Goal: Task Accomplishment & Management: Use online tool/utility

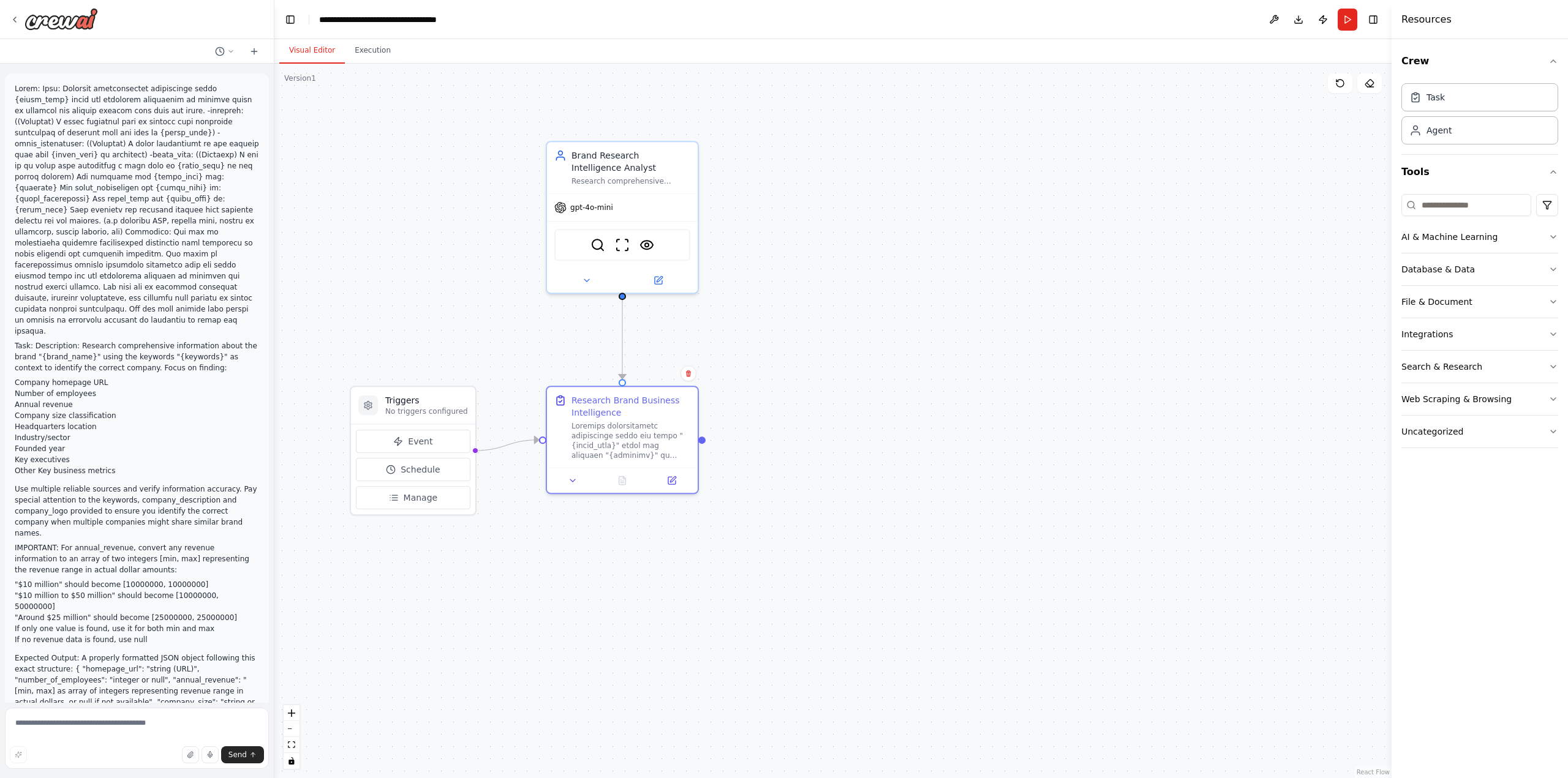
scroll to position [801, 0]
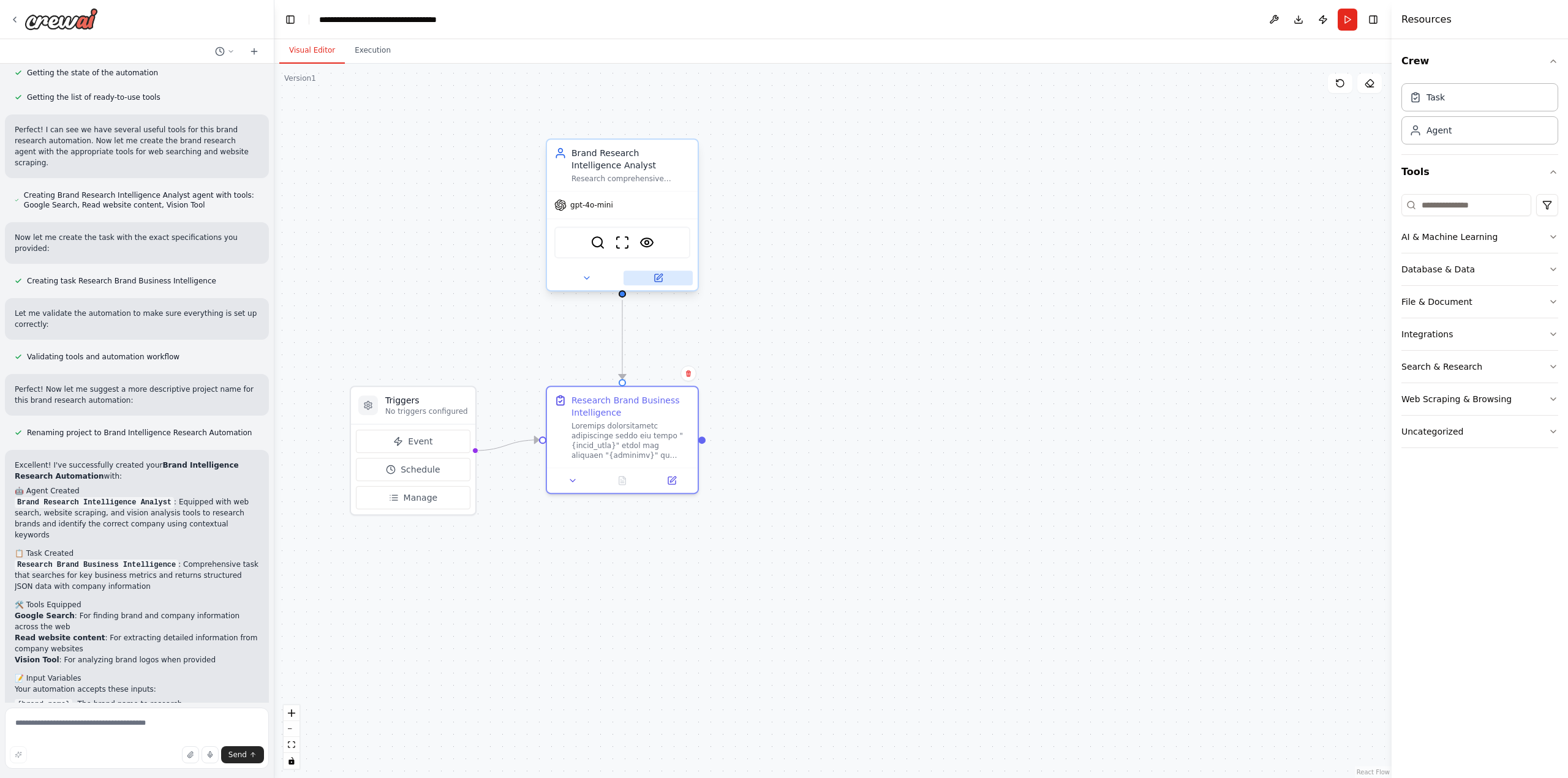
click at [657, 279] on icon at bounding box center [658, 276] width 5 height 5
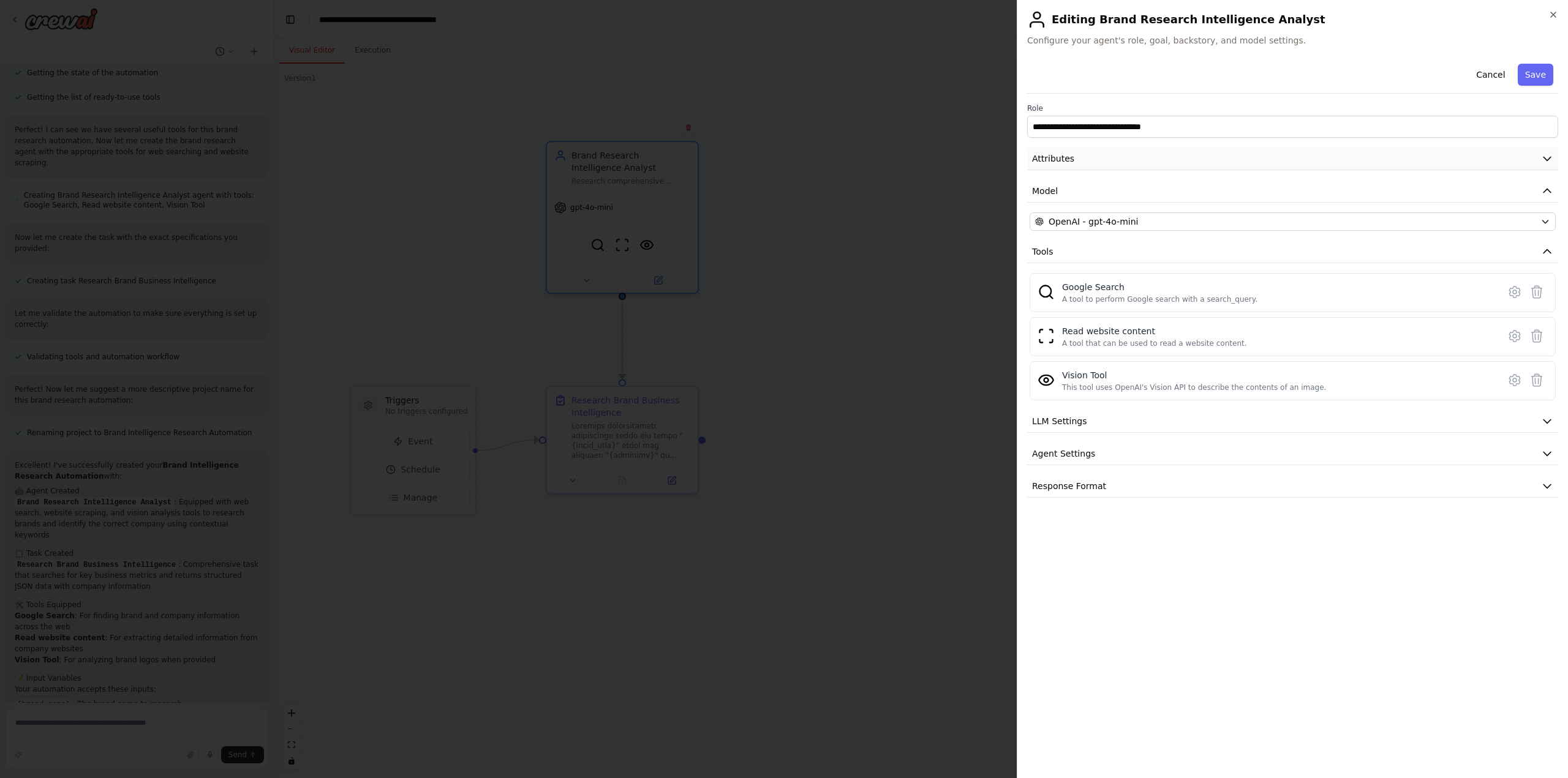
click at [1118, 157] on button "Attributes" at bounding box center [1292, 159] width 531 height 23
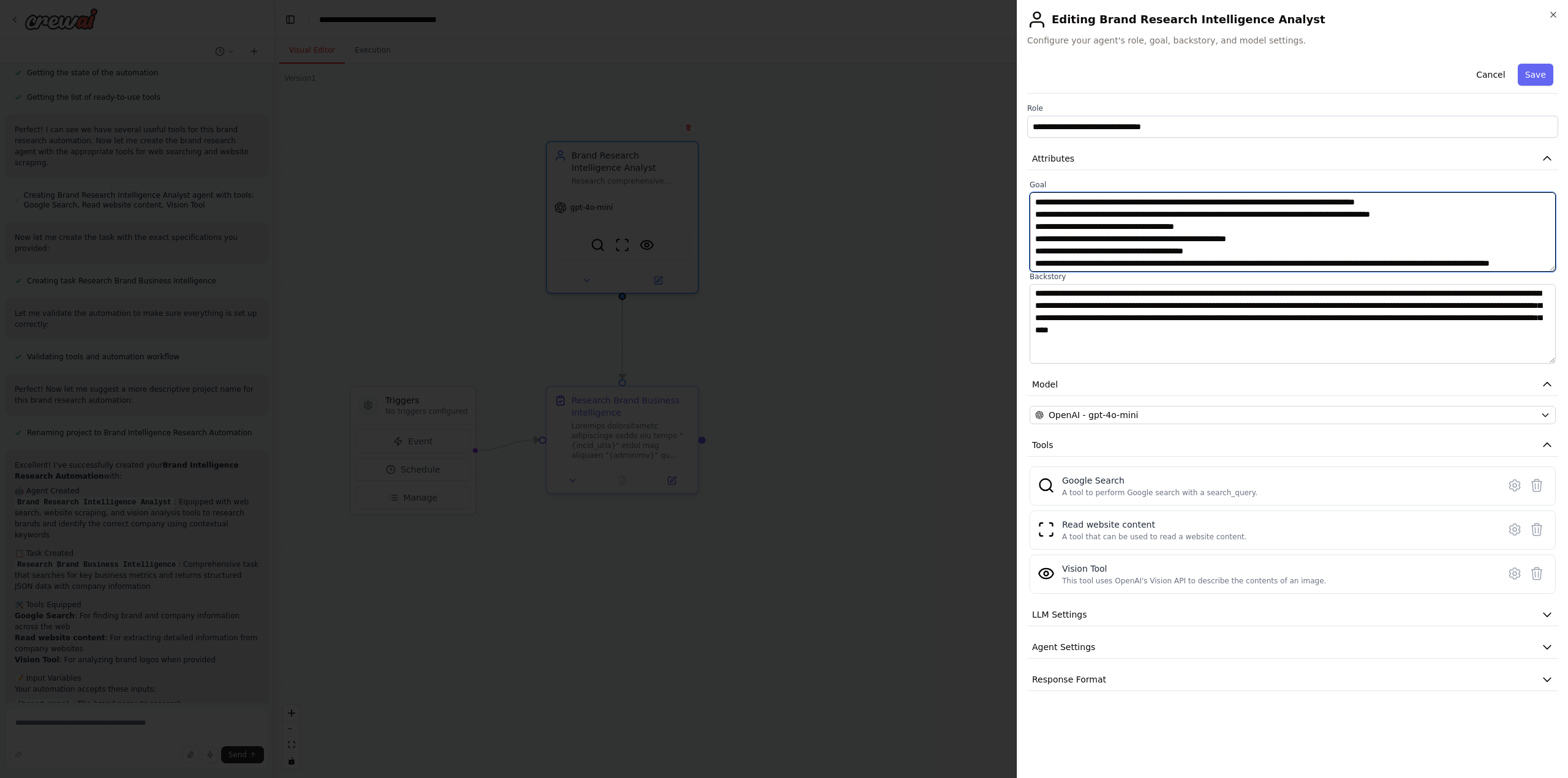
scroll to position [49, 0]
drag, startPoint x: 1229, startPoint y: 262, endPoint x: 1186, endPoint y: 261, distance: 43.0
click at [1186, 261] on textarea "**********" at bounding box center [1293, 231] width 526 height 79
click at [1154, 259] on textarea "**********" at bounding box center [1293, 231] width 526 height 79
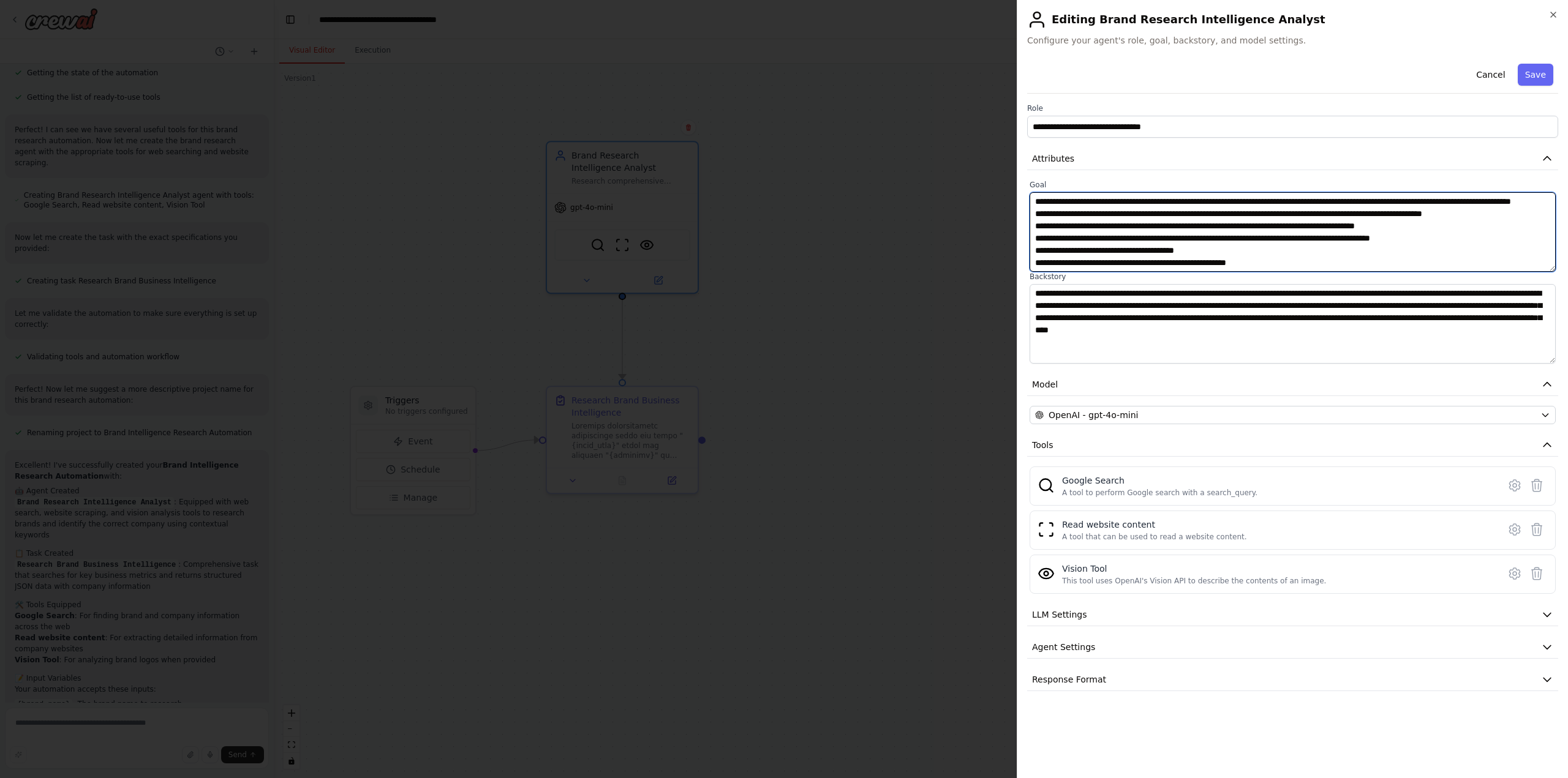
drag, startPoint x: 1231, startPoint y: 240, endPoint x: 959, endPoint y: 203, distance: 274.5
click at [959, 203] on body "Task: Description: Research comprehensive information about the brand "{brand_n…" at bounding box center [784, 389] width 1568 height 778
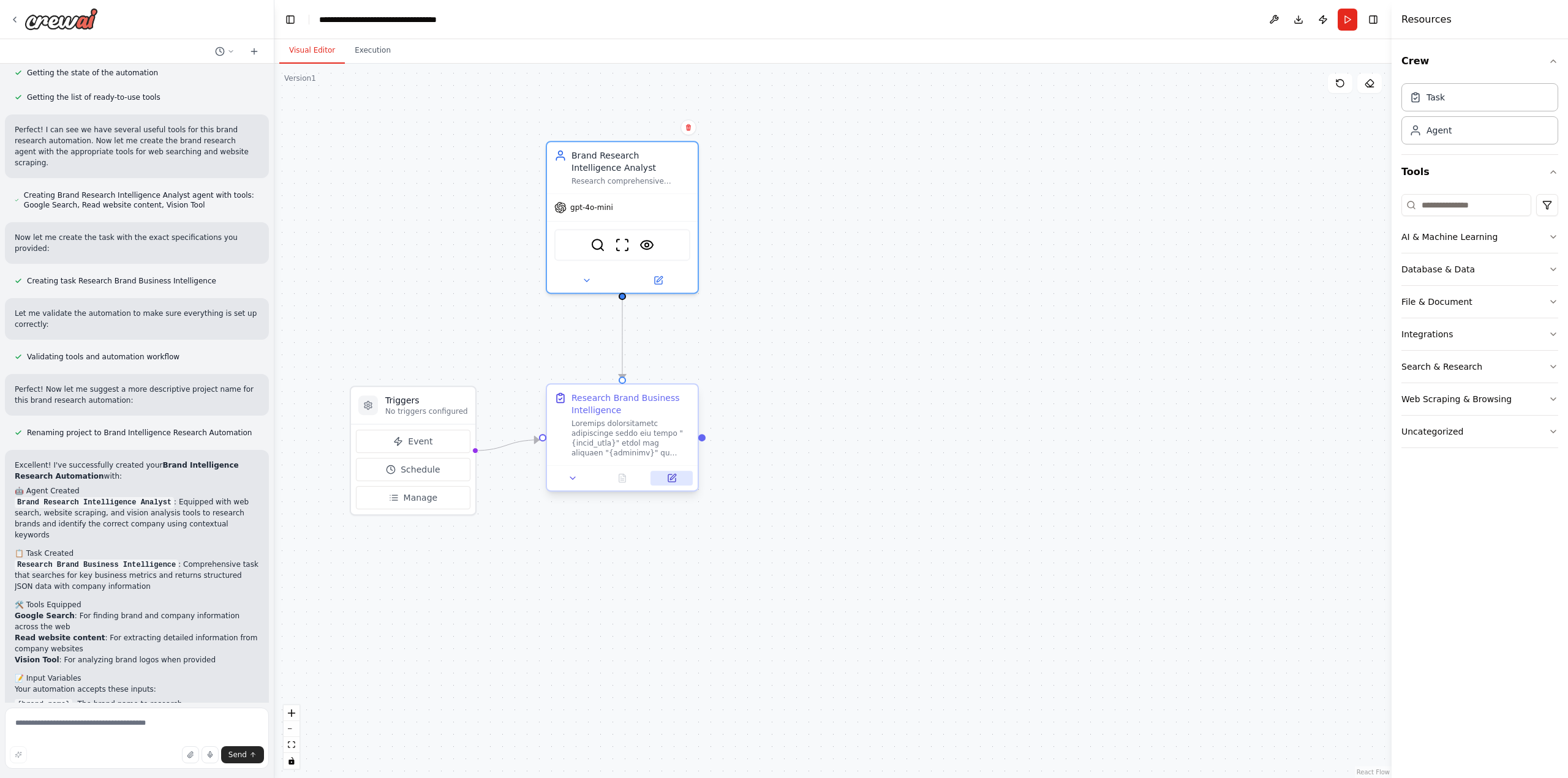
click at [671, 476] on icon at bounding box center [672, 479] width 8 height 8
click at [671, 479] on icon at bounding box center [672, 476] width 5 height 5
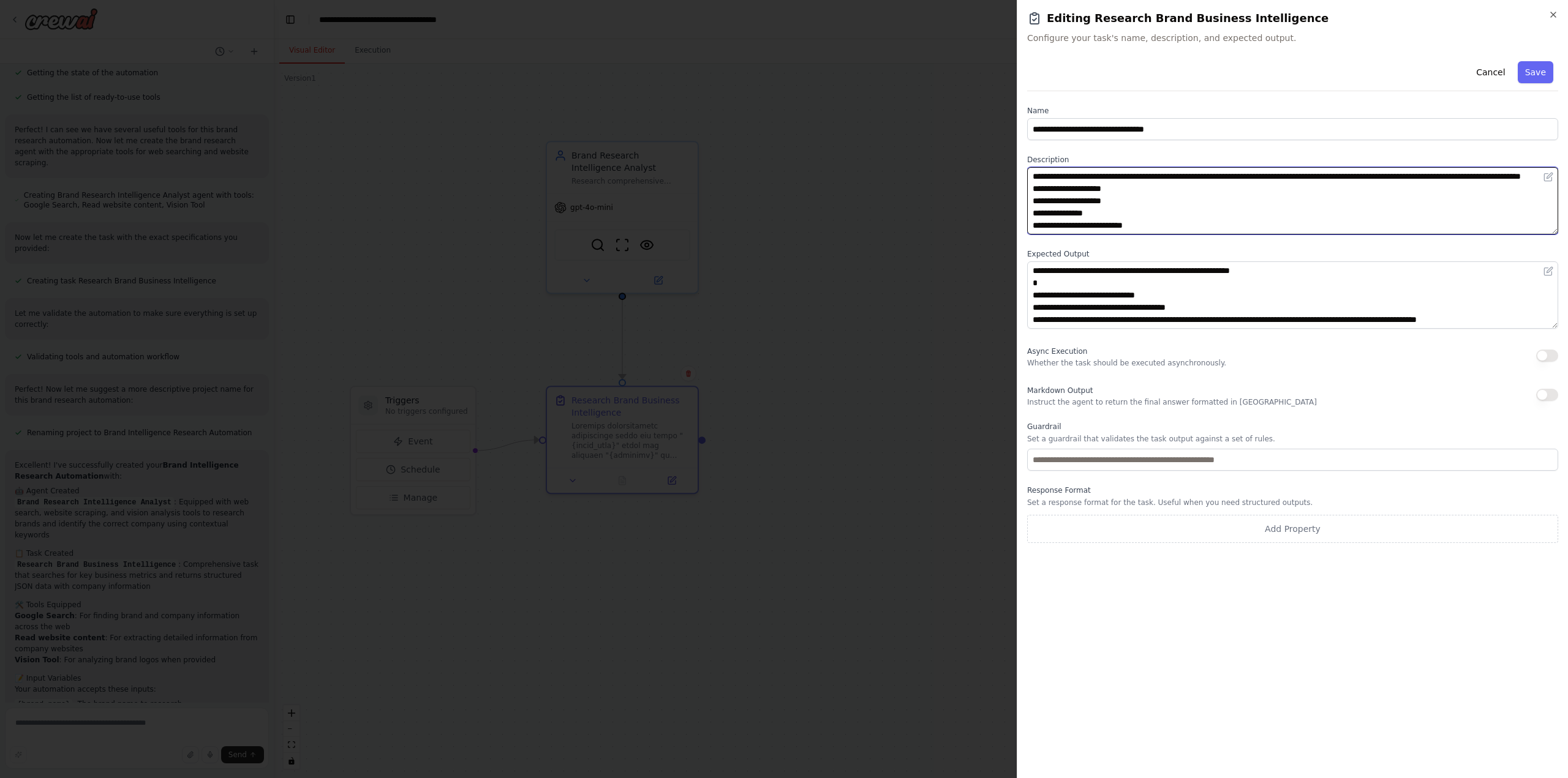
click at [1101, 186] on textarea at bounding box center [1292, 200] width 531 height 67
paste textarea "**********"
click at [1272, 214] on textarea at bounding box center [1292, 200] width 531 height 67
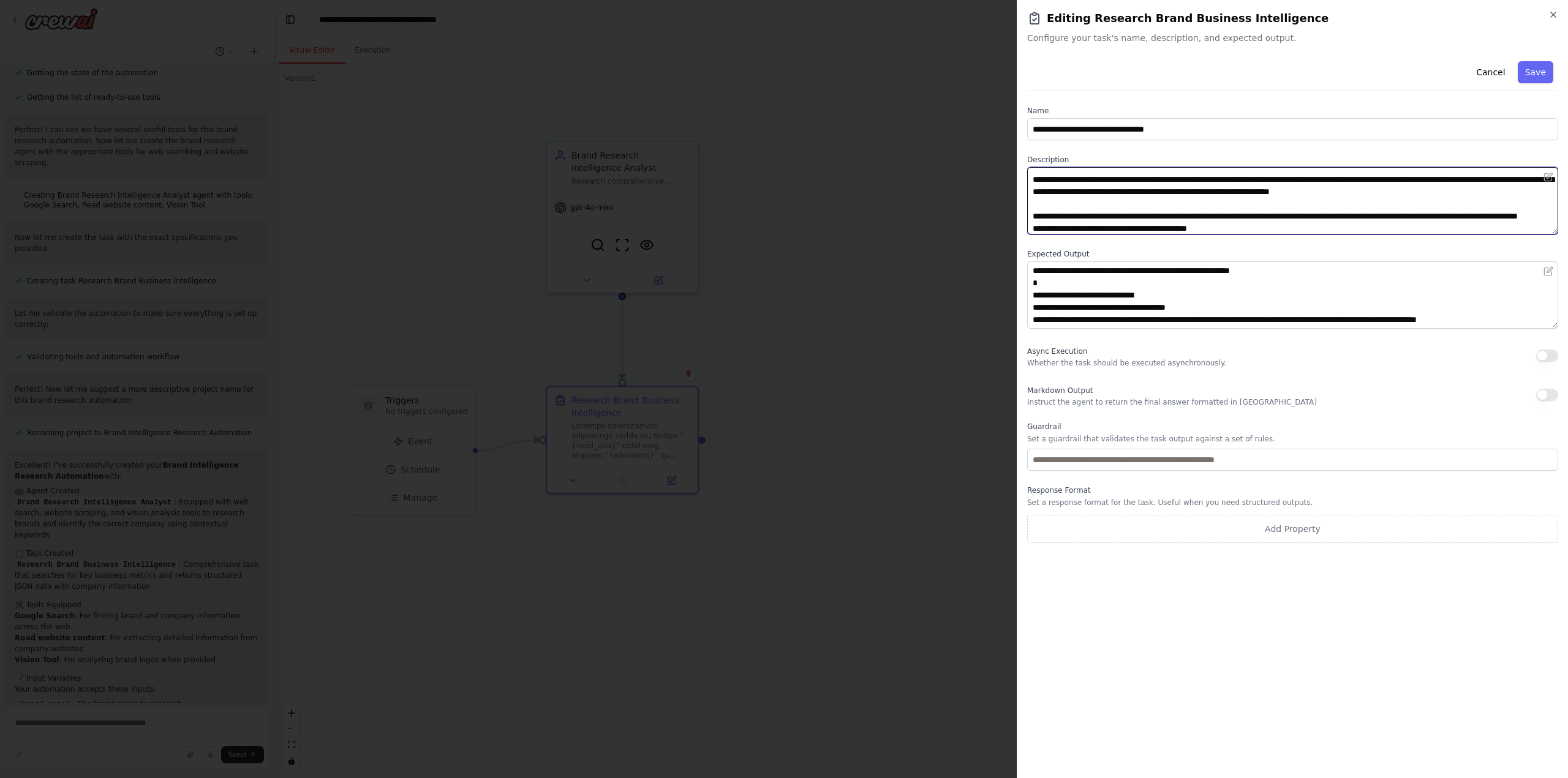
scroll to position [230, 0]
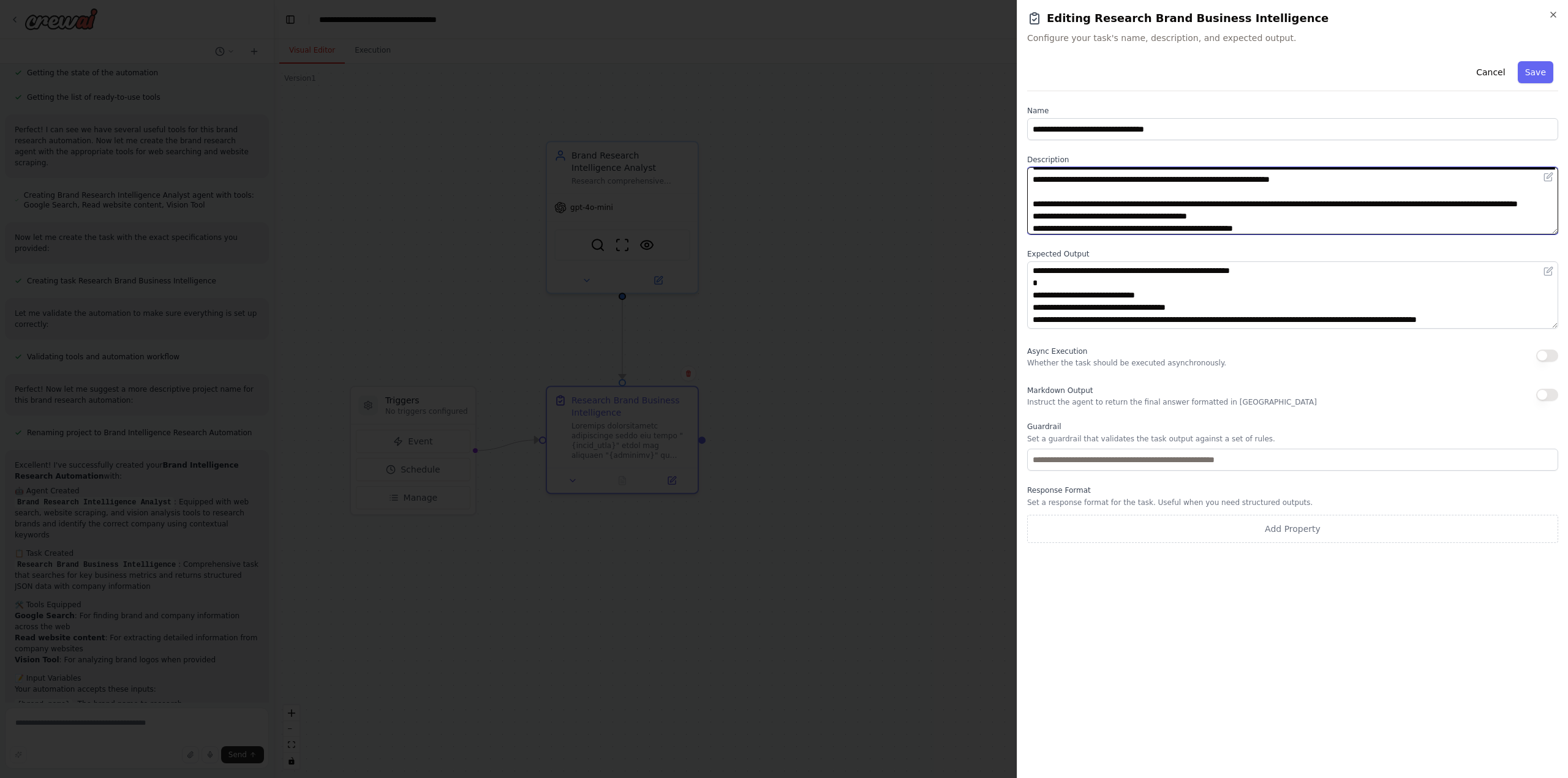
click at [1442, 180] on textarea at bounding box center [1292, 200] width 531 height 67
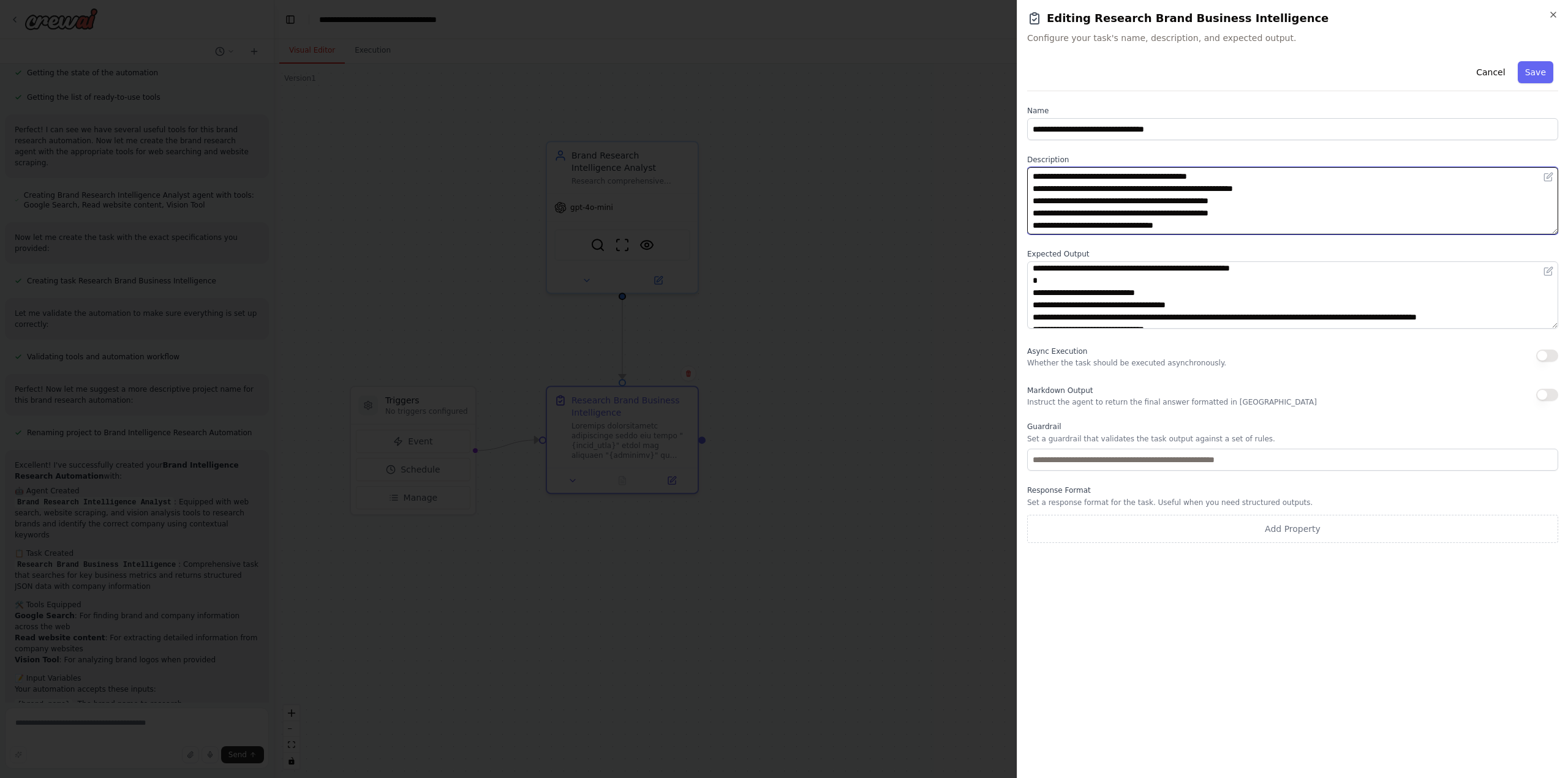
scroll to position [0, 0]
type textarea "**********"
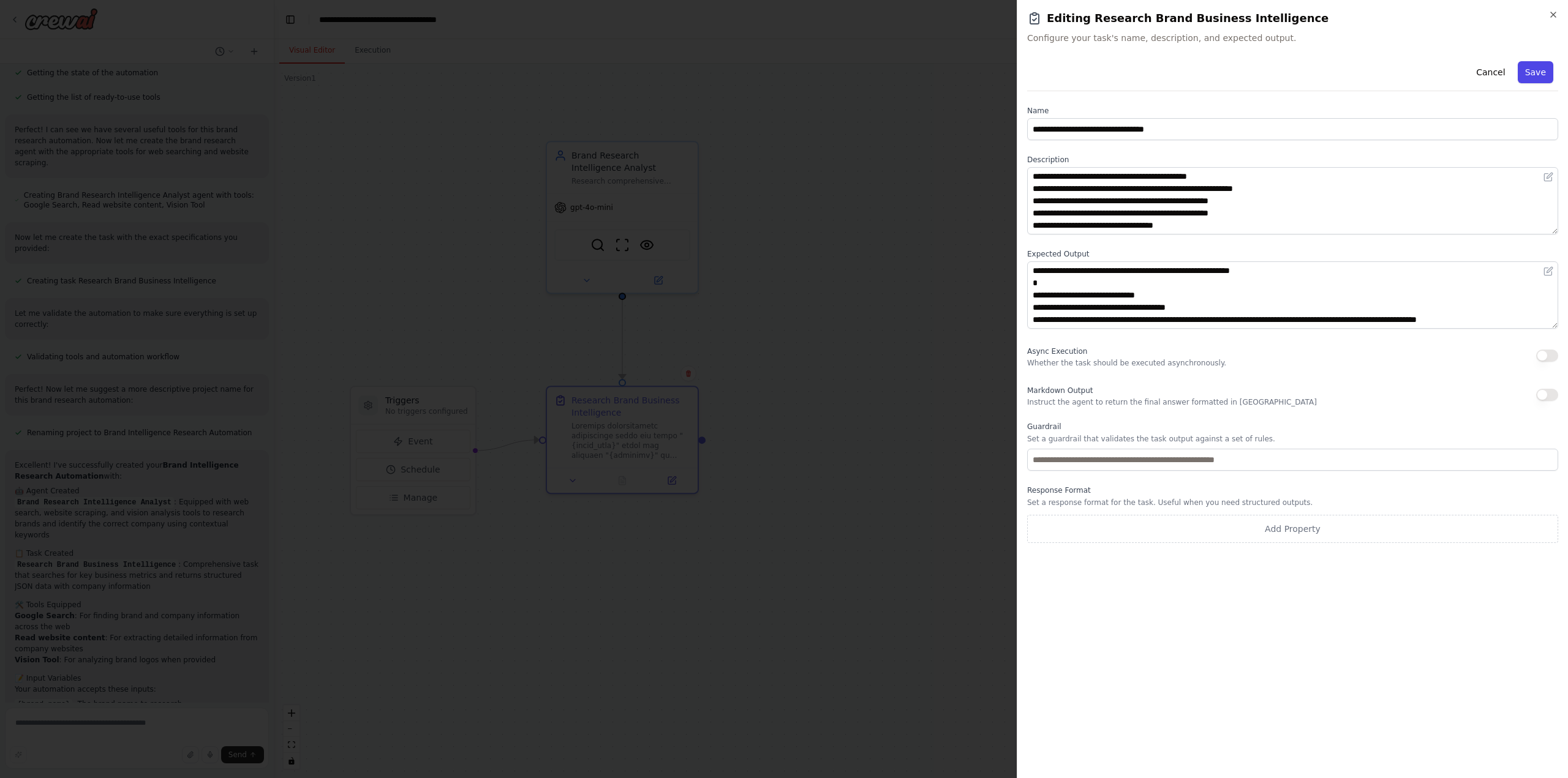
click at [1540, 73] on button "Save" at bounding box center [1535, 72] width 36 height 22
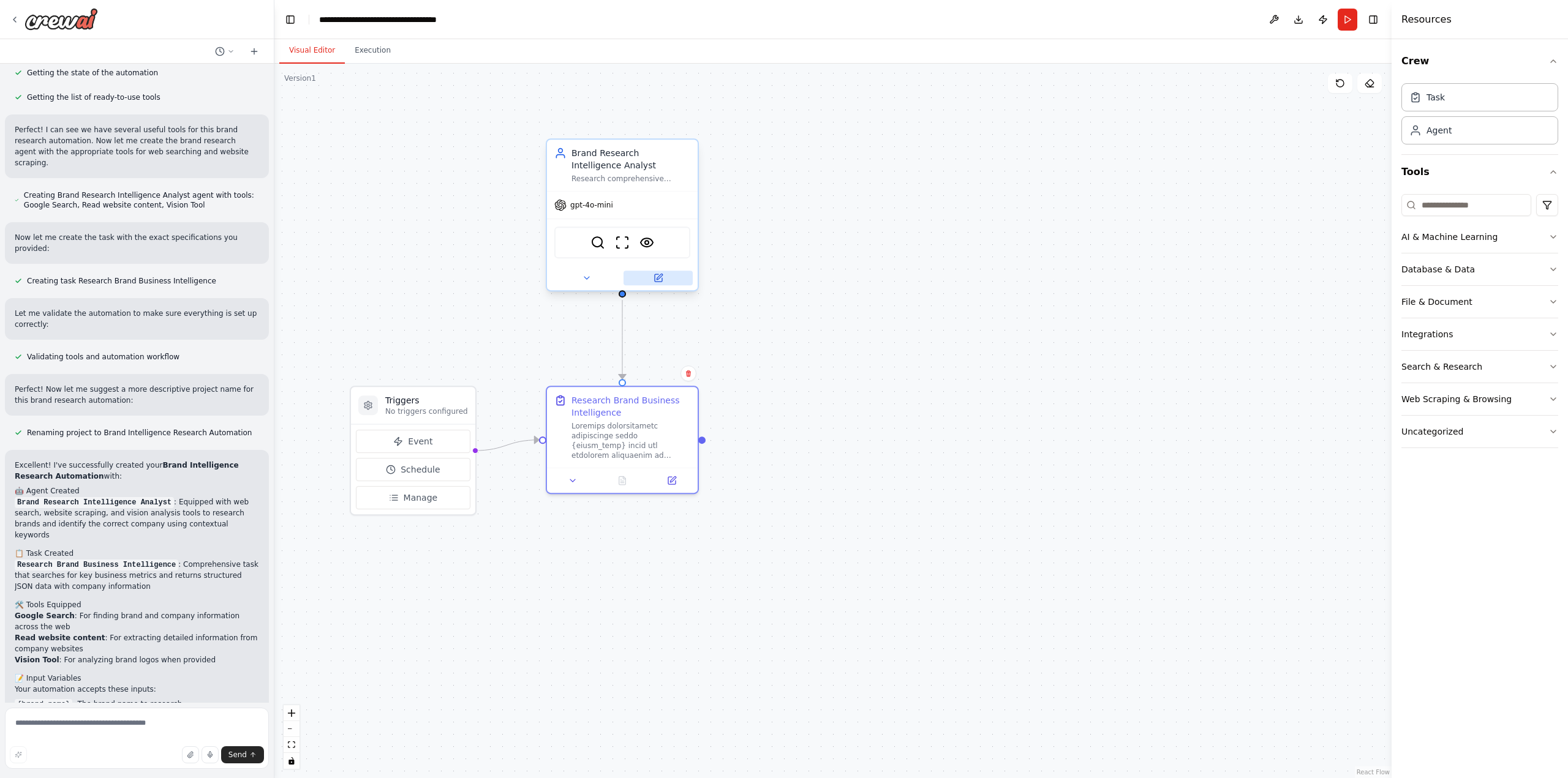
click at [661, 274] on icon at bounding box center [658, 276] width 5 height 5
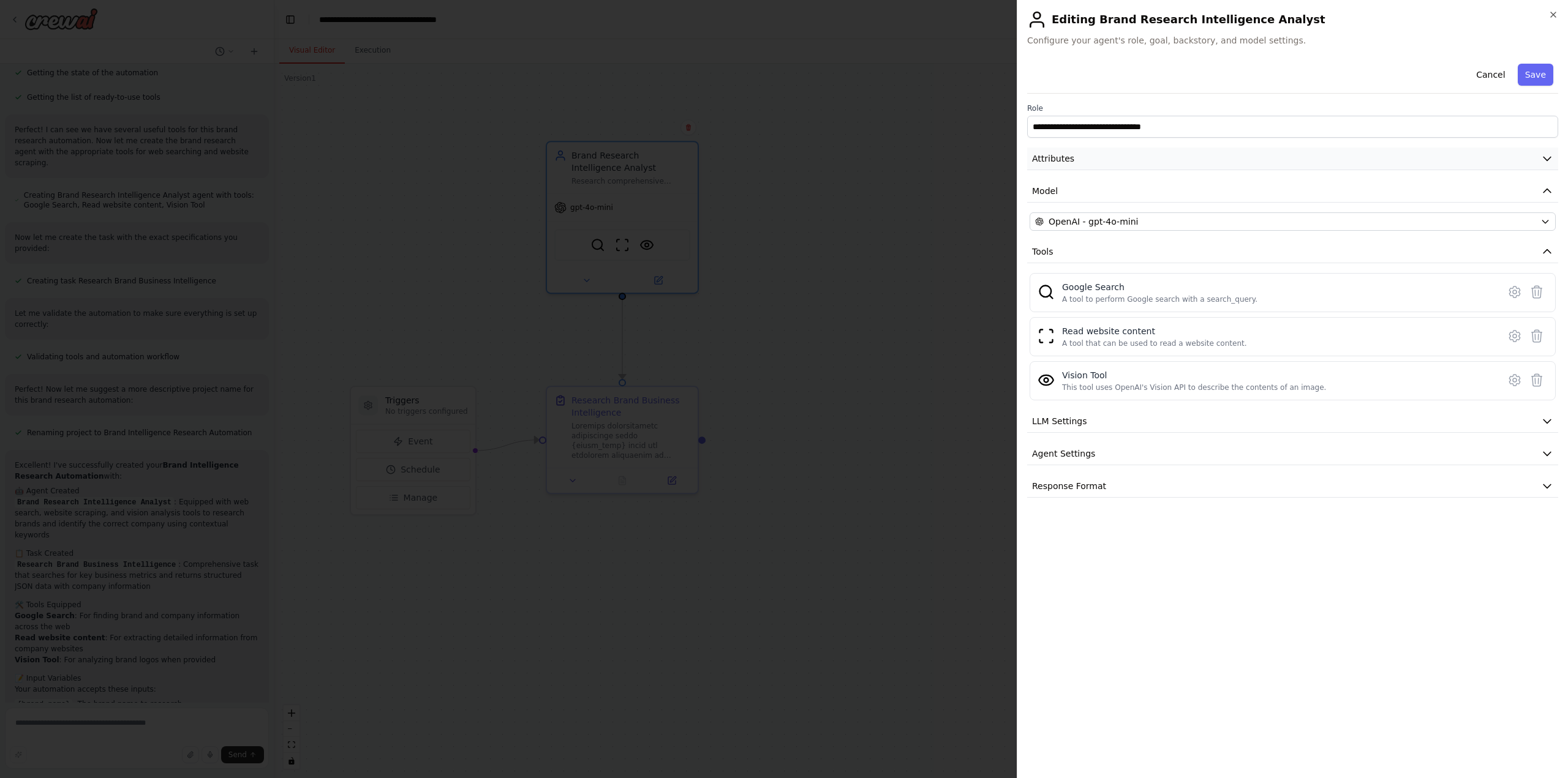
click at [1101, 160] on button "Attributes" at bounding box center [1292, 159] width 531 height 23
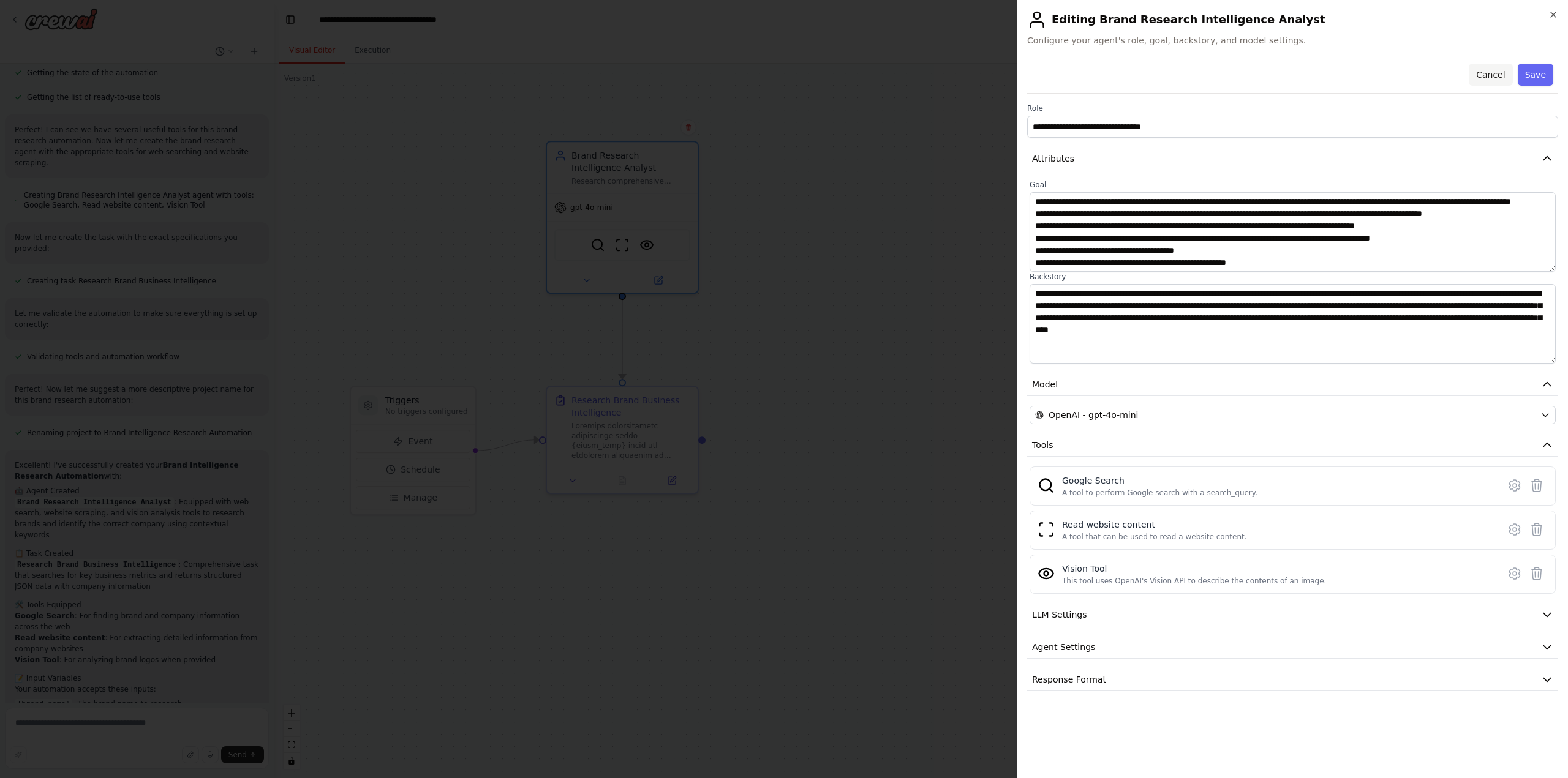
click at [1498, 71] on button "Cancel" at bounding box center [1490, 74] width 44 height 22
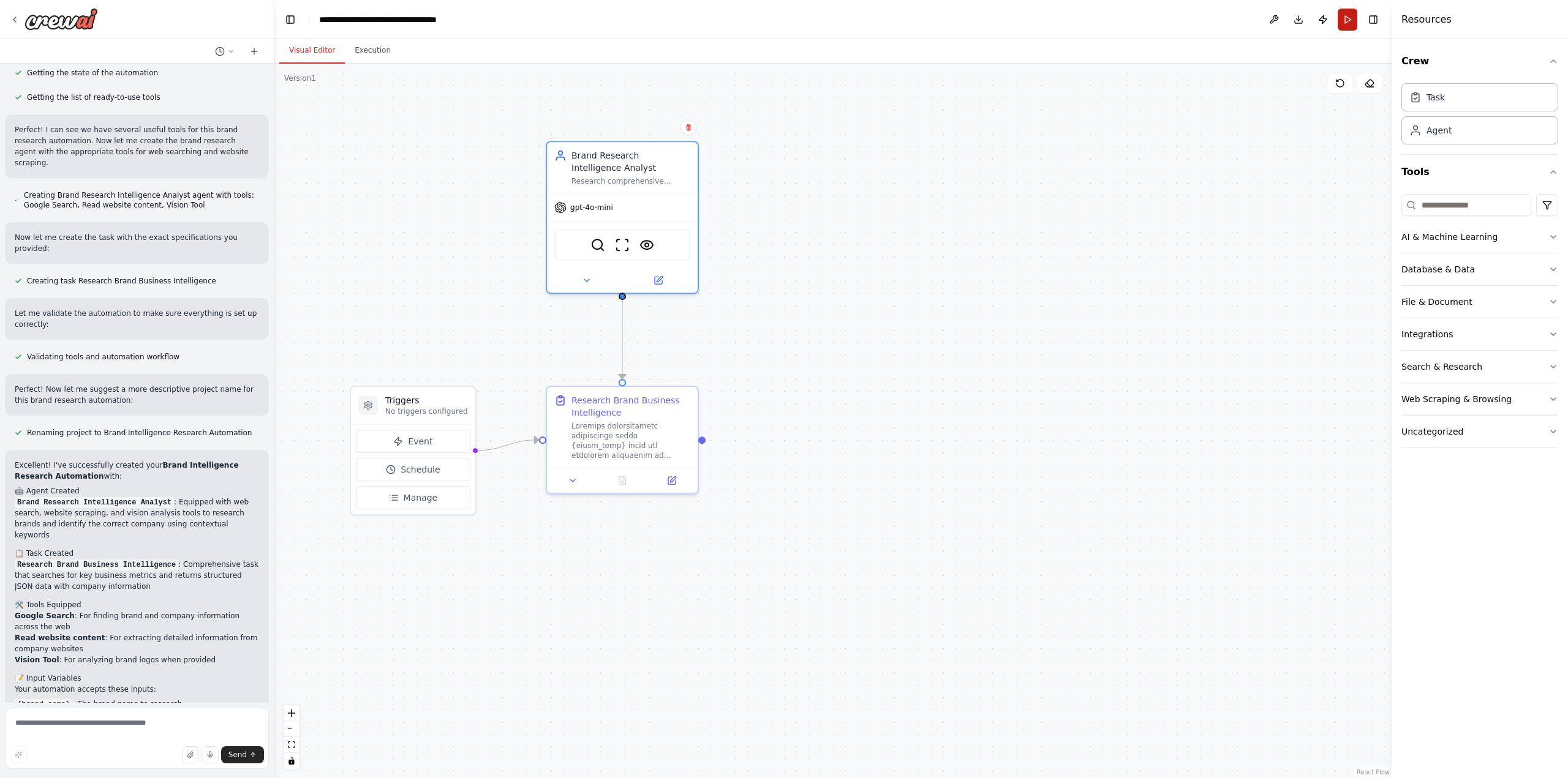
click at [1346, 20] on button "Run" at bounding box center [1347, 19] width 20 height 22
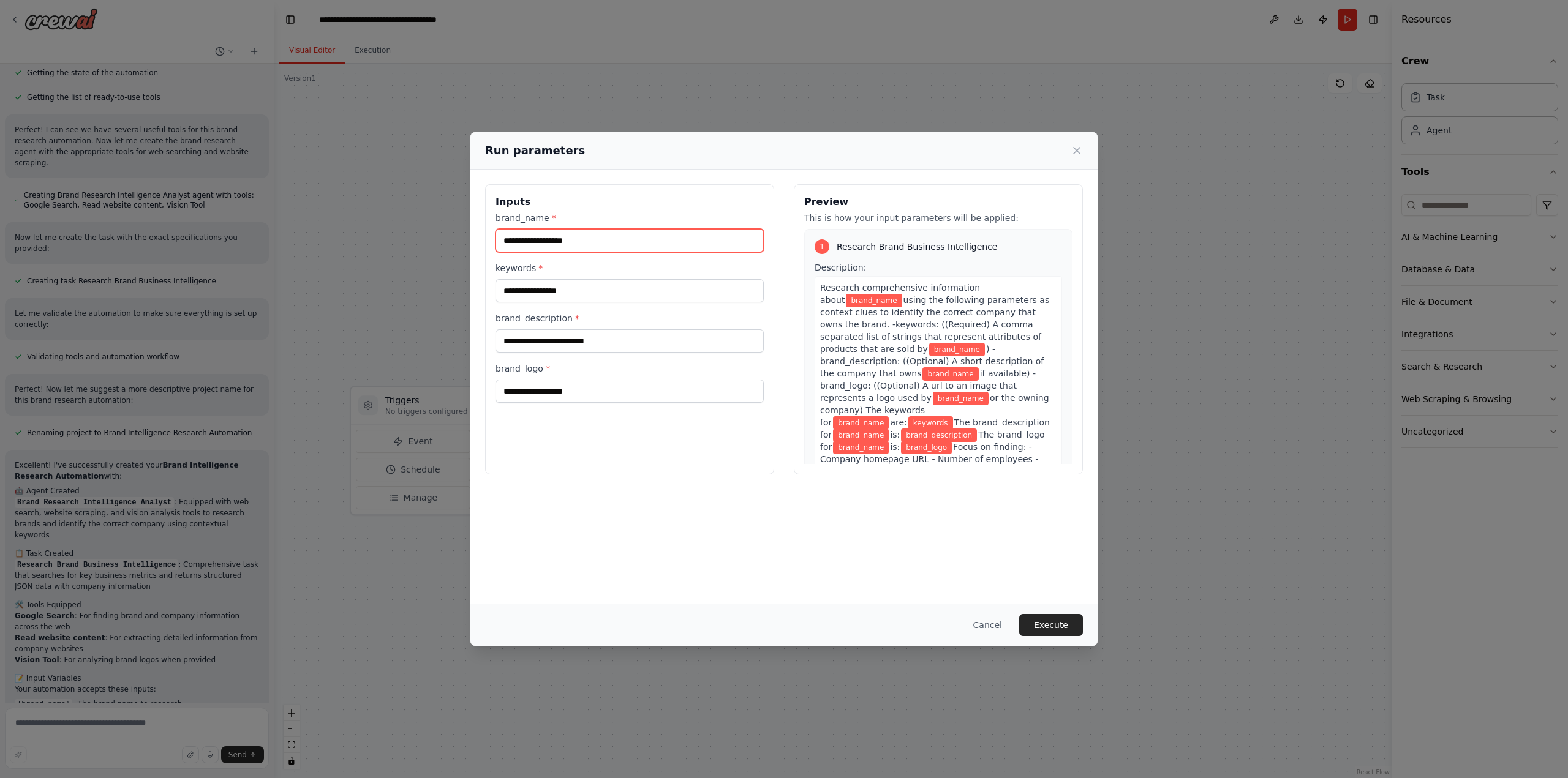
click at [692, 246] on input "brand_name *" at bounding box center [629, 240] width 268 height 23
click at [557, 234] on input "brand_name *" at bounding box center [629, 240] width 268 height 23
paste input "**********"
type input "**********"
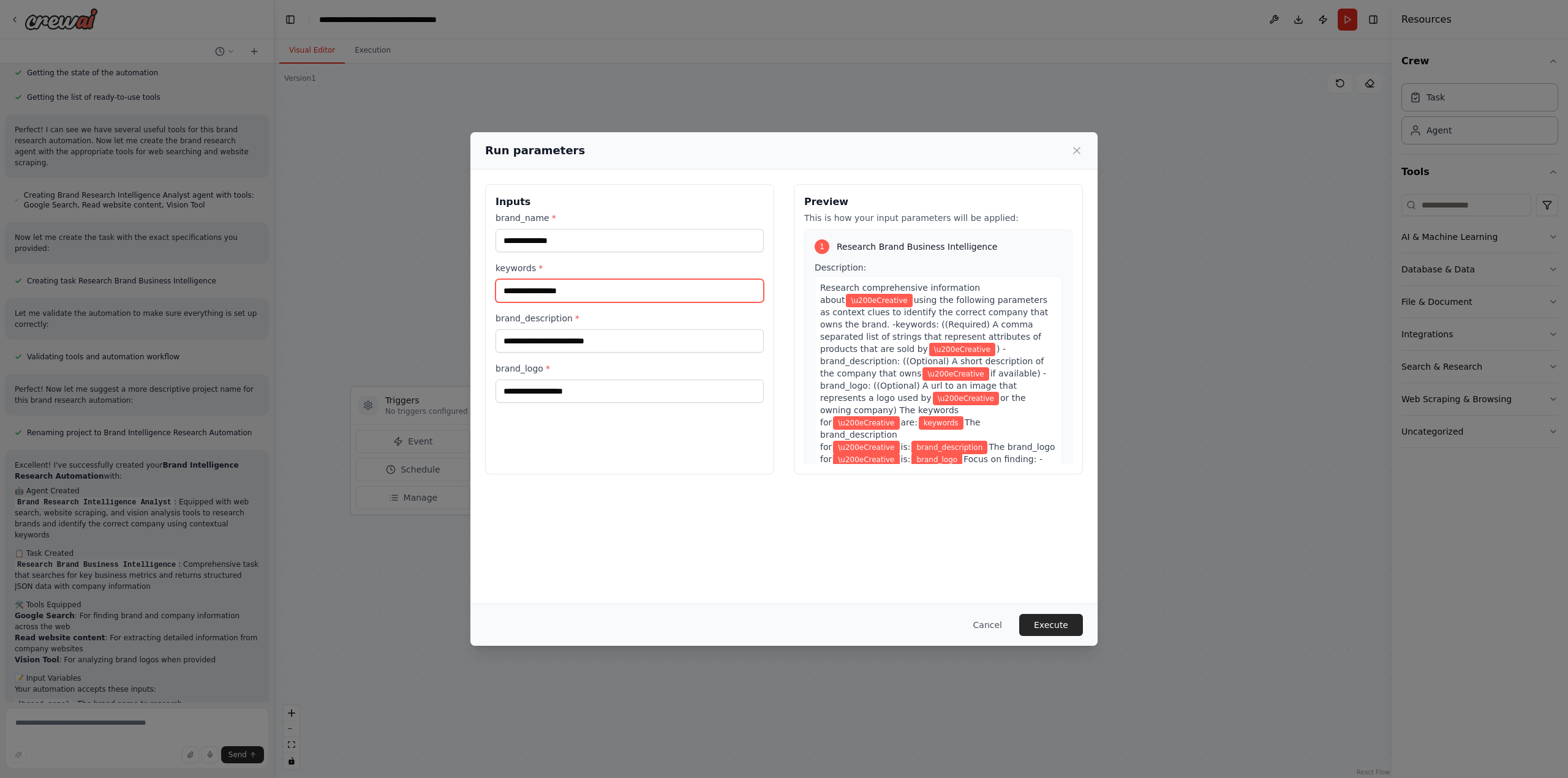
click at [569, 297] on input "keywords *" at bounding box center [629, 290] width 268 height 23
paste input "**********"
type input "**********"
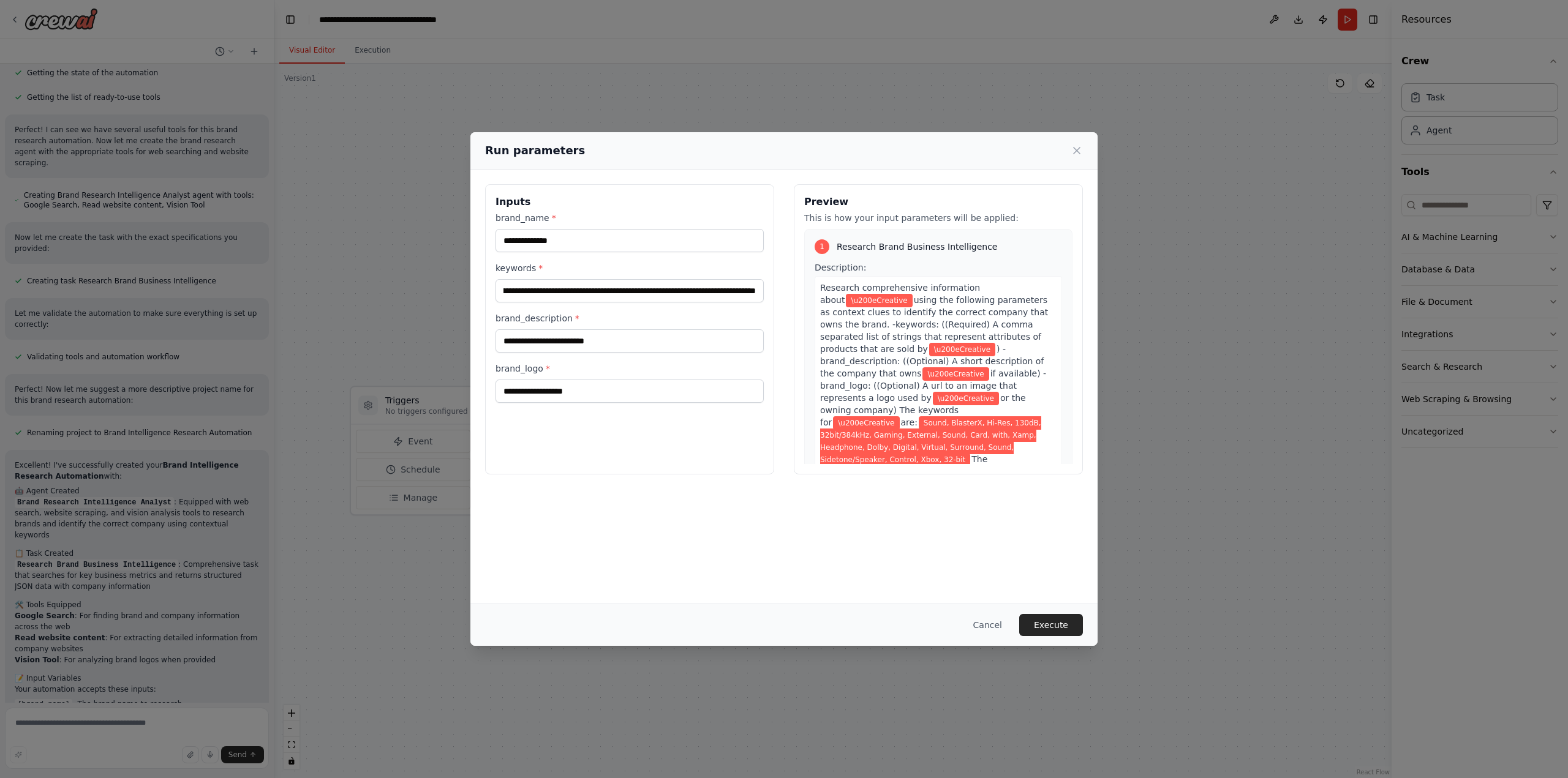
scroll to position [0, 0]
click at [600, 343] on input "brand_description *" at bounding box center [629, 341] width 268 height 23
paste input "**********"
type input "**********"
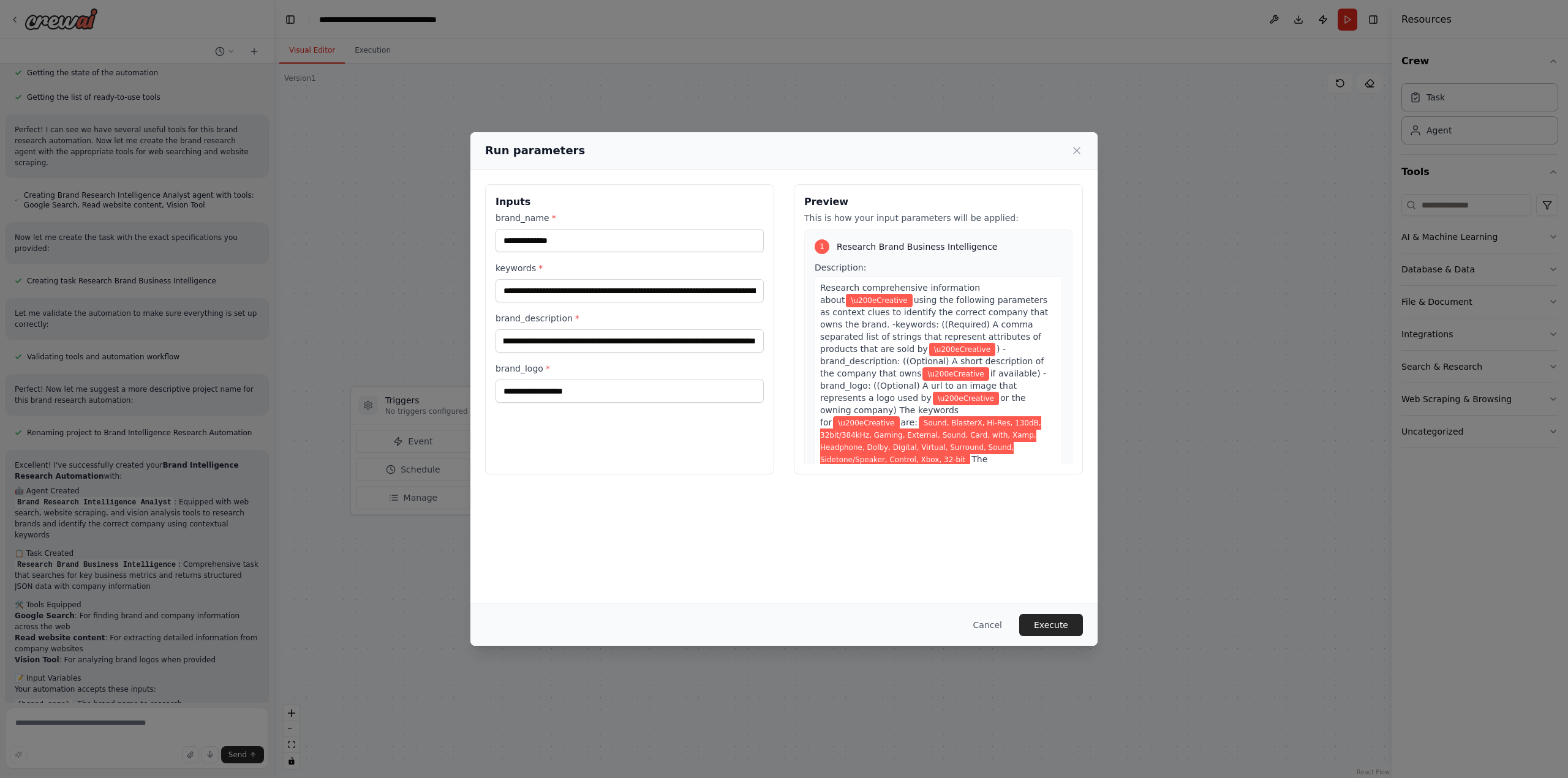
scroll to position [0, 0]
click at [617, 395] on input "brand_logo *" at bounding box center [629, 391] width 268 height 23
paste input "**********"
type input "**********"
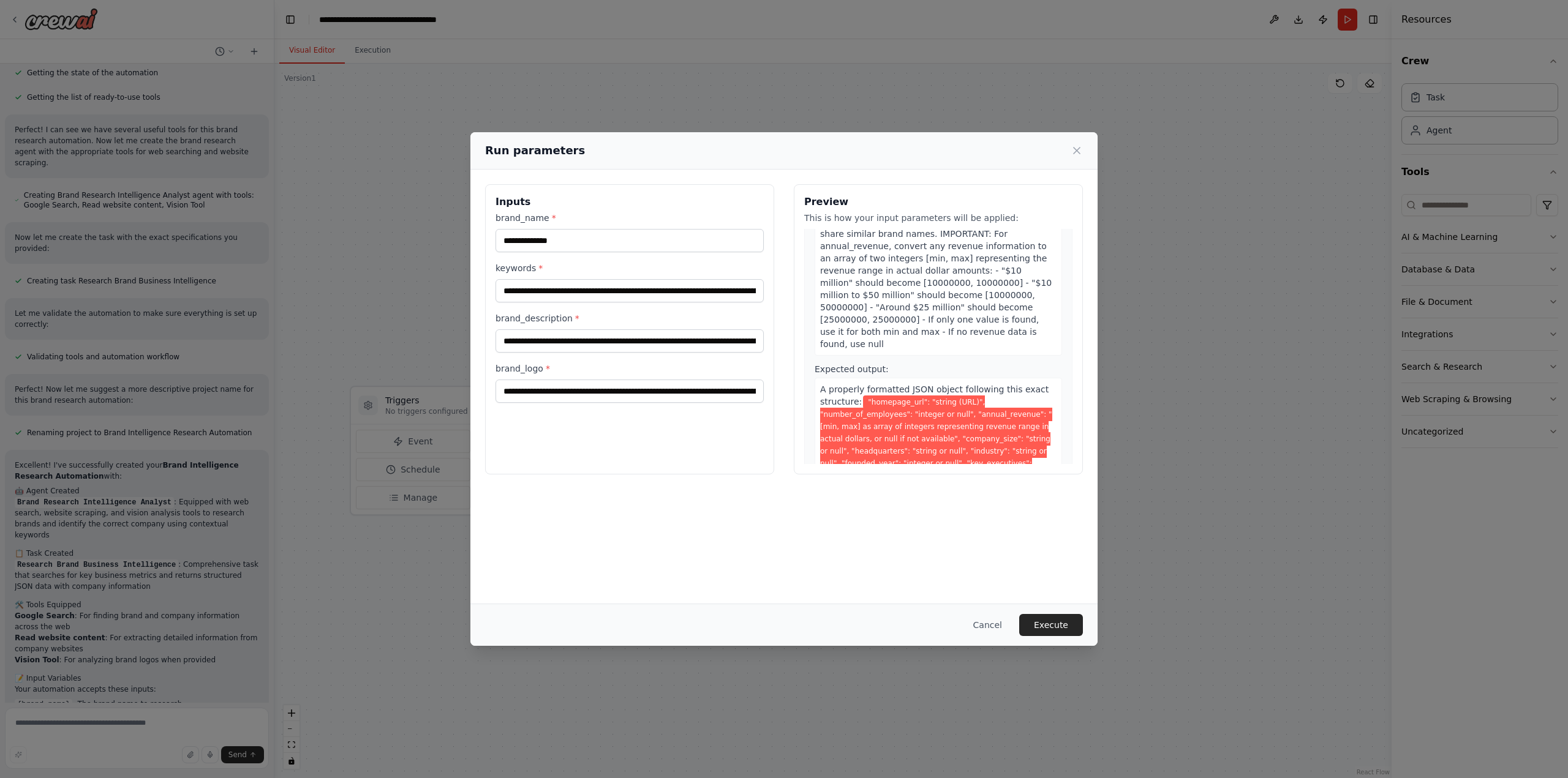
scroll to position [491, 0]
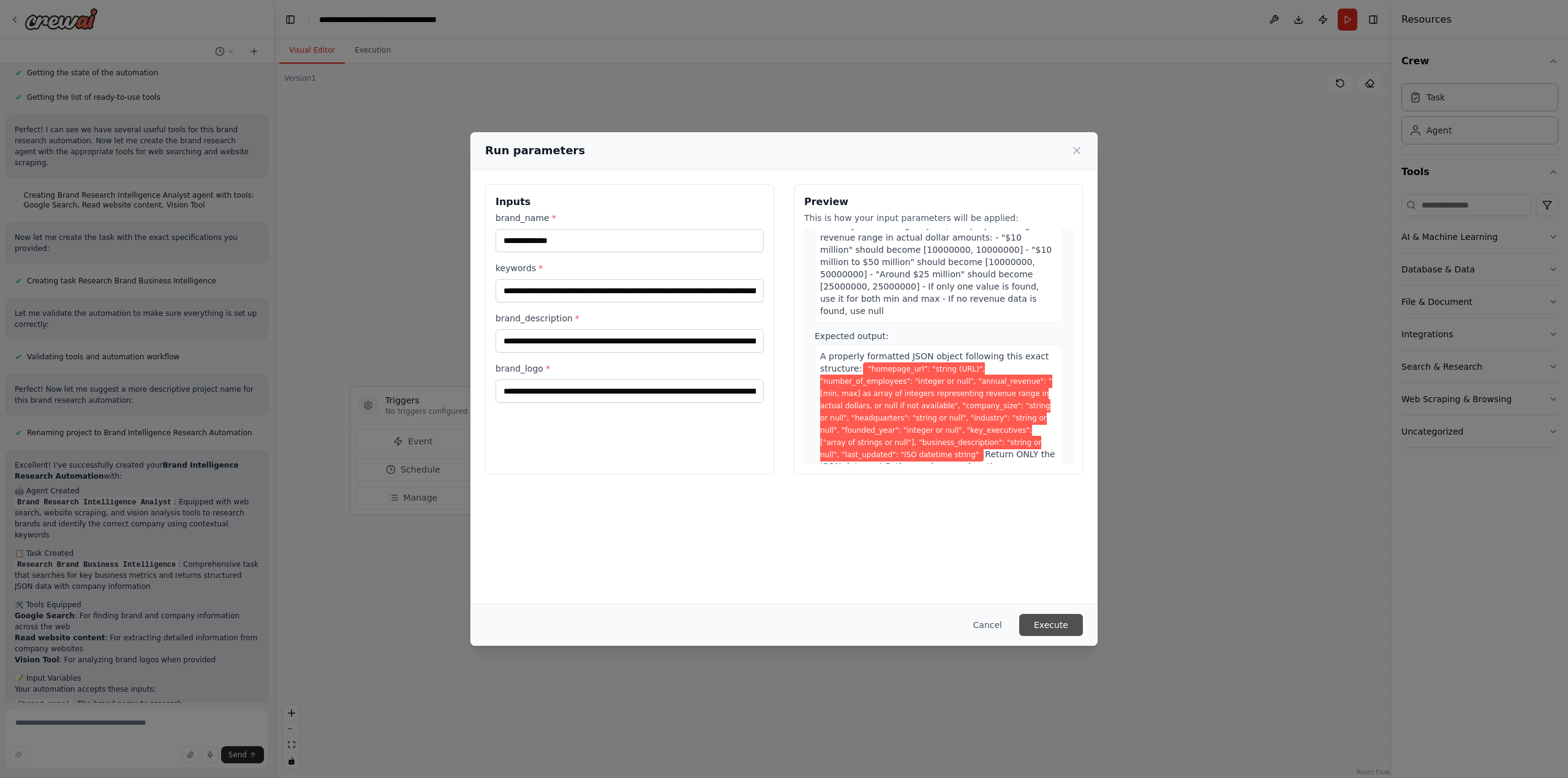
click at [1061, 624] on button "Execute" at bounding box center [1051, 625] width 64 height 22
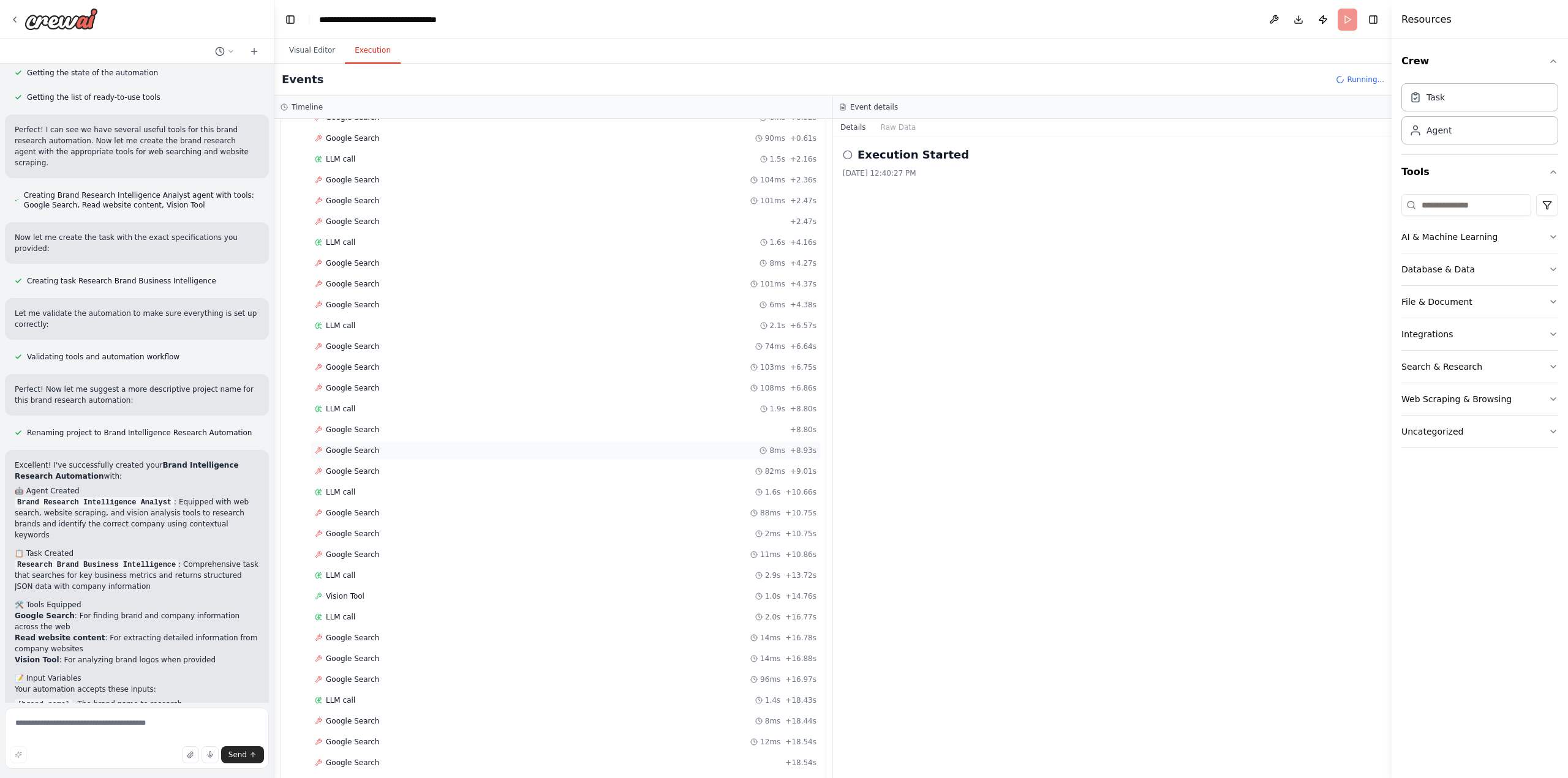
scroll to position [0, 0]
click at [378, 231] on div "Google Search + 0.41s" at bounding box center [565, 235] width 501 height 10
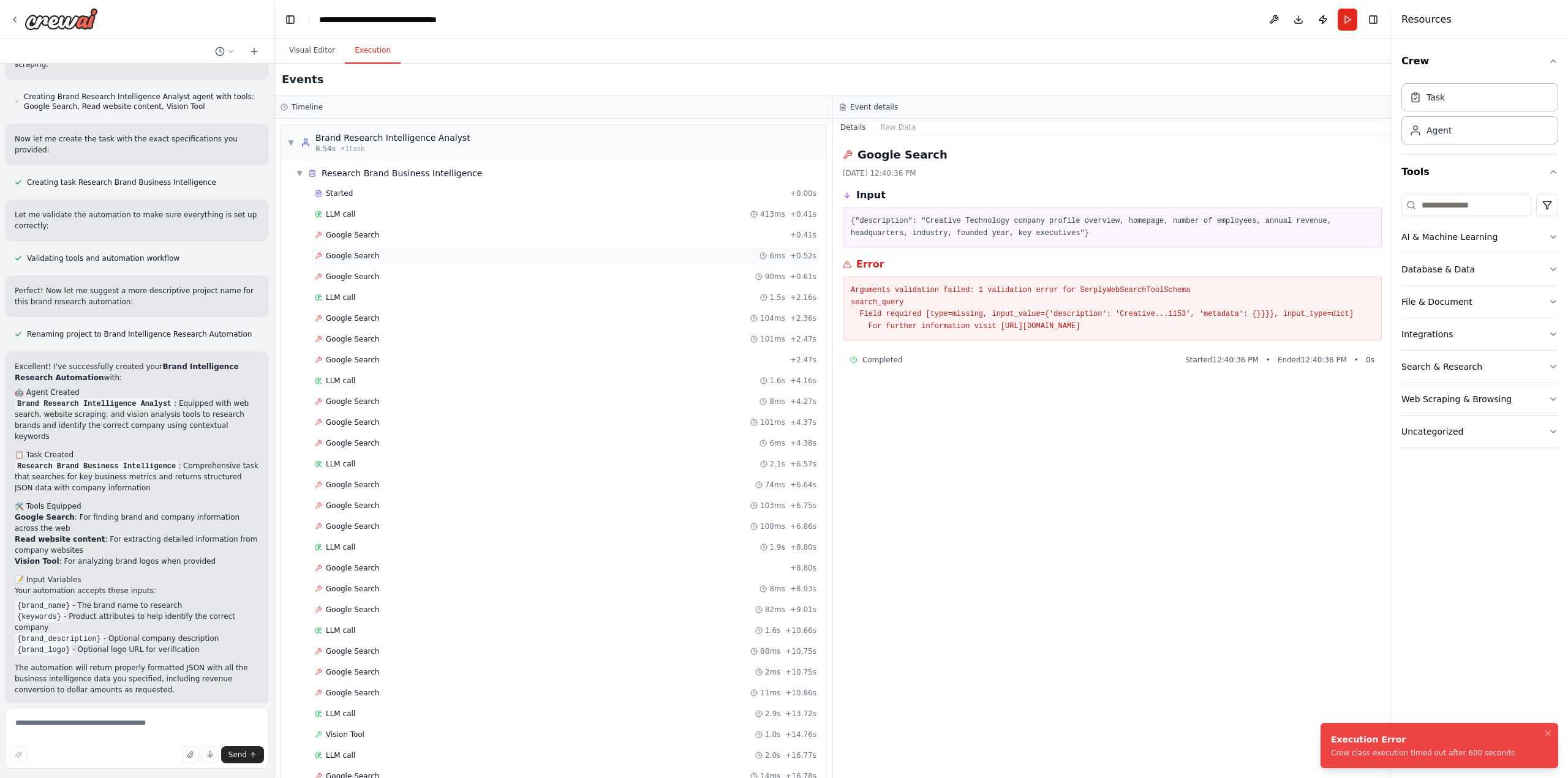
scroll to position [900, 0]
click at [1545, 733] on icon "Notifications (F8)" at bounding box center [1547, 733] width 10 height 10
click at [314, 51] on button "Visual Editor" at bounding box center [311, 51] width 66 height 26
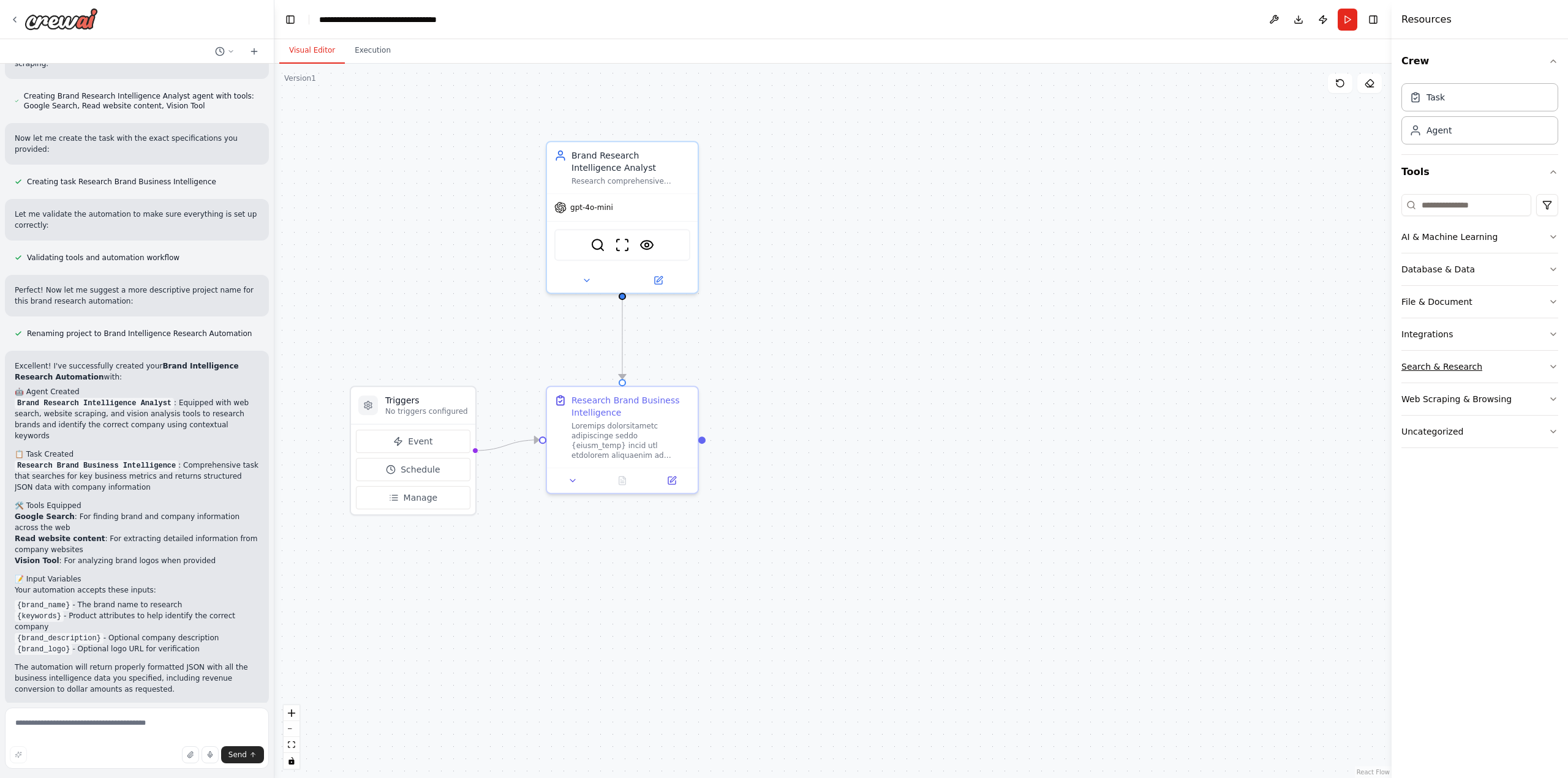
click at [1446, 366] on div "Search & Research" at bounding box center [1441, 367] width 81 height 12
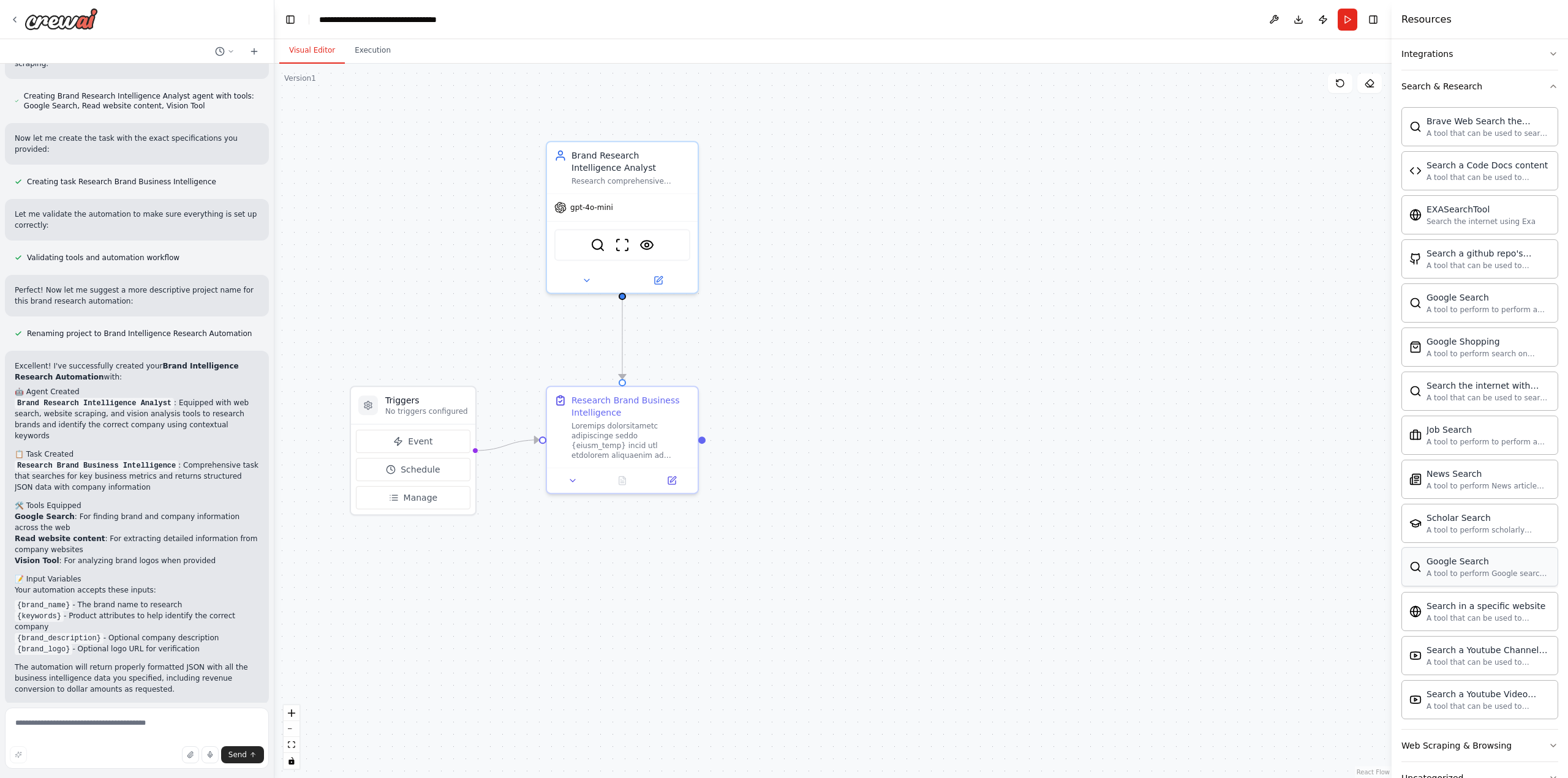
scroll to position [306, 0]
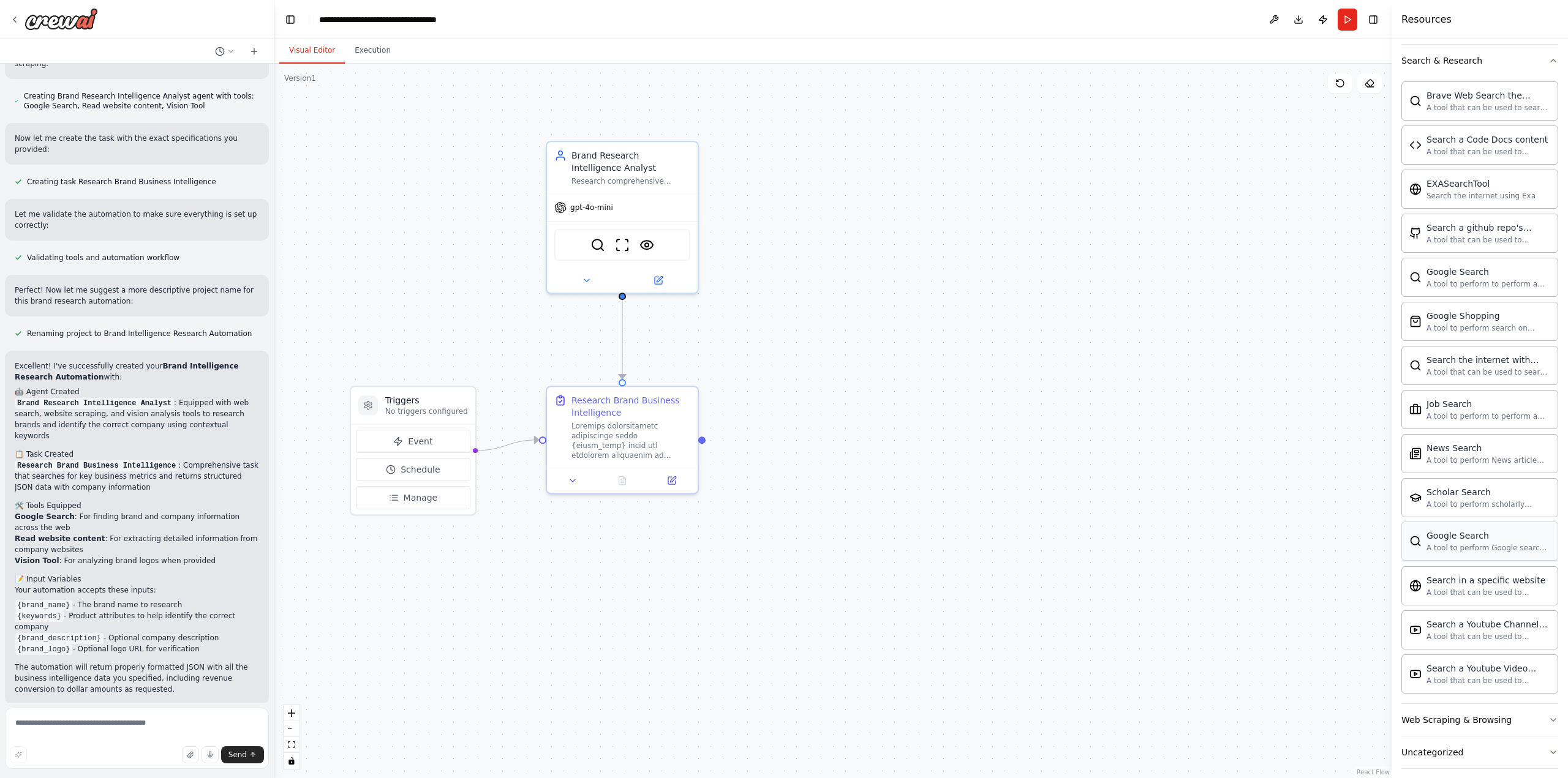
click at [1455, 543] on div "A tool to perform Google search with a search_query." at bounding box center [1488, 547] width 124 height 10
click at [659, 279] on icon at bounding box center [658, 276] width 5 height 5
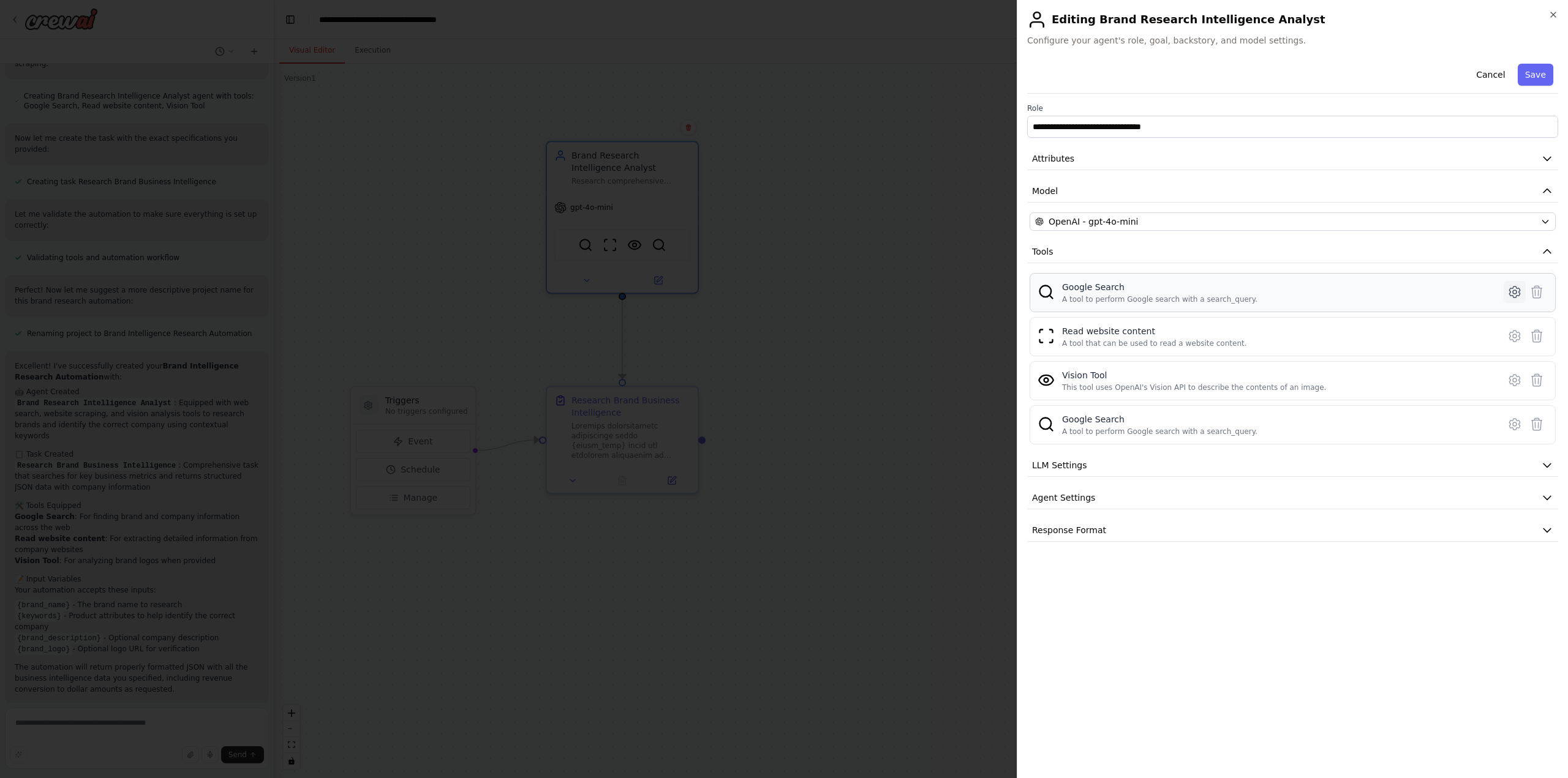
click at [1509, 294] on icon at bounding box center [1514, 292] width 11 height 11
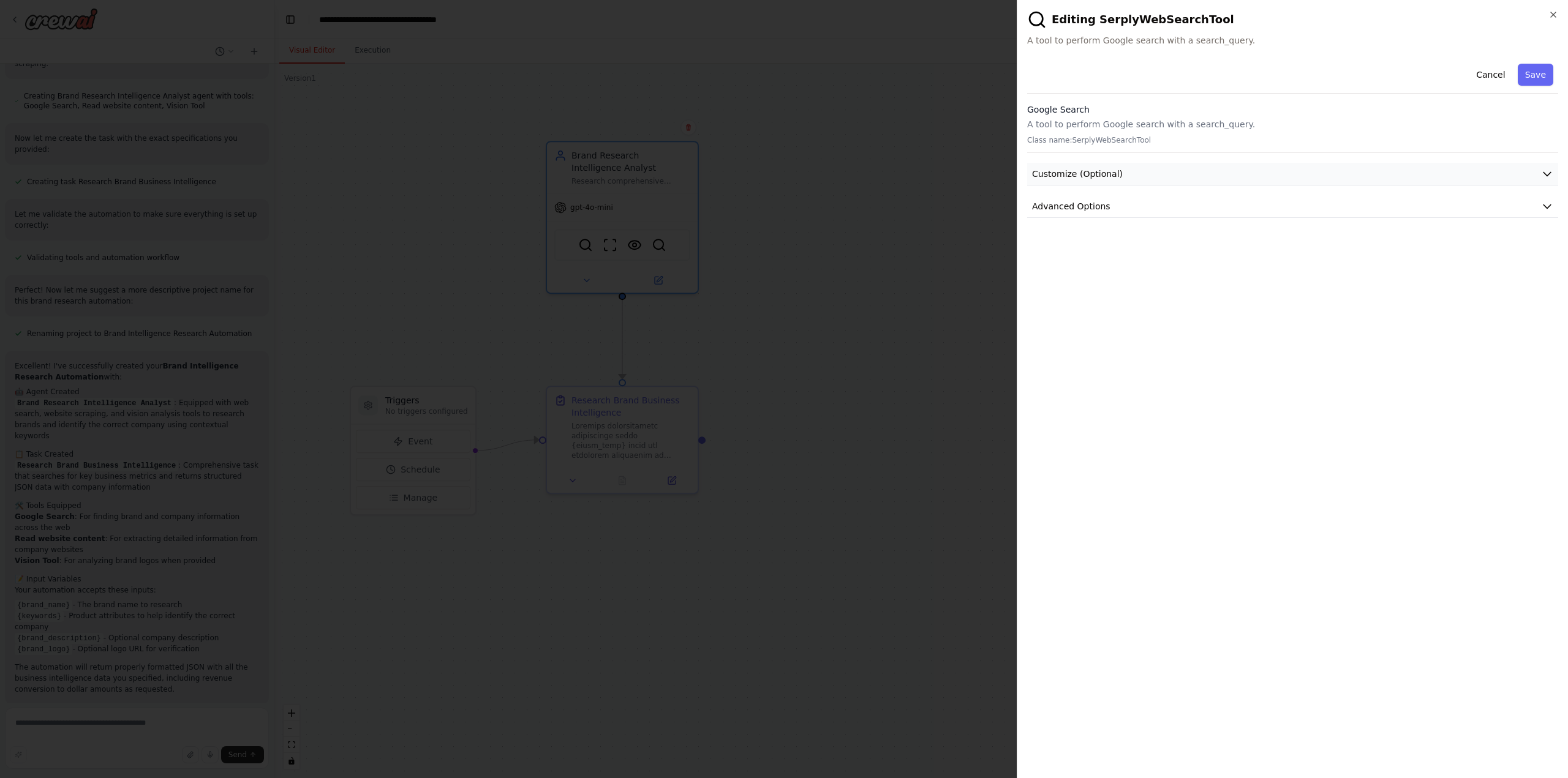
click at [1114, 180] on button "Customize (Optional)" at bounding box center [1292, 174] width 531 height 23
click at [1114, 175] on span "Customize (Optional)" at bounding box center [1077, 174] width 91 height 12
click at [1494, 73] on button "Cancel" at bounding box center [1490, 74] width 44 height 22
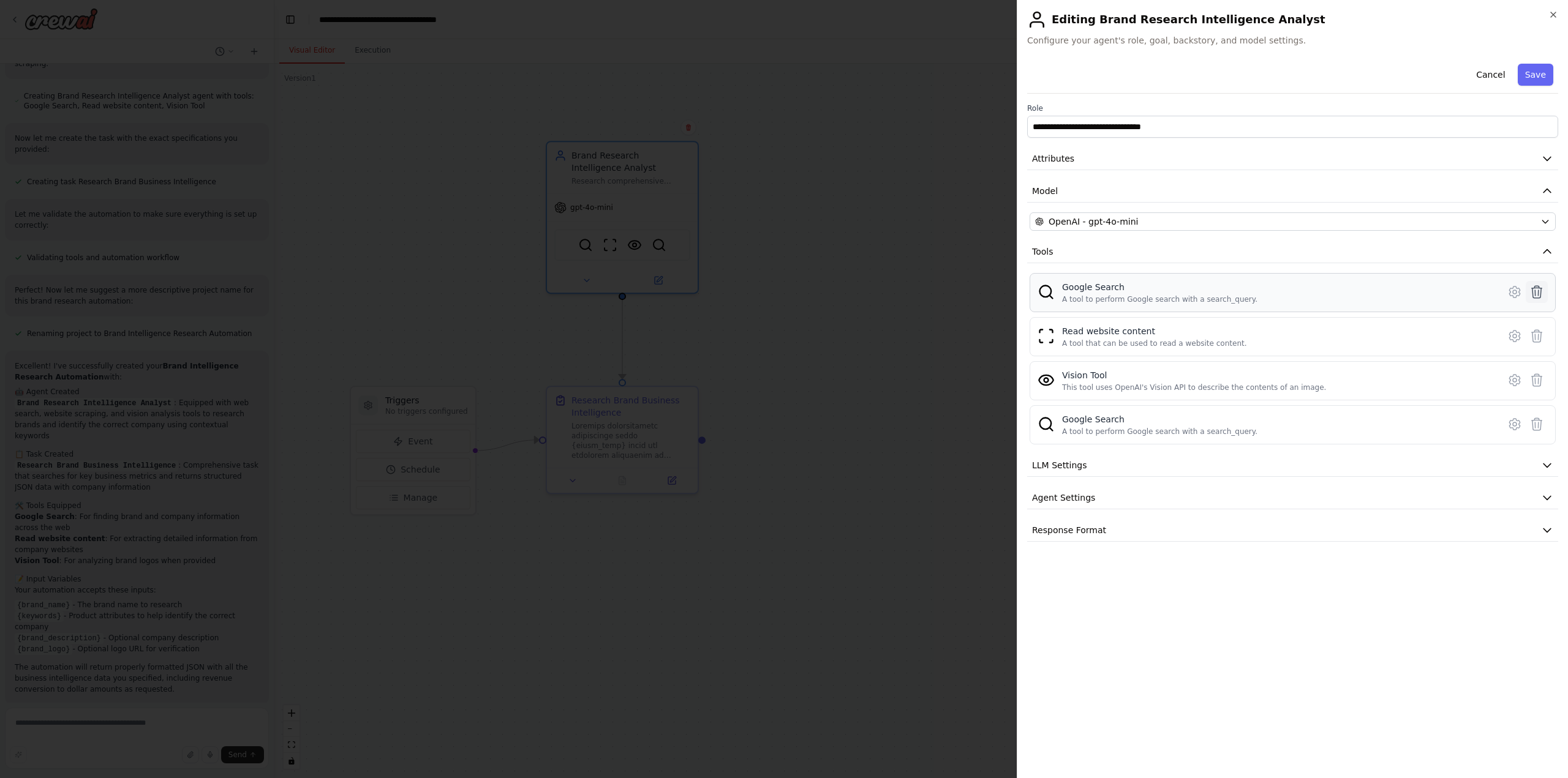
click at [1537, 289] on icon at bounding box center [1536, 292] width 14 height 14
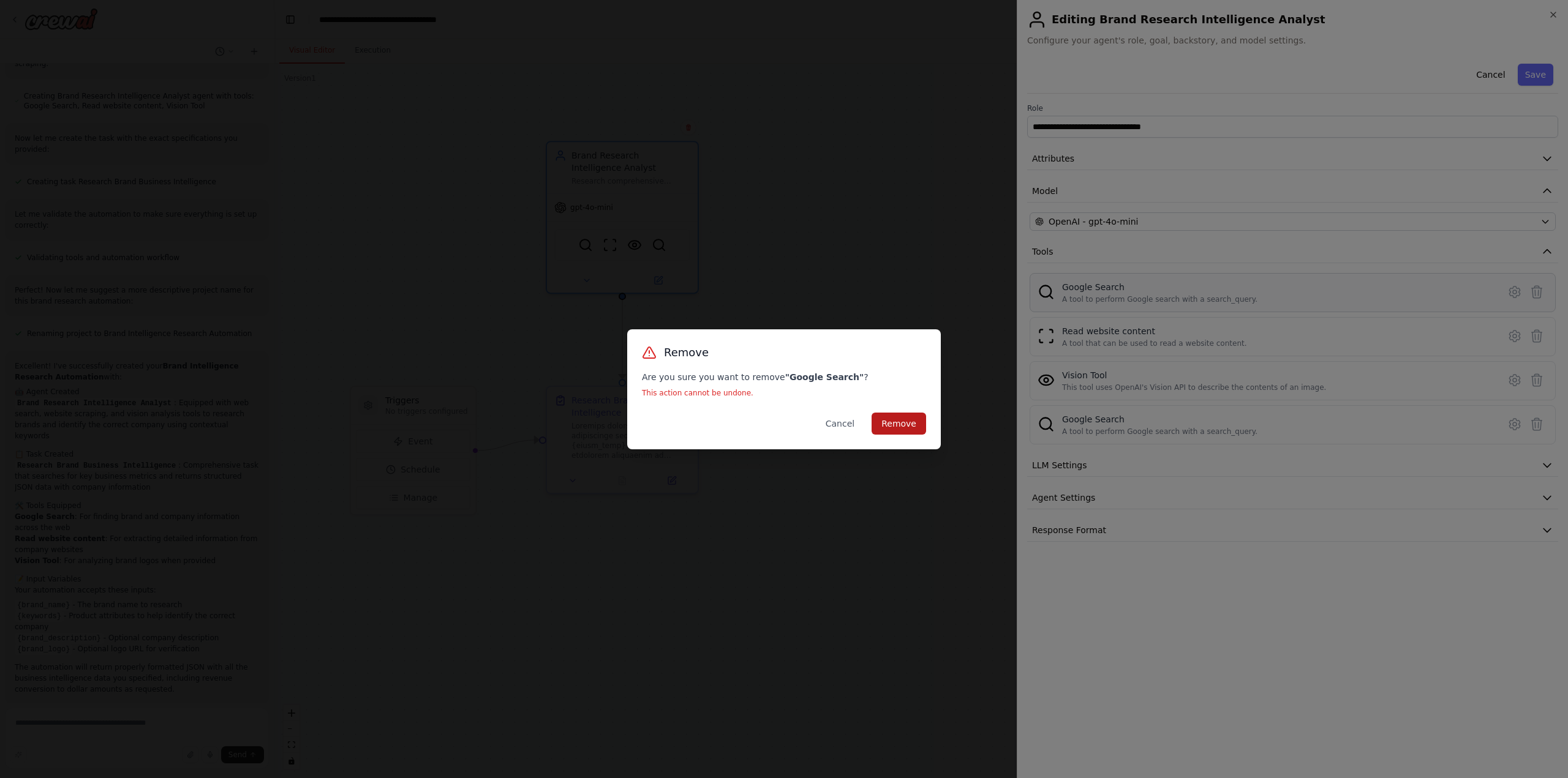
click at [900, 420] on button "Remove" at bounding box center [899, 423] width 54 height 22
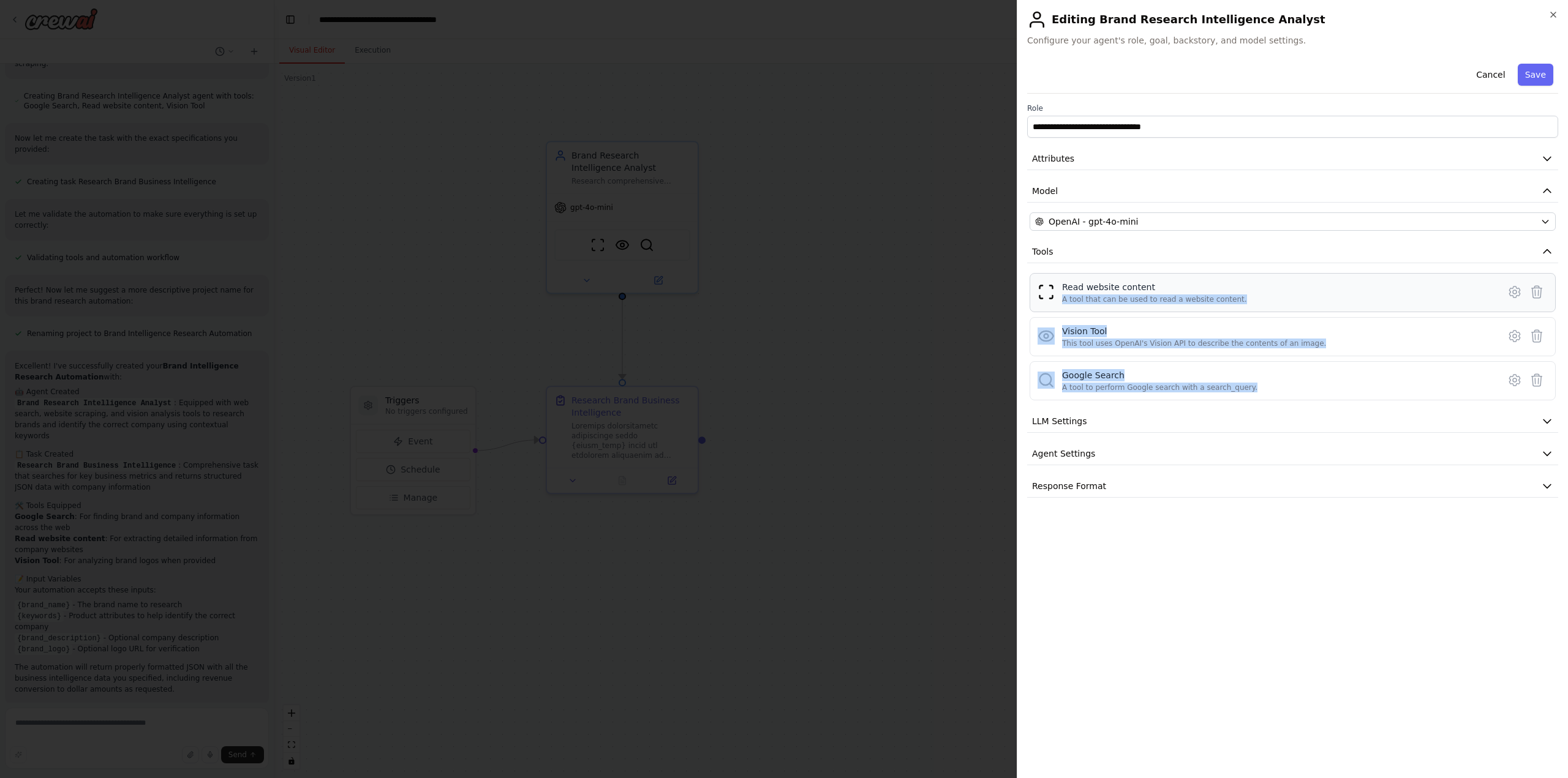
drag, startPoint x: 1458, startPoint y: 383, endPoint x: 1448, endPoint y: 284, distance: 99.5
click at [1448, 284] on div "Read website content A tool that can be used to read a website content. Vision …" at bounding box center [1293, 336] width 526 height 127
click at [1510, 382] on icon at bounding box center [1514, 380] width 14 height 14
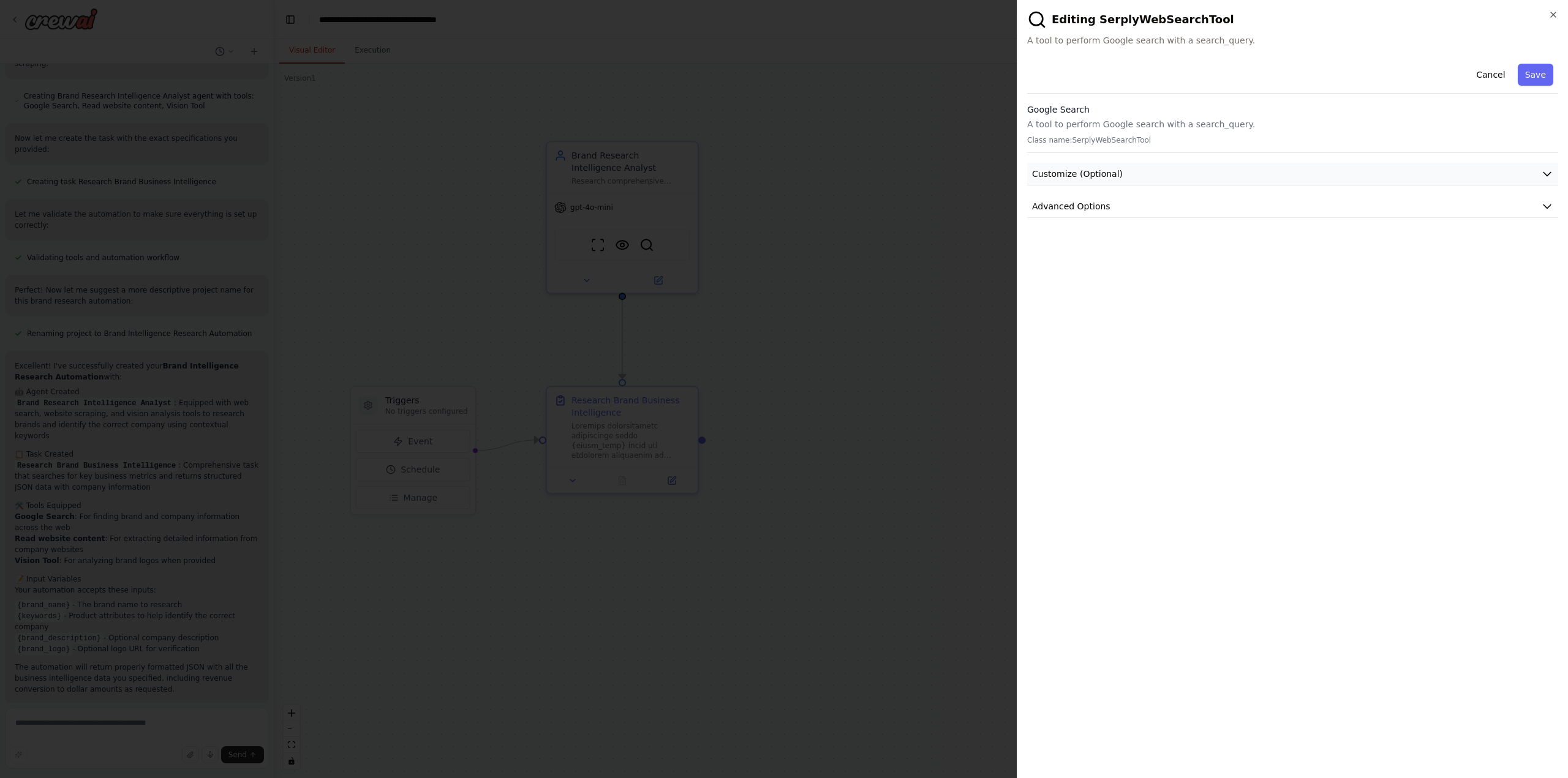
click at [1112, 172] on span "Customize (Optional)" at bounding box center [1077, 174] width 91 height 12
click at [1494, 74] on button "Cancel" at bounding box center [1490, 74] width 44 height 22
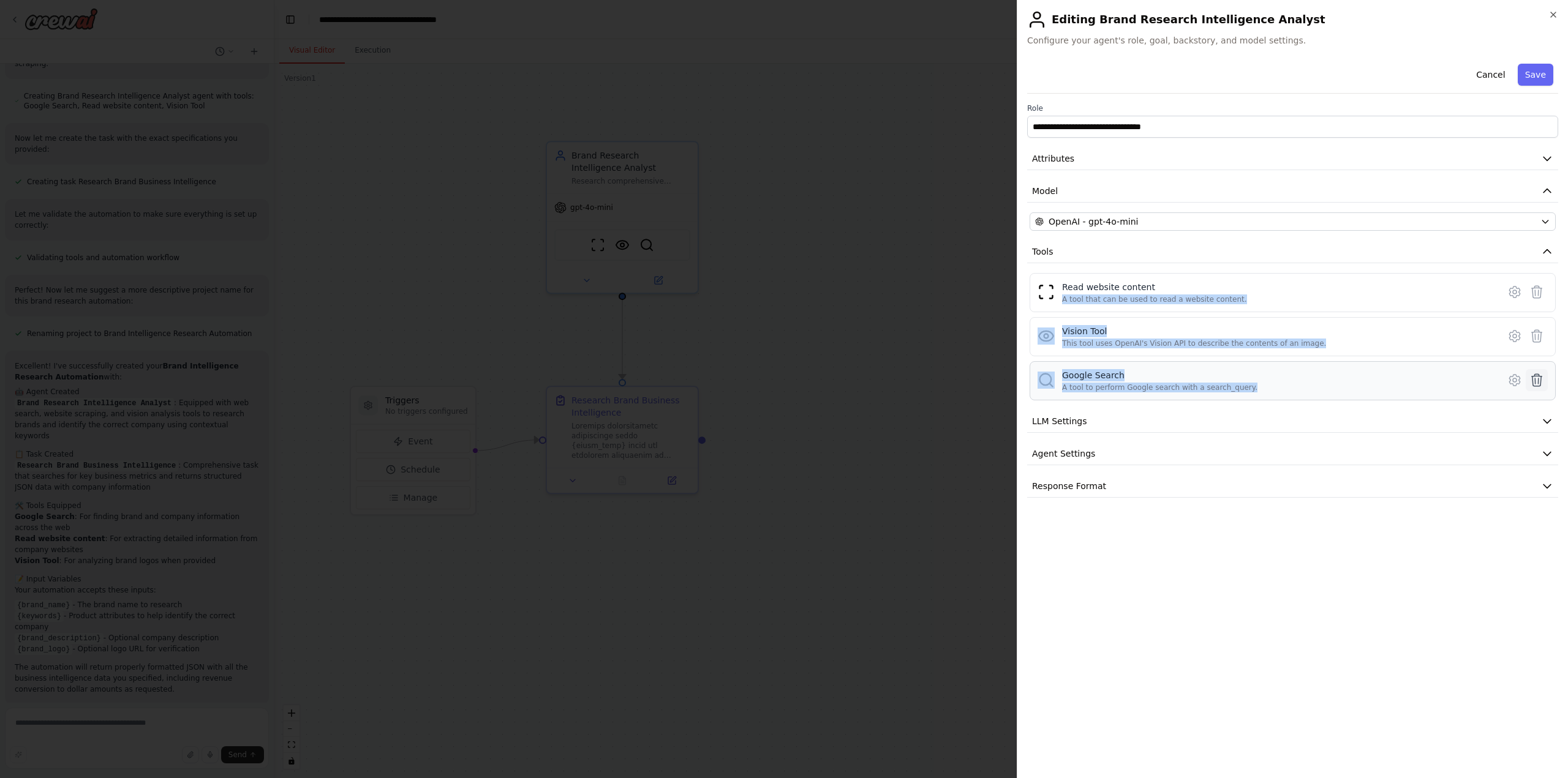
click at [1532, 382] on icon at bounding box center [1537, 380] width 11 height 12
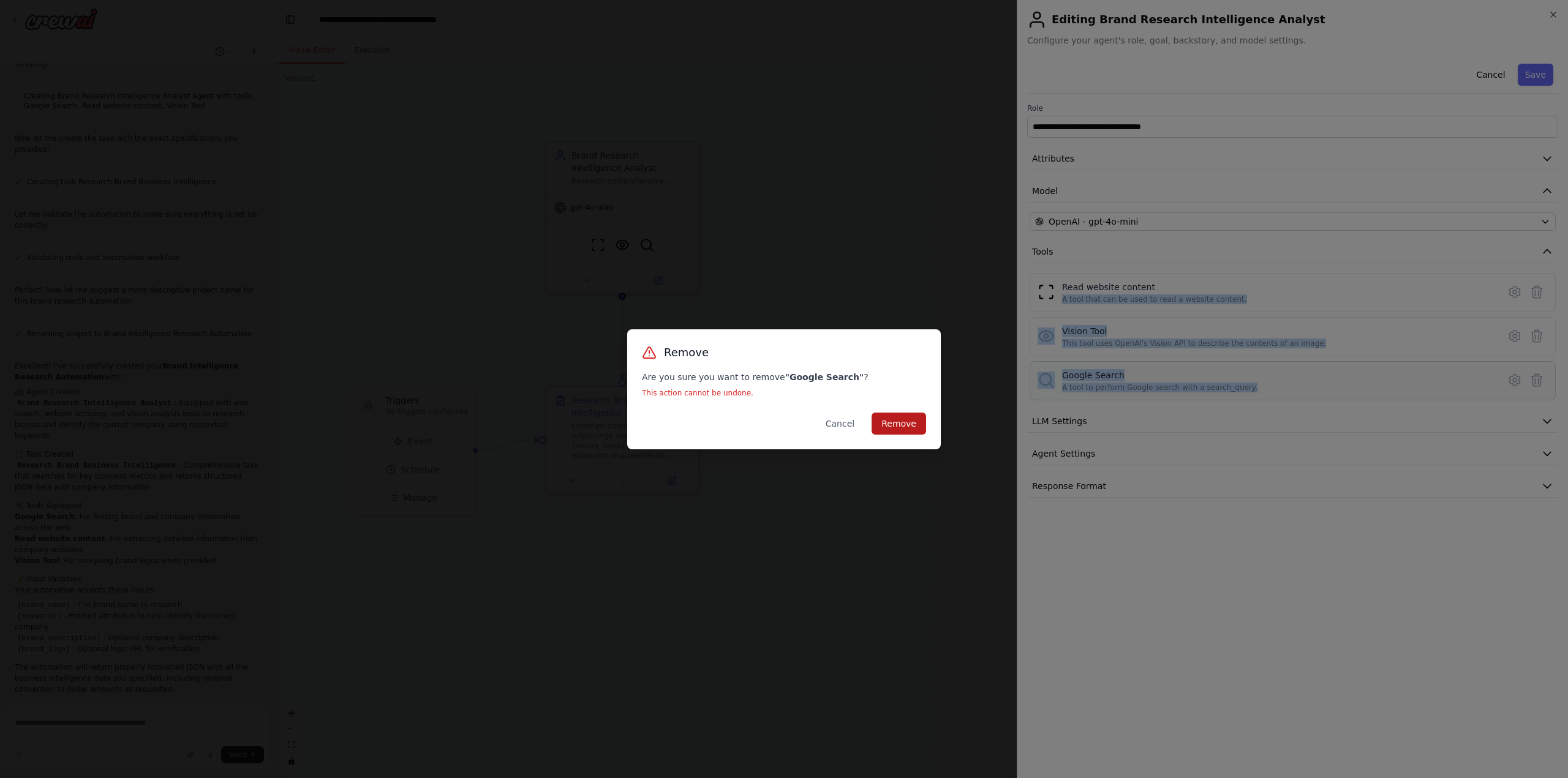
click at [910, 430] on button "Remove" at bounding box center [899, 423] width 54 height 22
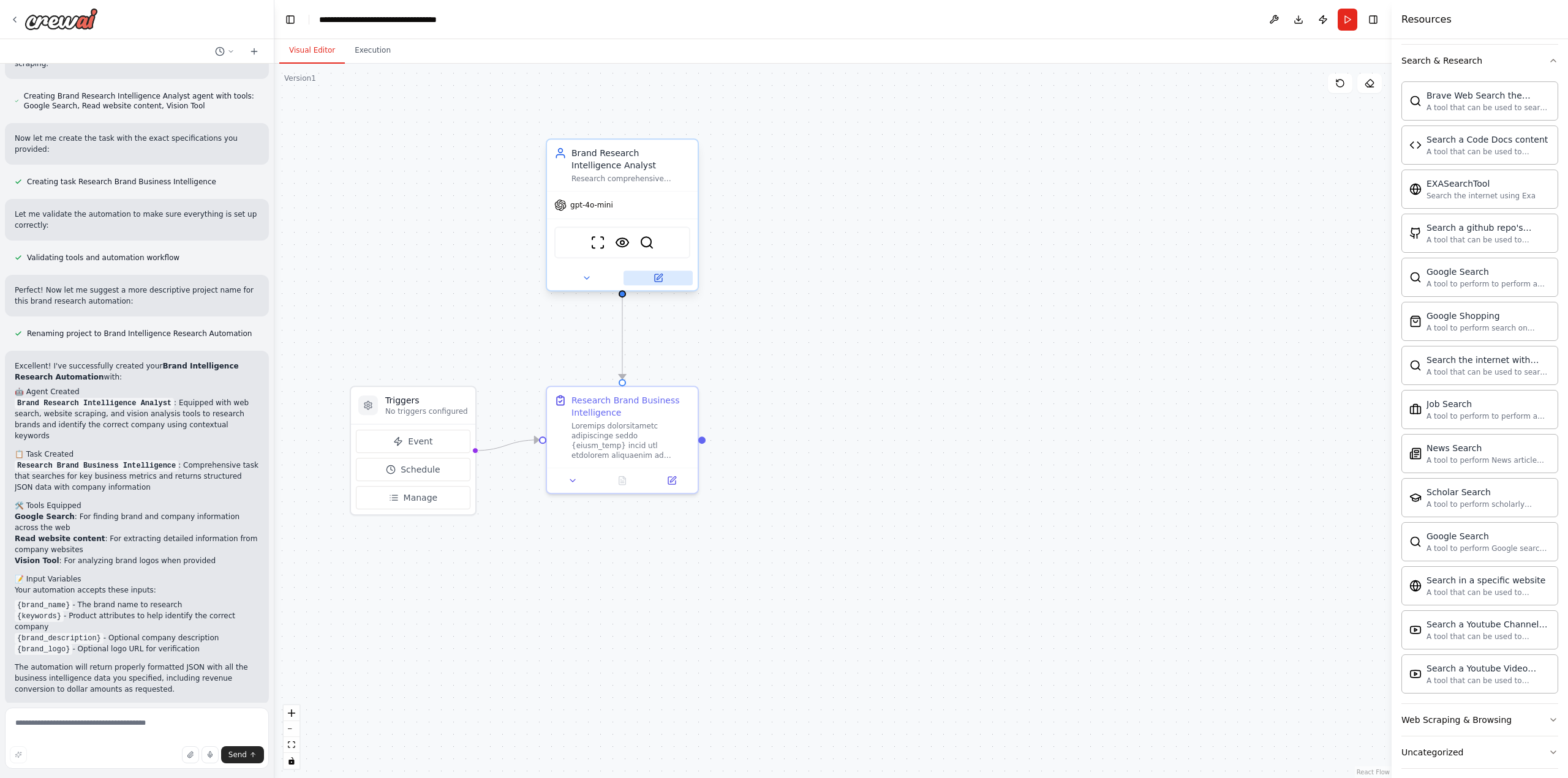
click at [659, 275] on icon at bounding box center [658, 276] width 5 height 5
click at [649, 247] on img at bounding box center [646, 242] width 14 height 14
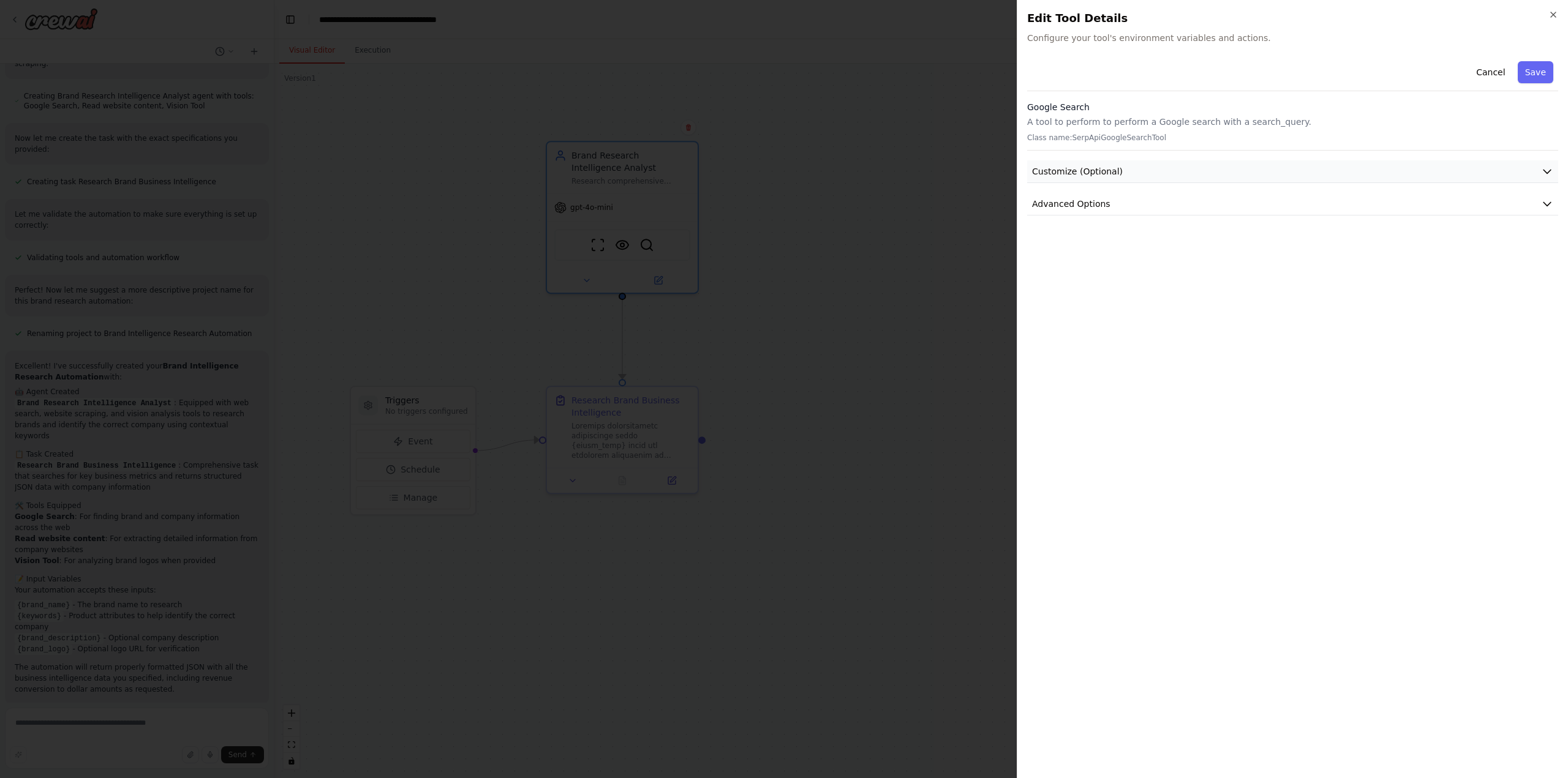
click at [1152, 160] on button "Customize (Optional)" at bounding box center [1292, 172] width 531 height 23
click at [1152, 169] on button "Customize (Optional)" at bounding box center [1292, 172] width 531 height 23
click at [1549, 172] on icon "button" at bounding box center [1547, 172] width 8 height 4
click at [1543, 200] on icon "button" at bounding box center [1547, 204] width 12 height 12
click at [1535, 71] on button "Save" at bounding box center [1535, 72] width 36 height 22
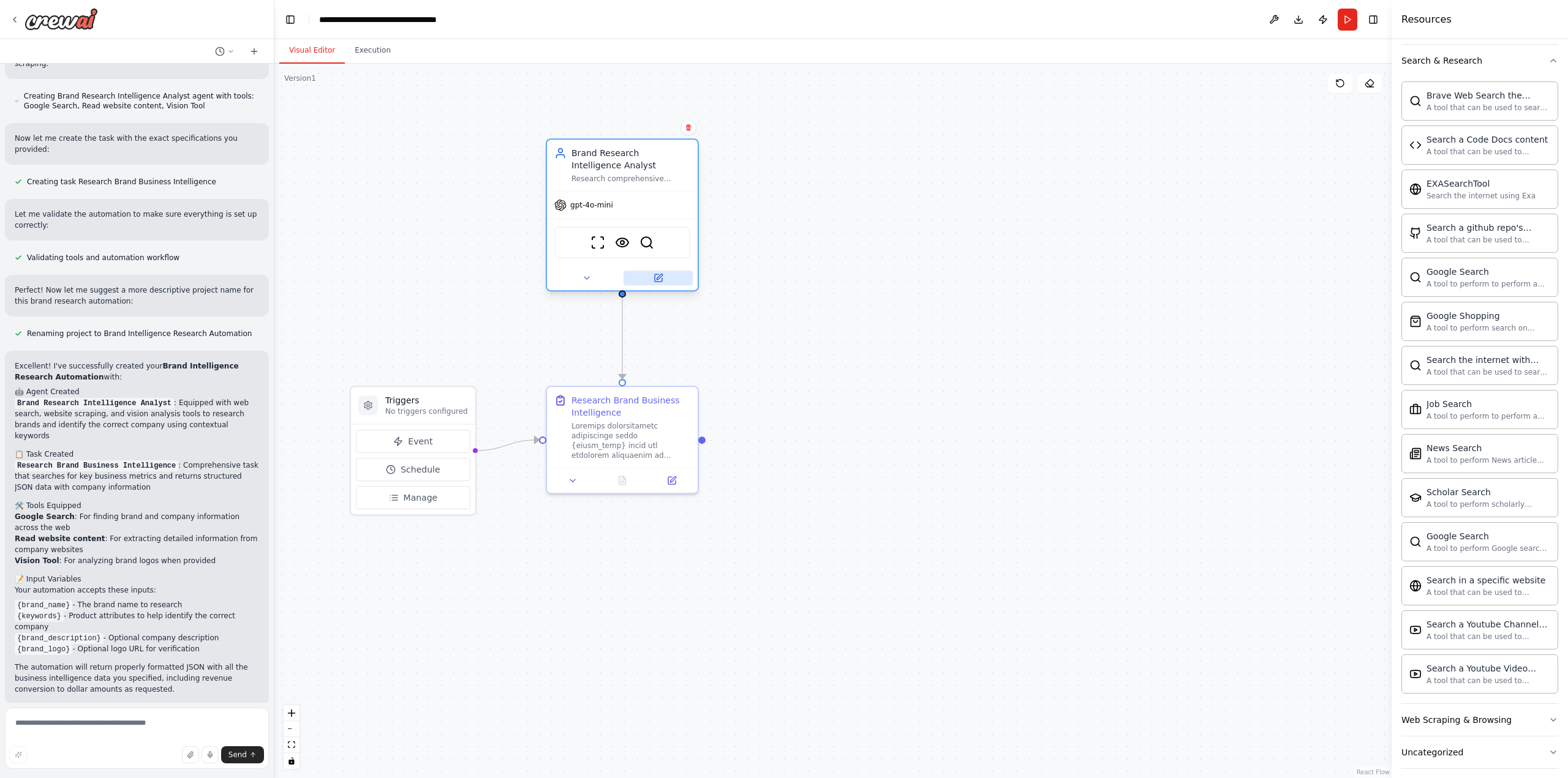
click at [662, 278] on icon at bounding box center [658, 278] width 8 height 8
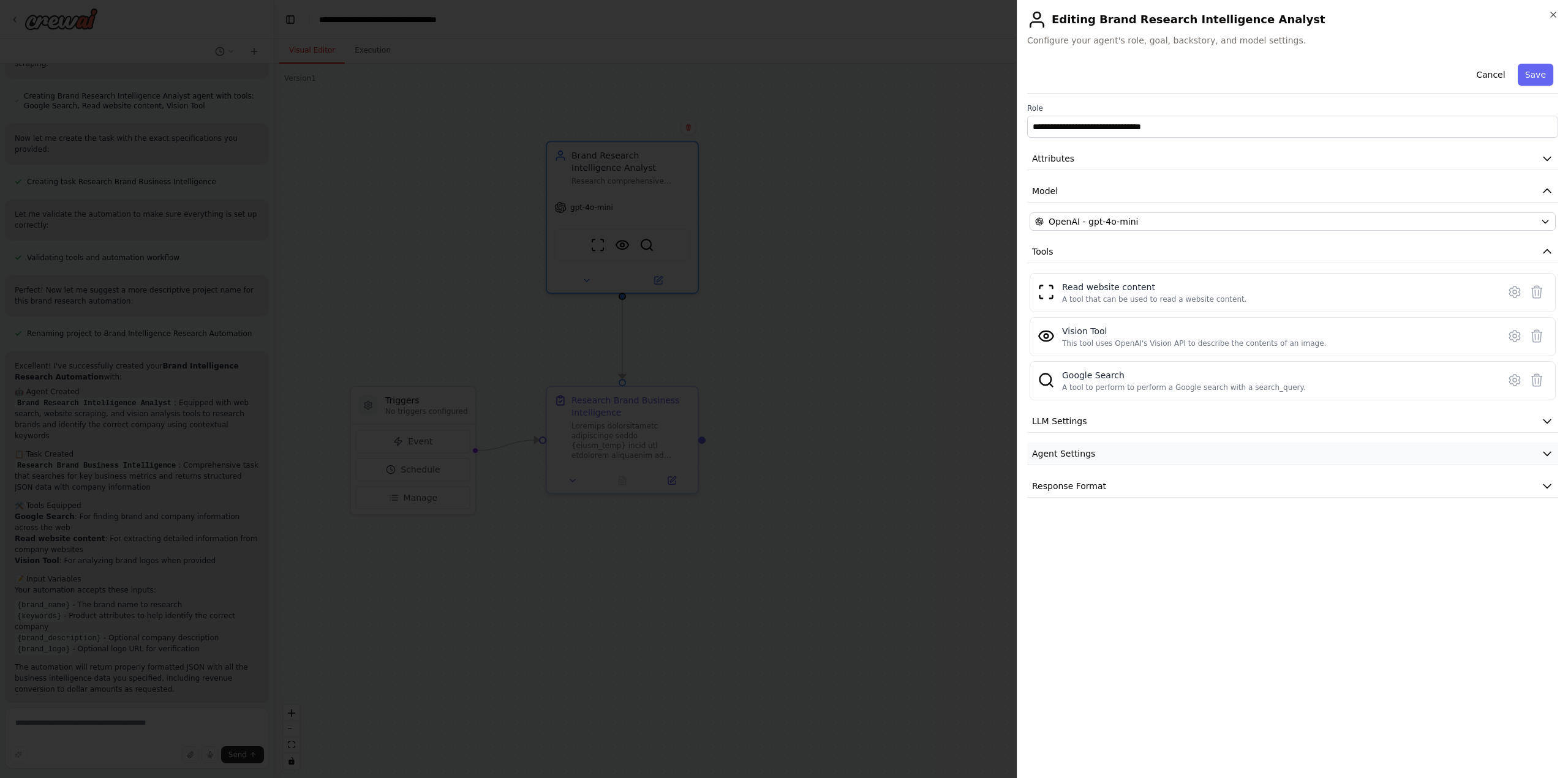
click at [1149, 448] on button "Agent Settings" at bounding box center [1292, 454] width 531 height 23
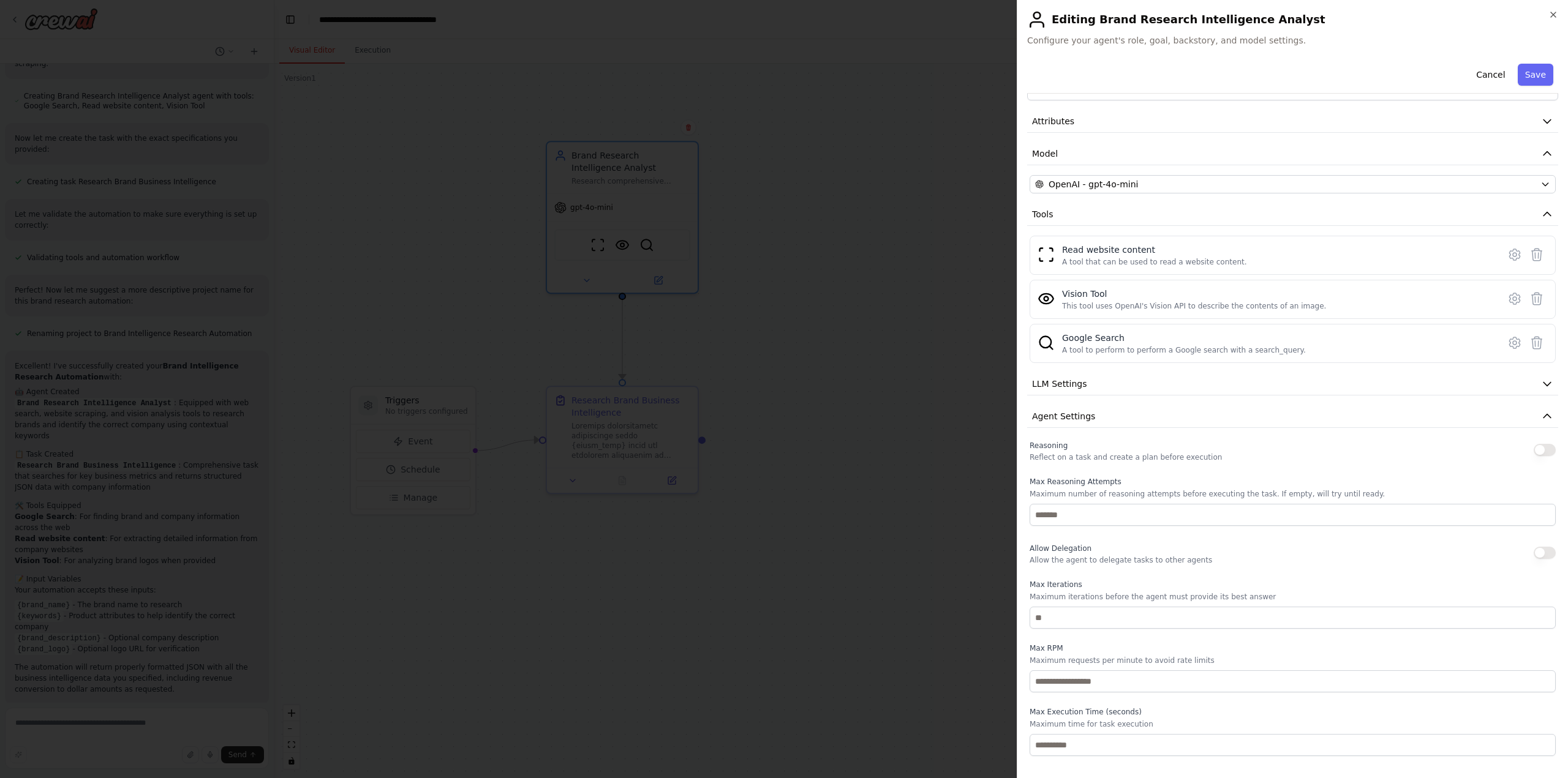
scroll to position [67, 0]
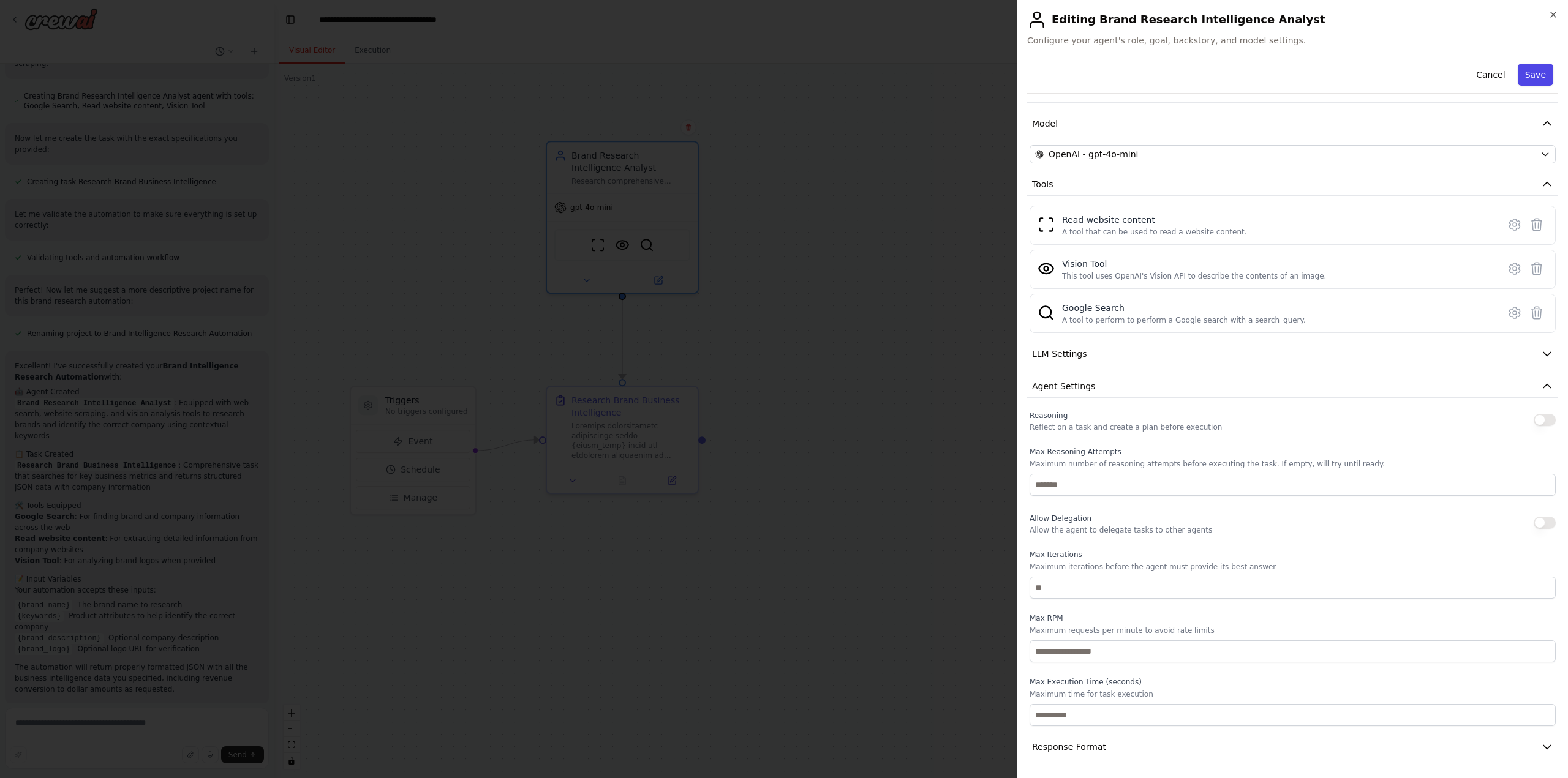
click at [1520, 76] on button "Save" at bounding box center [1535, 74] width 36 height 22
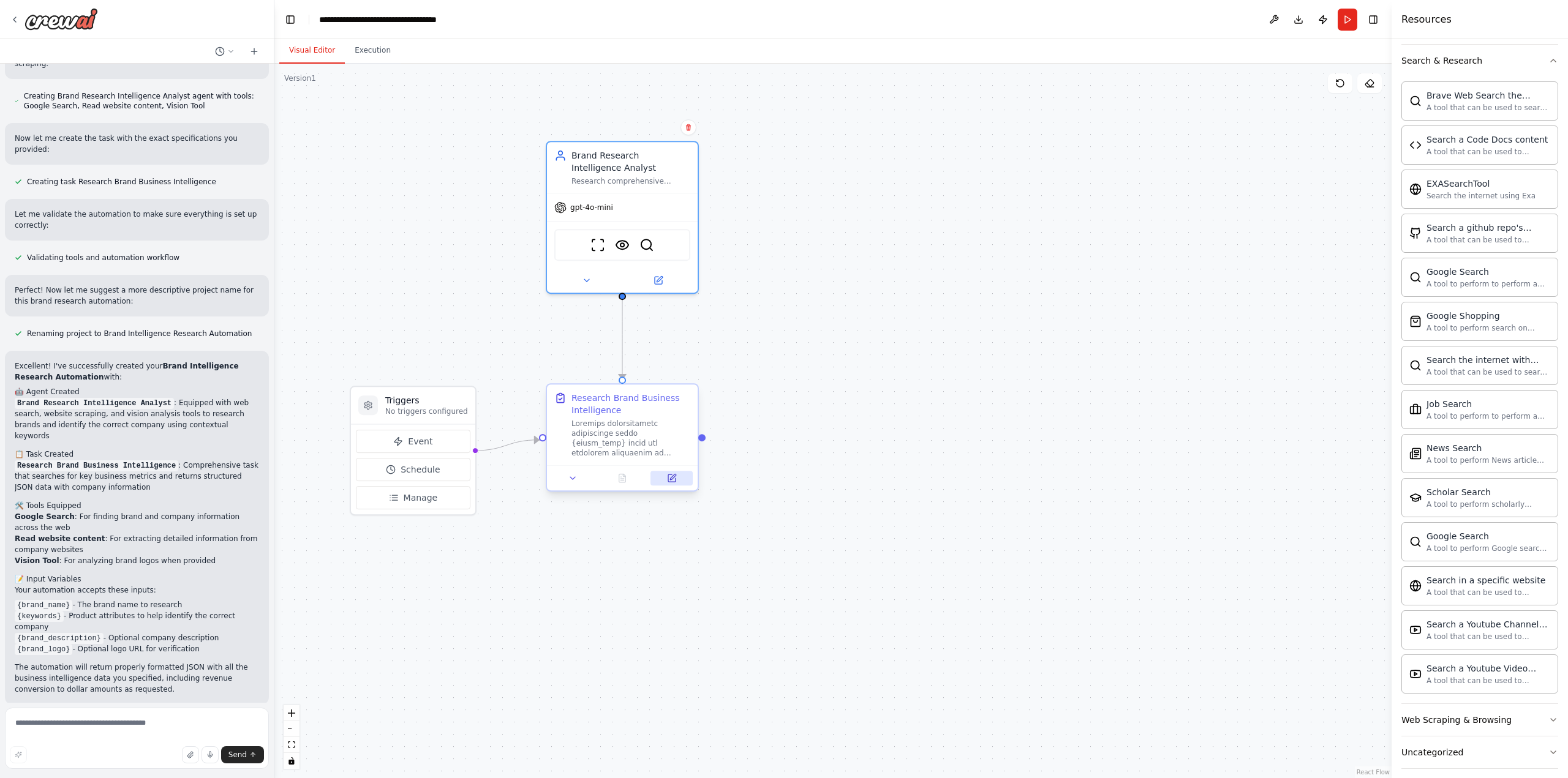
click at [672, 480] on icon at bounding box center [672, 479] width 8 height 8
click at [675, 479] on icon at bounding box center [672, 479] width 8 height 8
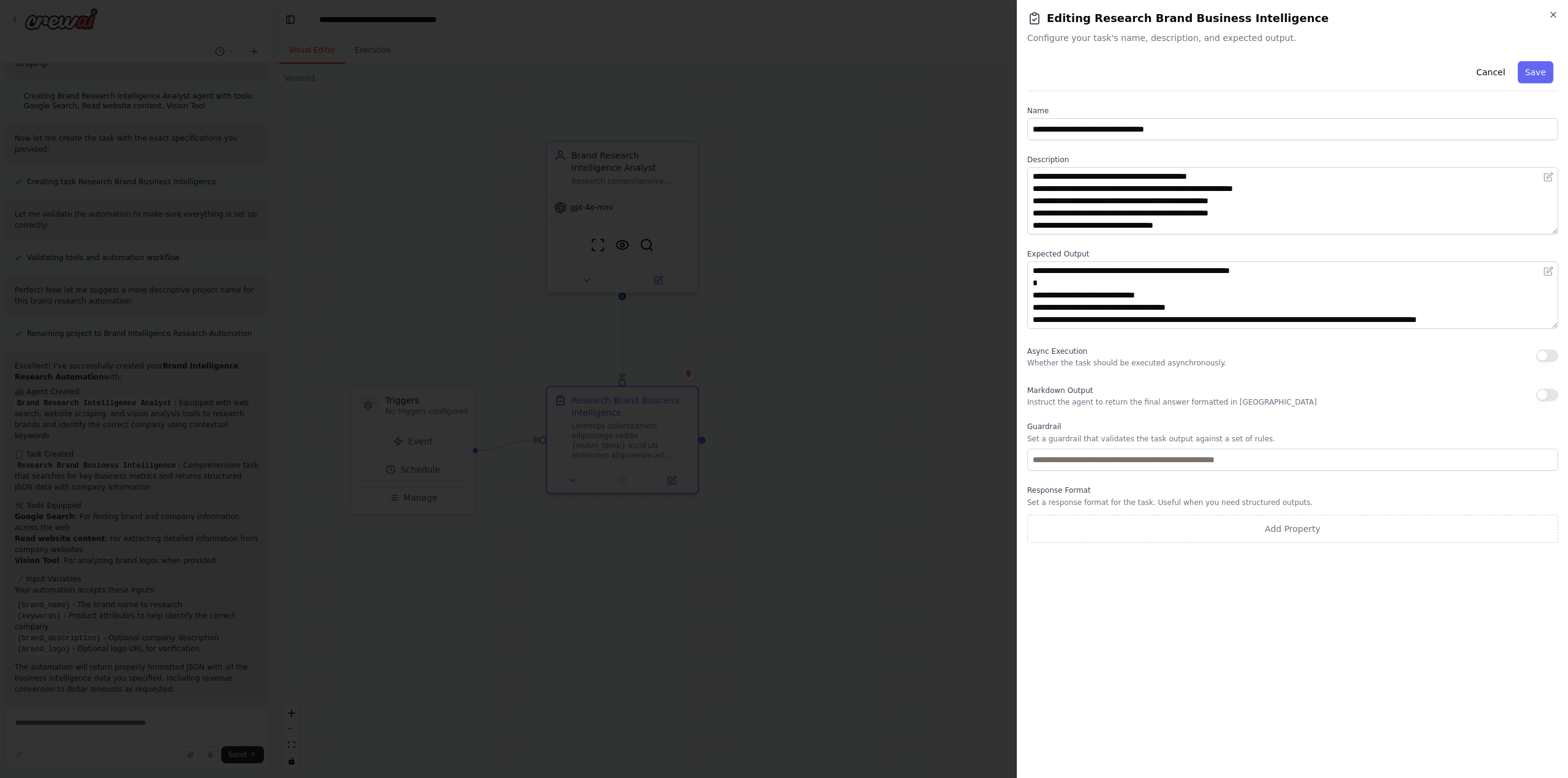
scroll to position [294, 0]
click at [1530, 75] on button "Save" at bounding box center [1535, 72] width 36 height 22
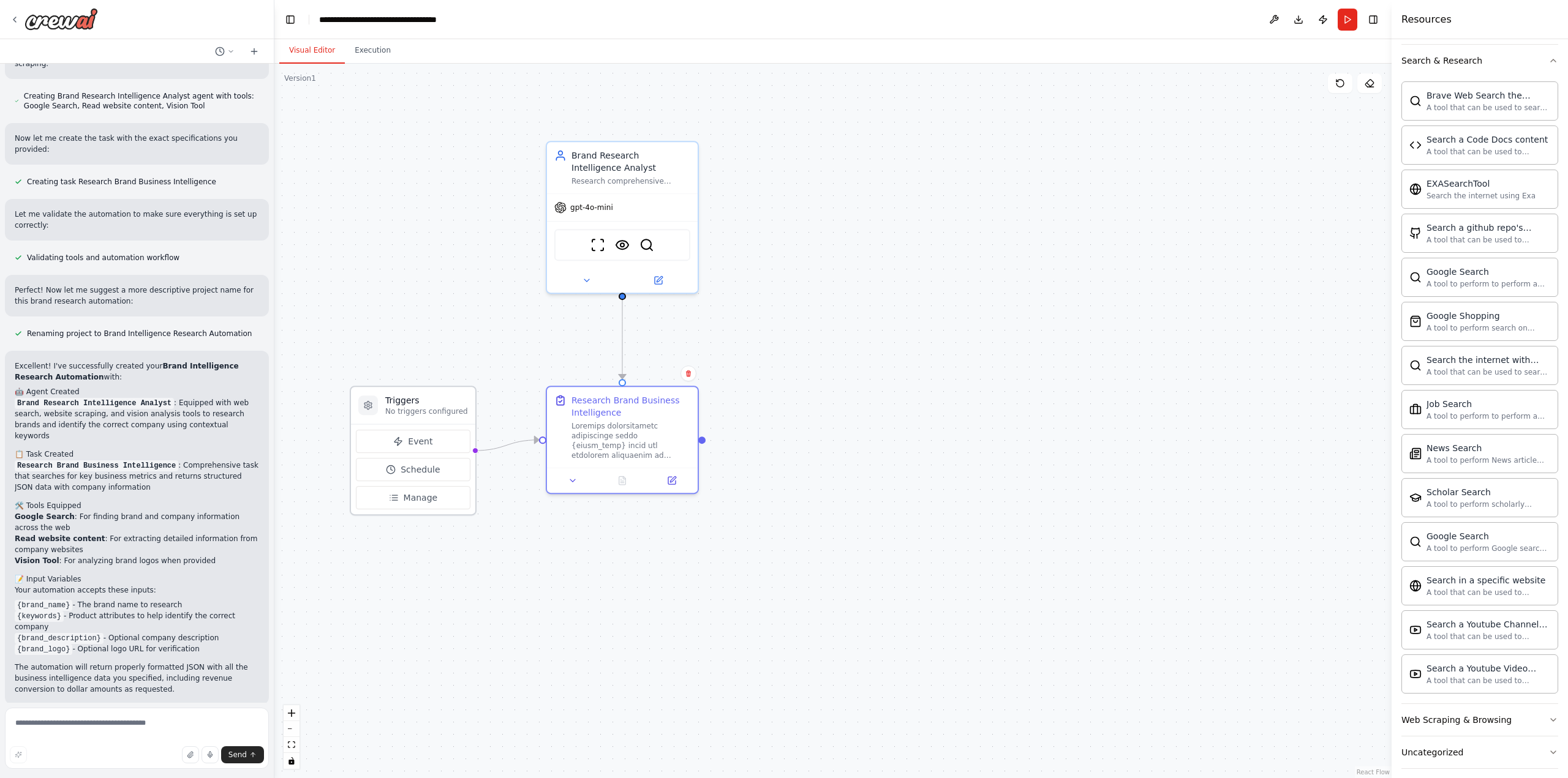
click at [366, 409] on icon at bounding box center [367, 405] width 10 height 10
click at [370, 408] on icon at bounding box center [368, 405] width 8 height 8
drag, startPoint x: 505, startPoint y: 527, endPoint x: 497, endPoint y: 525, distance: 8.2
click at [497, 525] on div ".deletable-edge-delete-btn { width: 20px; height: 20px; border: 0px solid #ffff…" at bounding box center [832, 420] width 1117 height 714
click at [411, 498] on span "Manage" at bounding box center [412, 495] width 34 height 12
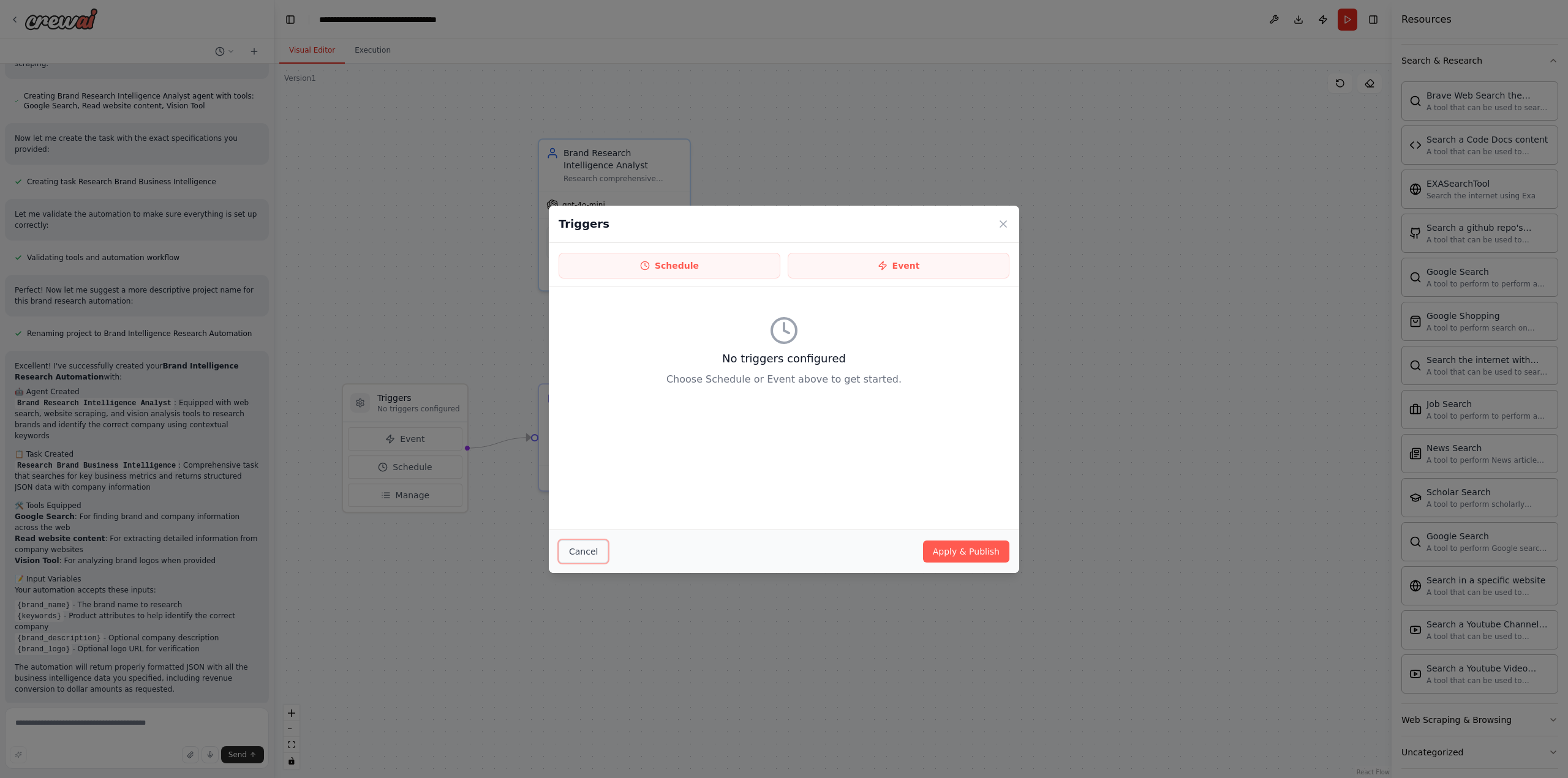
click at [584, 551] on button "Cancel" at bounding box center [584, 551] width 50 height 23
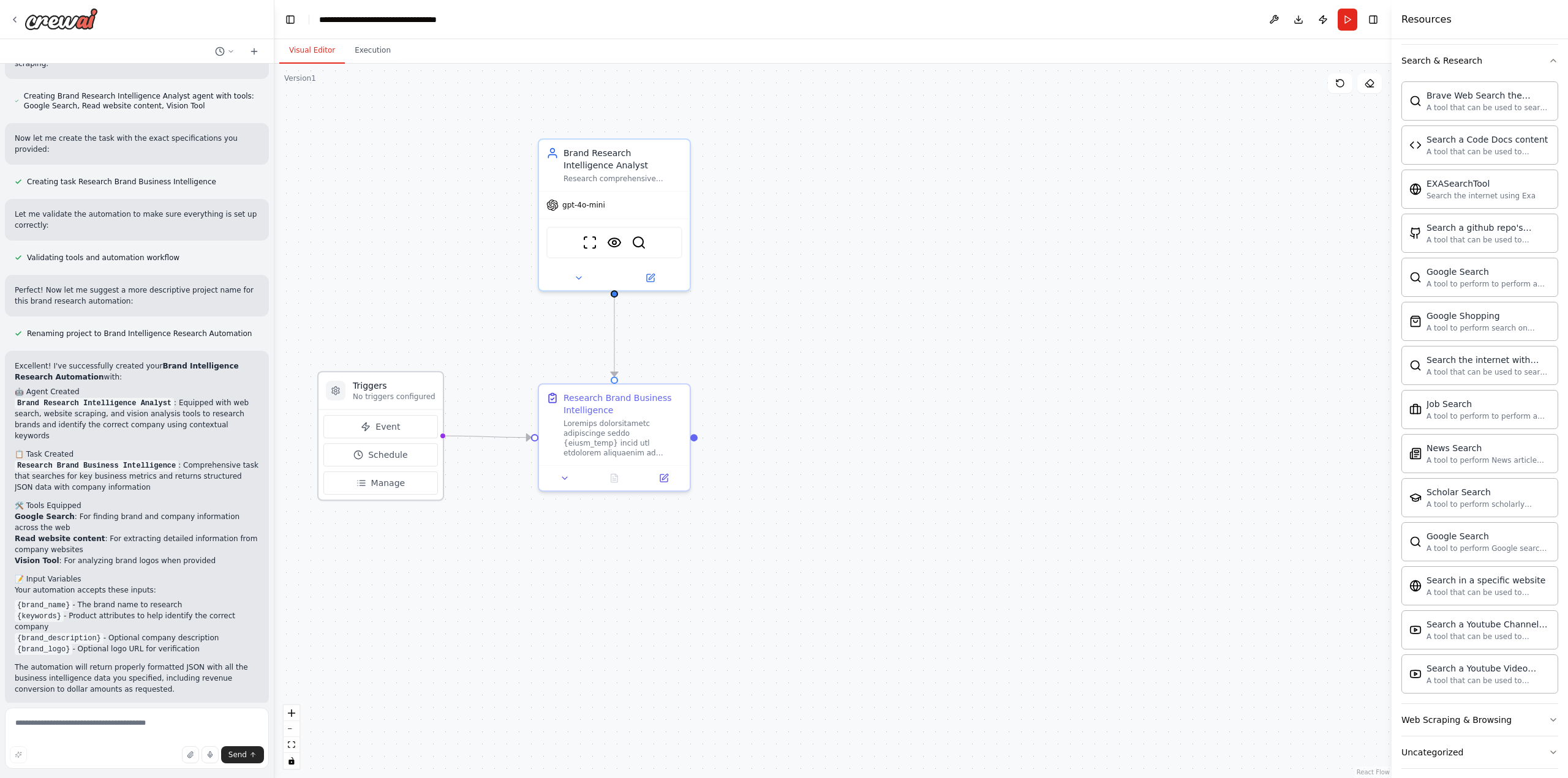
drag, startPoint x: 428, startPoint y: 405, endPoint x: 402, endPoint y: 398, distance: 26.9
click at [402, 398] on p "No triggers configured" at bounding box center [394, 396] width 82 height 10
click at [1272, 20] on button at bounding box center [1274, 19] width 20 height 22
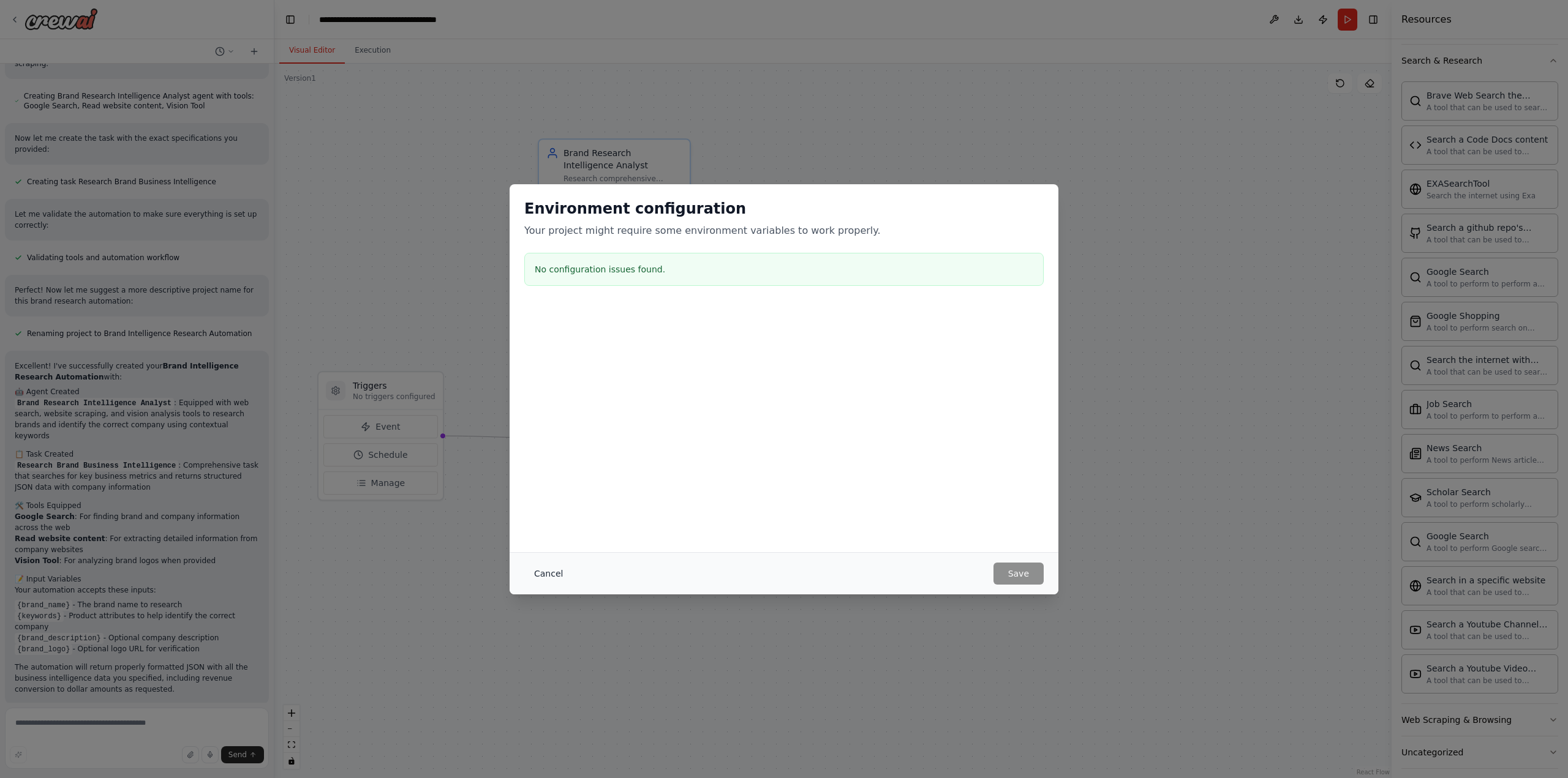
click at [547, 574] on button "Cancel" at bounding box center [548, 573] width 48 height 22
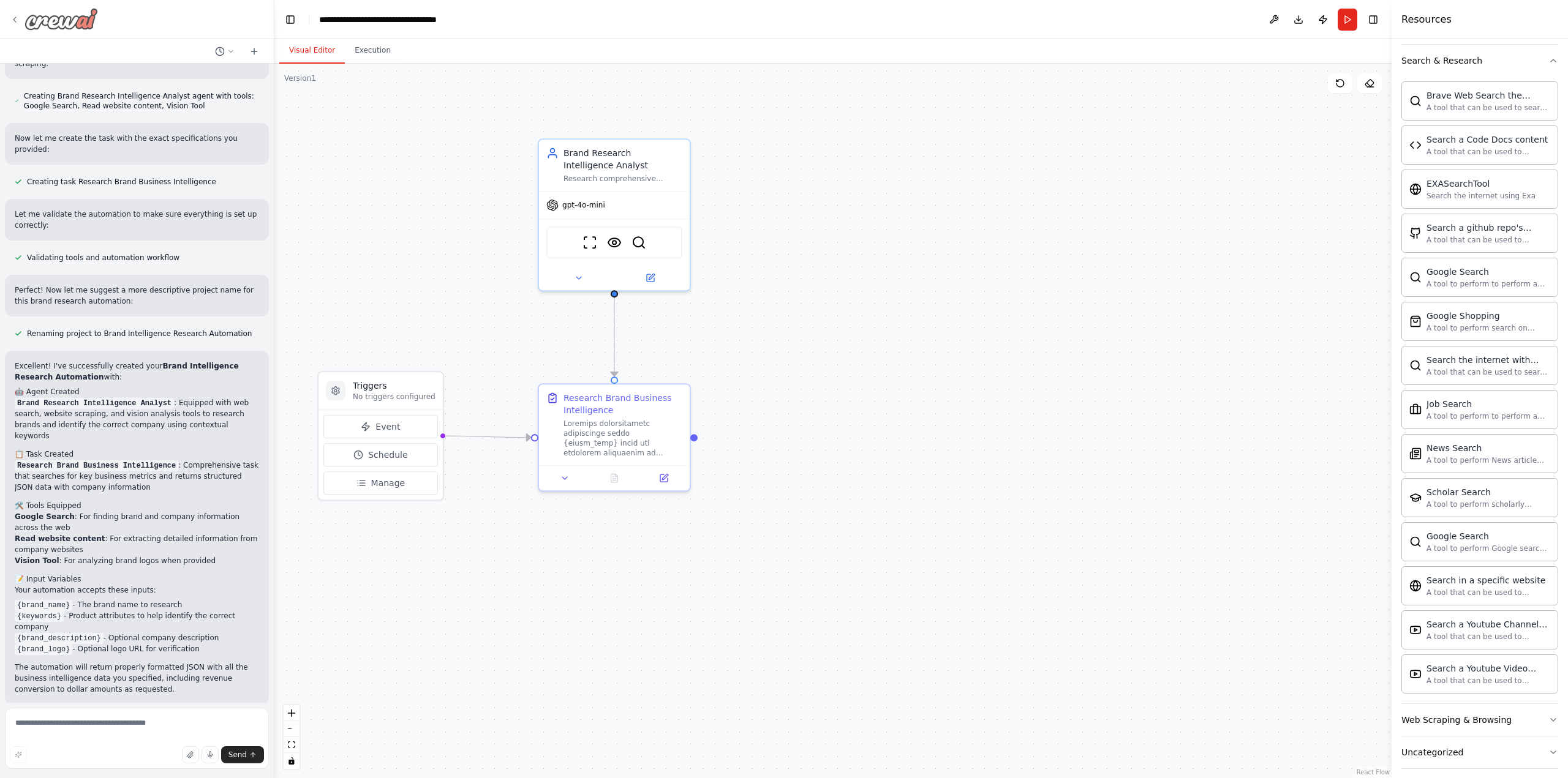
click at [14, 20] on icon at bounding box center [14, 20] width 2 height 5
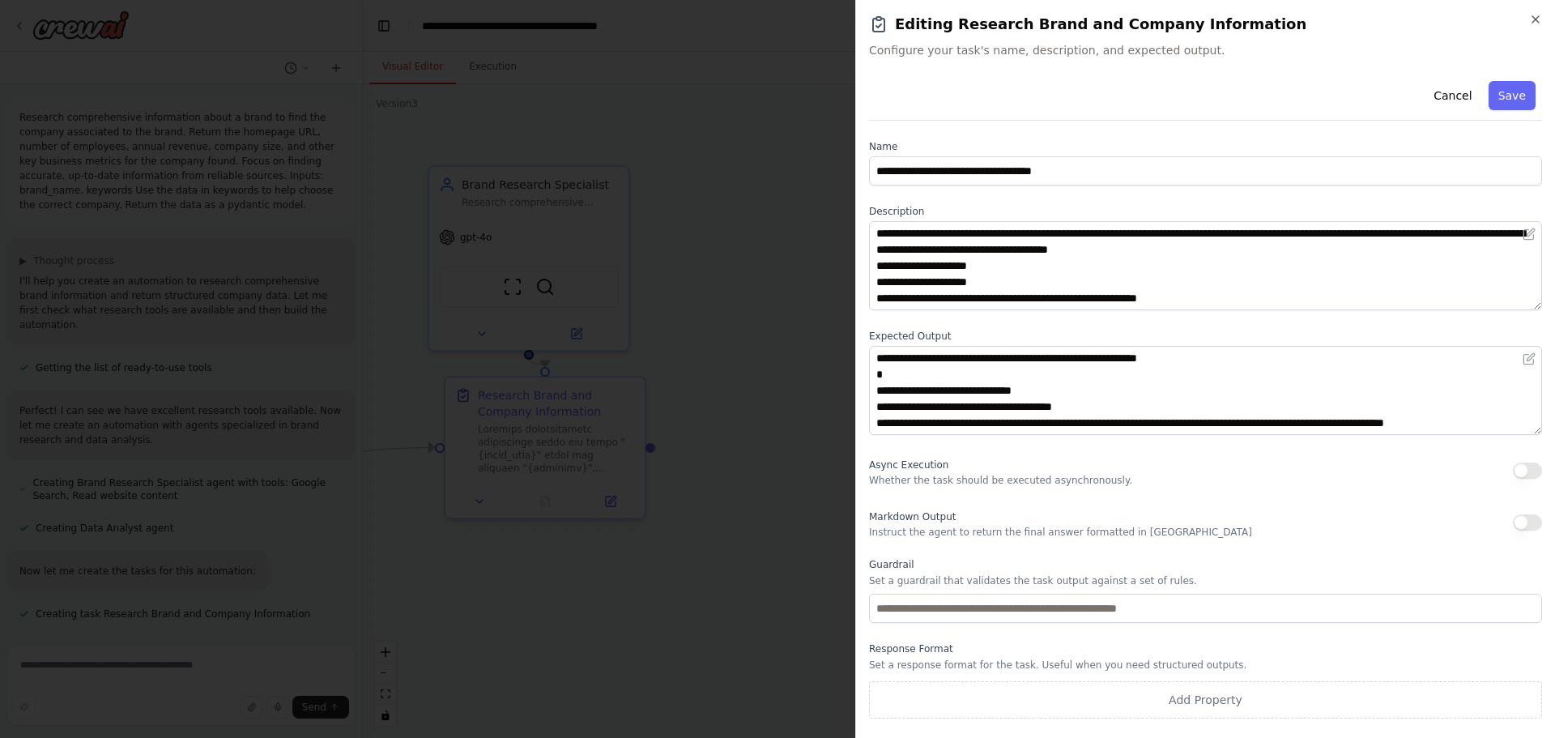
scroll to position [4063, 0]
click at [1459, 104] on button "Cancel" at bounding box center [1453, 95] width 58 height 29
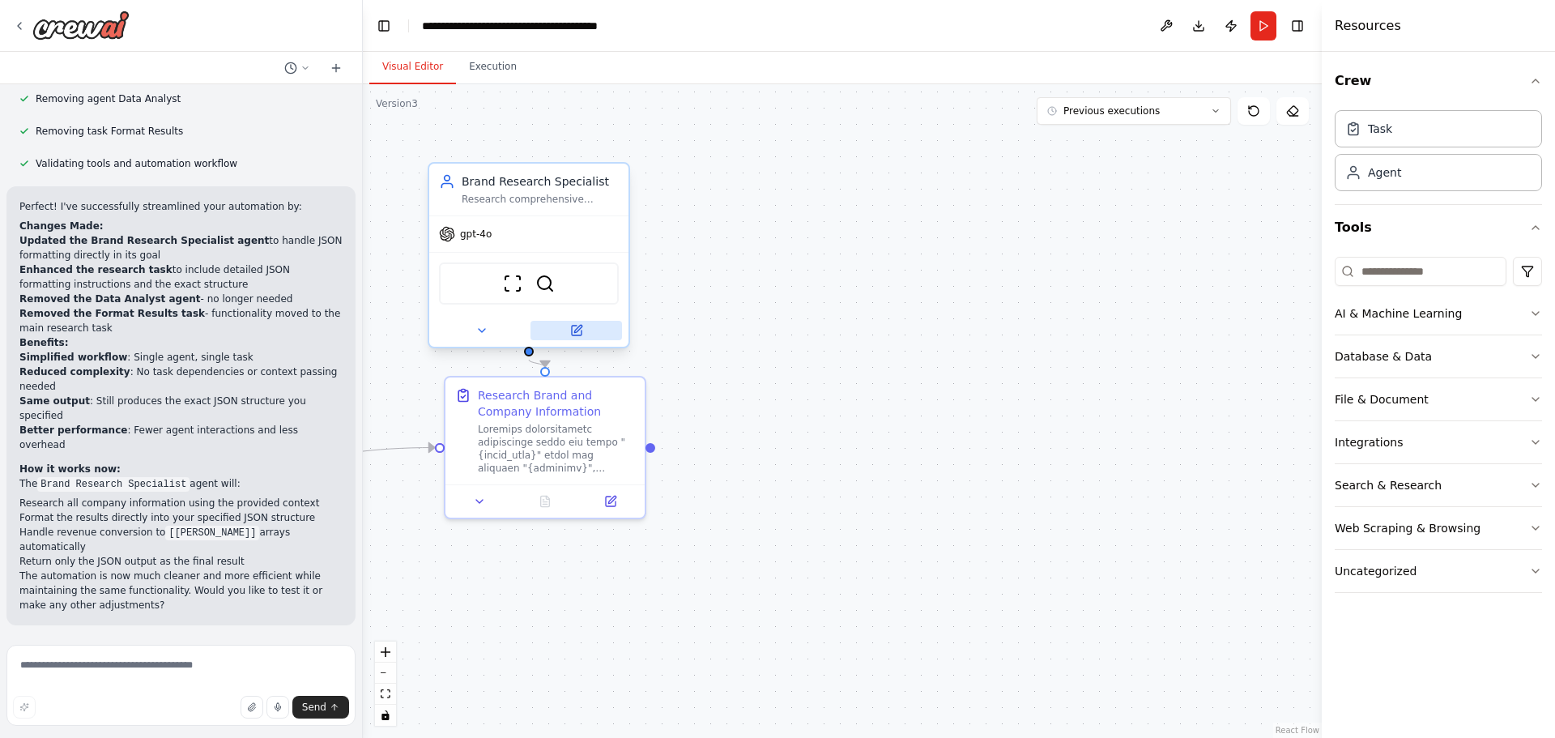
click at [580, 325] on icon at bounding box center [577, 328] width 7 height 7
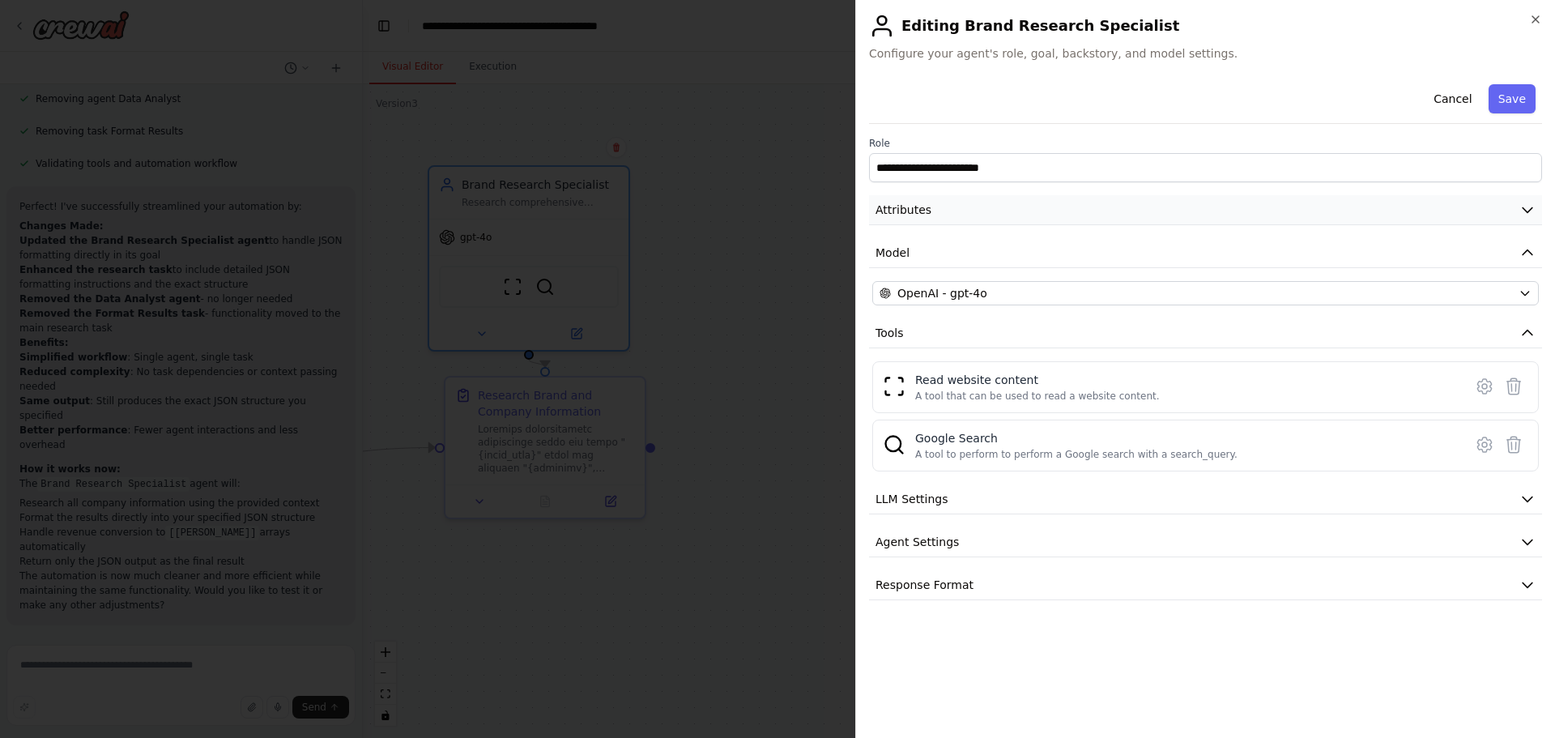
click at [938, 207] on button "Attributes" at bounding box center [1205, 210] width 673 height 30
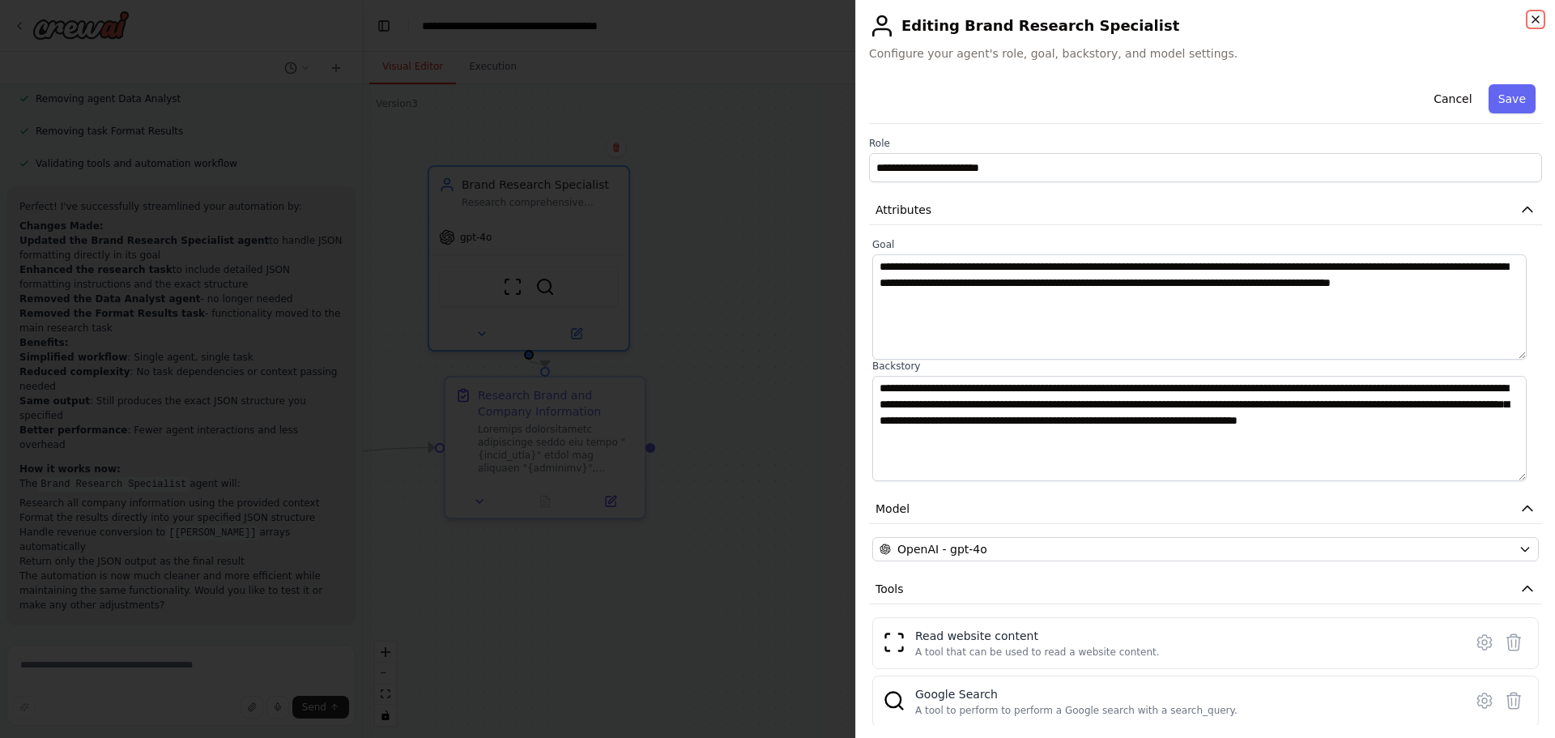
click at [1531, 15] on icon "button" at bounding box center [1535, 19] width 13 height 13
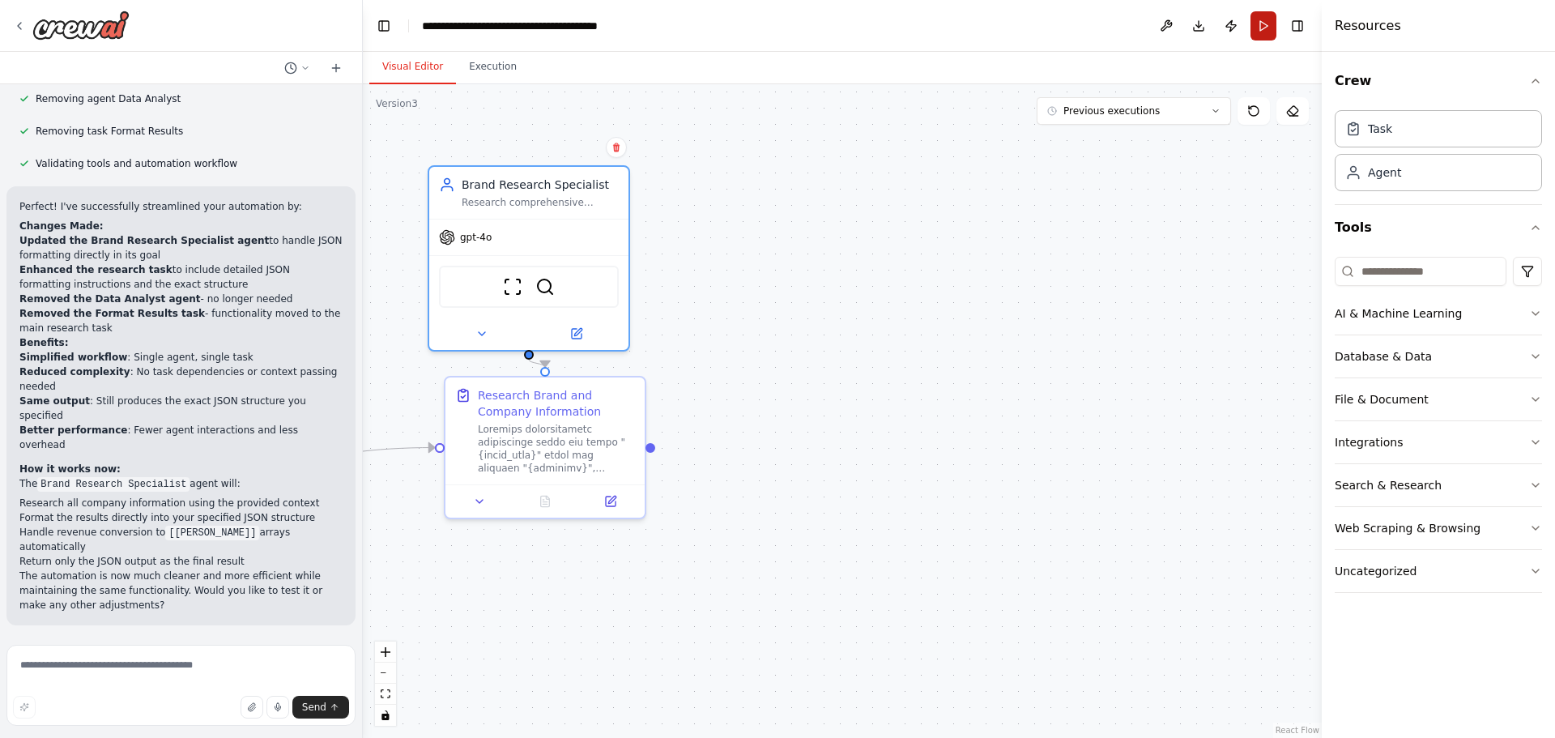
click at [1264, 30] on button "Run" at bounding box center [1264, 25] width 26 height 29
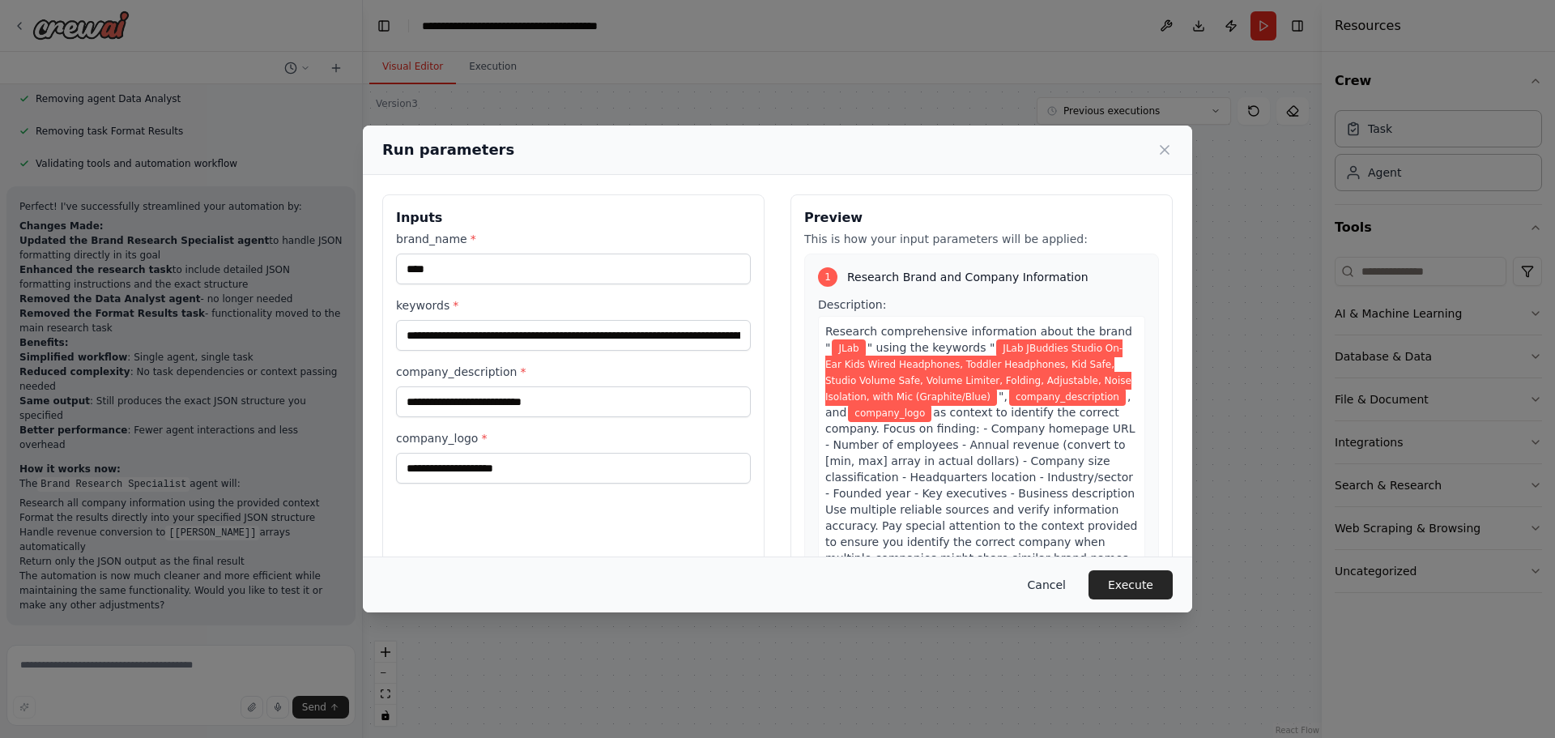
click at [1049, 584] on button "Cancel" at bounding box center [1047, 584] width 64 height 29
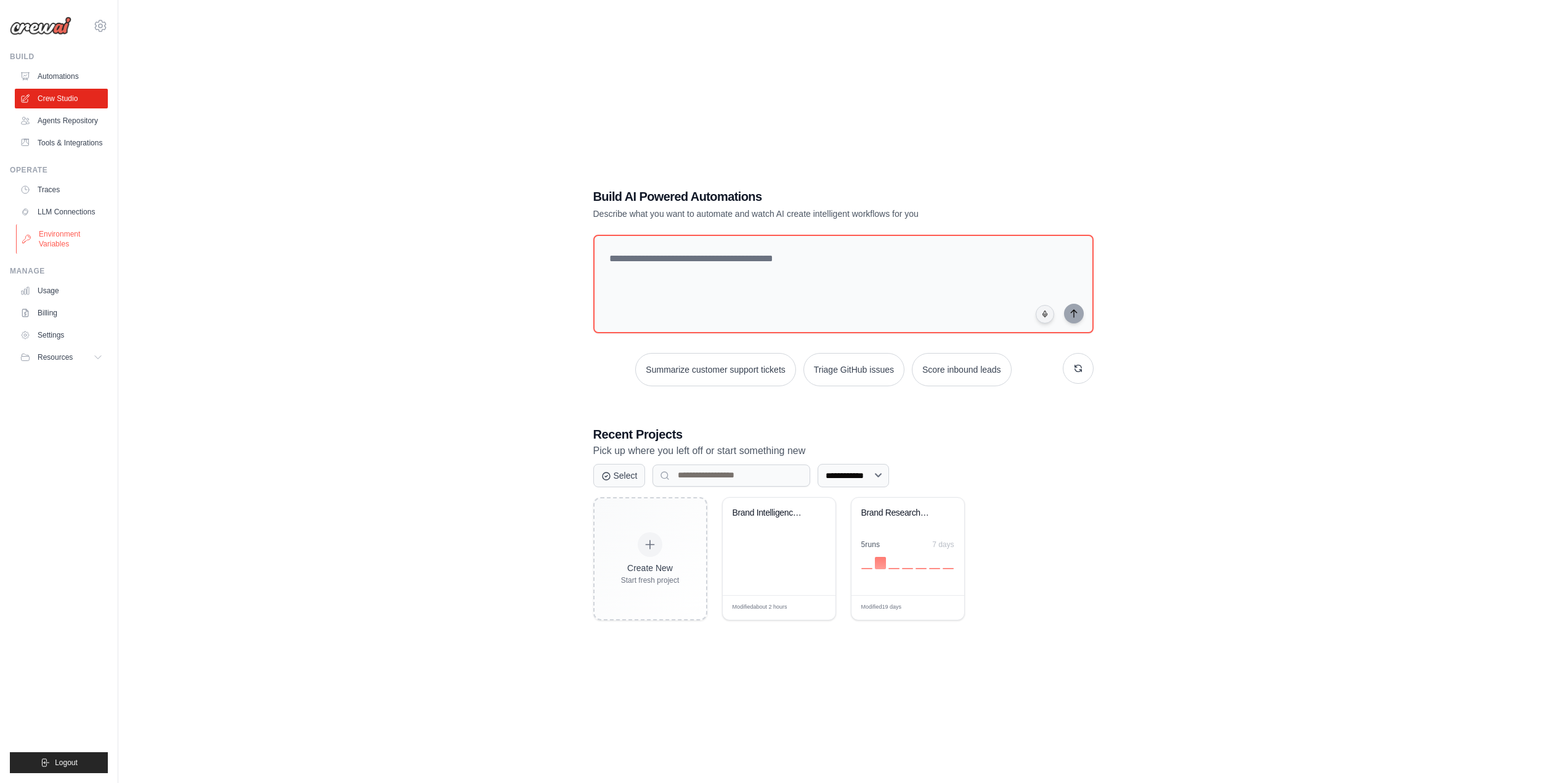
click at [40, 242] on link "Environment Variables" at bounding box center [62, 239] width 93 height 30
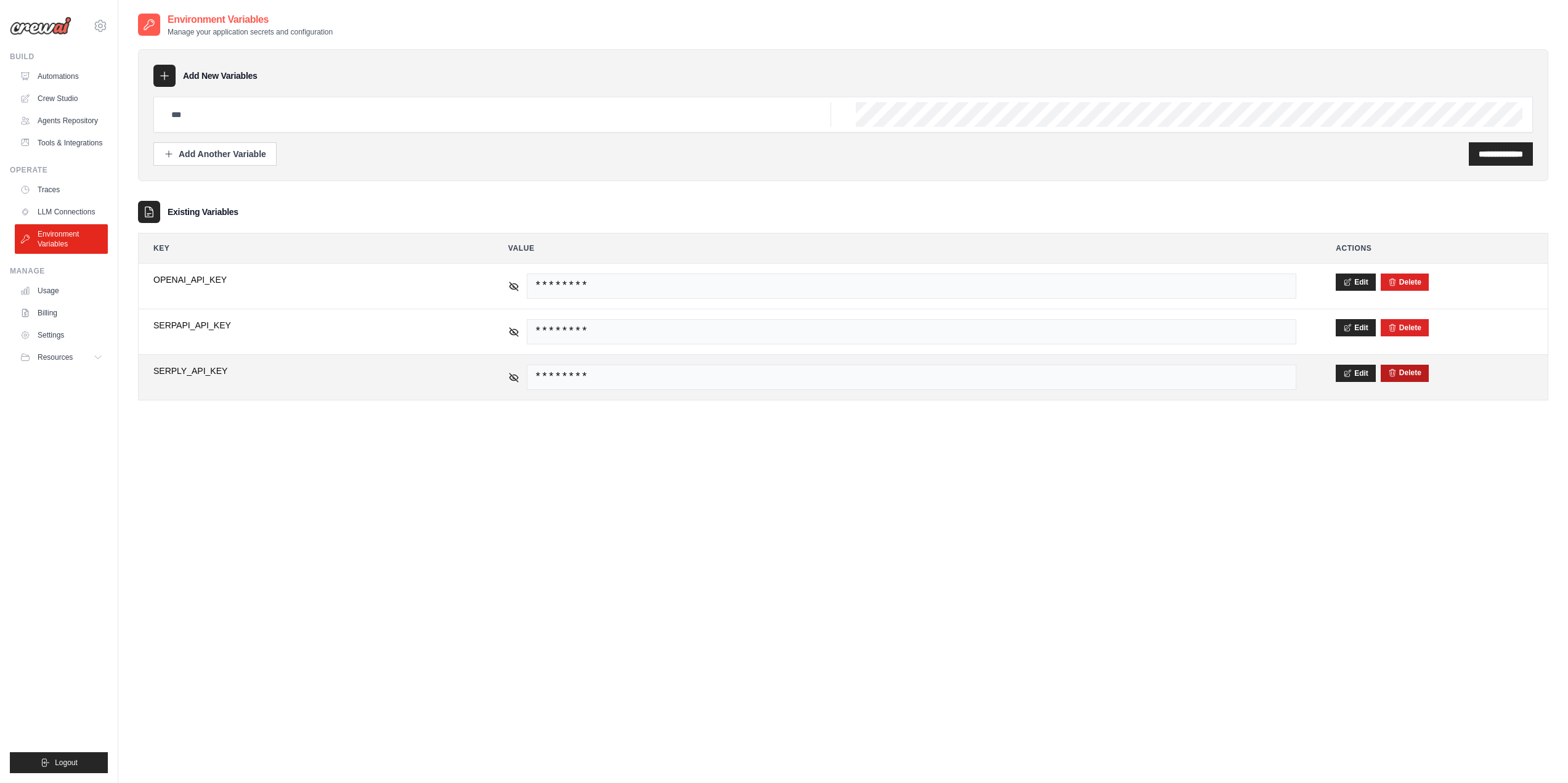
click at [1407, 371] on button "Delete" at bounding box center [1405, 373] width 33 height 10
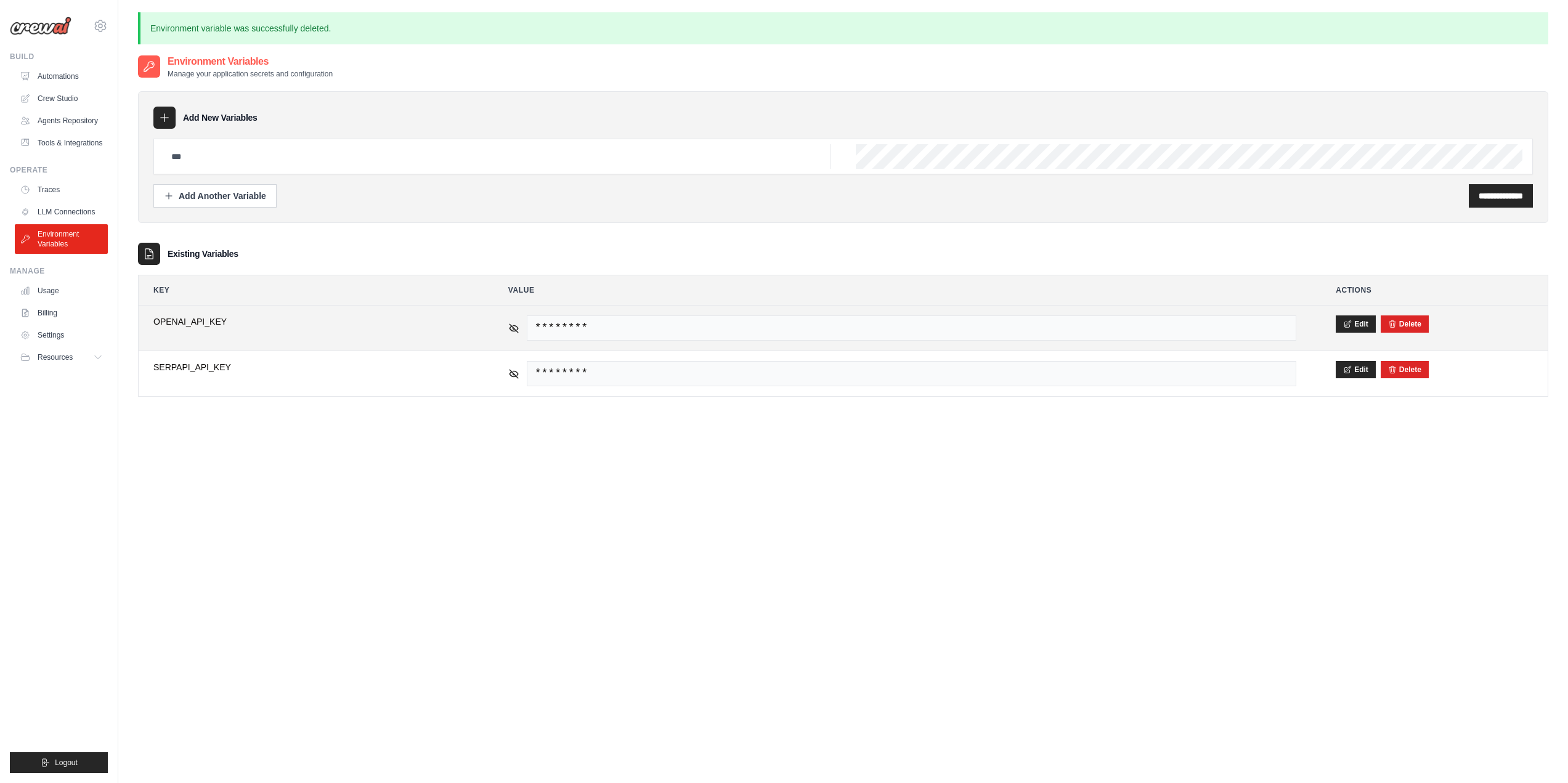
click at [641, 342] on td "********" at bounding box center [902, 328] width 818 height 45
click at [57, 96] on link "Crew Studio" at bounding box center [62, 99] width 93 height 20
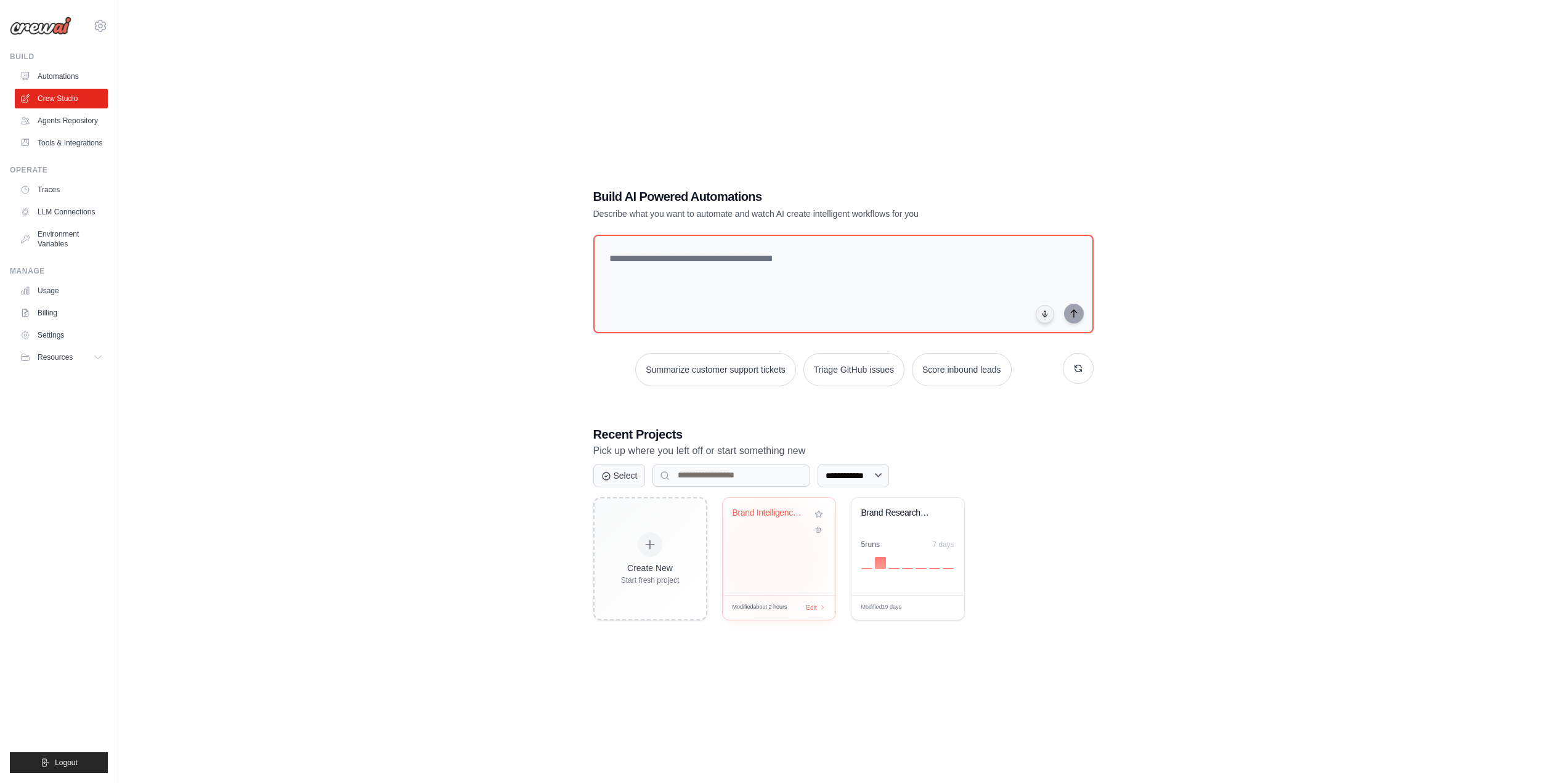
click at [769, 556] on div "Brand Intelligence Research Automat..." at bounding box center [779, 546] width 113 height 97
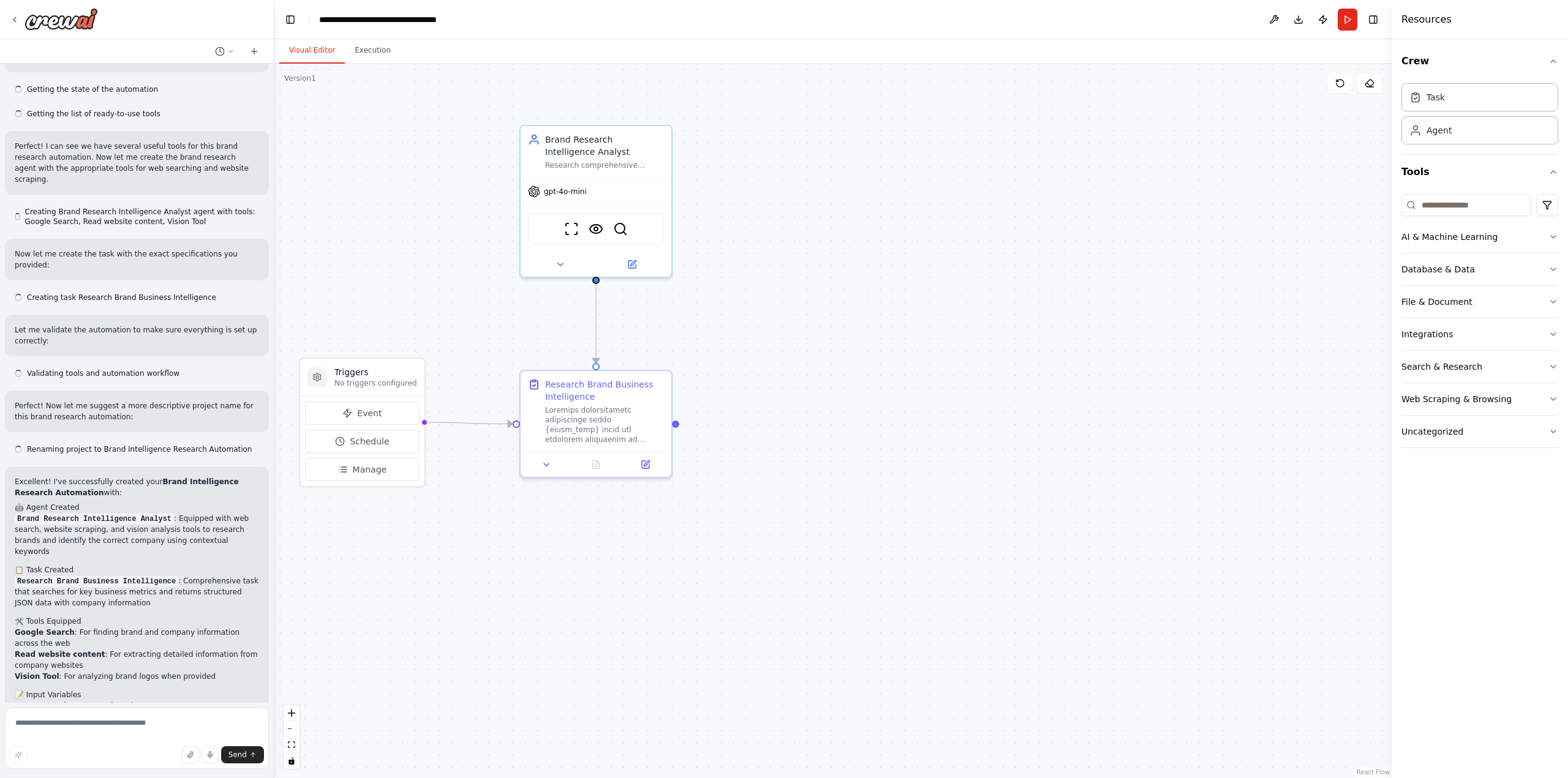
scroll to position [801, 0]
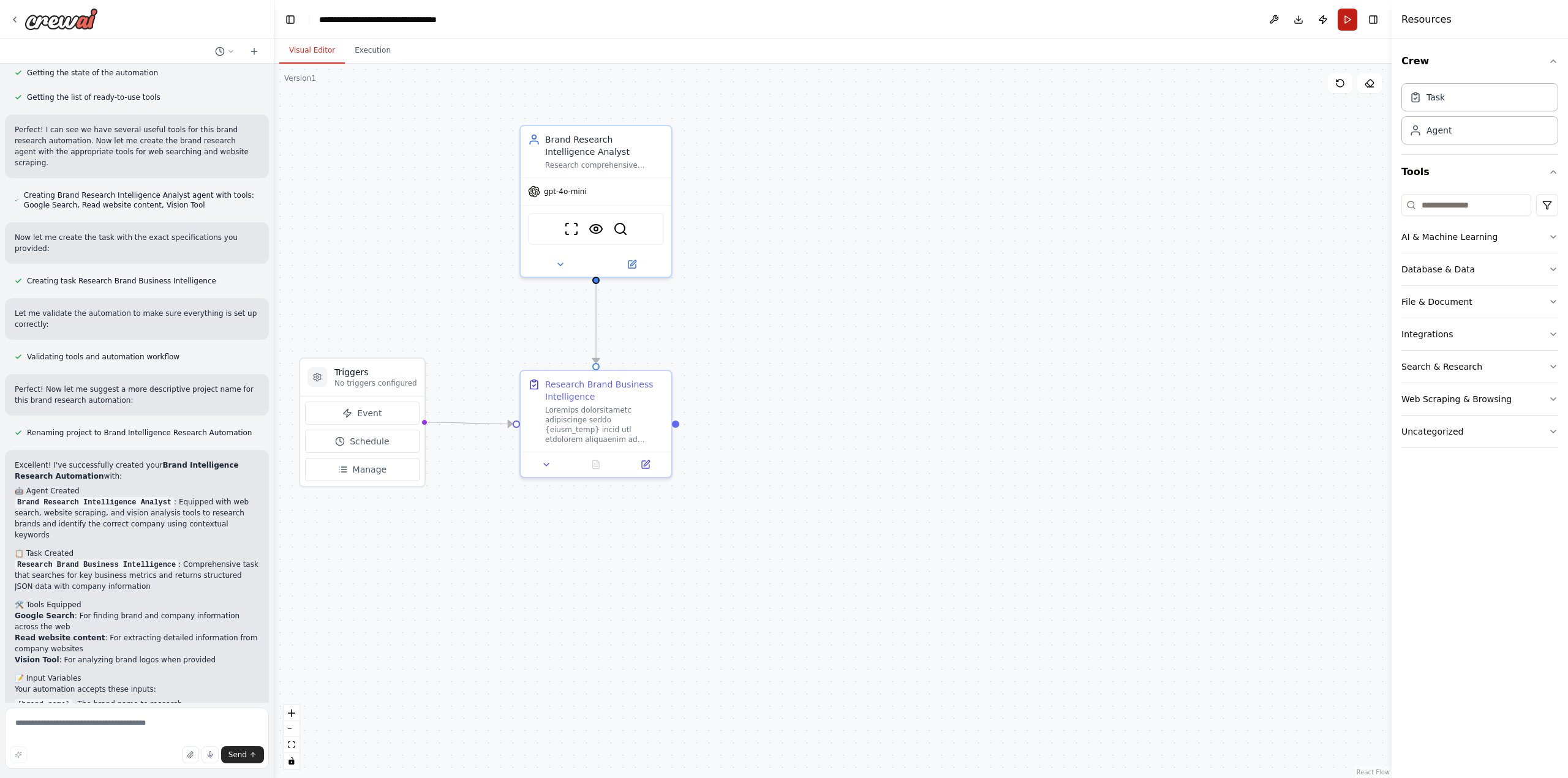
click at [1346, 21] on button "Run" at bounding box center [1347, 19] width 20 height 22
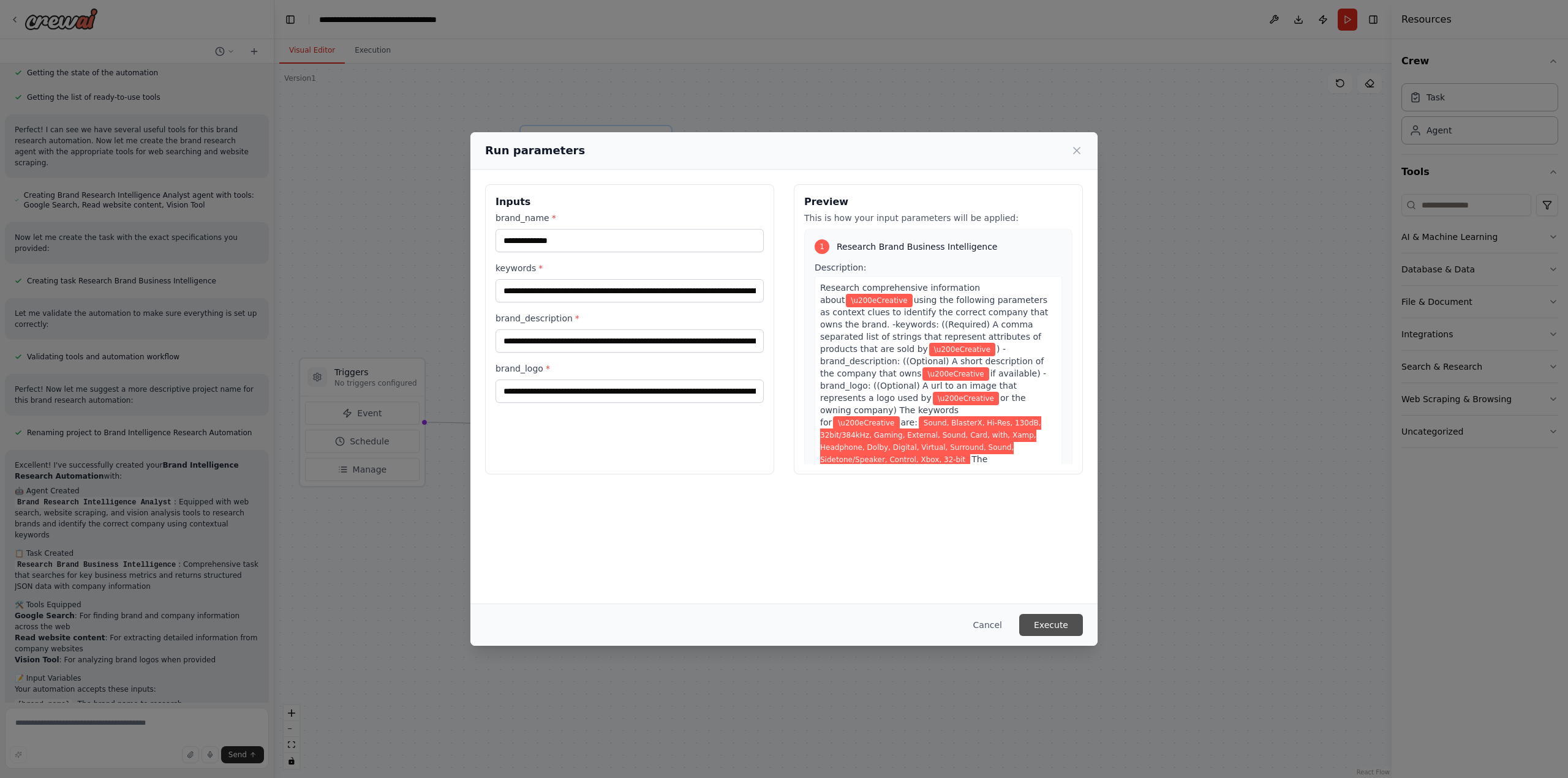
click at [1055, 624] on button "Execute" at bounding box center [1051, 625] width 64 height 22
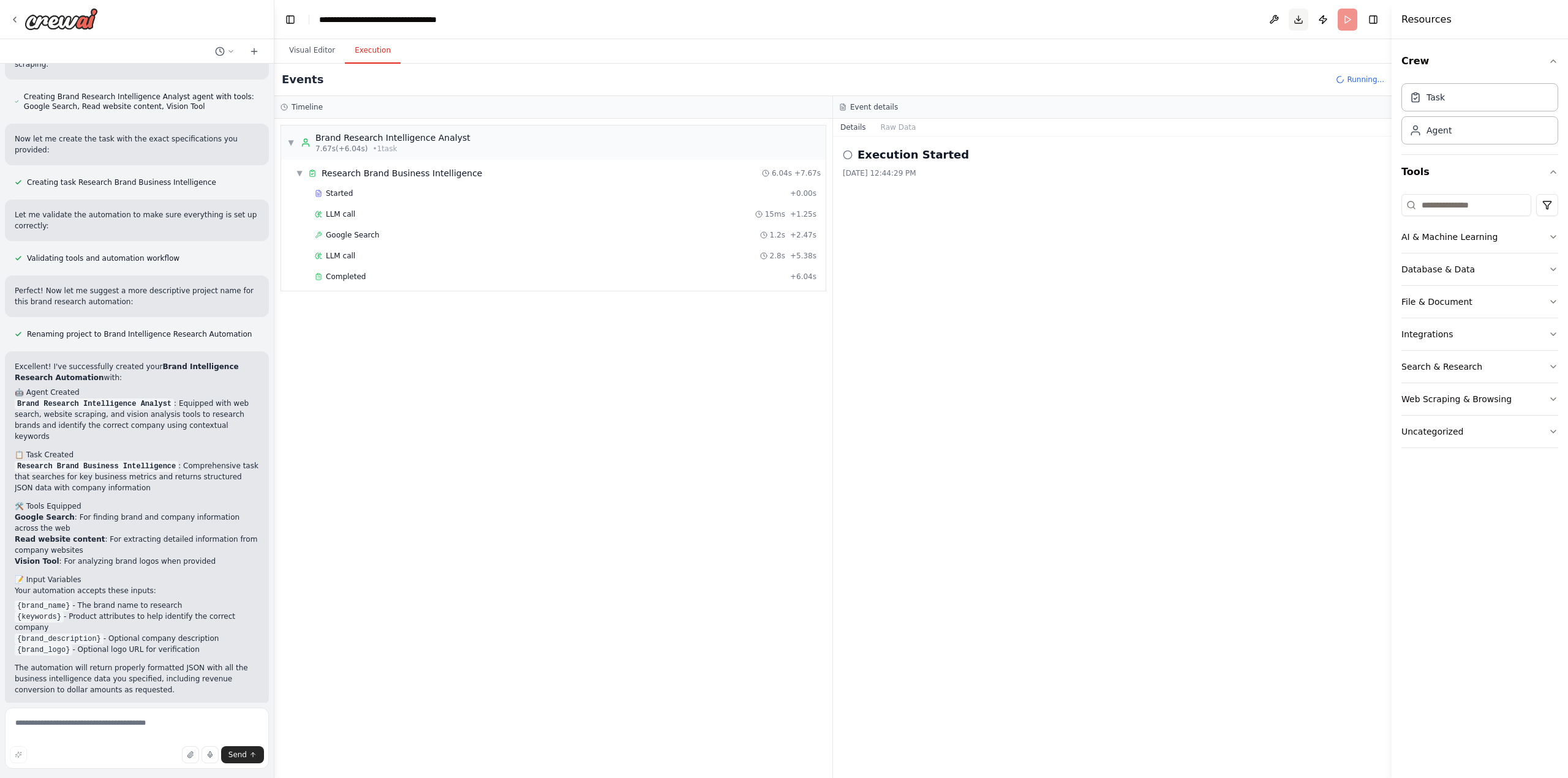
scroll to position [900, 0]
click at [351, 191] on div "Started" at bounding box center [550, 193] width 470 height 10
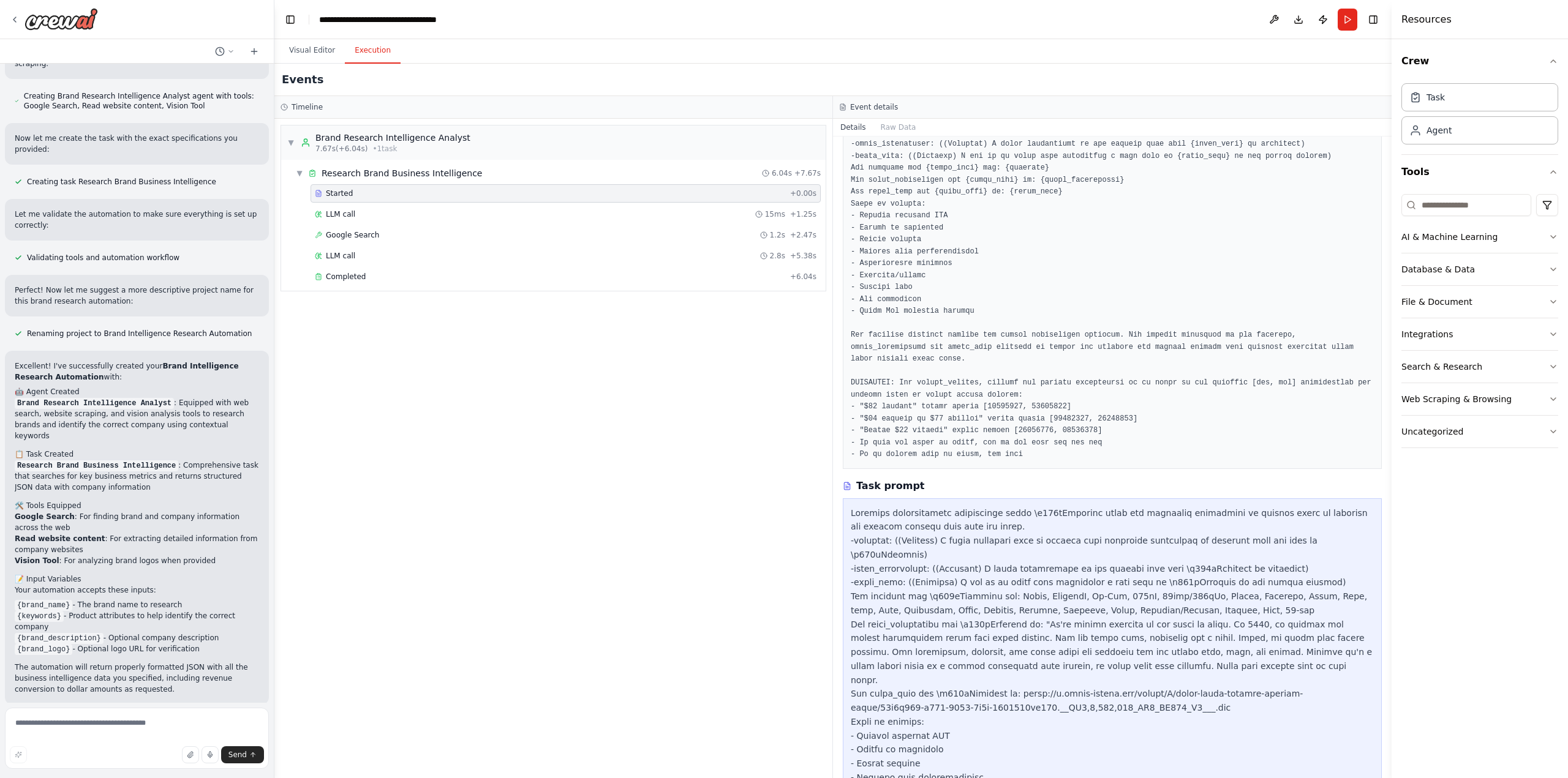
scroll to position [184, 0]
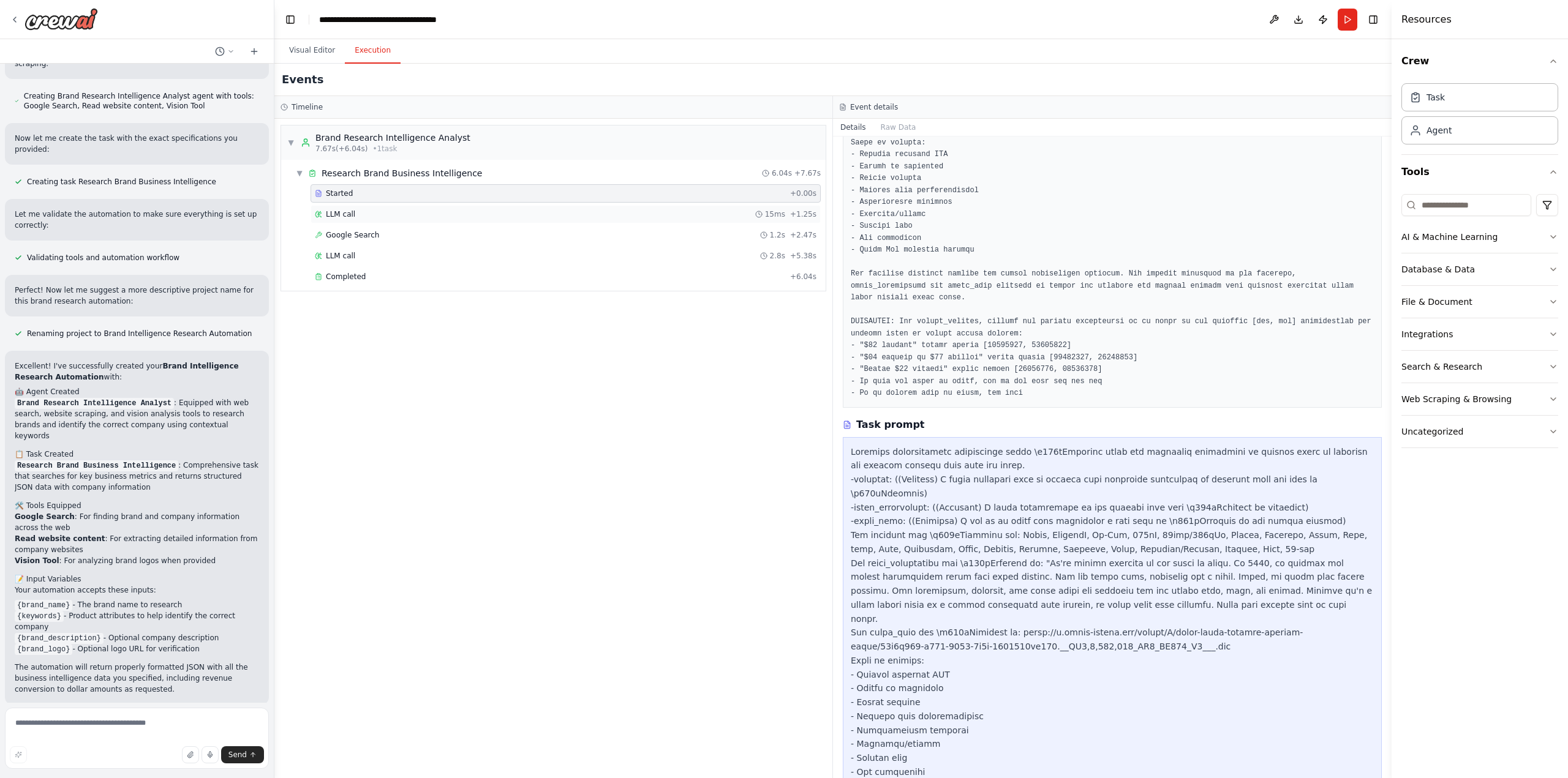
click at [383, 217] on div "LLM call 15ms + 1.25s" at bounding box center [565, 214] width 501 height 10
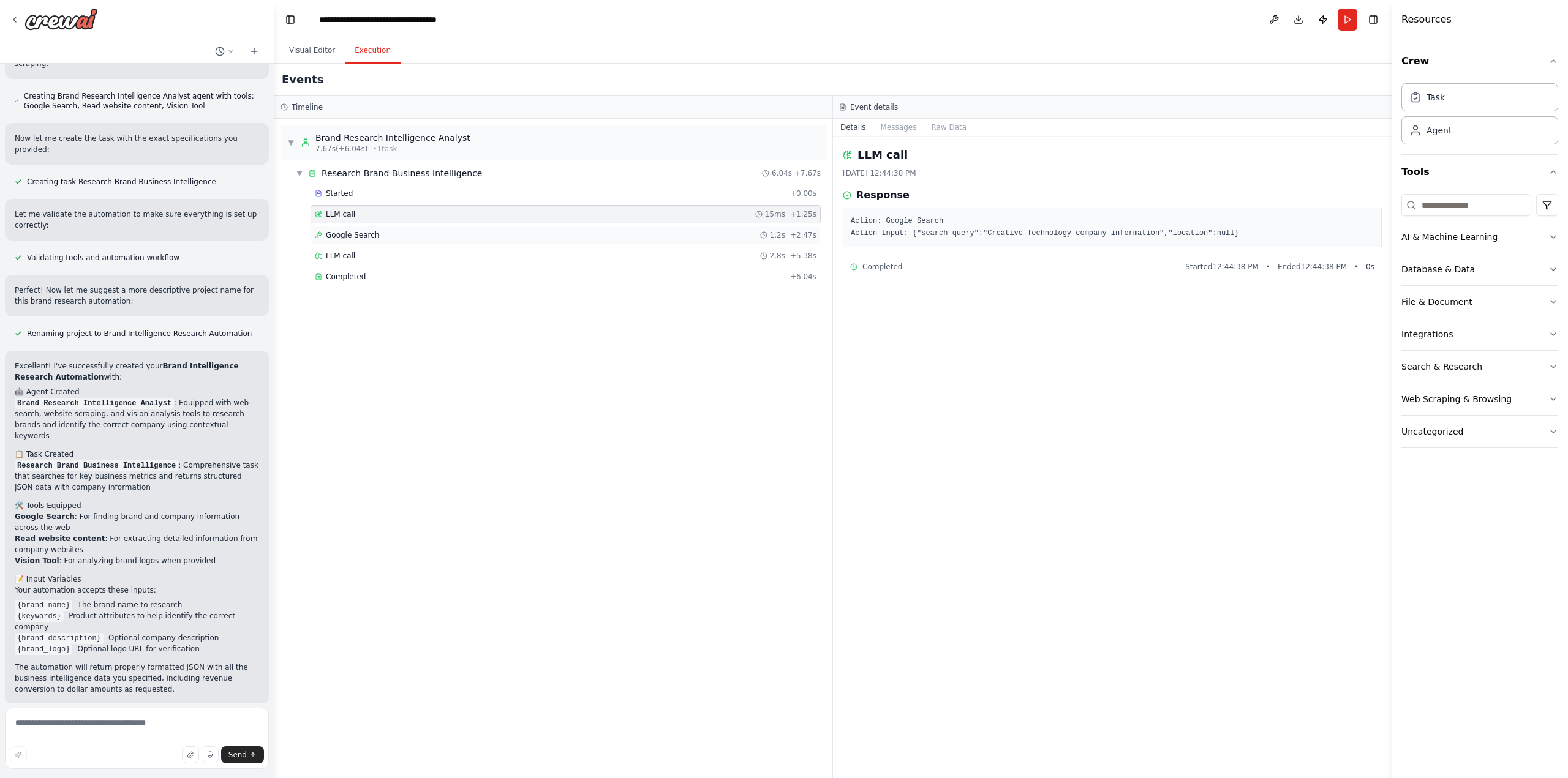
click at [370, 232] on span "Google Search" at bounding box center [352, 235] width 53 height 10
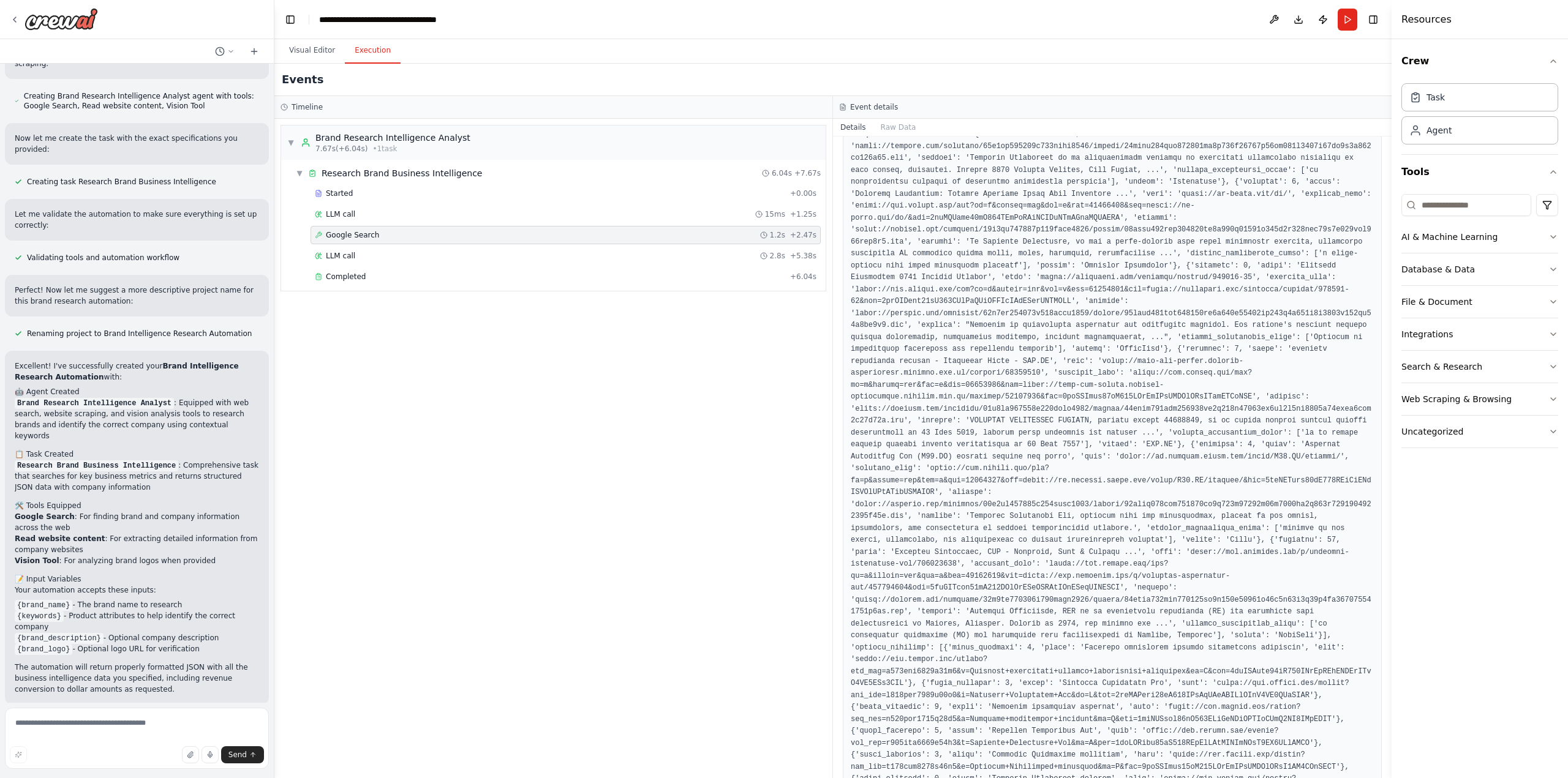
scroll to position [875, 0]
click at [398, 257] on div "LLM call 2.8s + 5.38s" at bounding box center [565, 256] width 501 height 10
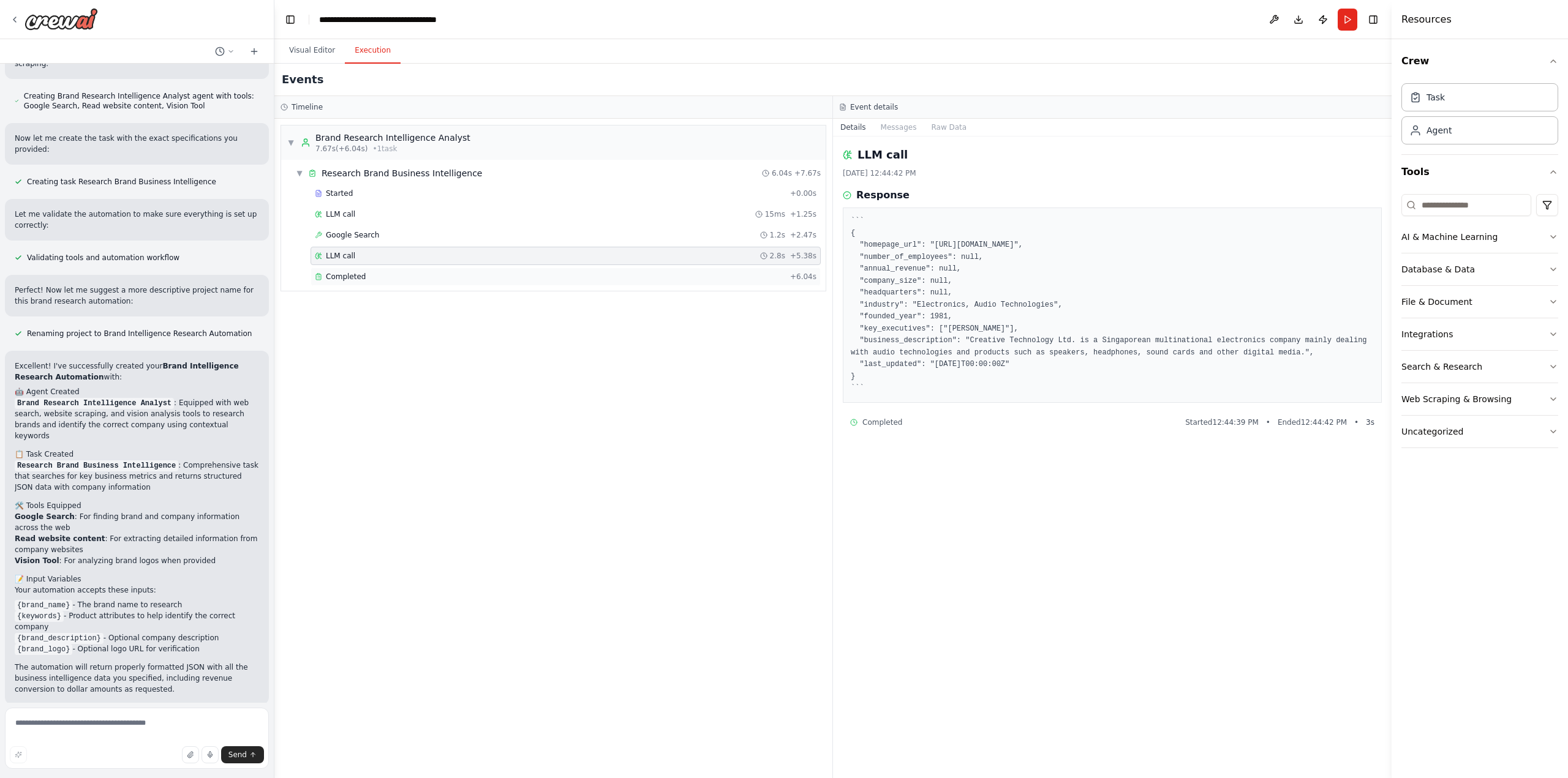
click at [347, 279] on span "Completed" at bounding box center [346, 277] width 40 height 10
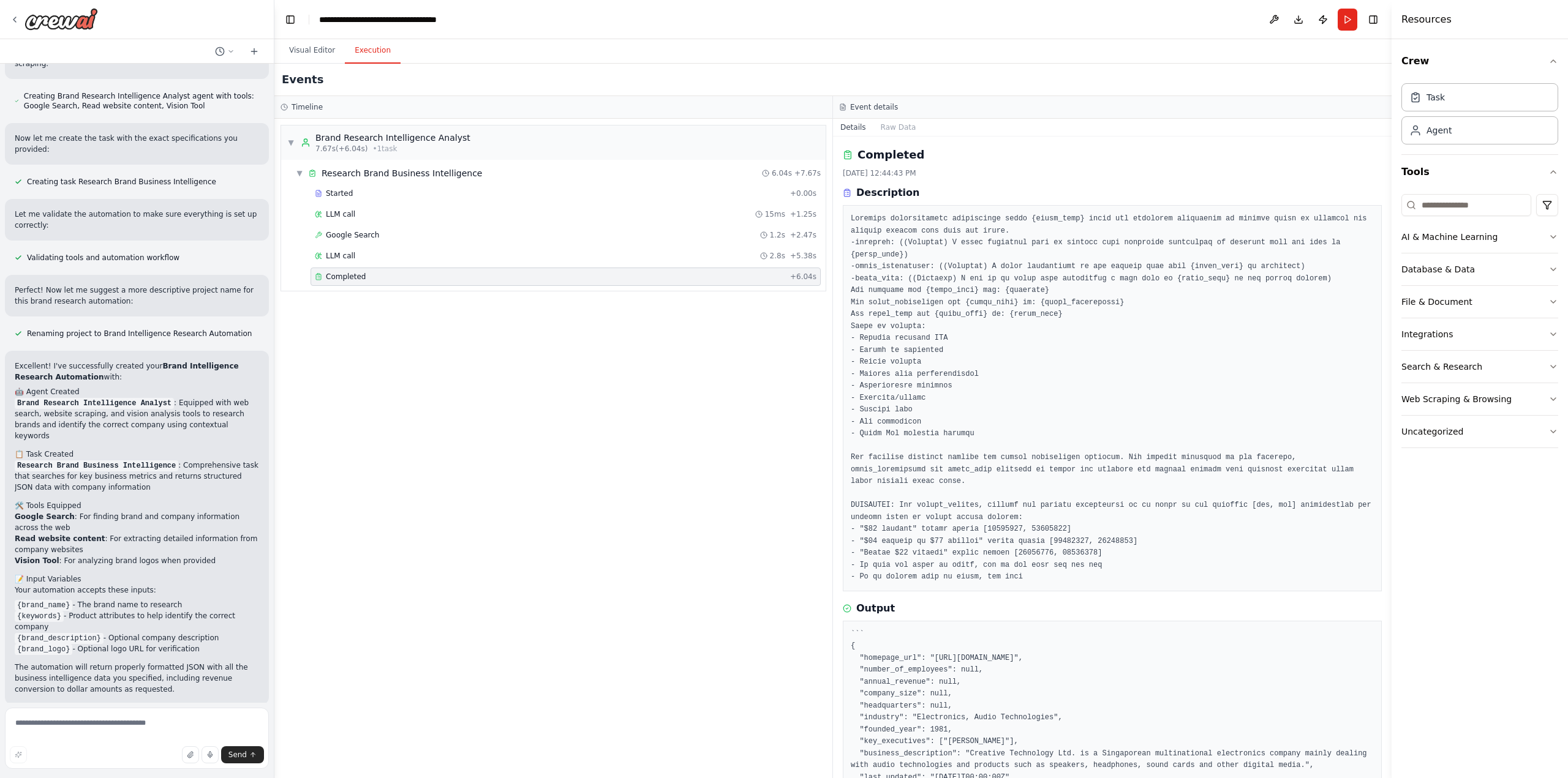
scroll to position [33, 0]
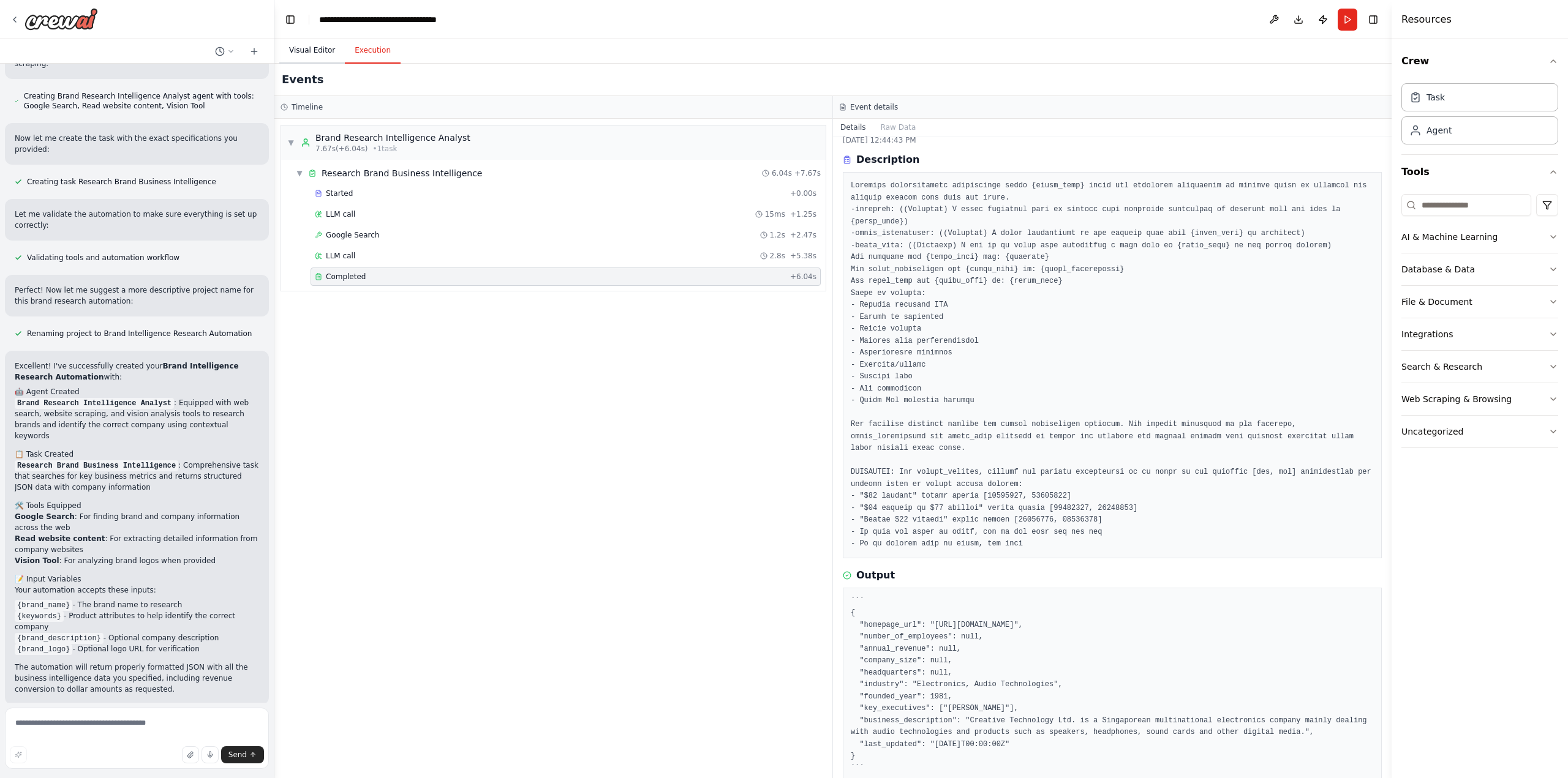
click at [312, 47] on button "Visual Editor" at bounding box center [311, 51] width 66 height 26
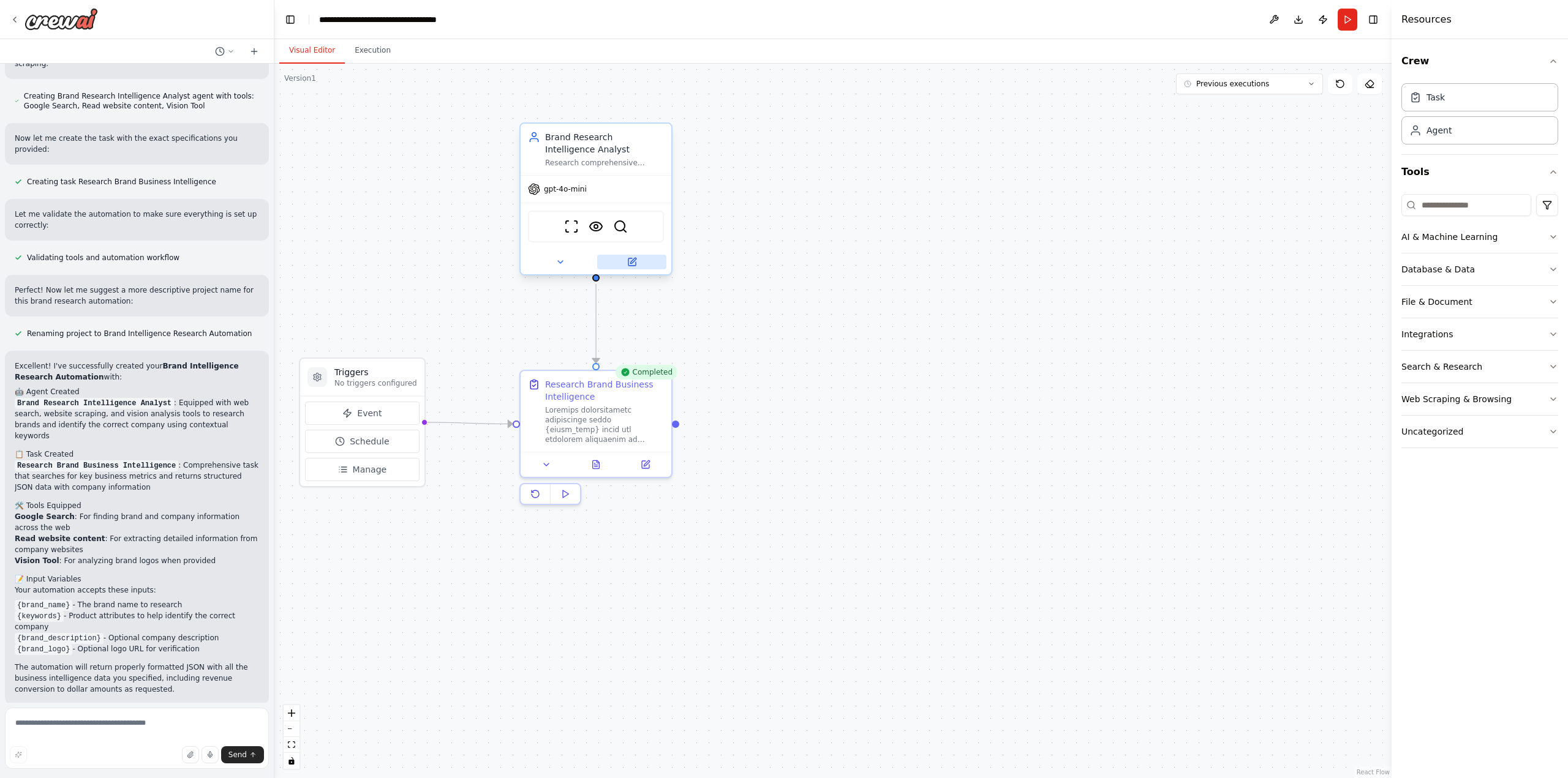
click at [633, 264] on icon at bounding box center [632, 262] width 8 height 8
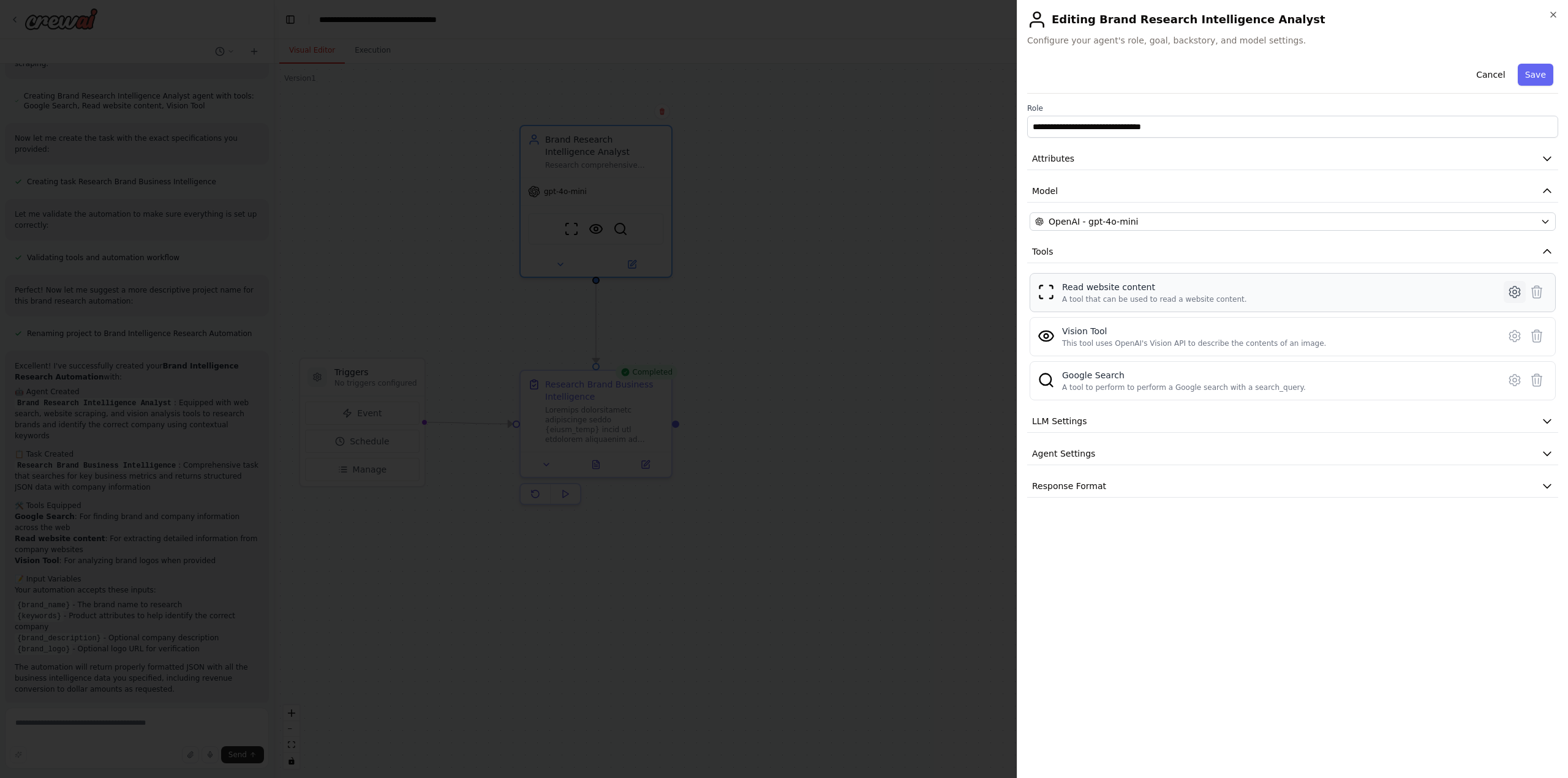
click at [1517, 290] on icon at bounding box center [1514, 292] width 14 height 14
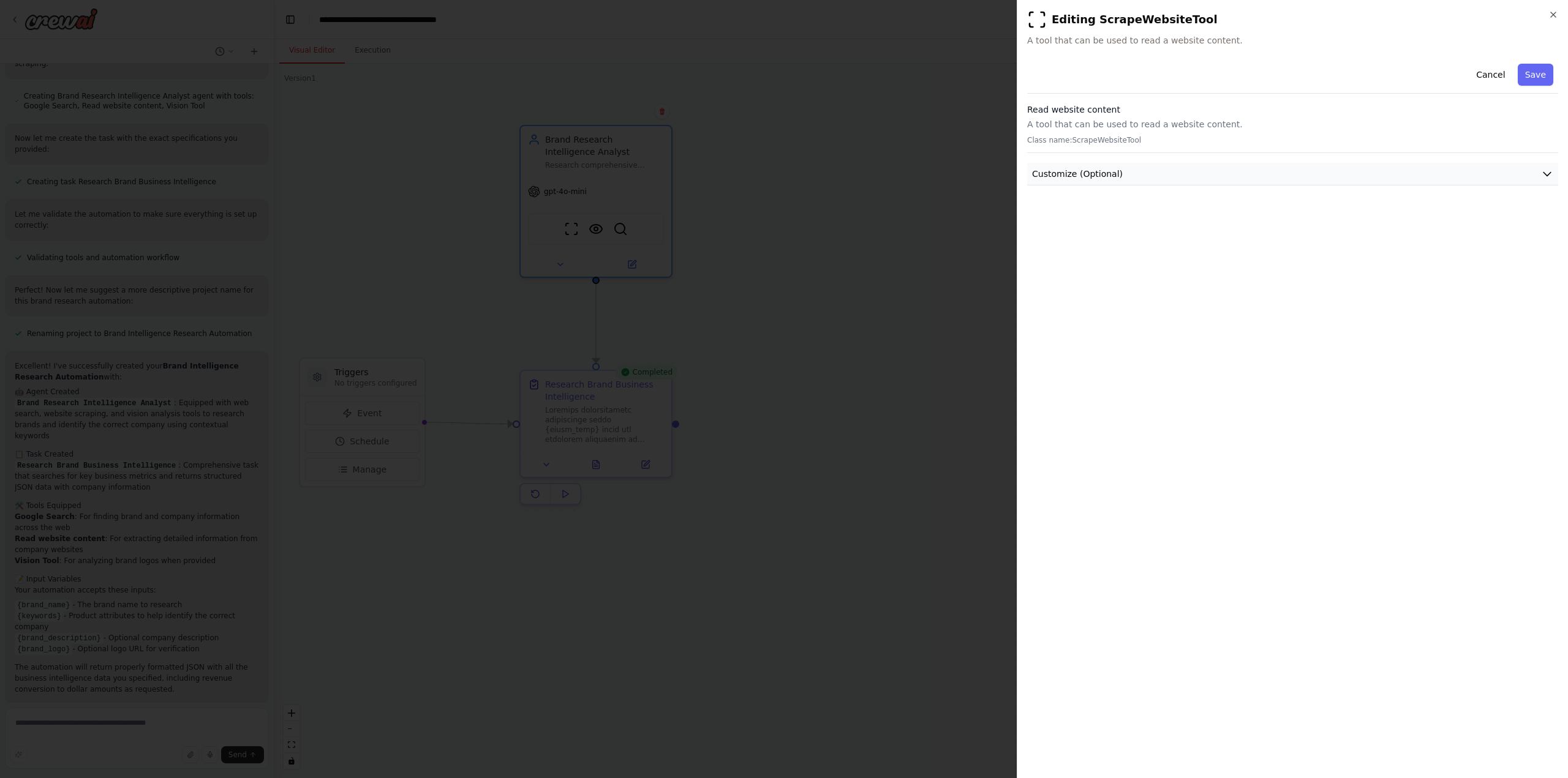
click at [1174, 178] on button "Customize (Optional)" at bounding box center [1292, 174] width 531 height 23
click at [1162, 175] on button "Customize (Optional)" at bounding box center [1292, 174] width 531 height 23
click at [1488, 78] on button "Cancel" at bounding box center [1490, 74] width 44 height 22
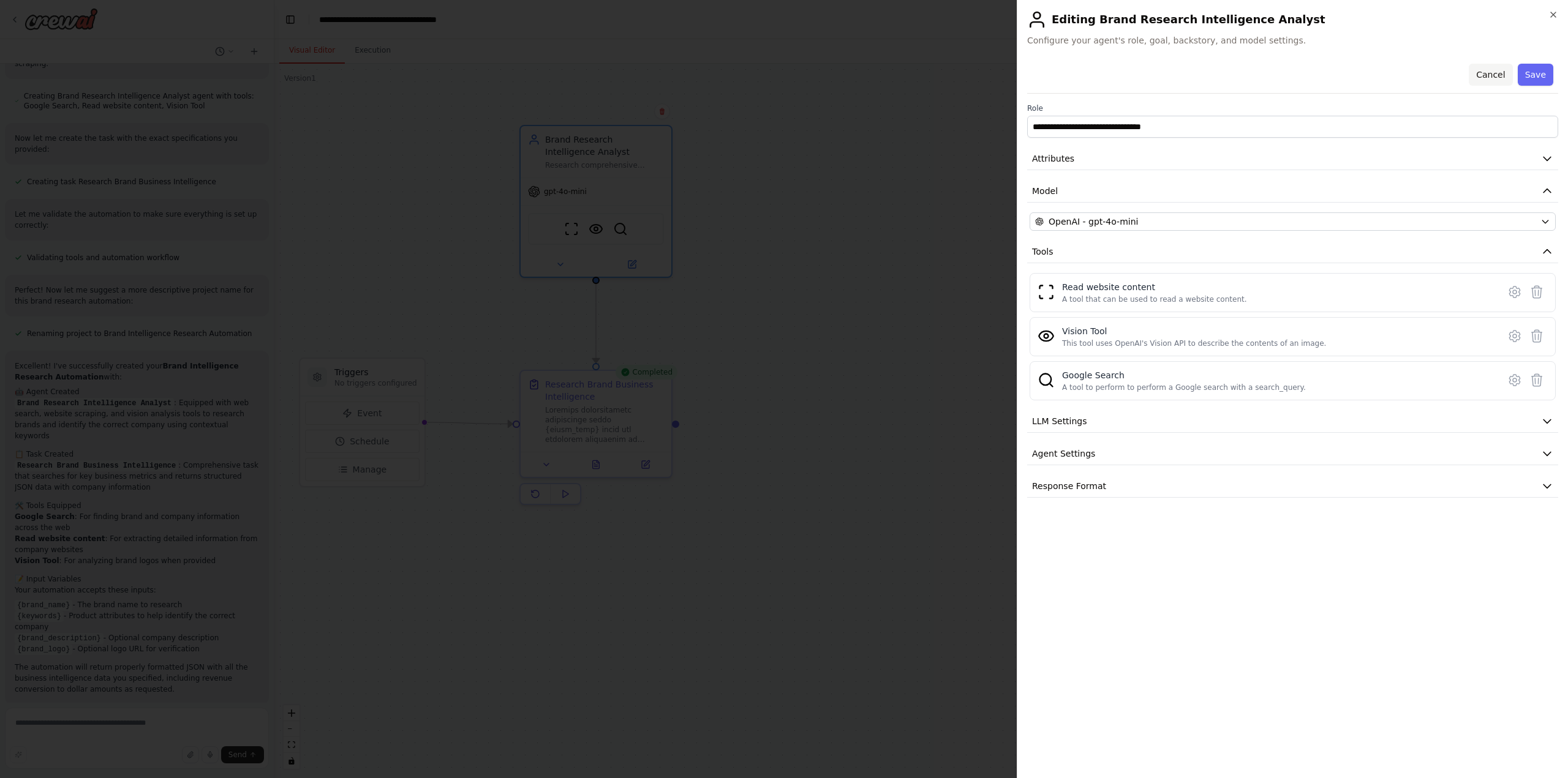
click at [1488, 73] on button "Cancel" at bounding box center [1490, 74] width 44 height 22
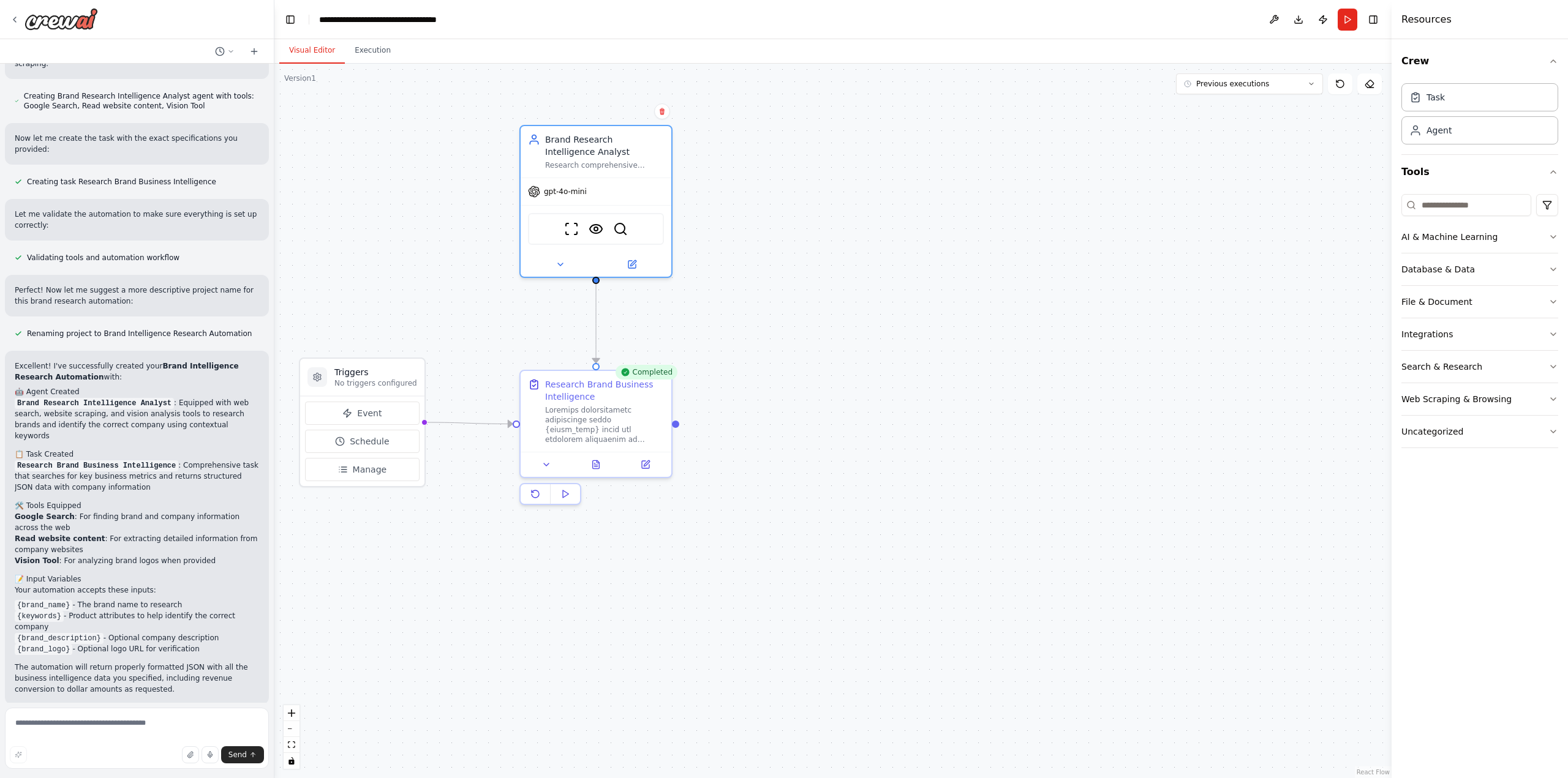
click at [981, 327] on div ".deletable-edge-delete-btn { width: 20px; height: 20px; border: 0px solid #ffff…" at bounding box center [832, 420] width 1117 height 714
click at [137, 778] on span "Improve automation" at bounding box center [142, 784] width 75 height 10
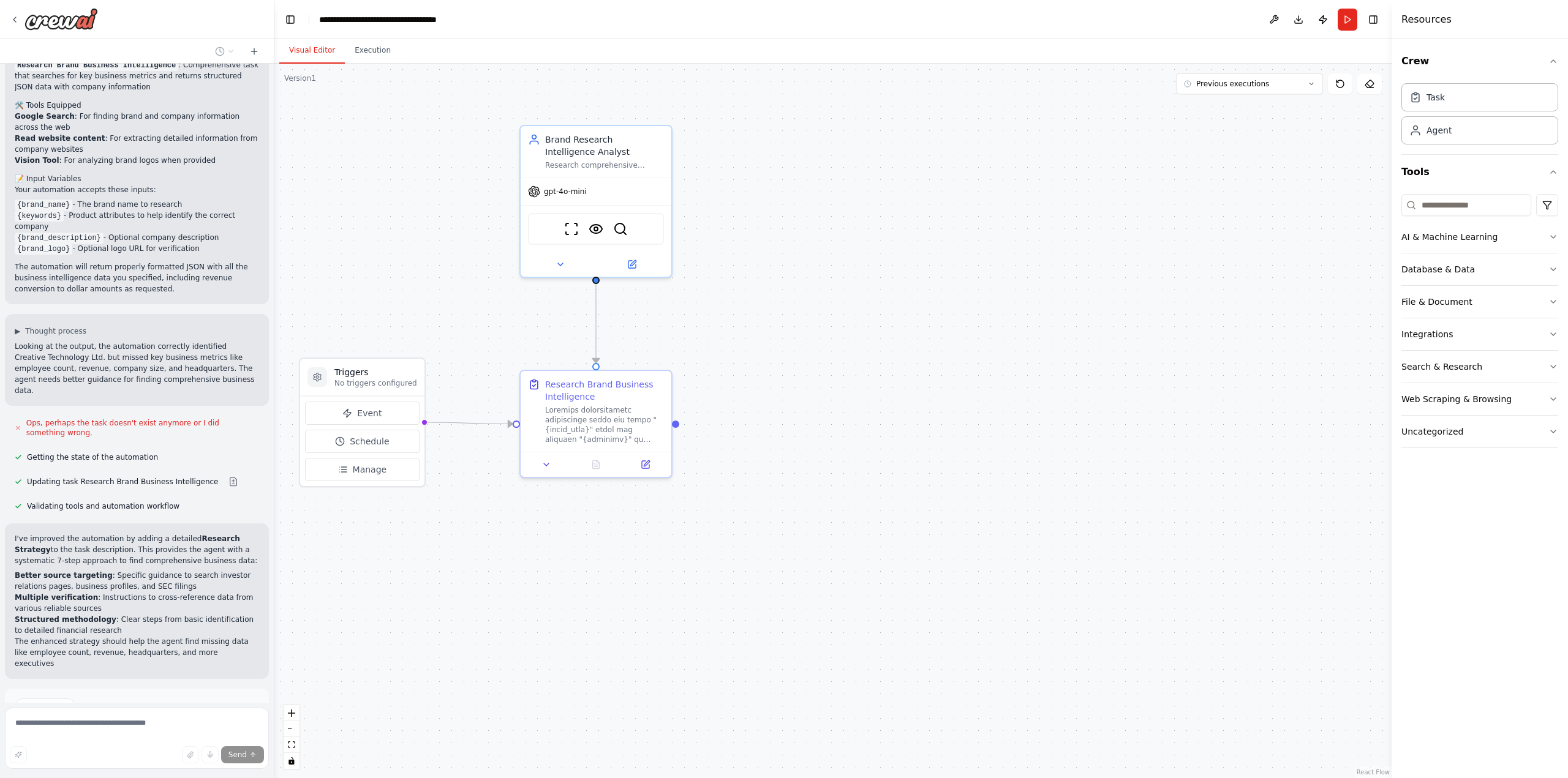
scroll to position [1311, 0]
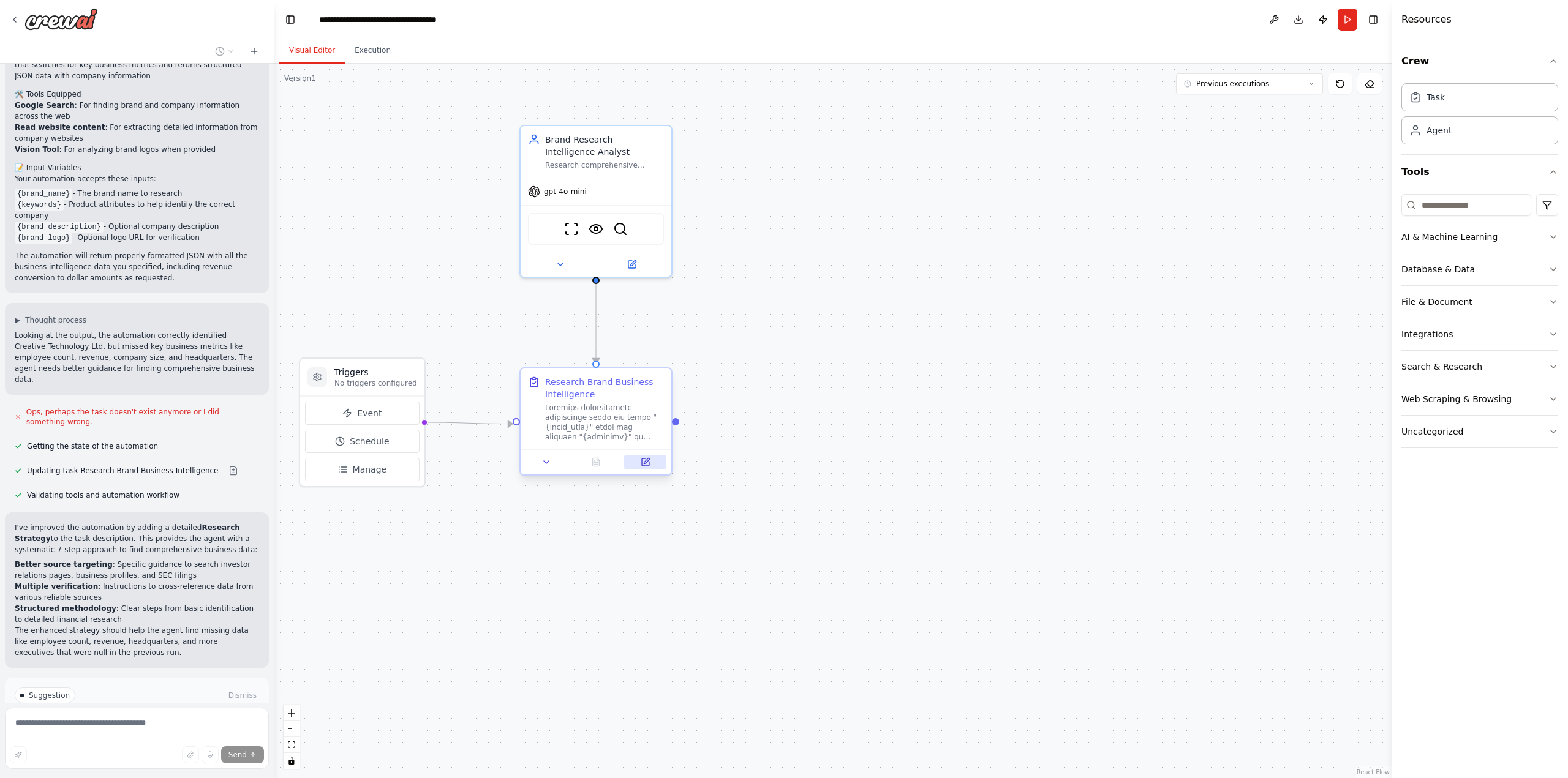
click at [646, 459] on icon at bounding box center [646, 460] width 5 height 5
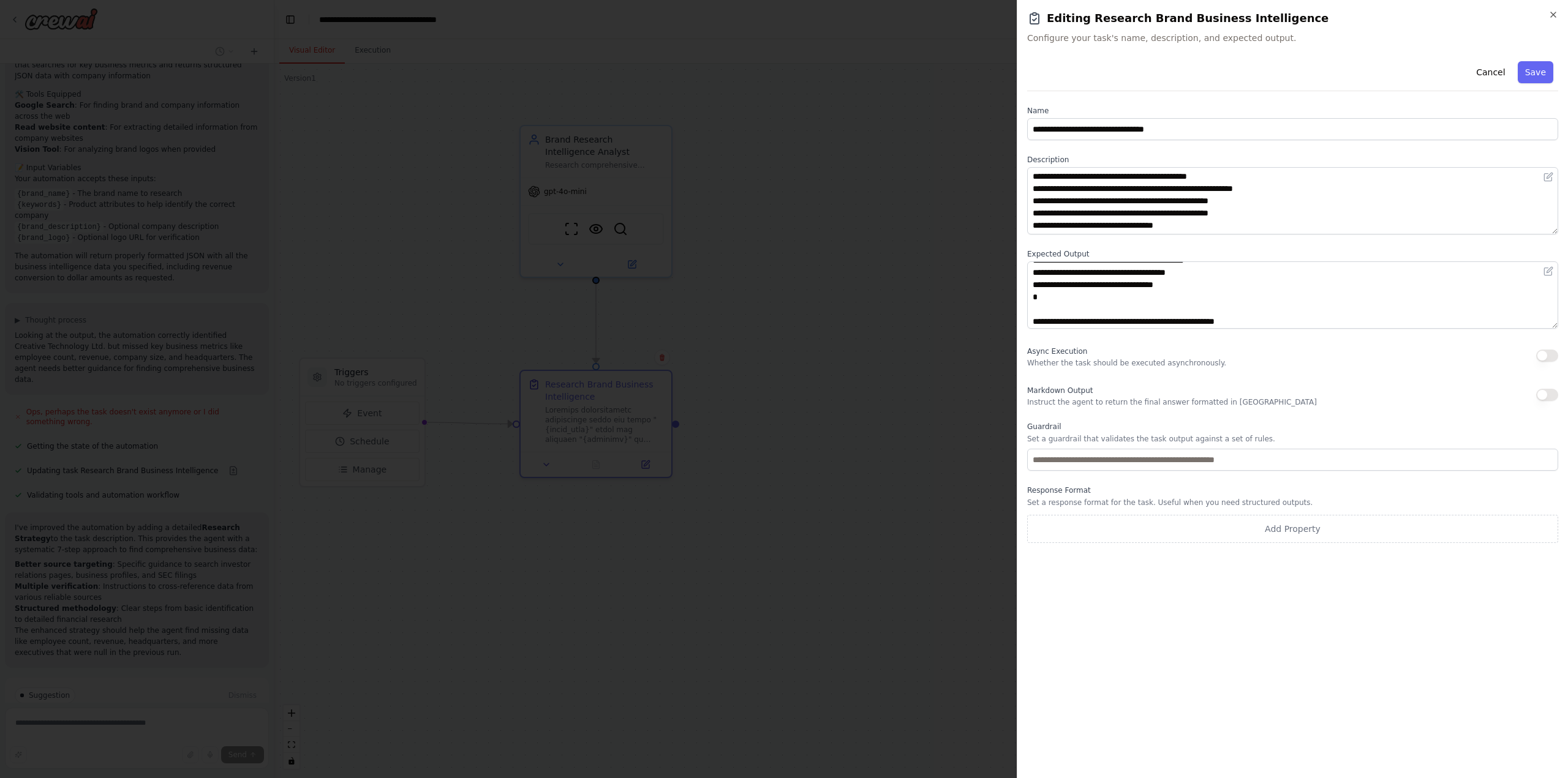
scroll to position [122, 0]
click at [1497, 72] on button "Cancel" at bounding box center [1490, 72] width 44 height 22
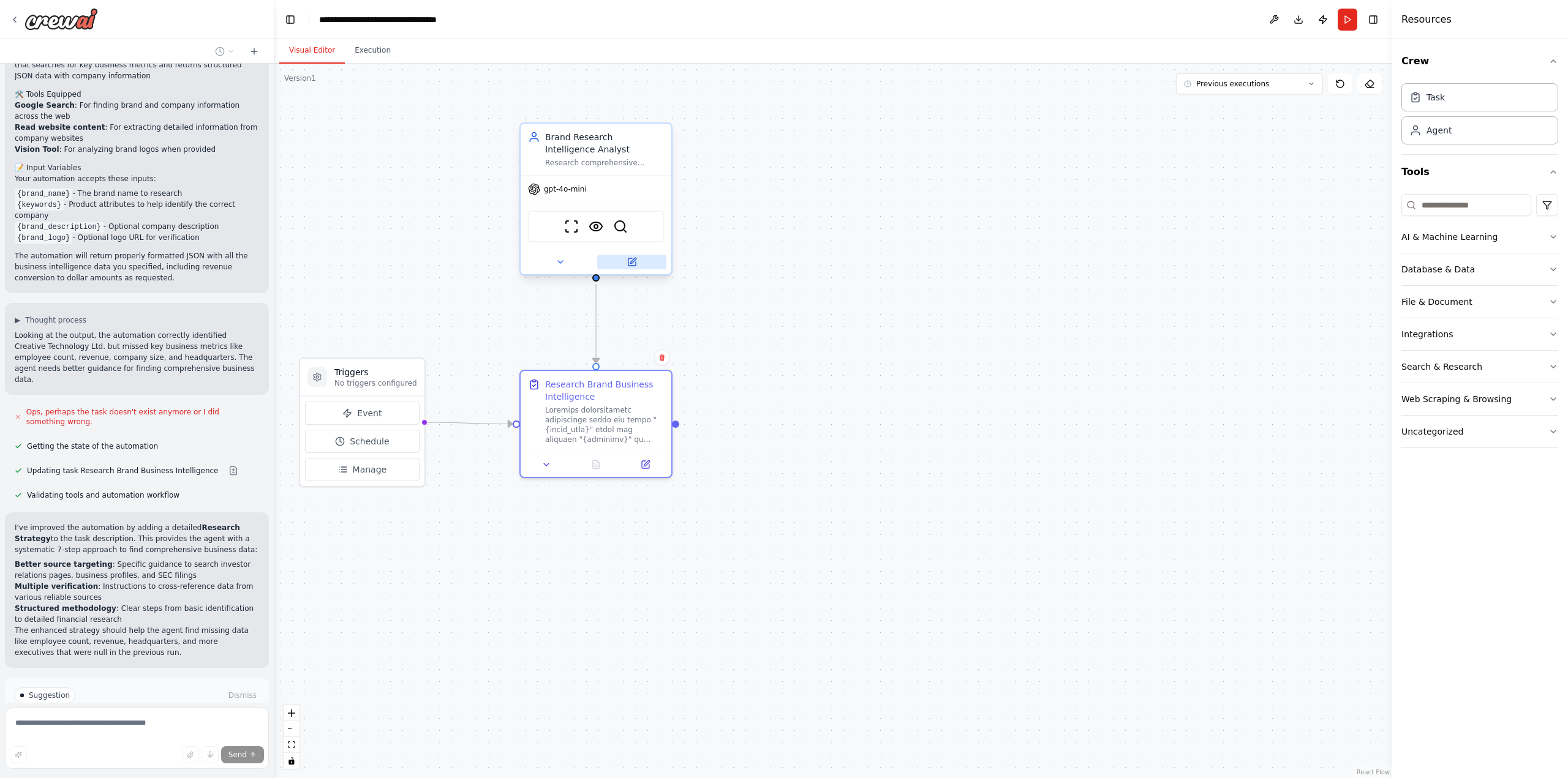
click at [633, 262] on icon at bounding box center [632, 260] width 5 height 5
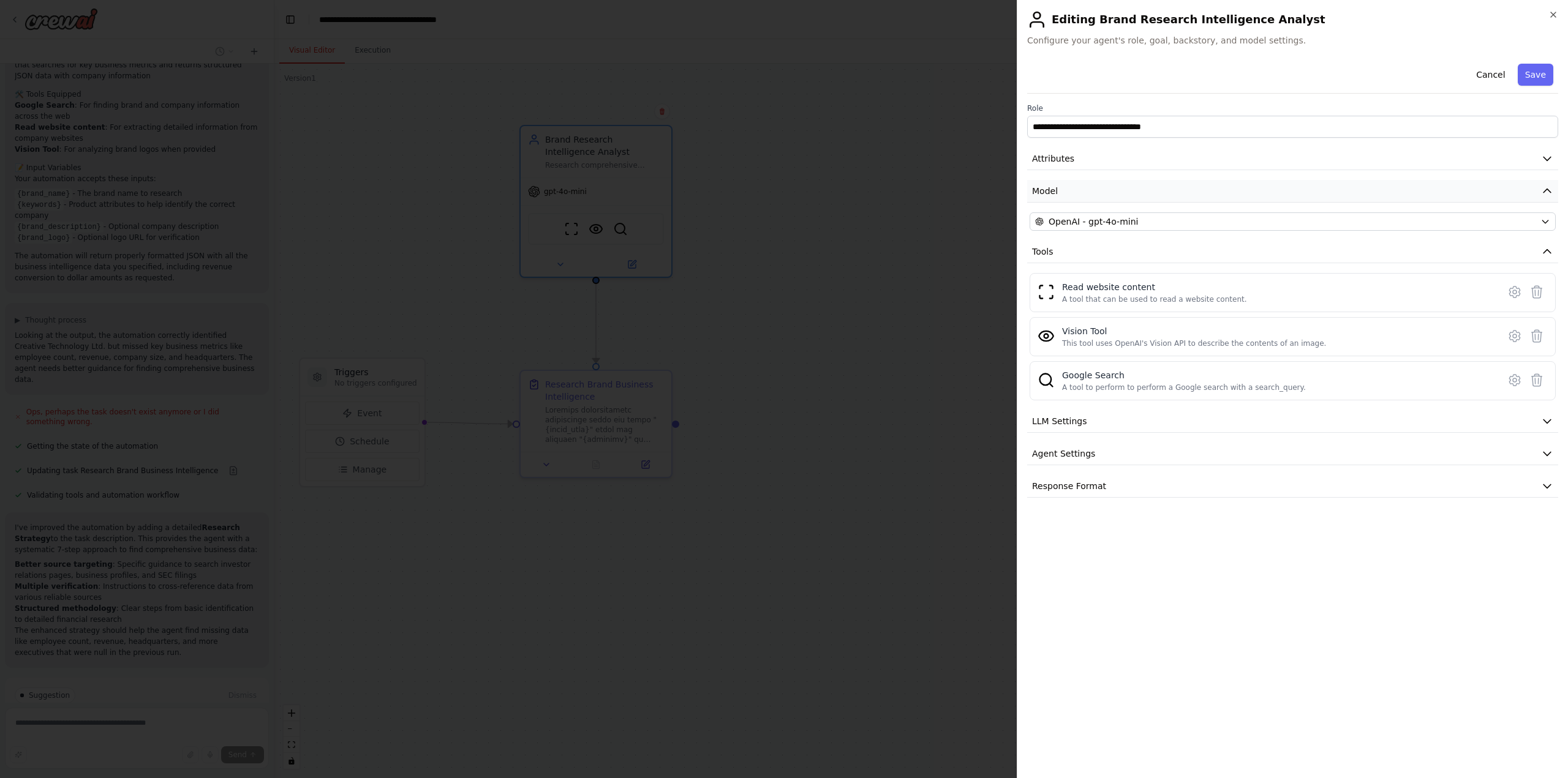
click at [1139, 191] on button "Model" at bounding box center [1292, 191] width 531 height 23
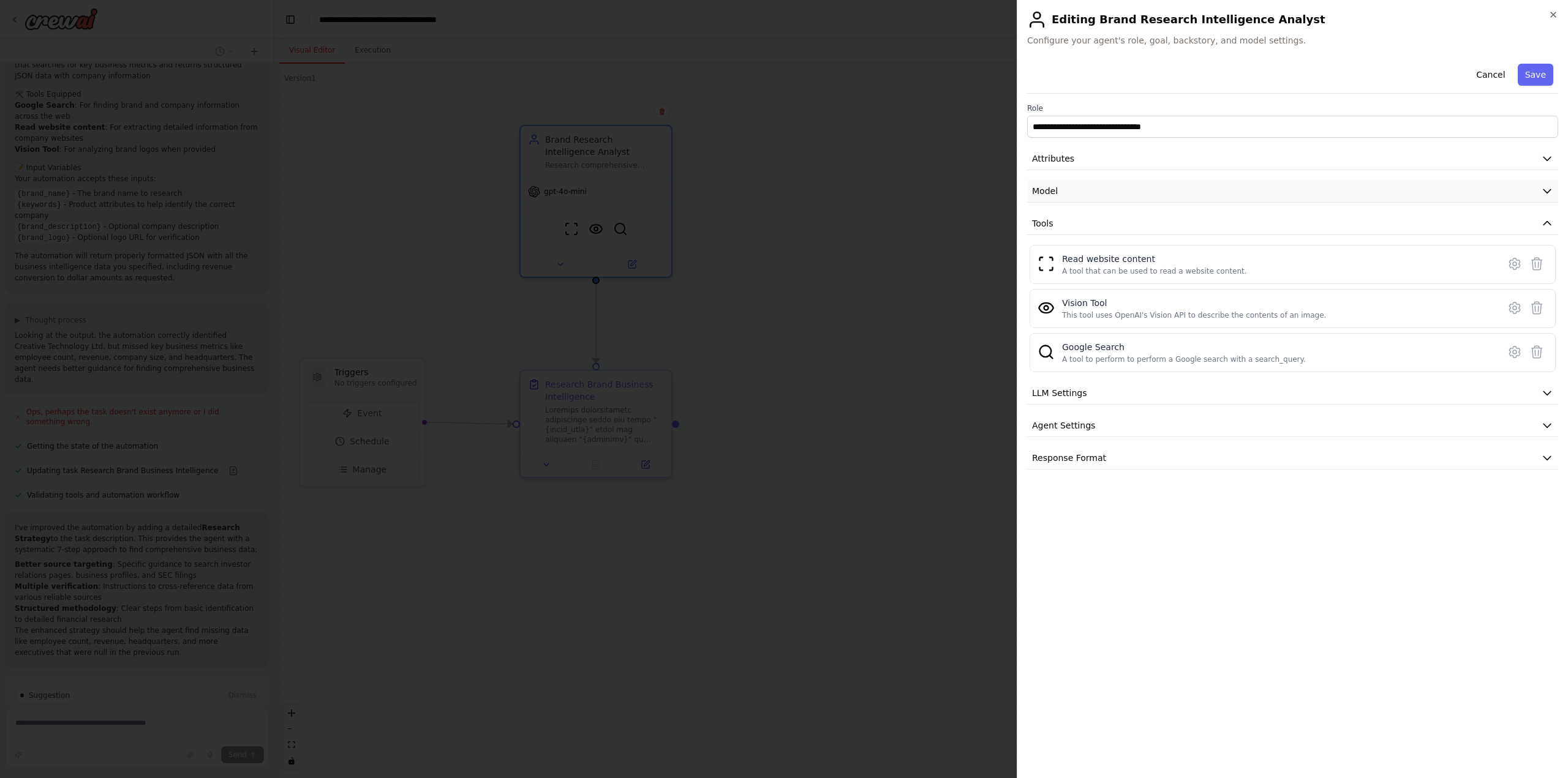
click at [1125, 182] on button "Model" at bounding box center [1292, 191] width 531 height 23
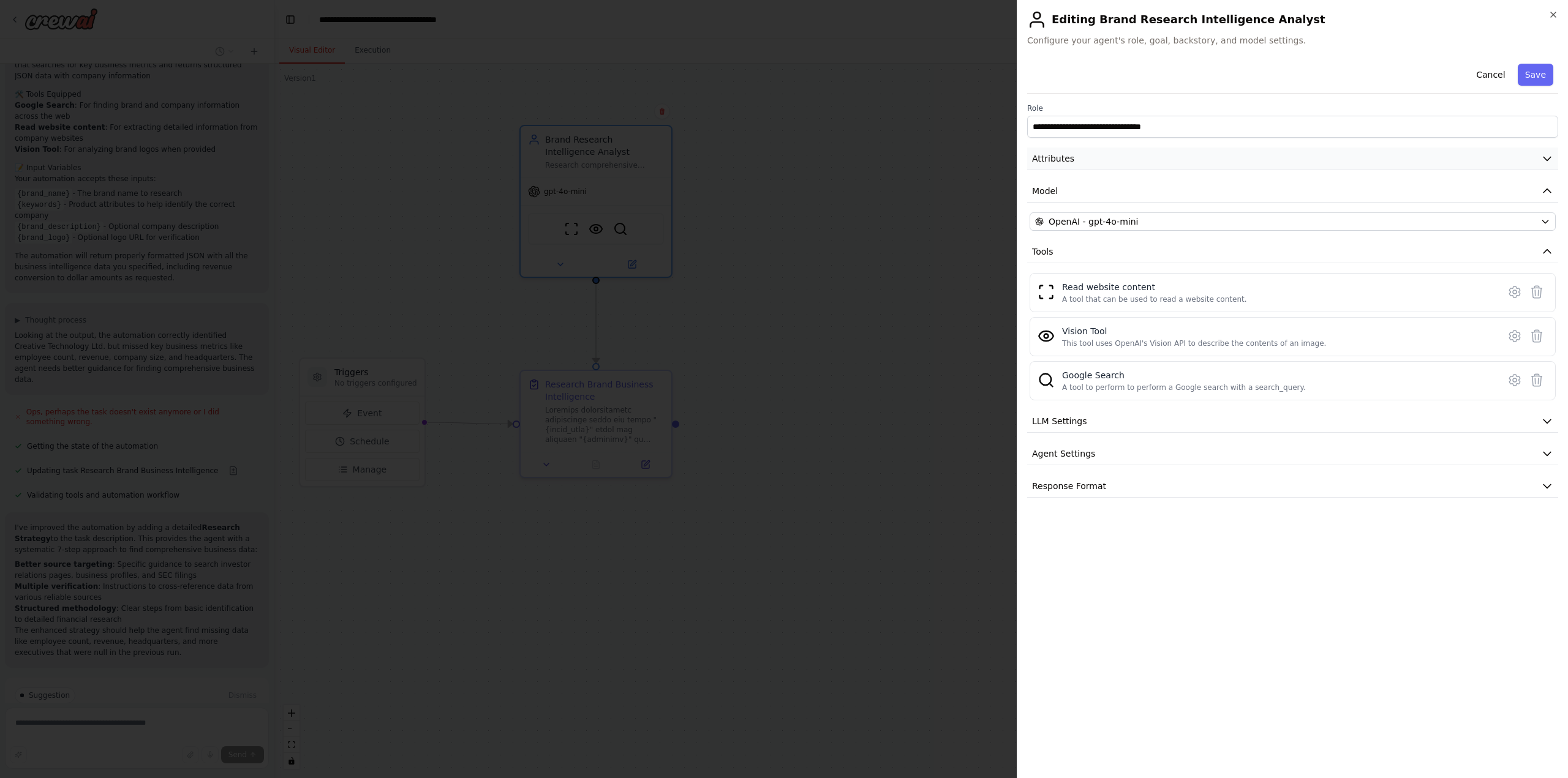
click at [1108, 157] on button "Attributes" at bounding box center [1292, 159] width 531 height 23
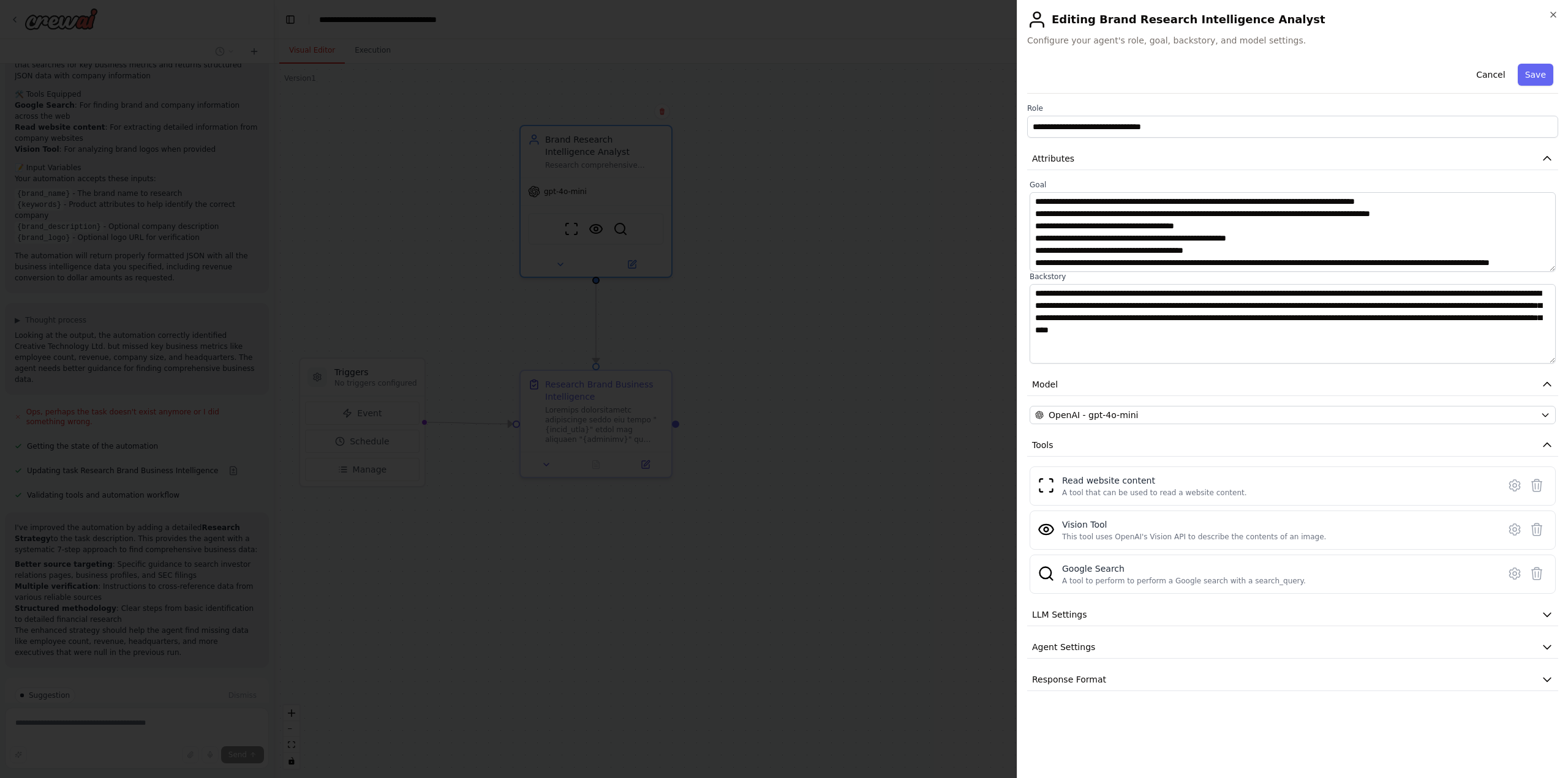
scroll to position [0, 0]
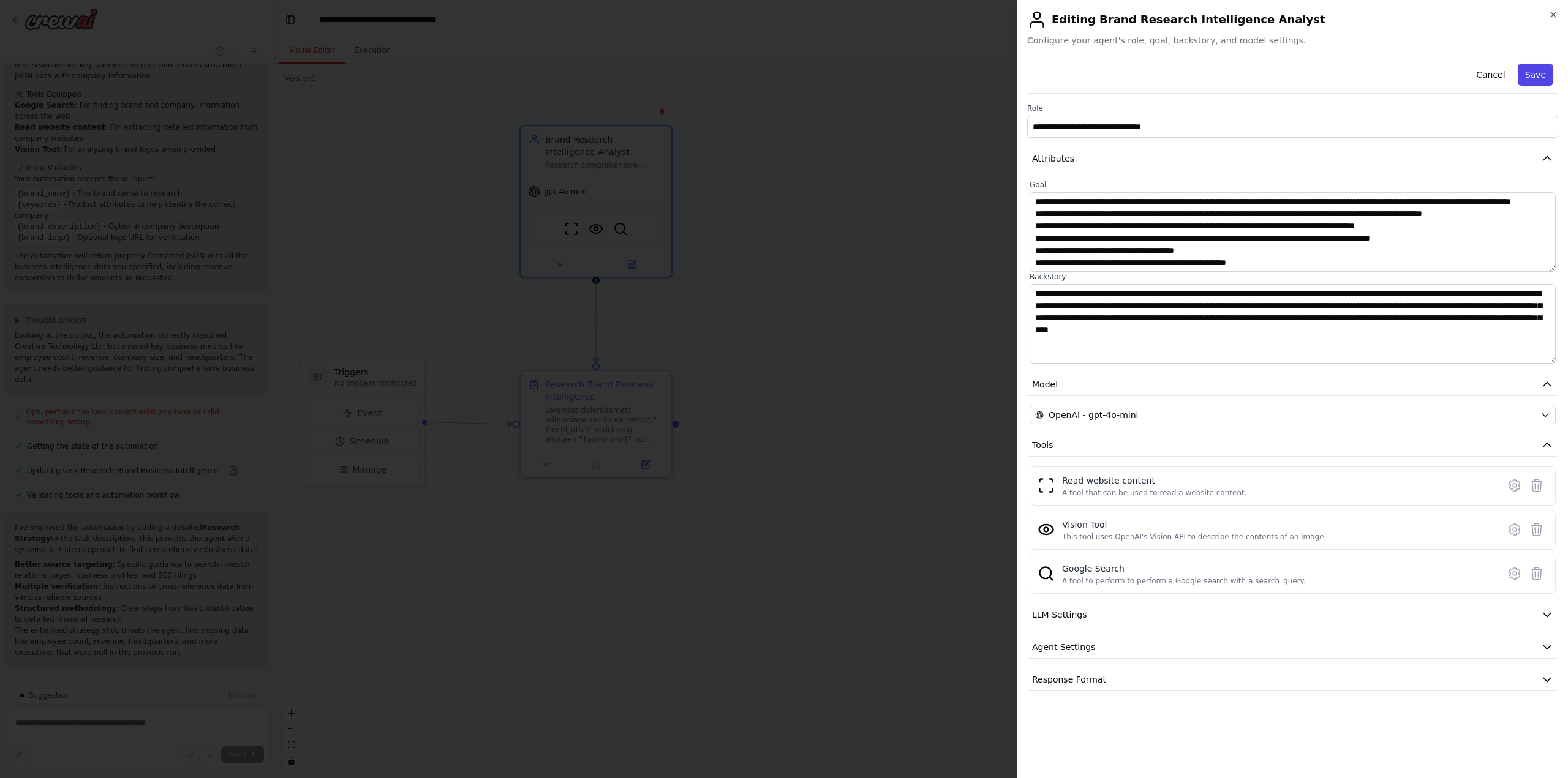
click at [1526, 73] on button "Save" at bounding box center [1535, 74] width 36 height 22
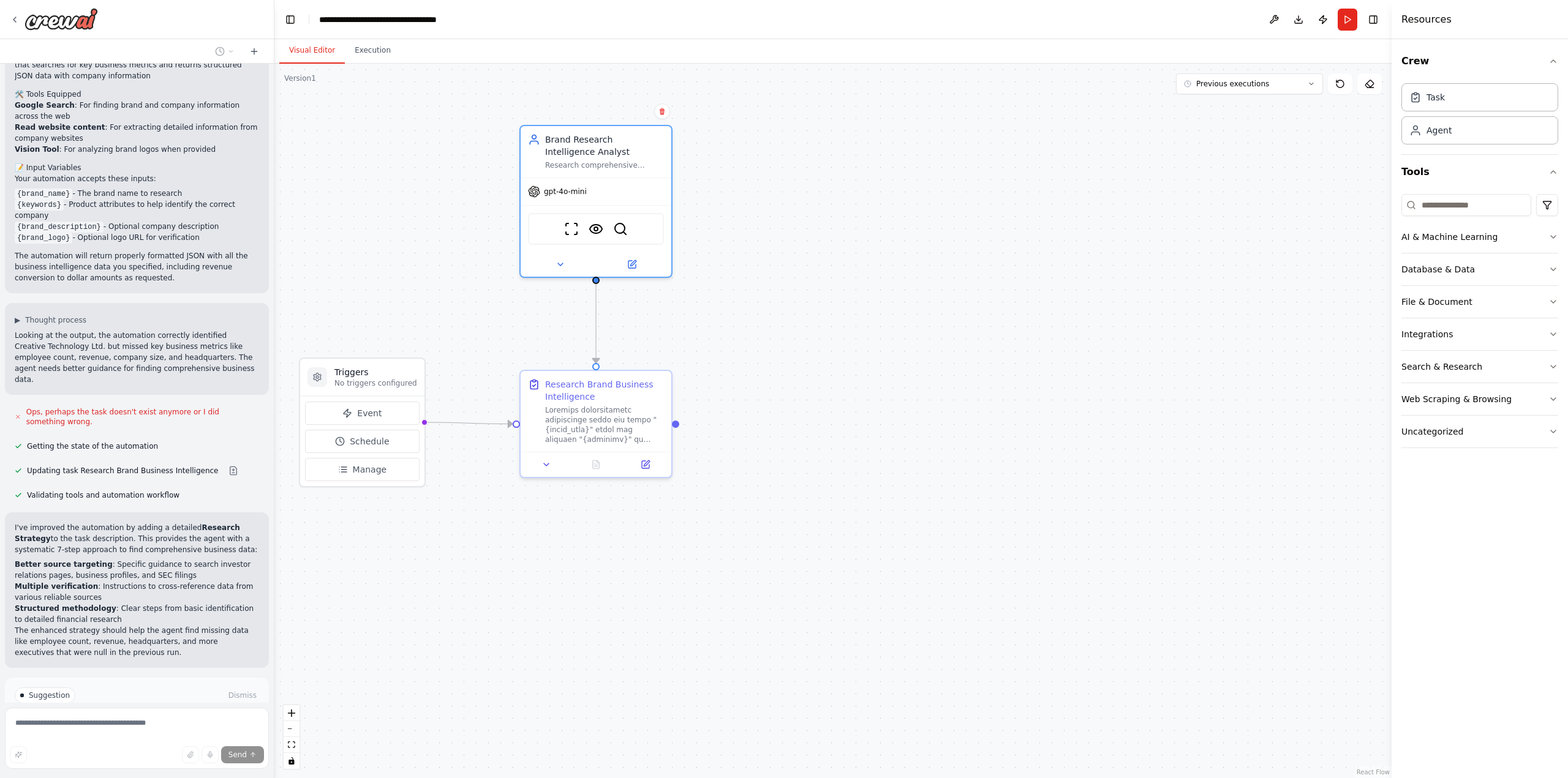
click at [782, 352] on div ".deletable-edge-delete-btn { width: 20px; height: 20px; border: 0px solid #ffff…" at bounding box center [832, 420] width 1117 height 714
click at [124, 743] on span "Run Automation" at bounding box center [142, 748] width 60 height 10
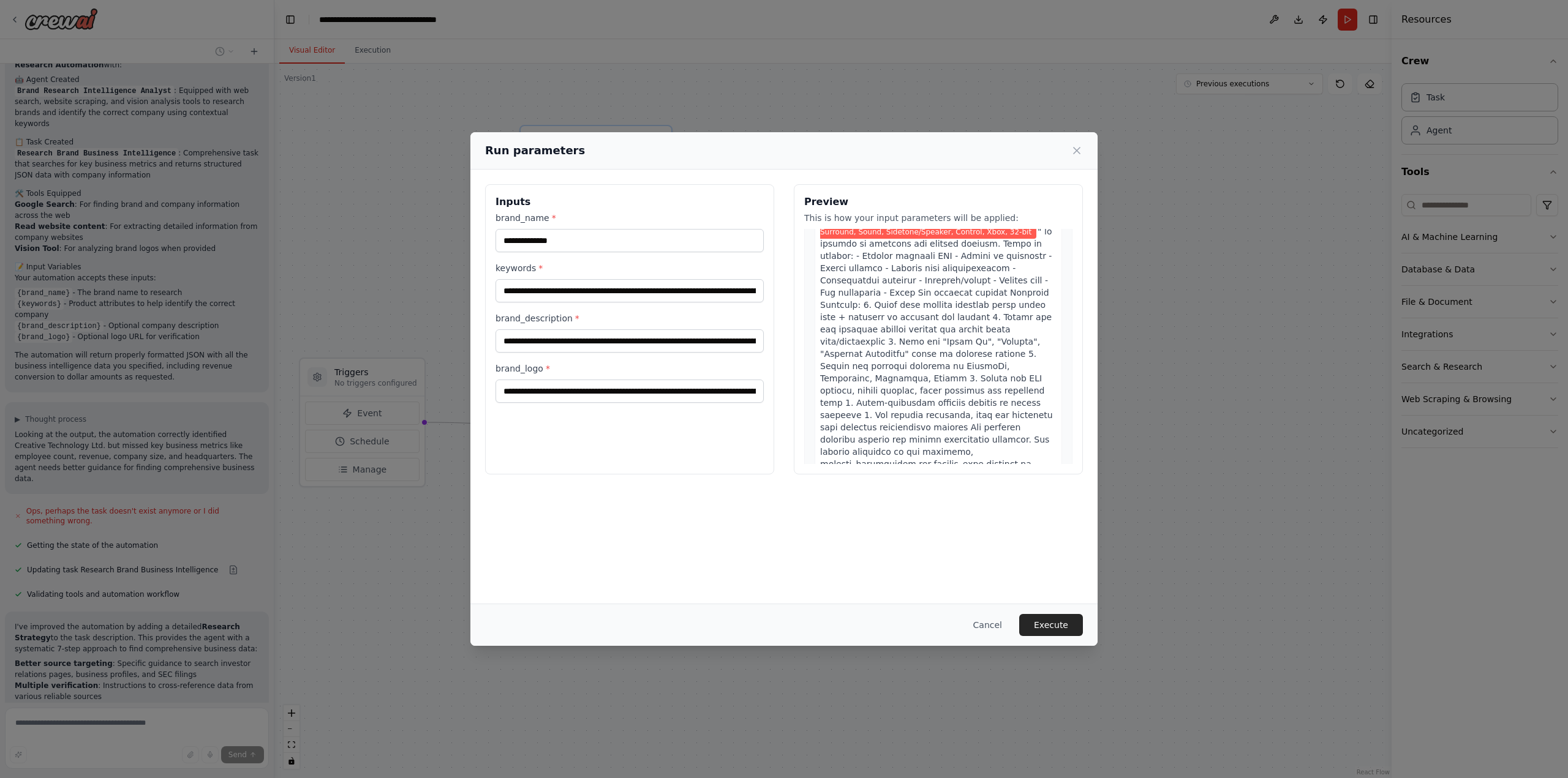
scroll to position [122, 0]
click at [1054, 625] on button "Execute" at bounding box center [1051, 625] width 64 height 22
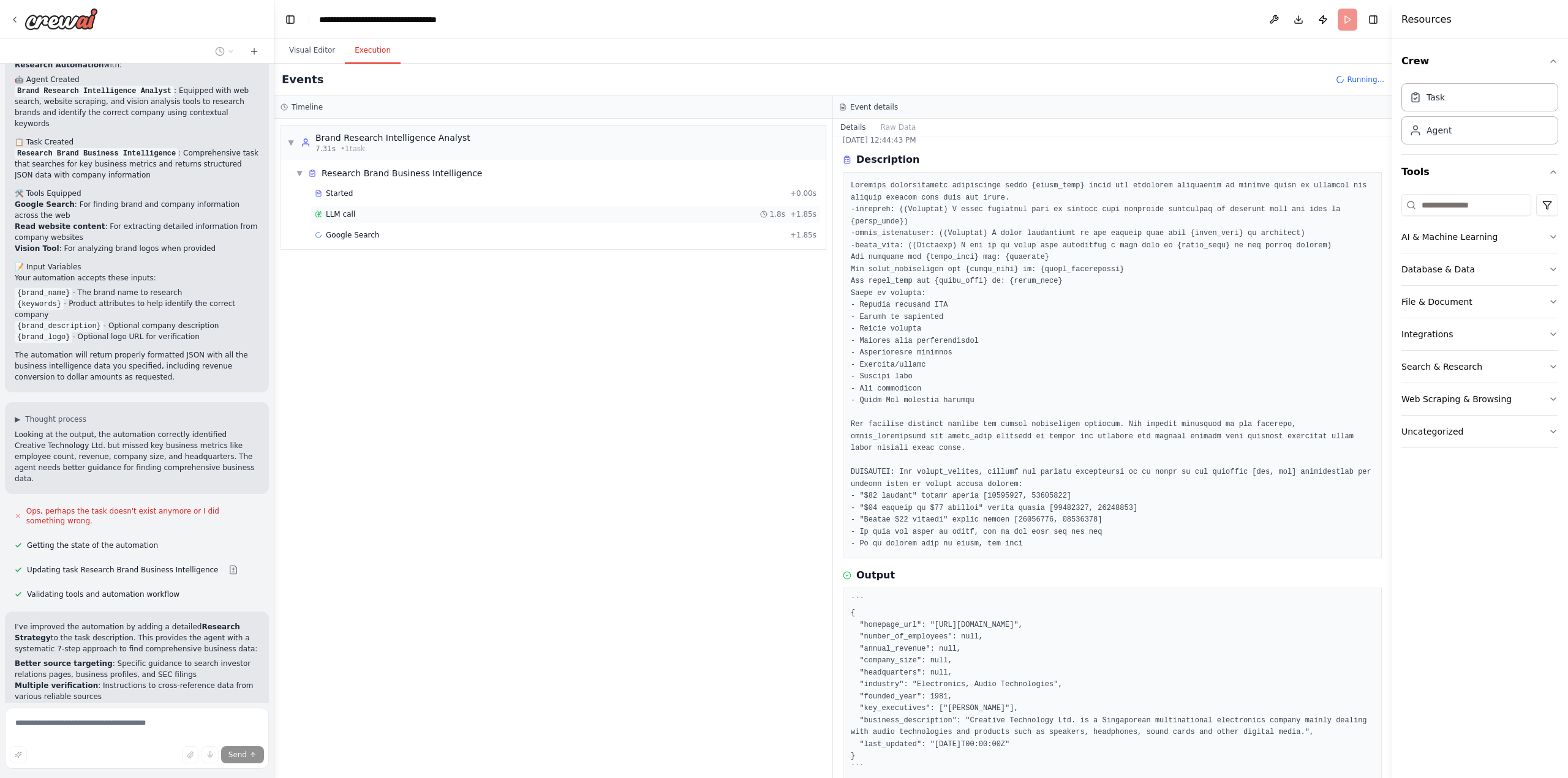
click at [467, 221] on div "LLM call 1.8s + 1.85s" at bounding box center [566, 214] width 510 height 18
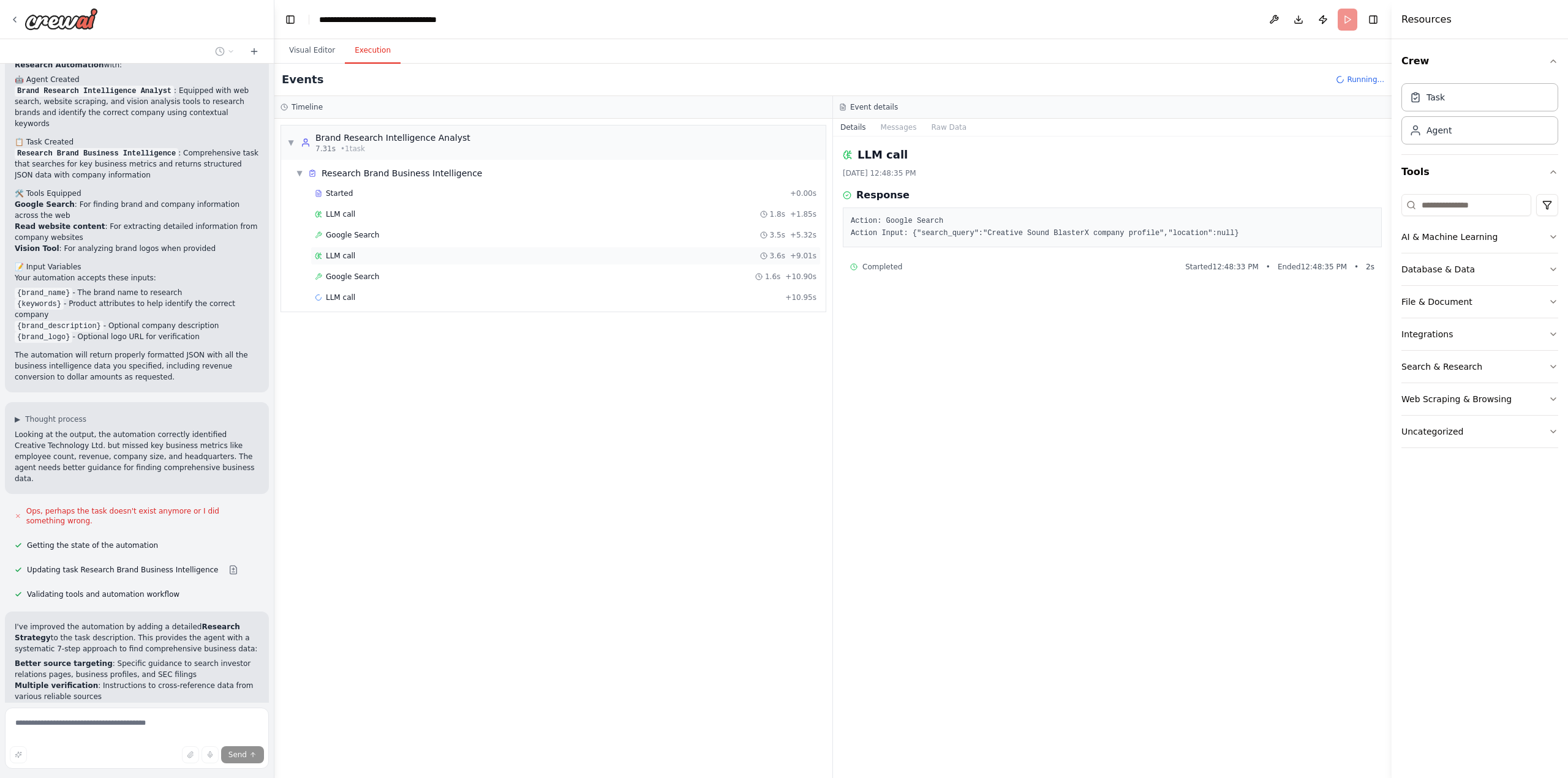
click at [409, 253] on div "LLM call 3.6s + 9.01s" at bounding box center [565, 256] width 501 height 10
click at [379, 274] on div "Google Search 1.6s + 10.90s" at bounding box center [565, 277] width 501 height 10
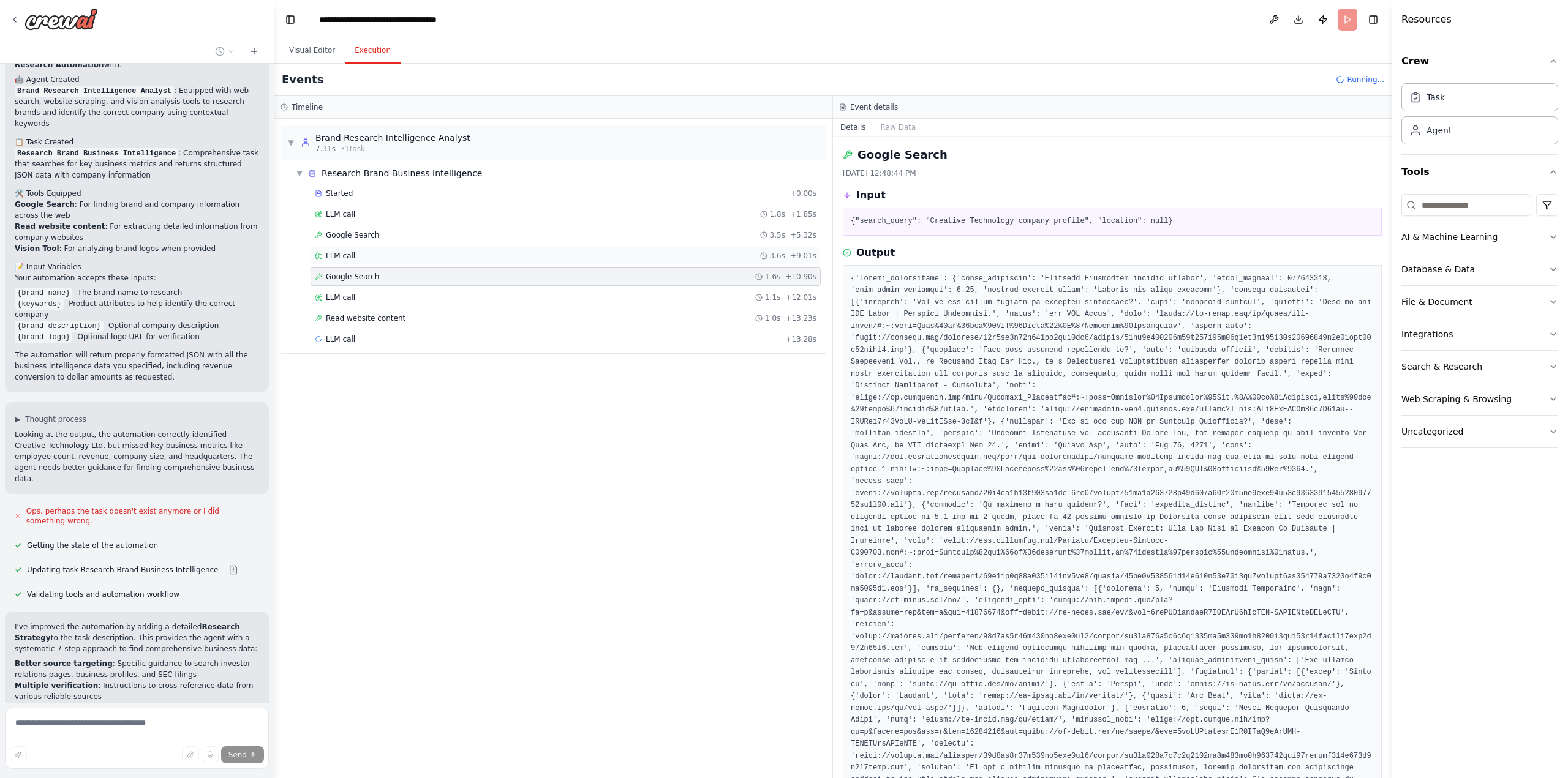
click at [378, 256] on div "LLM call 3.6s + 9.01s" at bounding box center [565, 256] width 501 height 10
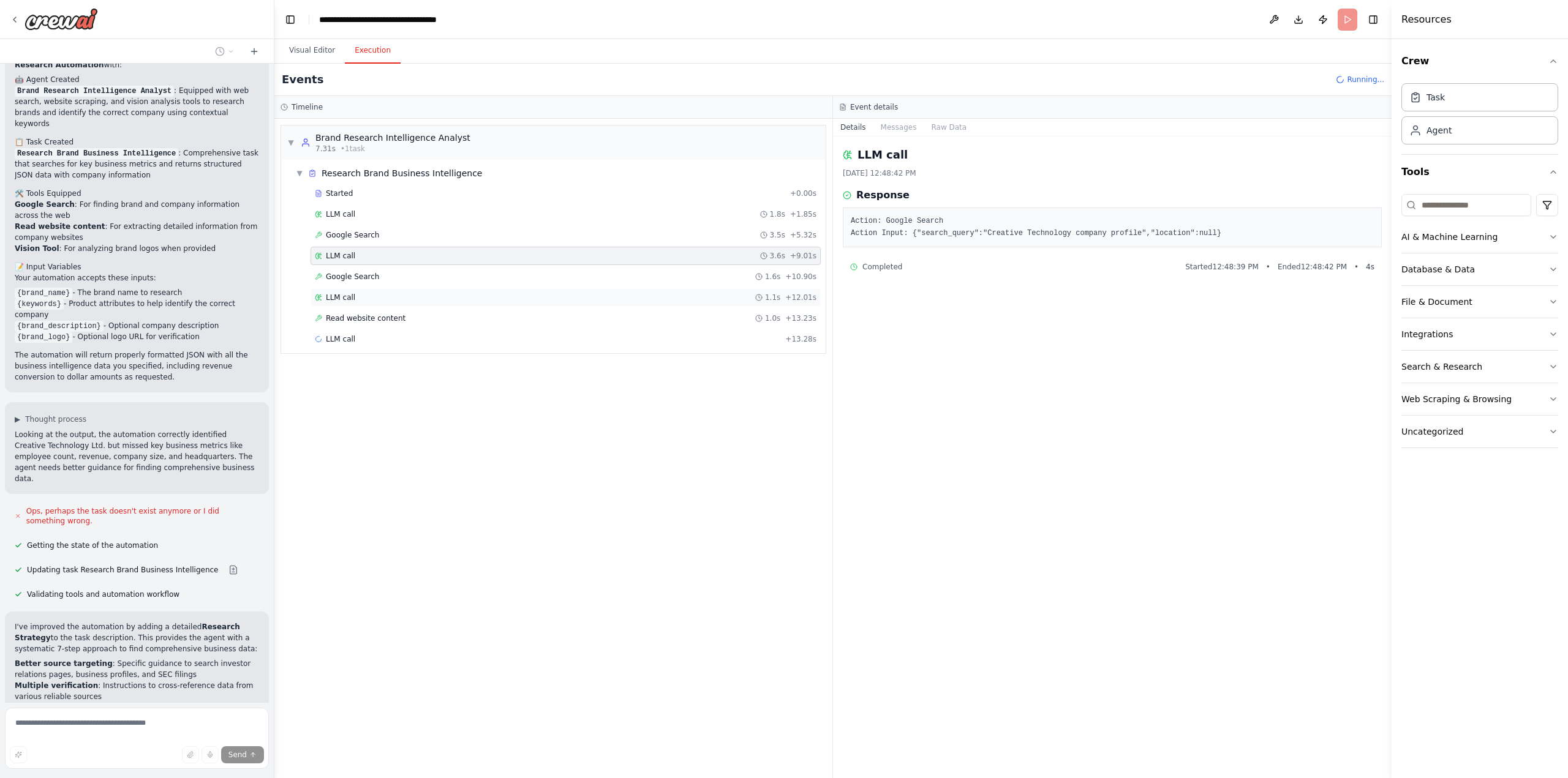
click at [368, 298] on div "LLM call 1.1s + 12.01s" at bounding box center [565, 297] width 501 height 10
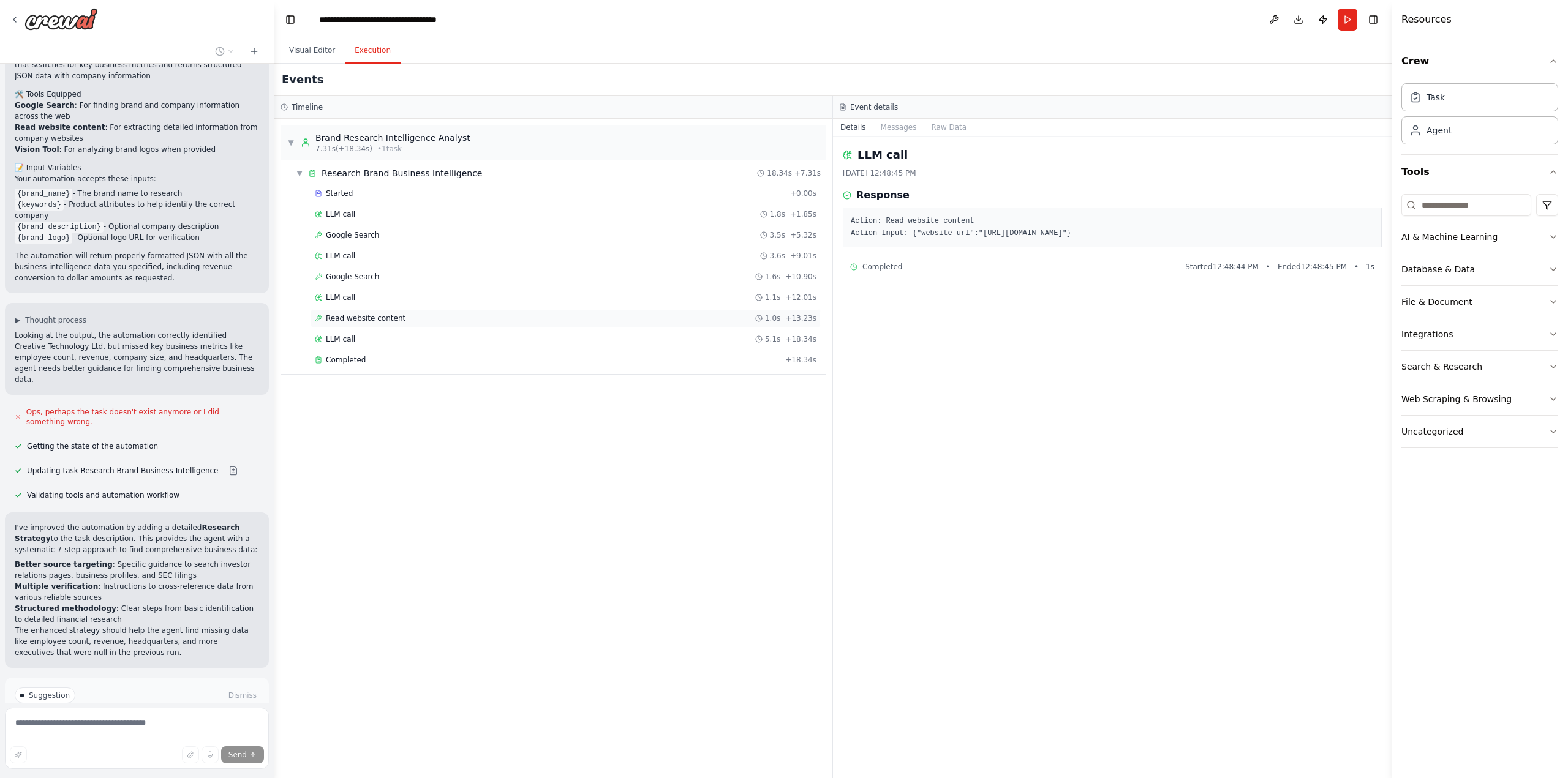
click at [371, 319] on span "Read website content" at bounding box center [365, 318] width 79 height 10
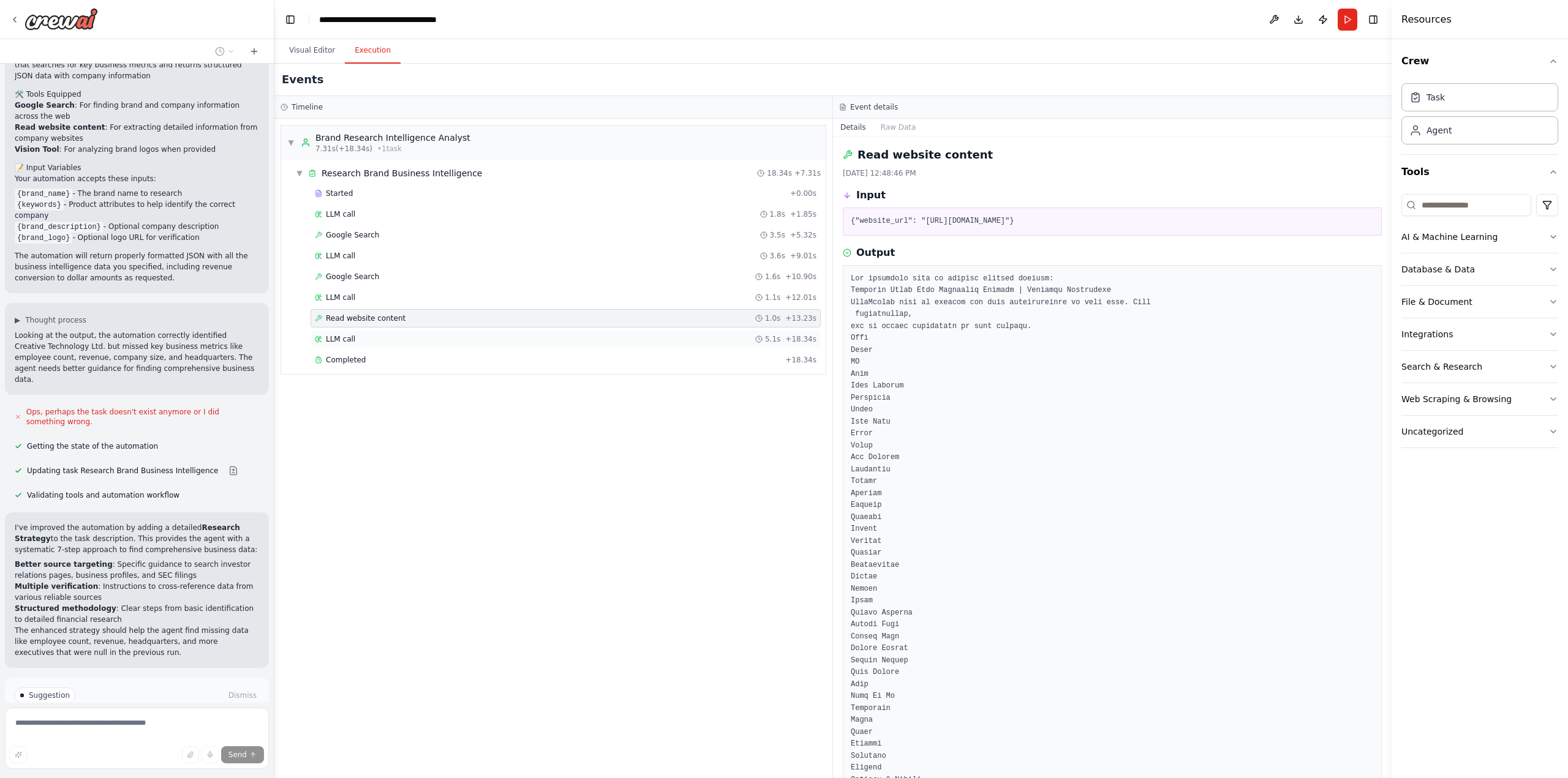
click at [355, 334] on div "LLM call 5.1s + 18.34s" at bounding box center [565, 339] width 501 height 10
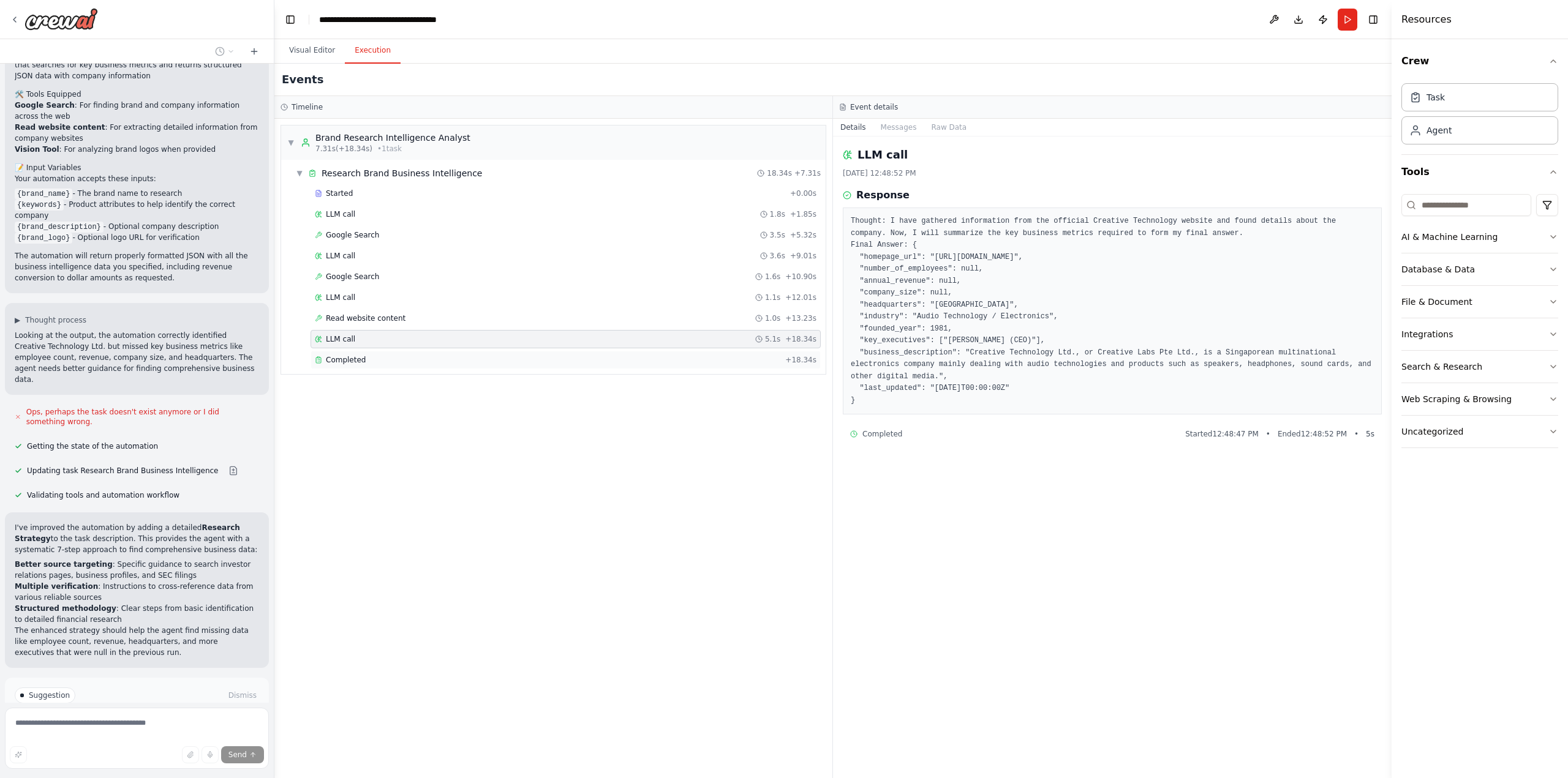
click at [372, 363] on div "Completed" at bounding box center [547, 360] width 466 height 10
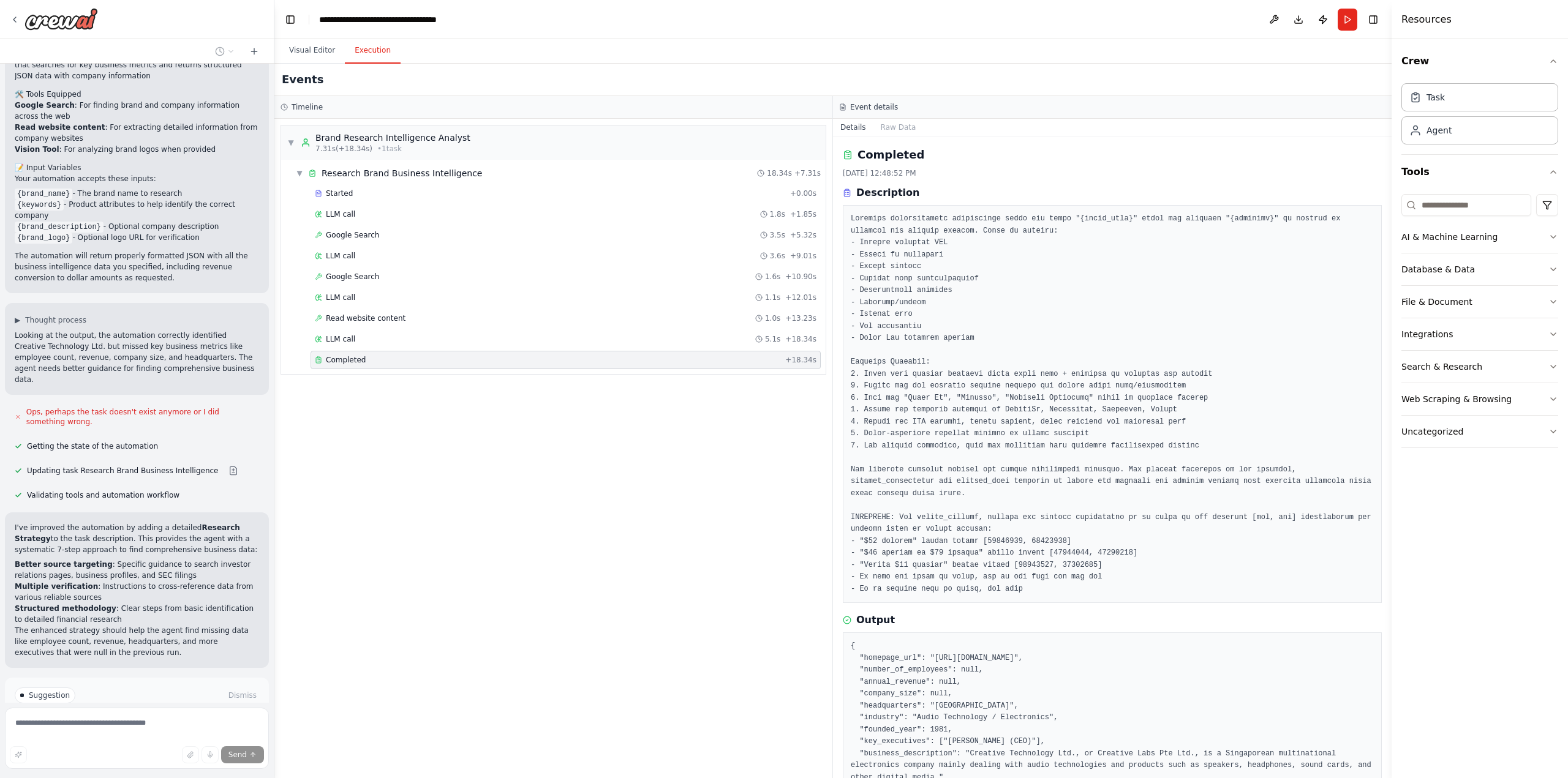
scroll to position [45, 0]
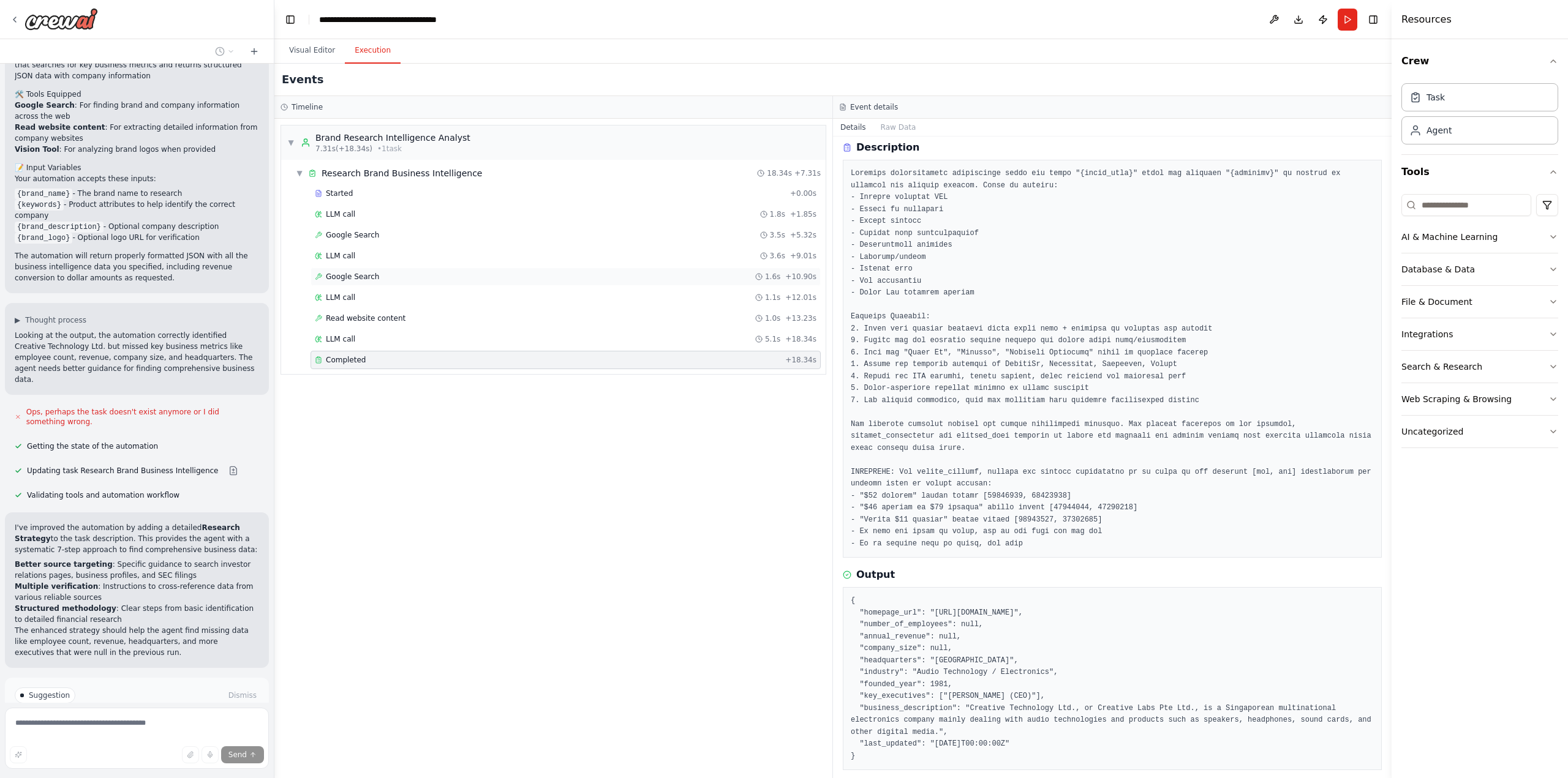
click at [356, 277] on span "Google Search" at bounding box center [352, 277] width 53 height 10
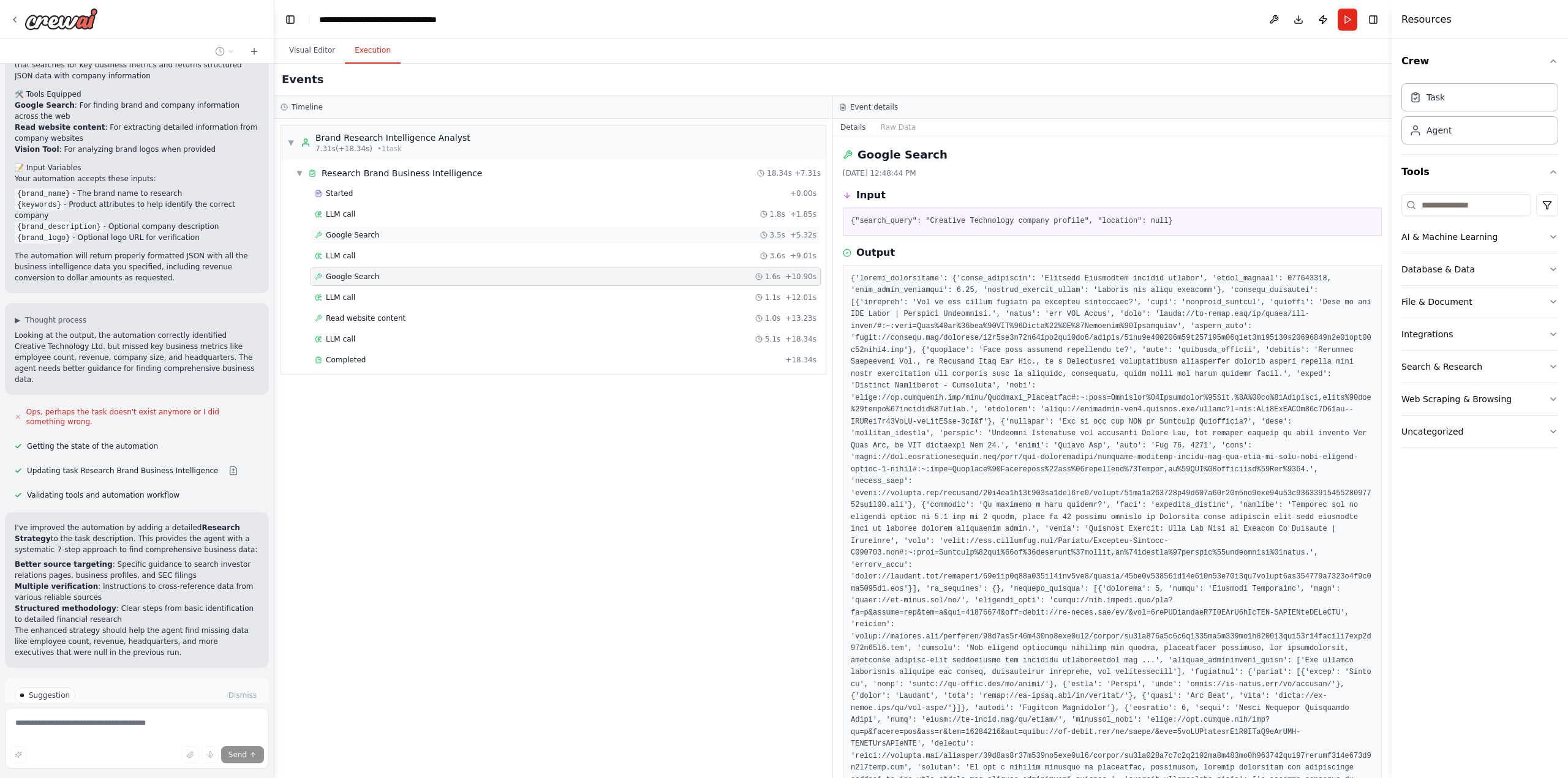
click at [380, 230] on div "Google Search 3.5s + 5.32s" at bounding box center [566, 235] width 510 height 18
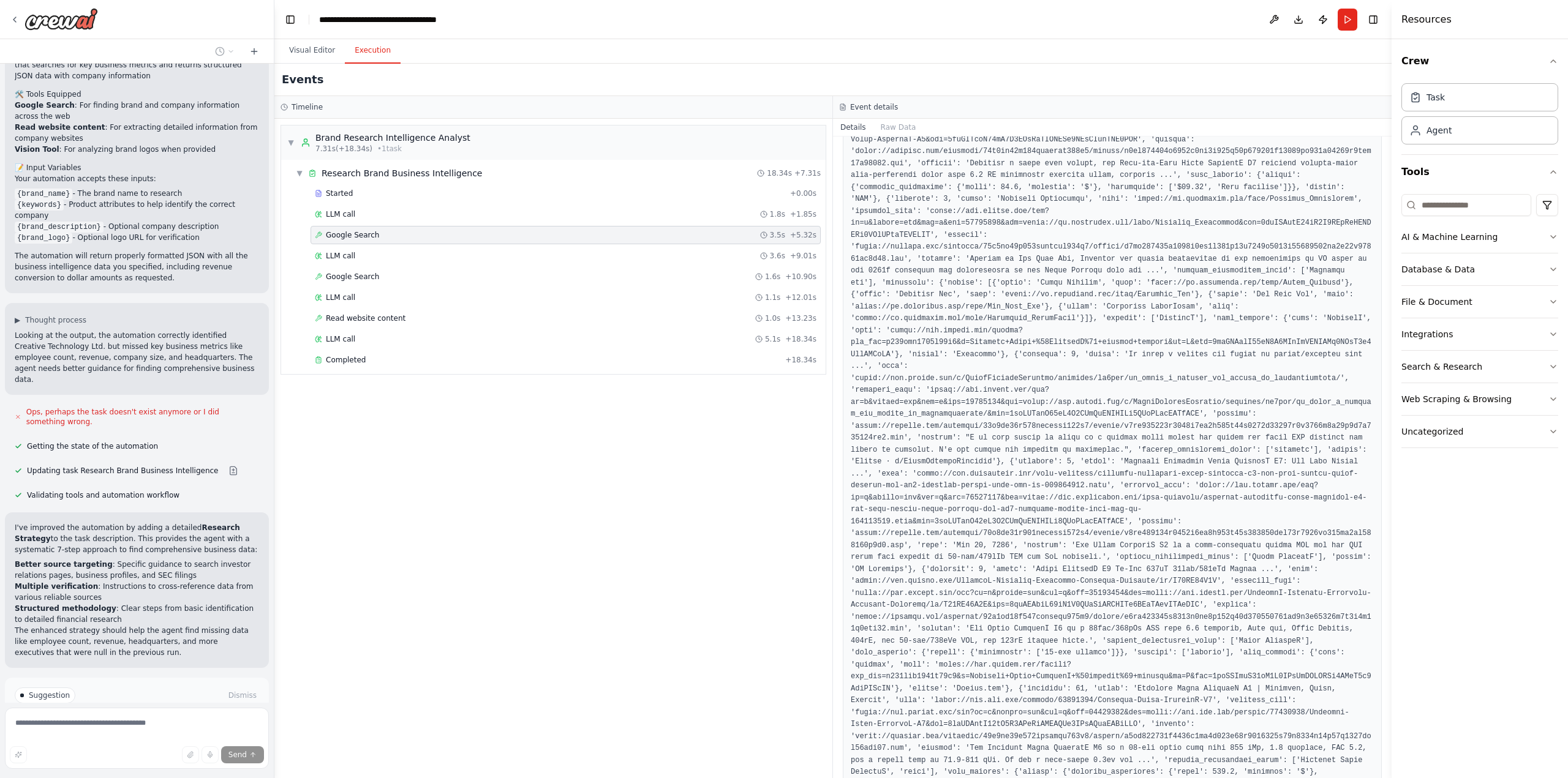
scroll to position [1102, 0]
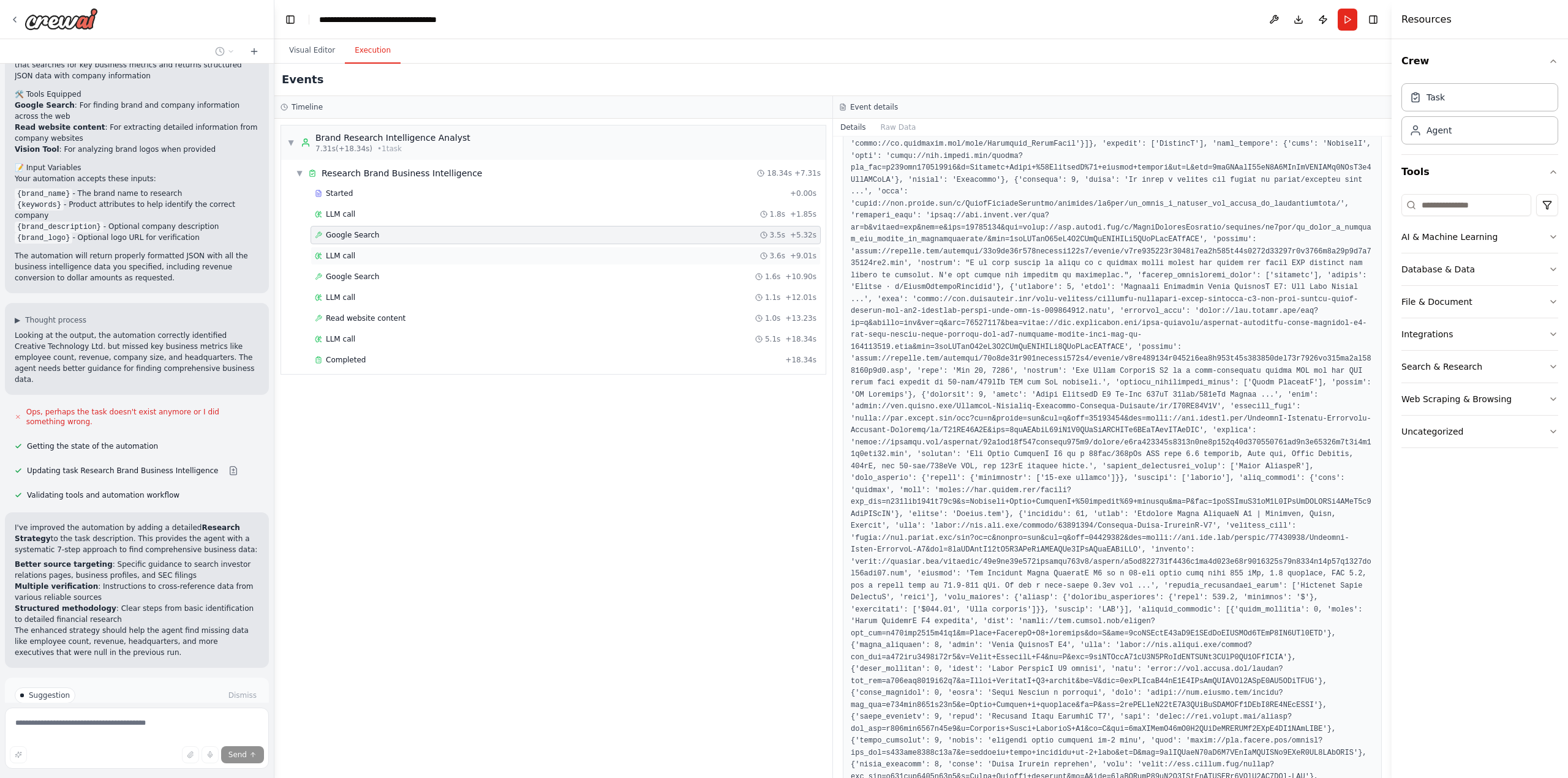
click at [357, 256] on div "LLM call 3.6s + 9.01s" at bounding box center [565, 256] width 501 height 10
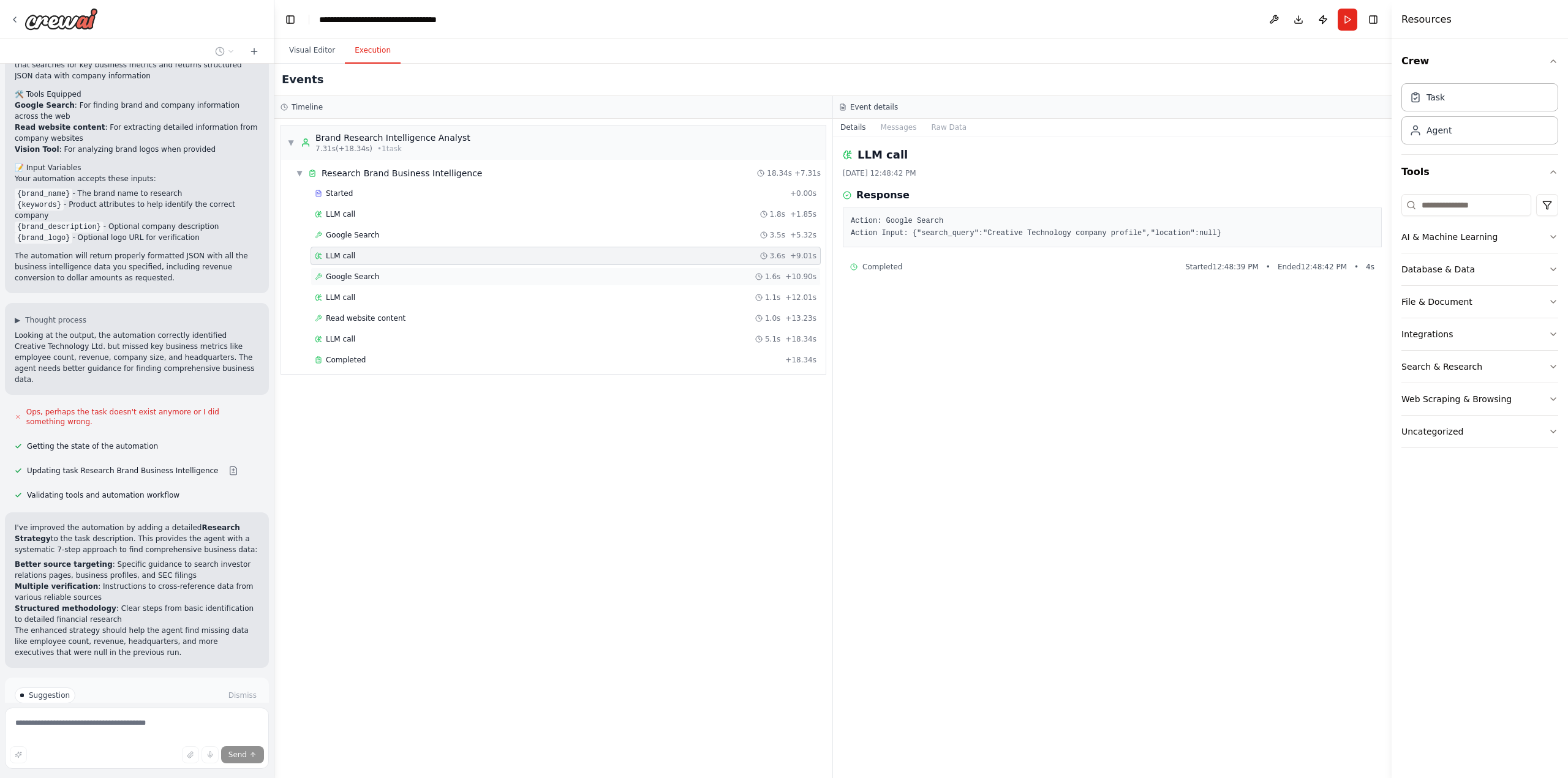
click at [358, 274] on span "Google Search" at bounding box center [352, 277] width 53 height 10
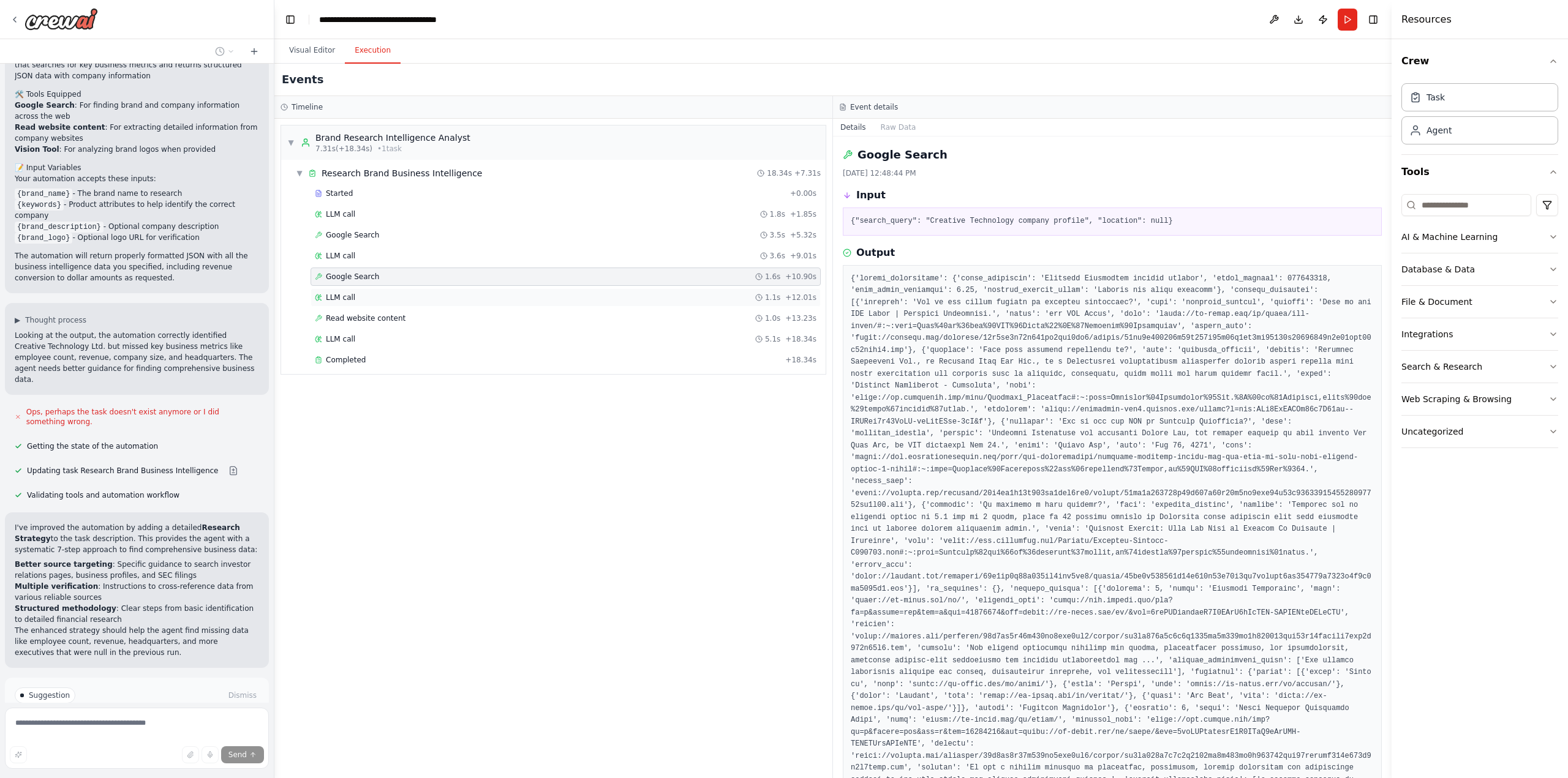
click at [362, 301] on div "LLM call 1.1s + 12.01s" at bounding box center [565, 297] width 501 height 10
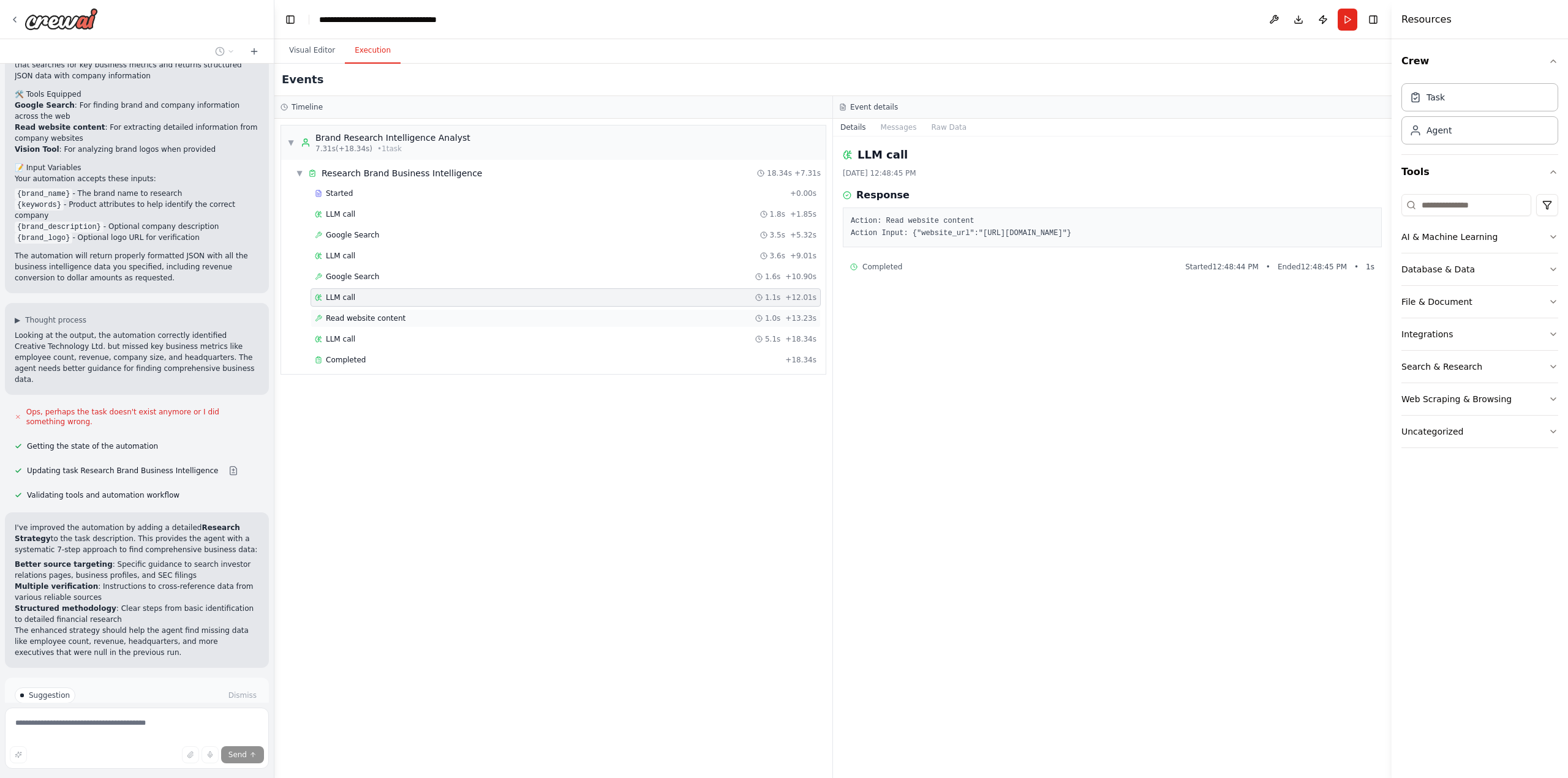
click at [359, 318] on span "Read website content" at bounding box center [365, 318] width 79 height 10
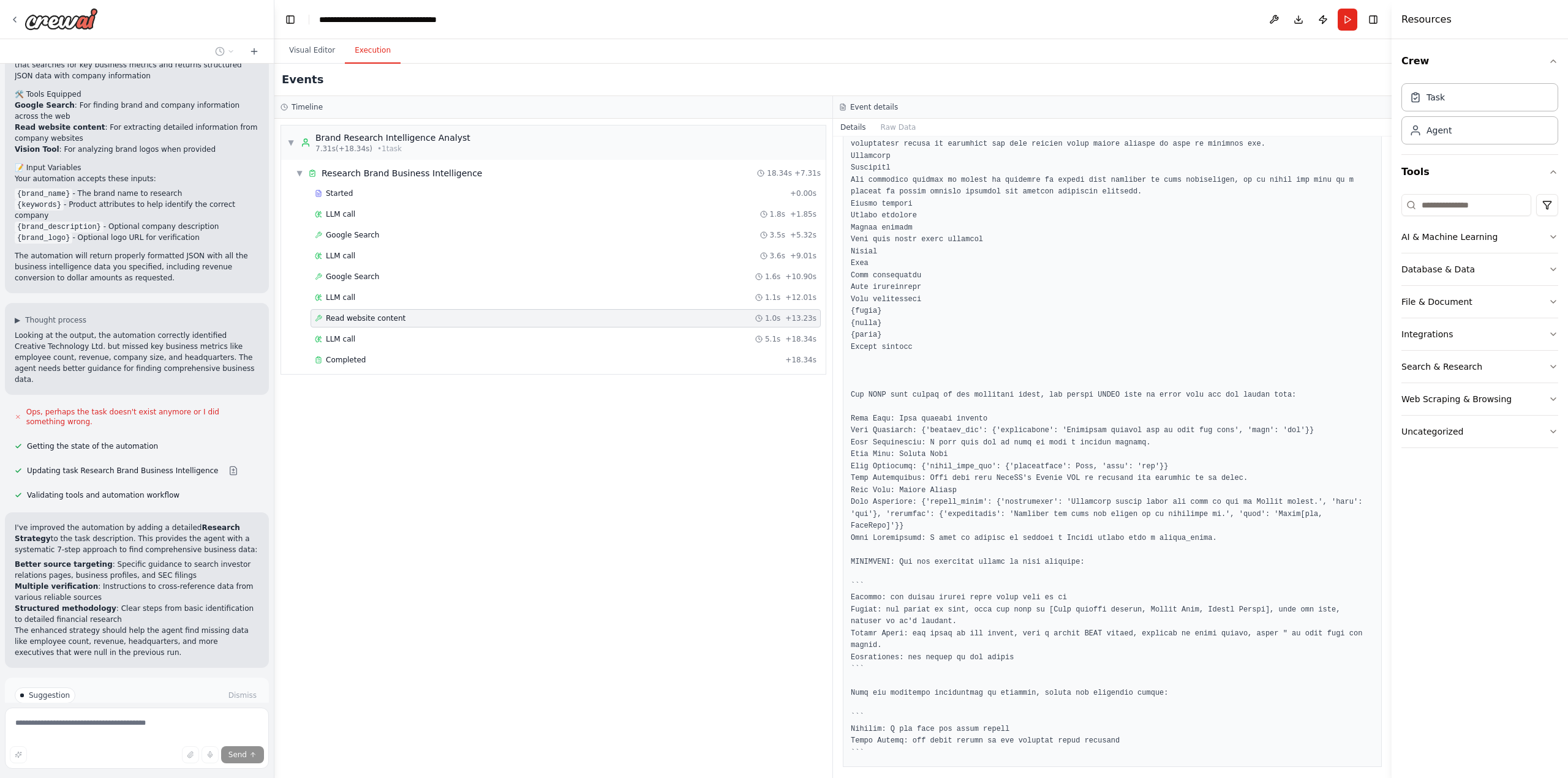
scroll to position [2831, 0]
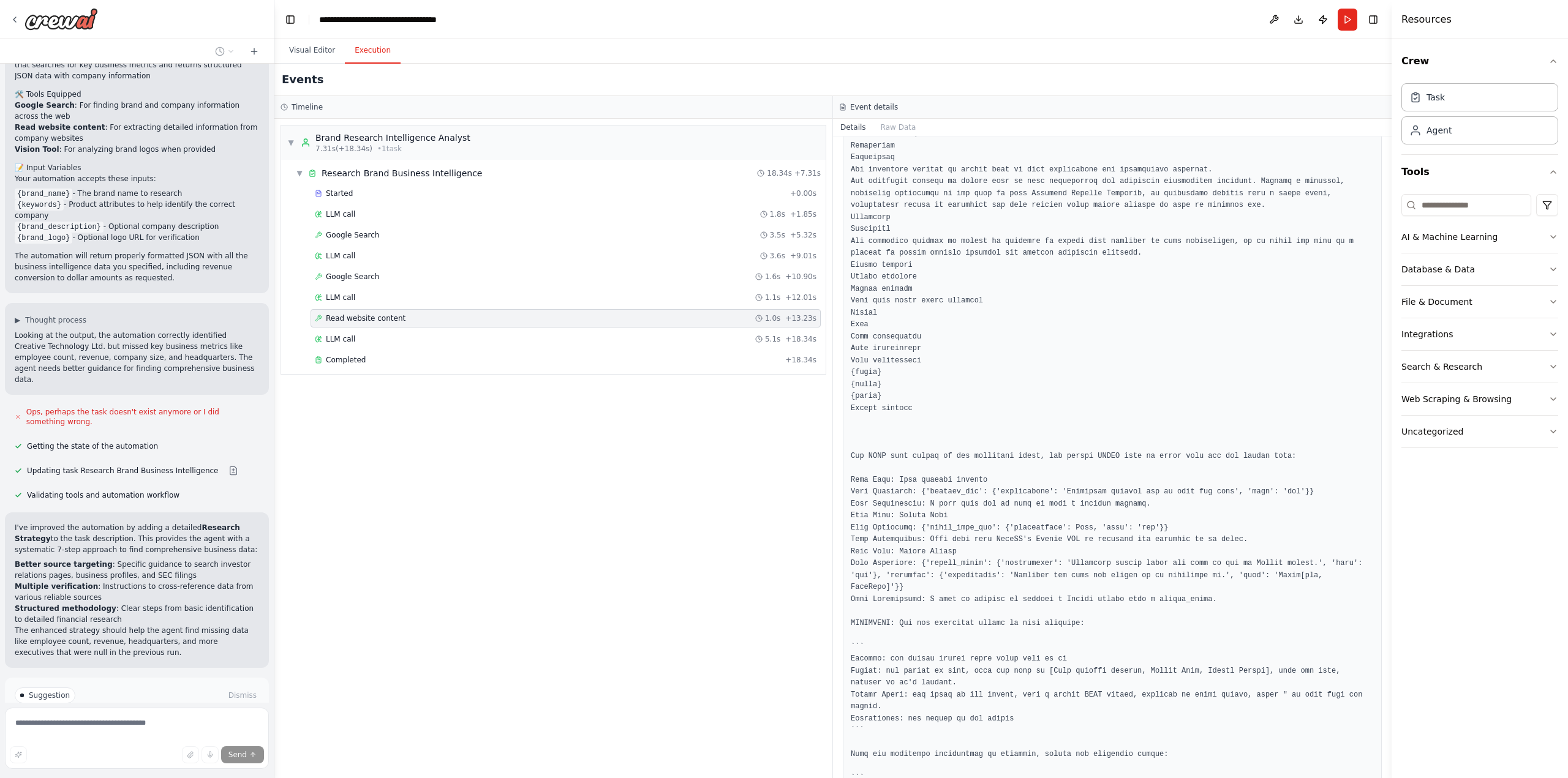
click at [121, 743] on span "Improve automation" at bounding box center [142, 748] width 75 height 10
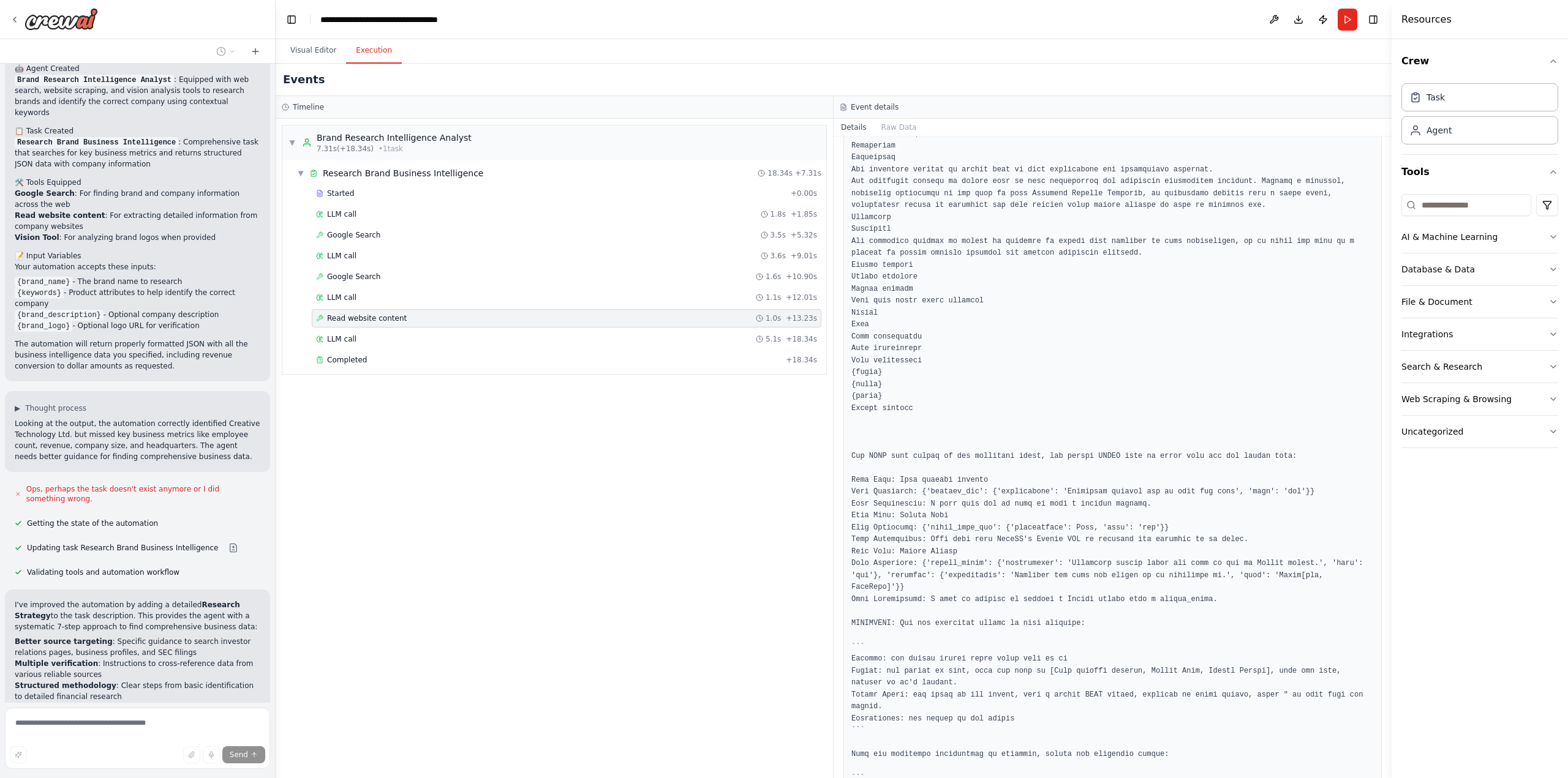
drag, startPoint x: 270, startPoint y: 626, endPoint x: 277, endPoint y: 662, distance: 36.7
click at [277, 662] on div "Task: Description: Research comprehensive information about the brand "{brand_n…" at bounding box center [784, 389] width 1568 height 778
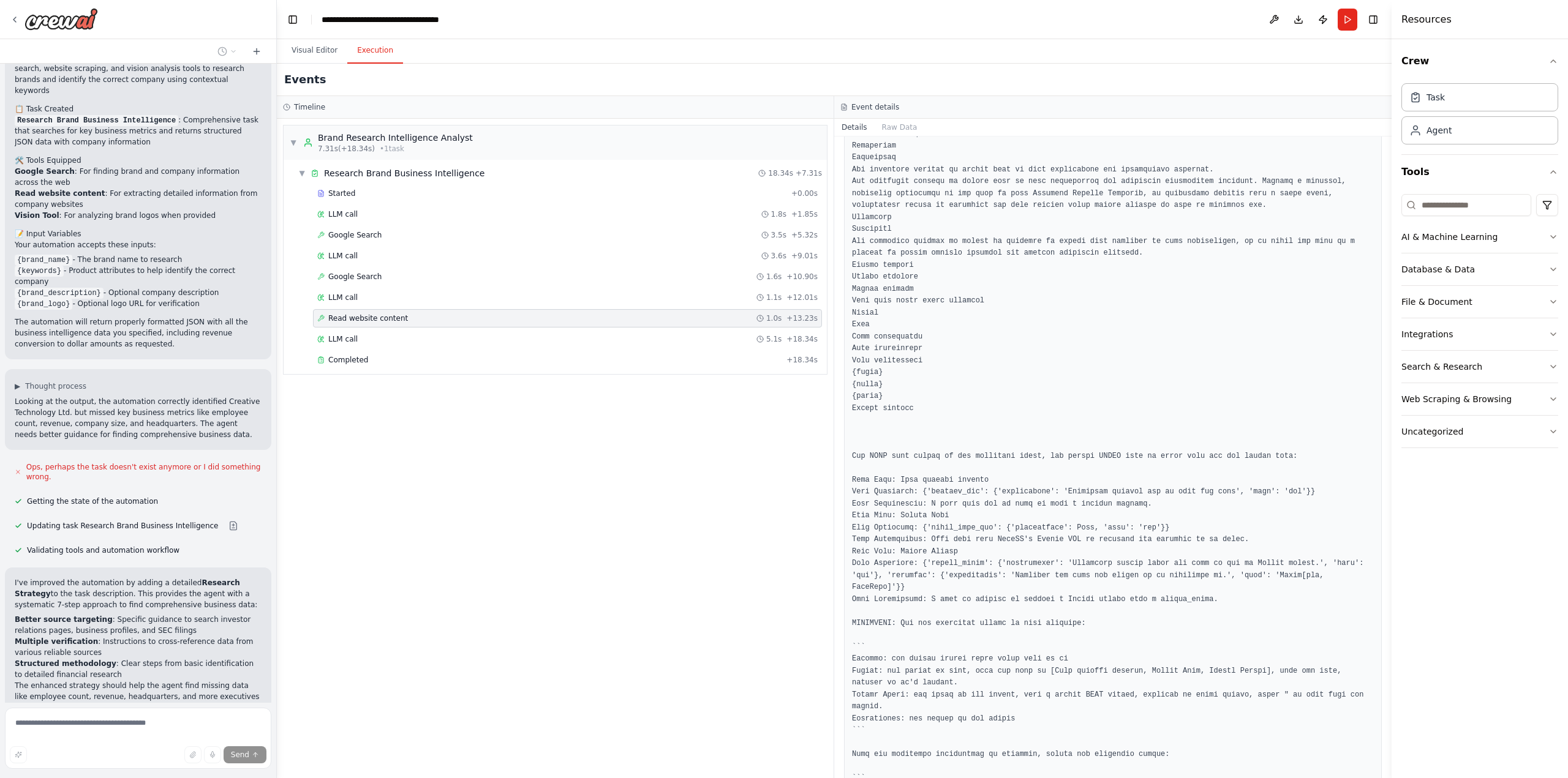
click at [248, 747] on span "Stop" at bounding box center [255, 752] width 17 height 10
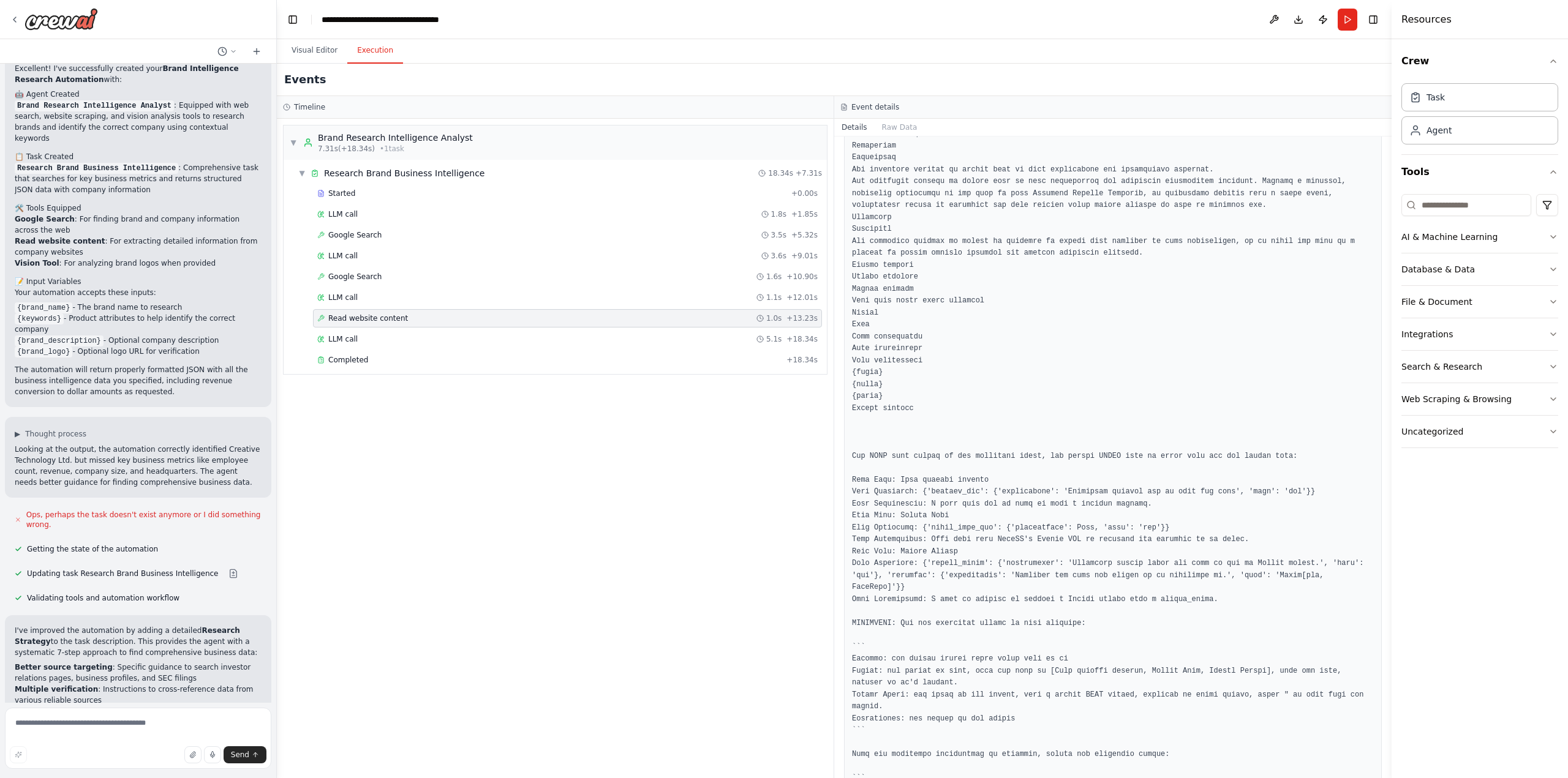
click at [1348, 18] on button "Run" at bounding box center [1347, 19] width 20 height 22
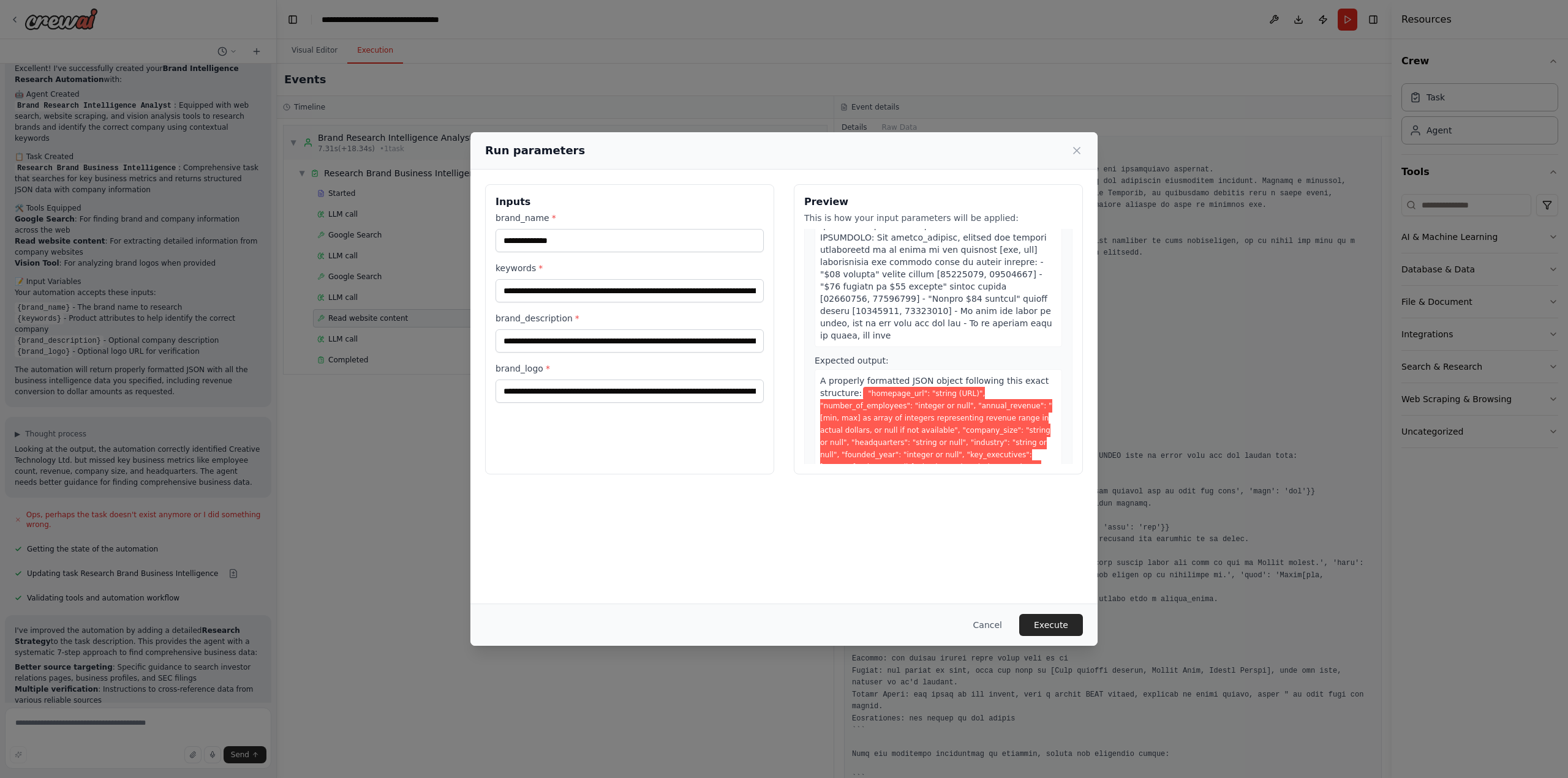
scroll to position [0, 0]
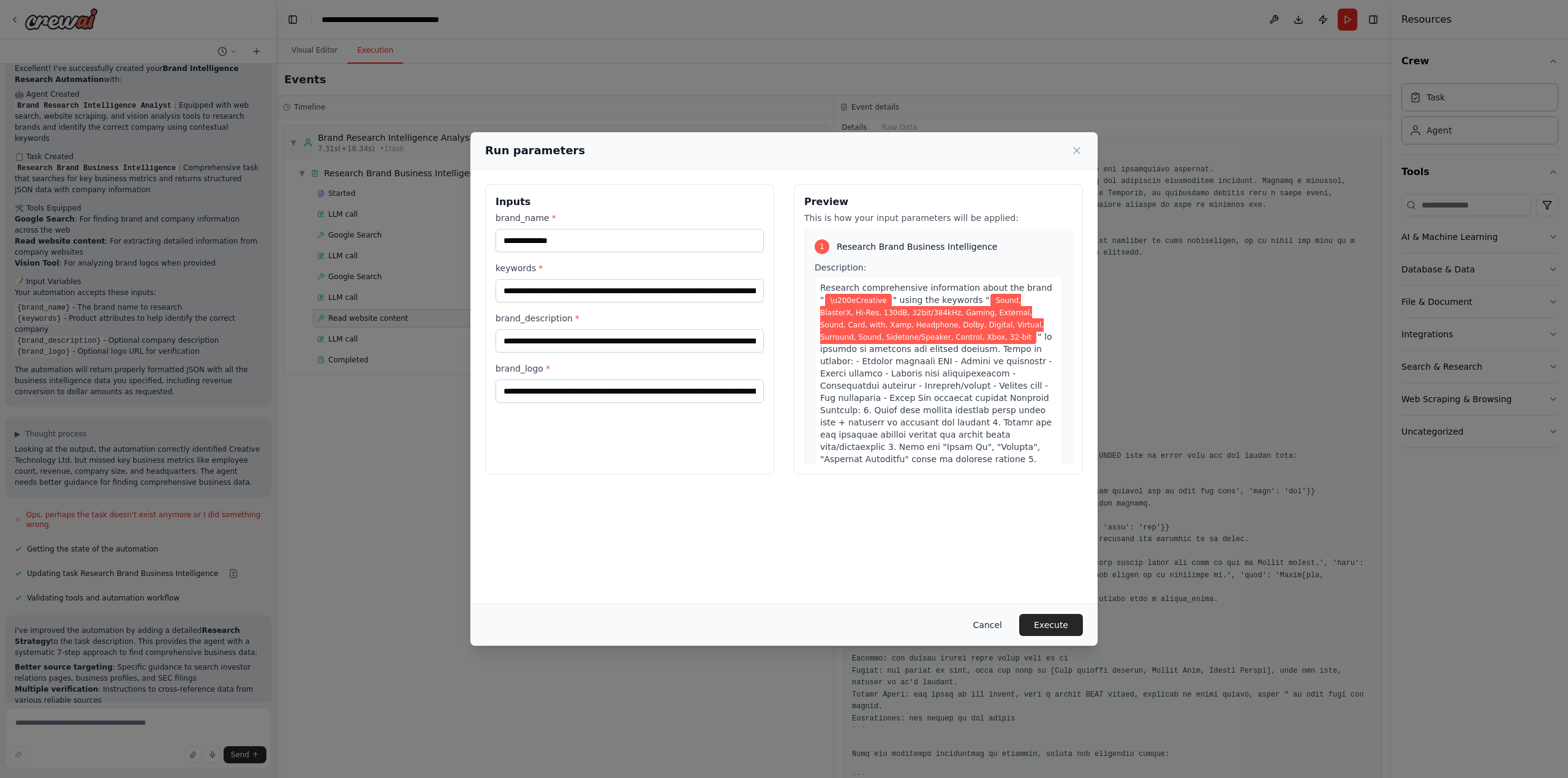
click at [1000, 627] on button "Cancel" at bounding box center [987, 625] width 48 height 22
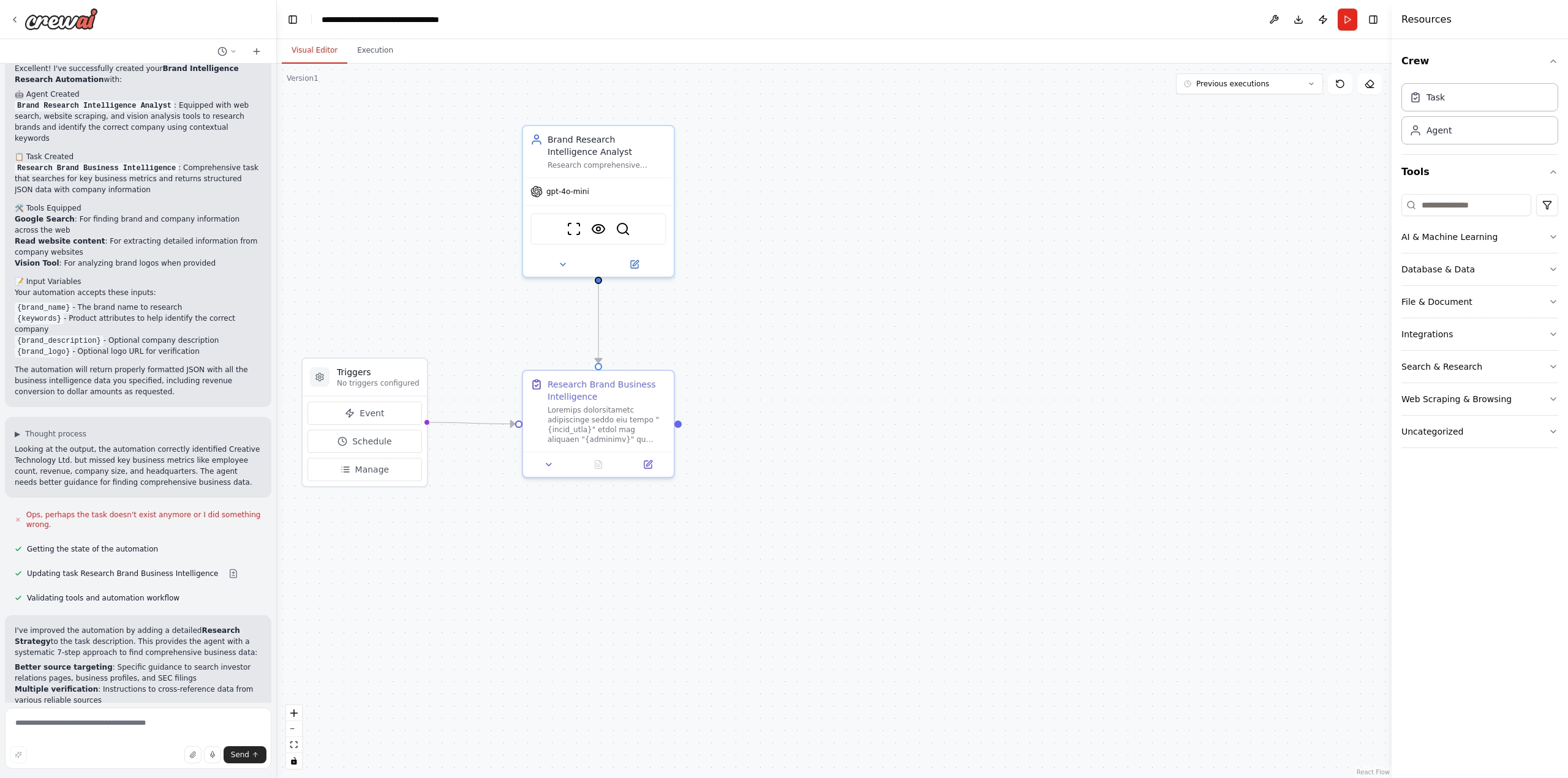
click at [311, 39] on button "Visual Editor" at bounding box center [315, 51] width 66 height 26
click at [649, 460] on icon at bounding box center [649, 460] width 5 height 5
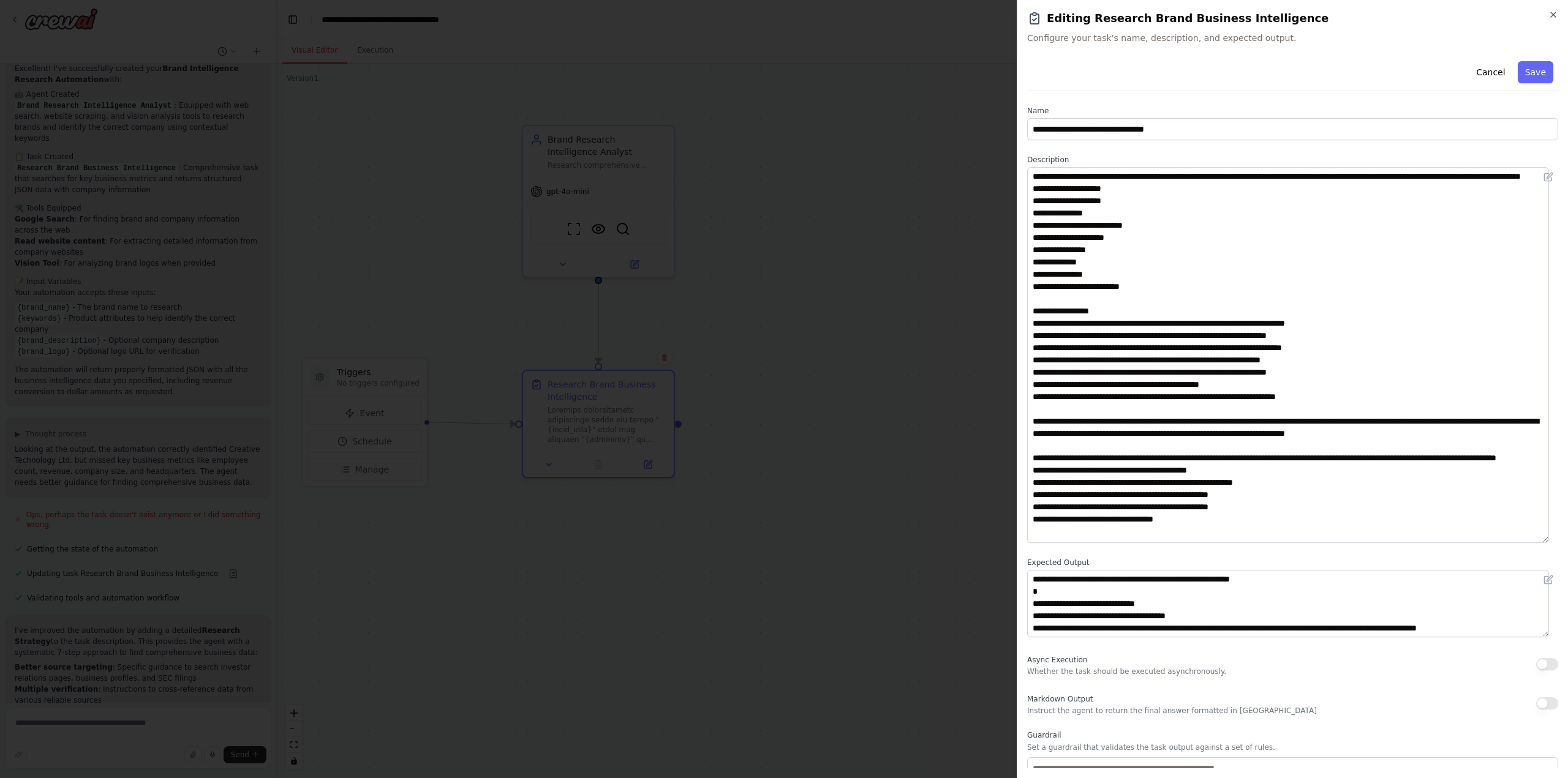
drag, startPoint x: 1552, startPoint y: 231, endPoint x: 1580, endPoint y: 539, distance: 309.3
click at [1567, 539] on html "Task: Description: Research comprehensive information about the brand "{brand_n…" at bounding box center [784, 389] width 1568 height 778
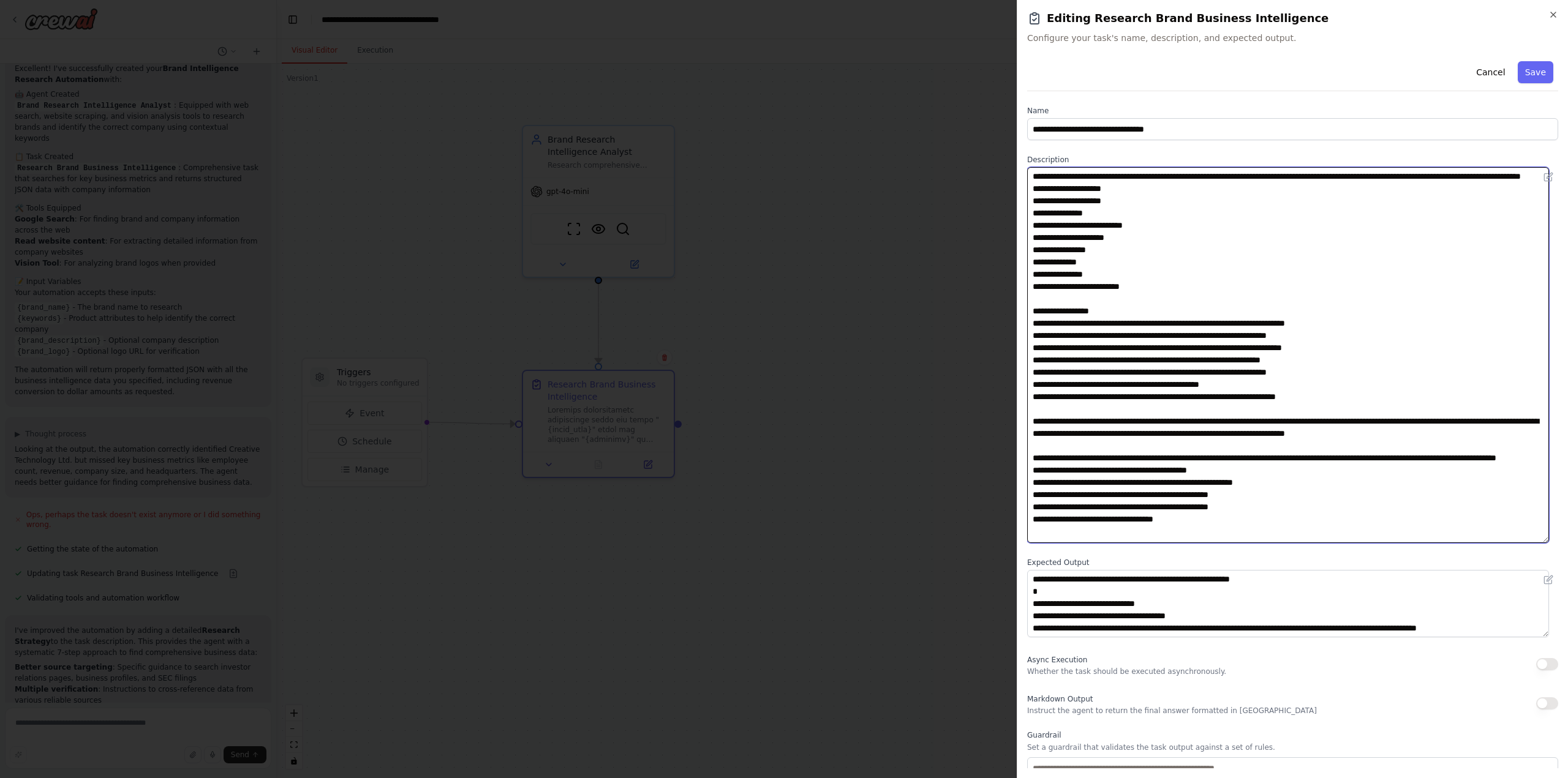
click at [1075, 312] on textarea at bounding box center [1288, 355] width 522 height 376
click at [1443, 423] on textarea at bounding box center [1288, 355] width 522 height 376
drag, startPoint x: 1410, startPoint y: 424, endPoint x: 1434, endPoint y: 445, distance: 31.9
click at [1409, 423] on textarea at bounding box center [1288, 355] width 522 height 376
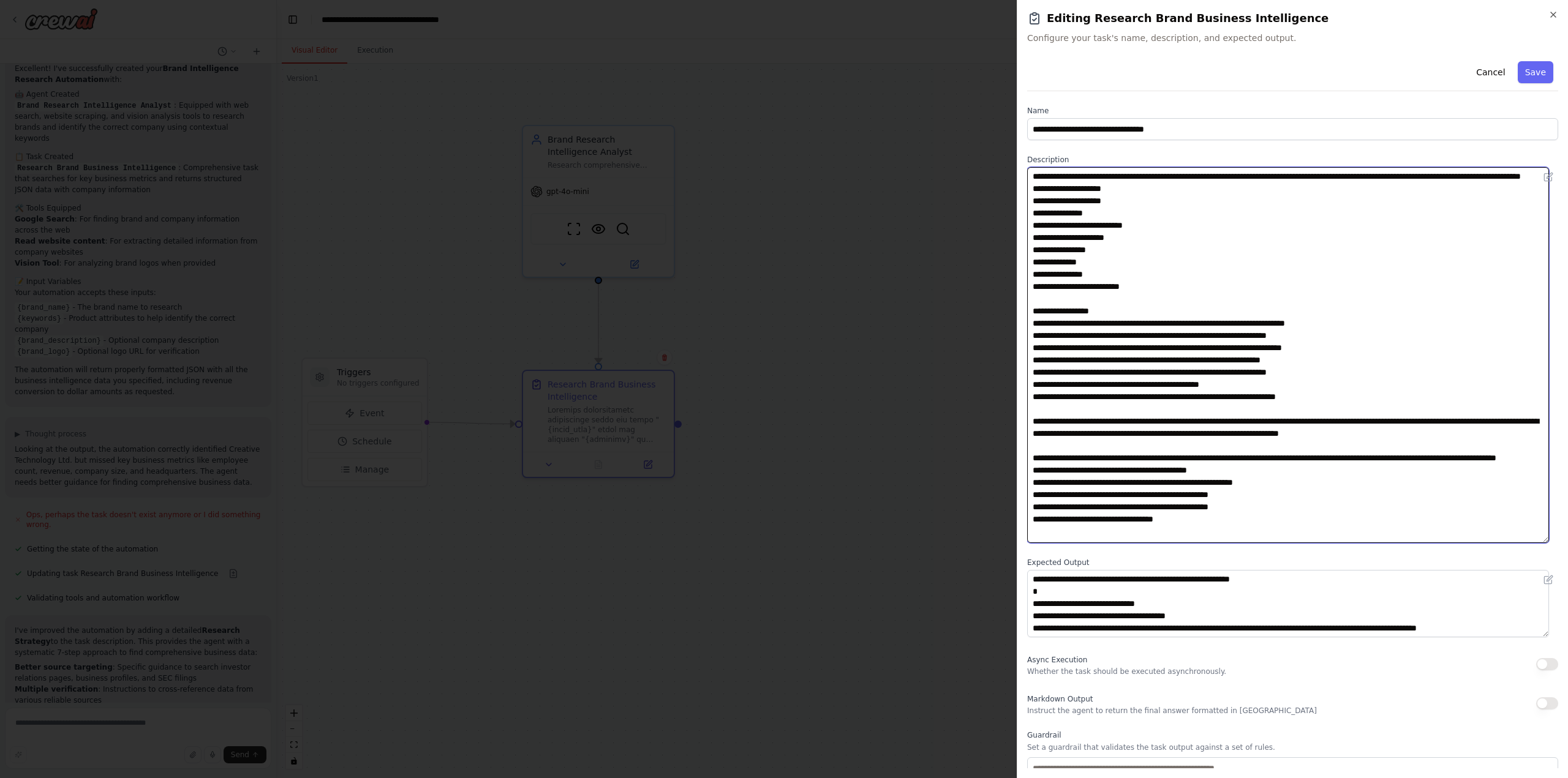
drag, startPoint x: 1065, startPoint y: 433, endPoint x: 1026, endPoint y: 438, distance: 39.3
click at [1026, 438] on div "**********" at bounding box center [1292, 389] width 551 height 778
click at [1423, 176] on textarea at bounding box center [1288, 355] width 522 height 376
click at [1421, 172] on textarea at bounding box center [1288, 355] width 522 height 376
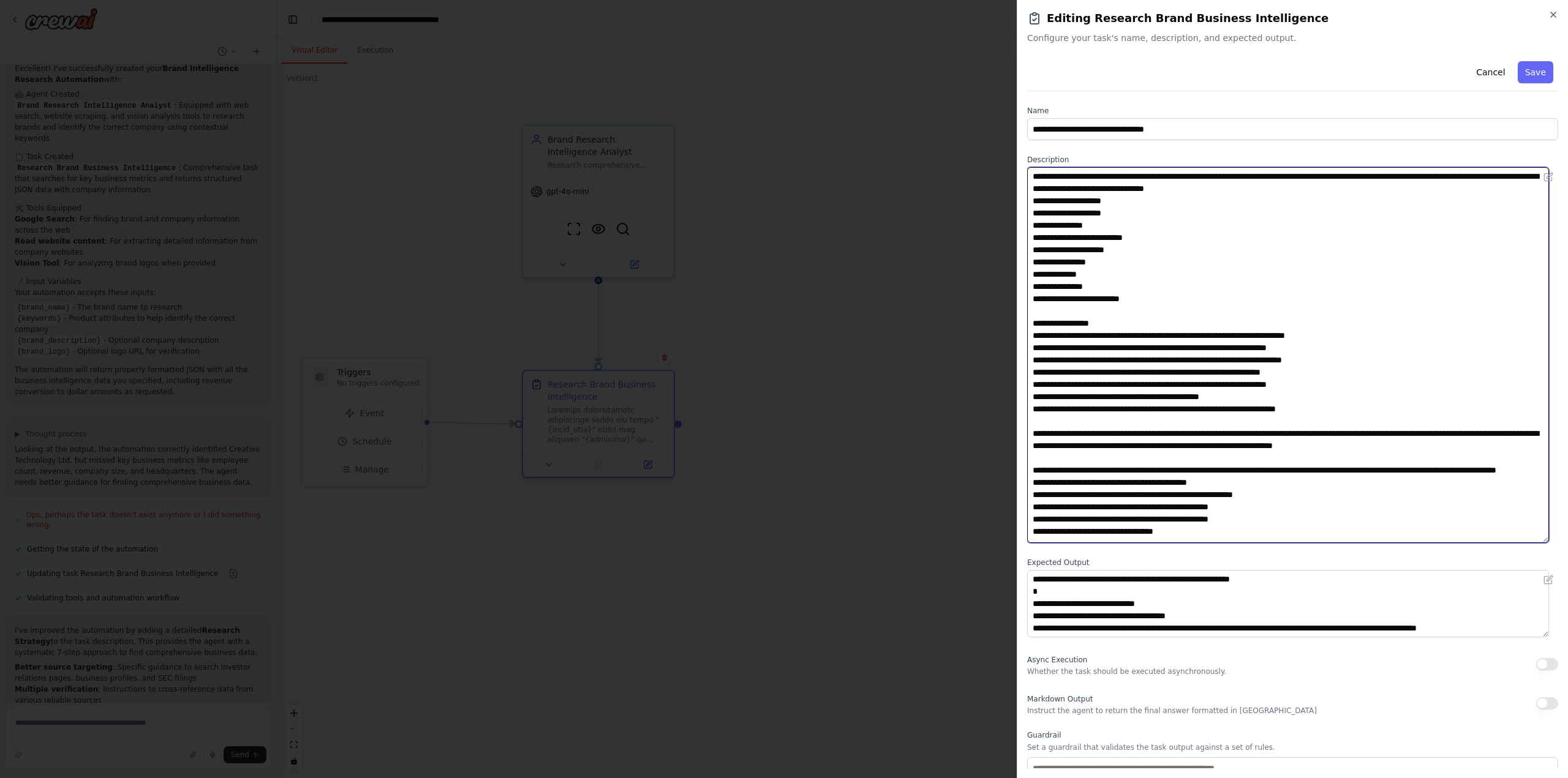
click at [1252, 187] on textarea at bounding box center [1288, 355] width 522 height 376
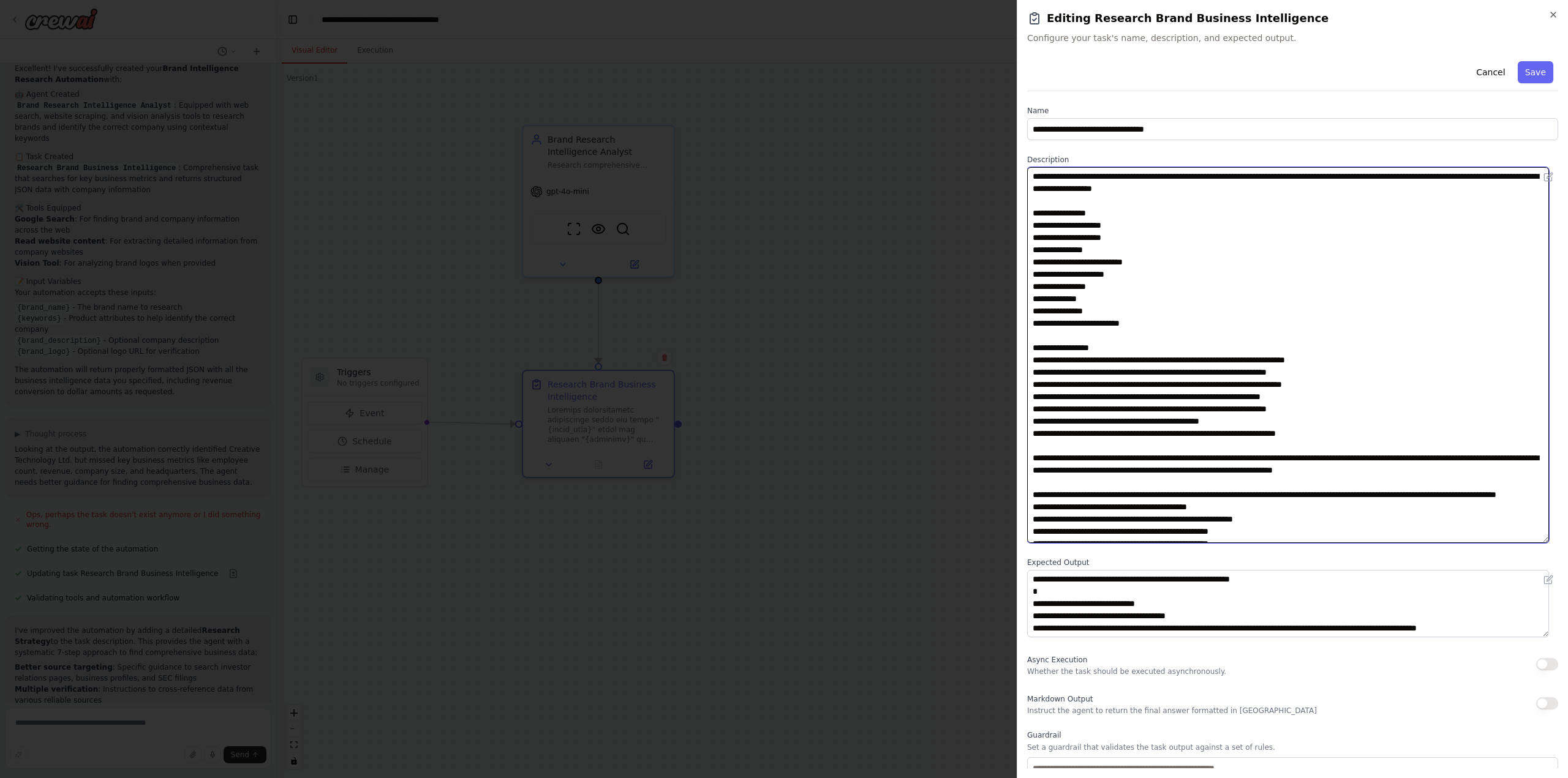
click at [1154, 199] on textarea at bounding box center [1288, 355] width 522 height 376
click at [1371, 175] on textarea at bounding box center [1288, 355] width 522 height 376
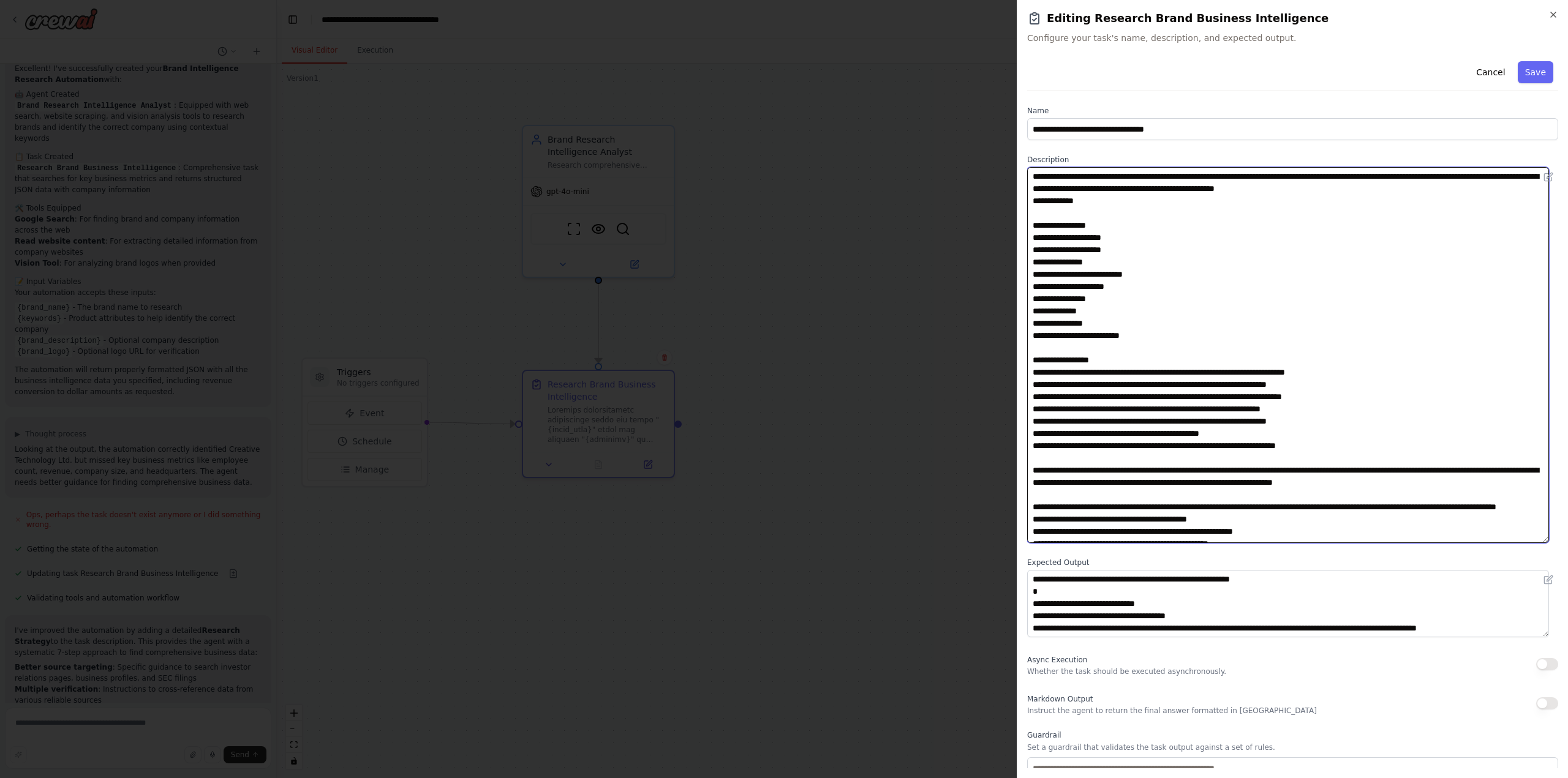
paste textarea "**********"
click at [1088, 202] on textarea at bounding box center [1288, 355] width 522 height 376
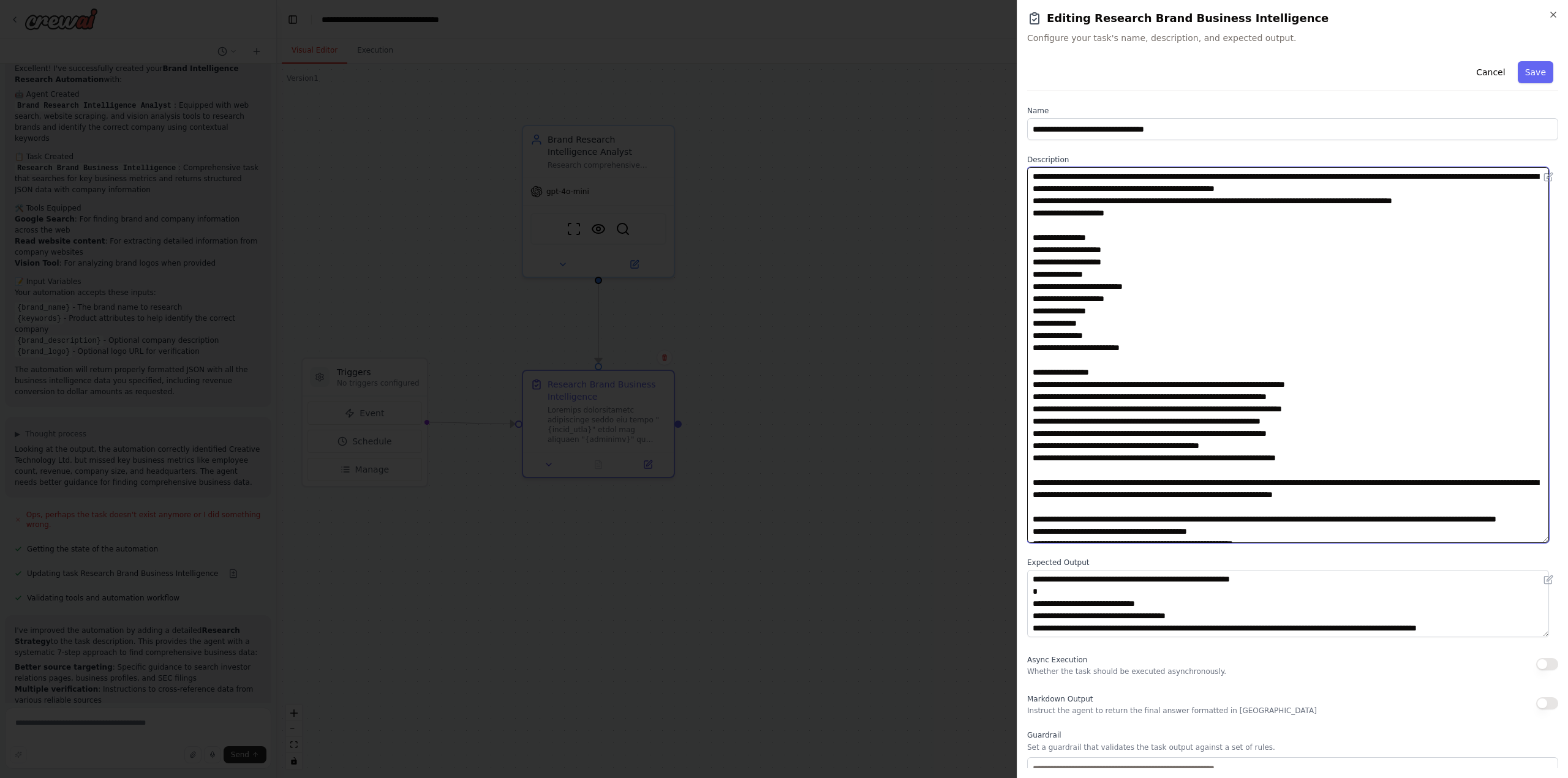
click at [1133, 210] on textarea at bounding box center [1288, 355] width 522 height 376
paste textarea "**********"
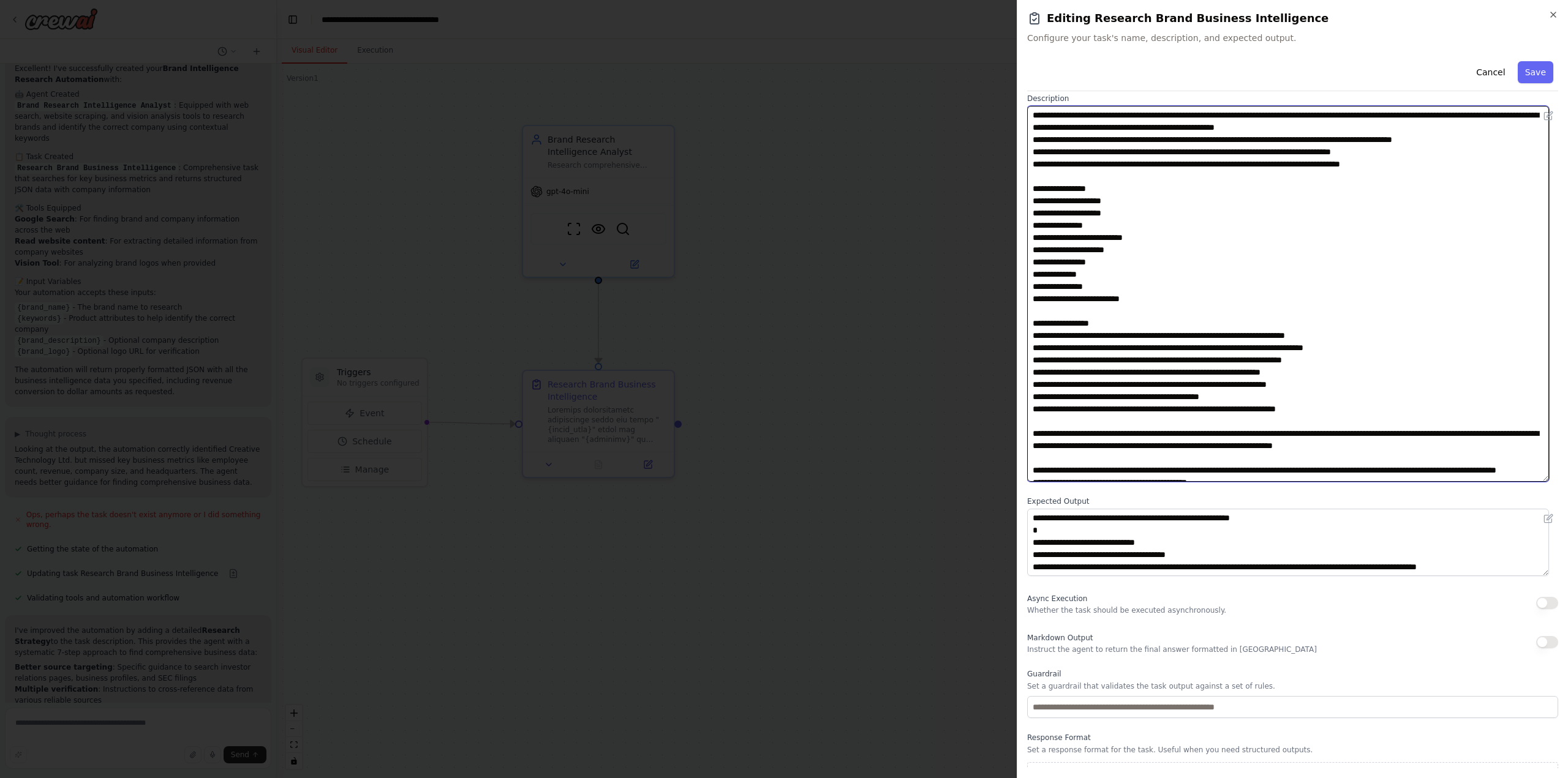
click at [1147, 237] on textarea at bounding box center [1288, 293] width 522 height 376
click at [1142, 297] on textarea at bounding box center [1288, 293] width 522 height 376
type textarea "**********"
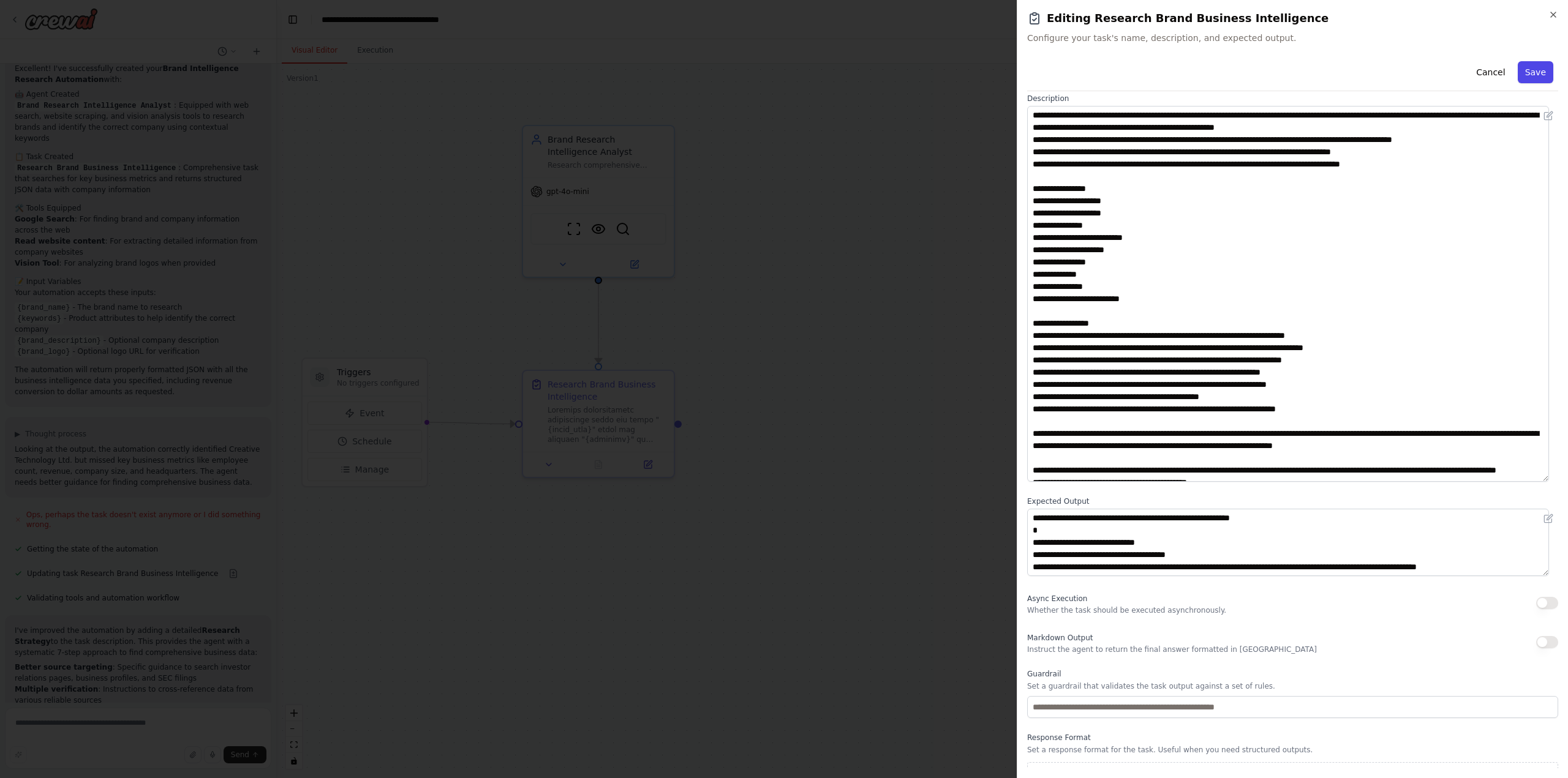
click at [1526, 70] on button "Save" at bounding box center [1535, 72] width 36 height 22
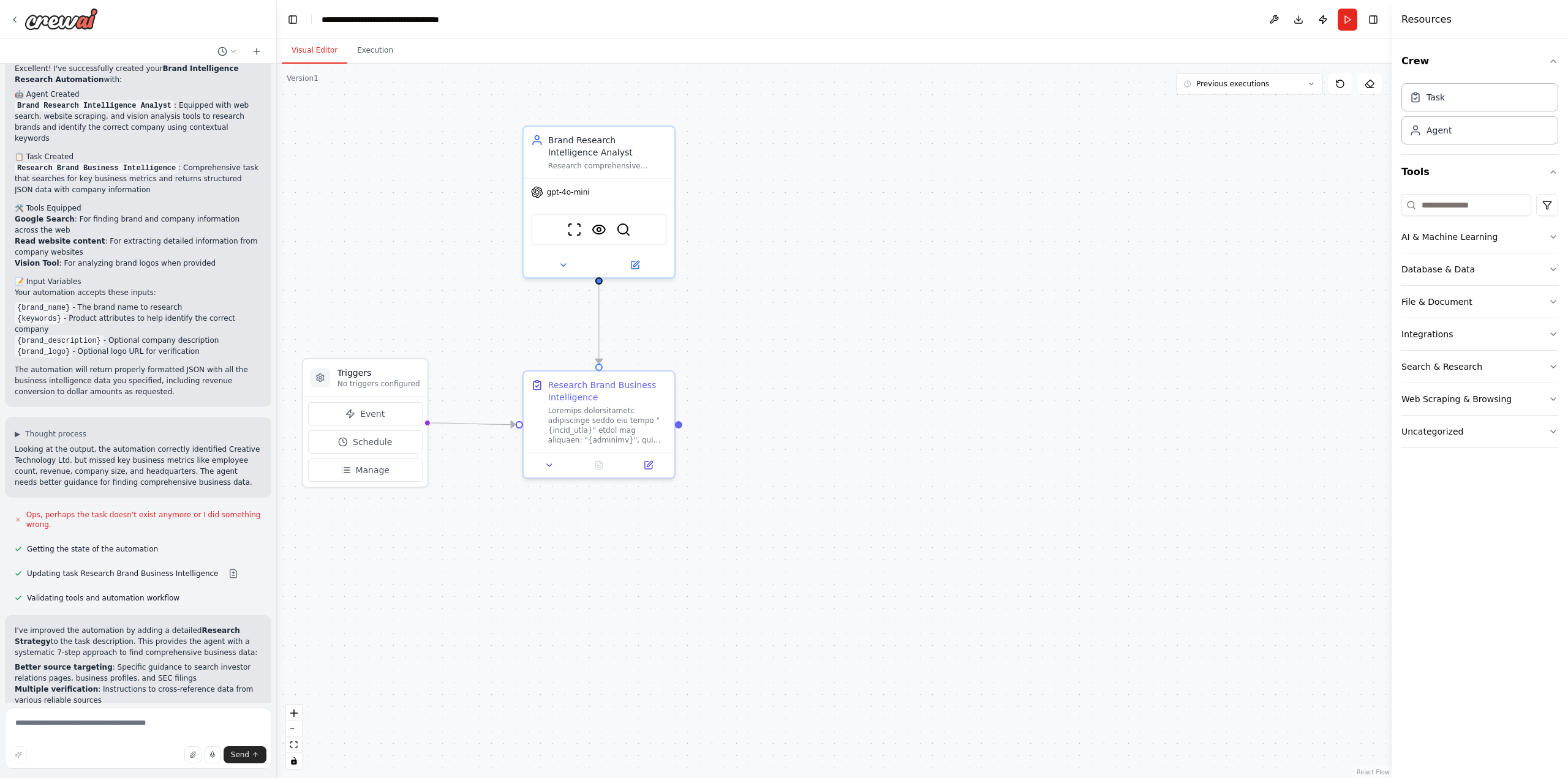
click at [760, 299] on div ".deletable-edge-delete-btn { width: 20px; height: 20px; border: 0px solid #ffff…" at bounding box center [834, 420] width 1114 height 714
click at [366, 657] on div ".deletable-edge-delete-btn { width: 20px; height: 20px; border: 0px solid #ffff…" at bounding box center [834, 420] width 1114 height 714
click at [1350, 16] on button "Run" at bounding box center [1347, 19] width 20 height 22
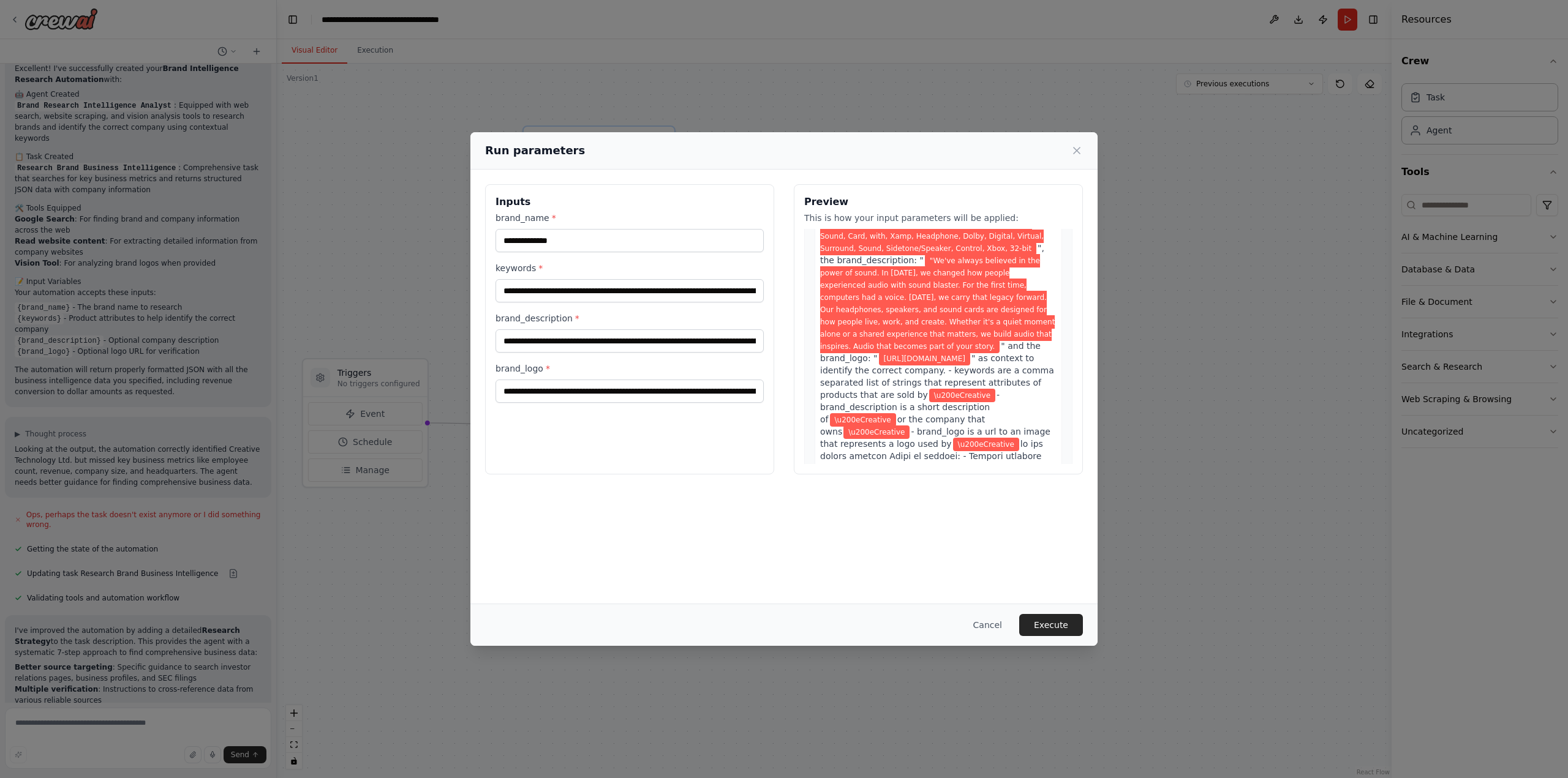
scroll to position [122, 0]
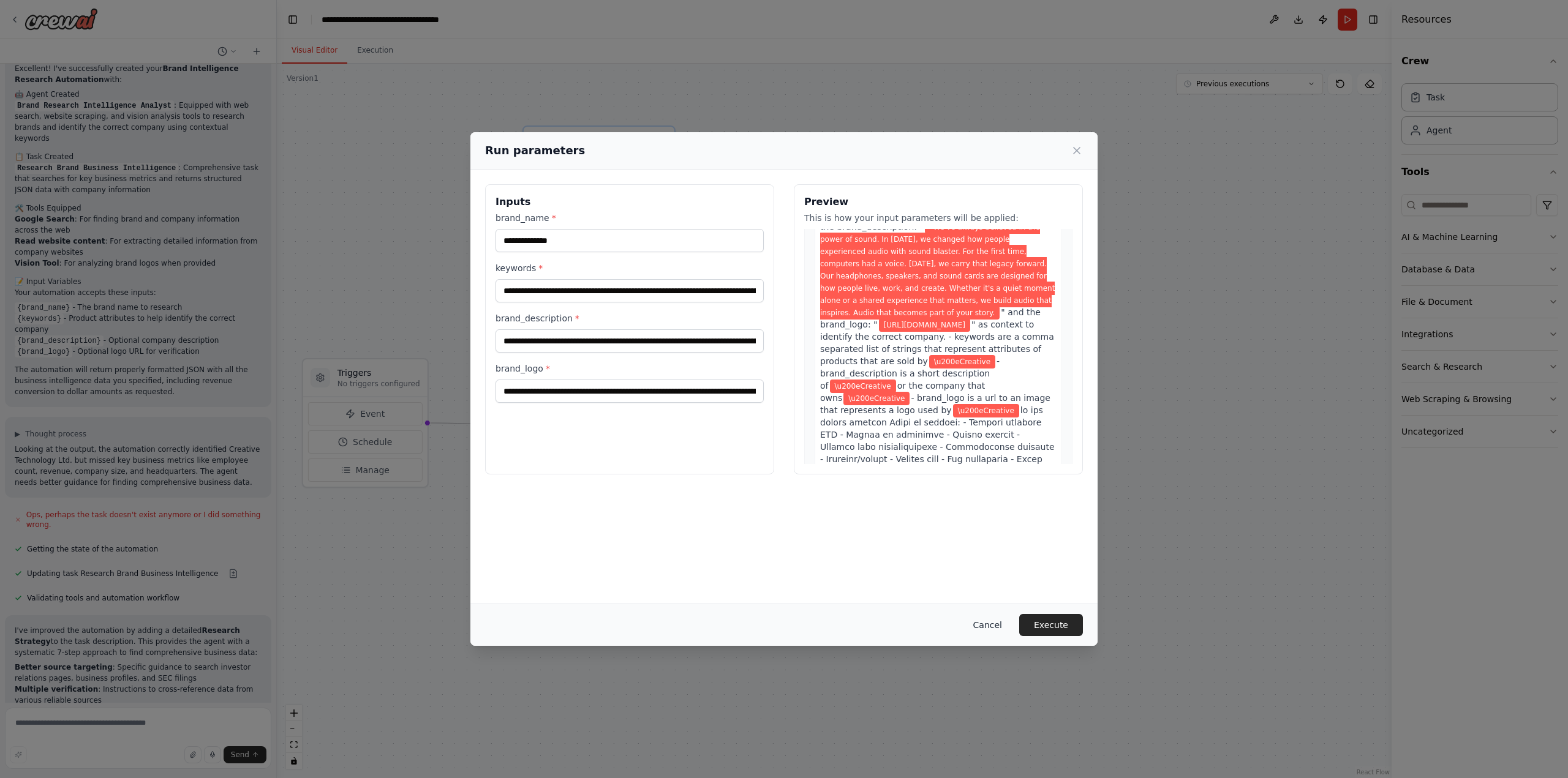
click at [1000, 624] on button "Cancel" at bounding box center [987, 625] width 48 height 22
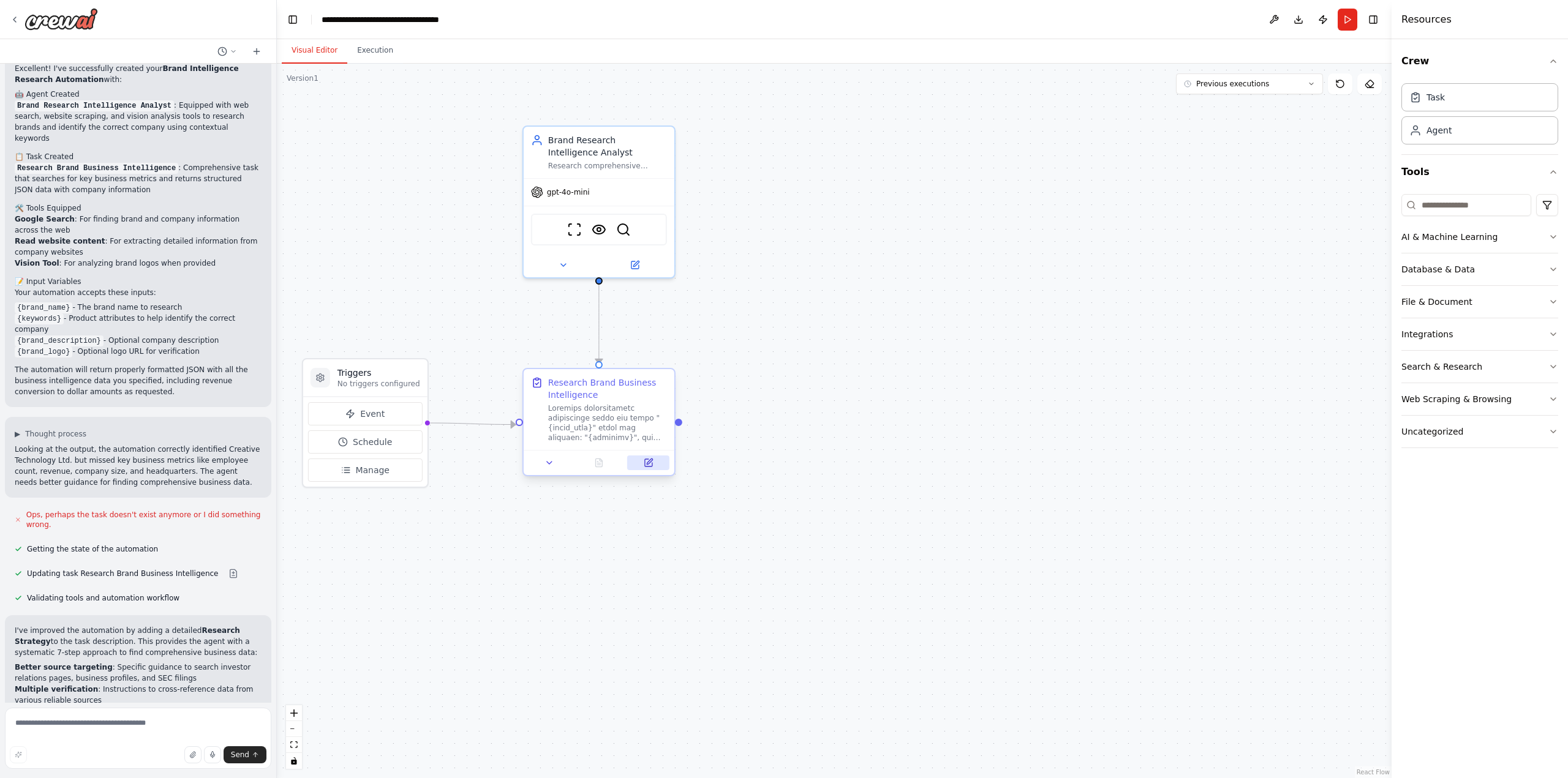
click at [649, 465] on icon at bounding box center [649, 463] width 8 height 8
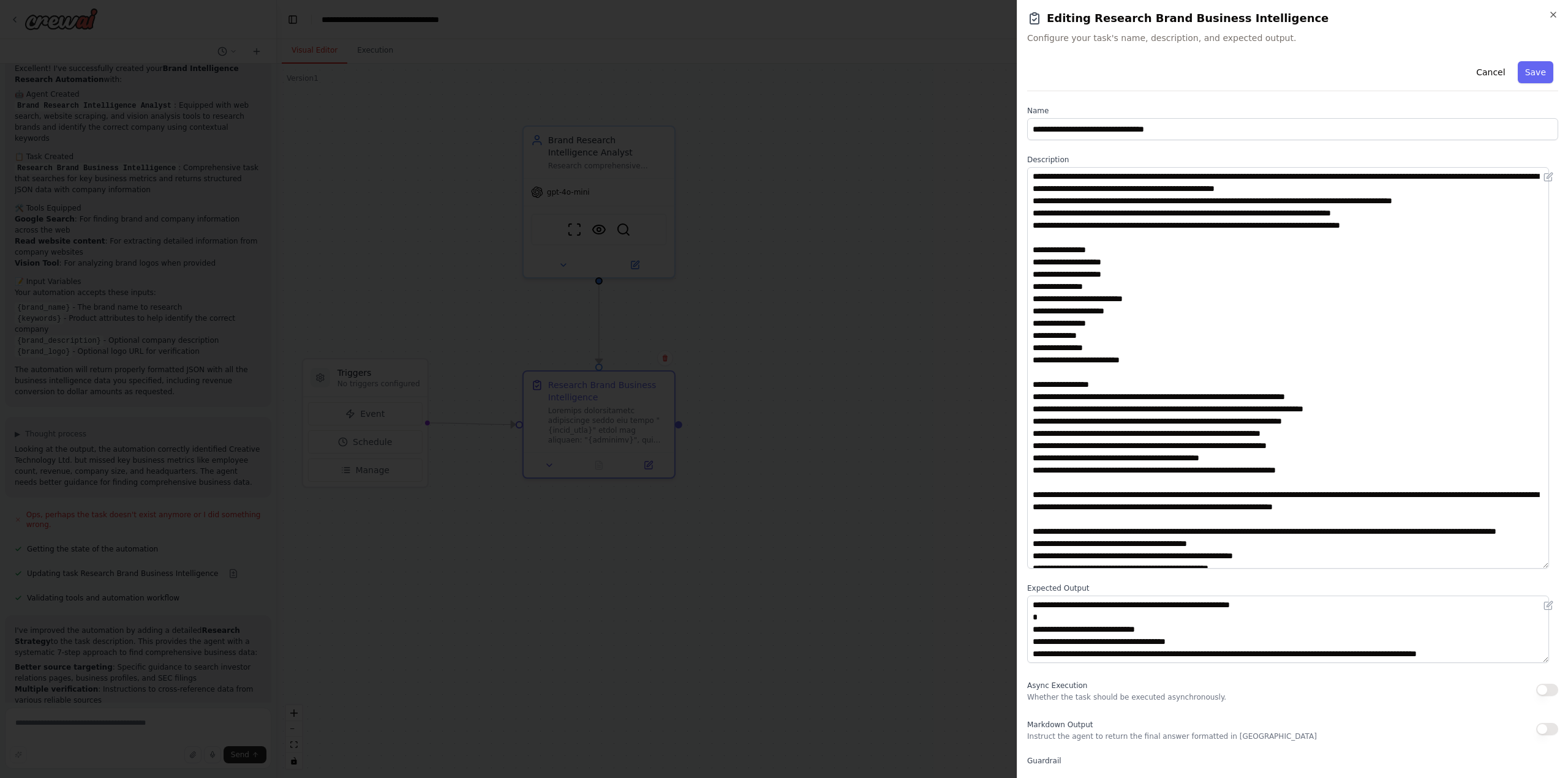
drag, startPoint x: 1555, startPoint y: 231, endPoint x: 1571, endPoint y: 566, distance: 335.4
click at [1567, 566] on html "Task: Description: Research comprehensive information about the brand "{brand_n…" at bounding box center [784, 389] width 1568 height 778
click at [1492, 202] on textarea at bounding box center [1288, 367] width 522 height 401
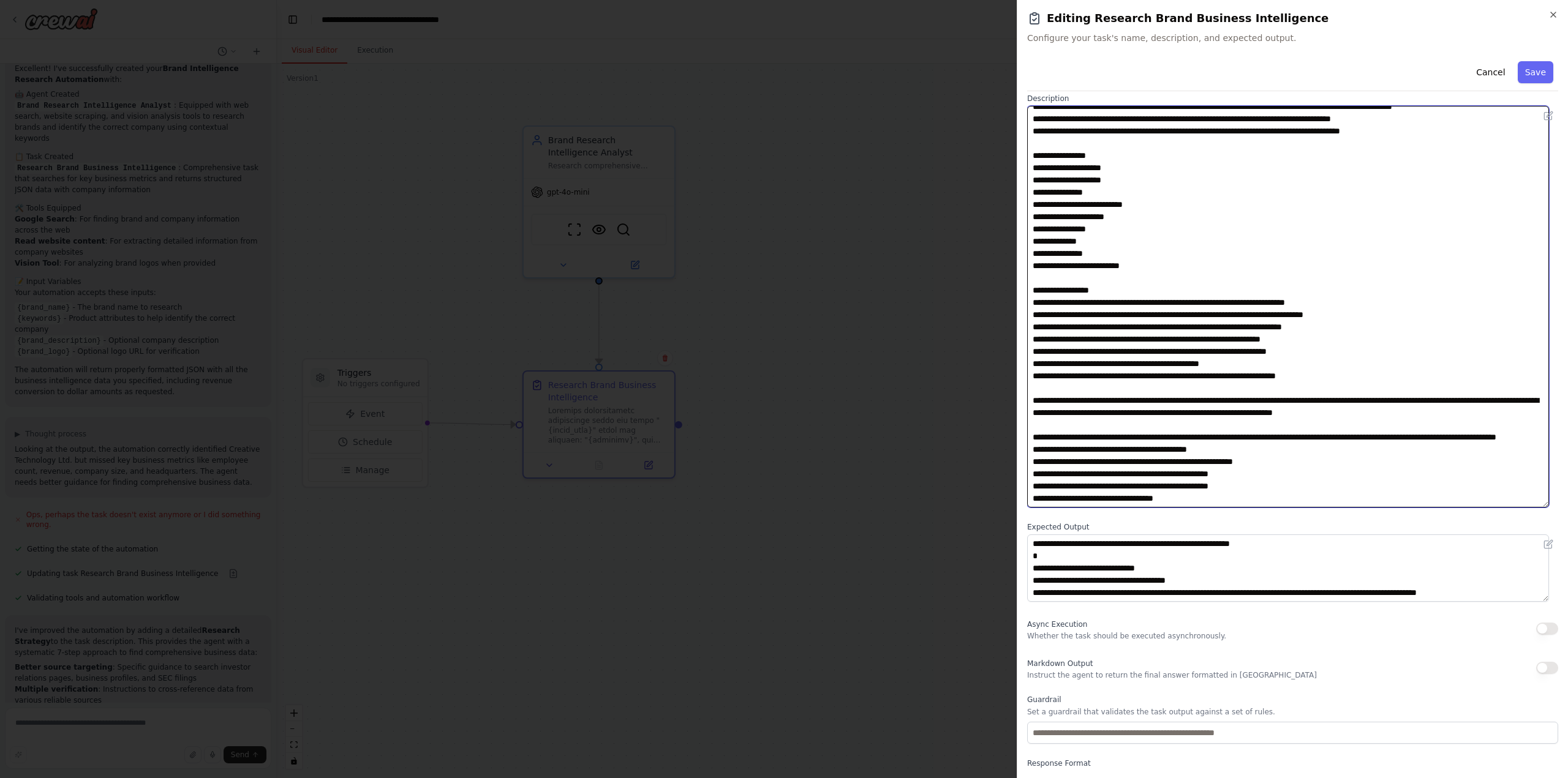
scroll to position [109, 0]
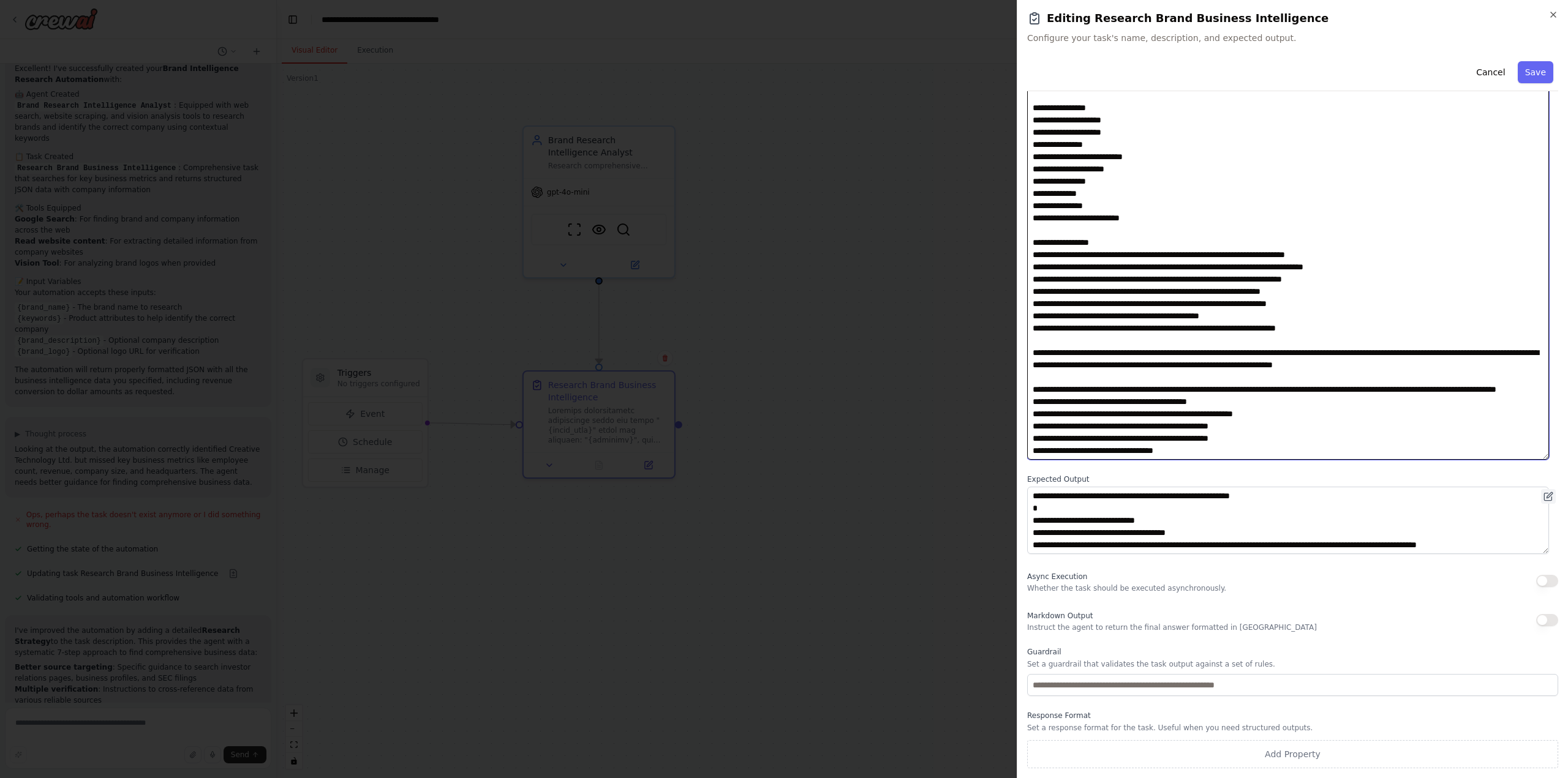
type textarea "**********"
drag, startPoint x: 1542, startPoint y: 504, endPoint x: 1545, endPoint y: 533, distance: 29.2
click at [1545, 534] on div "**********" at bounding box center [1292, 520] width 531 height 67
click at [1527, 70] on button "Save" at bounding box center [1535, 72] width 36 height 22
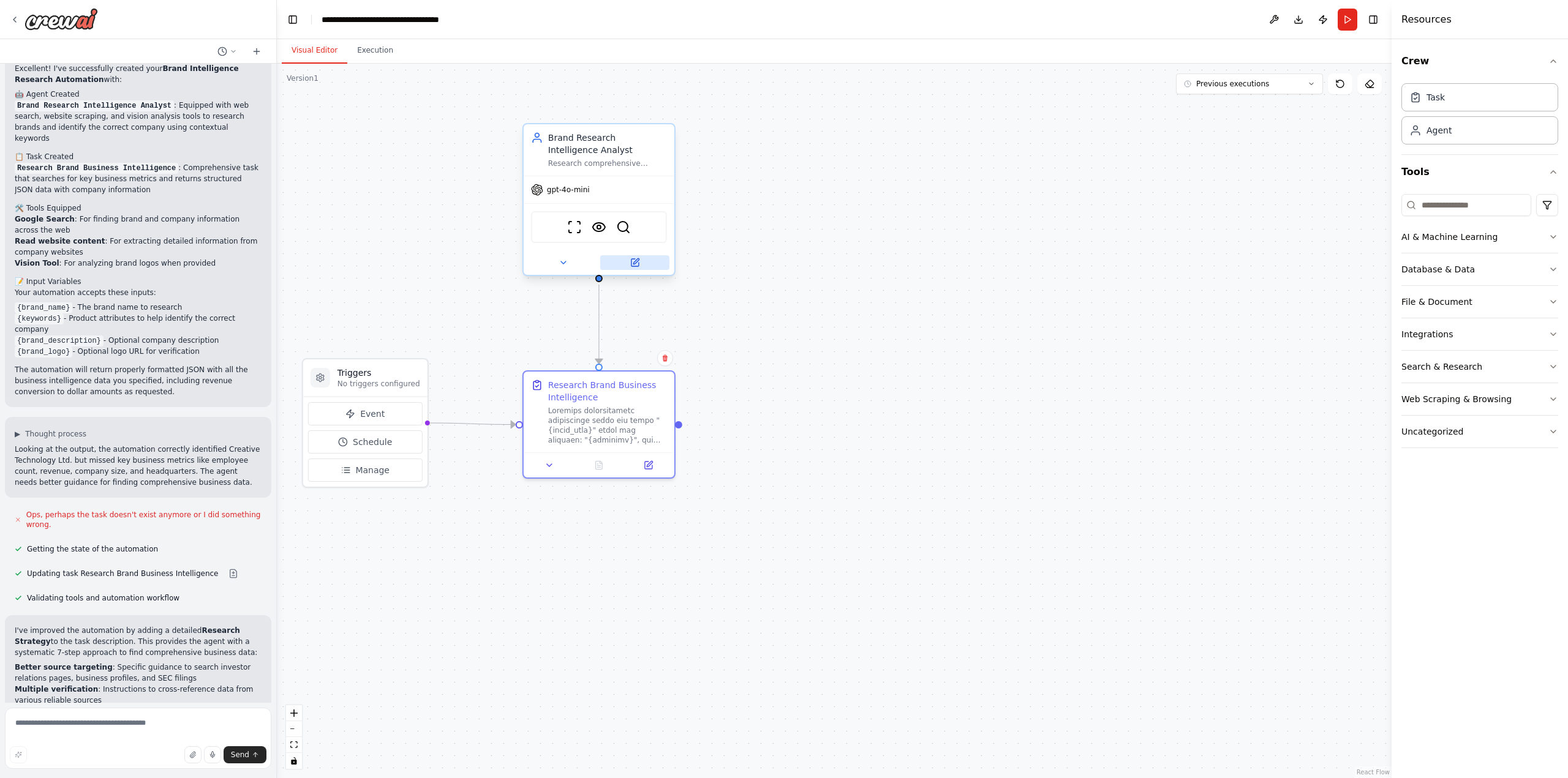
click at [636, 267] on icon at bounding box center [634, 262] width 10 height 10
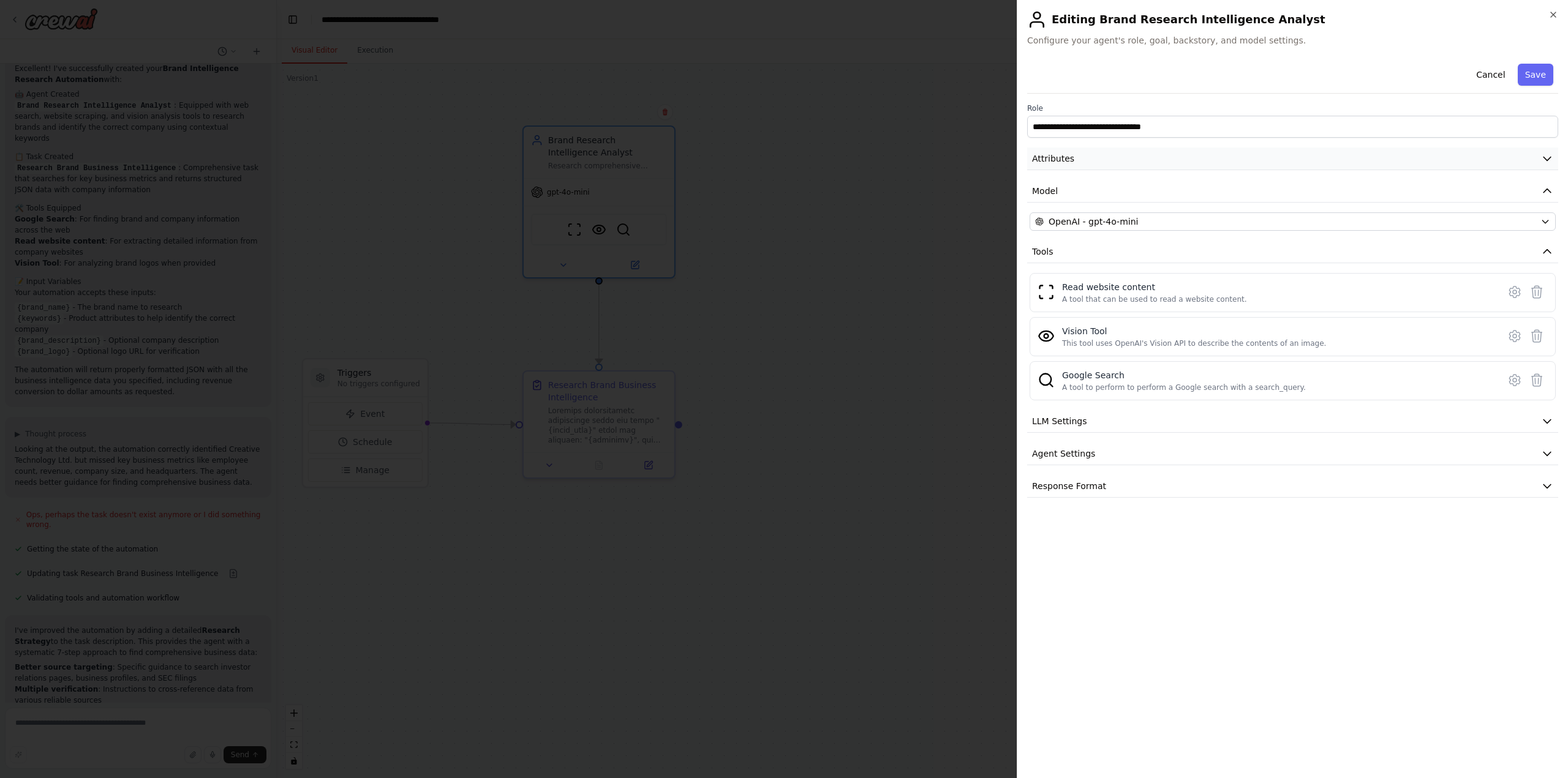
click at [1118, 153] on button "Attributes" at bounding box center [1292, 159] width 531 height 23
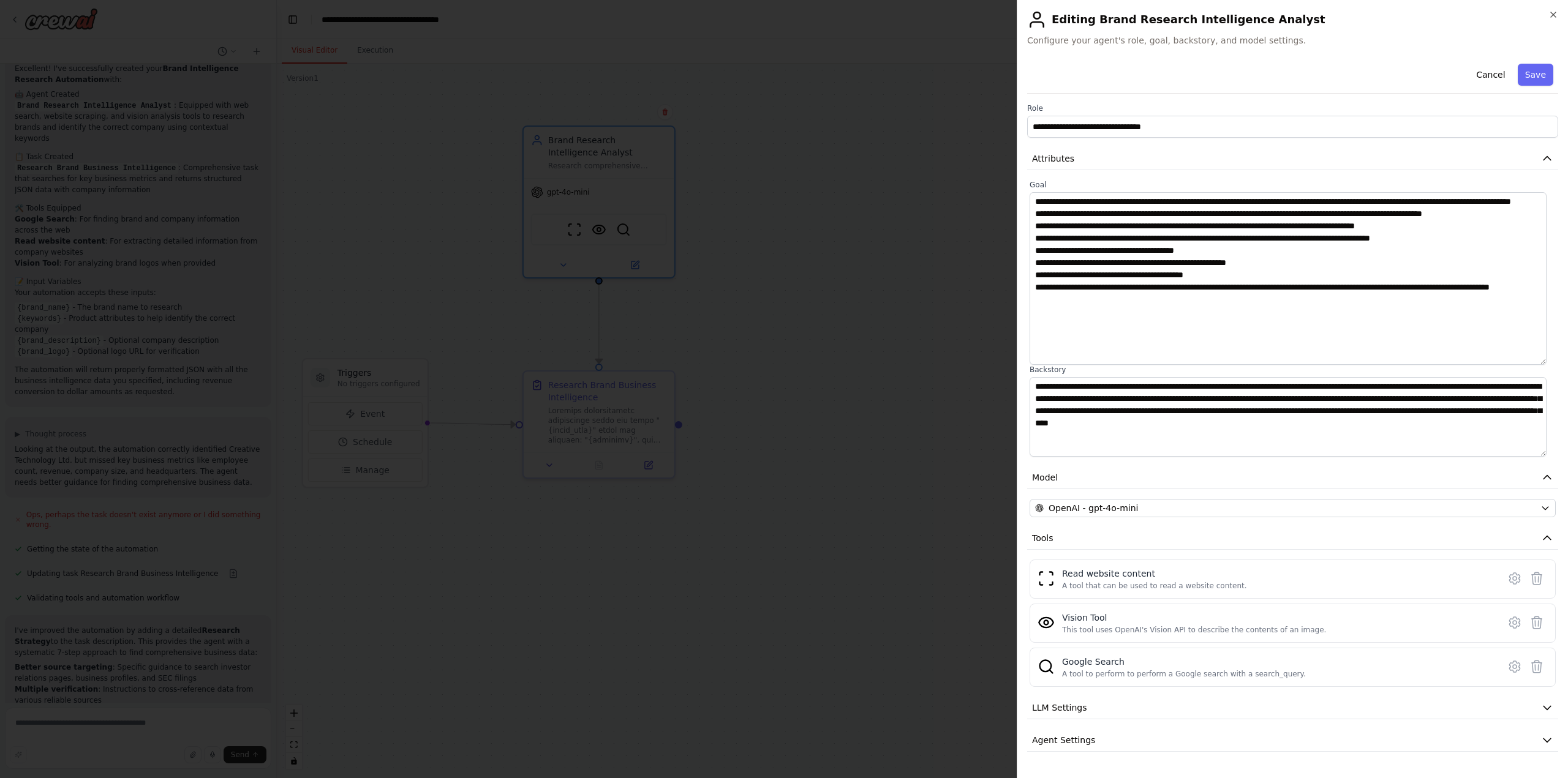
drag, startPoint x: 1553, startPoint y: 269, endPoint x: 1561, endPoint y: 362, distance: 93.3
click at [1561, 362] on div "**********" at bounding box center [1292, 389] width 551 height 778
click at [1523, 76] on button "Save" at bounding box center [1535, 74] width 36 height 22
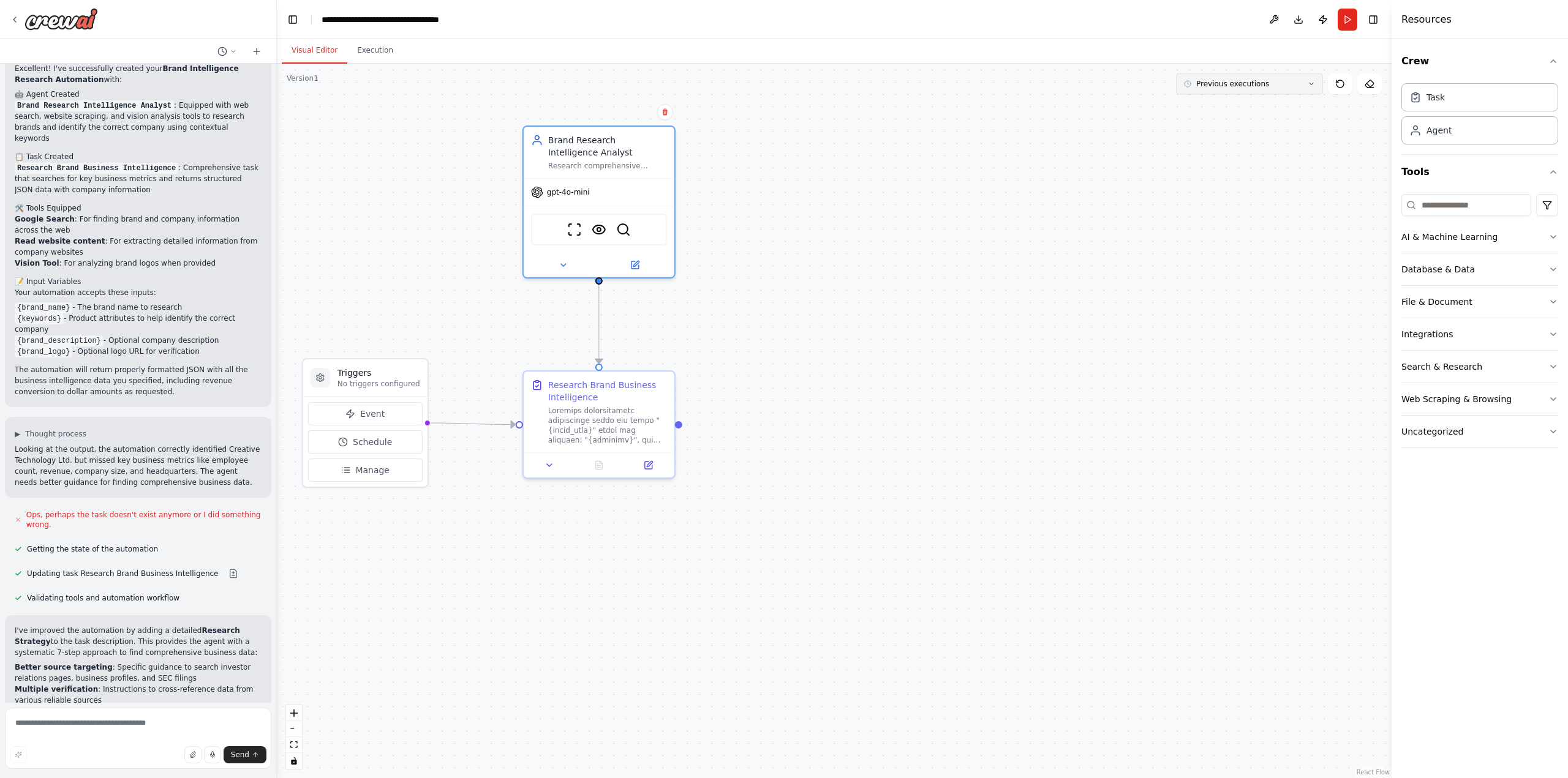
click at [1307, 85] on icon at bounding box center [1311, 84] width 8 height 8
click at [1308, 85] on icon at bounding box center [1311, 84] width 8 height 8
click at [1345, 13] on button "Run" at bounding box center [1347, 19] width 20 height 22
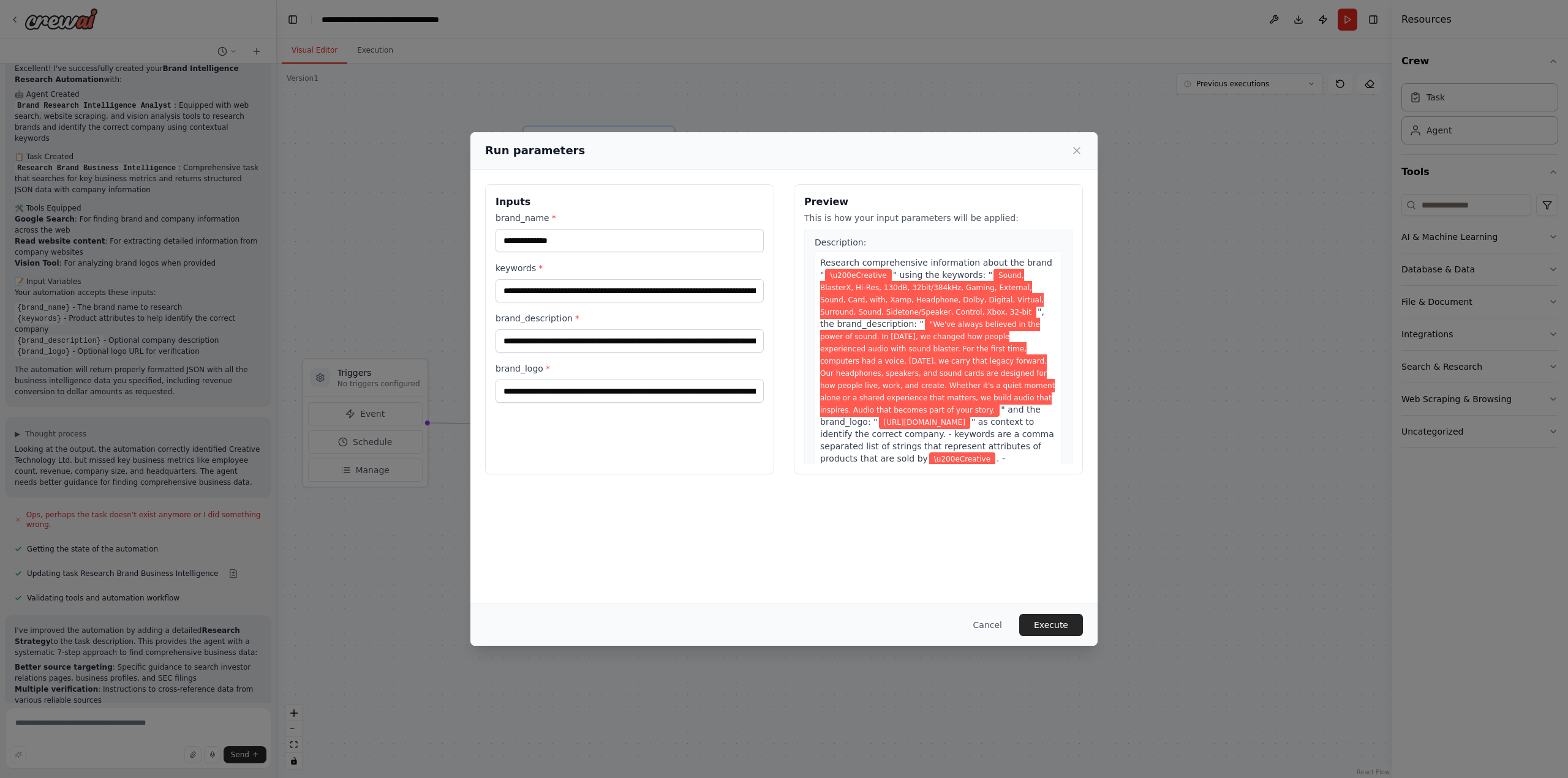
scroll to position [61, 0]
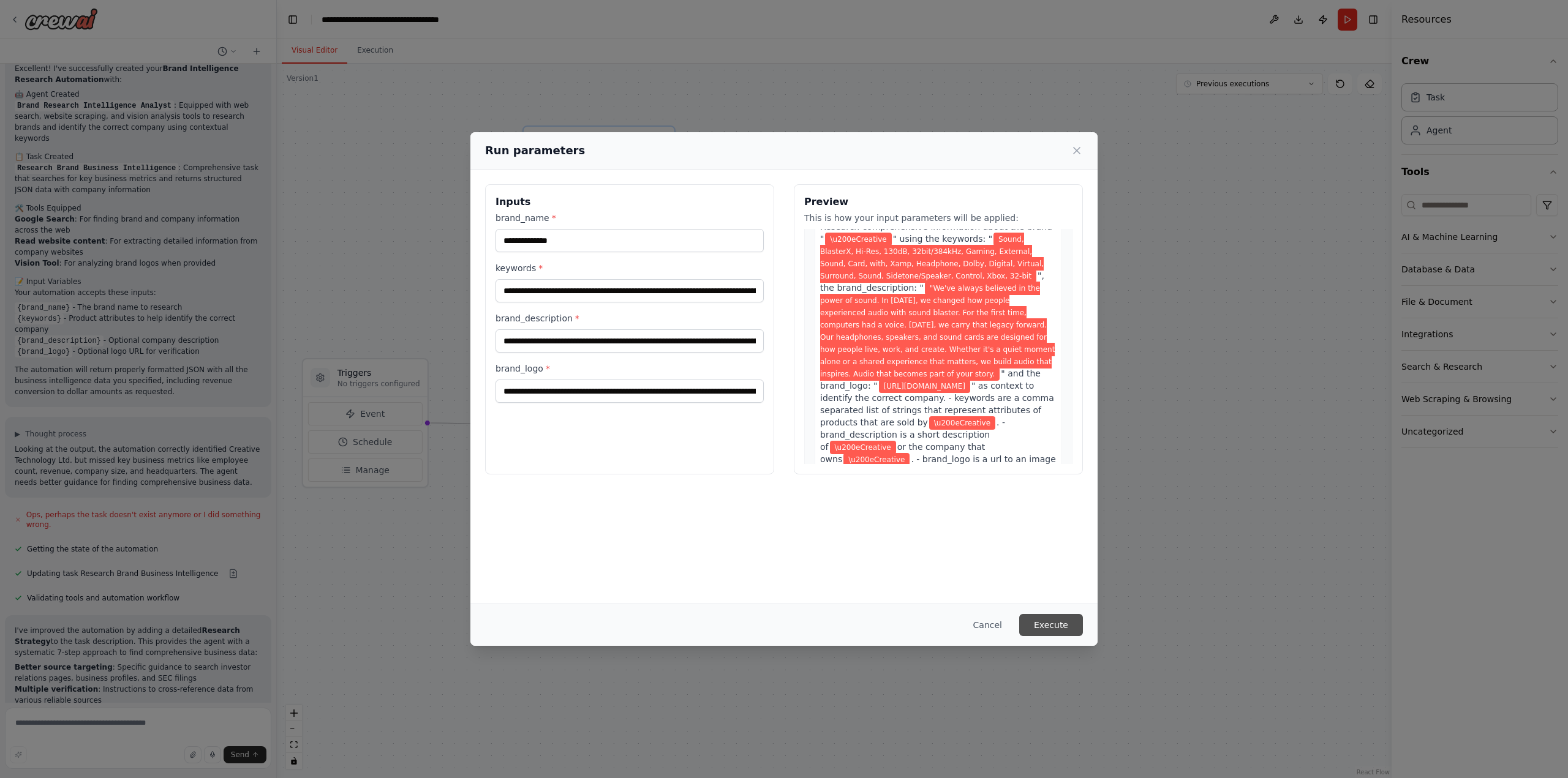
click at [1052, 625] on button "Execute" at bounding box center [1051, 625] width 64 height 22
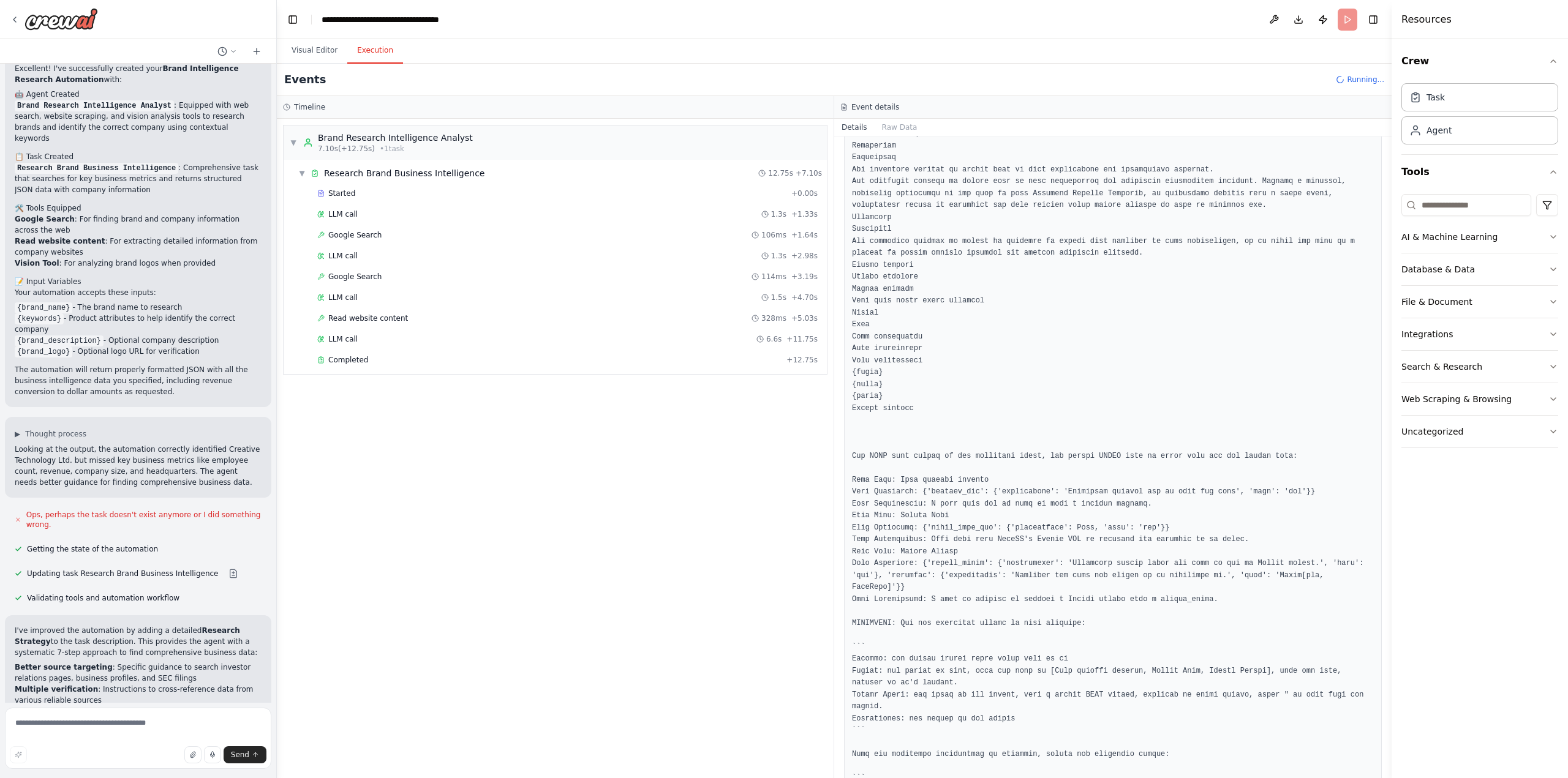
scroll to position [1263, 0]
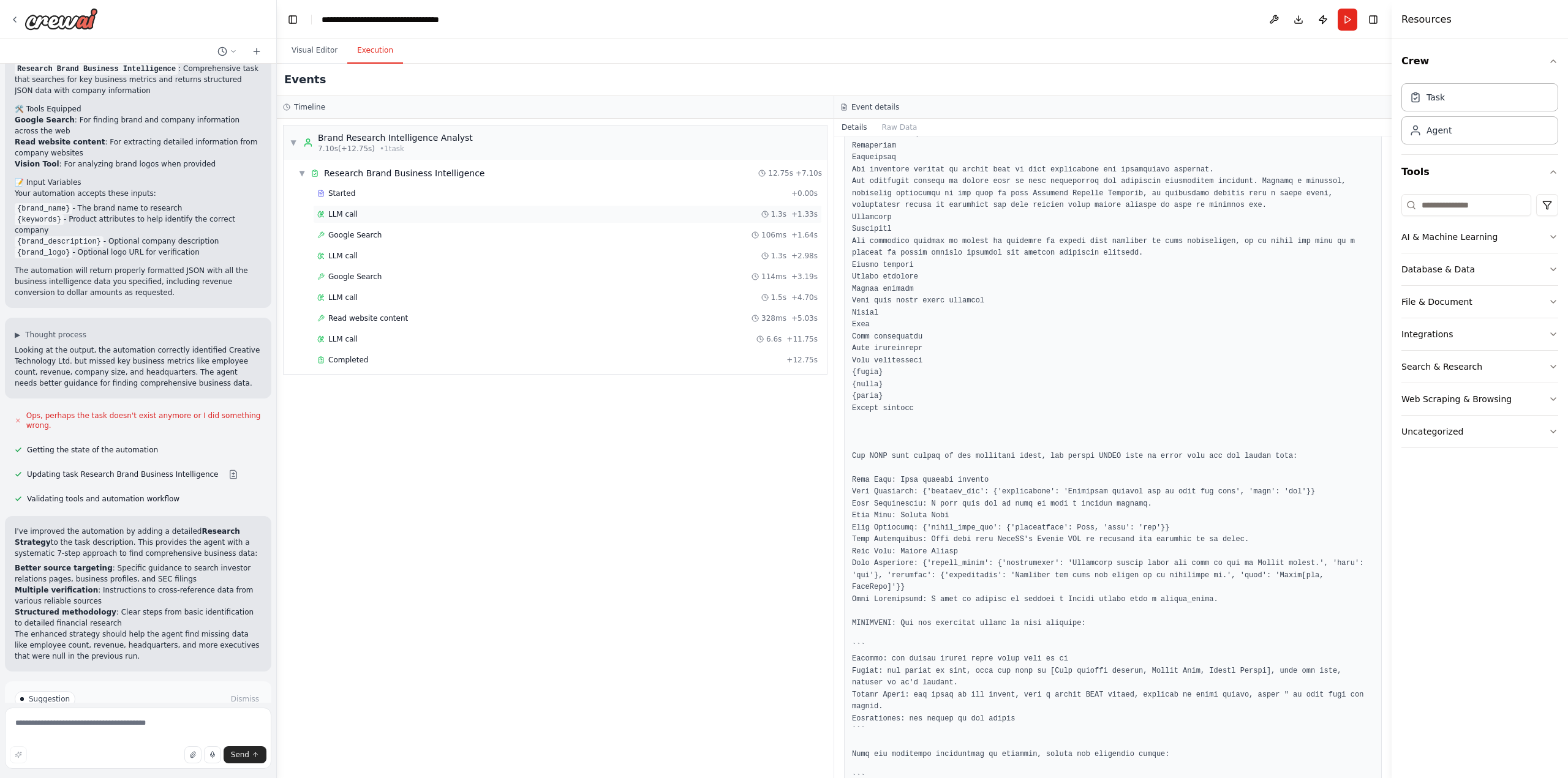
click at [364, 215] on div "LLM call 1.3s + 1.33s" at bounding box center [568, 214] width 500 height 10
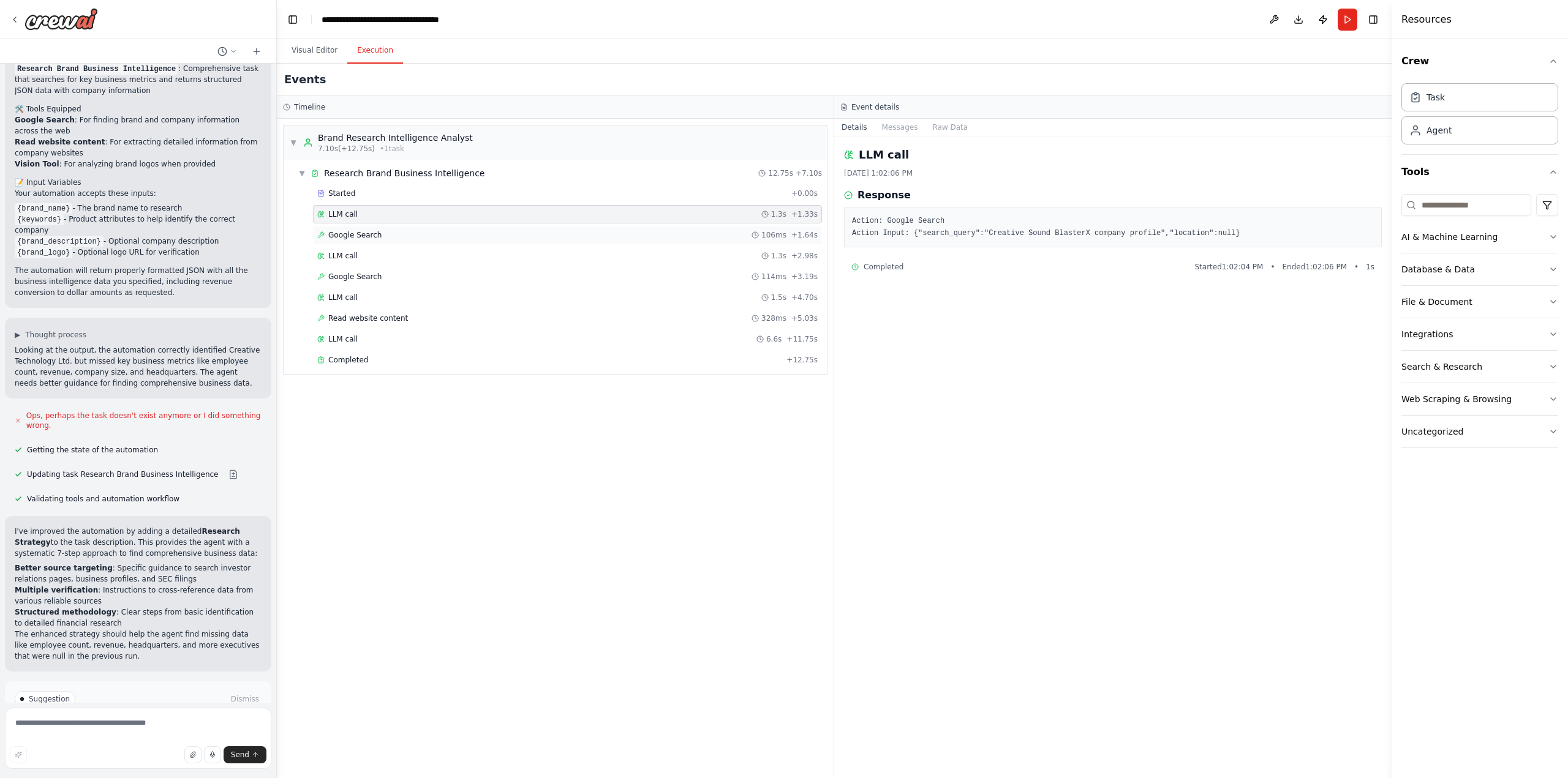
click at [366, 233] on span "Google Search" at bounding box center [355, 235] width 53 height 10
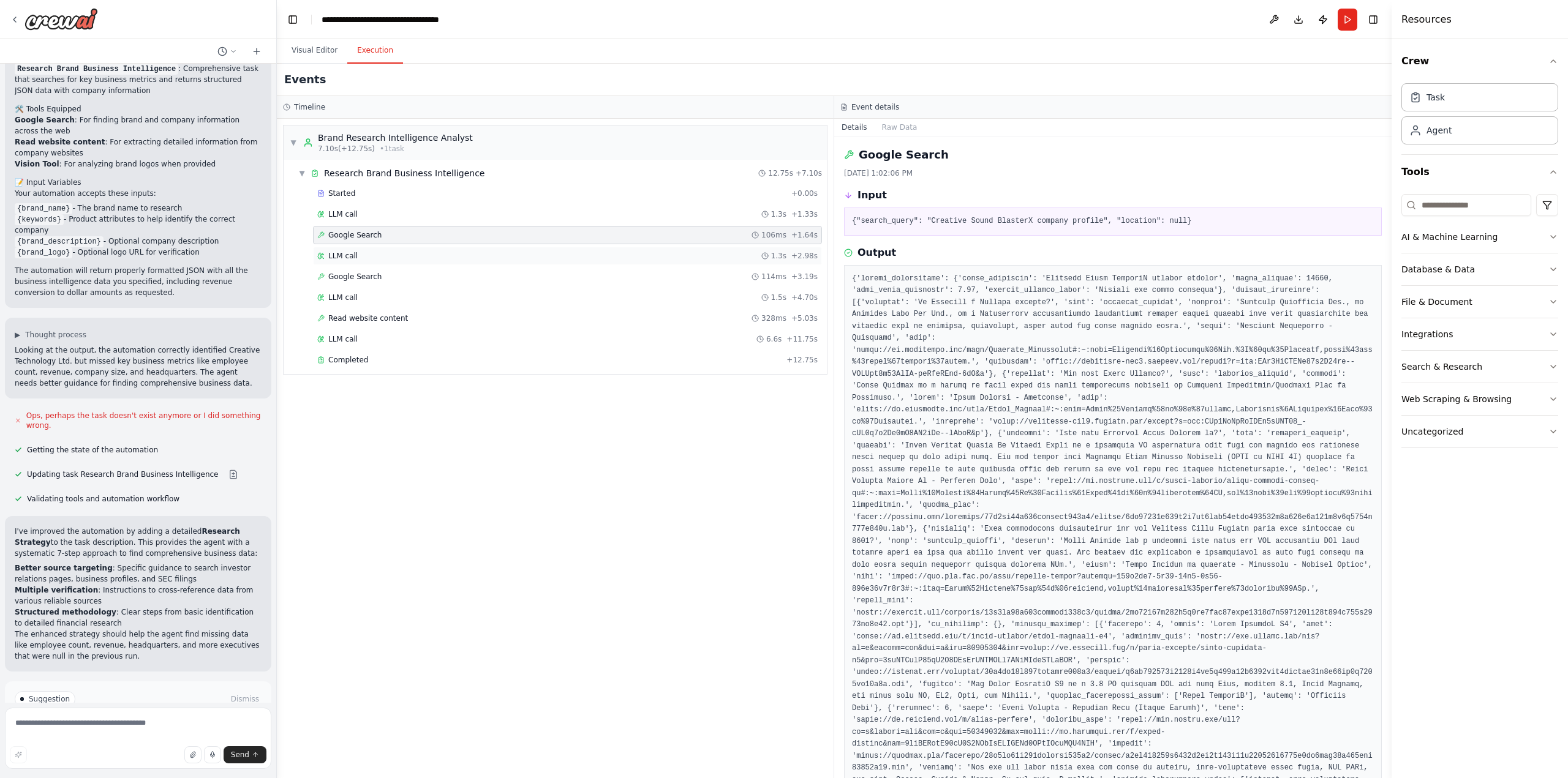
click at [364, 253] on div "LLM call 1.3s + 2.98s" at bounding box center [568, 256] width 500 height 10
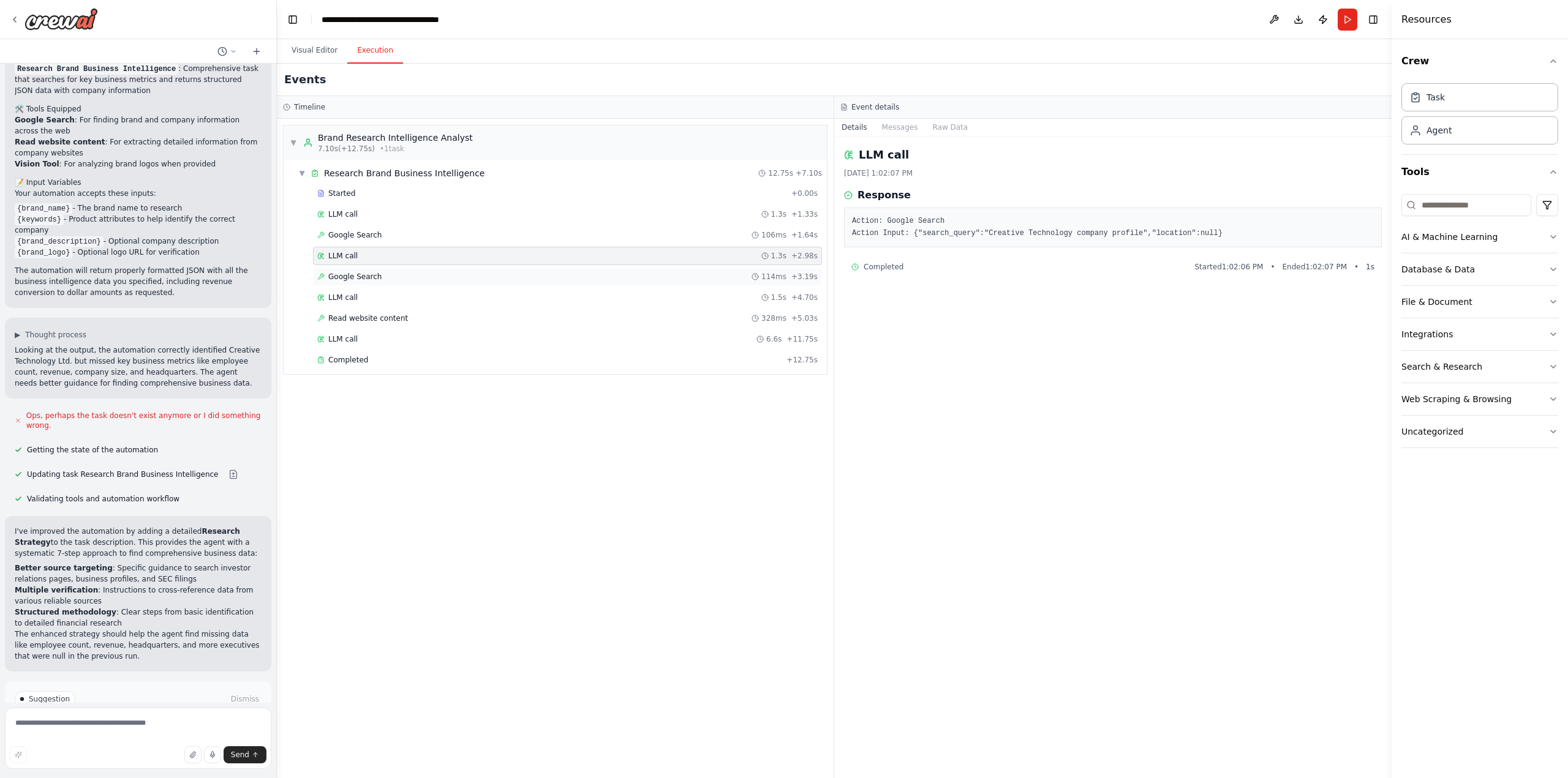
click at [363, 277] on span "Google Search" at bounding box center [355, 277] width 53 height 10
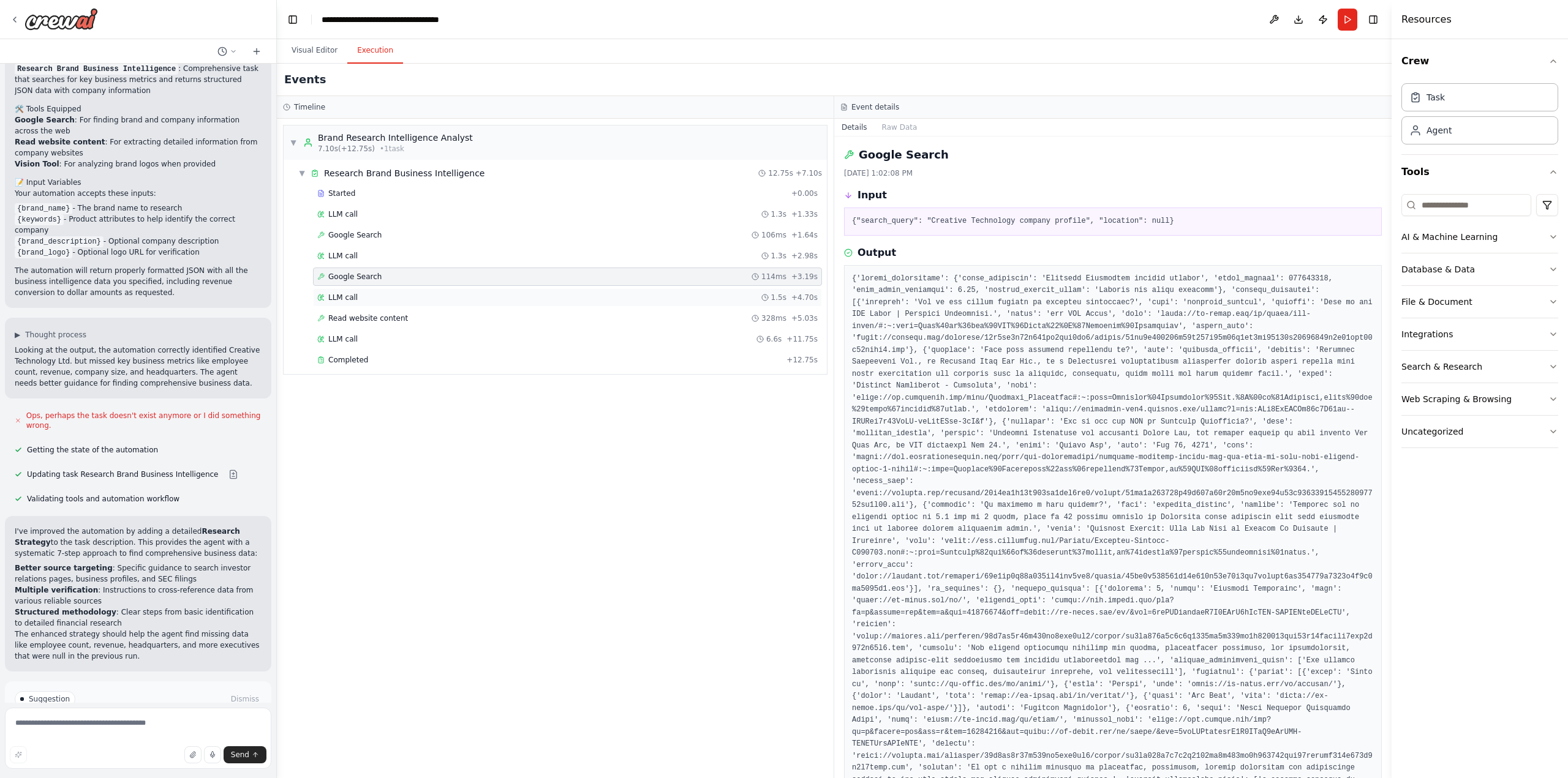
click at [361, 297] on div "LLM call 1.5s + 4.70s" at bounding box center [568, 297] width 500 height 10
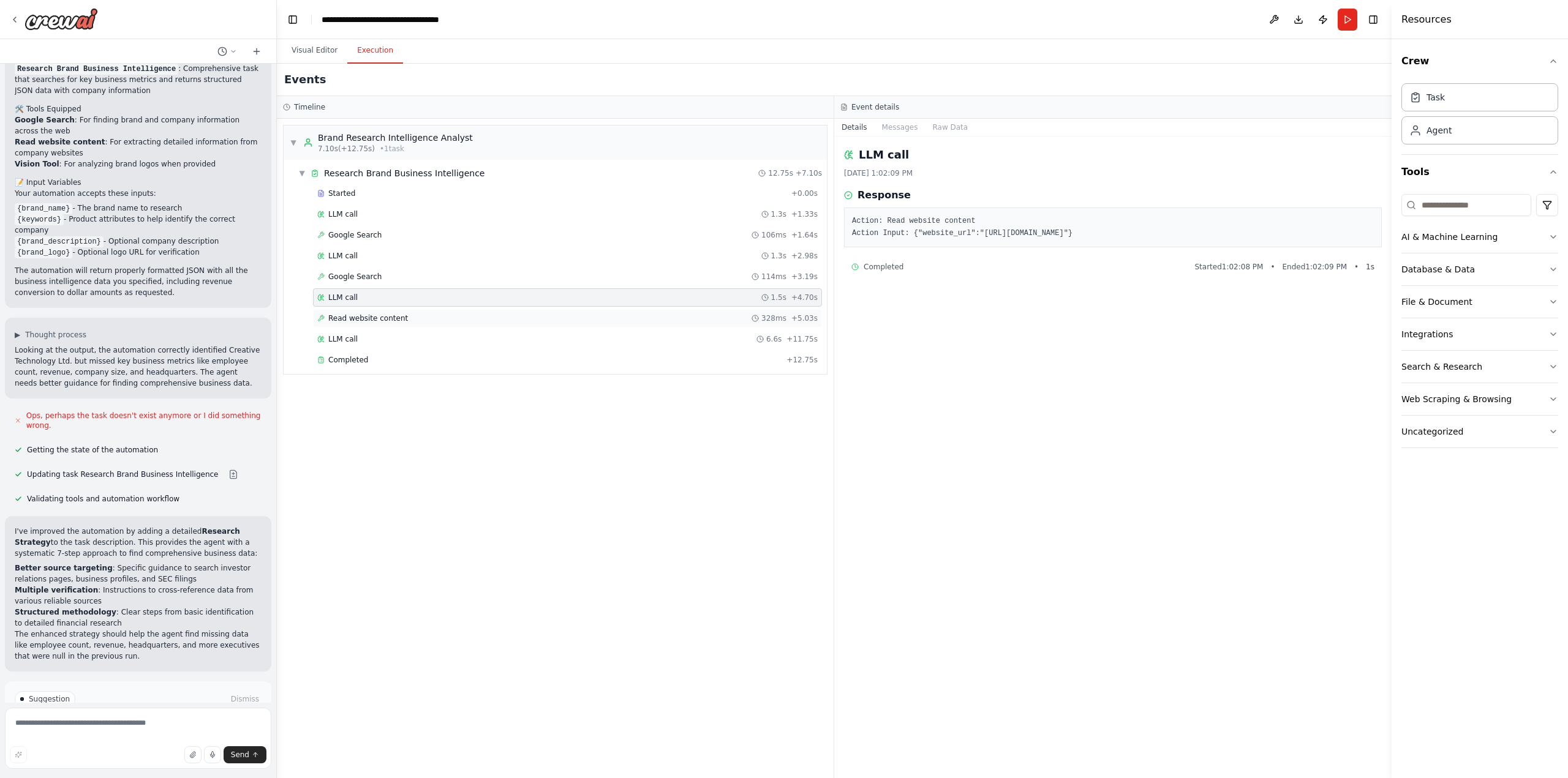
click at [361, 315] on span "Read website content" at bounding box center [367, 318] width 79 height 10
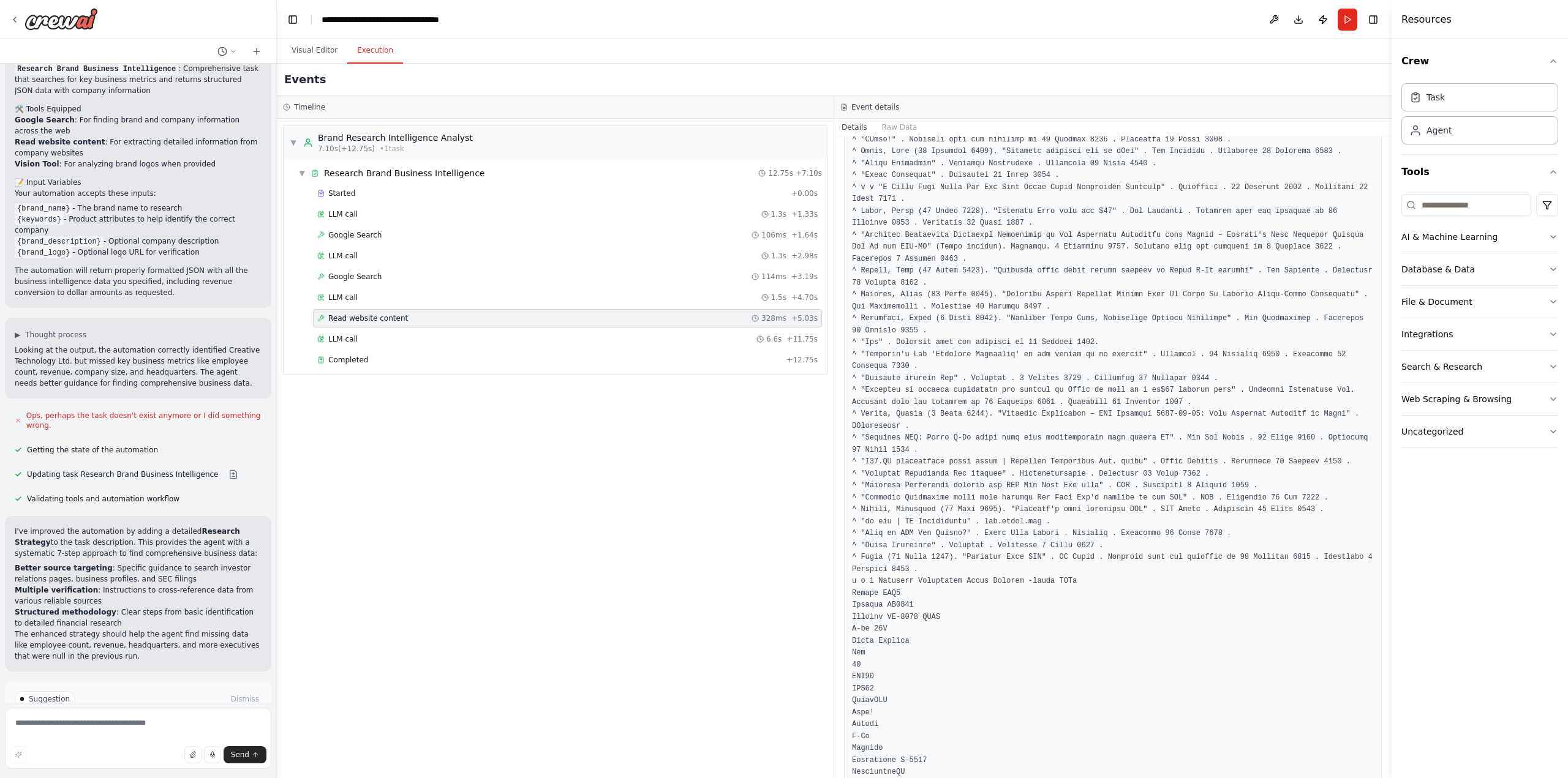
scroll to position [3736, 0]
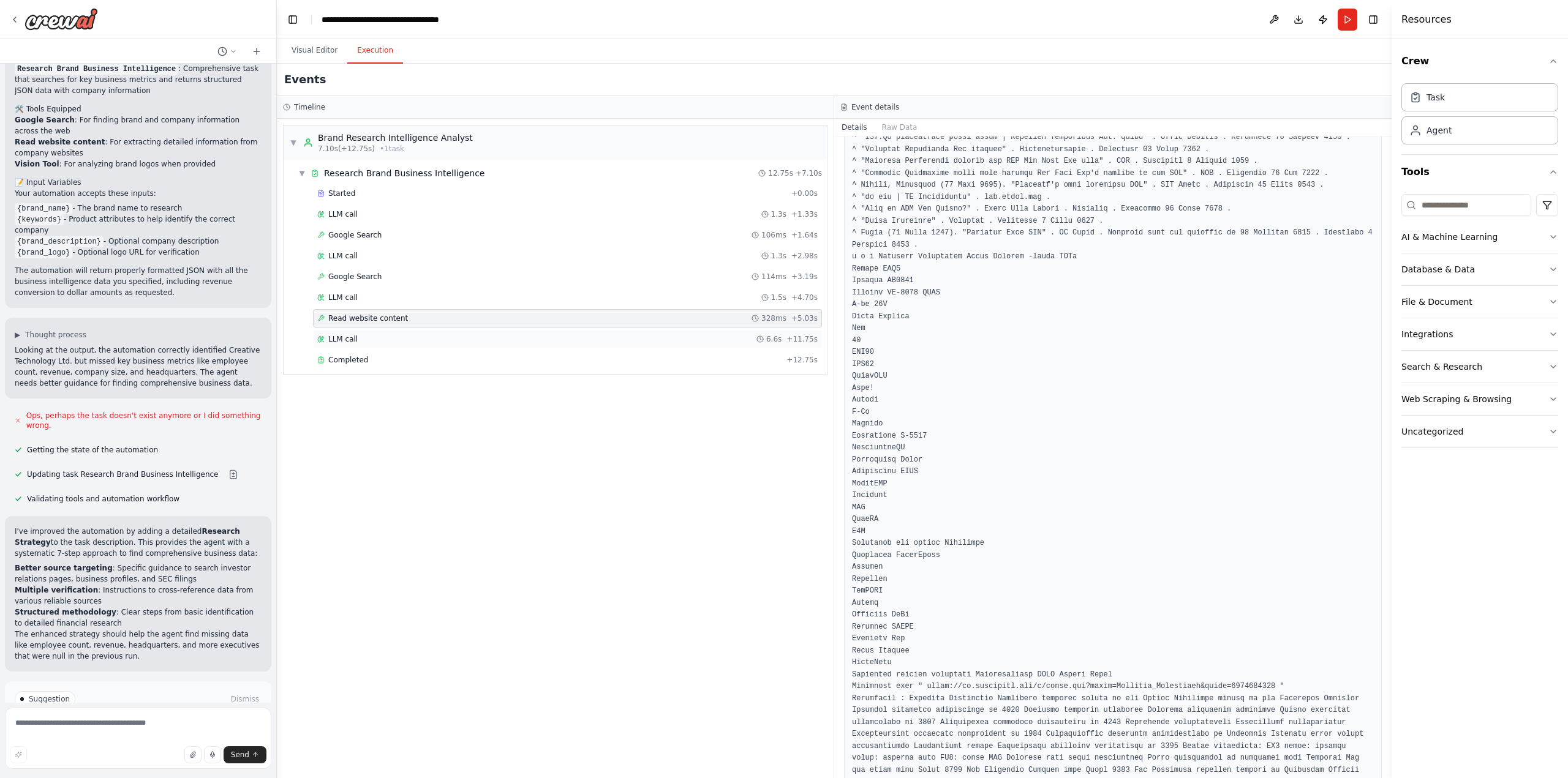
click at [371, 336] on div "LLM call 6.6s + 11.75s" at bounding box center [568, 339] width 500 height 10
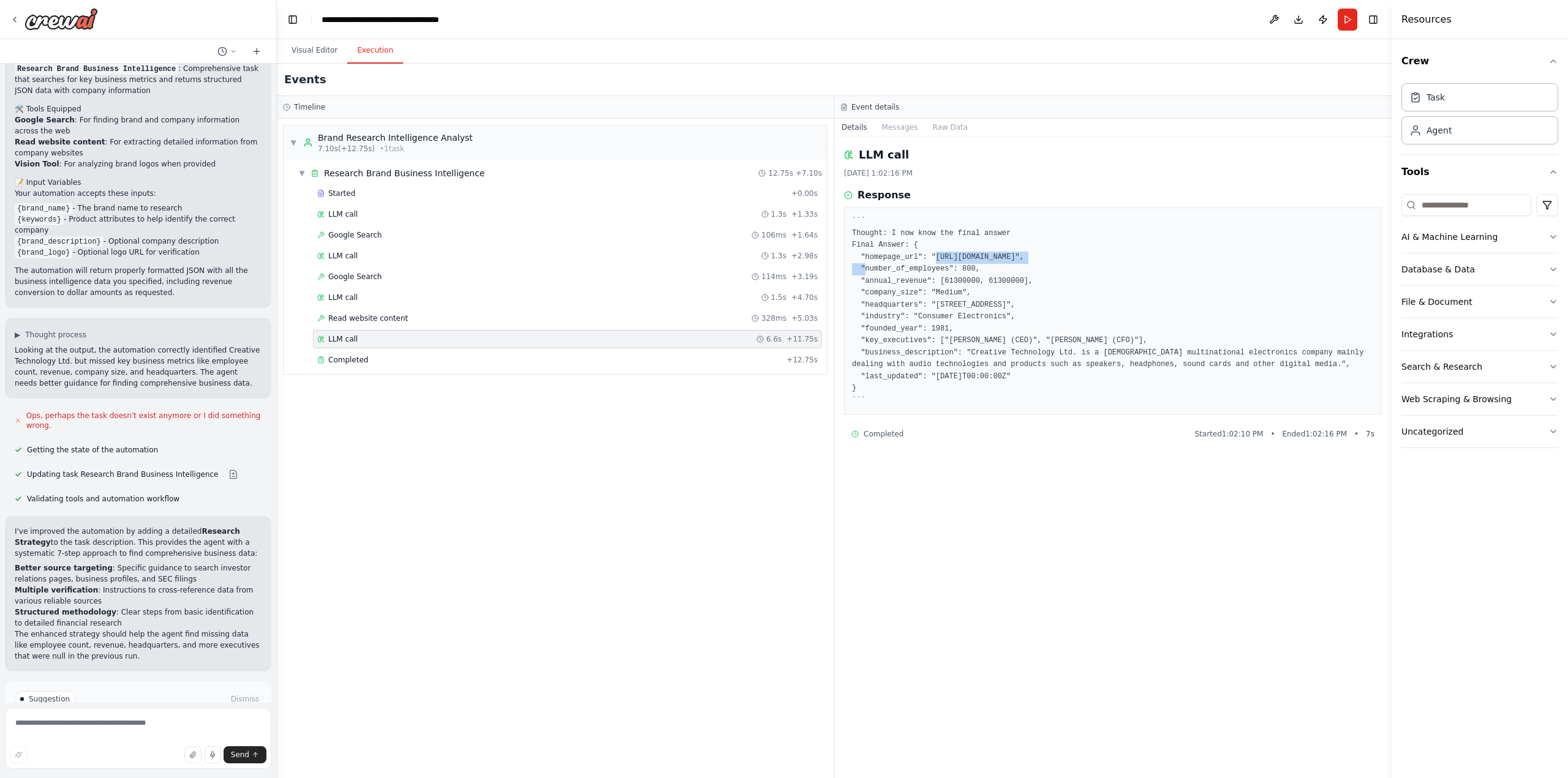
drag, startPoint x: 1026, startPoint y: 257, endPoint x: 929, endPoint y: 252, distance: 97.1
click at [929, 252] on pre "``` Thought: I now know the final answer Final Answer: { "homepage_url": "[URL]…" at bounding box center [1113, 311] width 522 height 191
copy pre "[URL][DOMAIN_NAME]"
click at [401, 359] on div "Completed" at bounding box center [550, 360] width 464 height 10
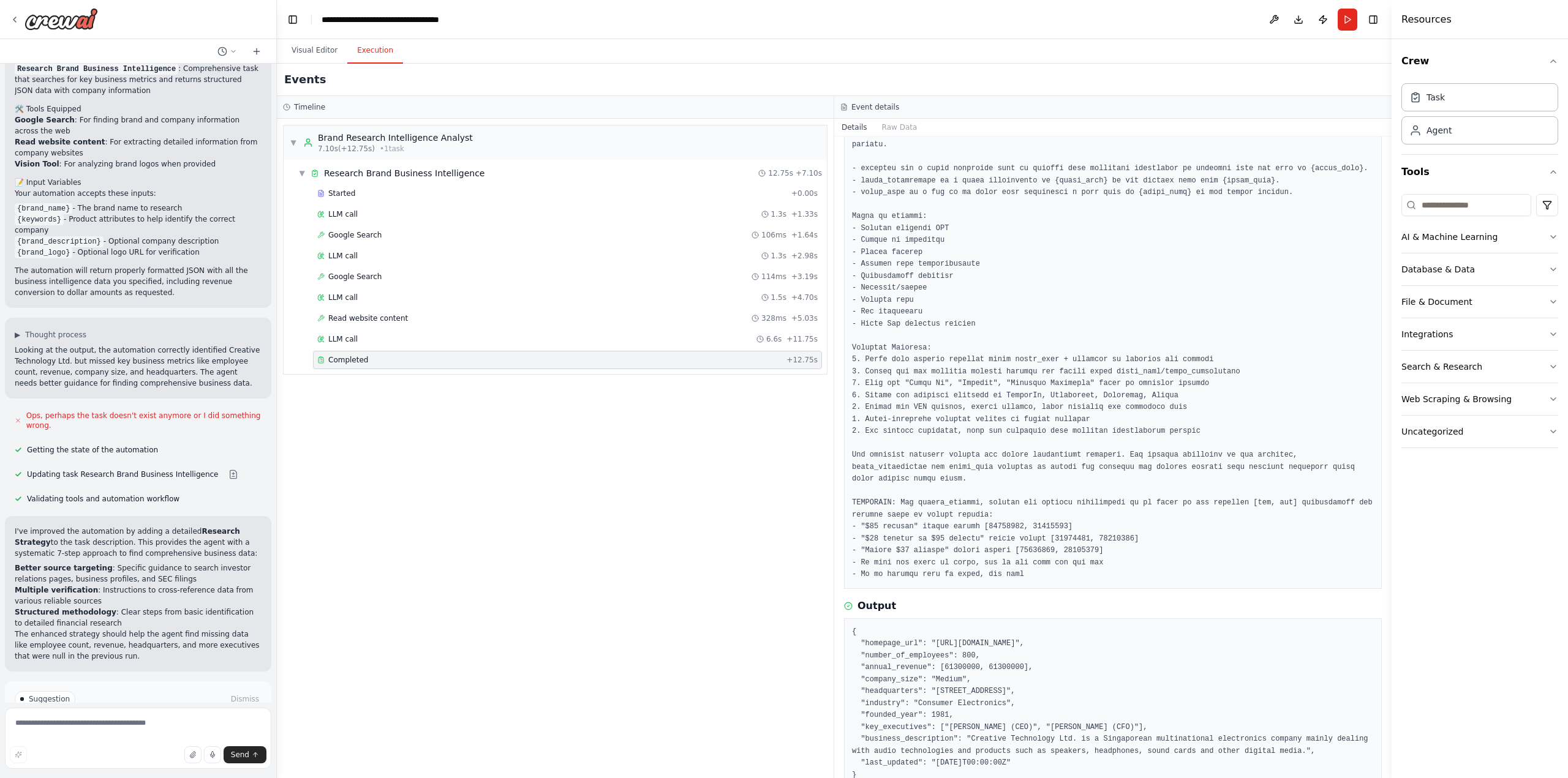
scroll to position [105, 0]
click at [132, 746] on span "Improve automation" at bounding box center [143, 751] width 75 height 10
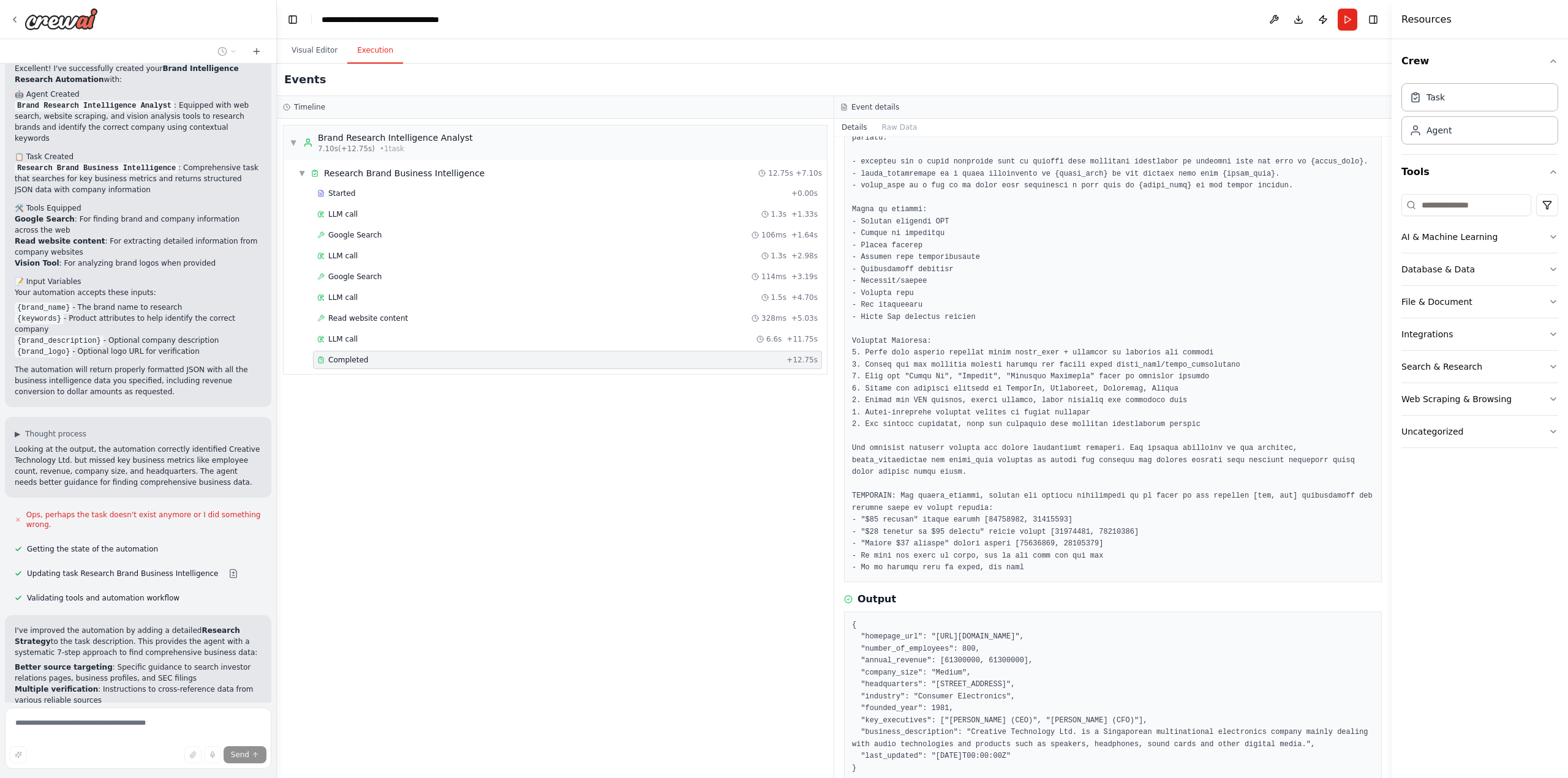
scroll to position [1212, 0]
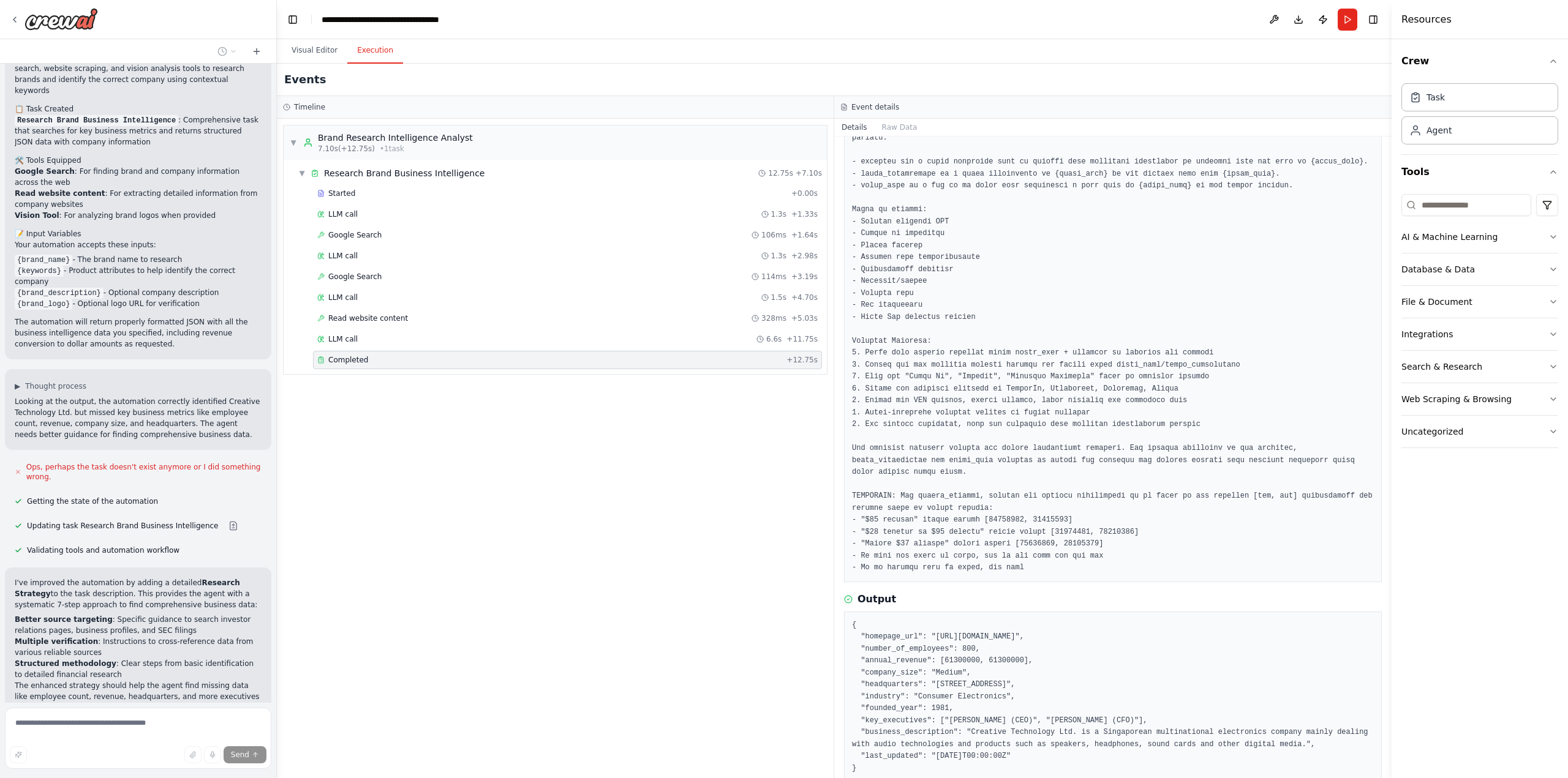
click at [1133, 292] on pre at bounding box center [1113, 341] width 522 height 466
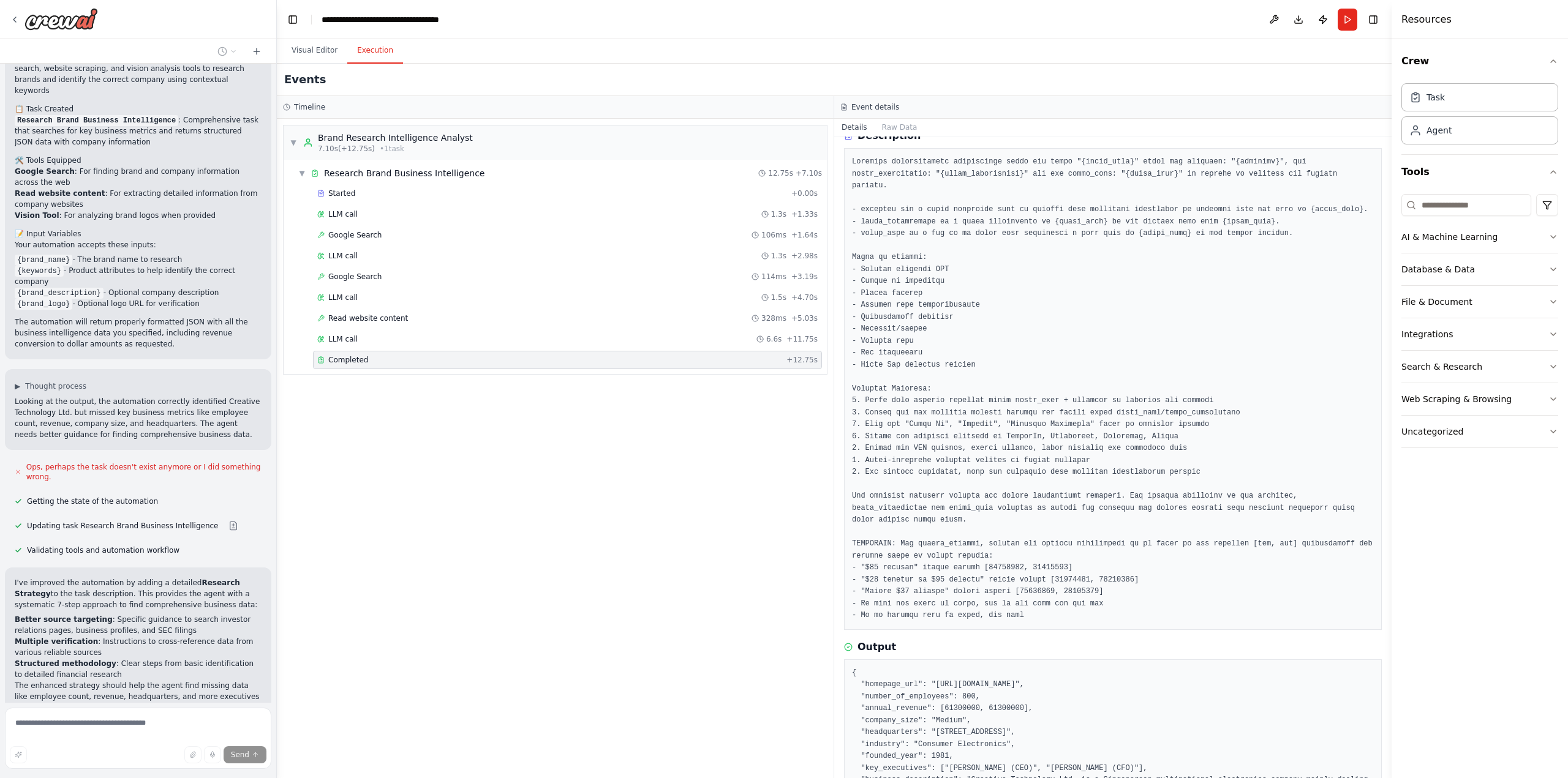
scroll to position [0, 0]
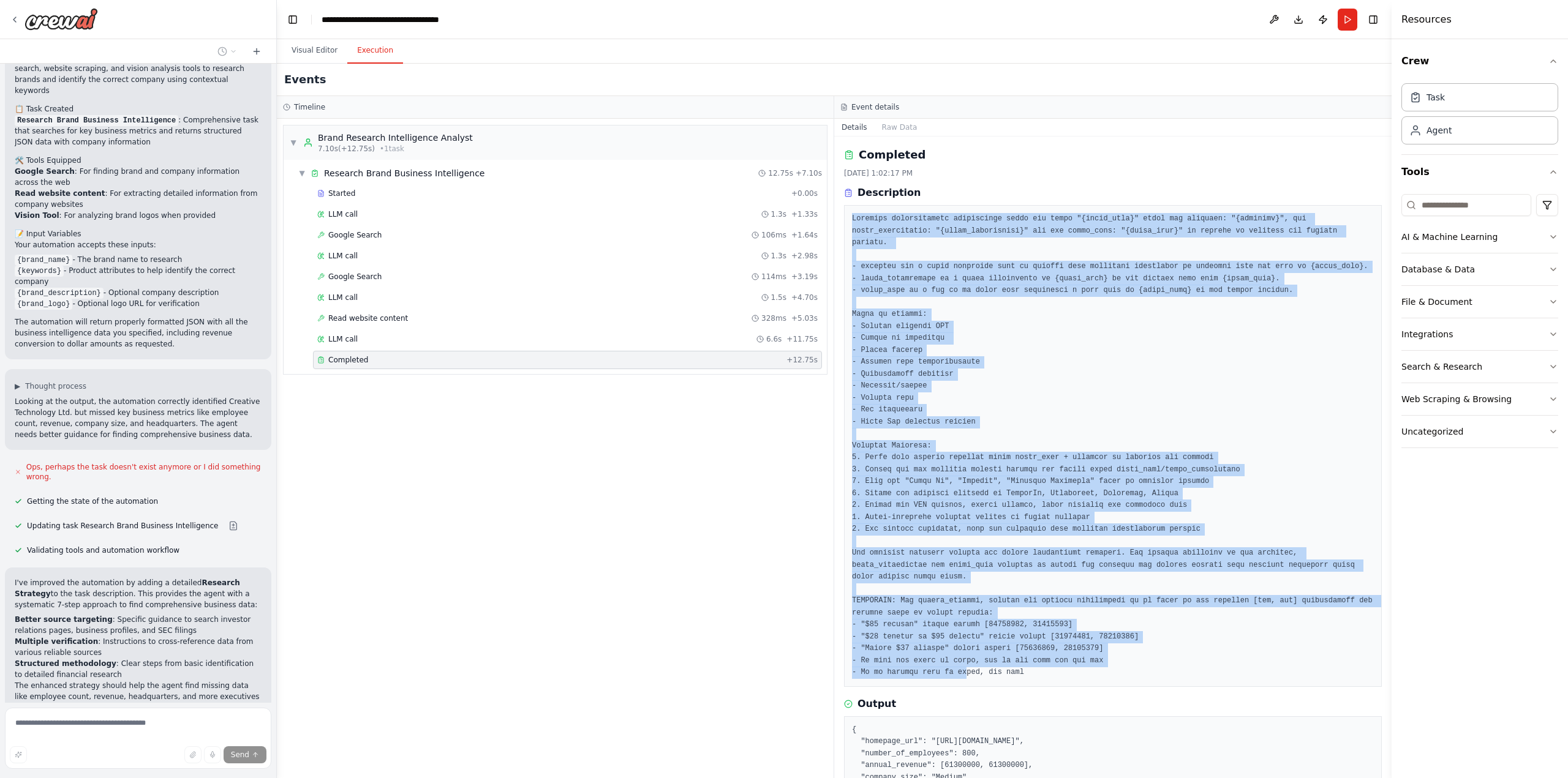
drag, startPoint x: 850, startPoint y: 221, endPoint x: 958, endPoint y: 649, distance: 441.4
click at [958, 649] on div at bounding box center [1112, 445] width 538 height 482
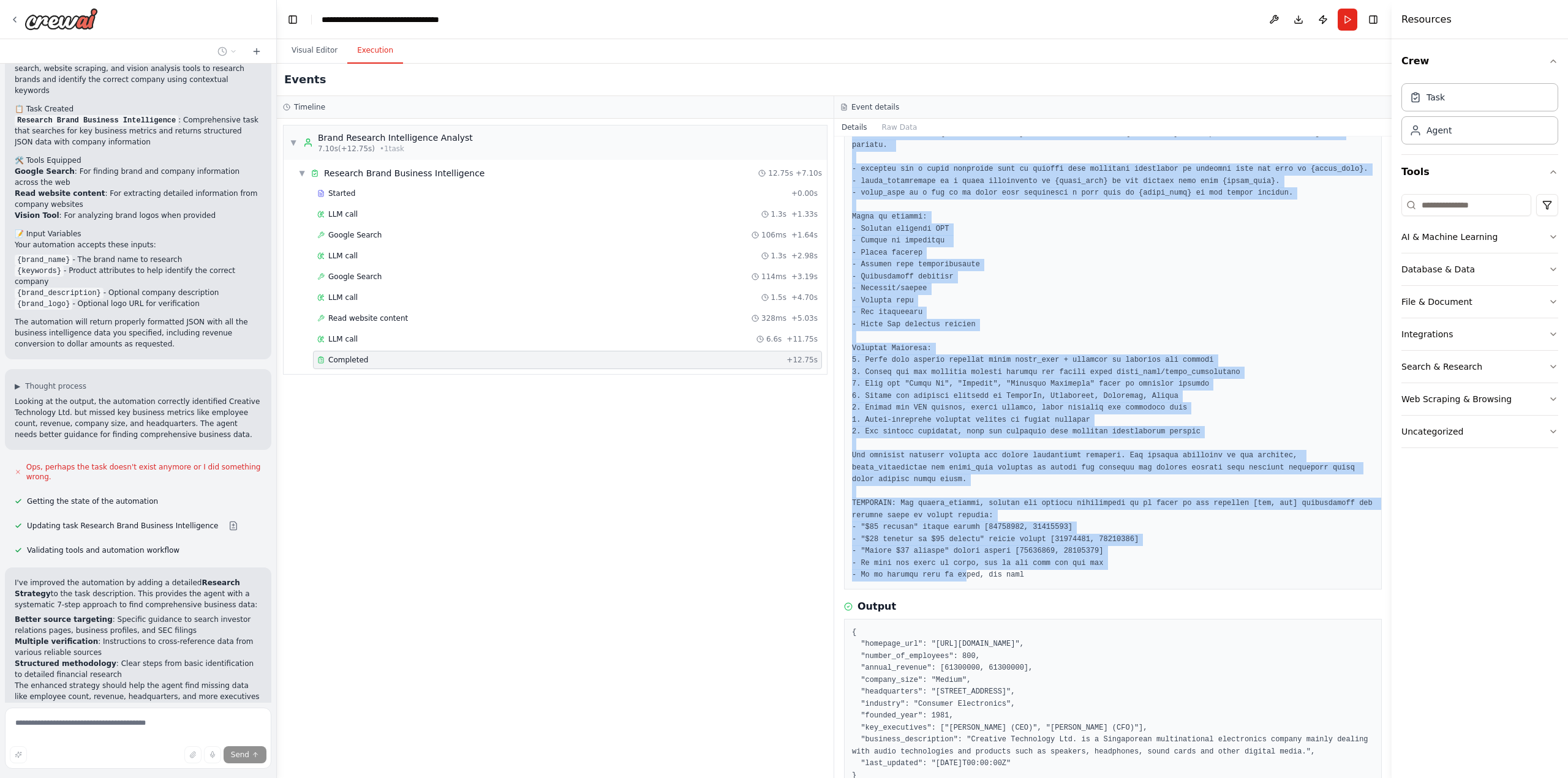
scroll to position [105, 0]
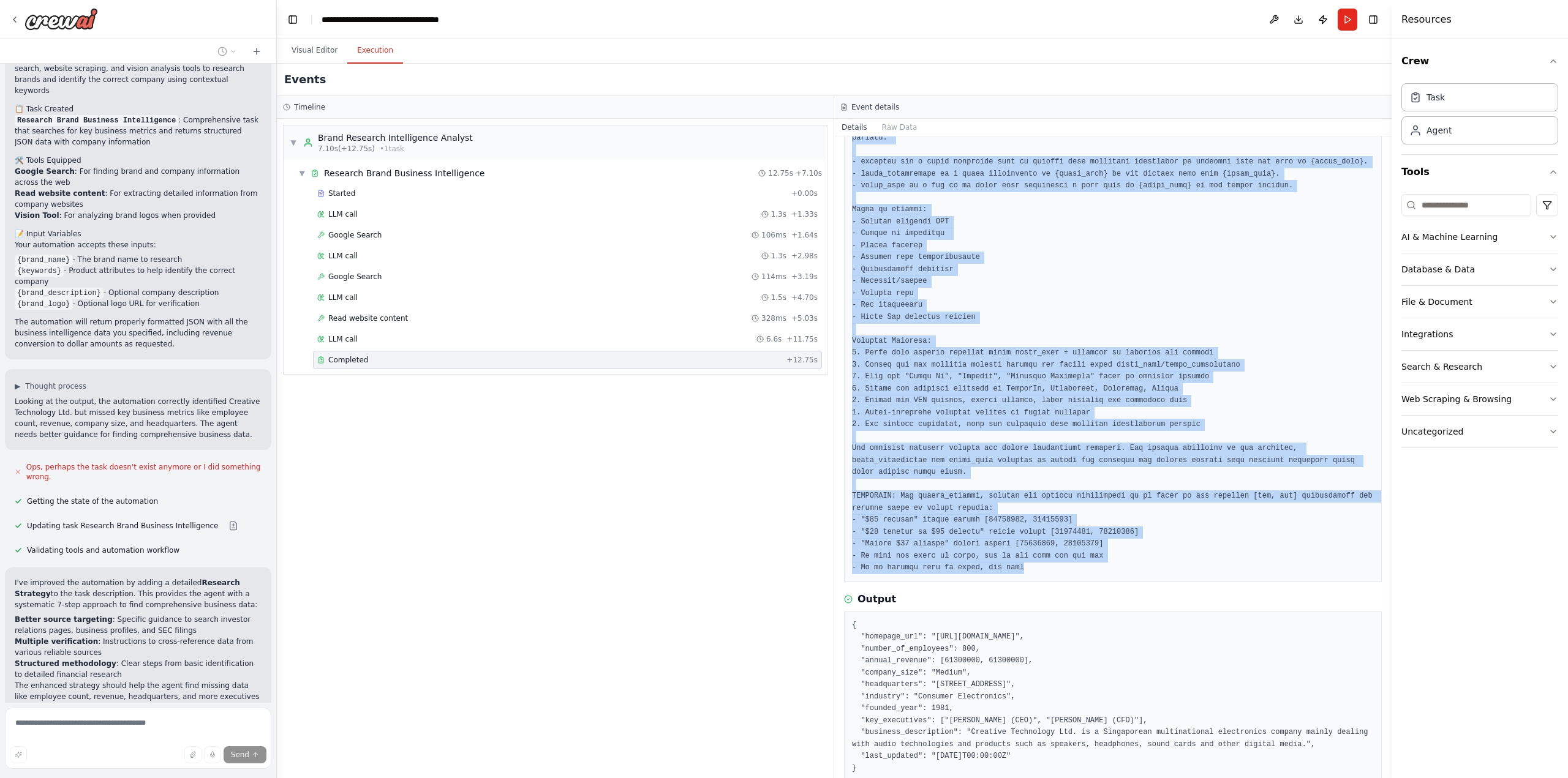
click at [1030, 548] on pre at bounding box center [1113, 341] width 522 height 466
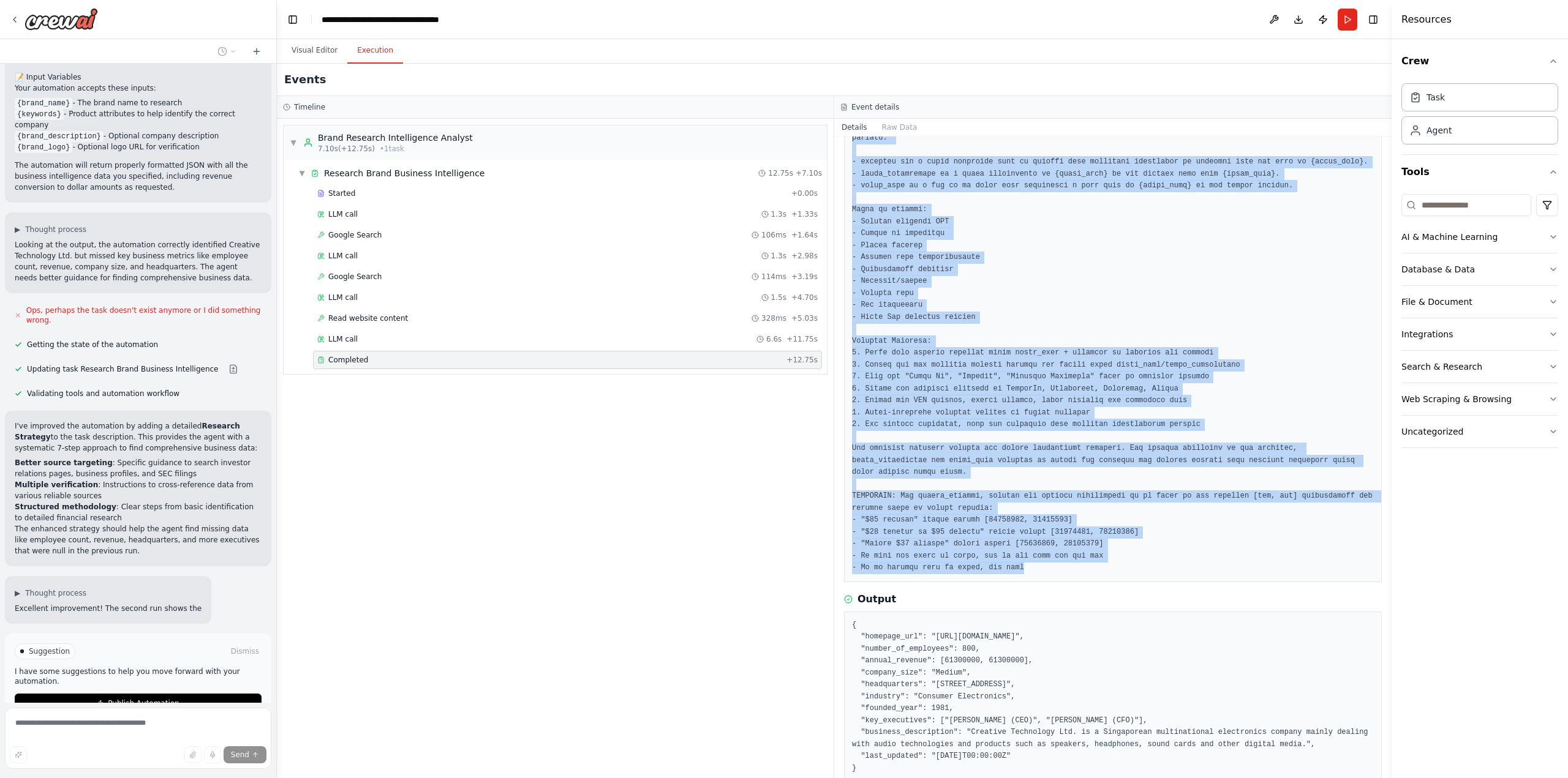
copy pre "Research comprehensive information about the brand "{brand_name}" using the key…"
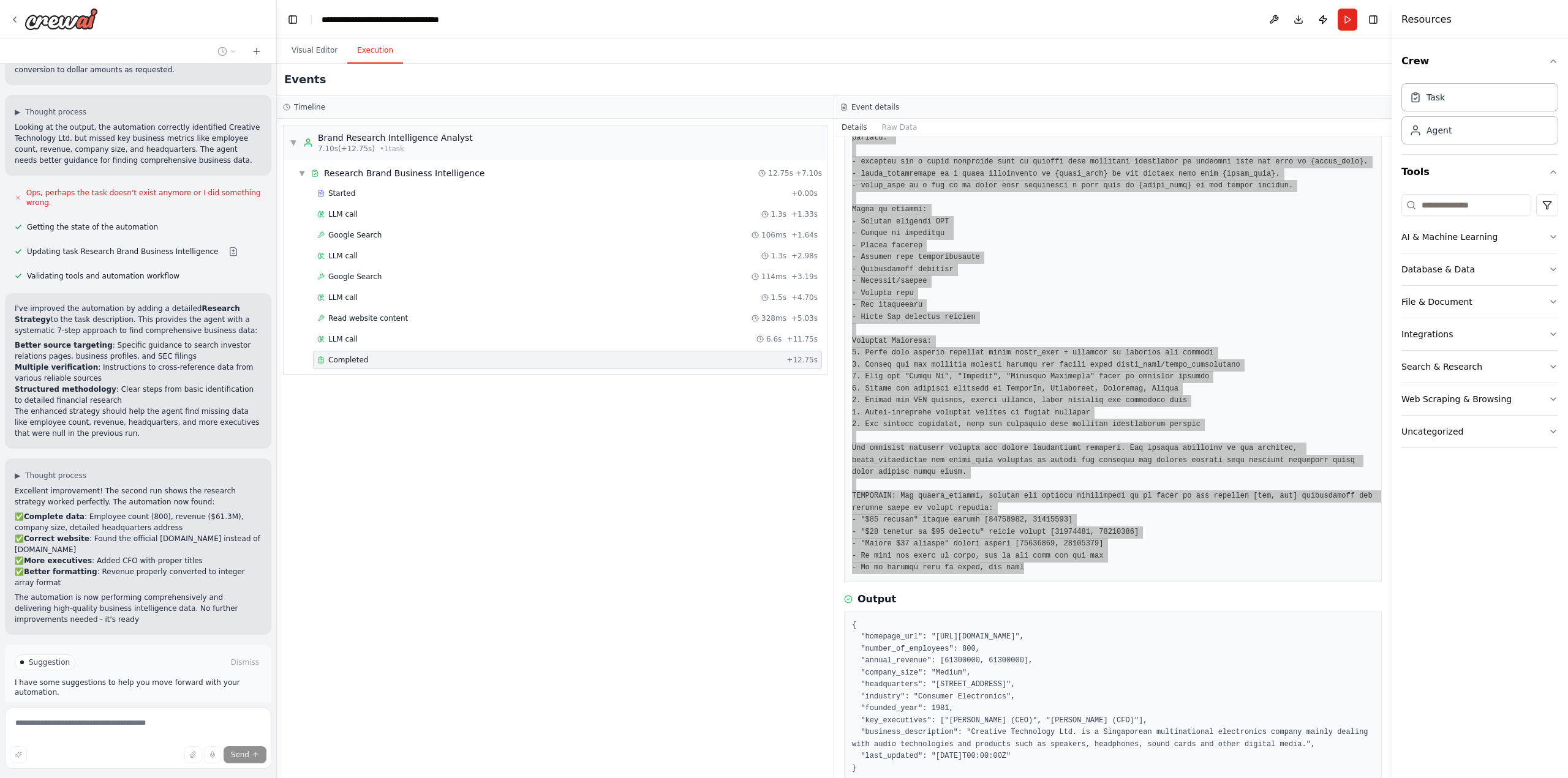
scroll to position [1497, 0]
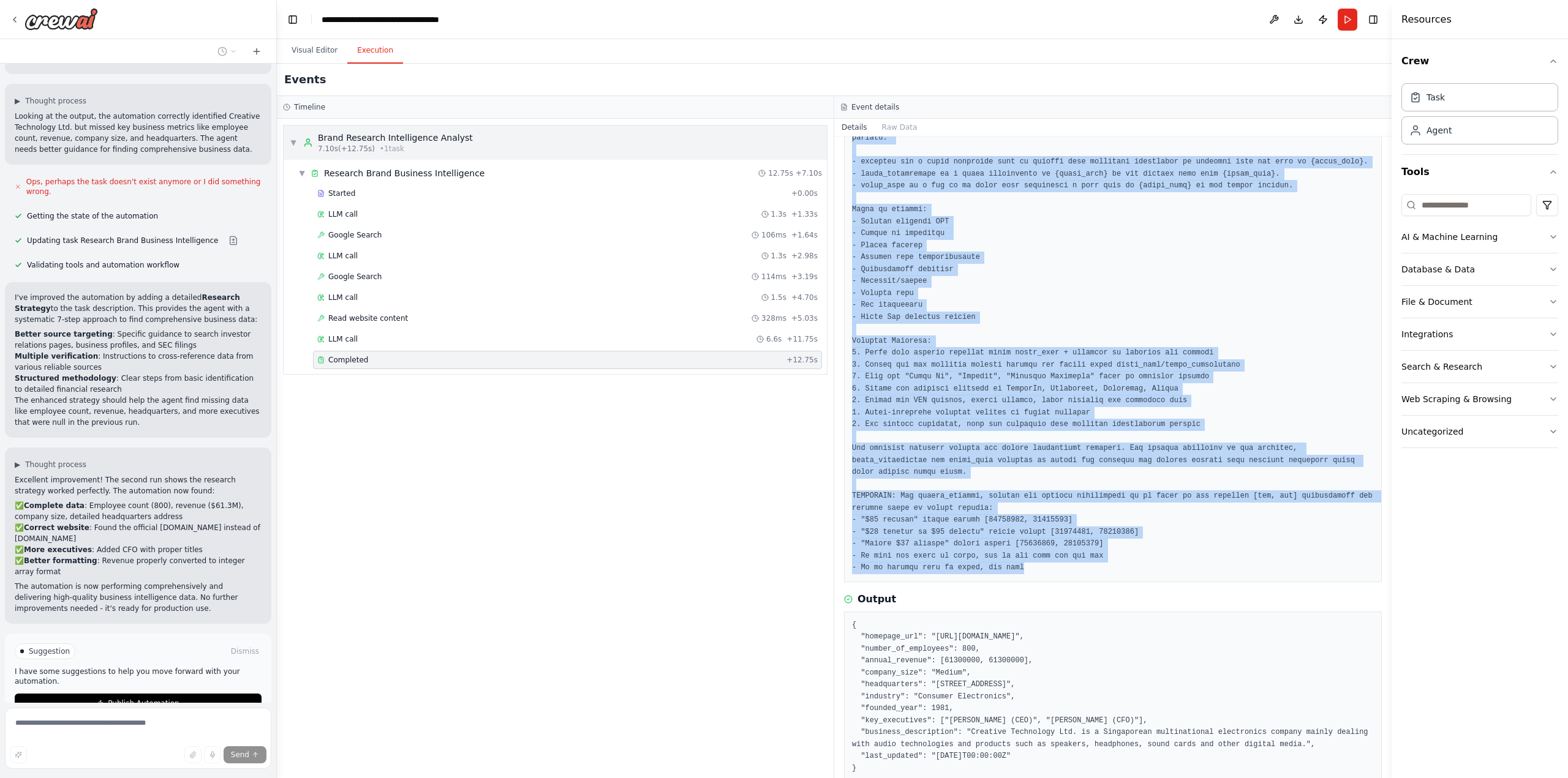
click at [484, 138] on div "▼ Brand Research Intelligence Analyst 7.10s (+12.75s) • 1 task" at bounding box center [555, 142] width 543 height 34
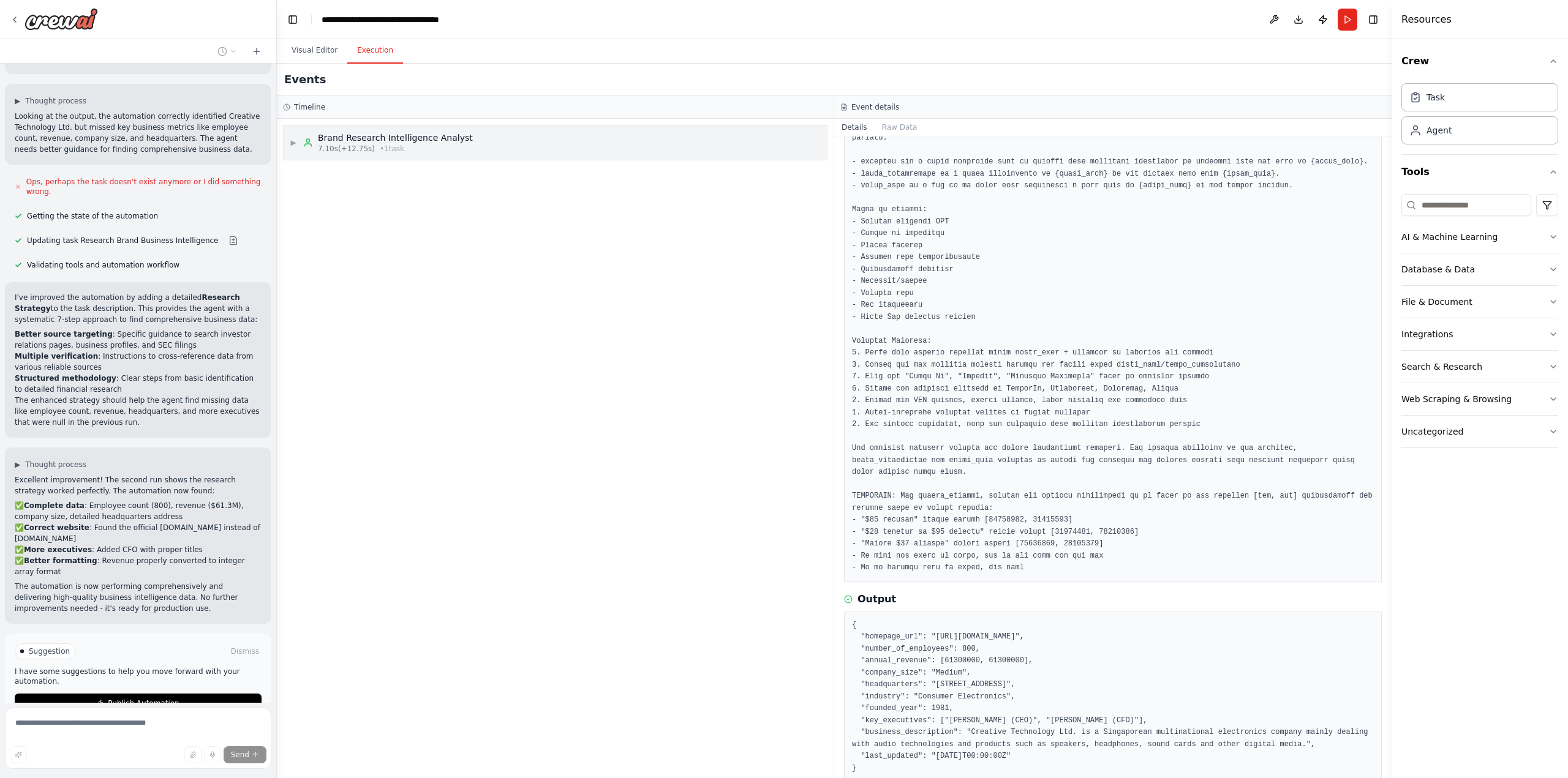
click at [484, 138] on div "▶ Brand Research Intelligence Analyst 7.10s (+12.75s) • 1 task" at bounding box center [555, 142] width 543 height 34
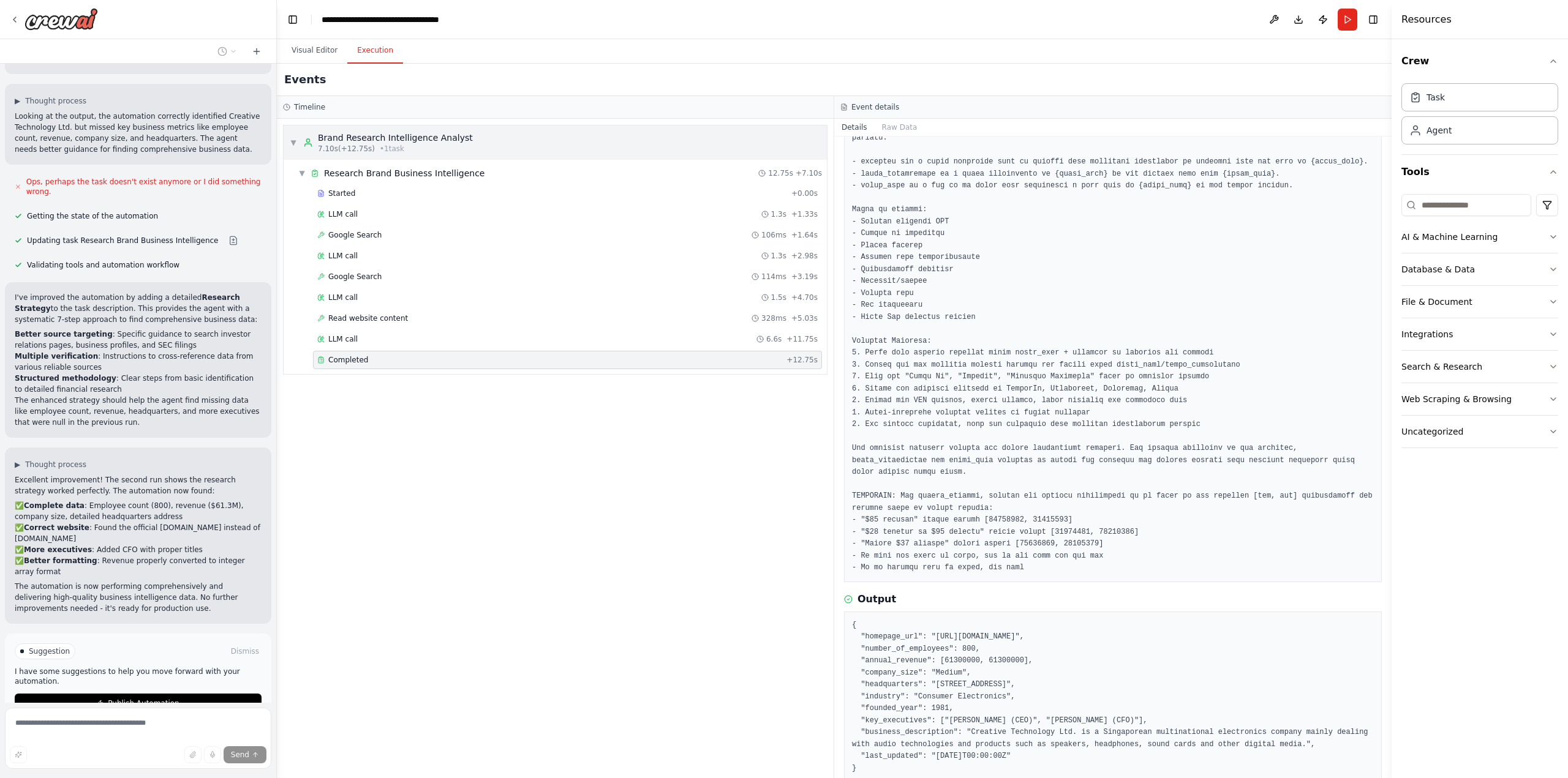
click at [484, 138] on div "▼ Brand Research Intelligence Analyst 7.10s (+12.75s) • 1 task" at bounding box center [555, 142] width 543 height 34
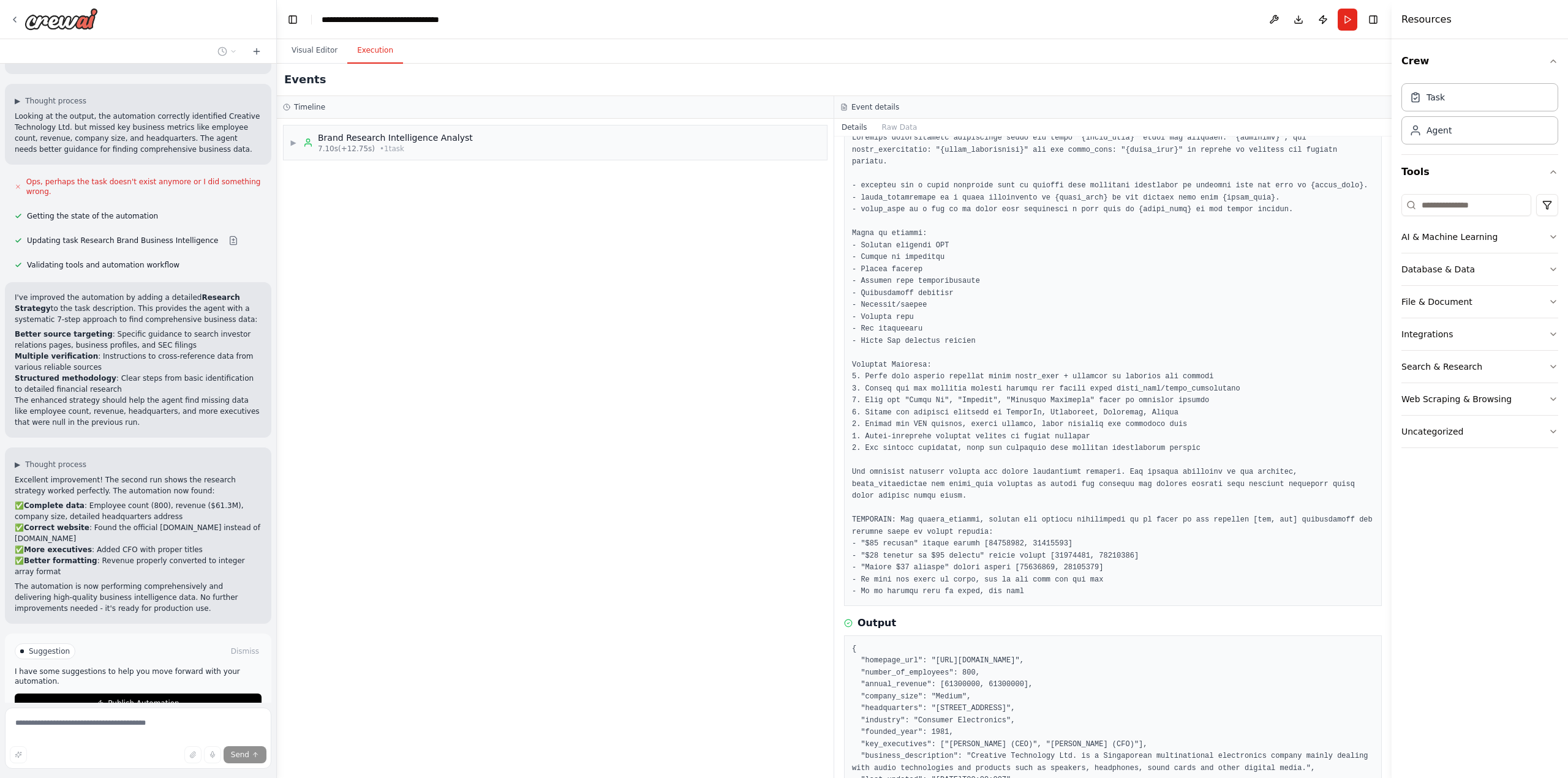
scroll to position [105, 0]
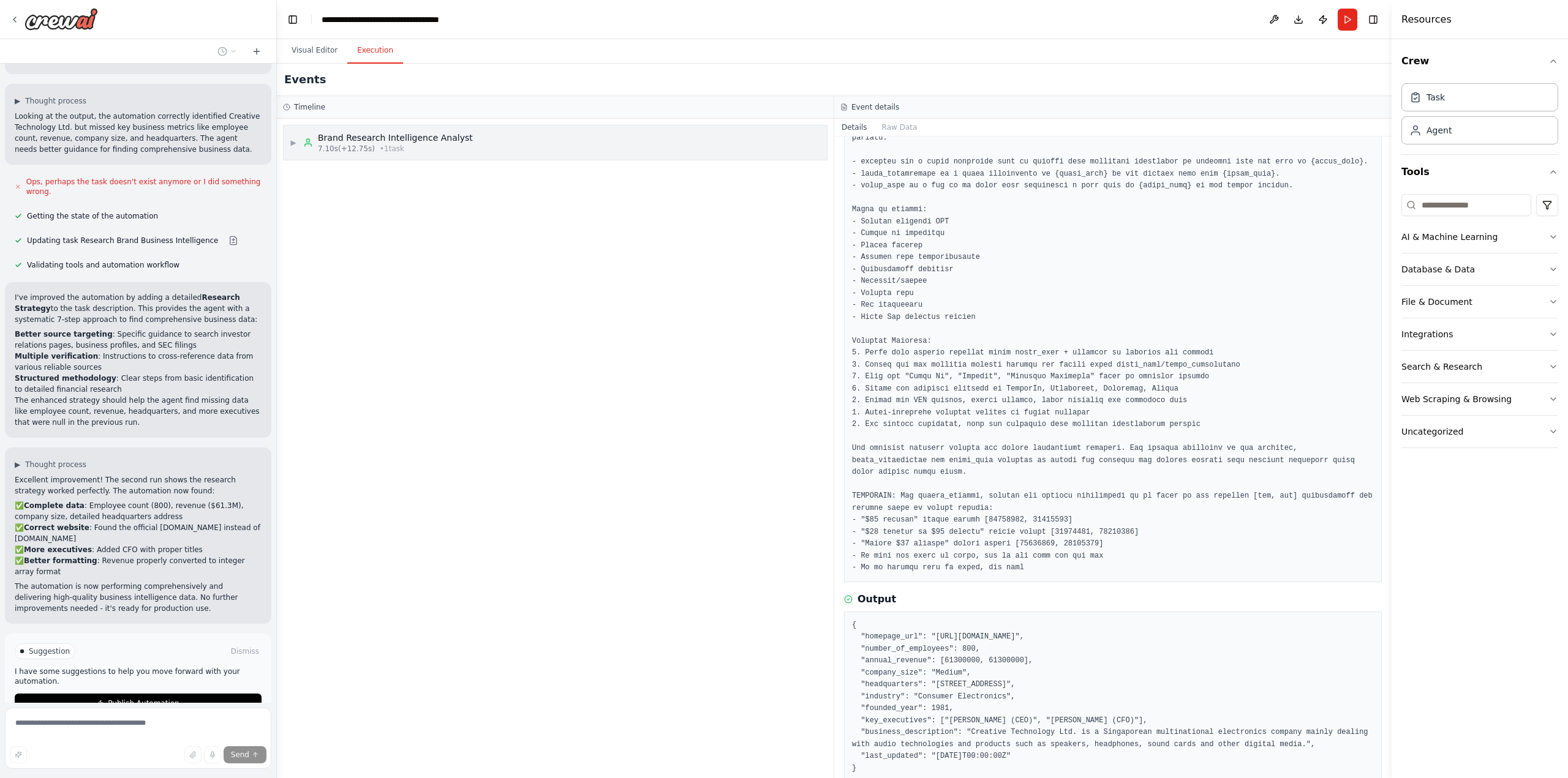
click at [417, 142] on div "Brand Research Intelligence Analyst" at bounding box center [395, 138] width 155 height 12
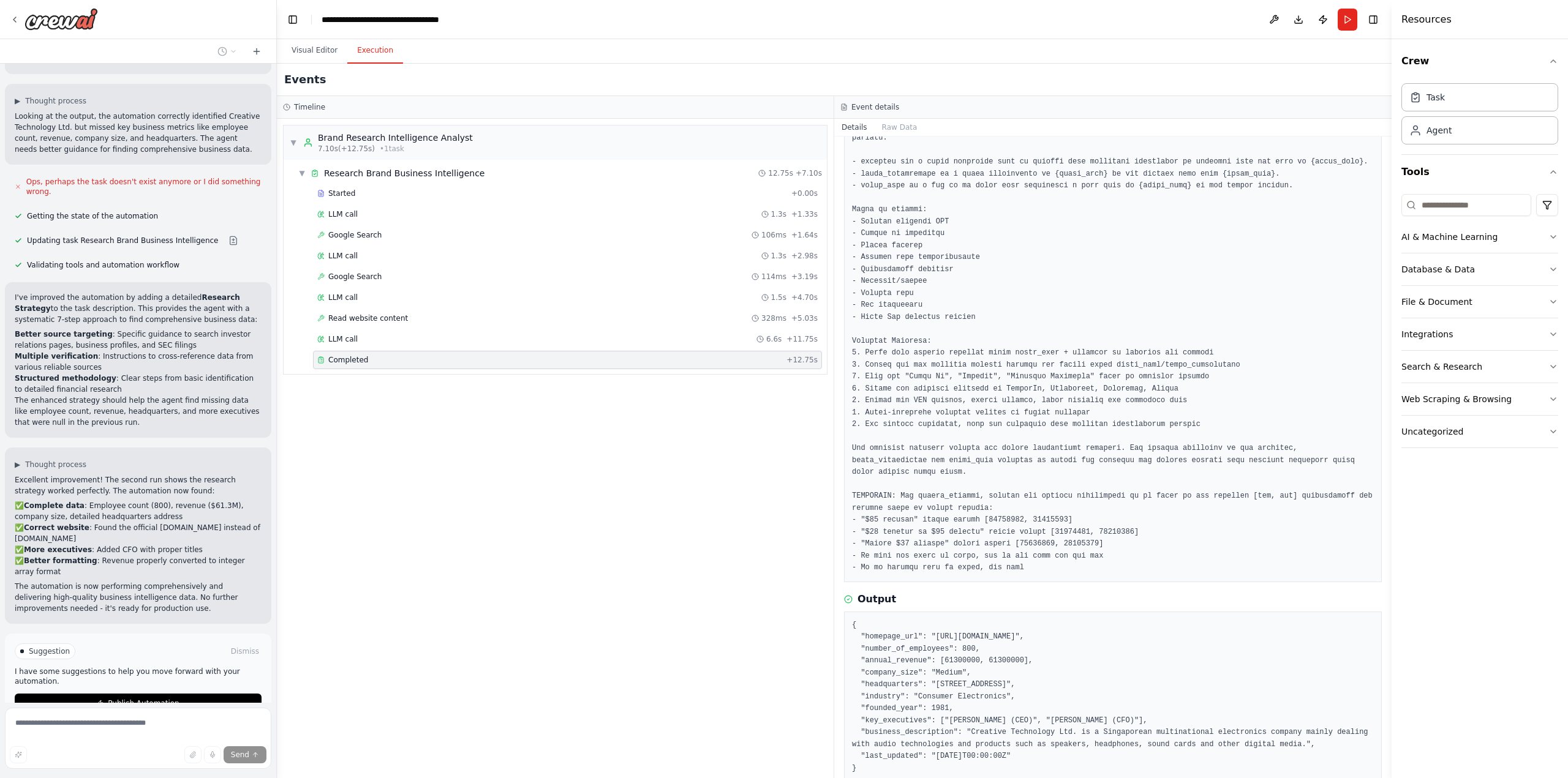
click at [246, 747] on span "Stop" at bounding box center [255, 752] width 17 height 10
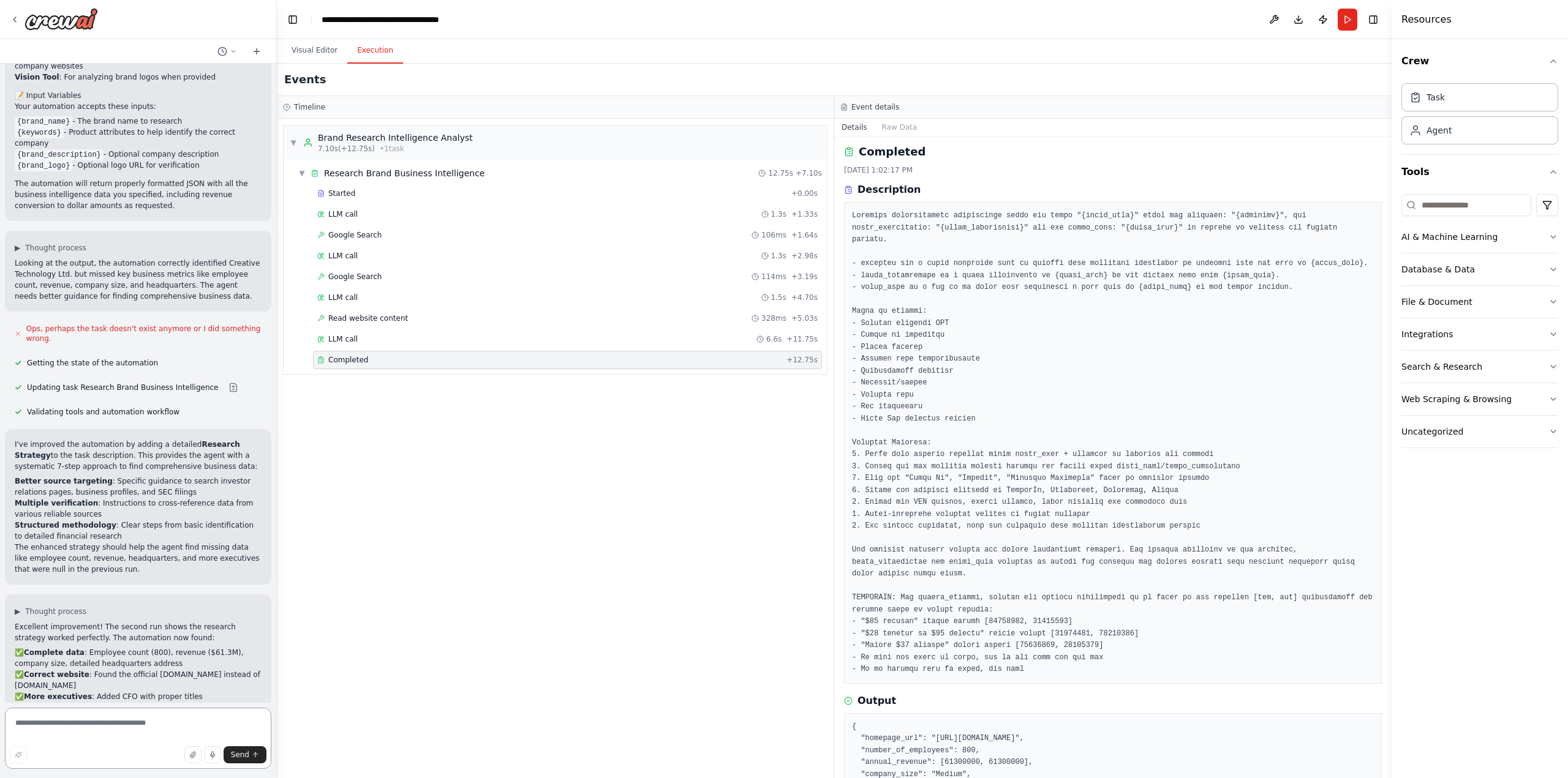
scroll to position [0, 0]
click at [367, 192] on div "Started" at bounding box center [552, 193] width 469 height 10
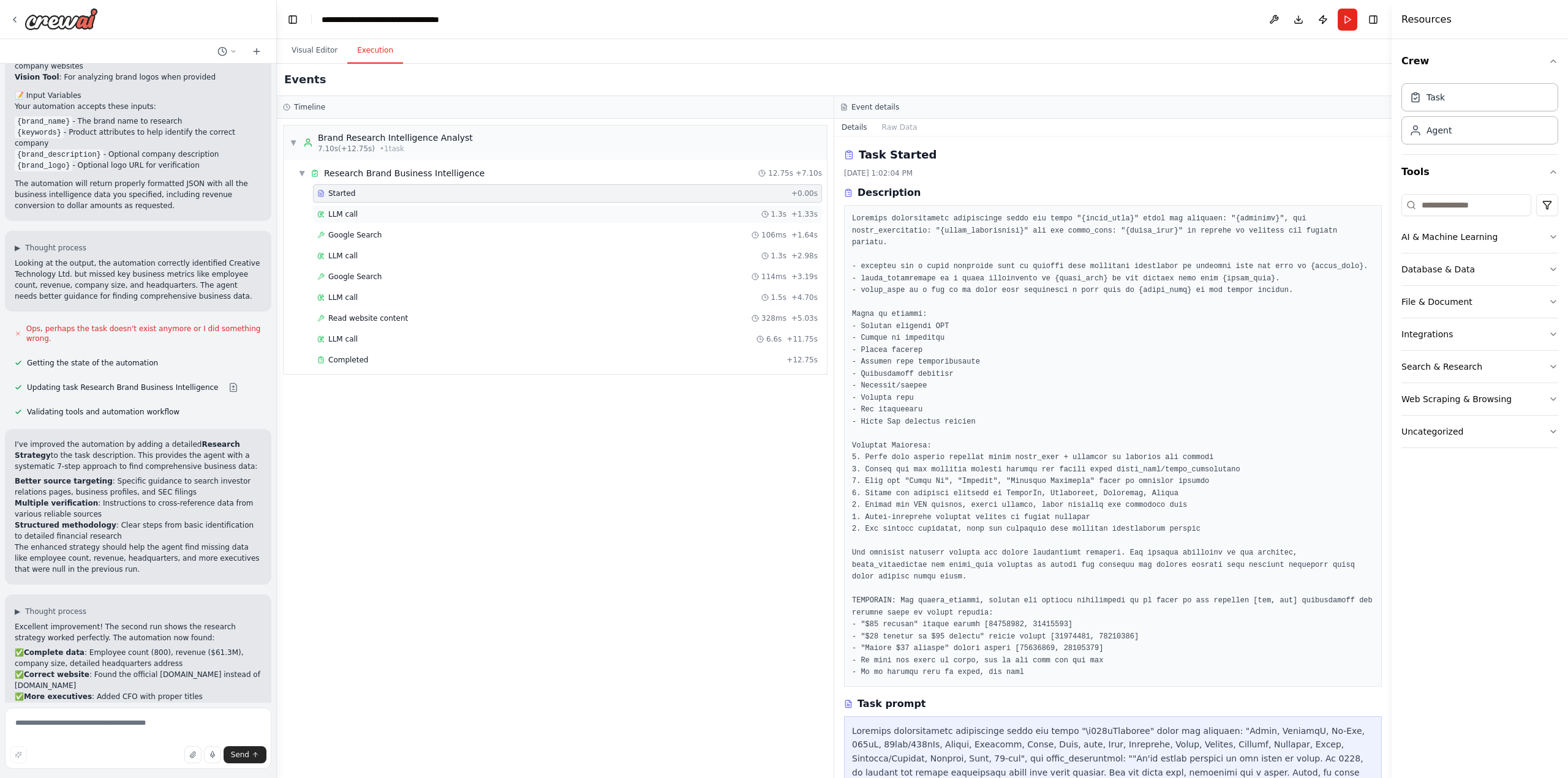
click at [376, 218] on div "LLM call 1.3s + 1.33s" at bounding box center [568, 214] width 500 height 10
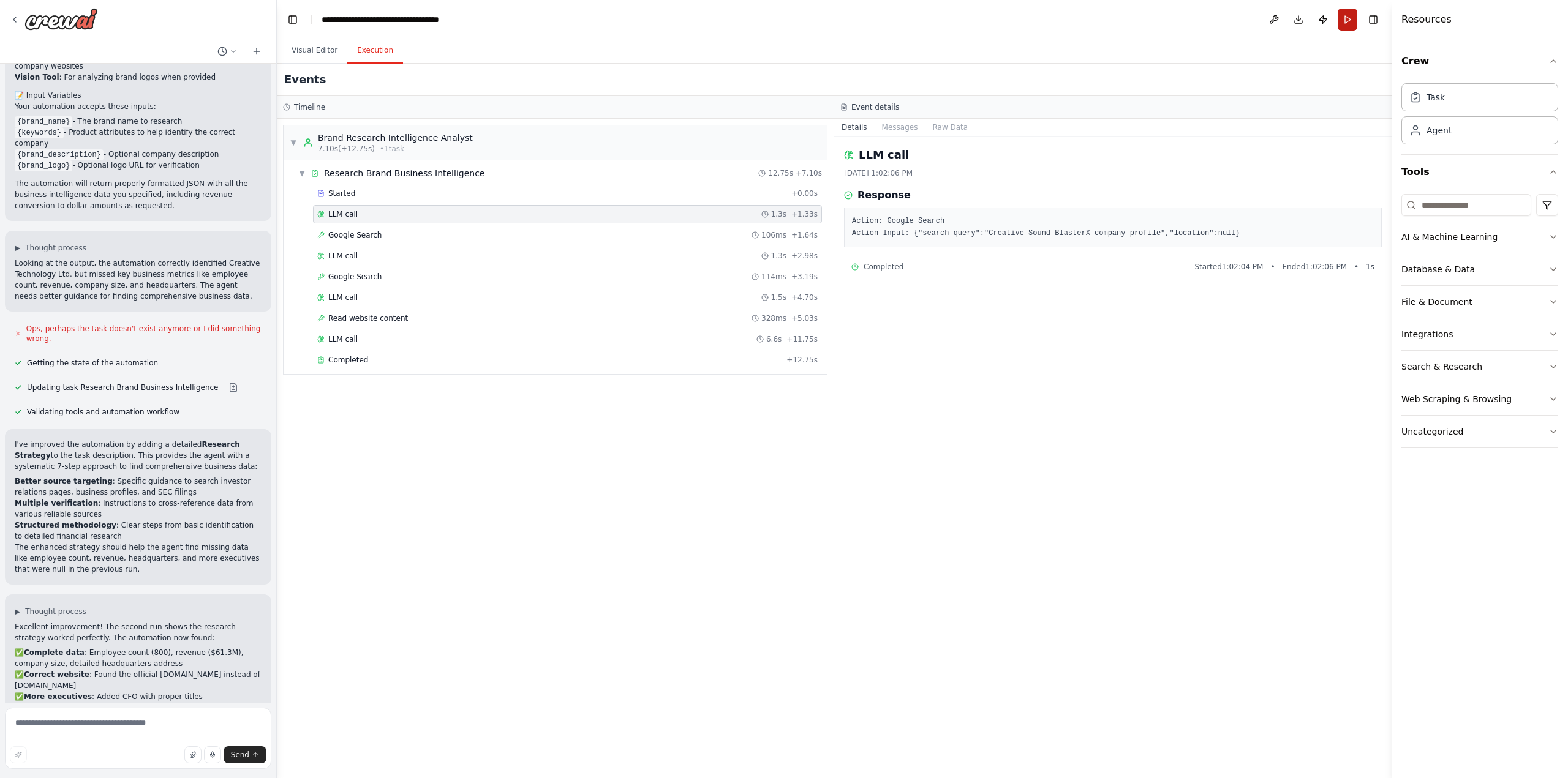
click at [1344, 24] on button "Run" at bounding box center [1347, 19] width 20 height 22
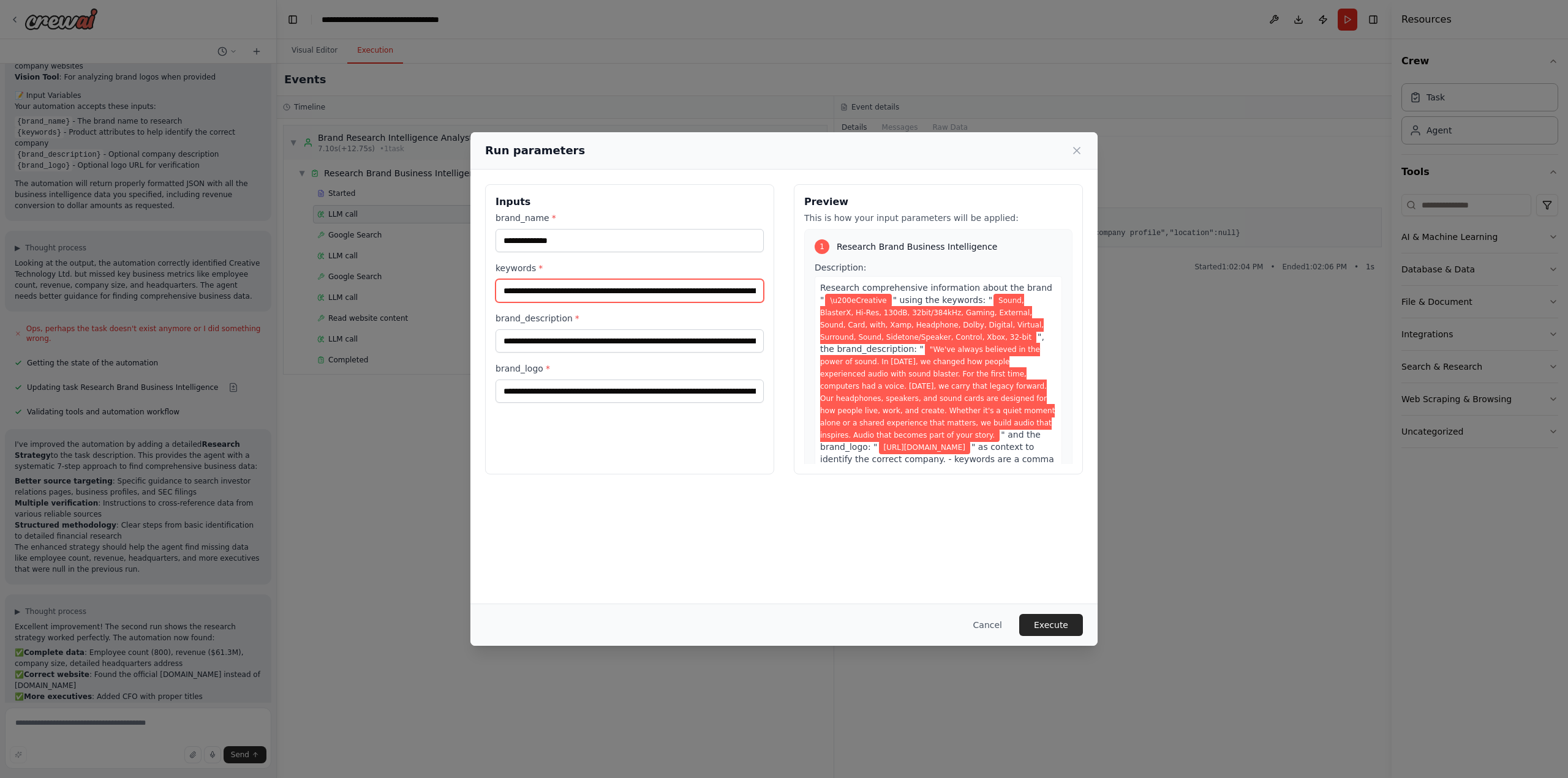
click at [520, 296] on input "**********" at bounding box center [629, 290] width 268 height 23
click at [598, 293] on input "**********" at bounding box center [629, 290] width 268 height 23
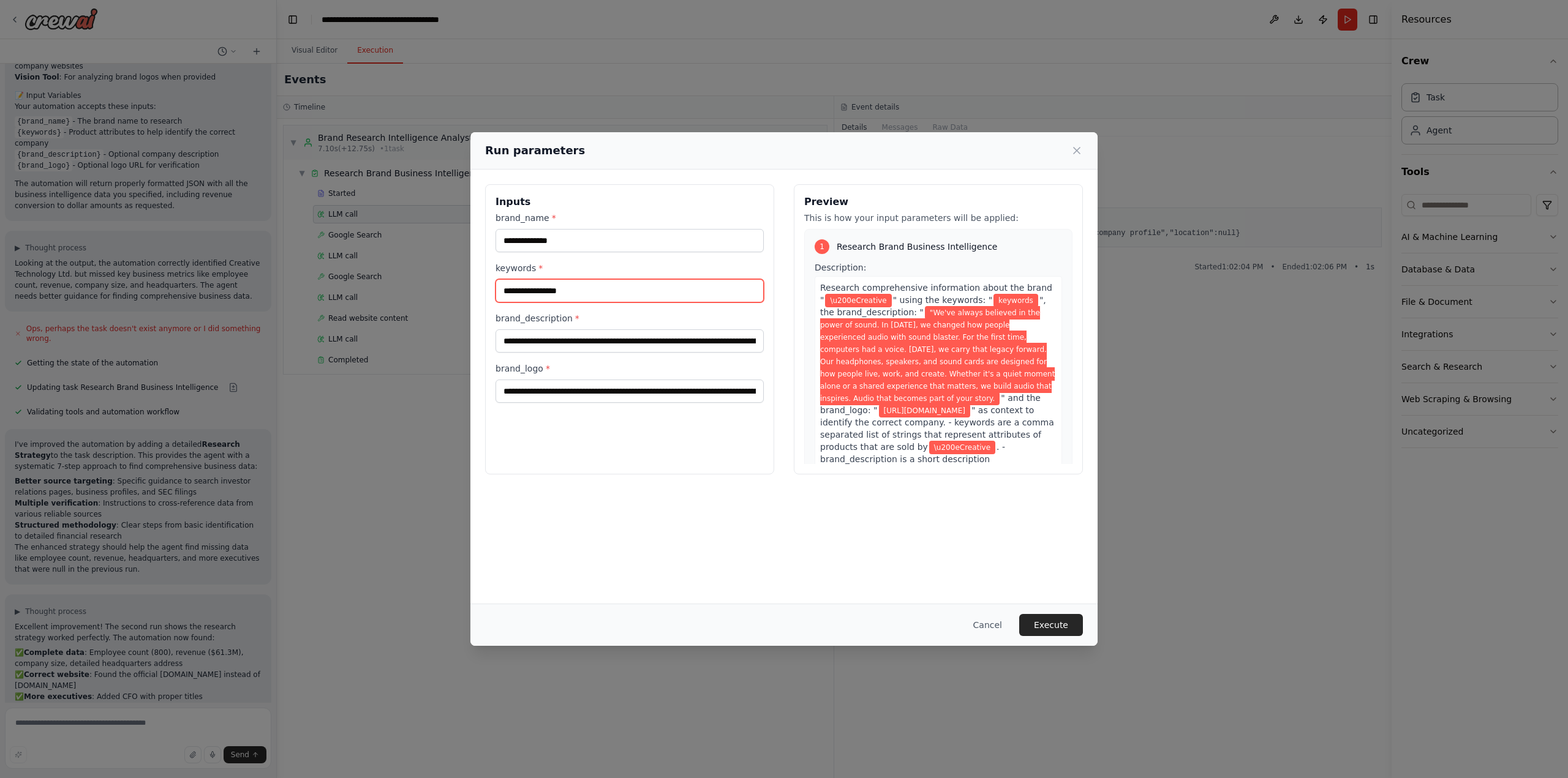
paste input "**********"
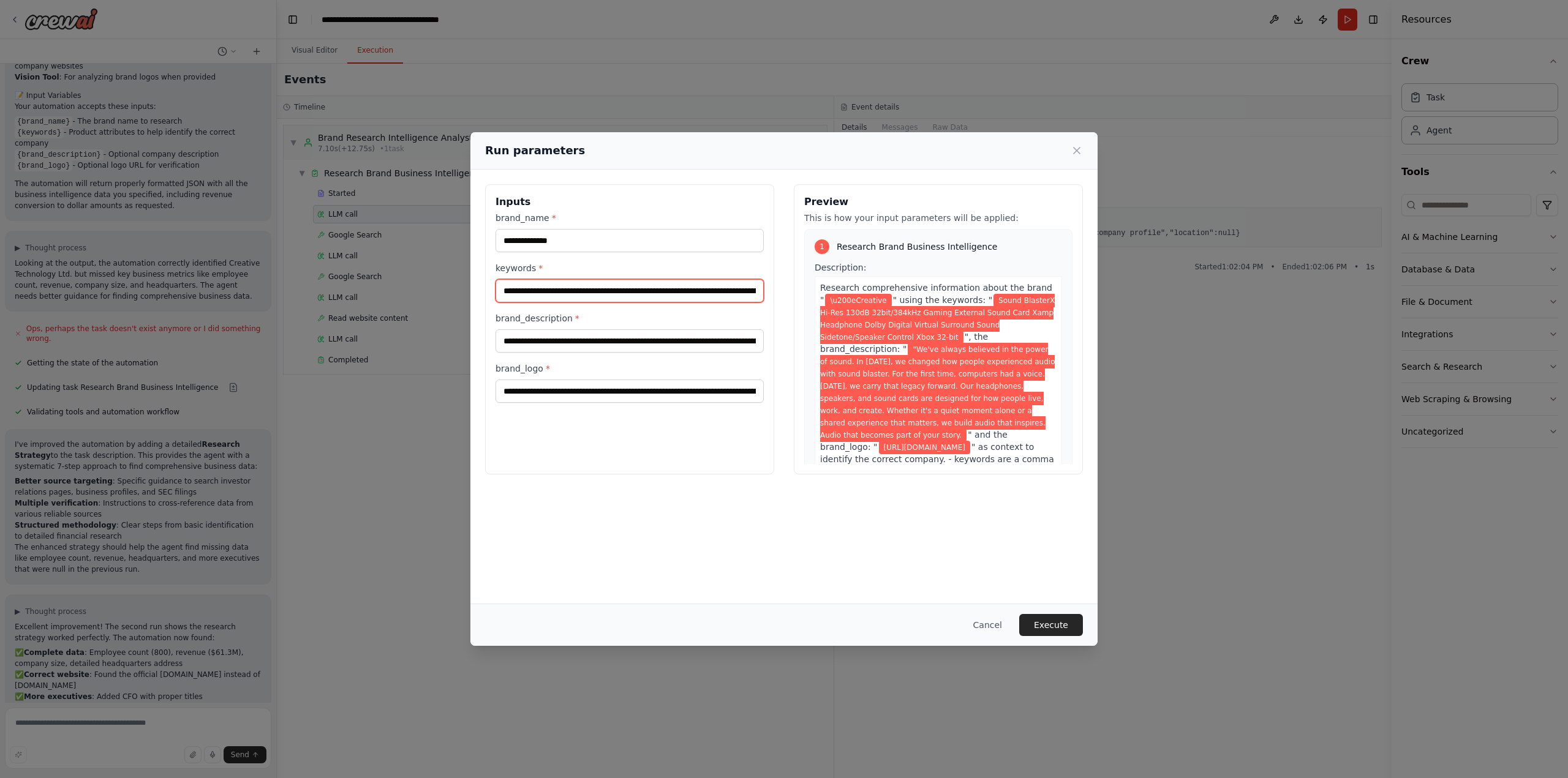
scroll to position [0, 382]
click at [612, 284] on input "**********" at bounding box center [629, 290] width 268 height 23
type input "**********"
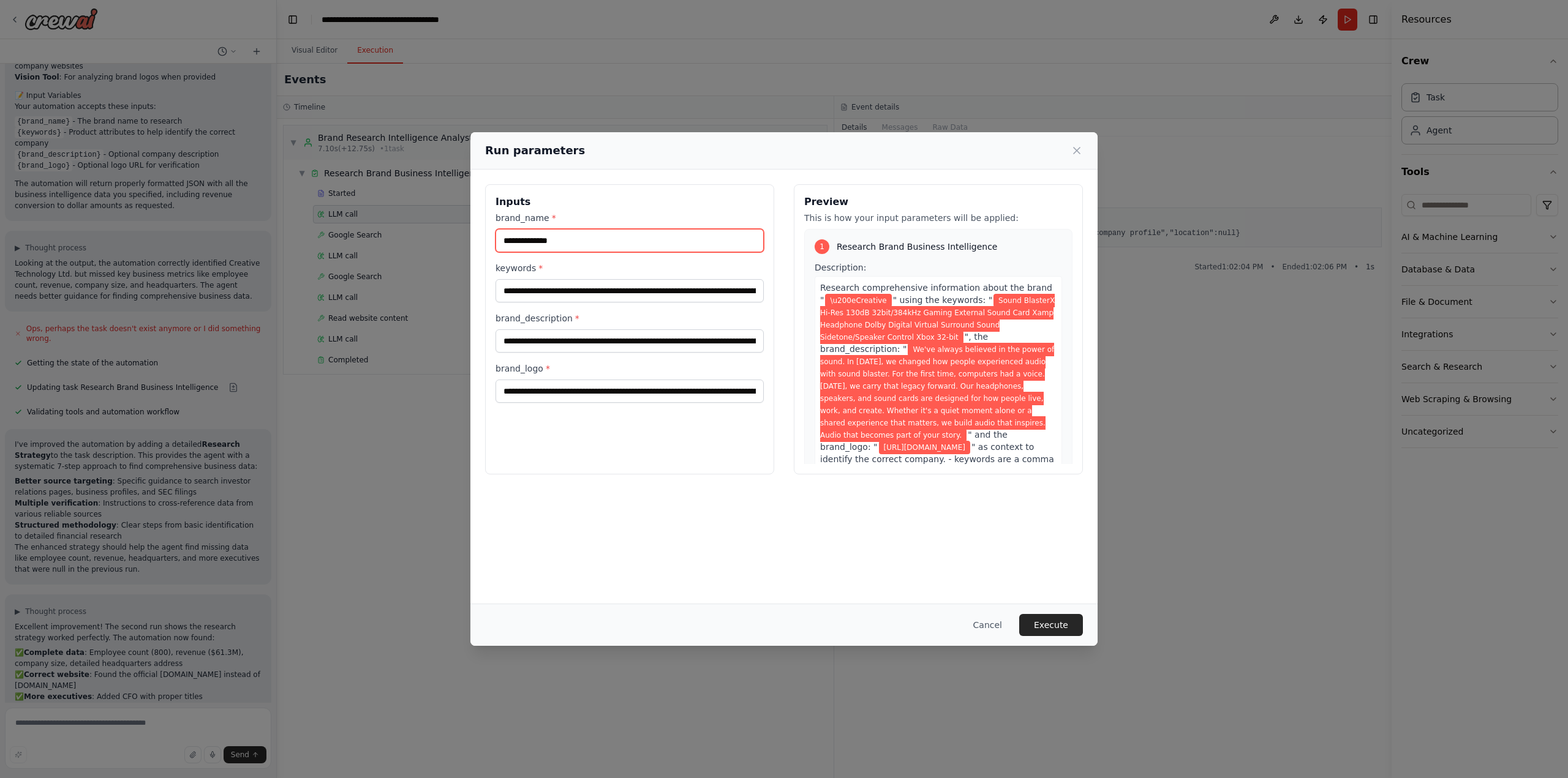
click at [527, 238] on input "**********" at bounding box center [629, 240] width 268 height 23
click at [530, 237] on input "**********" at bounding box center [629, 240] width 268 height 23
type input "********"
click at [1051, 620] on button "Execute" at bounding box center [1051, 625] width 64 height 22
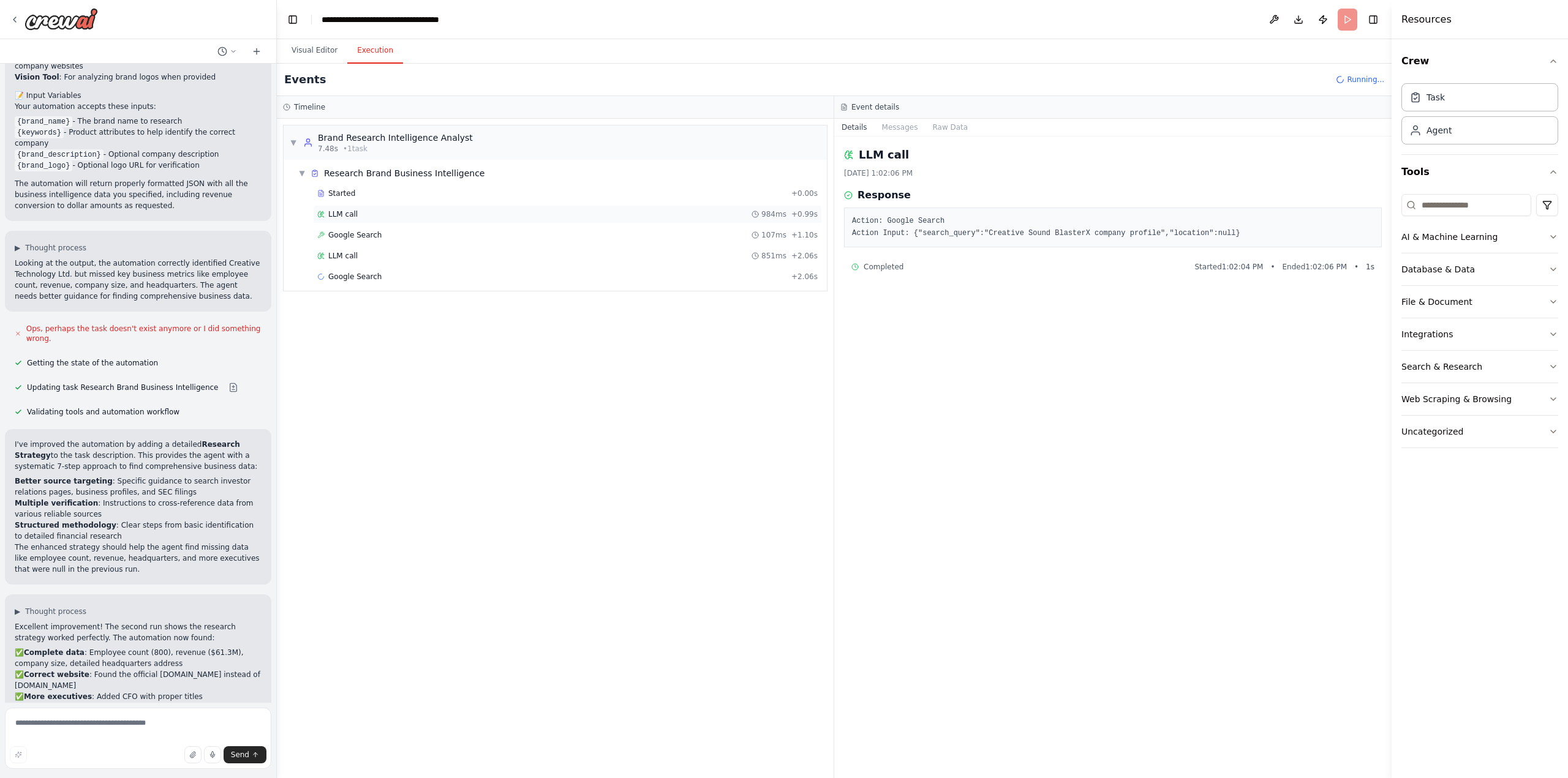
click at [361, 211] on div "LLM call 984ms + 0.99s" at bounding box center [568, 214] width 500 height 10
click at [358, 237] on span "Google Search" at bounding box center [355, 235] width 53 height 10
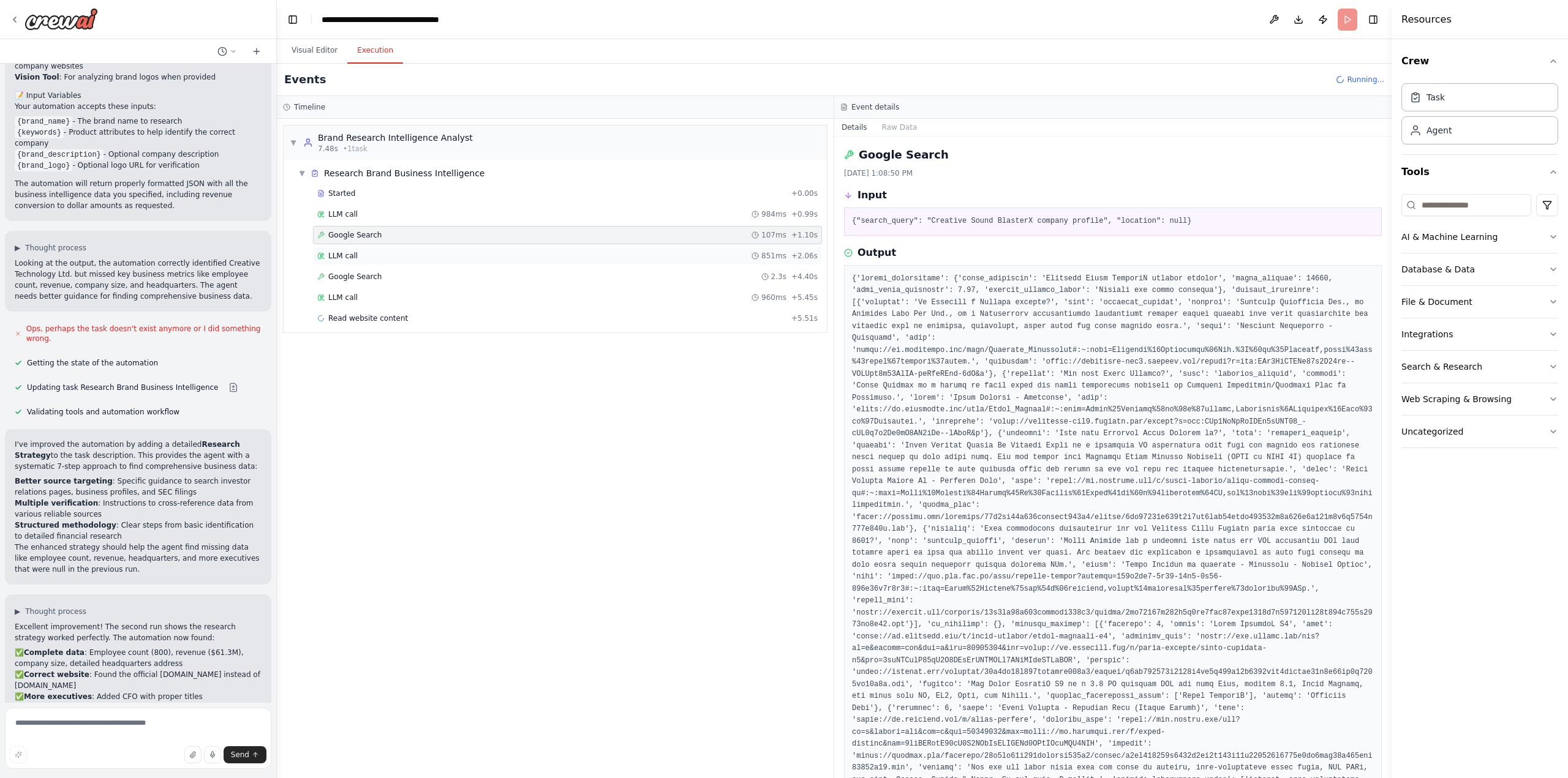
click at [350, 258] on span "LLM call" at bounding box center [342, 256] width 29 height 10
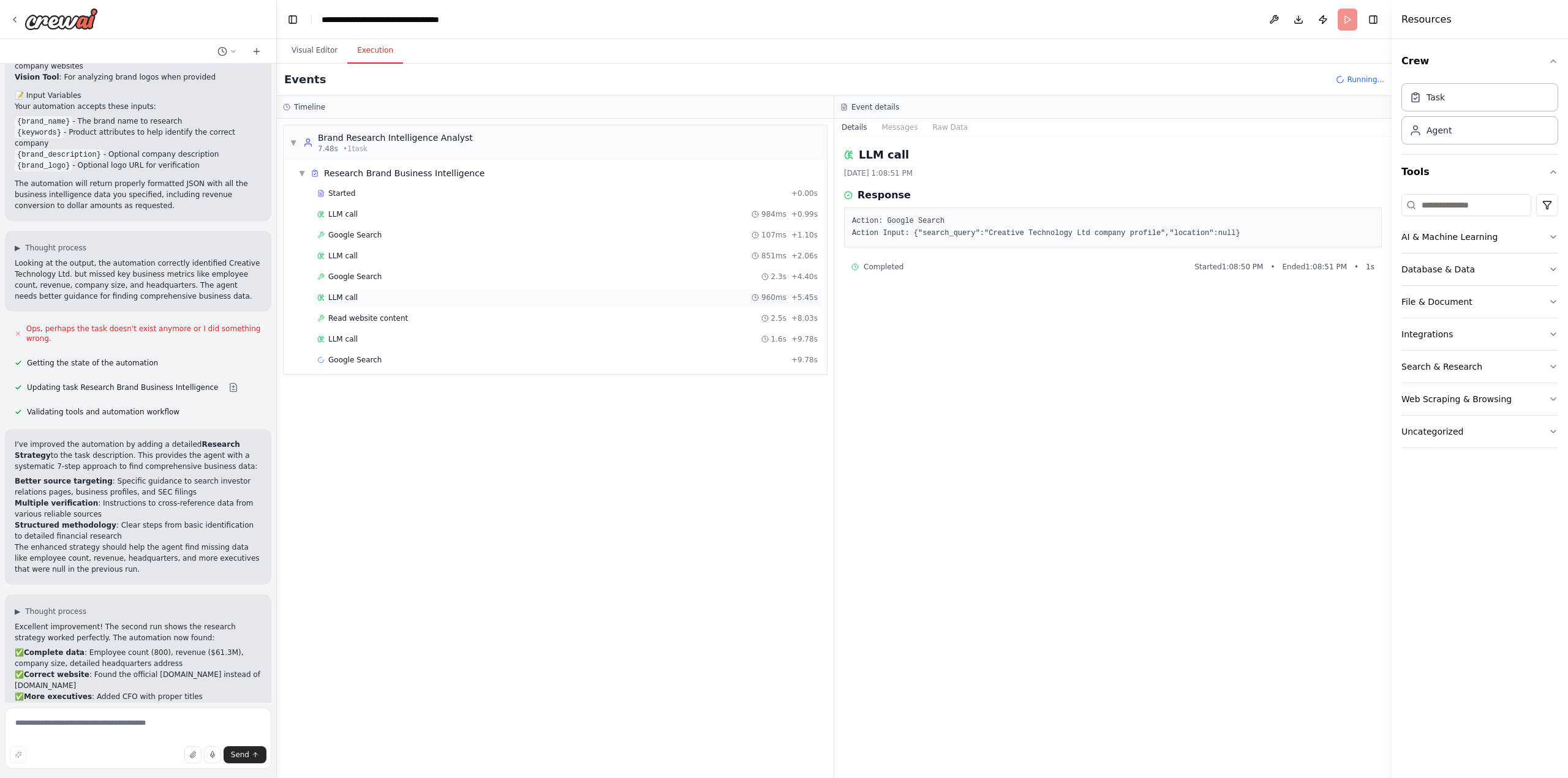
click at [355, 302] on div "LLM call 960ms + 5.45s" at bounding box center [568, 297] width 500 height 10
click at [355, 321] on span "Read website content" at bounding box center [367, 318] width 79 height 10
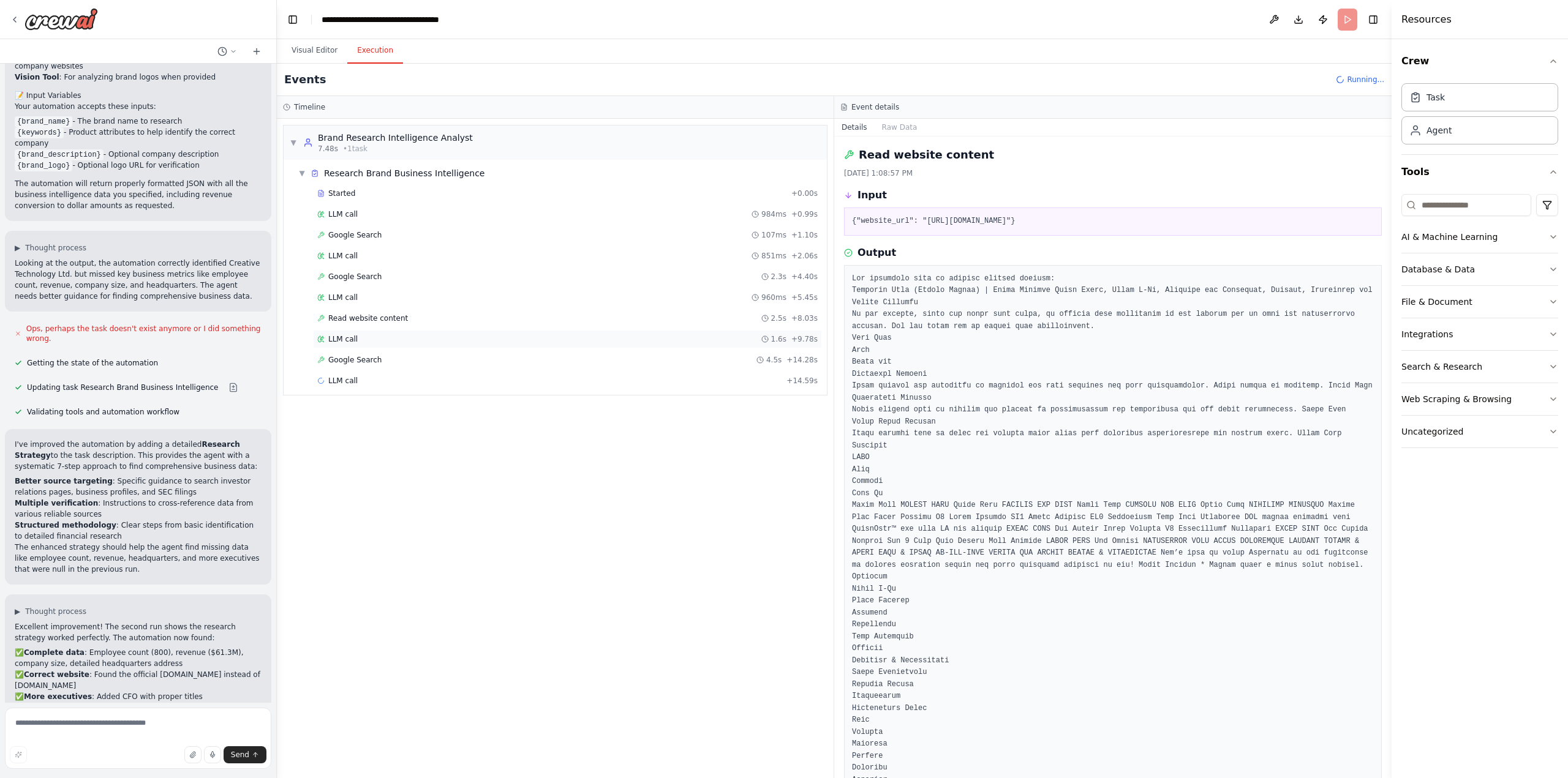
click at [355, 343] on div "LLM call 1.6s + 9.78s" at bounding box center [568, 339] width 500 height 10
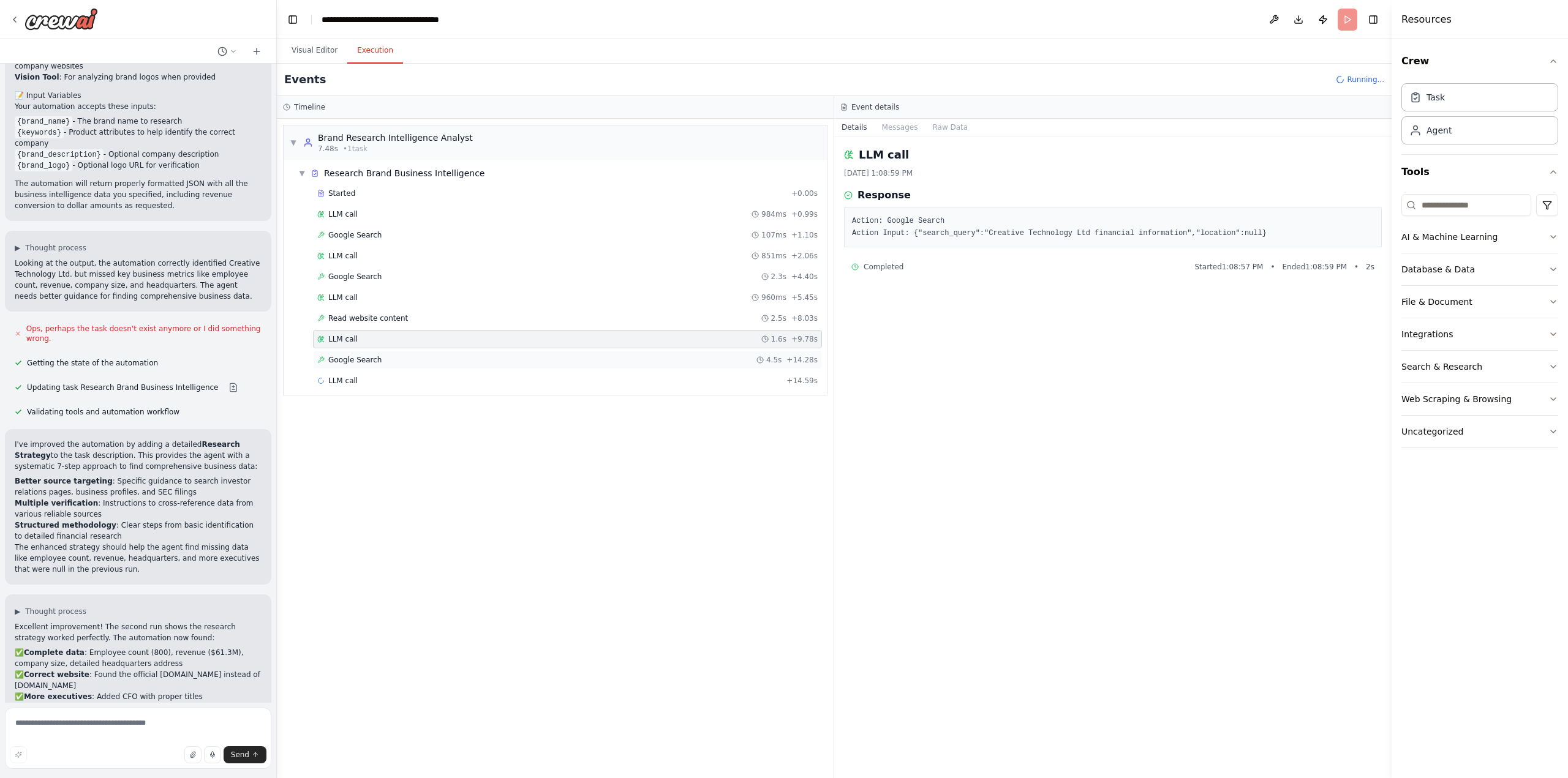
scroll to position [1449, 0]
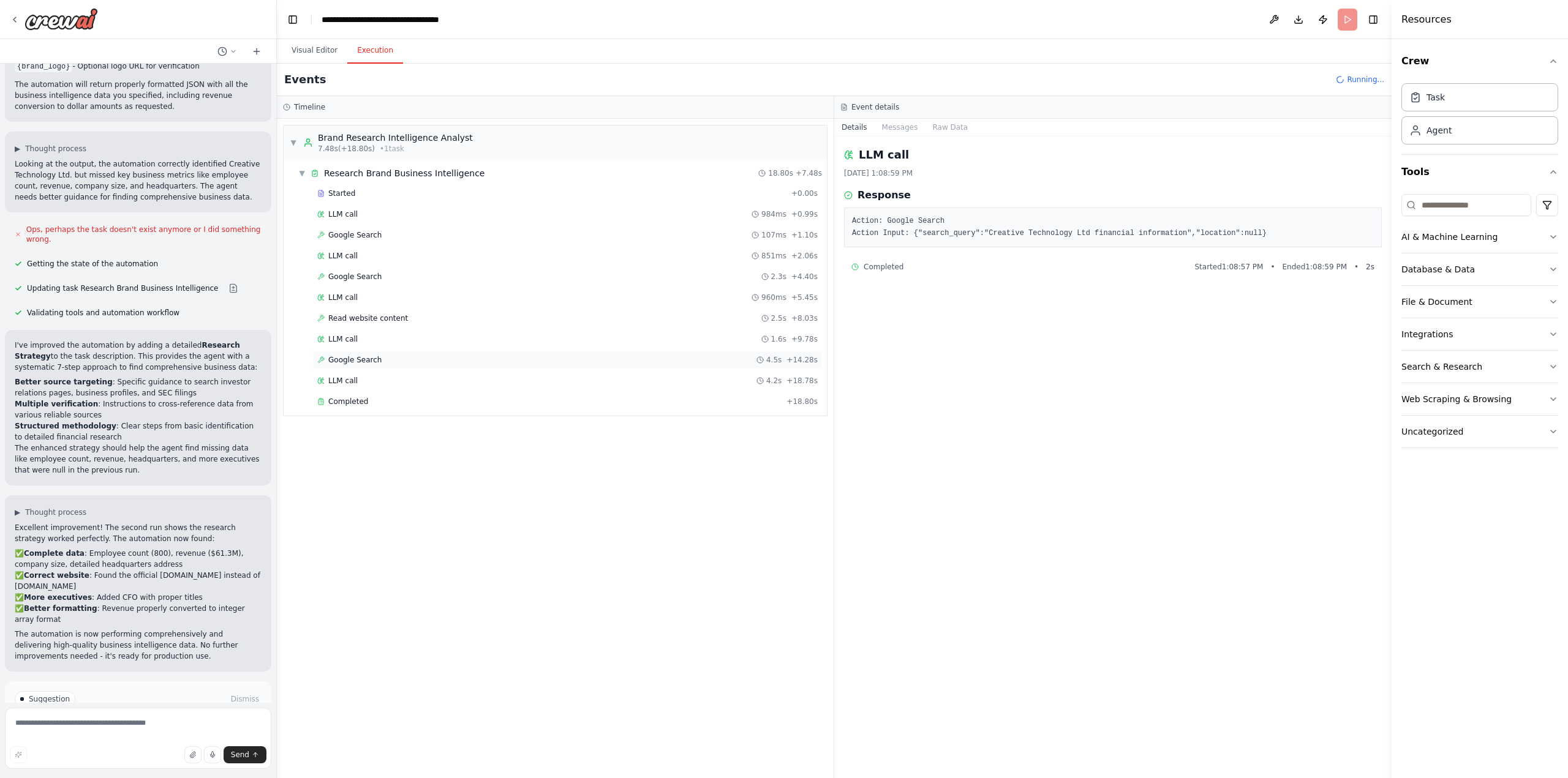
click at [359, 361] on span "Google Search" at bounding box center [355, 360] width 53 height 10
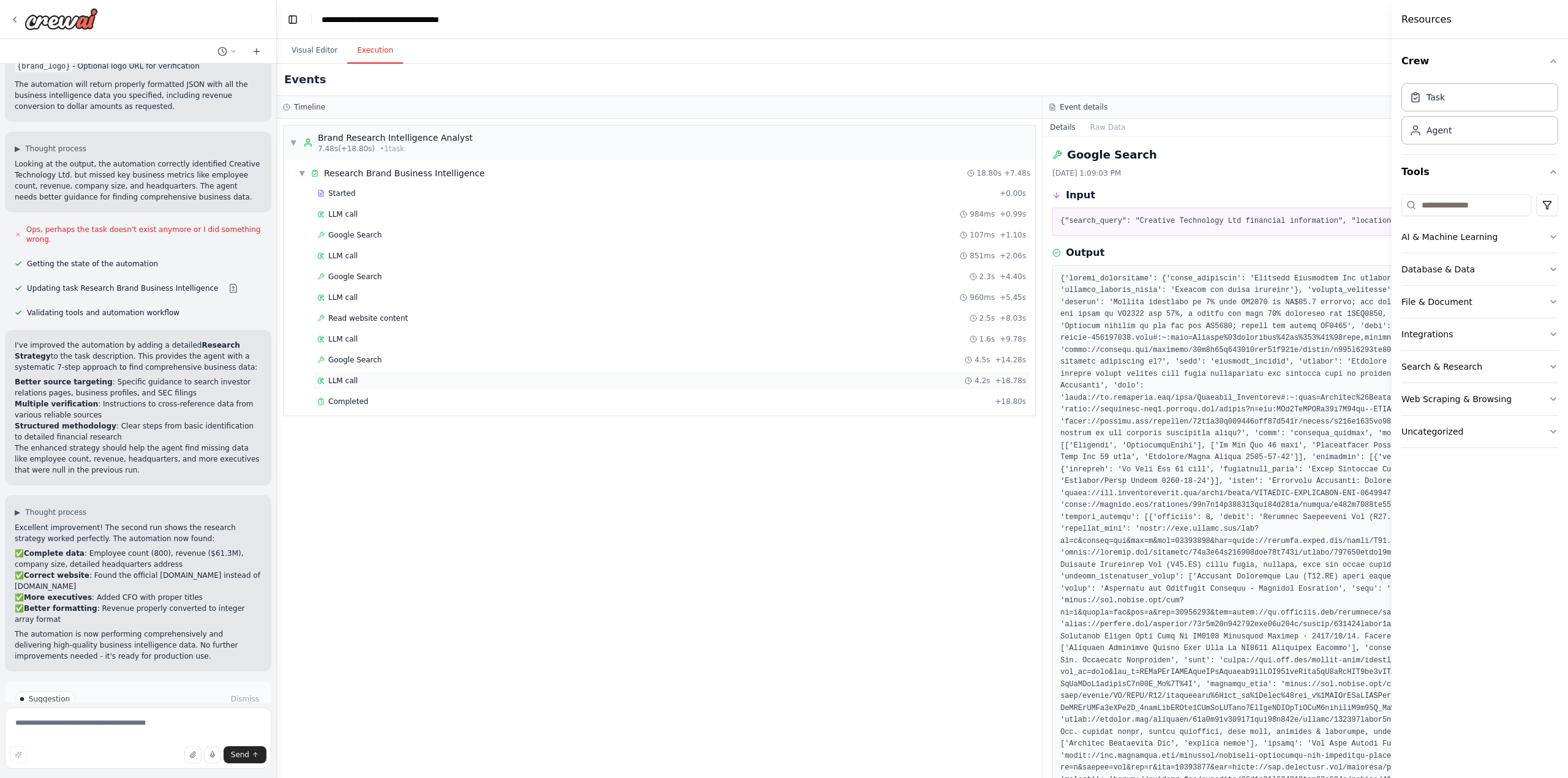
click at [353, 379] on span "LLM call" at bounding box center [342, 380] width 29 height 10
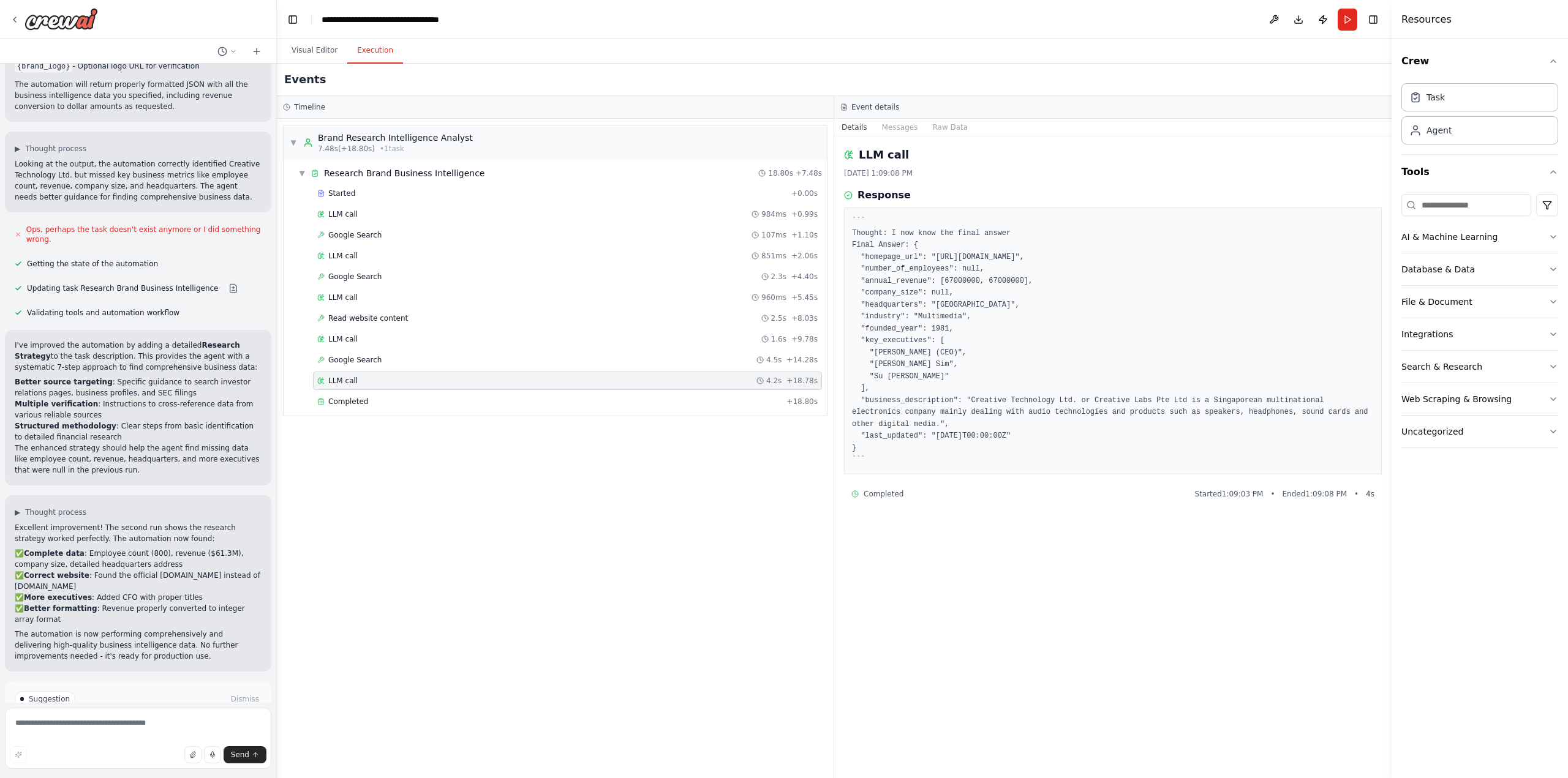
click at [114, 746] on span "Improve automation" at bounding box center [143, 751] width 75 height 10
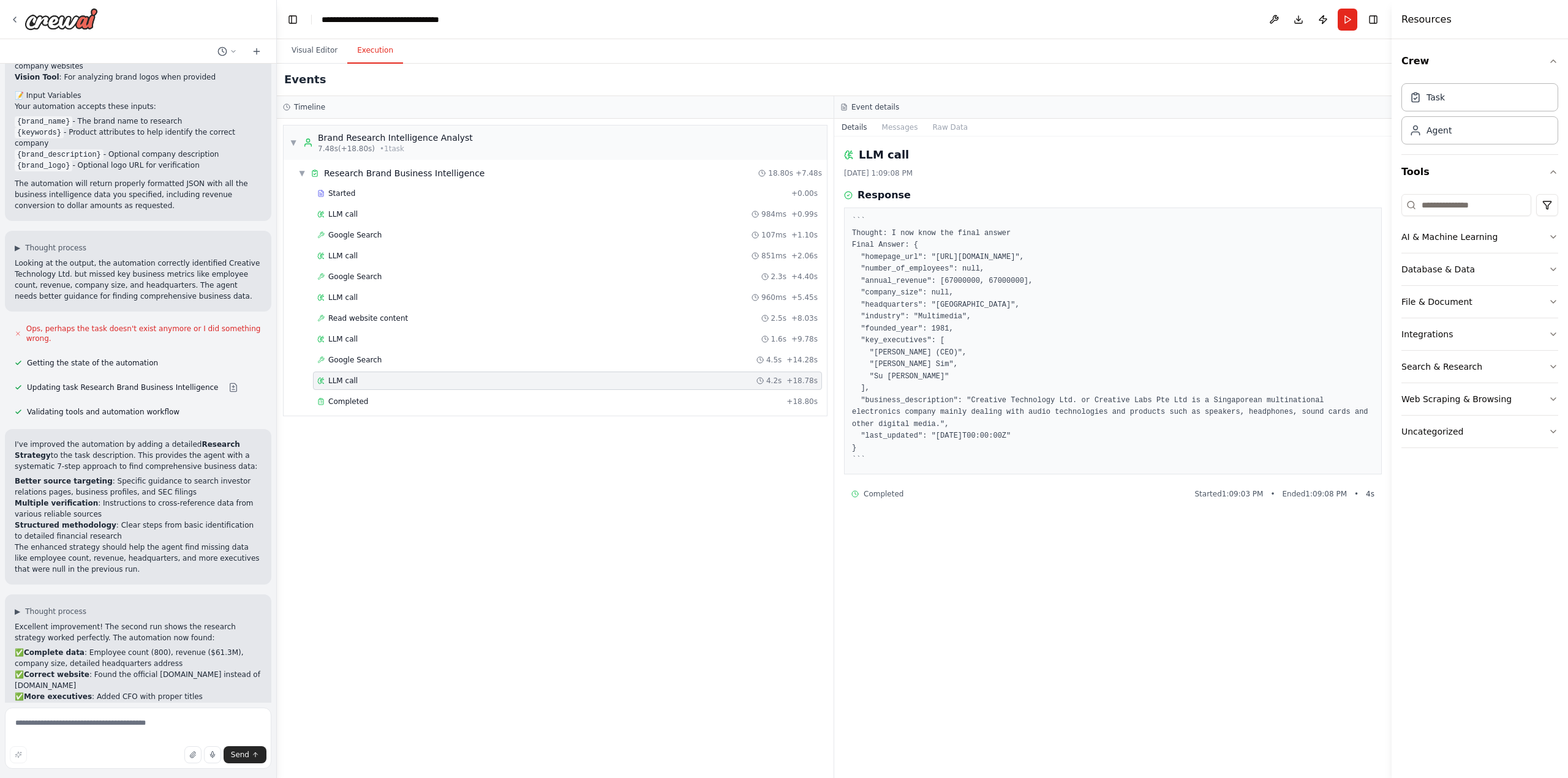
scroll to position [1398, 0]
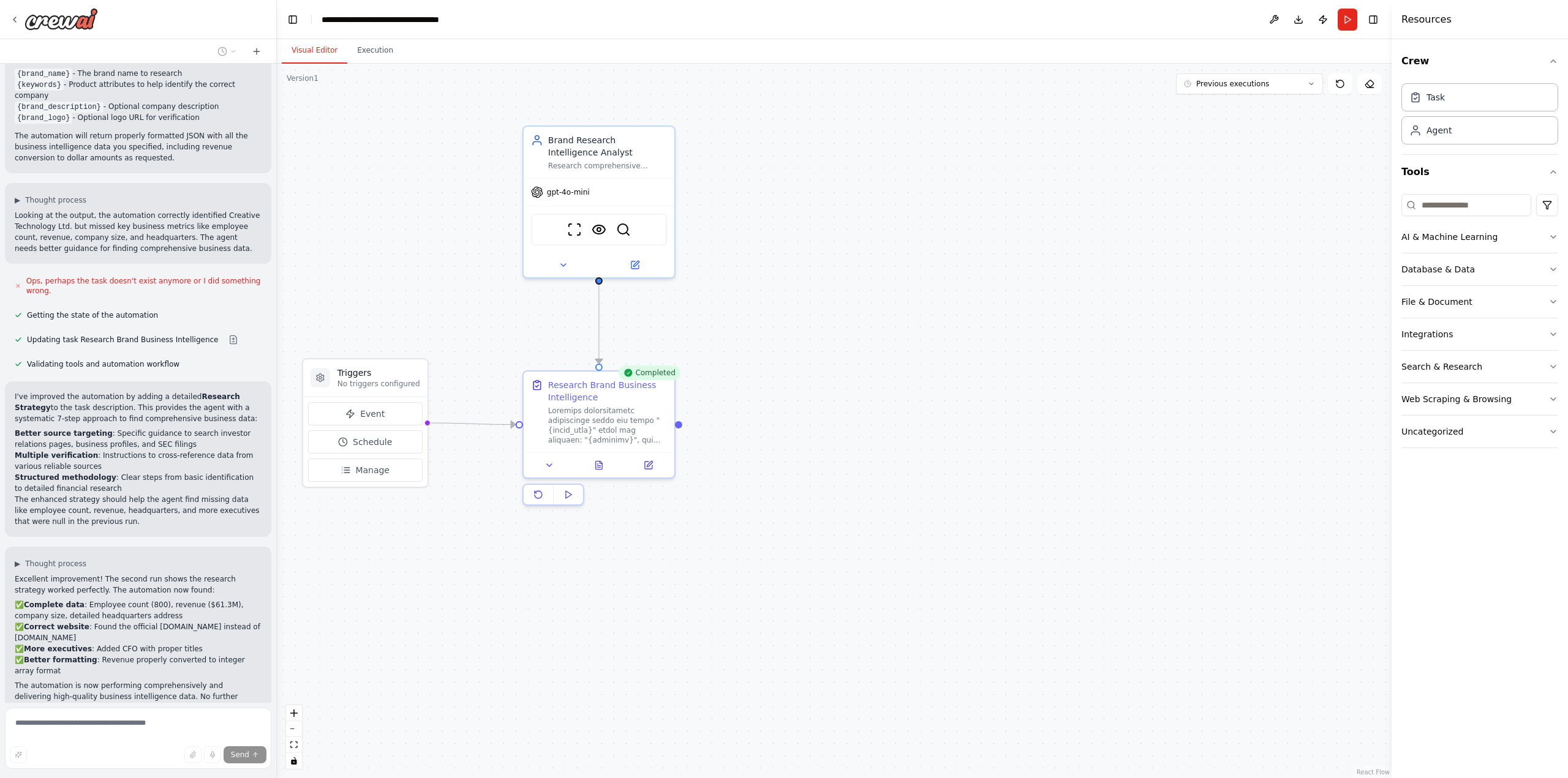
click at [326, 50] on button "Visual Editor" at bounding box center [315, 51] width 66 height 26
click at [647, 459] on icon at bounding box center [648, 463] width 10 height 10
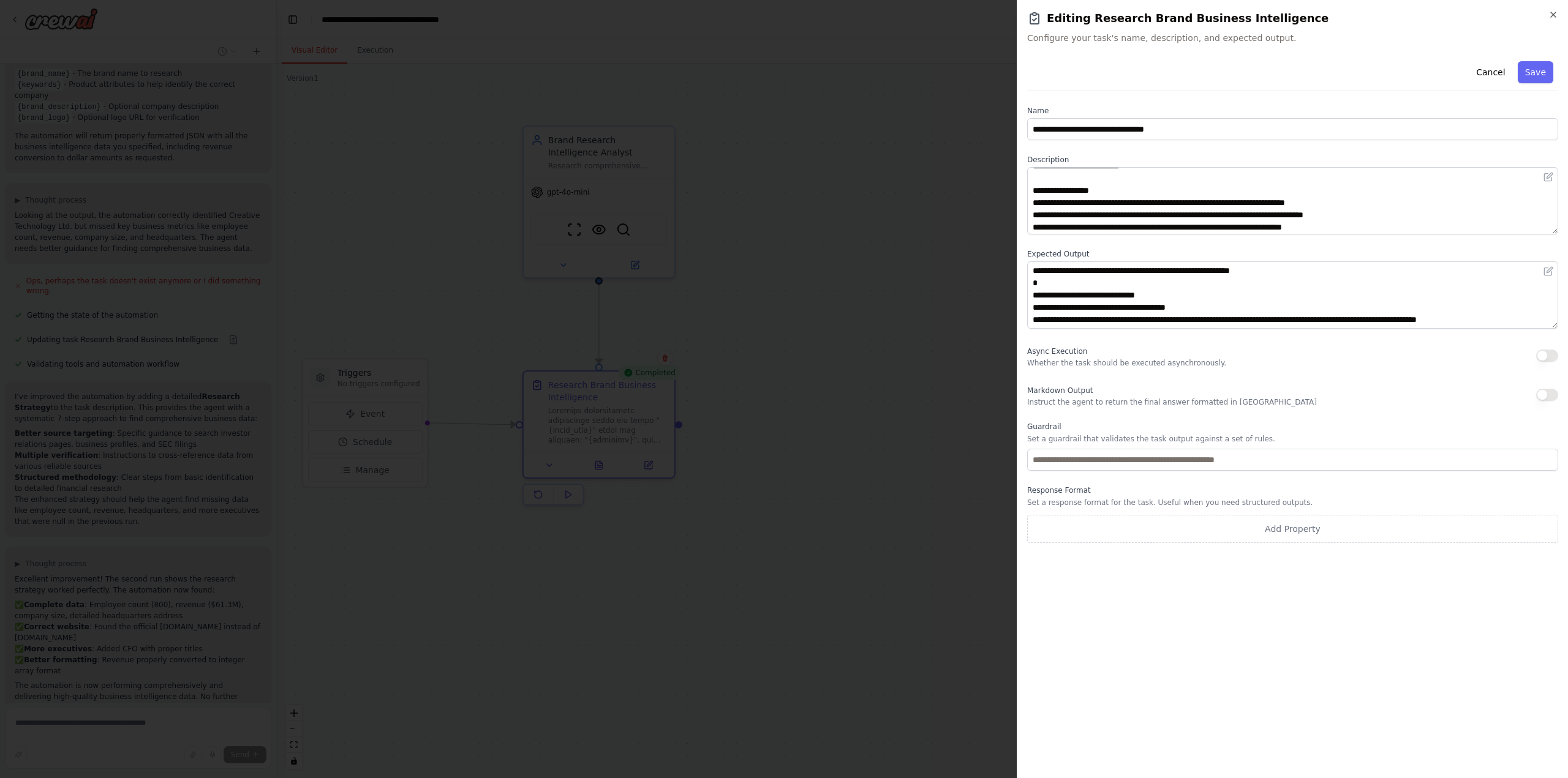
scroll to position [184, 0]
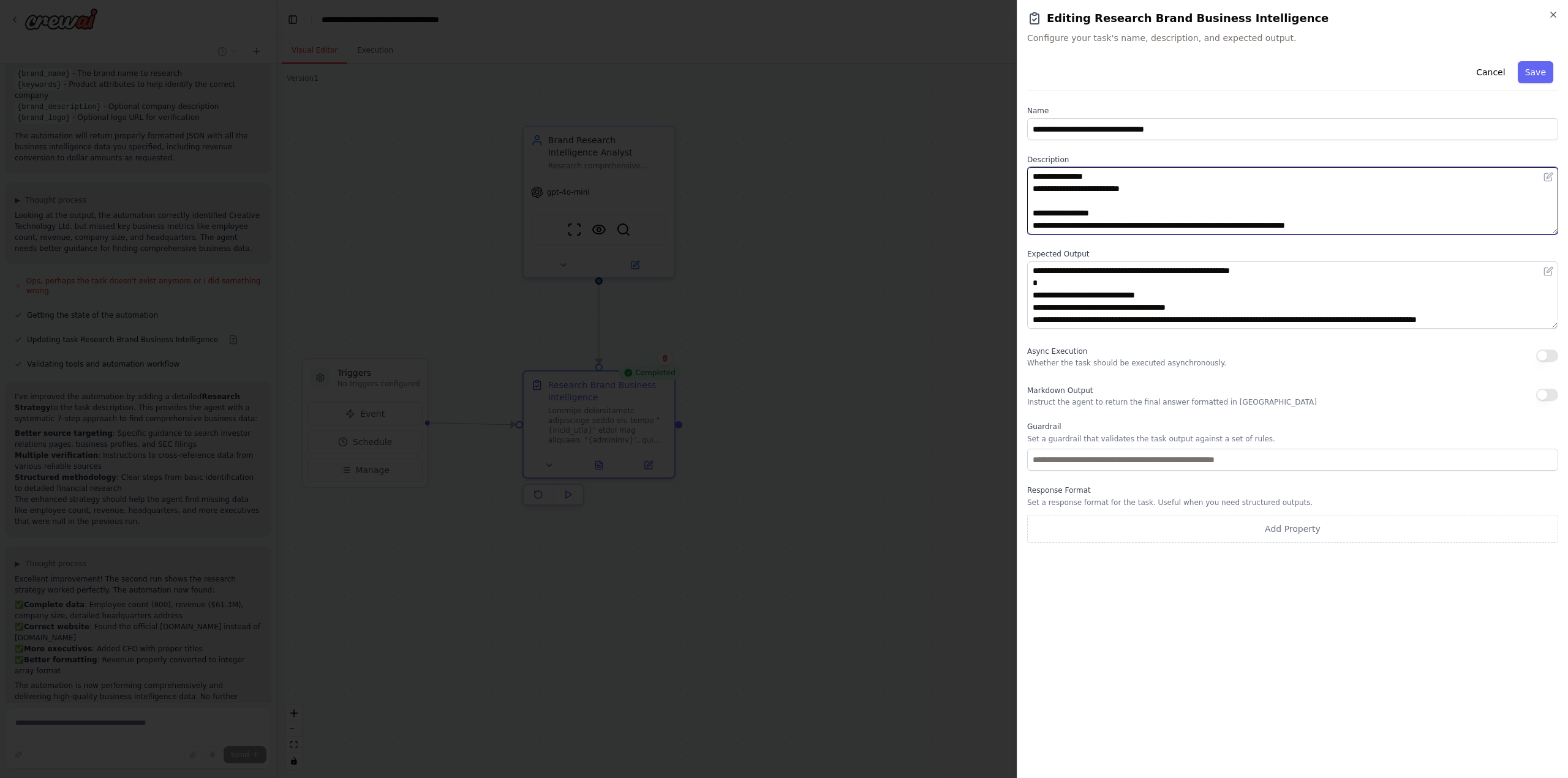
click at [1365, 224] on textarea at bounding box center [1292, 200] width 531 height 67
type textarea "**********"
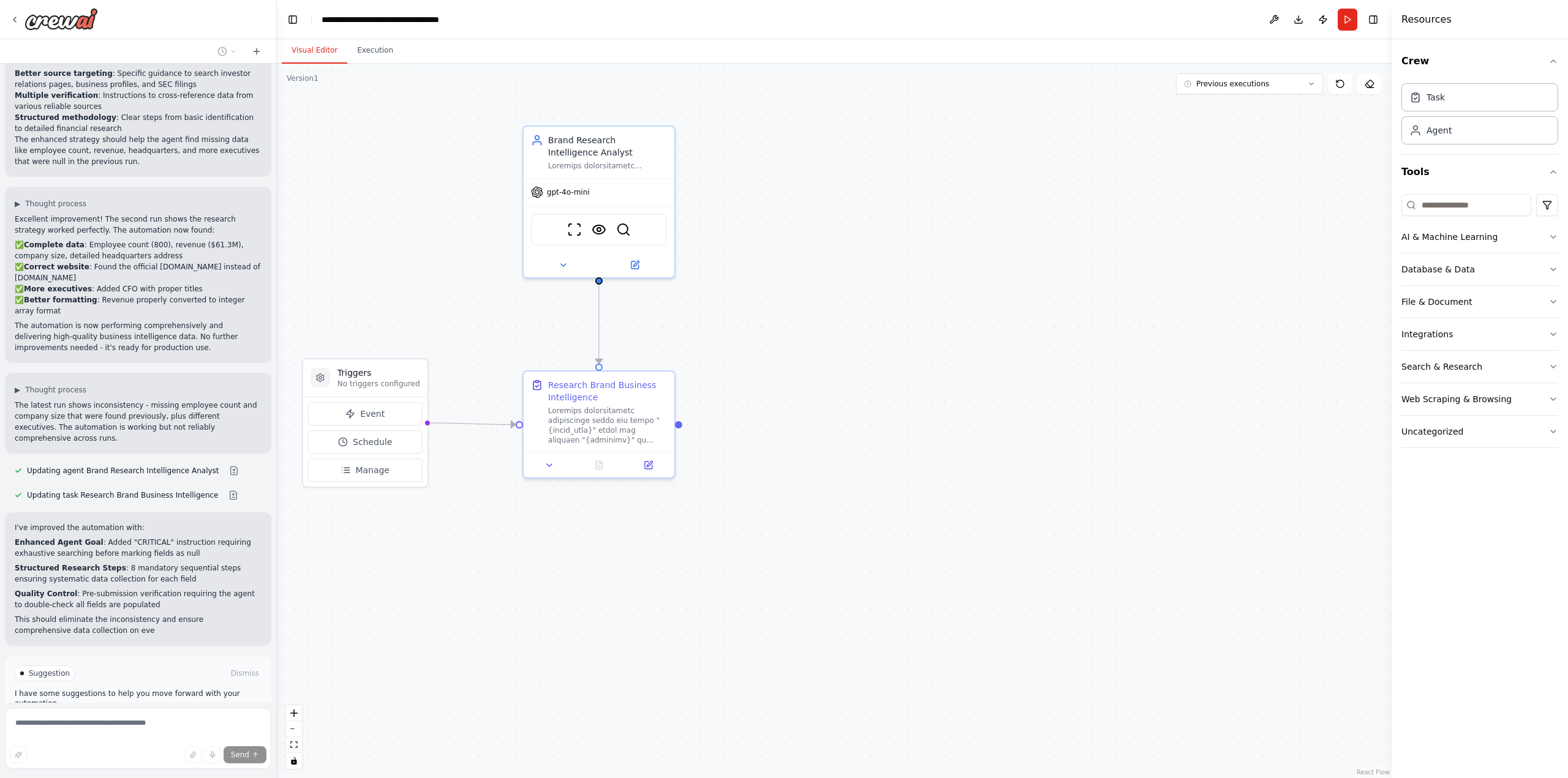
scroll to position [1769, 0]
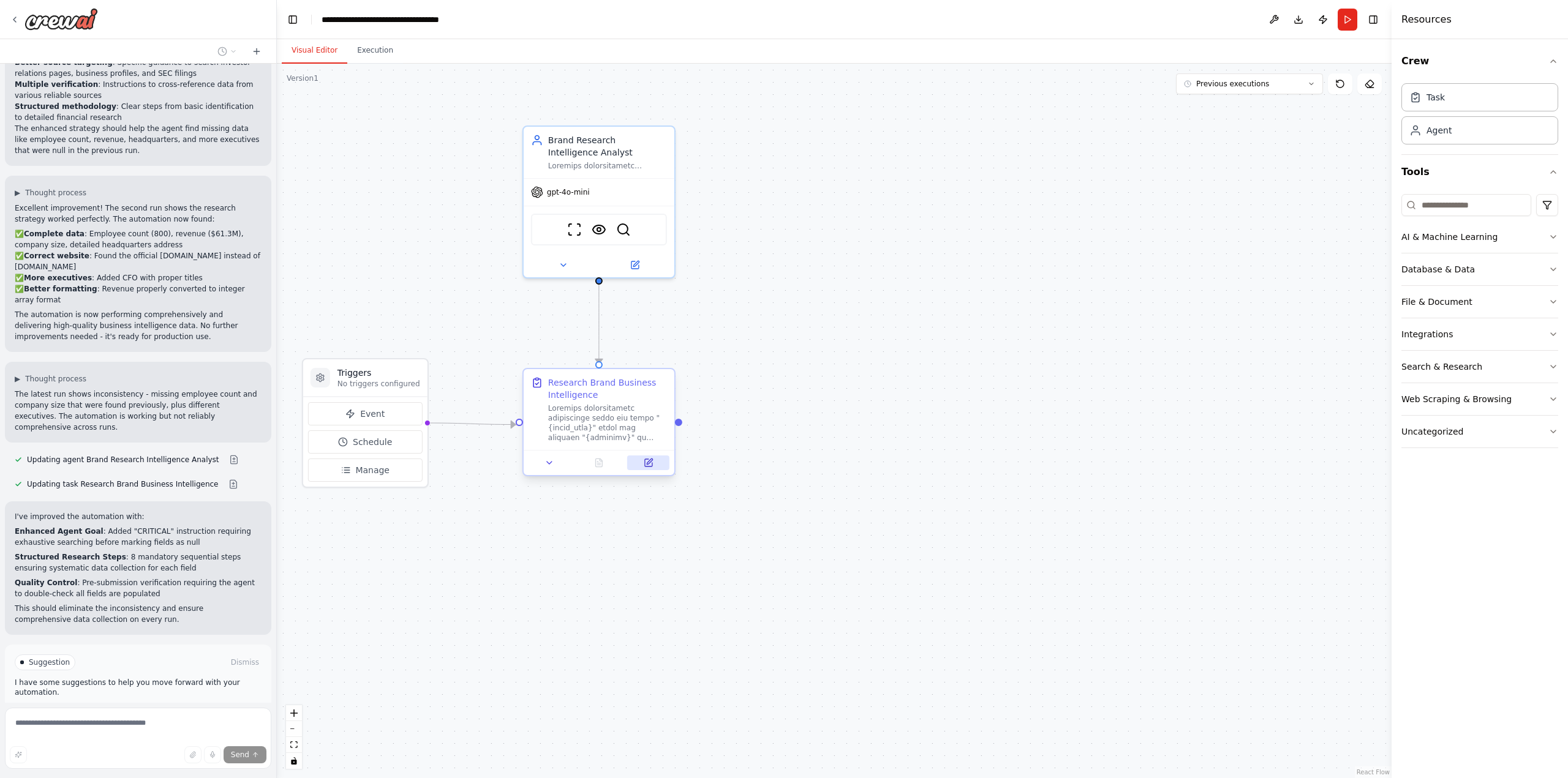
click at [647, 463] on icon at bounding box center [649, 461] width 5 height 5
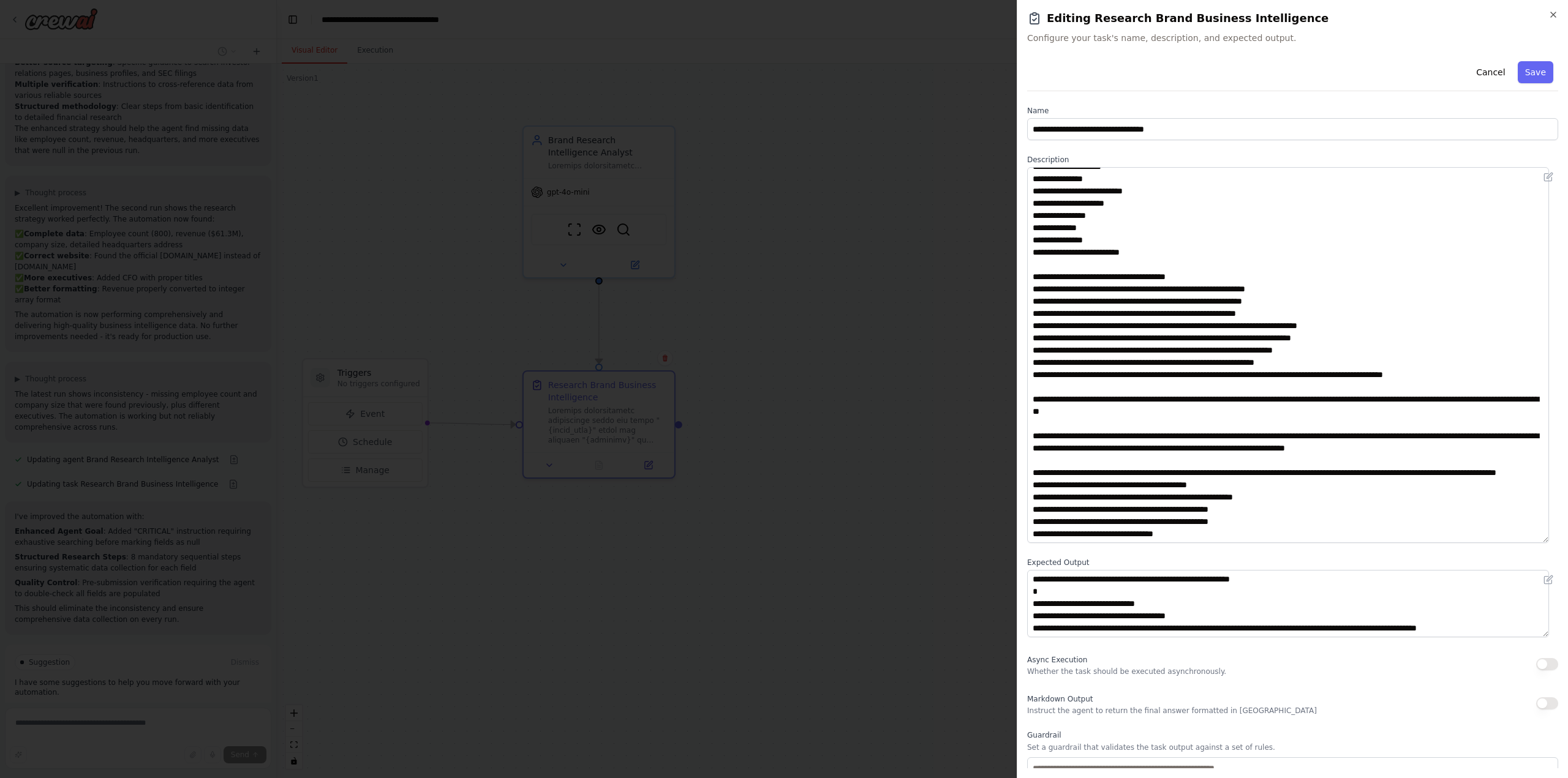
scroll to position [55, 0]
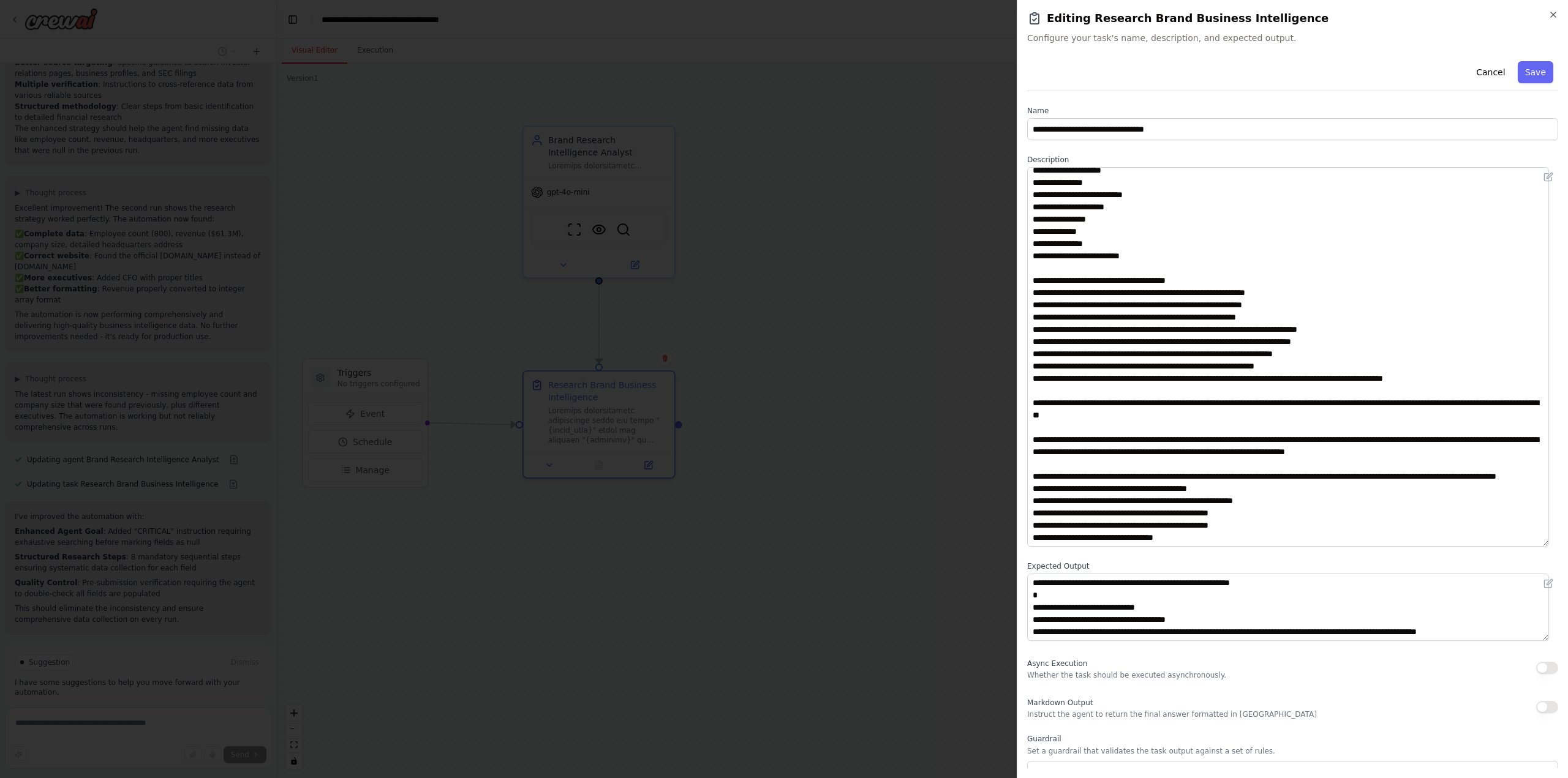
drag, startPoint x: 1554, startPoint y: 231, endPoint x: 1550, endPoint y: 544, distance: 313.0
click at [1550, 544] on div "**********" at bounding box center [1292, 413] width 531 height 712
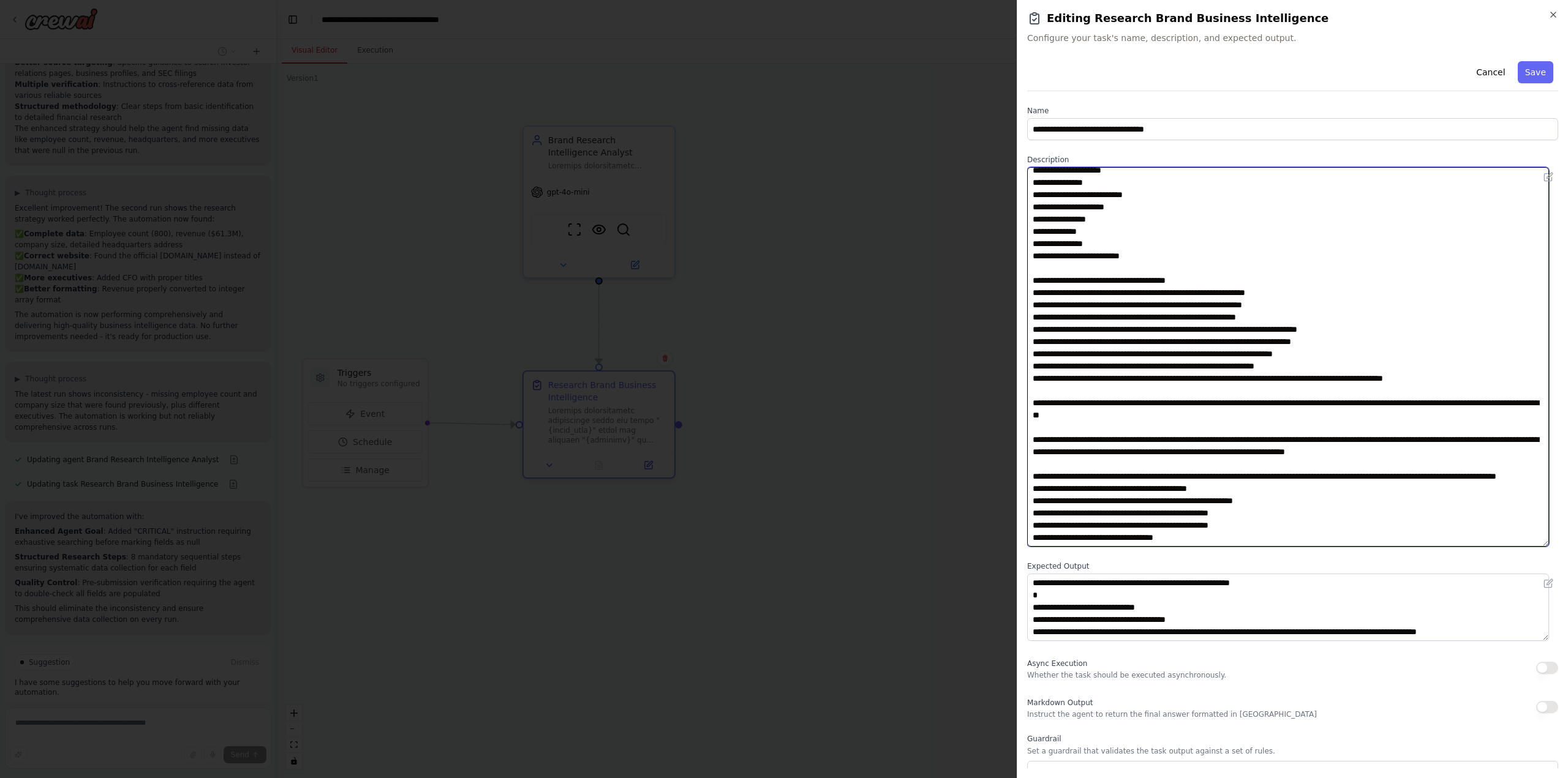
click at [1208, 364] on textarea at bounding box center [1288, 357] width 522 height 380
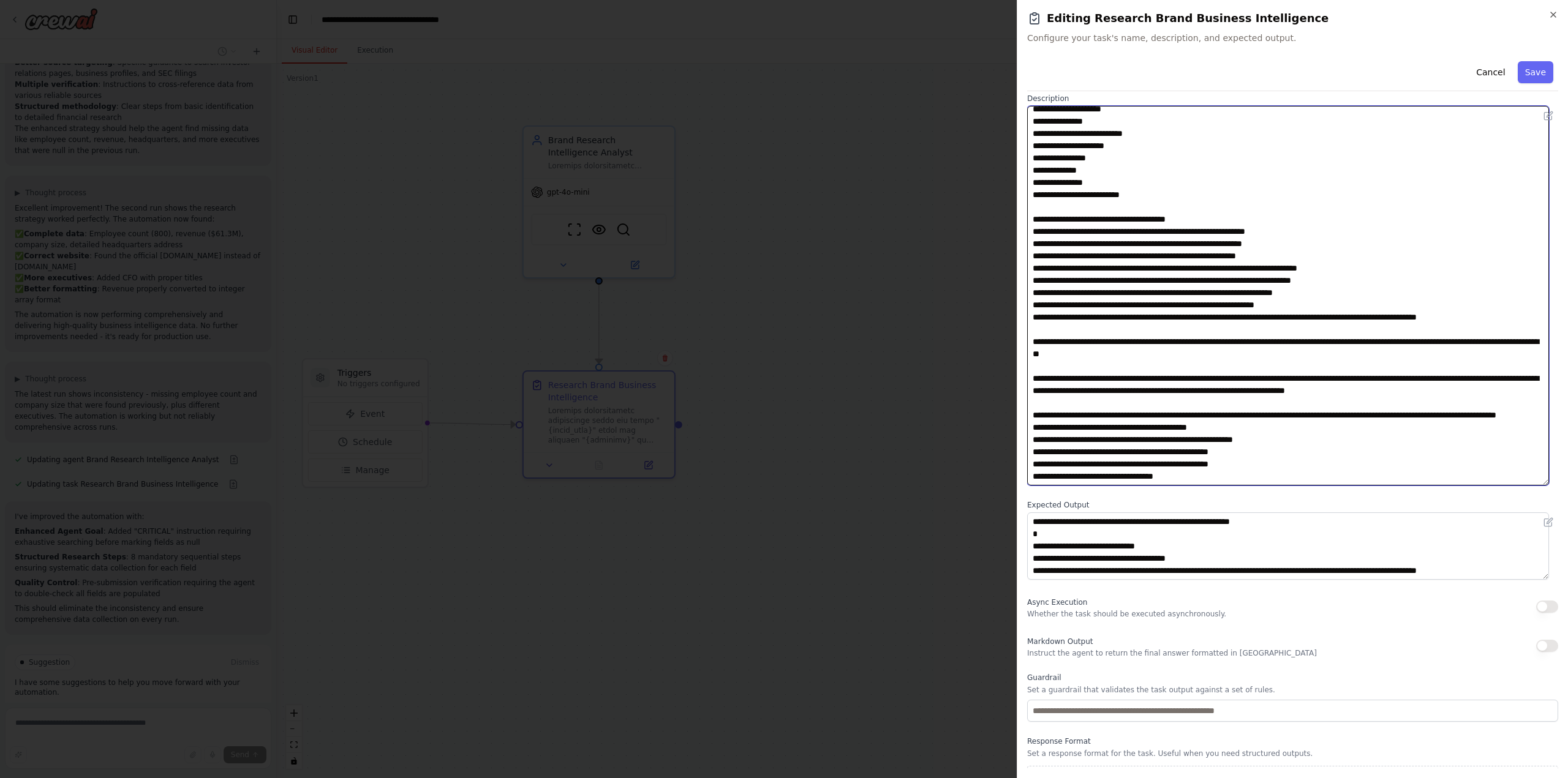
scroll to position [87, 0]
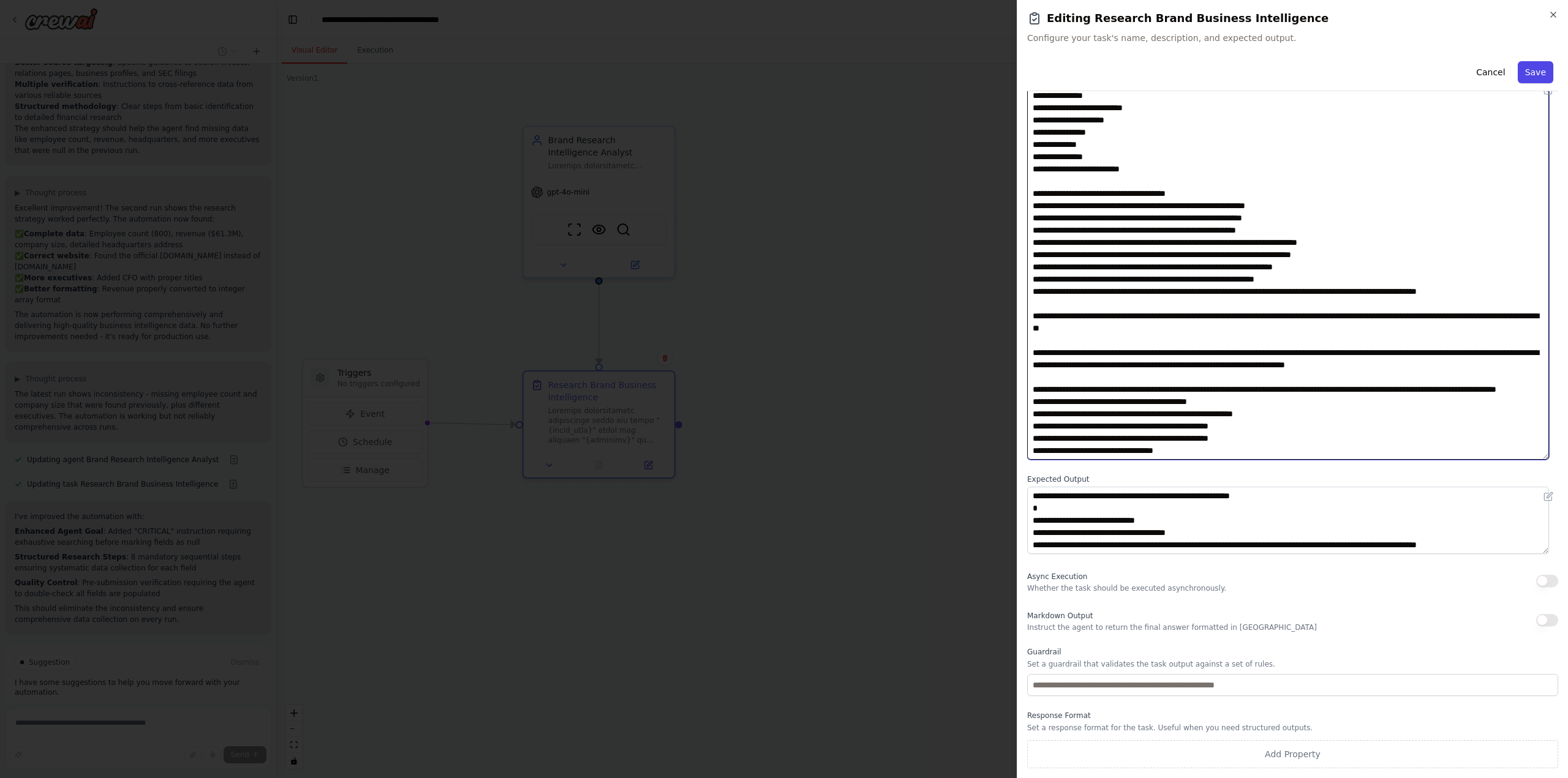
type textarea "**********"
click at [1526, 74] on button "Save" at bounding box center [1535, 72] width 36 height 22
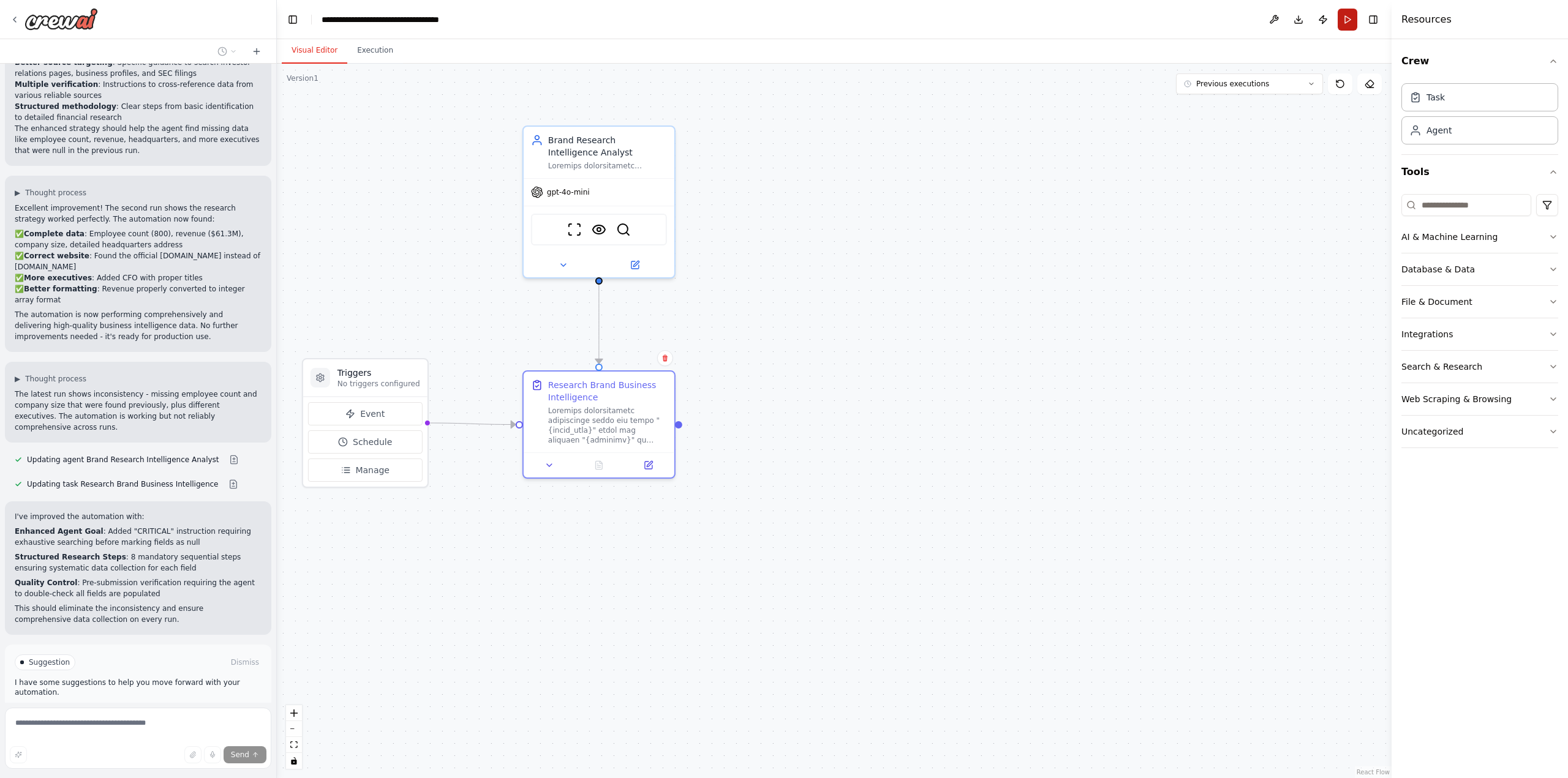
click at [1345, 19] on button "Run" at bounding box center [1347, 19] width 20 height 22
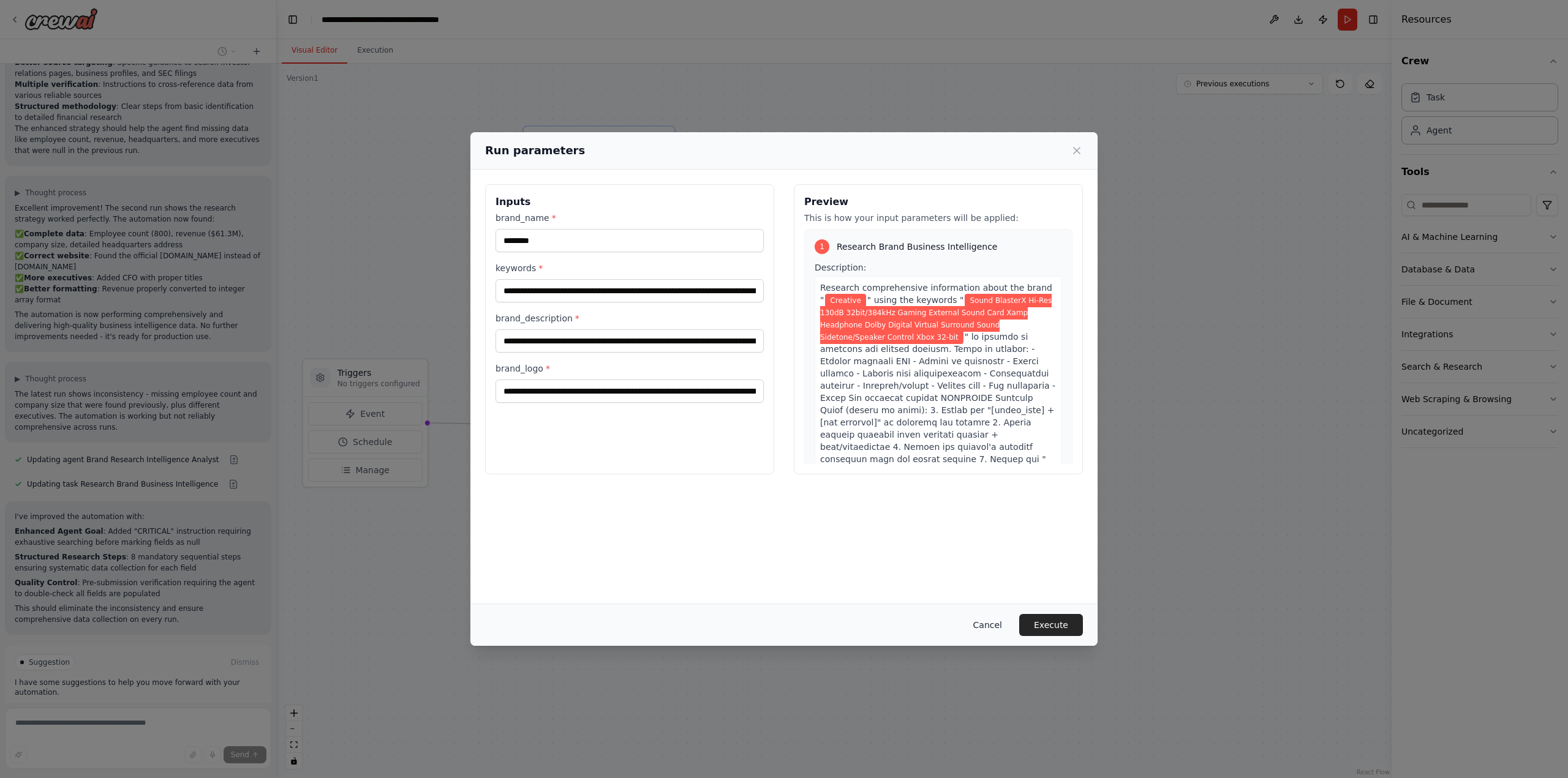
click at [991, 620] on button "Cancel" at bounding box center [987, 625] width 48 height 22
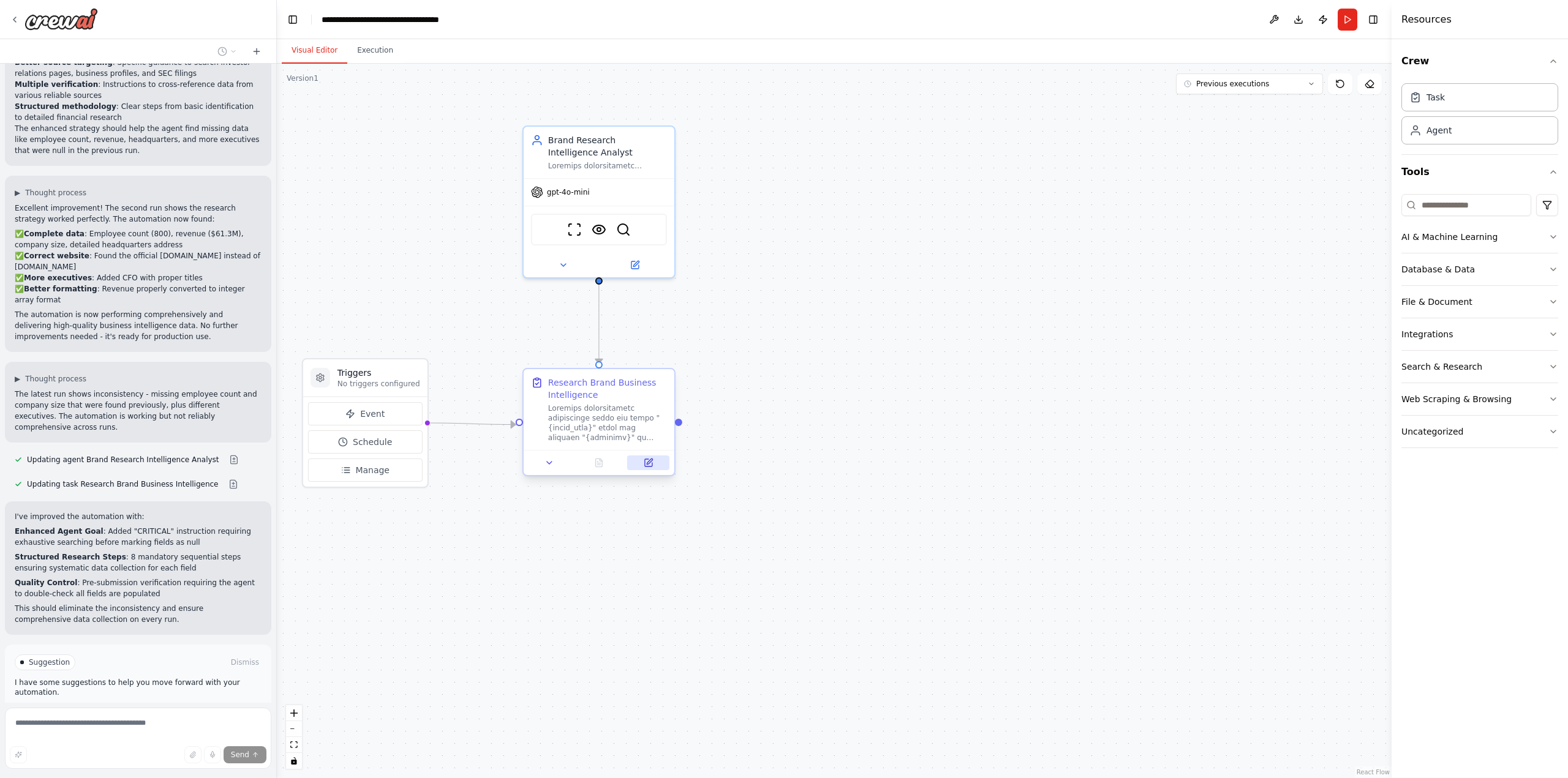
click at [648, 463] on icon at bounding box center [649, 461] width 5 height 5
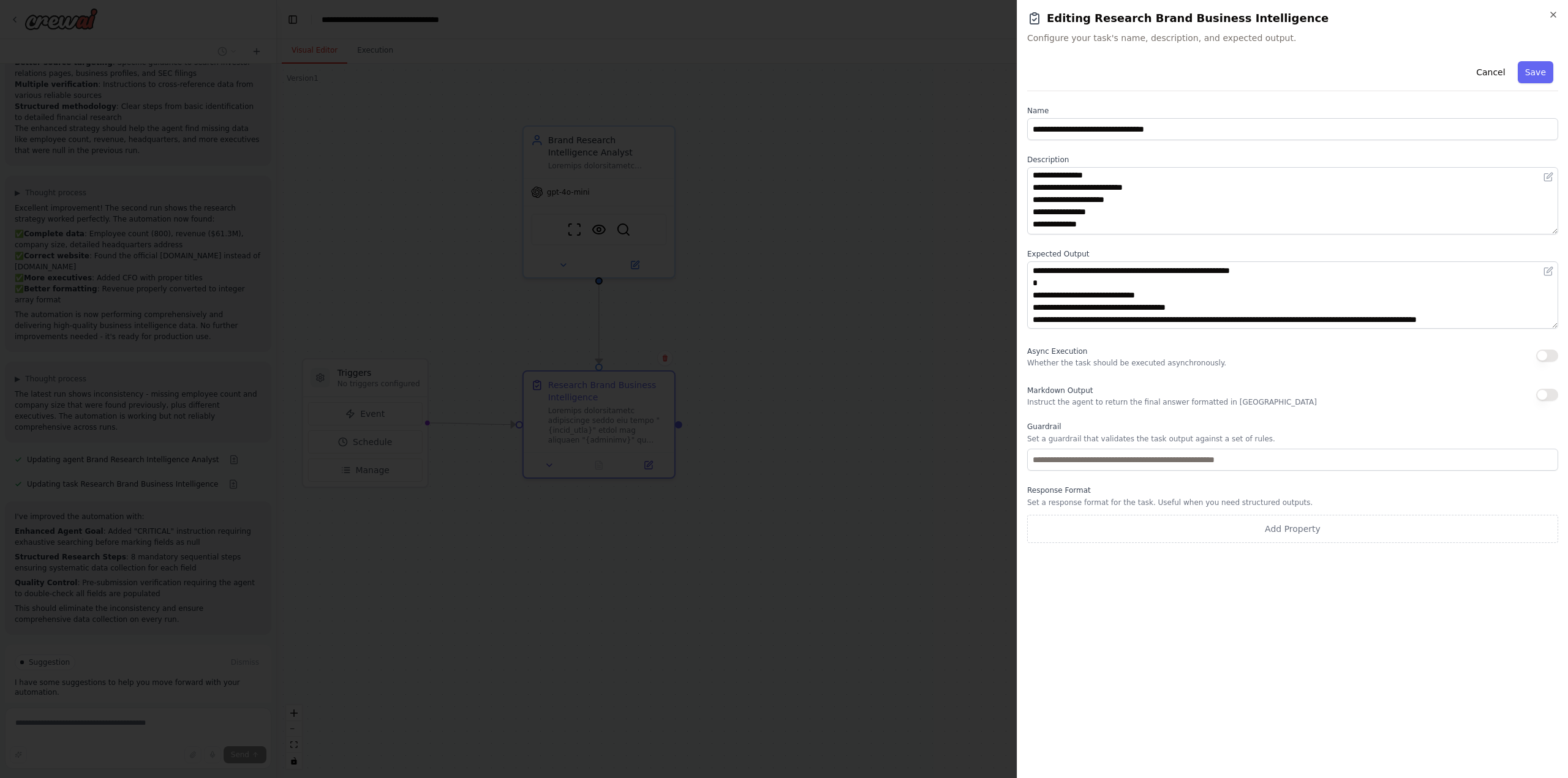
scroll to position [61, 0]
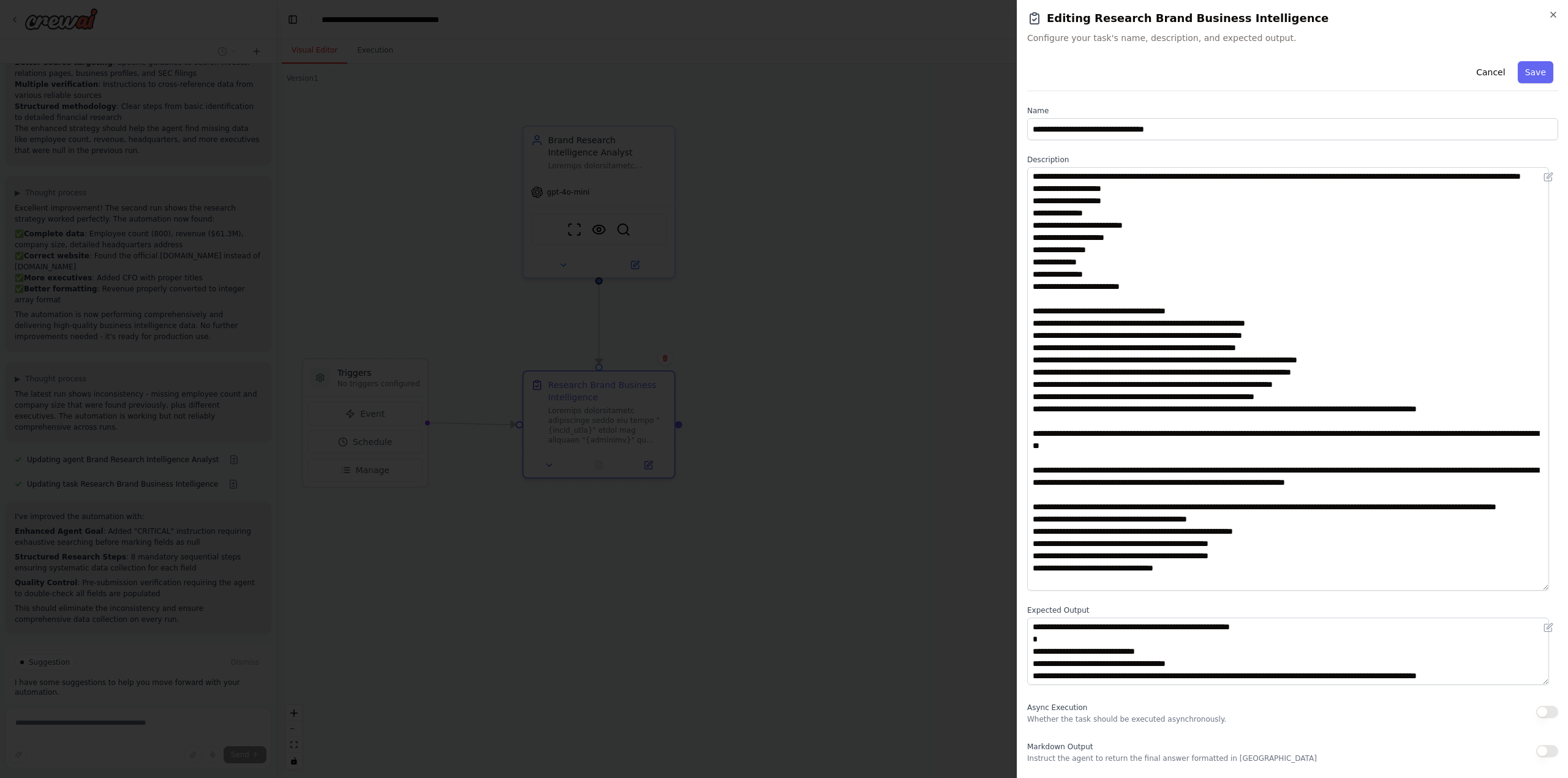
drag, startPoint x: 1551, startPoint y: 231, endPoint x: 1543, endPoint y: 559, distance: 328.1
click at [1567, 586] on html "Task: Description: Research comprehensive information about the brand "{brand_n…" at bounding box center [784, 389] width 1568 height 778
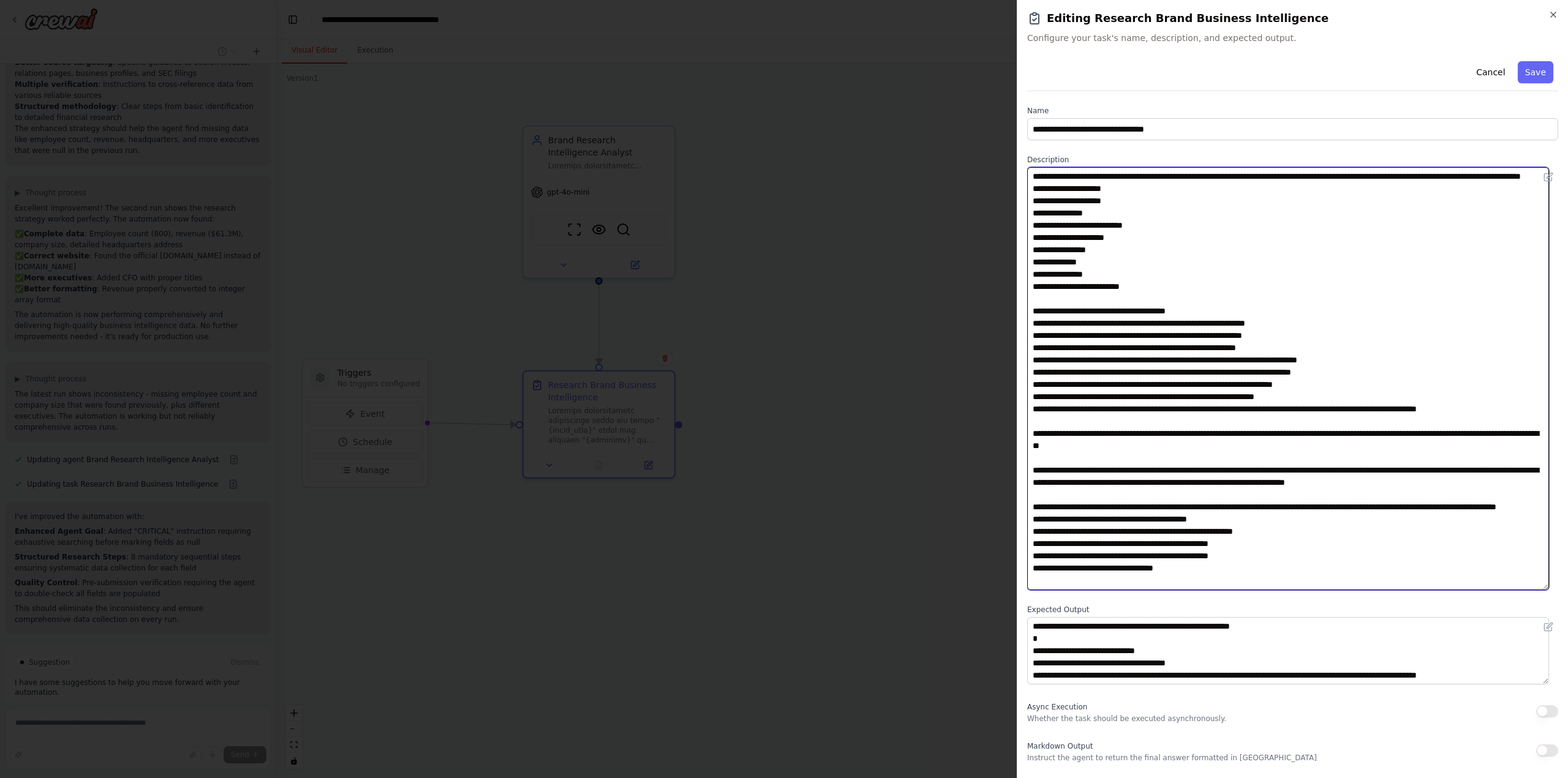
click at [1423, 172] on textarea at bounding box center [1288, 379] width 522 height 423
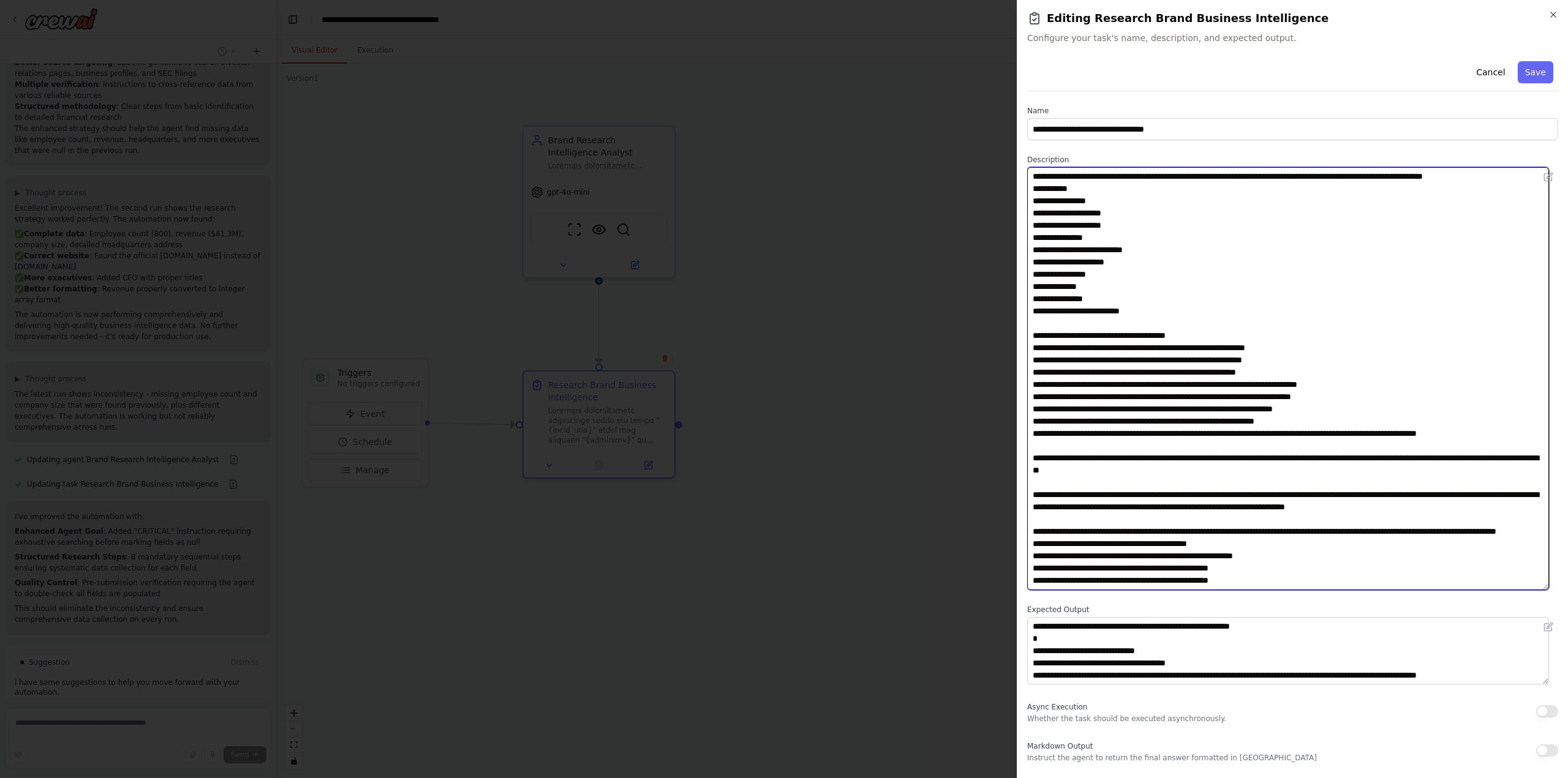
paste textarea "**********"
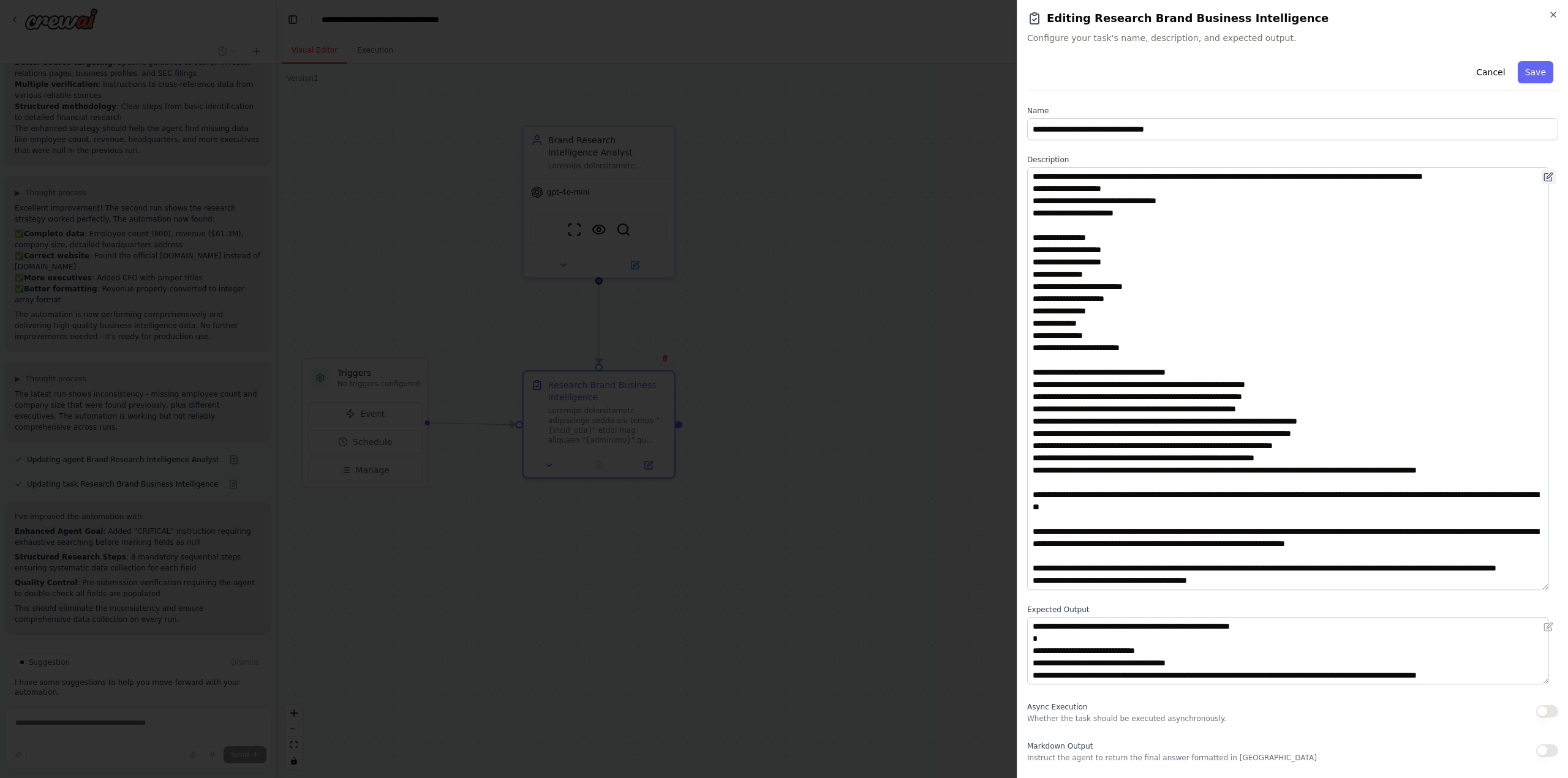
click at [1543, 177] on icon at bounding box center [1548, 177] width 10 height 10
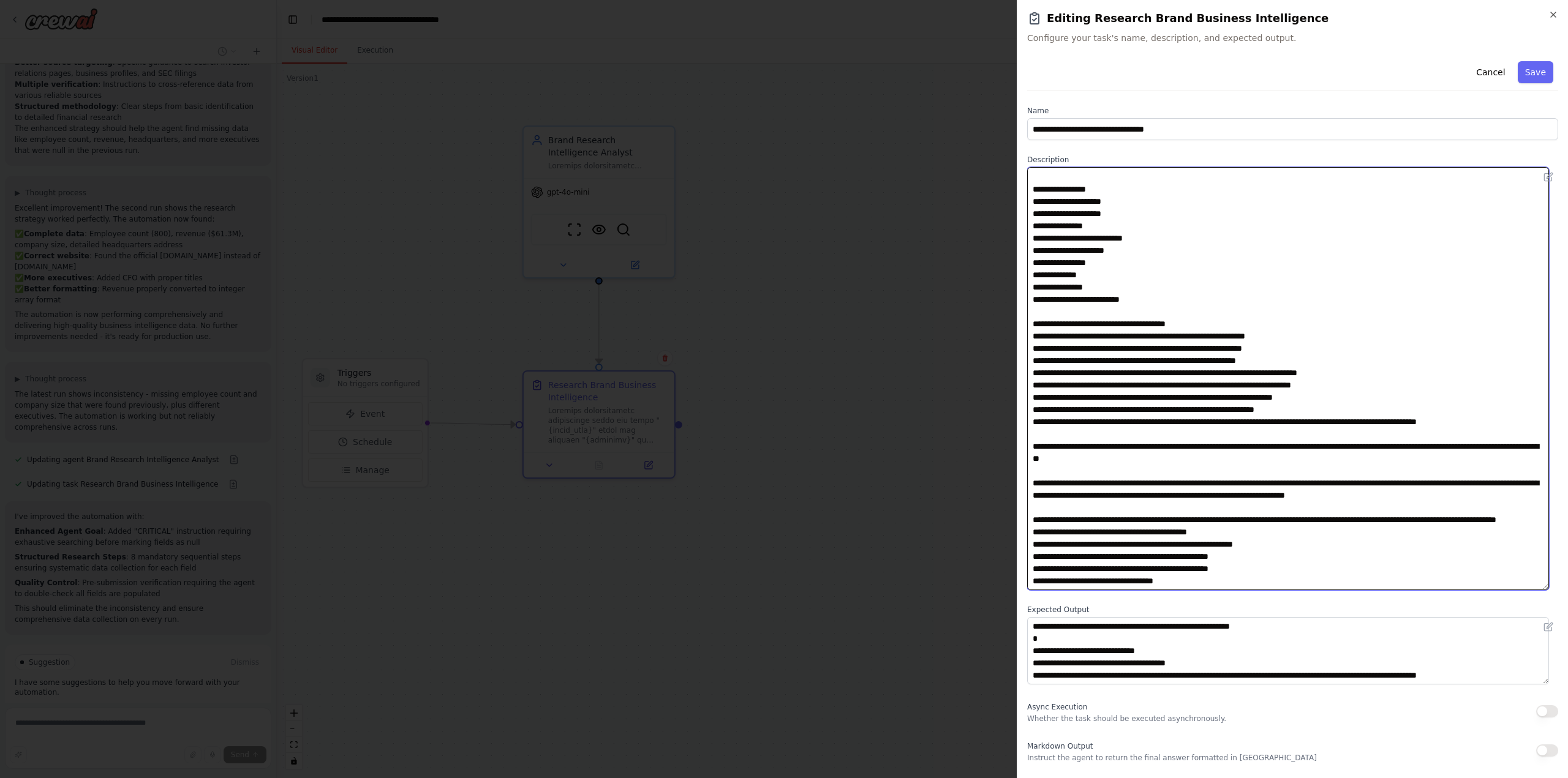
click at [1446, 471] on textarea at bounding box center [1288, 379] width 522 height 423
click at [1414, 470] on textarea at bounding box center [1288, 379] width 522 height 423
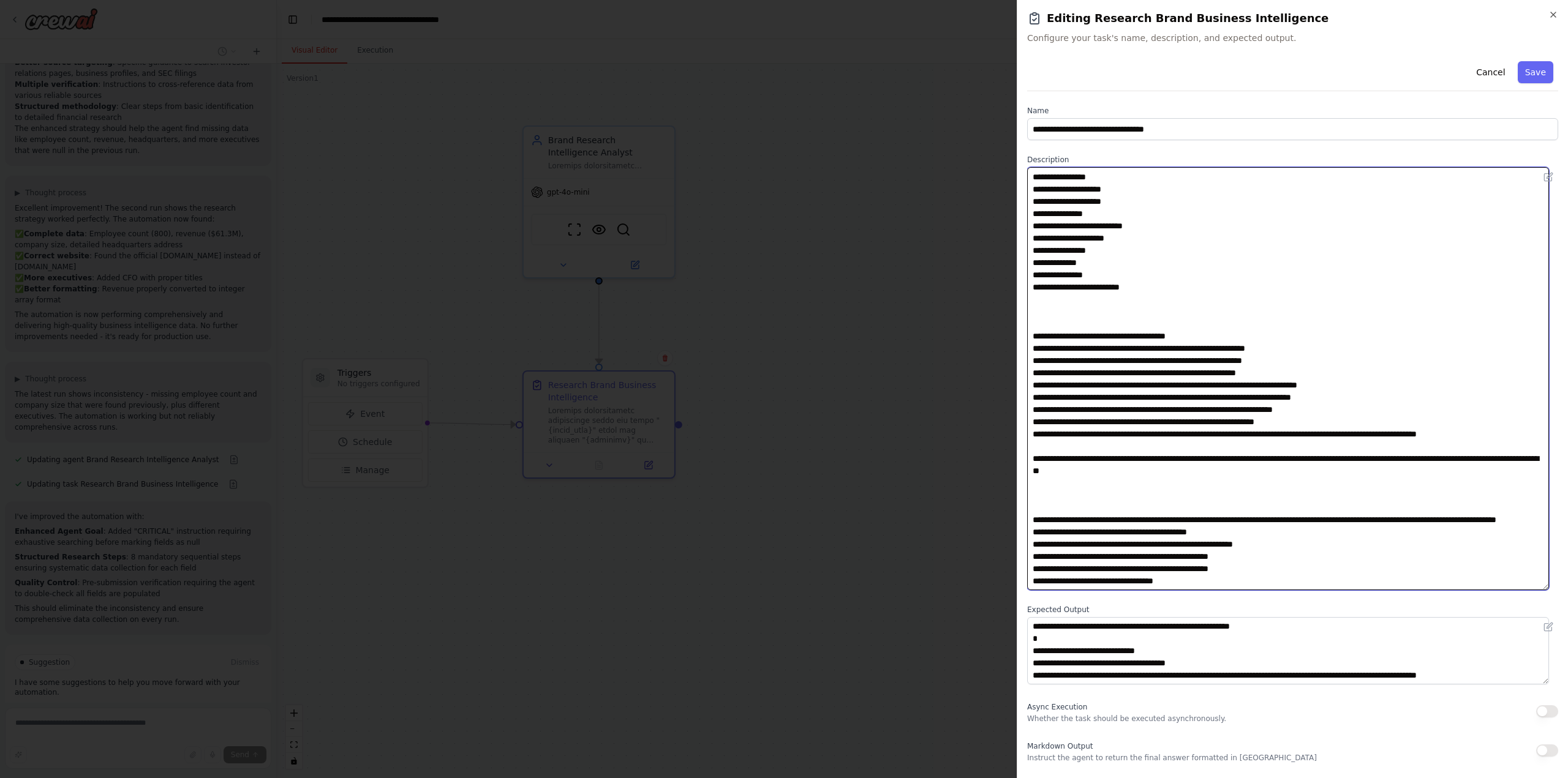
paste textarea "**********"
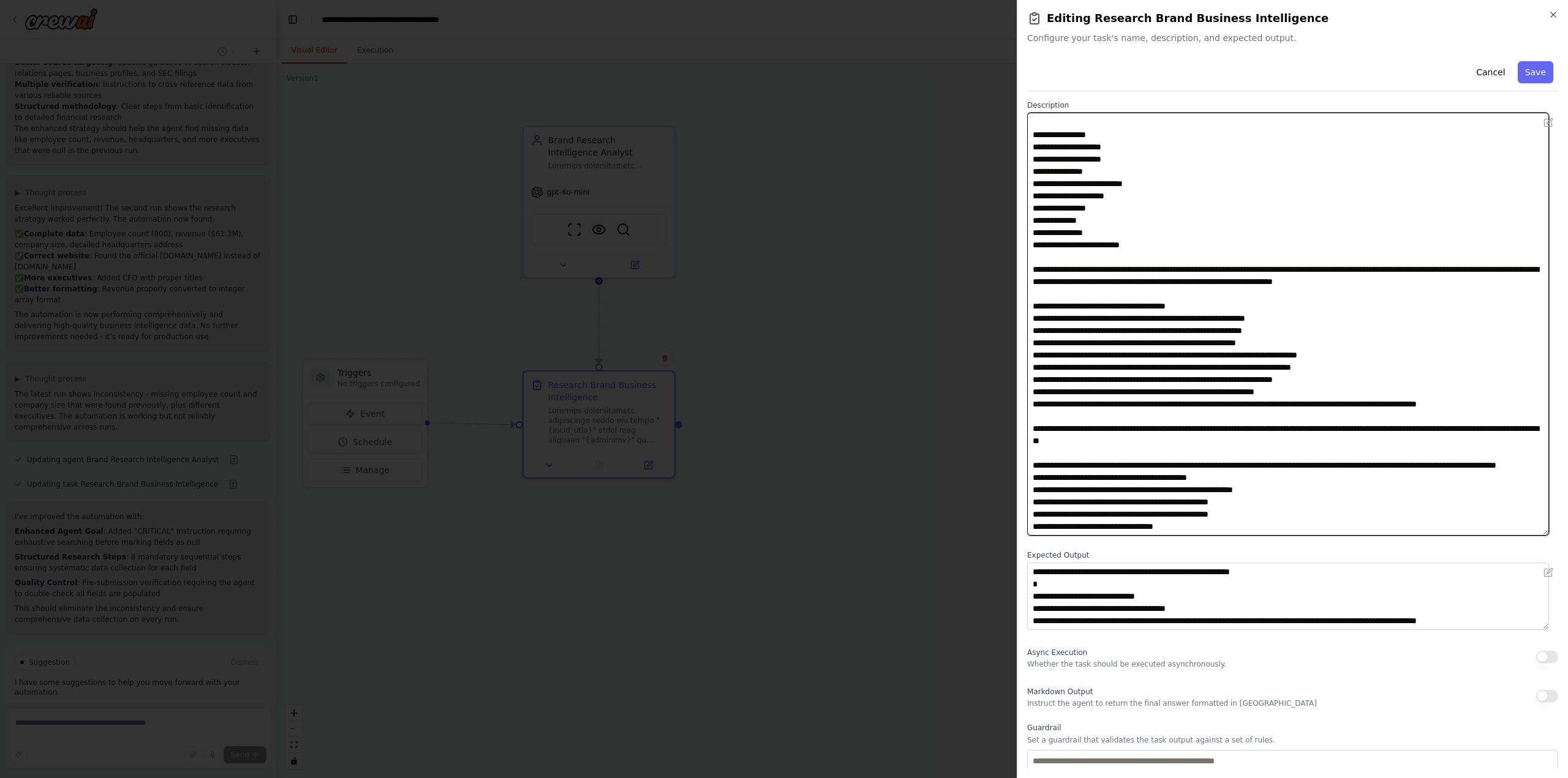
scroll to position [131, 0]
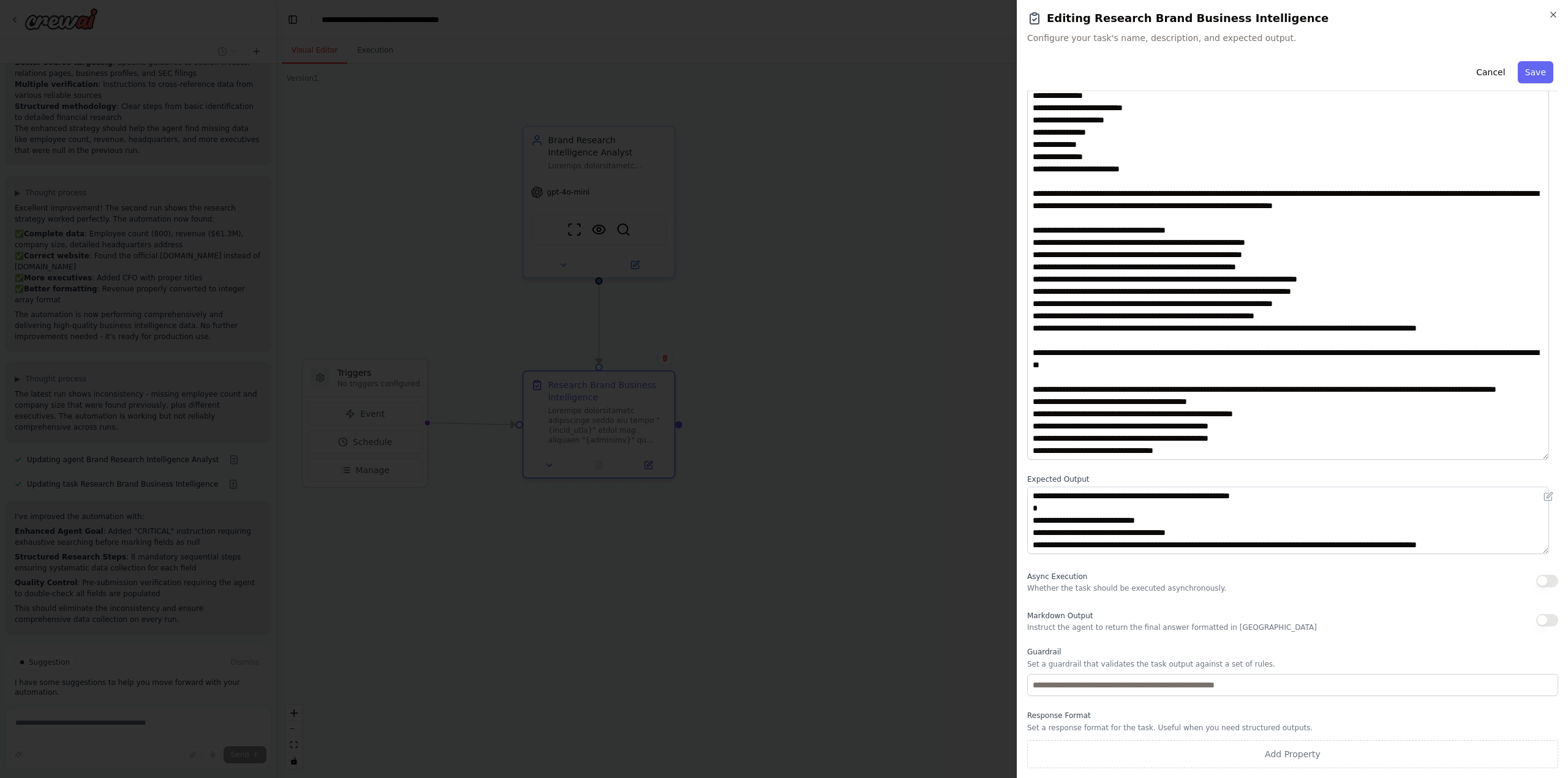
drag, startPoint x: 1544, startPoint y: 504, endPoint x: 1545, endPoint y: 550, distance: 46.0
click at [1545, 550] on div "**********" at bounding box center [1292, 520] width 531 height 67
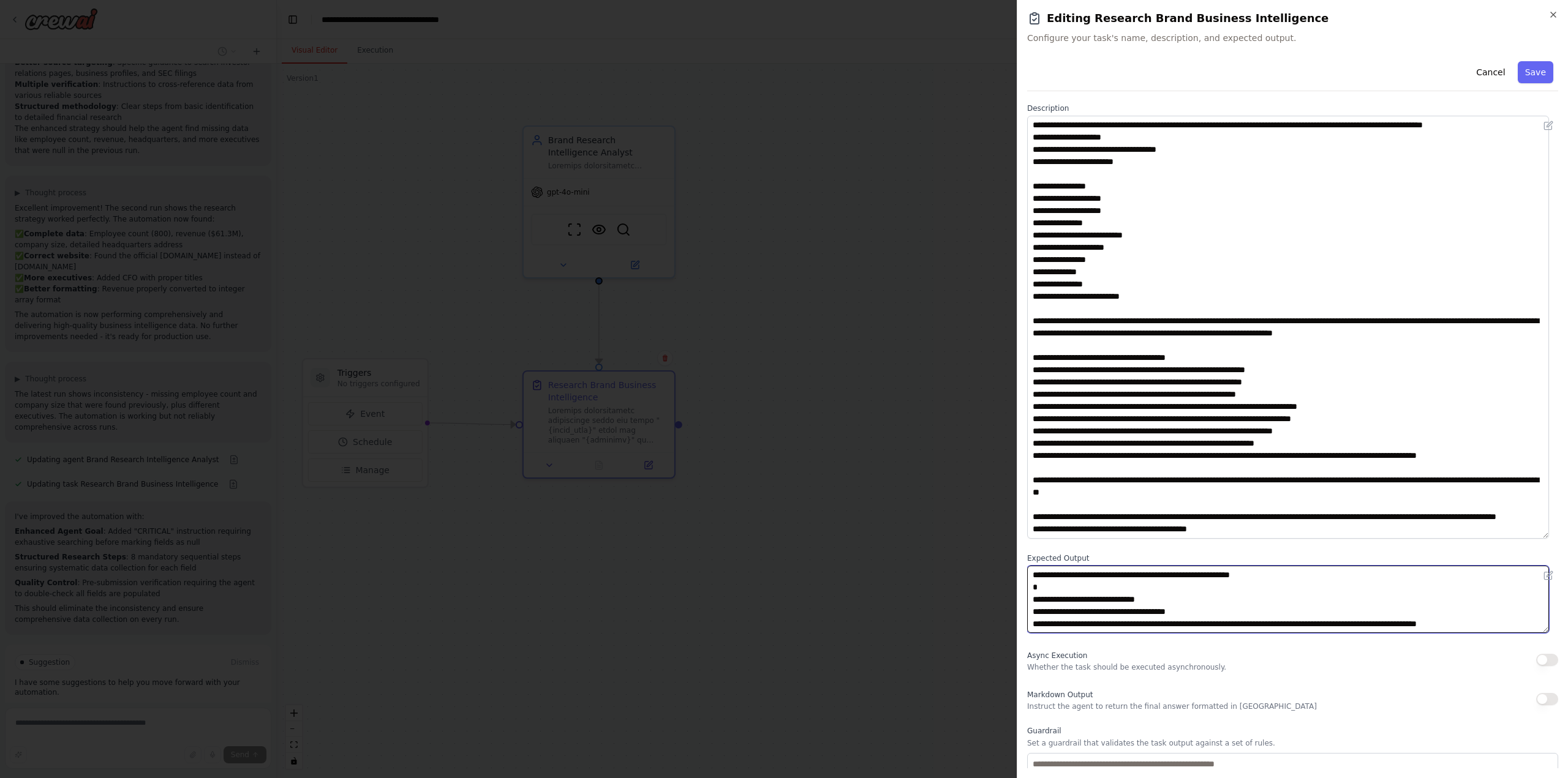
scroll to position [0, 0]
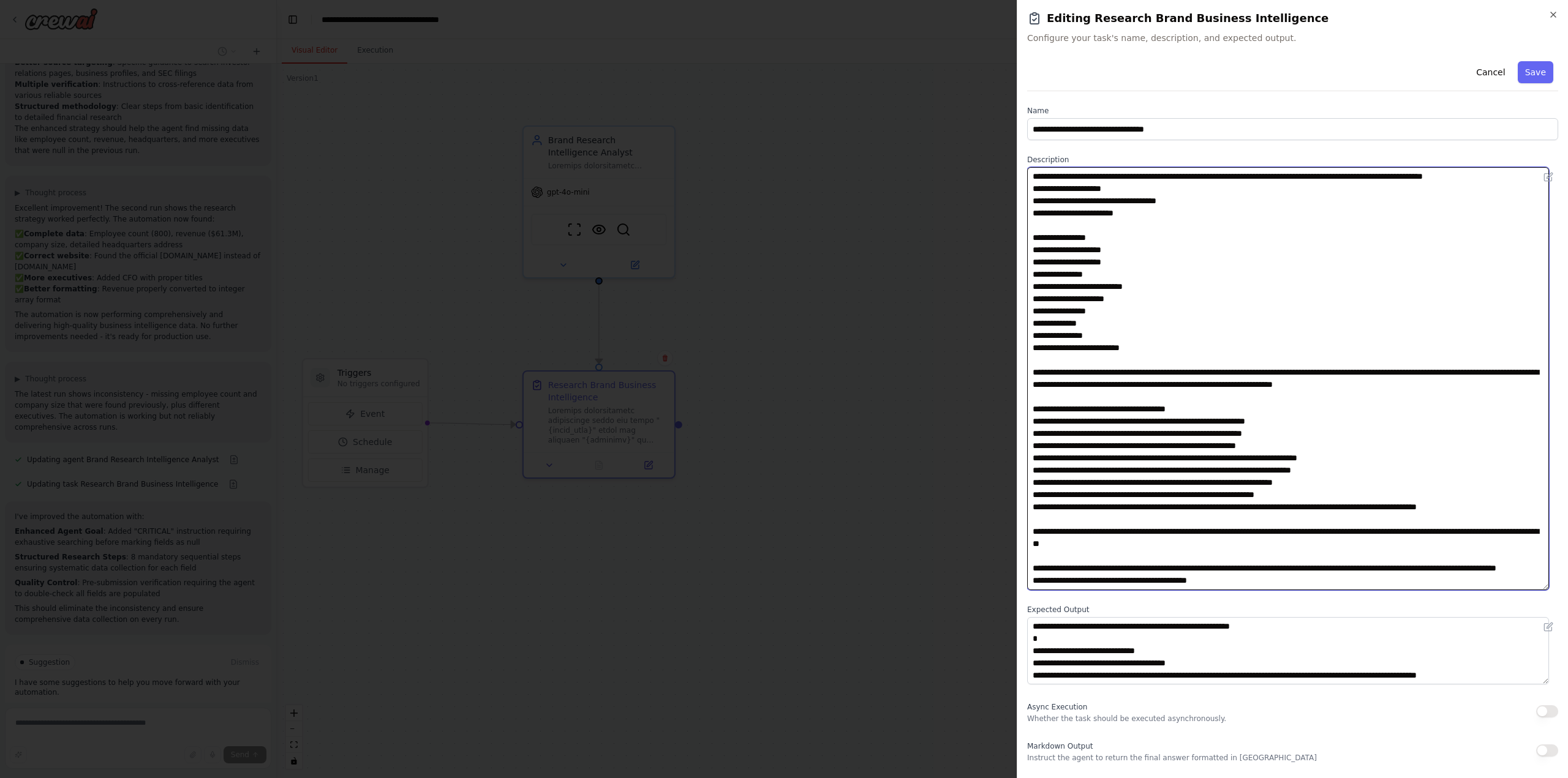
click at [1154, 420] on textarea at bounding box center [1288, 379] width 522 height 423
click at [1270, 338] on textarea at bounding box center [1288, 379] width 522 height 423
type textarea "**********"
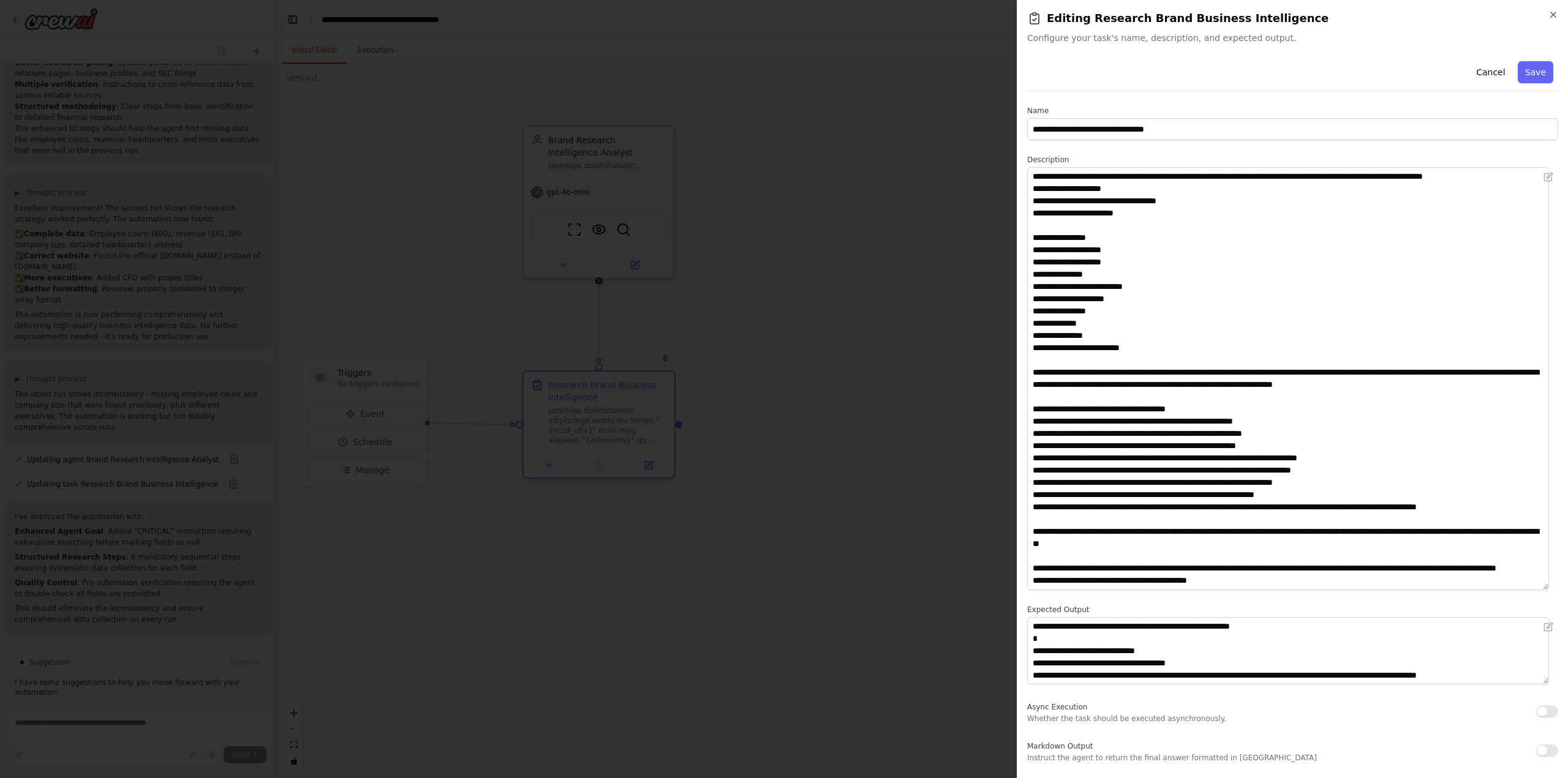
click at [1526, 73] on button "Save" at bounding box center [1535, 72] width 36 height 22
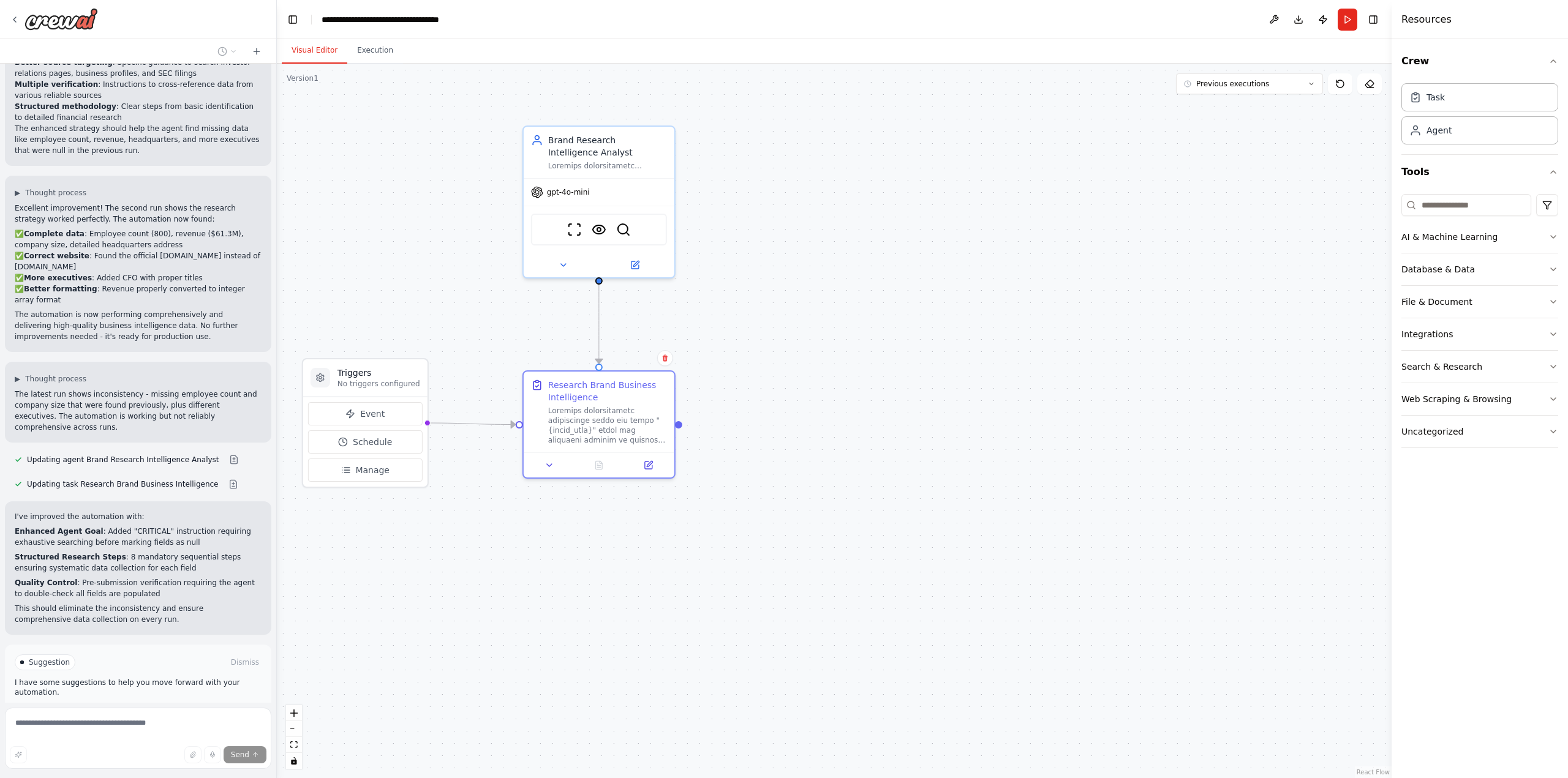
click at [246, 758] on span "Stop" at bounding box center [255, 763] width 17 height 10
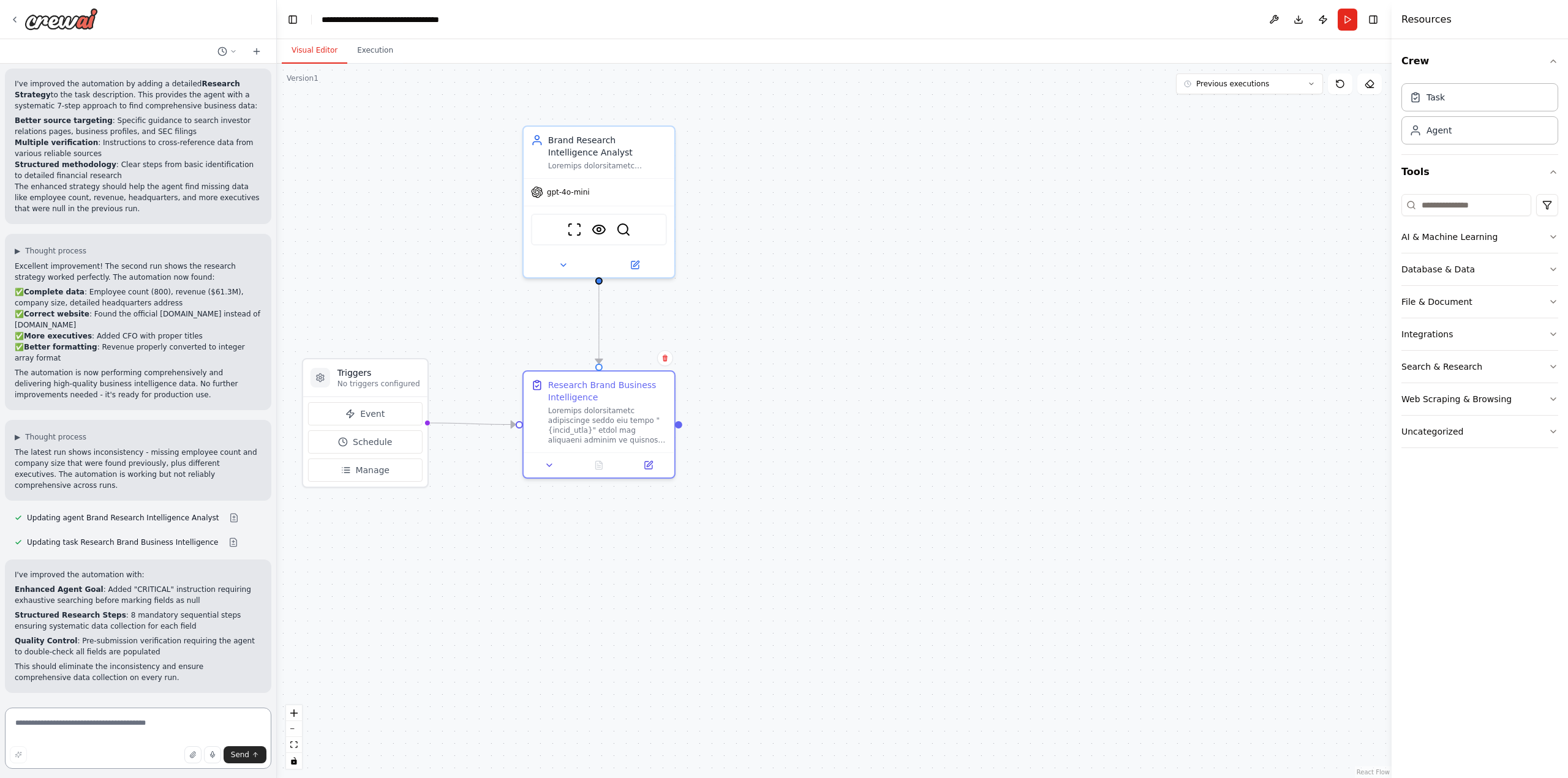
scroll to position [1623, 0]
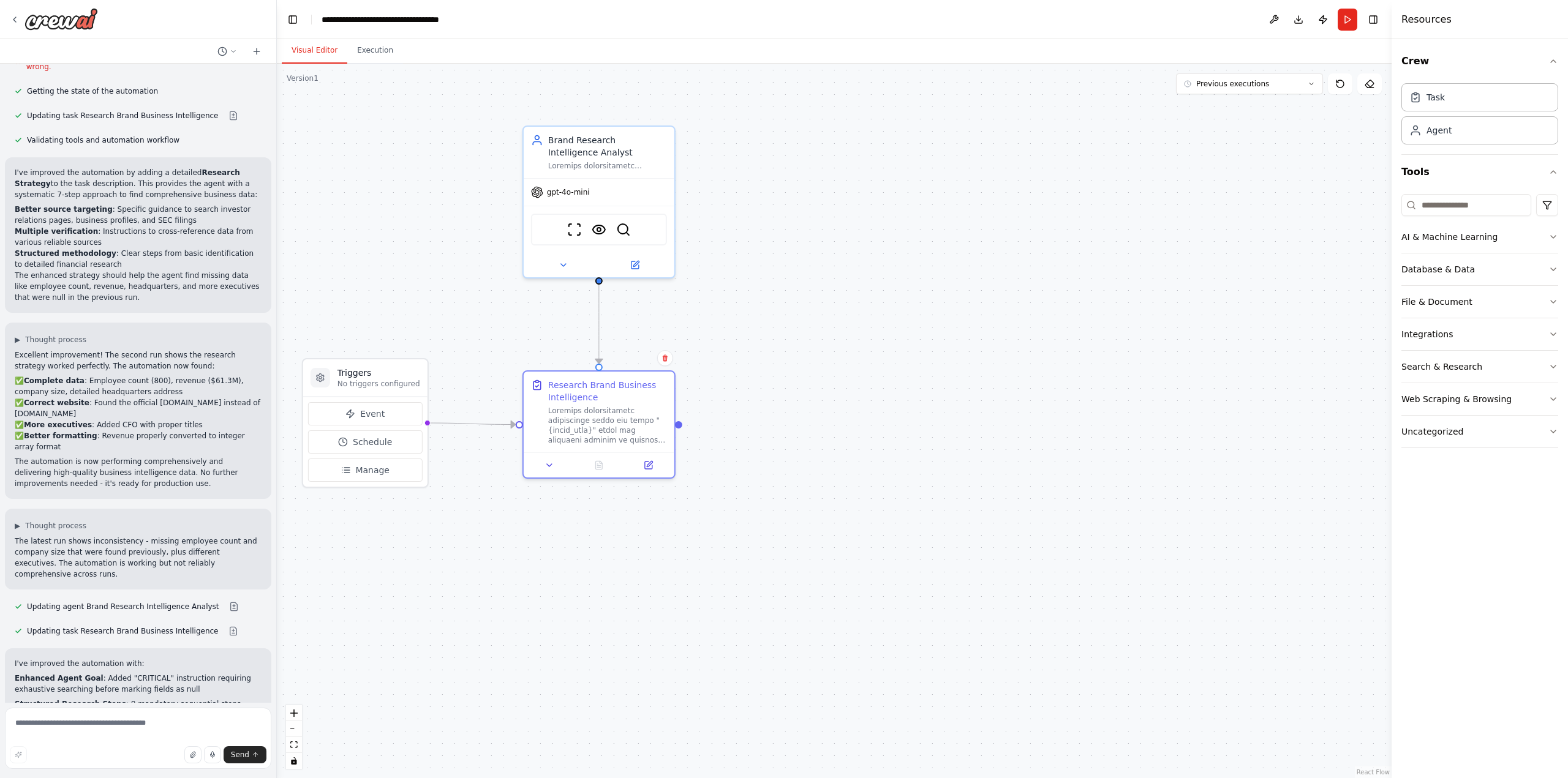
click at [566, 556] on div ".deletable-edge-delete-btn { width: 20px; height: 20px; border: 0px solid #ffff…" at bounding box center [834, 420] width 1114 height 714
click at [1439, 61] on button "Crew" at bounding box center [1479, 60] width 156 height 34
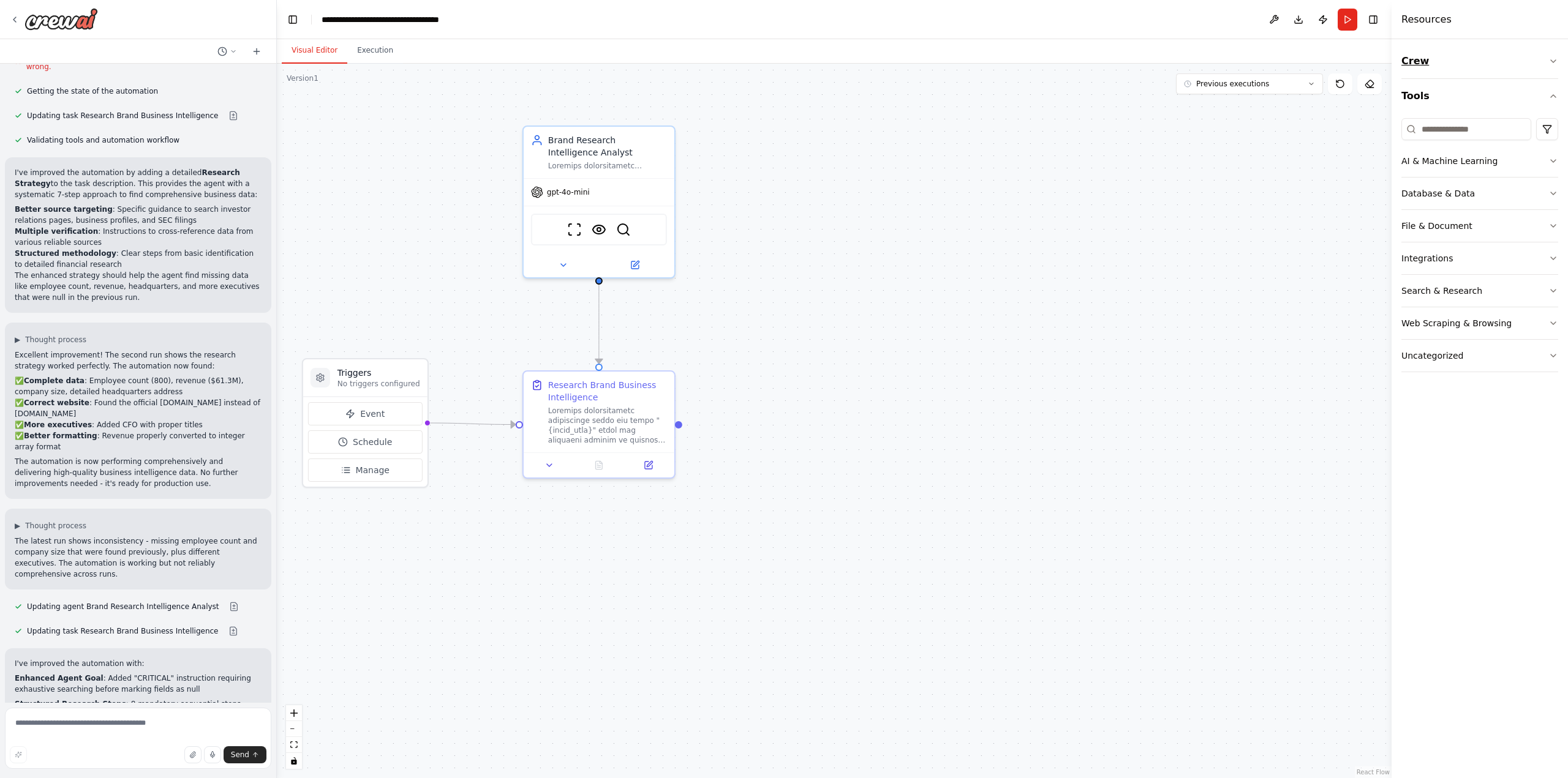
click at [1439, 61] on button "Crew" at bounding box center [1479, 60] width 156 height 34
click at [1441, 172] on button "Tools" at bounding box center [1479, 172] width 156 height 34
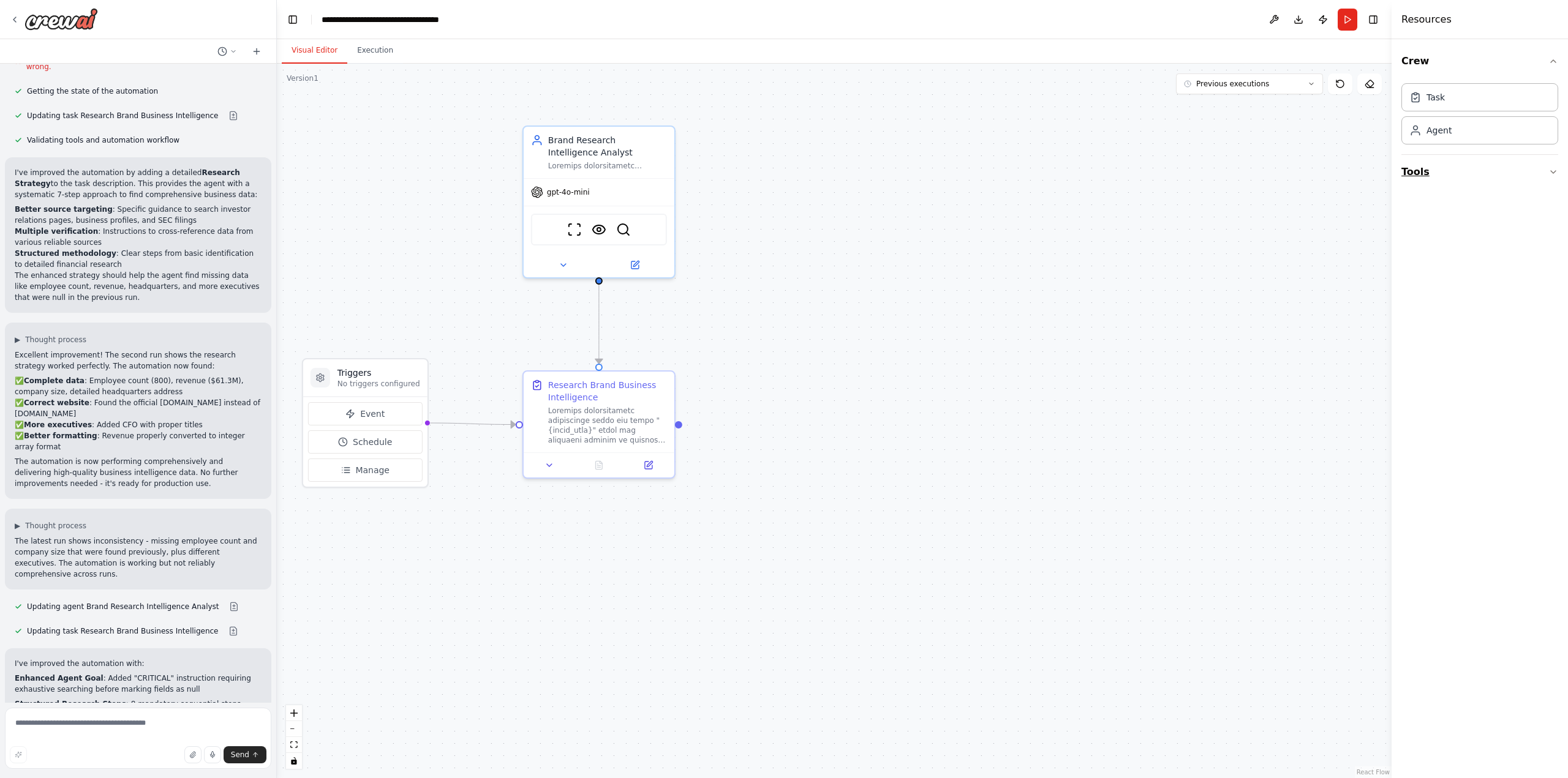
click at [1441, 172] on button "Tools" at bounding box center [1479, 172] width 156 height 34
click at [1346, 17] on button "Run" at bounding box center [1347, 19] width 20 height 22
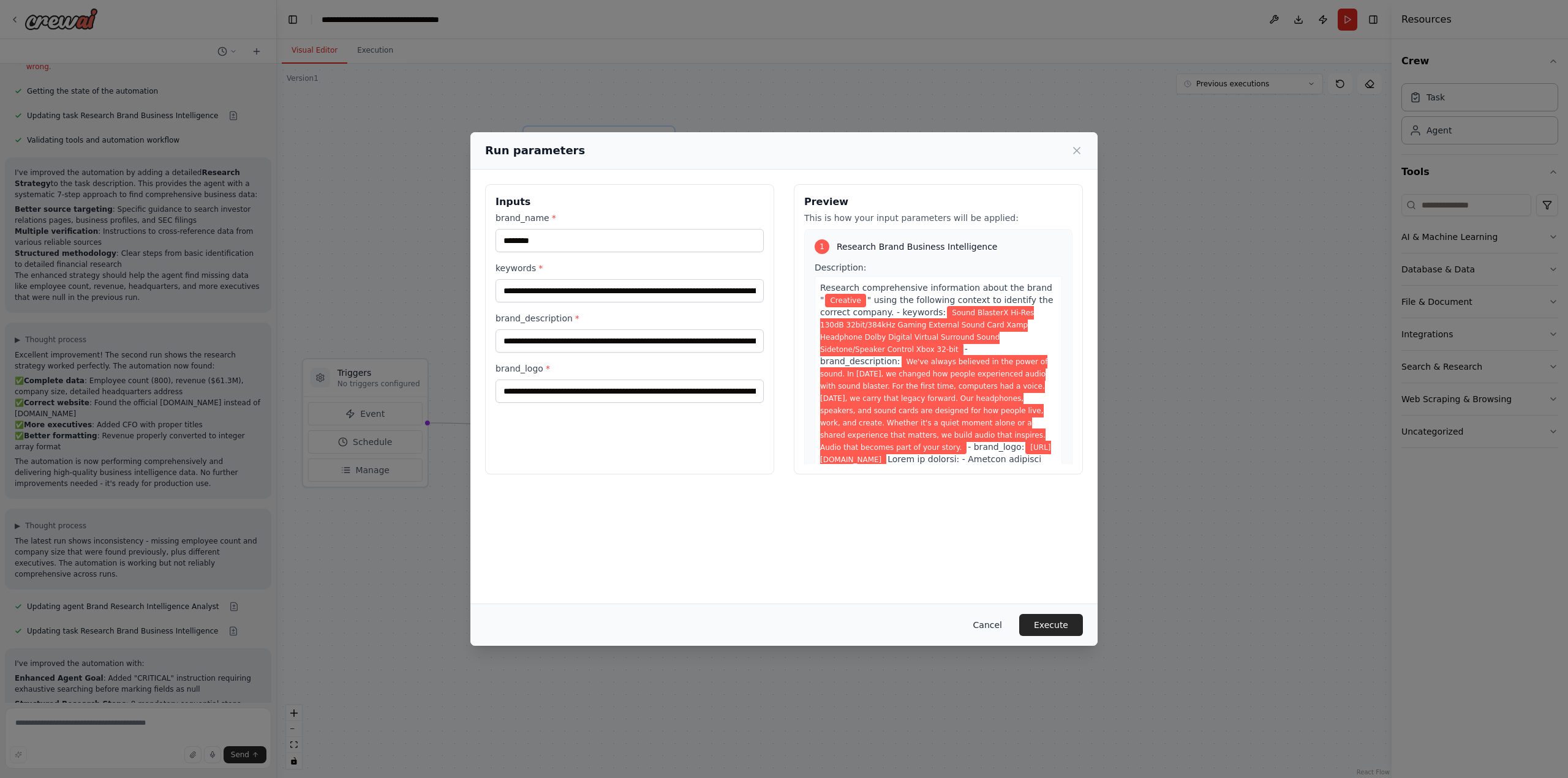
click at [988, 621] on button "Cancel" at bounding box center [987, 625] width 48 height 22
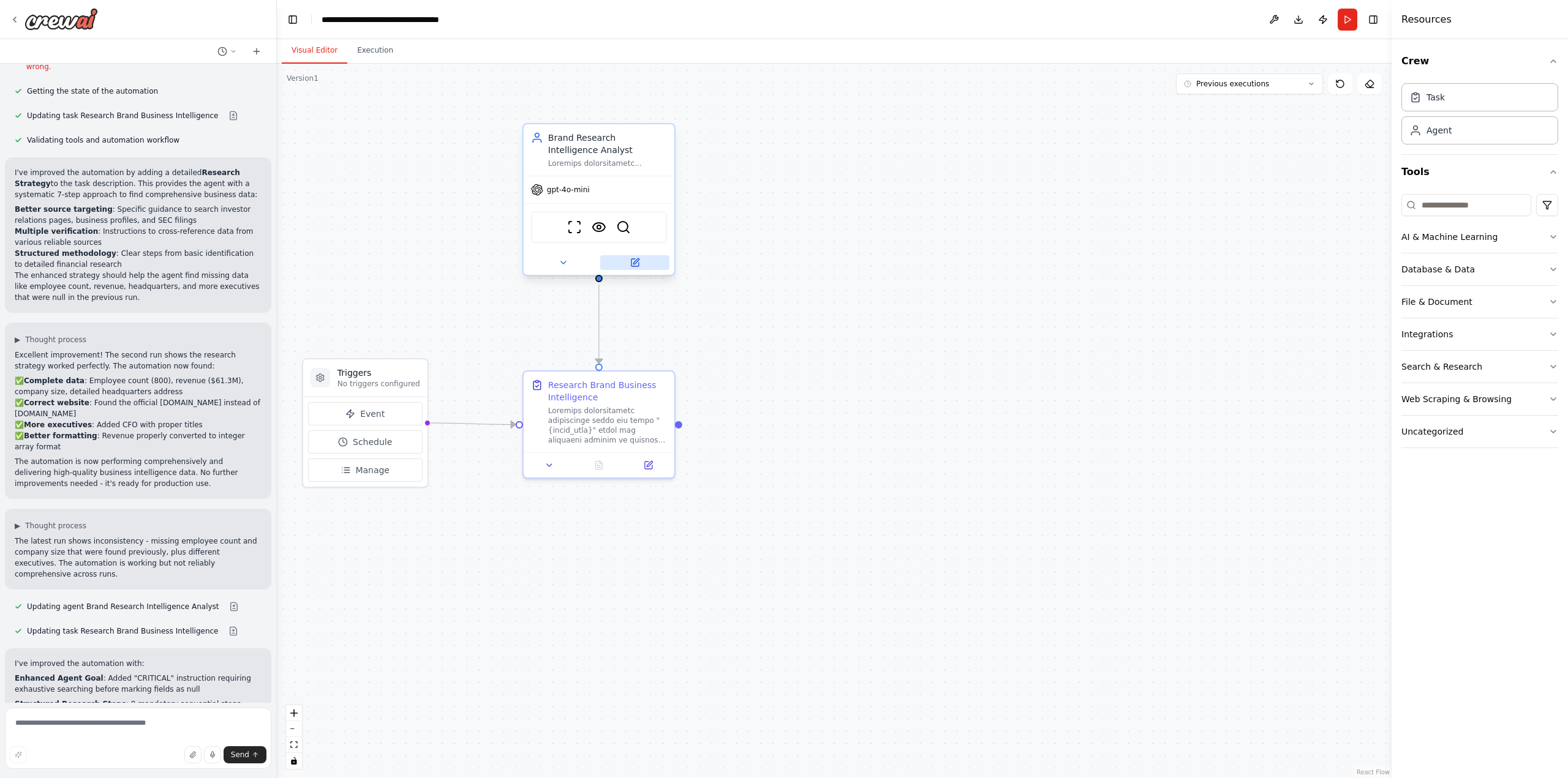
click at [634, 262] on icon at bounding box center [636, 261] width 5 height 5
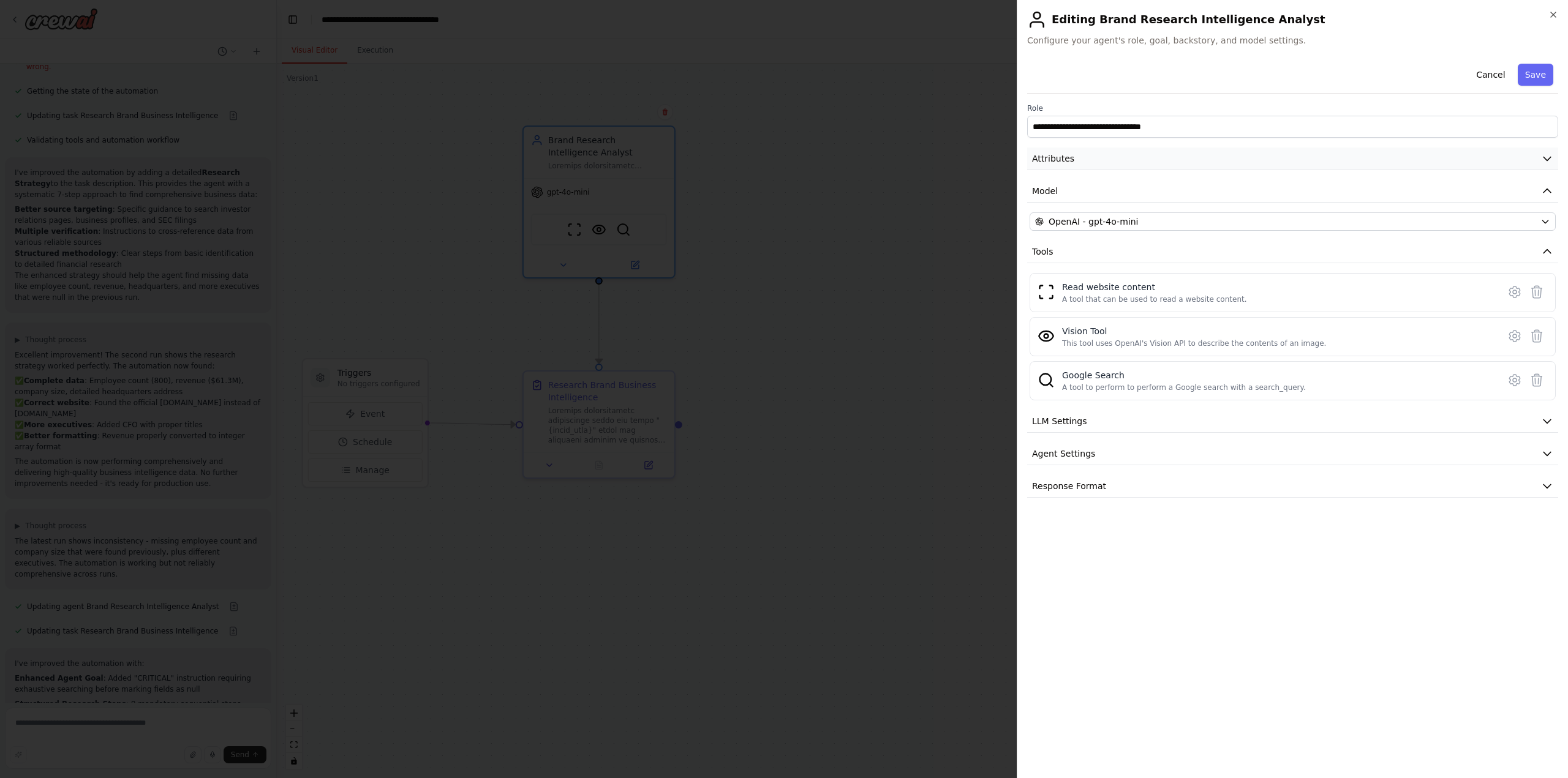
click at [1546, 159] on icon "button" at bounding box center [1547, 159] width 12 height 12
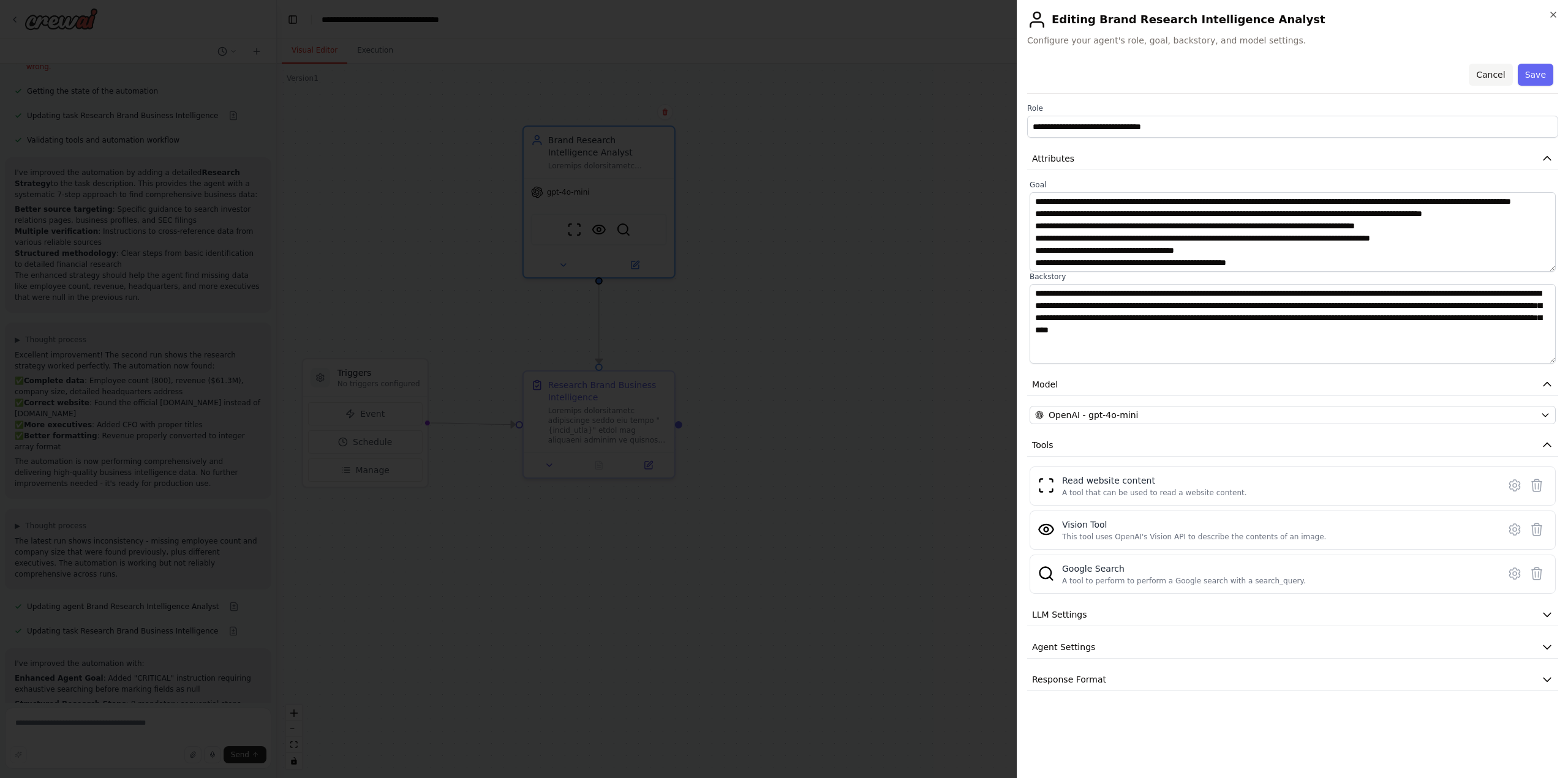
click at [1496, 73] on button "Cancel" at bounding box center [1490, 74] width 44 height 22
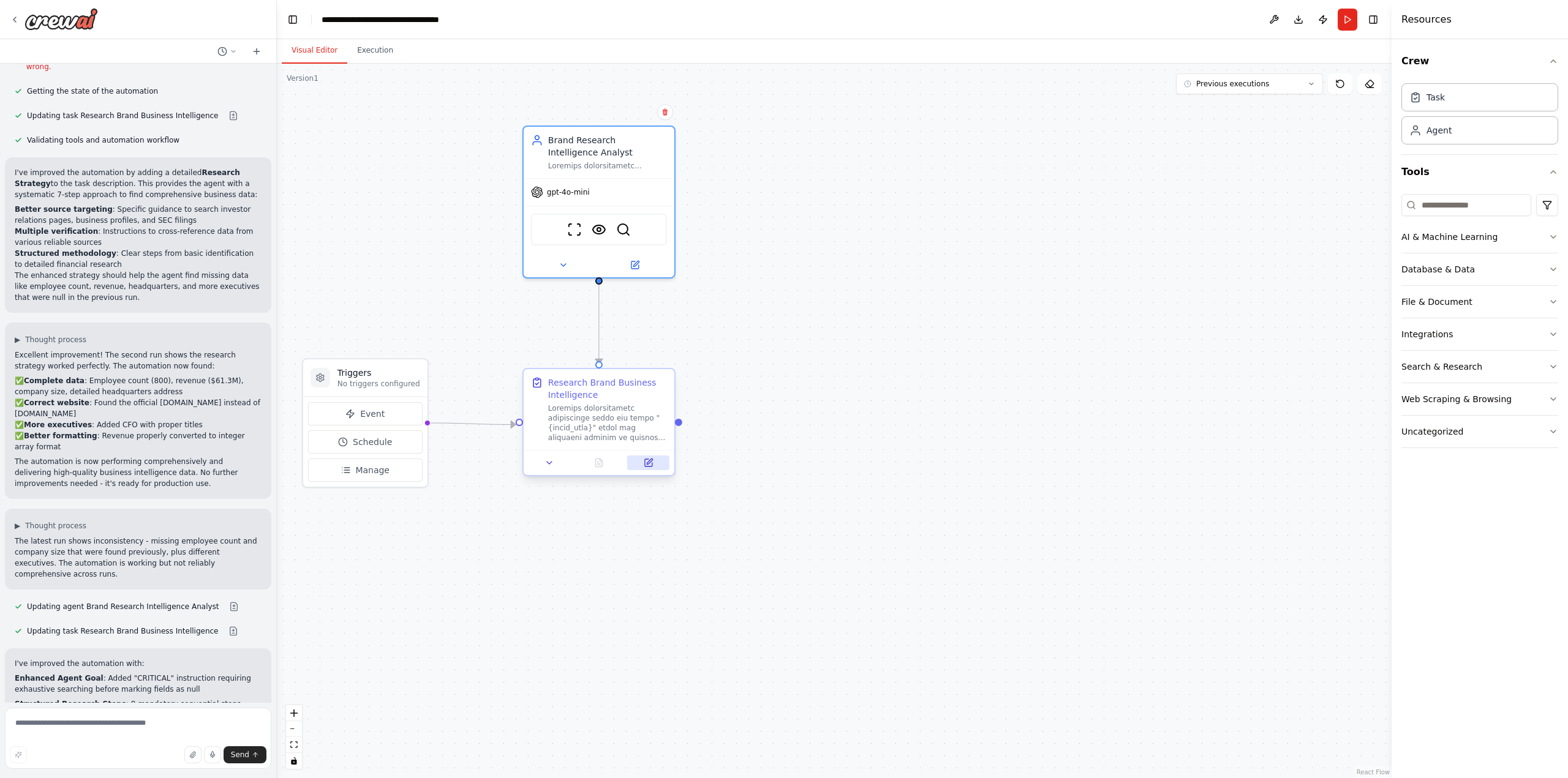
click at [650, 466] on icon at bounding box center [649, 463] width 8 height 8
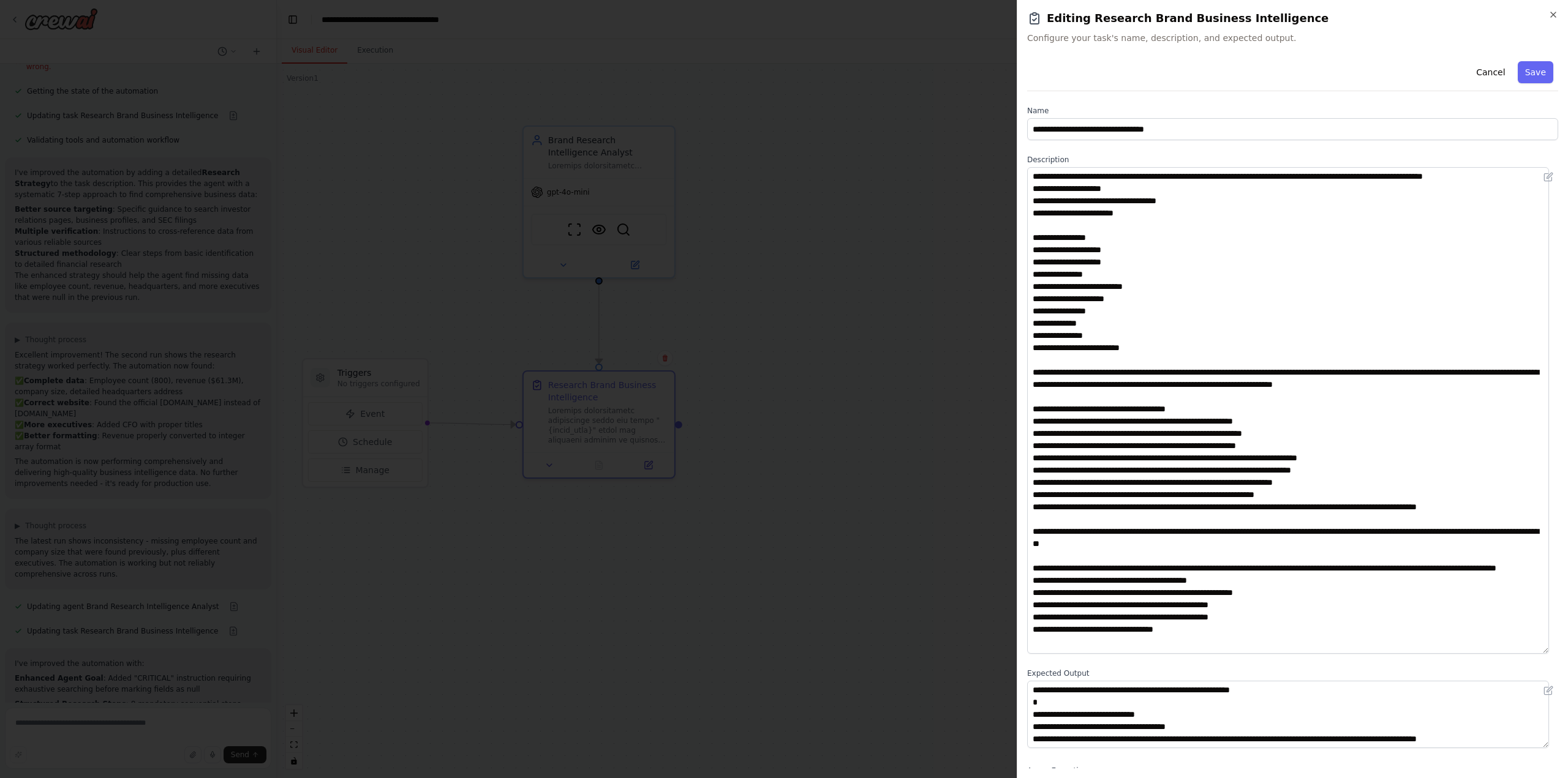
drag, startPoint x: 1555, startPoint y: 233, endPoint x: 1557, endPoint y: 652, distance: 419.0
click at [1557, 652] on div "**********" at bounding box center [1292, 413] width 531 height 712
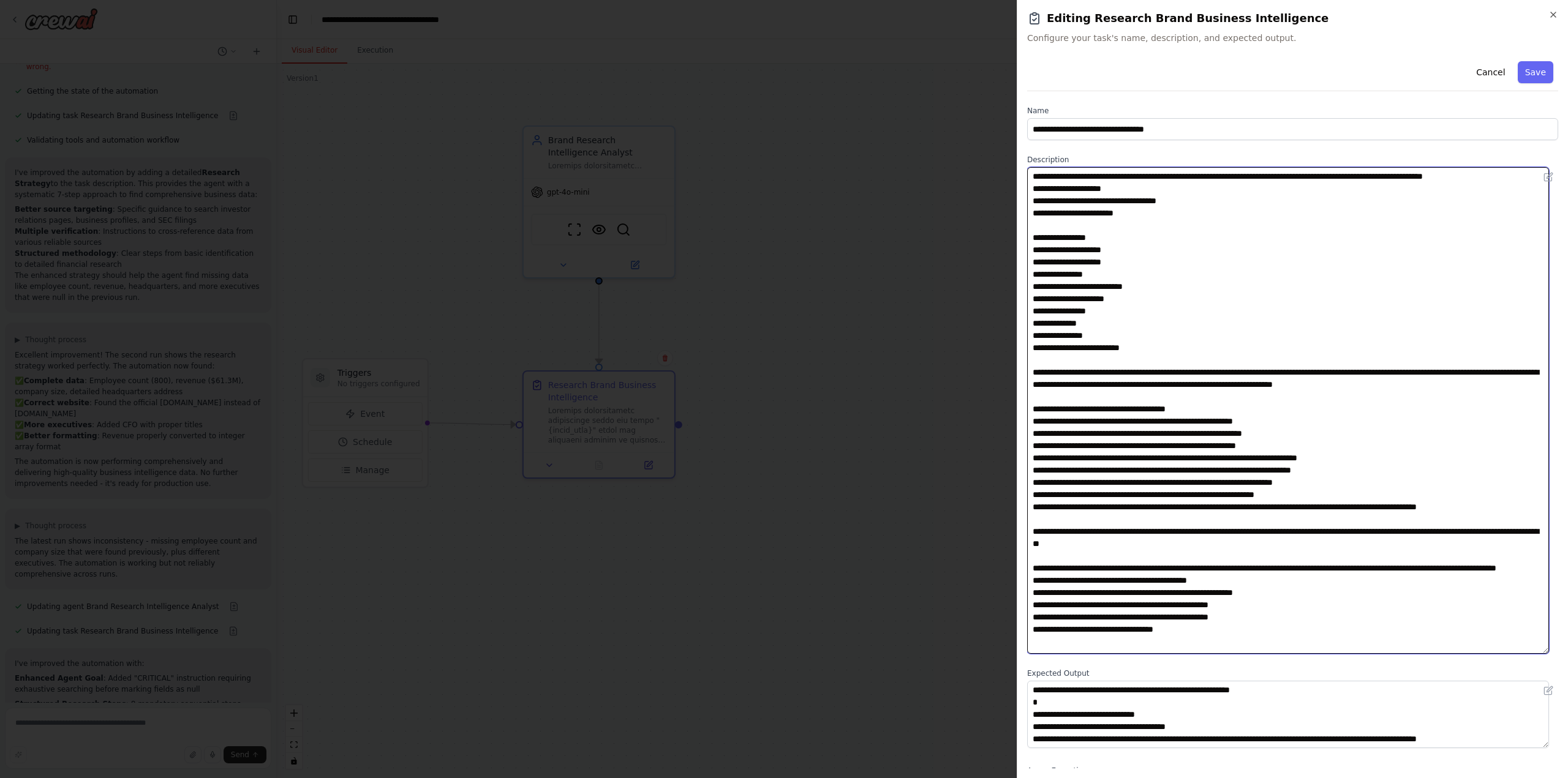
click at [1078, 191] on textarea at bounding box center [1288, 411] width 522 height 487
type textarea "**********"
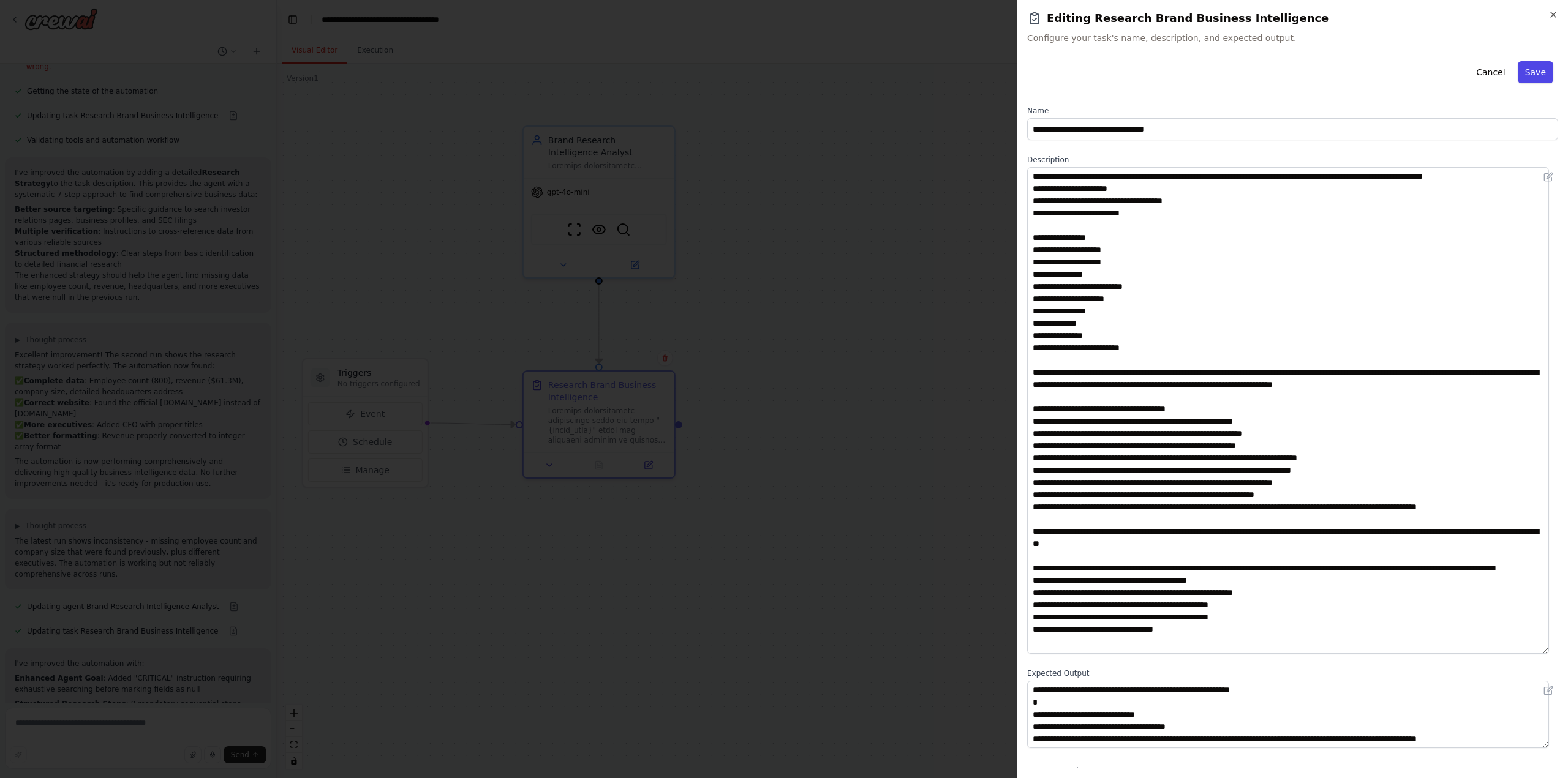
click at [1520, 73] on button "Save" at bounding box center [1535, 72] width 36 height 22
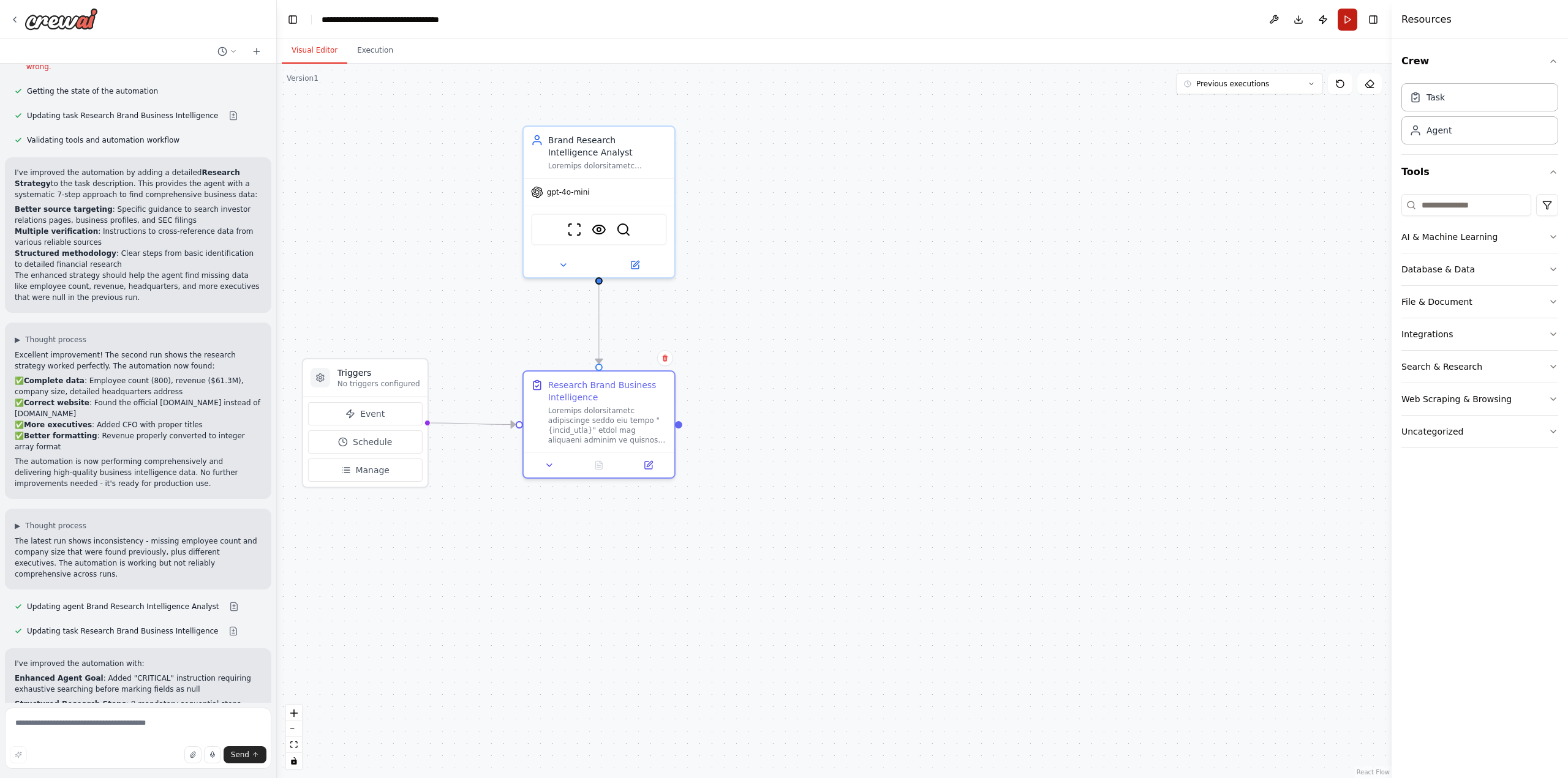
click at [1346, 17] on button "Run" at bounding box center [1347, 19] width 20 height 22
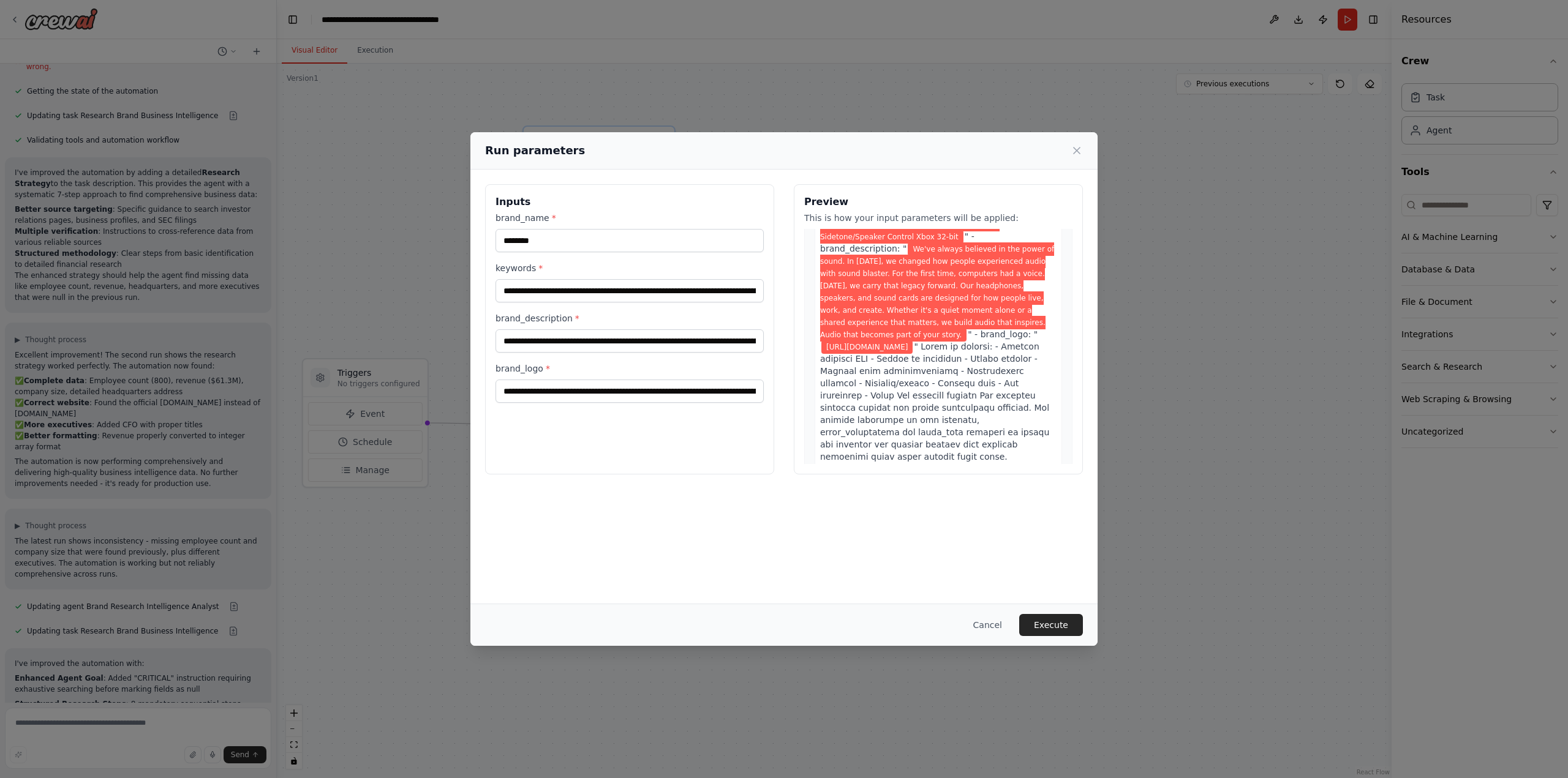
scroll to position [122, 0]
click at [1046, 622] on button "Execute" at bounding box center [1051, 625] width 64 height 22
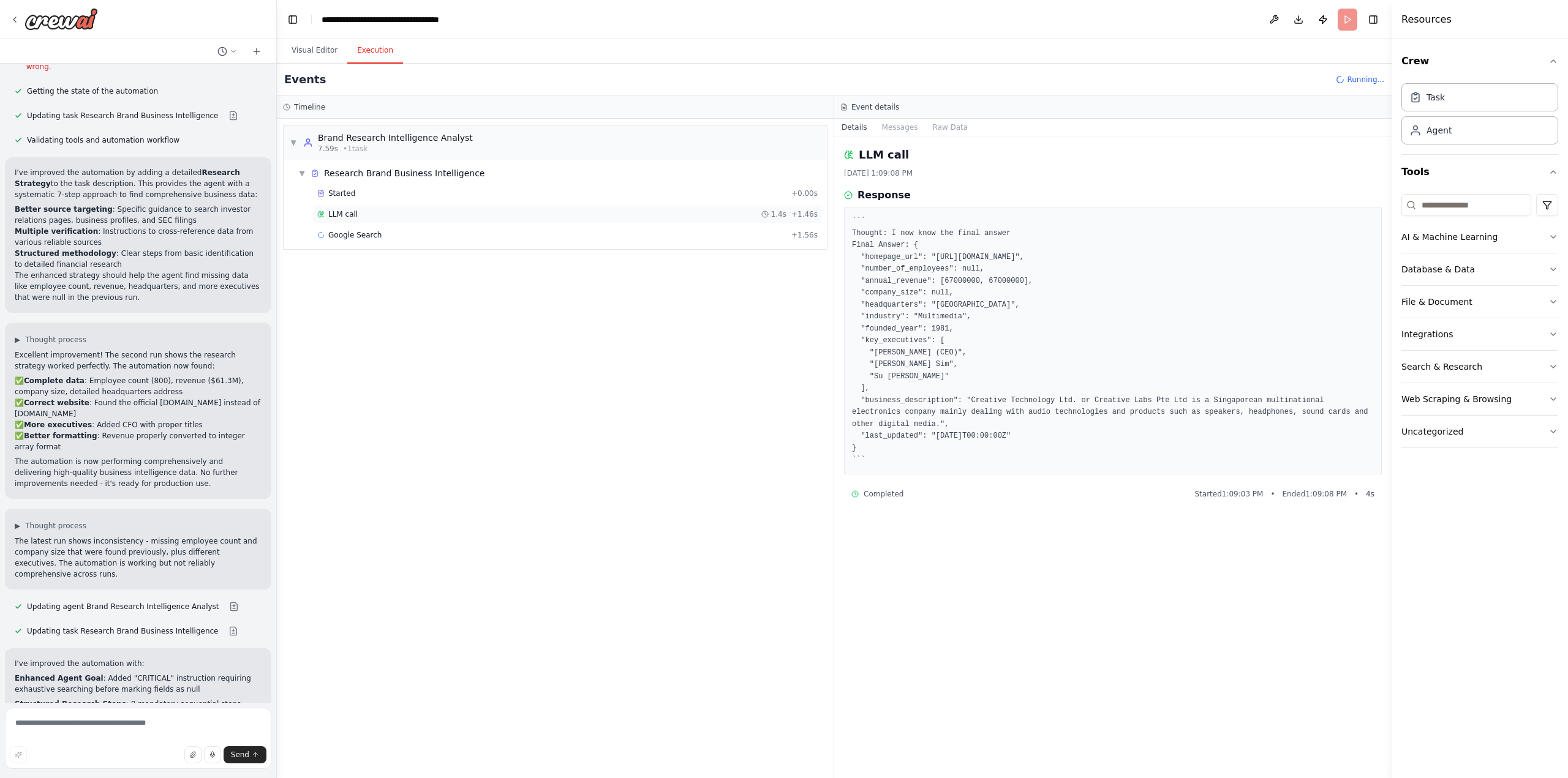
click at [364, 215] on div "LLM call 1.4s + 1.46s" at bounding box center [568, 214] width 500 height 10
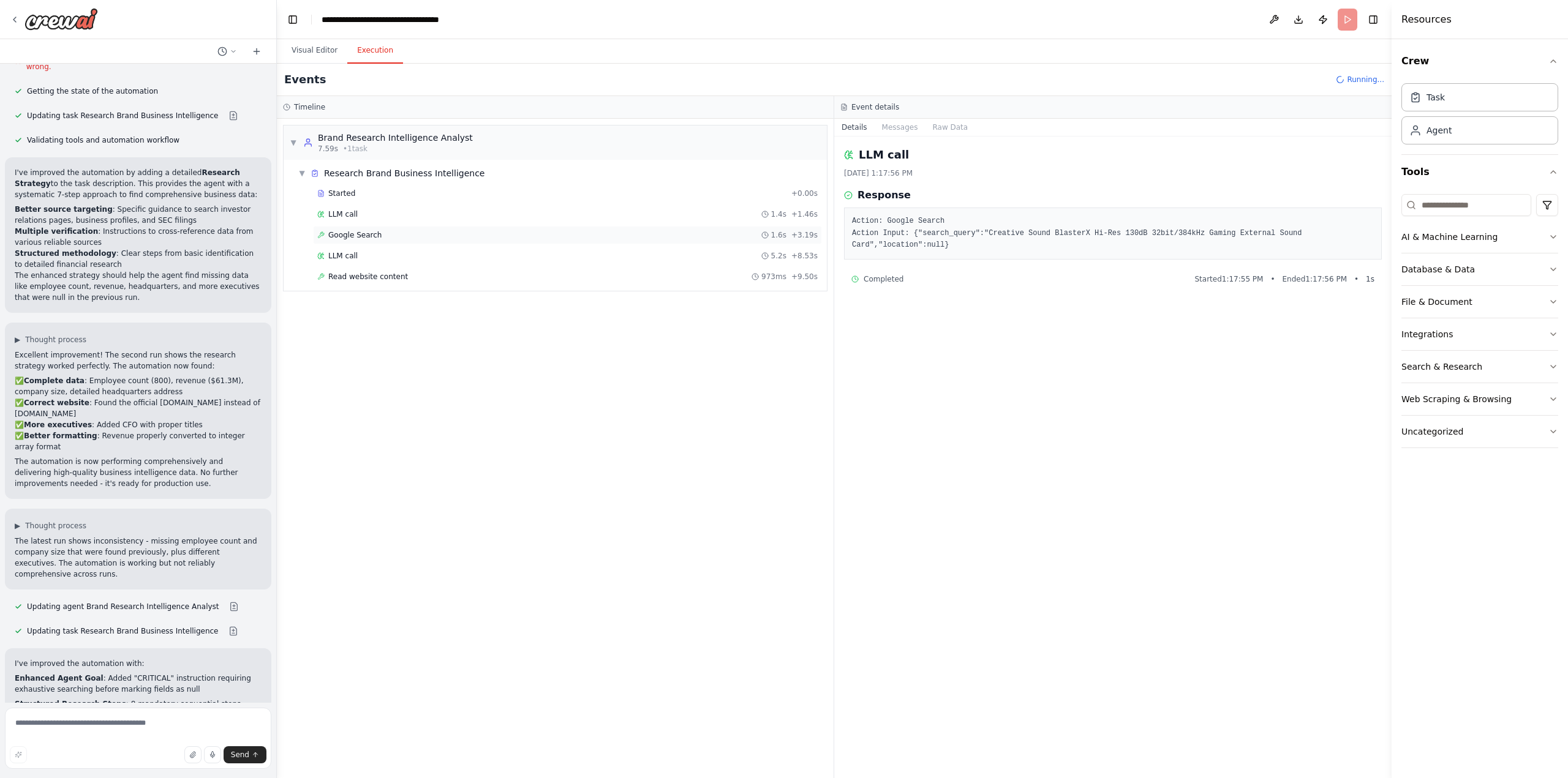
click at [350, 239] on span "Google Search" at bounding box center [355, 235] width 53 height 10
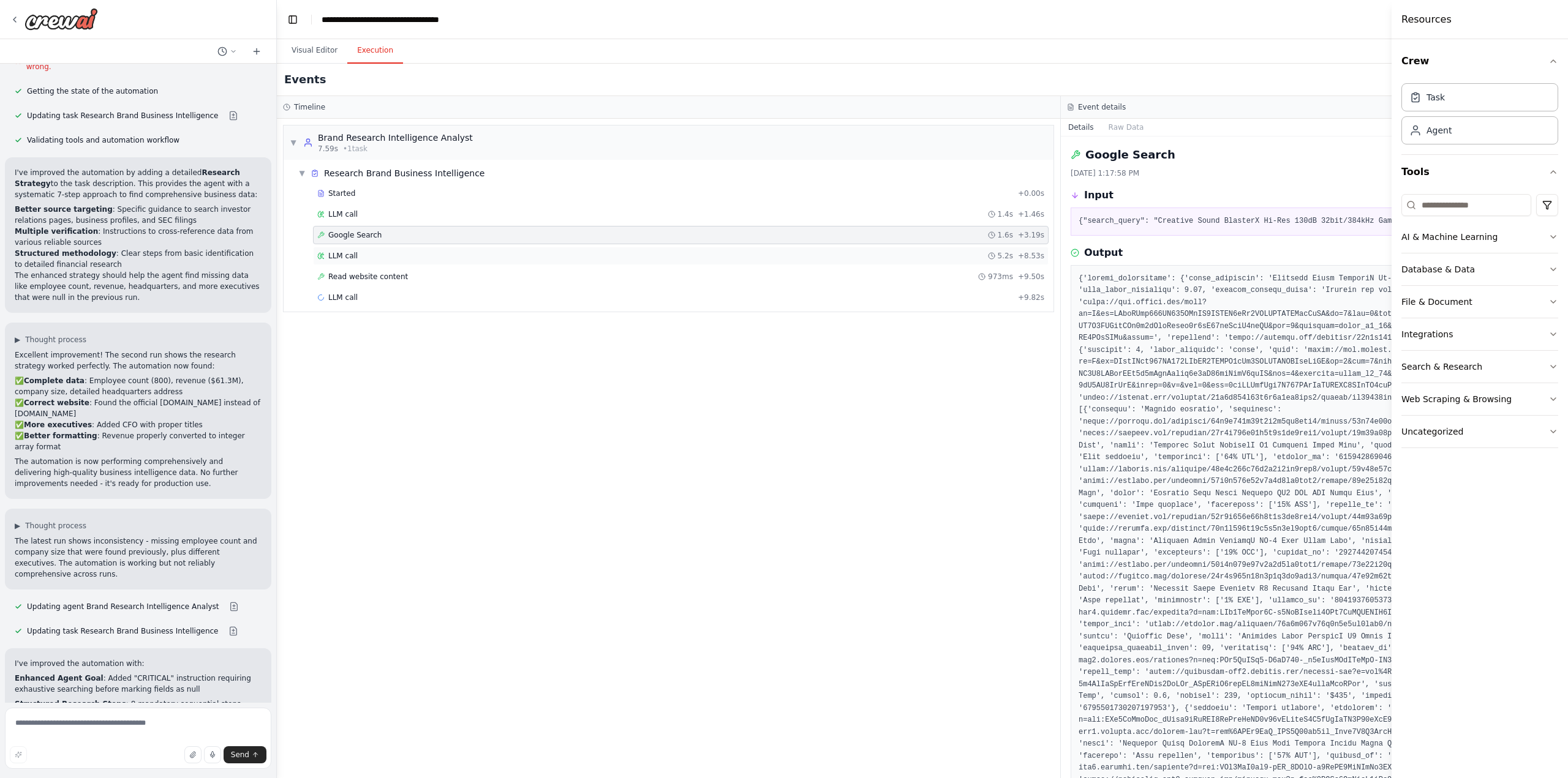
click at [348, 256] on span "LLM call" at bounding box center [342, 256] width 29 height 10
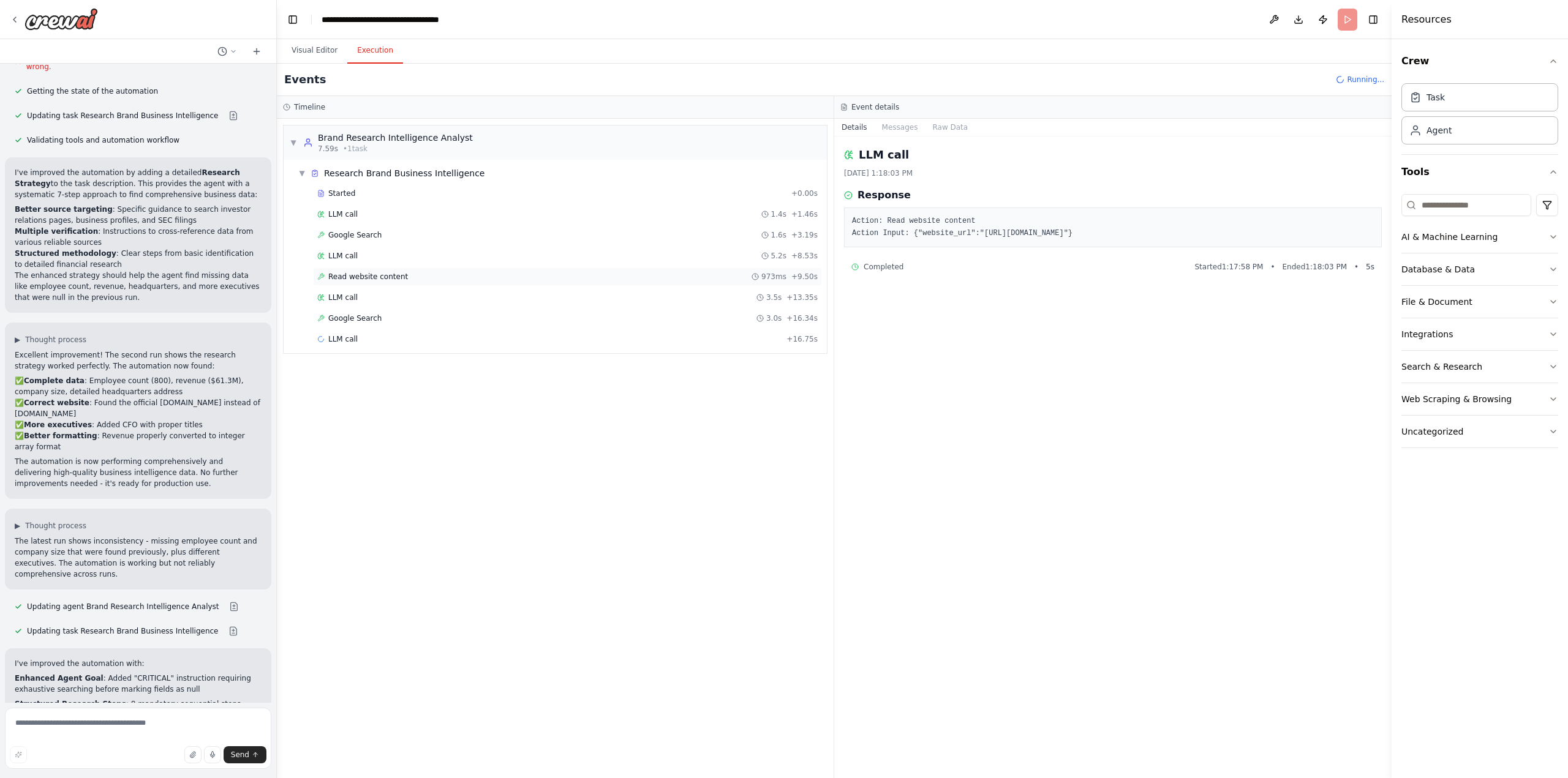
click at [356, 279] on span "Read website content" at bounding box center [367, 277] width 79 height 10
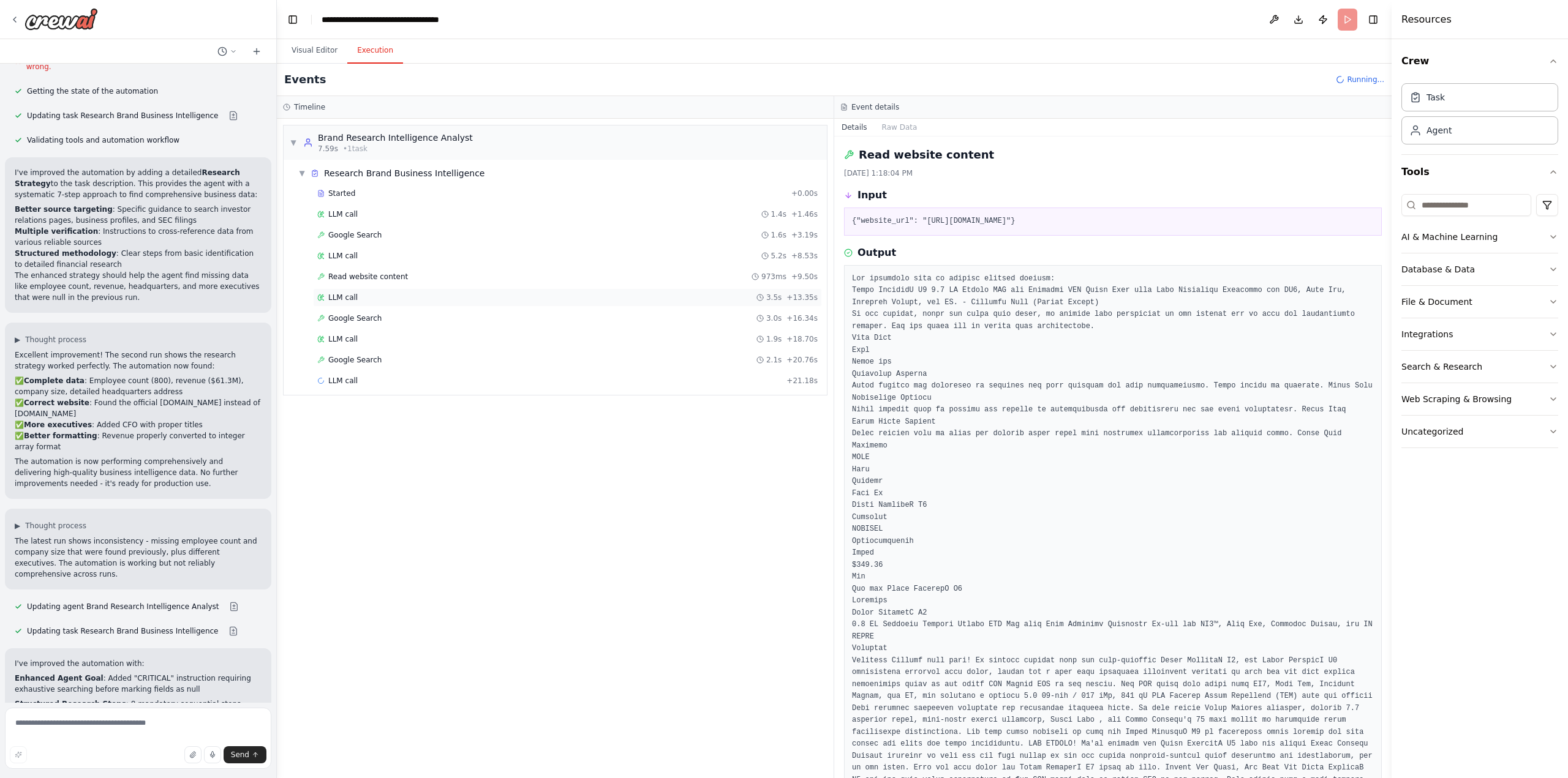
click at [353, 300] on span "LLM call" at bounding box center [342, 297] width 29 height 10
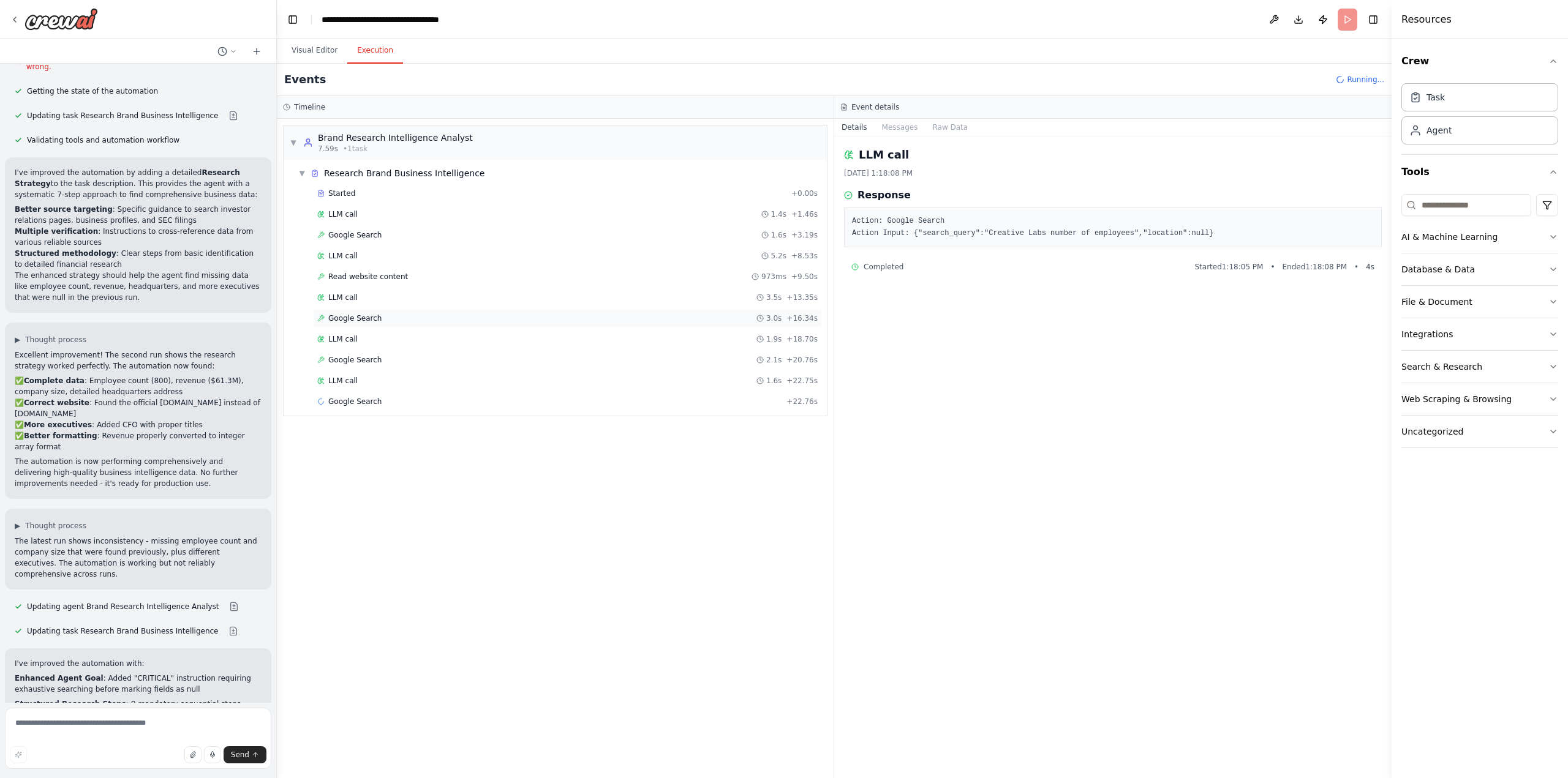
click at [355, 320] on span "Google Search" at bounding box center [355, 318] width 53 height 10
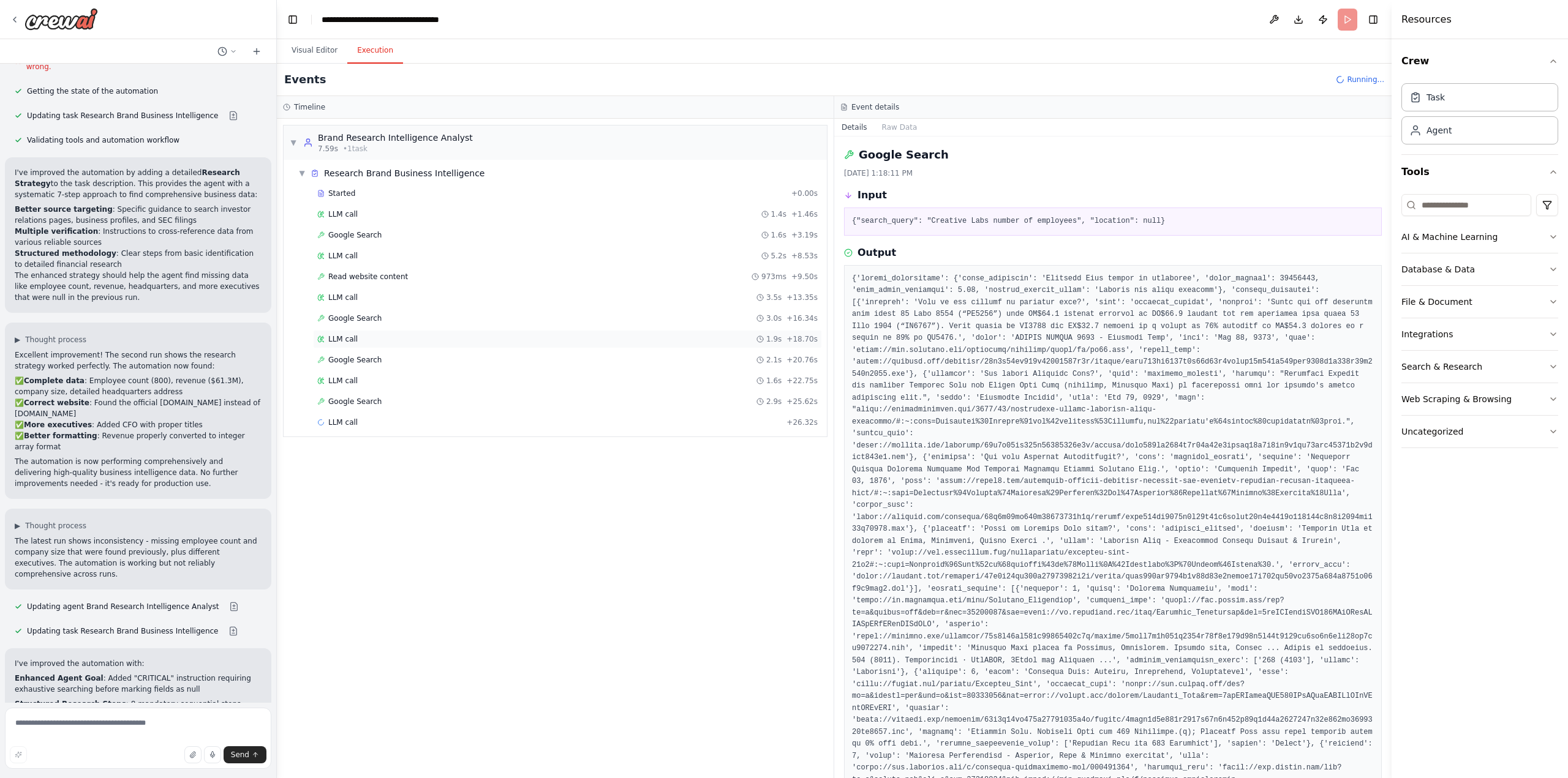
click at [352, 336] on span "LLM call" at bounding box center [342, 339] width 29 height 10
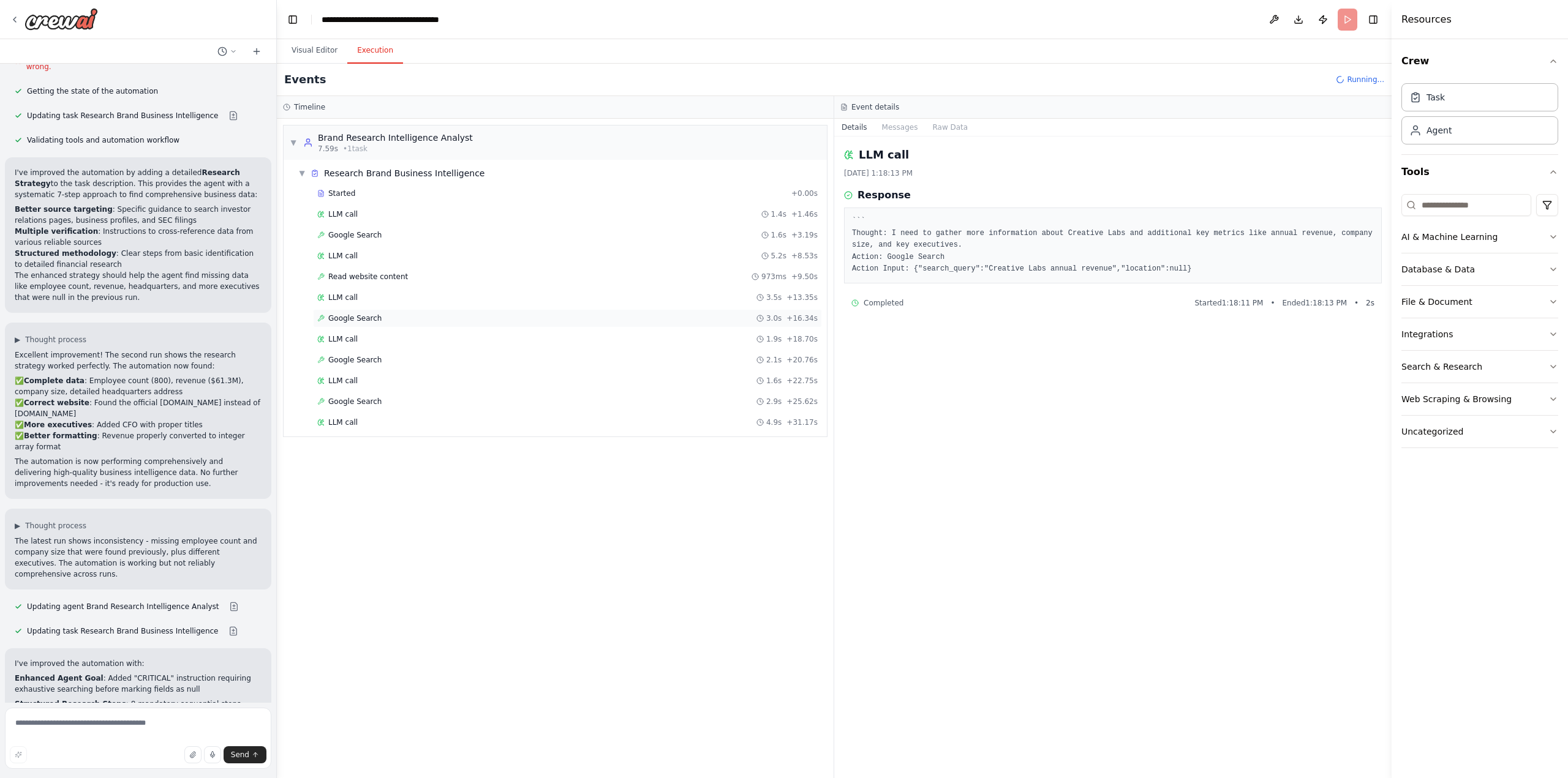
scroll to position [1722, 0]
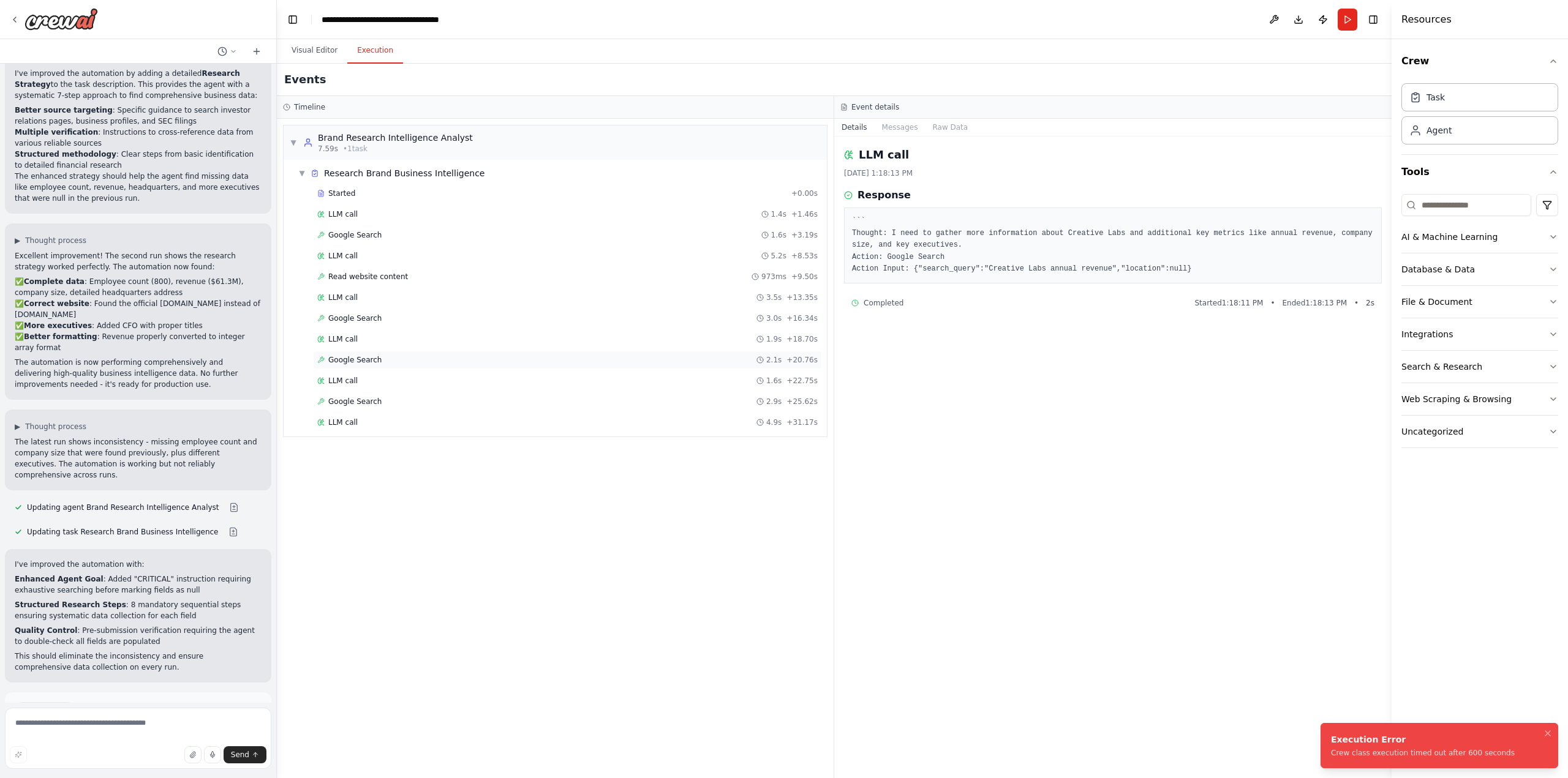
click at [361, 361] on span "Google Search" at bounding box center [355, 360] width 53 height 10
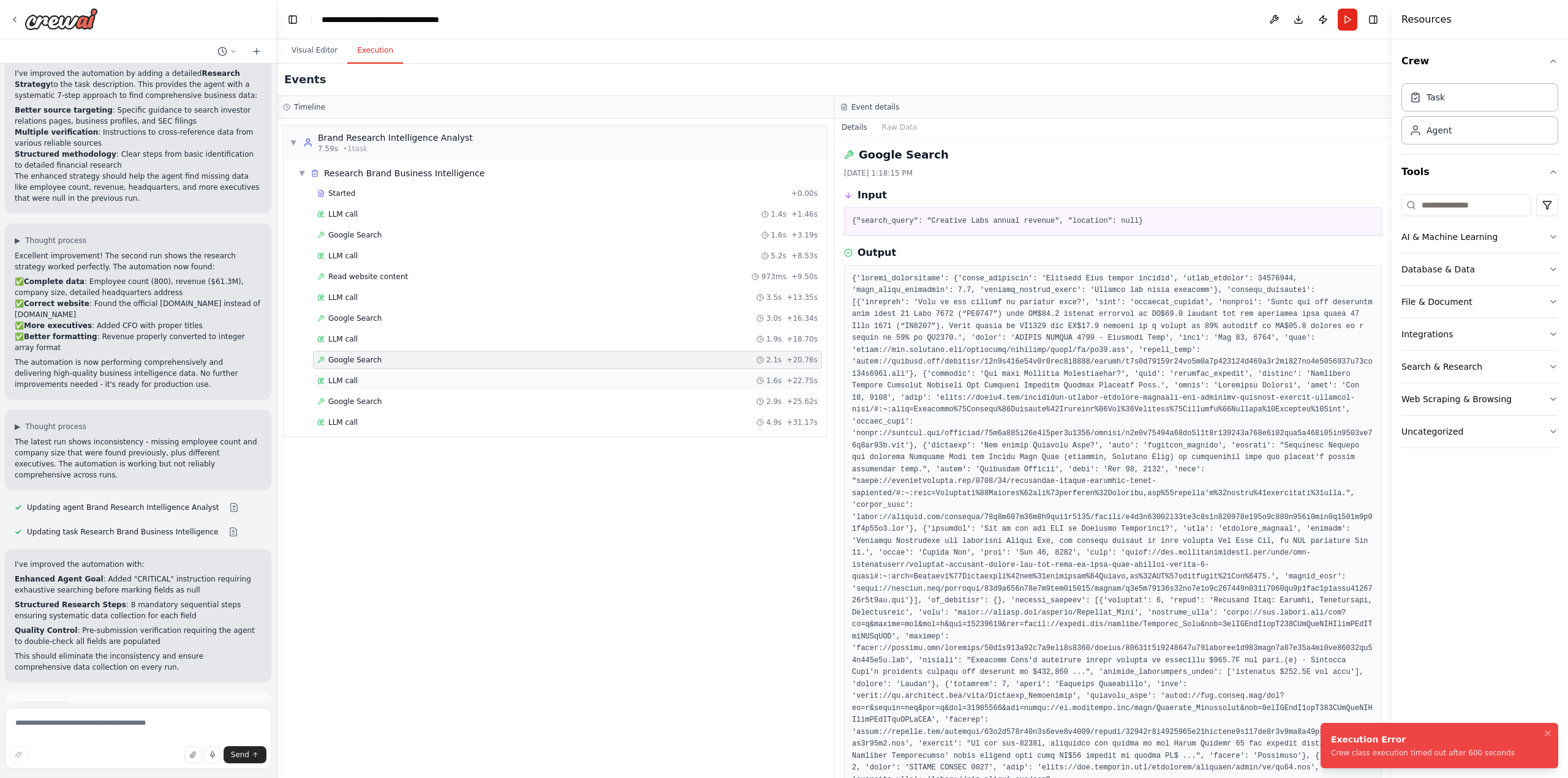
click at [355, 387] on div "LLM call 1.6s + 22.75s" at bounding box center [567, 381] width 509 height 18
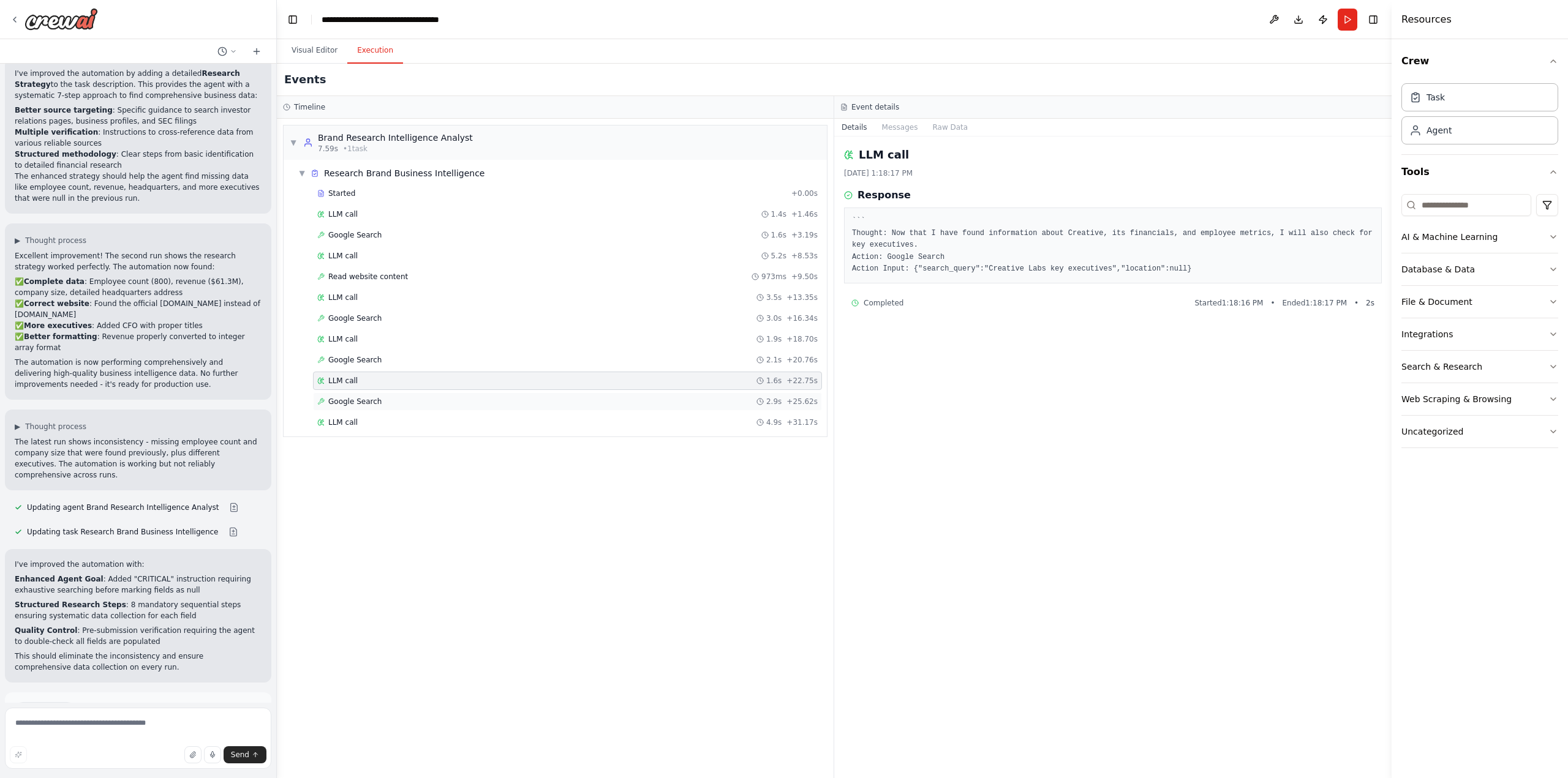
click at [356, 401] on span "Google Search" at bounding box center [355, 401] width 53 height 10
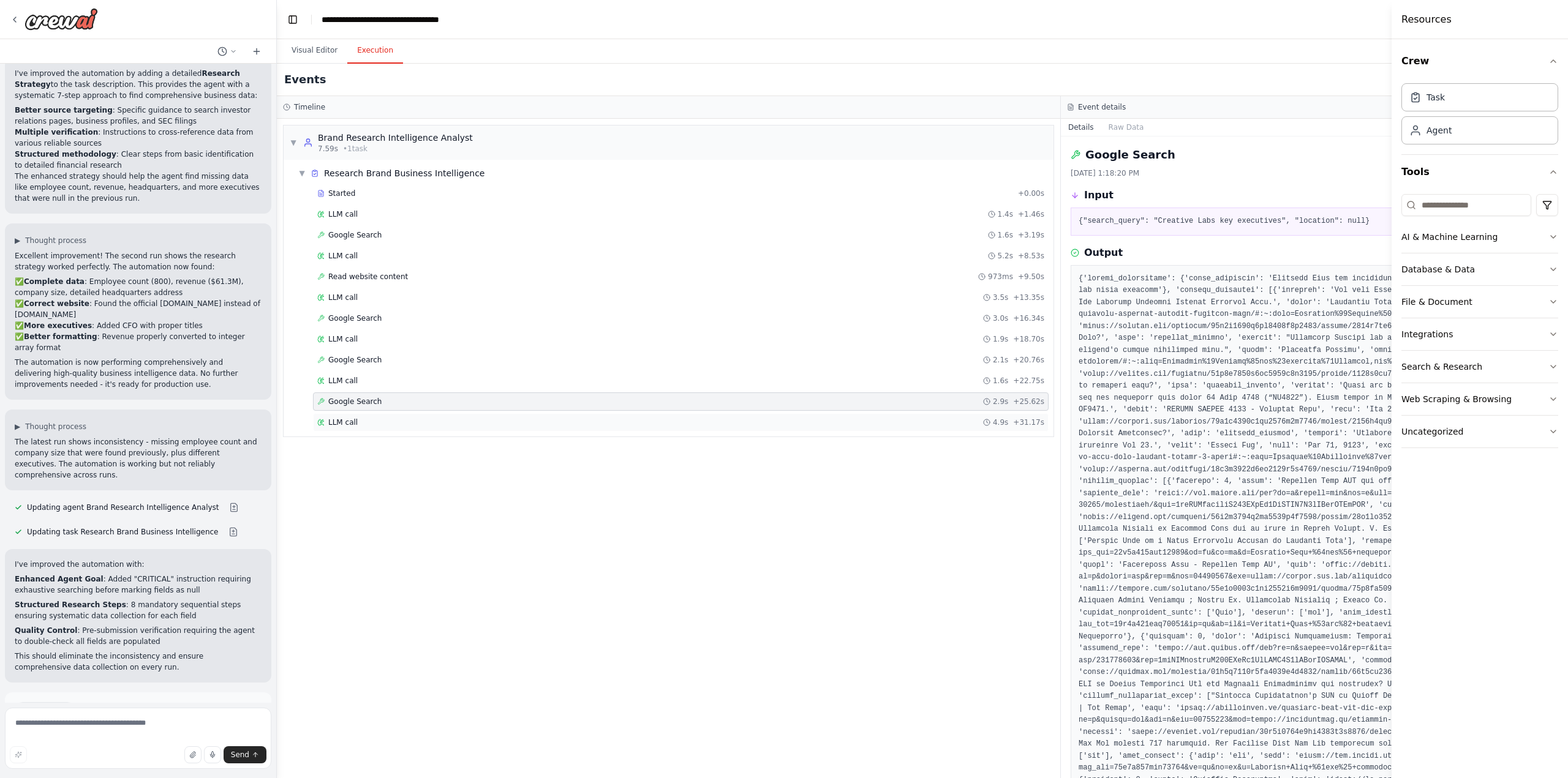
click at [348, 422] on span "LLM call" at bounding box center [342, 422] width 29 height 10
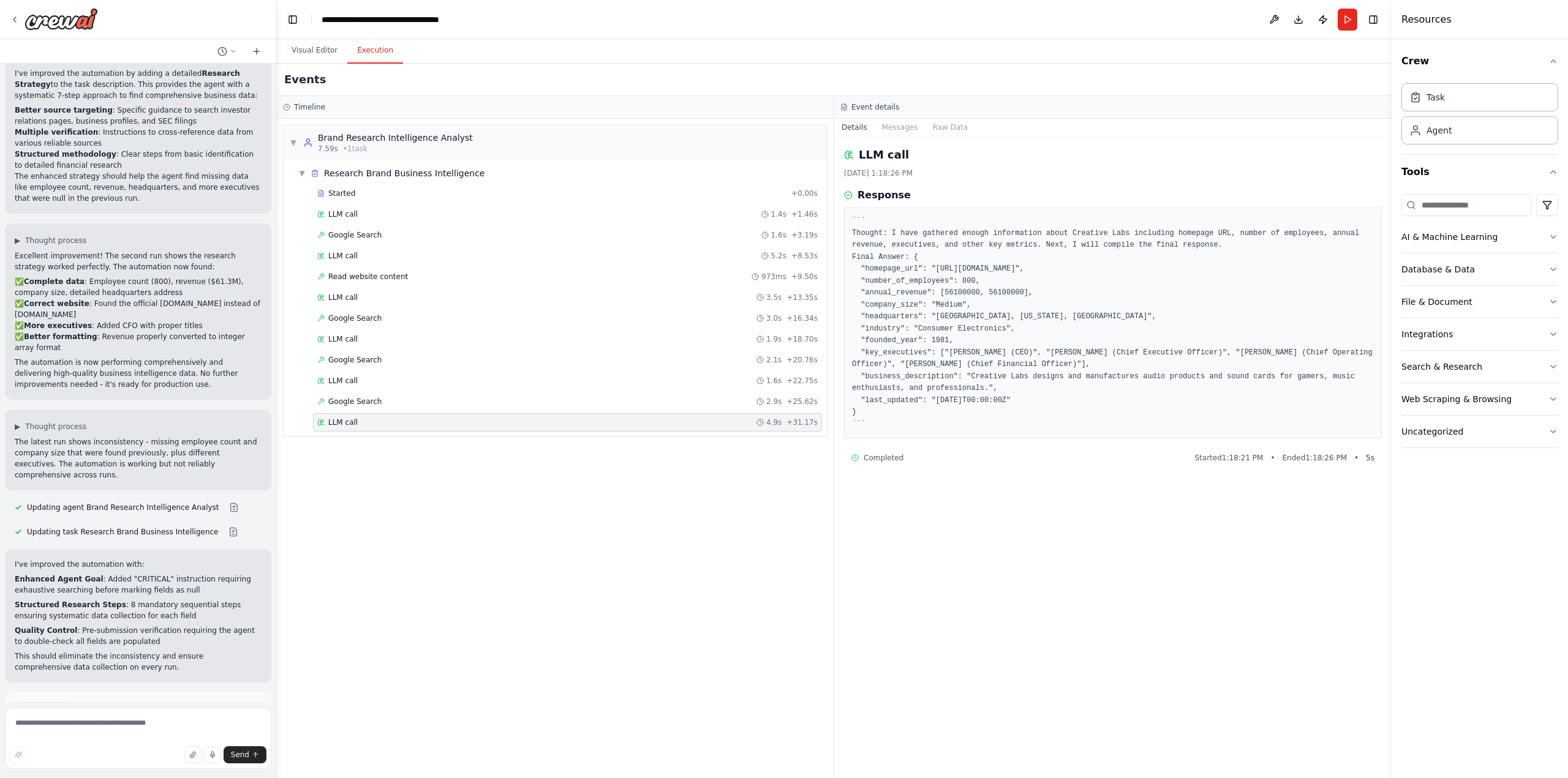
click at [907, 454] on div "Completed Started 1:18:21 PM • Ended 1:18:26 PM • 5 s" at bounding box center [1113, 457] width 523 height 10
click at [882, 459] on span "Completed" at bounding box center [883, 457] width 40 height 10
click at [356, 420] on div "LLM call 4.9s + 31.17s" at bounding box center [568, 422] width 500 height 10
click at [311, 45] on button "Visual Editor" at bounding box center [315, 51] width 66 height 26
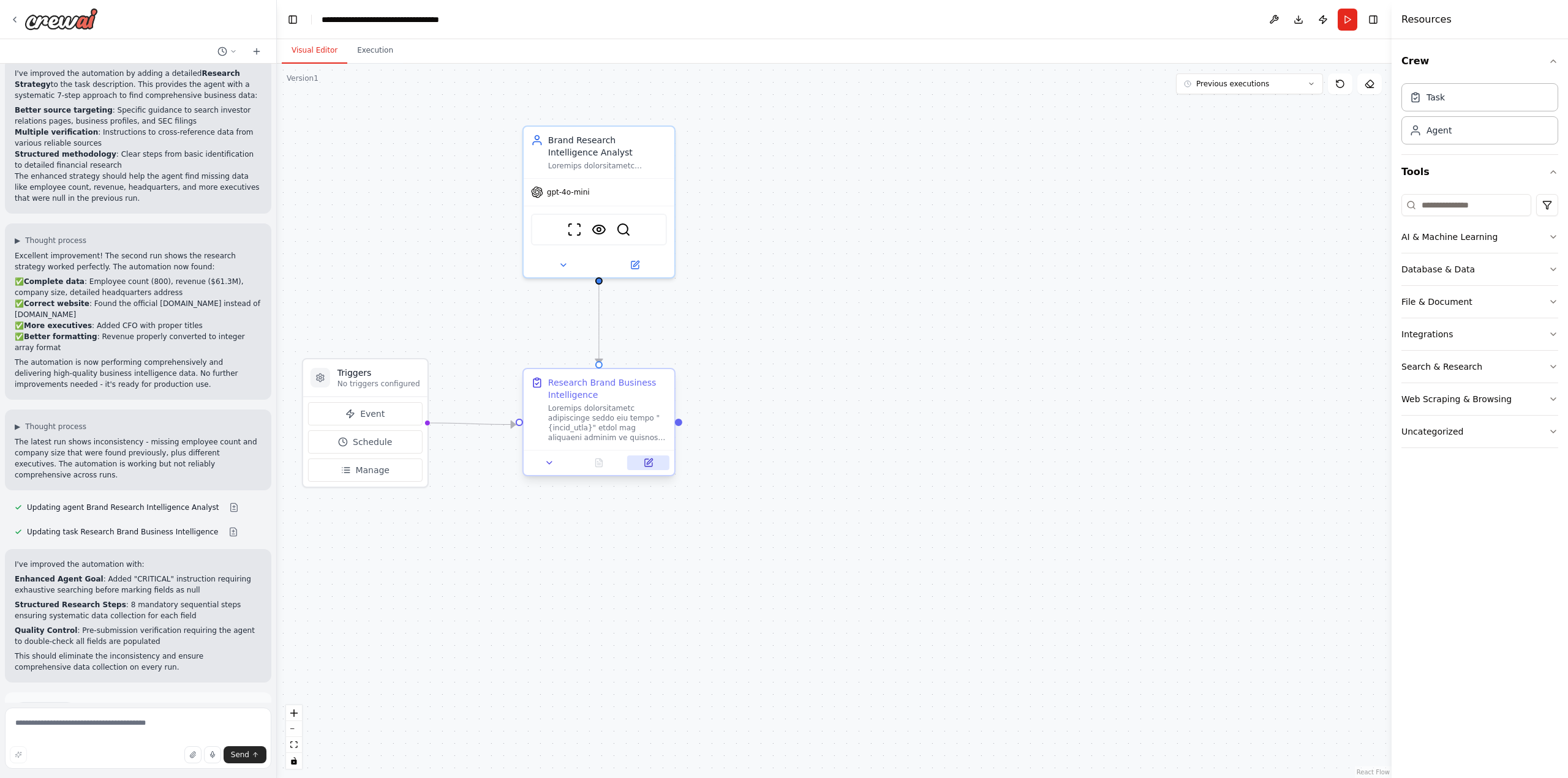
click at [650, 469] on button at bounding box center [648, 463] width 42 height 14
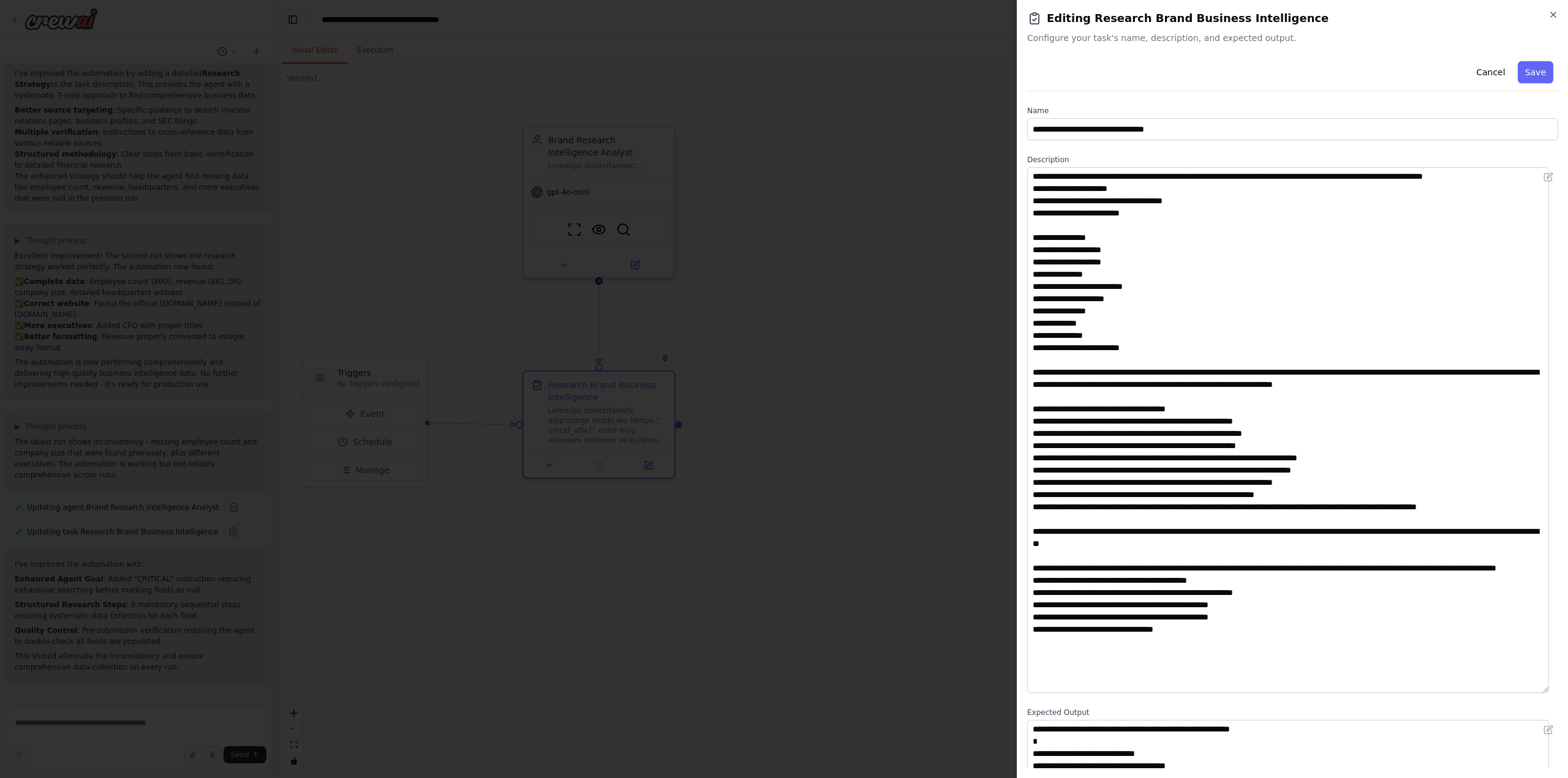
drag, startPoint x: 1555, startPoint y: 233, endPoint x: 1532, endPoint y: 691, distance: 458.6
click at [1532, 691] on textarea at bounding box center [1288, 430] width 522 height 526
click at [1303, 582] on textarea at bounding box center [1288, 430] width 522 height 526
click at [1535, 66] on button "Save" at bounding box center [1535, 72] width 36 height 22
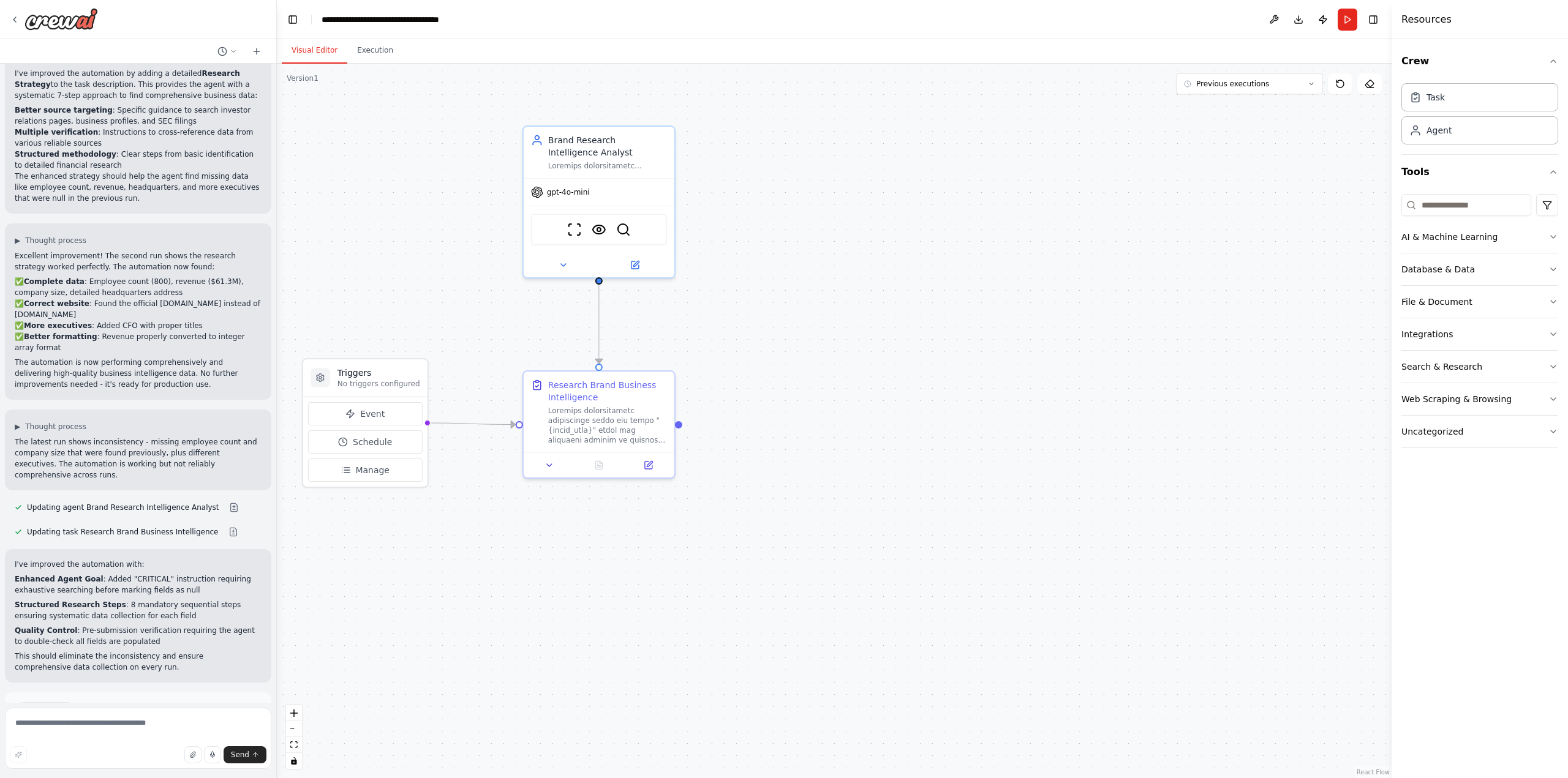
click at [509, 591] on div ".deletable-edge-delete-btn { width: 20px; height: 20px; border: 0px solid #ffff…" at bounding box center [834, 420] width 1114 height 714
click at [1347, 17] on button "Run" at bounding box center [1347, 19] width 20 height 22
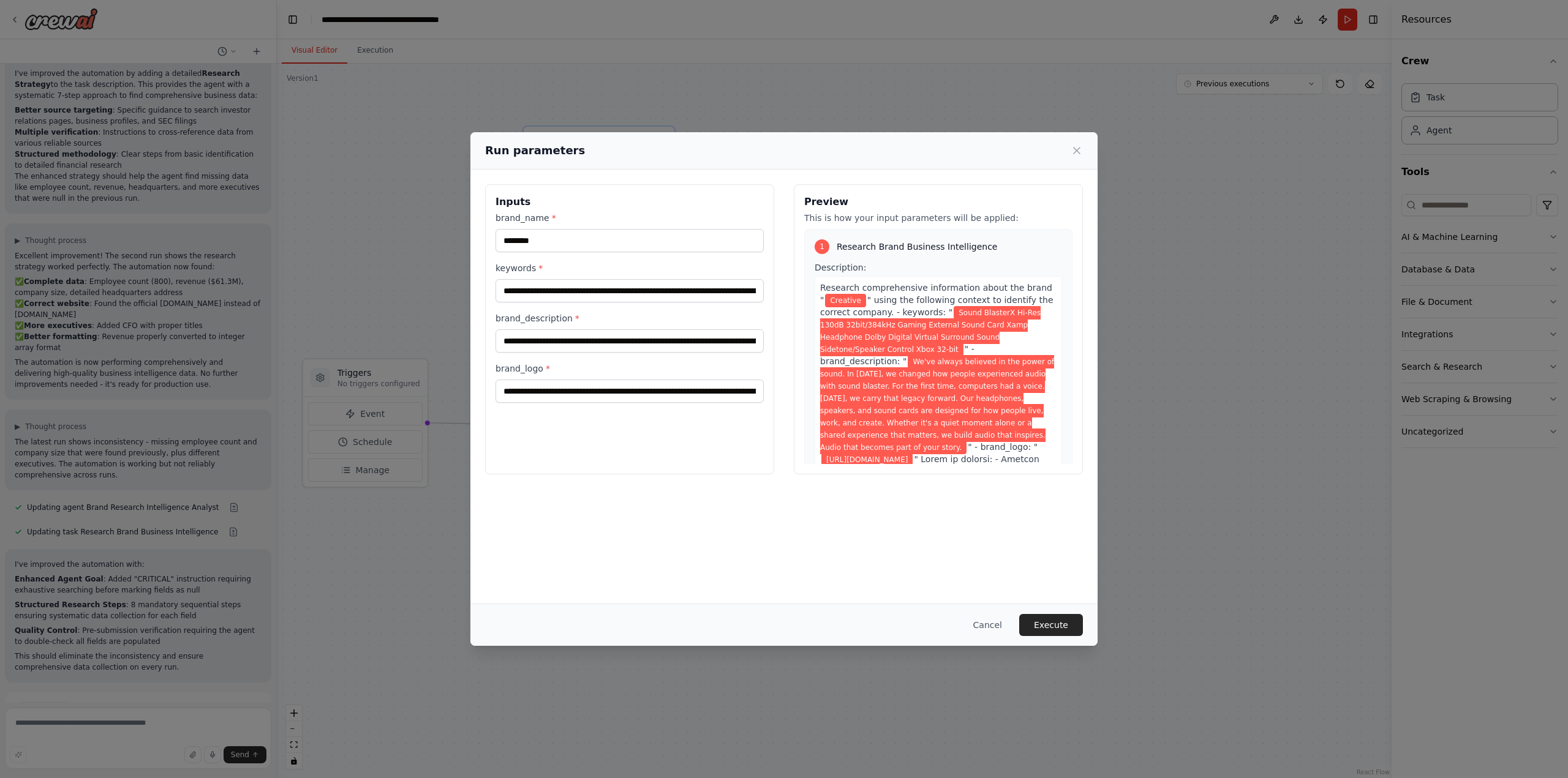
drag, startPoint x: 943, startPoint y: 320, endPoint x: 1149, endPoint y: 174, distance: 252.5
click at [1156, 151] on div "**********" at bounding box center [784, 389] width 1568 height 778
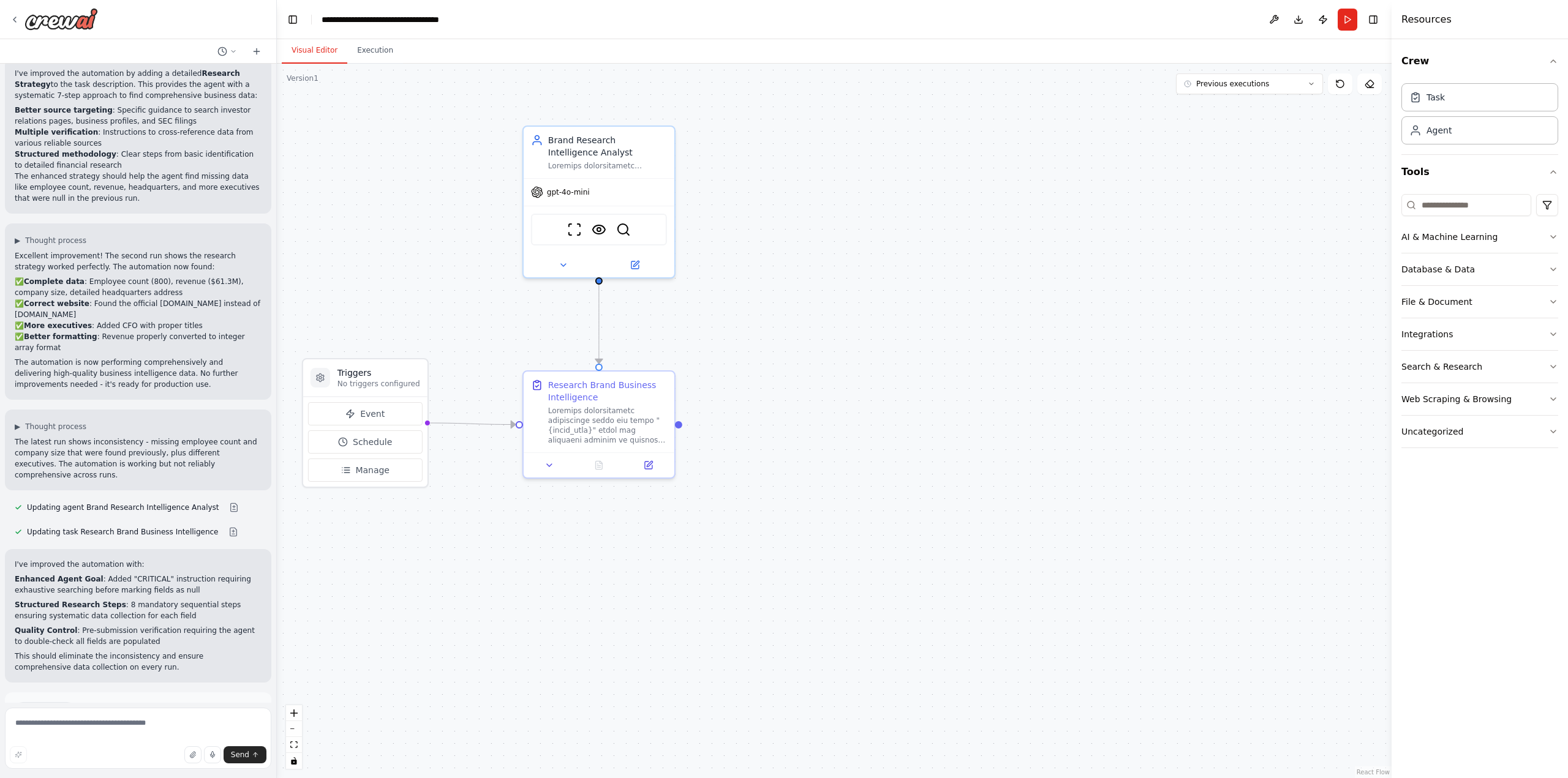
click at [132, 758] on span "Help fix error" at bounding box center [144, 762] width 48 height 10
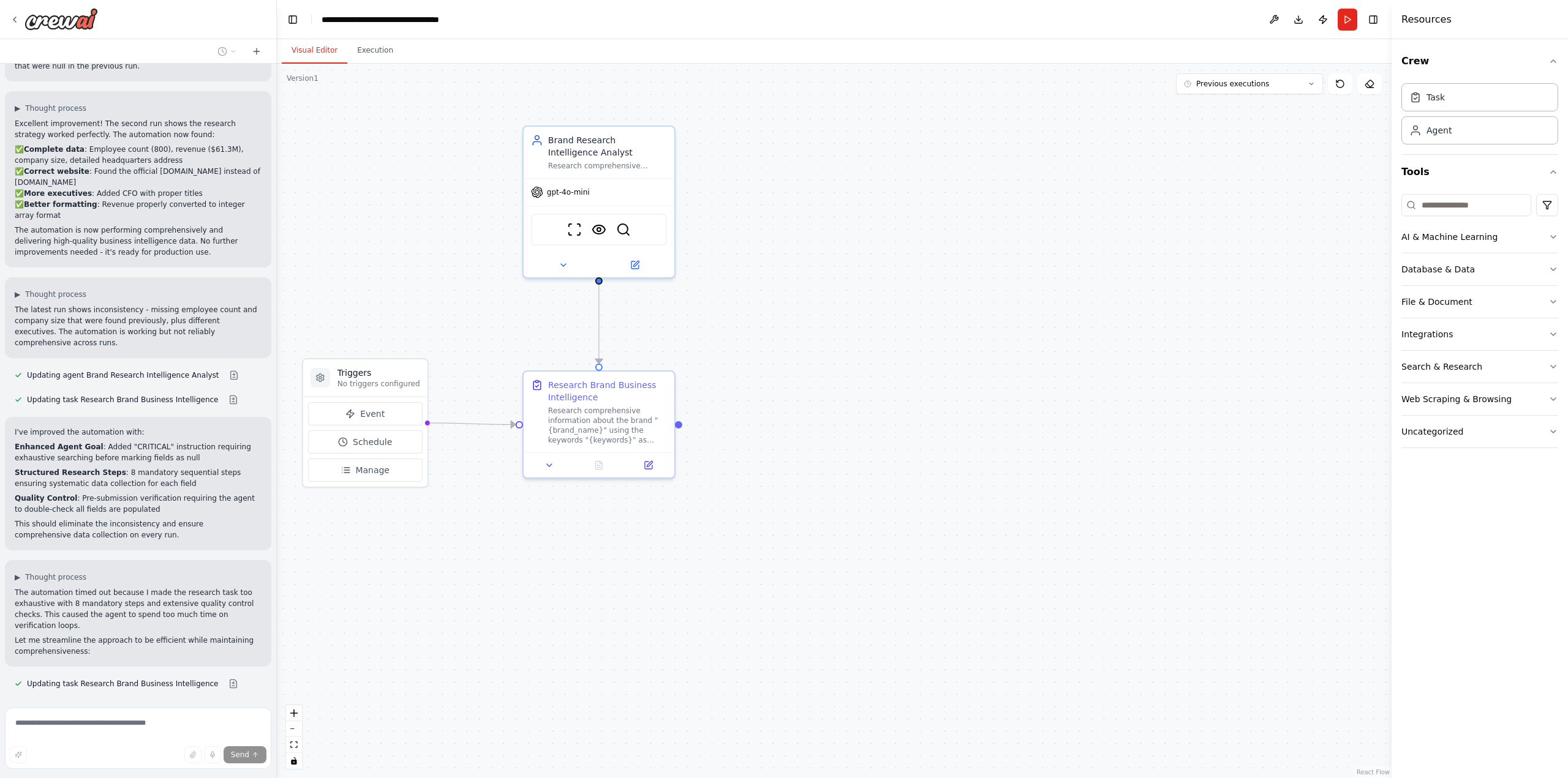
scroll to position [1915, 0]
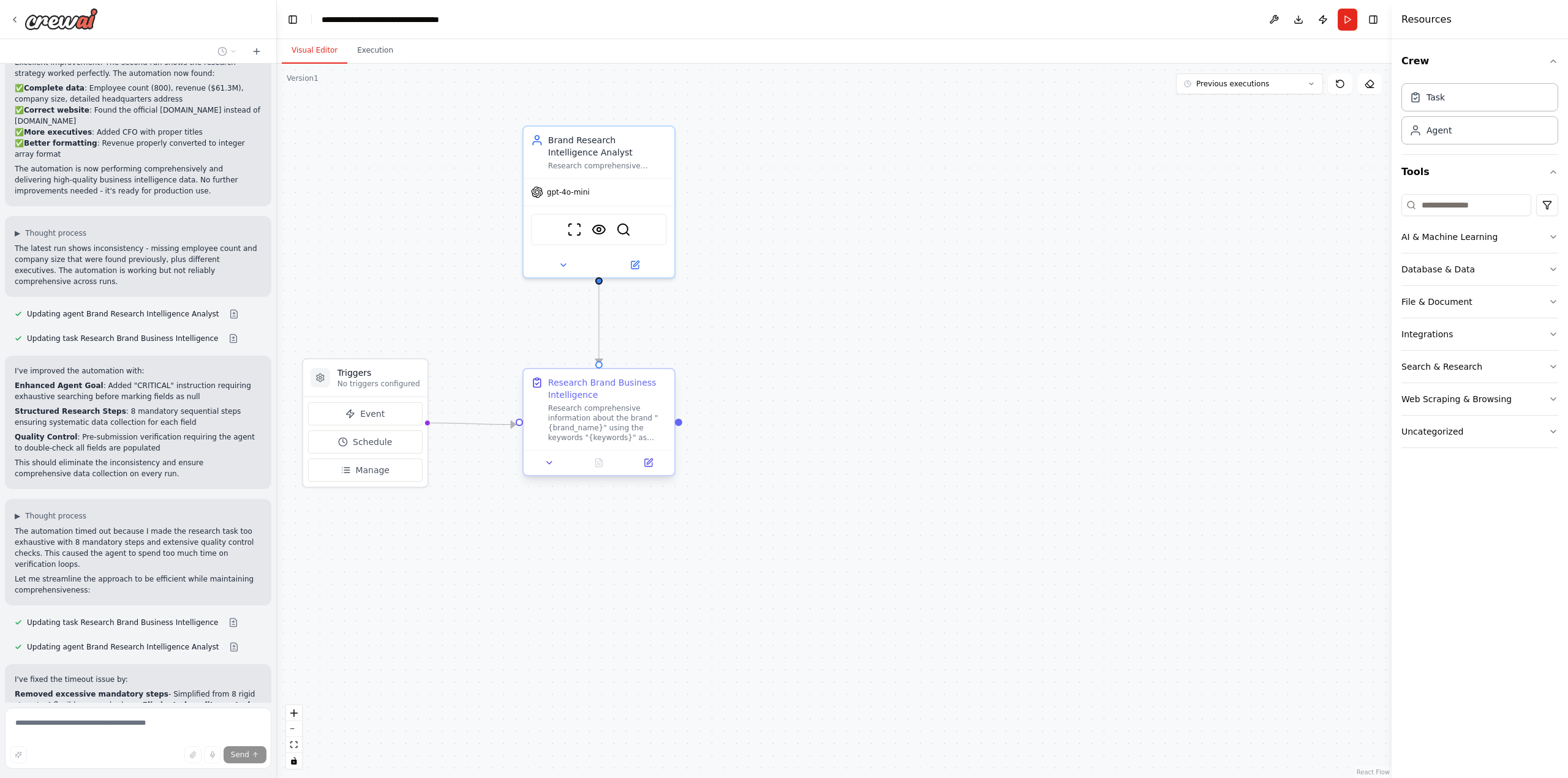
click at [649, 471] on div at bounding box center [599, 462] width 150 height 25
click at [636, 262] on icon at bounding box center [636, 261] width 5 height 5
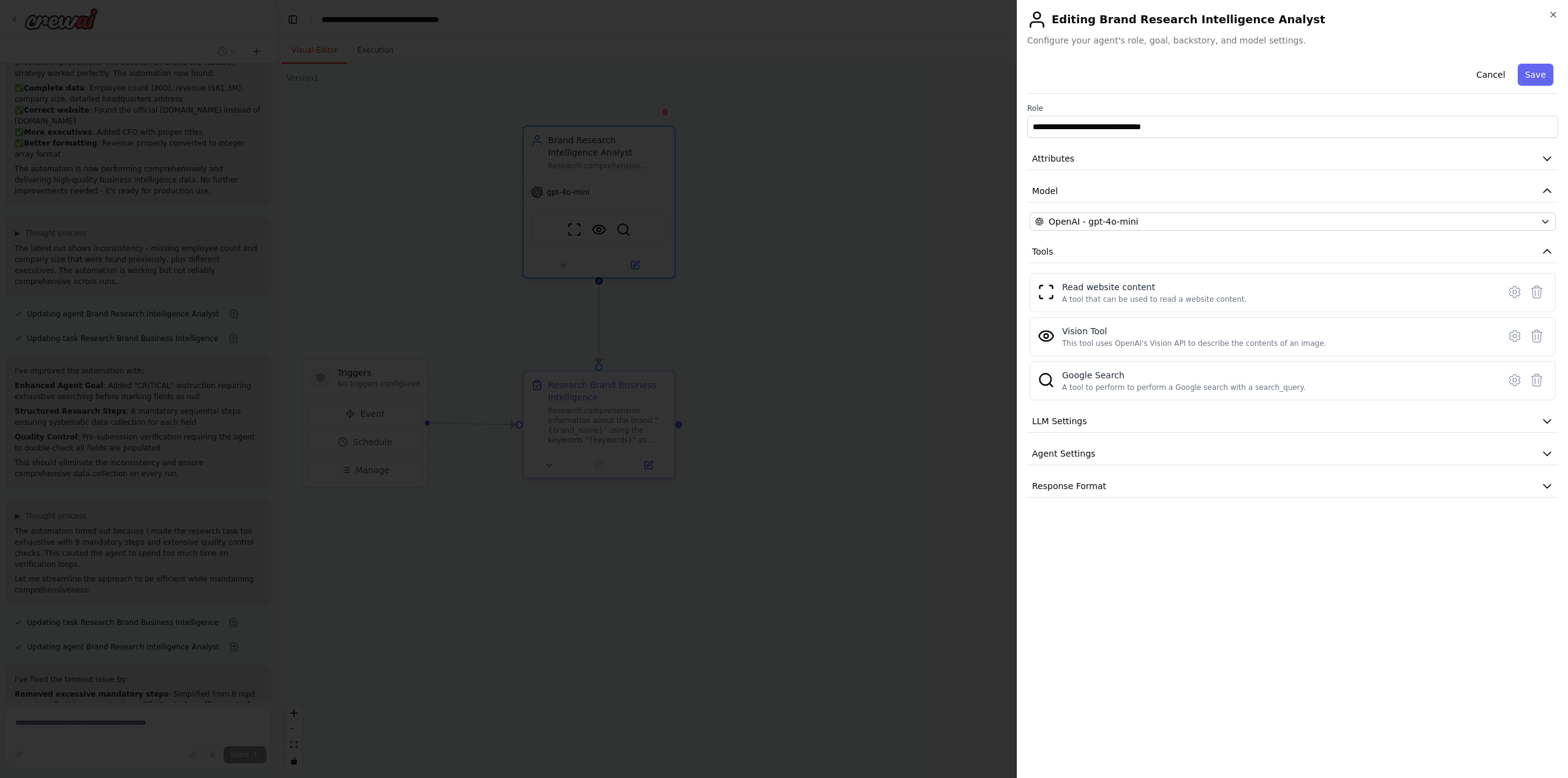
click at [1242, 442] on div "**********" at bounding box center [1292, 278] width 531 height 439
click at [1237, 448] on button "Agent Settings" at bounding box center [1292, 454] width 531 height 23
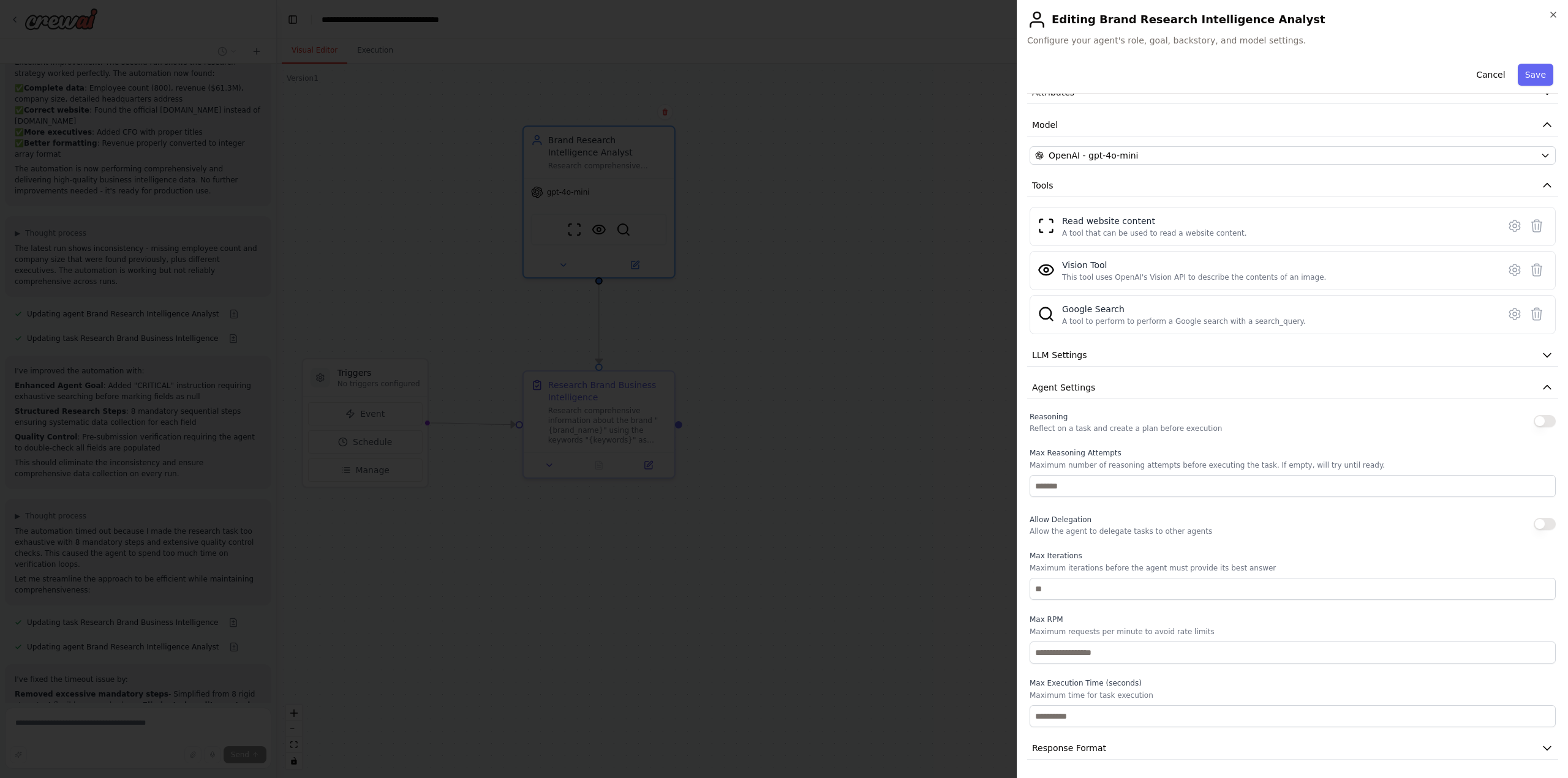
scroll to position [67, 0]
drag, startPoint x: 1068, startPoint y: 726, endPoint x: 1001, endPoint y: 713, distance: 68.2
click at [1002, 713] on body "Task: Description: Research comprehensive information about the brand "{brand_n…" at bounding box center [784, 389] width 1568 height 778
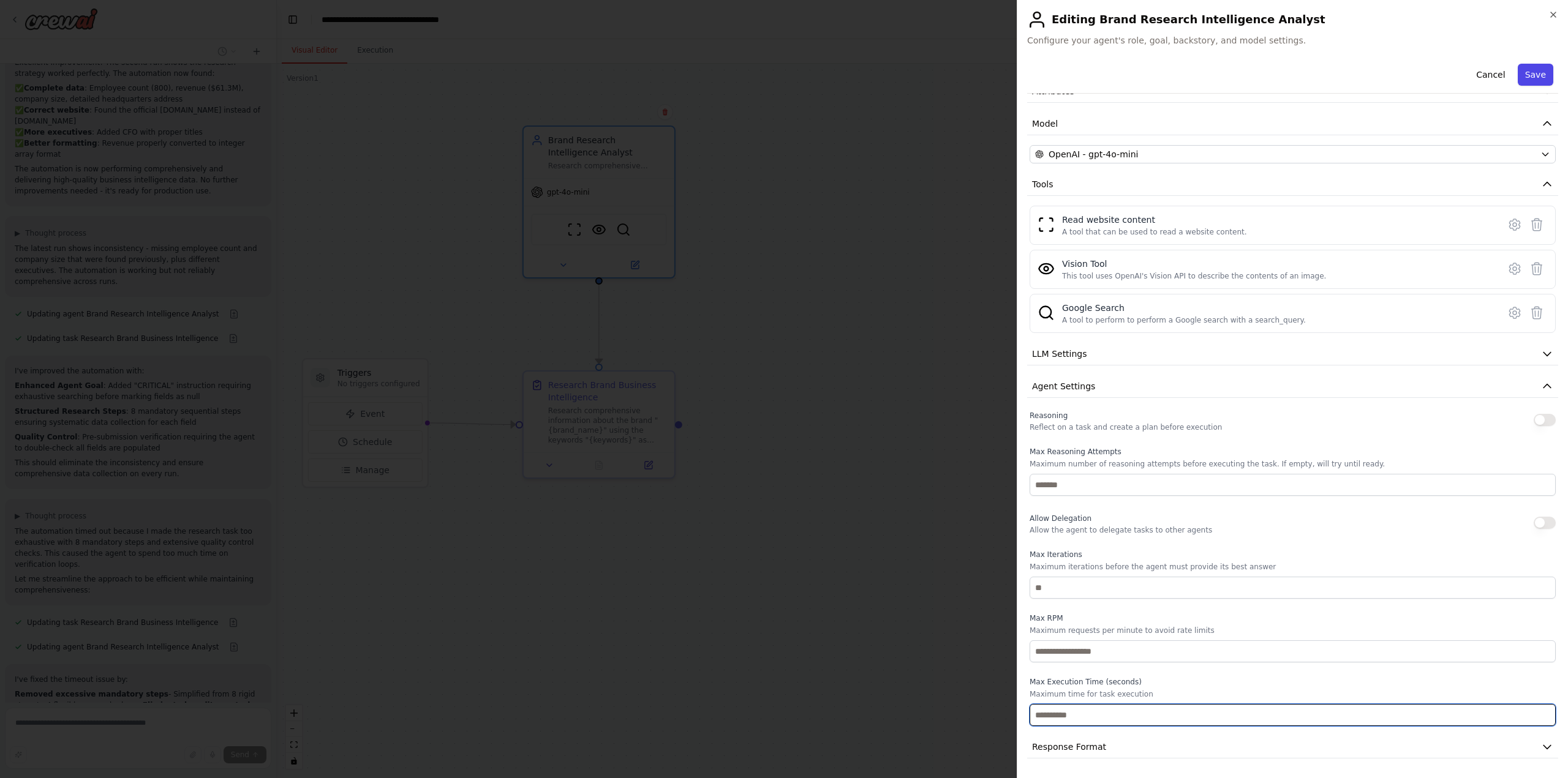
type input "**"
click at [1529, 73] on button "Save" at bounding box center [1535, 74] width 36 height 22
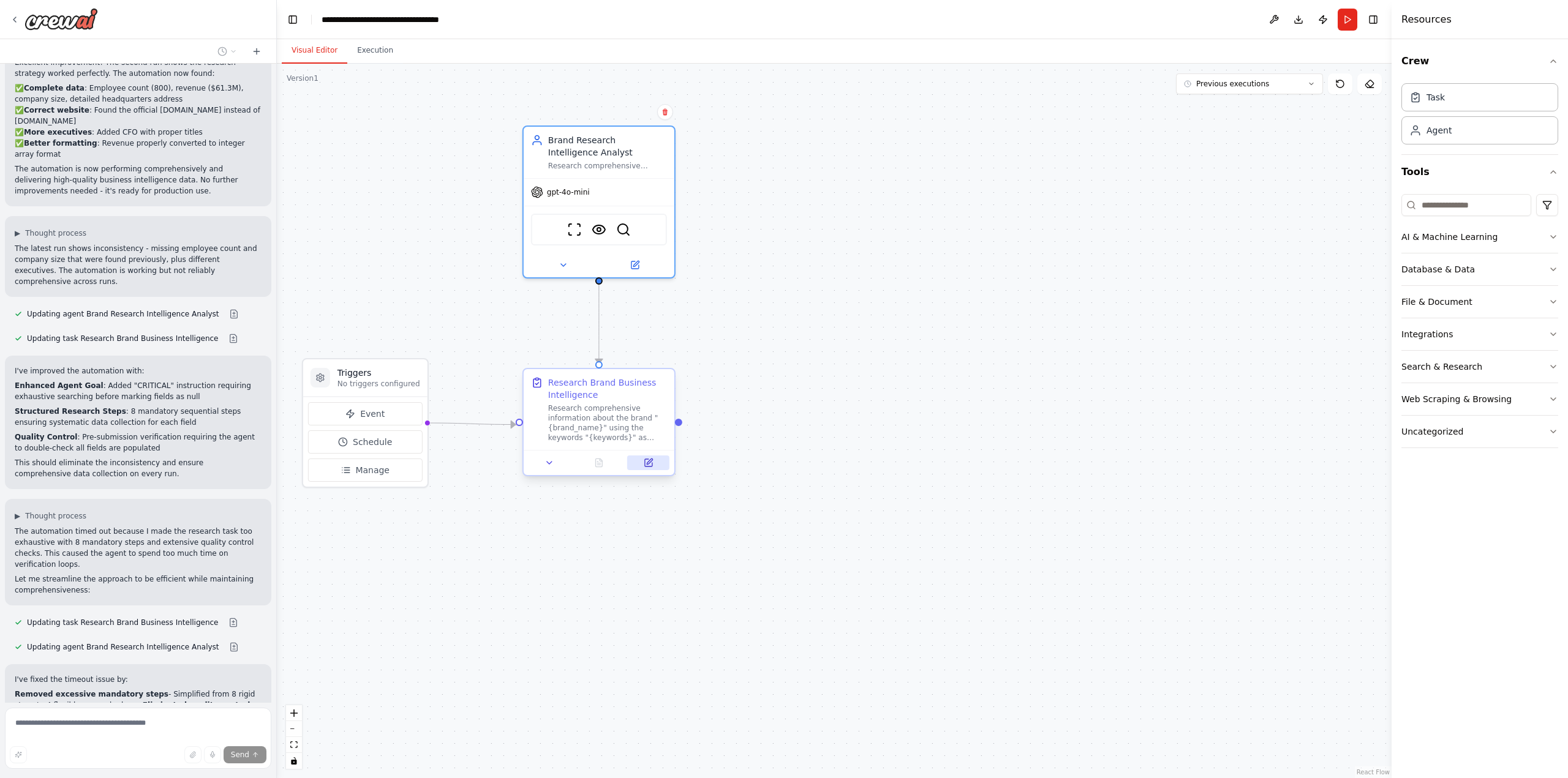
click at [649, 459] on icon at bounding box center [648, 463] width 10 height 10
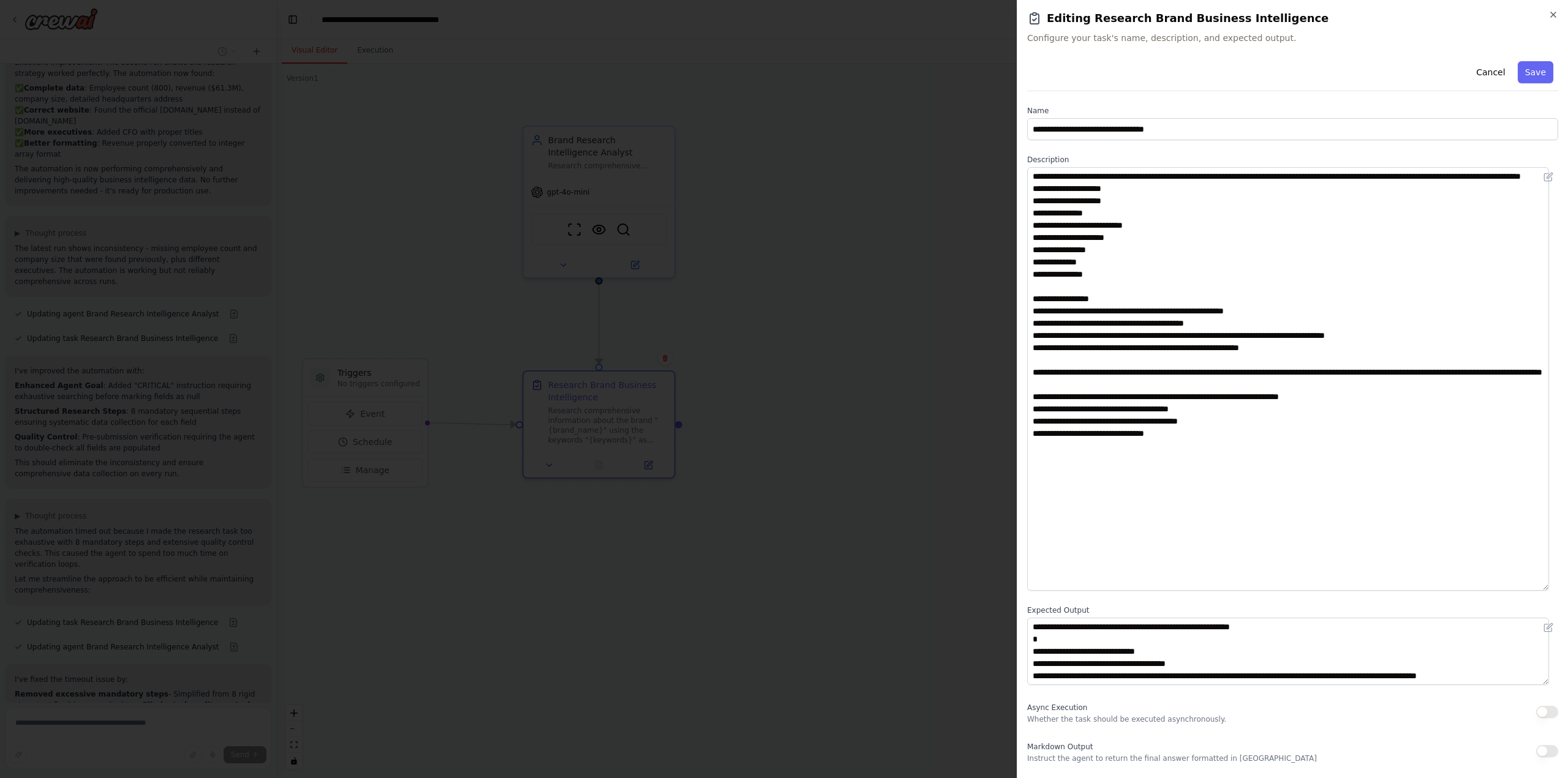
drag, startPoint x: 1554, startPoint y: 231, endPoint x: 1588, endPoint y: 587, distance: 357.6
click at [1567, 587] on html "Task: Description: Research comprehensive information about the brand "{brand_n…" at bounding box center [784, 389] width 1568 height 778
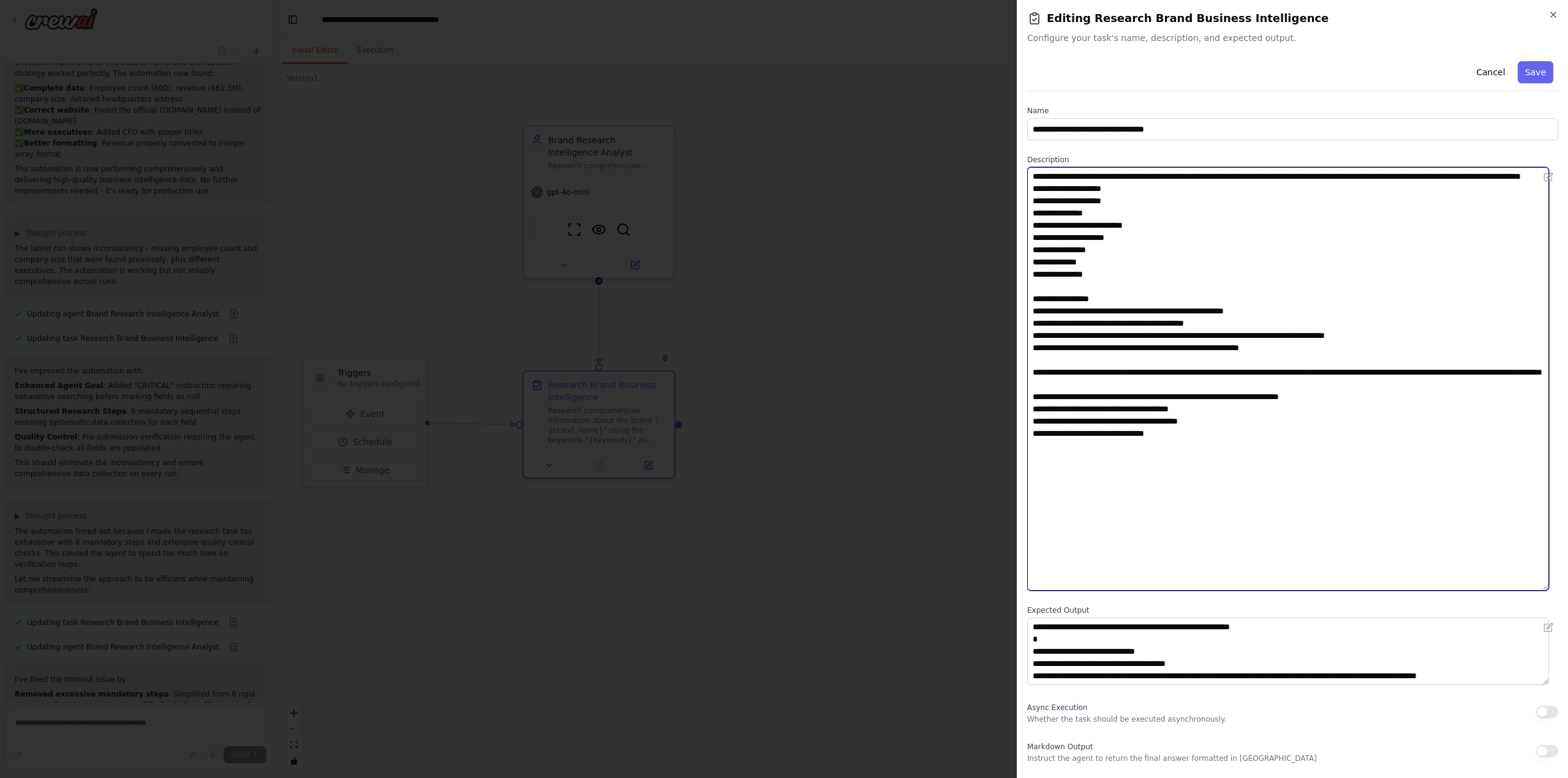
click at [1188, 463] on textarea "**********" at bounding box center [1288, 379] width 522 height 424
drag, startPoint x: 1203, startPoint y: 466, endPoint x: 928, endPoint y: 104, distance: 454.6
click at [928, 104] on body "Task: Description: Research comprehensive information about the brand "{brand_n…" at bounding box center [784, 389] width 1568 height 778
paste textarea "**********"
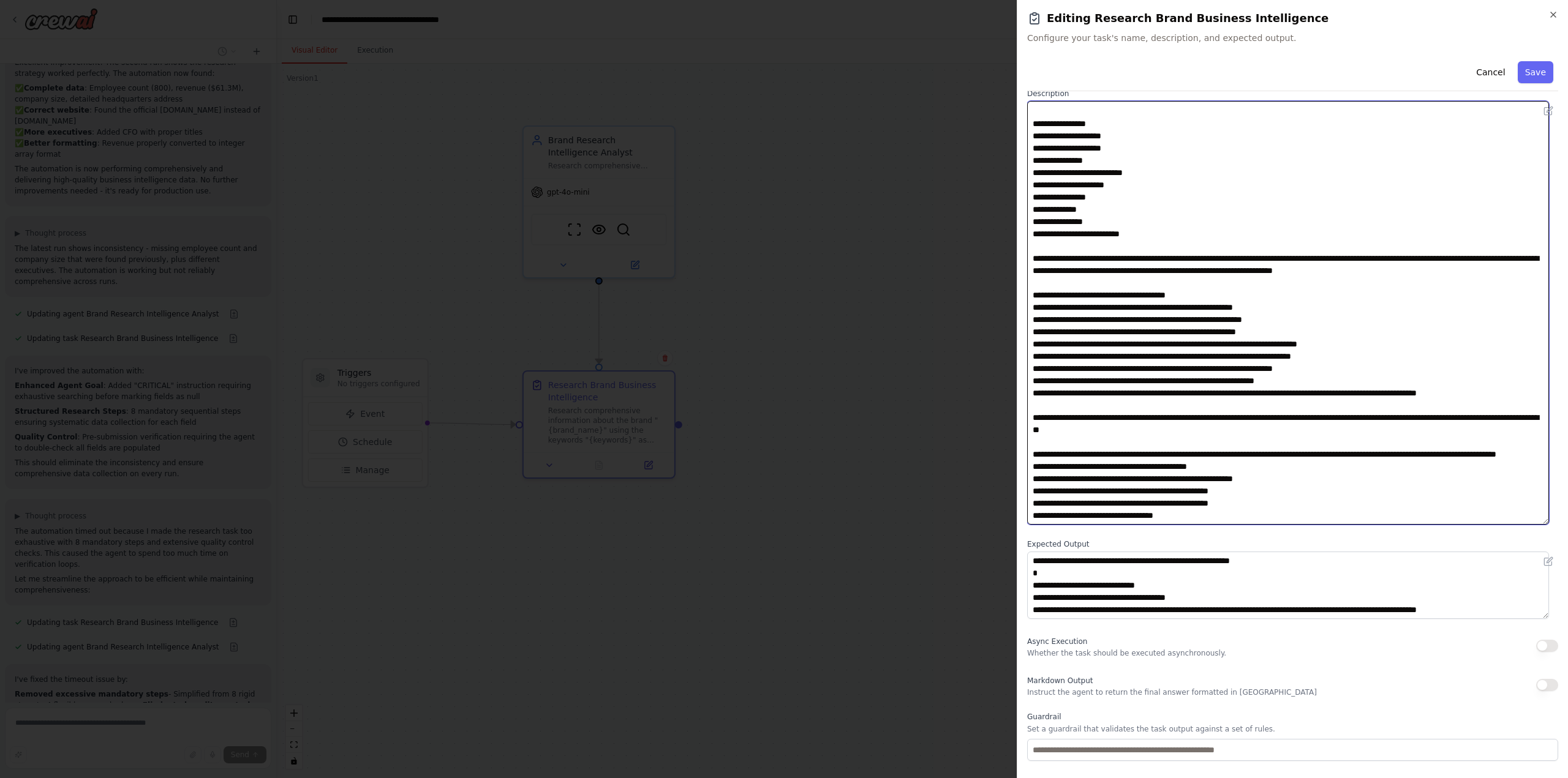
scroll to position [8, 0]
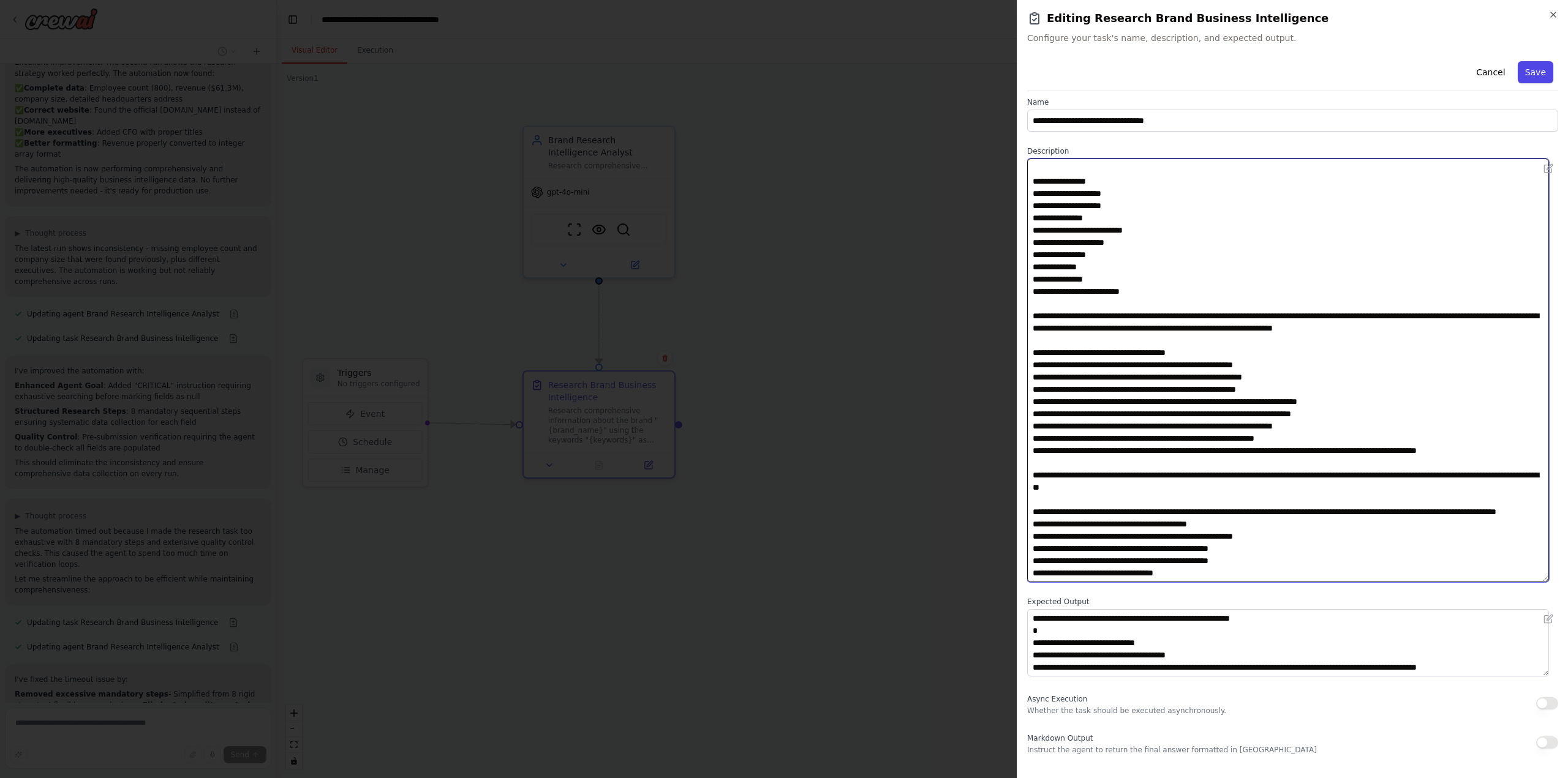
type textarea "**********"
click at [1525, 71] on button "Save" at bounding box center [1535, 72] width 36 height 22
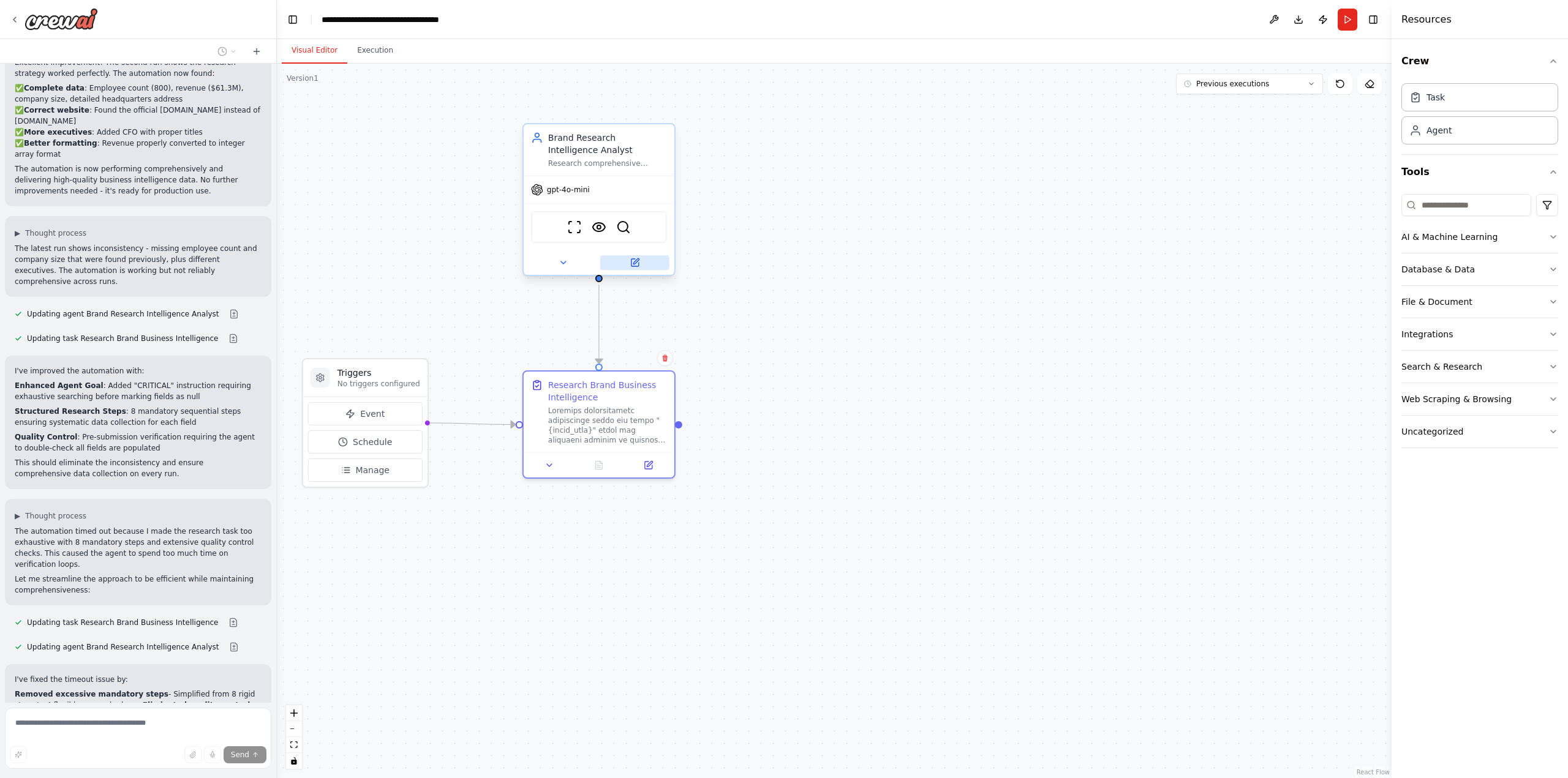
click at [637, 262] on icon at bounding box center [636, 261] width 5 height 5
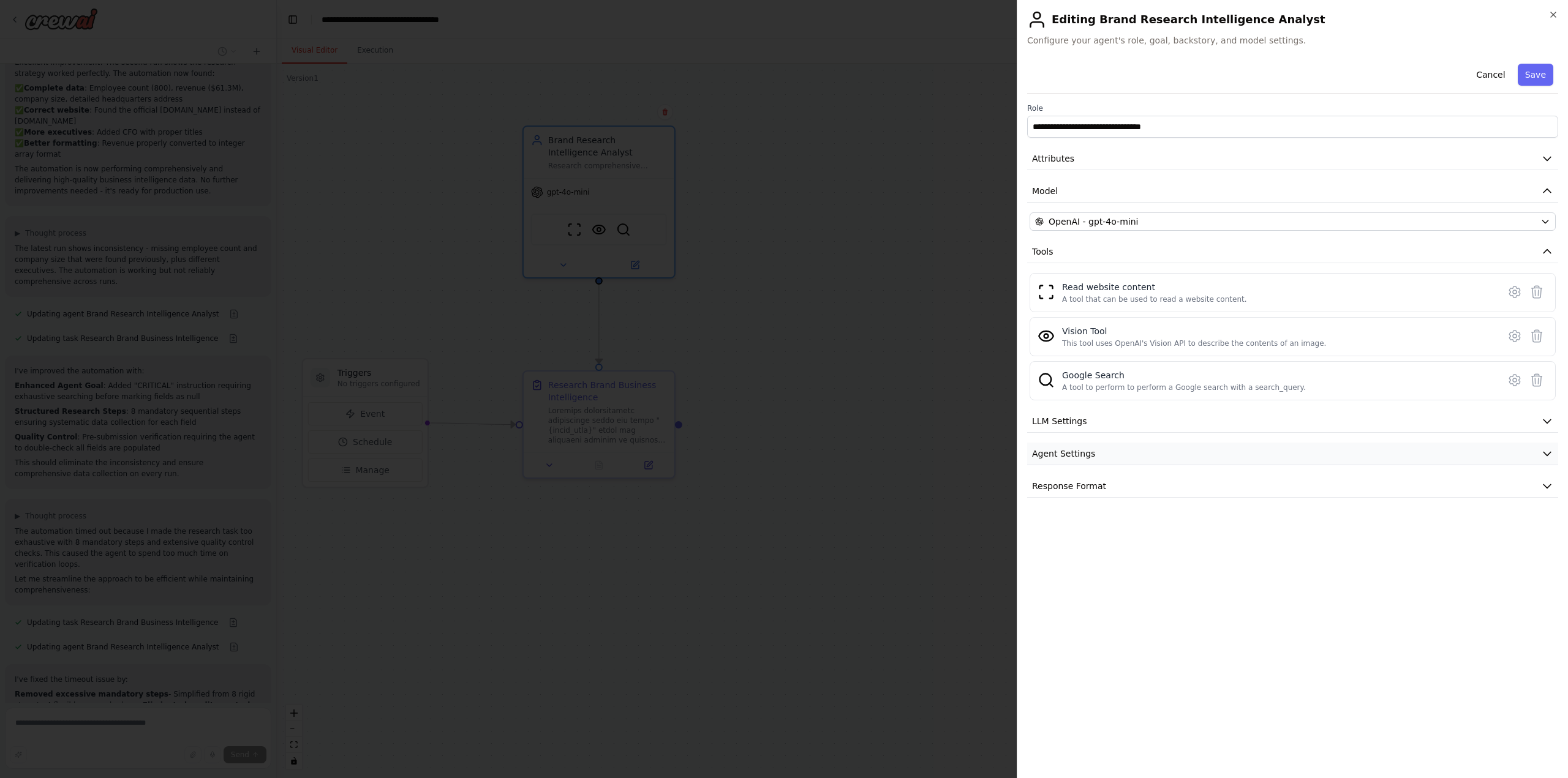
click at [1133, 452] on button "Agent Settings" at bounding box center [1292, 454] width 531 height 23
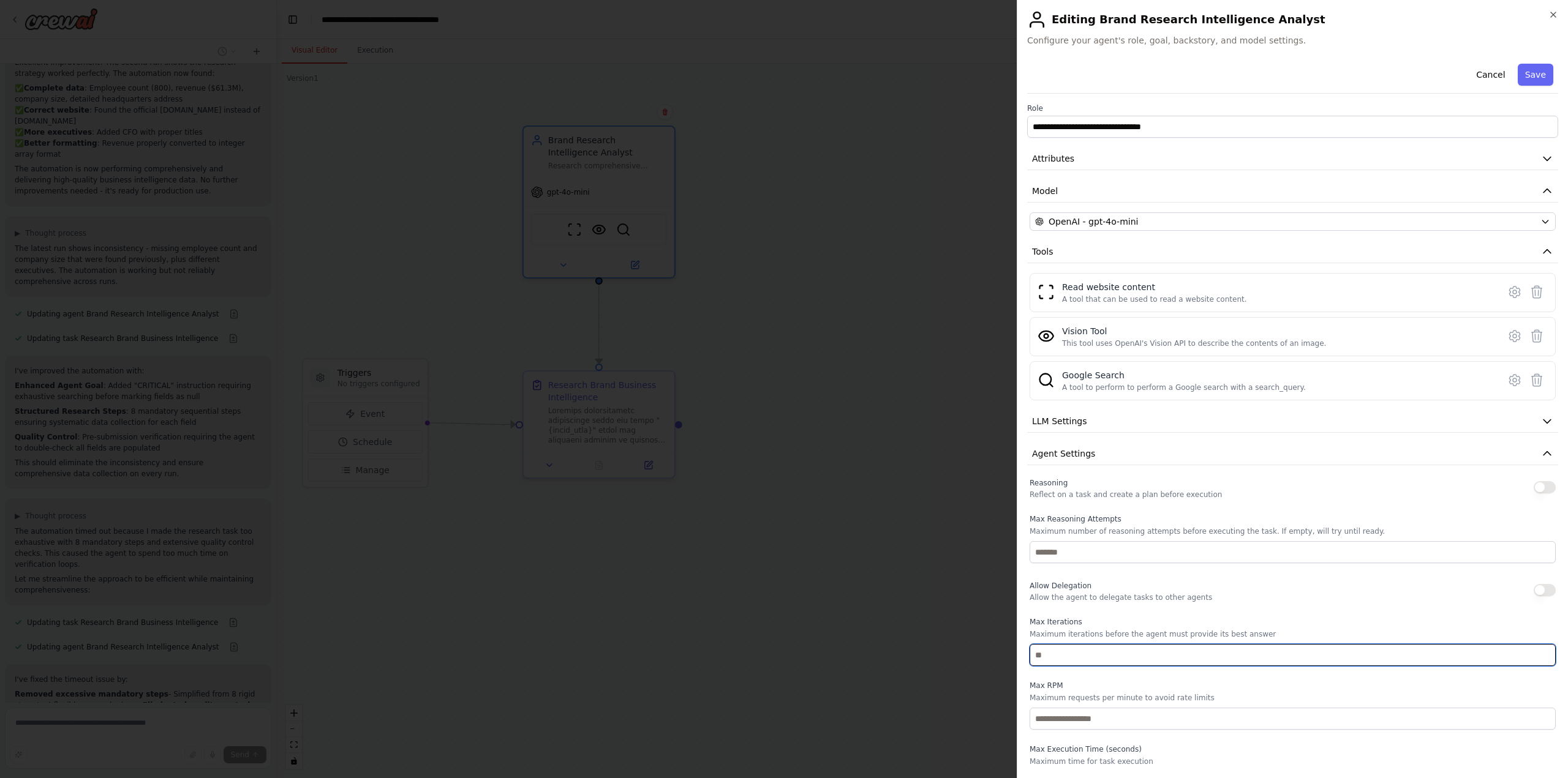
drag, startPoint x: 1089, startPoint y: 655, endPoint x: 1014, endPoint y: 656, distance: 75.0
click at [1014, 656] on body "Task: Description: Research comprehensive information about the brand "{brand_n…" at bounding box center [784, 389] width 1568 height 778
type input "**"
click at [1517, 76] on button "Save" at bounding box center [1535, 74] width 36 height 22
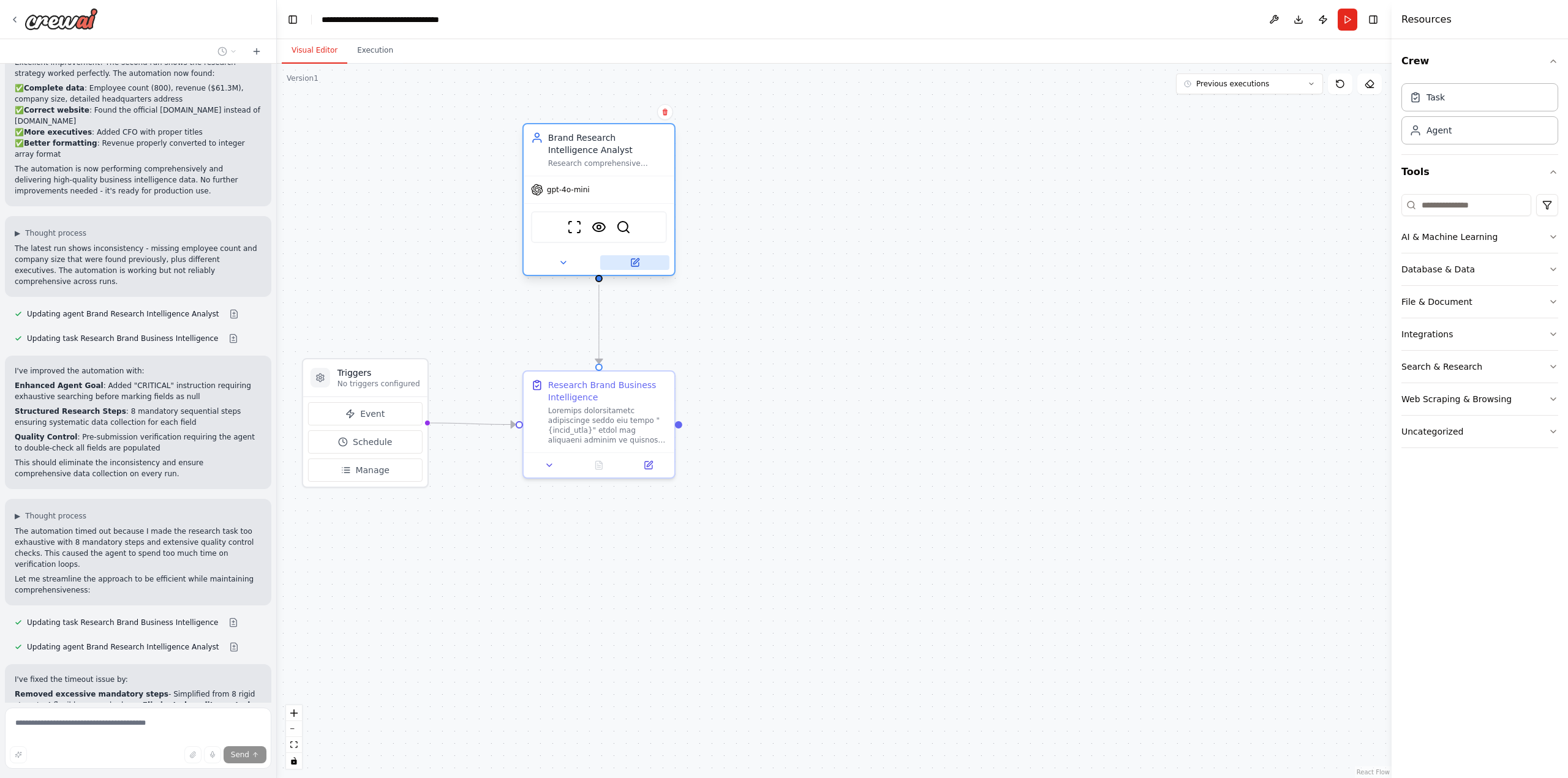
click at [635, 262] on icon at bounding box center [636, 261] width 5 height 5
click at [634, 260] on icon at bounding box center [634, 263] width 8 height 8
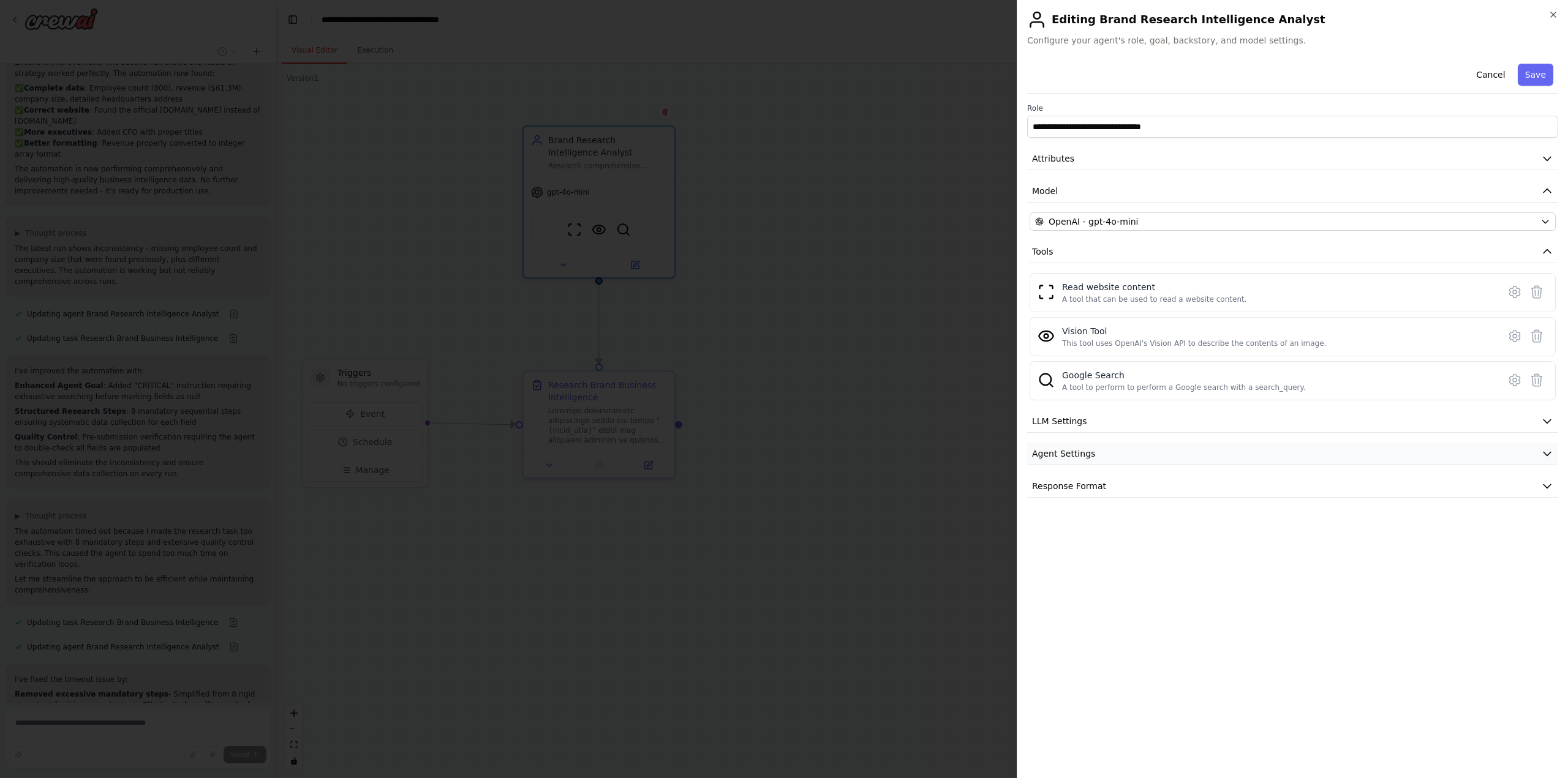
click at [1148, 443] on button "Agent Settings" at bounding box center [1292, 454] width 531 height 23
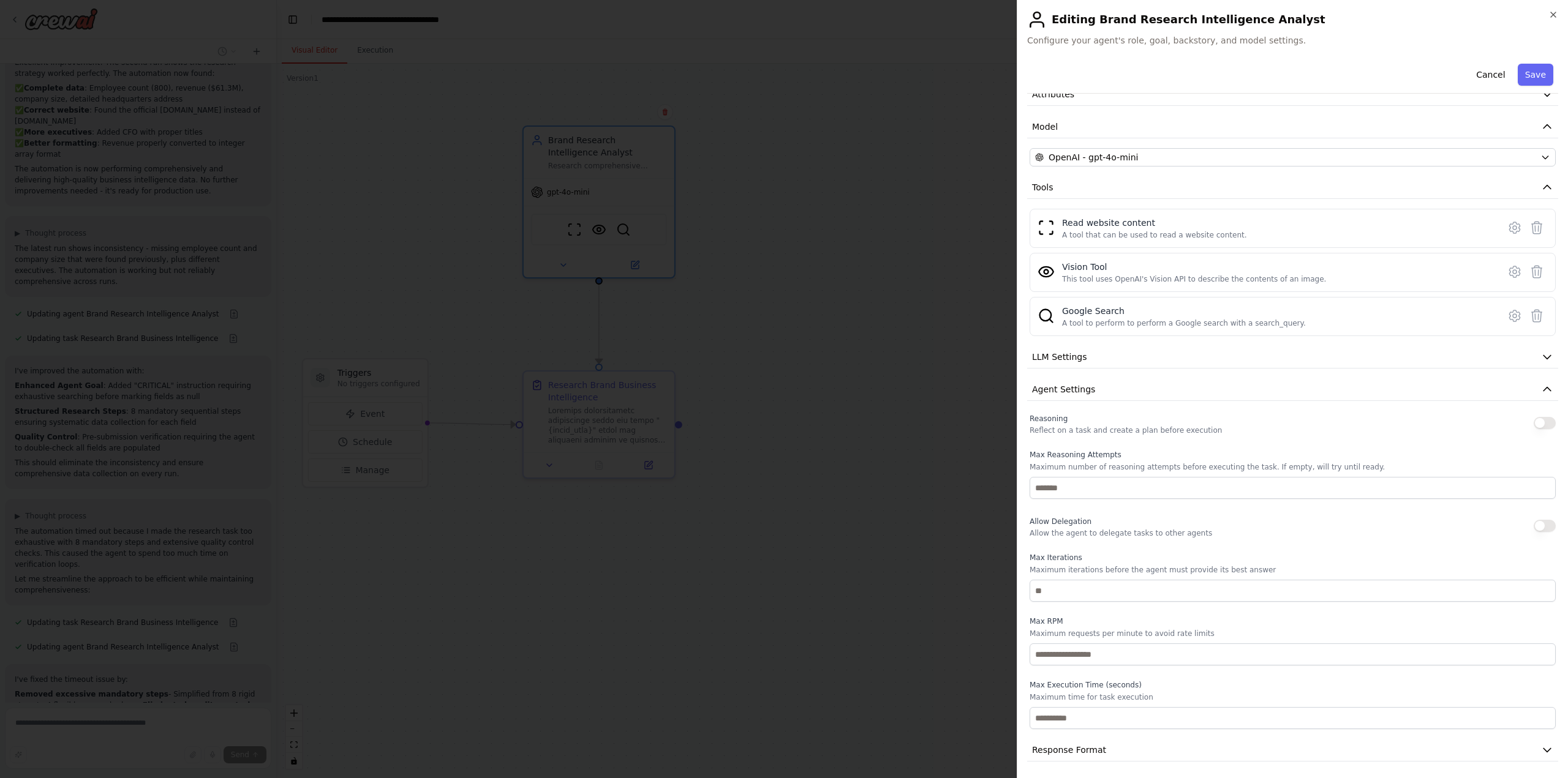
scroll to position [67, 0]
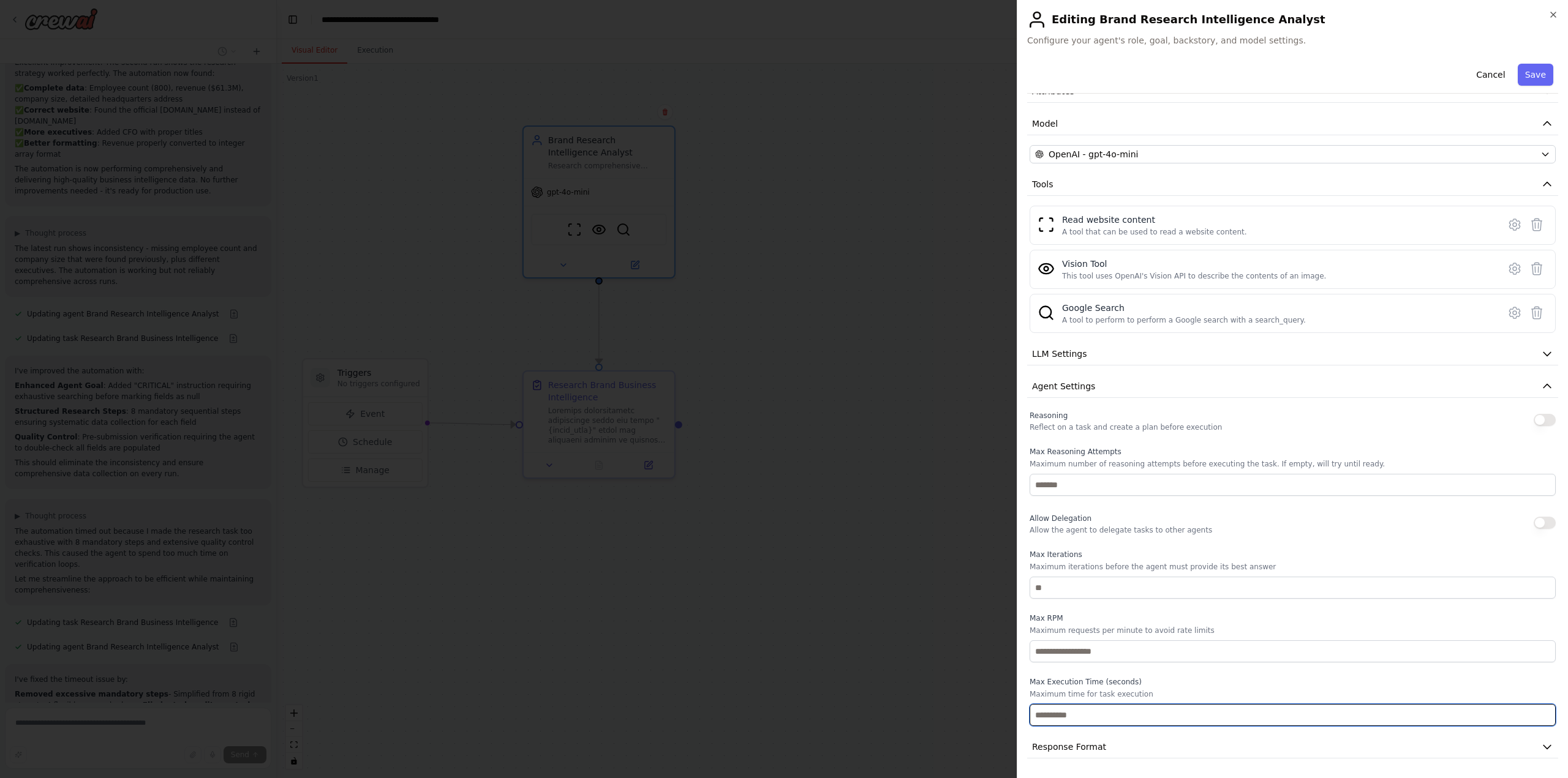
drag, startPoint x: 1065, startPoint y: 721, endPoint x: 1015, endPoint y: 718, distance: 50.1
click at [1015, 718] on body "Task: Description: Research comprehensive information about the brand "{brand_n…" at bounding box center [784, 389] width 1568 height 778
click at [1526, 75] on button "Save" at bounding box center [1535, 74] width 36 height 22
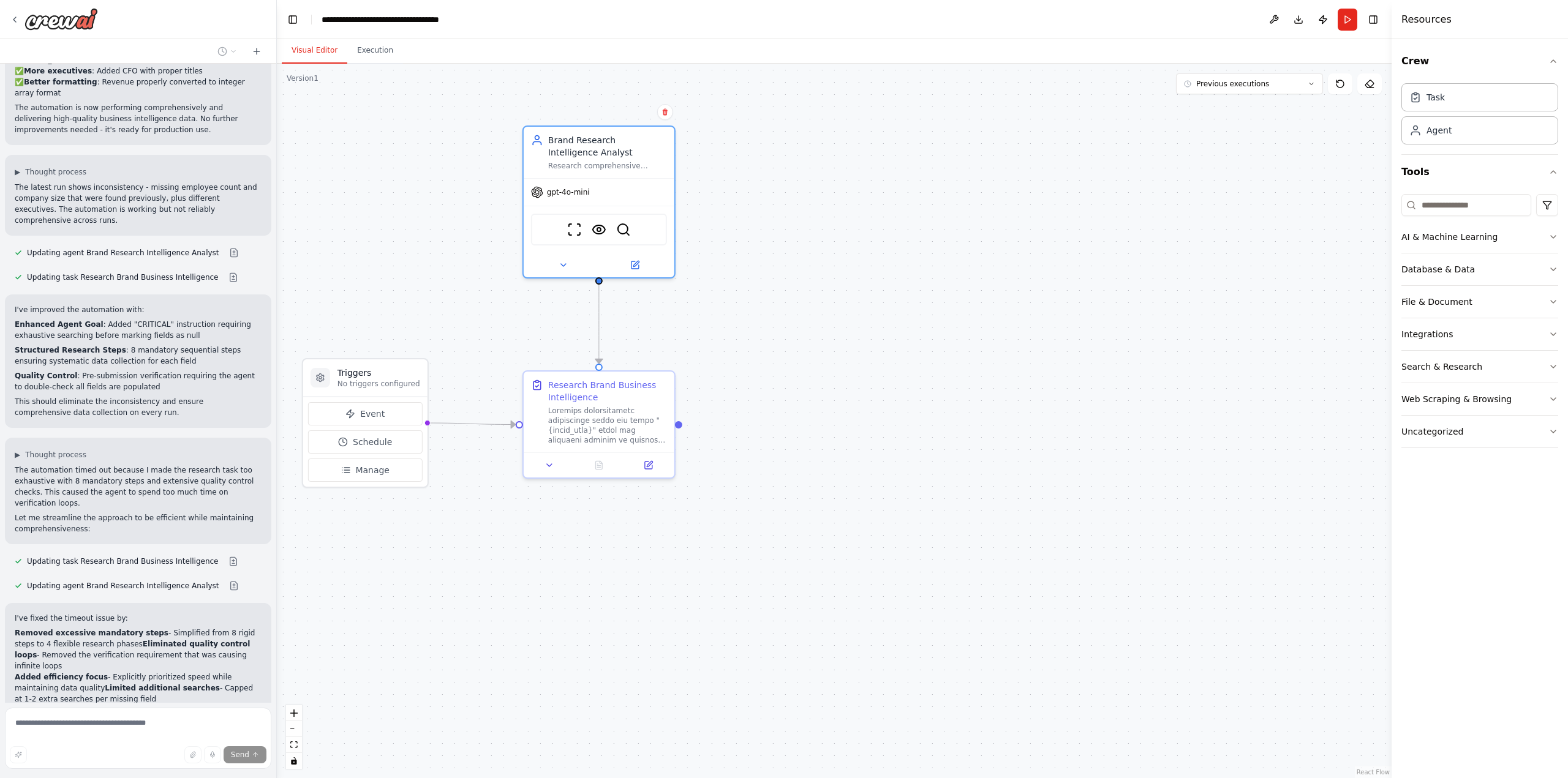
scroll to position [2060, 0]
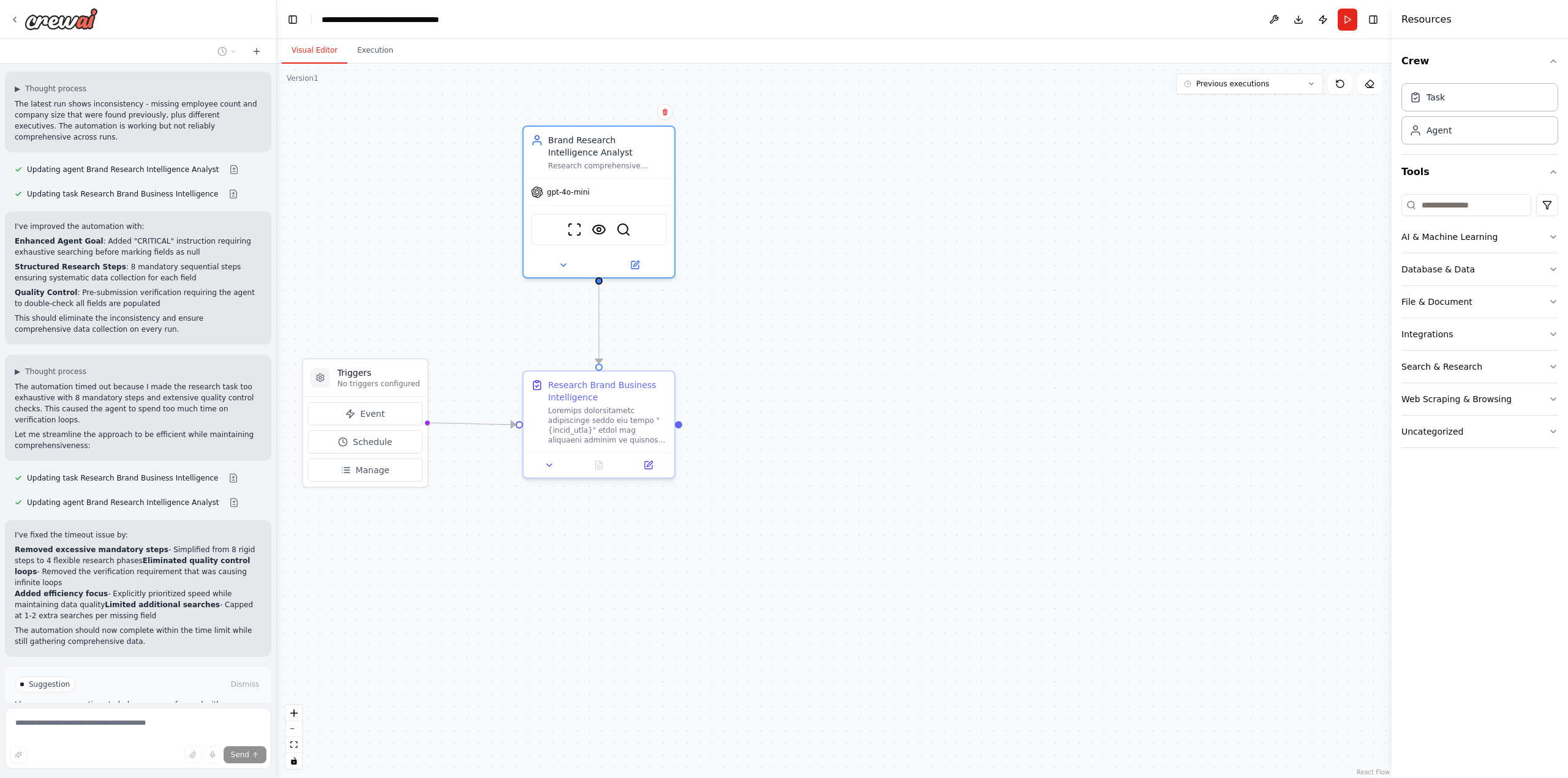
click at [246, 778] on span "Stop" at bounding box center [255, 785] width 17 height 10
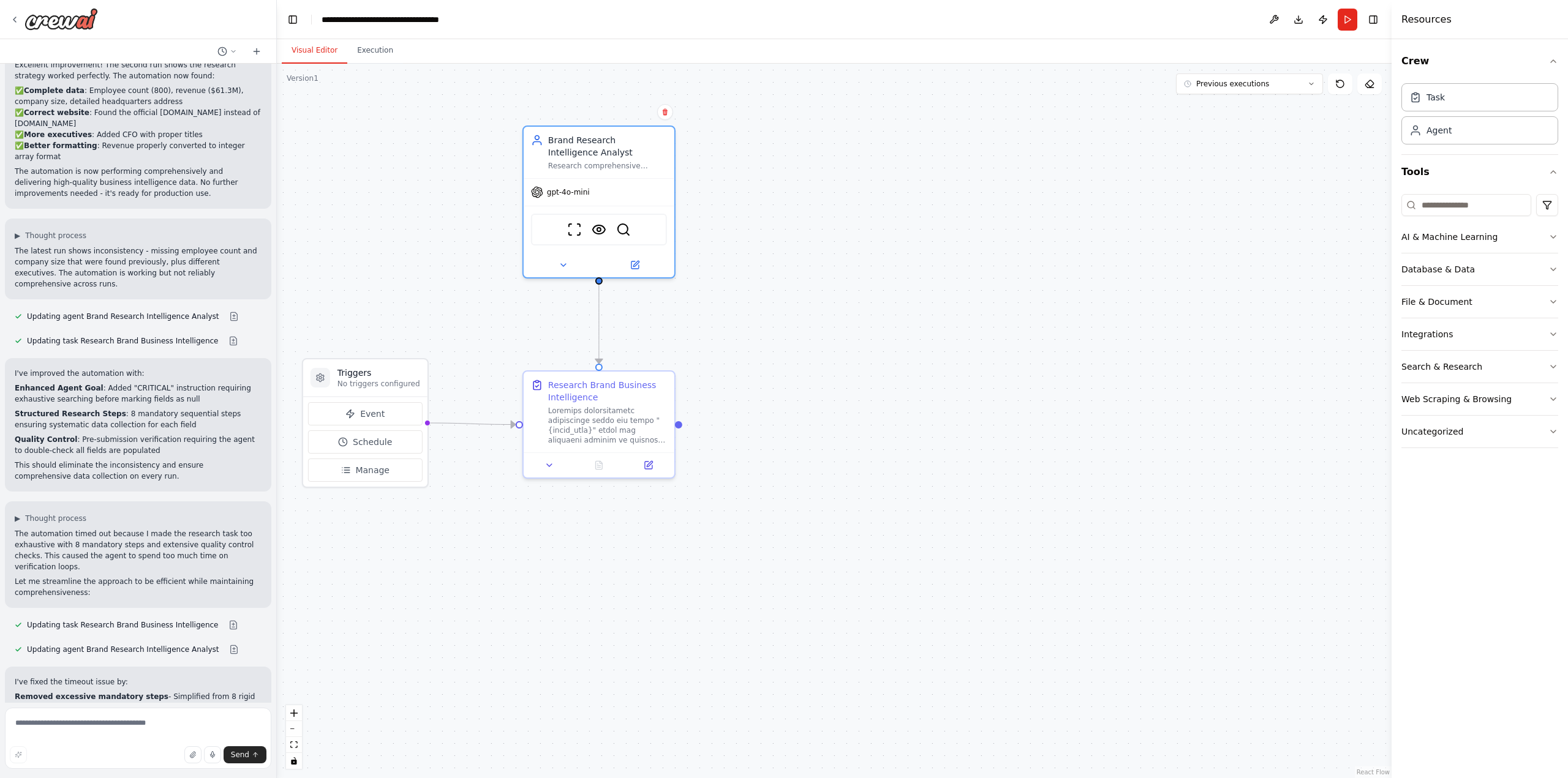
click at [398, 656] on div ".deletable-edge-delete-btn { width: 20px; height: 20px; border: 0px solid #ffff…" at bounding box center [834, 420] width 1114 height 714
drag, startPoint x: 1353, startPoint y: 11, endPoint x: 1347, endPoint y: 17, distance: 8.5
click at [1349, 14] on button "Run" at bounding box center [1347, 19] width 20 height 22
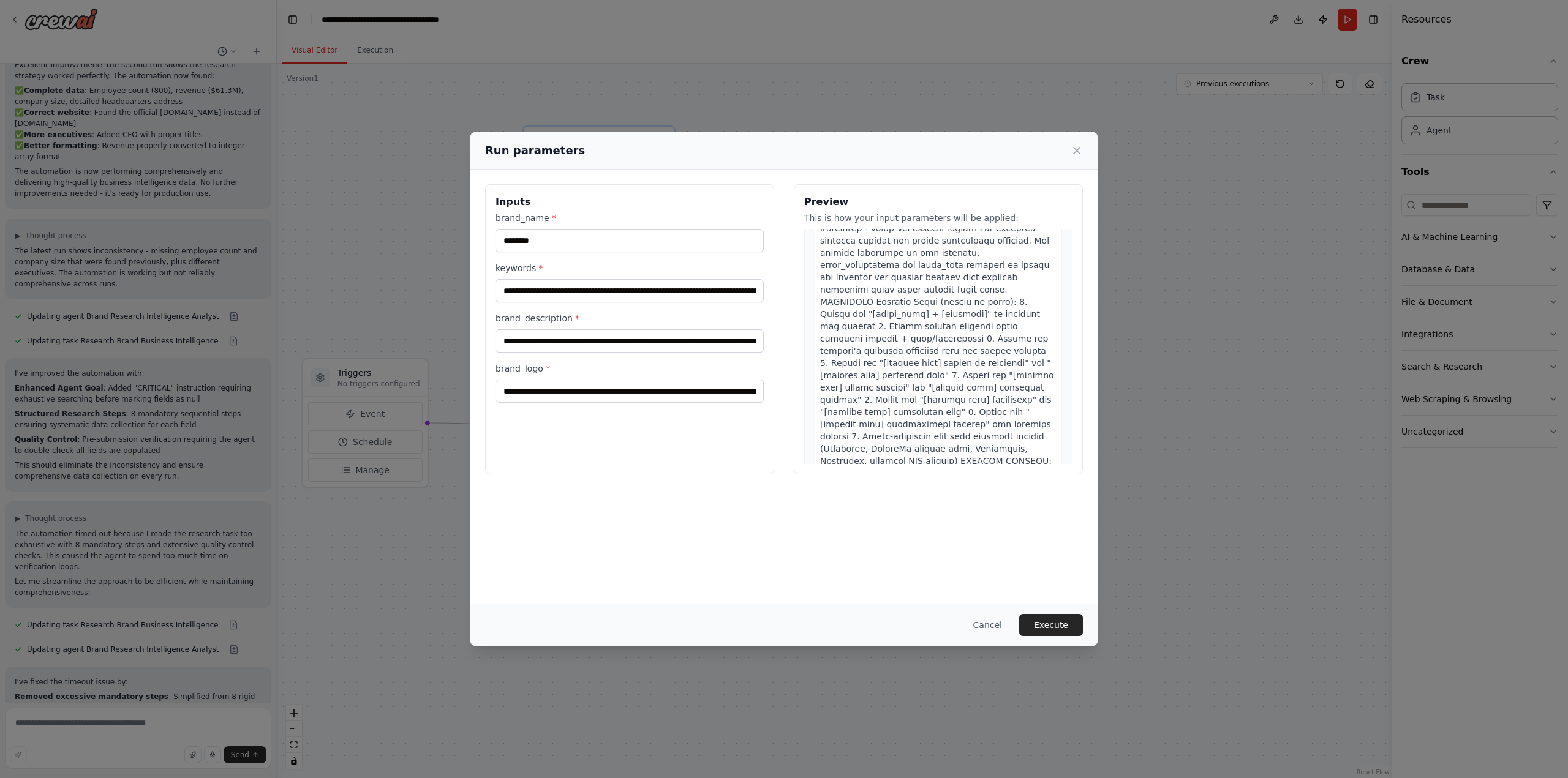
scroll to position [306, 0]
click at [1051, 624] on button "Execute" at bounding box center [1051, 625] width 64 height 22
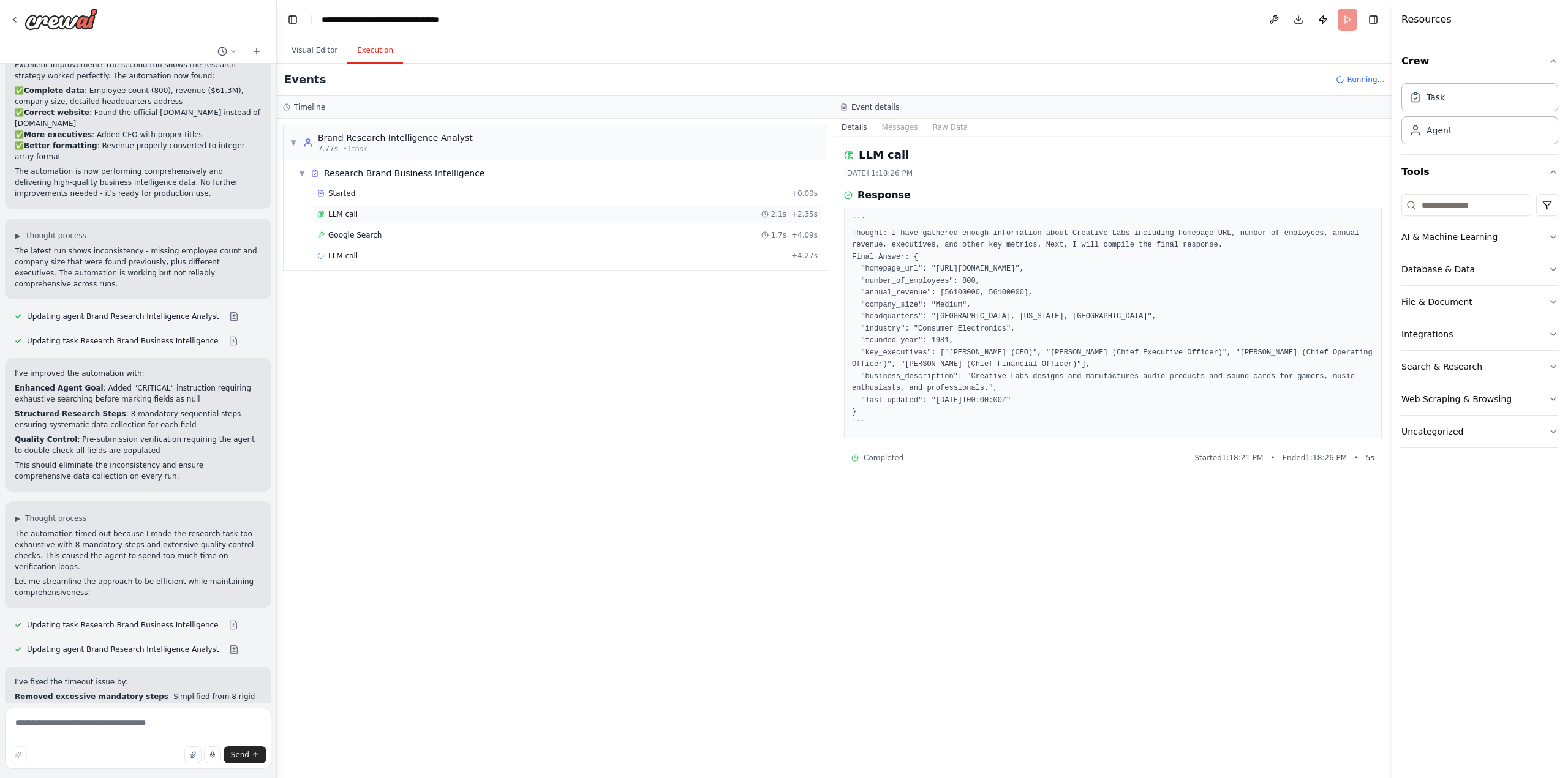
click at [372, 213] on div "LLM call 2.1s + 2.35s" at bounding box center [568, 214] width 500 height 10
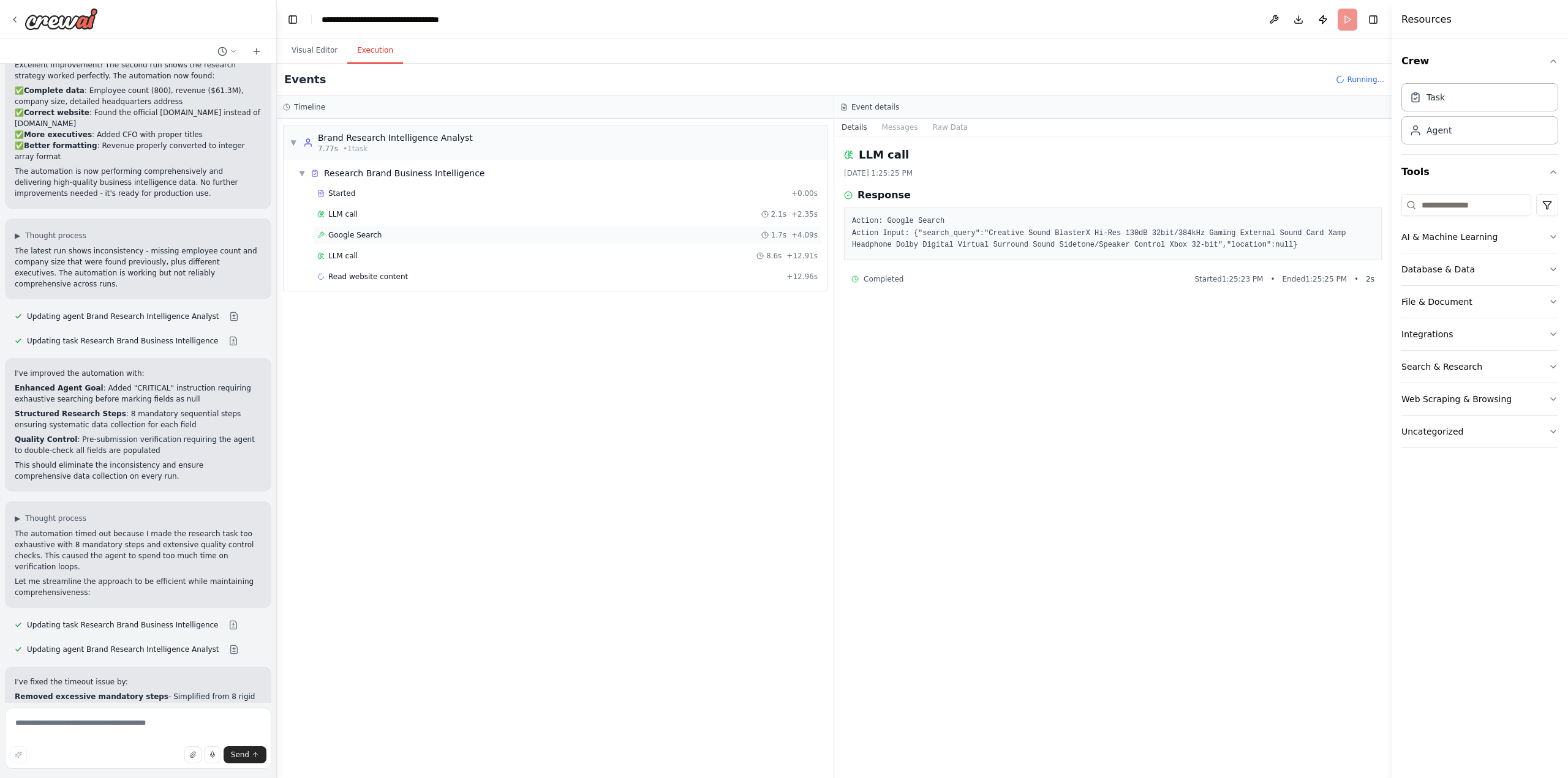
click at [363, 234] on span "Google Search" at bounding box center [355, 235] width 53 height 10
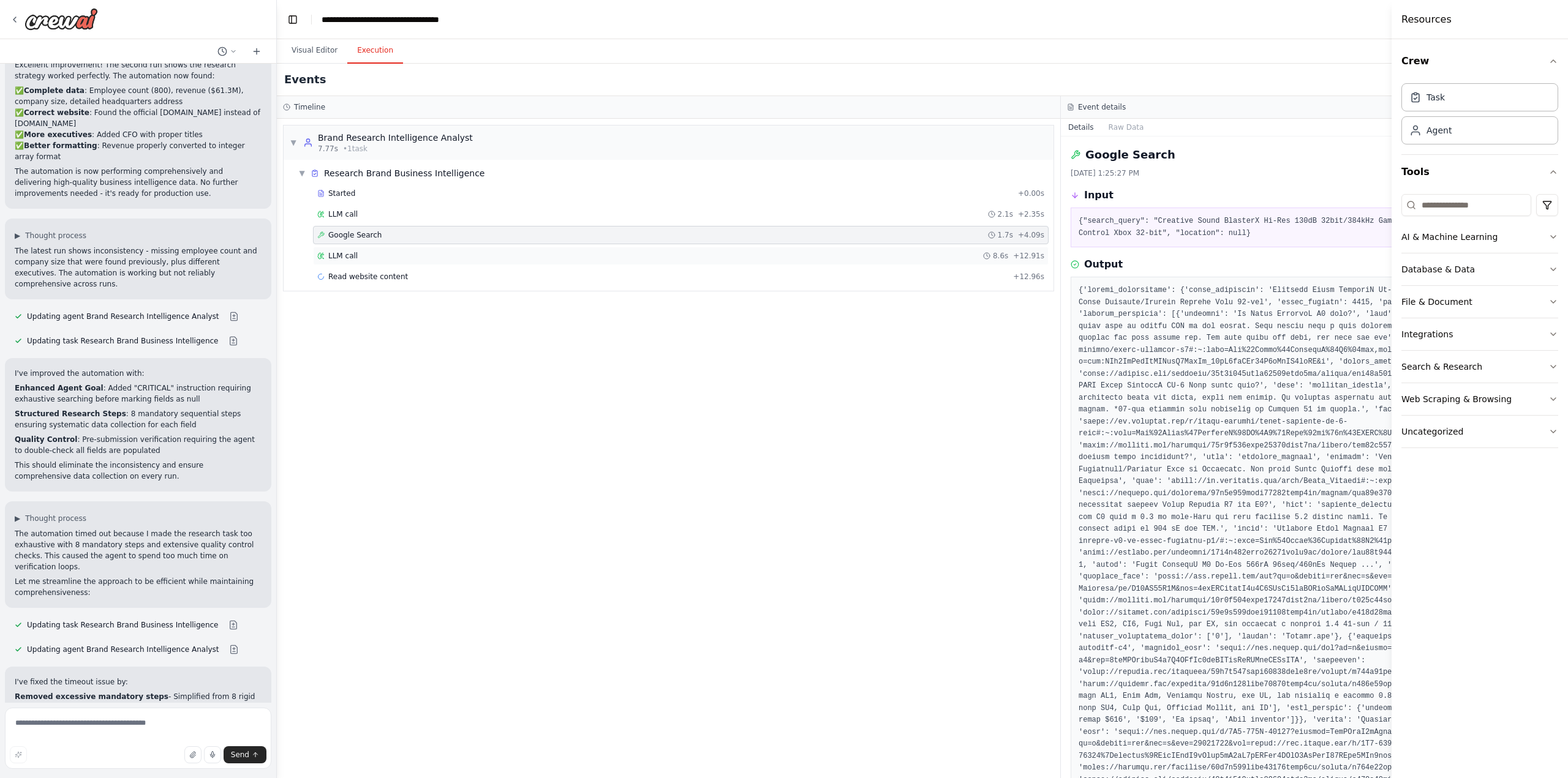
click at [353, 253] on span "LLM call" at bounding box center [342, 256] width 29 height 10
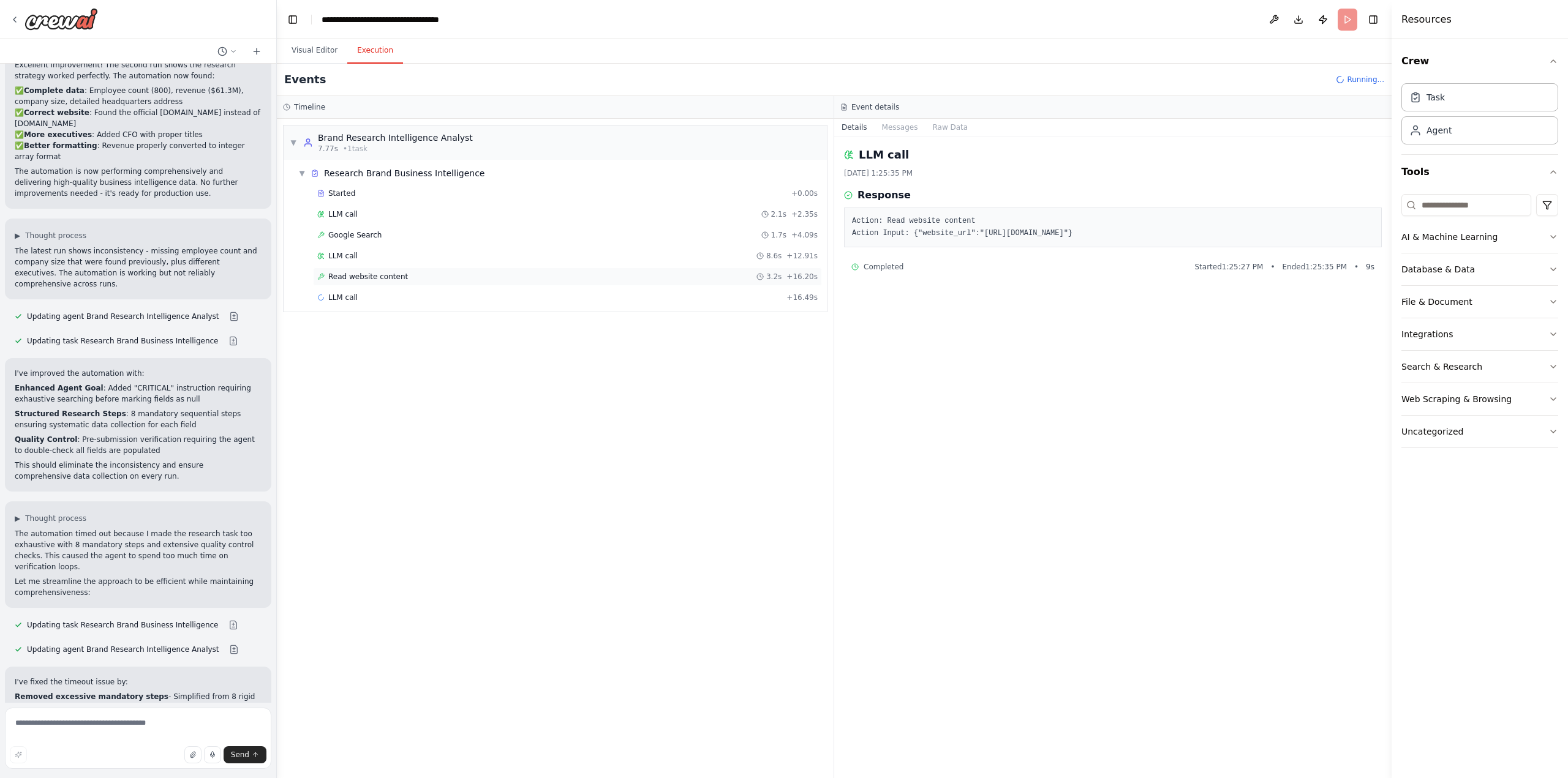
click at [359, 277] on span "Read website content" at bounding box center [367, 277] width 79 height 10
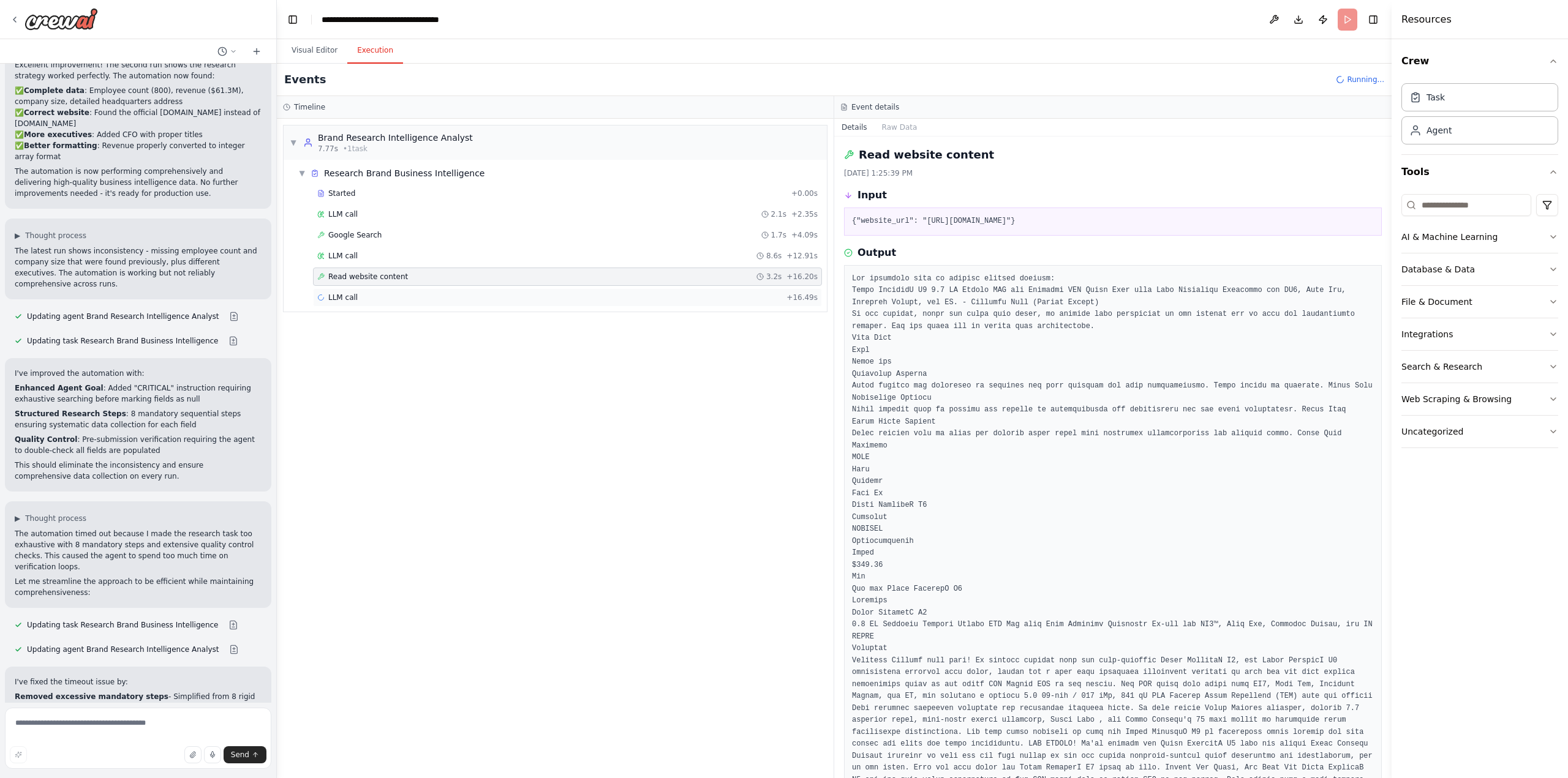
click at [355, 297] on div "LLM call + 16.49s" at bounding box center [568, 297] width 500 height 10
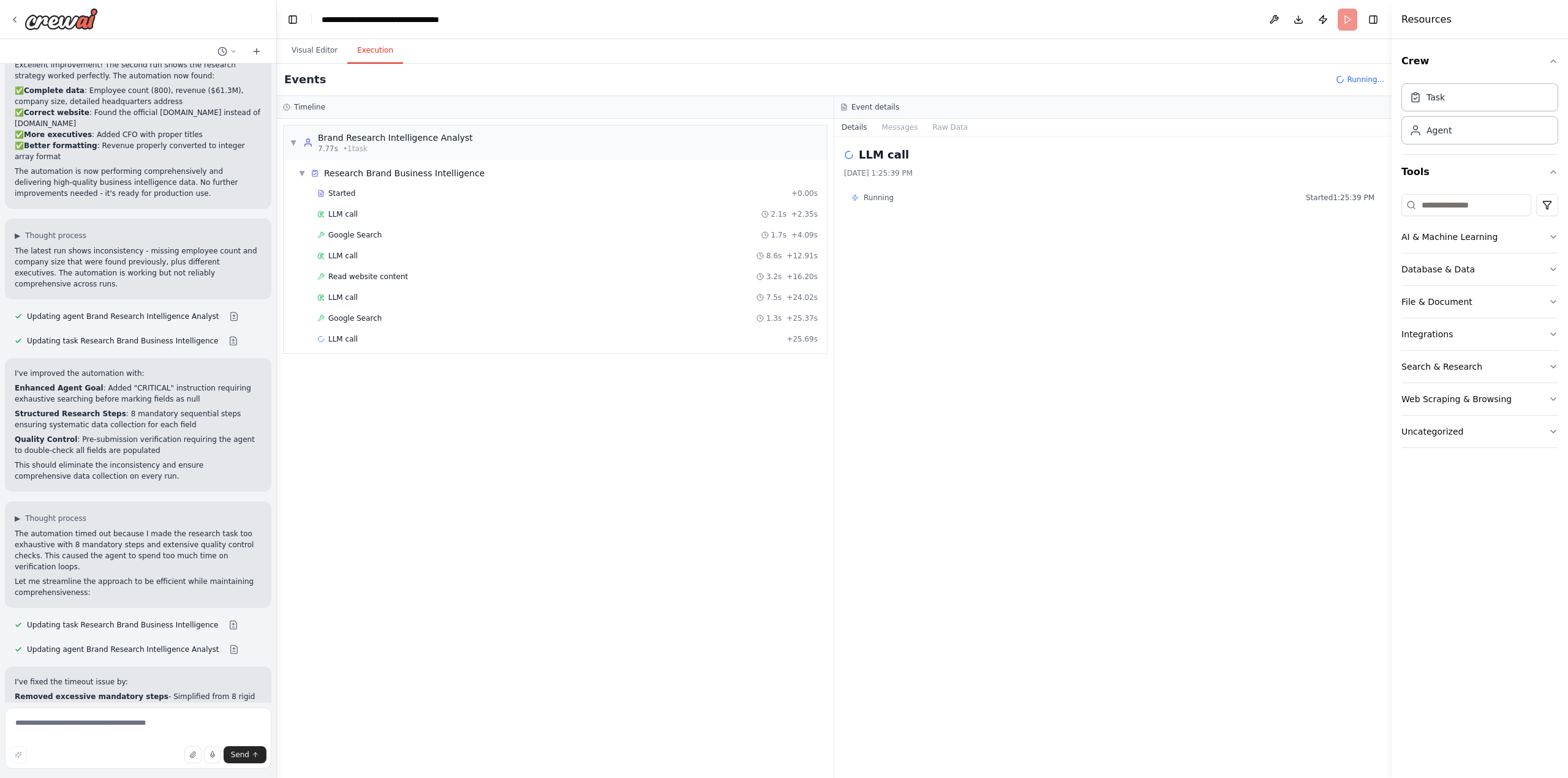
click at [355, 297] on div "LLM call 7.5s + 24.02s" at bounding box center [568, 297] width 500 height 10
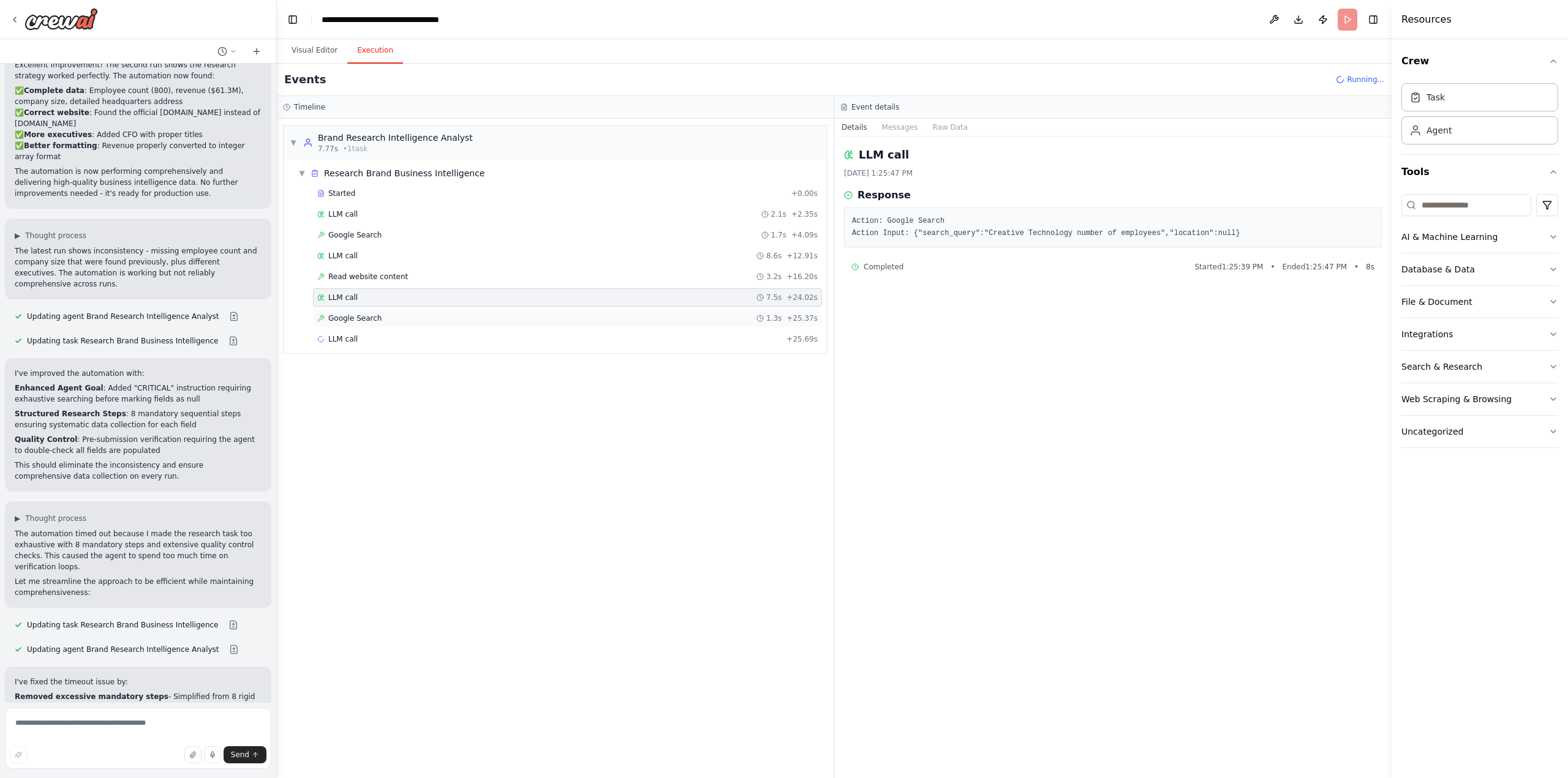
click at [356, 318] on span "Google Search" at bounding box center [355, 318] width 53 height 10
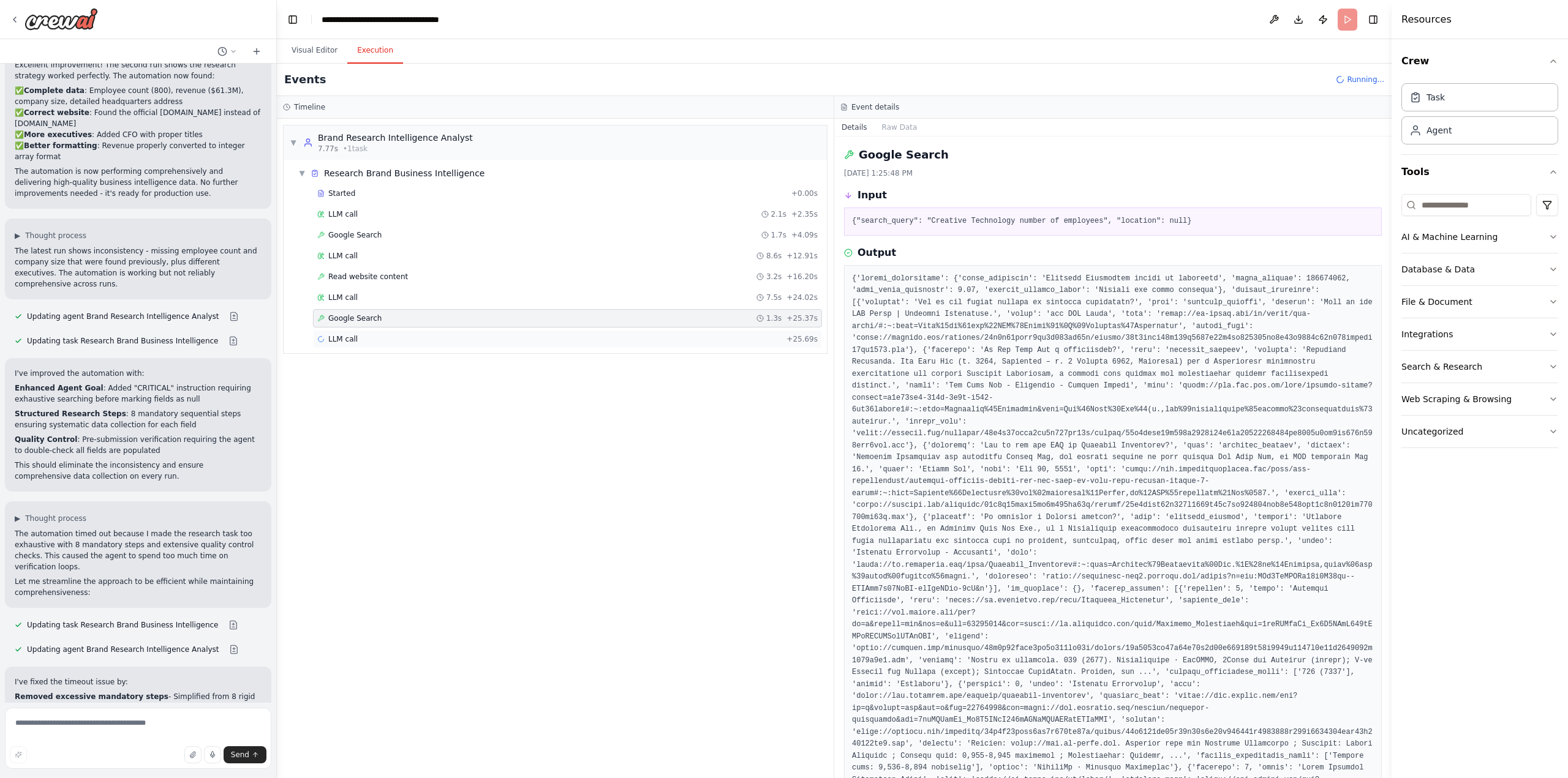
click at [351, 340] on span "LLM call" at bounding box center [342, 339] width 29 height 10
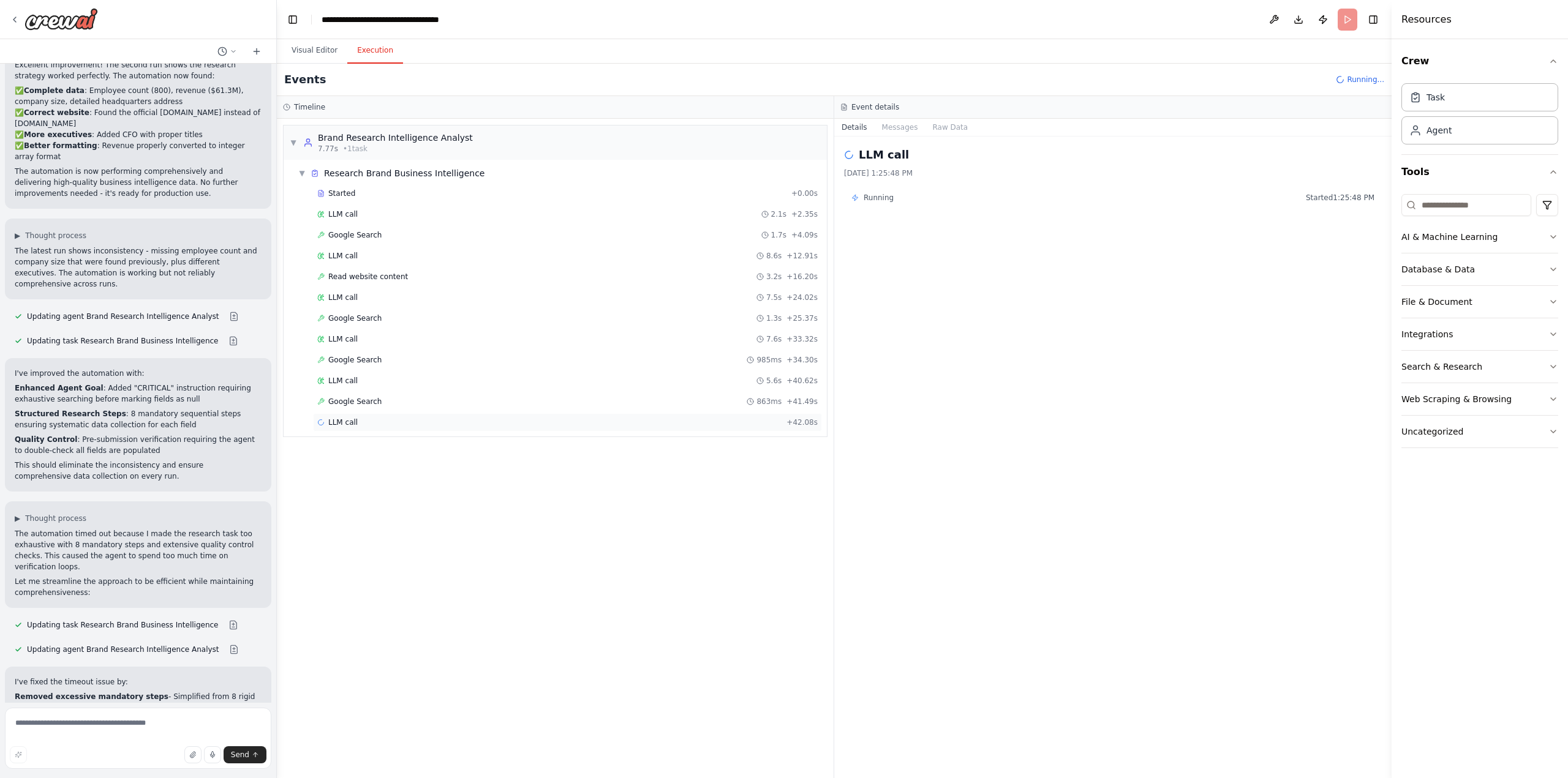
click at [349, 423] on span "LLM call" at bounding box center [342, 422] width 29 height 10
click at [348, 372] on div "LLM call 5.6s + 40.62s" at bounding box center [567, 381] width 509 height 18
click at [348, 464] on span "LLM call" at bounding box center [342, 463] width 29 height 10
click at [350, 463] on span "LLM call" at bounding box center [342, 463] width 29 height 10
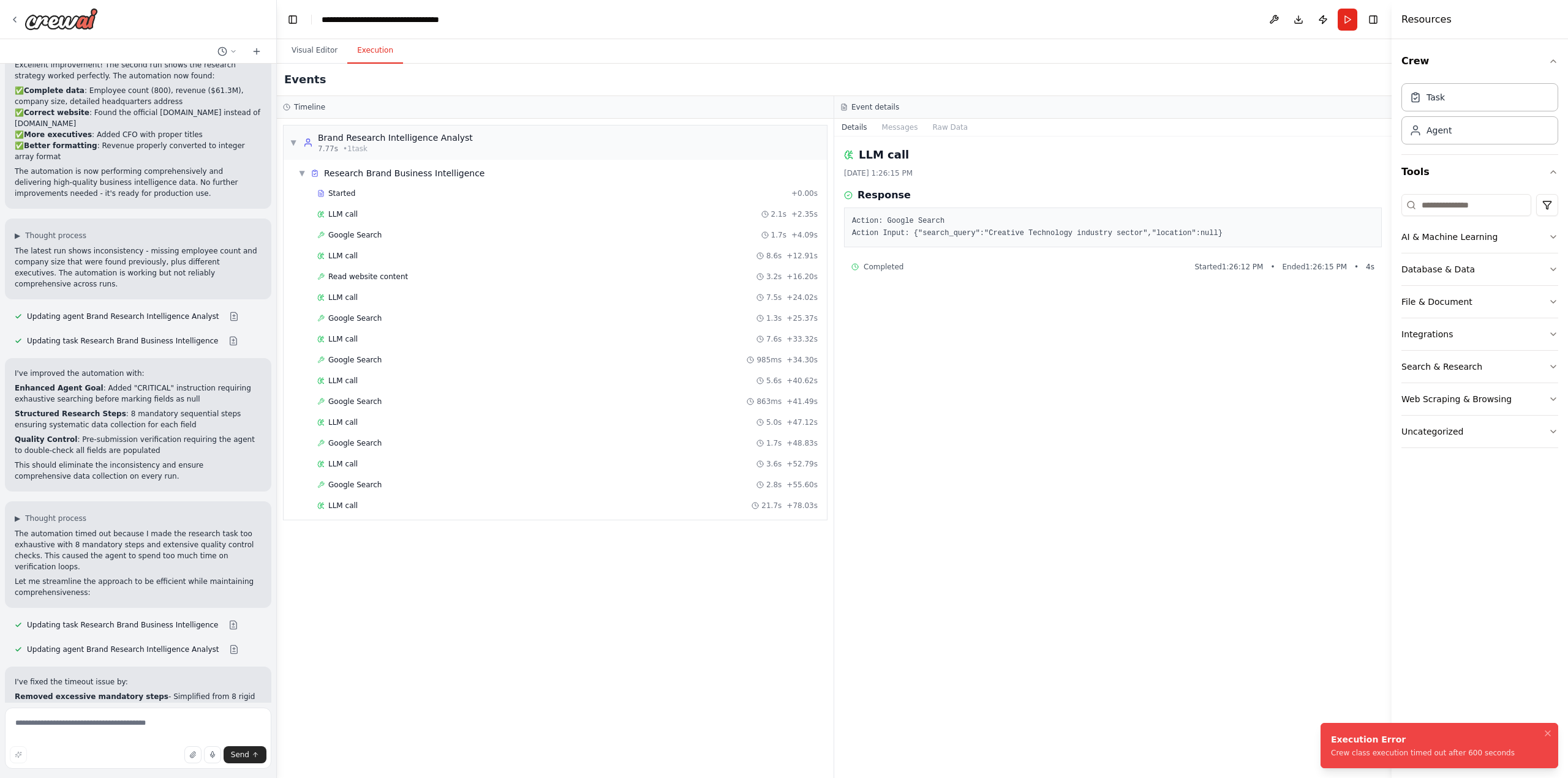
scroll to position [2012, 0]
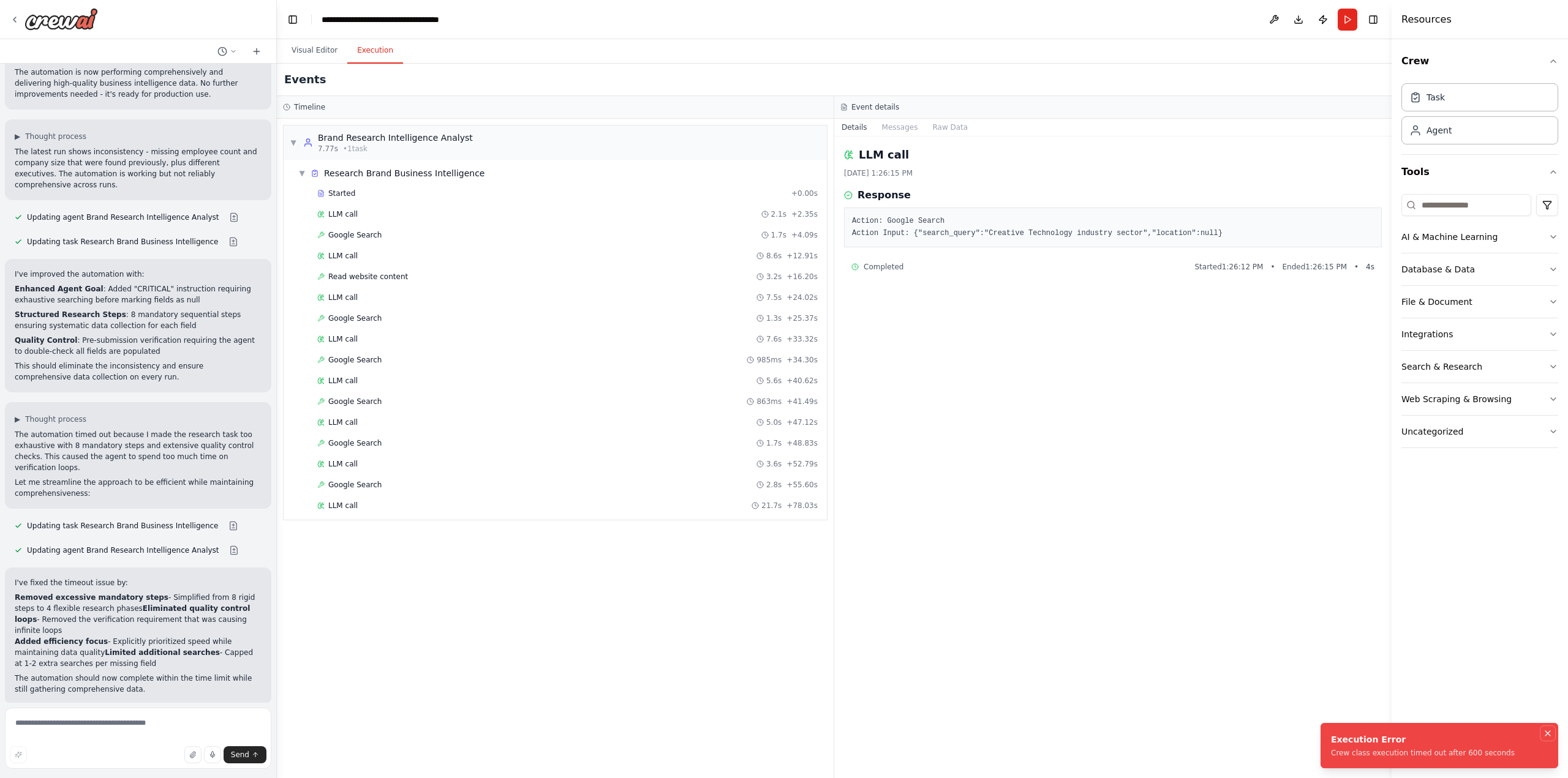
click at [1548, 731] on icon "Notifications (F8)" at bounding box center [1547, 733] width 10 height 10
click at [297, 53] on button "Visual Editor" at bounding box center [315, 51] width 66 height 26
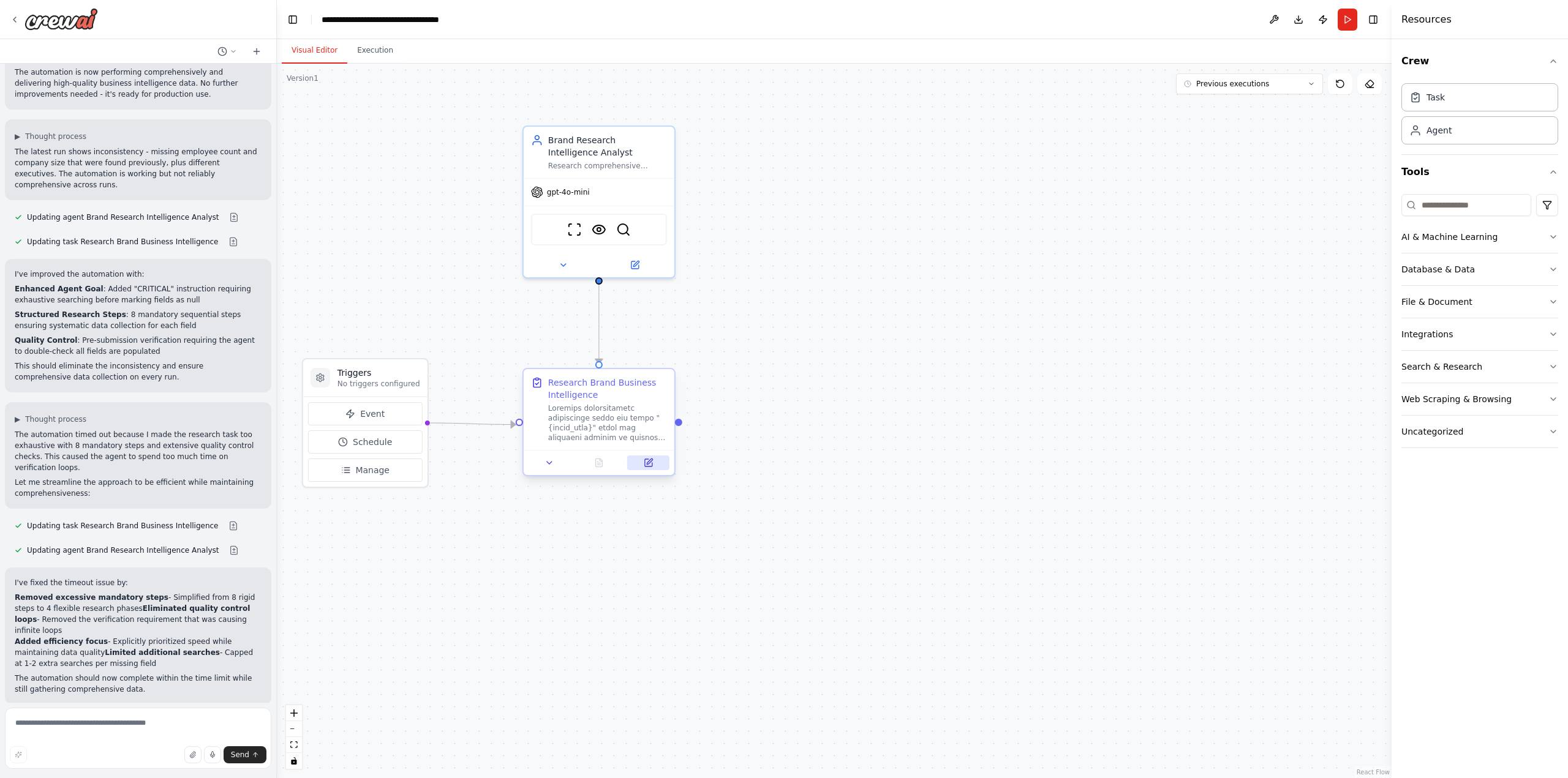
click at [653, 459] on button at bounding box center [648, 463] width 42 height 14
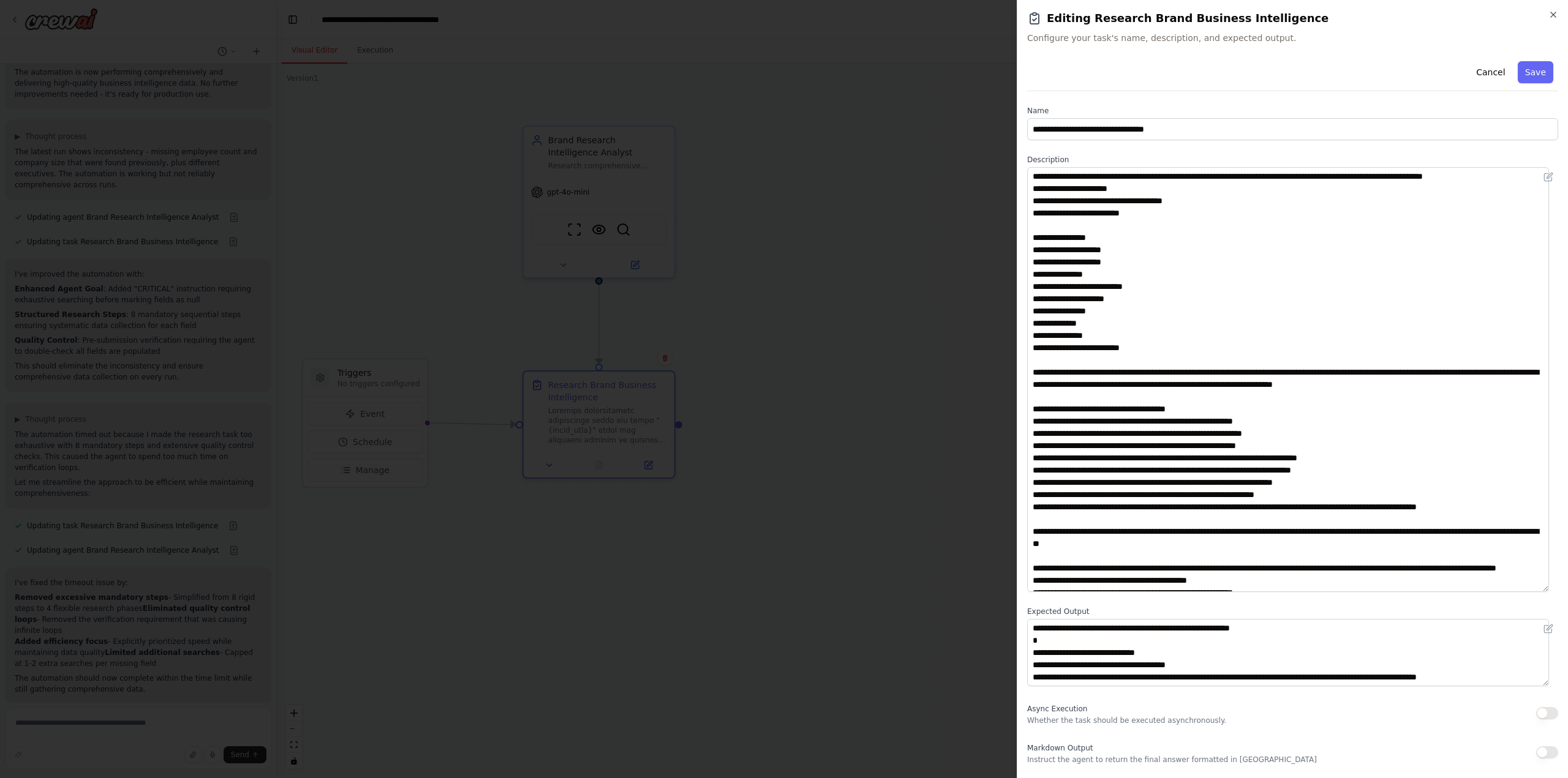
drag, startPoint x: 1555, startPoint y: 229, endPoint x: 1615, endPoint y: 587, distance: 363.0
click at [1567, 587] on html "Task: Description: Research comprehensive information about the brand "{brand_n…" at bounding box center [784, 389] width 1568 height 778
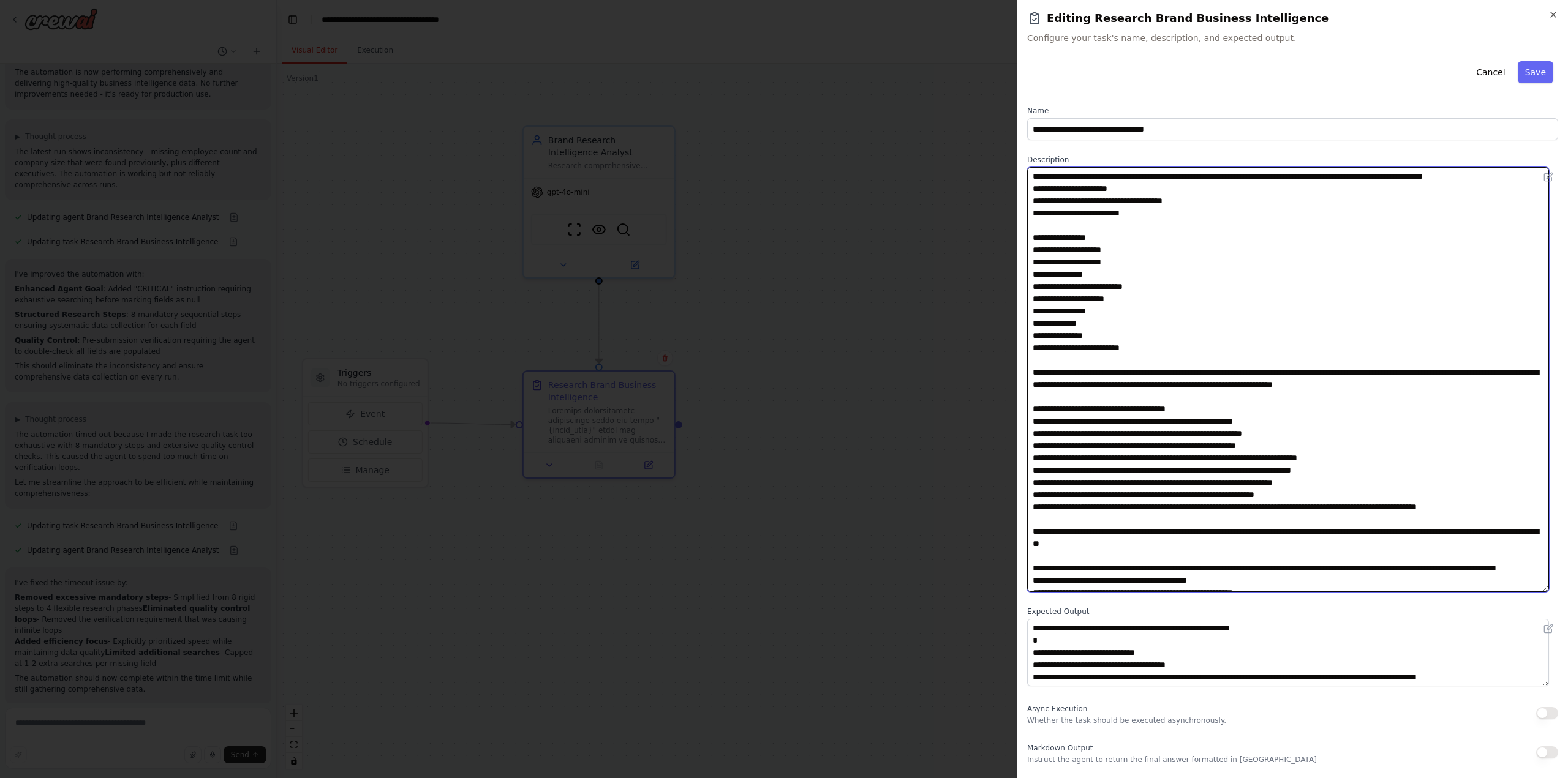
drag, startPoint x: 1206, startPoint y: 508, endPoint x: 1513, endPoint y: 507, distance: 307.0
click at [1513, 507] on textarea at bounding box center [1288, 380] width 522 height 425
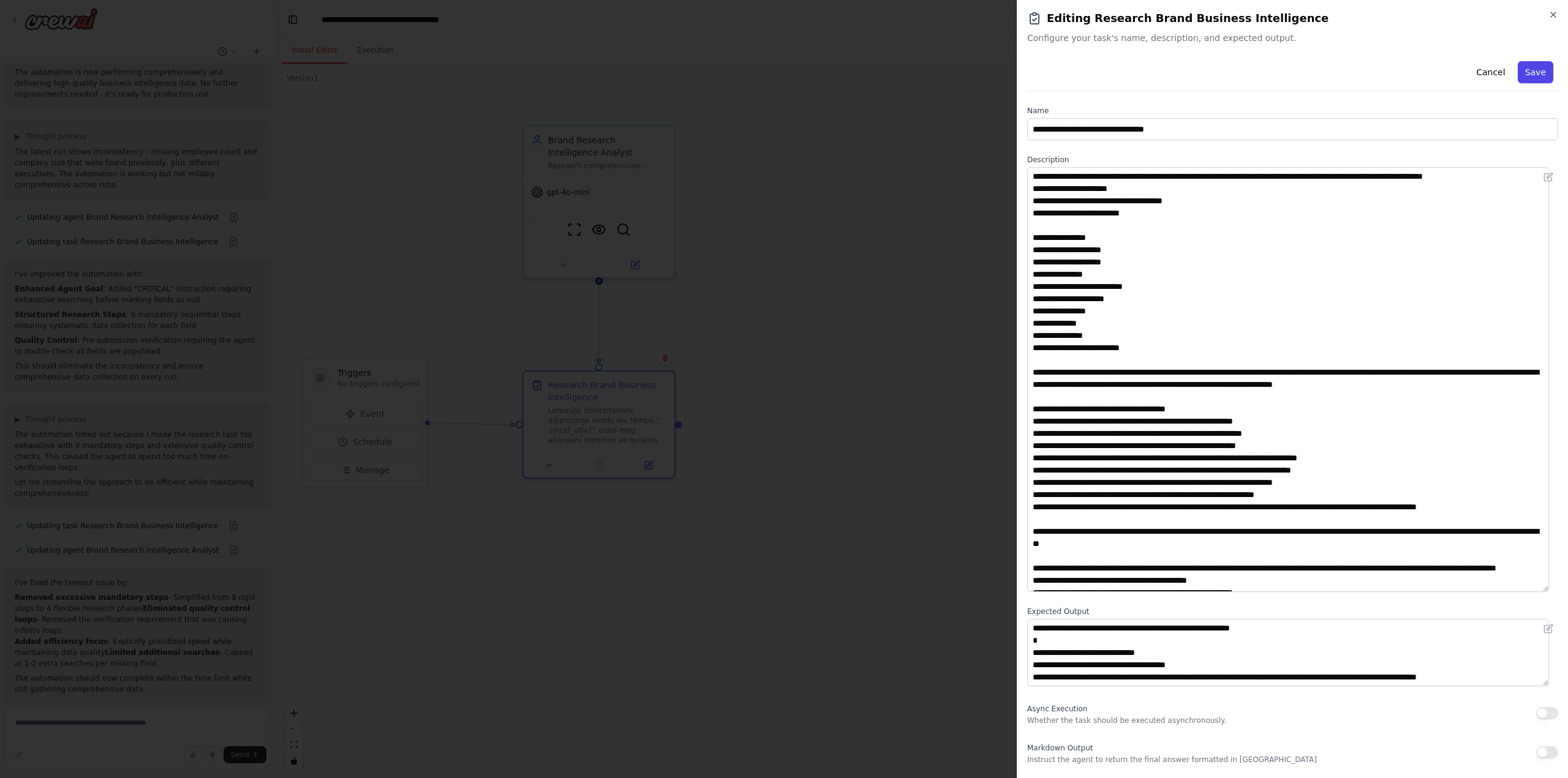
click at [1526, 73] on button "Save" at bounding box center [1535, 72] width 36 height 22
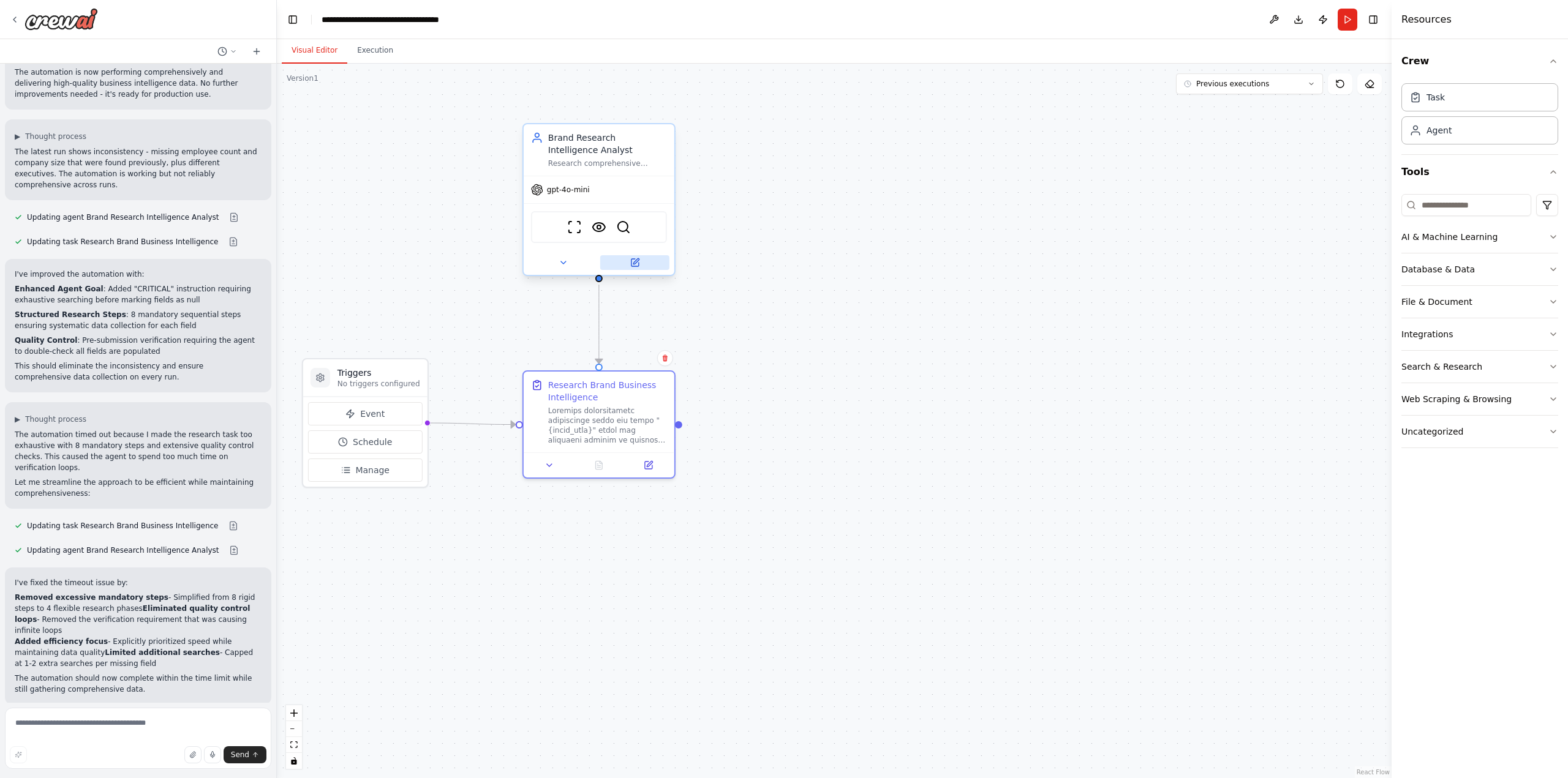
click at [636, 269] on button at bounding box center [635, 262] width 70 height 14
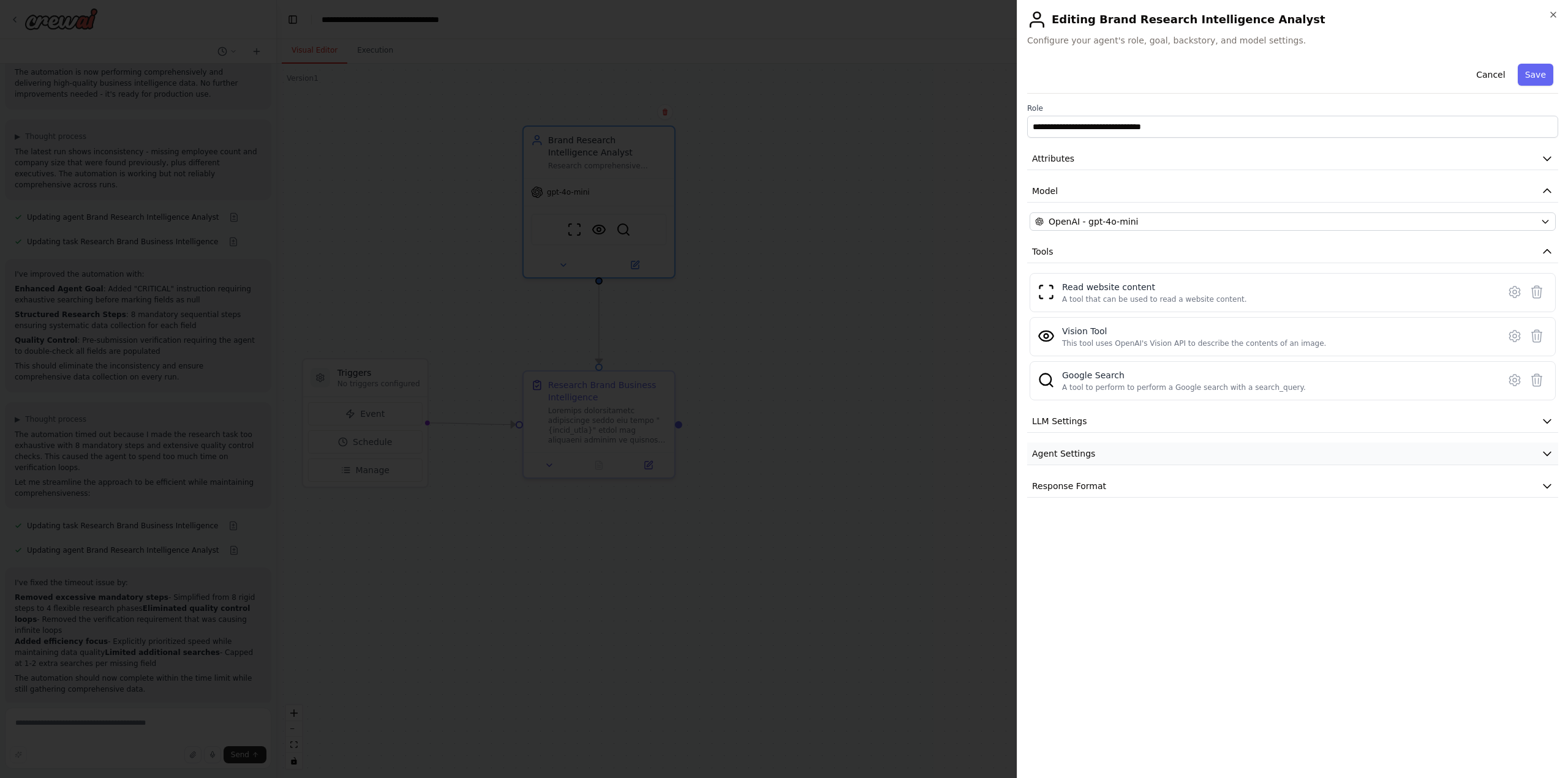
click at [1090, 457] on button "Agent Settings" at bounding box center [1292, 454] width 531 height 23
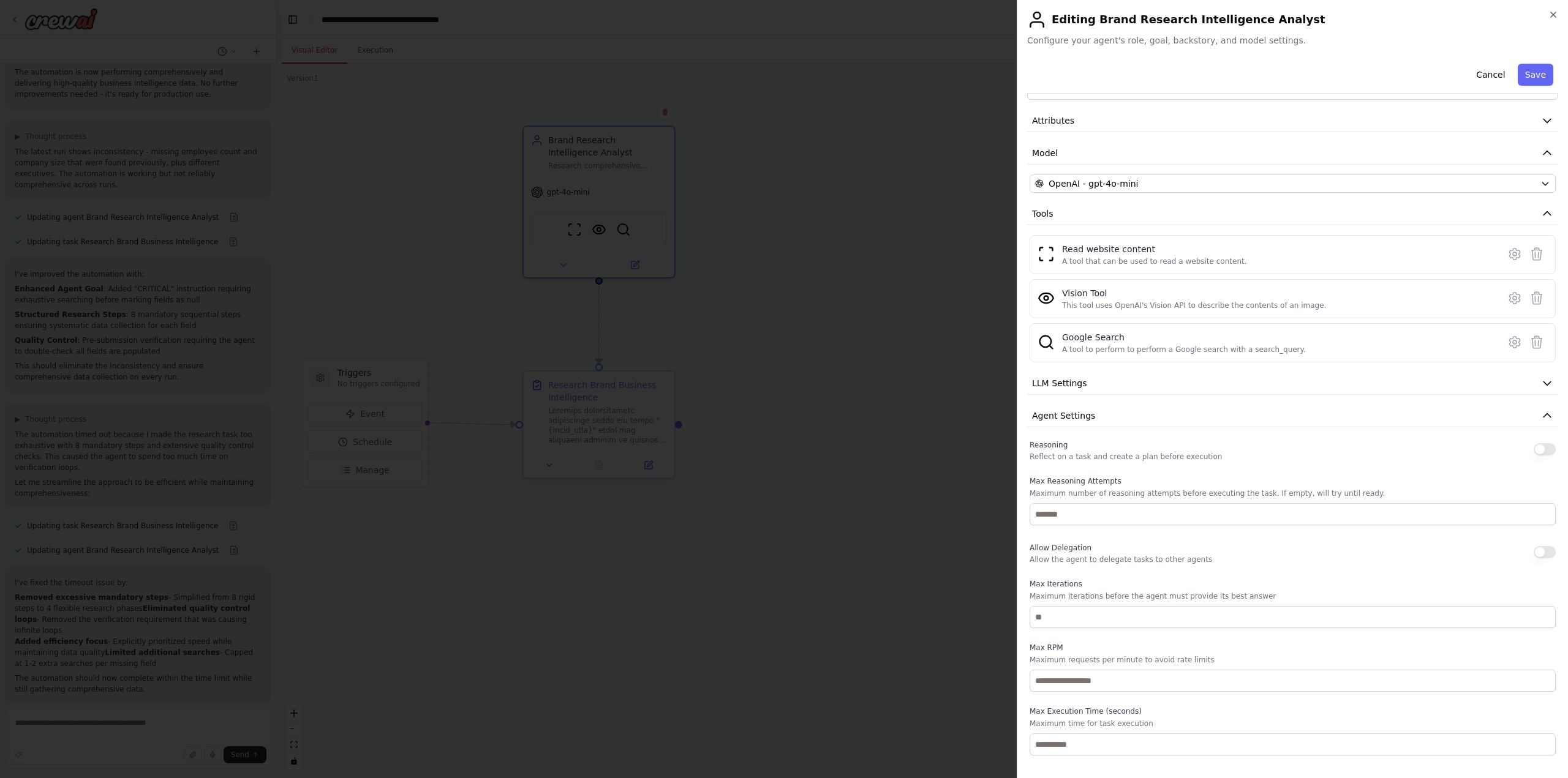
scroll to position [67, 0]
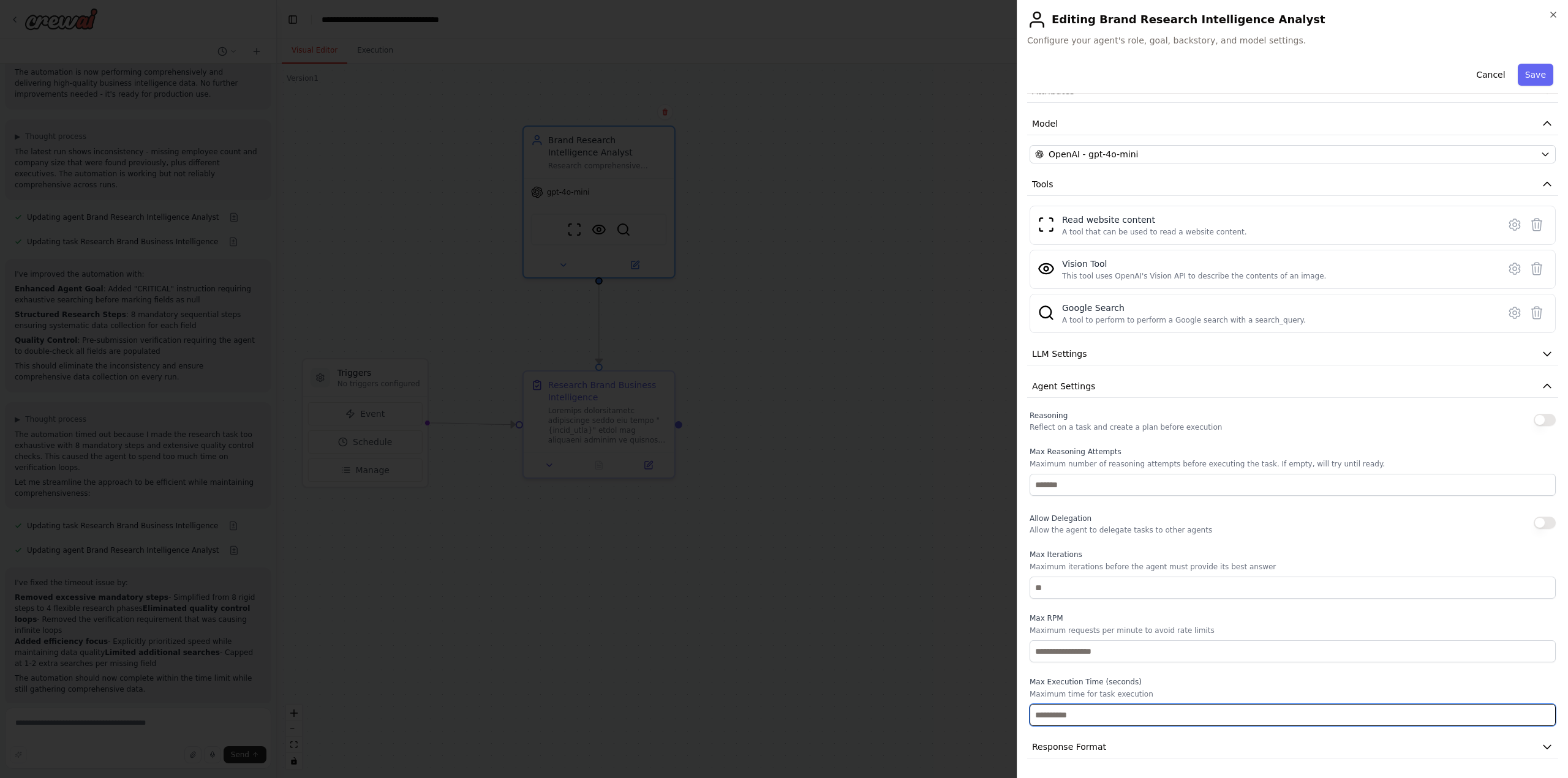
click at [1060, 712] on input "**" at bounding box center [1293, 714] width 526 height 22
drag, startPoint x: 1060, startPoint y: 712, endPoint x: 956, endPoint y: 712, distance: 104.0
click at [956, 712] on body "Task: Description: Research comprehensive information about the brand "{brand_n…" at bounding box center [784, 389] width 1568 height 778
type input "***"
click at [1526, 72] on button "Save" at bounding box center [1535, 74] width 36 height 22
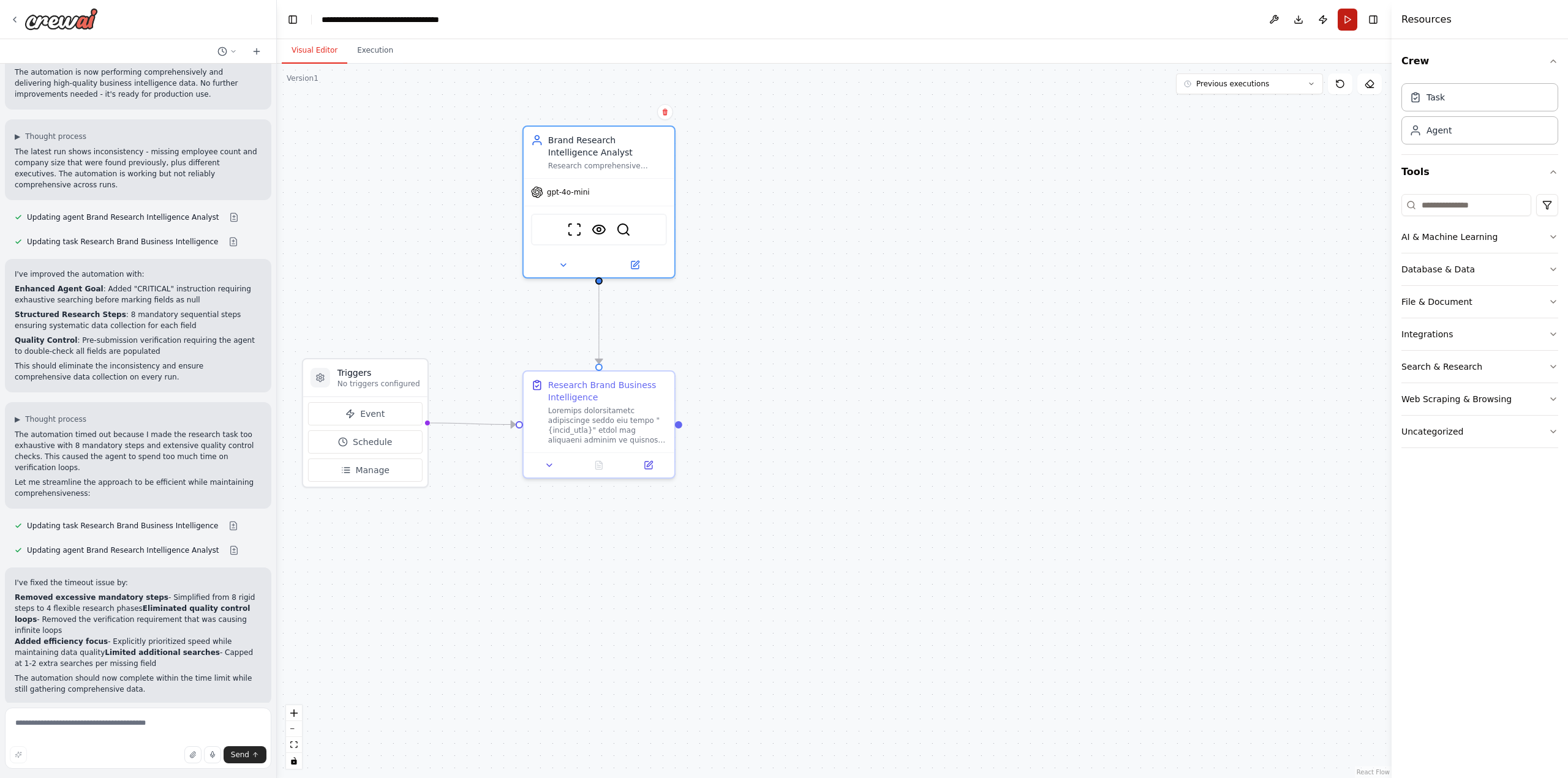
click at [1347, 17] on button "Run" at bounding box center [1347, 19] width 20 height 22
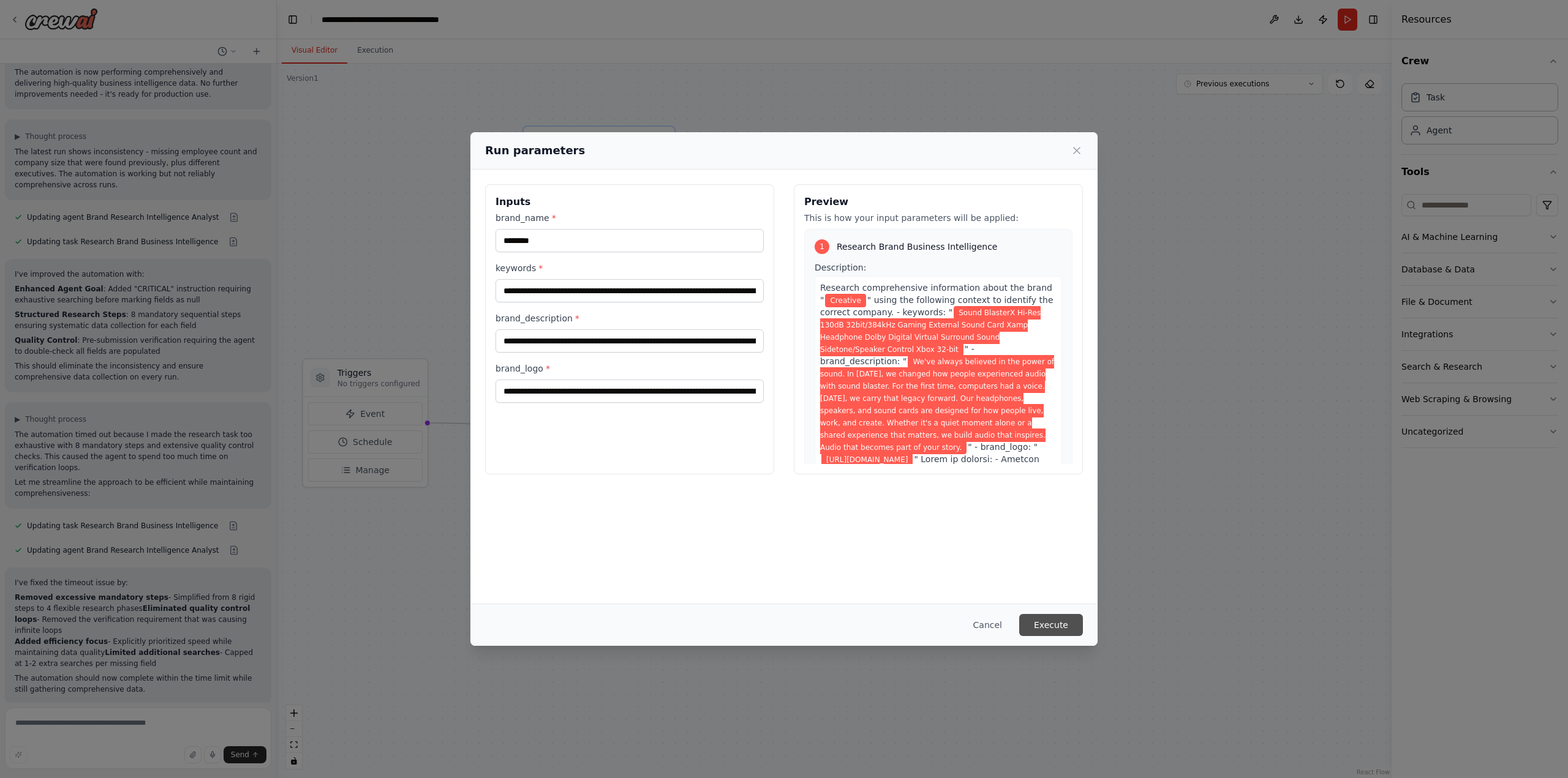
click at [1058, 621] on button "Execute" at bounding box center [1051, 625] width 64 height 22
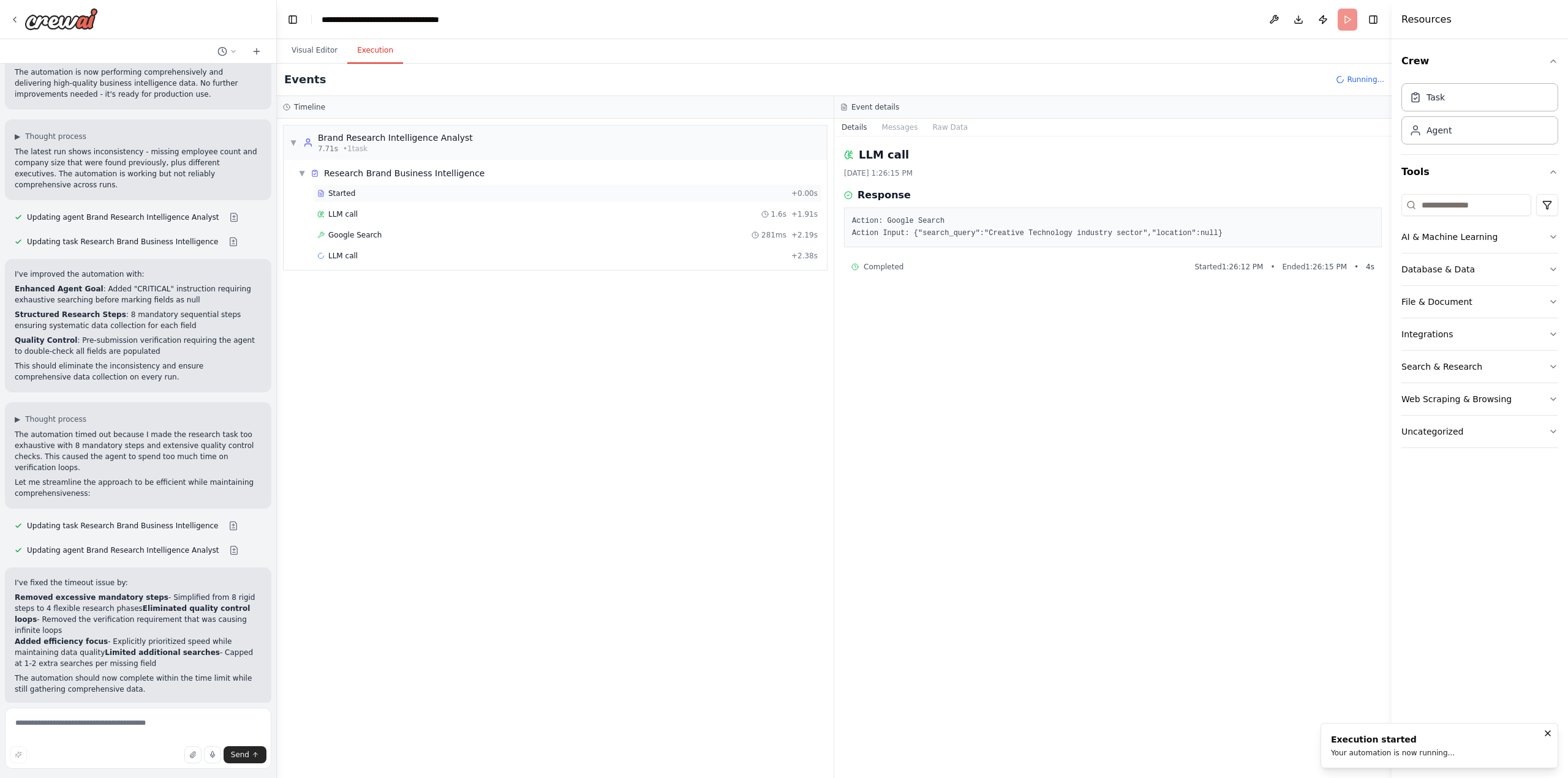
click at [361, 198] on div "Started" at bounding box center [552, 193] width 469 height 10
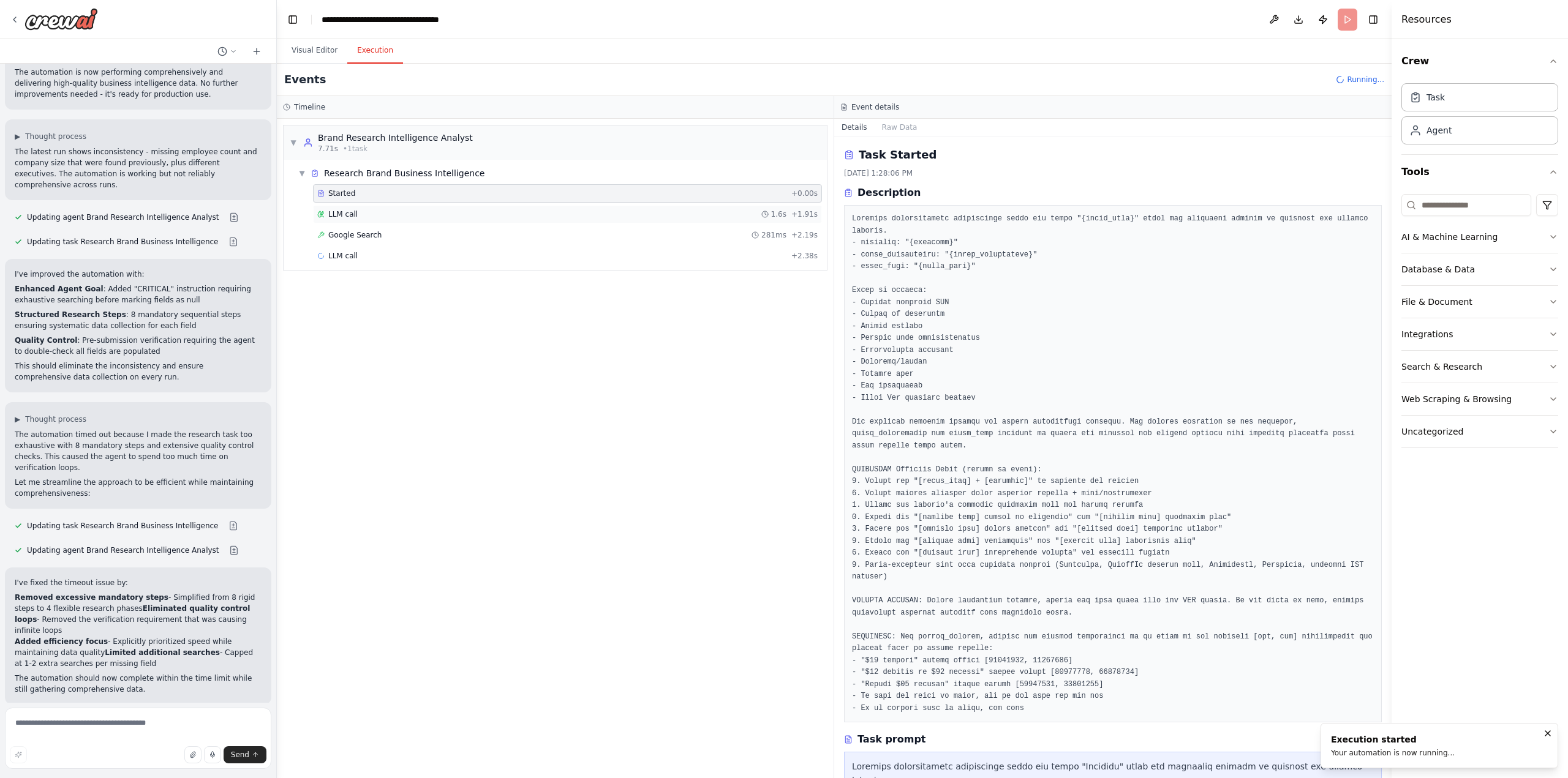
click at [357, 212] on div "LLM call 1.6s + 1.91s" at bounding box center [568, 214] width 500 height 10
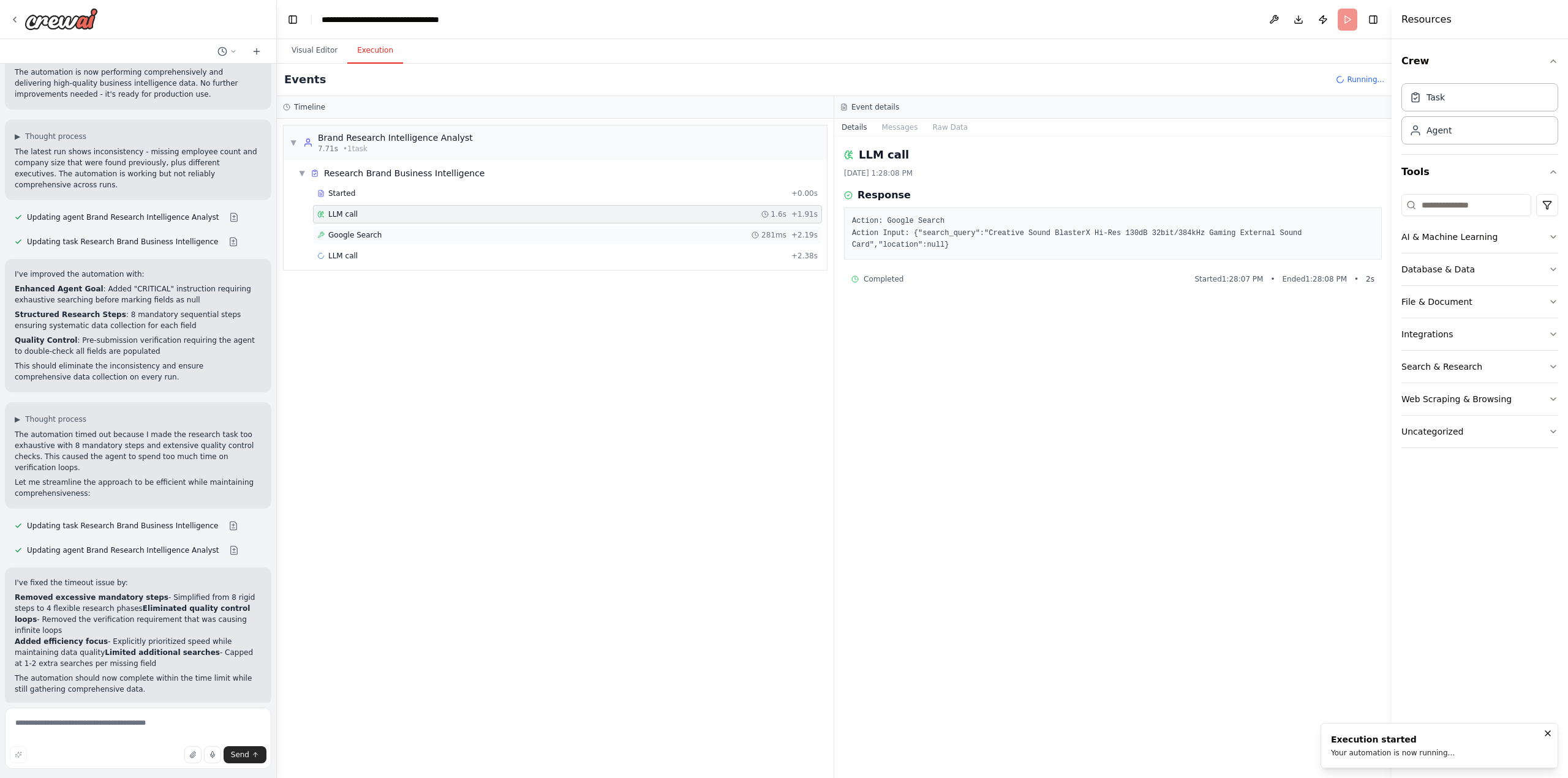
click at [356, 234] on span "Google Search" at bounding box center [355, 235] width 53 height 10
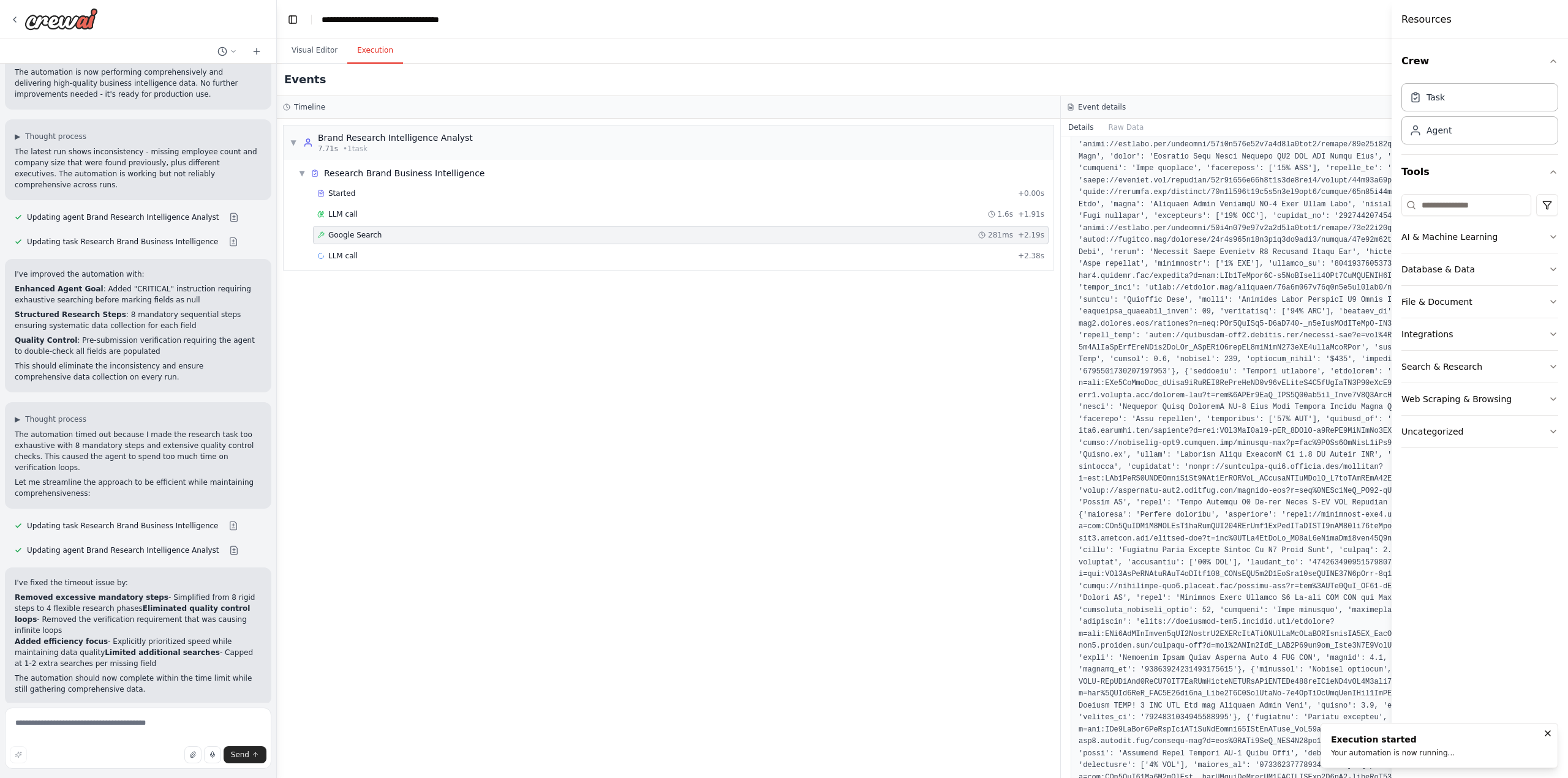
scroll to position [367, 0]
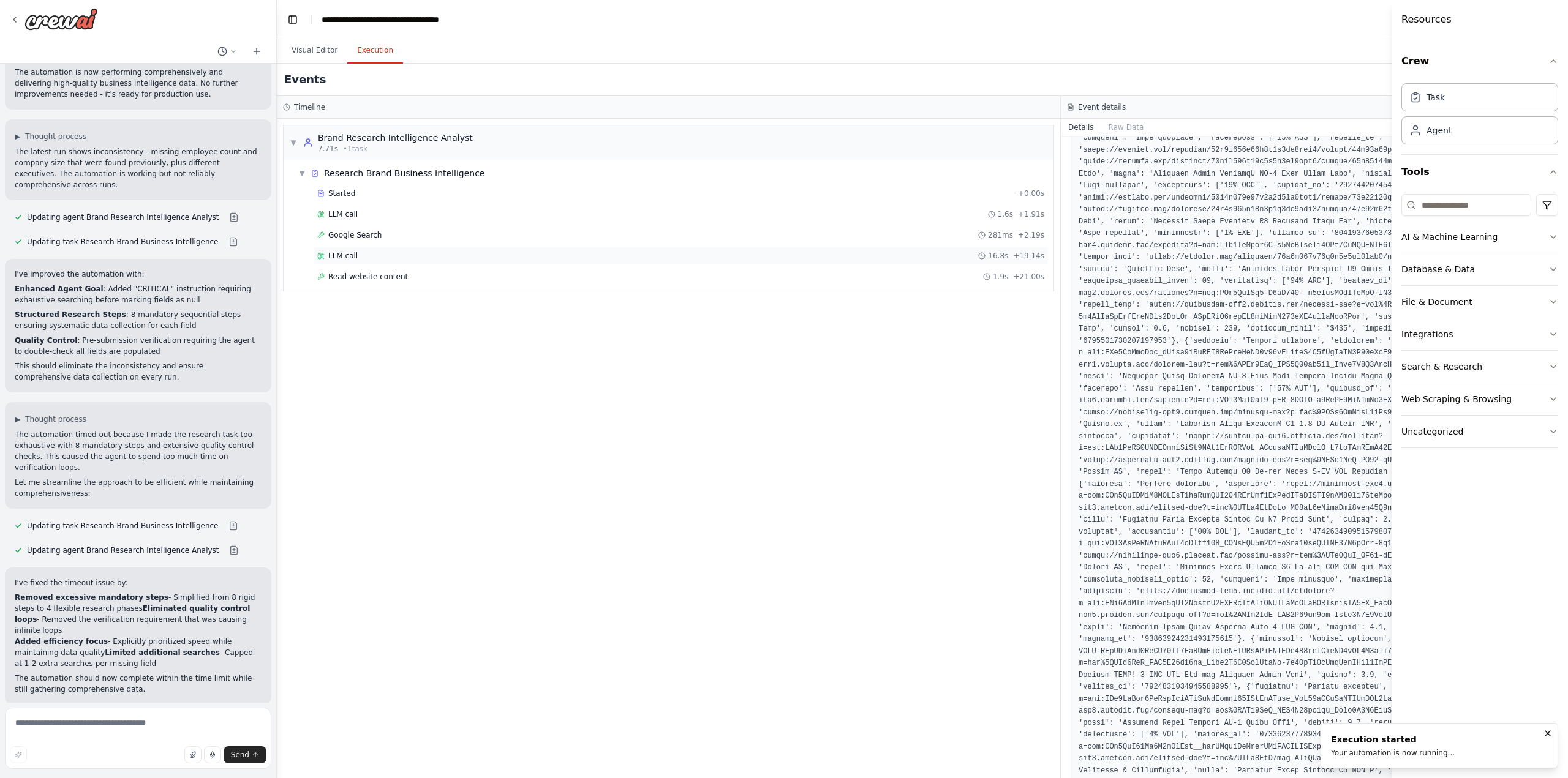
click at [381, 256] on div "LLM call 16.8s + 19.14s" at bounding box center [680, 256] width 727 height 10
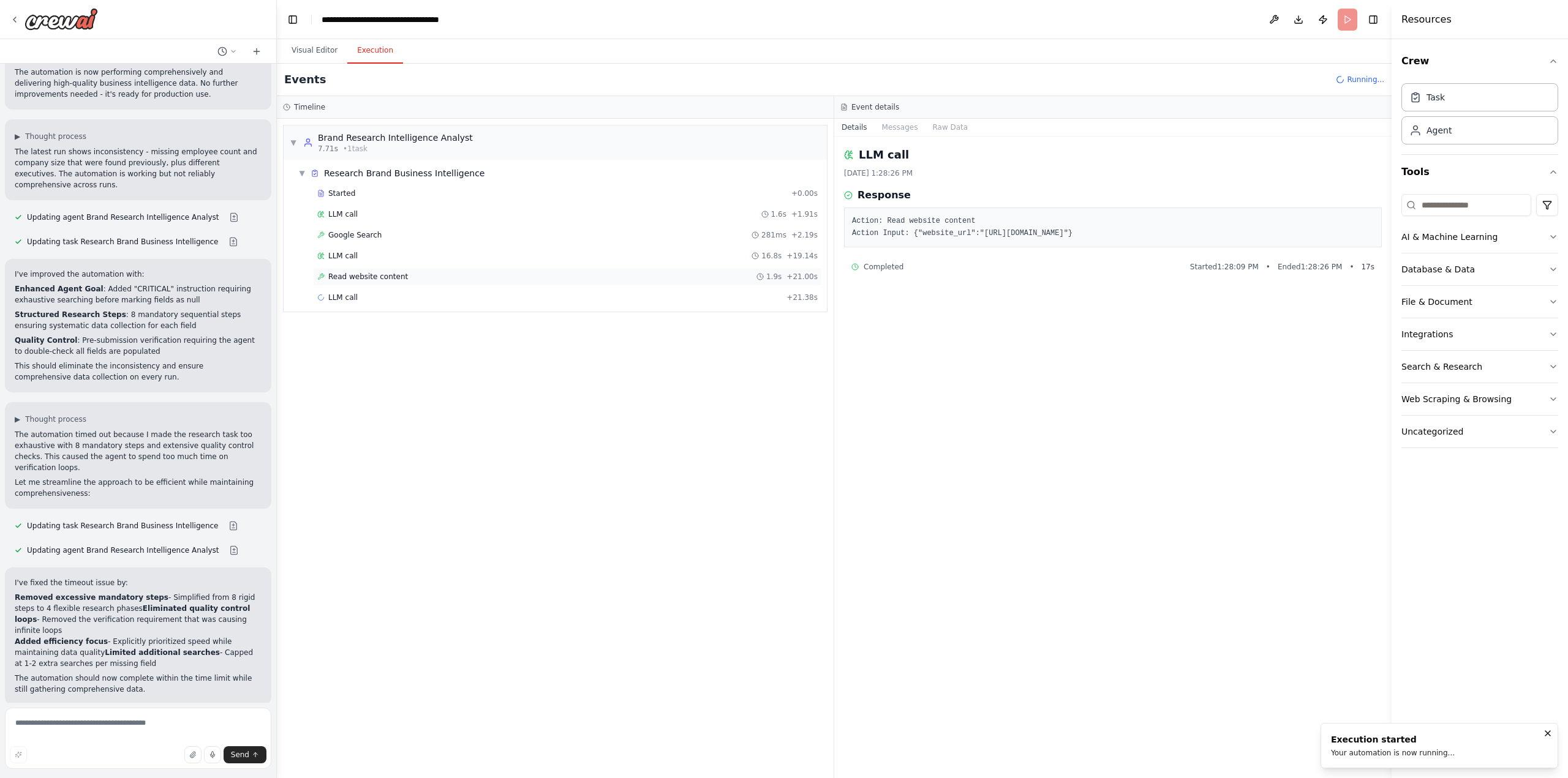
click at [378, 276] on span "Read website content" at bounding box center [367, 277] width 79 height 10
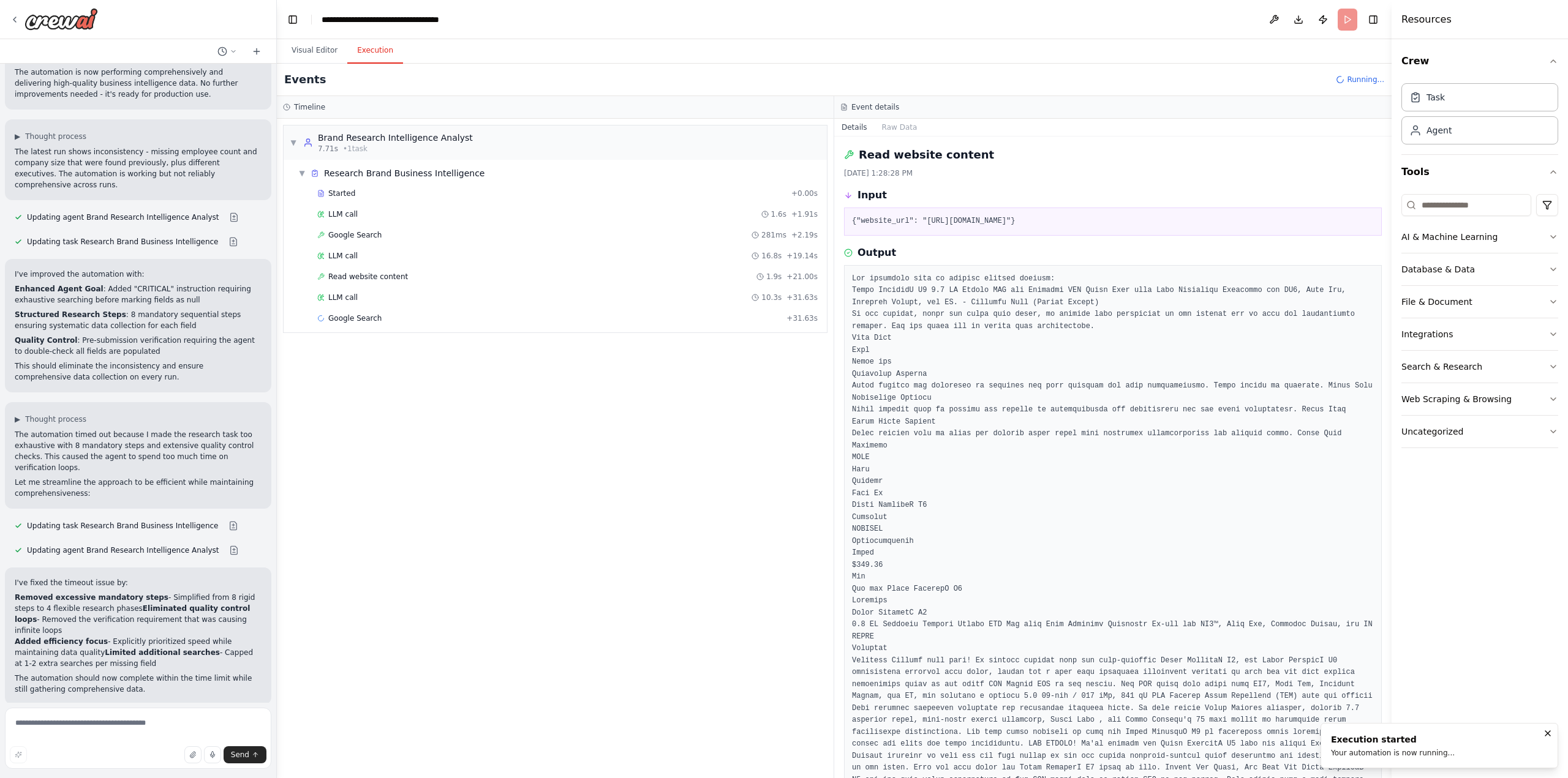
click at [388, 296] on div "LLM call 10.3s + 31.63s" at bounding box center [568, 297] width 500 height 10
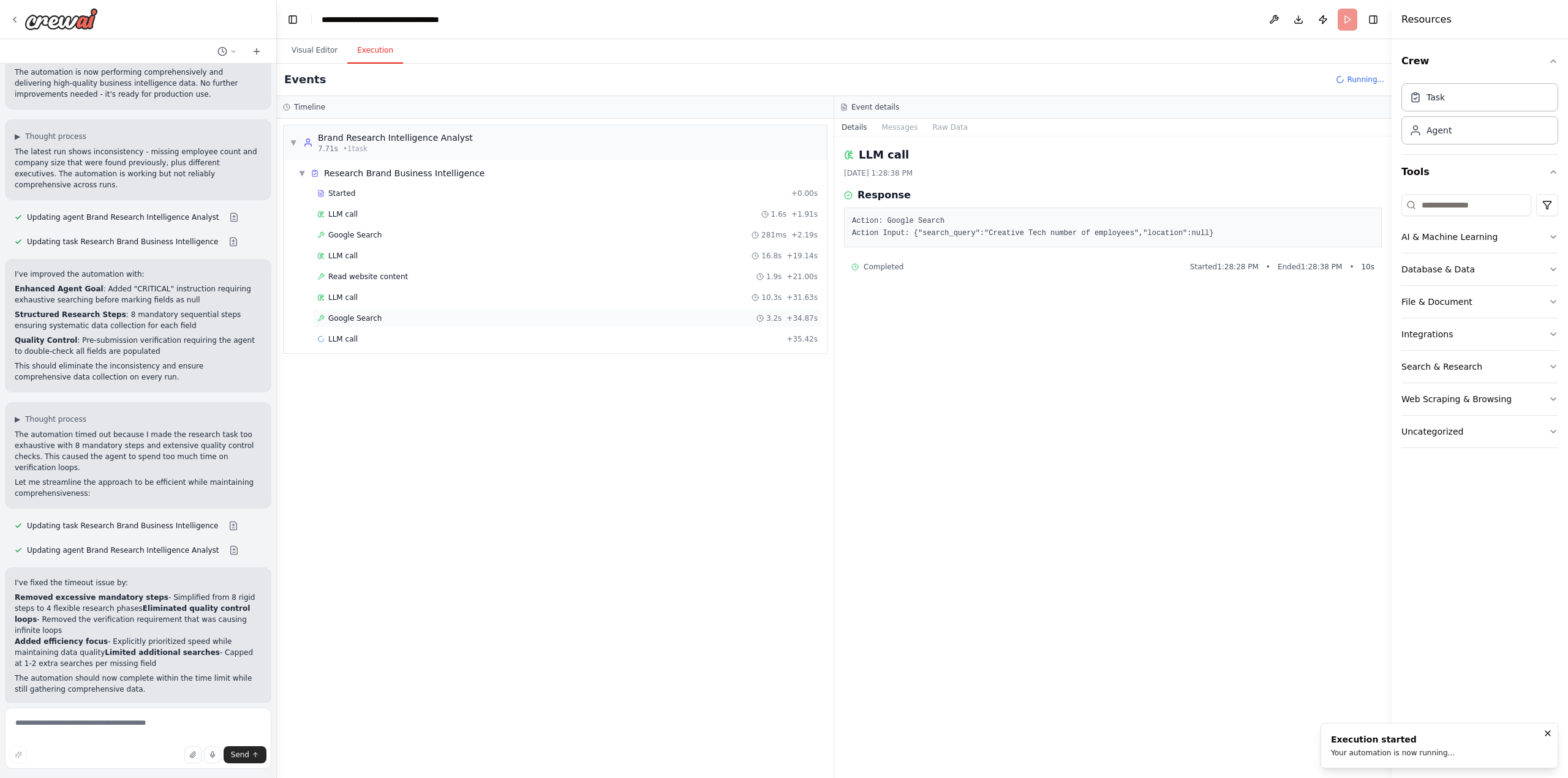
click at [372, 323] on span "Google Search" at bounding box center [355, 318] width 53 height 10
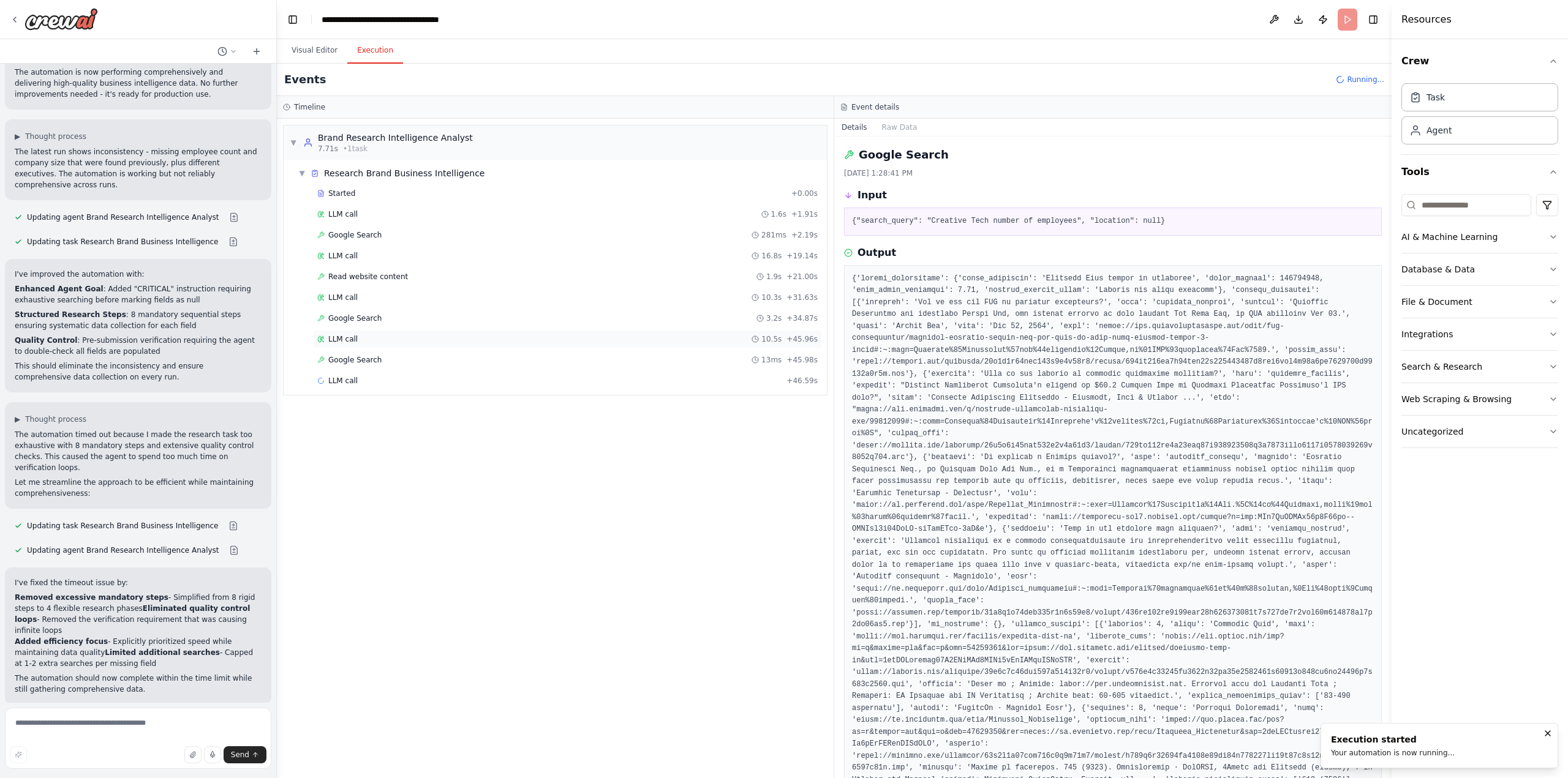
click at [373, 336] on div "LLM call 10.5s + 45.96s" at bounding box center [568, 339] width 500 height 10
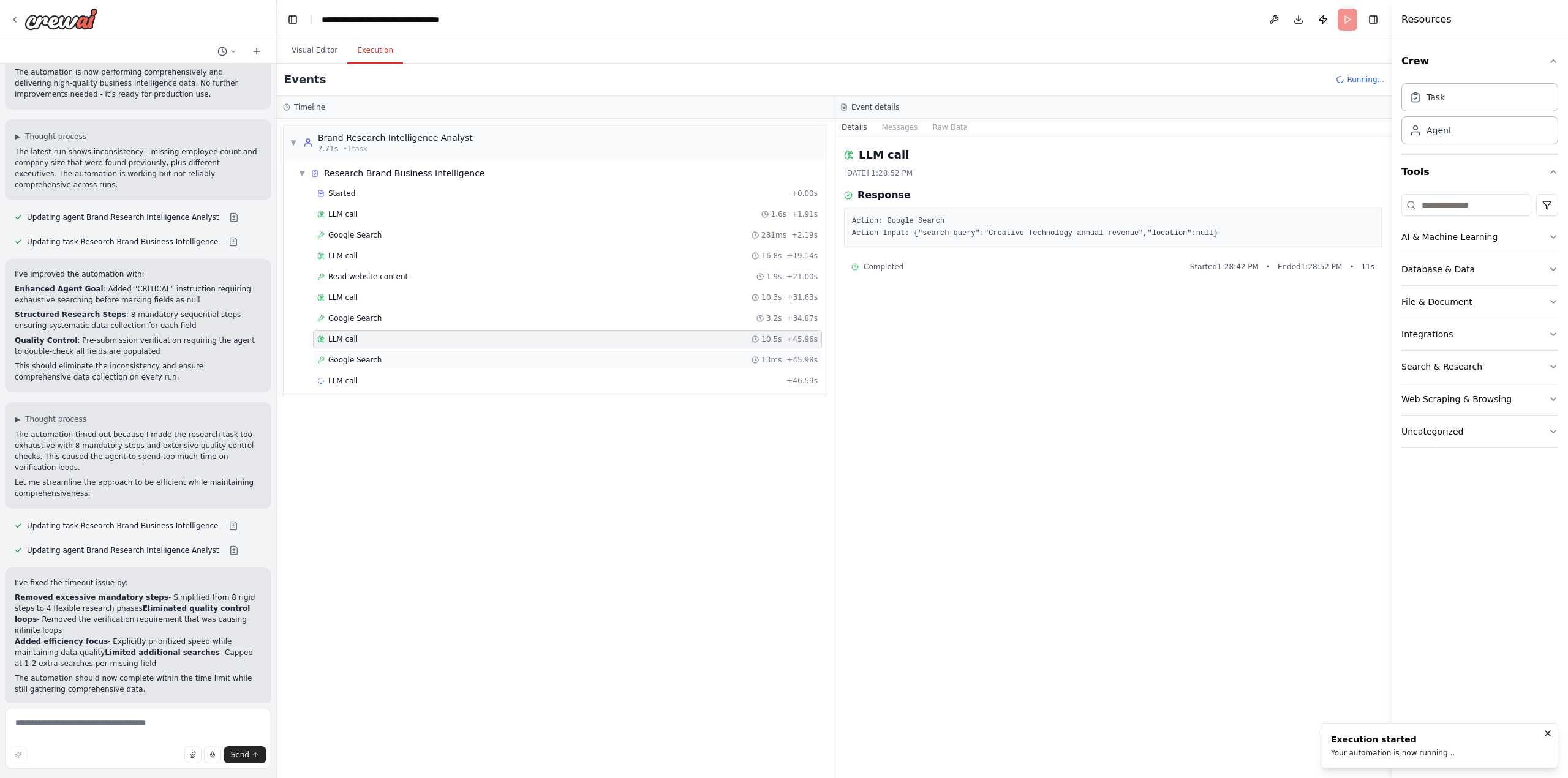
click at [371, 359] on span "Google Search" at bounding box center [355, 360] width 53 height 10
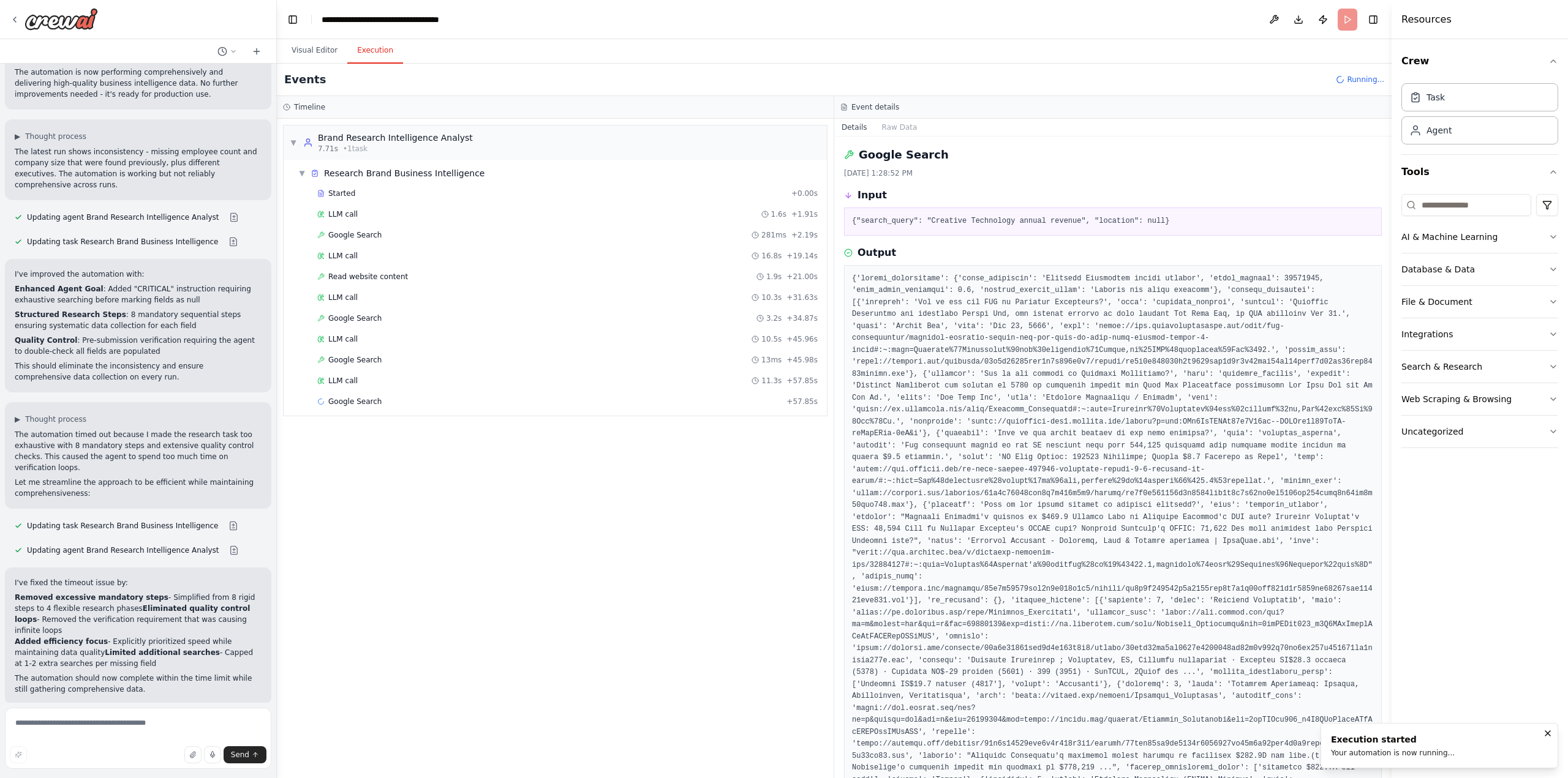
click at [364, 380] on div "LLM call 11.3s + 57.85s" at bounding box center [568, 380] width 500 height 10
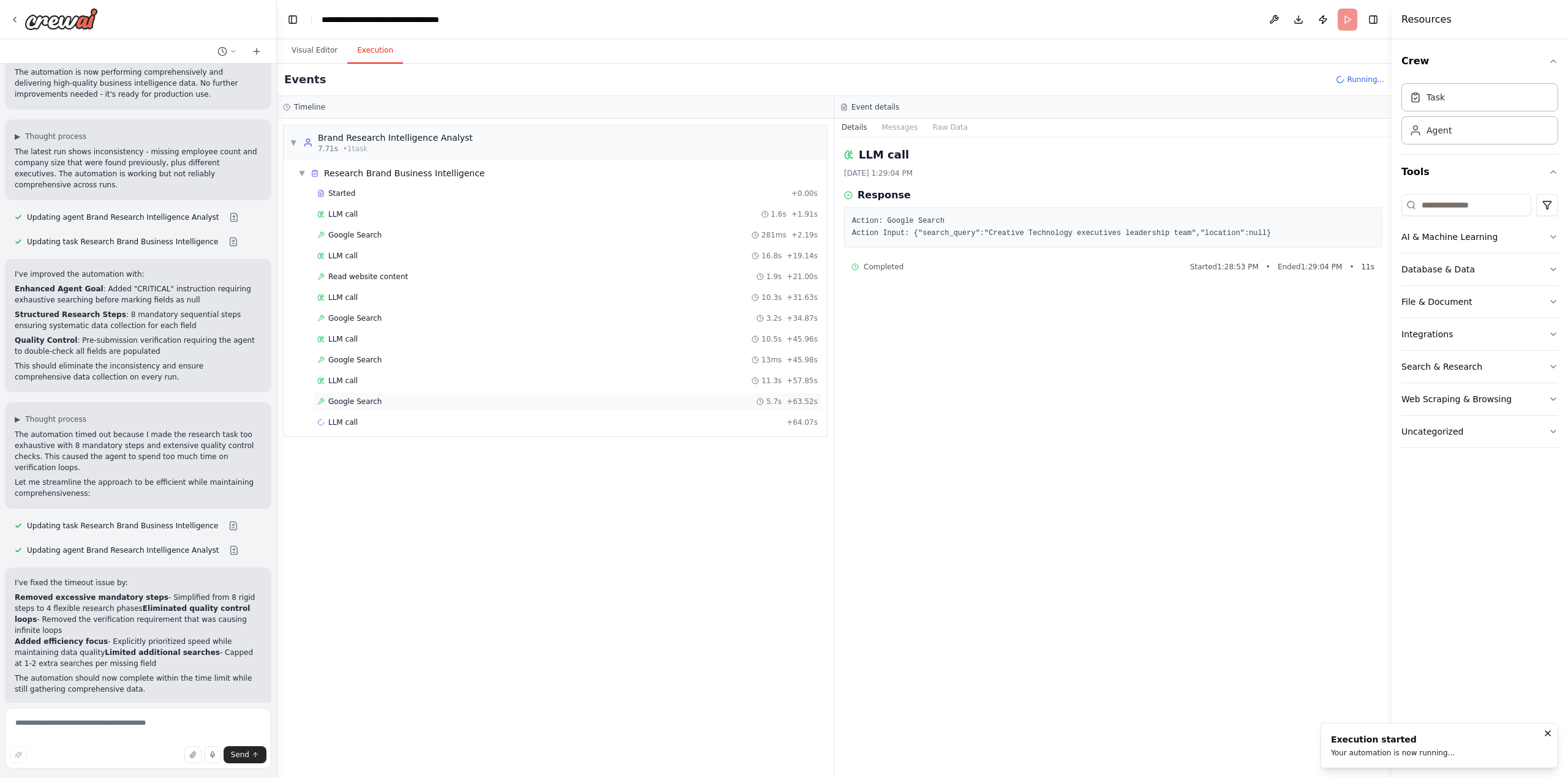
click at [367, 403] on span "Google Search" at bounding box center [355, 401] width 53 height 10
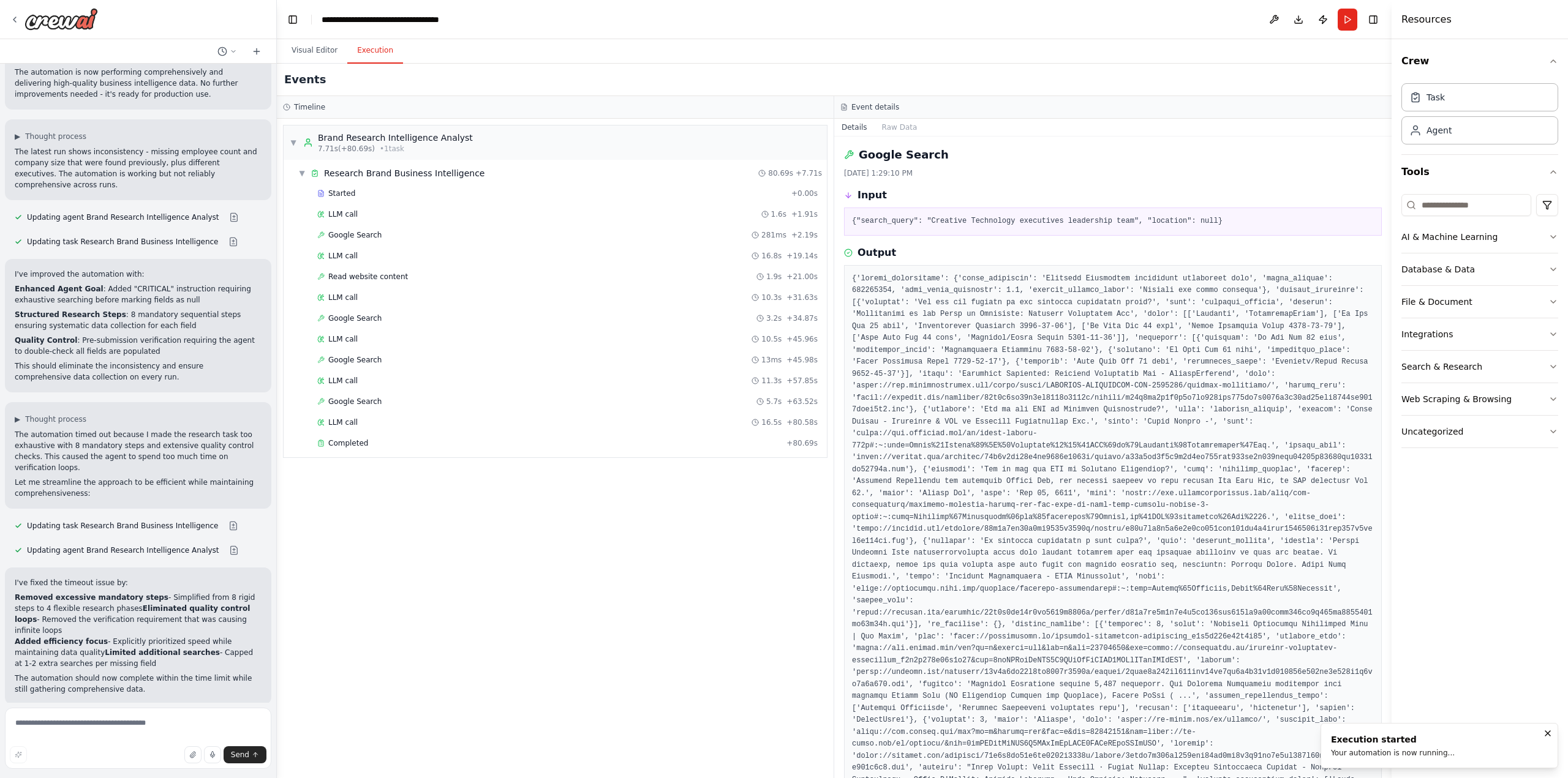
click at [368, 421] on div "LLM call 16.5s + 80.58s" at bounding box center [568, 422] width 500 height 10
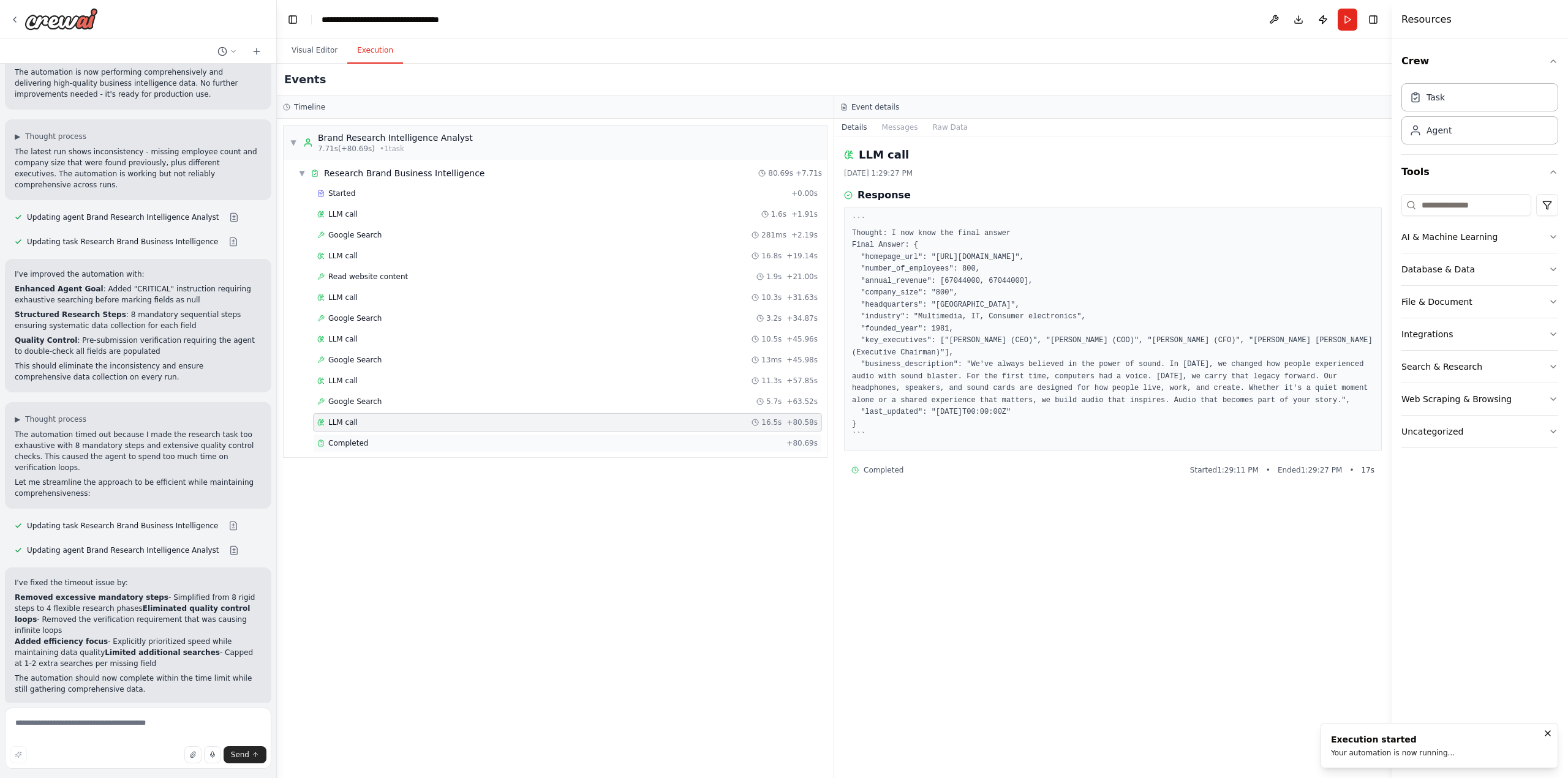
click at [349, 445] on span "Completed" at bounding box center [348, 443] width 40 height 10
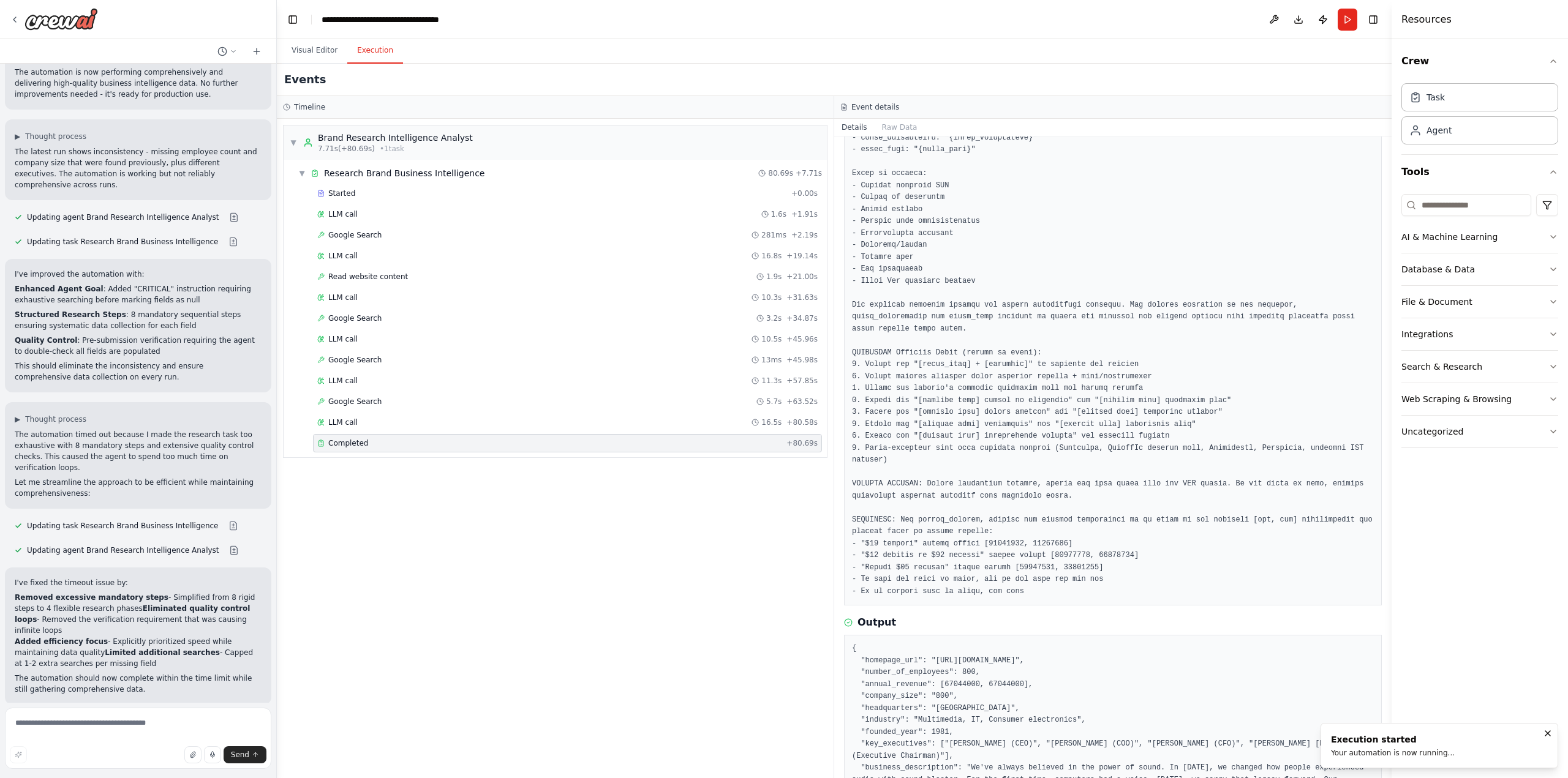
scroll to position [153, 0]
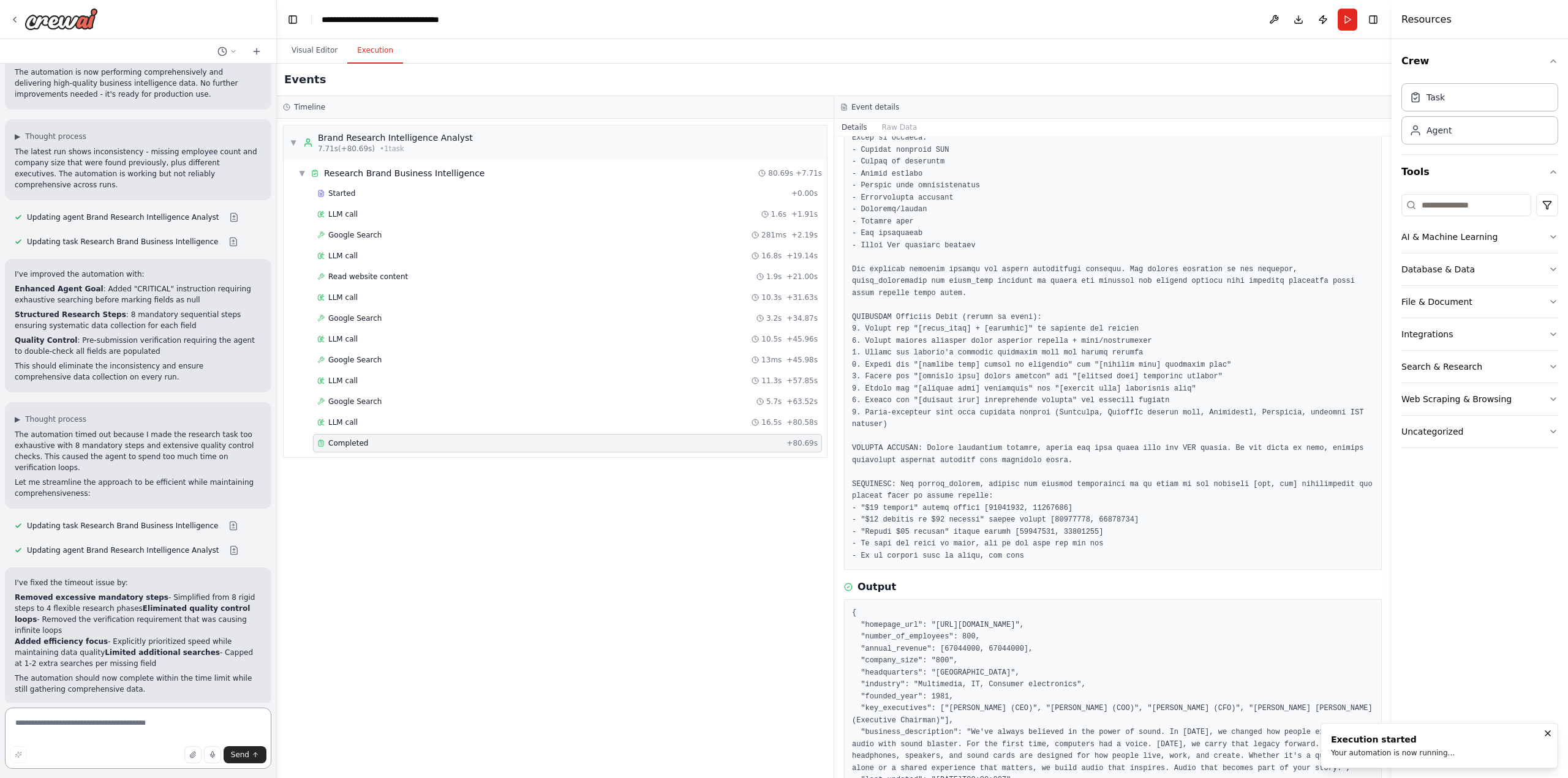
click at [91, 727] on textarea at bounding box center [138, 738] width 266 height 61
type textarea "**********"
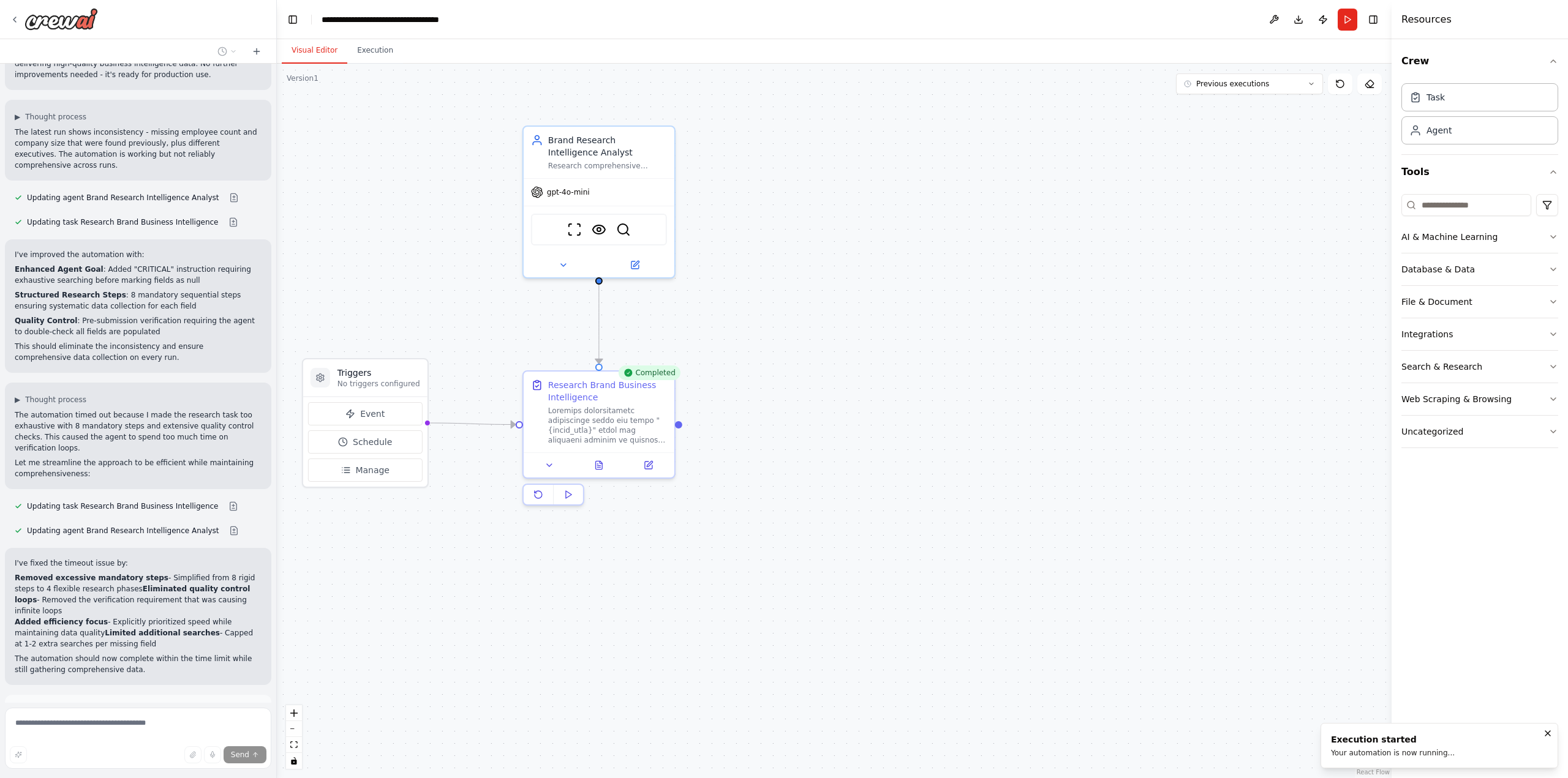
click at [309, 49] on button "Visual Editor" at bounding box center [315, 51] width 66 height 26
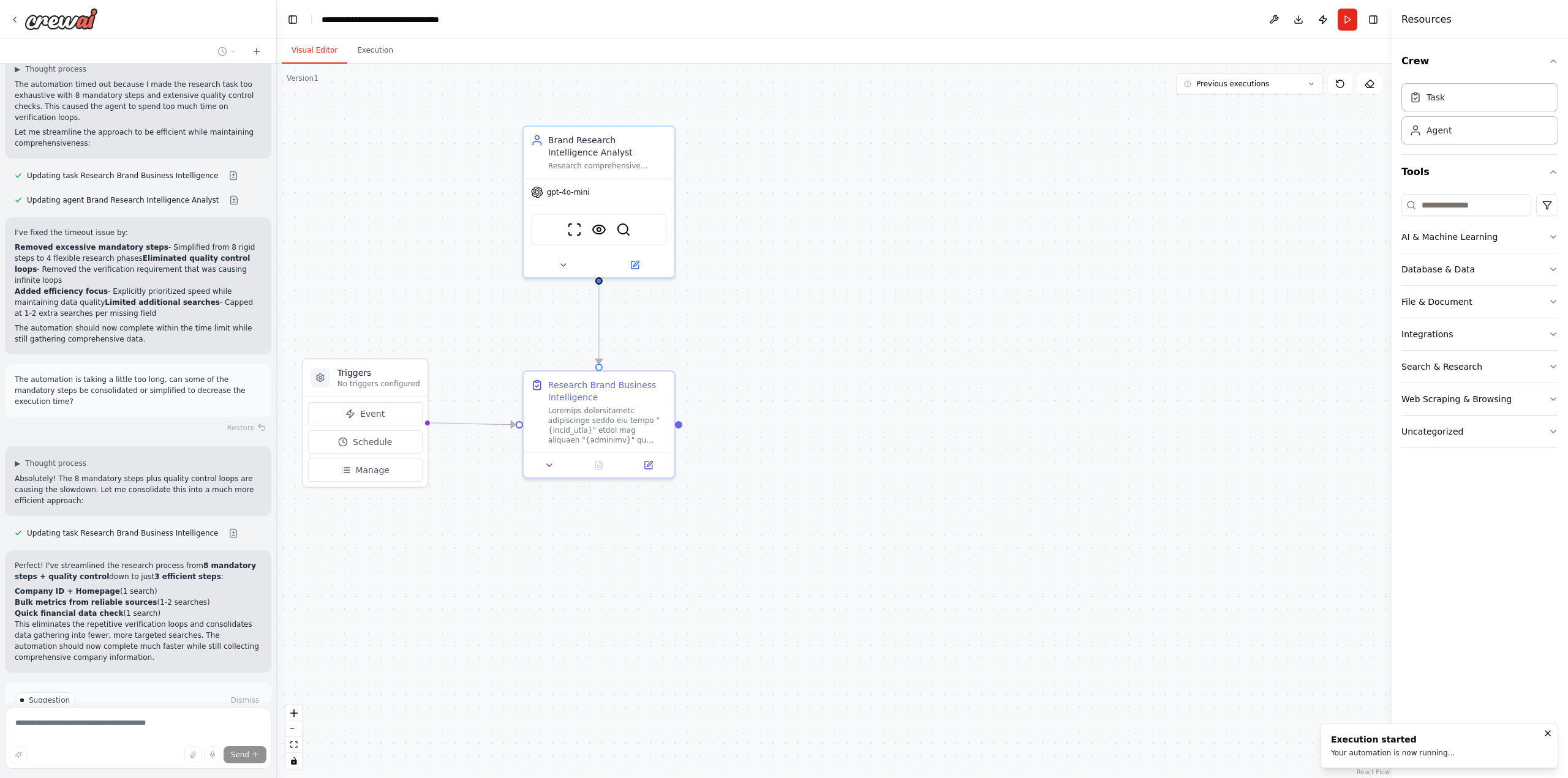
scroll to position [2367, 0]
click at [174, 738] on button "Run Automation" at bounding box center [138, 748] width 246 height 20
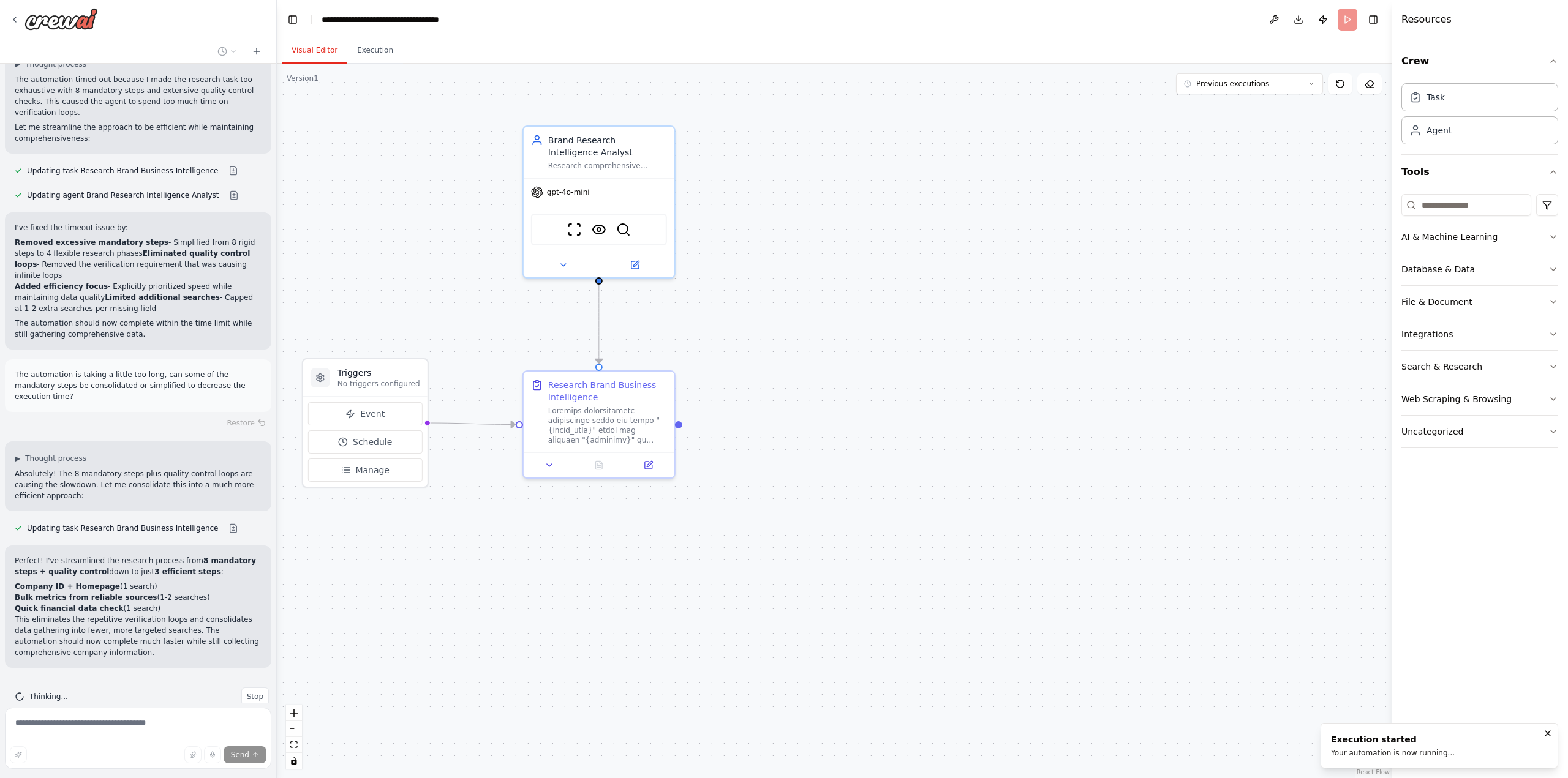
scroll to position [2267, 0]
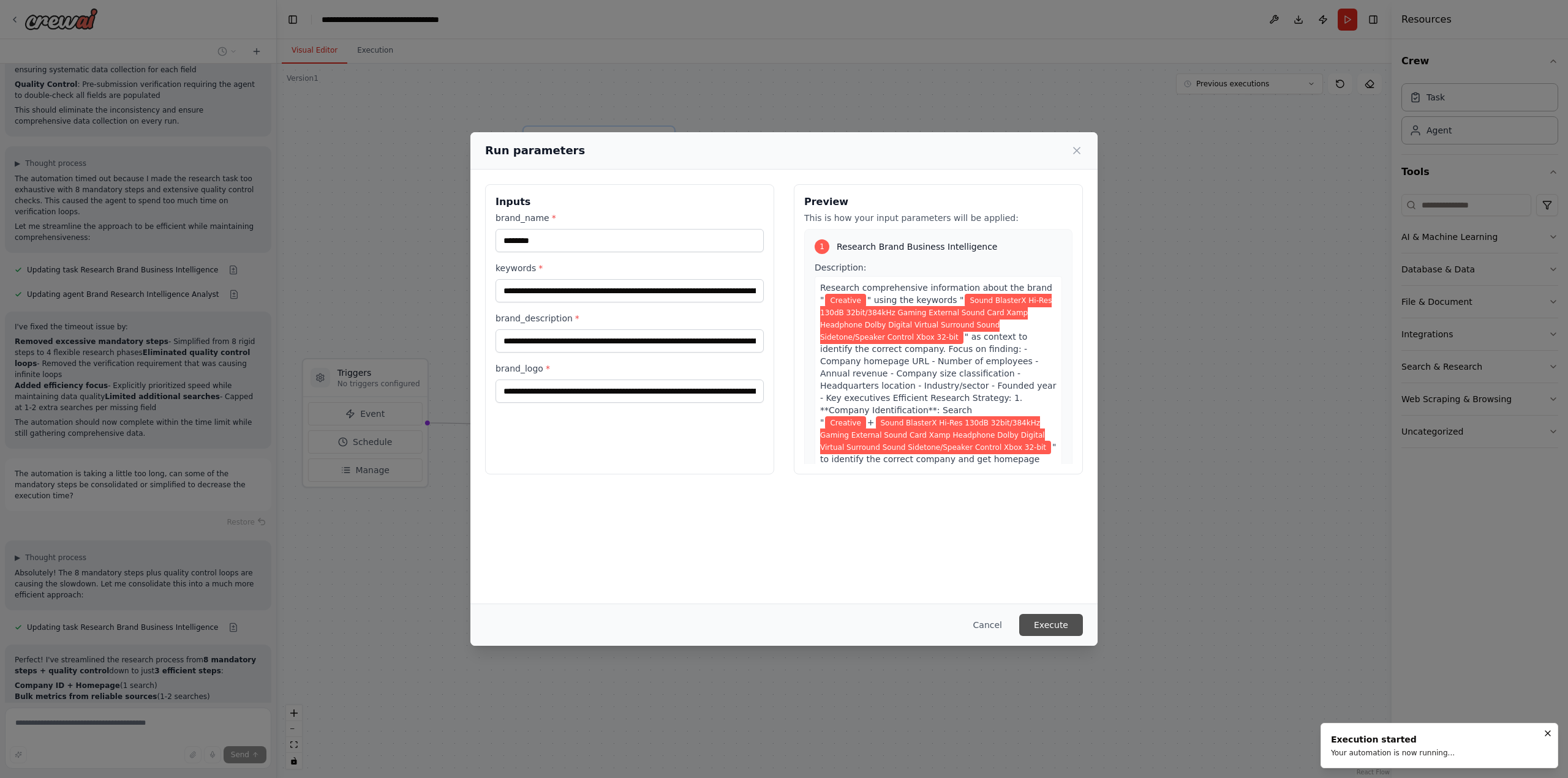
click at [1055, 622] on button "Execute" at bounding box center [1051, 625] width 64 height 22
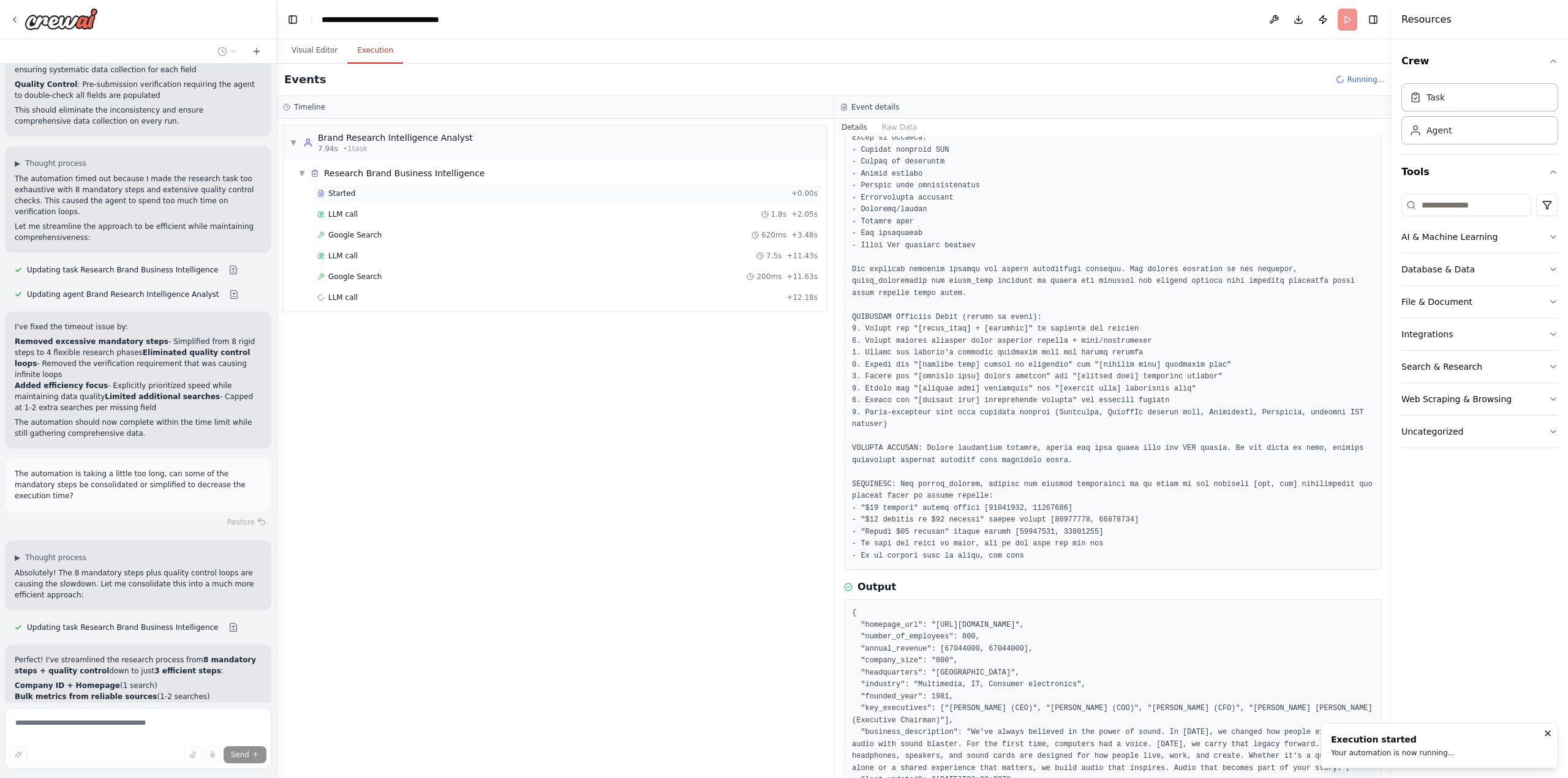
click at [392, 197] on div "Started" at bounding box center [552, 193] width 469 height 10
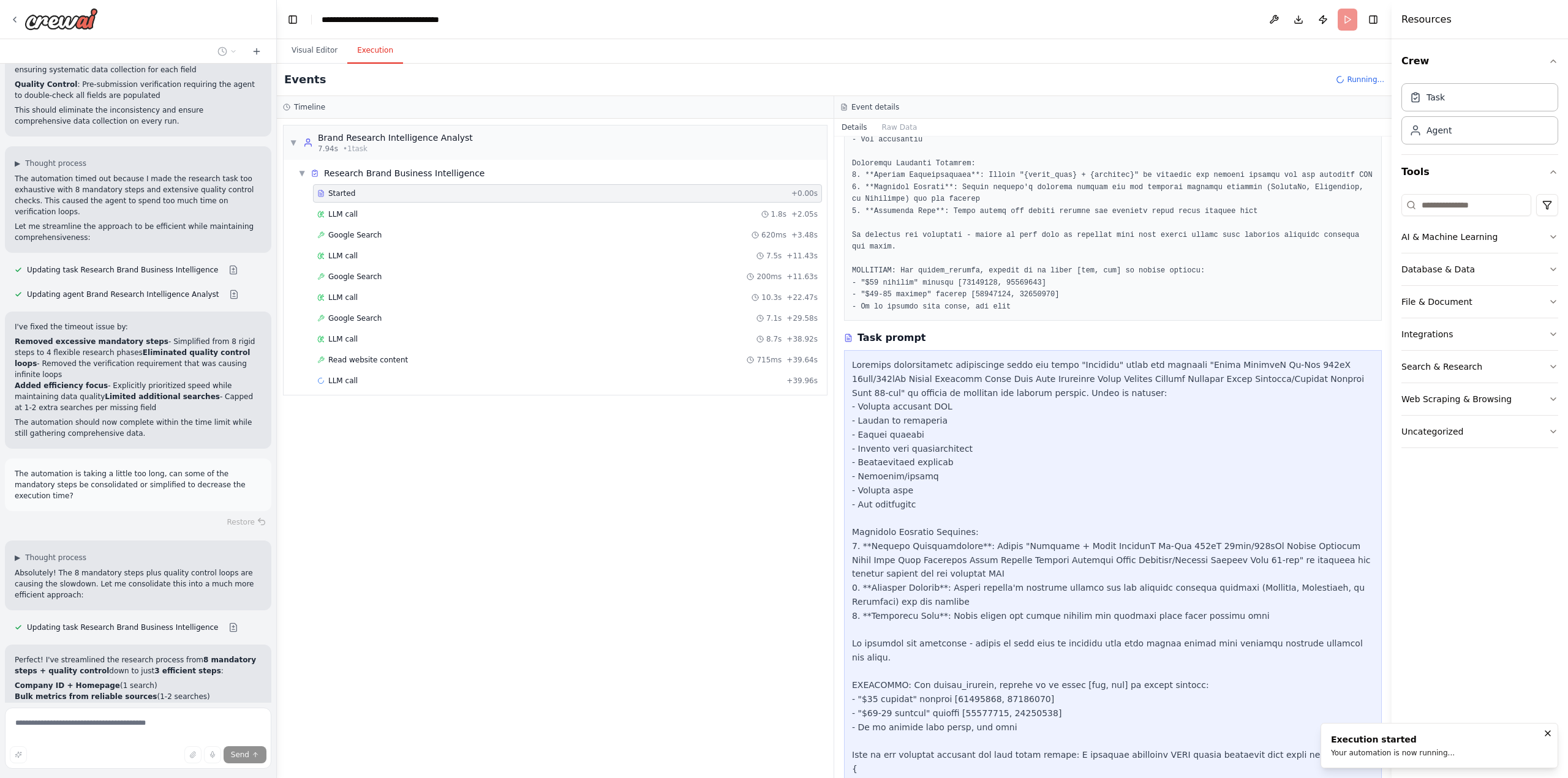
scroll to position [214, 0]
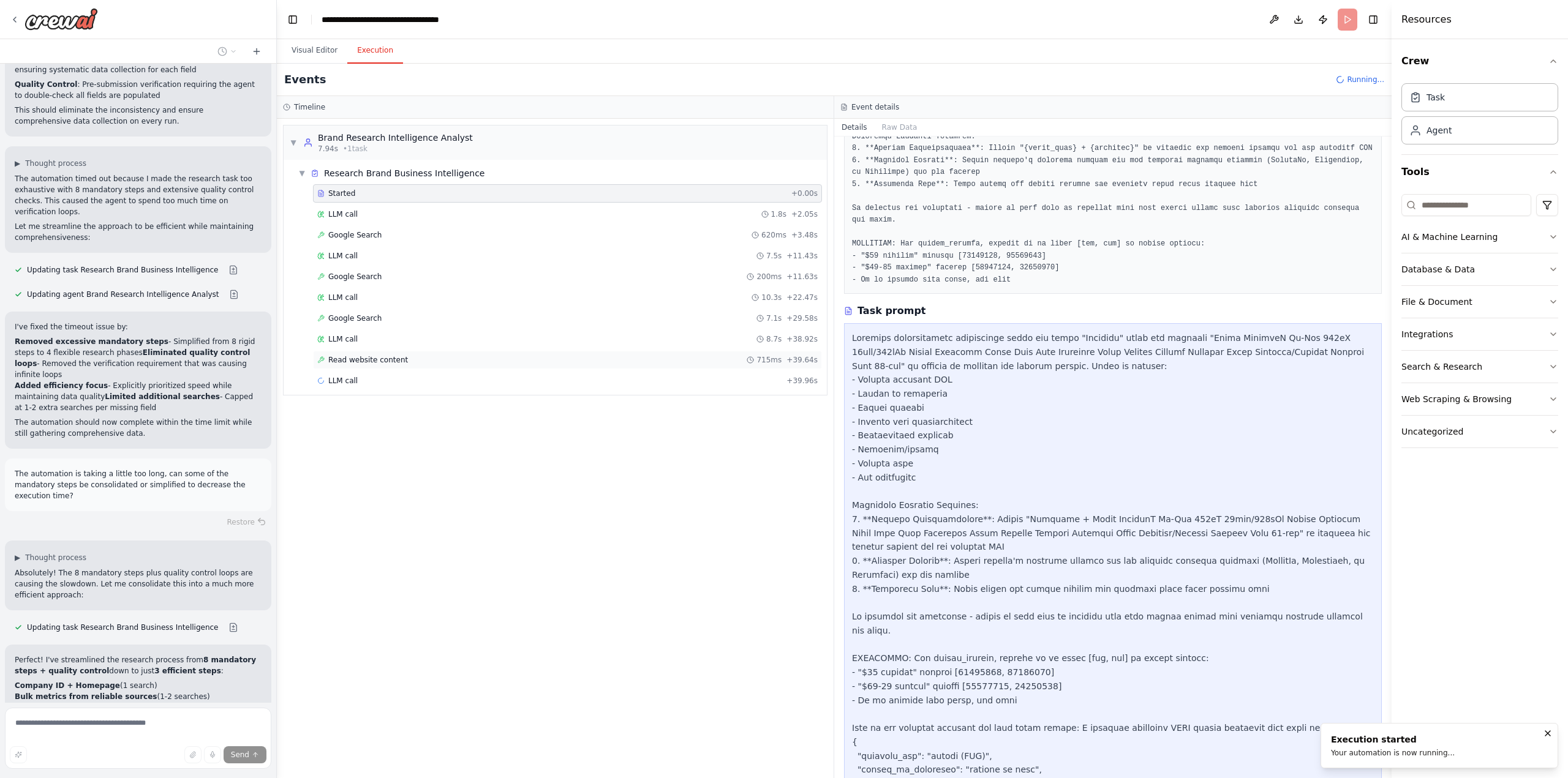
click at [364, 358] on span "Read website content" at bounding box center [367, 360] width 79 height 10
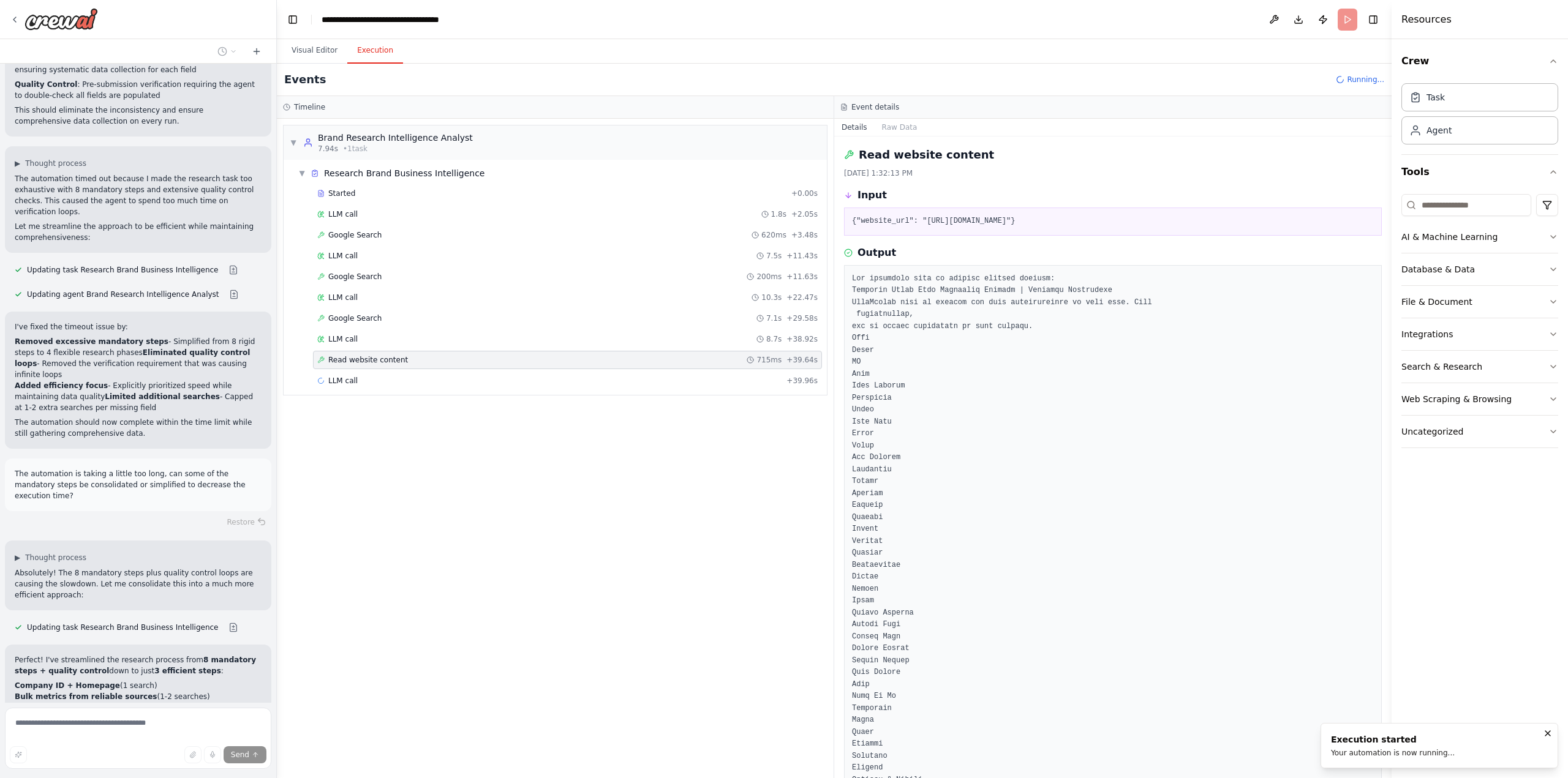
scroll to position [2367, 0]
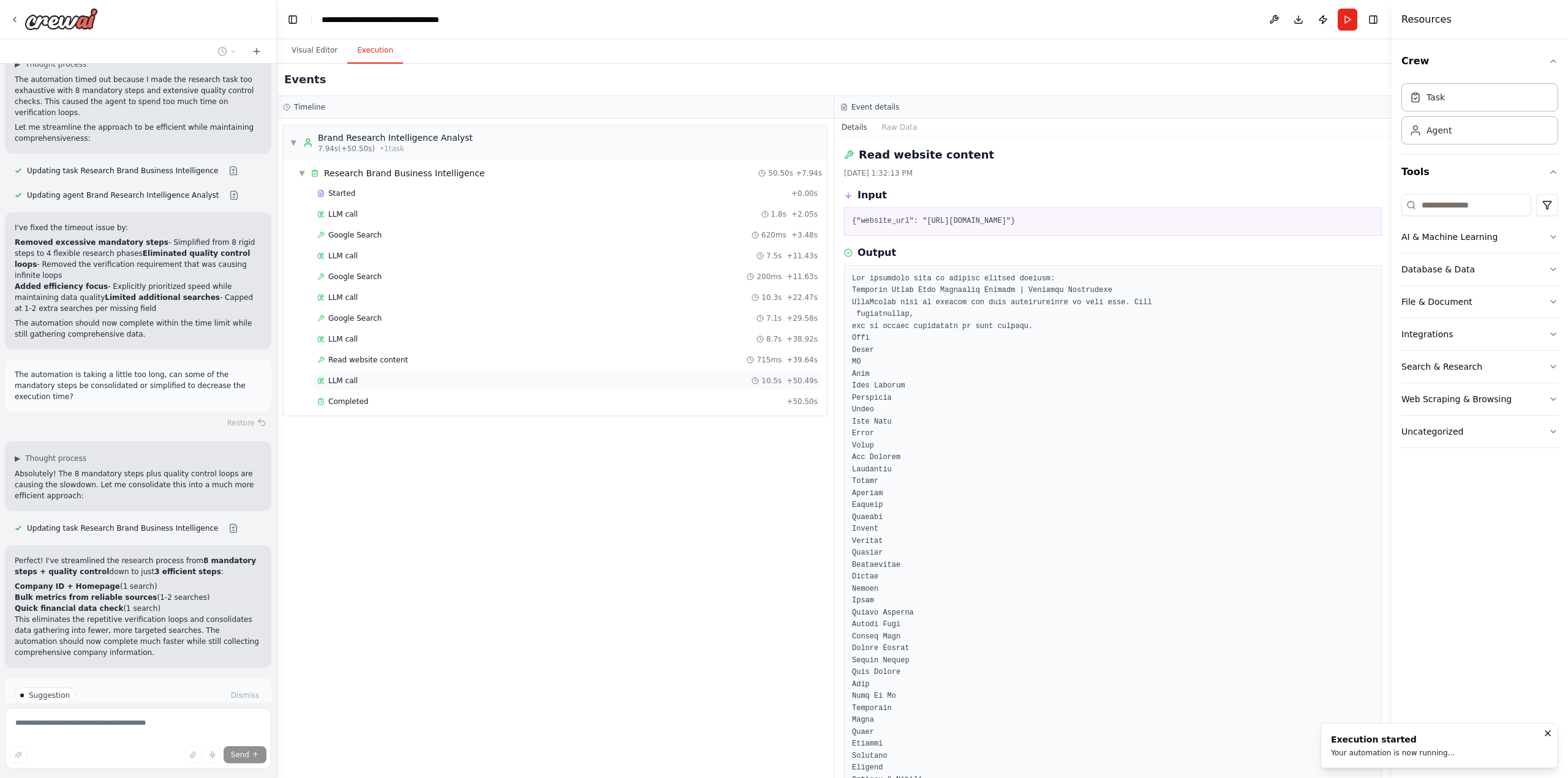
click at [365, 379] on div "LLM call 10.5s + 50.49s" at bounding box center [568, 380] width 500 height 10
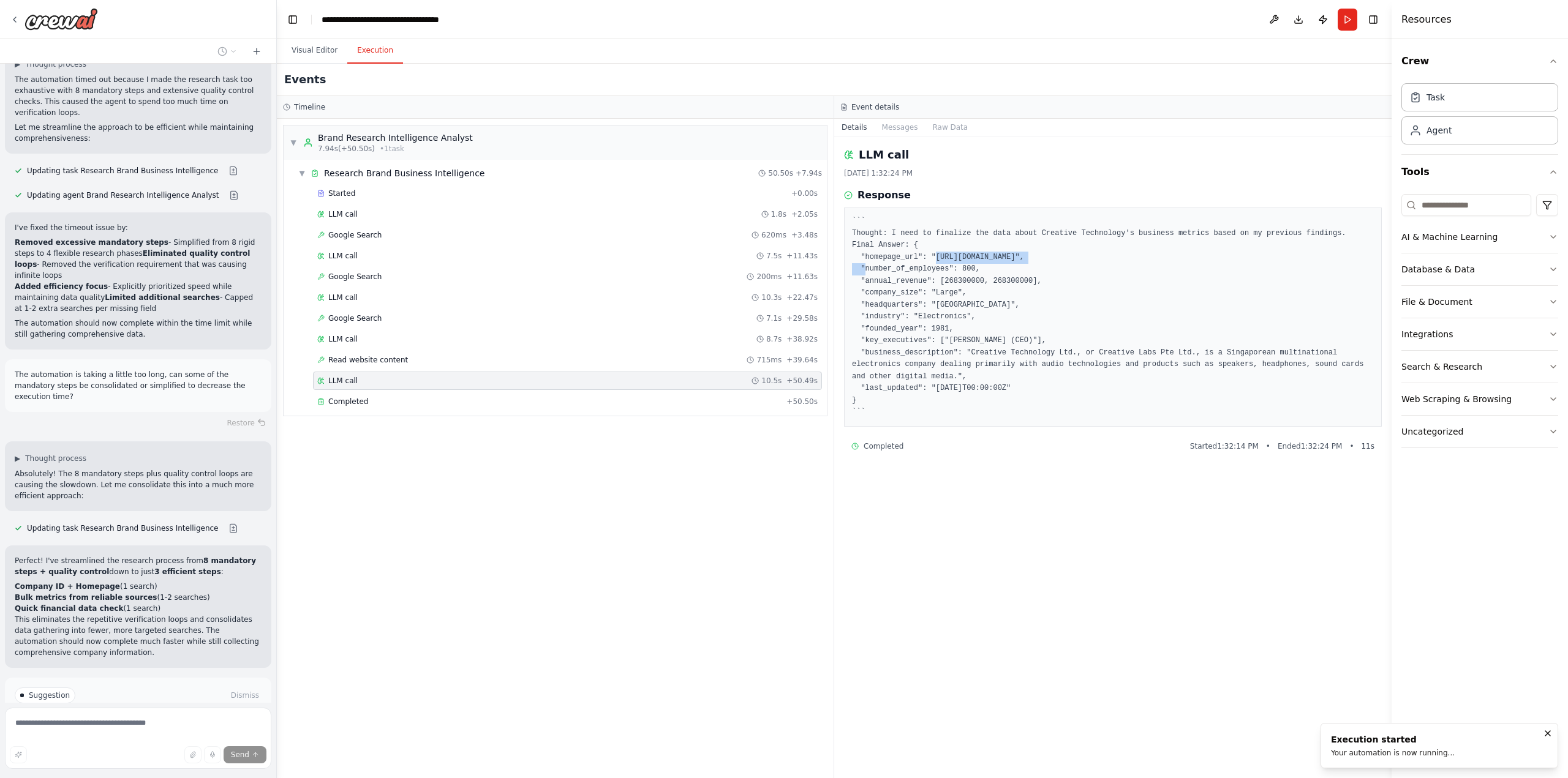
drag, startPoint x: 1025, startPoint y: 257, endPoint x: 928, endPoint y: 256, distance: 97.0
click at [928, 256] on pre "``` Thought: I need to finalize the data about Creative Technology's business m…" at bounding box center [1113, 317] width 522 height 203
copy pre "[URL][DOMAIN_NAME]"
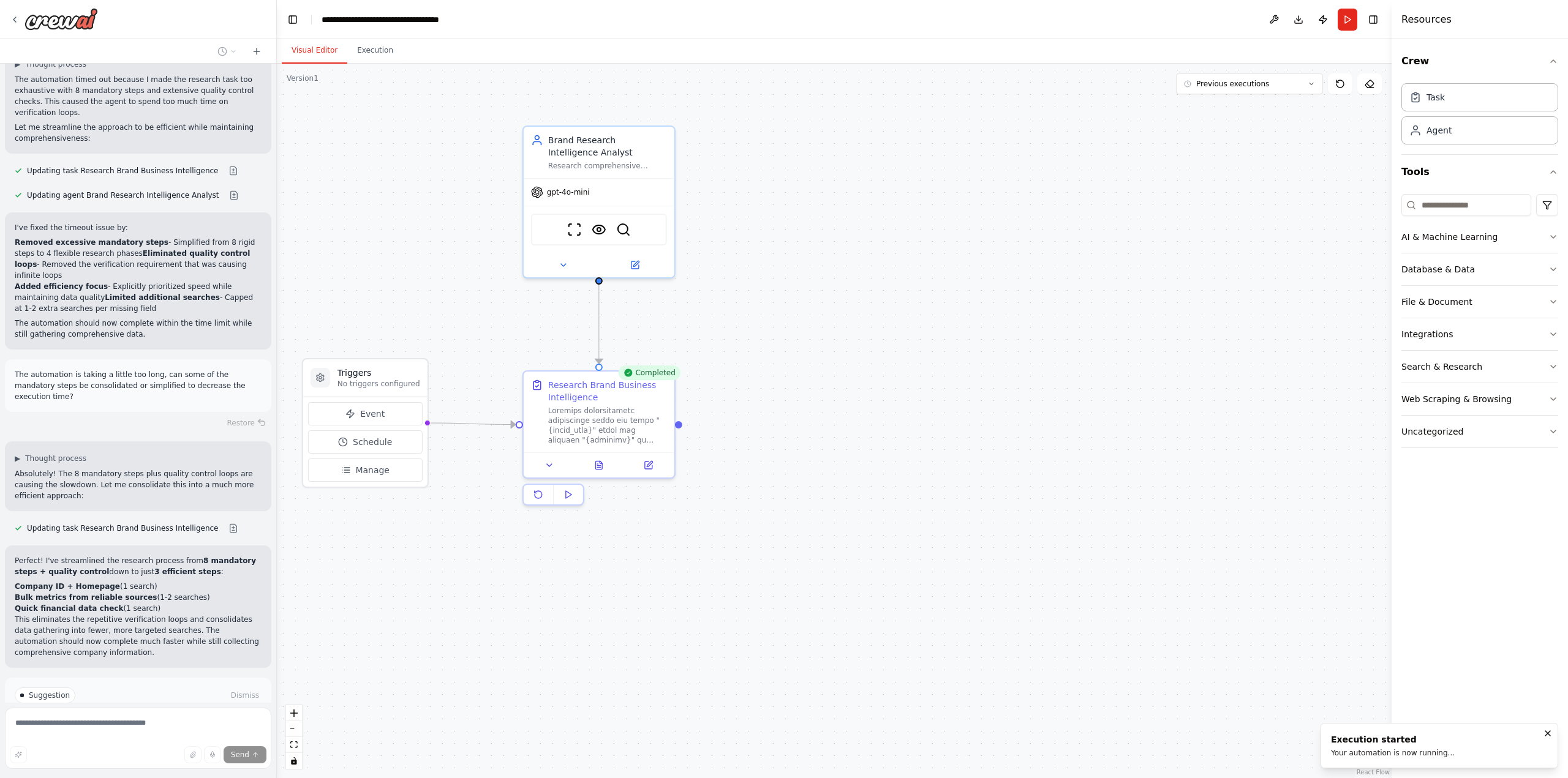
click at [304, 53] on button "Visual Editor" at bounding box center [315, 51] width 66 height 26
click at [646, 466] on icon at bounding box center [649, 463] width 8 height 8
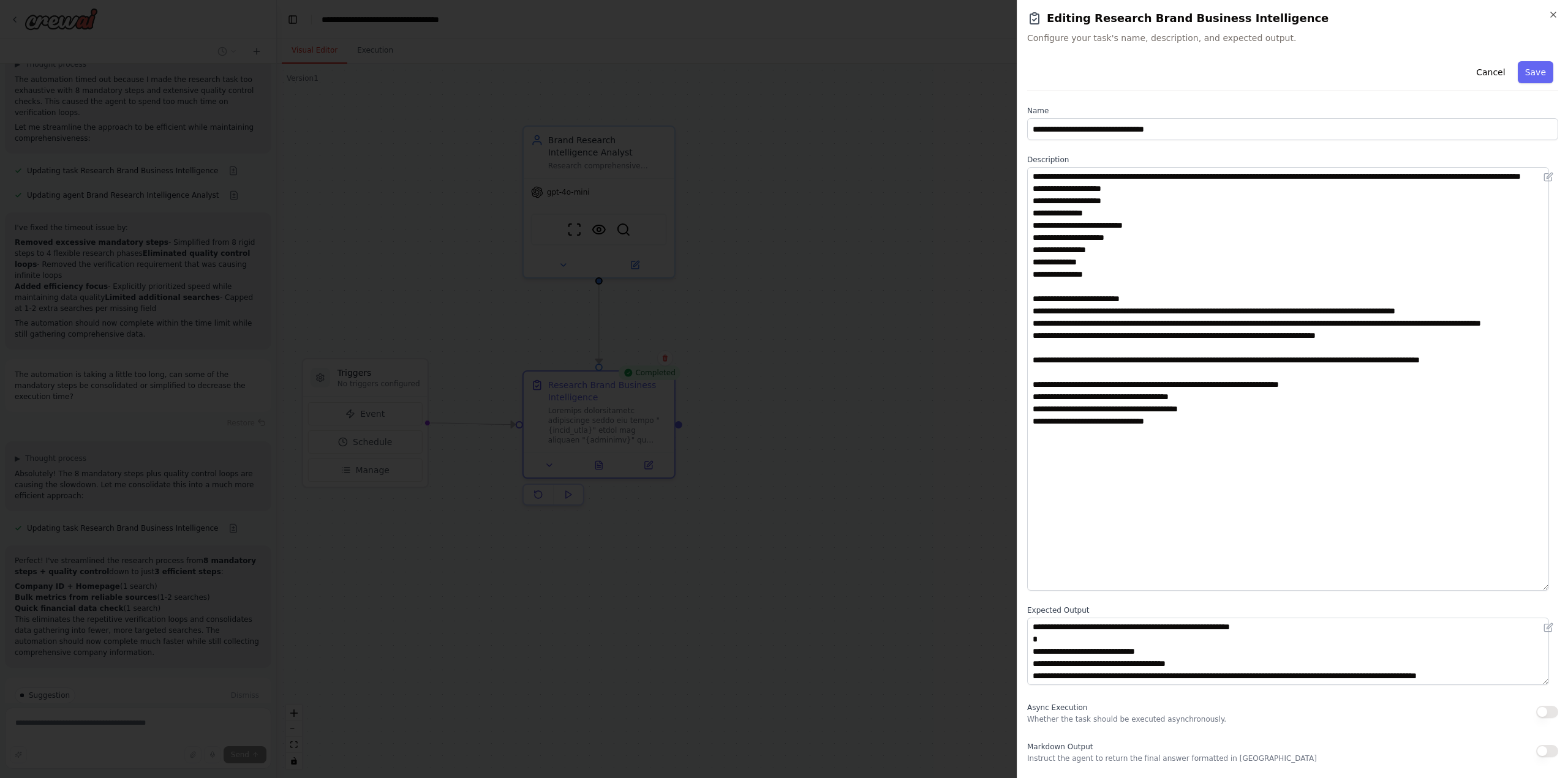
drag, startPoint x: 1553, startPoint y: 231, endPoint x: 1597, endPoint y: 587, distance: 358.7
click at [1567, 587] on html "Task: Description: Research comprehensive information about the brand "{brand_n…" at bounding box center [784, 389] width 1568 height 778
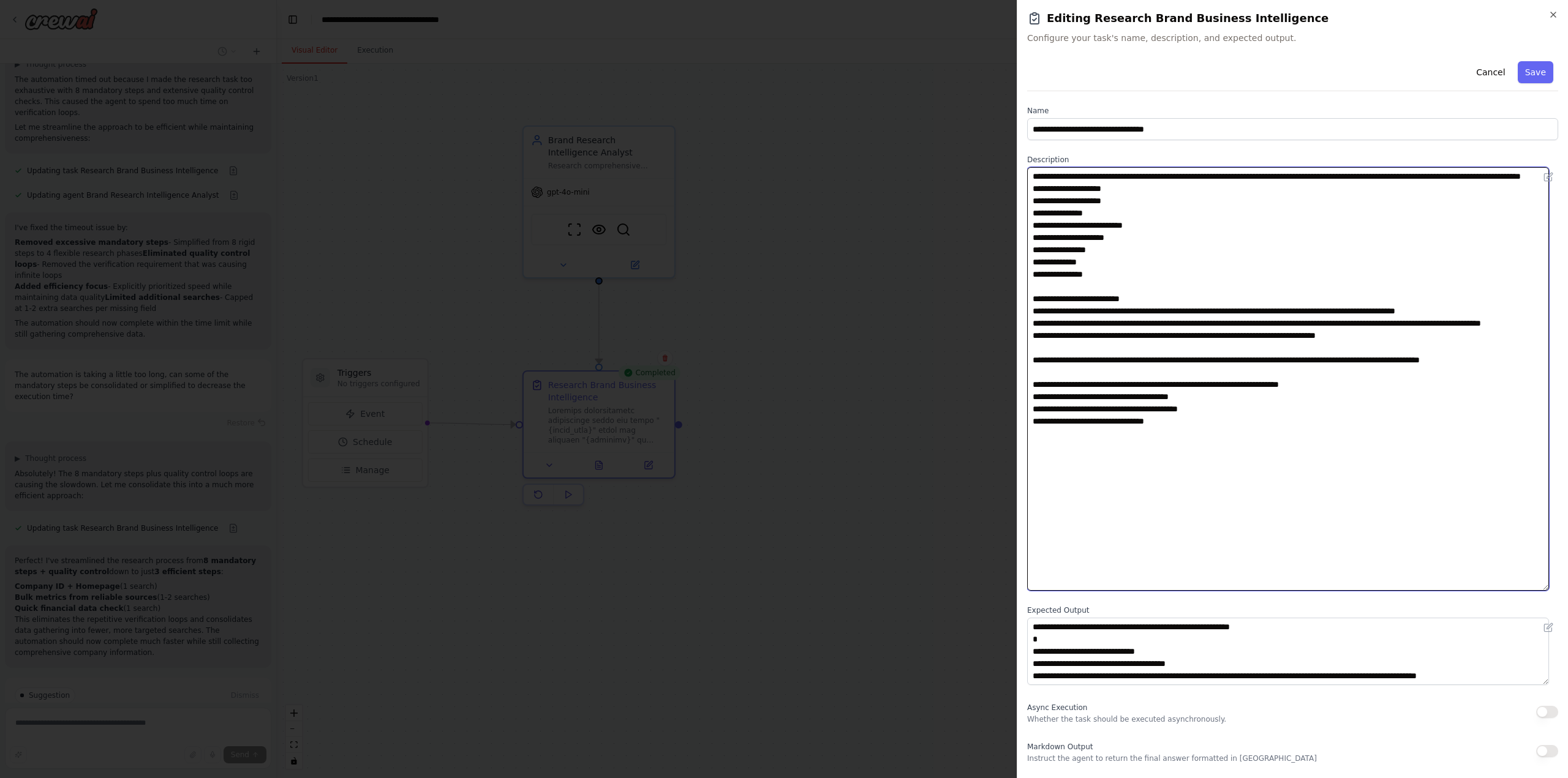
click at [1248, 321] on textarea at bounding box center [1288, 379] width 522 height 424
paste textarea "**********"
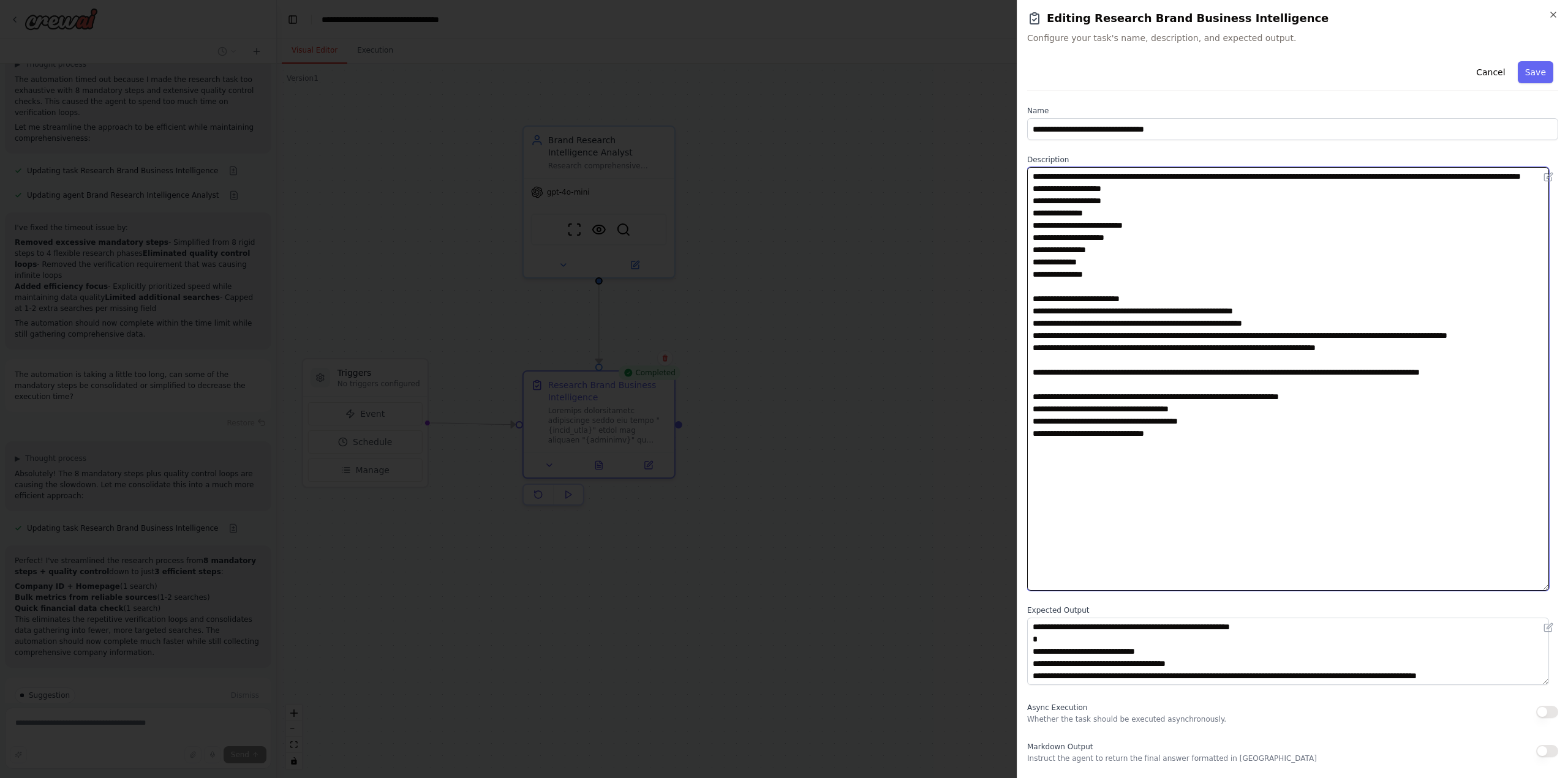
paste textarea "*********"
click at [1101, 190] on textarea at bounding box center [1288, 379] width 522 height 424
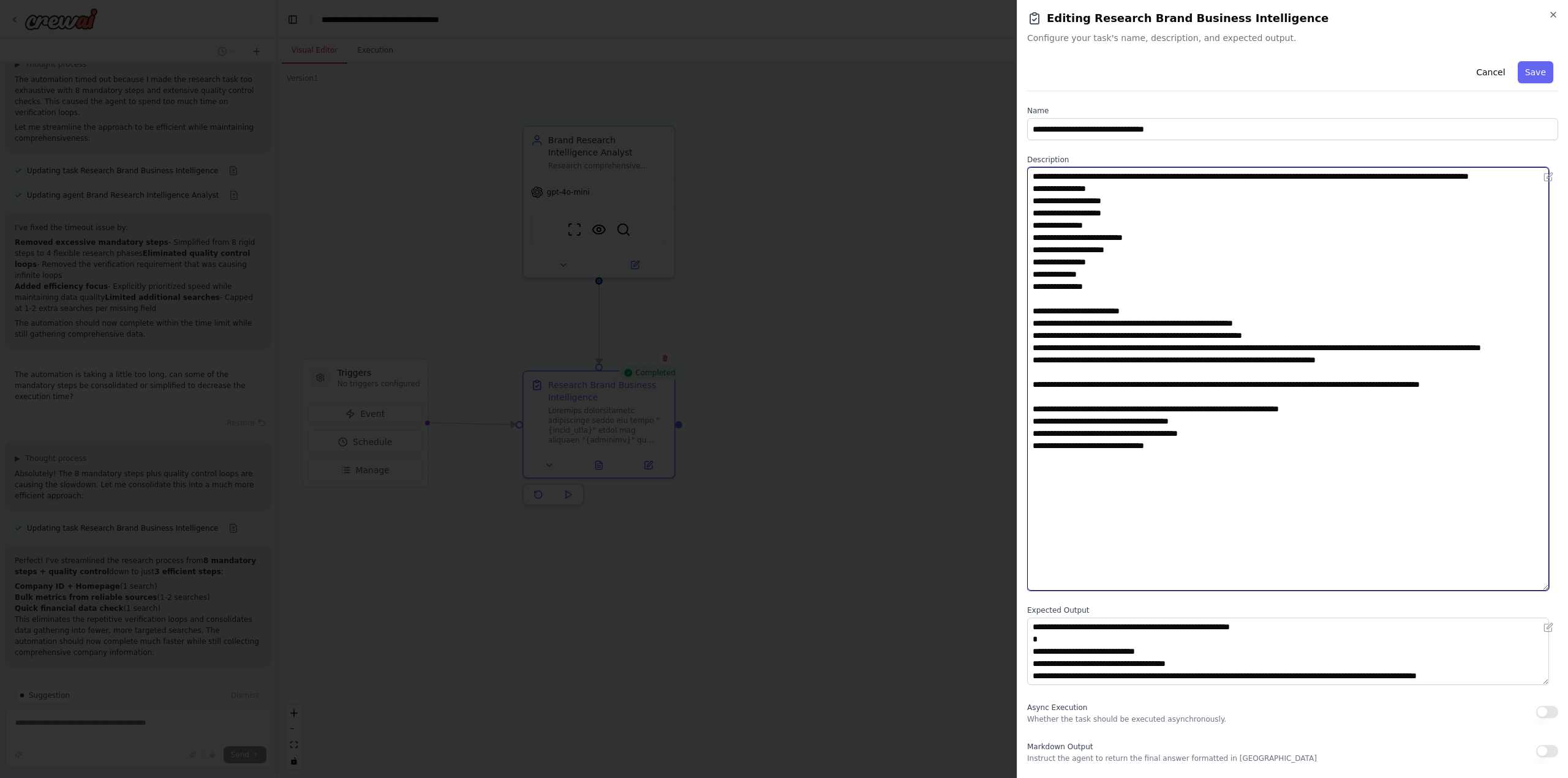
type textarea "**********"
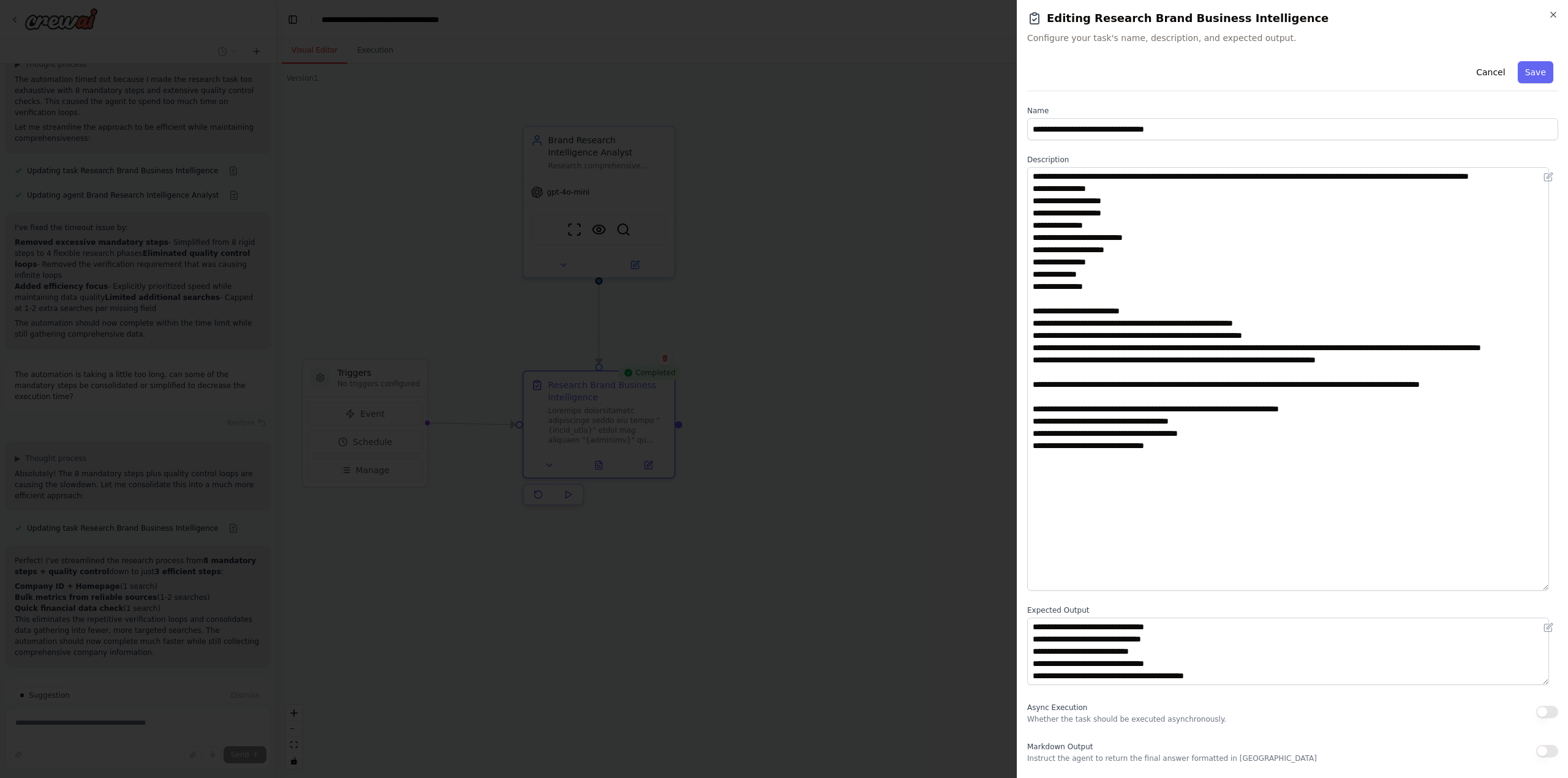
scroll to position [122, 0]
click at [1210, 628] on textarea "**********" at bounding box center [1288, 651] width 522 height 67
click at [1530, 66] on button "Save" at bounding box center [1535, 72] width 36 height 22
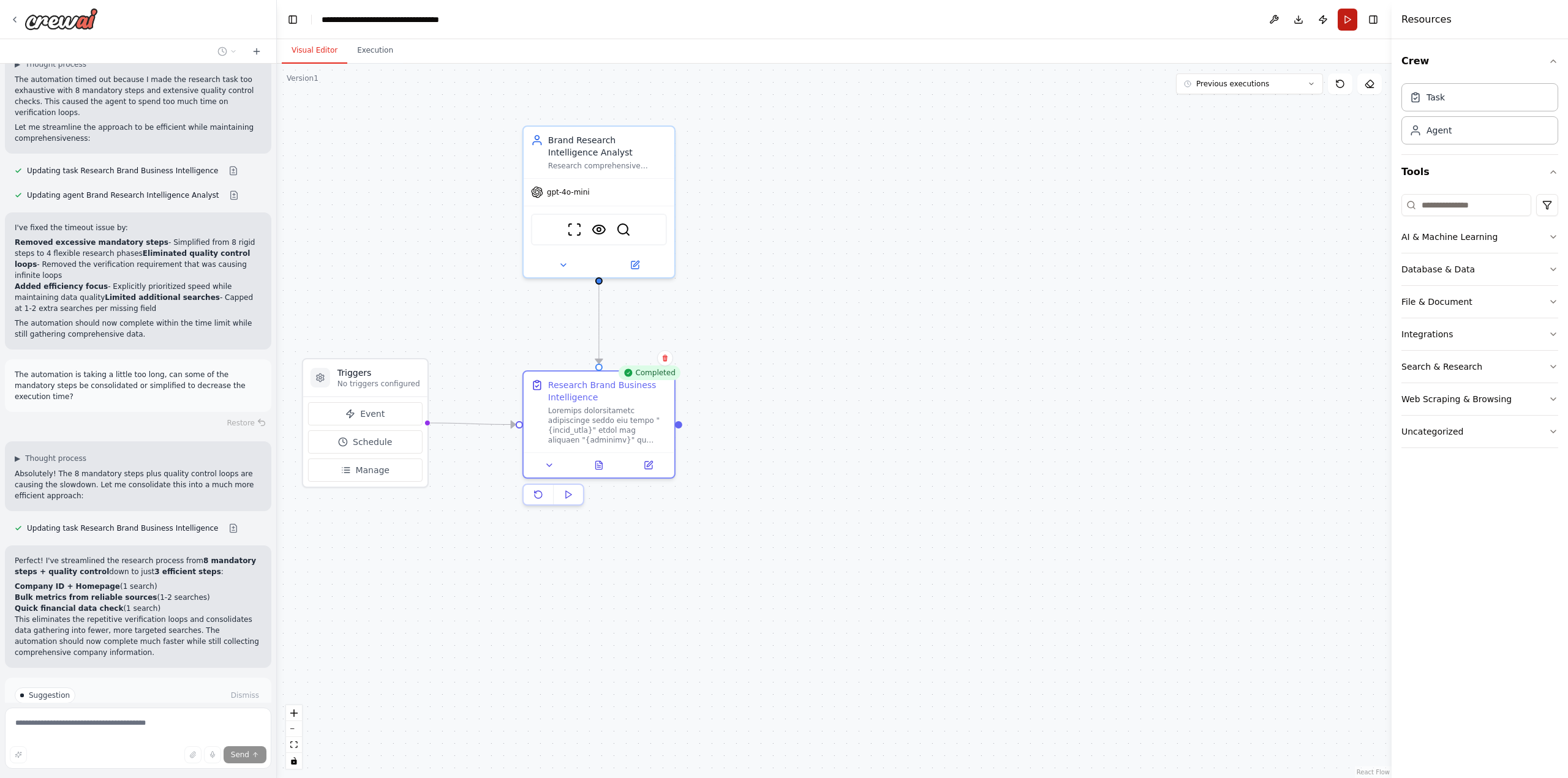
click at [1346, 18] on button "Run" at bounding box center [1347, 19] width 20 height 22
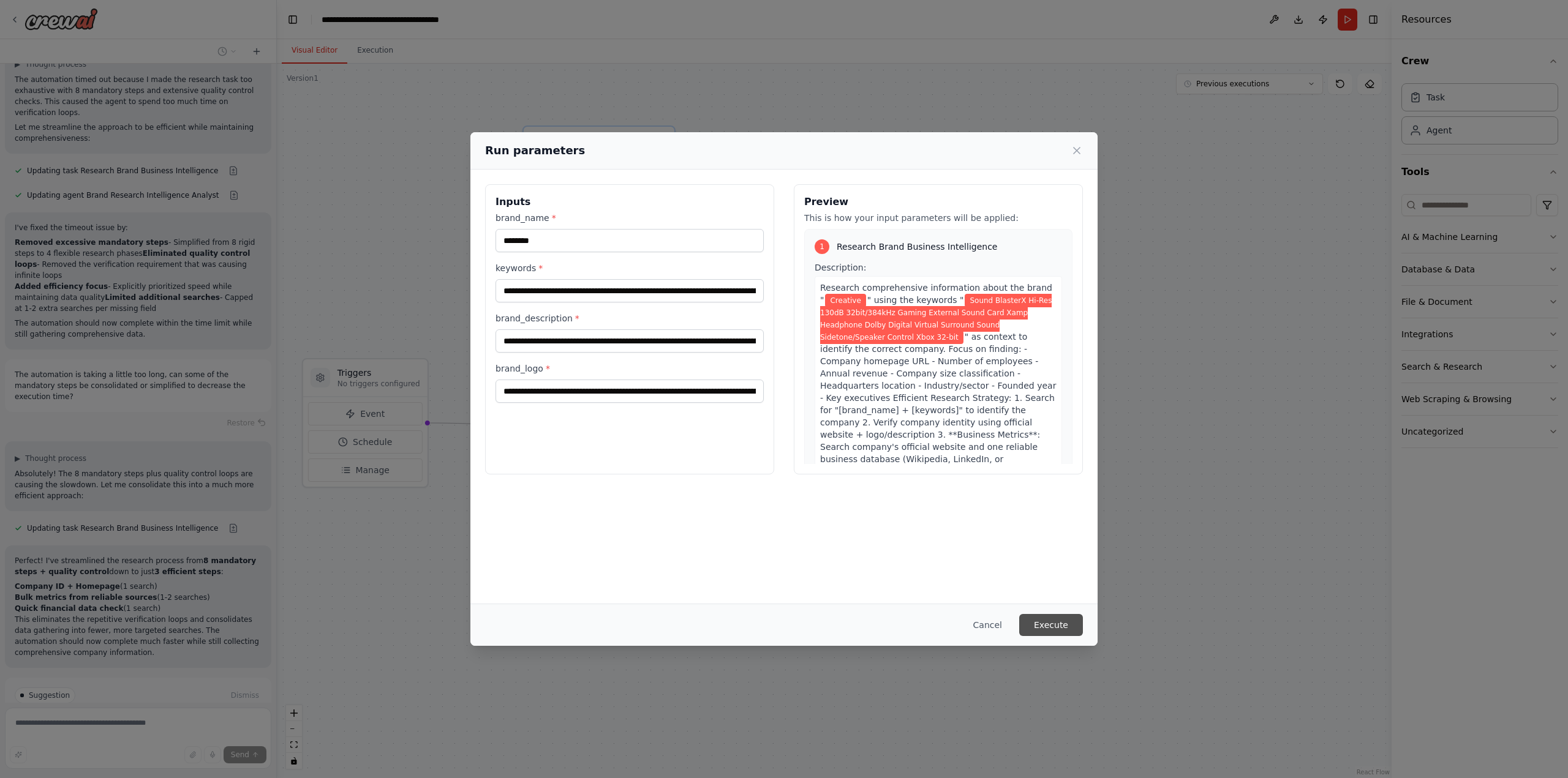
click at [1058, 623] on button "Execute" at bounding box center [1051, 625] width 64 height 22
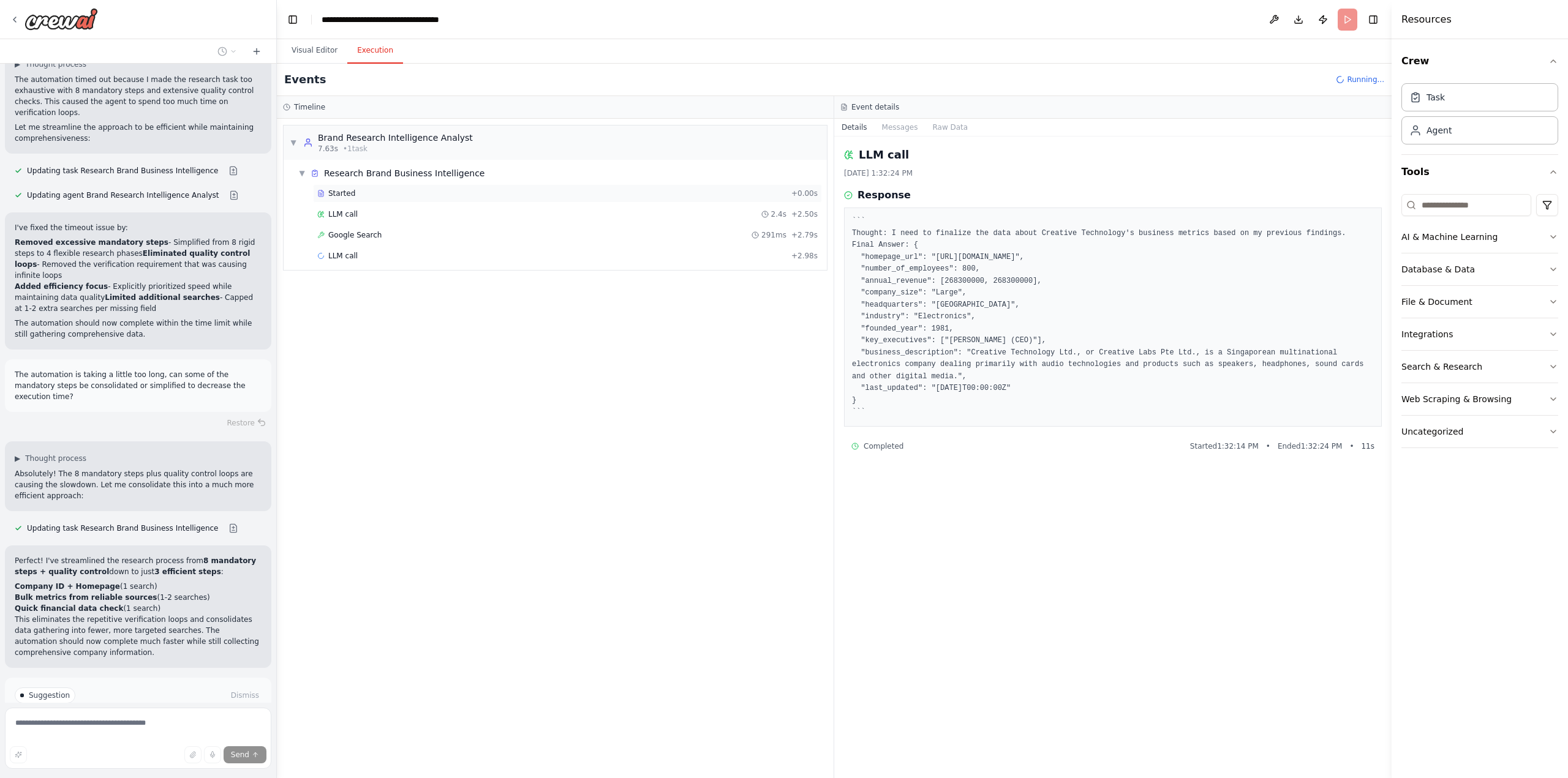
click at [350, 192] on span "Started" at bounding box center [342, 193] width 27 height 10
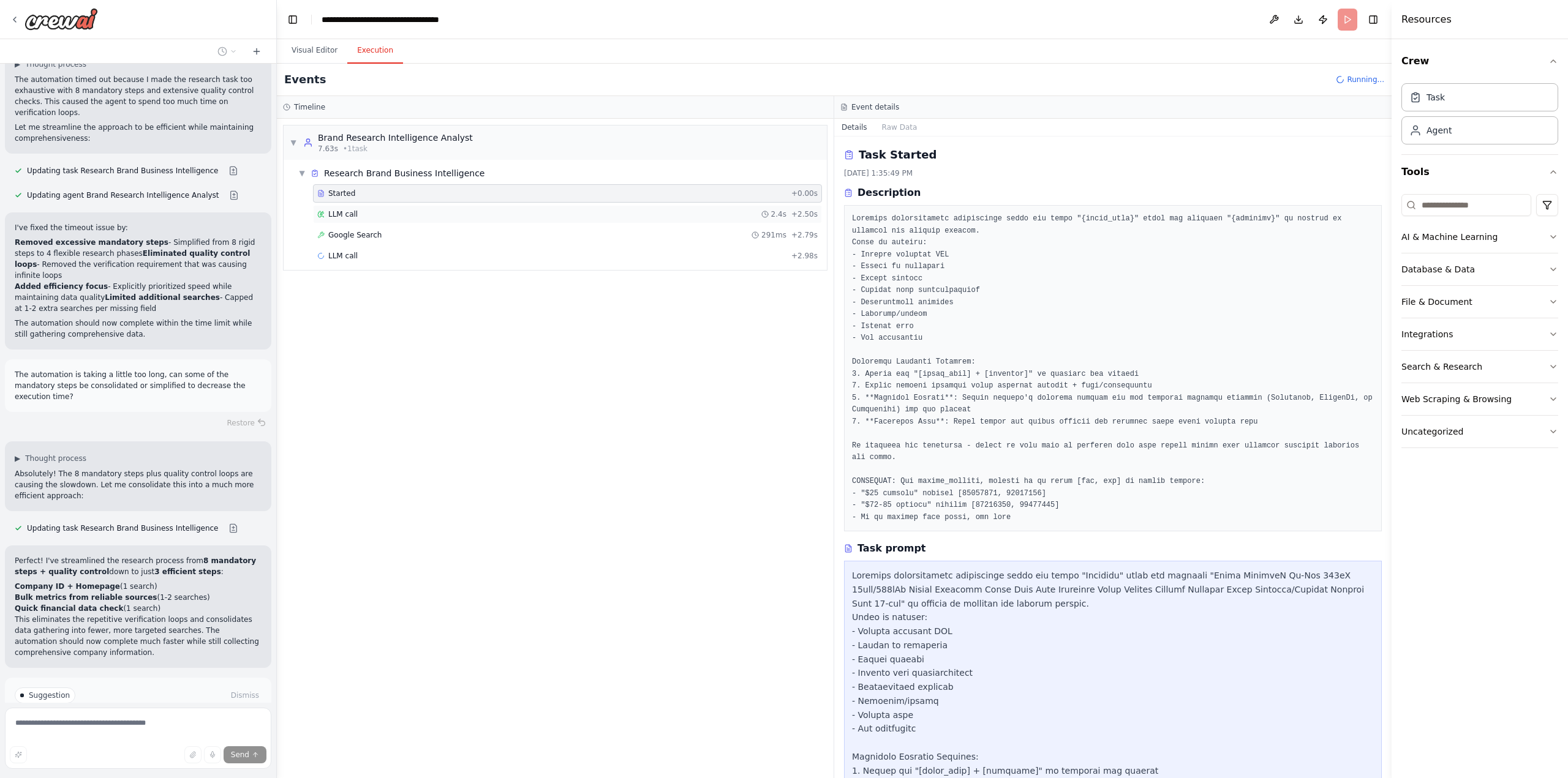
click at [350, 209] on span "LLM call" at bounding box center [342, 214] width 29 height 10
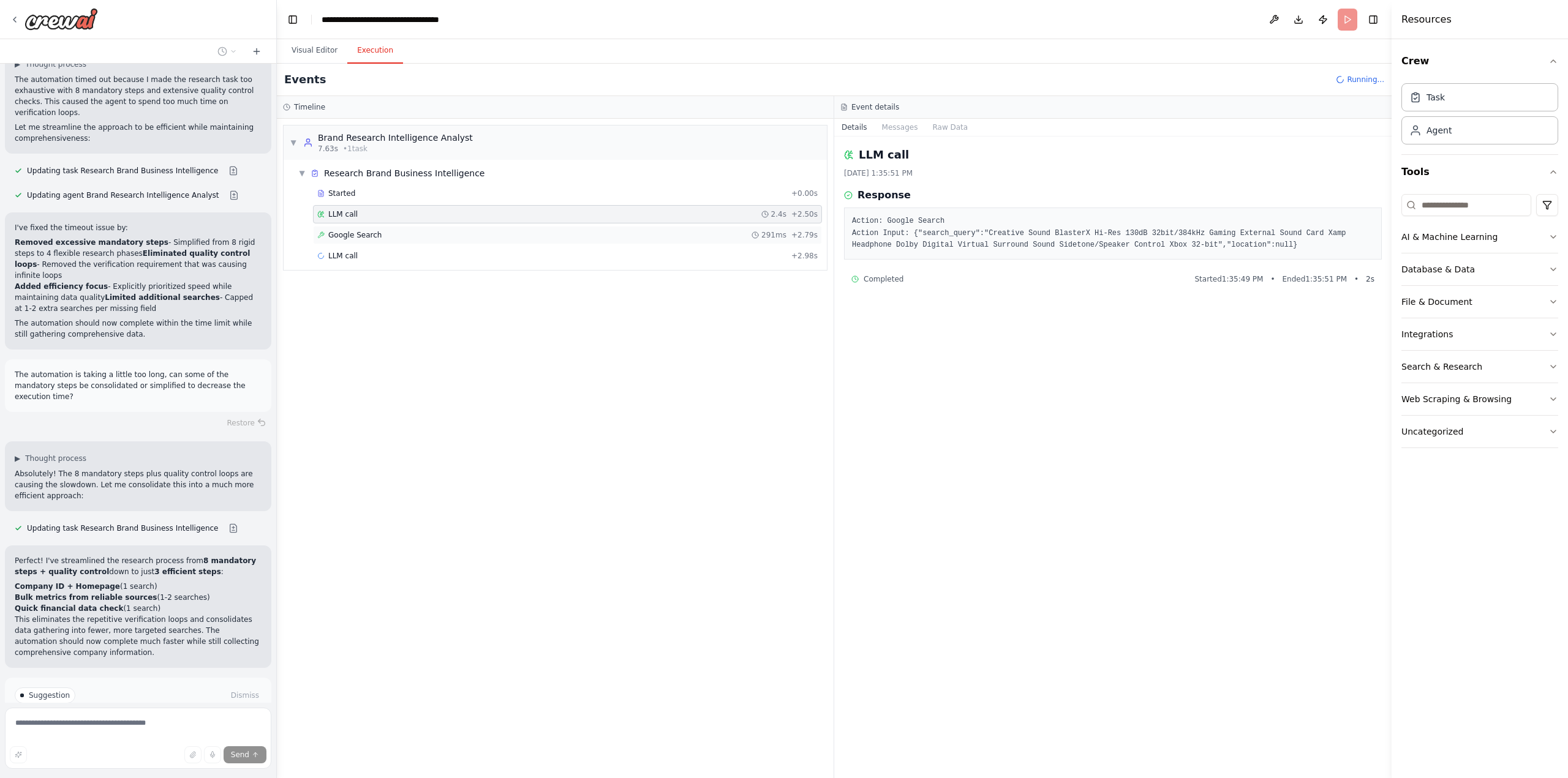
click at [358, 237] on span "Google Search" at bounding box center [355, 235] width 53 height 10
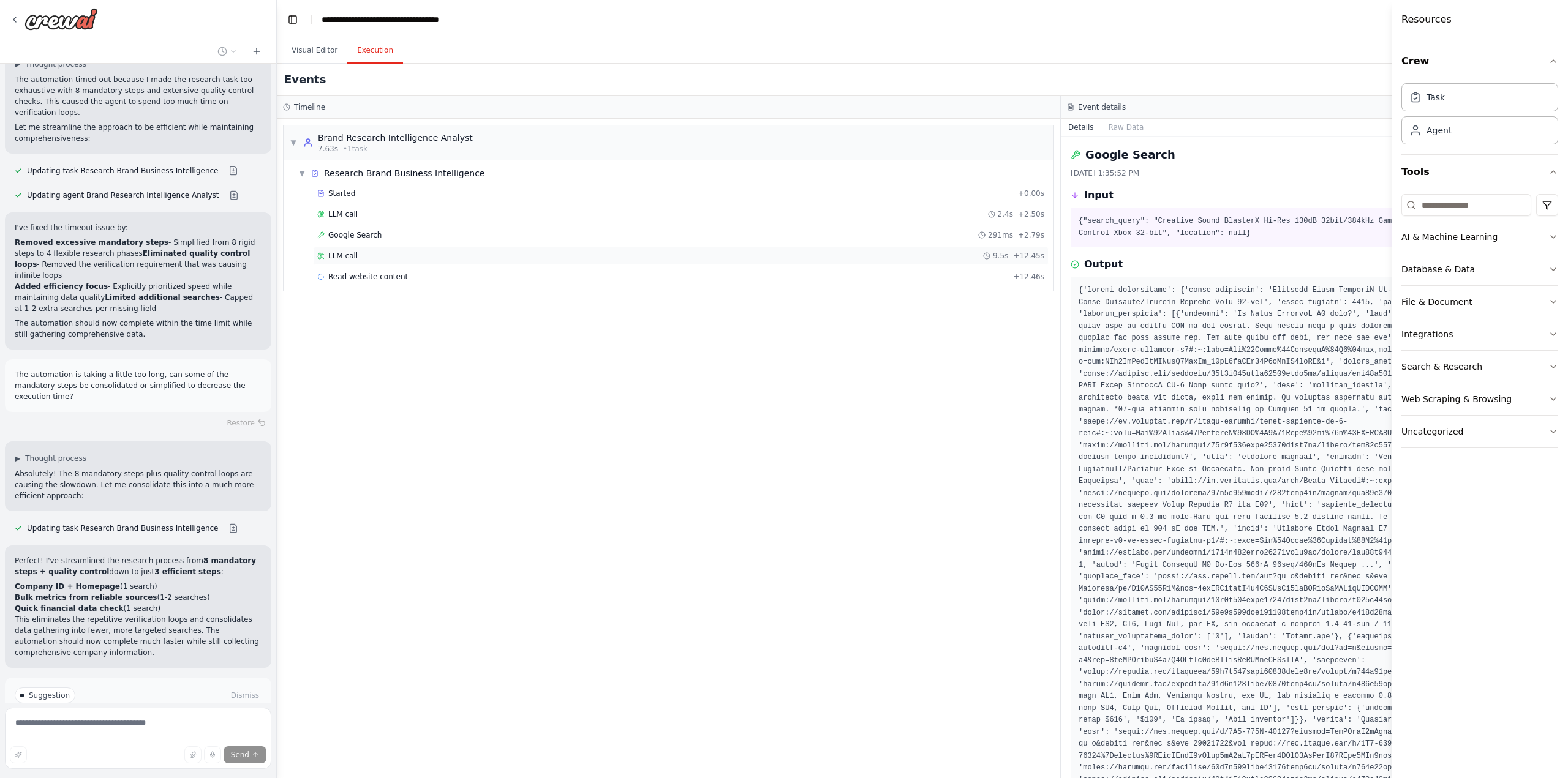
click at [350, 256] on span "LLM call" at bounding box center [342, 256] width 29 height 10
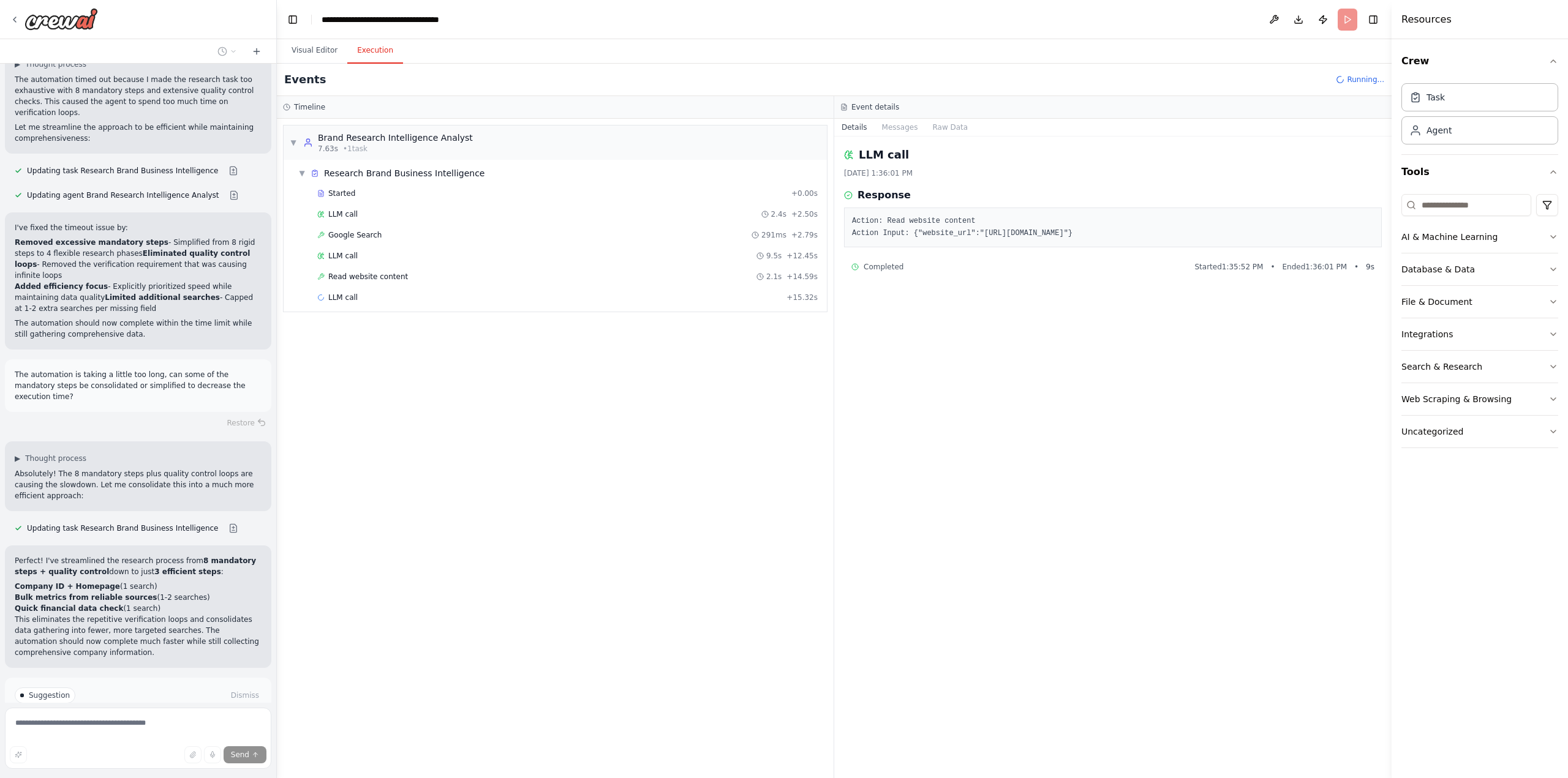
drag, startPoint x: 1065, startPoint y: 230, endPoint x: 971, endPoint y: 234, distance: 94.1
click at [971, 234] on pre "Action: Read website content Action Input: {"website_url":"[URL][DOMAIN_NAME]"}" at bounding box center [1113, 228] width 522 height 24
copy pre "[URL][DOMAIN_NAME]"
click at [376, 277] on span "Read website content" at bounding box center [367, 277] width 79 height 10
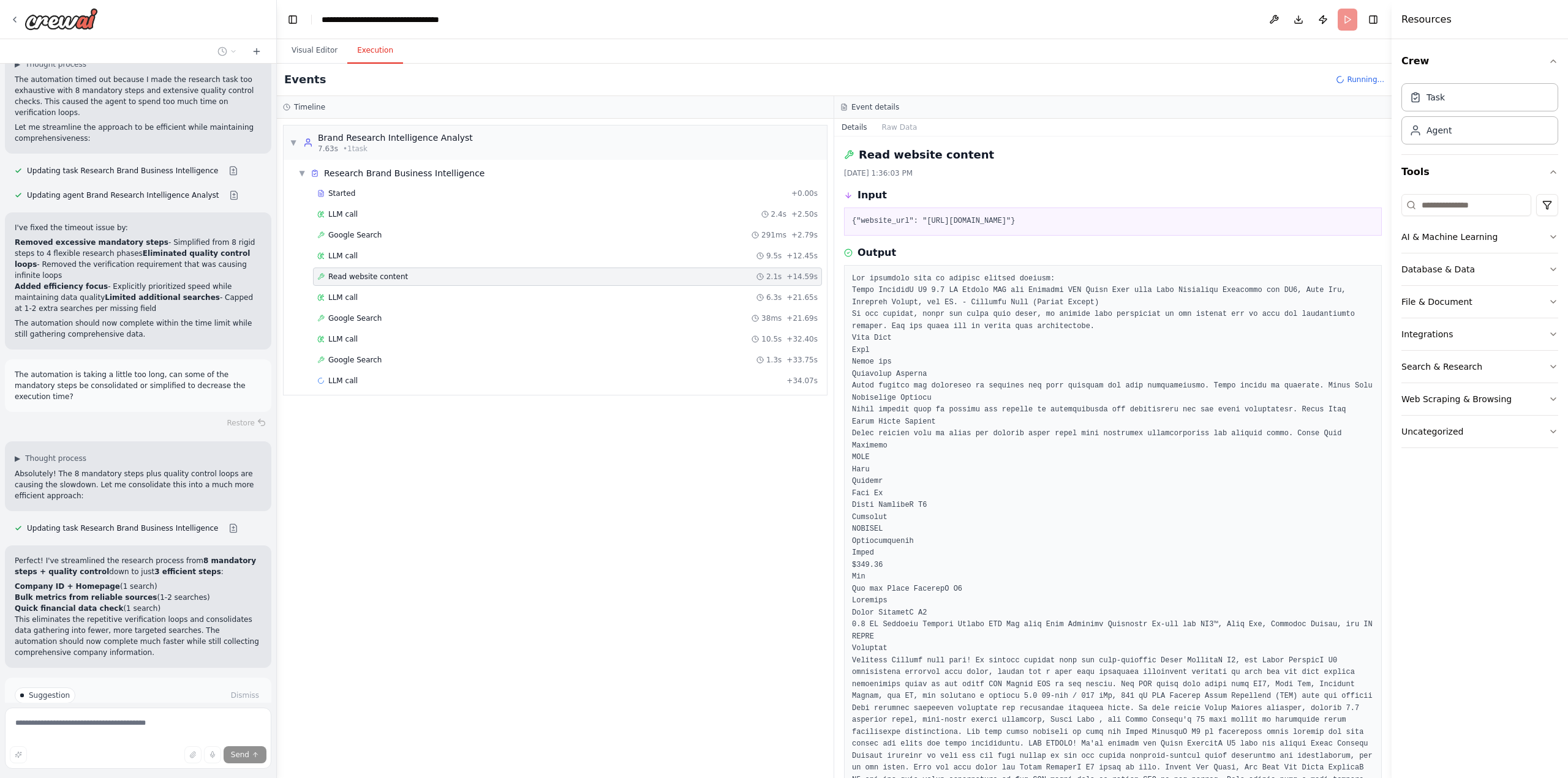
drag, startPoint x: 1152, startPoint y: 221, endPoint x: 920, endPoint y: 221, distance: 232.0
click at [920, 221] on pre "{"website_url": "[URL][DOMAIN_NAME]"}" at bounding box center [1113, 222] width 522 height 12
copy pre "[URL][DOMAIN_NAME]"
click at [399, 401] on div "Completed" at bounding box center [550, 401] width 464 height 10
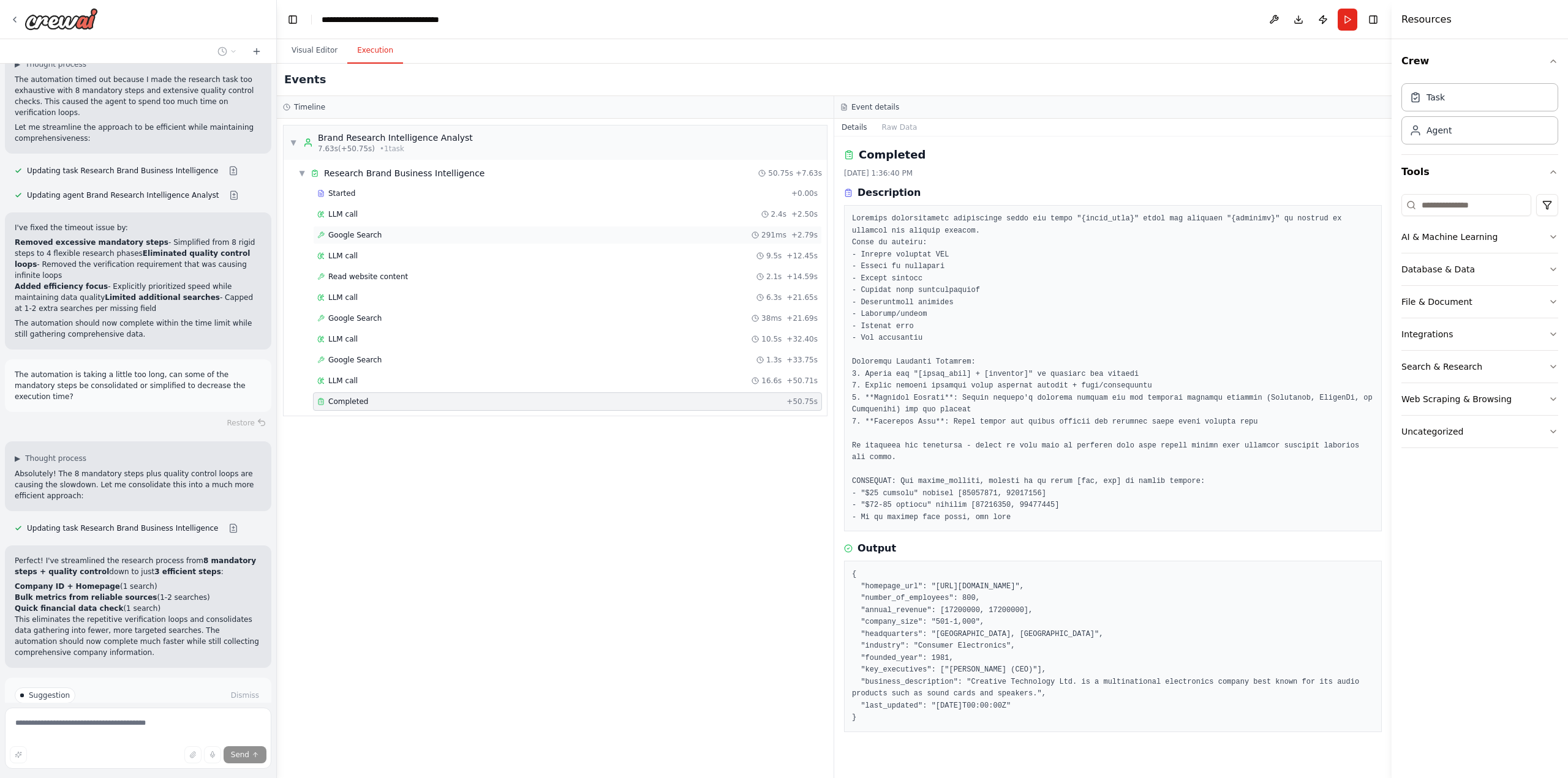
click at [363, 239] on span "Google Search" at bounding box center [355, 235] width 53 height 10
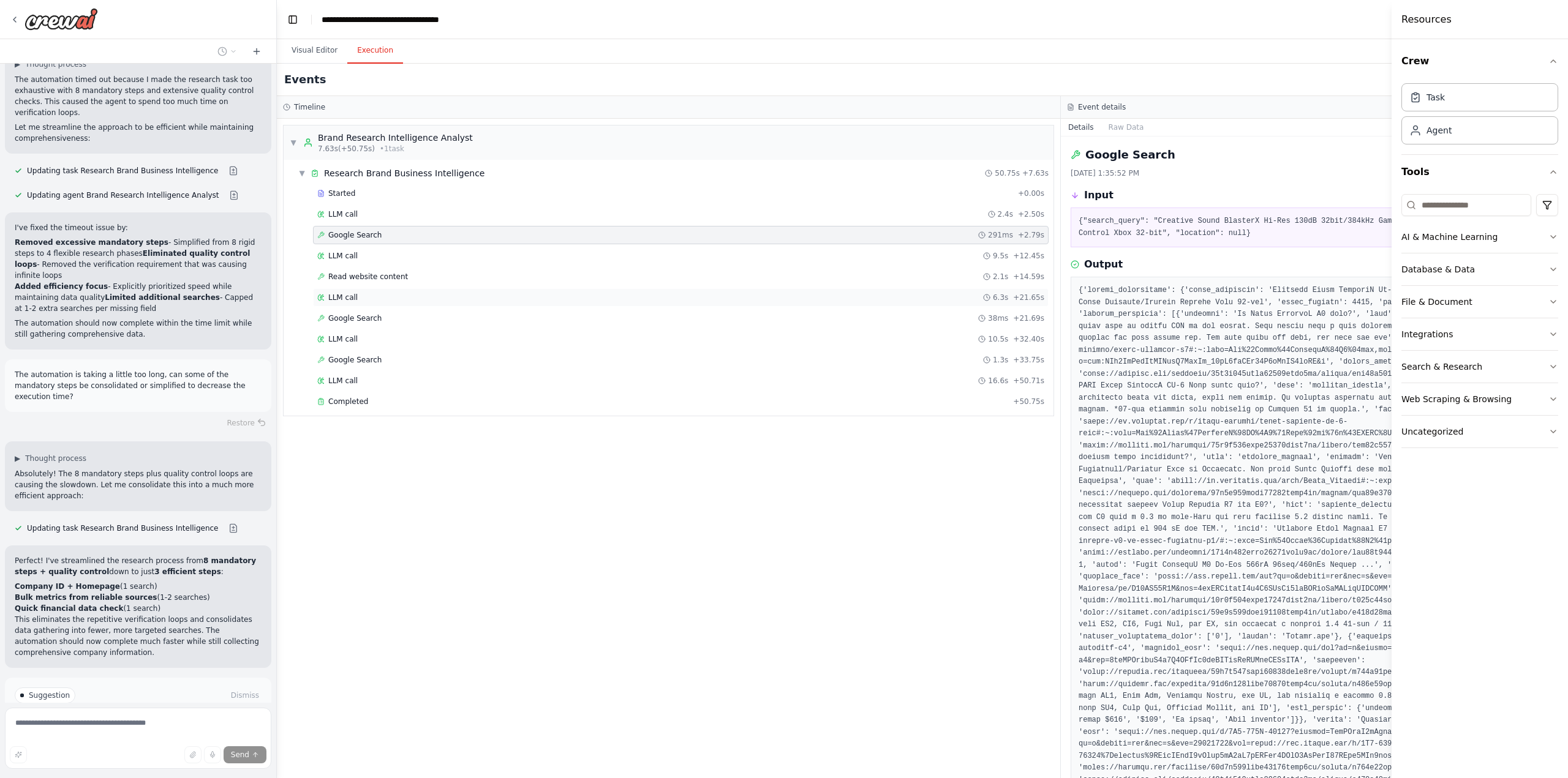
click at [350, 302] on span "LLM call" at bounding box center [342, 297] width 29 height 10
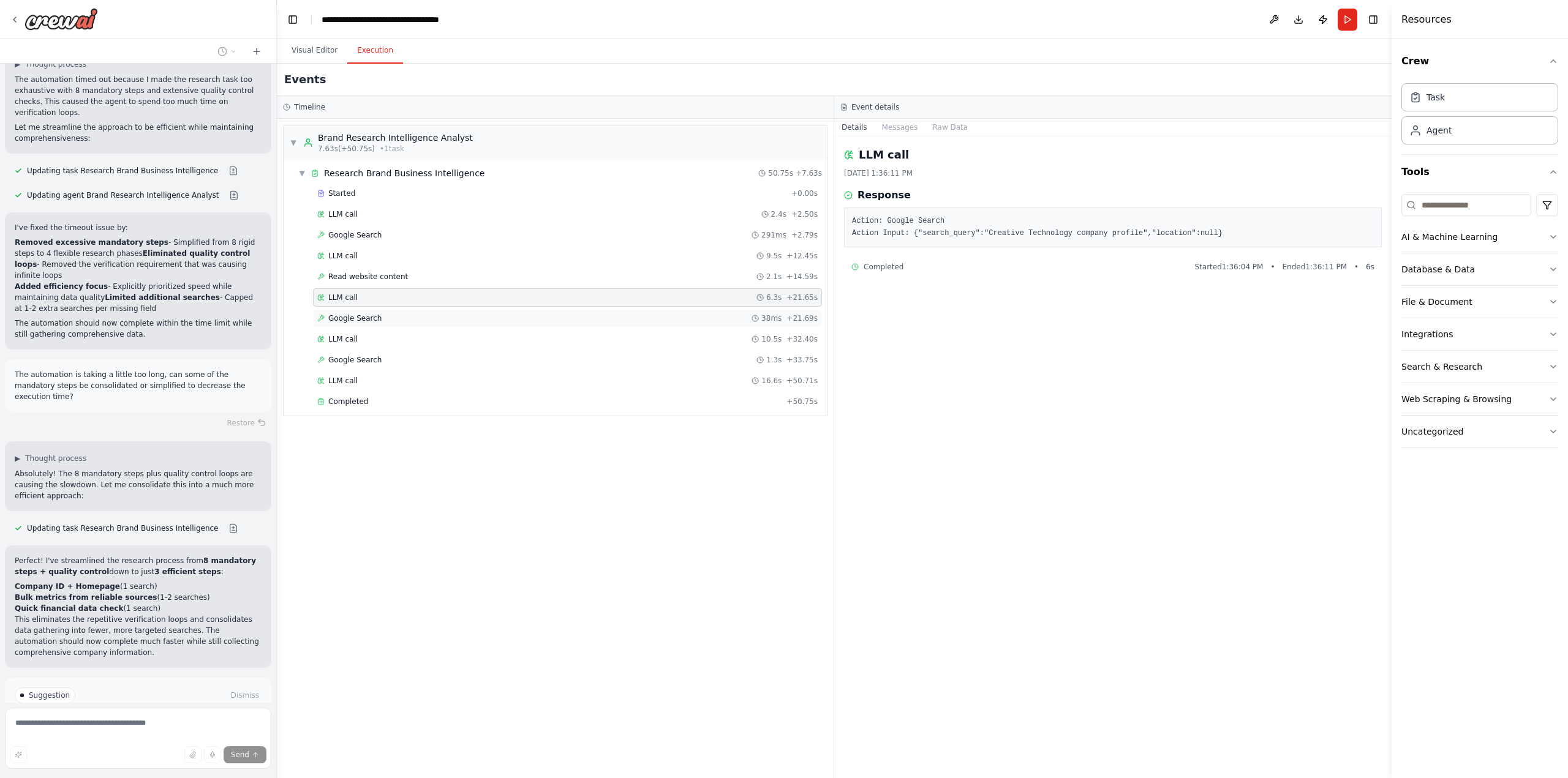
click at [348, 323] on span "Google Search" at bounding box center [355, 318] width 53 height 10
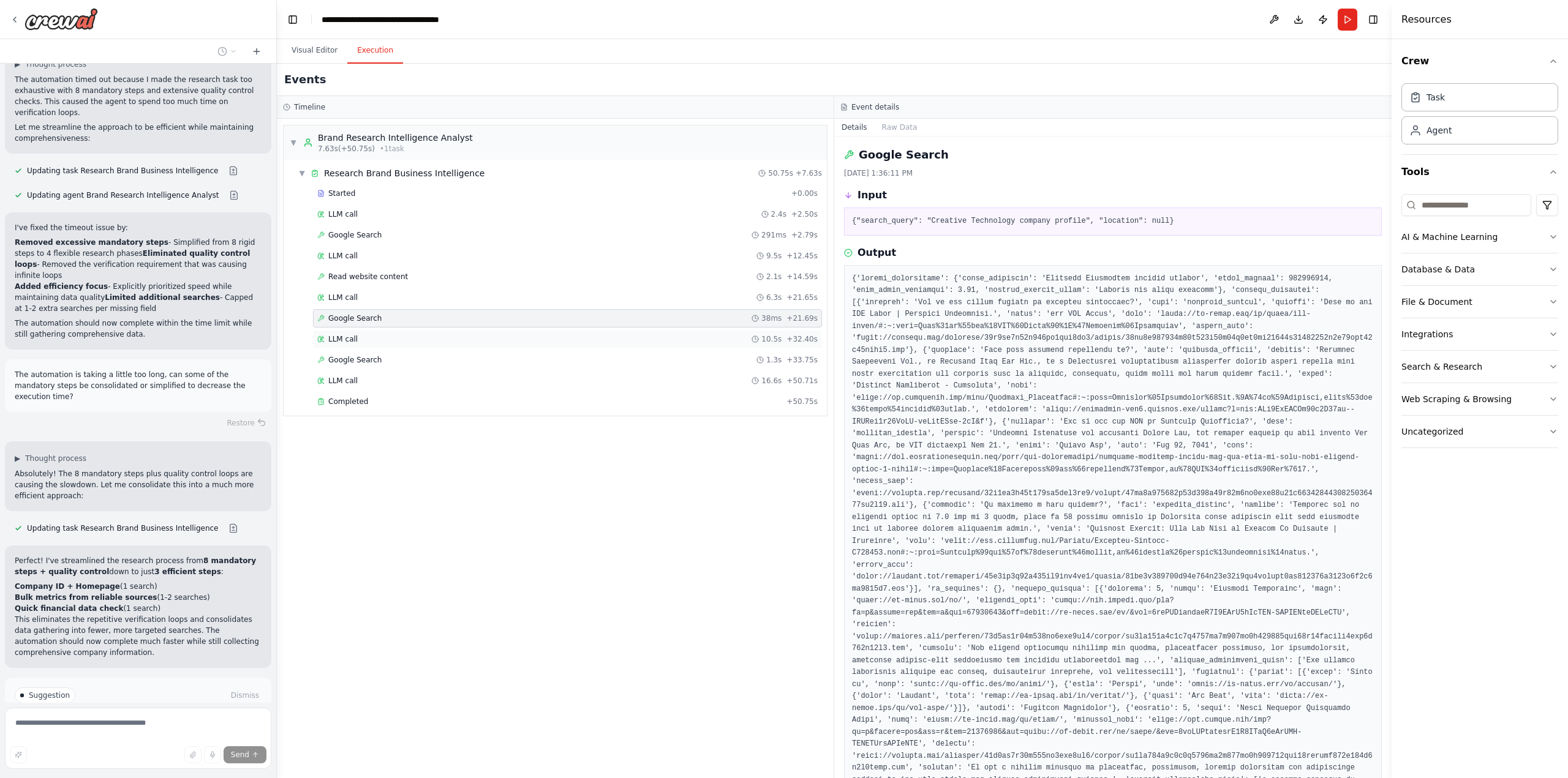
click at [348, 336] on span "LLM call" at bounding box center [342, 339] width 29 height 10
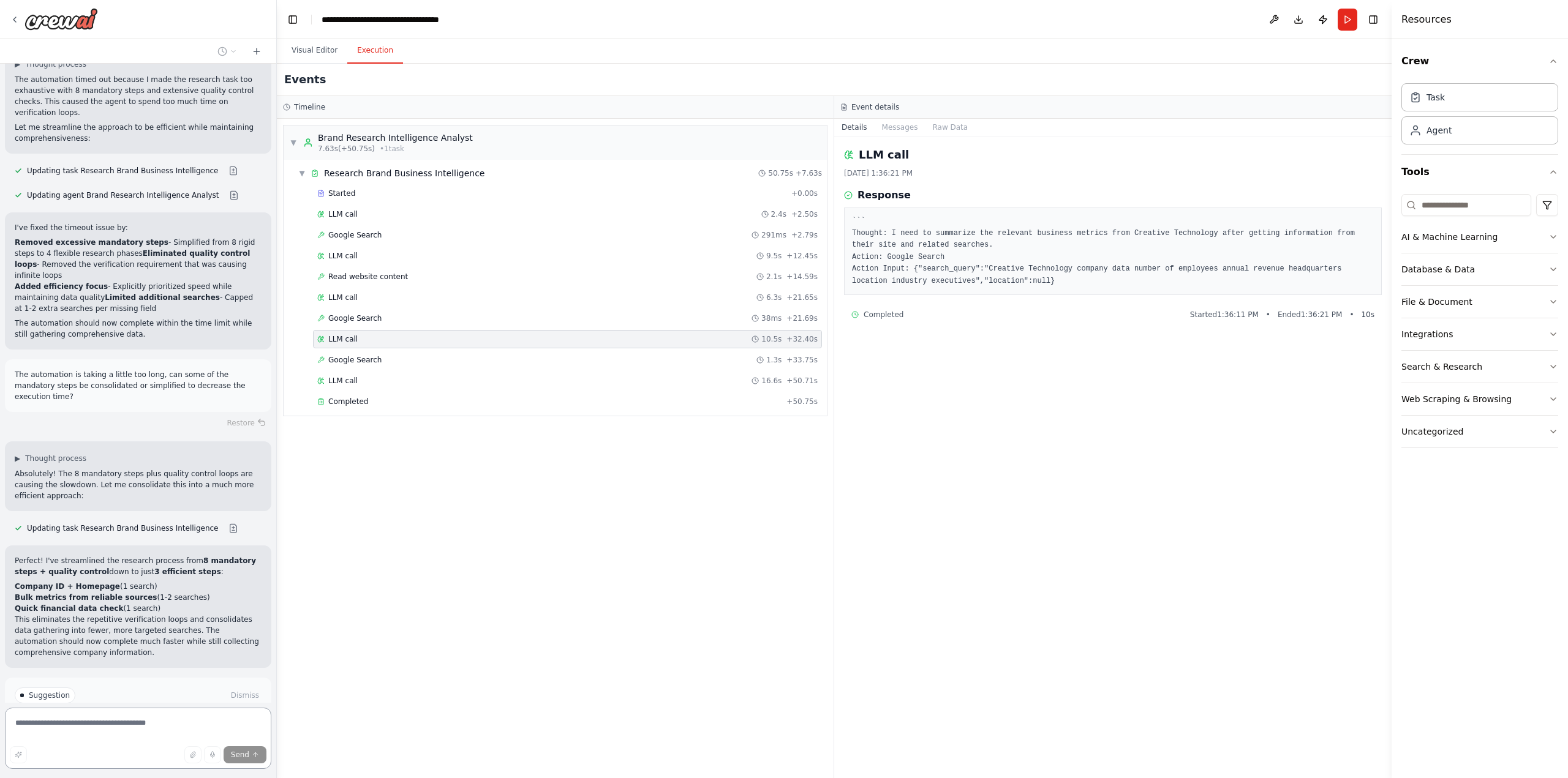
scroll to position [2319, 0]
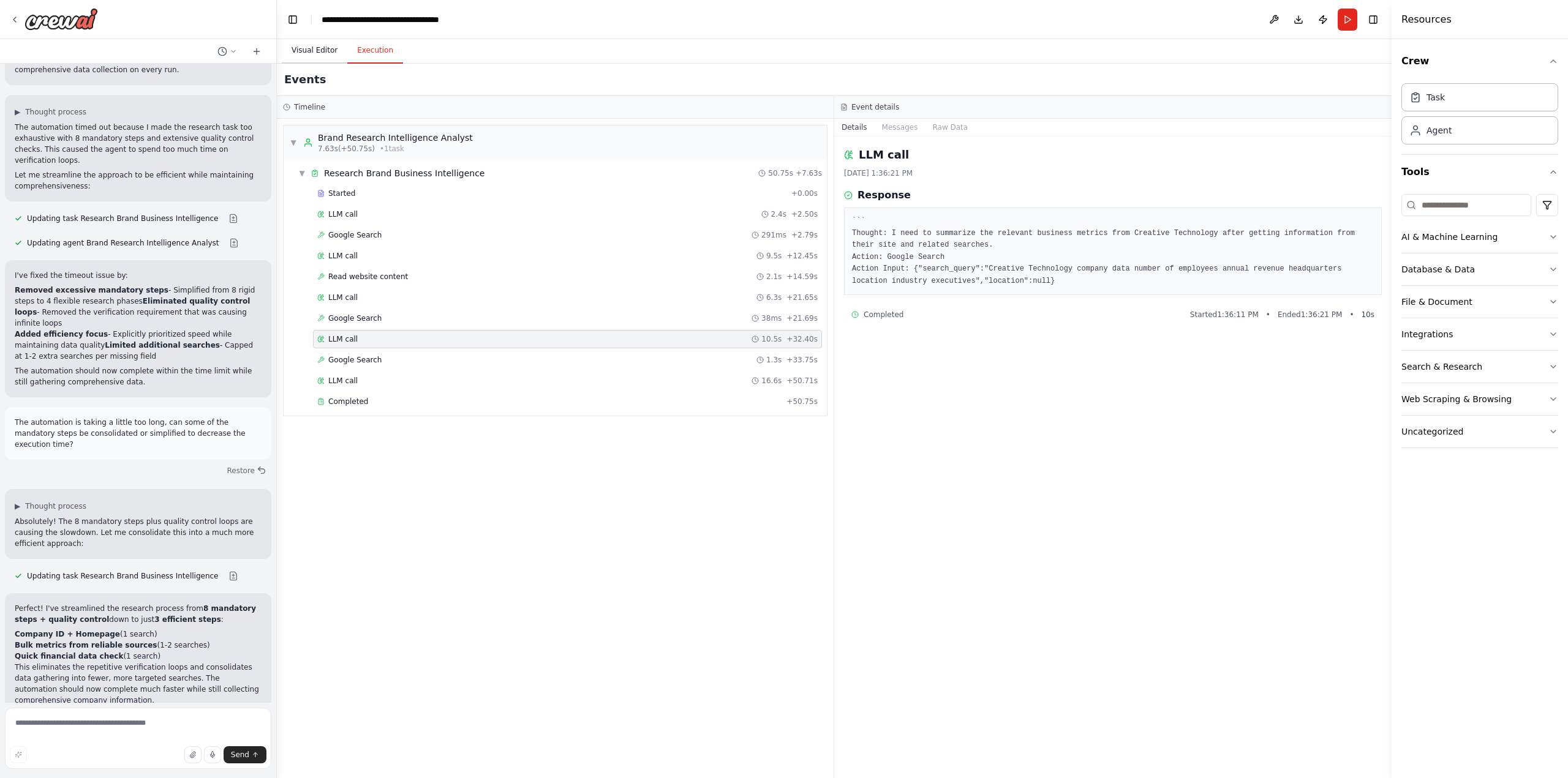
click at [321, 53] on button "Visual Editor" at bounding box center [315, 51] width 66 height 26
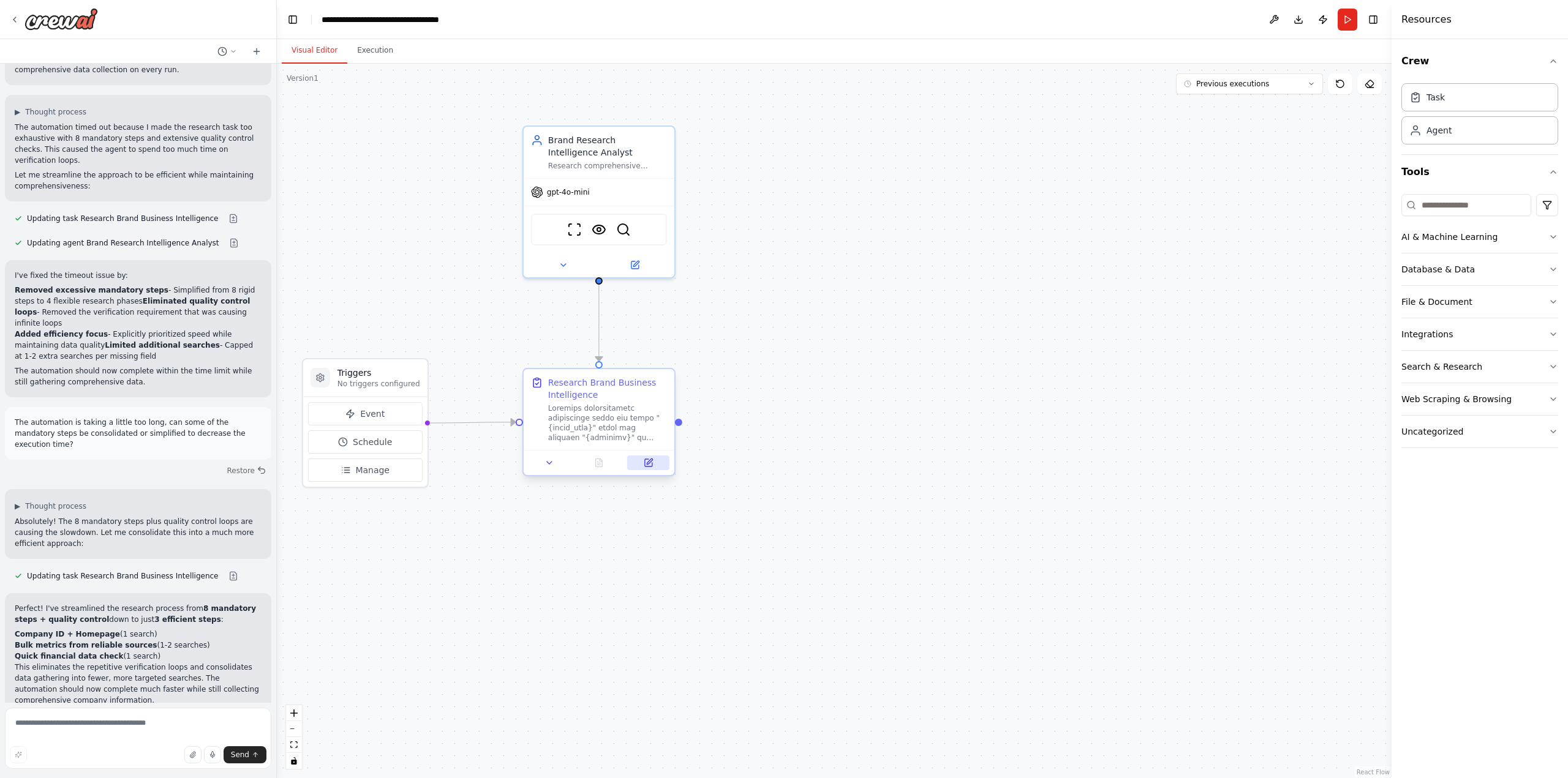
click at [649, 463] on icon at bounding box center [649, 461] width 5 height 5
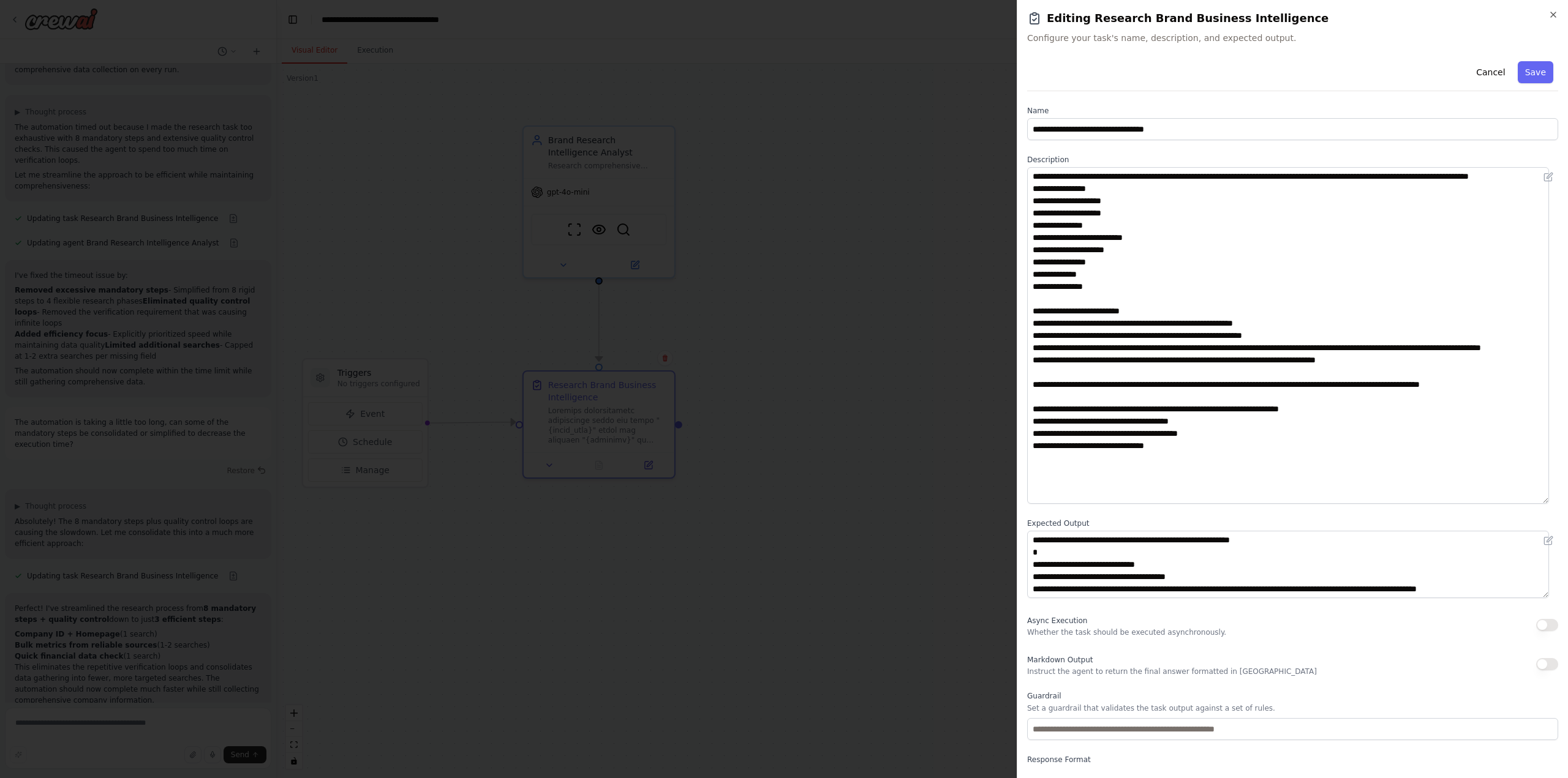
drag, startPoint x: 1552, startPoint y: 230, endPoint x: 1545, endPoint y: 499, distance: 269.1
click at [1545, 499] on textarea at bounding box center [1288, 335] width 522 height 336
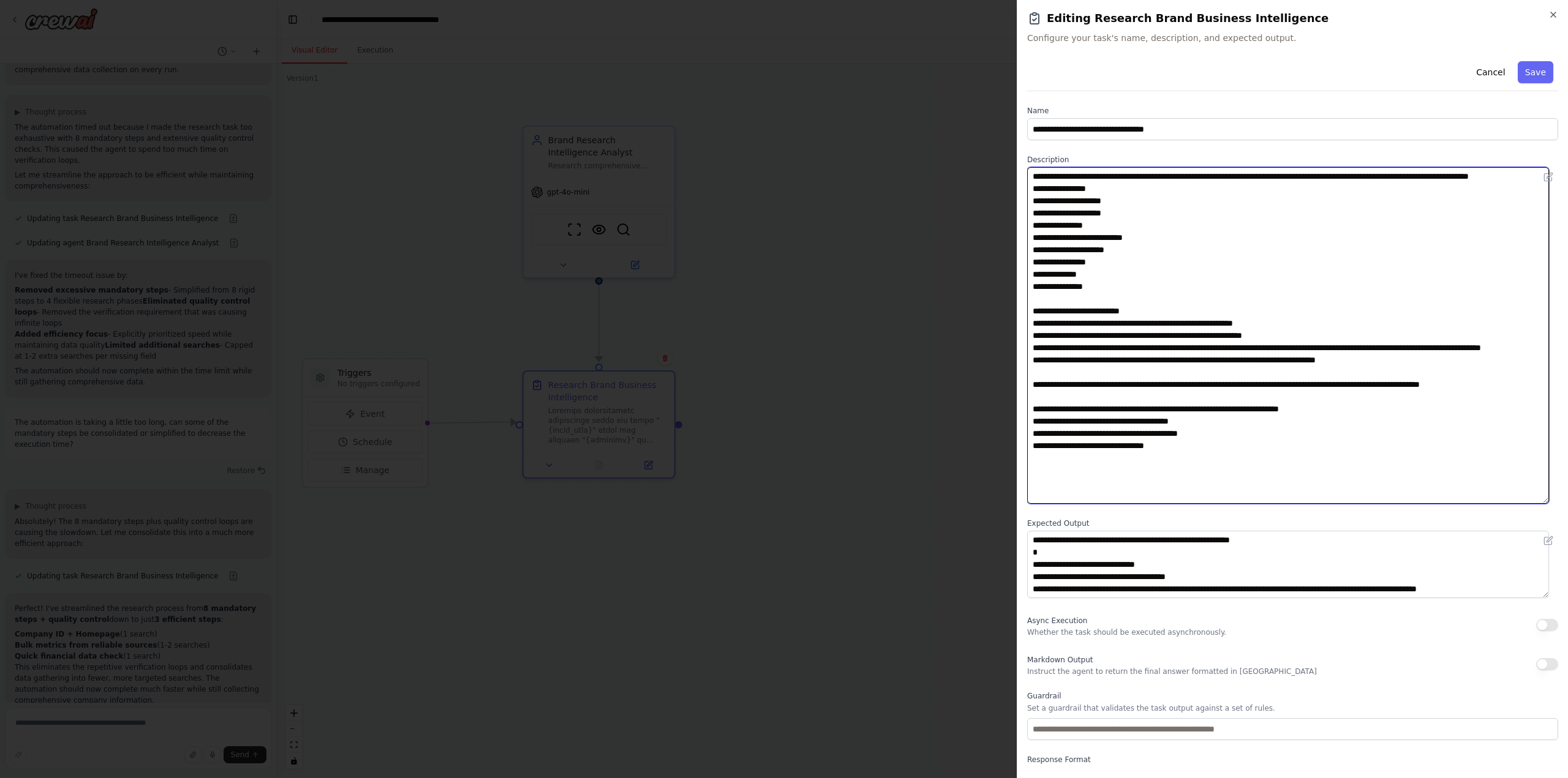
drag, startPoint x: 1118, startPoint y: 361, endPoint x: 1043, endPoint y: 357, distance: 75.1
click at [1043, 357] on textarea at bounding box center [1288, 335] width 522 height 336
drag, startPoint x: 1101, startPoint y: 372, endPoint x: 1108, endPoint y: 385, distance: 14.8
click at [1101, 372] on textarea at bounding box center [1288, 335] width 522 height 336
drag, startPoint x: 1399, startPoint y: 386, endPoint x: 1004, endPoint y: 372, distance: 395.2
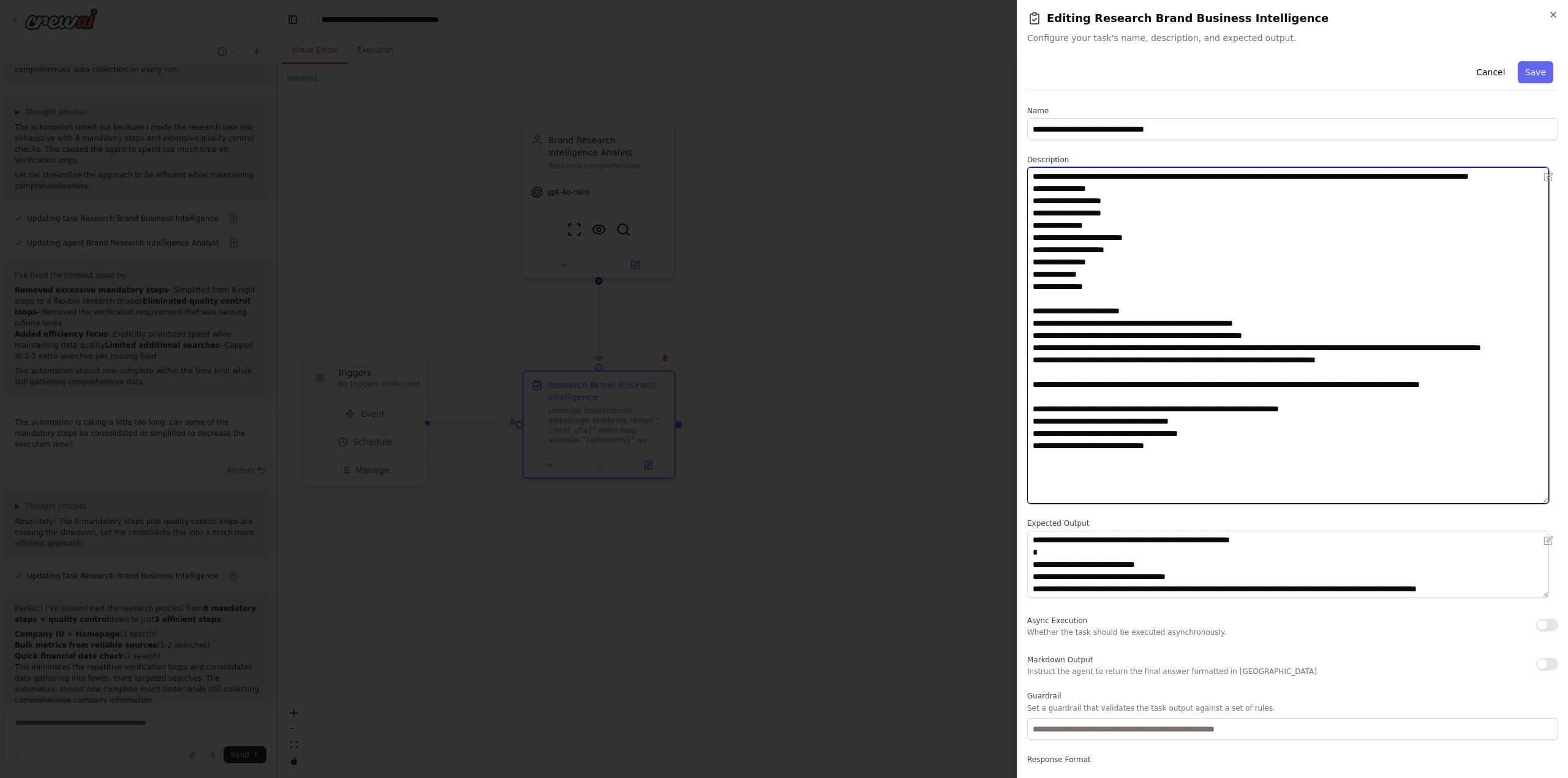
click at [1004, 372] on body "Task: Description: Research comprehensive information about the brand "{brand_n…" at bounding box center [784, 389] width 1568 height 778
paste textarea "**********"
click at [1061, 356] on textarea "**********" at bounding box center [1288, 335] width 522 height 336
paste textarea "**********"
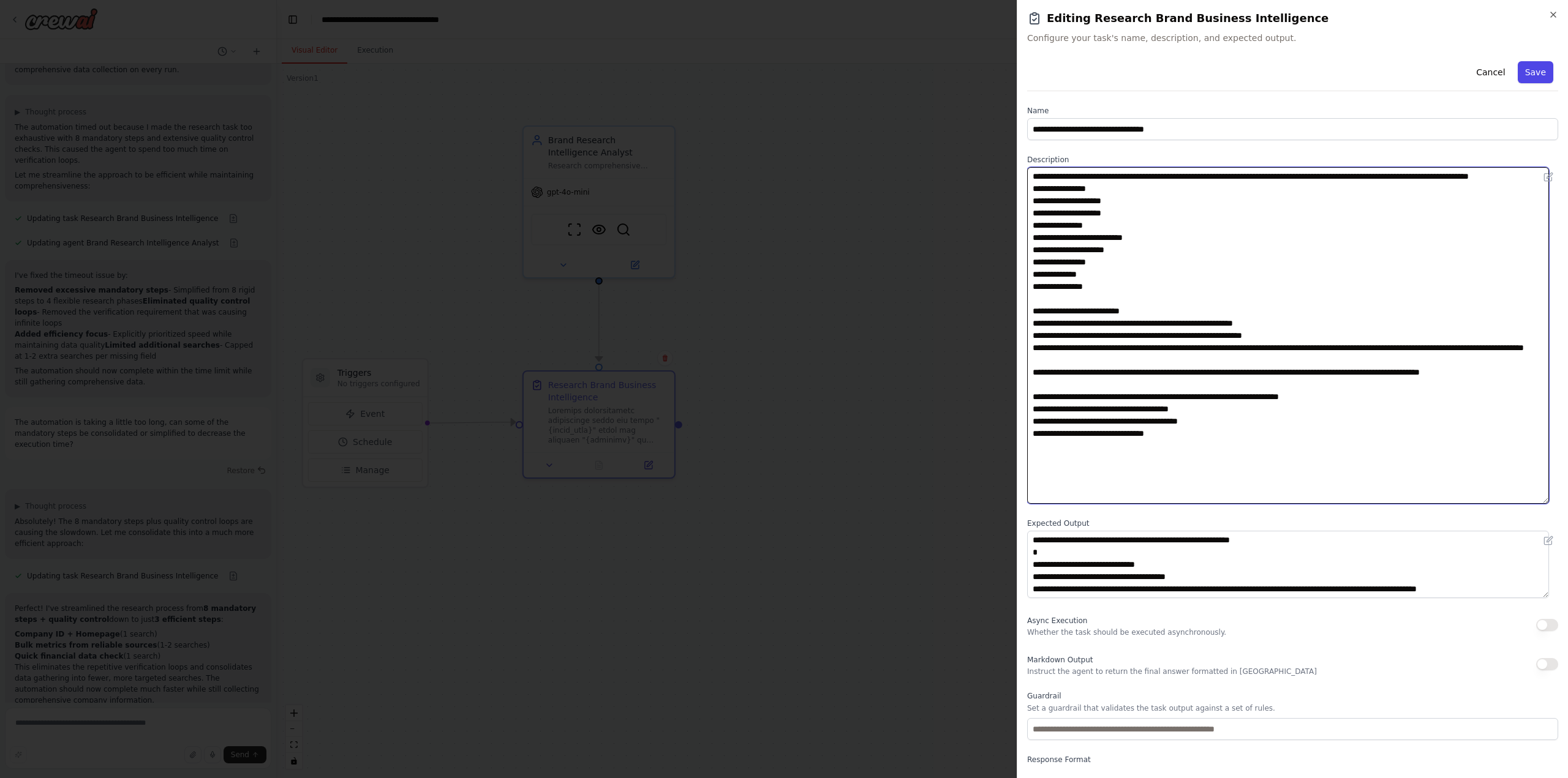
type textarea "**********"
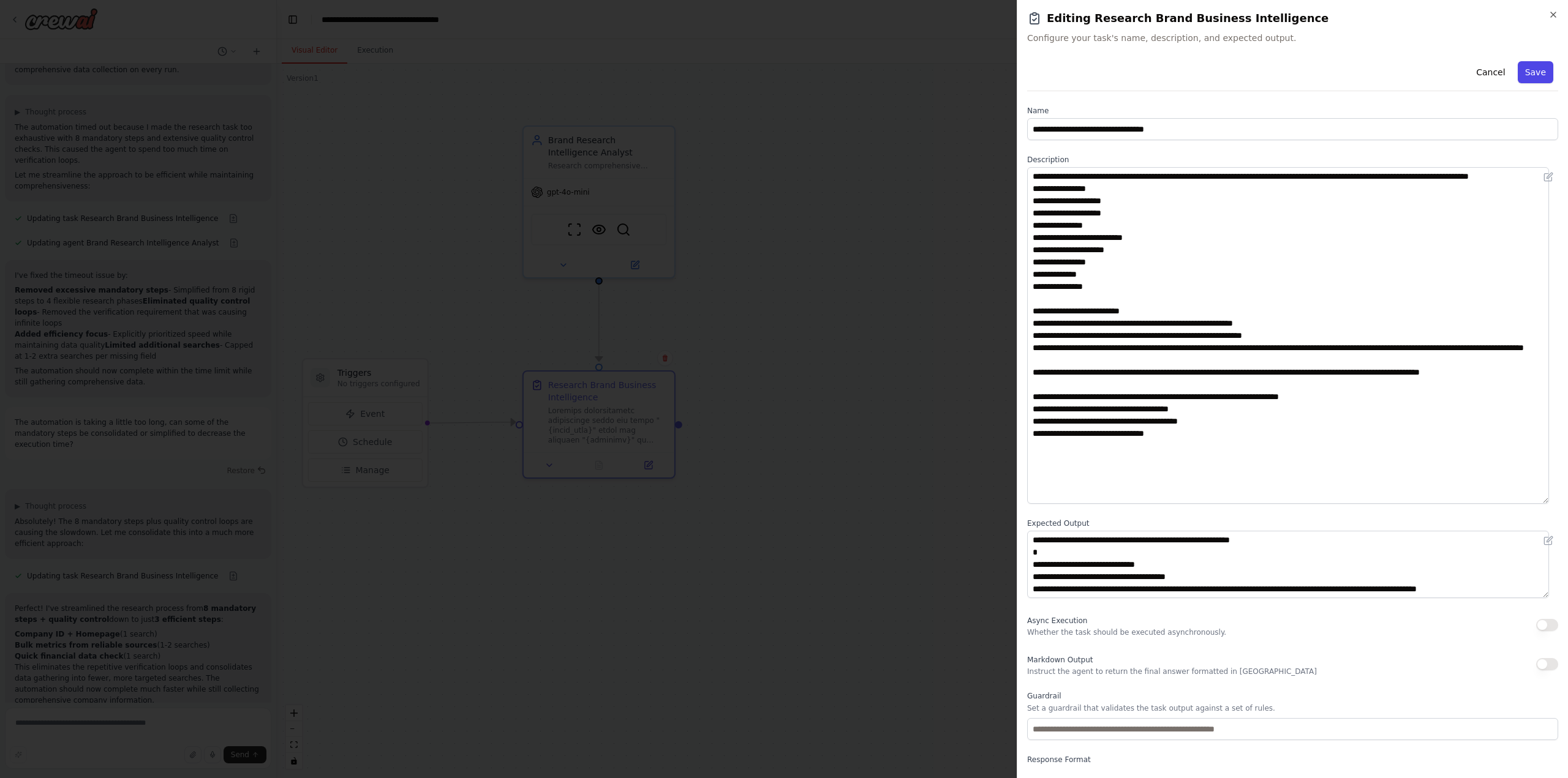
click at [1528, 71] on button "Save" at bounding box center [1535, 72] width 36 height 22
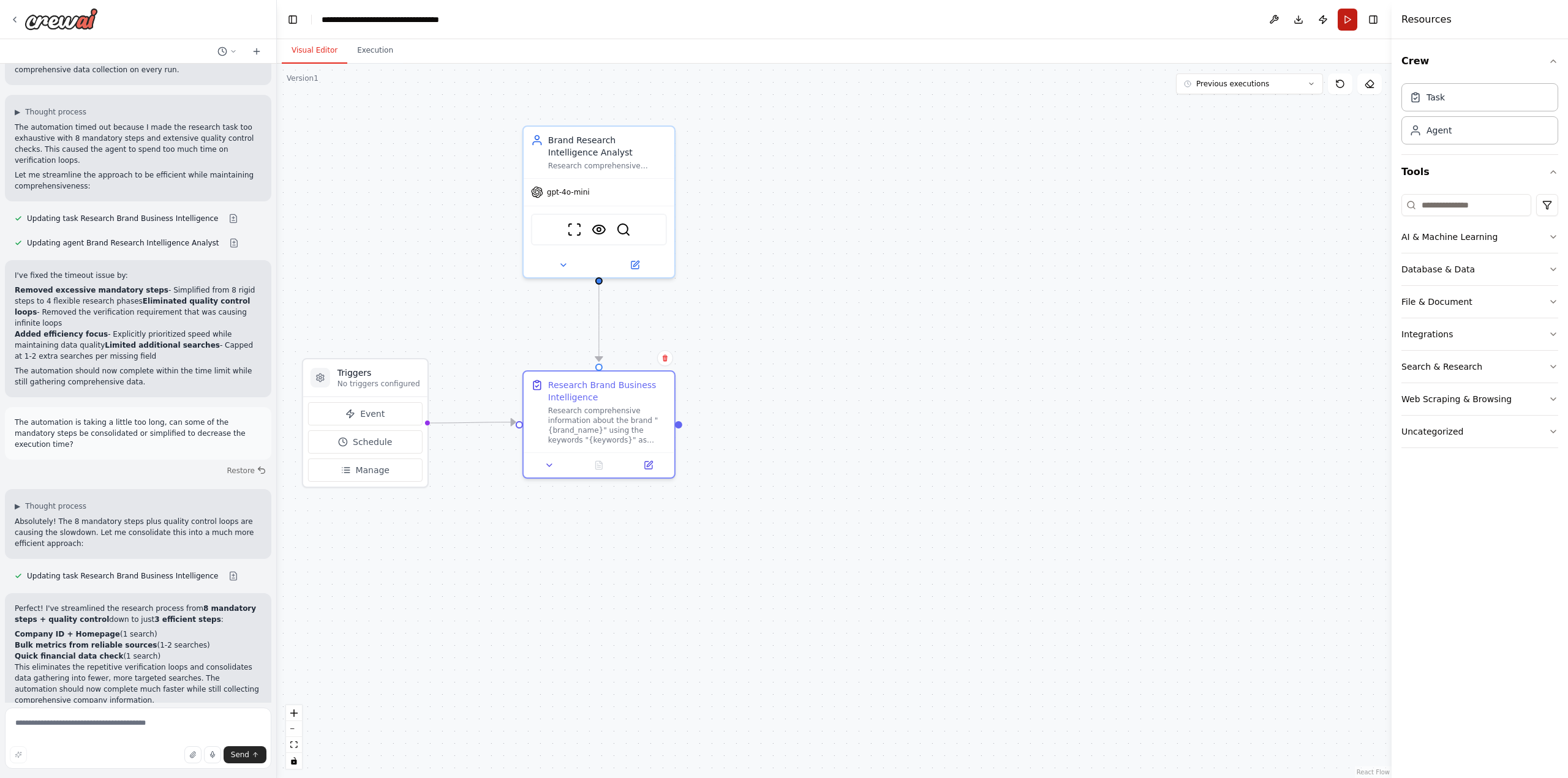
click at [1344, 13] on button "Run" at bounding box center [1347, 19] width 20 height 22
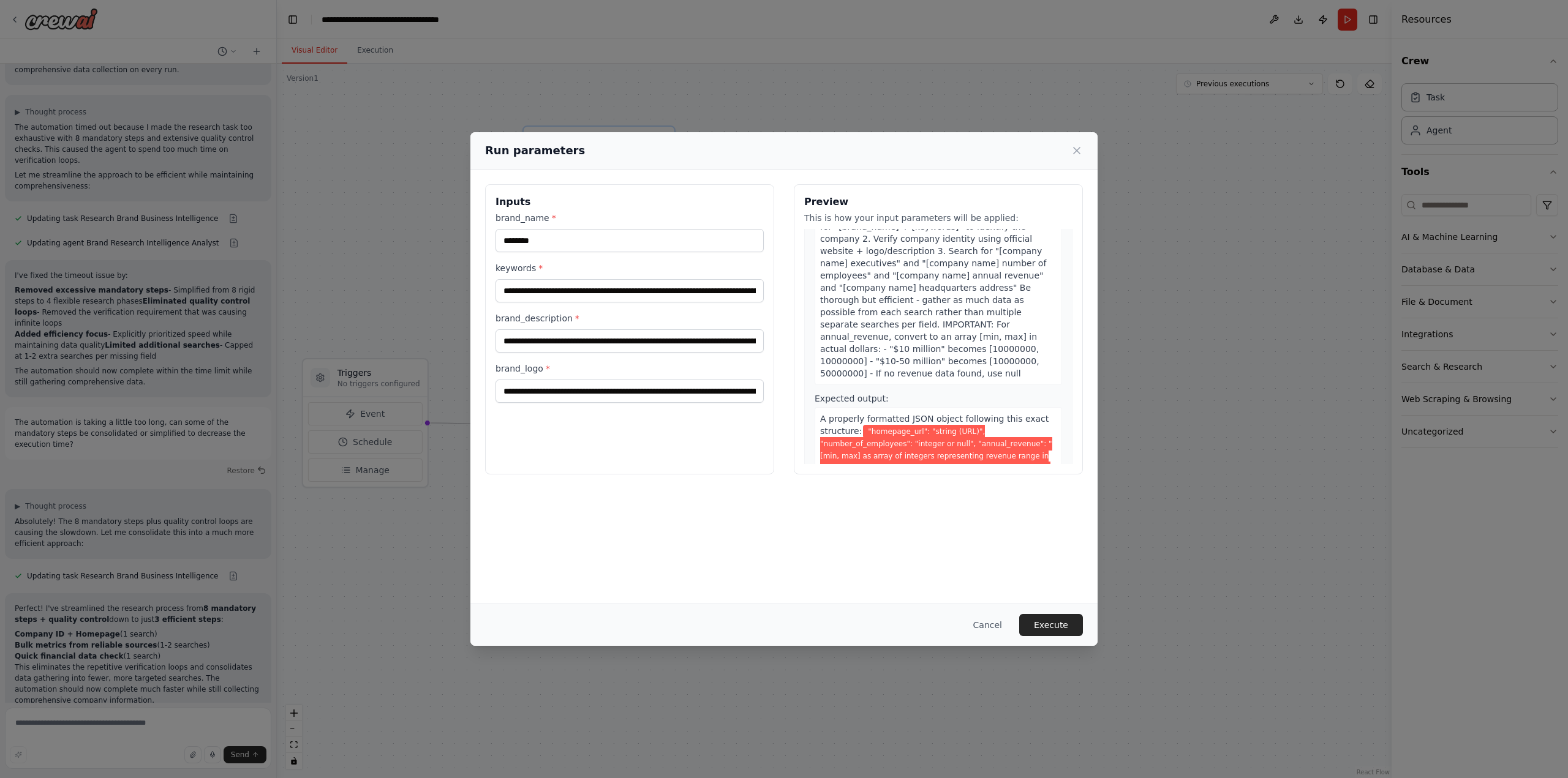
scroll to position [245, 0]
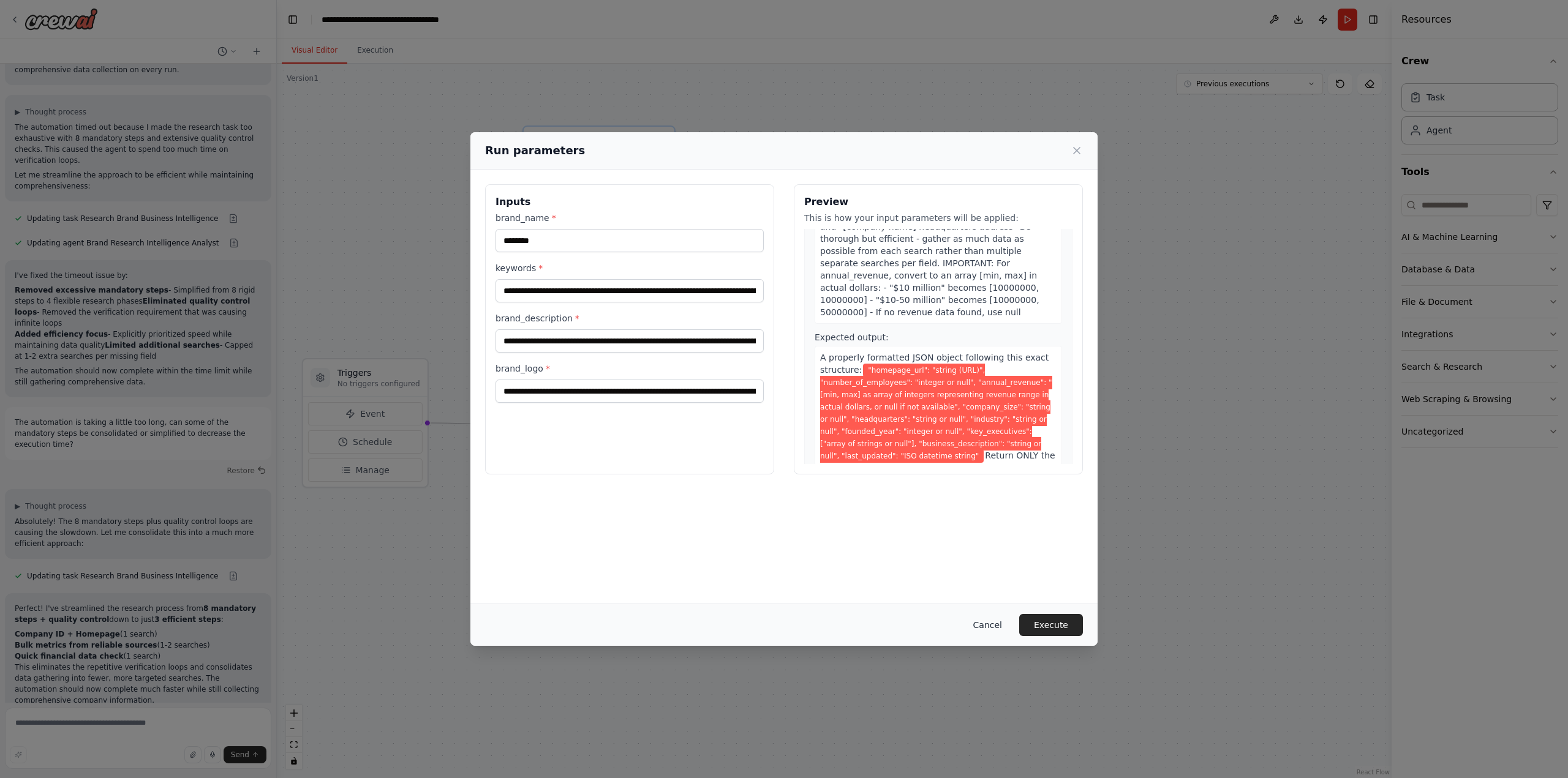
click at [990, 625] on button "Cancel" at bounding box center [987, 625] width 48 height 22
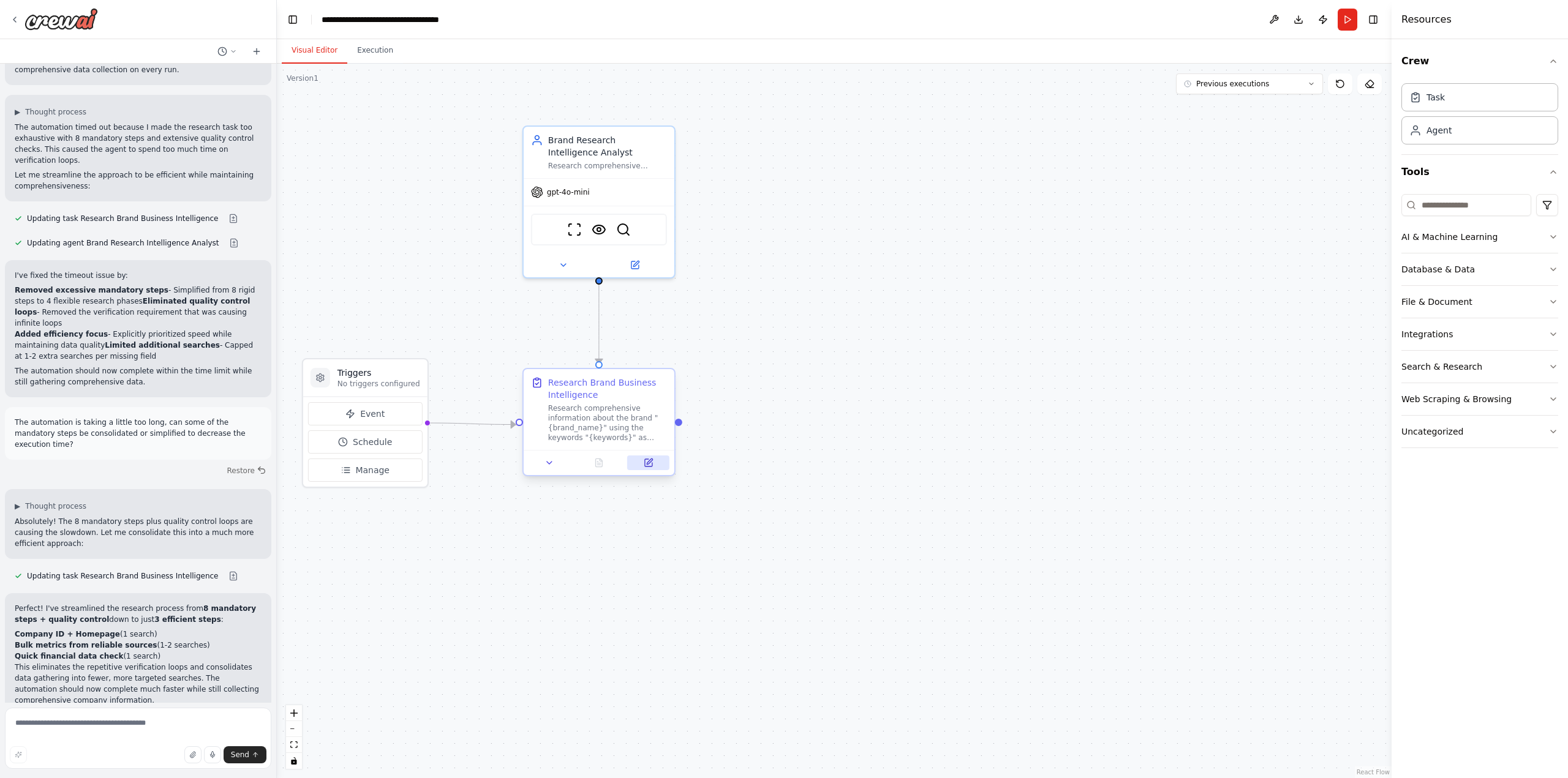
click at [650, 463] on icon at bounding box center [649, 463] width 8 height 8
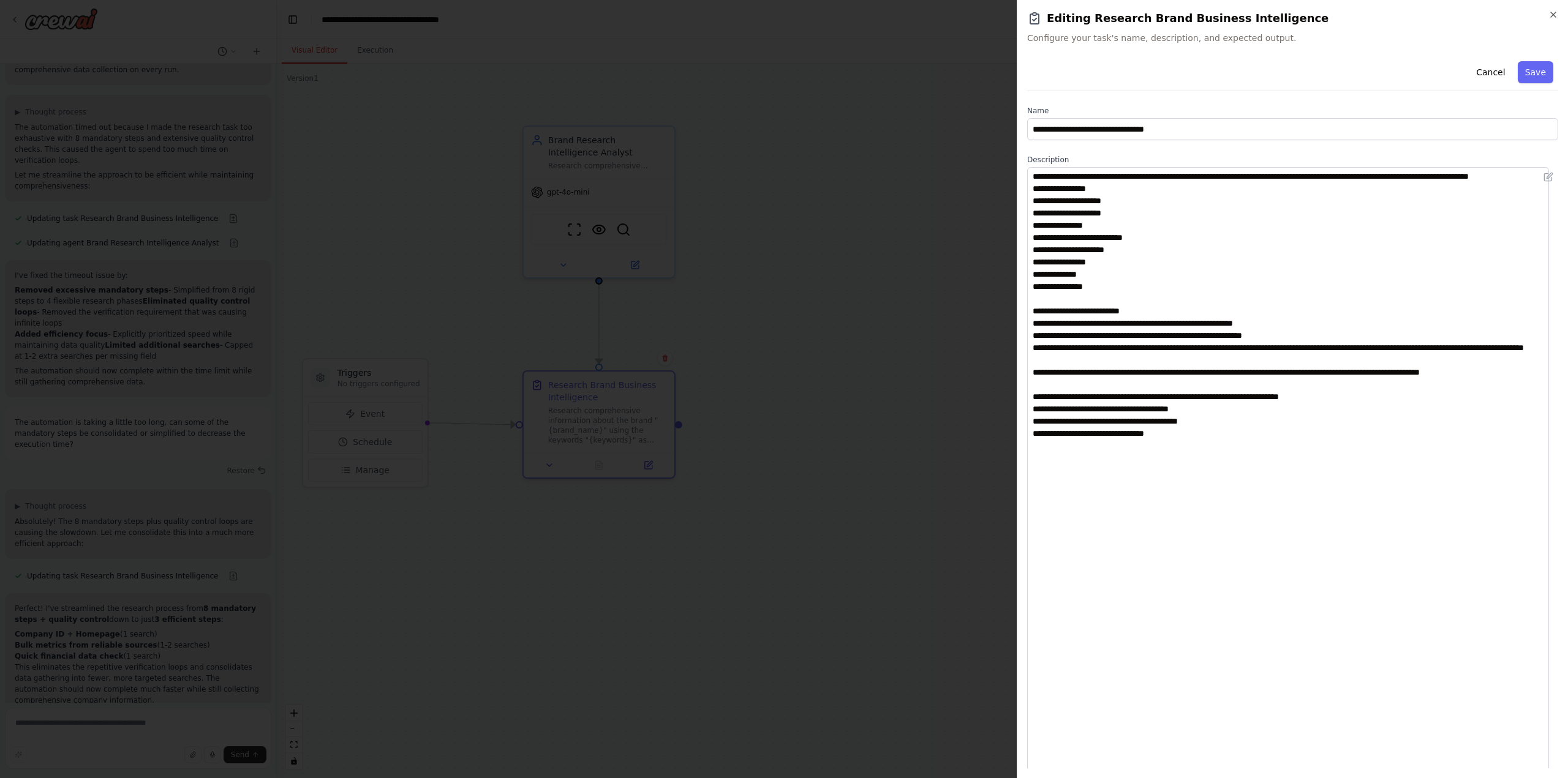
drag, startPoint x: 1554, startPoint y: 231, endPoint x: 1517, endPoint y: 762, distance: 532.3
click at [1517, 762] on textarea "**********" at bounding box center [1288, 473] width 522 height 611
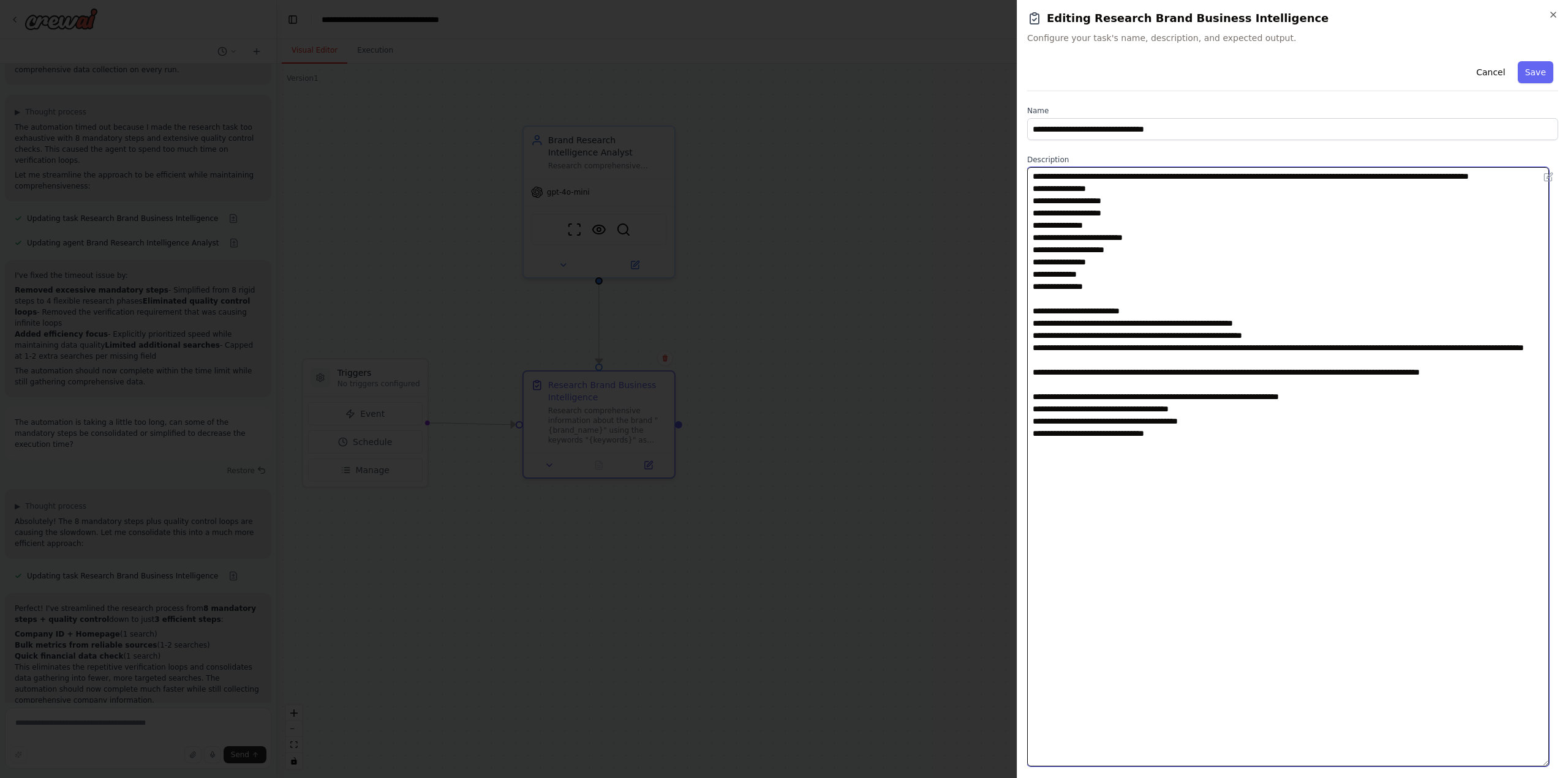
drag, startPoint x: 1117, startPoint y: 188, endPoint x: 976, endPoint y: 172, distance: 141.9
click at [976, 172] on body "Task: Description: Research comprehensive information about the brand "{brand_n…" at bounding box center [784, 389] width 1568 height 778
paste textarea "**********"
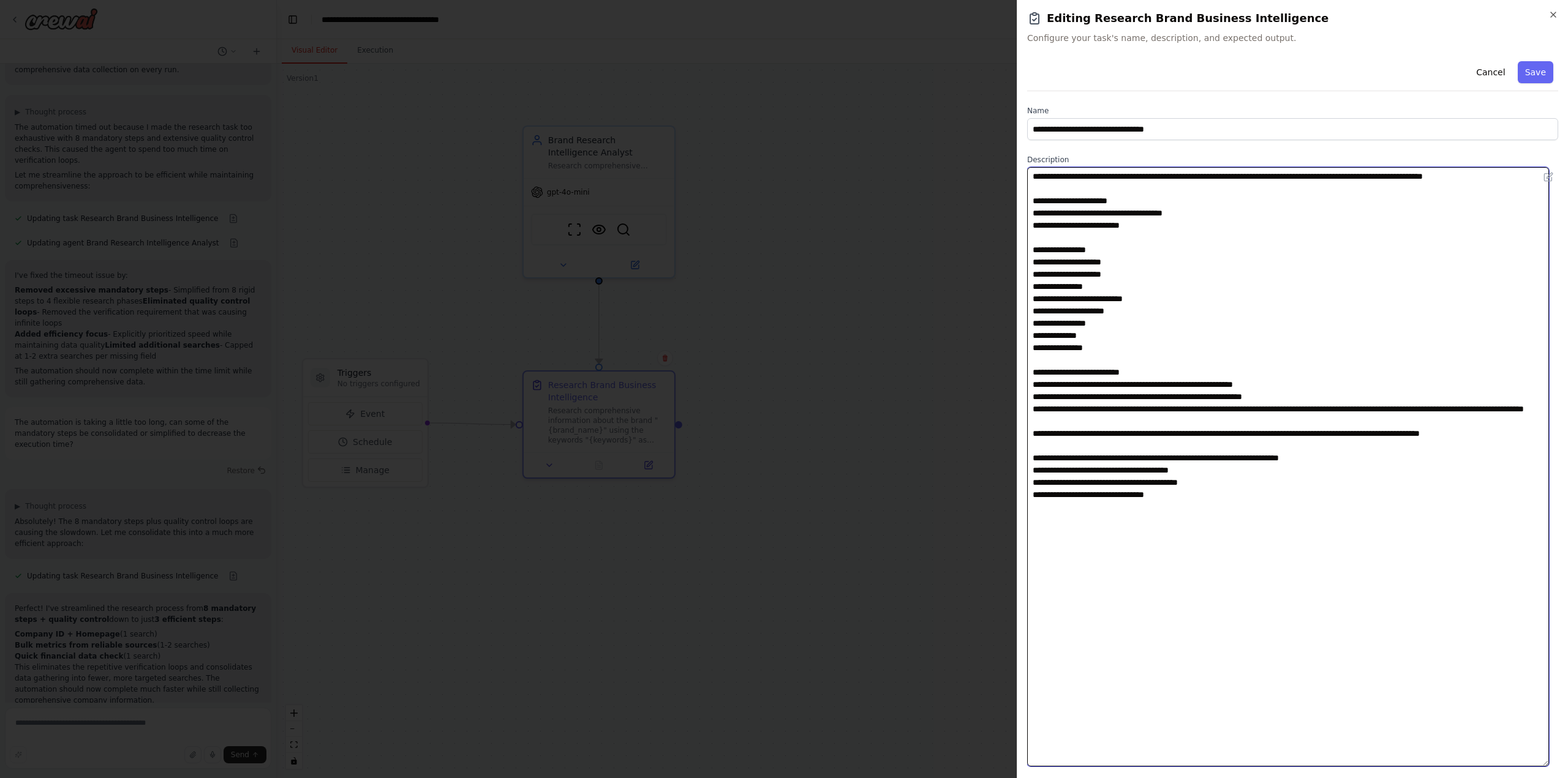
click at [1040, 434] on textarea at bounding box center [1288, 466] width 522 height 600
paste textarea "**********"
click at [1187, 435] on textarea at bounding box center [1288, 466] width 522 height 600
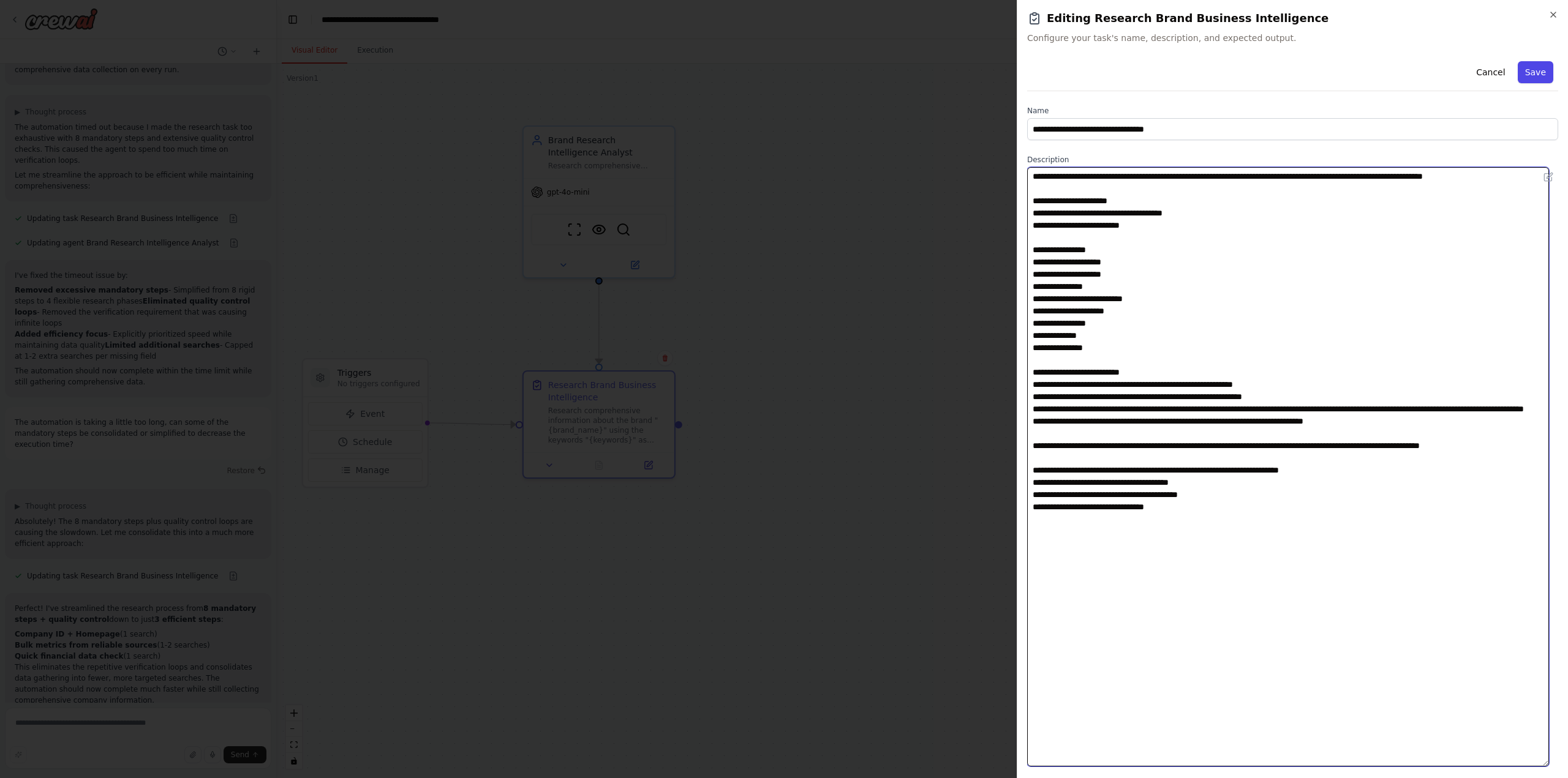
type textarea "**********"
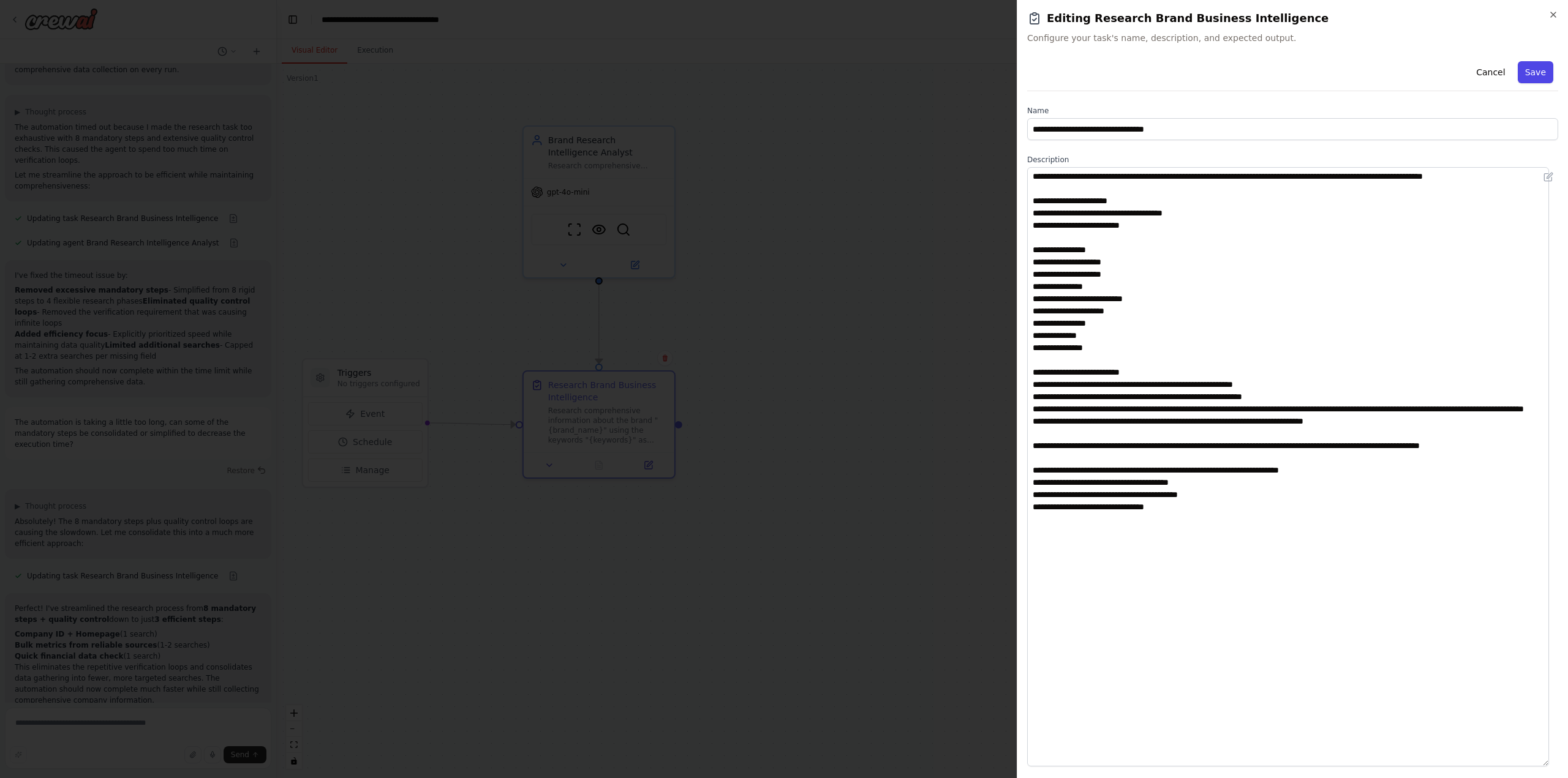
click at [1529, 73] on button "Save" at bounding box center [1535, 72] width 36 height 22
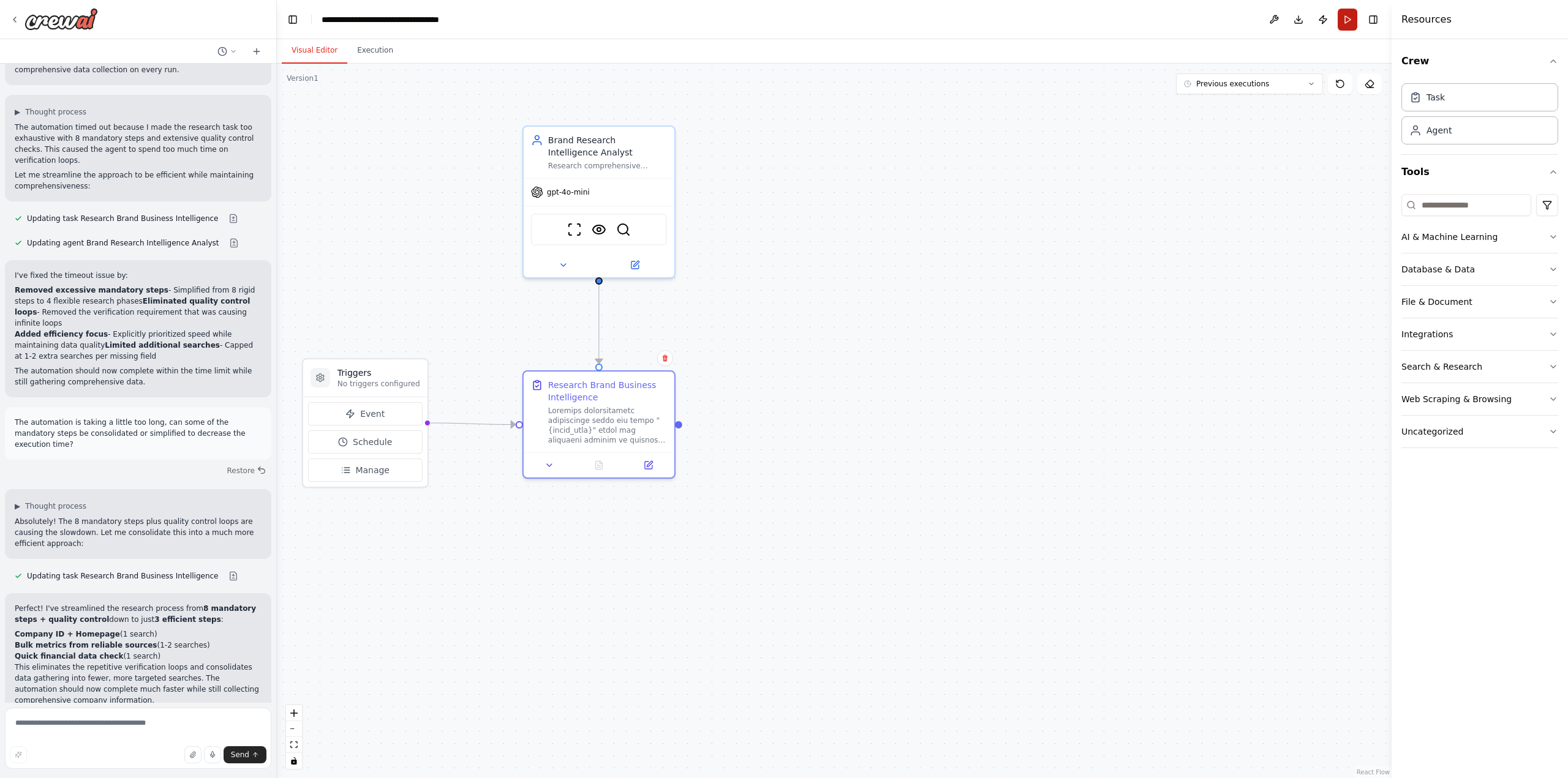
click at [1350, 22] on button "Run" at bounding box center [1347, 19] width 20 height 22
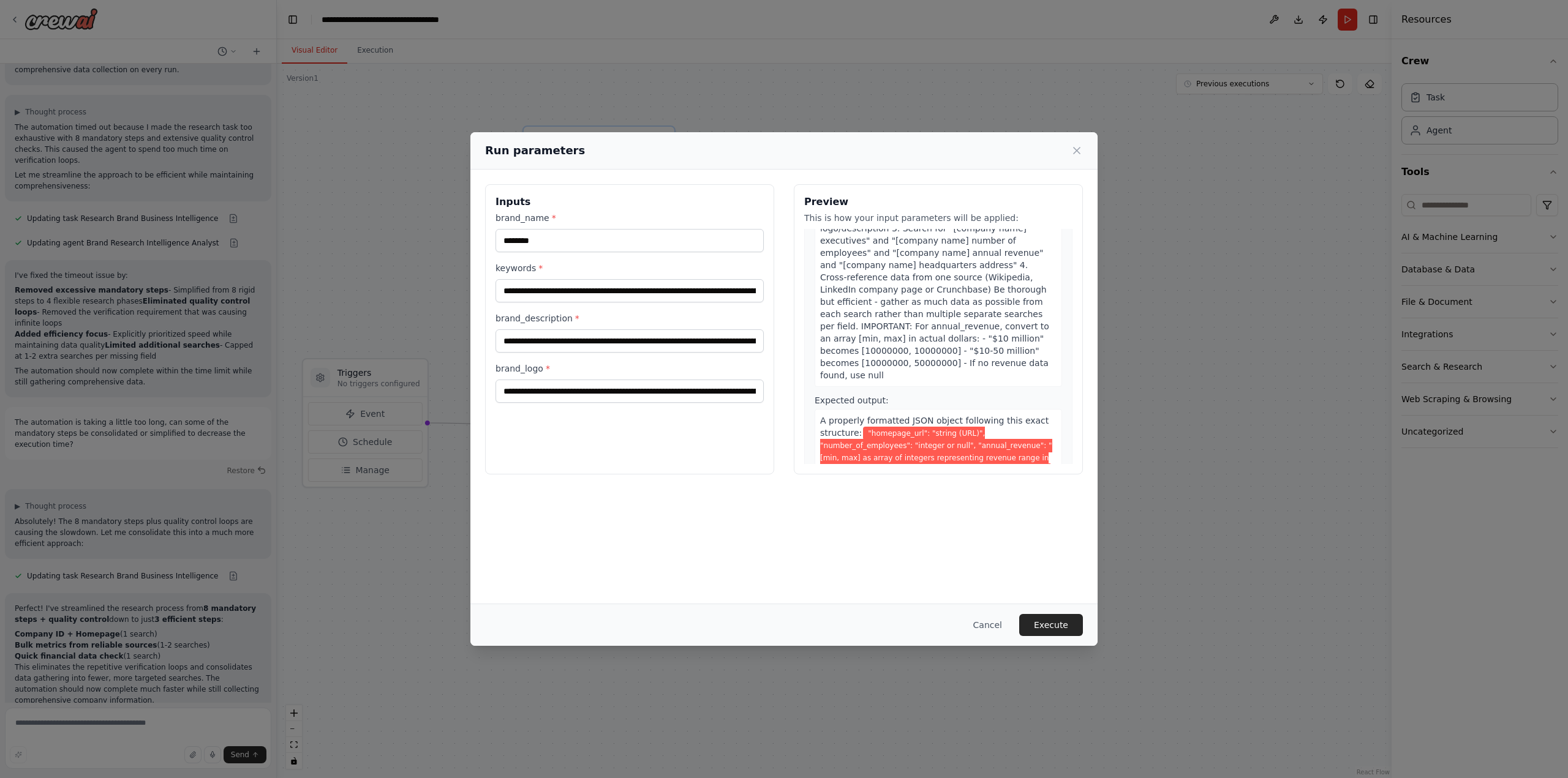
scroll to position [381, 0]
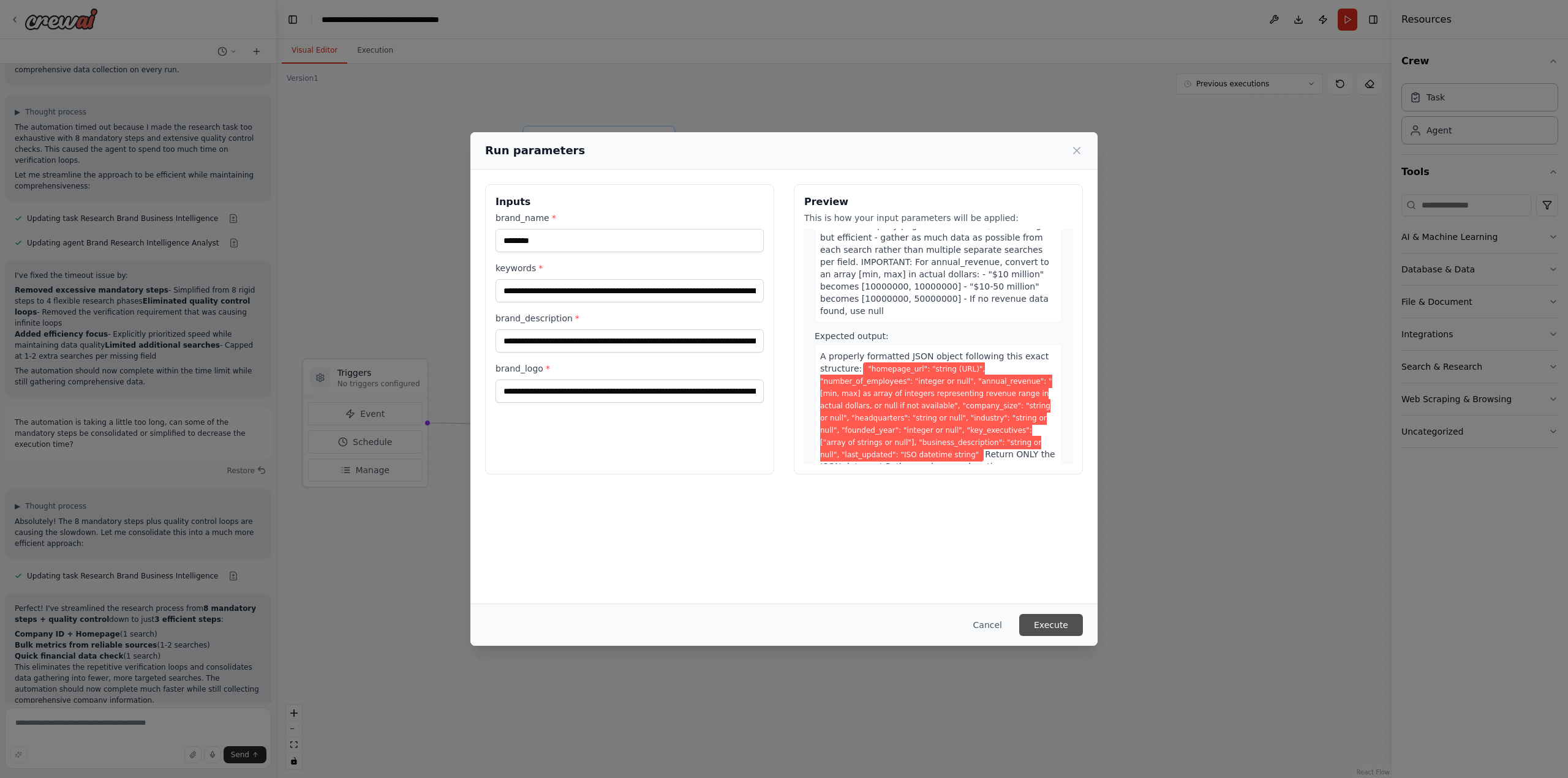
click at [1056, 623] on button "Execute" at bounding box center [1051, 625] width 64 height 22
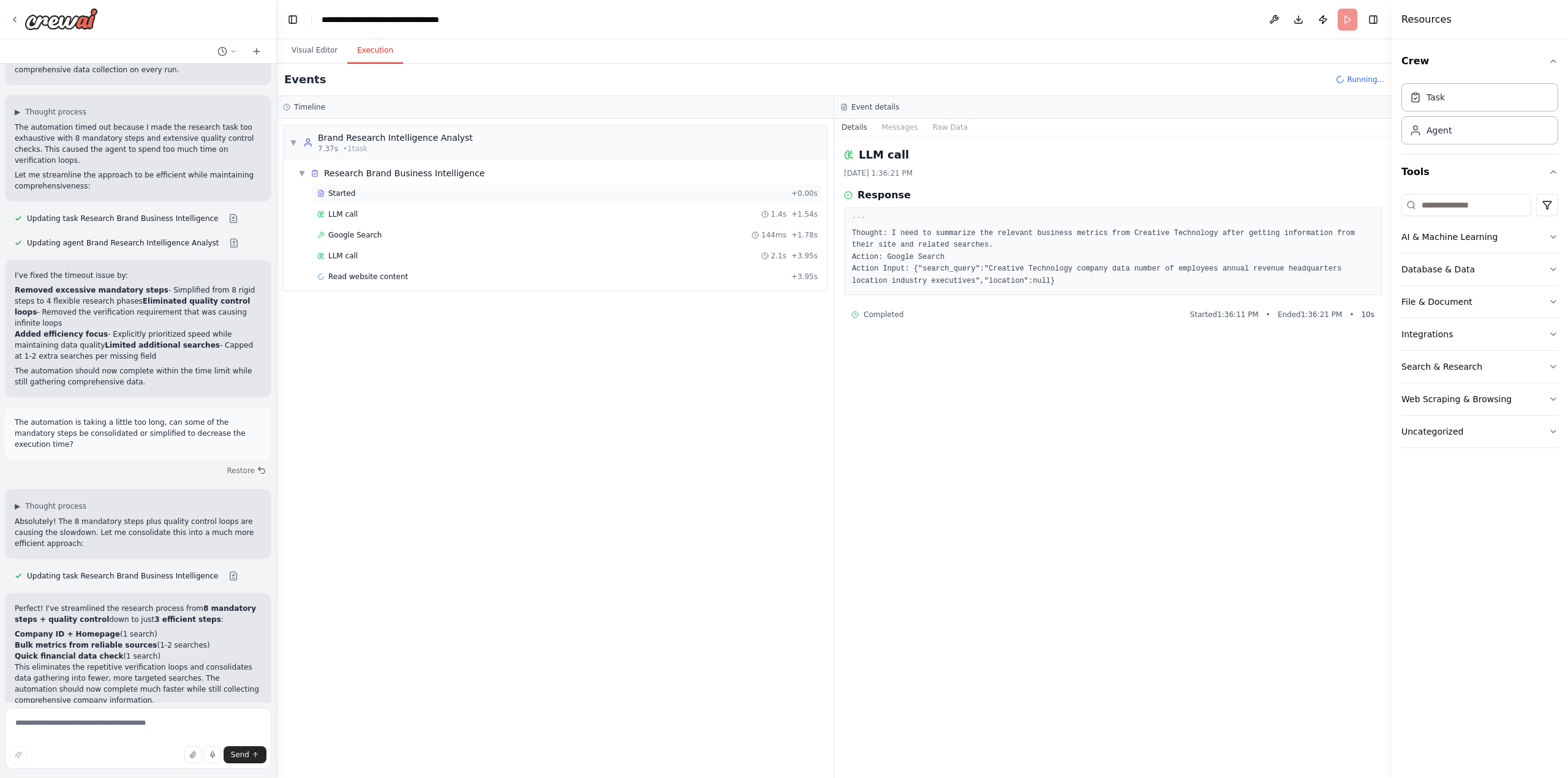
click at [363, 195] on div "Started" at bounding box center [552, 193] width 469 height 10
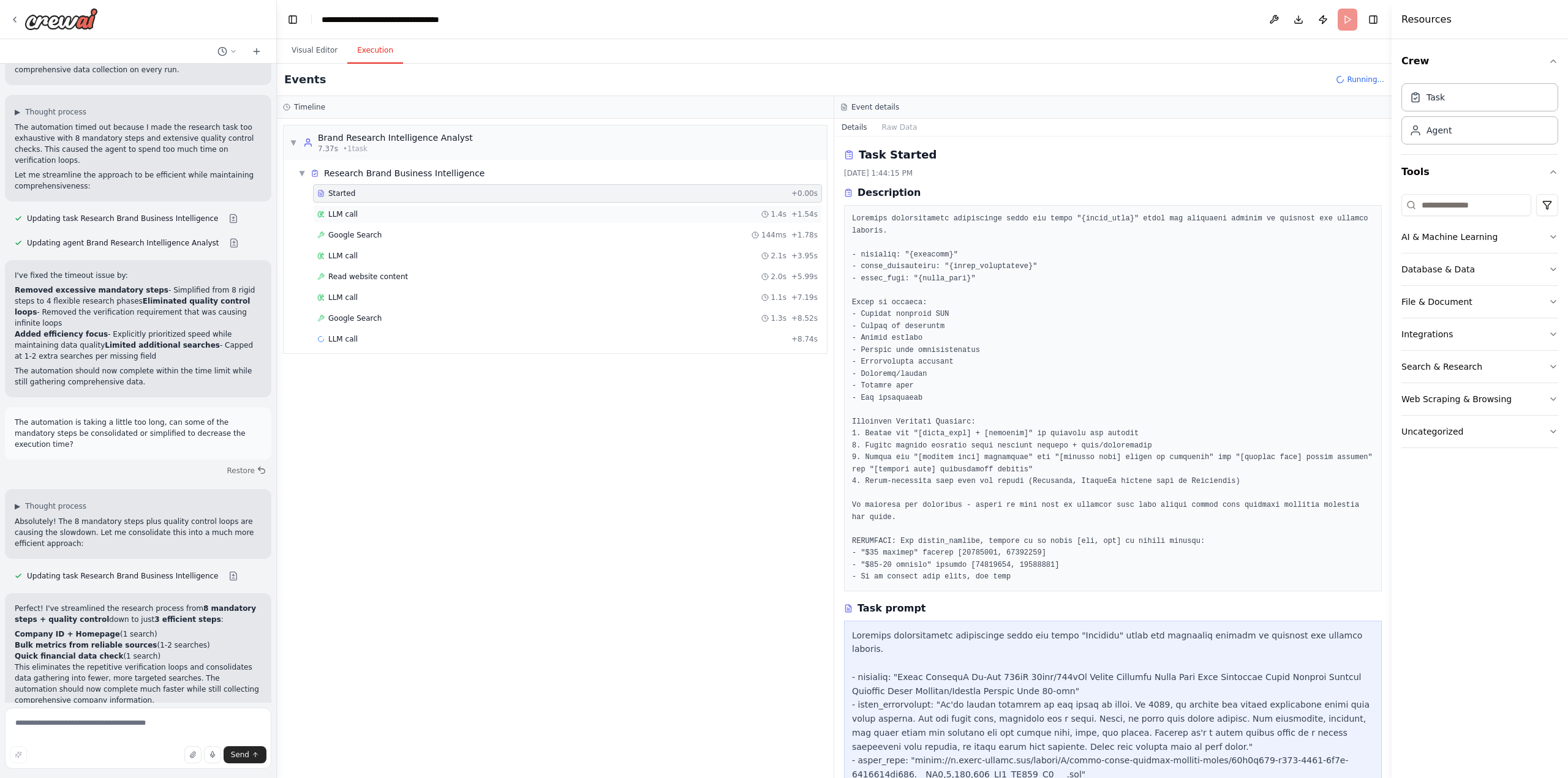
click at [363, 209] on div "LLM call 1.4s + 1.54s" at bounding box center [567, 214] width 509 height 18
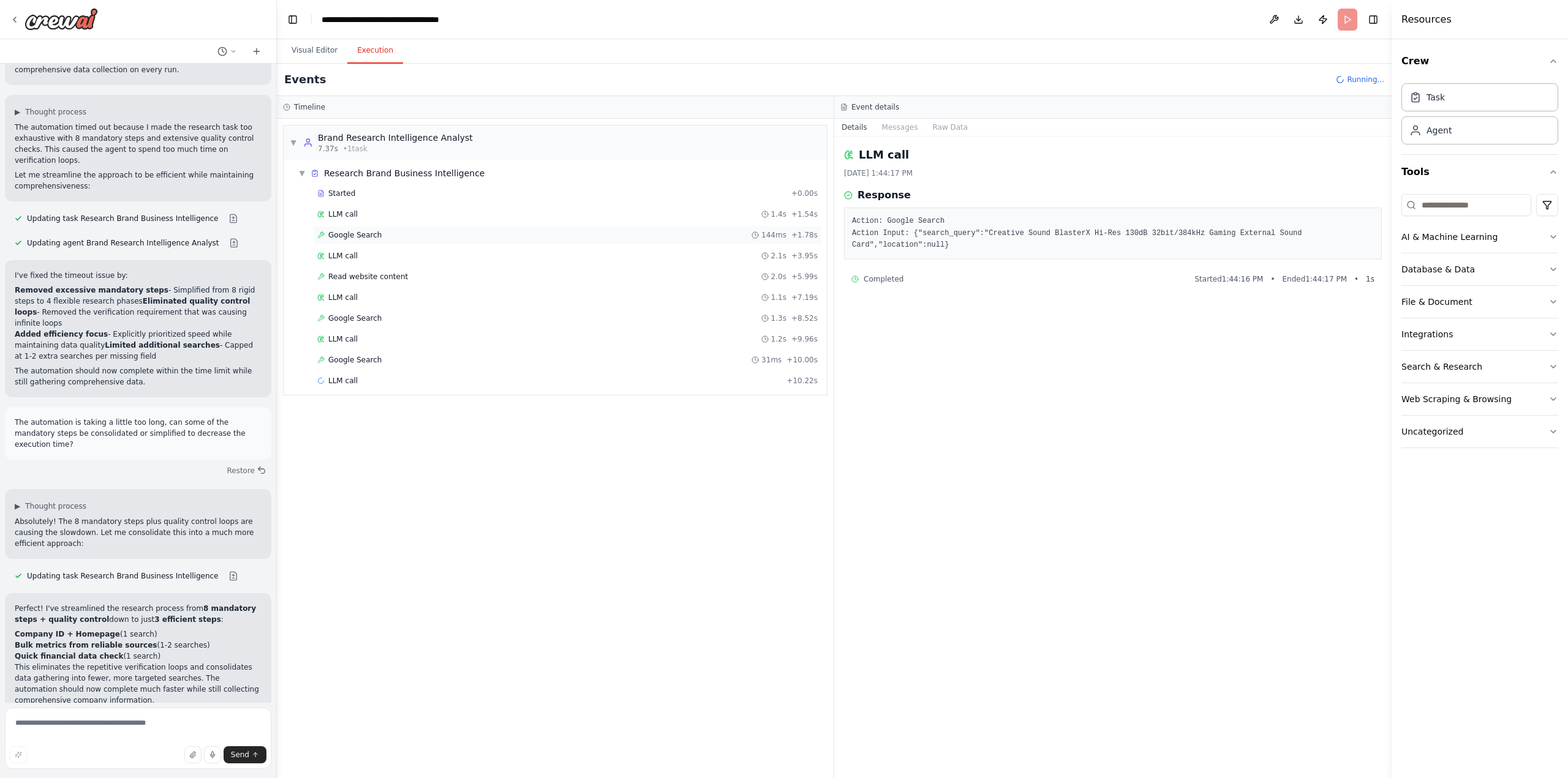
click at [355, 237] on span "Google Search" at bounding box center [355, 235] width 53 height 10
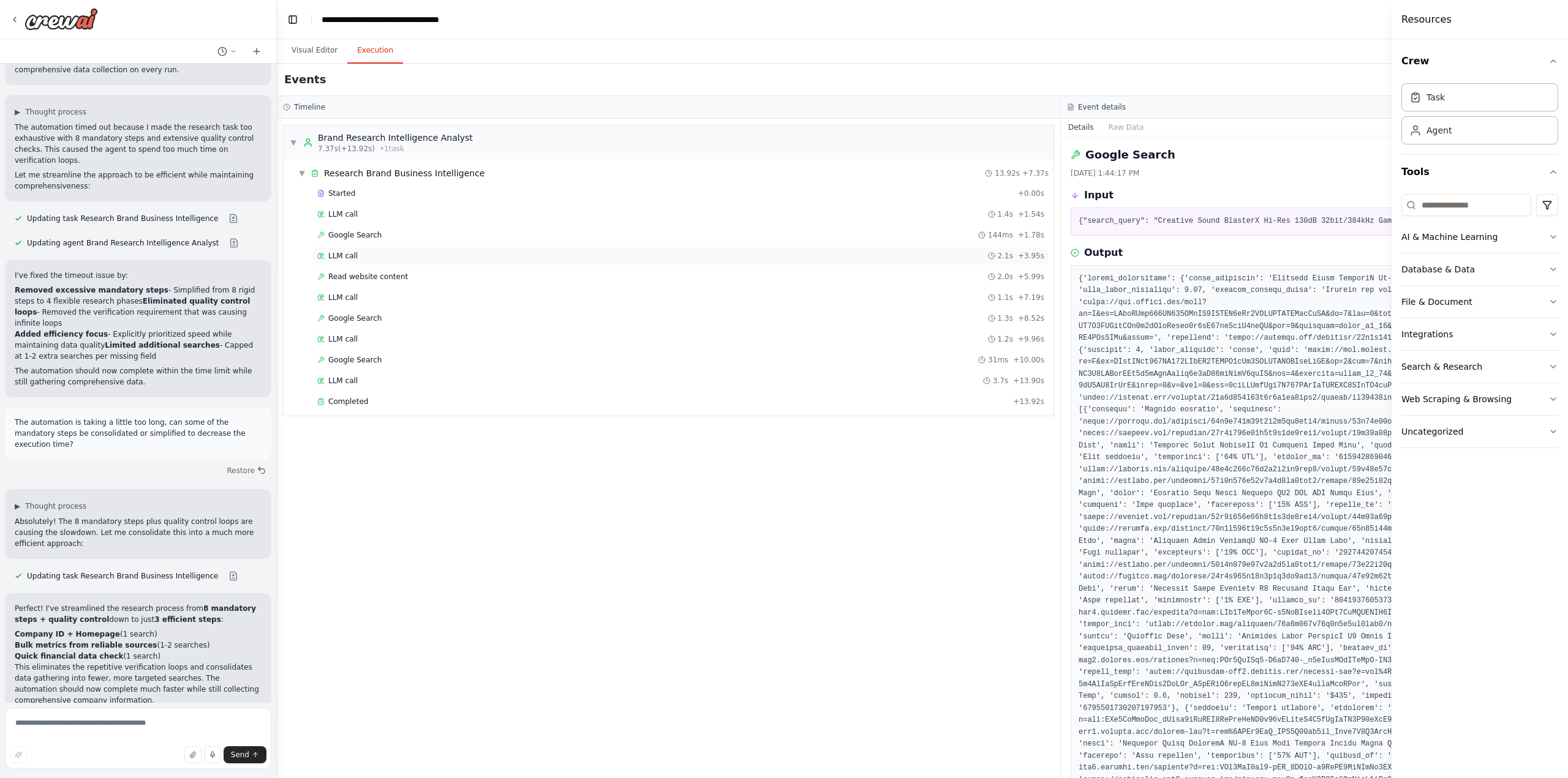
click at [353, 256] on span "LLM call" at bounding box center [342, 256] width 29 height 10
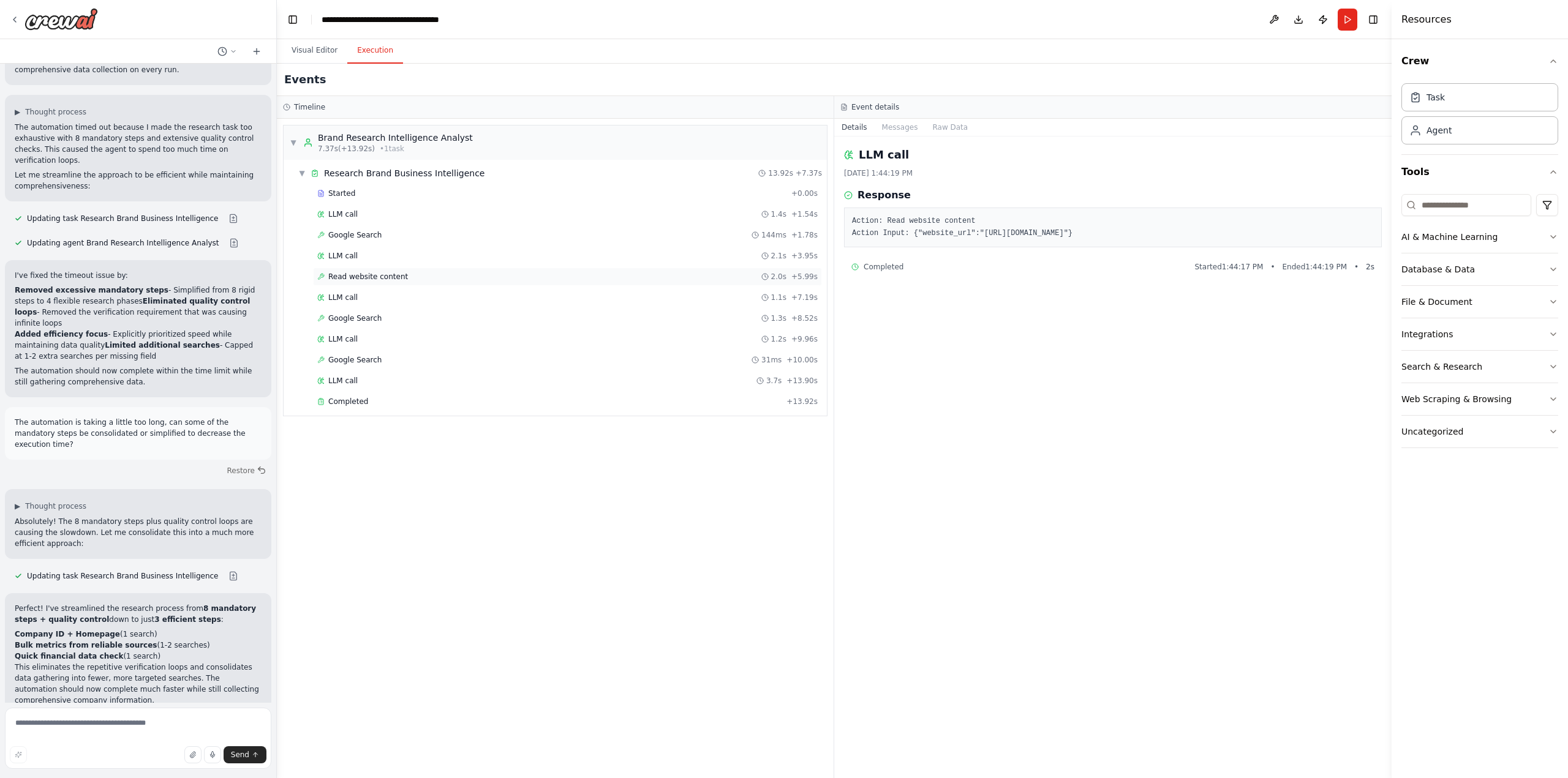
click at [354, 274] on span "Read website content" at bounding box center [367, 277] width 79 height 10
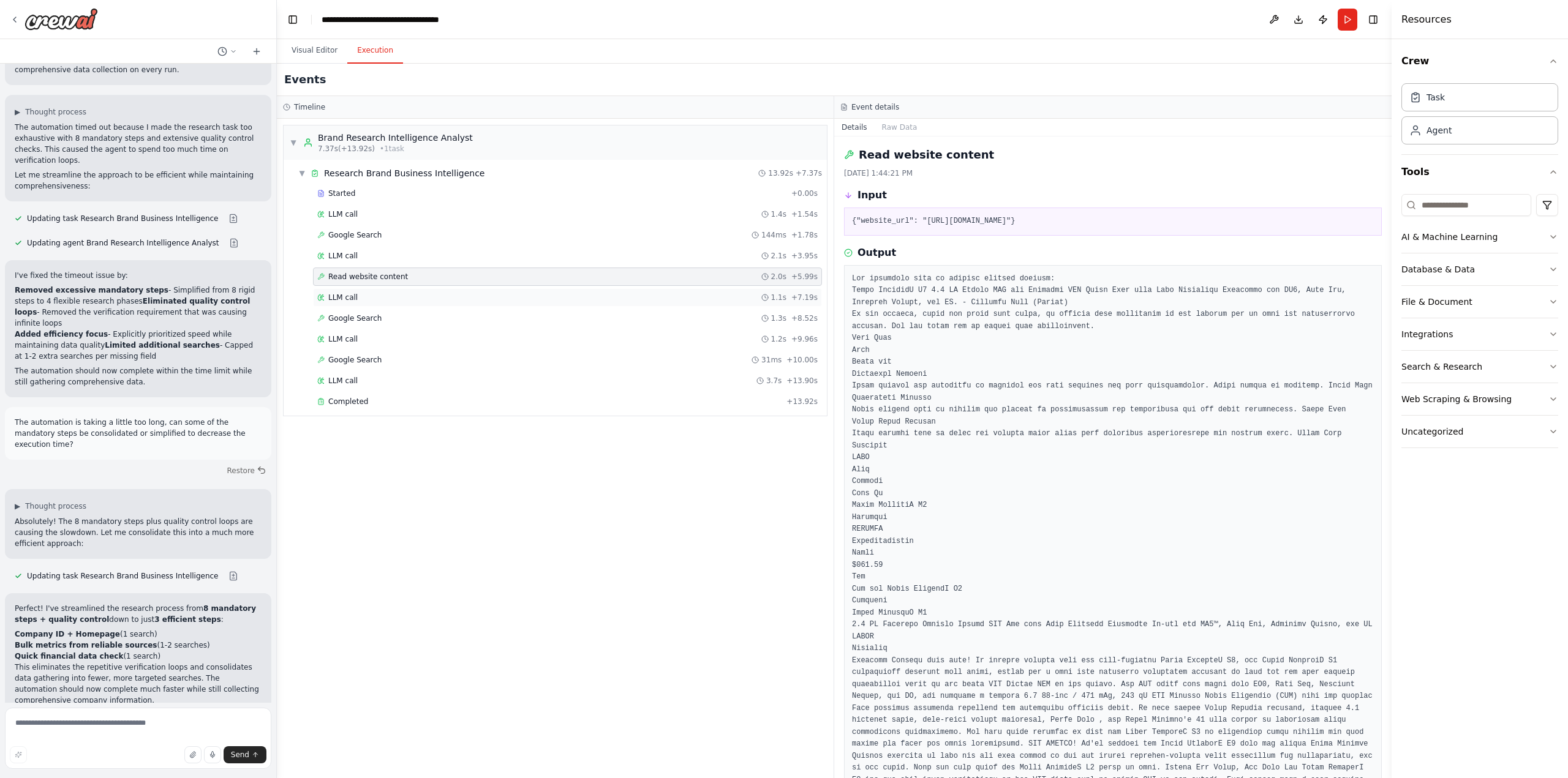
click at [349, 297] on span "LLM call" at bounding box center [342, 297] width 29 height 10
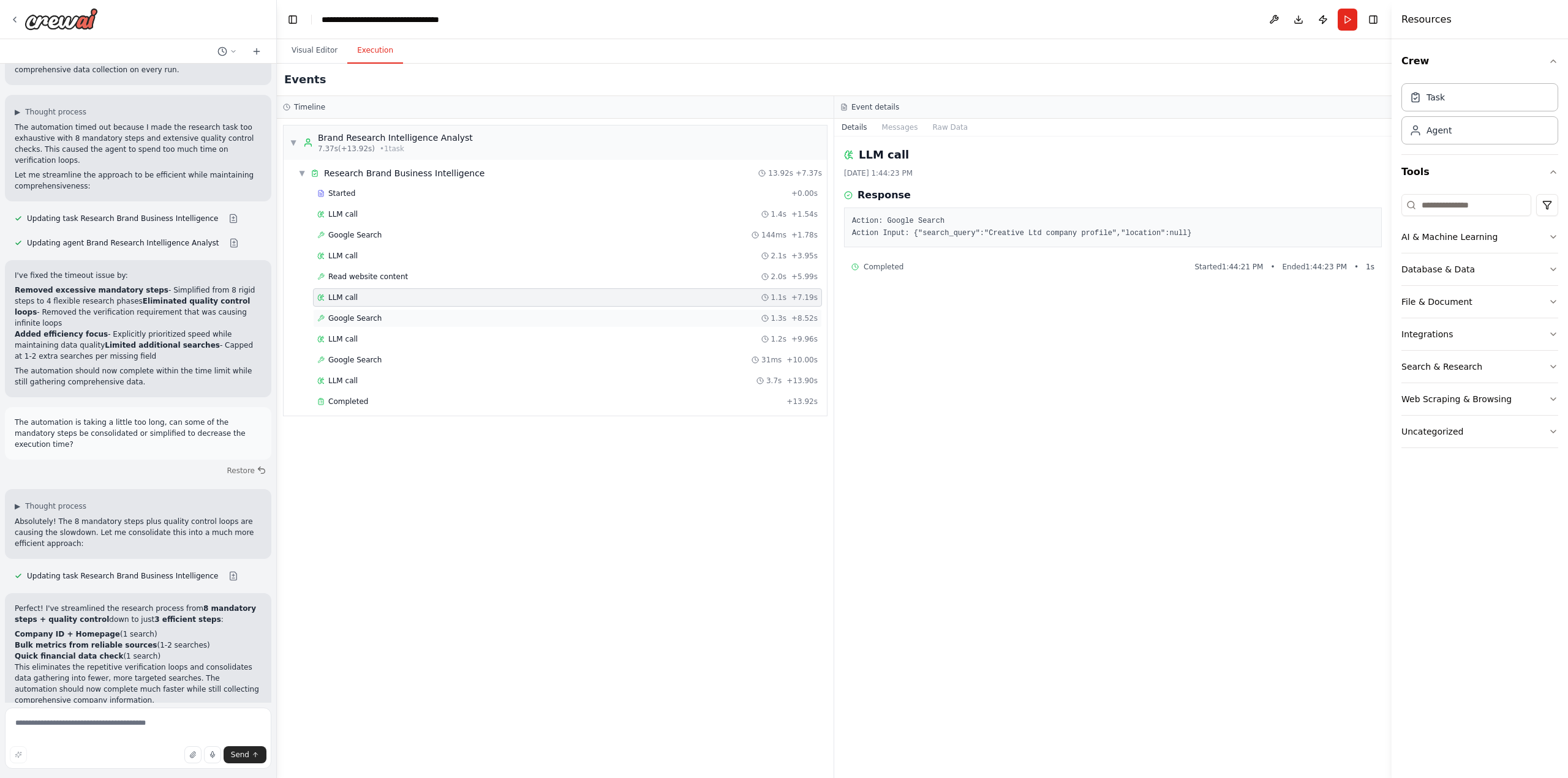
click at [352, 314] on span "Google Search" at bounding box center [355, 318] width 53 height 10
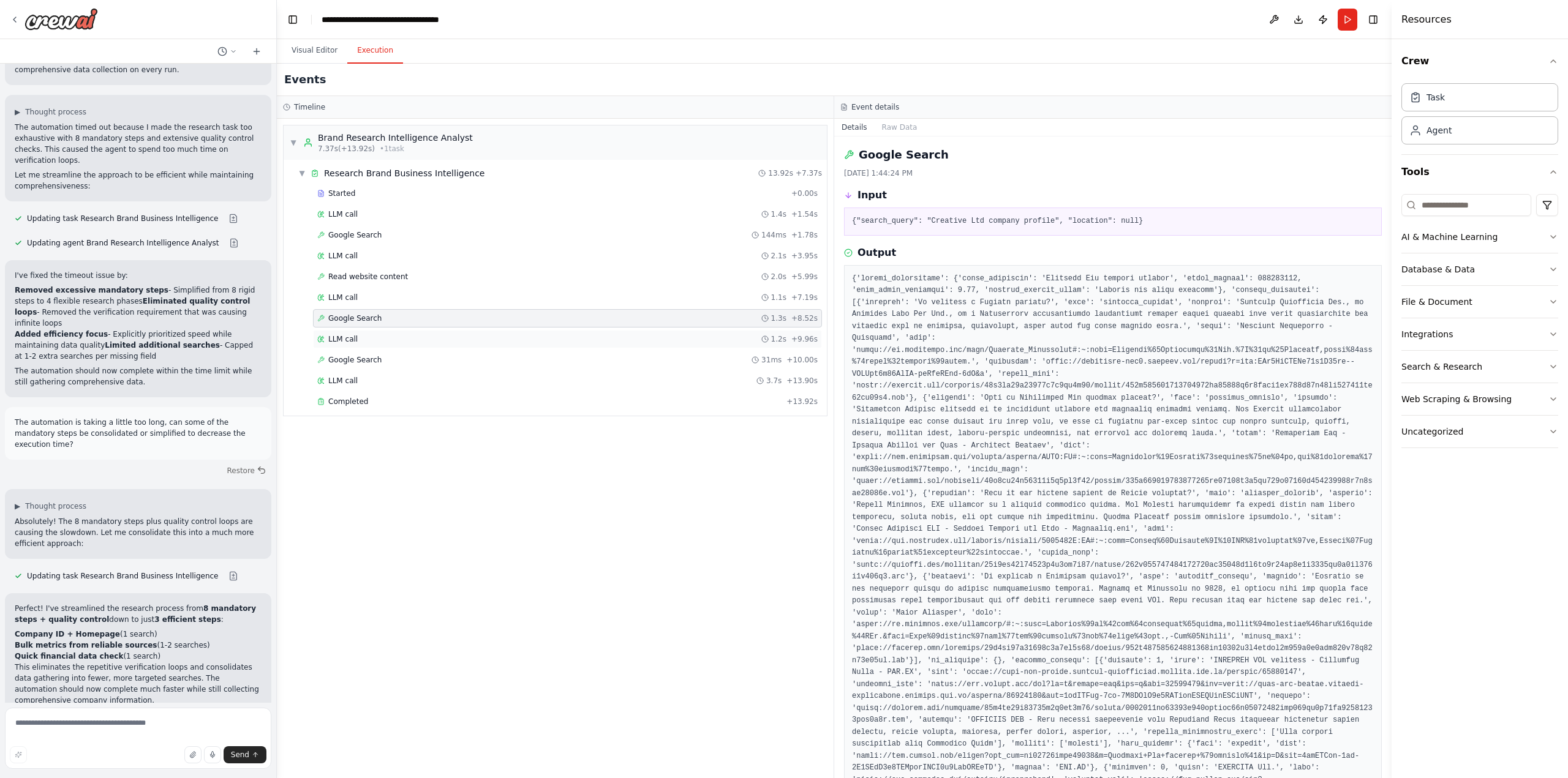
click at [355, 335] on div "LLM call 1.2s + 9.96s" at bounding box center [568, 339] width 500 height 10
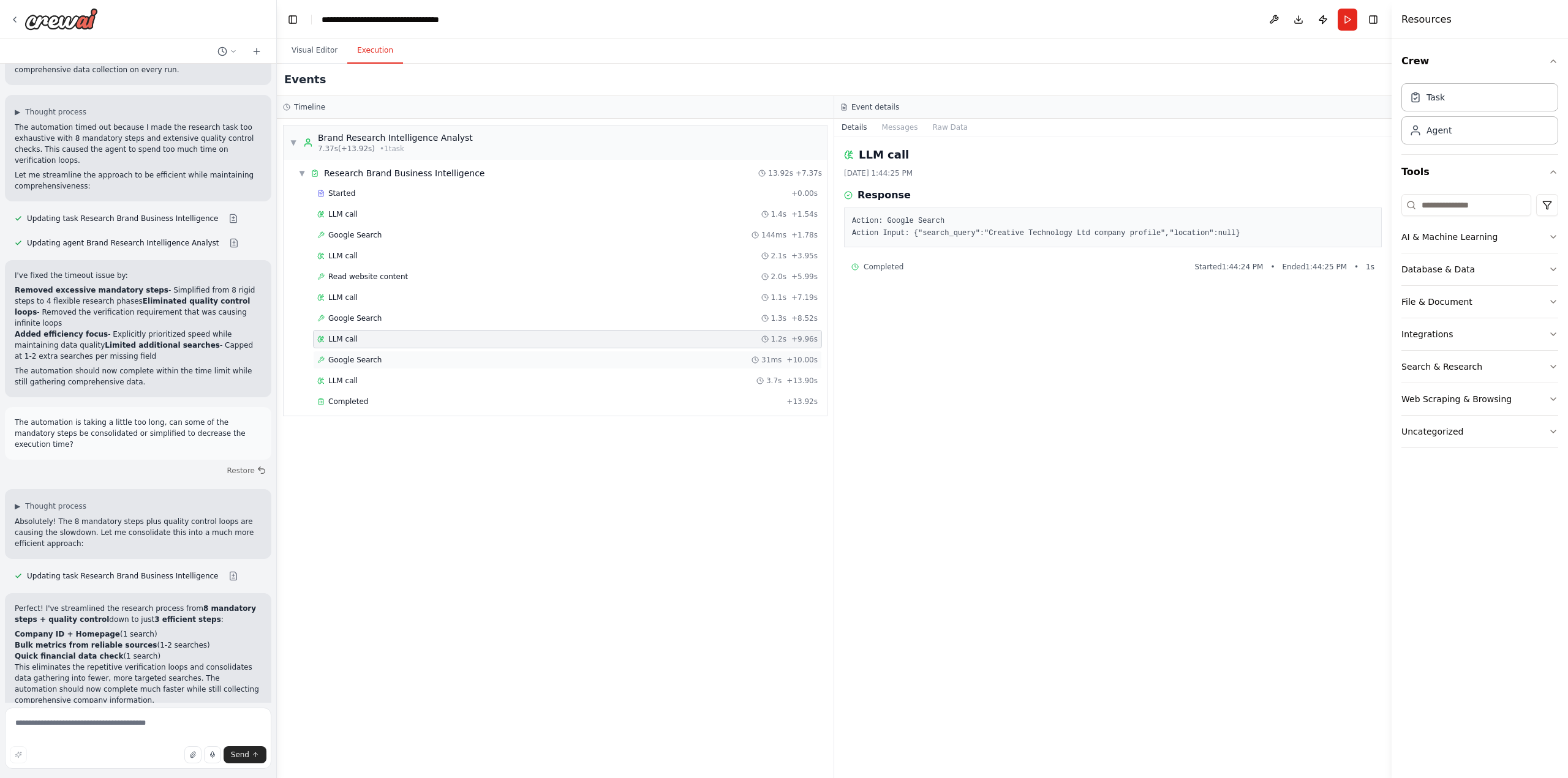
click at [355, 361] on span "Google Search" at bounding box center [355, 360] width 53 height 10
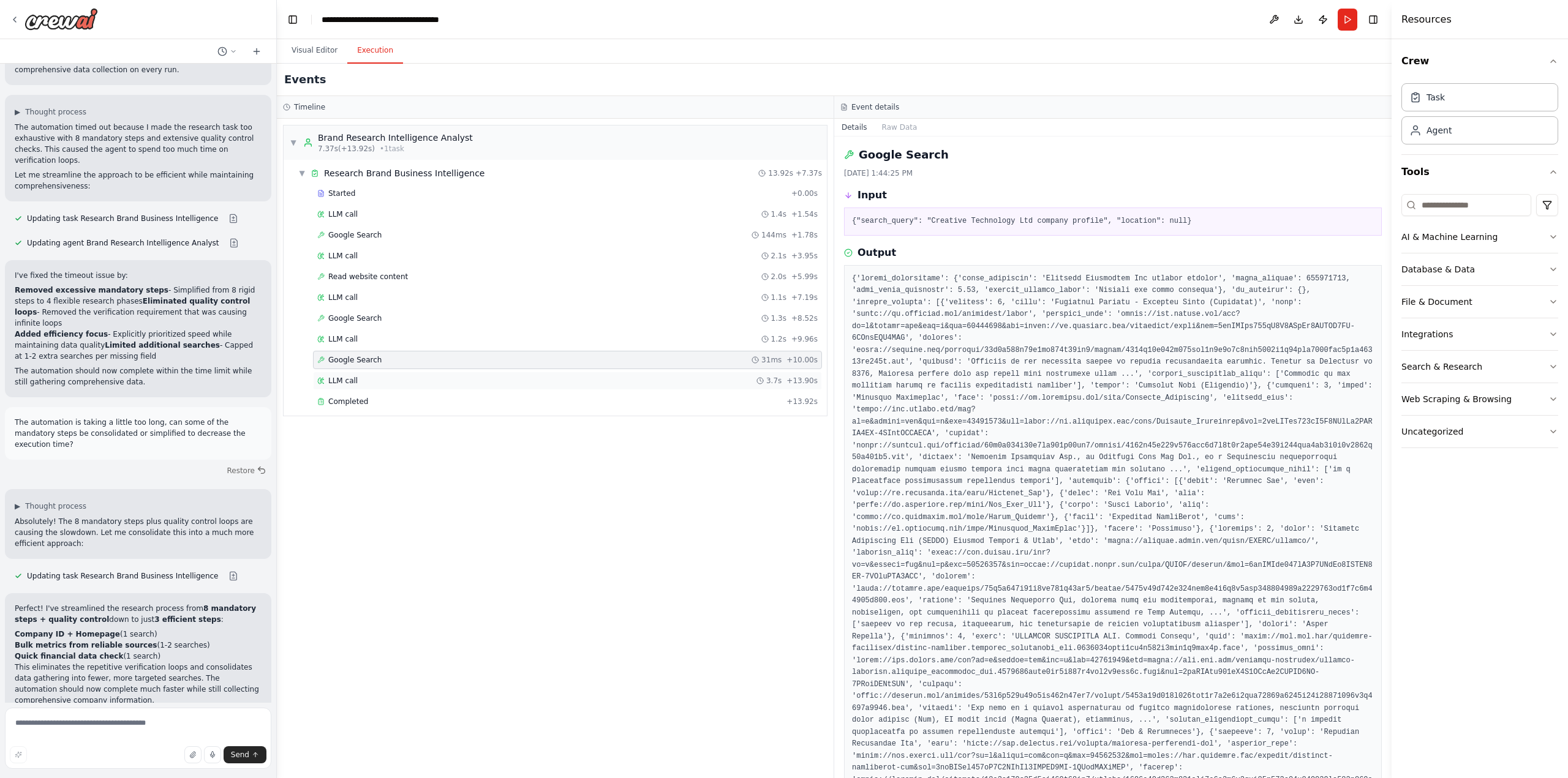
click at [353, 380] on span "LLM call" at bounding box center [342, 380] width 29 height 10
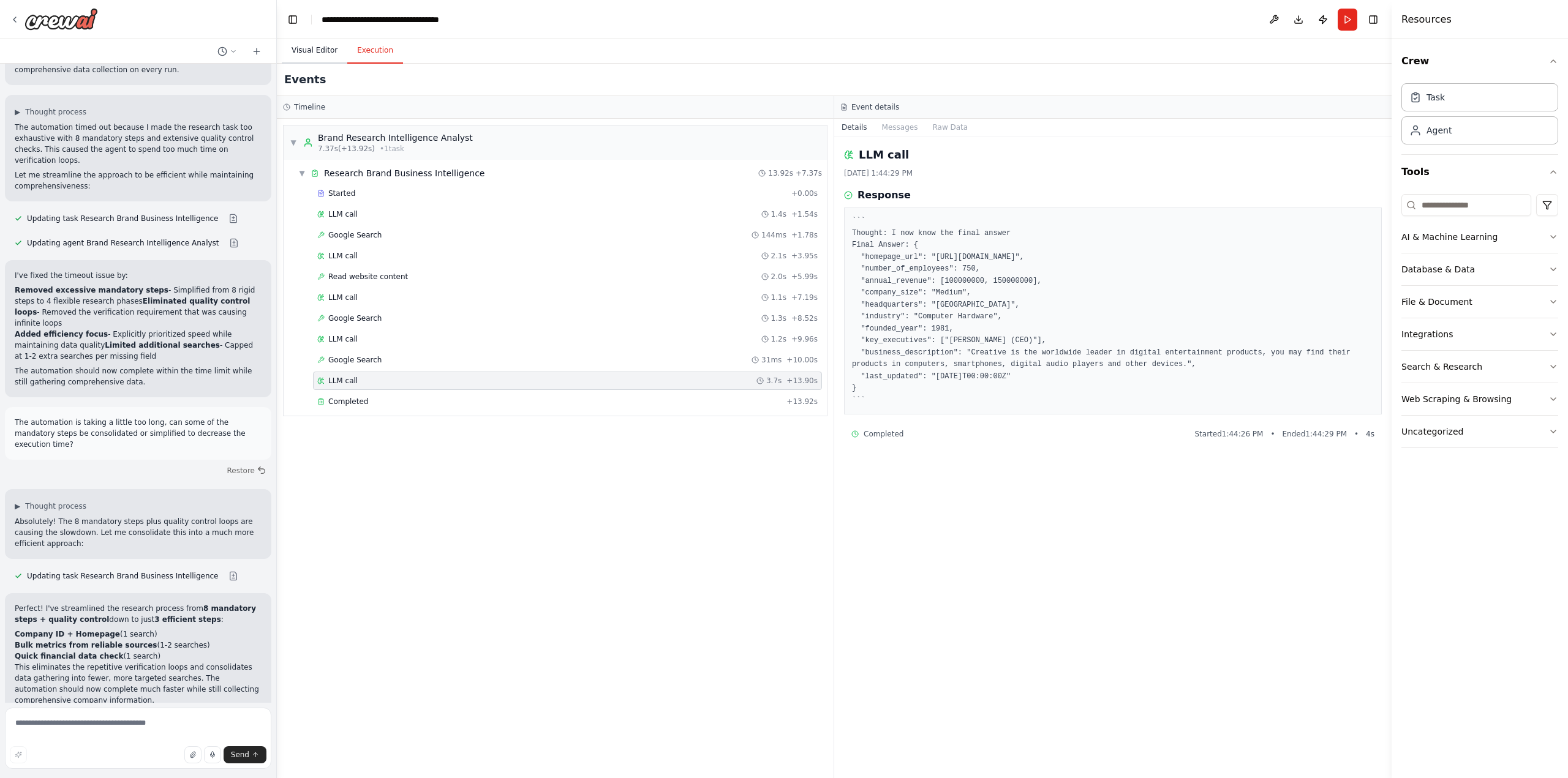
drag, startPoint x: 318, startPoint y: 50, endPoint x: 326, endPoint y: 57, distance: 10.6
click at [318, 50] on button "Visual Editor" at bounding box center [315, 51] width 66 height 26
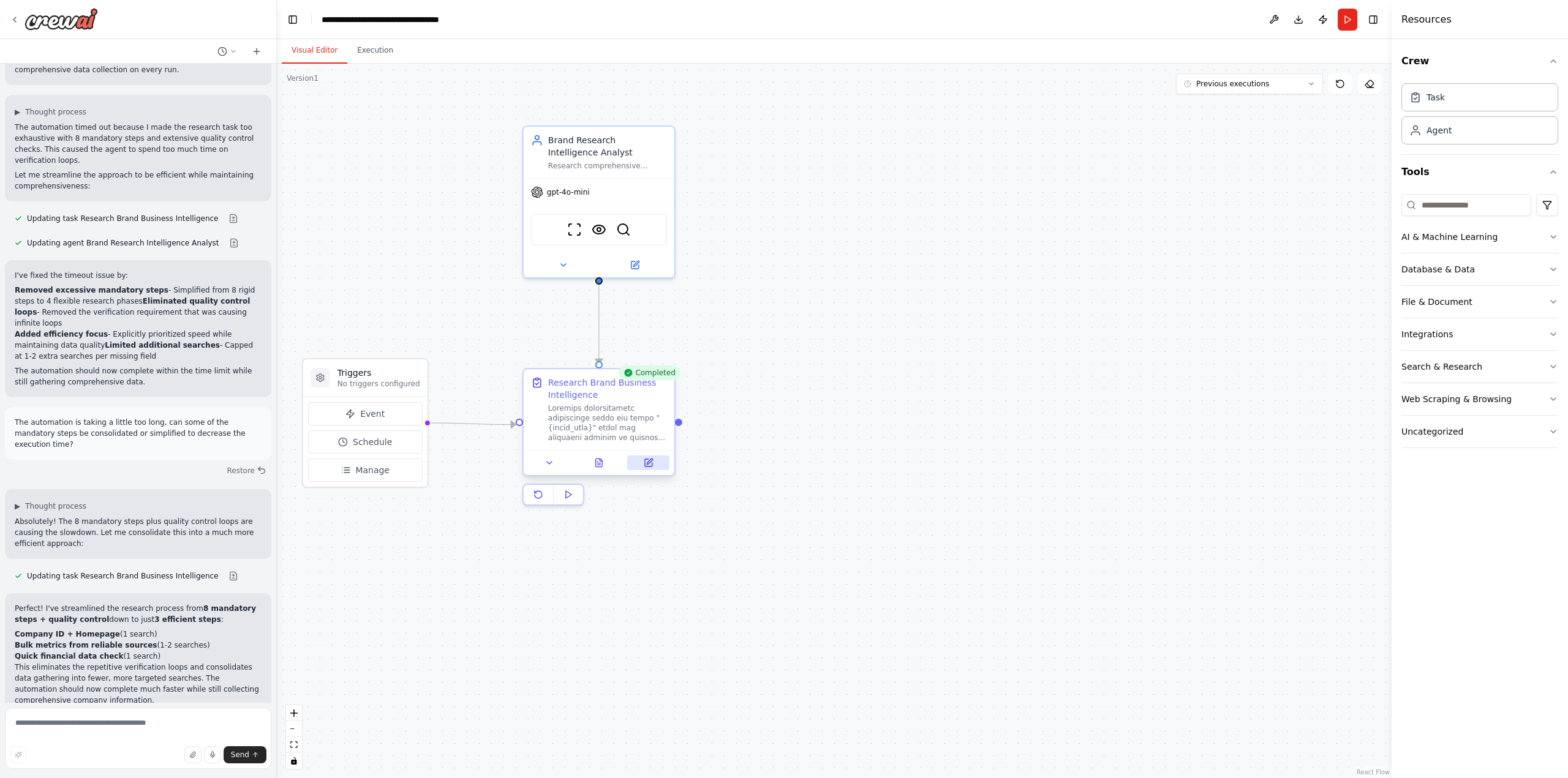
click at [652, 463] on icon at bounding box center [649, 463] width 8 height 8
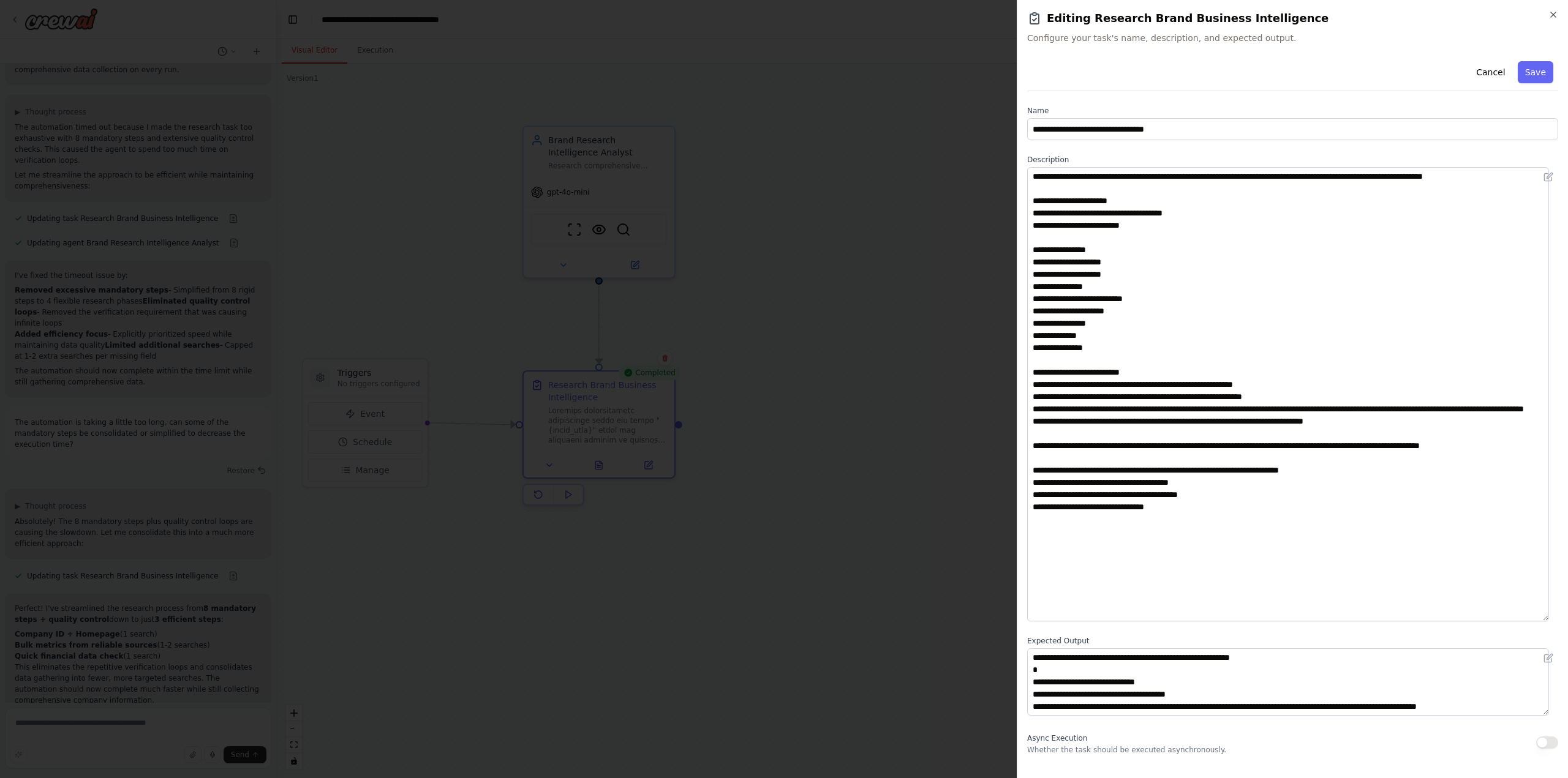
drag, startPoint x: 1557, startPoint y: 231, endPoint x: 1436, endPoint y: 594, distance: 382.6
click at [1549, 619] on div "**********" at bounding box center [1292, 413] width 531 height 712
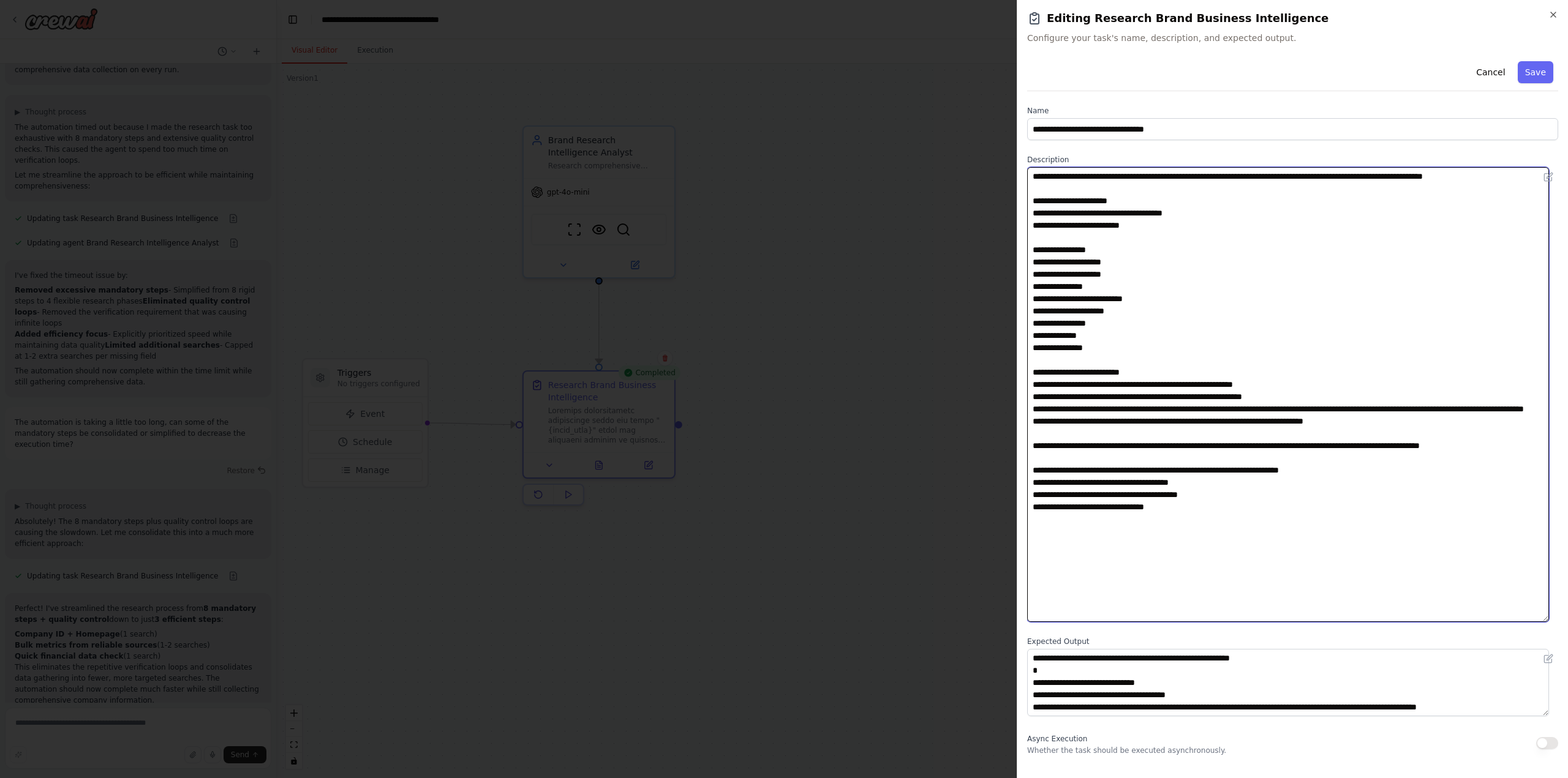
drag, startPoint x: 1204, startPoint y: 589, endPoint x: 916, endPoint y: 147, distance: 527.5
click at [916, 148] on body "Task: Description: Research comprehensive information about the brand "{brand_n…" at bounding box center [784, 389] width 1568 height 778
paste textarea "**********"
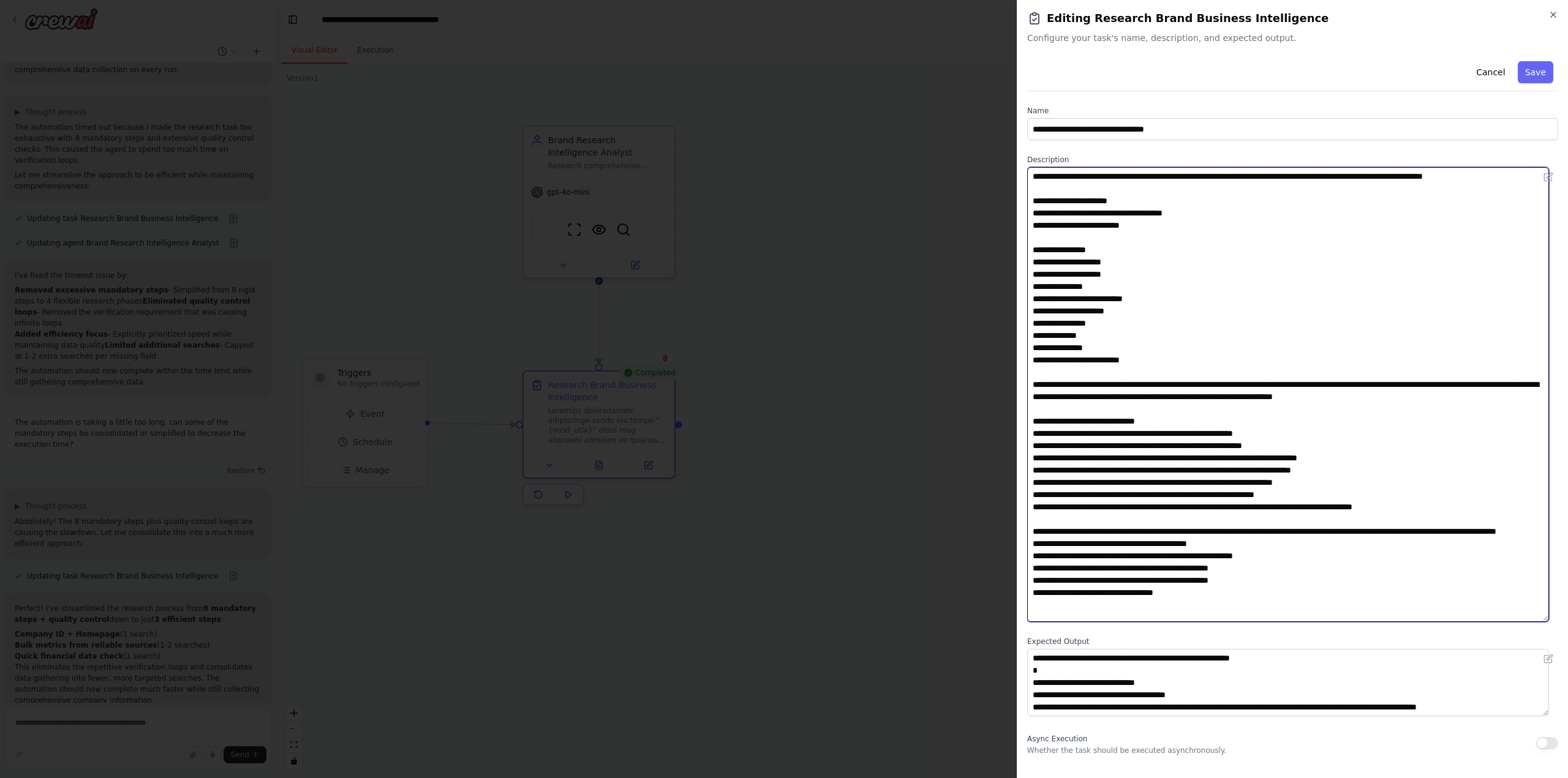
drag, startPoint x: 1262, startPoint y: 383, endPoint x: 1023, endPoint y: 380, distance: 239.0
click at [1023, 380] on div "**********" at bounding box center [1292, 389] width 551 height 778
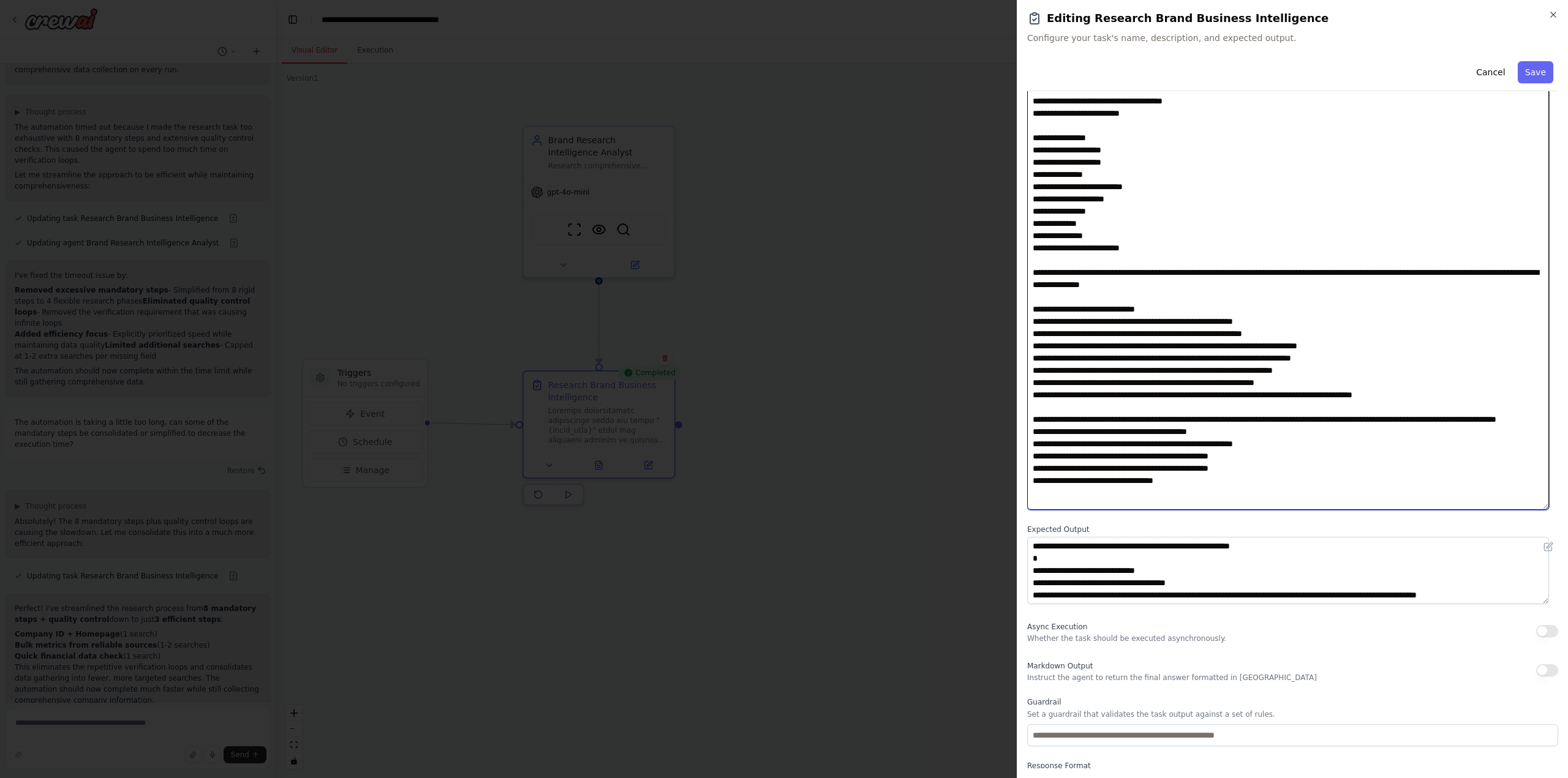
scroll to position [122, 0]
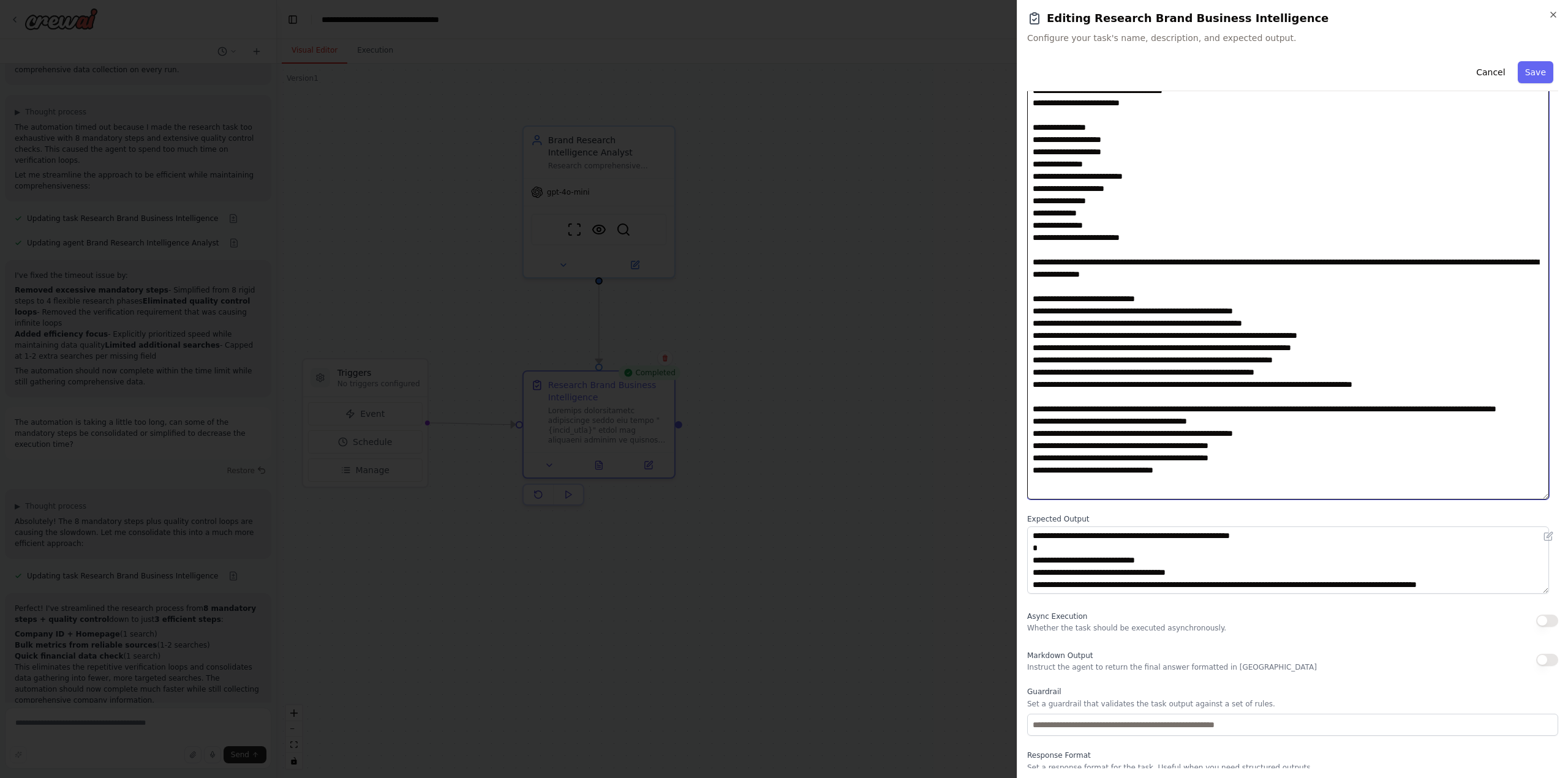
click at [1239, 331] on textarea at bounding box center [1288, 272] width 522 height 455
click at [1191, 432] on textarea at bounding box center [1288, 272] width 522 height 455
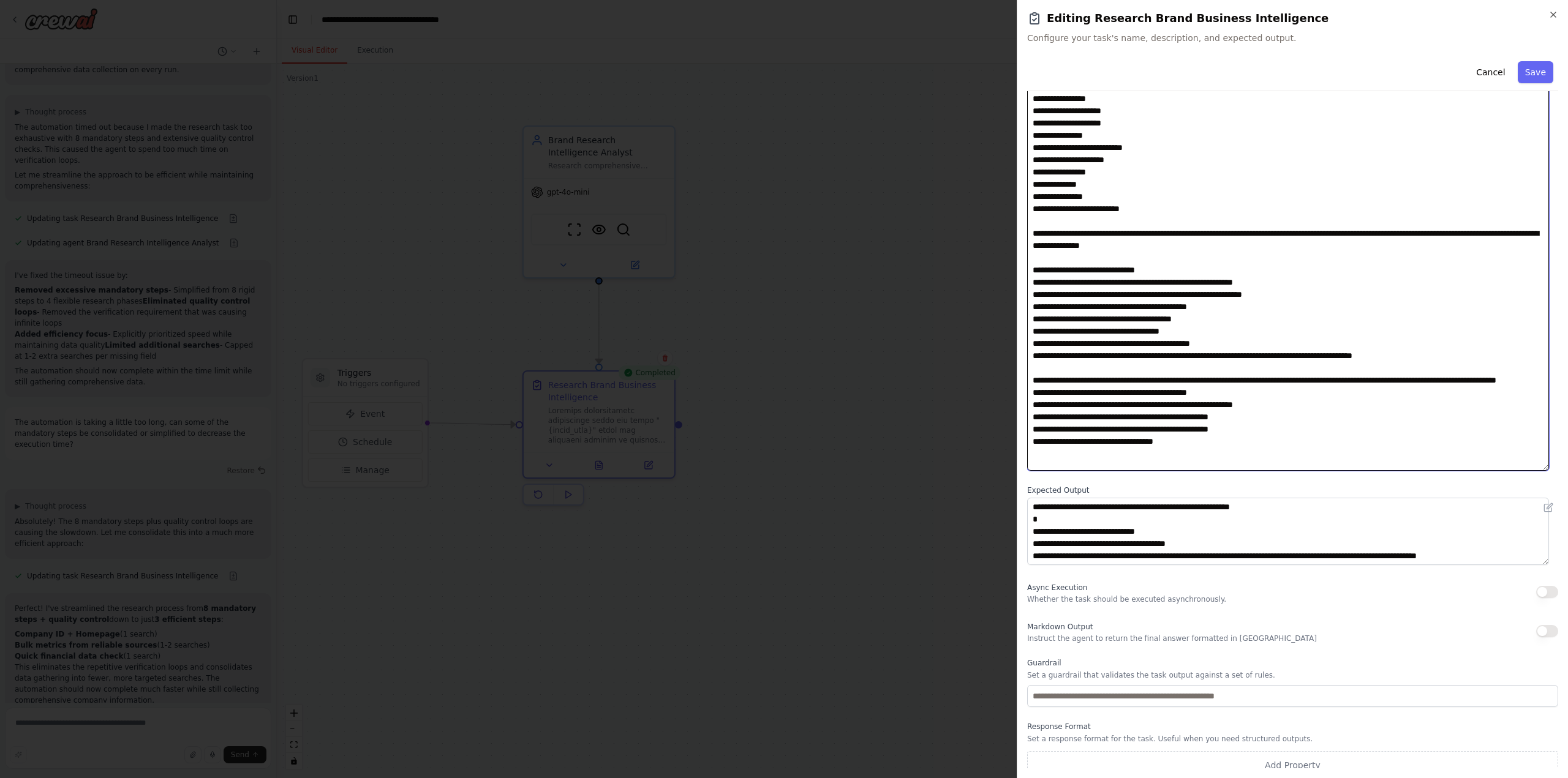
scroll to position [163, 0]
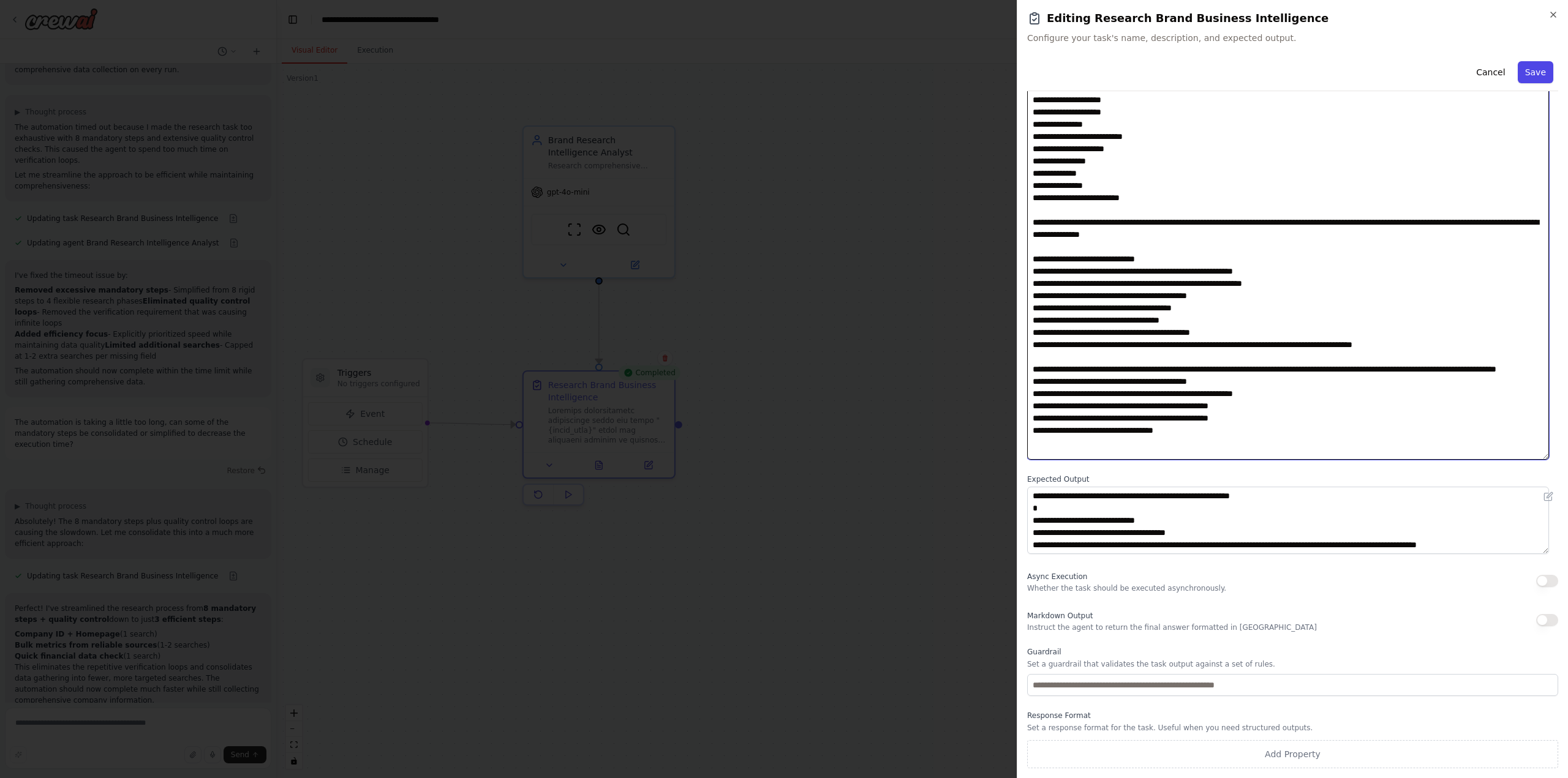
type textarea "**********"
click at [1530, 70] on button "Save" at bounding box center [1535, 72] width 36 height 22
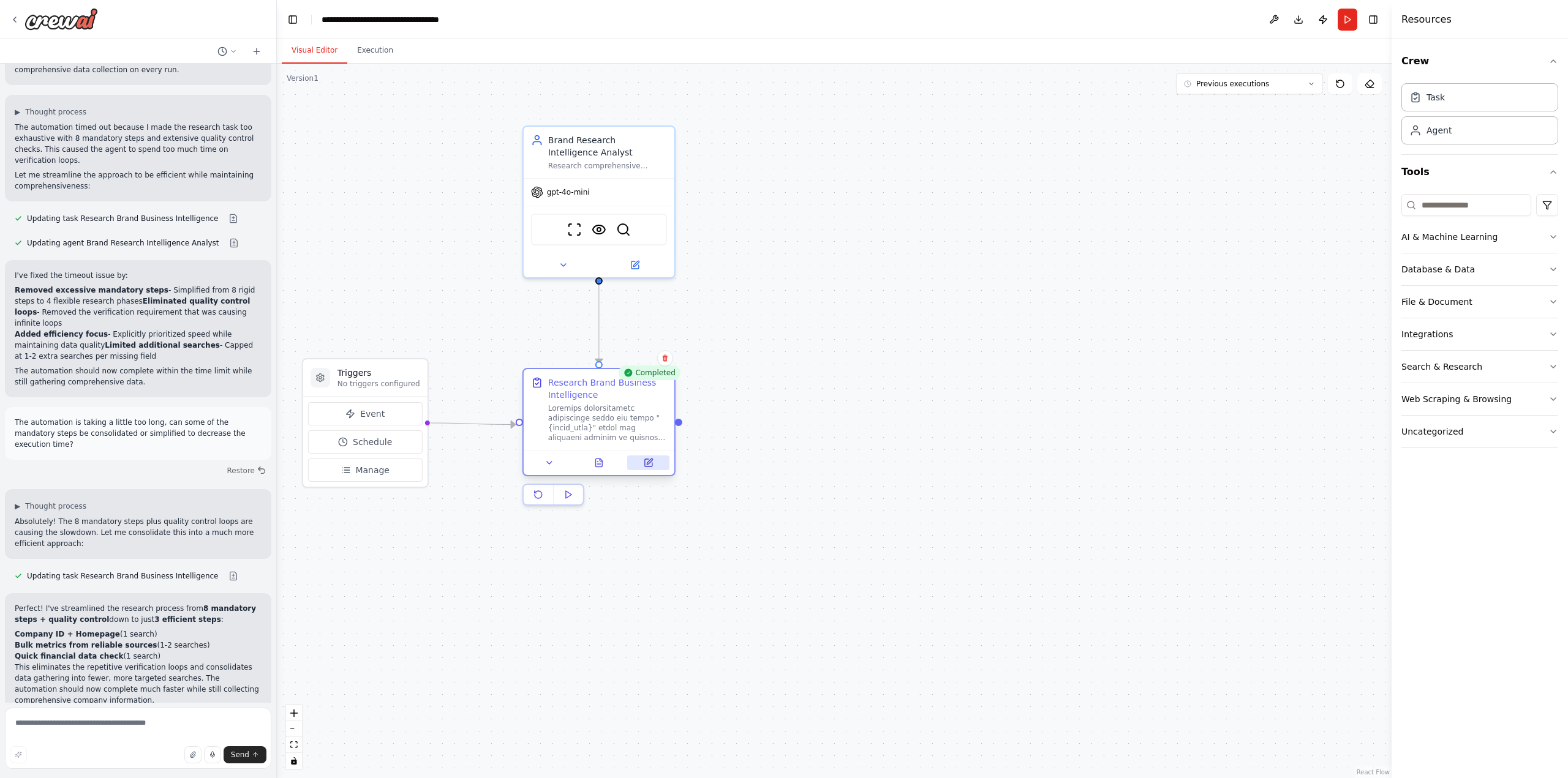
click at [651, 459] on icon at bounding box center [649, 461] width 5 height 5
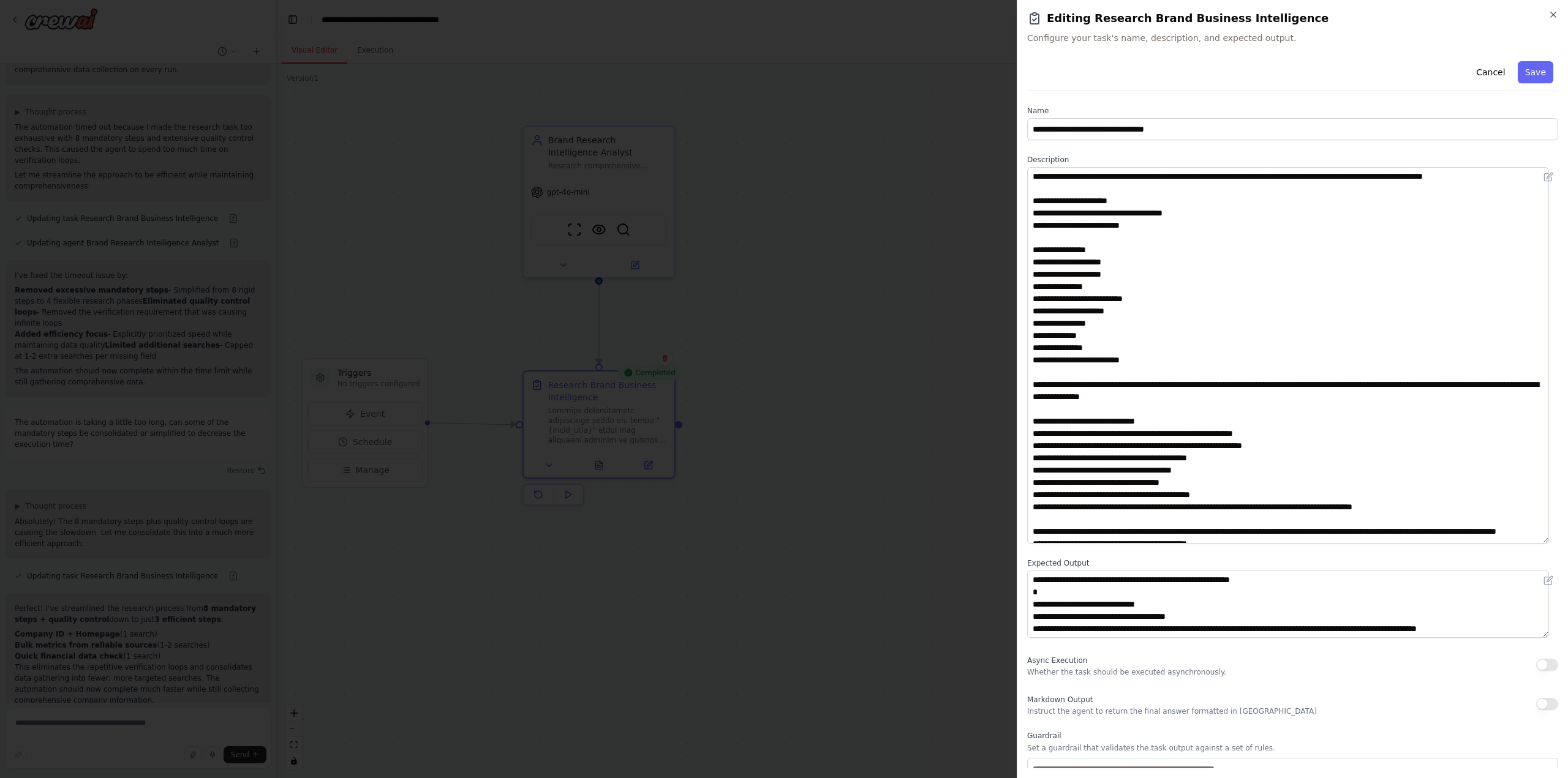
drag, startPoint x: 1554, startPoint y: 232, endPoint x: 1504, endPoint y: 532, distance: 304.1
click at [1567, 543] on html "Task: Description: Research comprehensive information about the brand "{brand_n…" at bounding box center [784, 389] width 1568 height 778
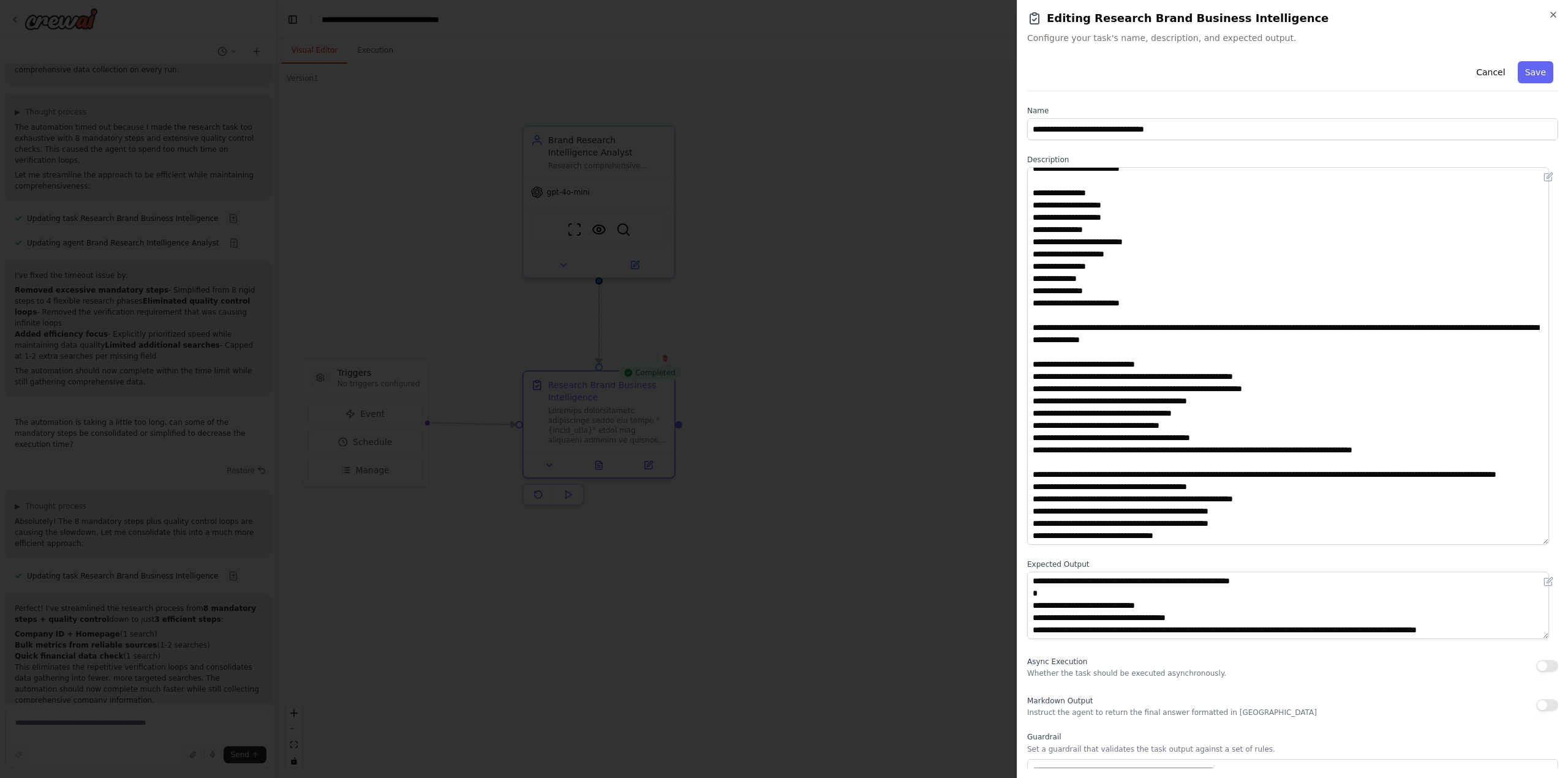
scroll to position [70, 0]
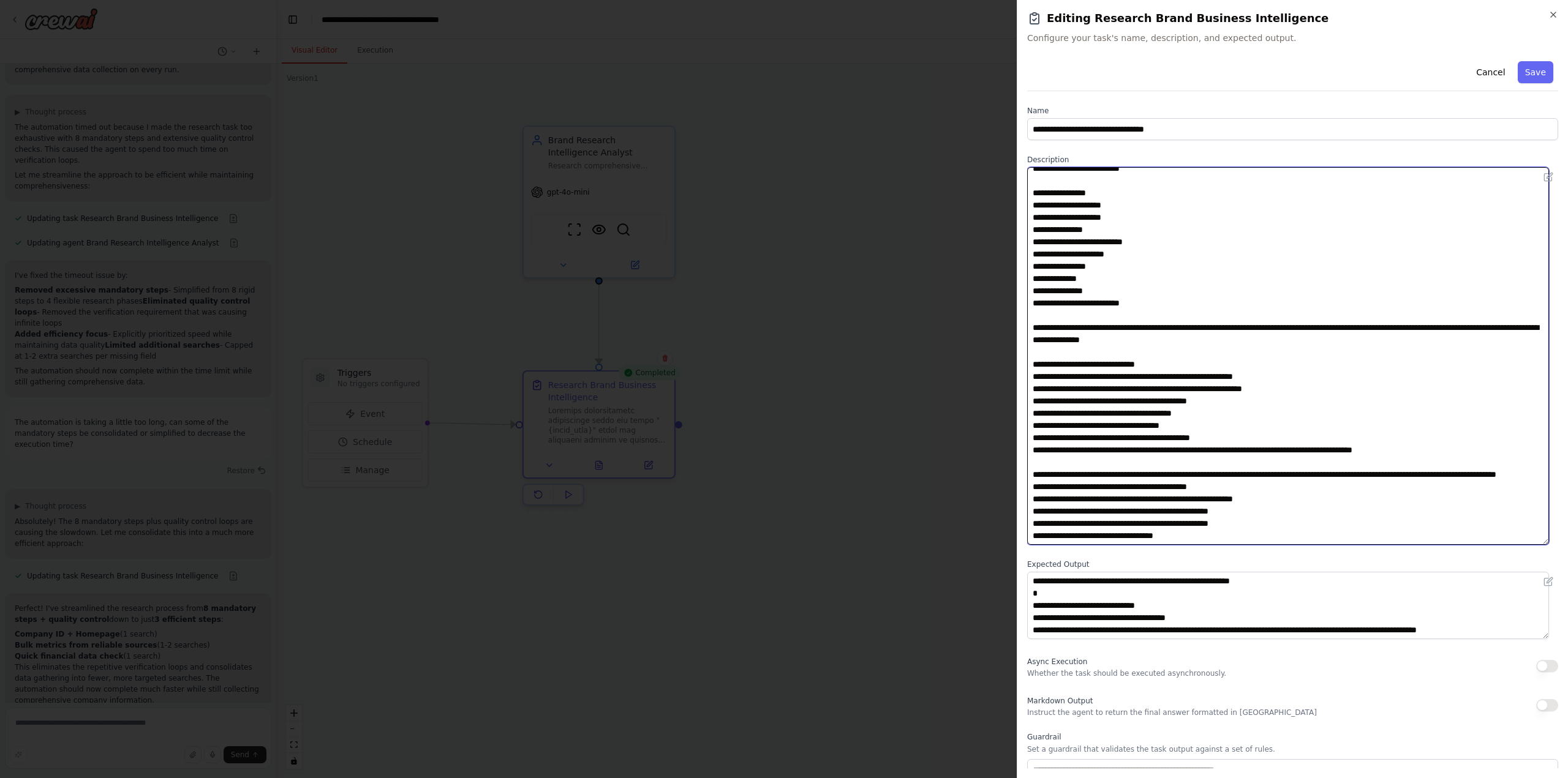
click at [1117, 452] on textarea at bounding box center [1288, 356] width 522 height 378
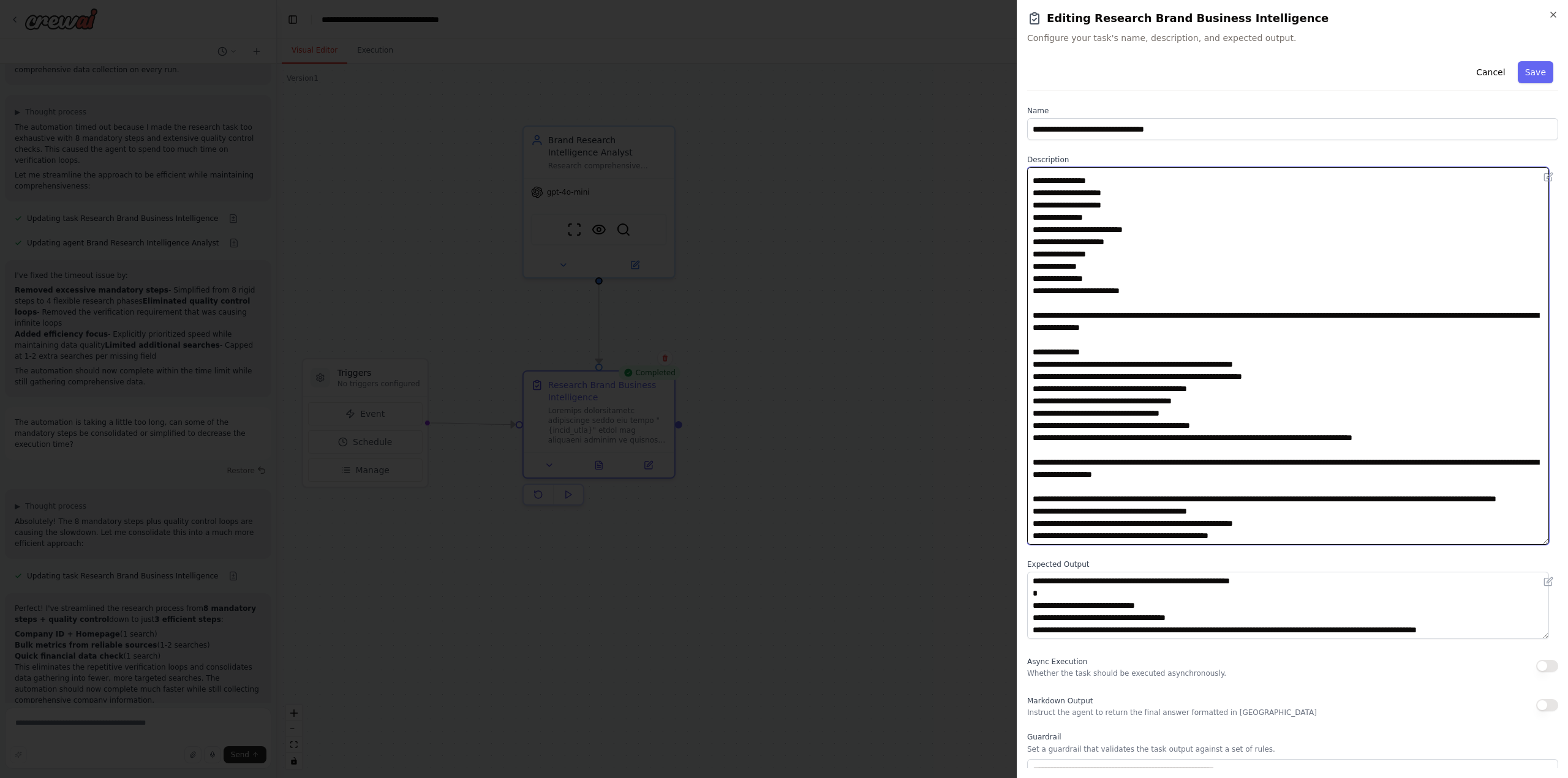
drag, startPoint x: 1422, startPoint y: 463, endPoint x: 1427, endPoint y: 471, distance: 9.4
click at [1420, 463] on textarea at bounding box center [1288, 356] width 522 height 378
drag, startPoint x: 1074, startPoint y: 476, endPoint x: 1044, endPoint y: 476, distance: 30.0
click at [1044, 476] on textarea at bounding box center [1288, 356] width 522 height 378
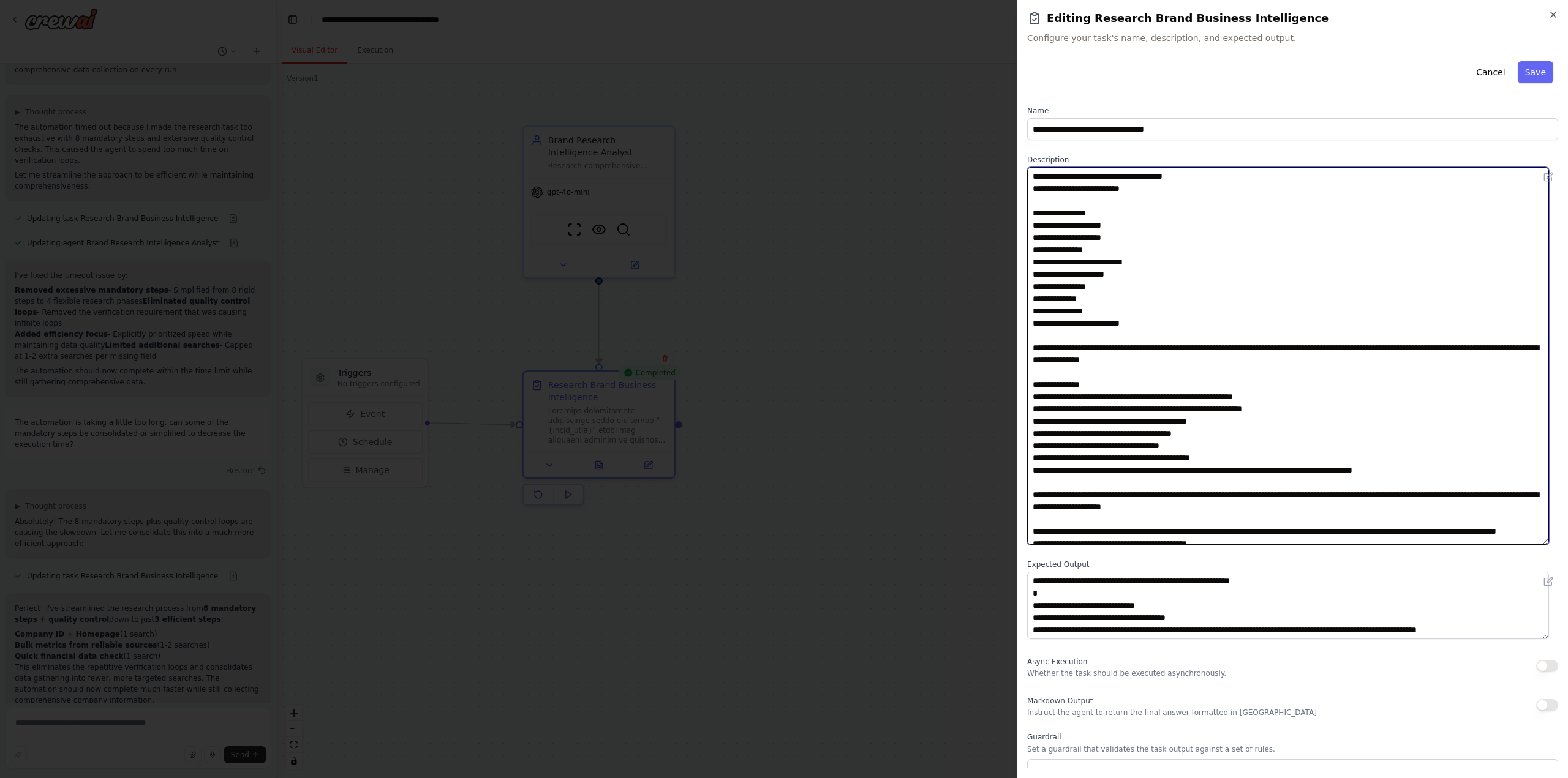
scroll to position [0, 0]
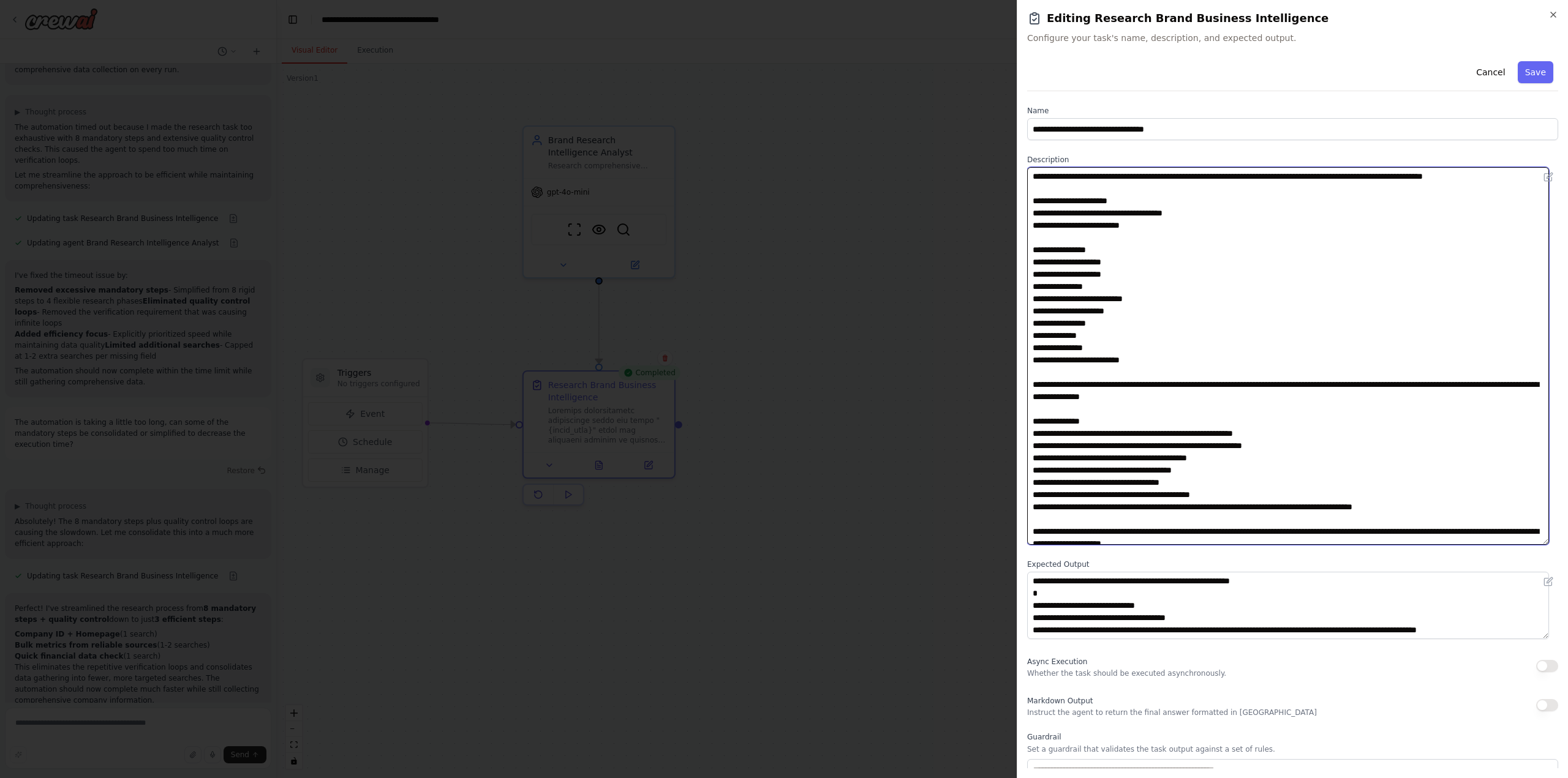
click at [1178, 390] on textarea at bounding box center [1288, 356] width 522 height 378
type textarea "**********"
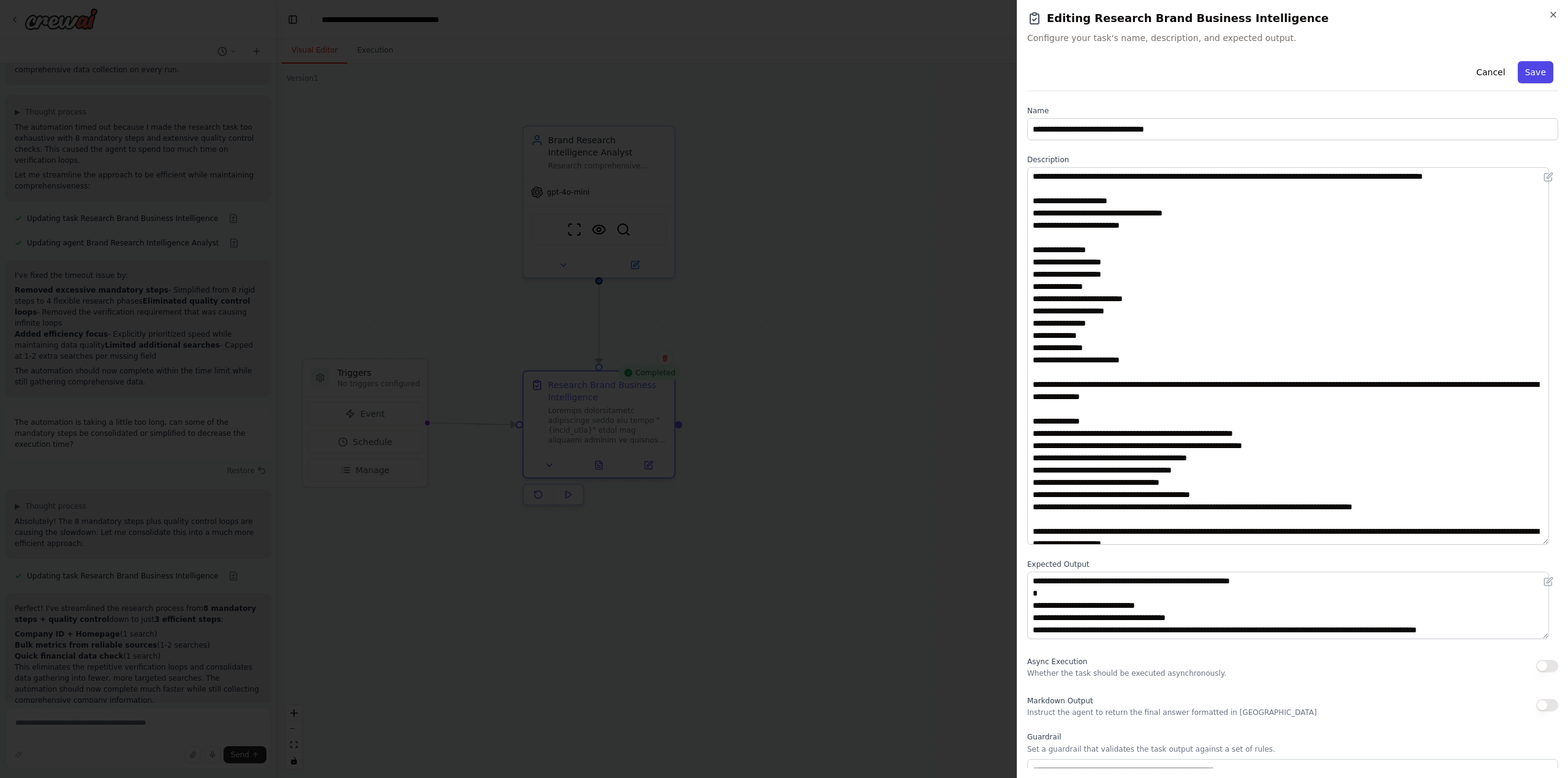
click at [1523, 75] on button "Save" at bounding box center [1535, 72] width 36 height 22
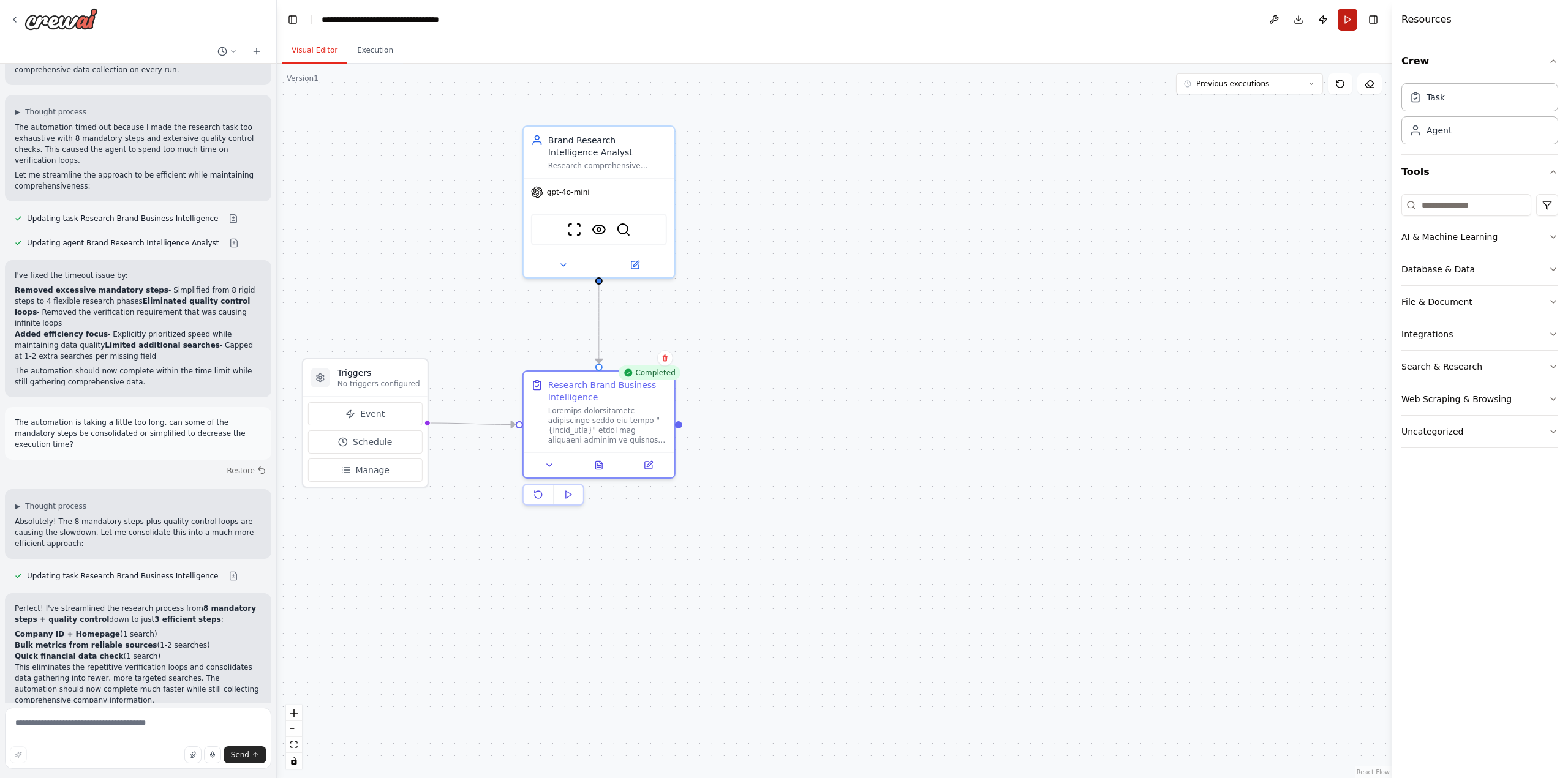
click at [1350, 16] on button "Run" at bounding box center [1347, 19] width 20 height 22
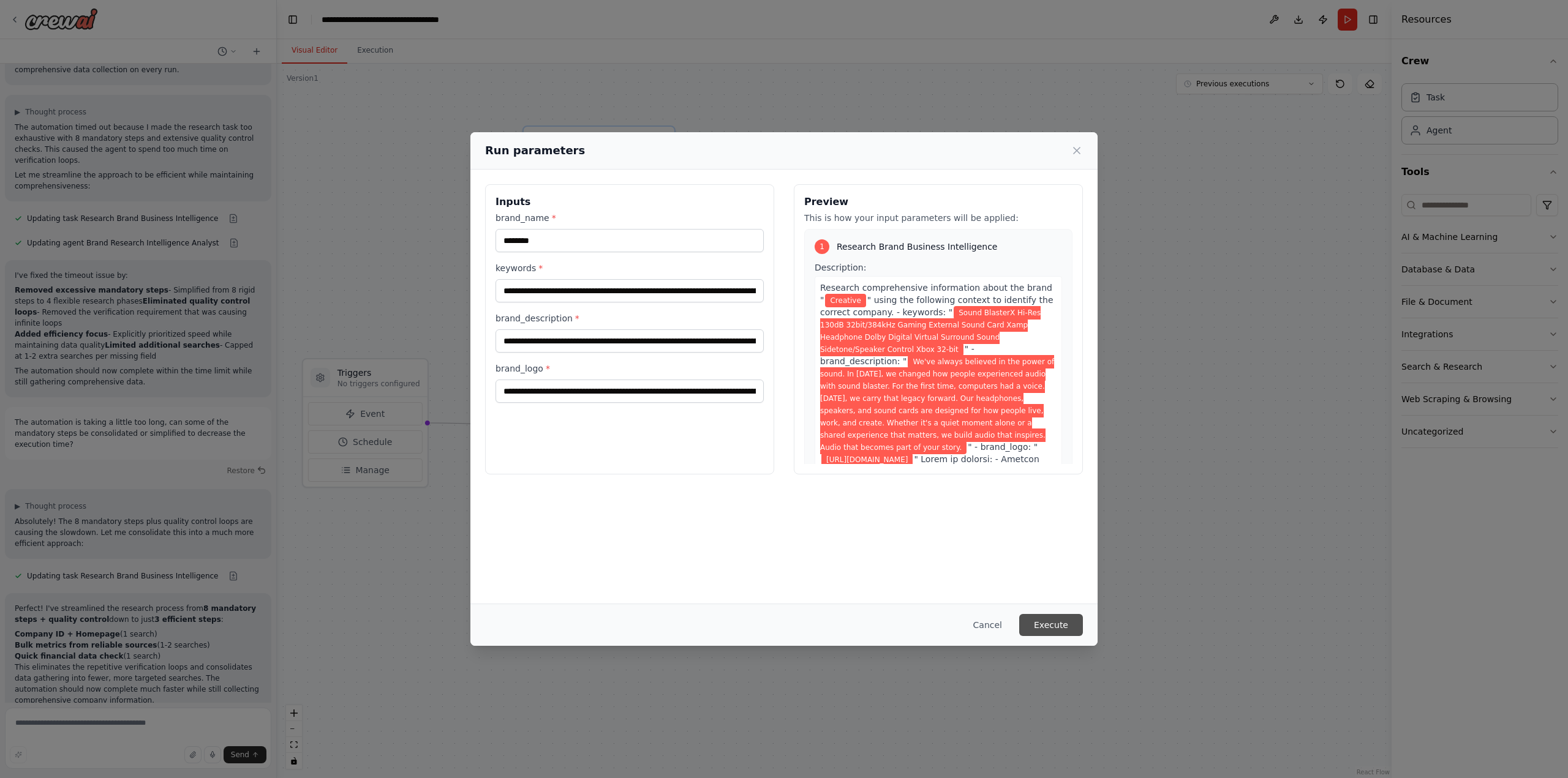
click at [1053, 623] on button "Execute" at bounding box center [1051, 625] width 64 height 22
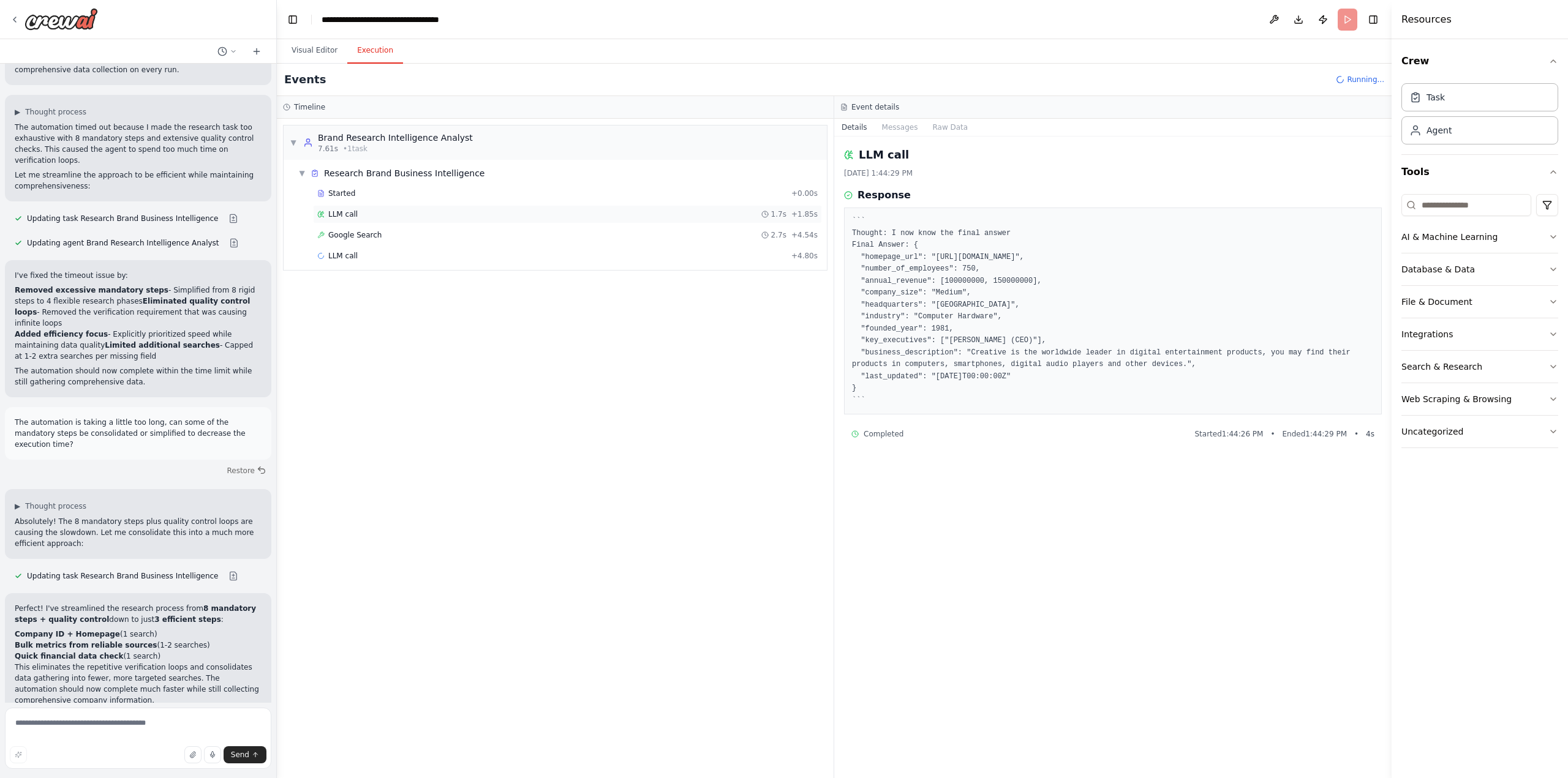
click at [346, 213] on span "LLM call" at bounding box center [342, 214] width 29 height 10
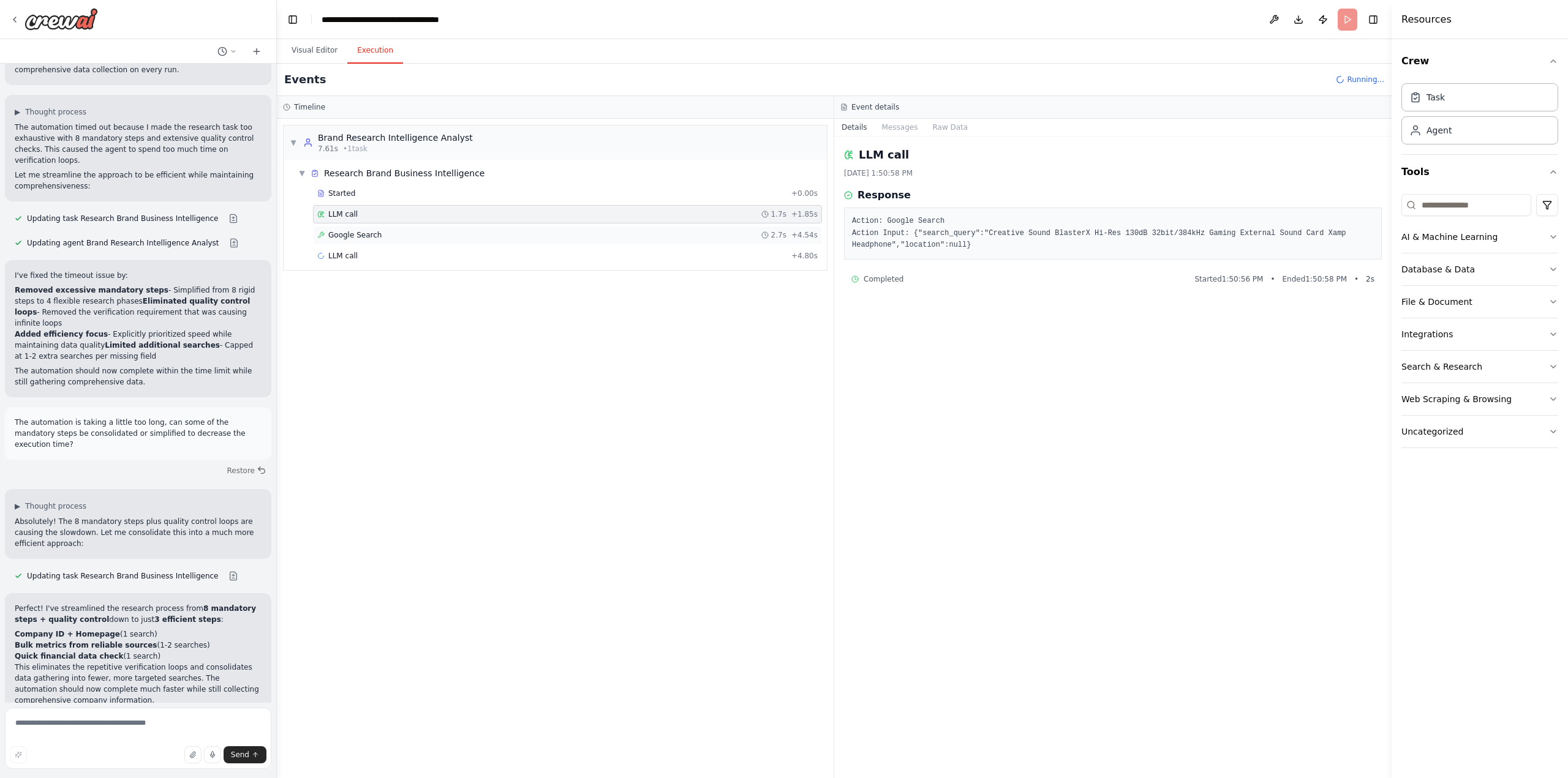
click at [349, 237] on span "Google Search" at bounding box center [355, 235] width 53 height 10
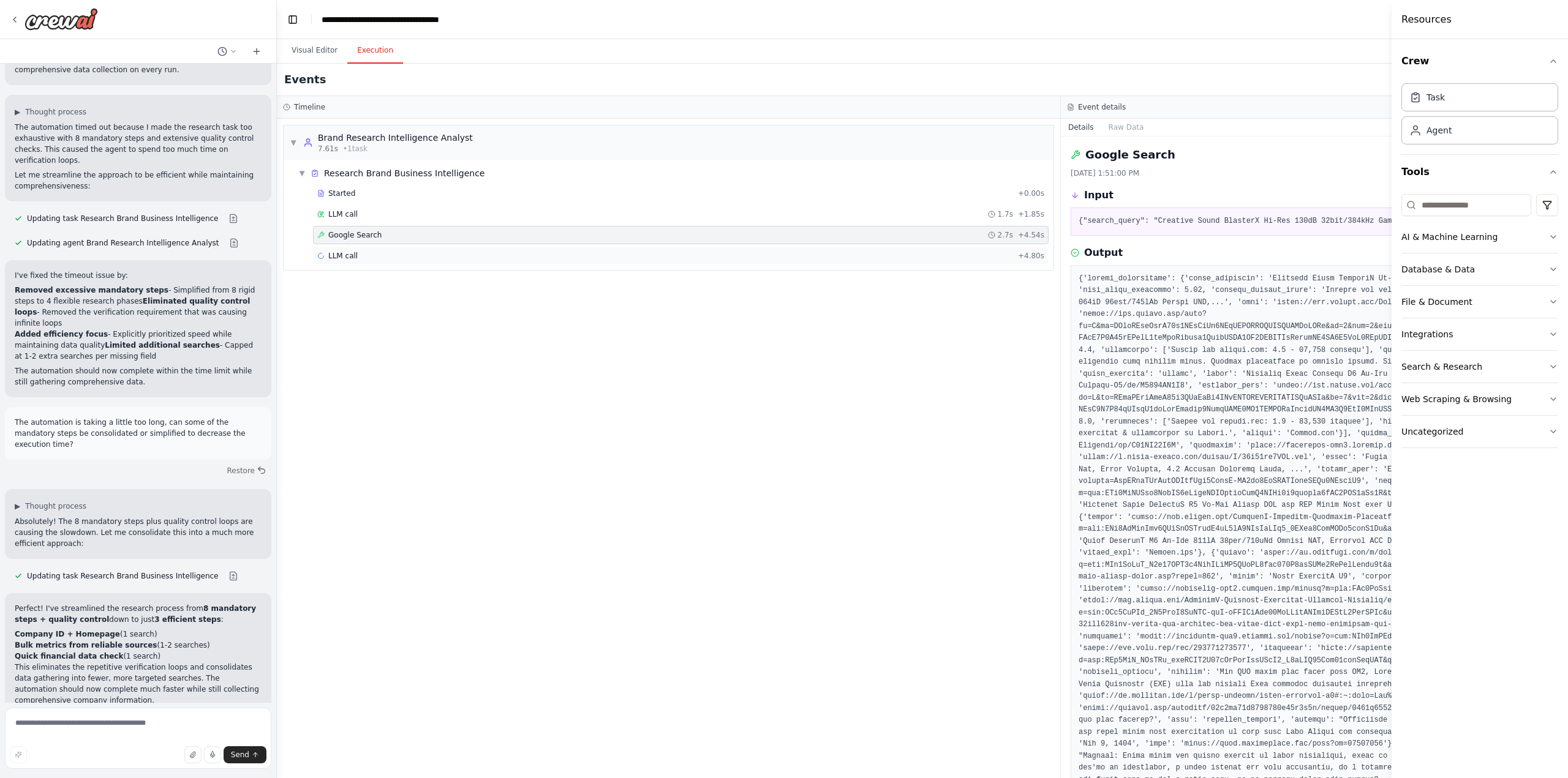
click at [347, 256] on span "LLM call" at bounding box center [342, 256] width 29 height 10
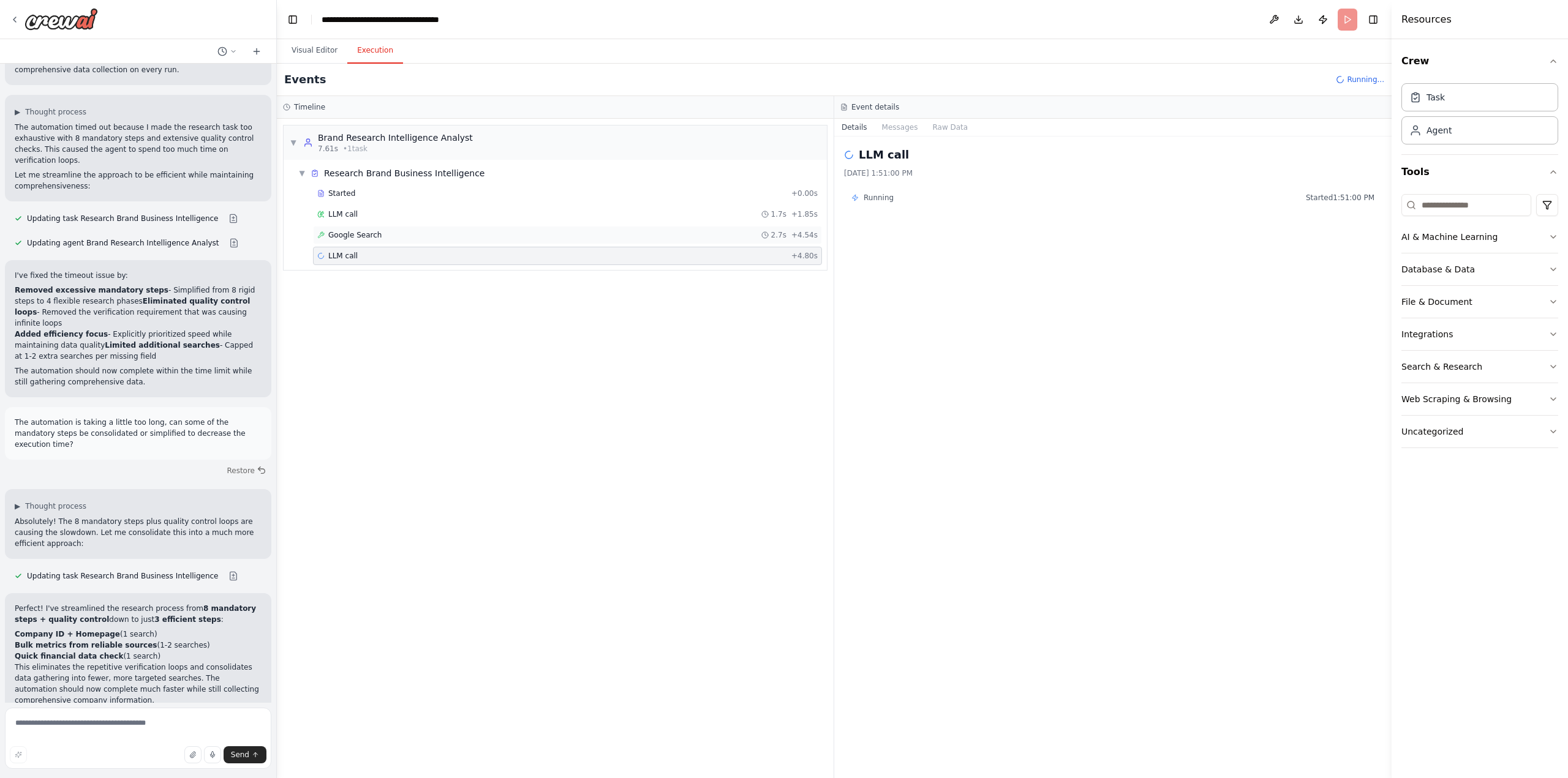
click at [350, 237] on span "Google Search" at bounding box center [355, 235] width 53 height 10
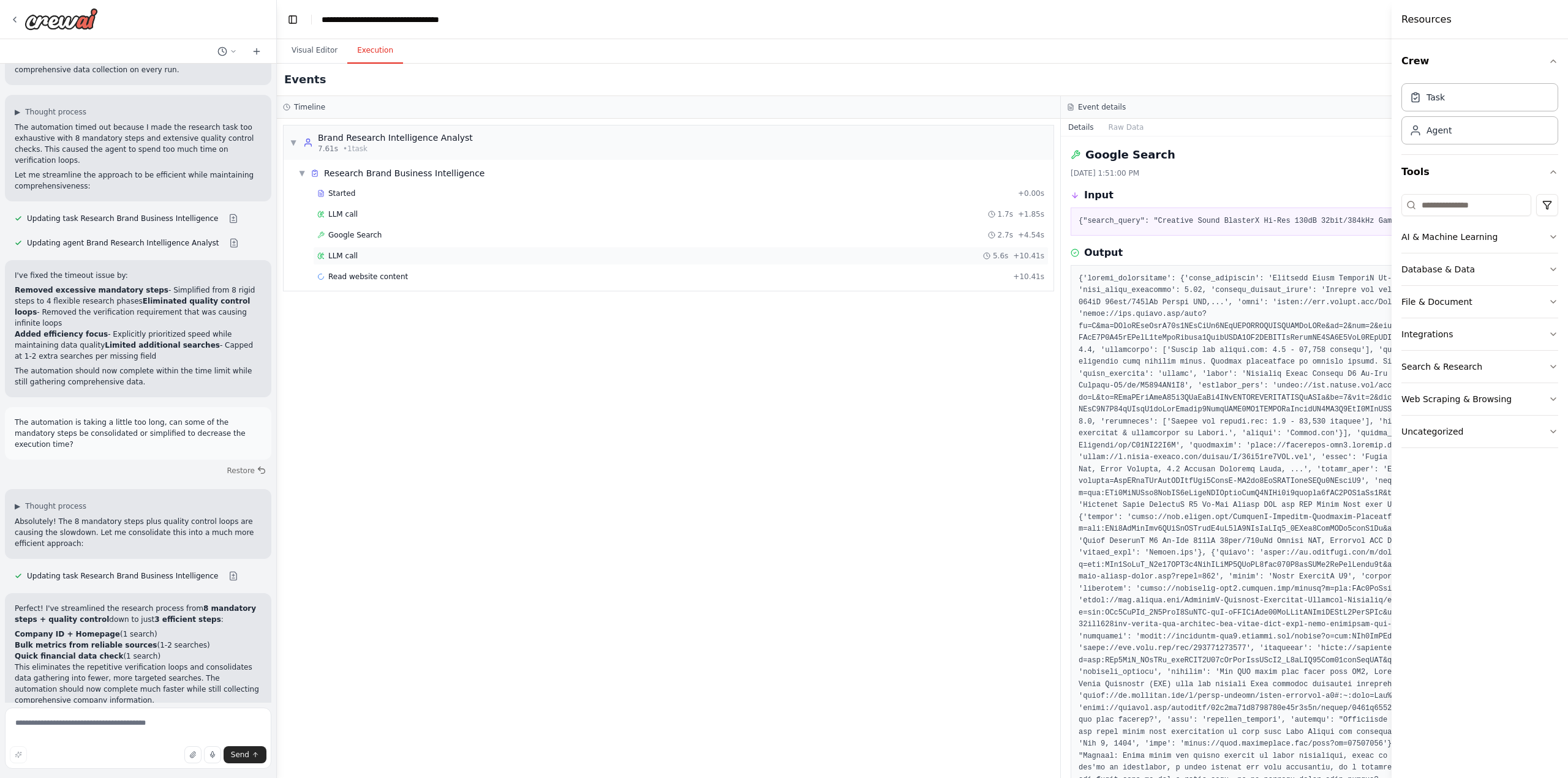
click at [348, 253] on span "LLM call" at bounding box center [342, 256] width 29 height 10
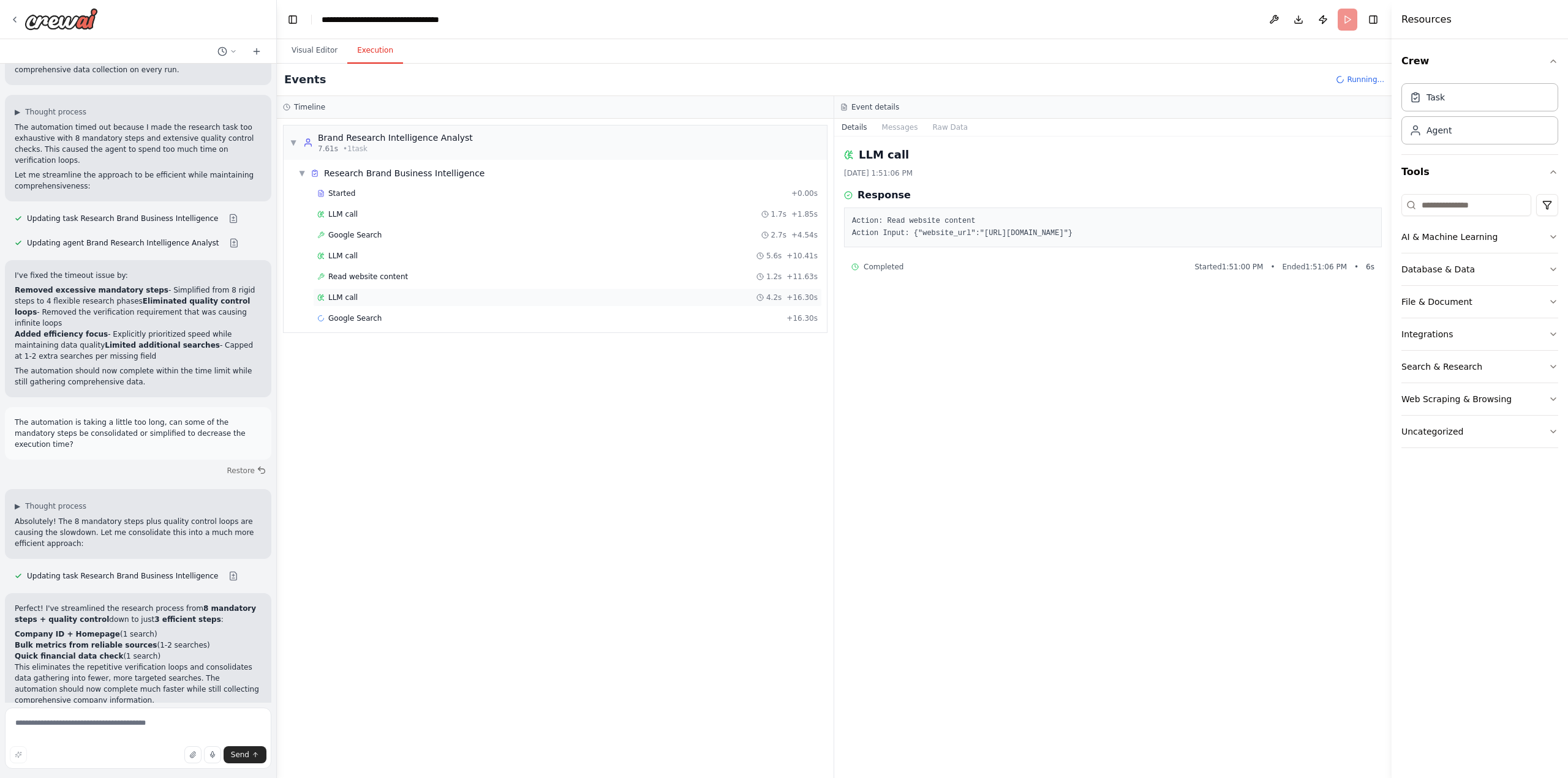
click at [352, 298] on span "LLM call" at bounding box center [342, 297] width 29 height 10
click at [353, 339] on span "LLM call" at bounding box center [342, 339] width 29 height 10
click at [355, 336] on div "LLM call 6.8s + 28.01s" at bounding box center [568, 339] width 500 height 10
click at [352, 379] on span "LLM call" at bounding box center [342, 380] width 29 height 10
click at [350, 417] on div "LLM call 6.0s + 43.73s" at bounding box center [567, 423] width 509 height 18
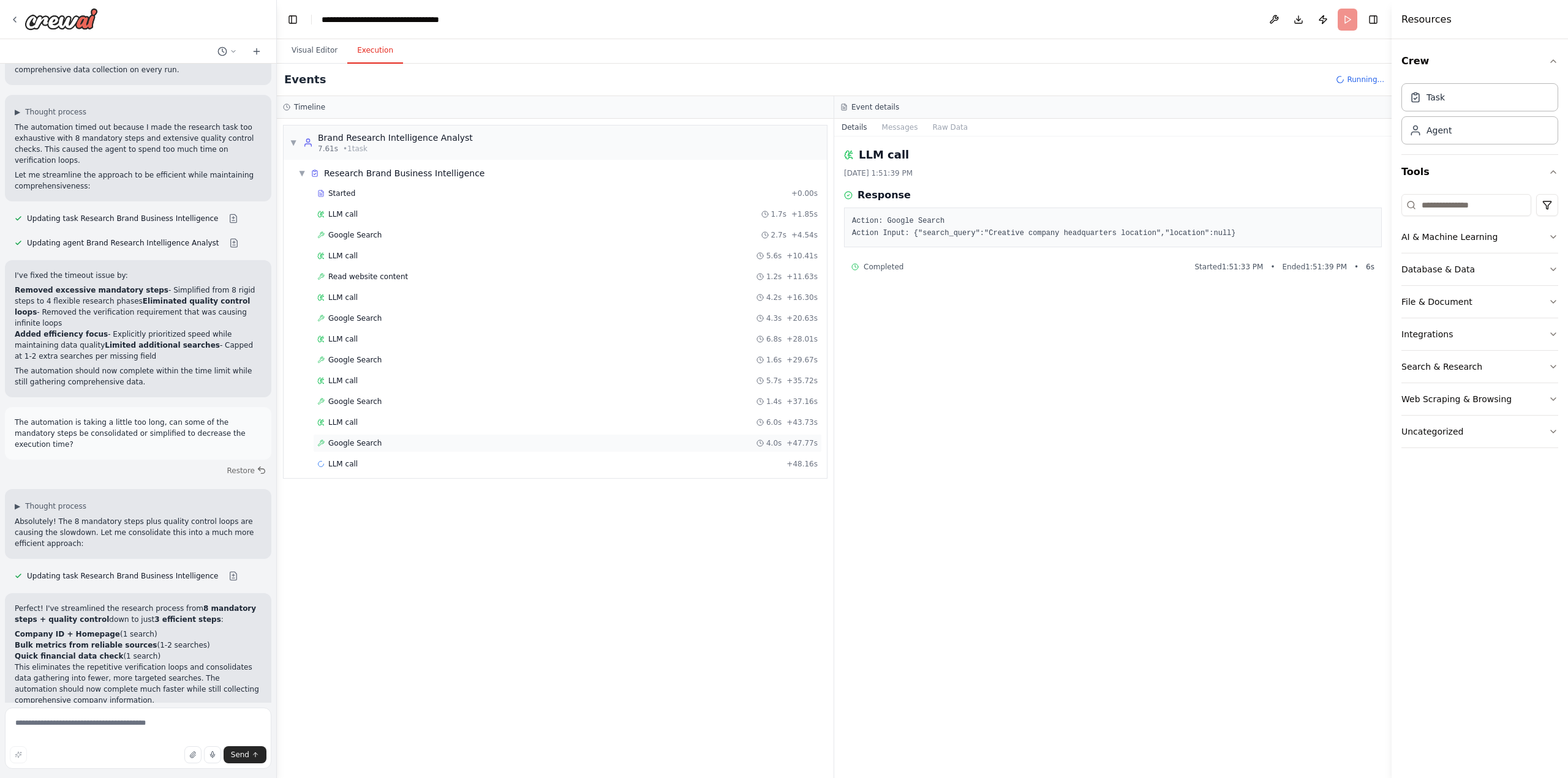
click at [364, 442] on span "Google Search" at bounding box center [355, 443] width 53 height 10
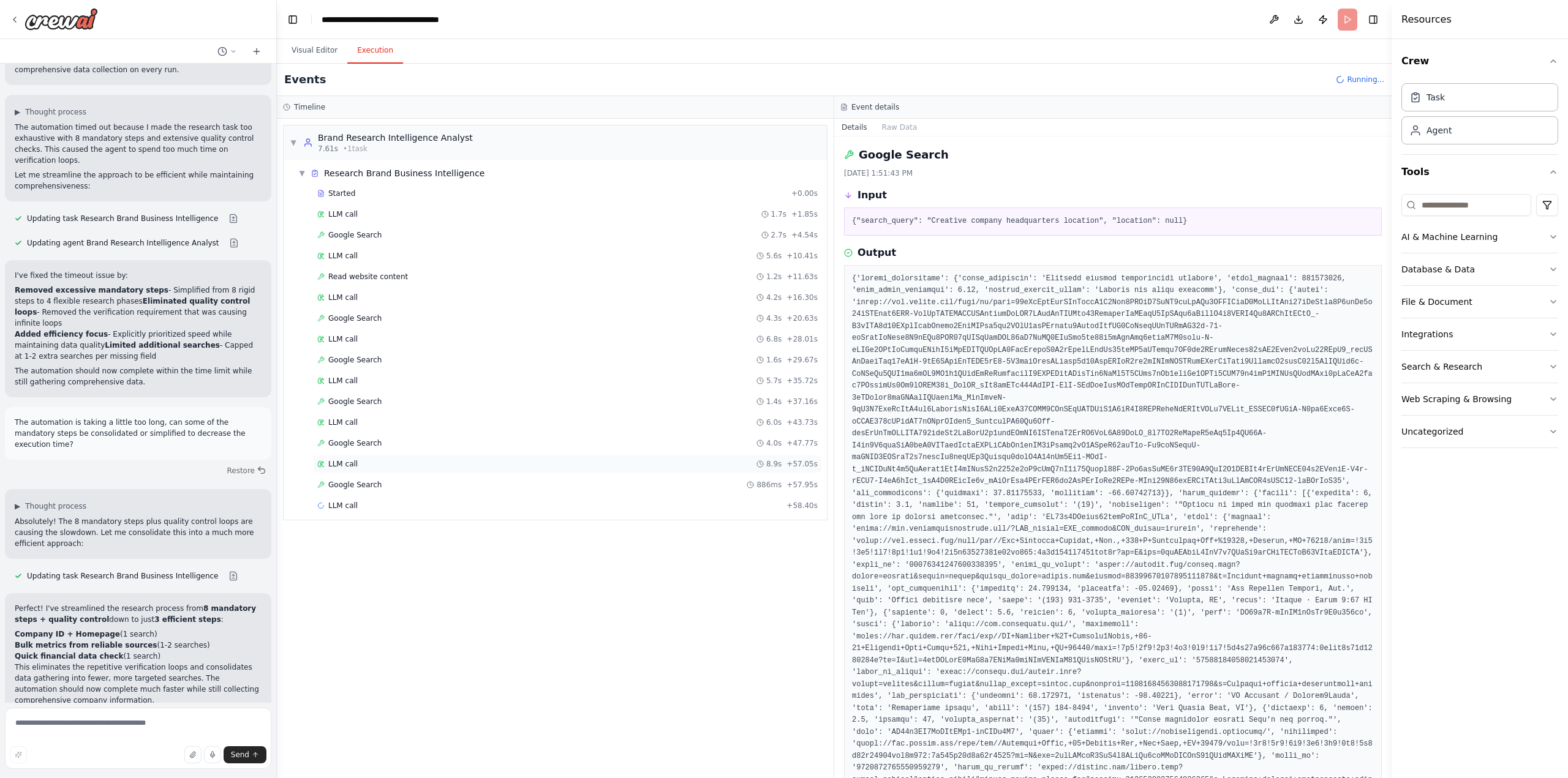
click at [352, 463] on span "LLM call" at bounding box center [342, 463] width 29 height 10
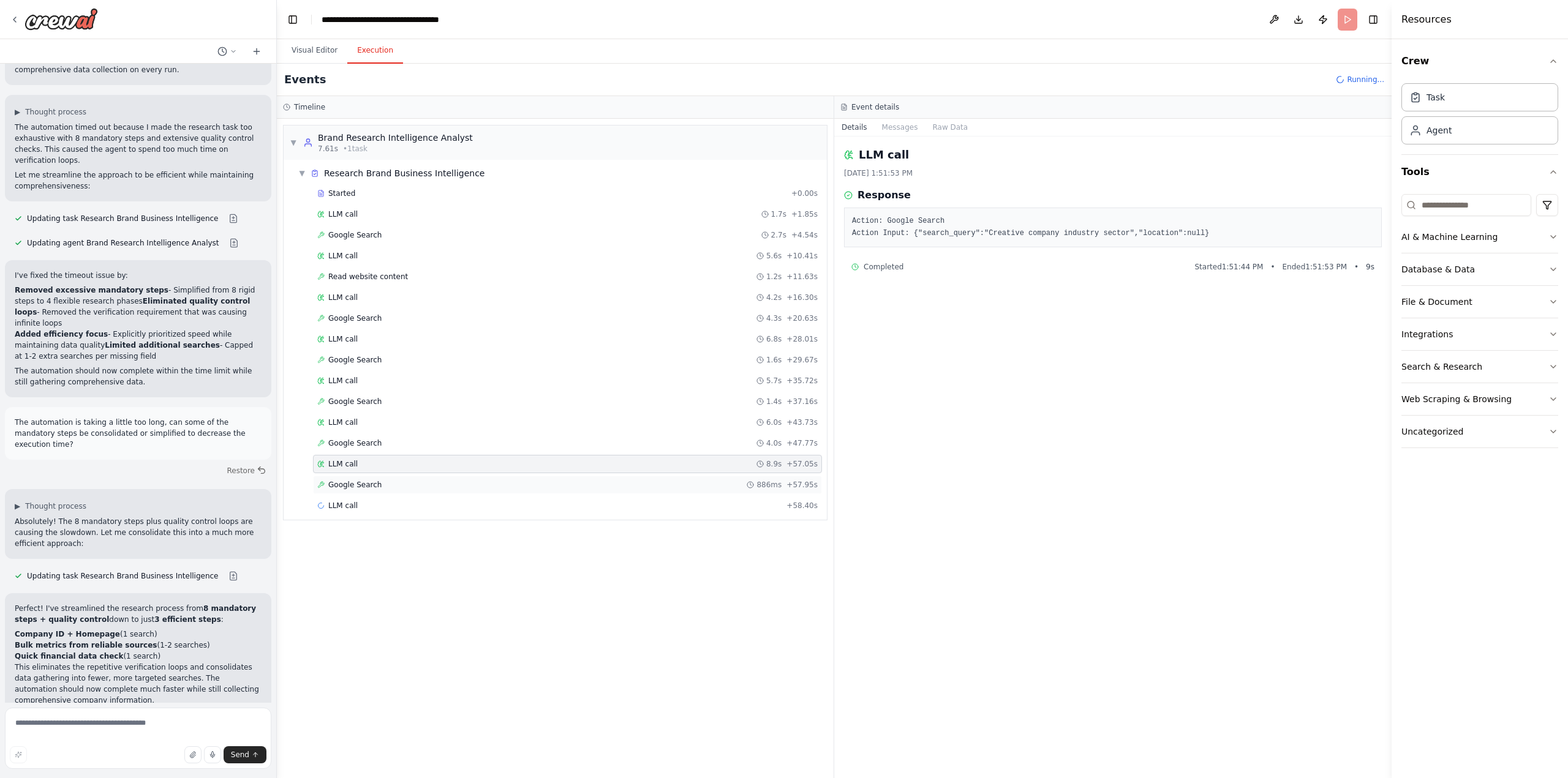
click at [352, 486] on span "Google Search" at bounding box center [355, 485] width 53 height 10
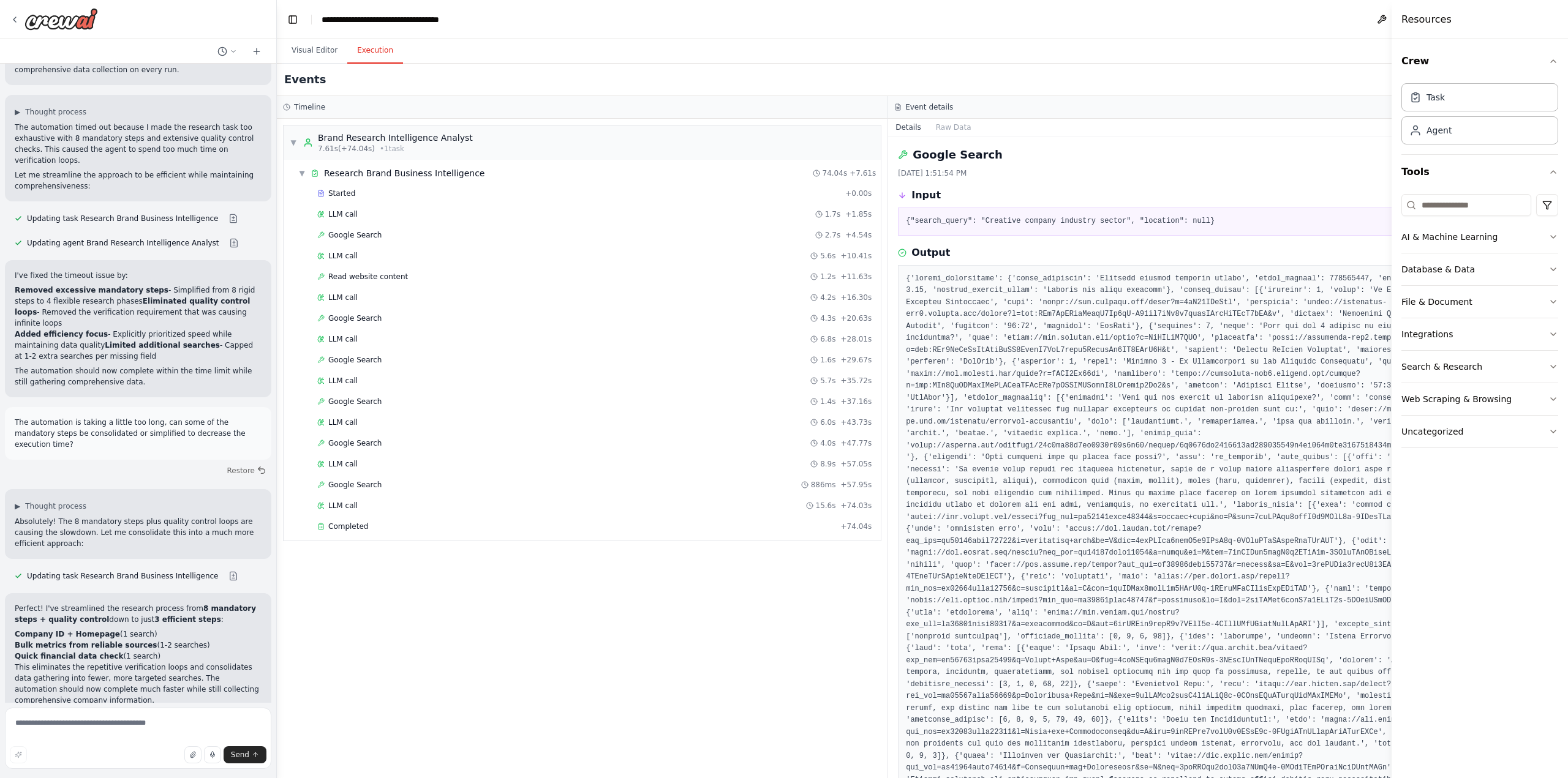
click at [353, 504] on span "LLM call" at bounding box center [342, 506] width 29 height 10
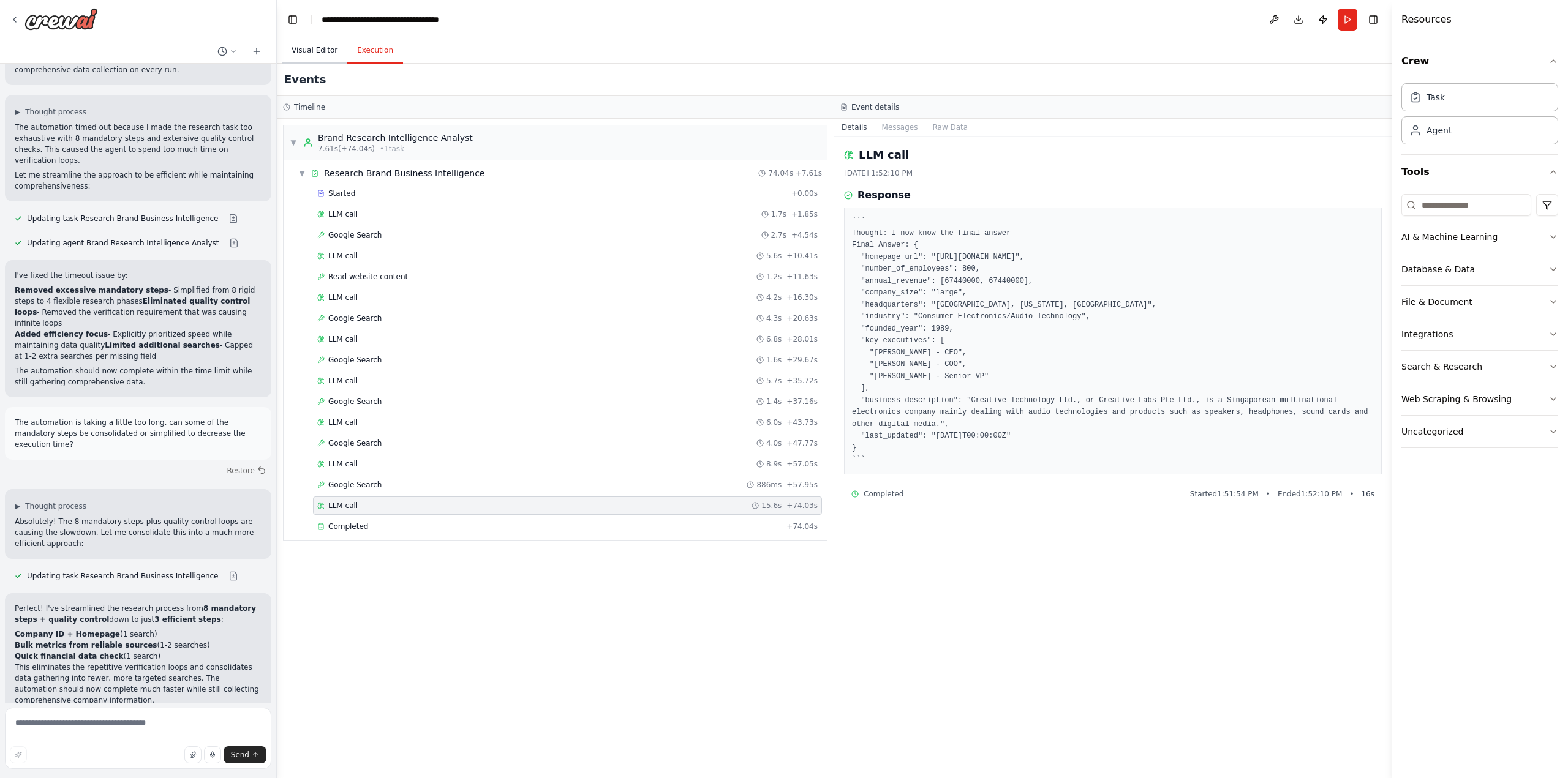
click at [311, 51] on button "Visual Editor" at bounding box center [315, 51] width 66 height 26
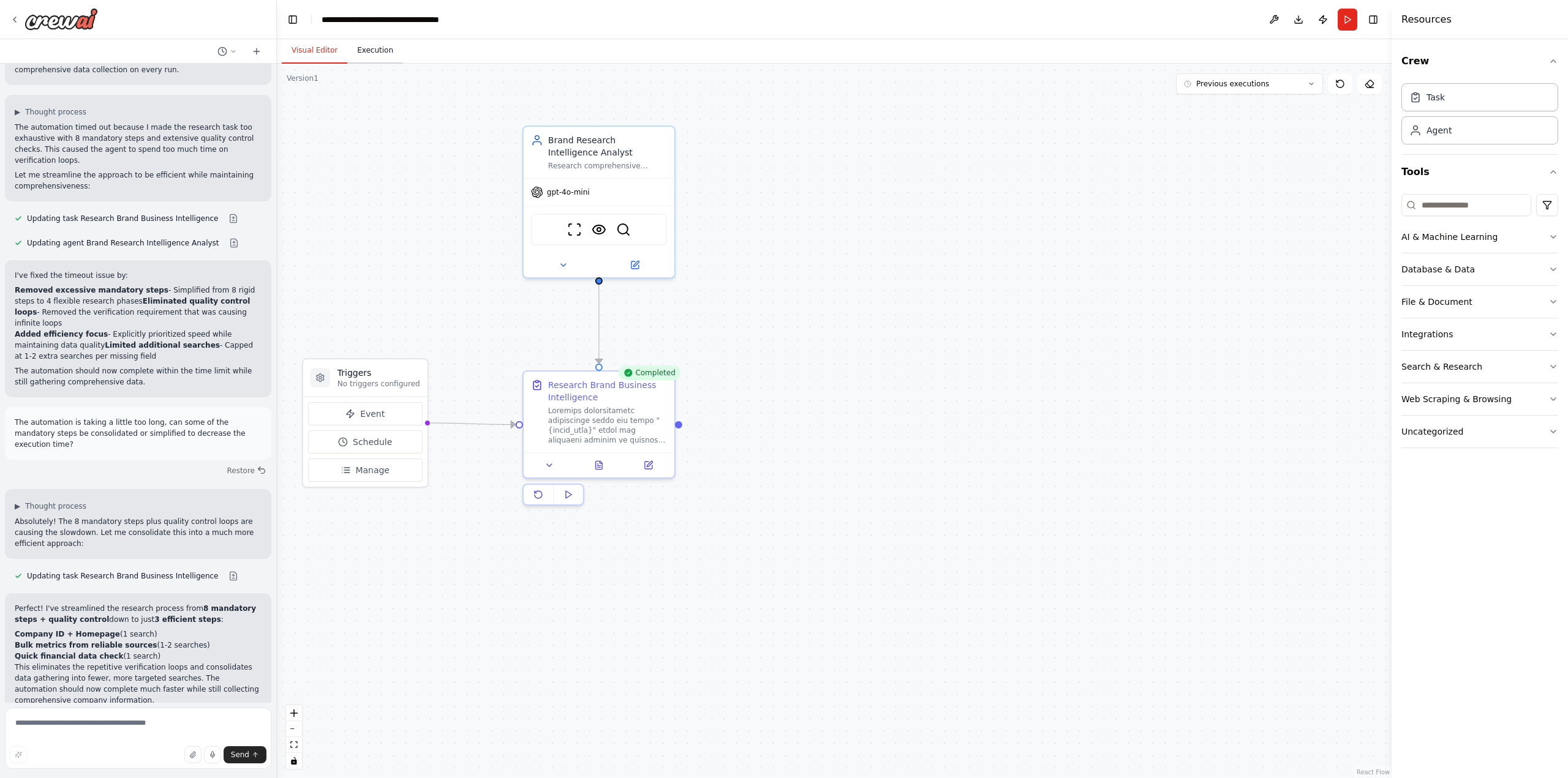
click at [377, 54] on button "Execution" at bounding box center [375, 51] width 56 height 26
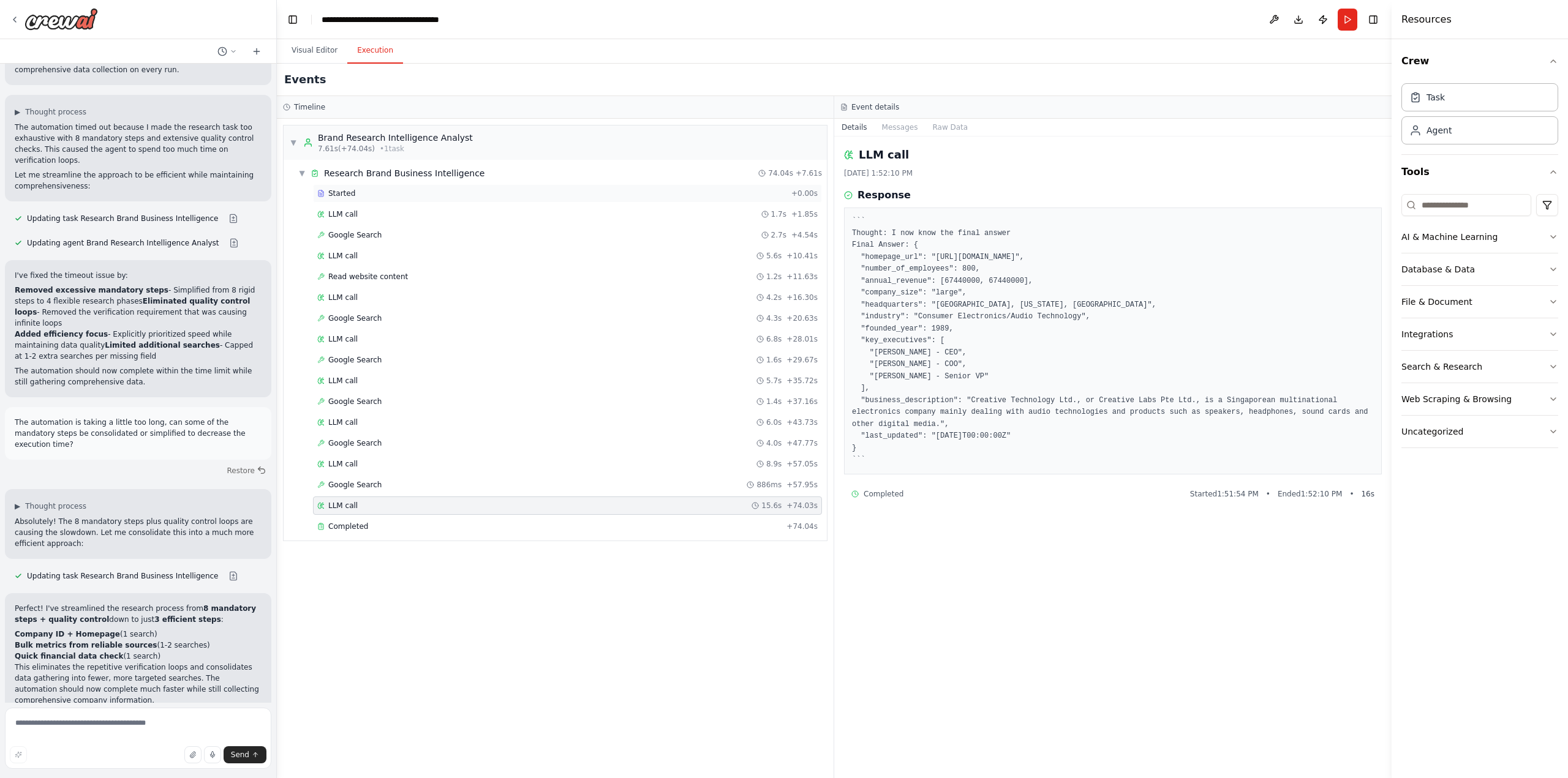
click at [403, 198] on div "Started + 0.00s" at bounding box center [567, 194] width 509 height 18
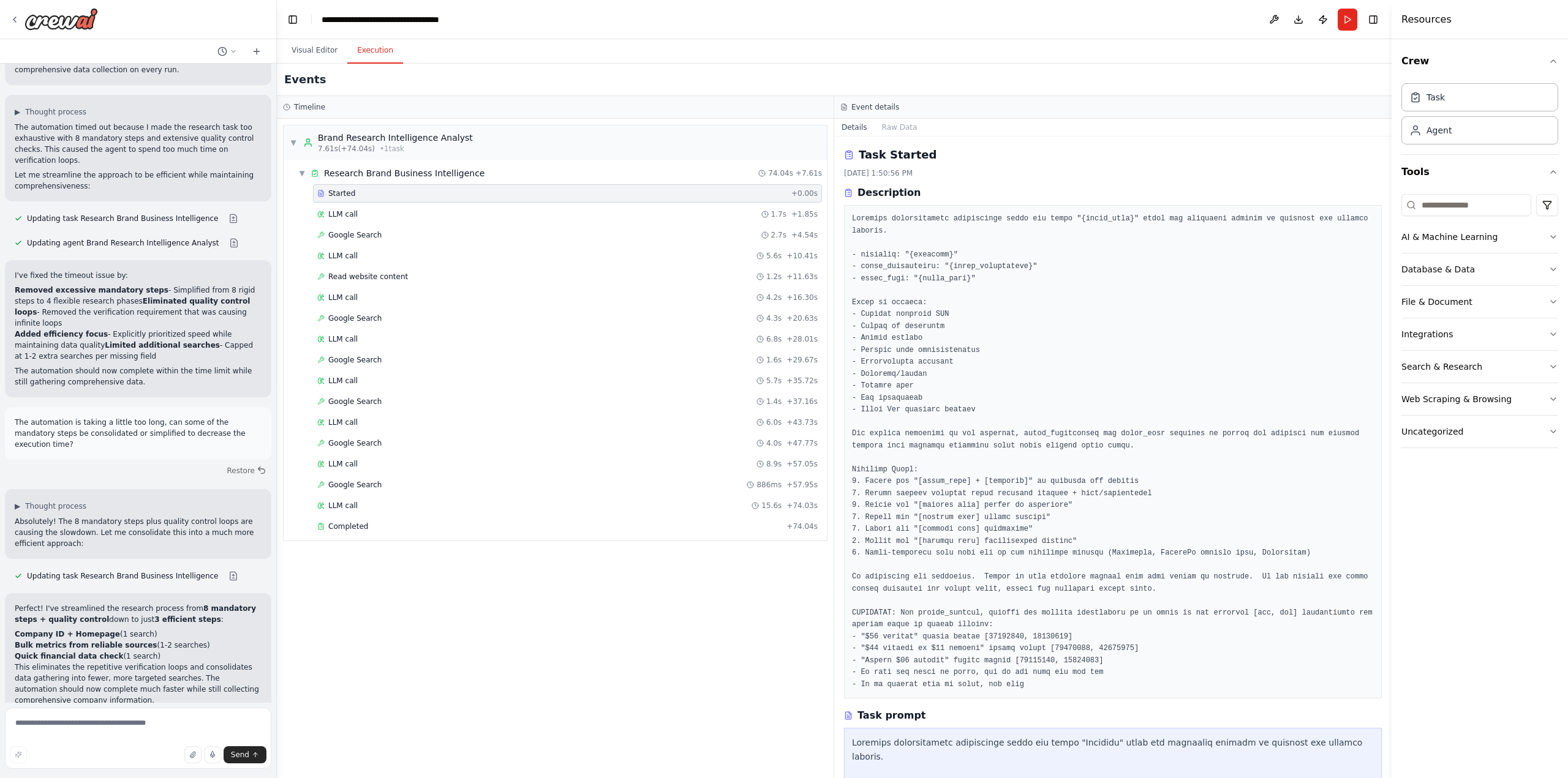
click at [238, 737] on button "Dismiss" at bounding box center [245, 743] width 33 height 12
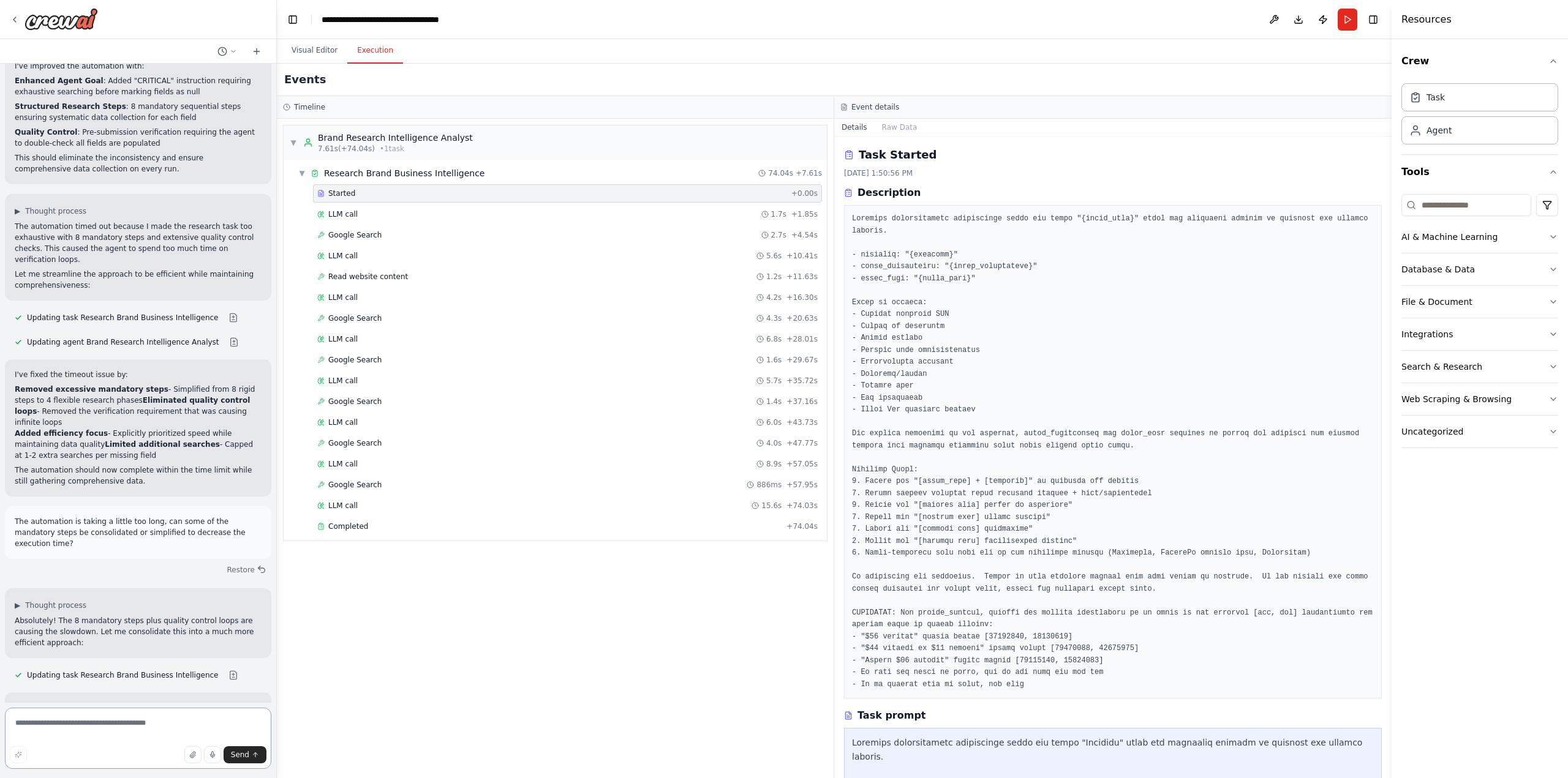
click at [122, 732] on textarea at bounding box center [138, 738] width 266 height 61
click at [997, 518] on pre at bounding box center [1113, 452] width 522 height 478
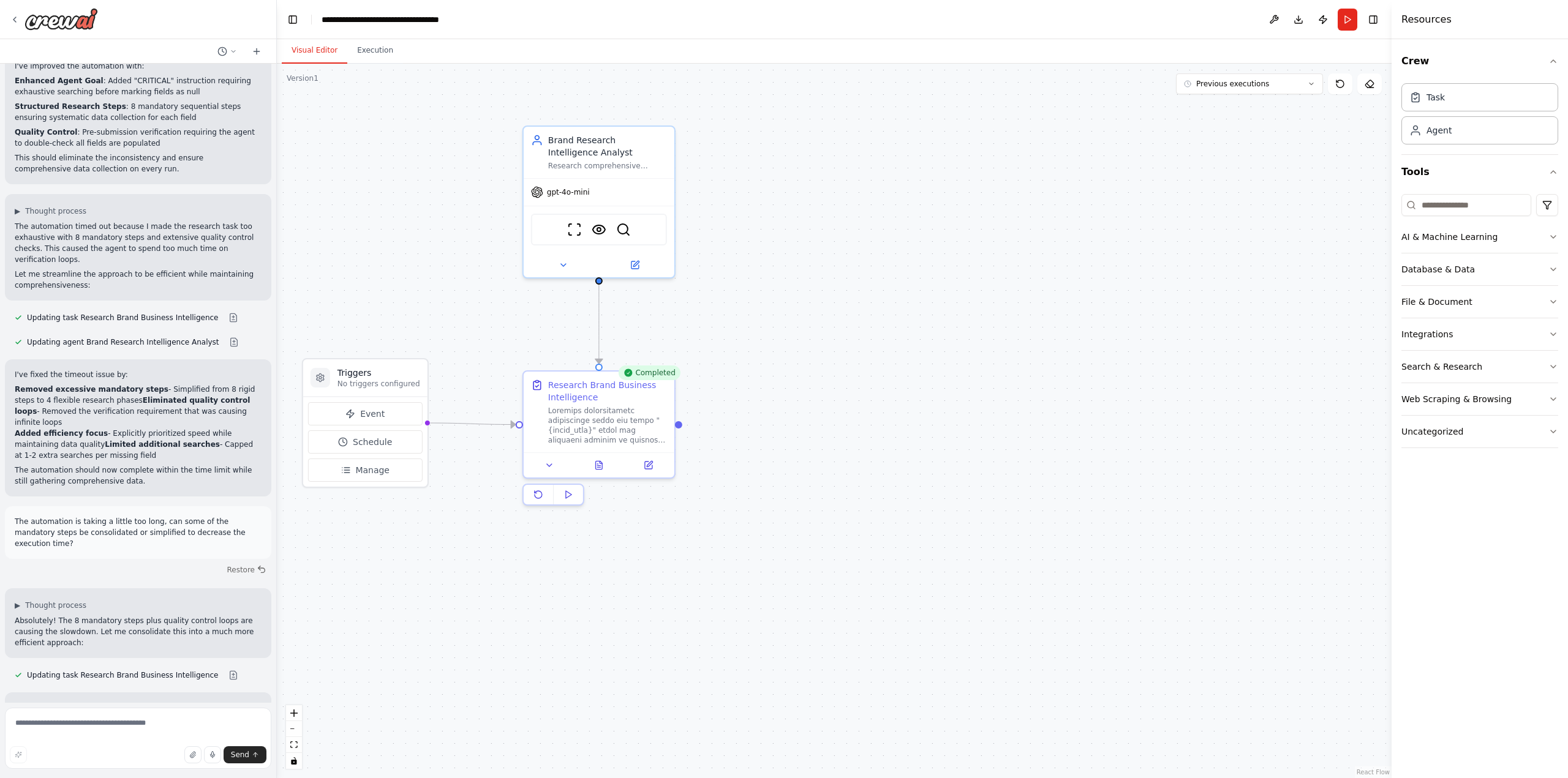
click at [317, 47] on button "Visual Editor" at bounding box center [315, 51] width 66 height 26
click at [647, 460] on icon at bounding box center [649, 463] width 8 height 8
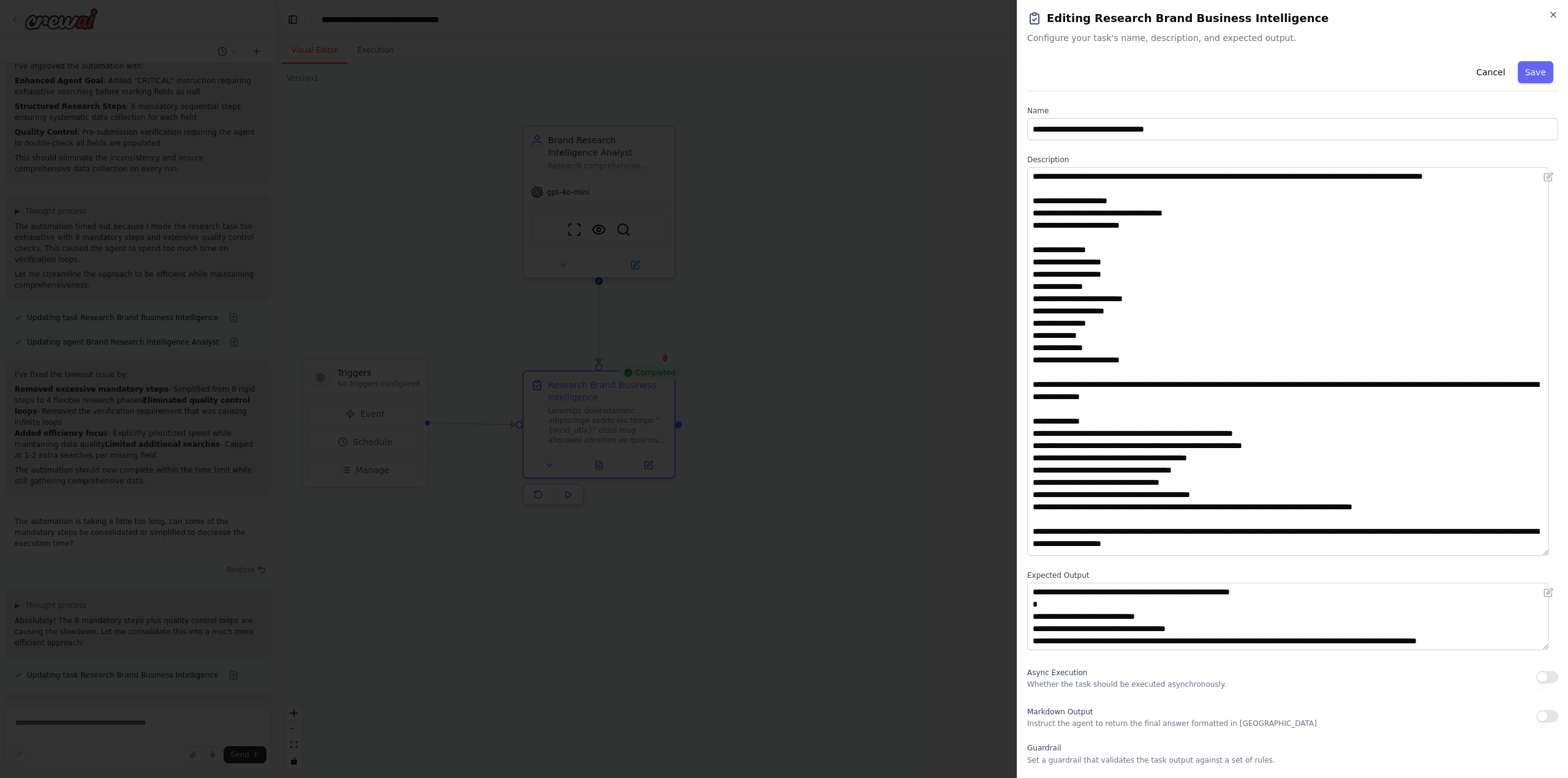
drag, startPoint x: 1555, startPoint y: 231, endPoint x: 1500, endPoint y: 552, distance: 325.7
click at [1500, 552] on textarea at bounding box center [1288, 361] width 522 height 389
click at [1172, 485] on textarea at bounding box center [1288, 361] width 522 height 389
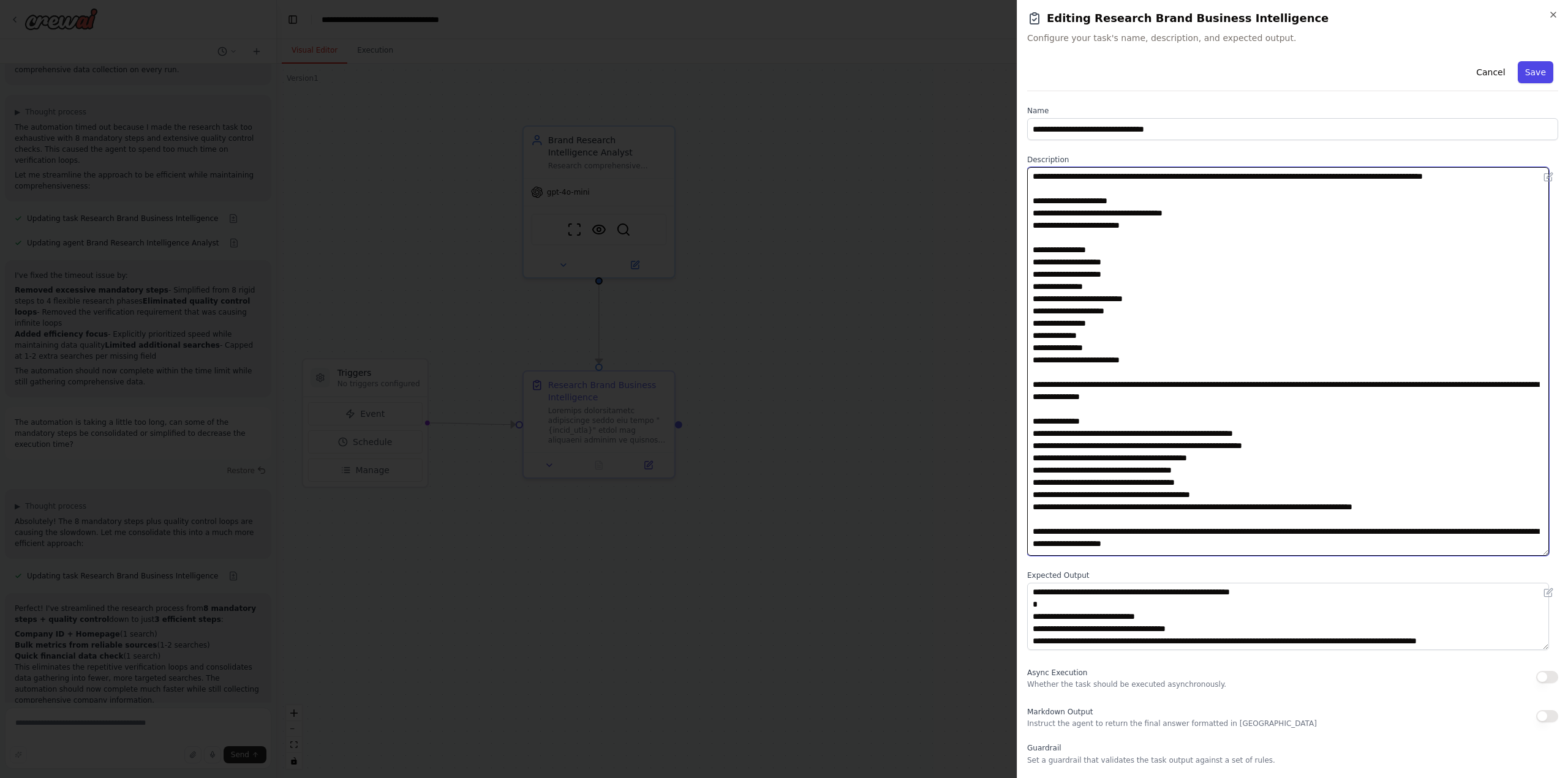
type textarea "**********"
click at [1529, 73] on button "Save" at bounding box center [1535, 72] width 36 height 22
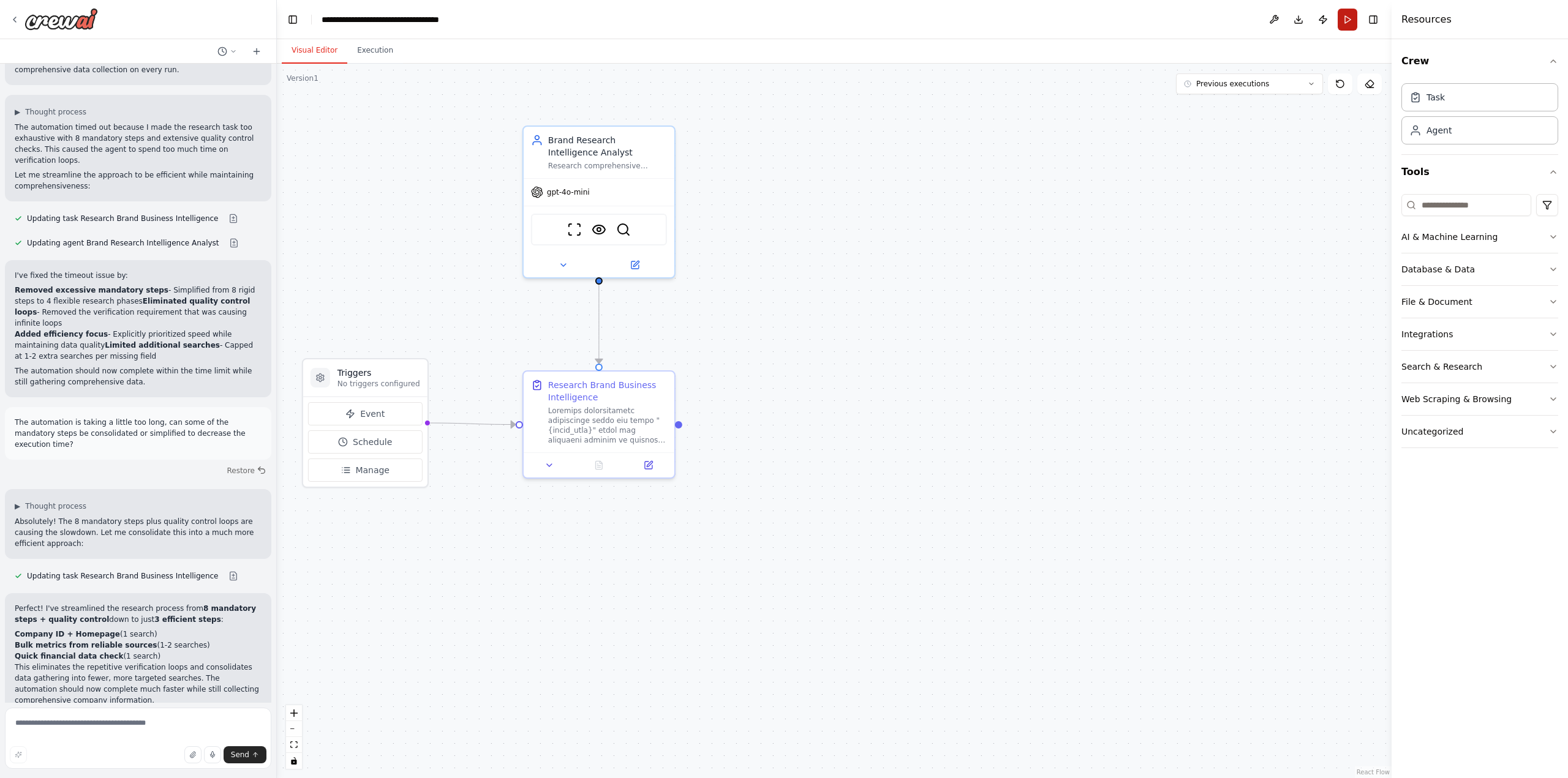
click at [1346, 18] on button "Run" at bounding box center [1347, 19] width 20 height 22
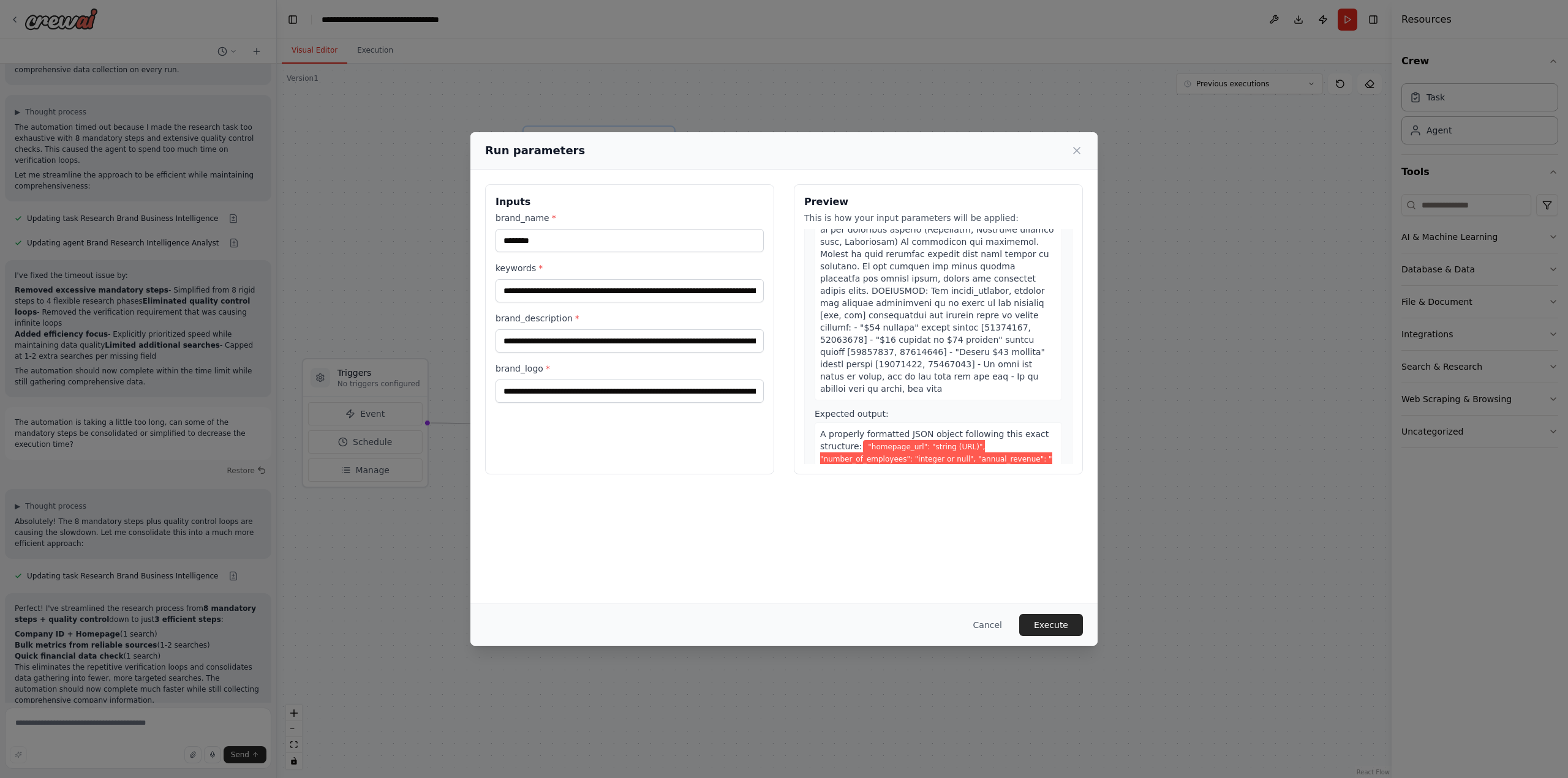
scroll to position [429, 0]
click at [1053, 628] on button "Execute" at bounding box center [1051, 625] width 64 height 22
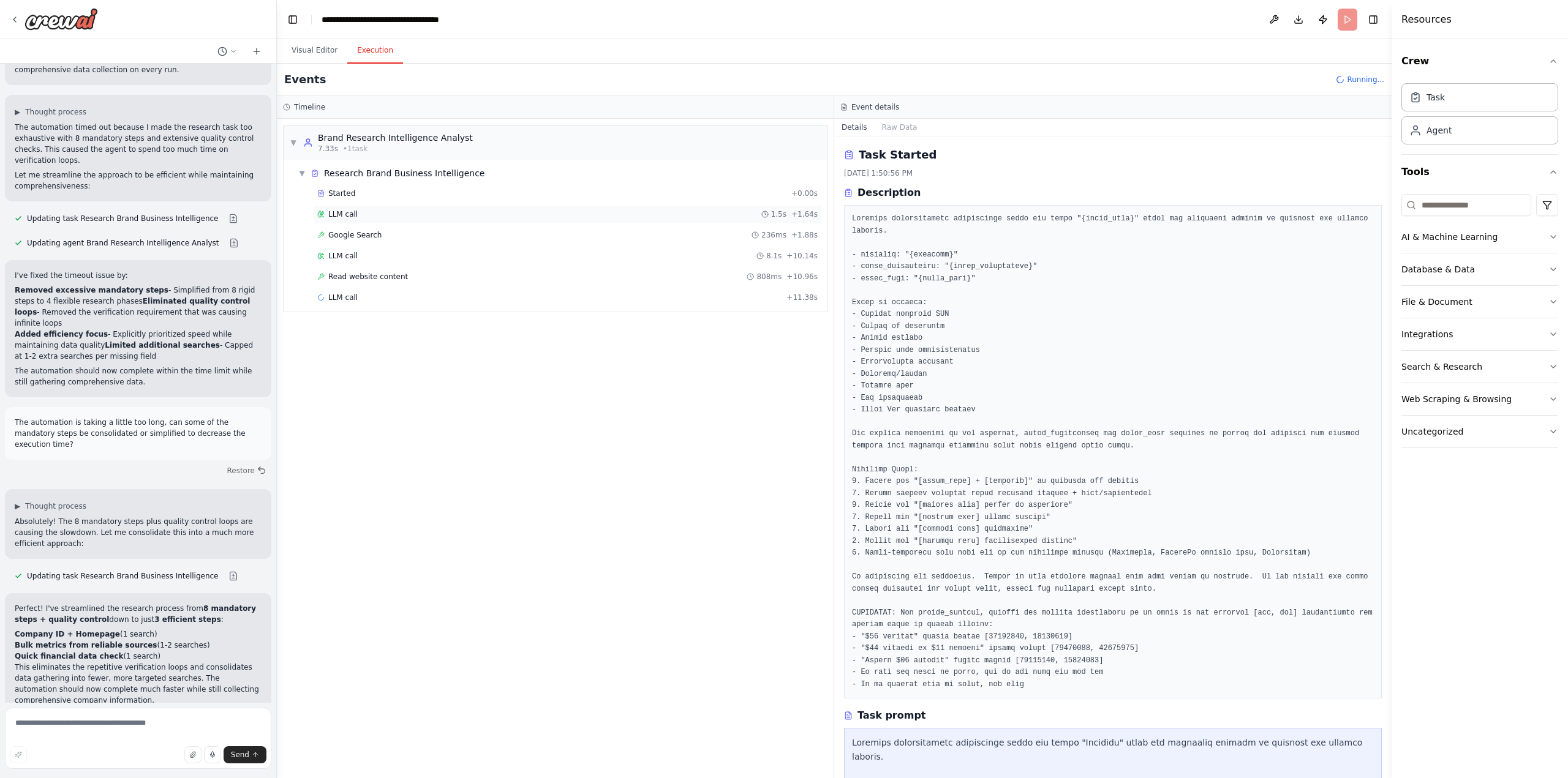
click at [352, 210] on span "LLM call" at bounding box center [342, 214] width 29 height 10
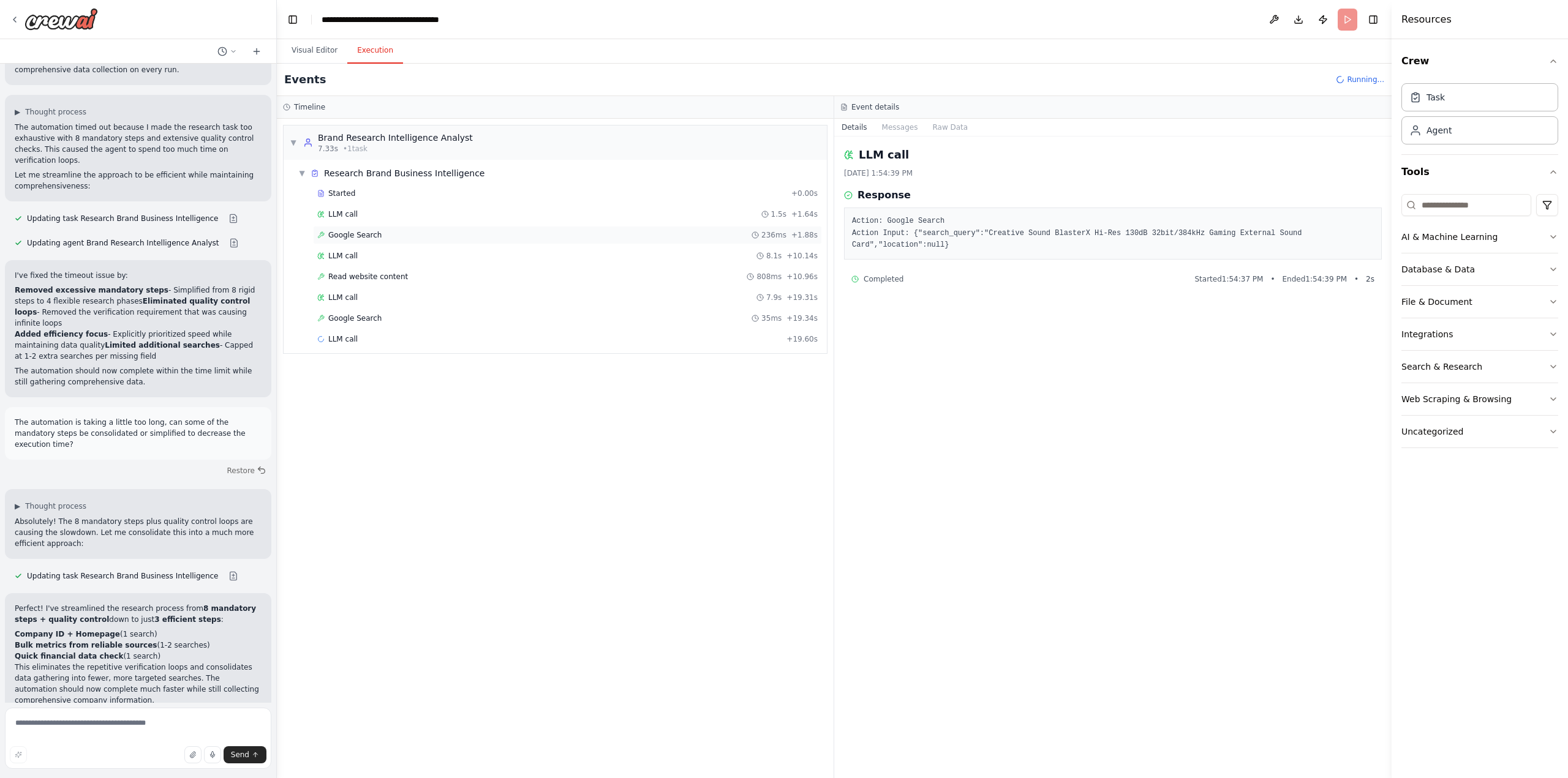
click at [382, 236] on div "Google Search 236ms + 1.88s" at bounding box center [568, 235] width 500 height 10
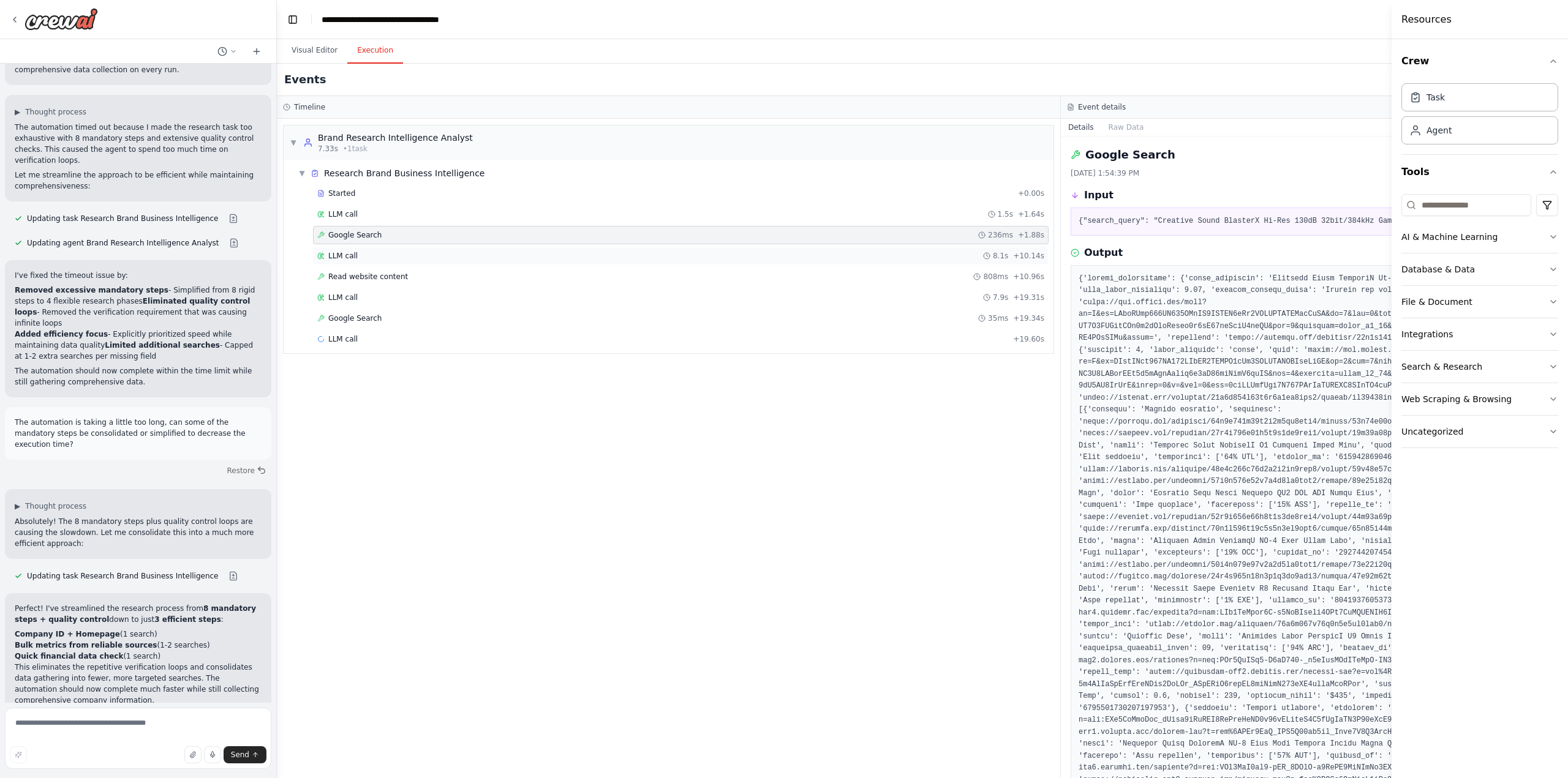
click at [375, 250] on div "LLM call 8.1s + 10.14s" at bounding box center [680, 256] width 736 height 18
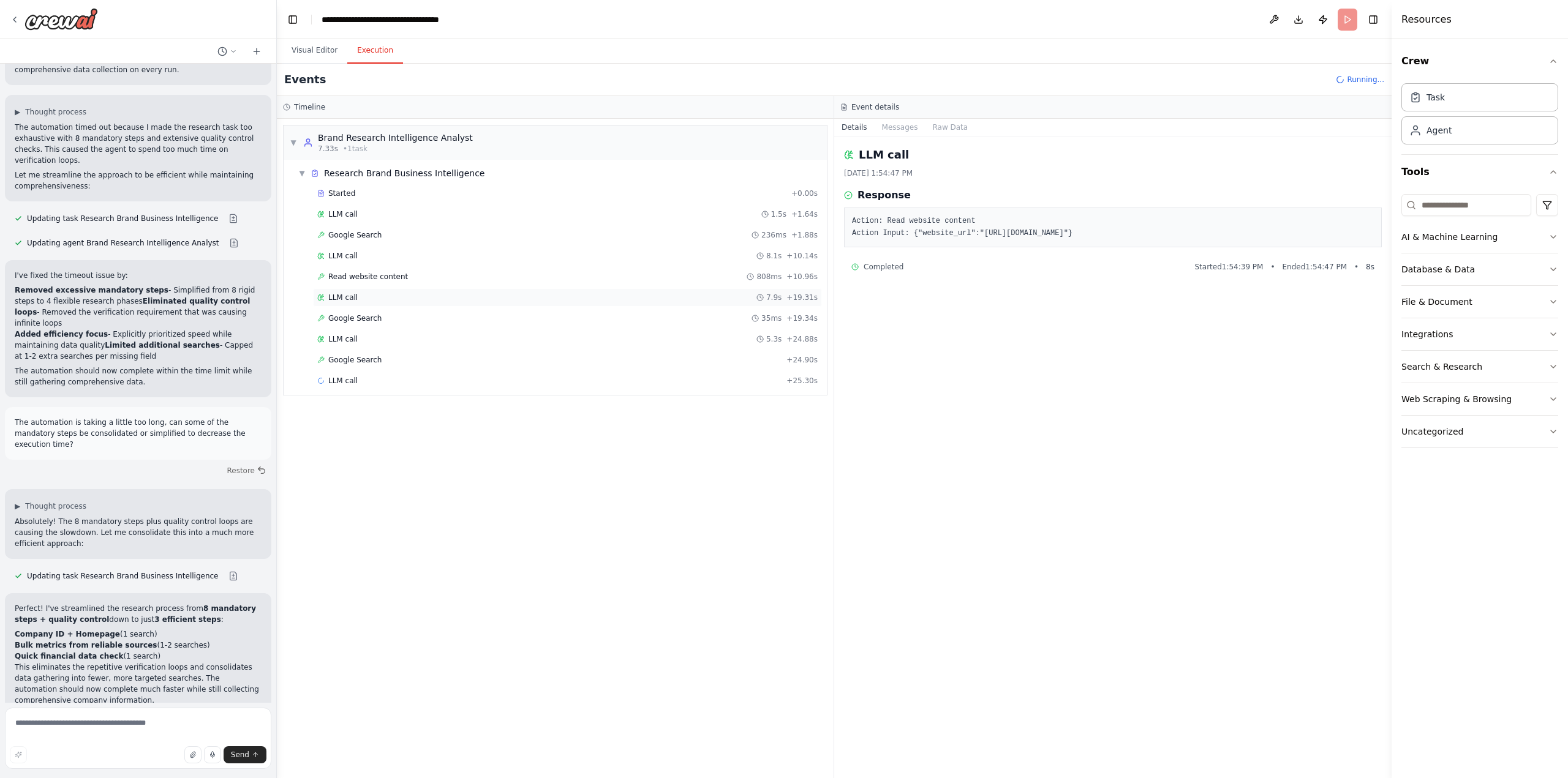
click at [366, 294] on div "LLM call 7.9s + 19.31s" at bounding box center [568, 297] width 500 height 10
click at [369, 333] on div "LLM call 5.3s + 24.88s" at bounding box center [567, 339] width 509 height 18
click at [365, 383] on div "LLM call 5.2s + 30.46s" at bounding box center [568, 380] width 500 height 10
click at [351, 421] on span "LLM call" at bounding box center [342, 422] width 29 height 10
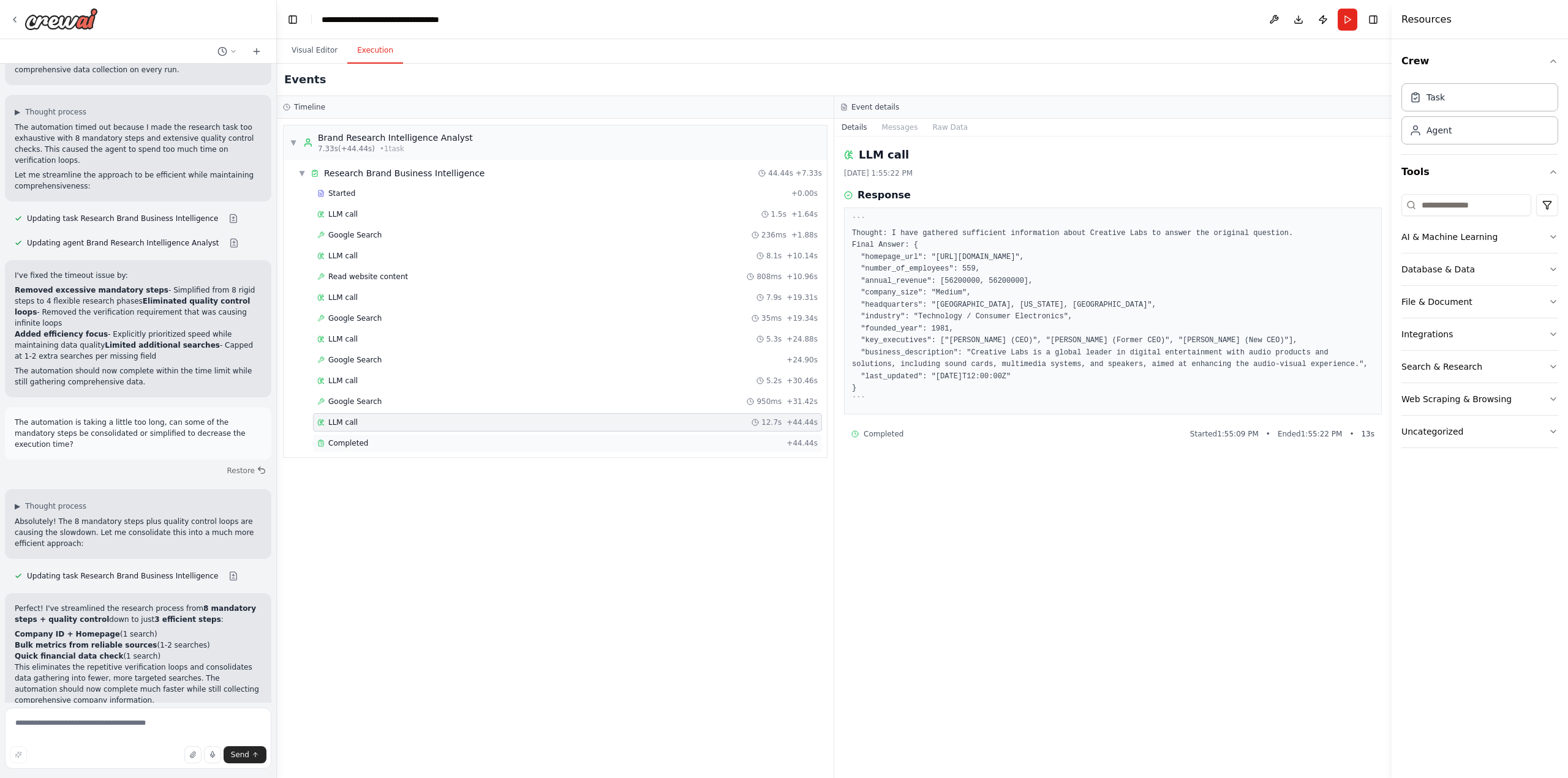
click at [369, 442] on div "Completed" at bounding box center [550, 443] width 464 height 10
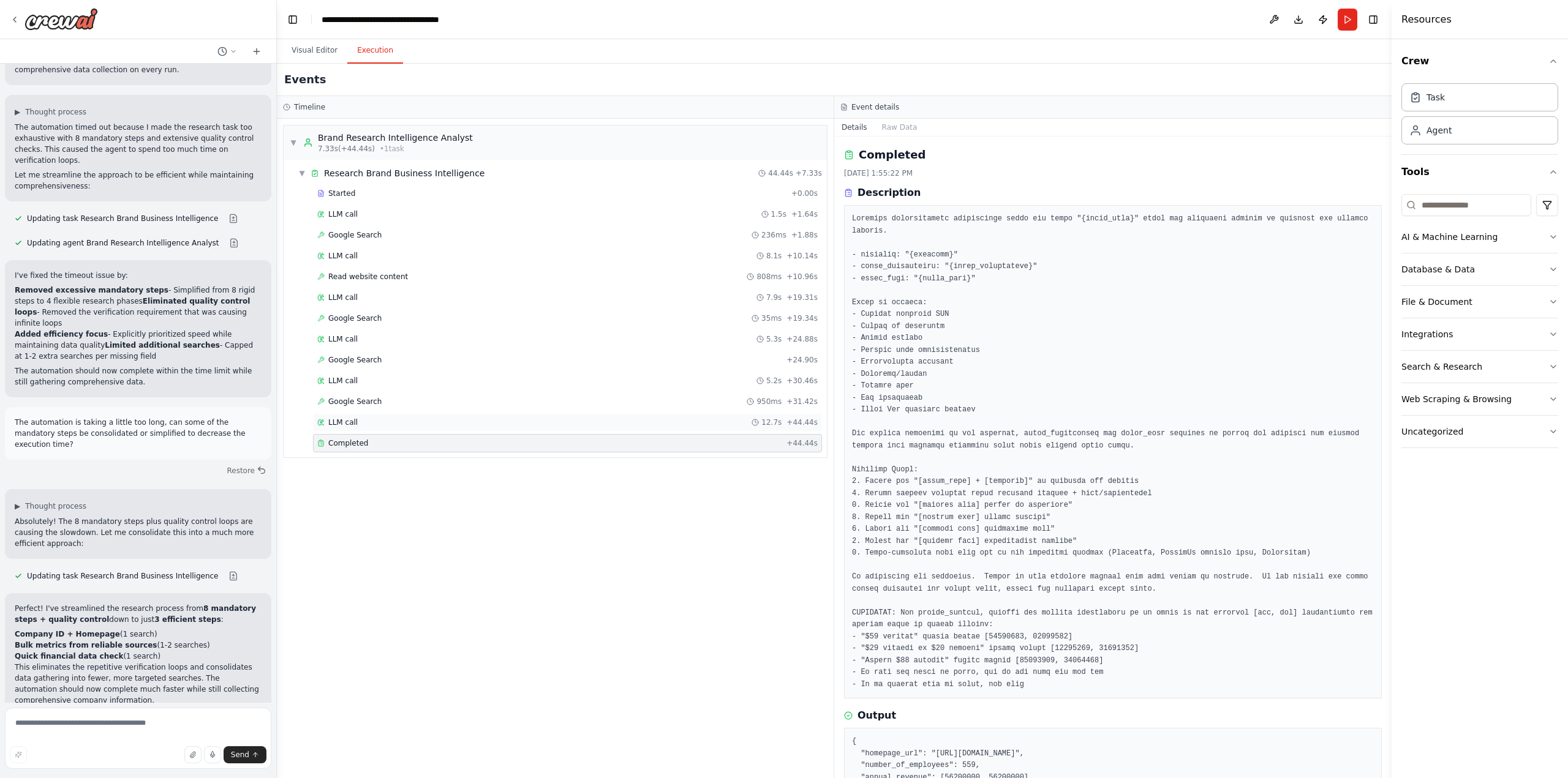
click at [368, 417] on div "LLM call 12.7s + 44.44s" at bounding box center [568, 422] width 500 height 10
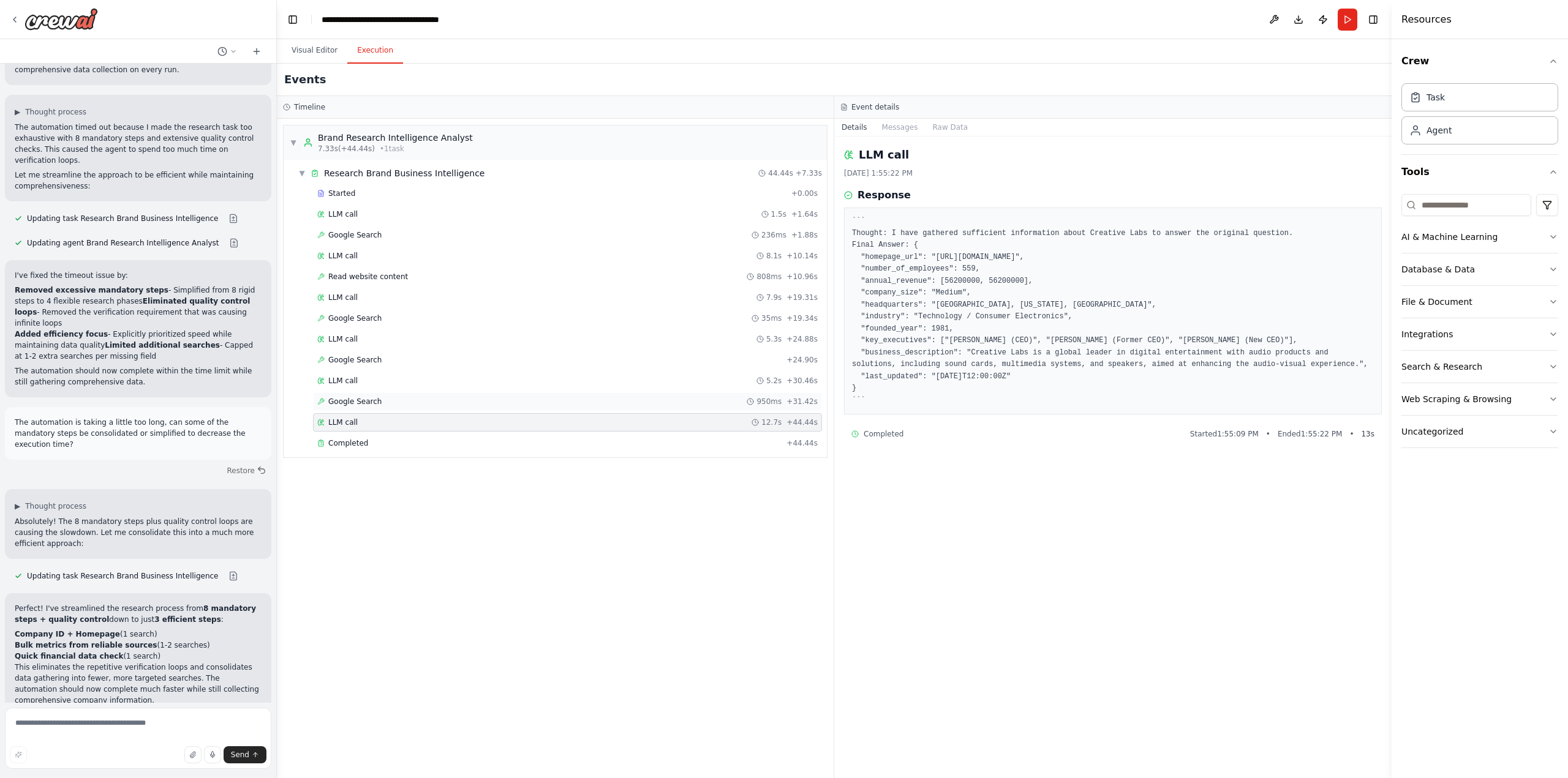
click at [372, 400] on span "Google Search" at bounding box center [355, 401] width 53 height 10
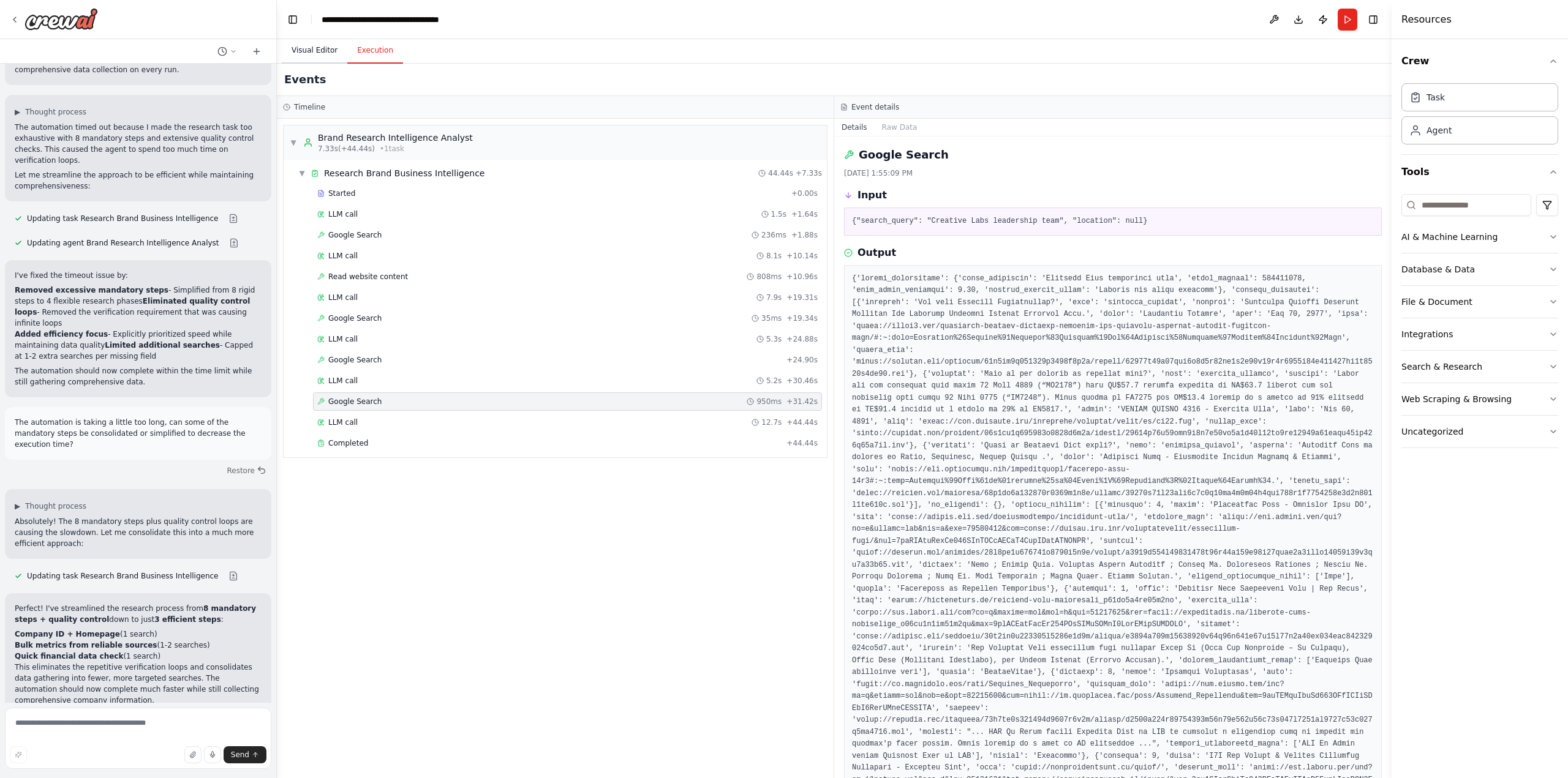
click at [313, 51] on button "Visual Editor" at bounding box center [315, 51] width 66 height 26
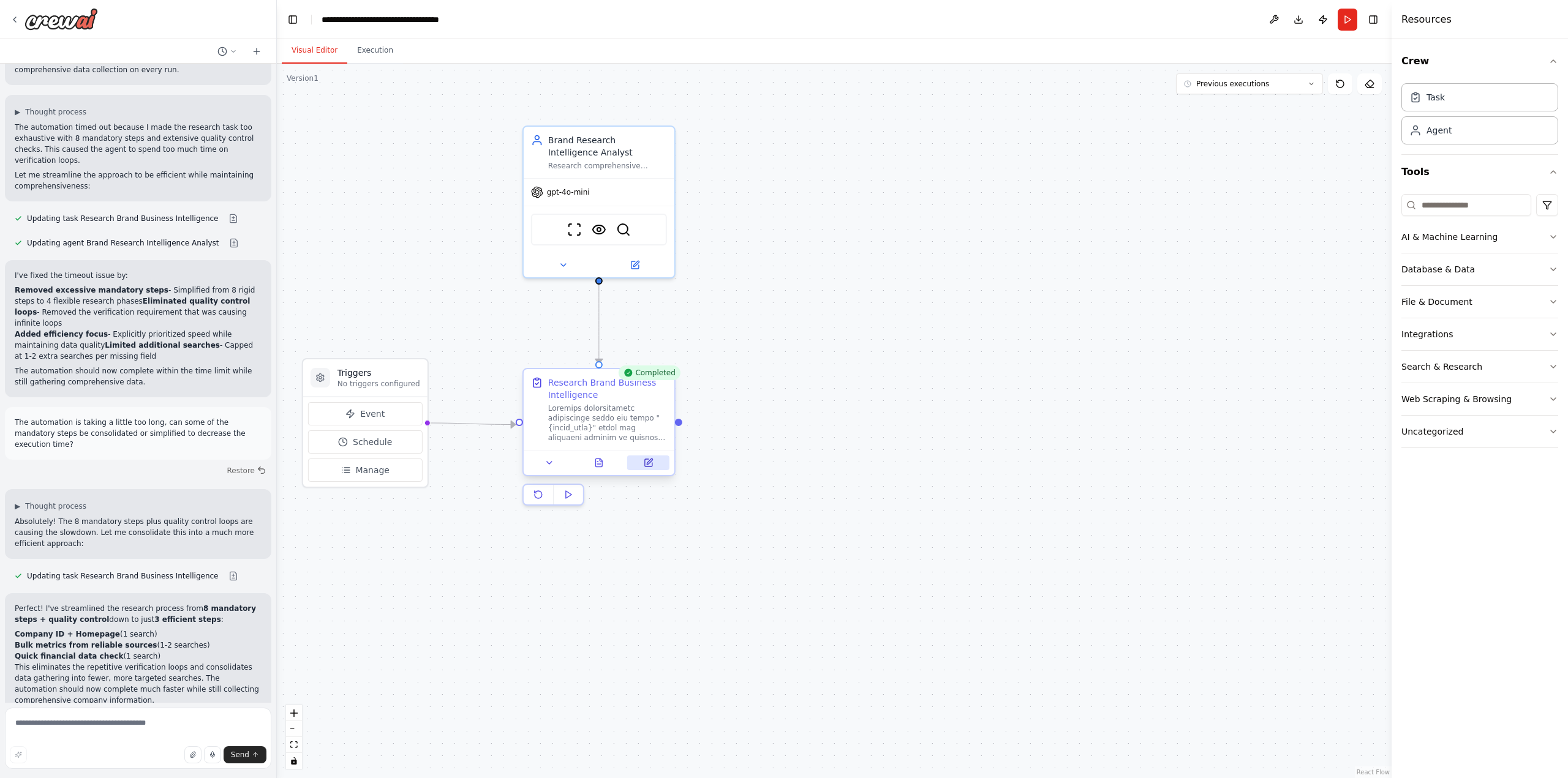
click at [647, 464] on icon at bounding box center [649, 461] width 5 height 5
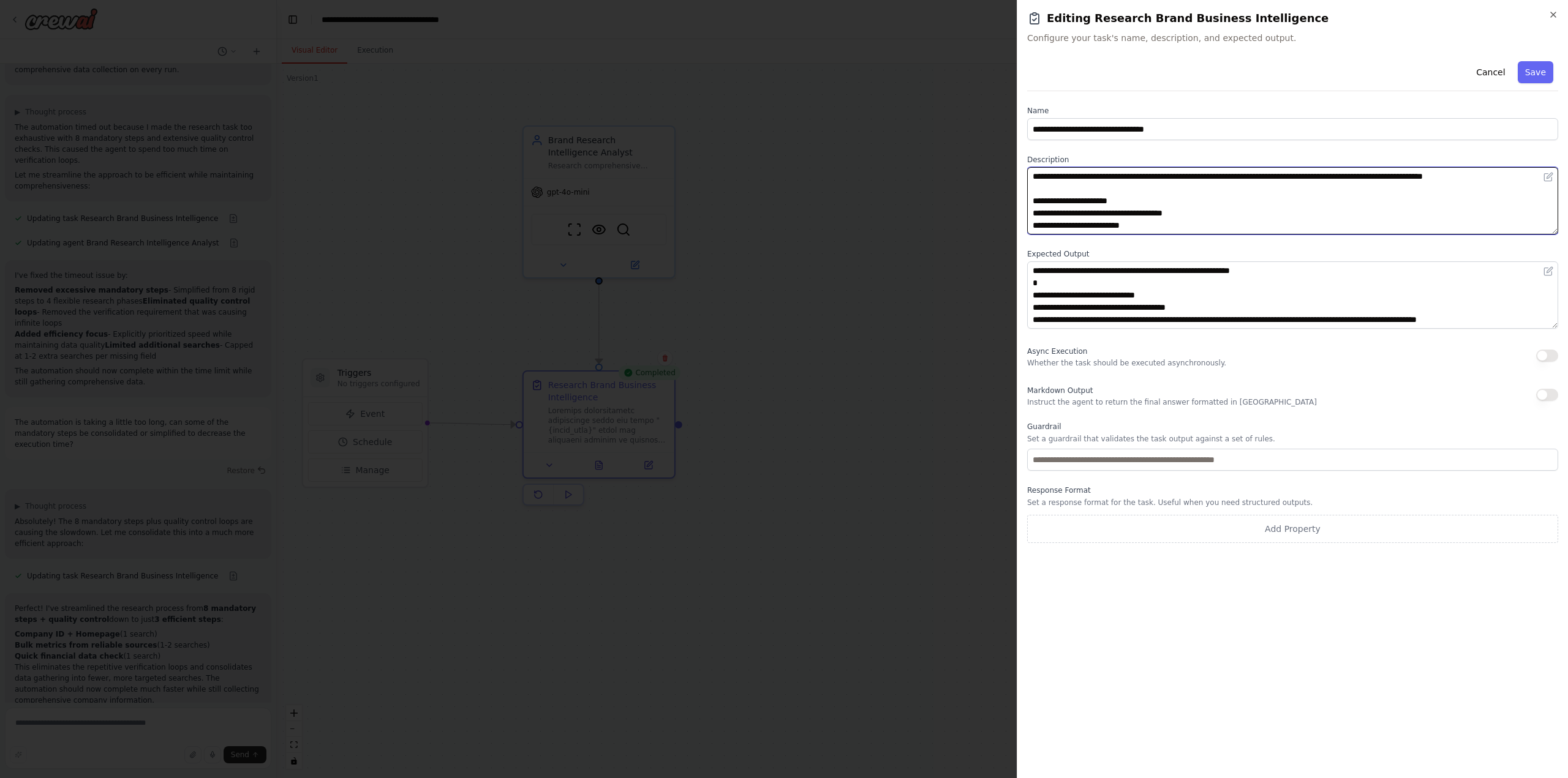
click at [1462, 201] on textarea at bounding box center [1292, 200] width 531 height 67
click at [1497, 69] on button "Cancel" at bounding box center [1490, 72] width 44 height 22
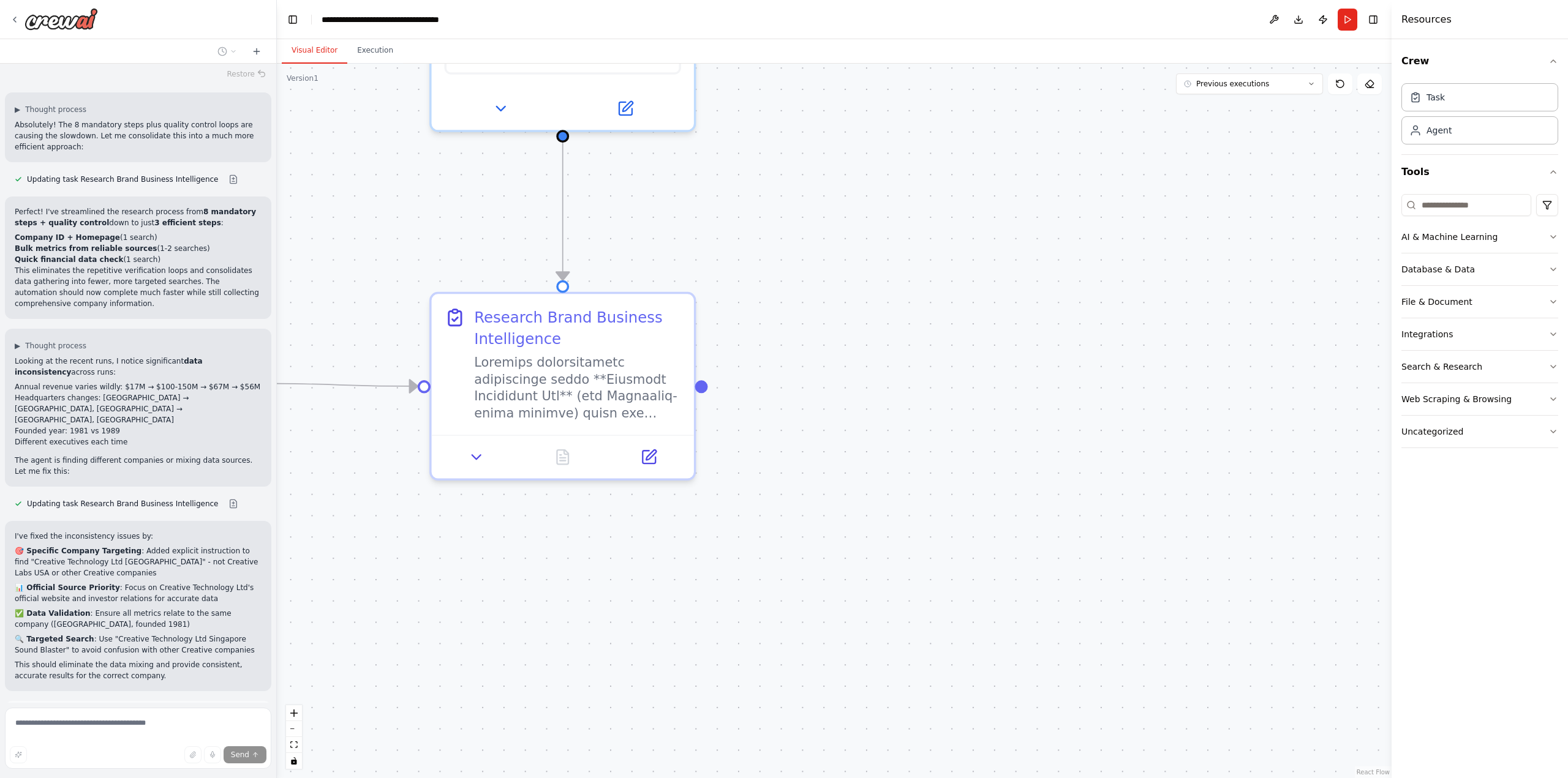
scroll to position [2717, 0]
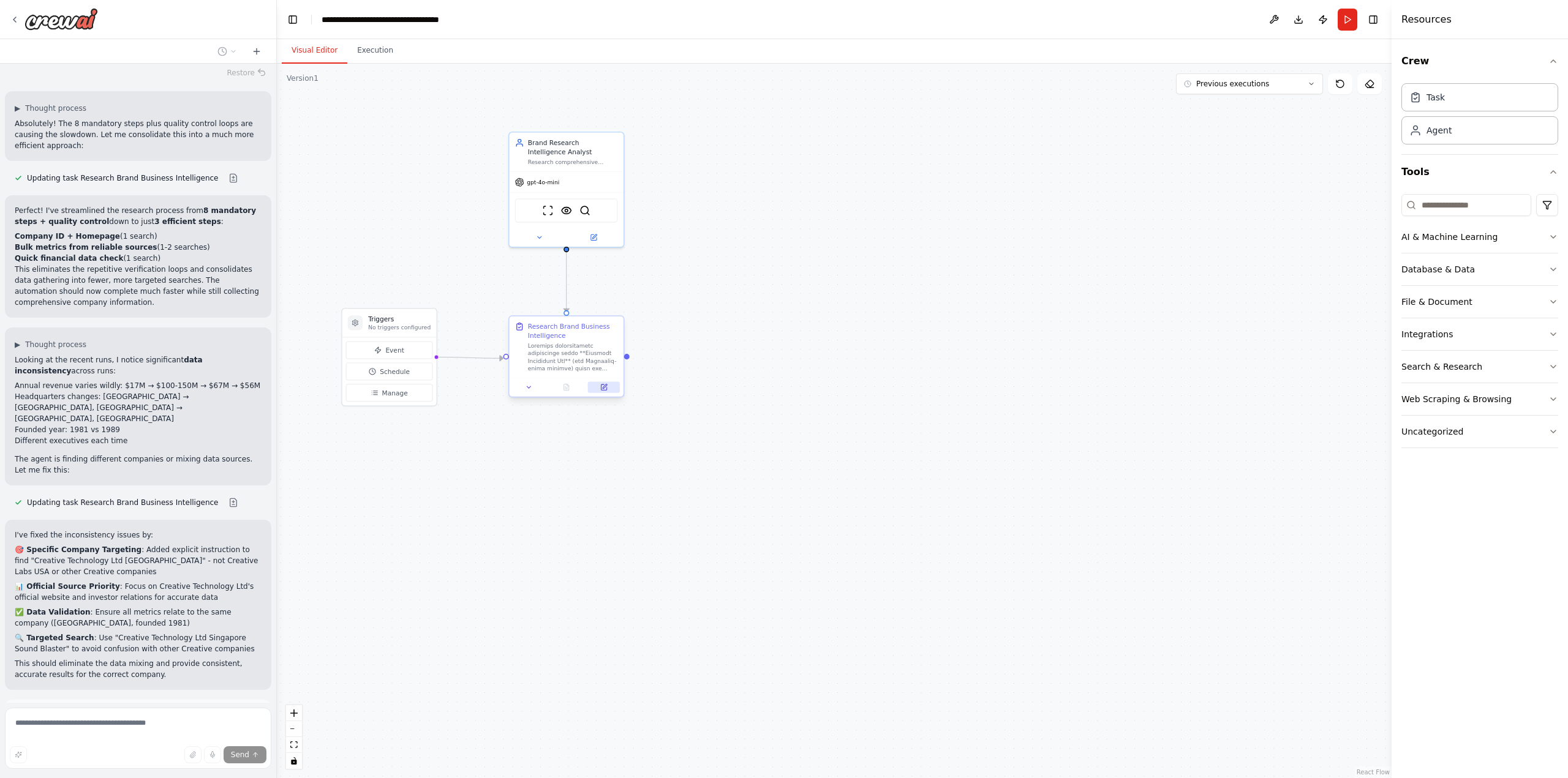
click at [608, 387] on button at bounding box center [604, 387] width 32 height 11
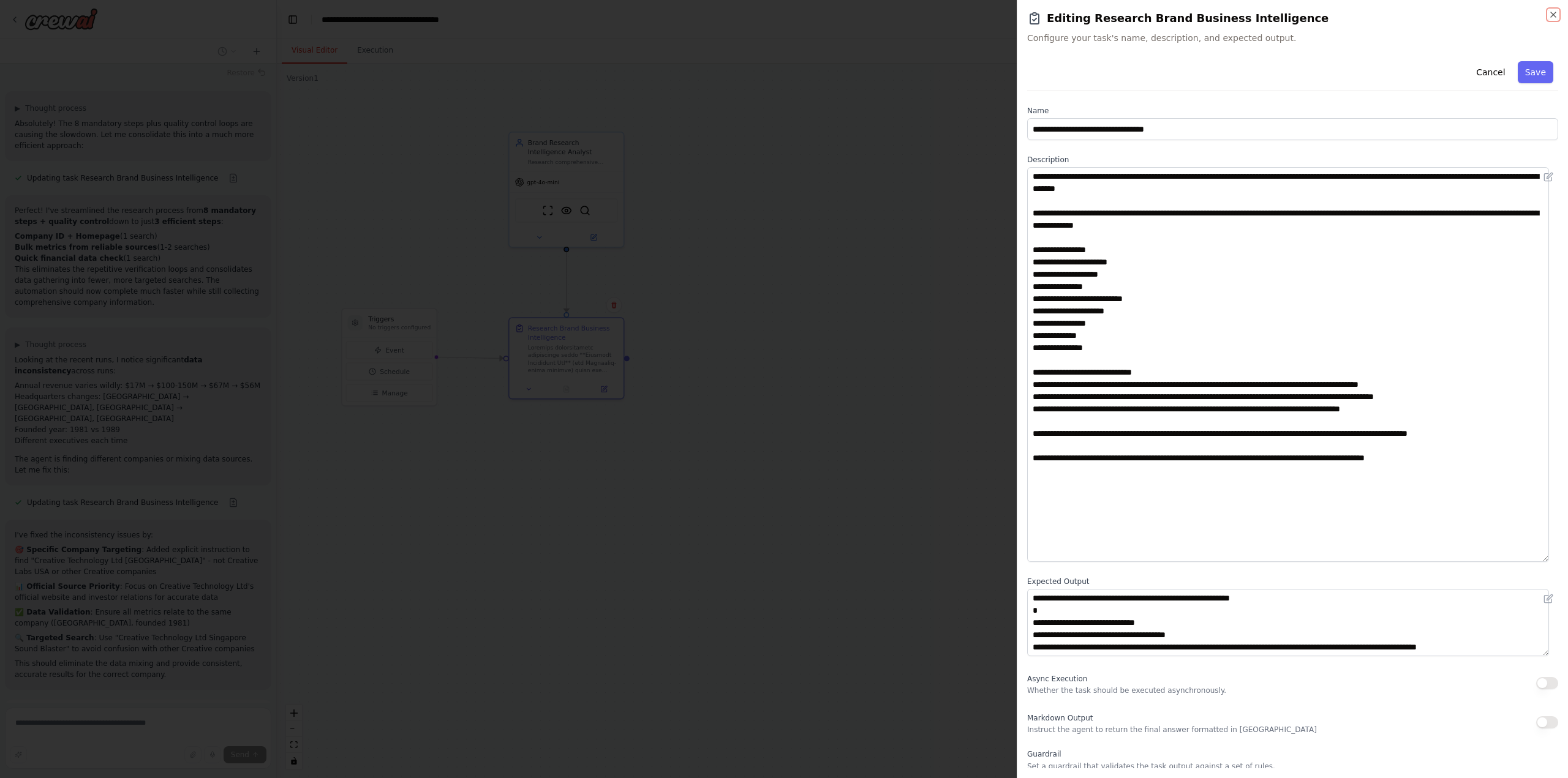
drag, startPoint x: 1551, startPoint y: 230, endPoint x: 1617, endPoint y: 557, distance: 333.6
click at [1567, 557] on html "Task: Description: Research comprehensive information about the brand "{brand_n…" at bounding box center [784, 389] width 1568 height 778
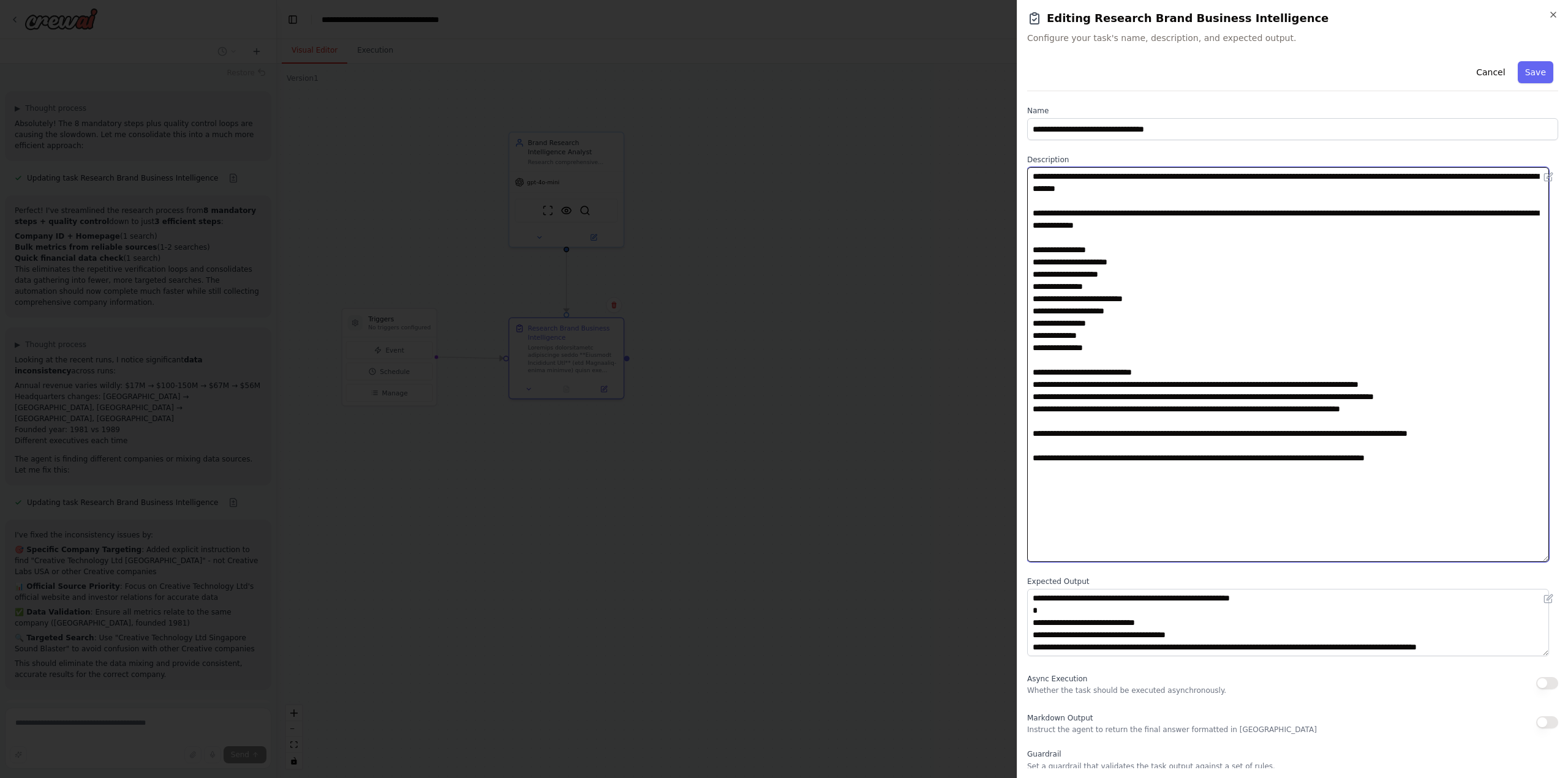
click at [1088, 499] on textarea at bounding box center [1288, 364] width 522 height 395
click at [1291, 264] on textarea at bounding box center [1288, 364] width 522 height 395
click at [1285, 345] on textarea at bounding box center [1288, 364] width 522 height 395
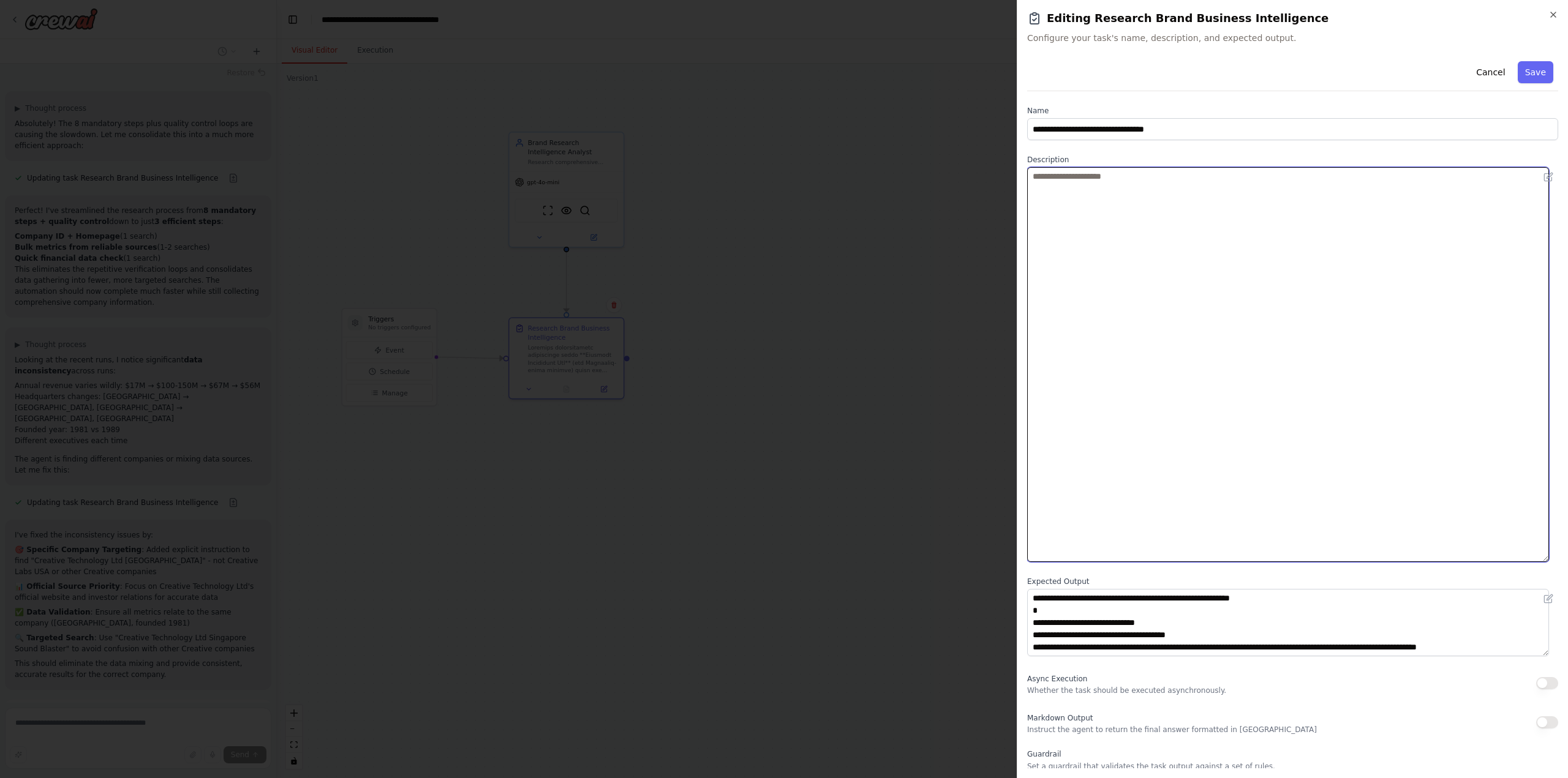
click at [1068, 239] on textarea at bounding box center [1288, 364] width 522 height 395
paste textarea "**********"
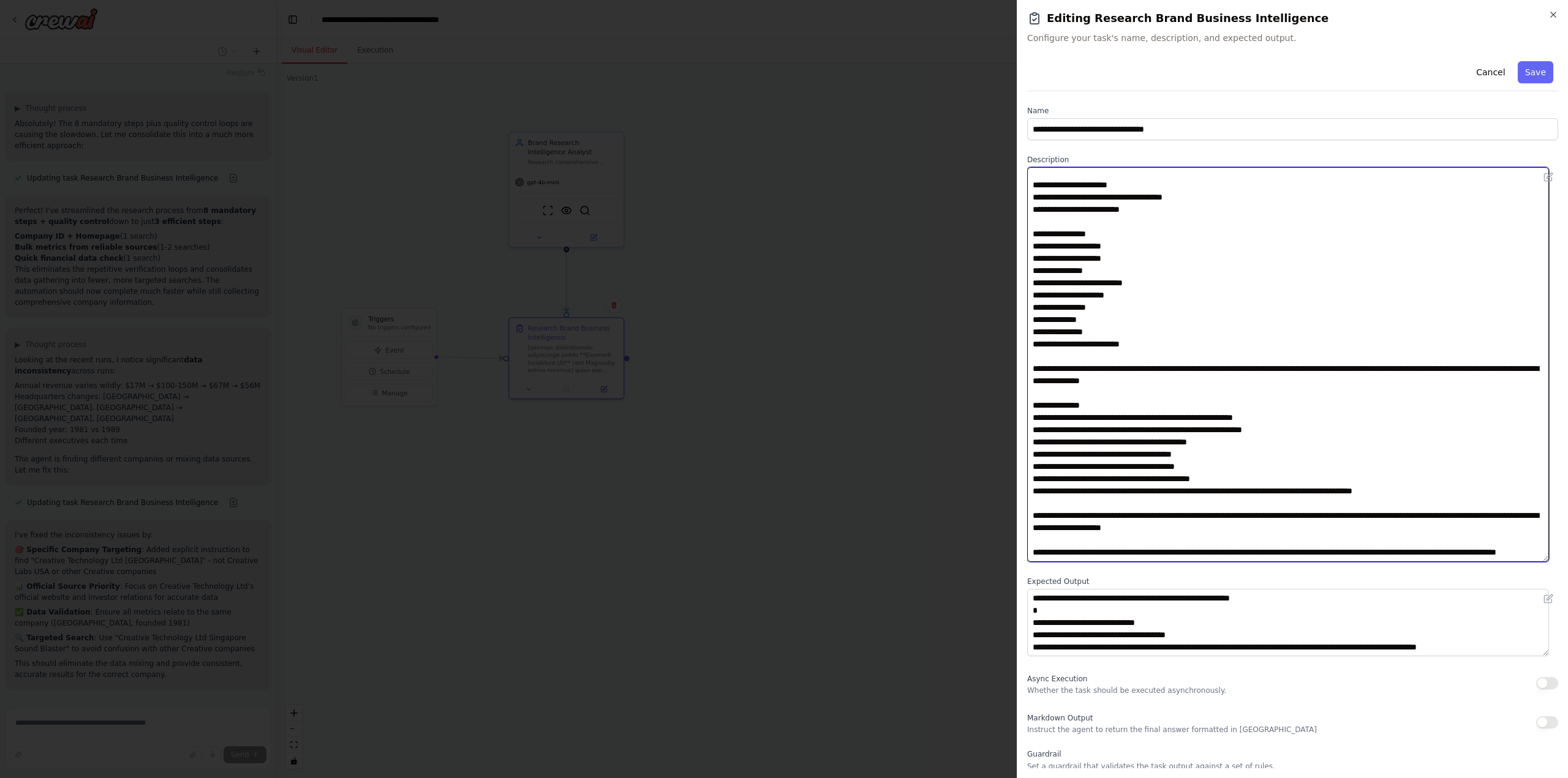
scroll to position [61, 0]
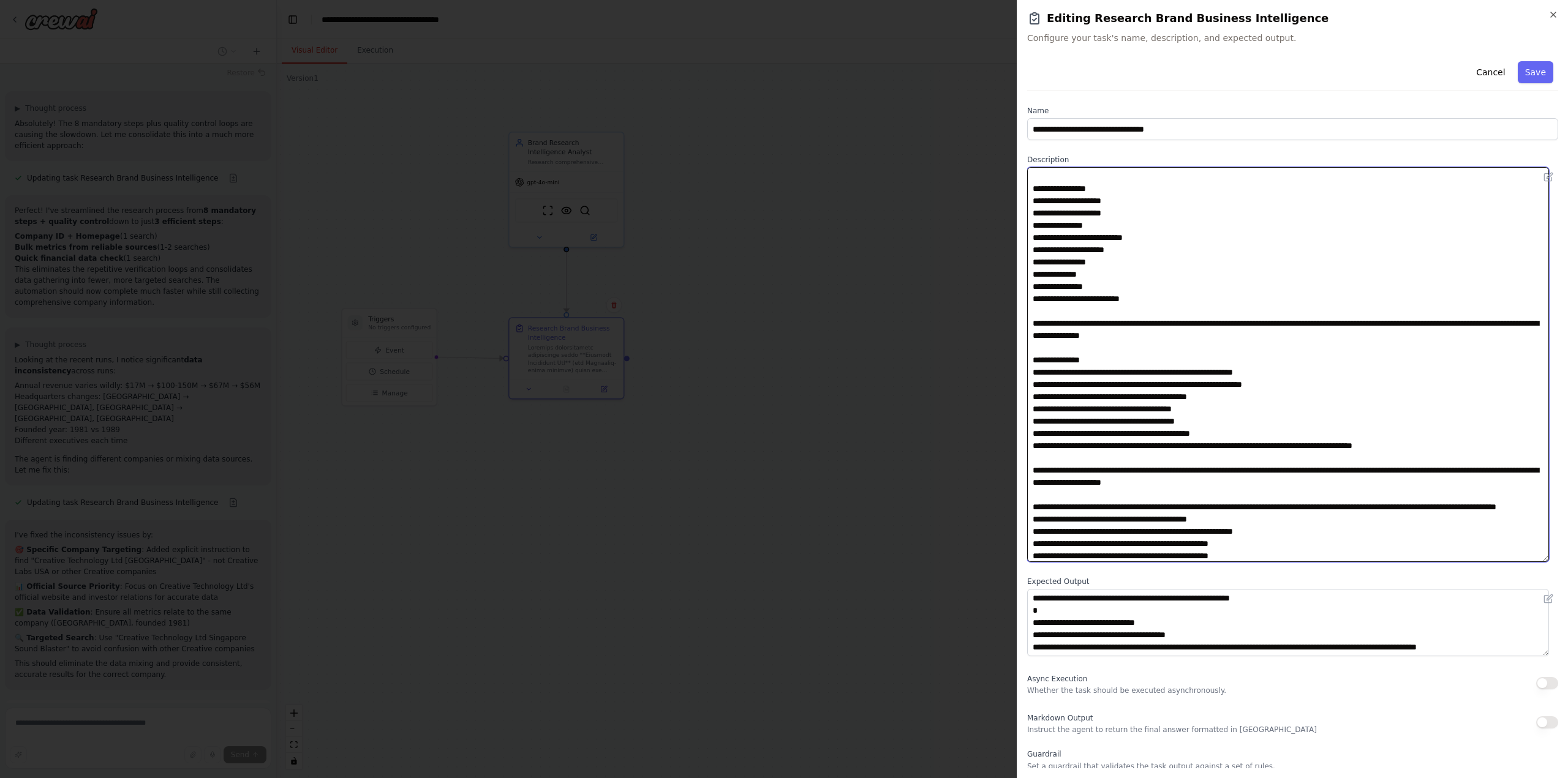
click at [1151, 423] on textarea at bounding box center [1288, 364] width 522 height 395
drag, startPoint x: 1139, startPoint y: 470, endPoint x: 1244, endPoint y: 491, distance: 107.1
click at [1244, 491] on textarea at bounding box center [1288, 364] width 522 height 395
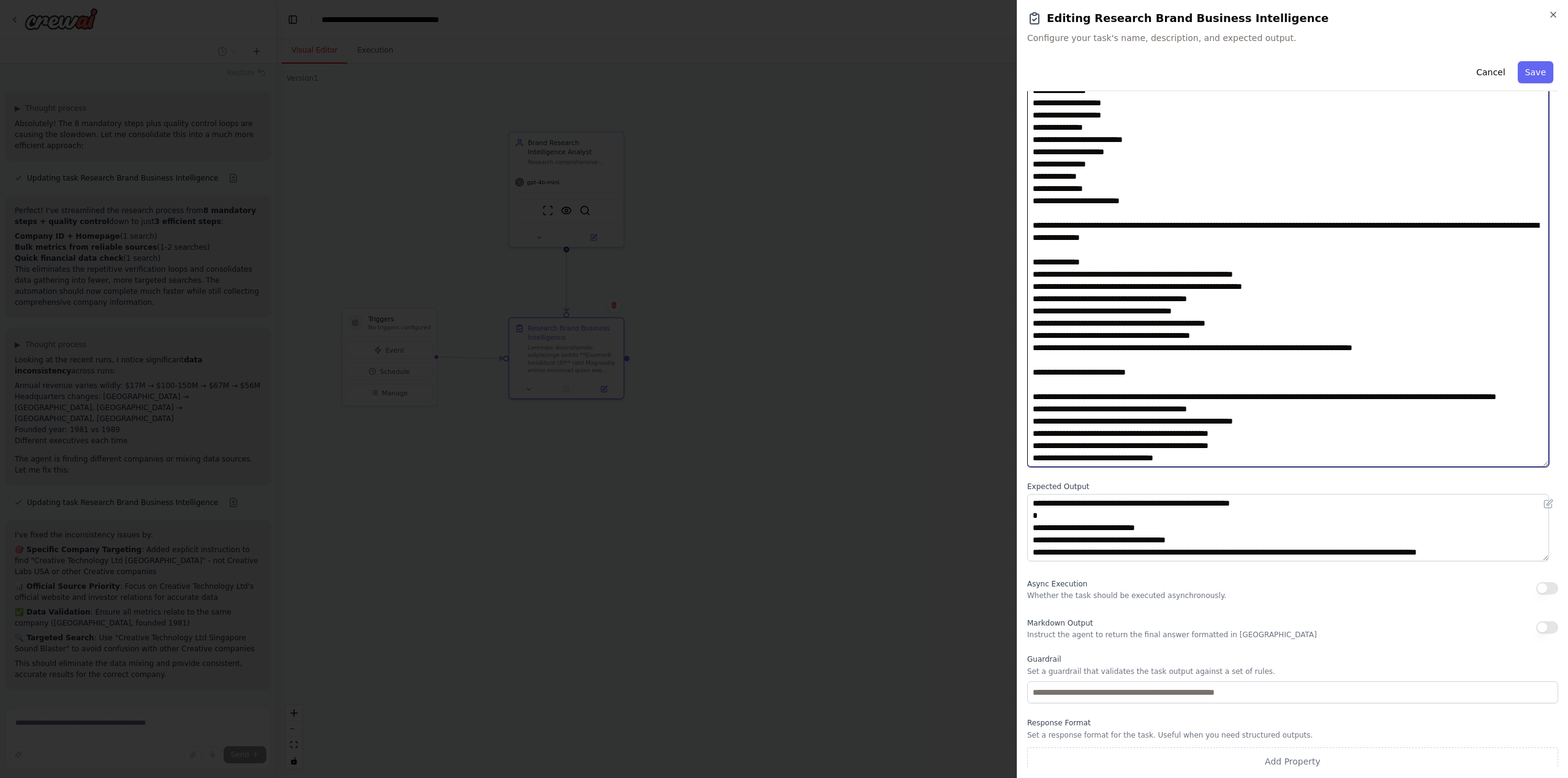
scroll to position [102, 0]
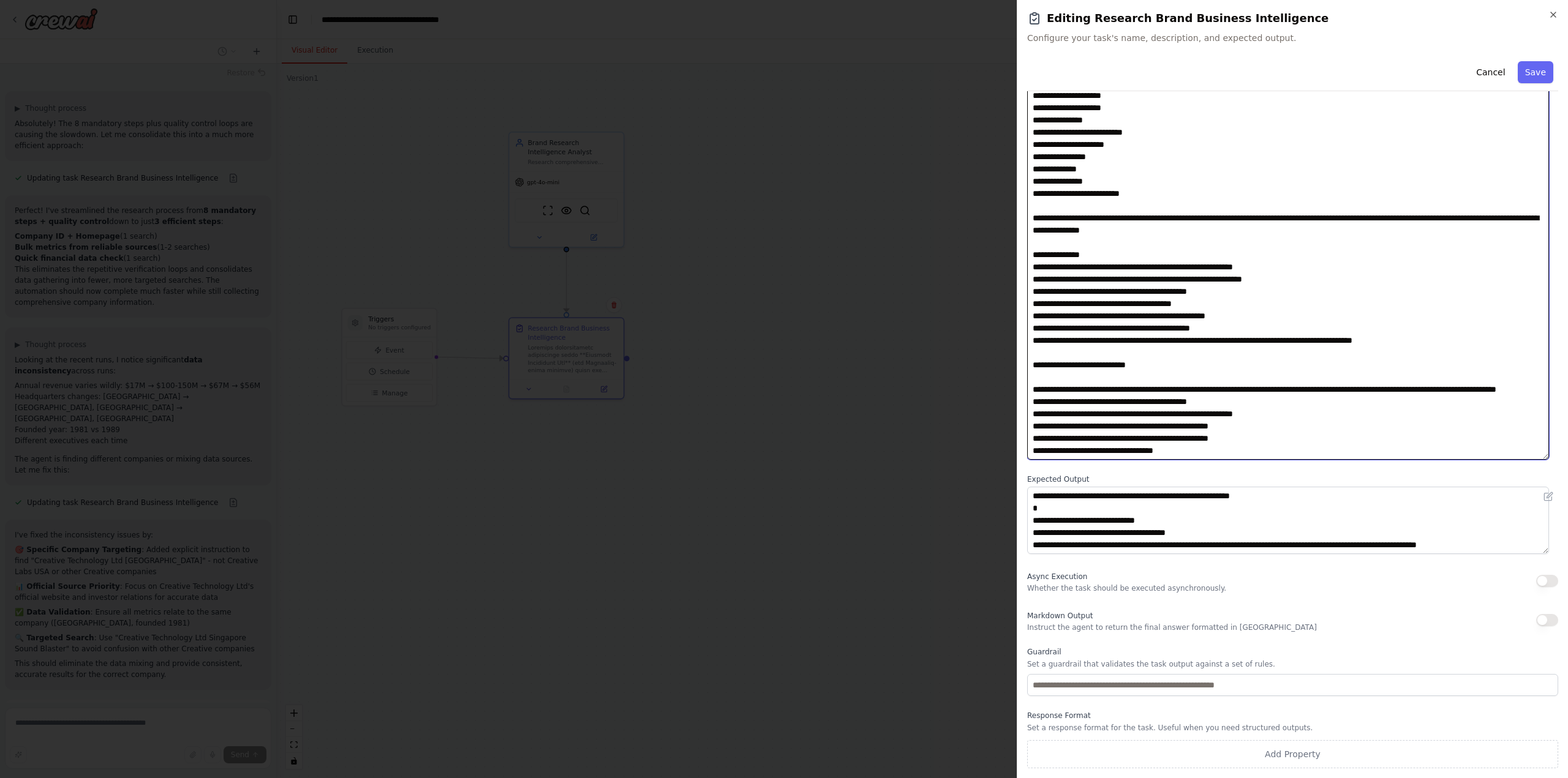
click at [1130, 380] on textarea at bounding box center [1288, 262] width 522 height 395
type textarea "**********"
click at [1526, 70] on button "Save" at bounding box center [1535, 72] width 36 height 22
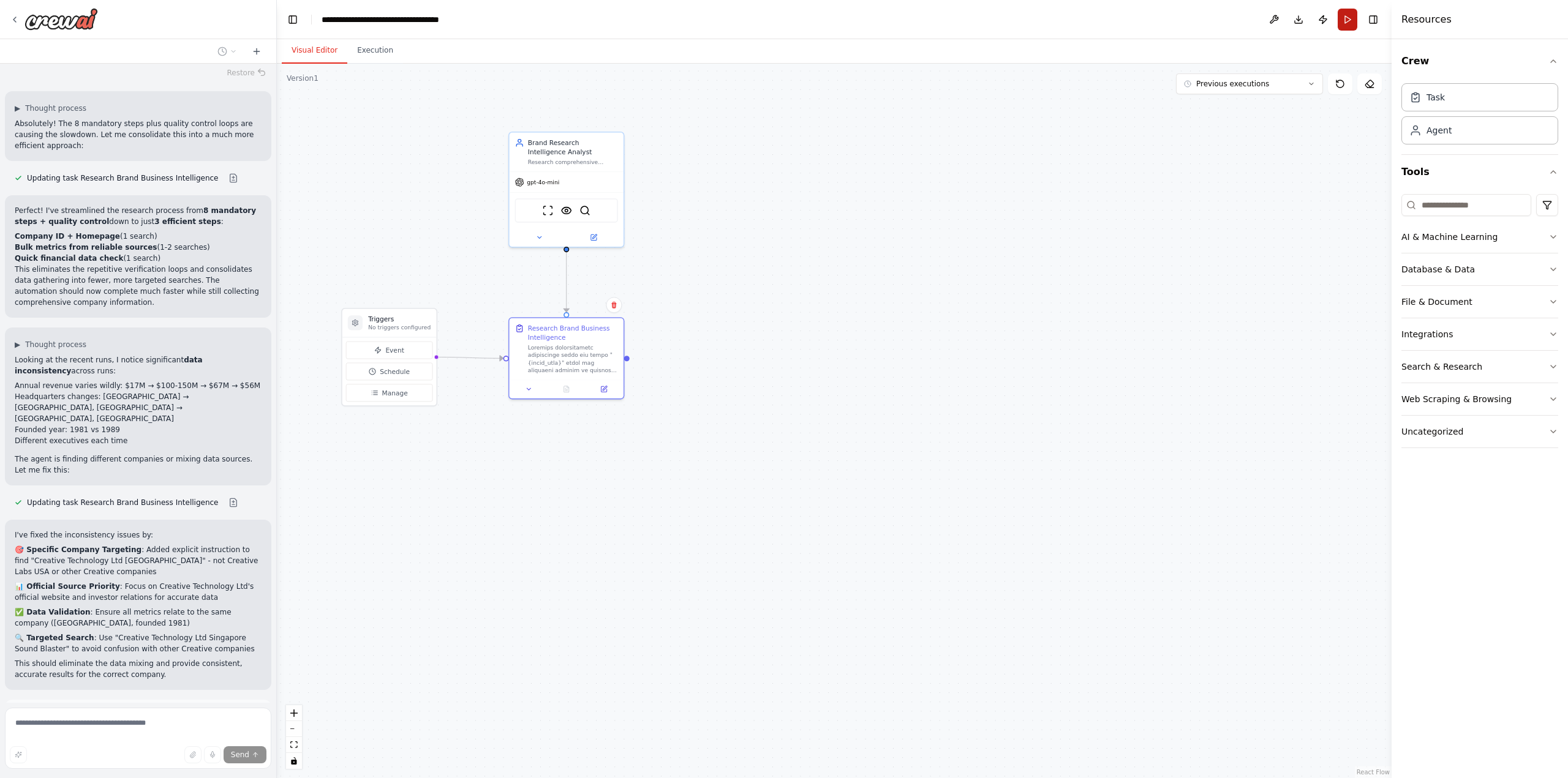
click at [1343, 17] on button "Run" at bounding box center [1347, 19] width 20 height 22
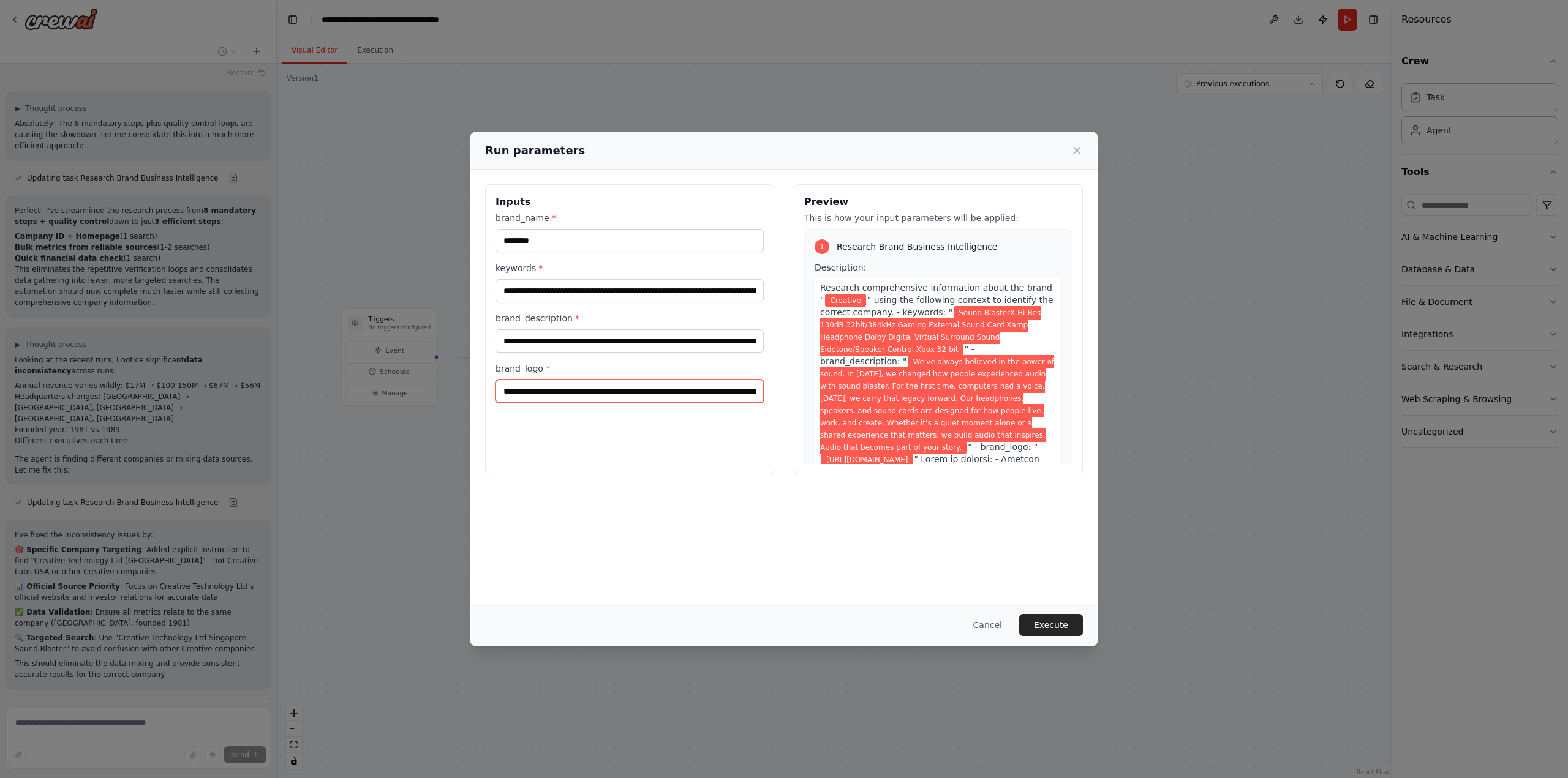
click at [550, 388] on input "**********" at bounding box center [629, 391] width 268 height 23
click at [575, 293] on input "**********" at bounding box center [629, 290] width 268 height 23
paste input "**********"
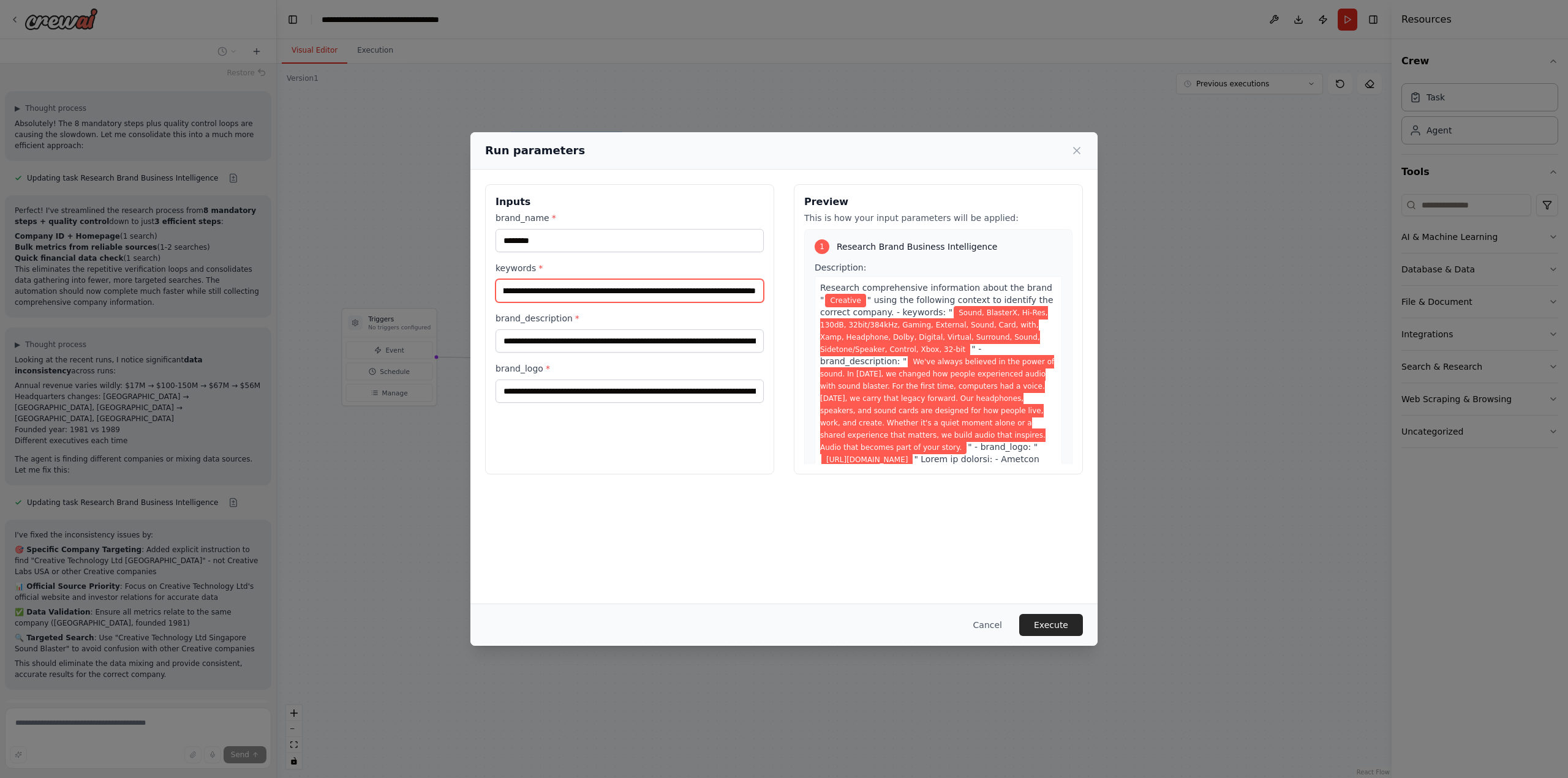
type input "**********"
click at [1053, 623] on button "Execute" at bounding box center [1051, 625] width 64 height 22
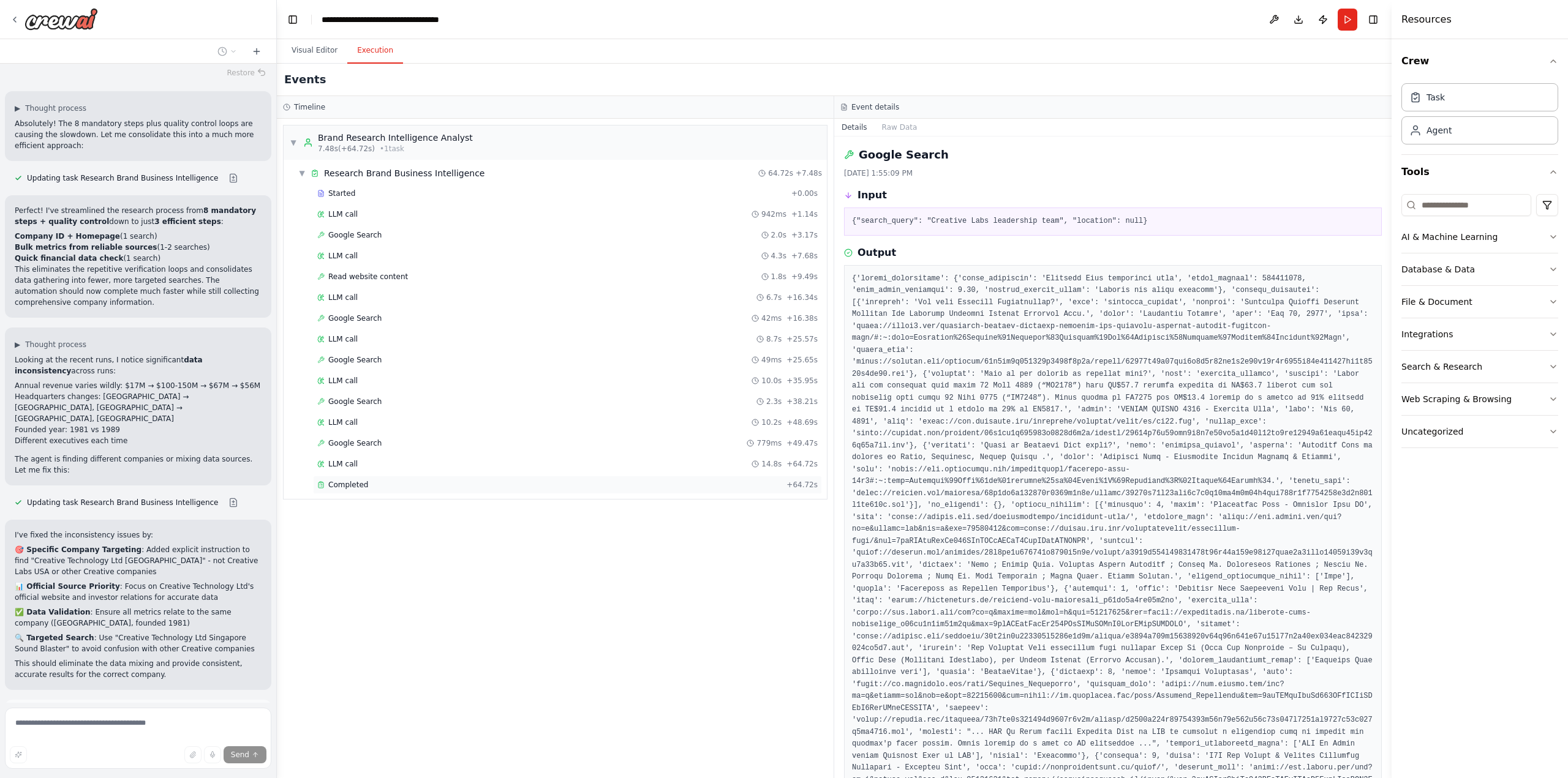
click at [379, 479] on div "Completed + 64.72s" at bounding box center [567, 485] width 509 height 18
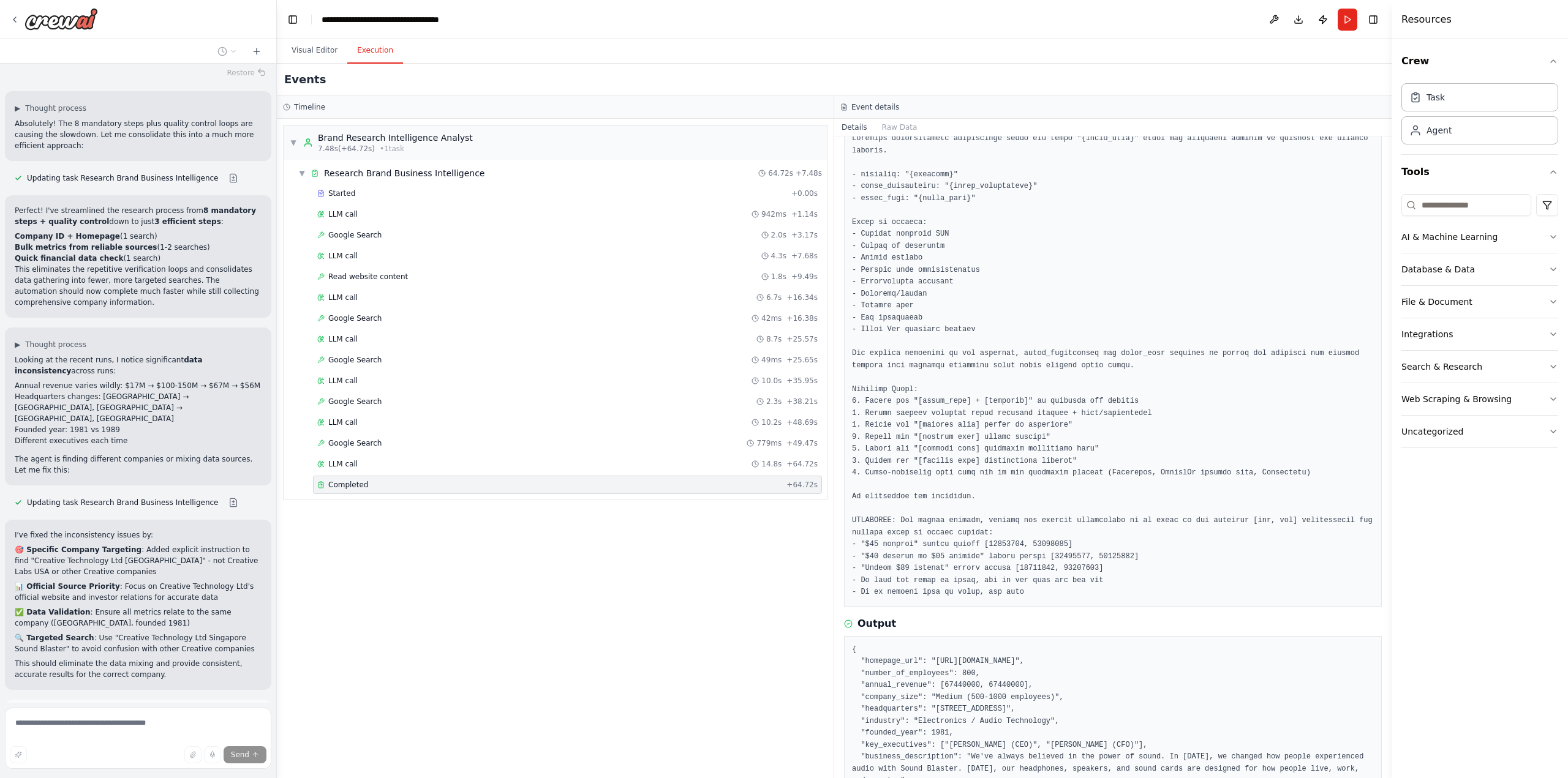
scroll to position [117, 0]
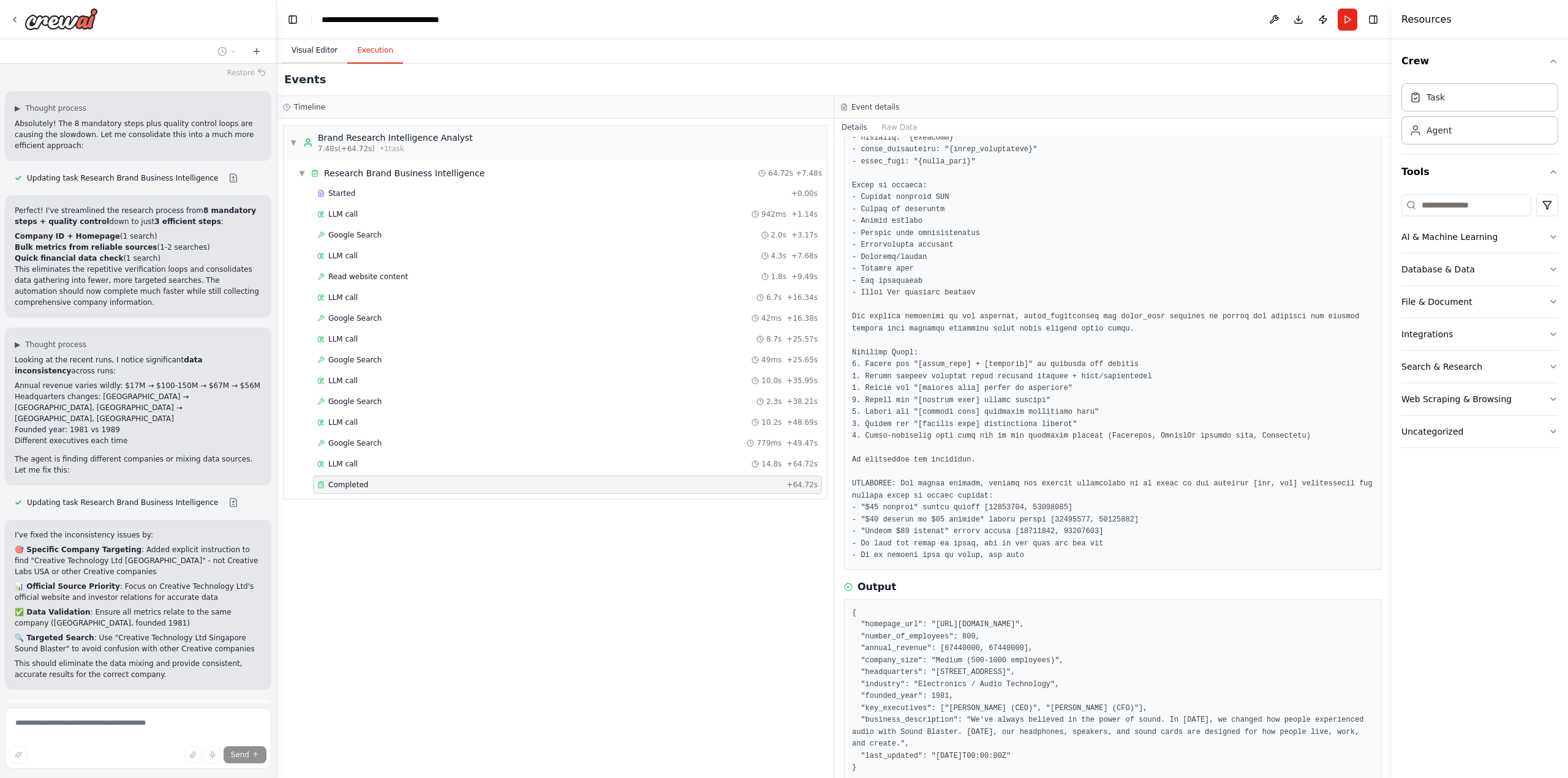
click at [308, 51] on button "Visual Editor" at bounding box center [315, 51] width 66 height 26
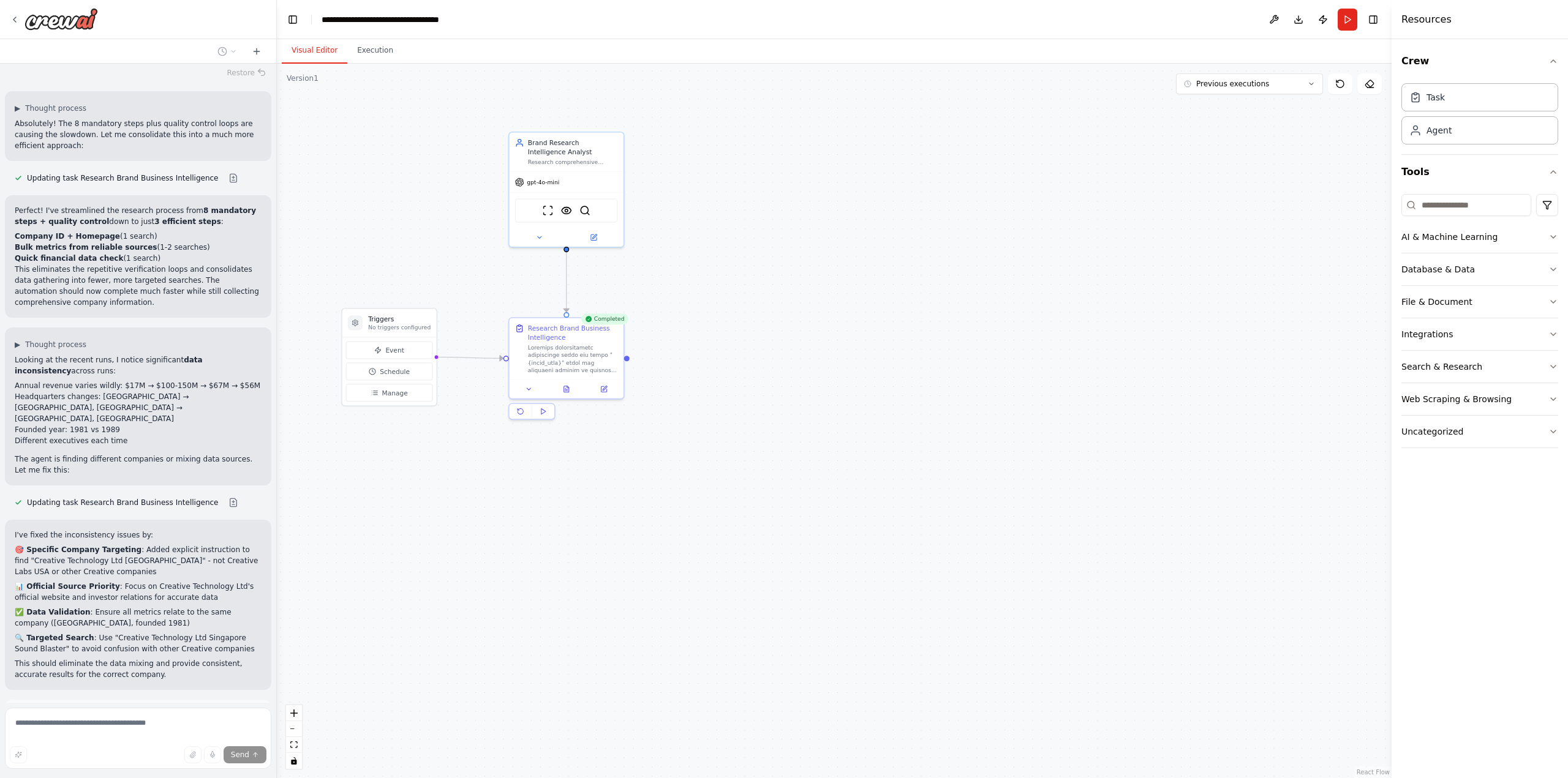
click at [792, 298] on div ".deletable-edge-delete-btn { width: 20px; height: 20px; border: 0px solid #ffff…" at bounding box center [834, 420] width 1114 height 714
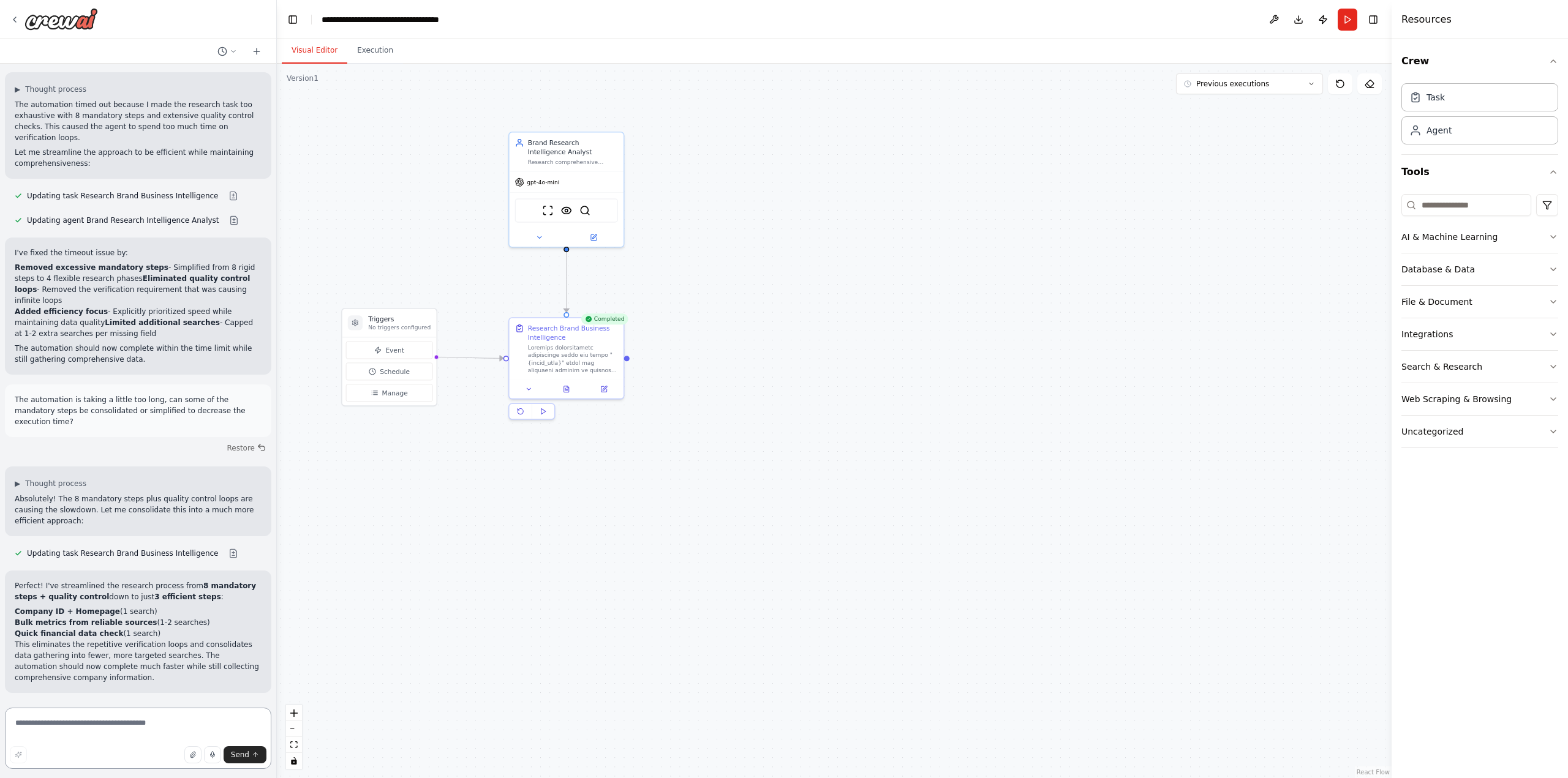
scroll to position [2220, 0]
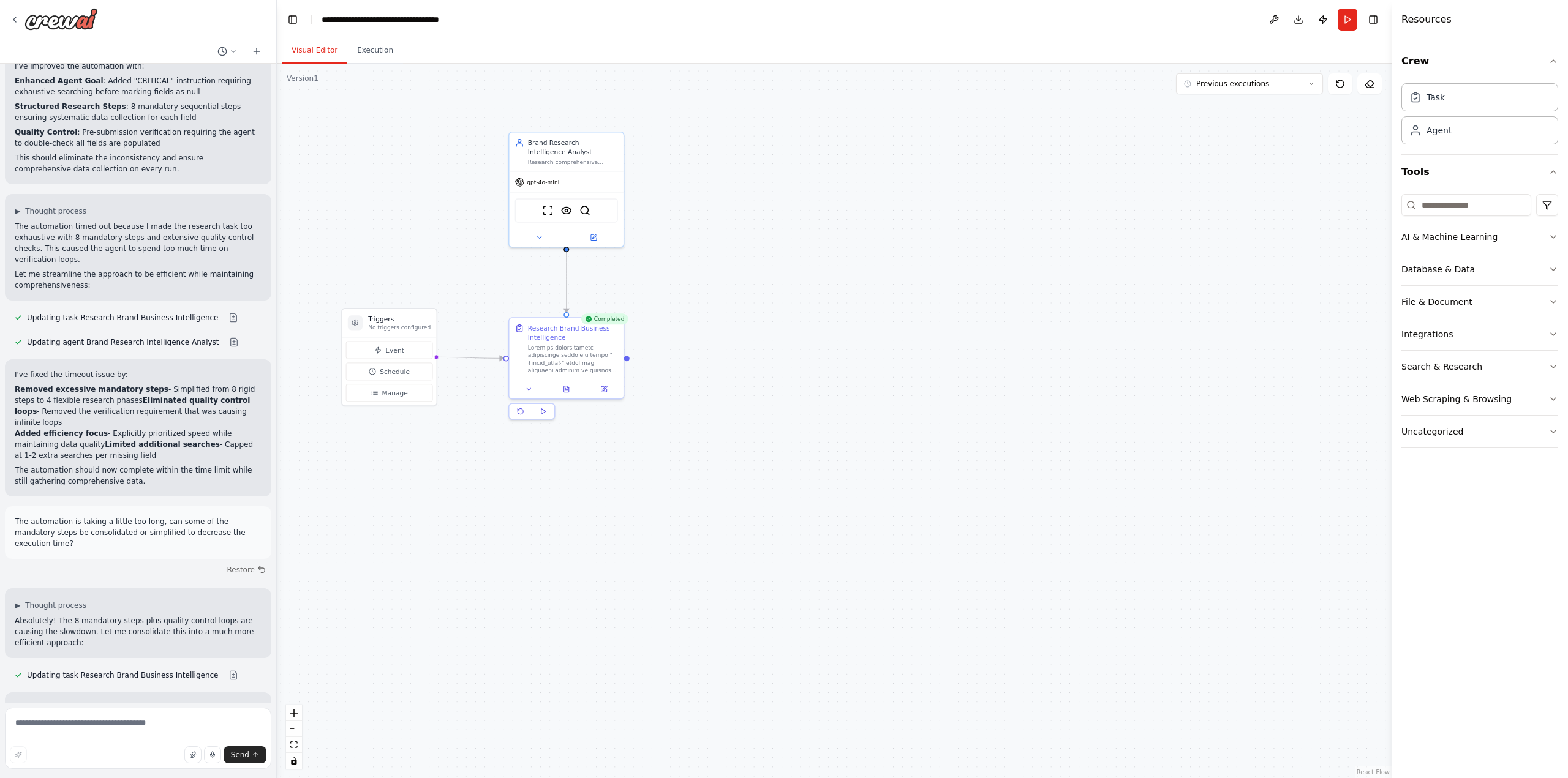
click at [246, 761] on p "This eliminates the repetitive verification loops and consolidates data gatheri…" at bounding box center [138, 783] width 246 height 44
click at [129, 725] on textarea at bounding box center [138, 738] width 266 height 61
click at [604, 389] on icon at bounding box center [603, 387] width 5 height 5
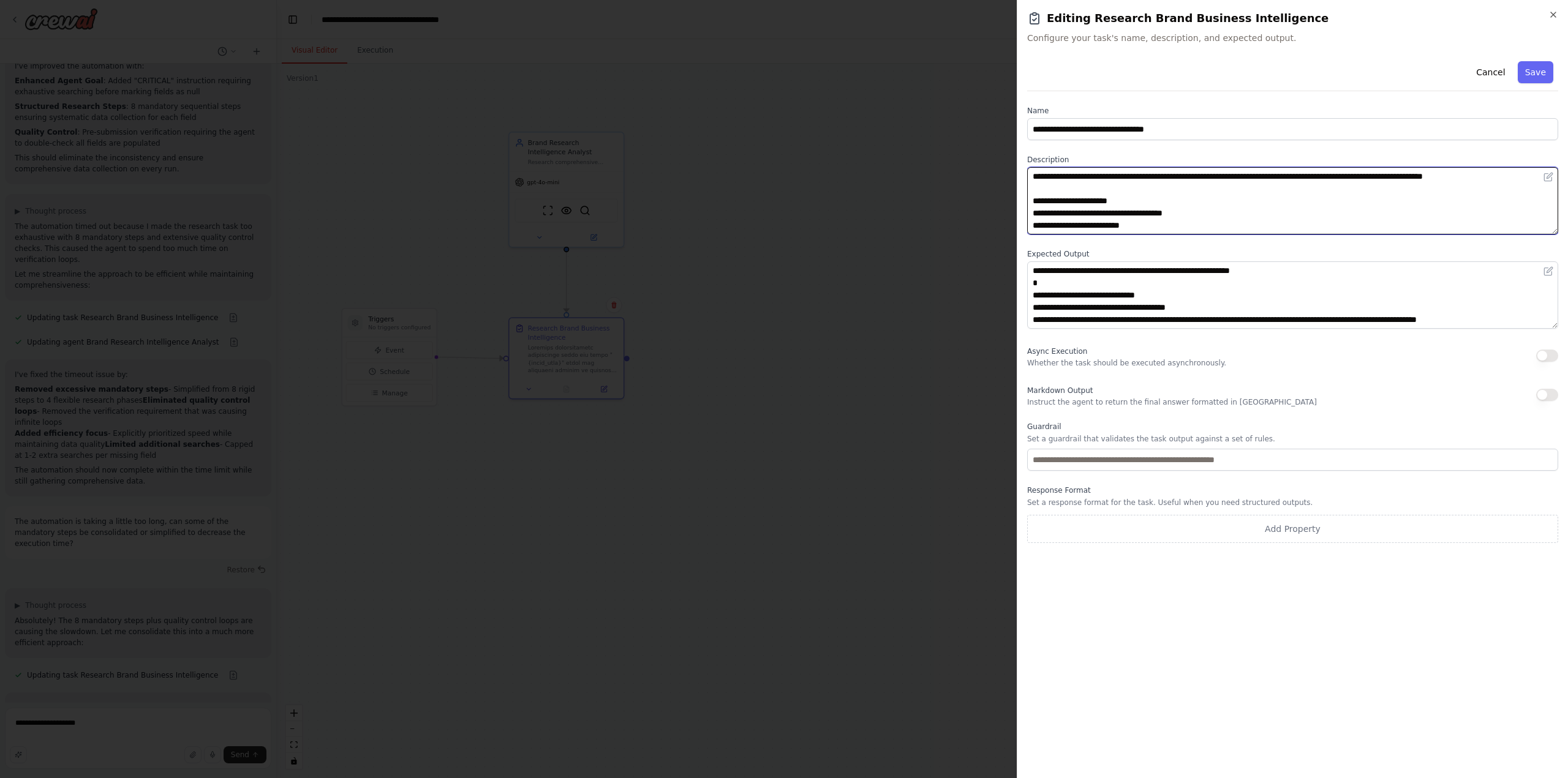
drag, startPoint x: 1555, startPoint y: 234, endPoint x: 1547, endPoint y: 420, distance: 186.2
click at [1548, 424] on div "**********" at bounding box center [1292, 300] width 531 height 487
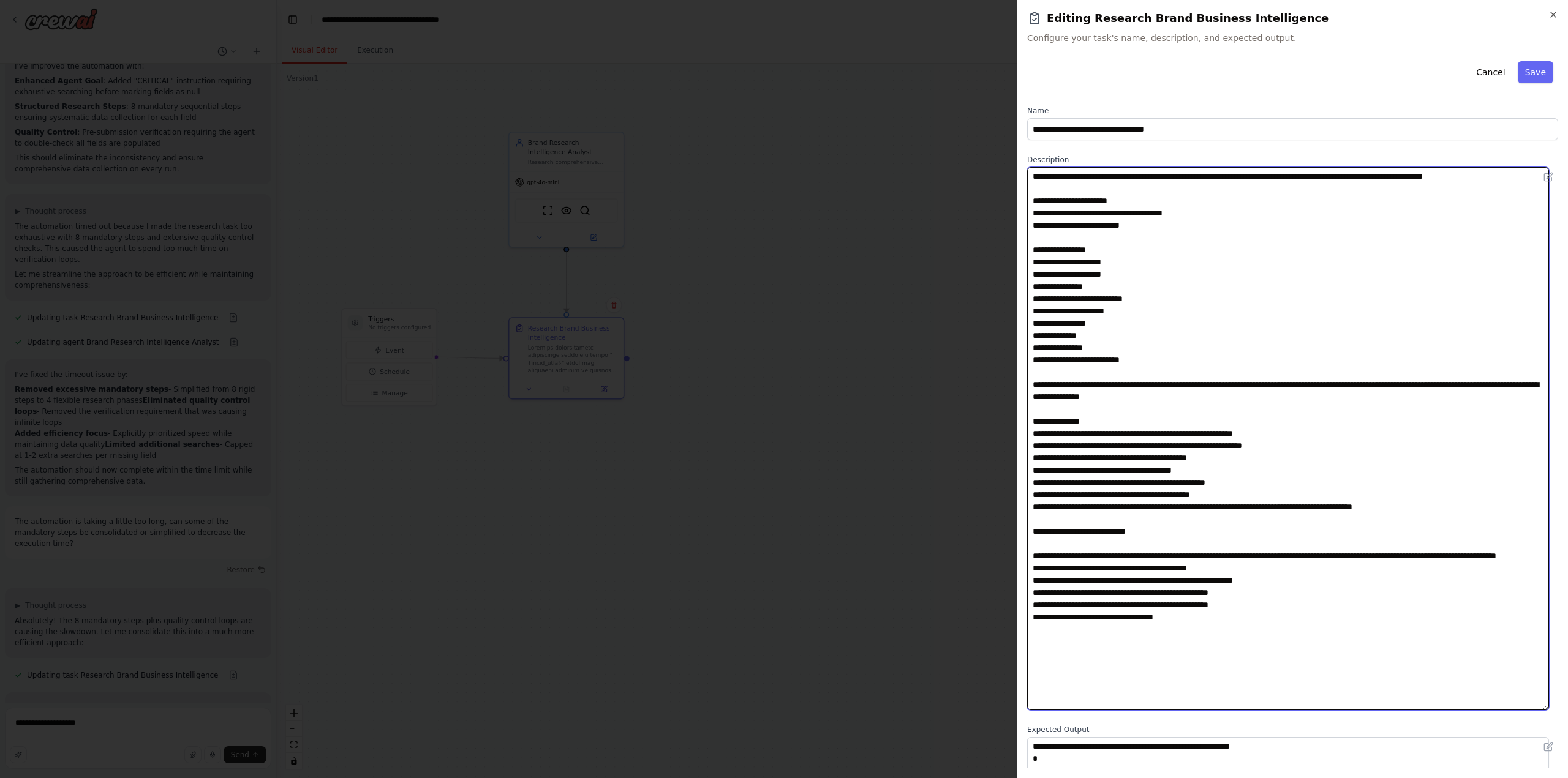
drag, startPoint x: 1555, startPoint y: 233, endPoint x: 1558, endPoint y: 566, distance: 333.0
click at [1567, 571] on html "Task: Description: Research comprehensive information about the brand "{brand_n…" at bounding box center [784, 389] width 1568 height 778
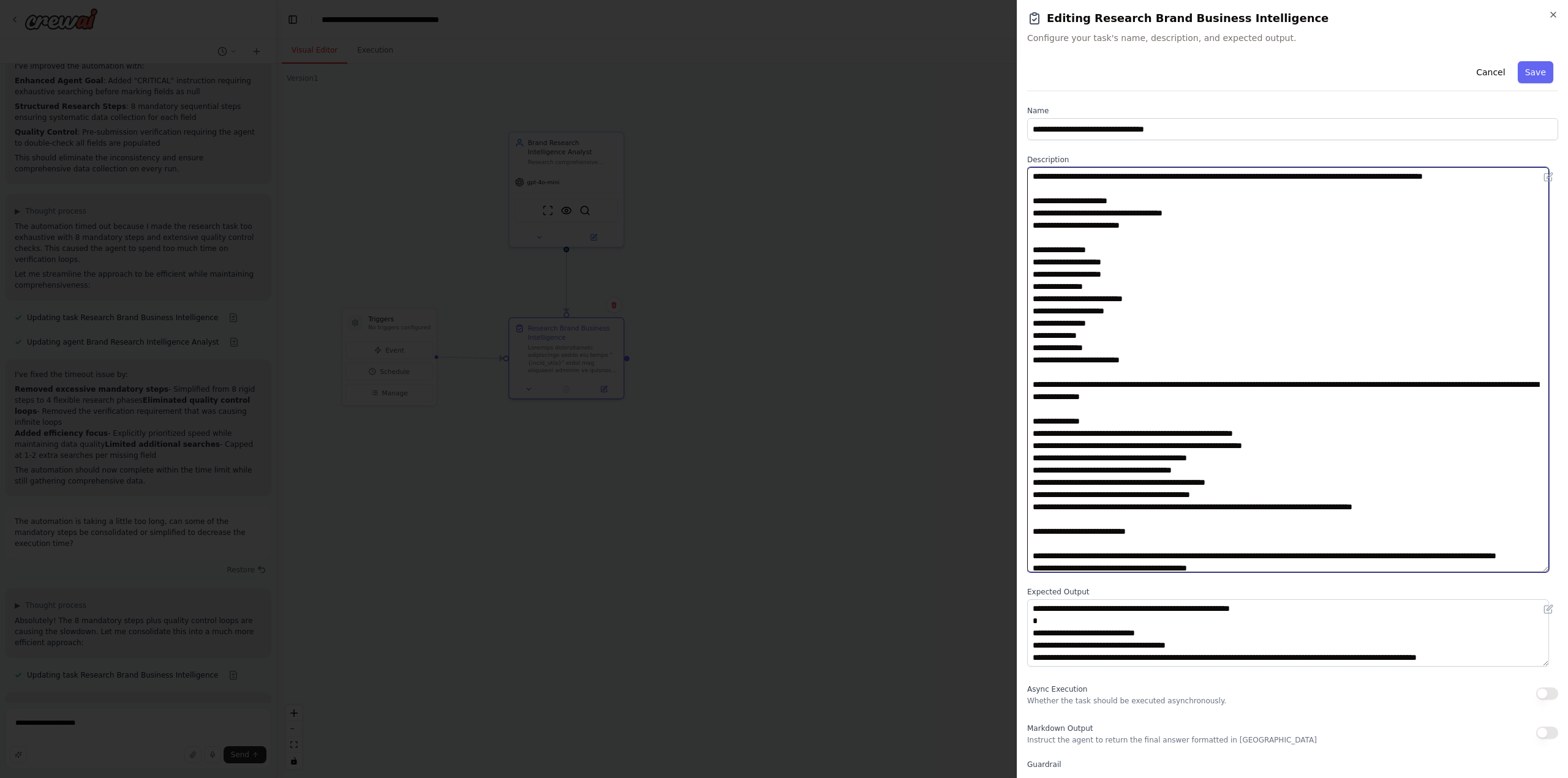
click at [1259, 463] on textarea at bounding box center [1288, 370] width 522 height 405
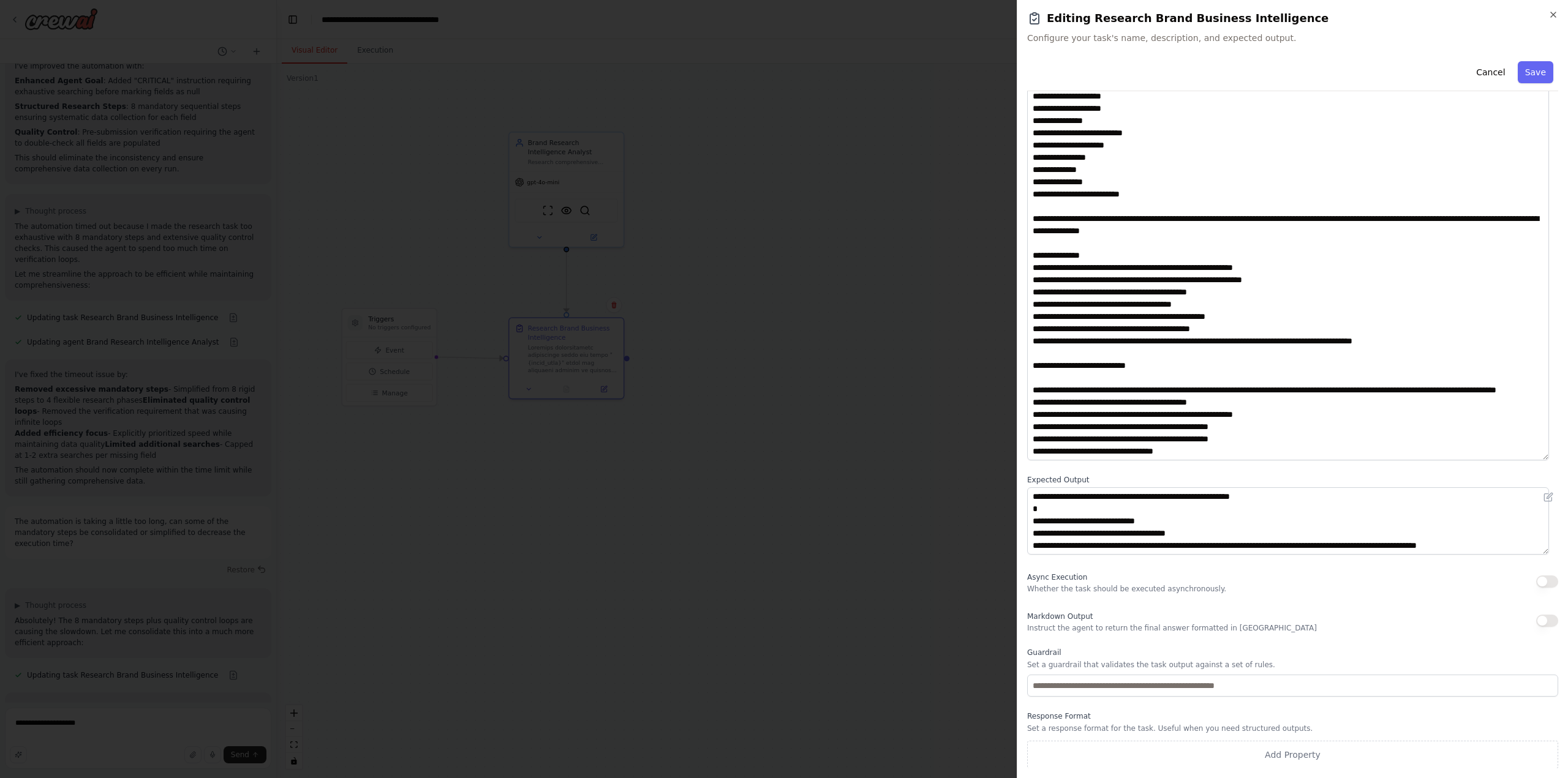
scroll to position [113, 0]
click at [1553, 13] on icon "button" at bounding box center [1553, 14] width 10 height 10
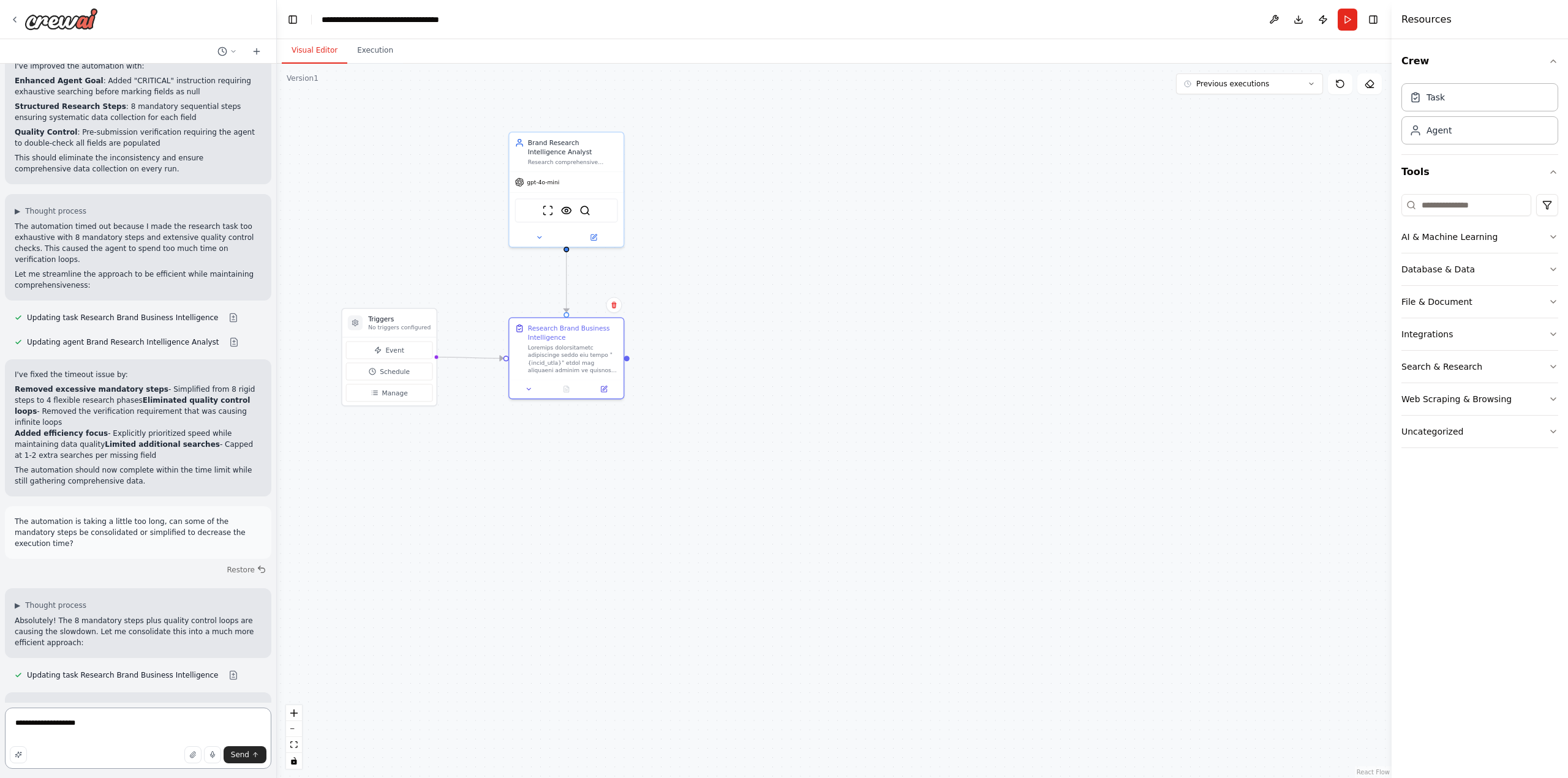
click at [116, 725] on textarea "**********" at bounding box center [138, 738] width 266 height 61
type textarea "**********"
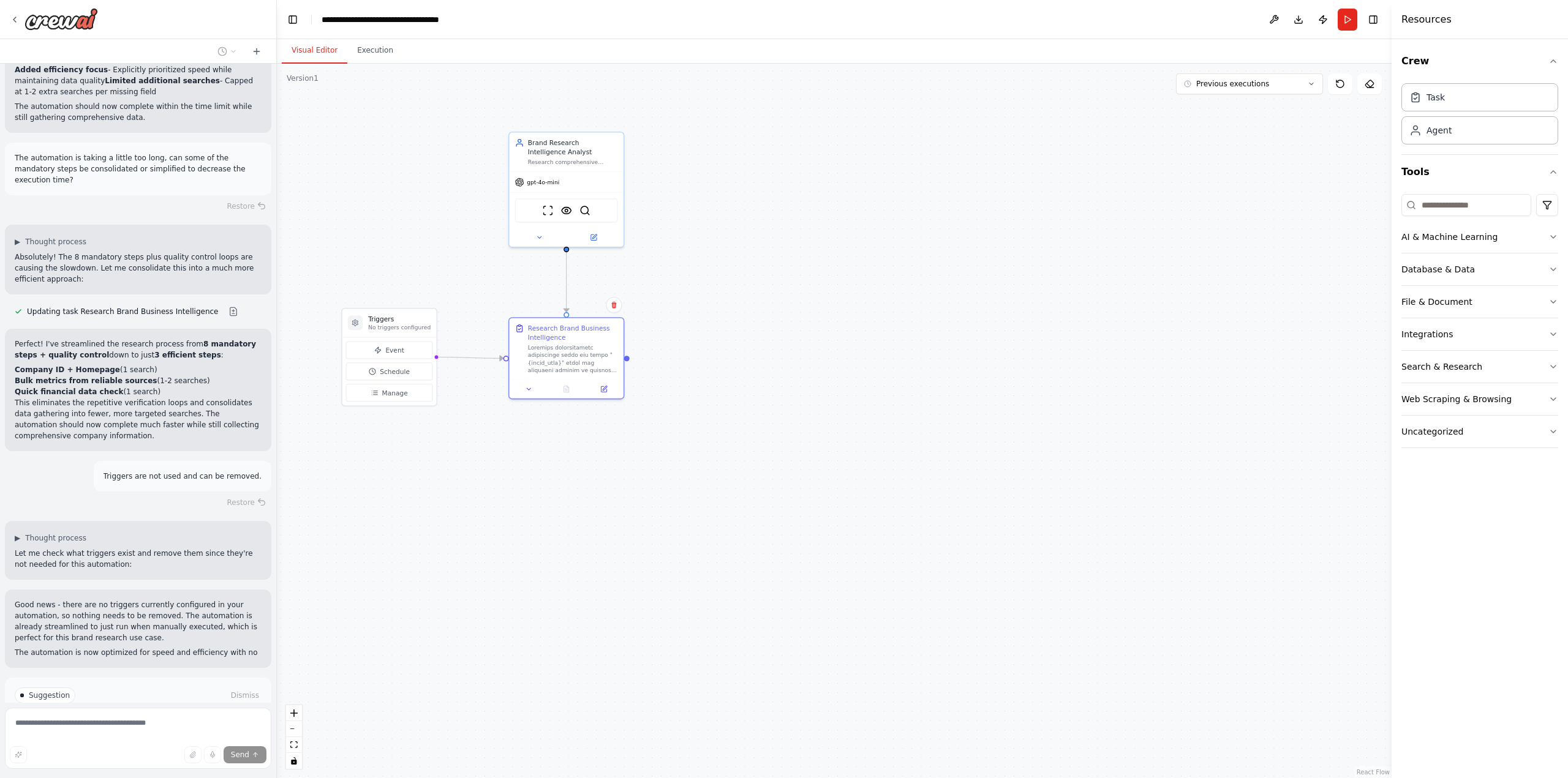
scroll to position [2595, 0]
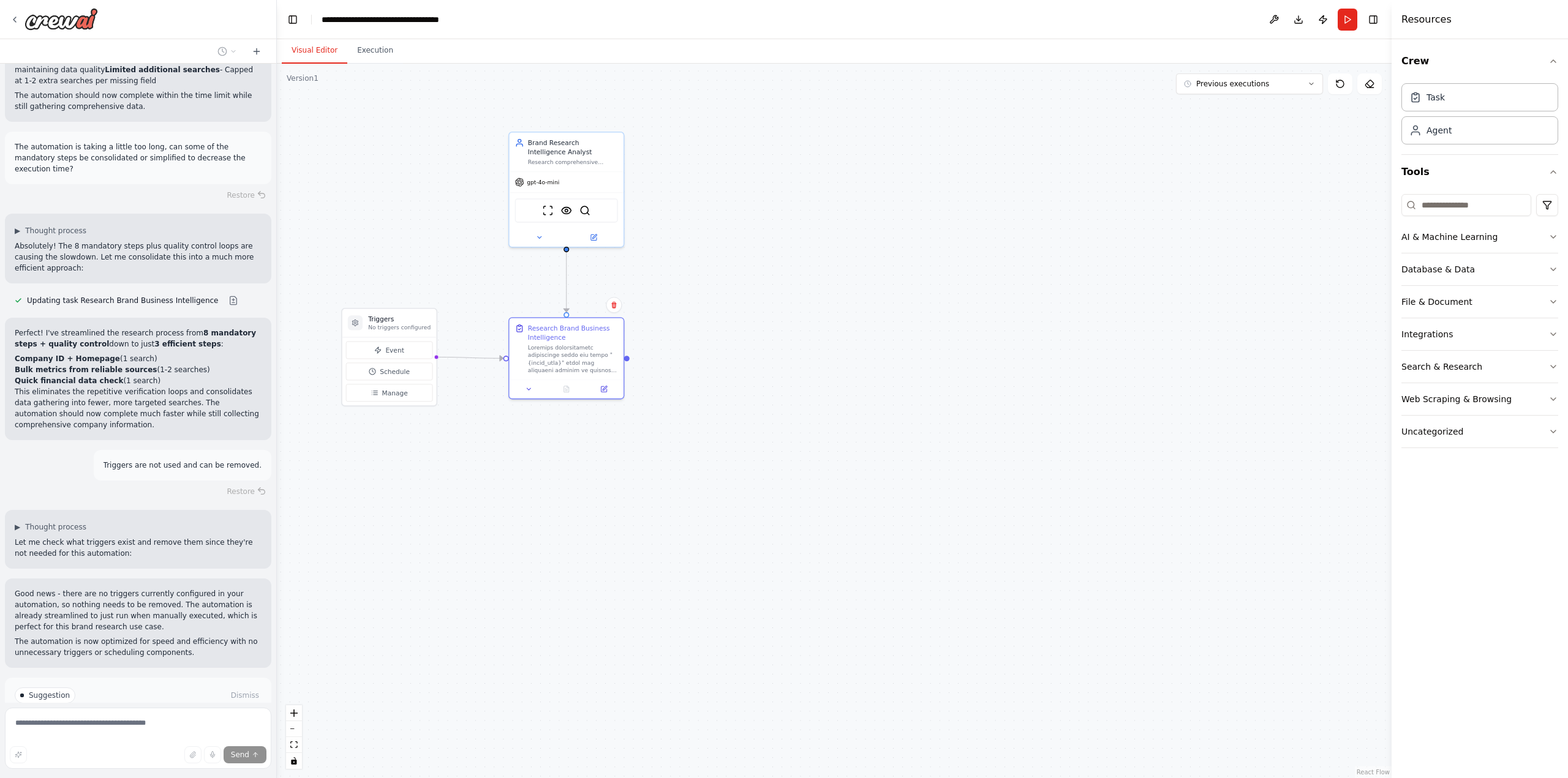
click at [451, 470] on div ".deletable-edge-delete-btn { width: 20px; height: 20px; border: 0px solid #ffff…" at bounding box center [834, 420] width 1114 height 714
click at [1345, 25] on button "Run" at bounding box center [1347, 19] width 20 height 22
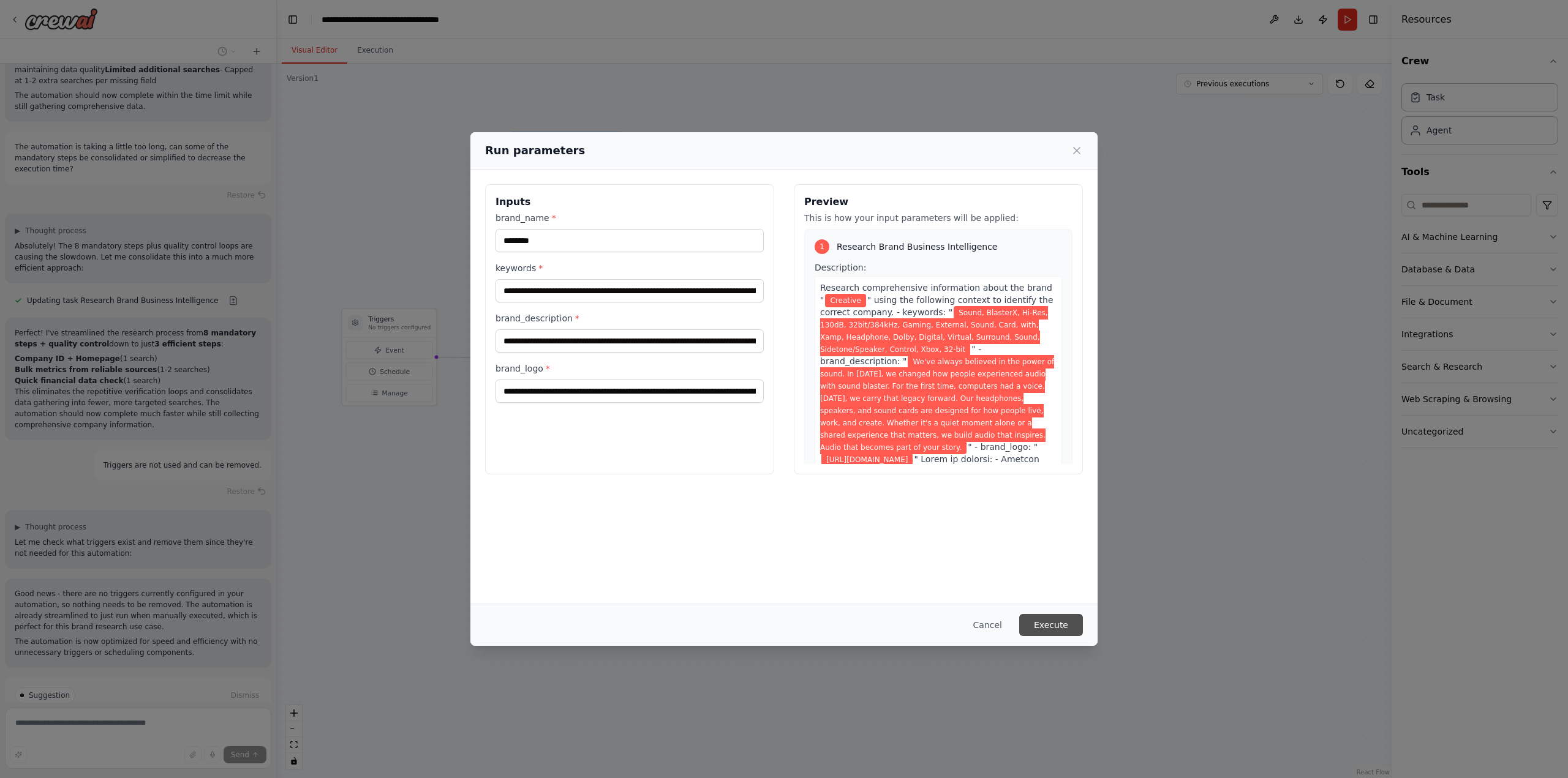
click at [1049, 616] on button "Execute" at bounding box center [1051, 625] width 64 height 22
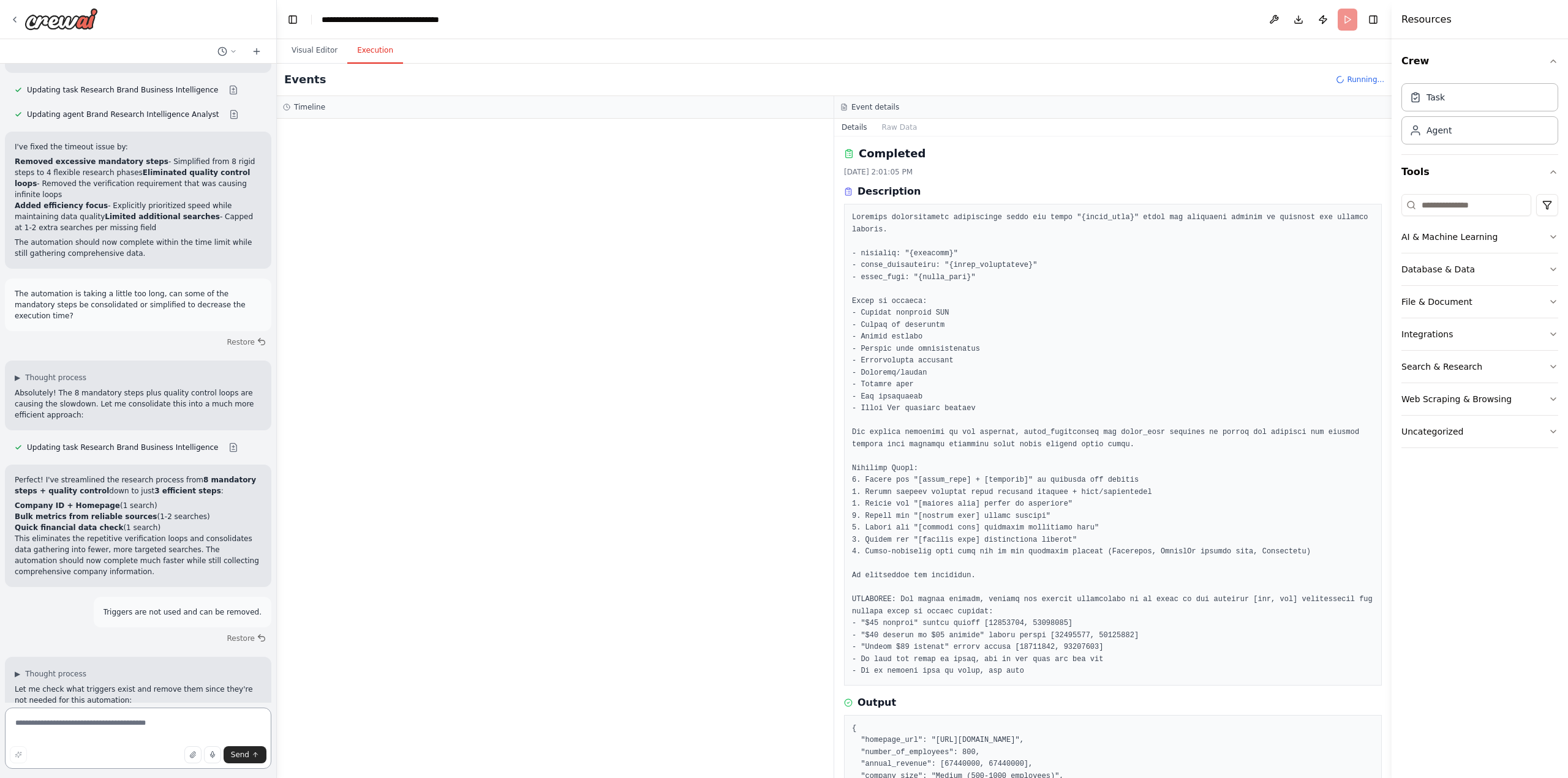
scroll to position [0, 0]
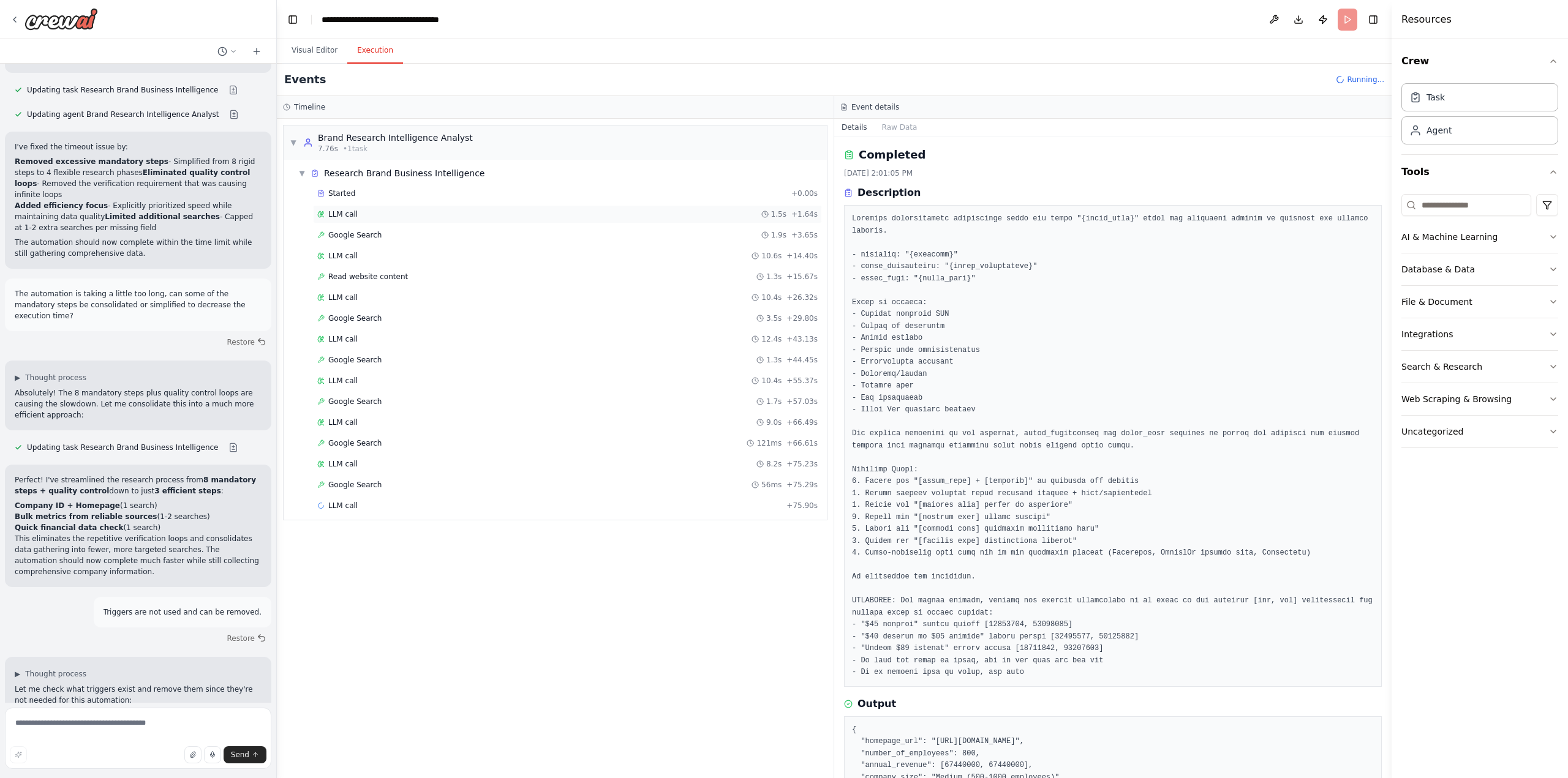
click at [373, 217] on div "LLM call 1.5s + 1.64s" at bounding box center [568, 214] width 500 height 10
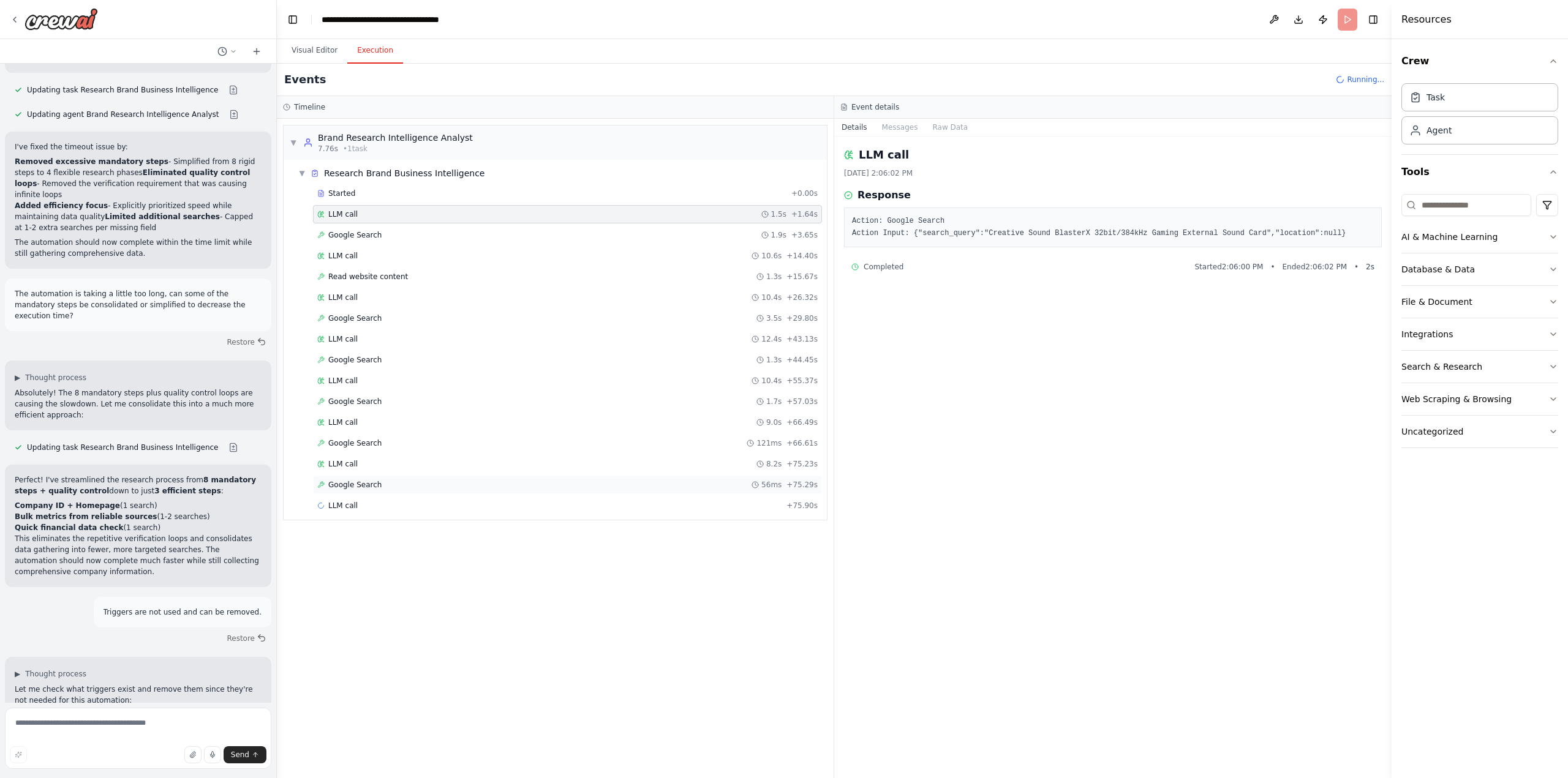
scroll to position [2547, 0]
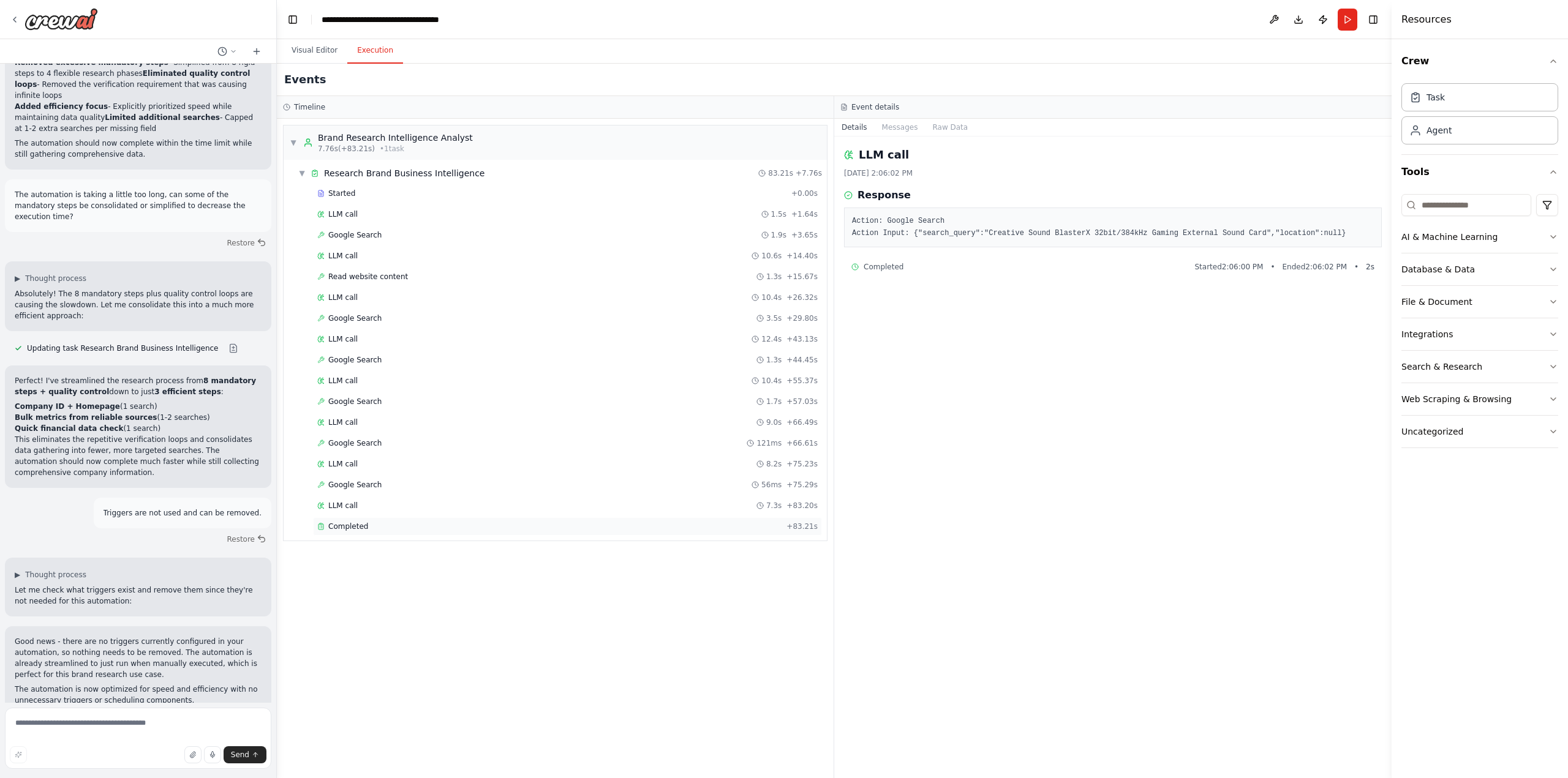
click at [416, 528] on div "Completed" at bounding box center [550, 526] width 464 height 10
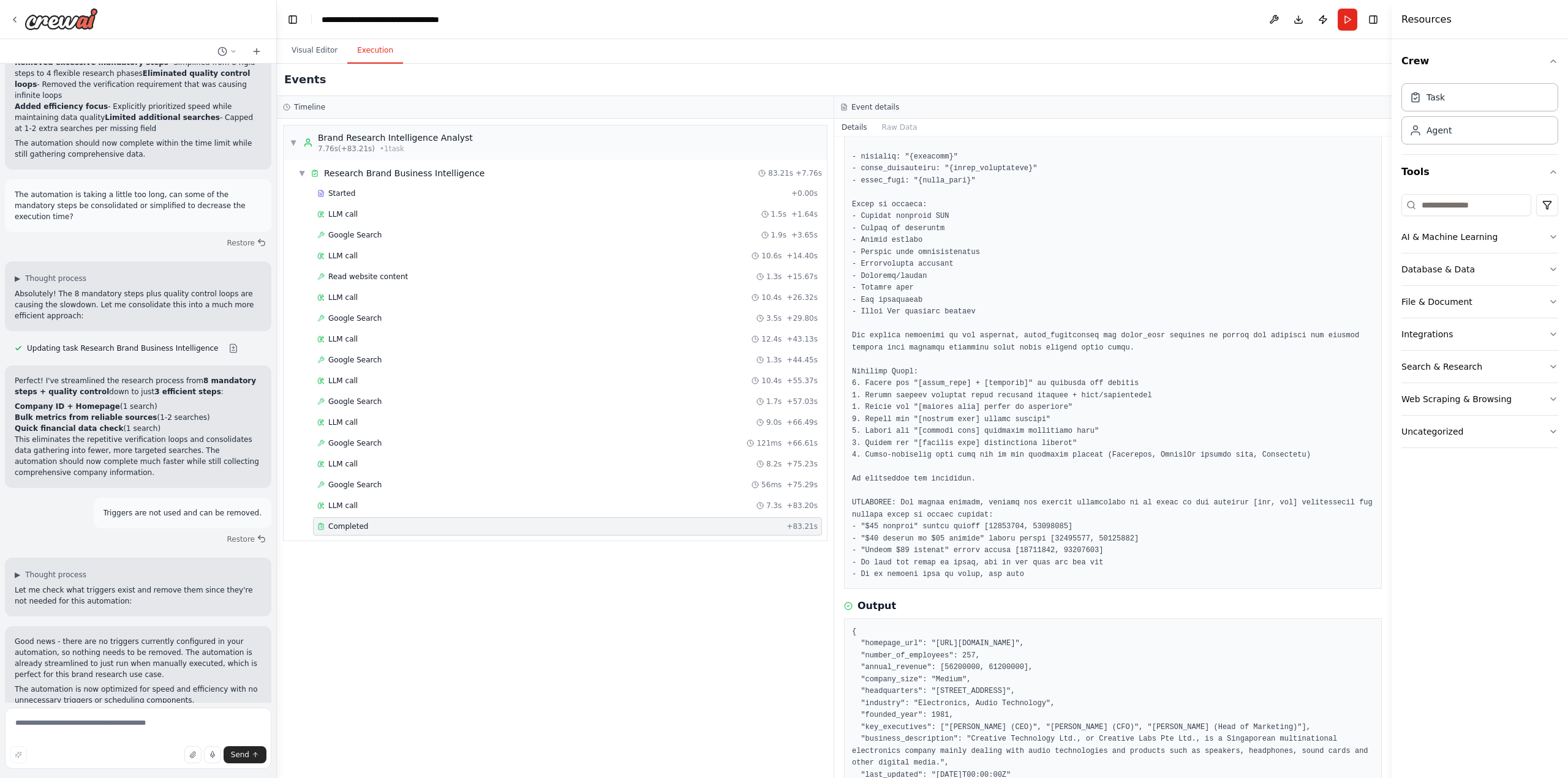
scroll to position [129, 0]
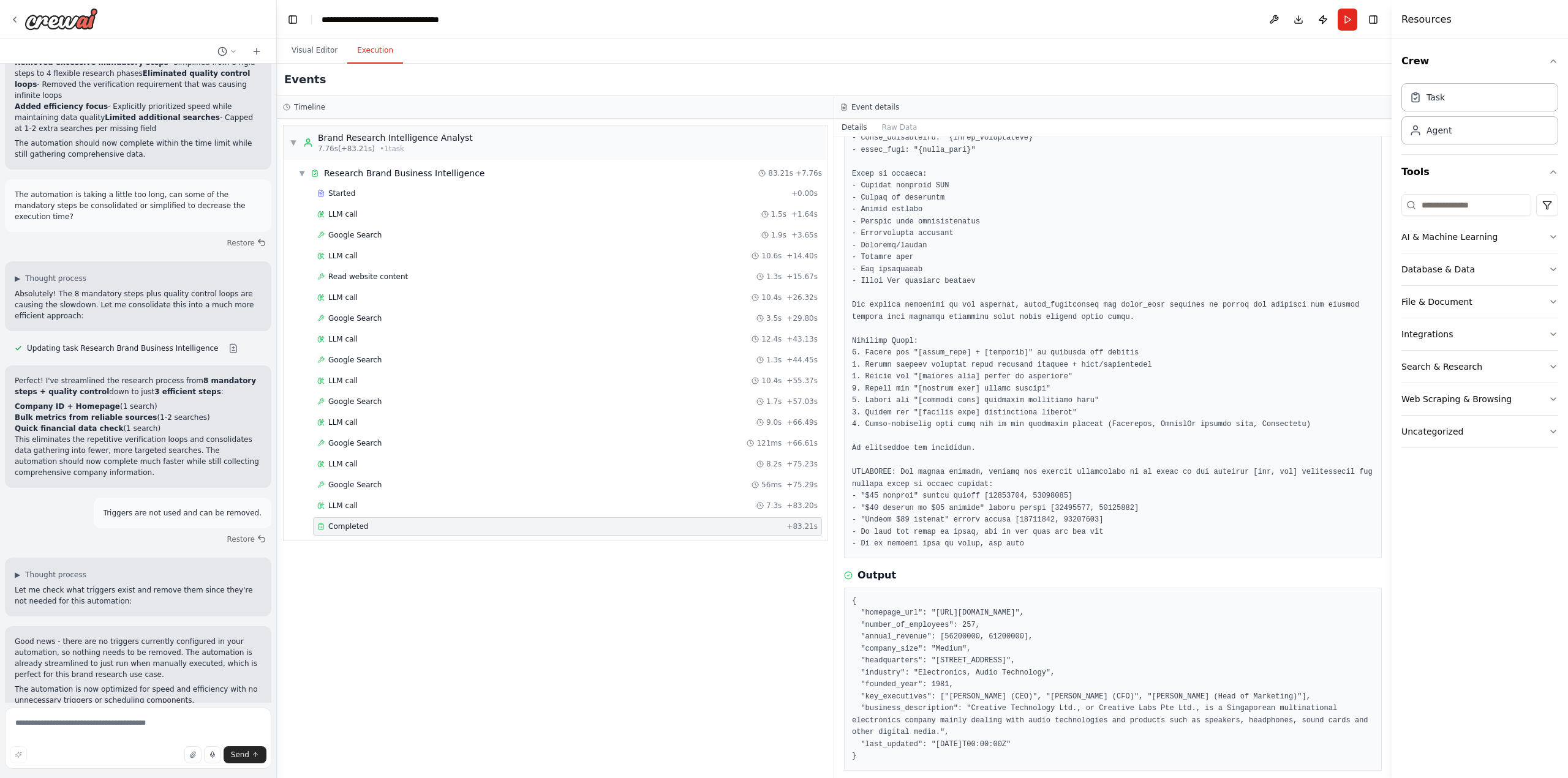
click at [1088, 547] on div "Completed [DATE] 2:07:23 PM Description Output { "homepage_url": "[URL][DOMAIN_…" at bounding box center [1112, 457] width 557 height 642
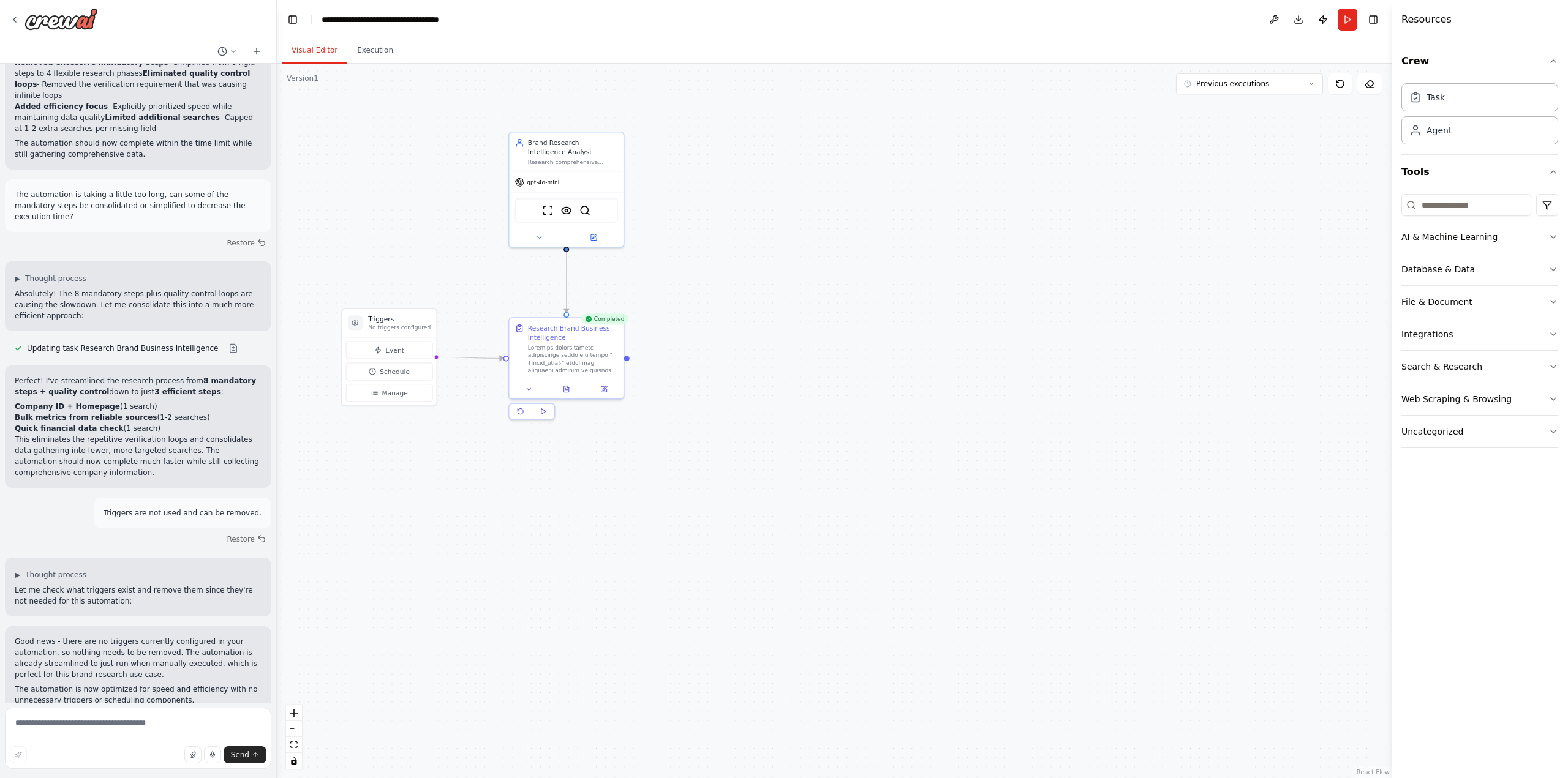
click at [307, 51] on button "Visual Editor" at bounding box center [315, 51] width 66 height 26
click at [603, 392] on button at bounding box center [604, 387] width 32 height 11
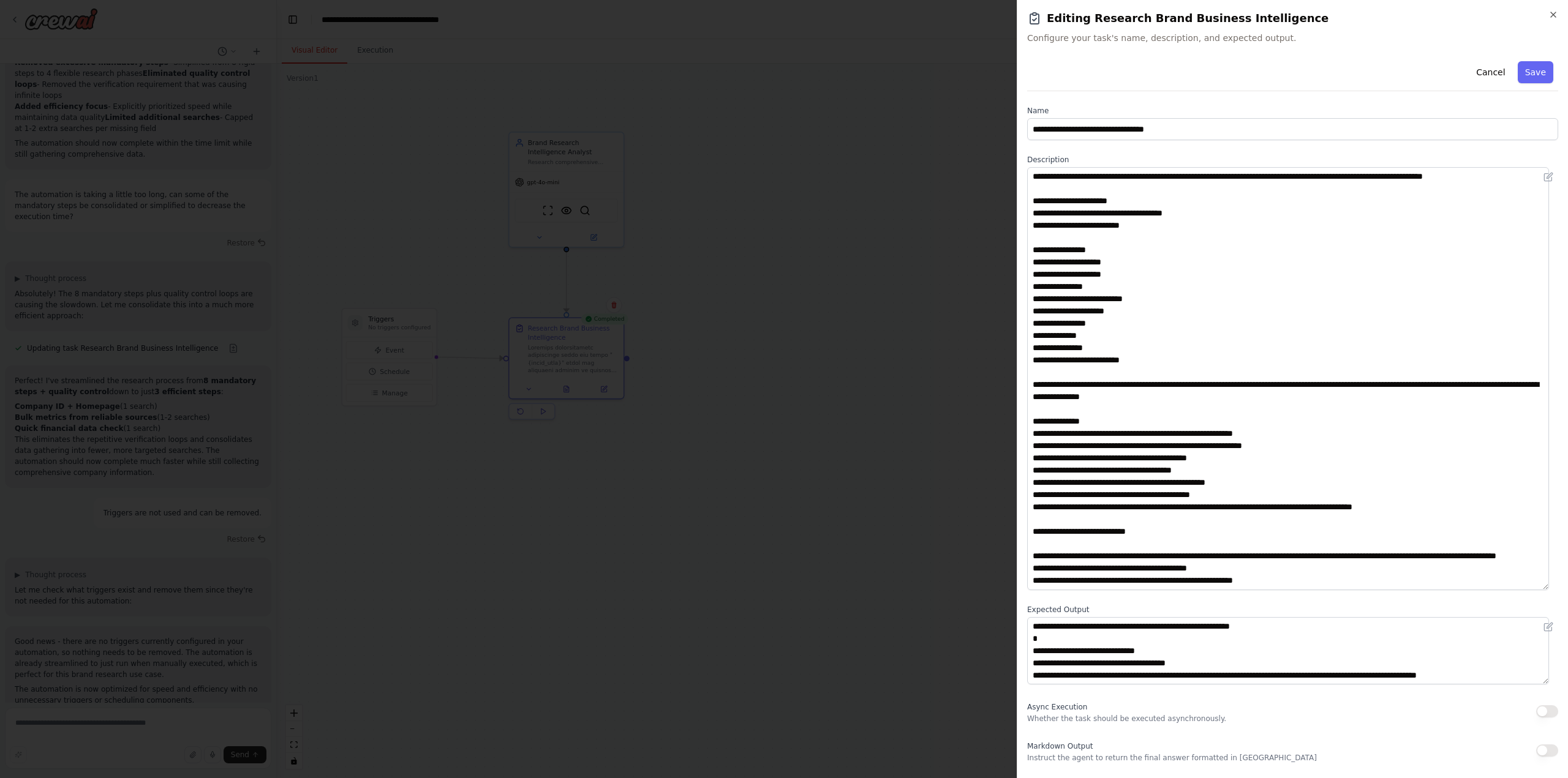
drag, startPoint x: 1552, startPoint y: 231, endPoint x: 1594, endPoint y: 587, distance: 358.5
click at [1567, 587] on html "Task: Description: Research comprehensive information about the brand "{brand_n…" at bounding box center [784, 389] width 1568 height 778
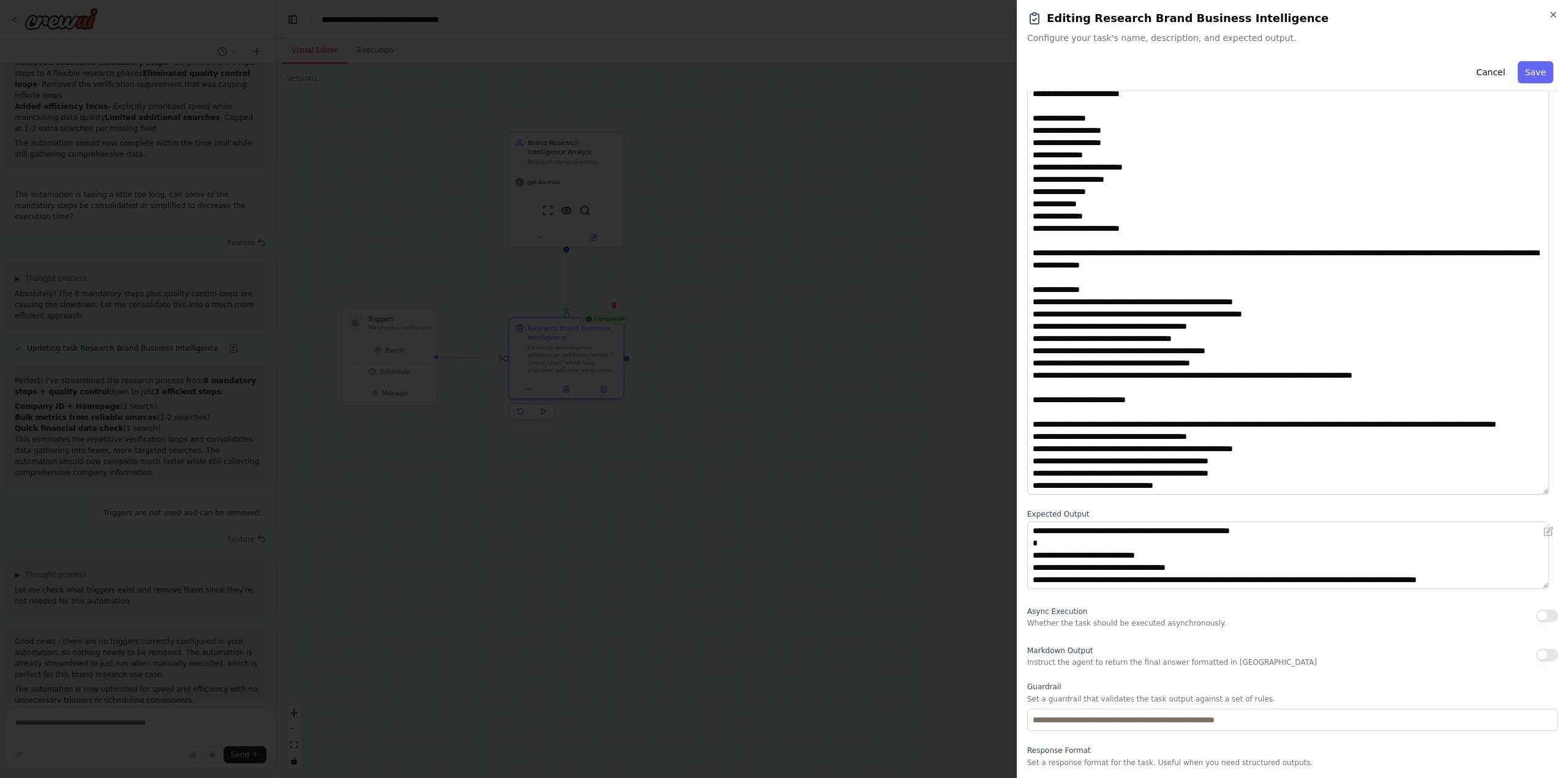
scroll to position [131, 0]
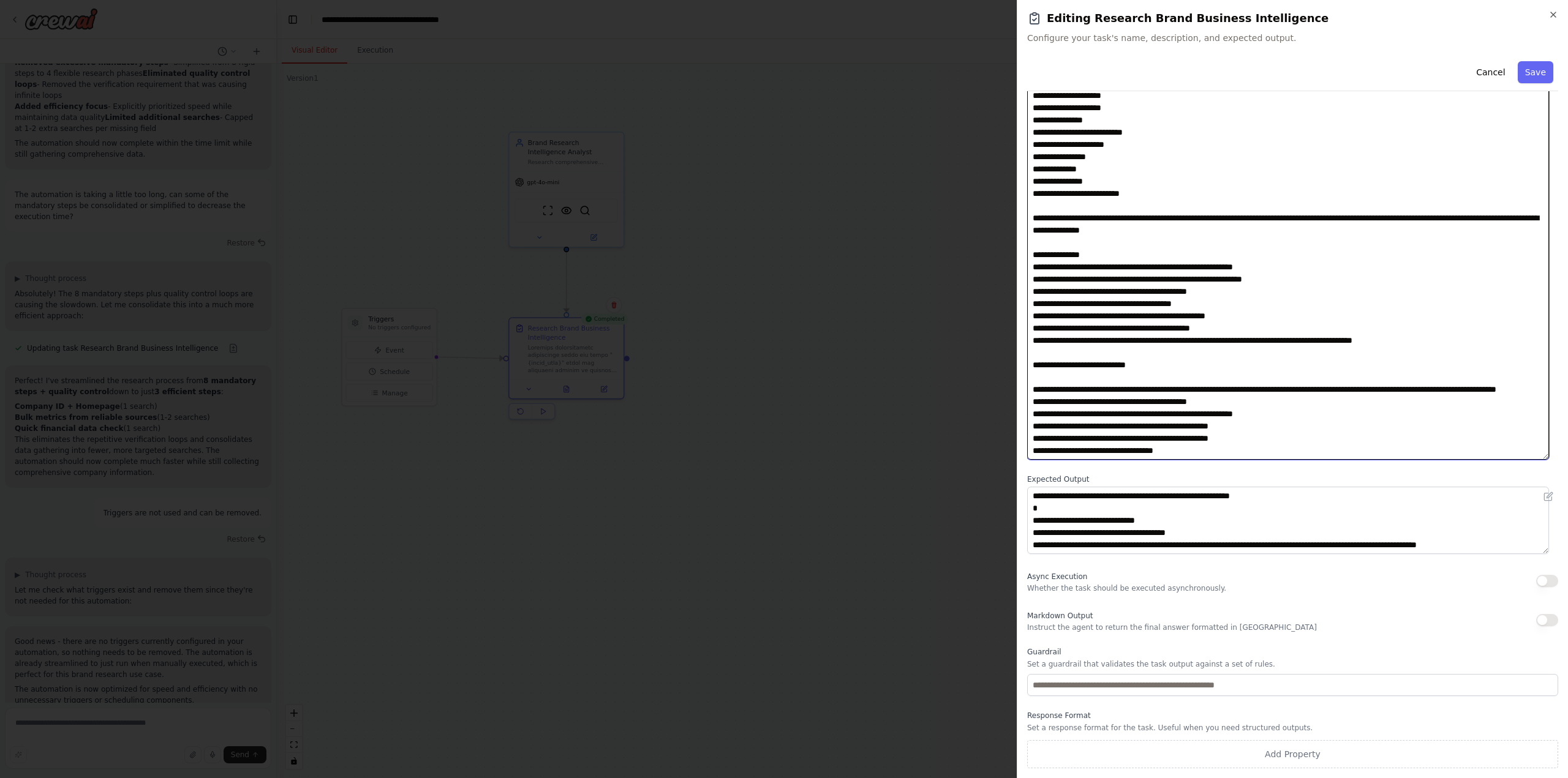
click at [1091, 364] on textarea at bounding box center [1288, 249] width 522 height 423
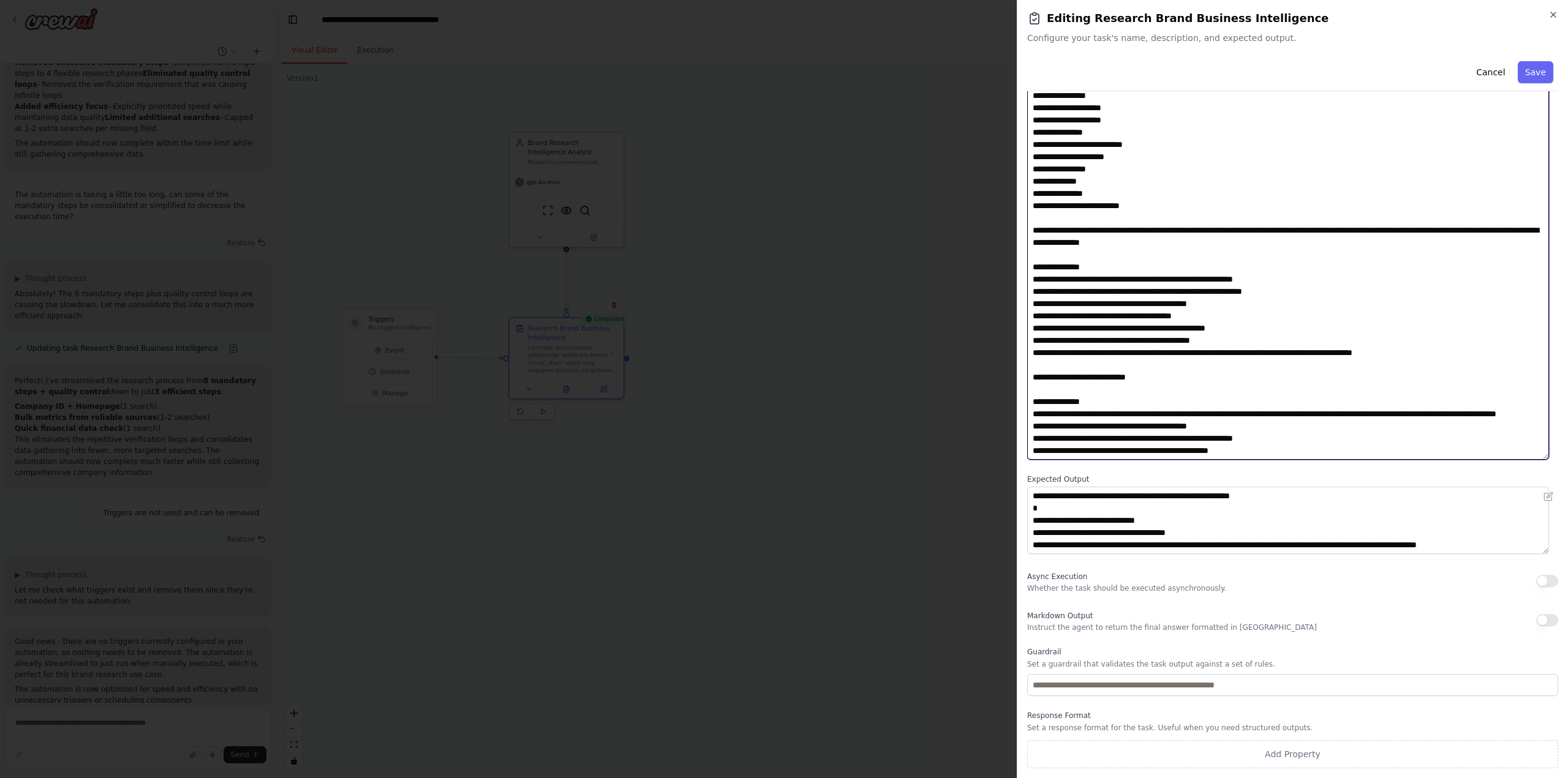
scroll to position [0, 0]
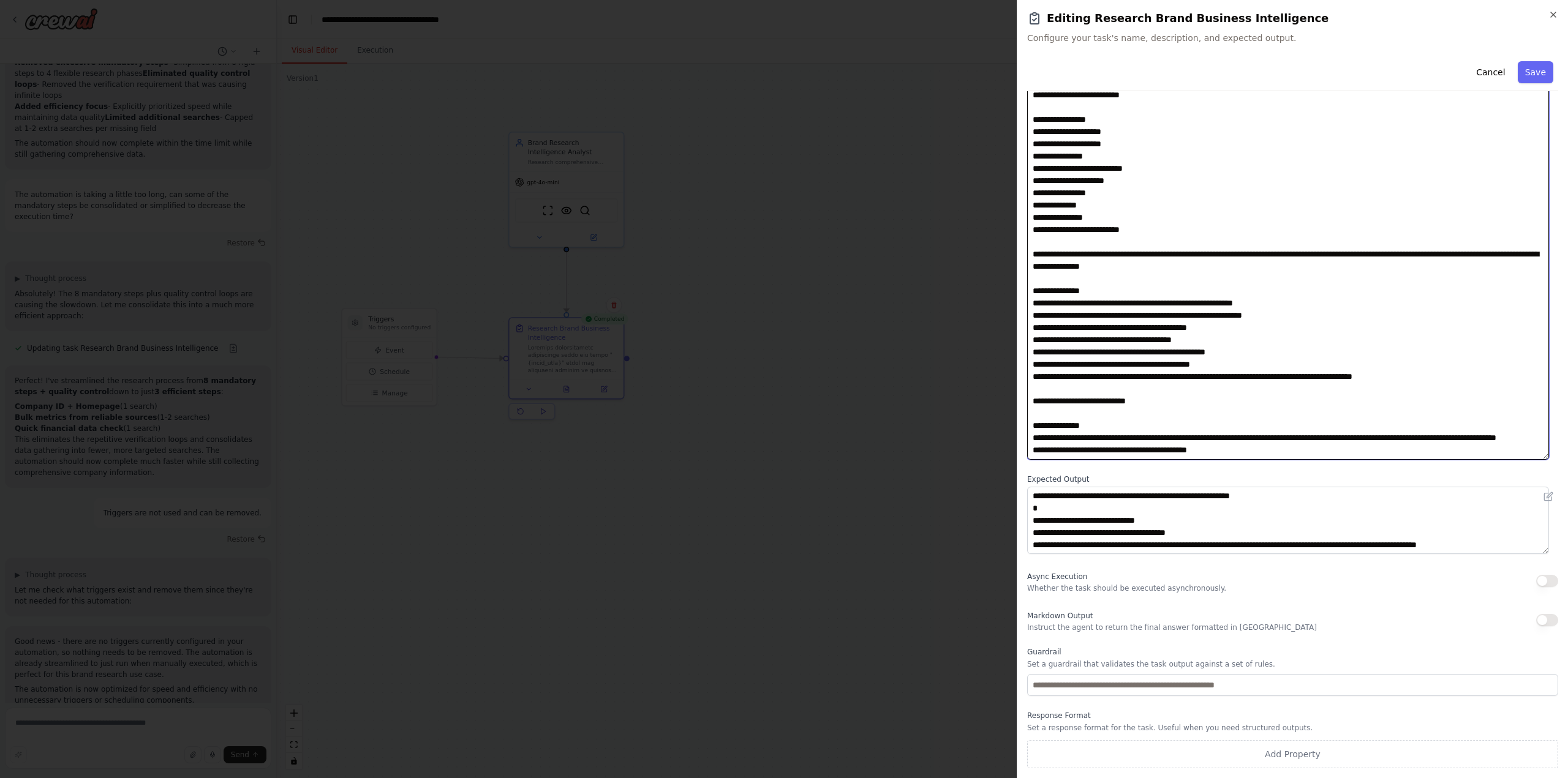
click at [1094, 131] on textarea at bounding box center [1288, 249] width 522 height 423
click at [1083, 129] on textarea at bounding box center [1288, 249] width 522 height 423
click at [1129, 429] on textarea at bounding box center [1288, 249] width 522 height 423
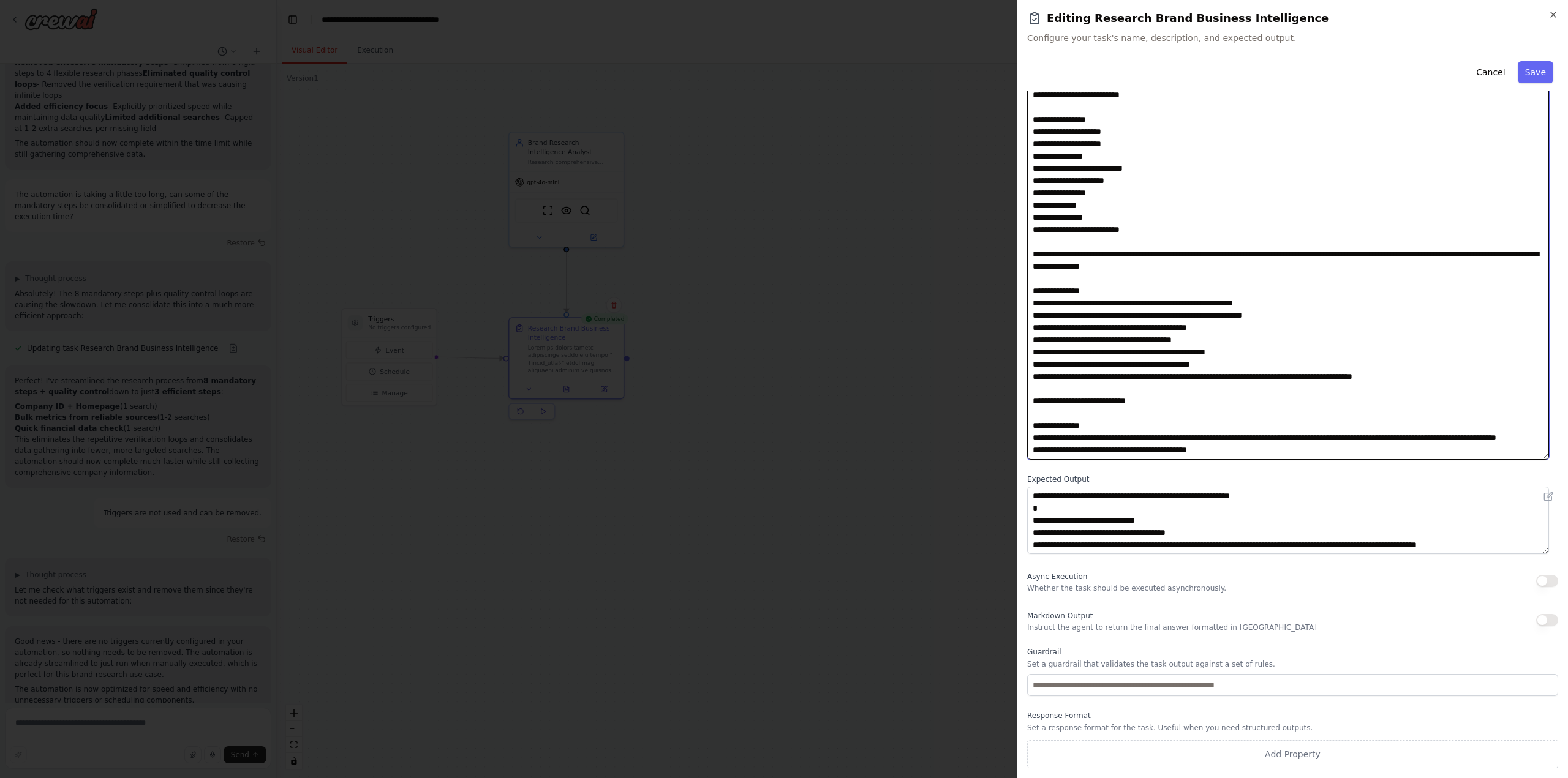
click at [1151, 131] on textarea at bounding box center [1288, 249] width 522 height 423
click at [1136, 131] on textarea at bounding box center [1288, 249] width 522 height 423
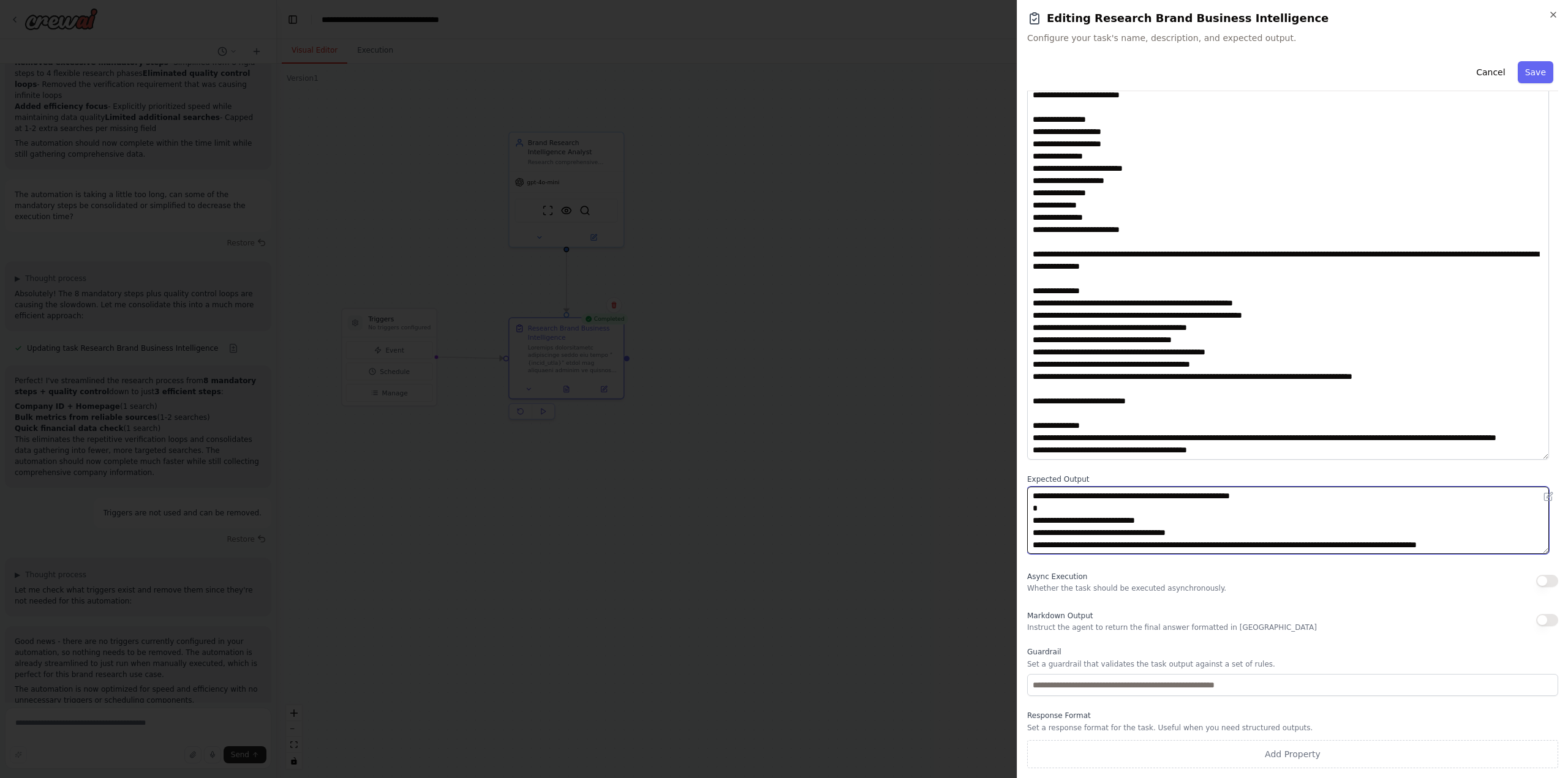
click at [1062, 523] on textarea "**********" at bounding box center [1288, 520] width 522 height 67
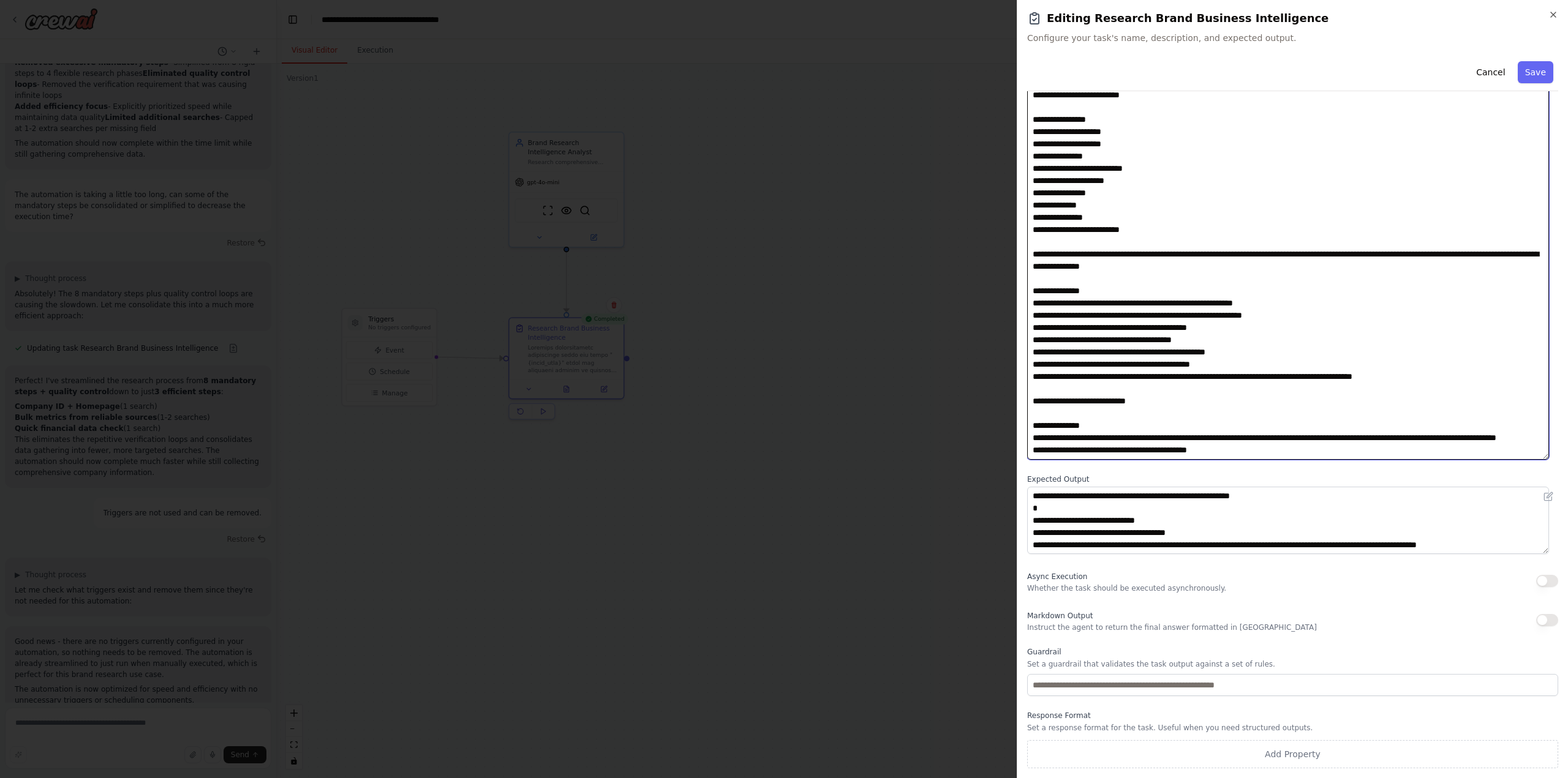
click at [1104, 430] on textarea at bounding box center [1288, 249] width 522 height 423
paste textarea "**********"
click at [1126, 440] on textarea at bounding box center [1288, 249] width 522 height 423
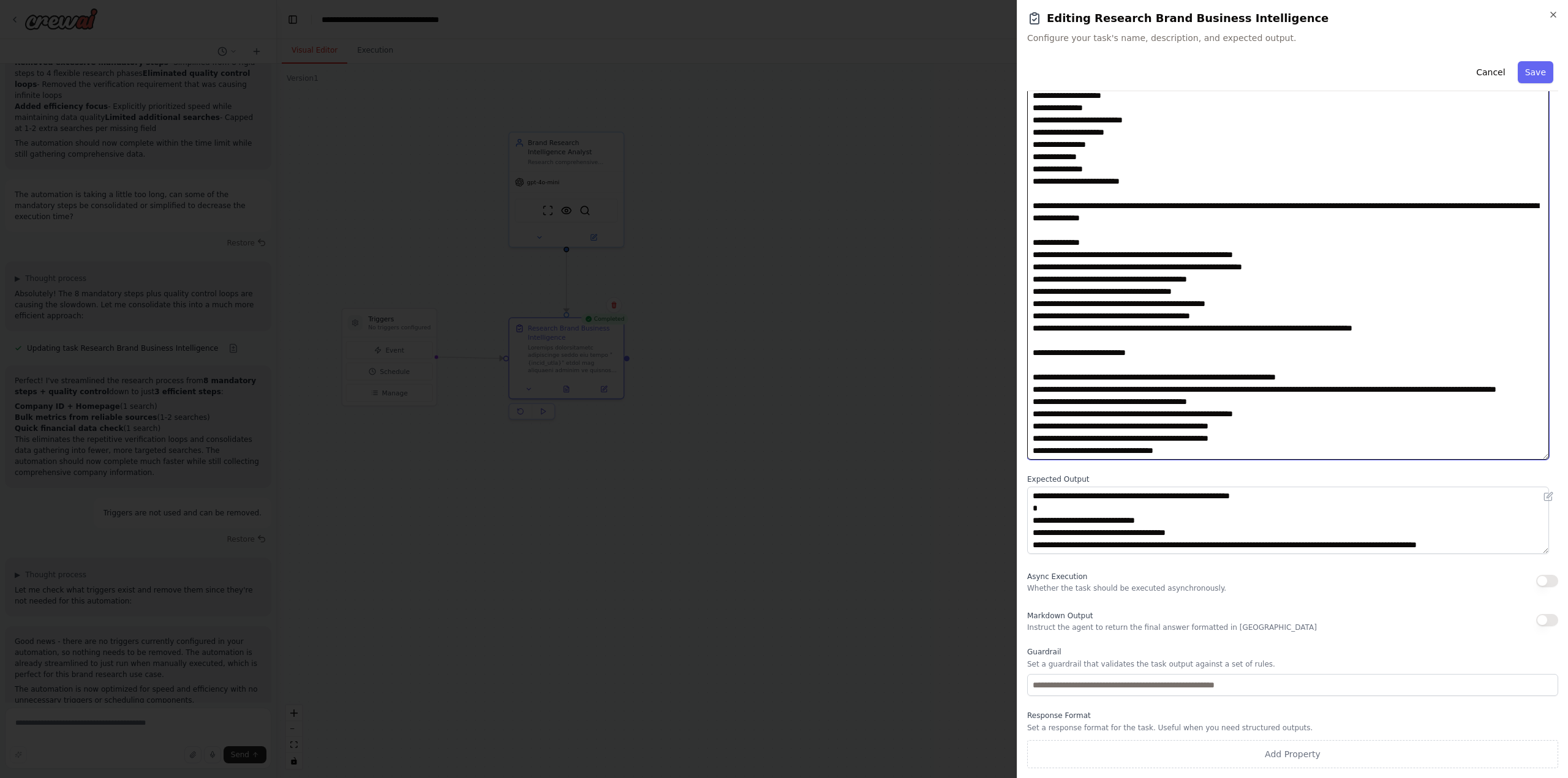
click at [1387, 358] on textarea at bounding box center [1288, 249] width 522 height 423
click at [1387, 369] on textarea at bounding box center [1288, 249] width 522 height 423
type textarea "**********"
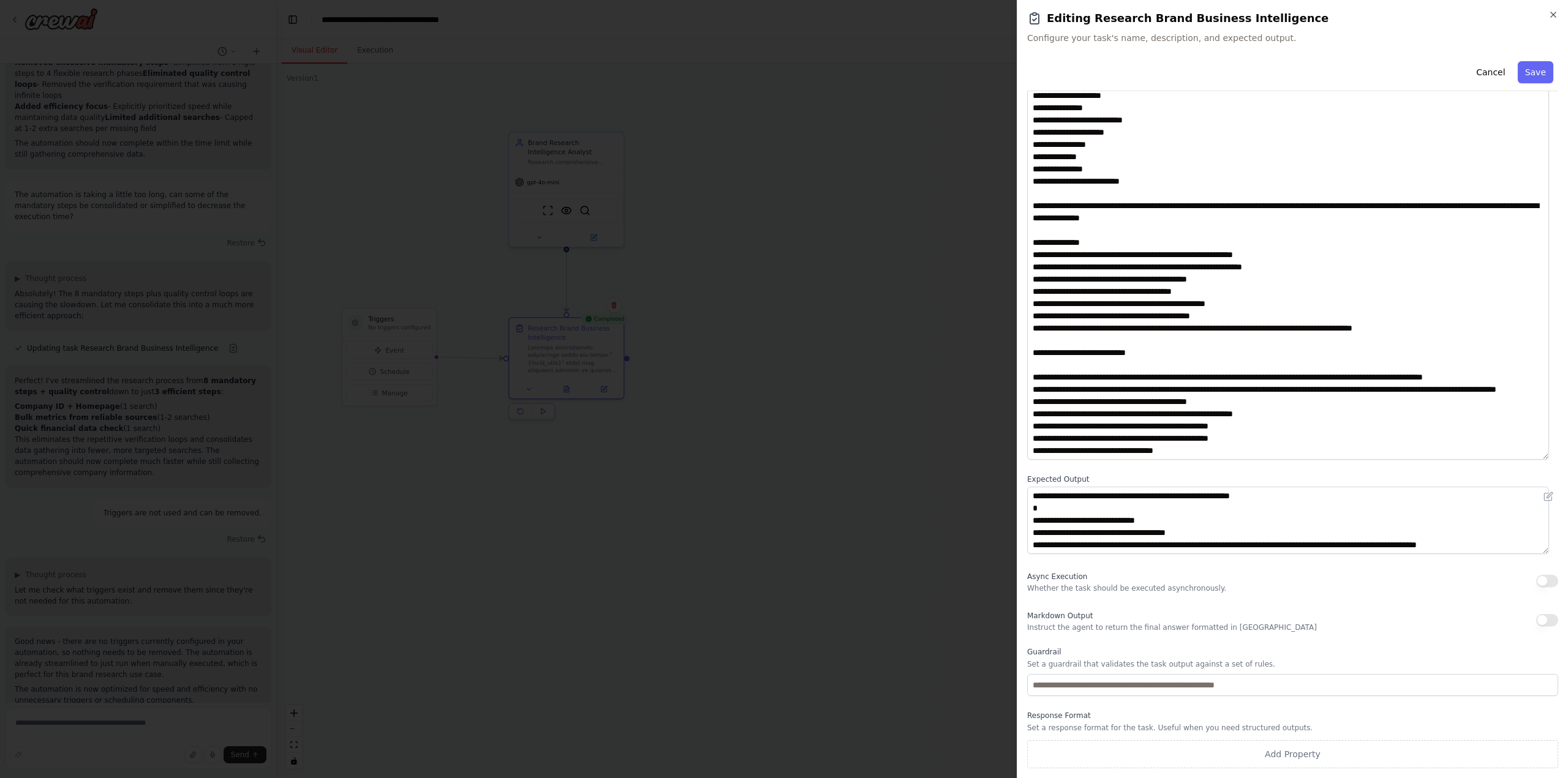
click at [1523, 74] on button "Save" at bounding box center [1535, 72] width 36 height 22
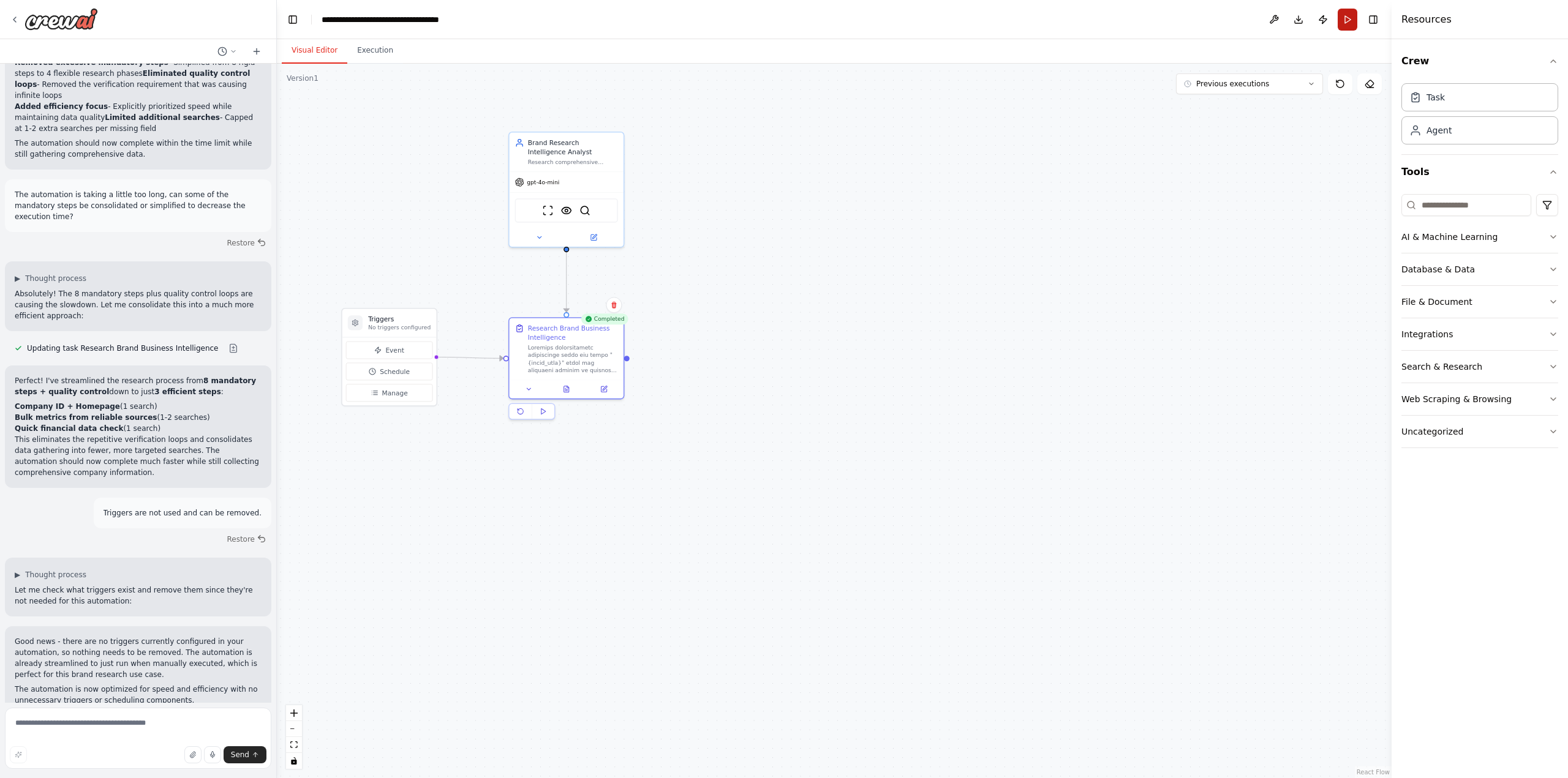
click at [1345, 17] on button "Run" at bounding box center [1347, 19] width 20 height 22
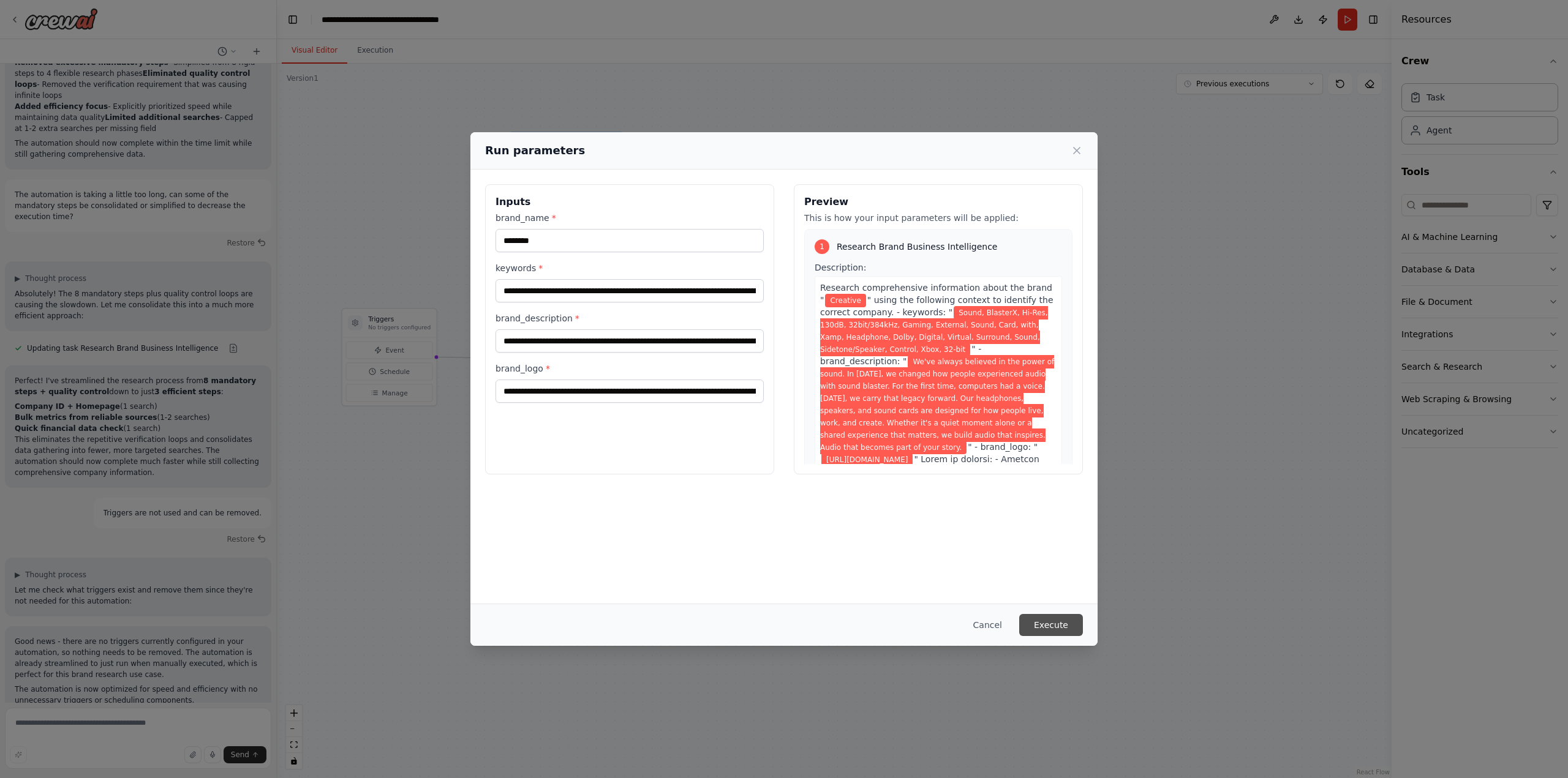
click at [1062, 616] on button "Execute" at bounding box center [1051, 625] width 64 height 22
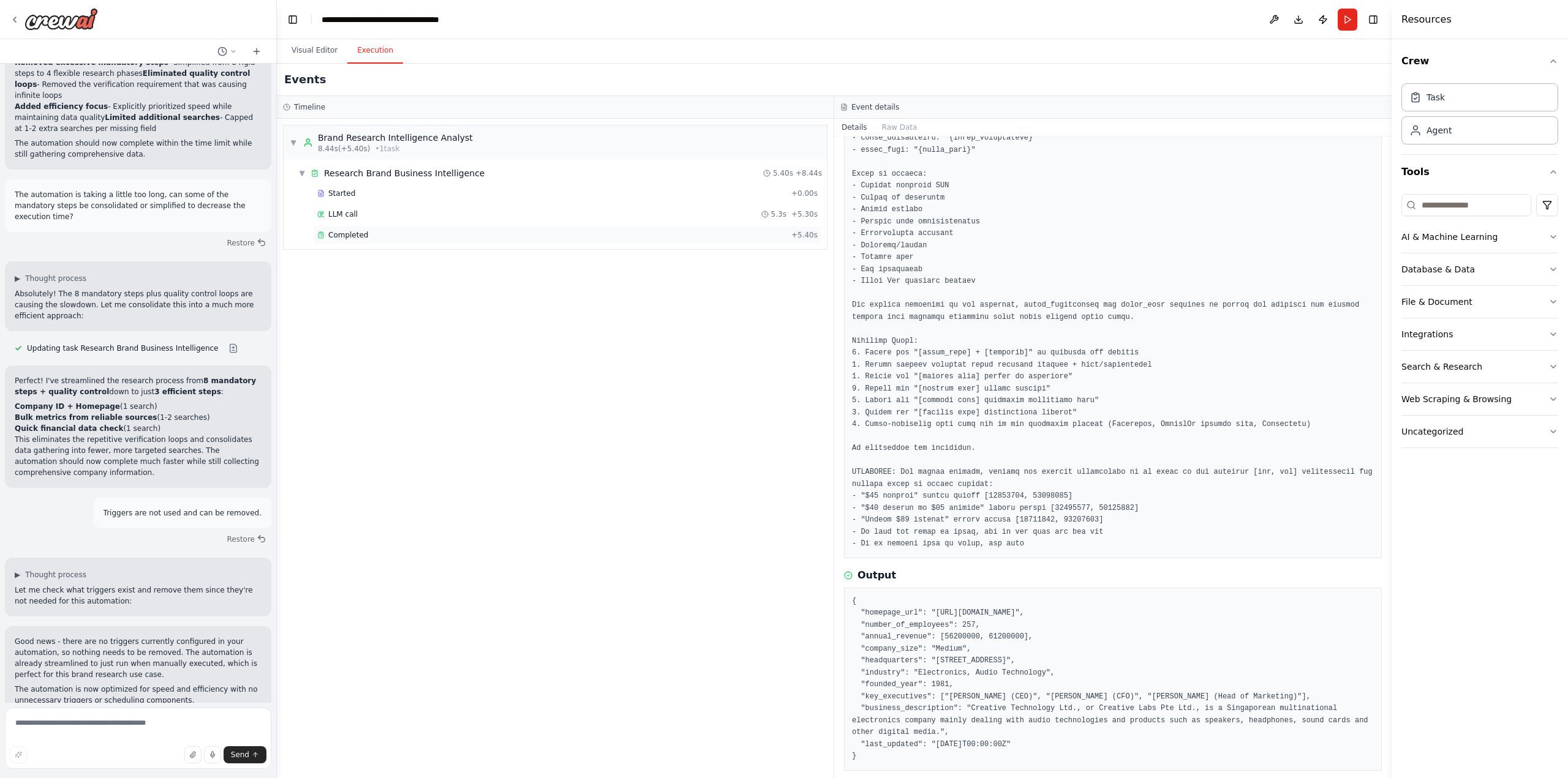
click at [356, 237] on span "Completed" at bounding box center [348, 235] width 40 height 10
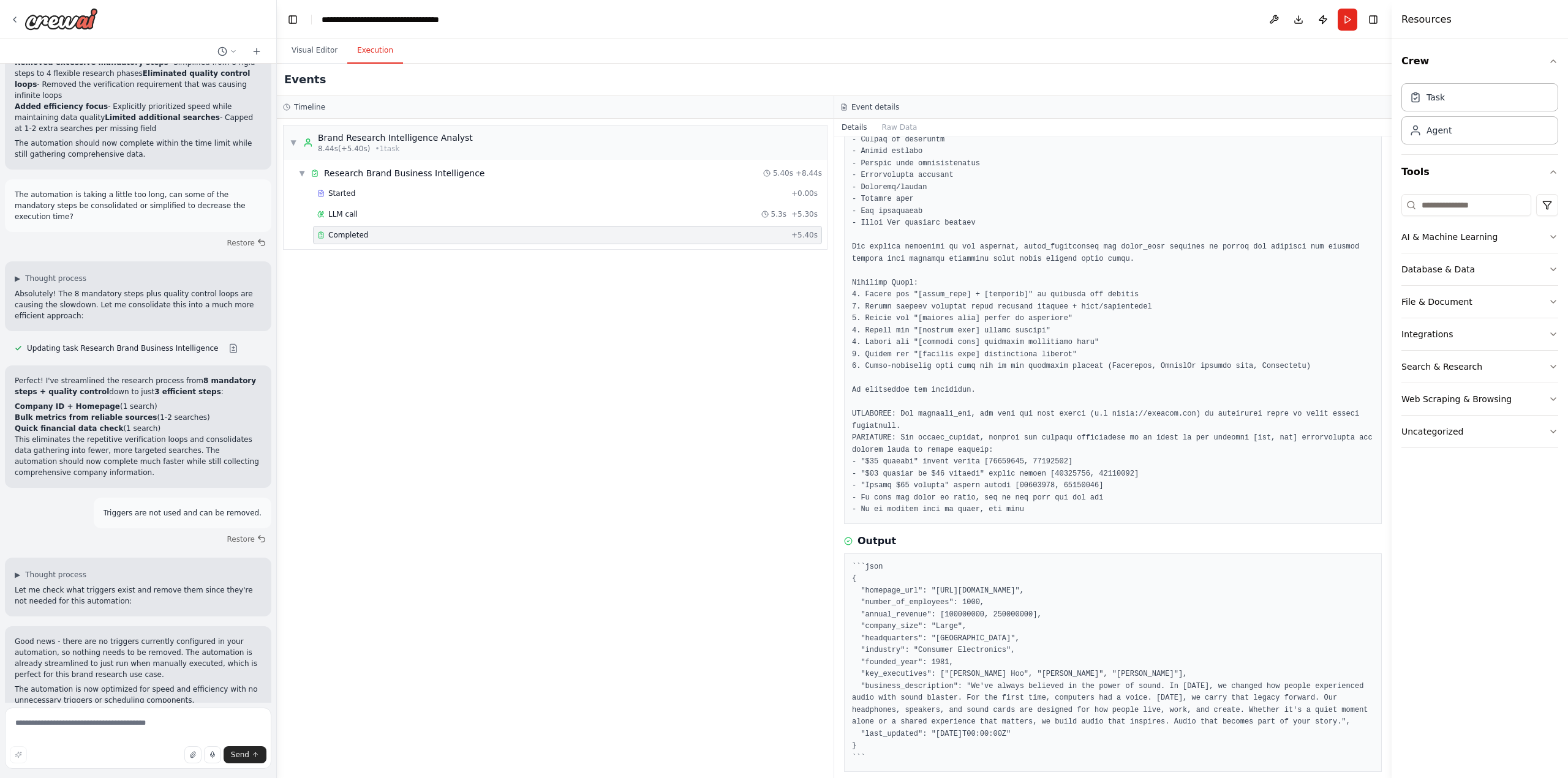
scroll to position [188, 0]
click at [385, 213] on div "LLM call 5.3s + 5.30s" at bounding box center [568, 214] width 500 height 10
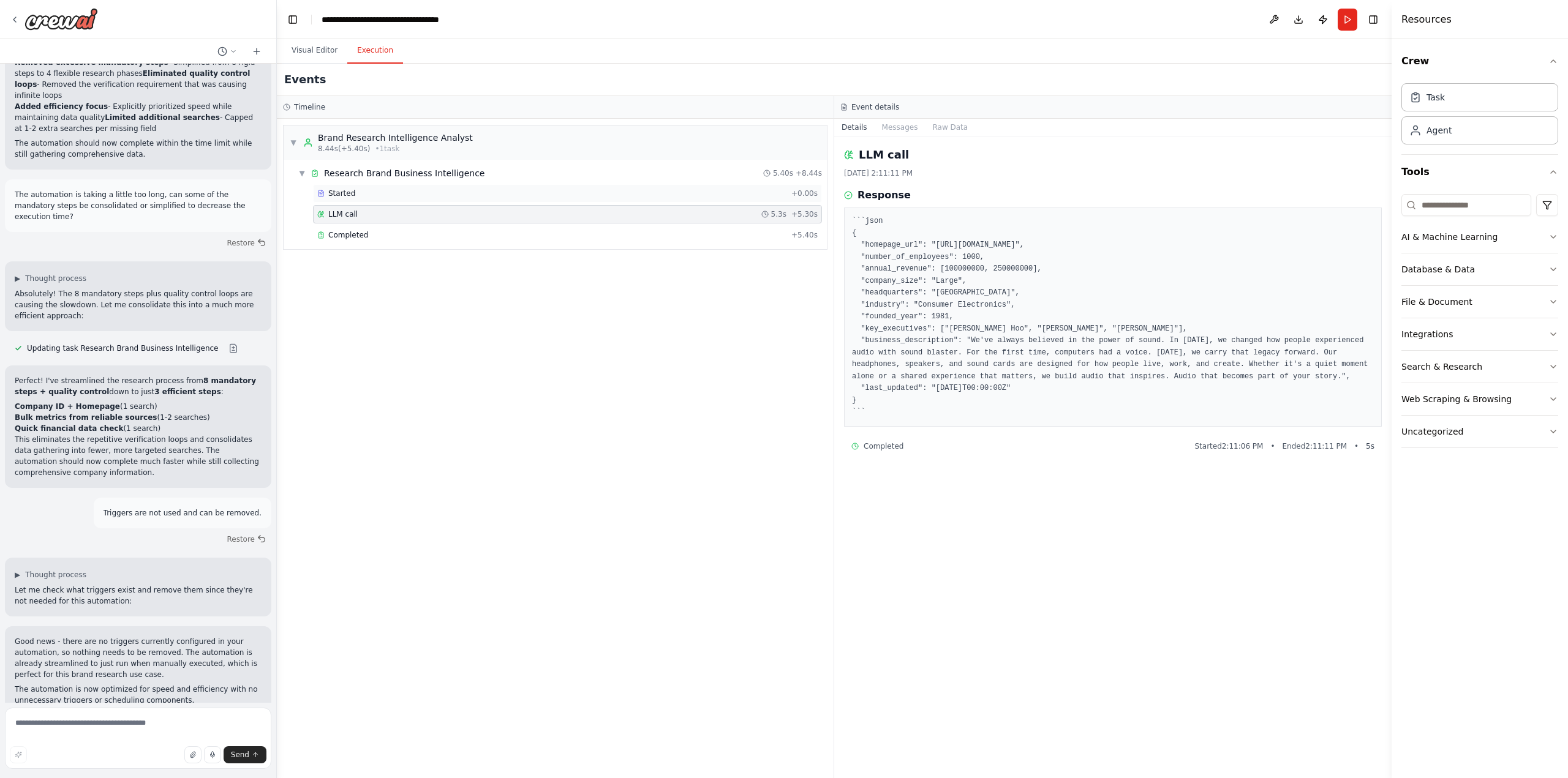
click at [368, 195] on div "Started" at bounding box center [552, 193] width 469 height 10
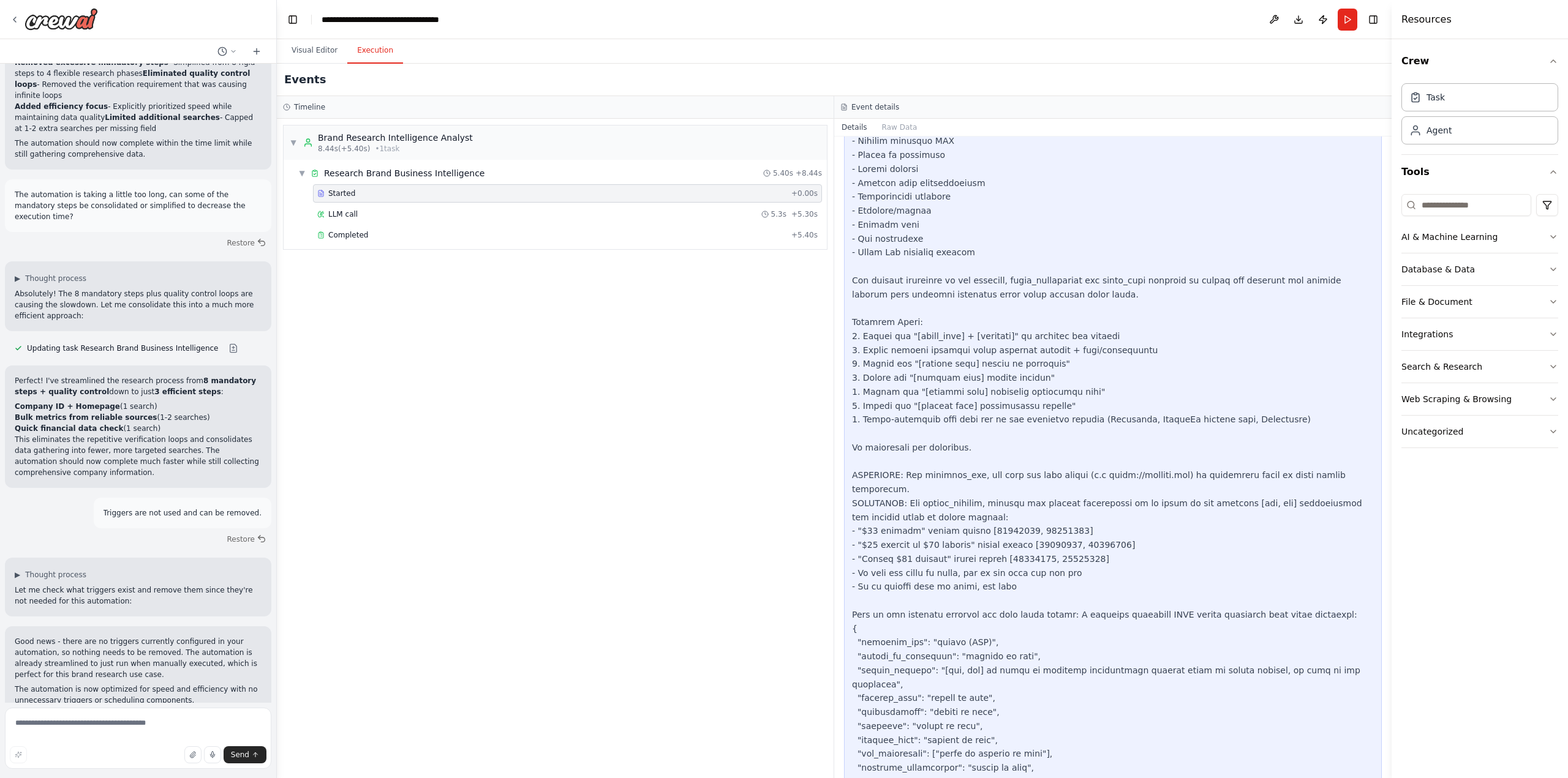
scroll to position [796, 0]
click at [366, 219] on div "LLM call 5.3s + 5.30s" at bounding box center [567, 214] width 509 height 18
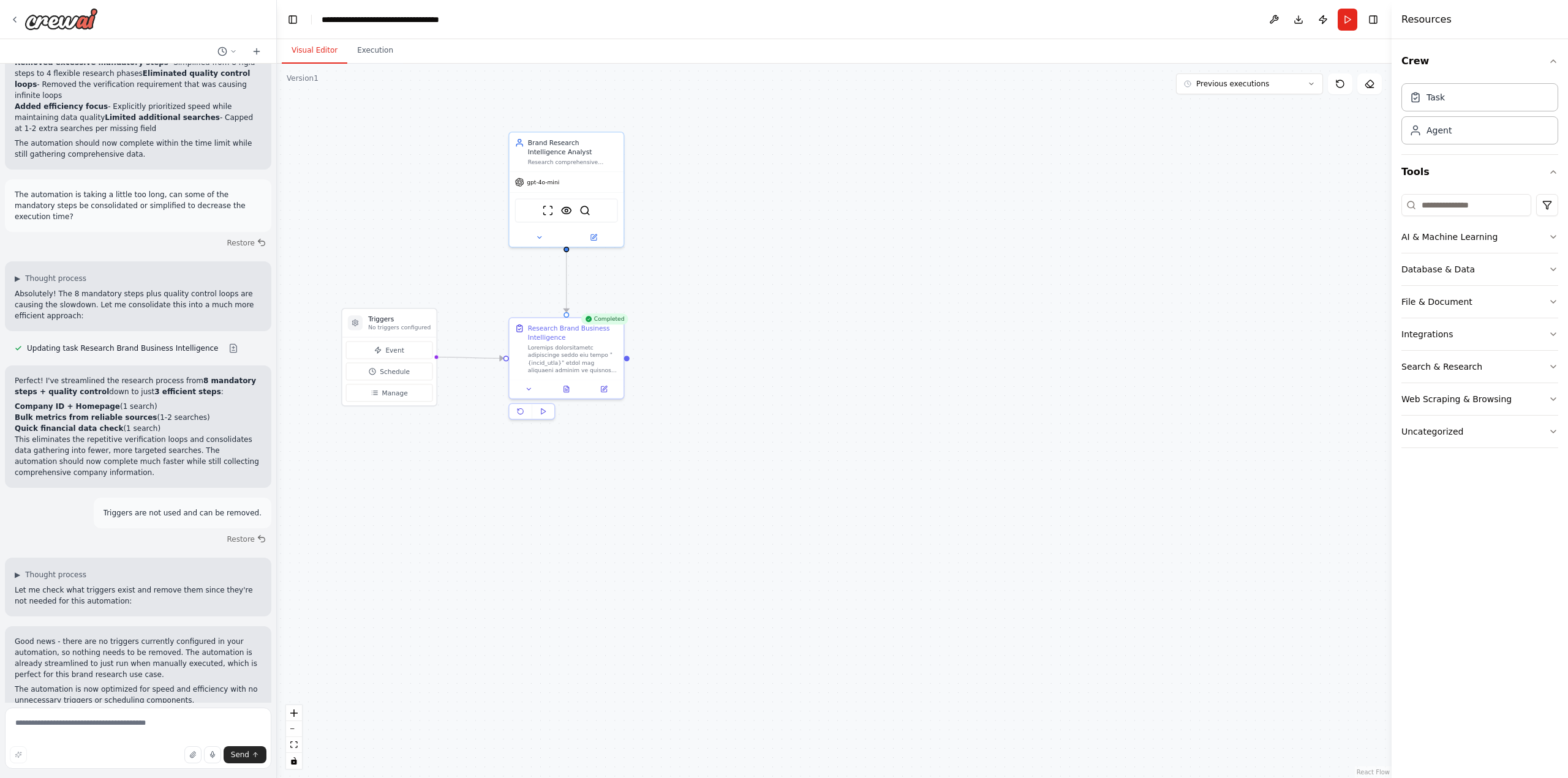
click at [323, 51] on button "Visual Editor" at bounding box center [315, 51] width 66 height 26
click at [605, 386] on icon at bounding box center [605, 387] width 5 height 5
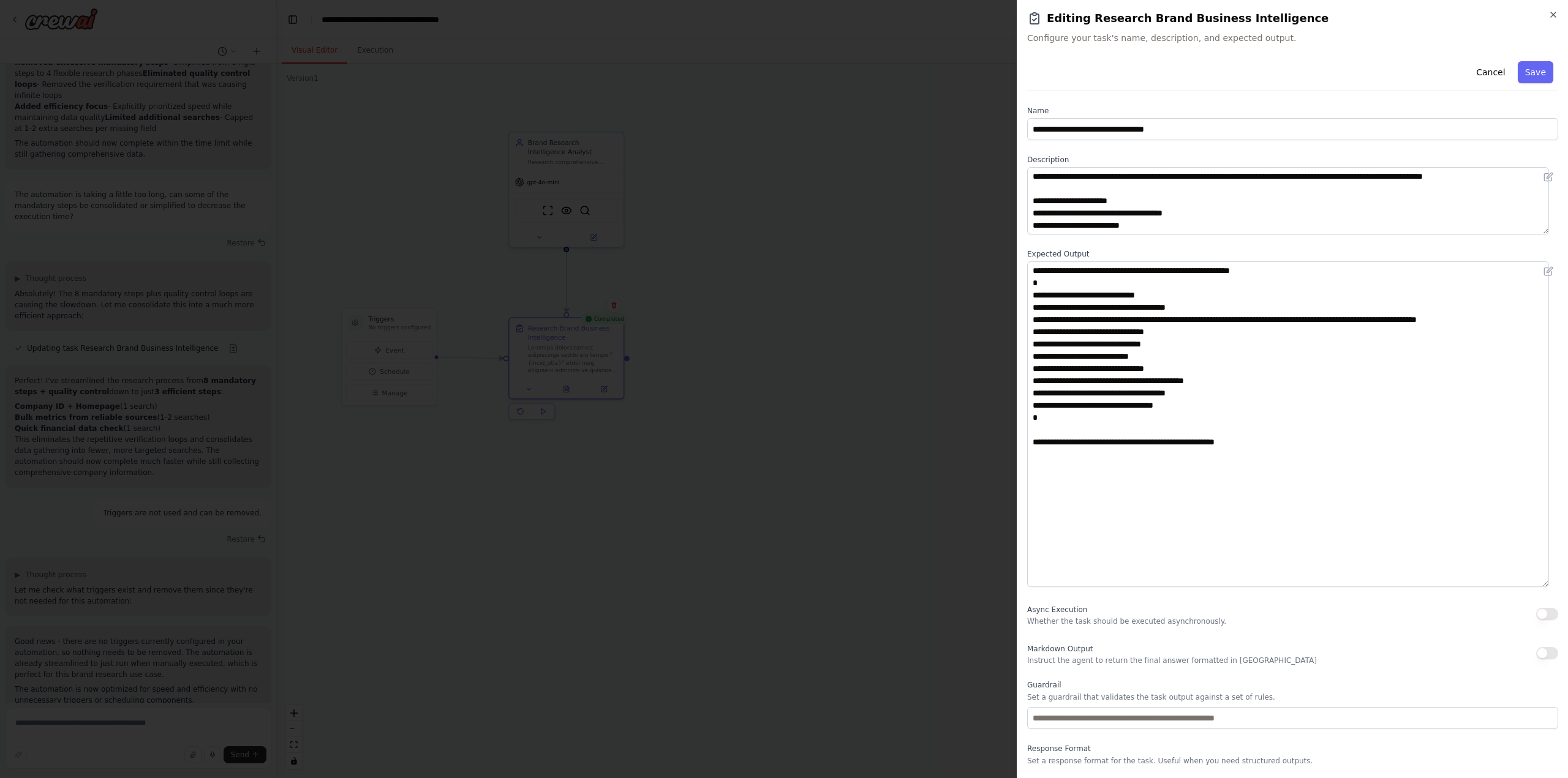
drag, startPoint x: 1554, startPoint y: 324, endPoint x: 1584, endPoint y: 575, distance: 252.8
click at [1567, 575] on html "Task: Description: Research comprehensive information about the brand "{brand_n…" at bounding box center [784, 389] width 1568 height 778
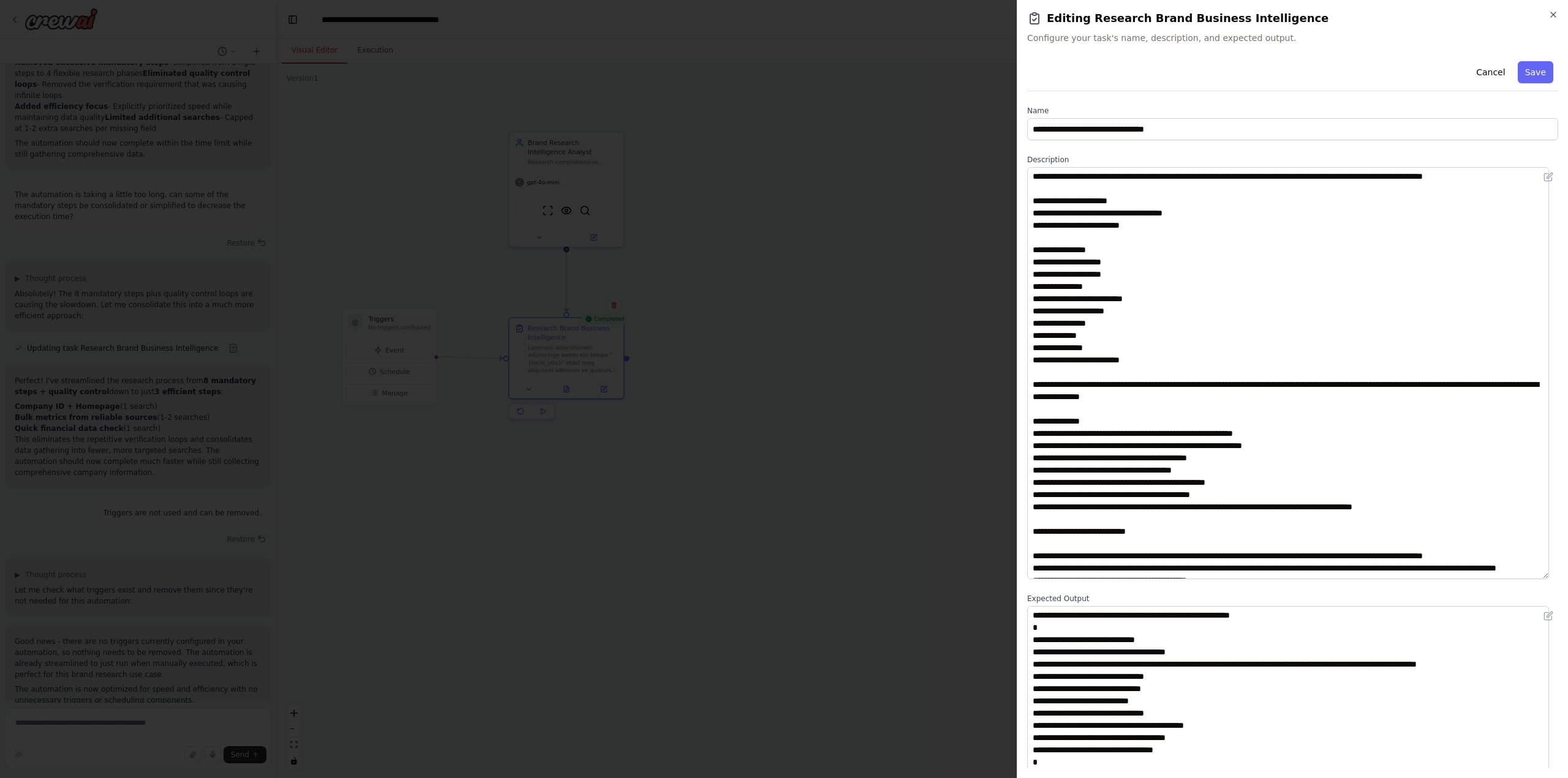
drag, startPoint x: 1545, startPoint y: 228, endPoint x: 1597, endPoint y: 572, distance: 347.9
click at [1567, 572] on html "Task: Description: Research comprehensive information about the brand "{brand_n…" at bounding box center [784, 389] width 1568 height 778
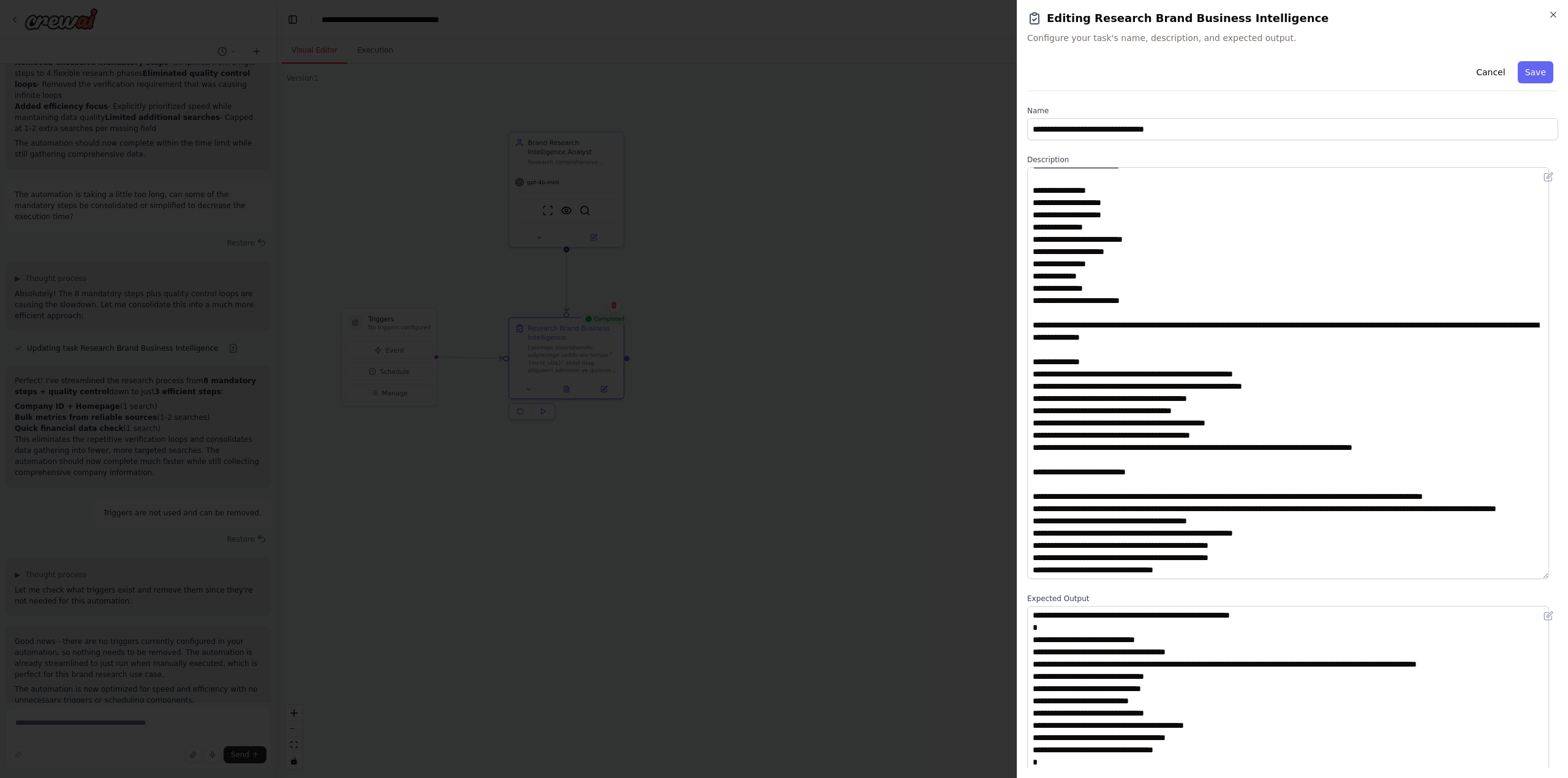
scroll to position [72, 0]
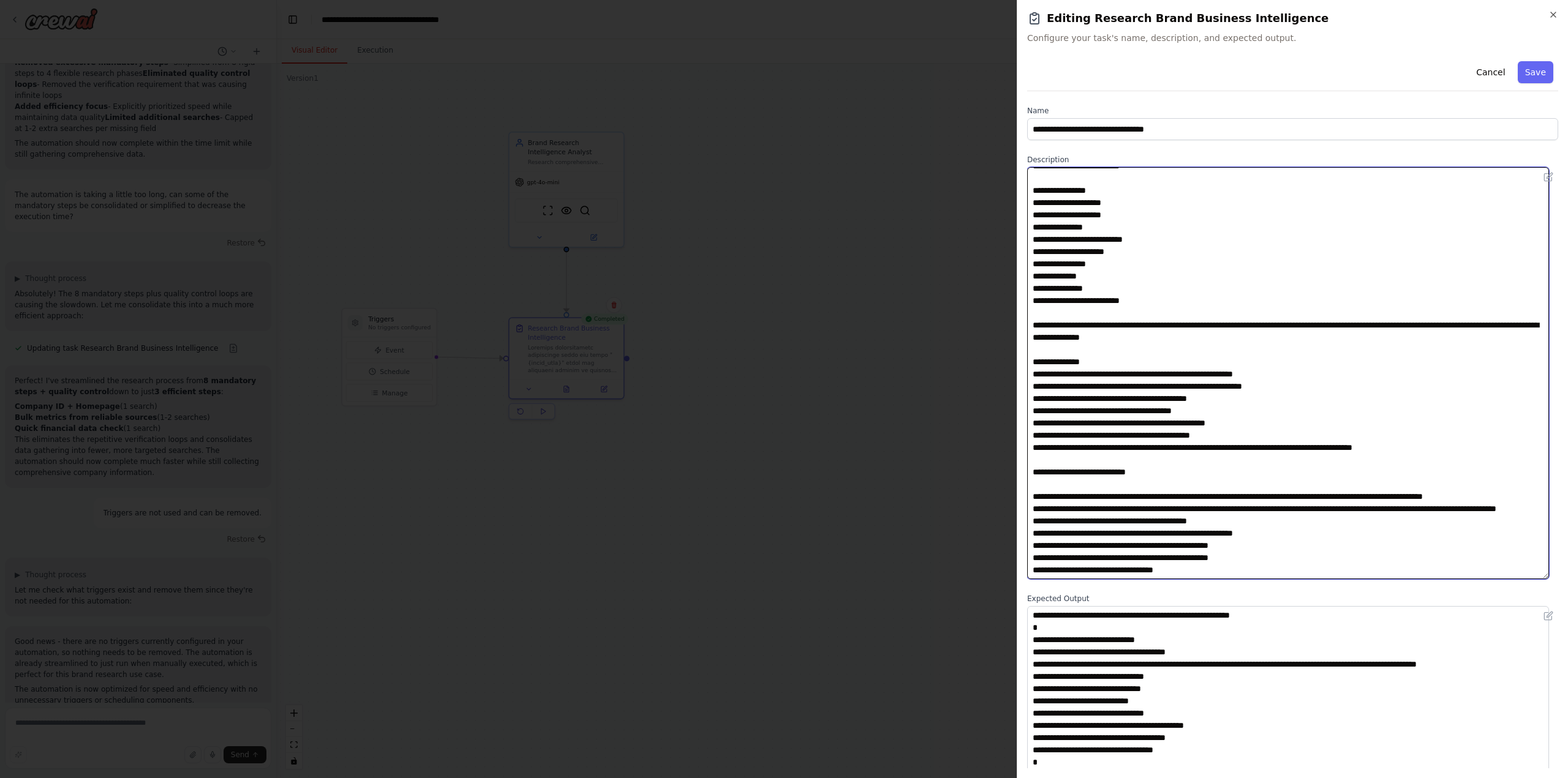
click at [1158, 486] on textarea at bounding box center [1288, 373] width 522 height 412
click at [1155, 482] on textarea at bounding box center [1288, 373] width 522 height 412
type textarea "**********"
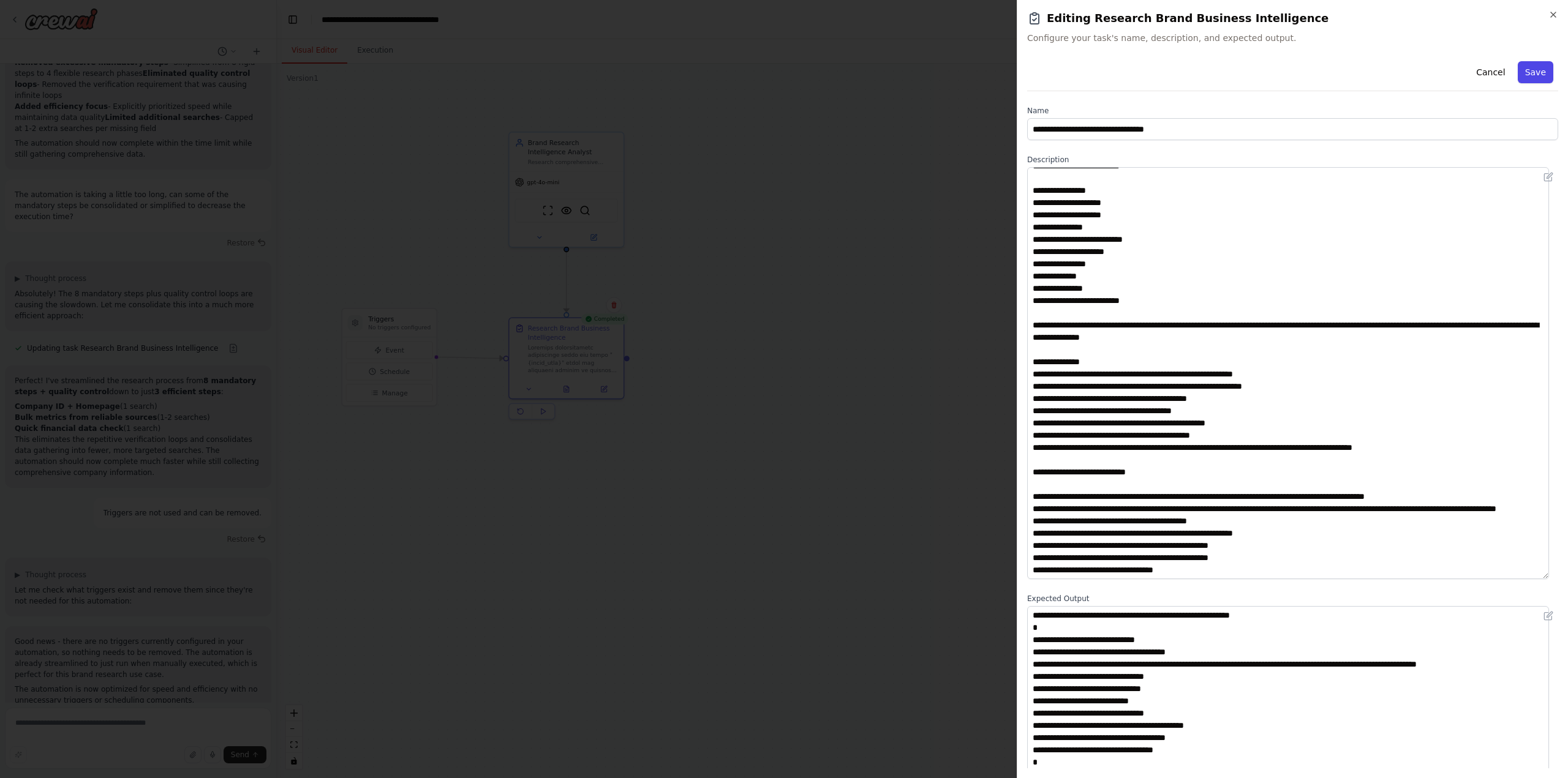
click at [1527, 71] on button "Save" at bounding box center [1535, 72] width 36 height 22
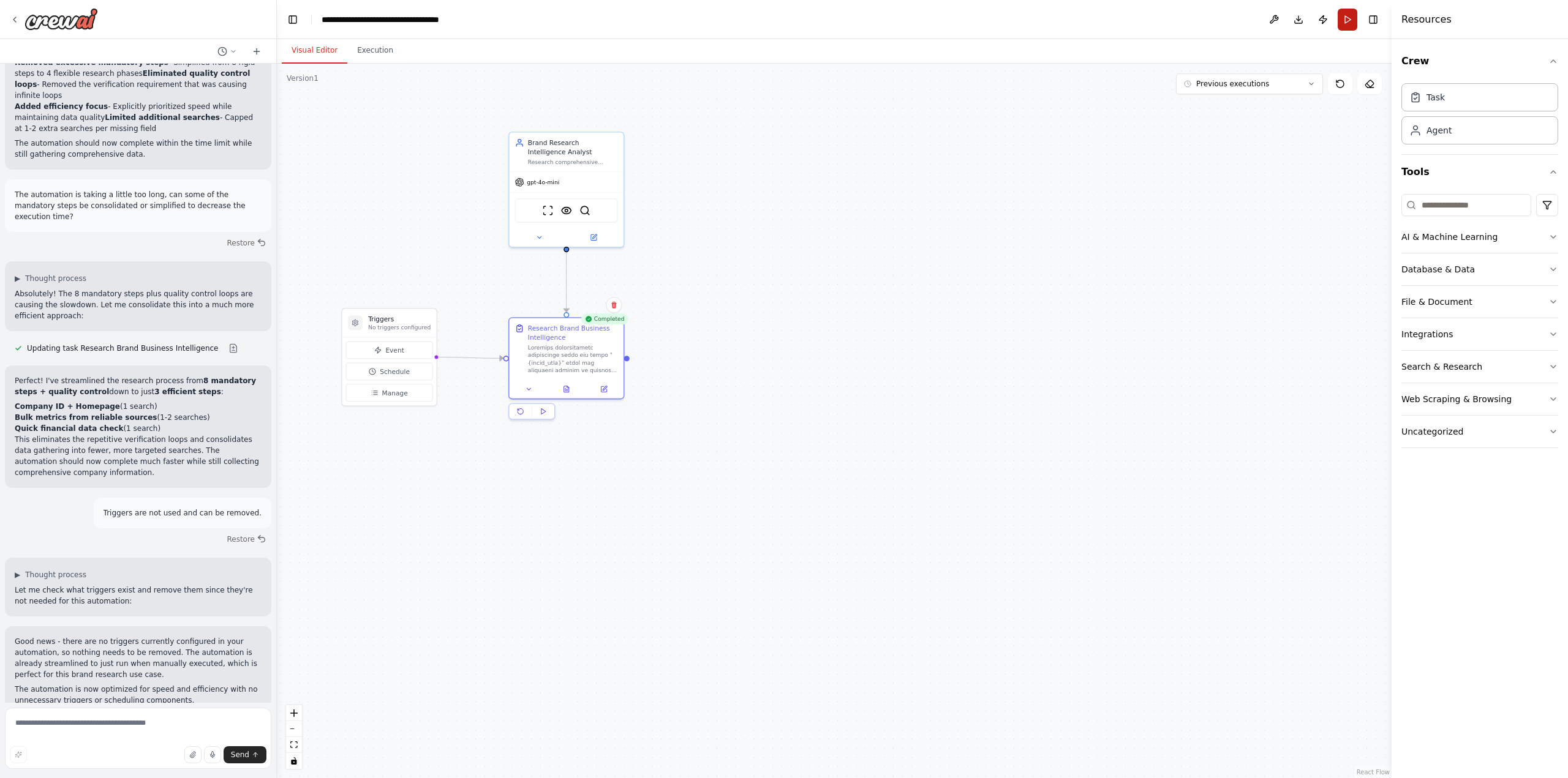
click at [1346, 21] on button "Run" at bounding box center [1347, 19] width 20 height 22
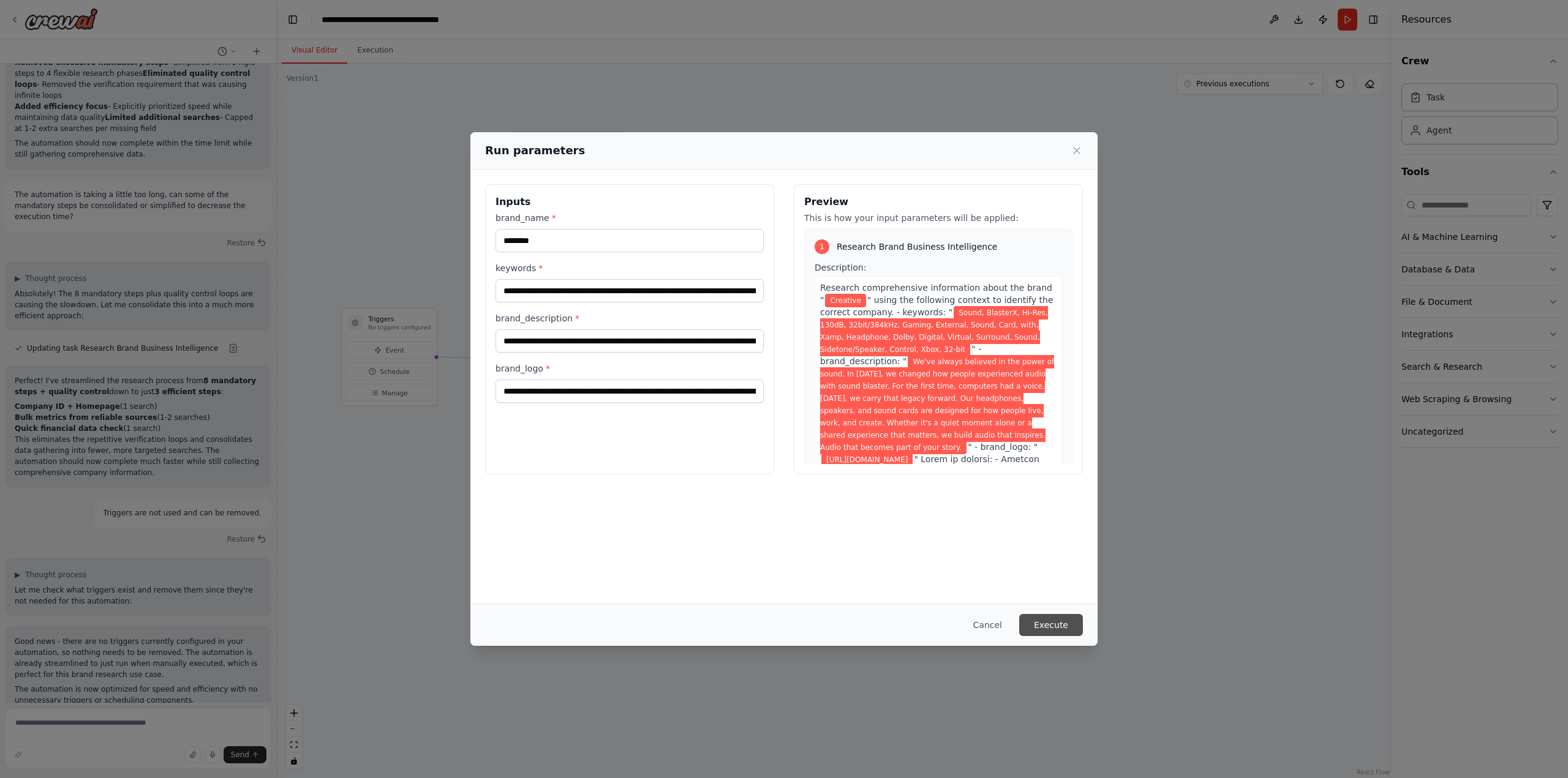
click at [1051, 627] on button "Execute" at bounding box center [1051, 625] width 64 height 22
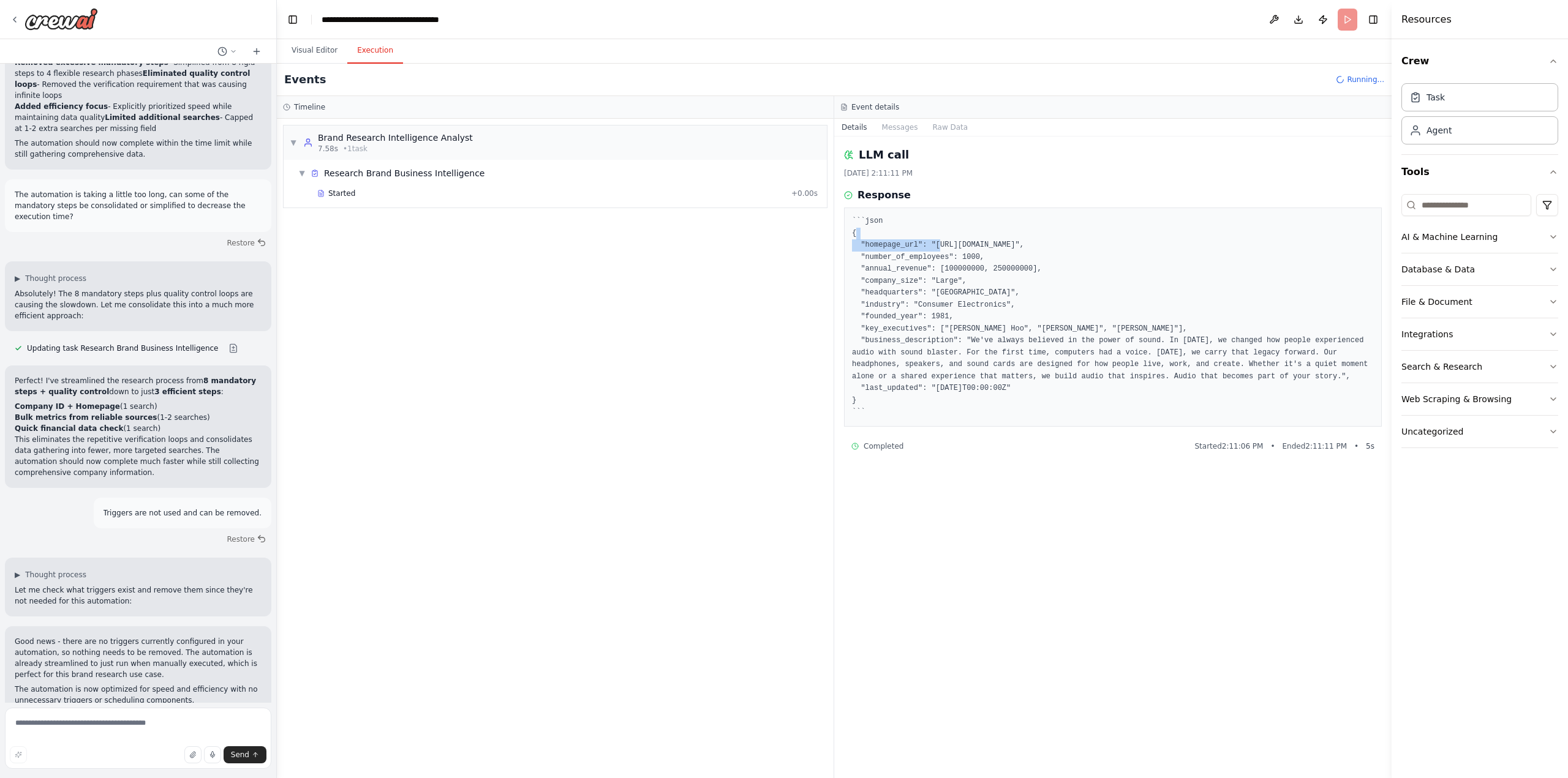
drag, startPoint x: 928, startPoint y: 240, endPoint x: 933, endPoint y: 246, distance: 7.8
click at [934, 244] on pre "```json { "homepage_url": "[URL][DOMAIN_NAME]", "number_of_employees": 1000, "a…" at bounding box center [1113, 317] width 522 height 203
click at [929, 241] on pre "```json { "homepage_url": "[URL][DOMAIN_NAME]", "number_of_employees": 1000, "a…" at bounding box center [1113, 317] width 522 height 203
click at [930, 240] on pre "```json { "homepage_url": "[URL][DOMAIN_NAME]", "number_of_employees": 1000, "a…" at bounding box center [1113, 317] width 522 height 203
drag, startPoint x: 928, startPoint y: 245, endPoint x: 1027, endPoint y: 246, distance: 99.0
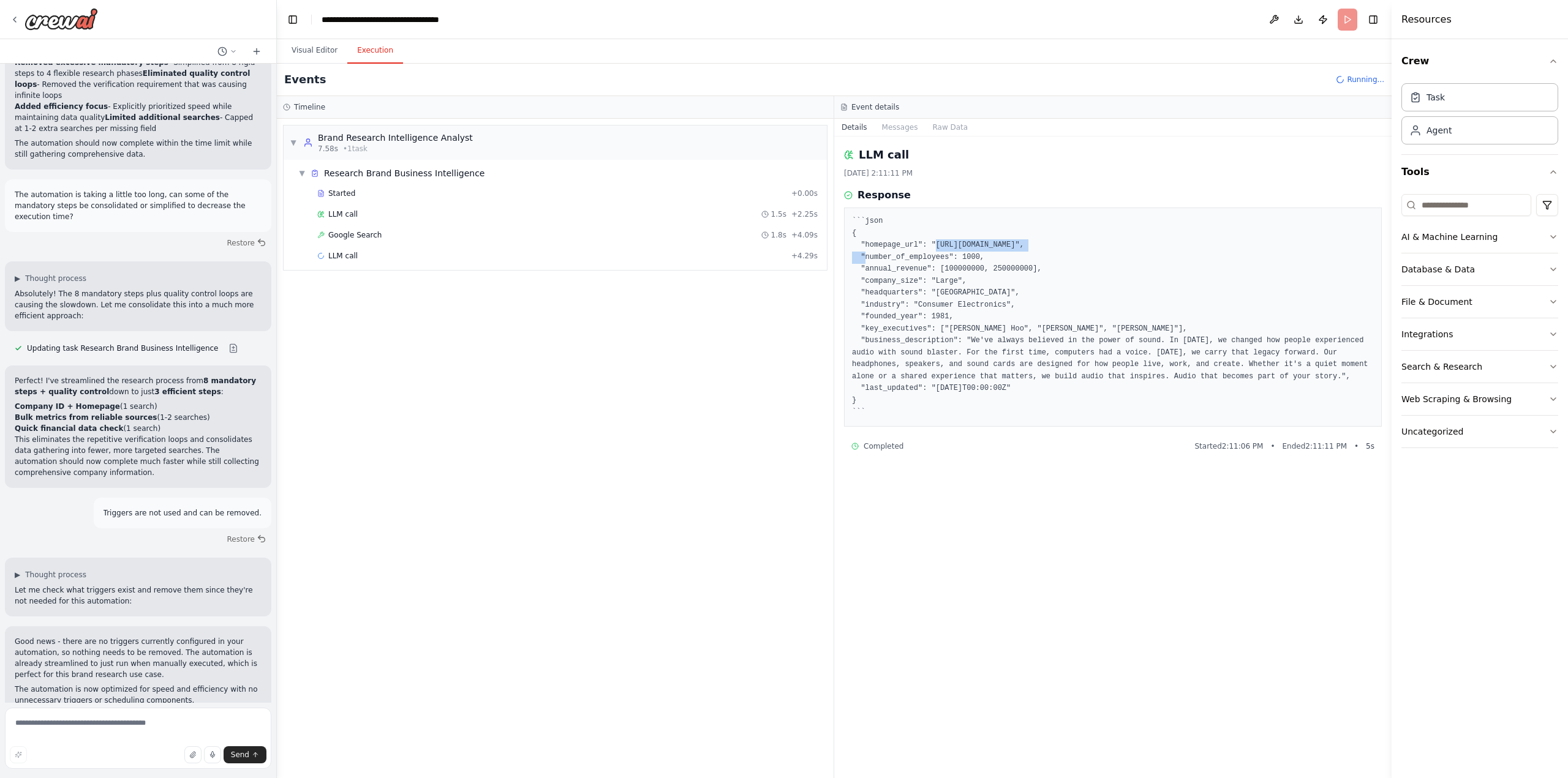
click at [1027, 246] on pre "```json { "homepage_url": "[URL][DOMAIN_NAME]", "number_of_employees": 1000, "a…" at bounding box center [1113, 317] width 522 height 203
copy pre "[URL][DOMAIN_NAME]"
click at [349, 214] on span "LLM call" at bounding box center [342, 214] width 29 height 10
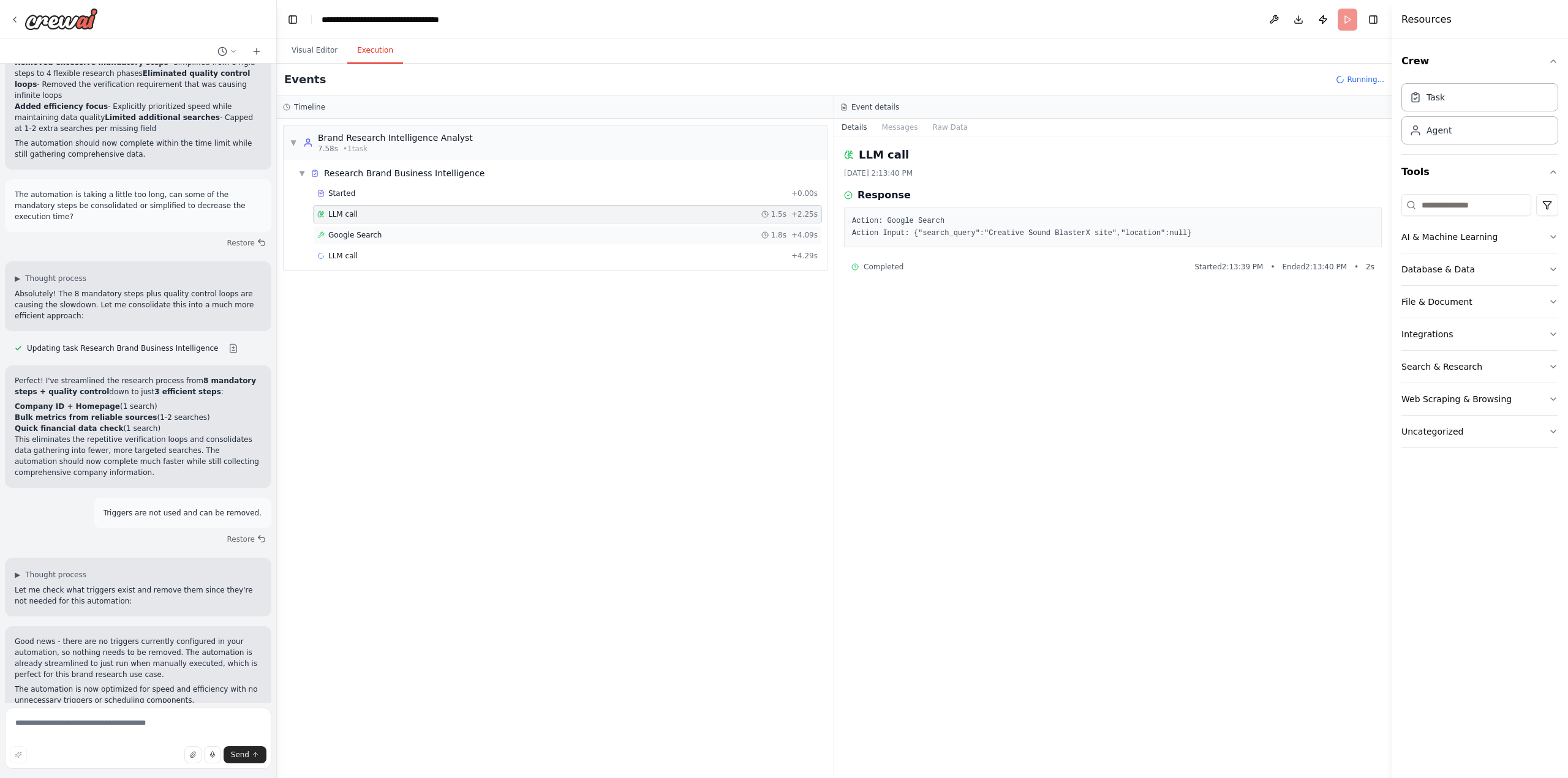
click at [356, 233] on span "Google Search" at bounding box center [355, 235] width 53 height 10
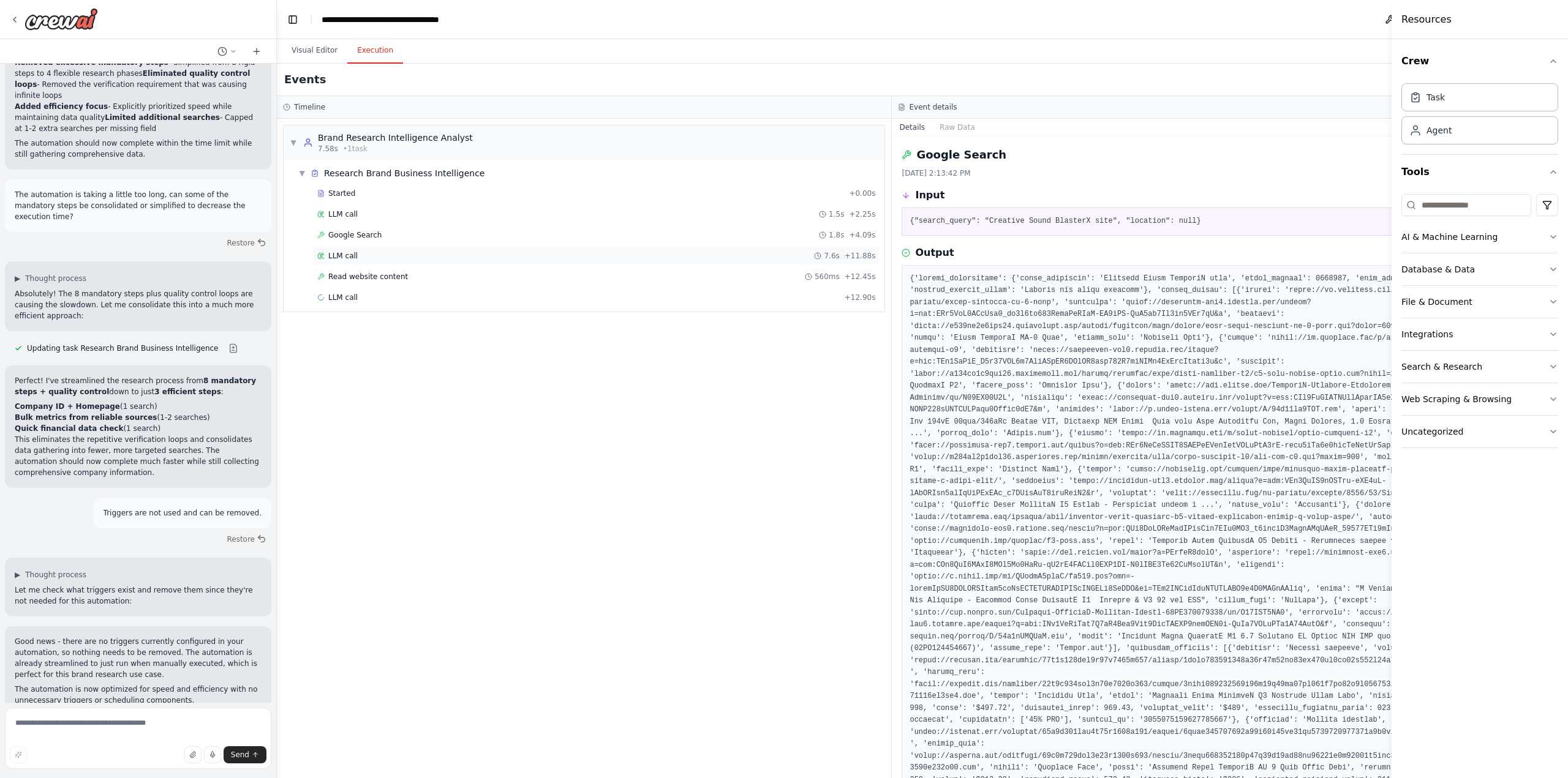
click at [352, 249] on div "LLM call 7.6s + 11.88s" at bounding box center [596, 256] width 566 height 18
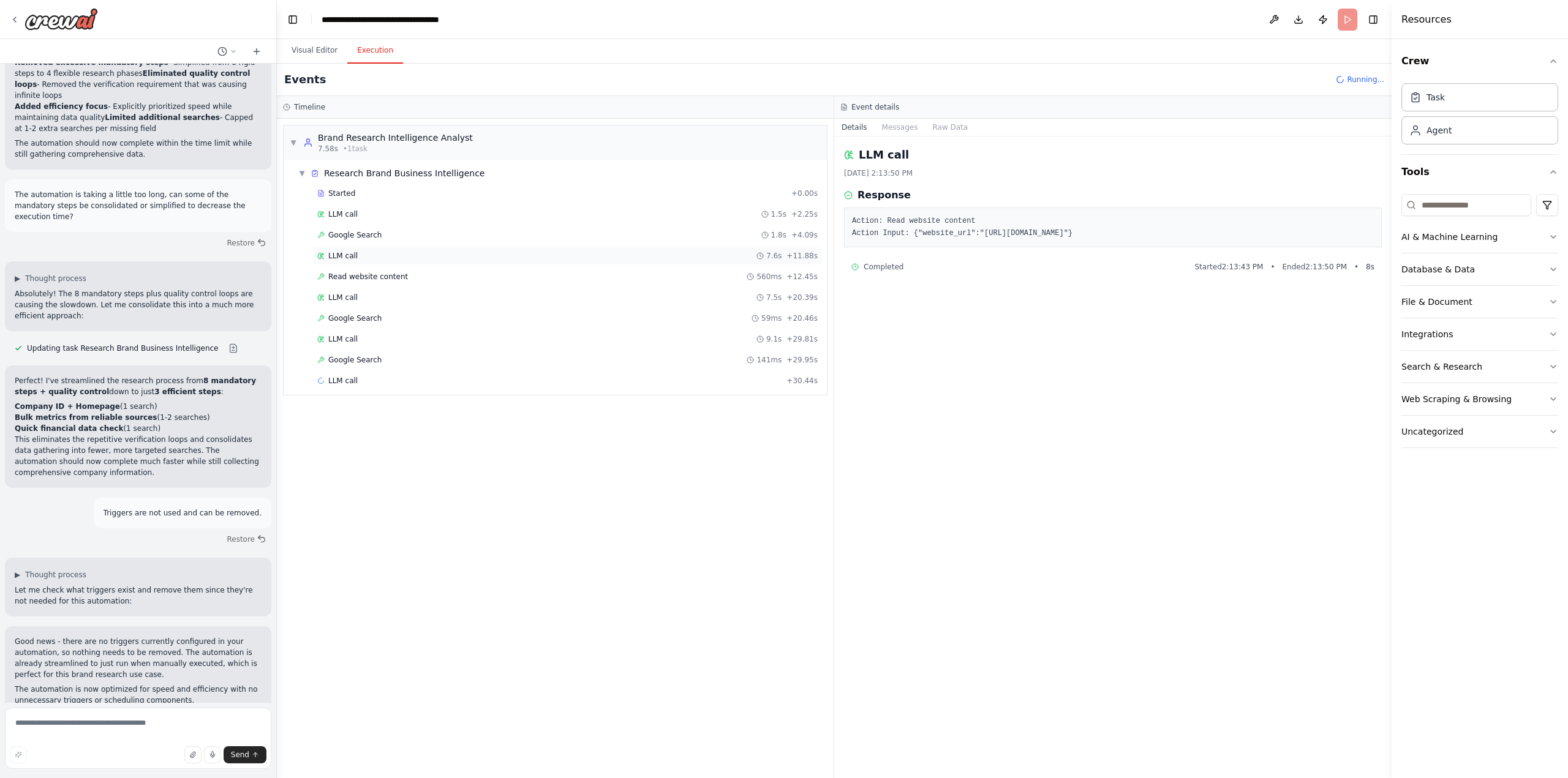
click at [361, 259] on div "LLM call 7.6s + 11.88s" at bounding box center [568, 256] width 500 height 10
click at [366, 274] on span "Read website content" at bounding box center [367, 277] width 79 height 10
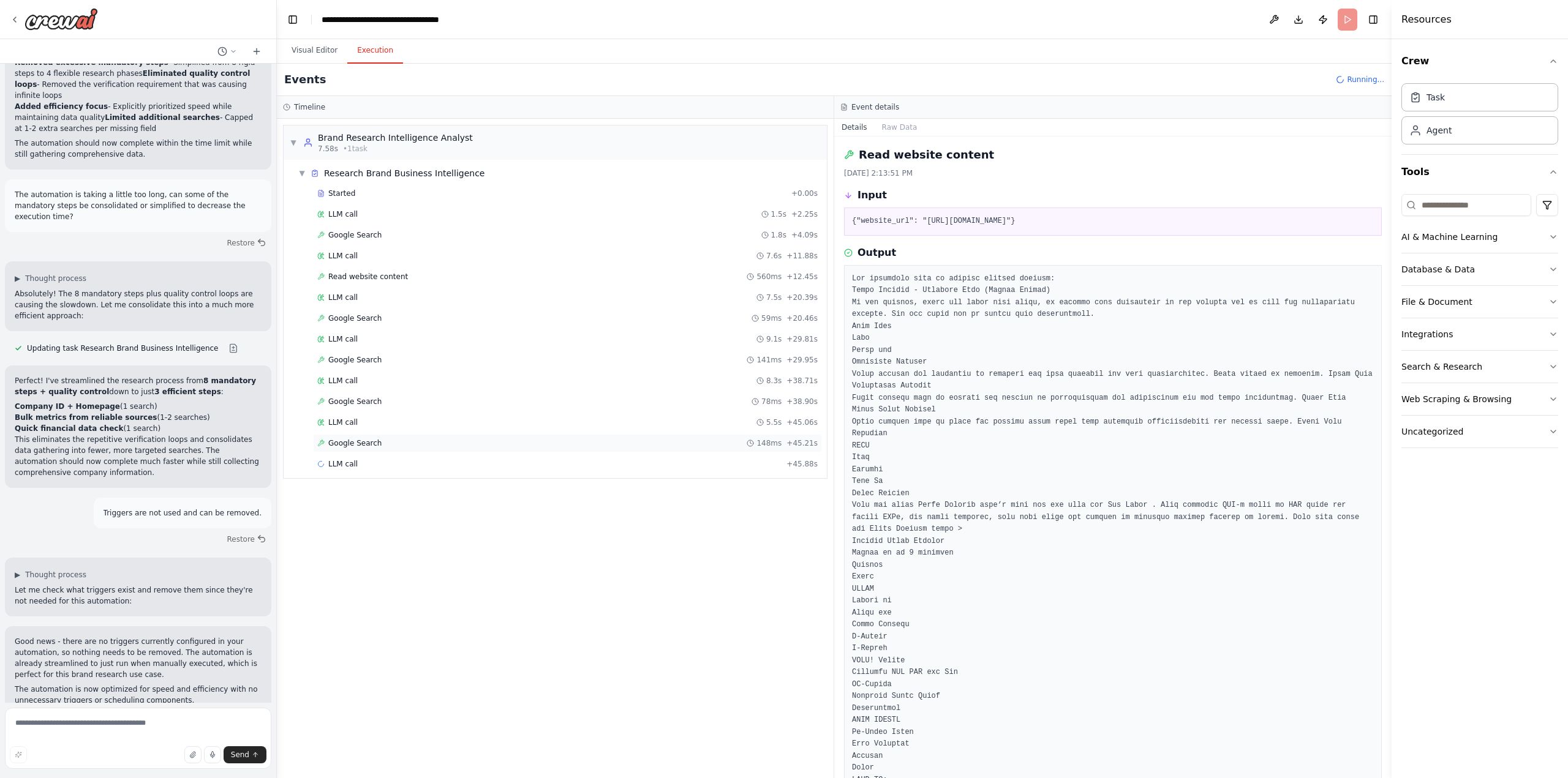
click at [392, 445] on div "Google Search 148ms + 45.21s" at bounding box center [568, 443] width 500 height 10
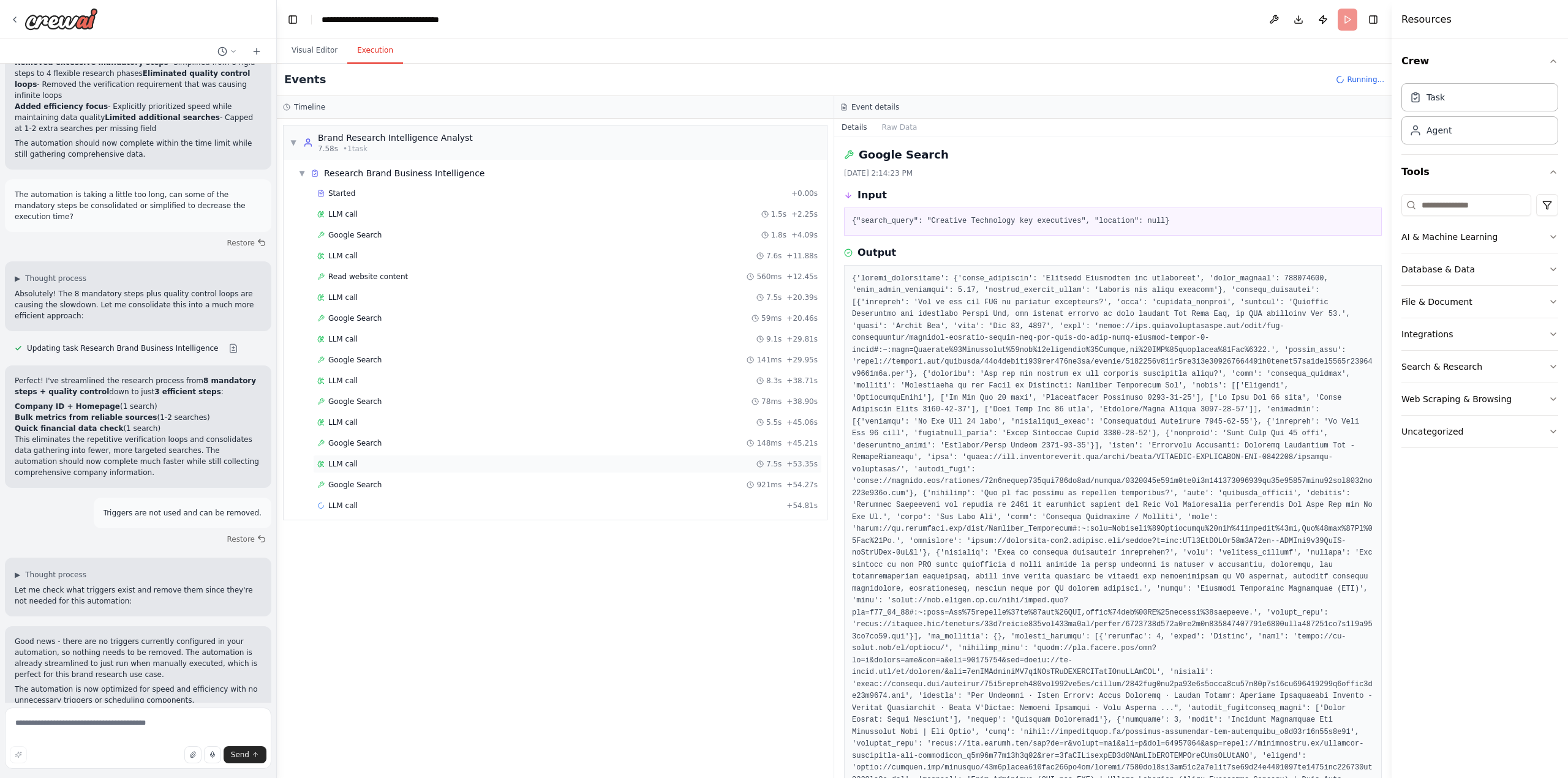
click at [366, 457] on div "LLM call 7.5s + 53.35s" at bounding box center [567, 464] width 509 height 18
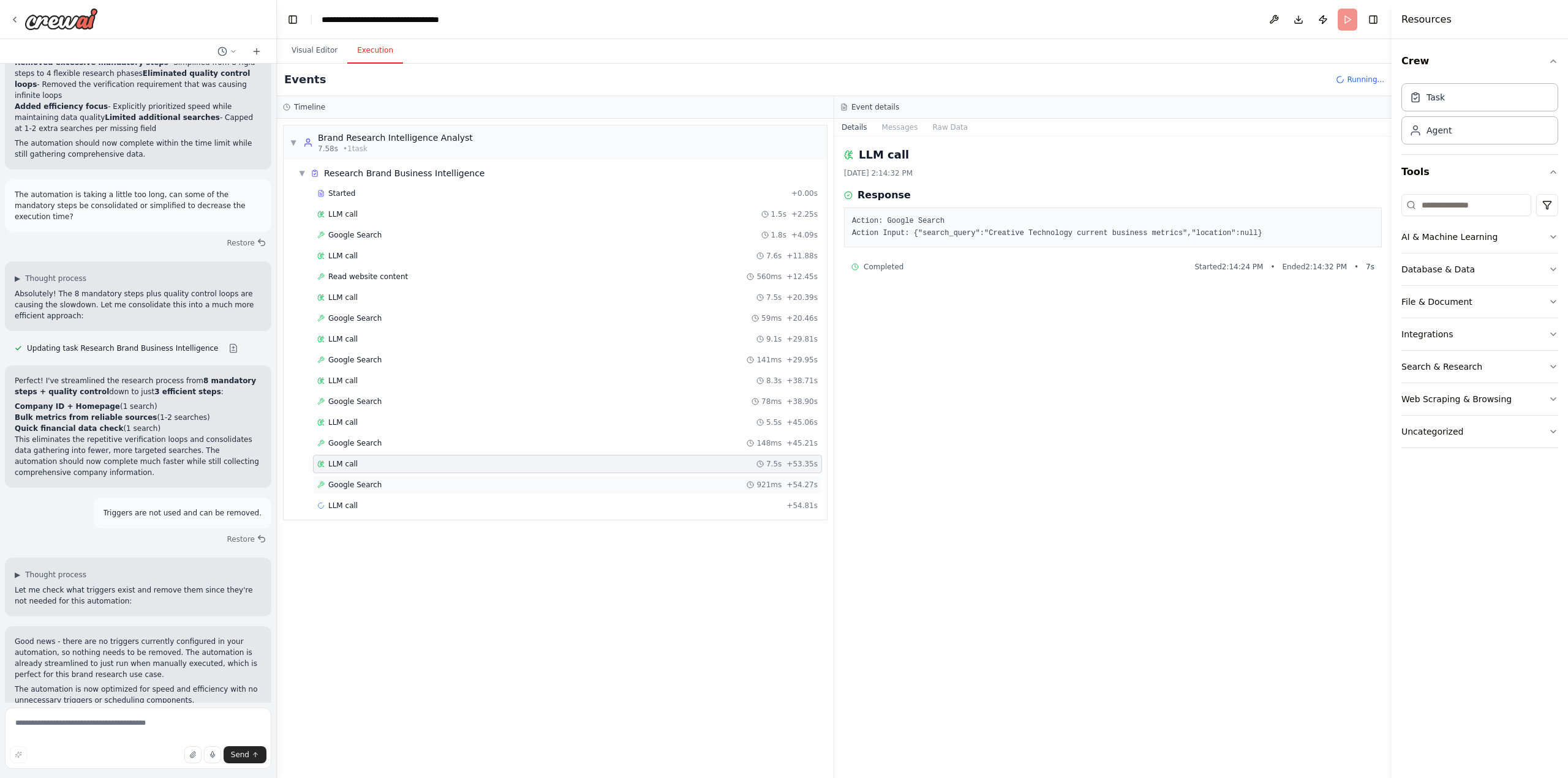
click at [370, 490] on div "Google Search 921ms + 54.27s" at bounding box center [567, 485] width 509 height 18
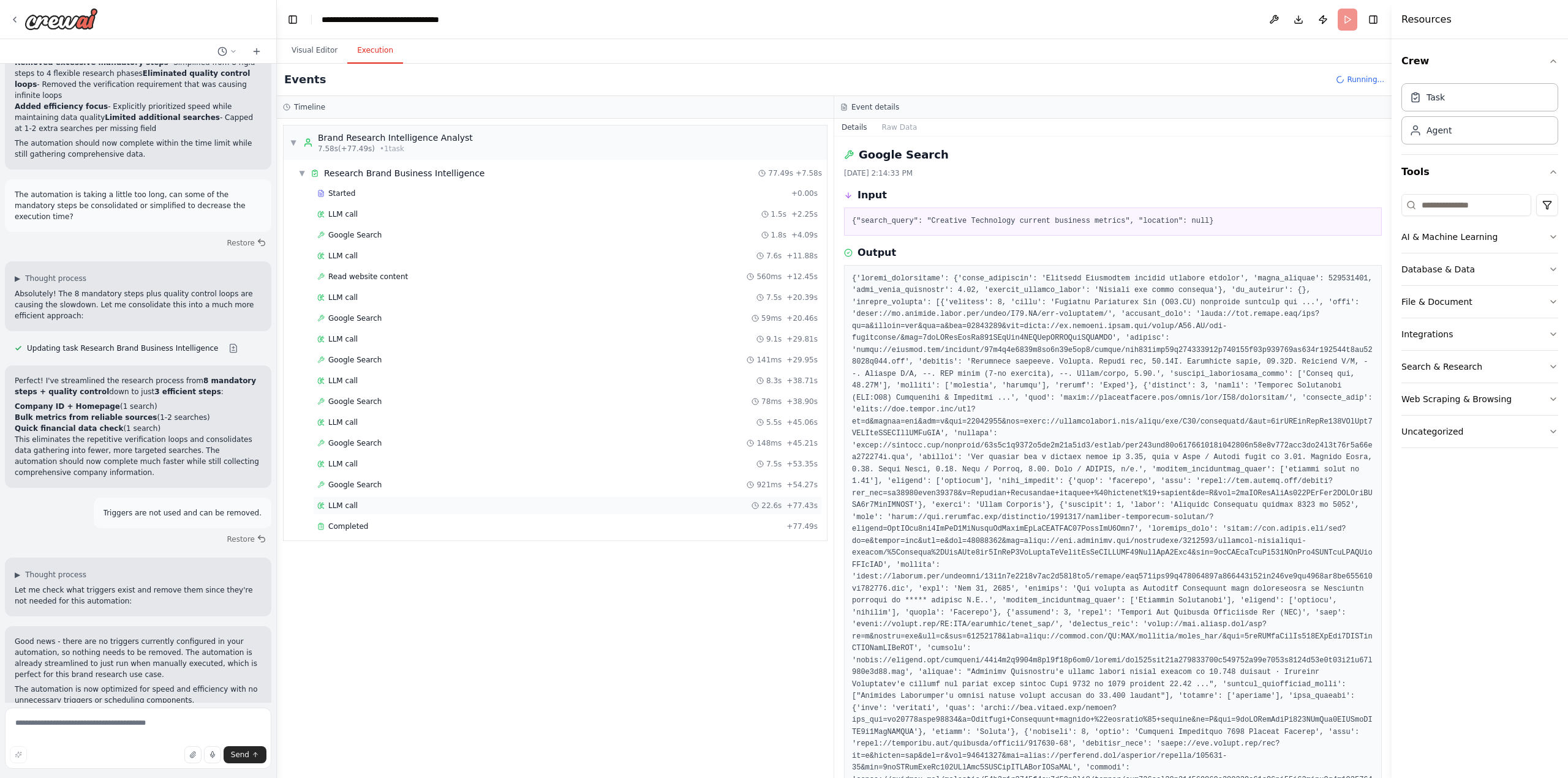
click at [360, 507] on div "LLM call 22.6s + 77.43s" at bounding box center [568, 506] width 500 height 10
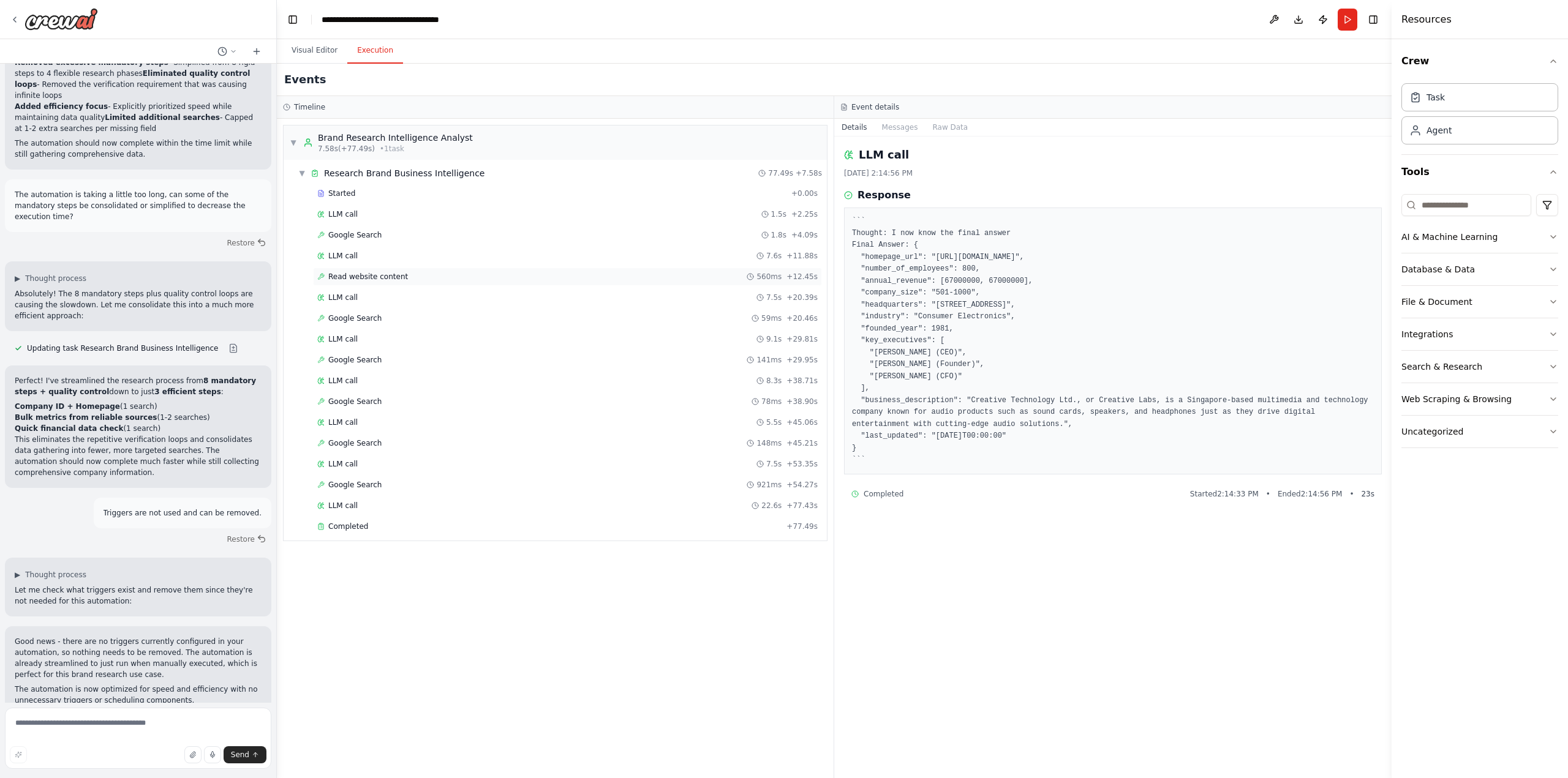
click at [393, 273] on span "Read website content" at bounding box center [367, 277] width 79 height 10
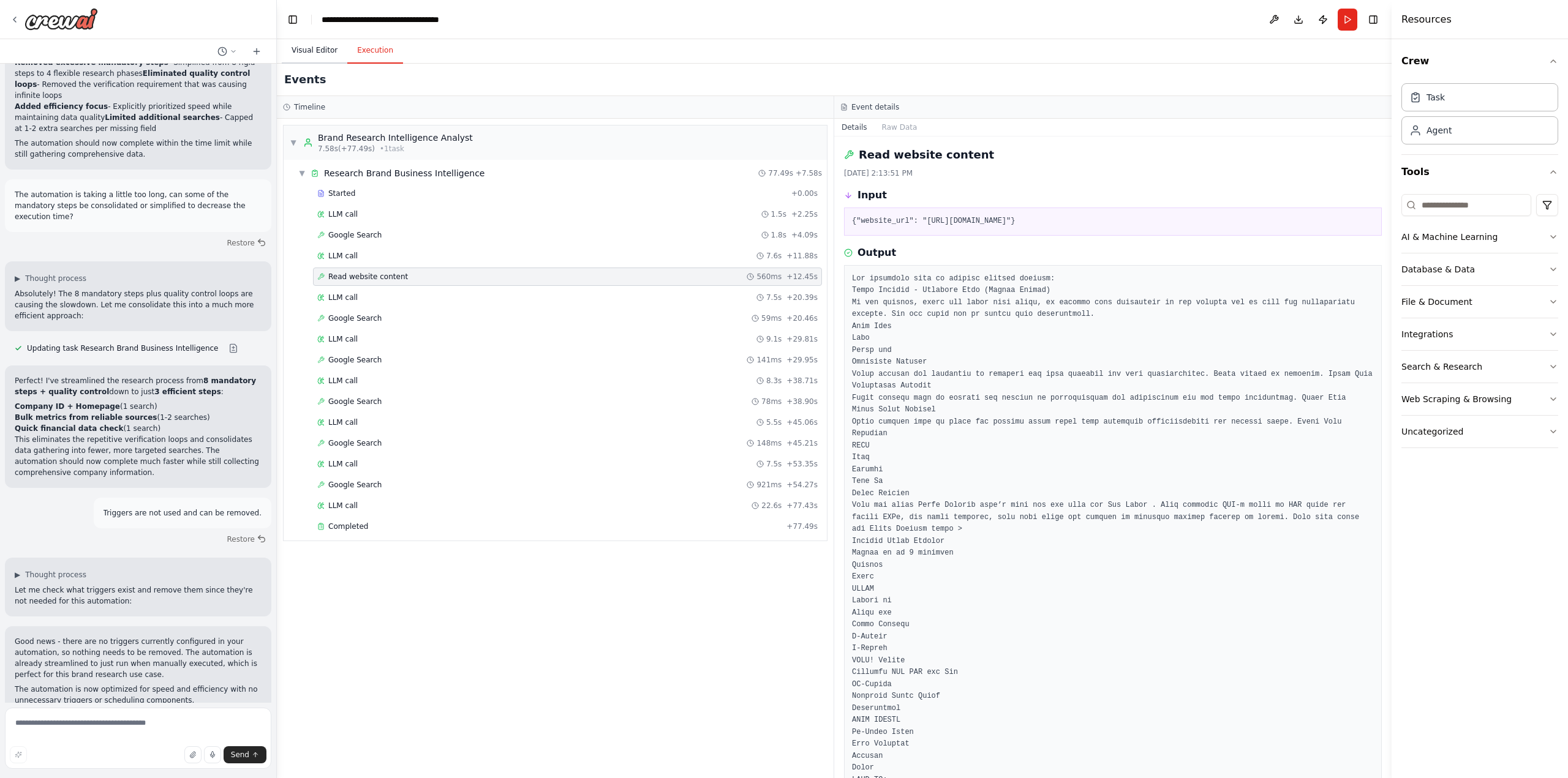
click at [308, 49] on button "Visual Editor" at bounding box center [315, 51] width 66 height 26
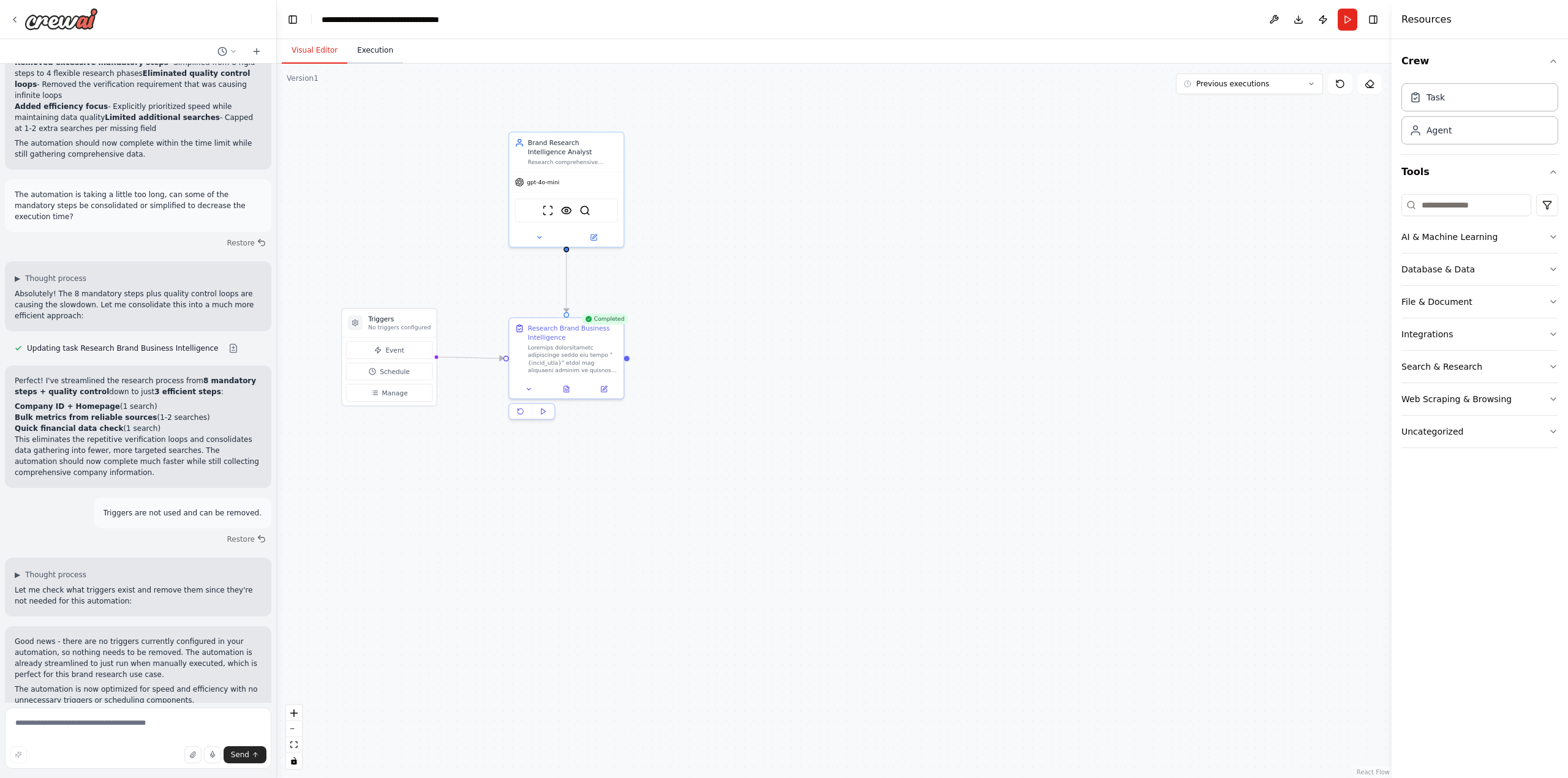
click at [376, 49] on button "Execution" at bounding box center [375, 51] width 56 height 26
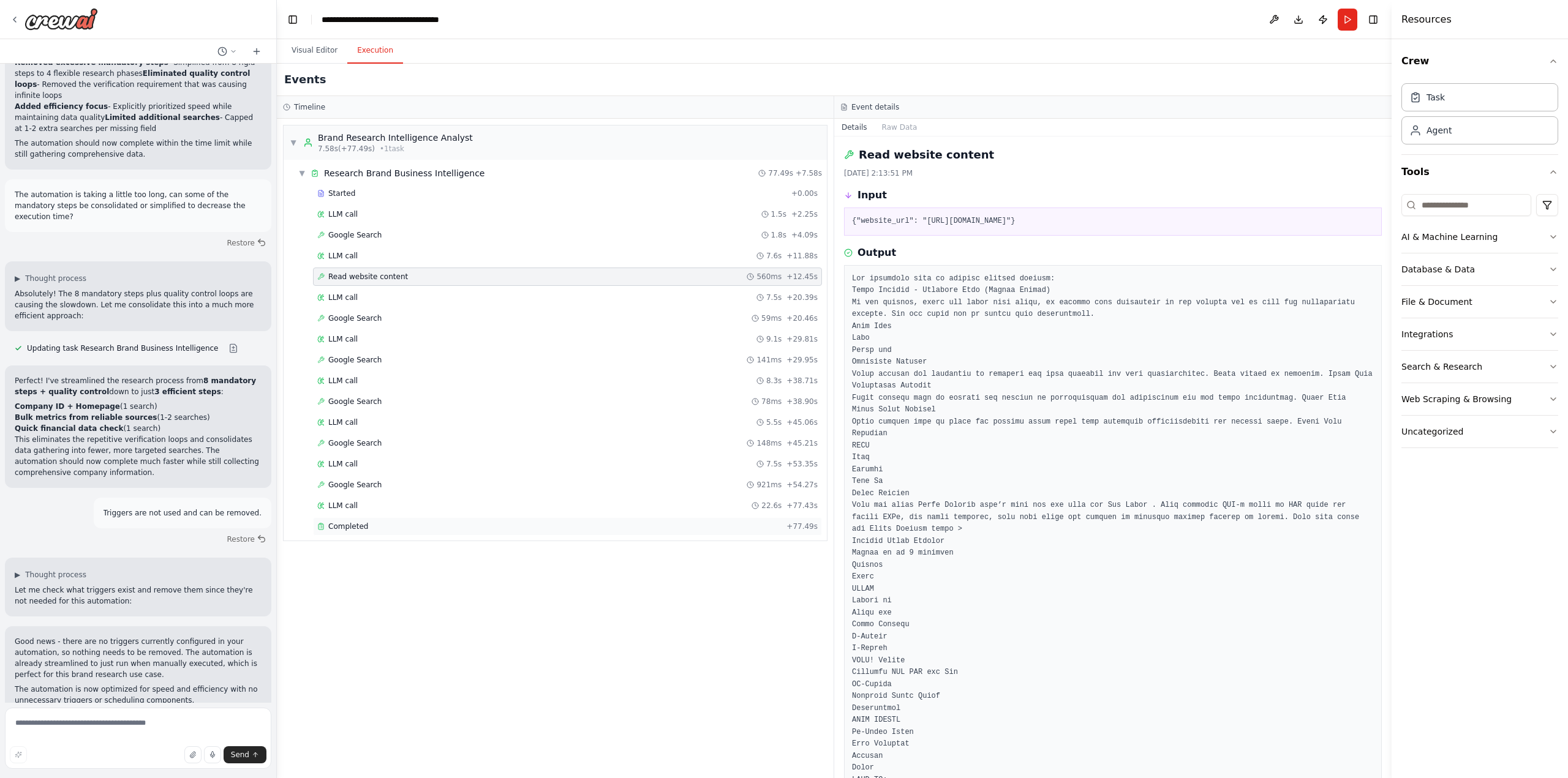
click at [460, 523] on div "Completed" at bounding box center [550, 526] width 464 height 10
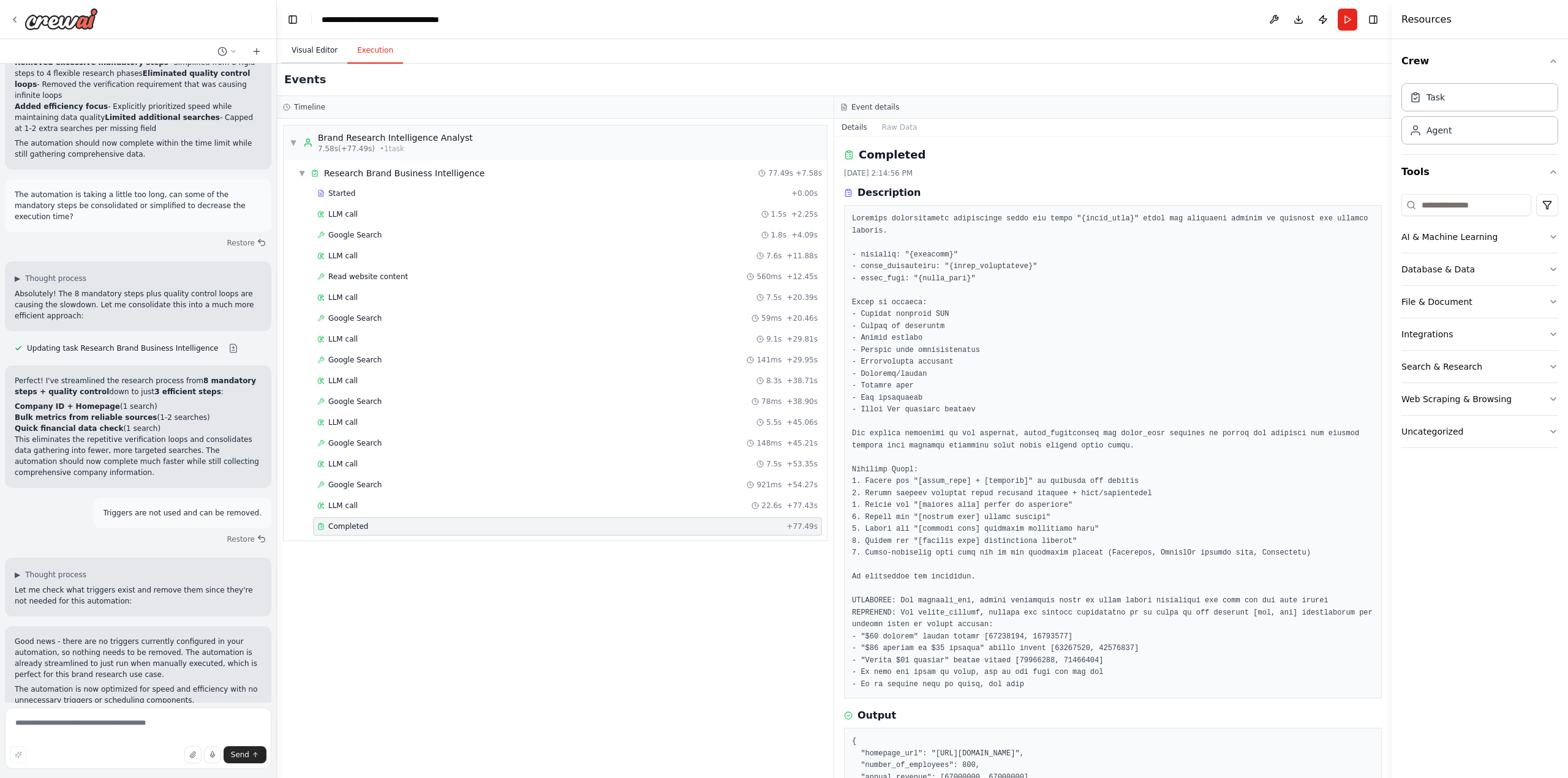
click at [318, 50] on button "Visual Editor" at bounding box center [315, 51] width 66 height 26
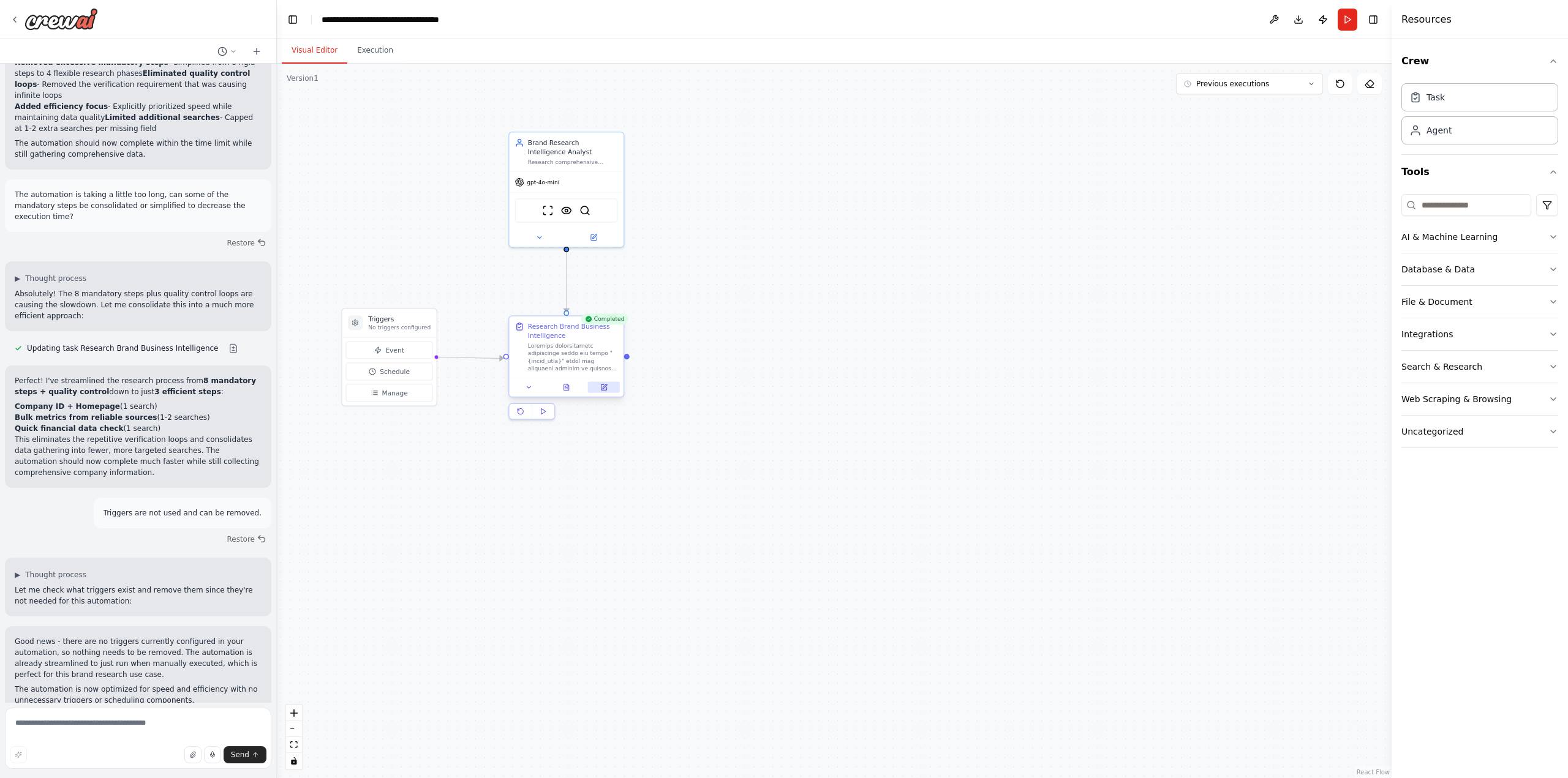
click at [604, 391] on icon at bounding box center [604, 388] width 8 height 8
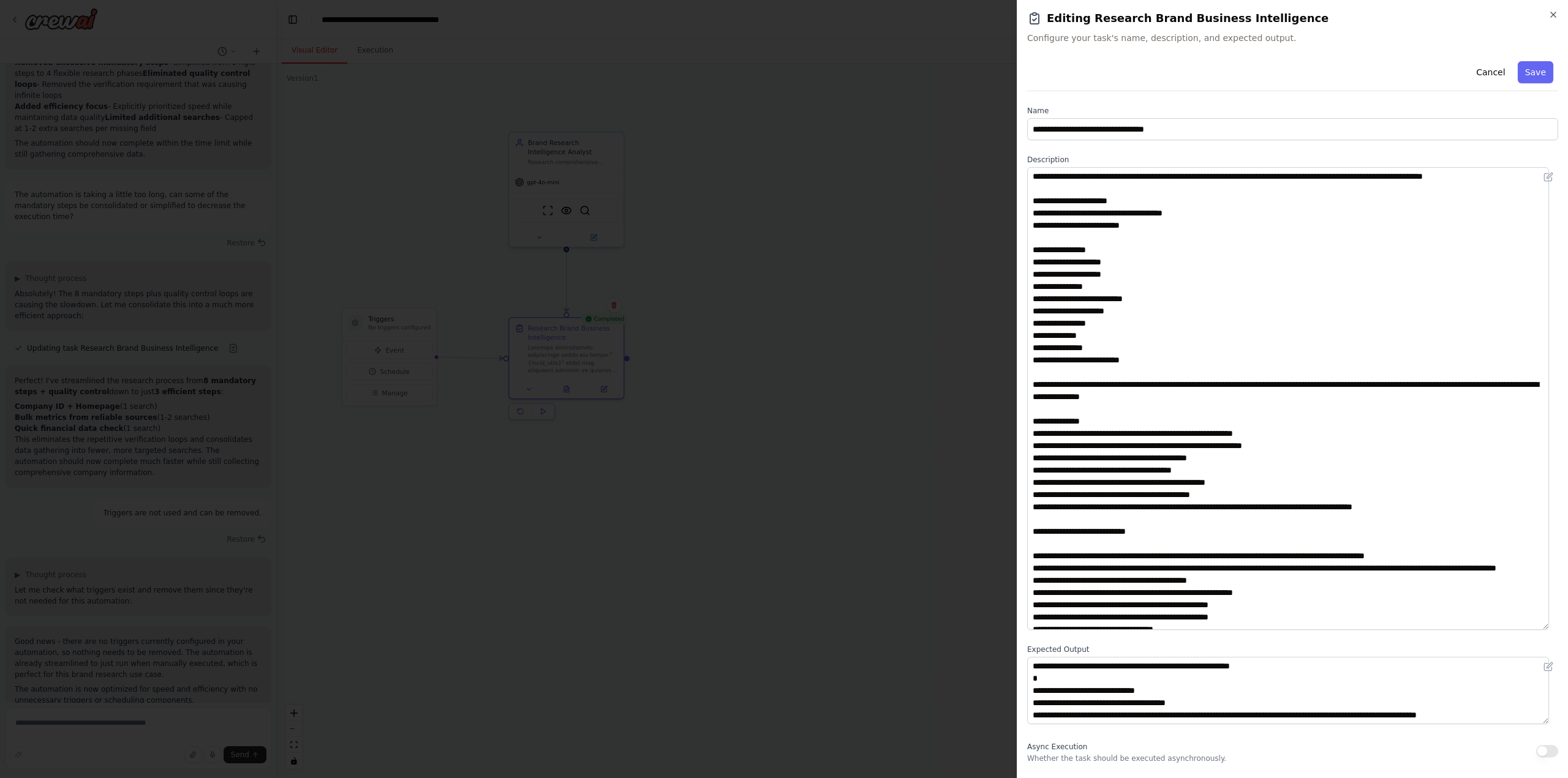
drag, startPoint x: 1554, startPoint y: 231, endPoint x: 1557, endPoint y: 643, distance: 412.0
click at [1558, 640] on div "**********" at bounding box center [1292, 389] width 551 height 778
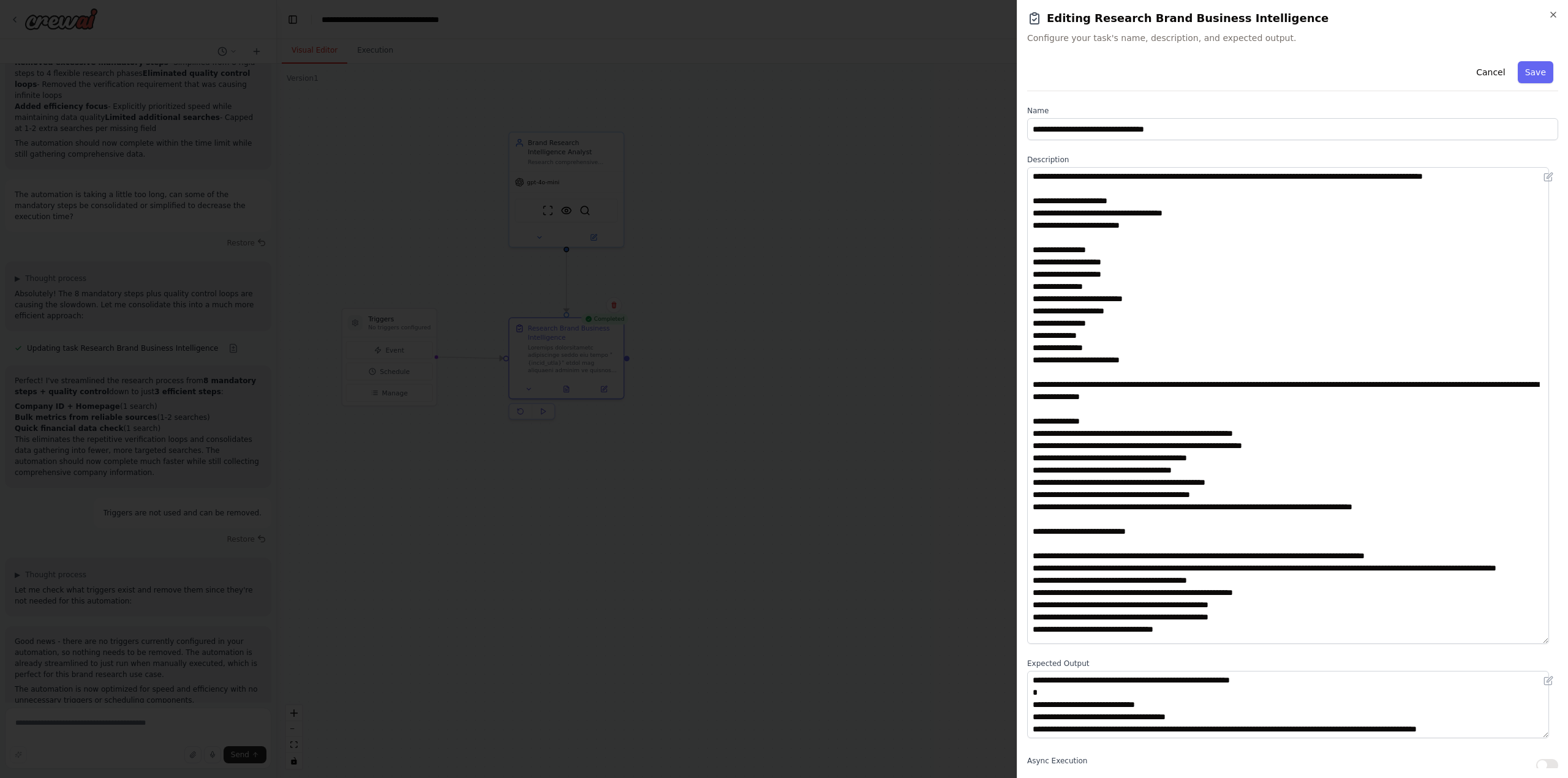
scroll to position [7, 0]
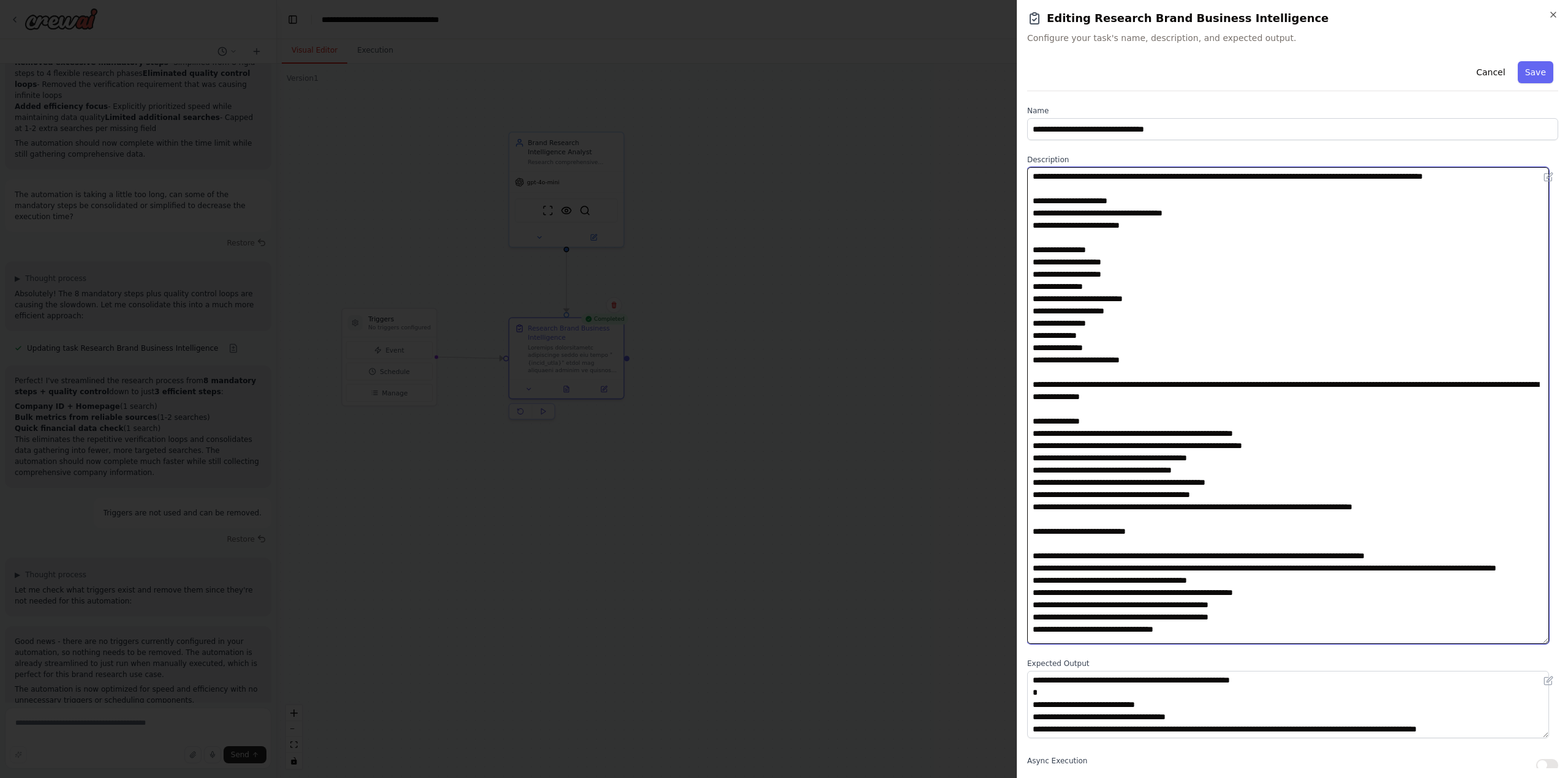
click at [1111, 550] on textarea at bounding box center [1288, 405] width 522 height 477
click at [1371, 438] on textarea at bounding box center [1288, 405] width 522 height 477
type textarea "**********"
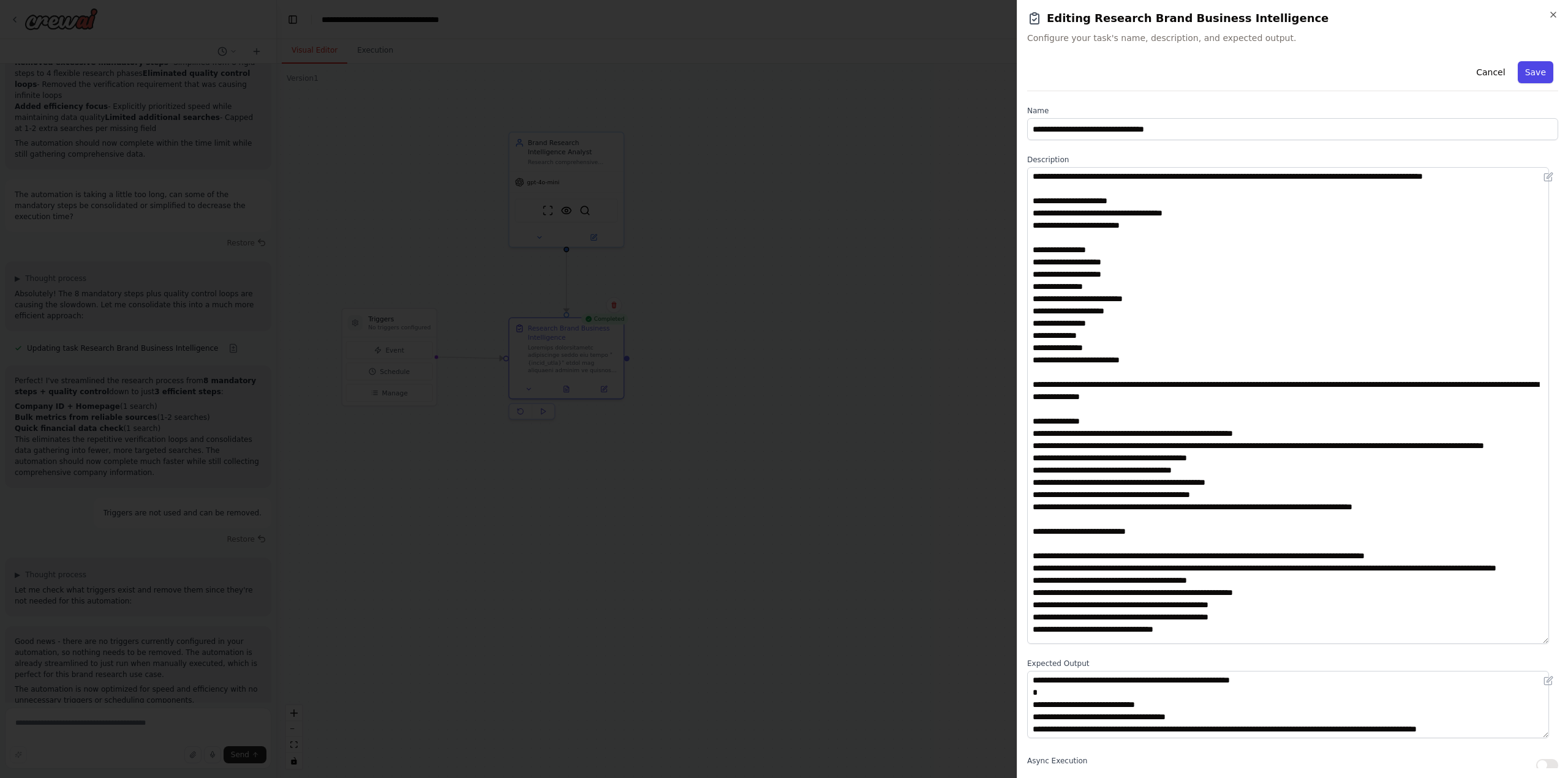
click at [1527, 69] on button "Save" at bounding box center [1535, 72] width 36 height 22
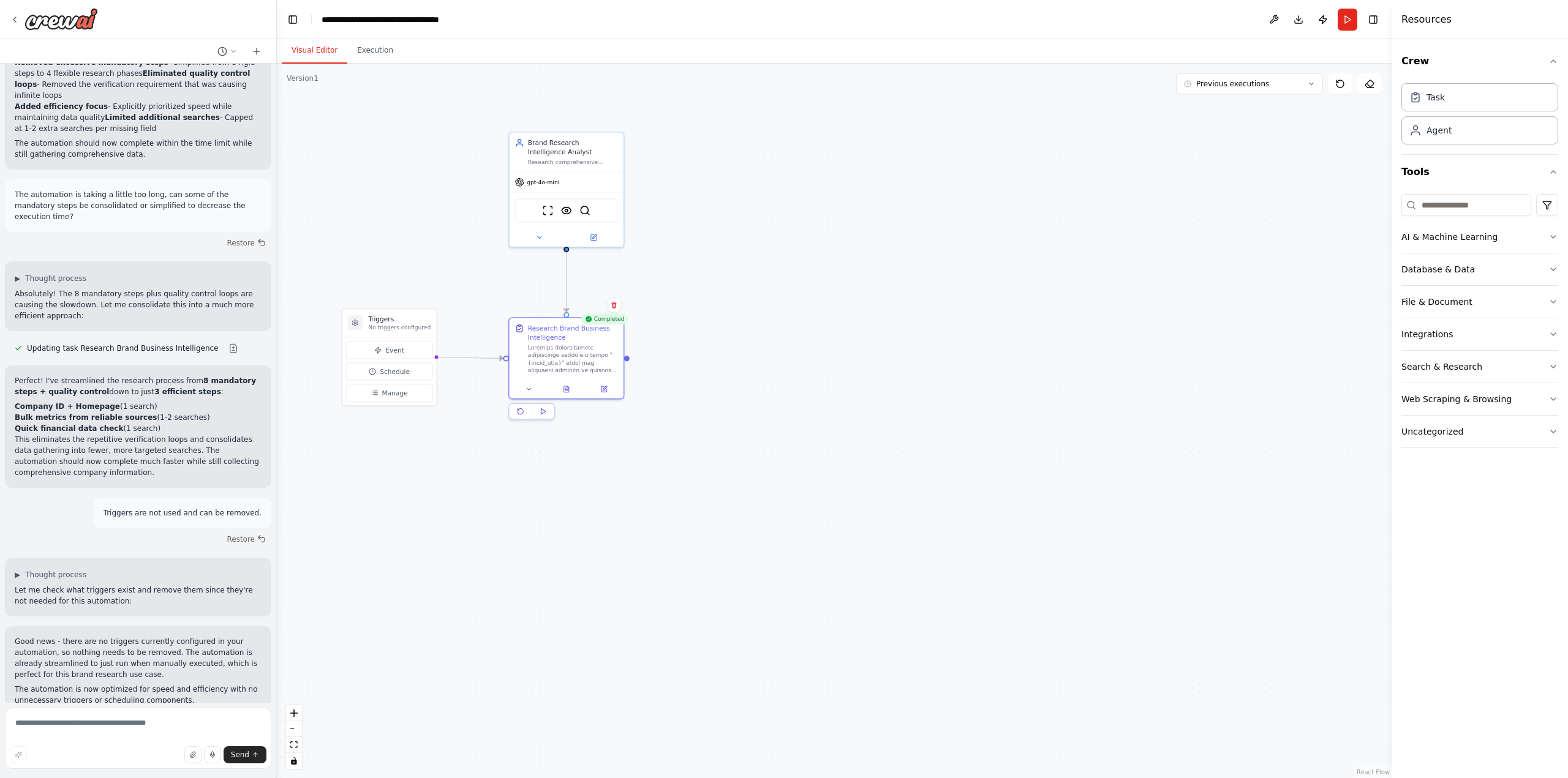
click at [1346, 21] on button "Run" at bounding box center [1347, 19] width 20 height 22
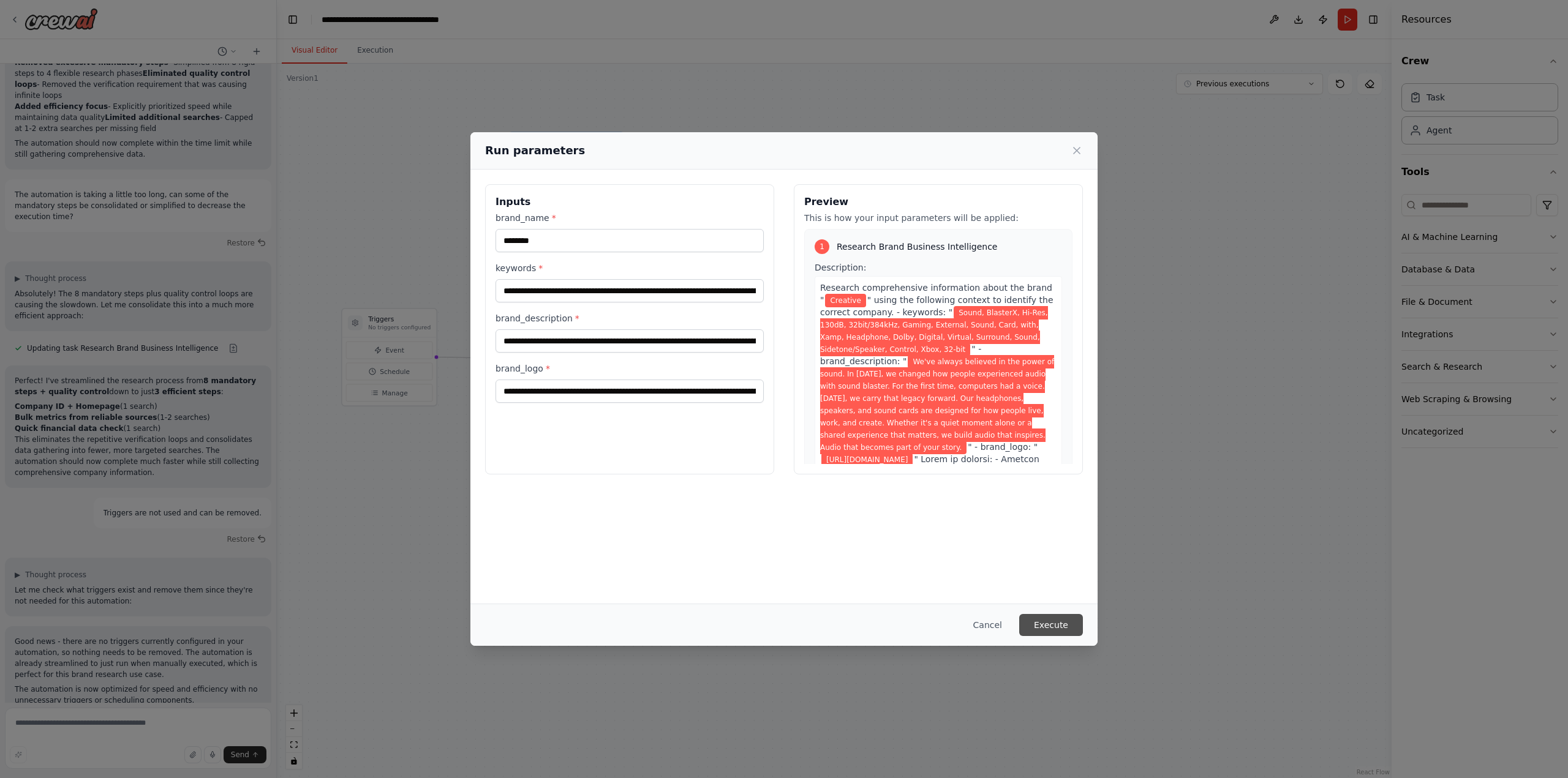
click at [1058, 626] on button "Execute" at bounding box center [1051, 625] width 64 height 22
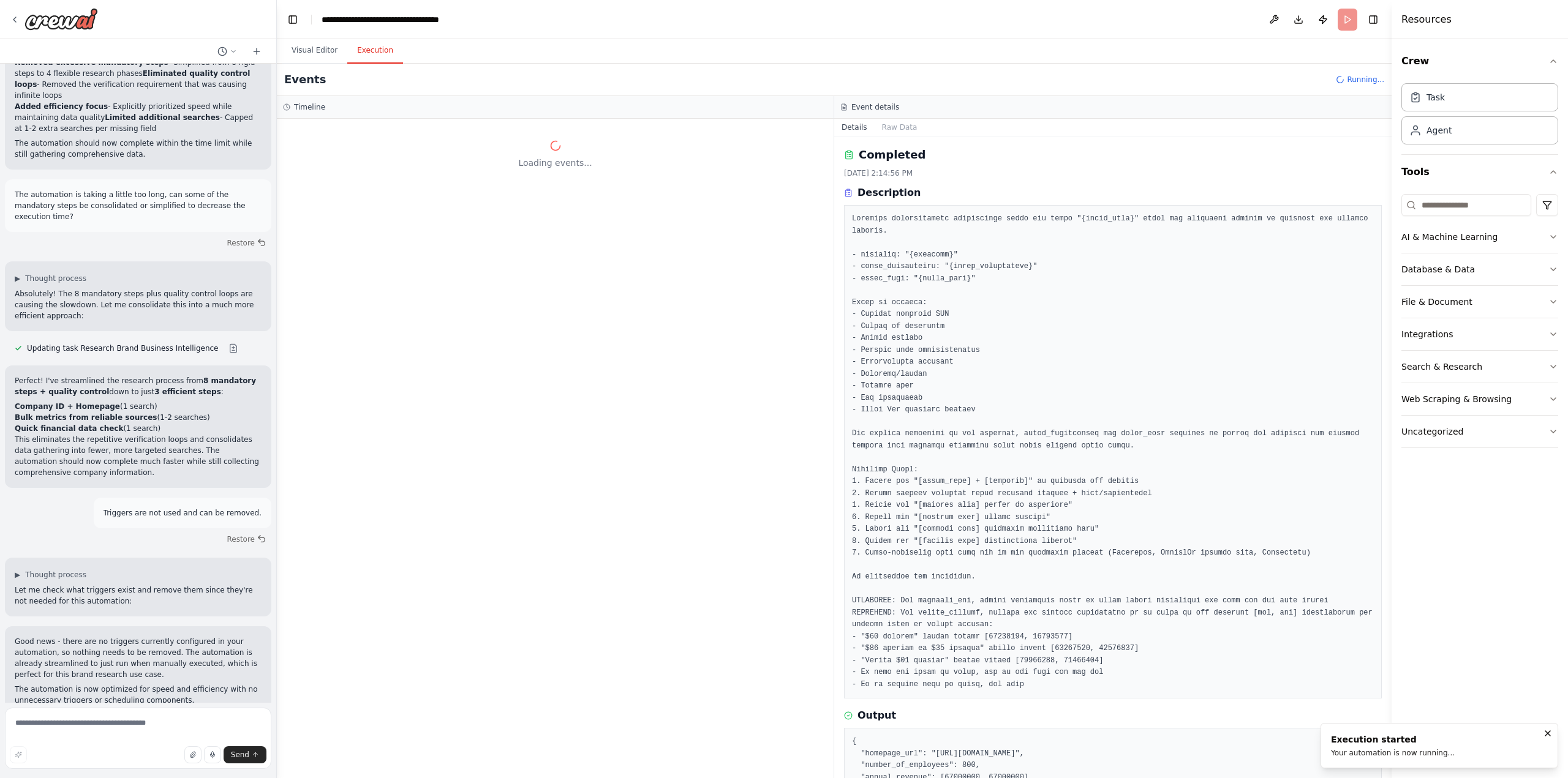
drag, startPoint x: 1058, startPoint y: 626, endPoint x: 596, endPoint y: 370, distance: 528.2
click at [596, 370] on div "Loading events..." at bounding box center [555, 448] width 556 height 659
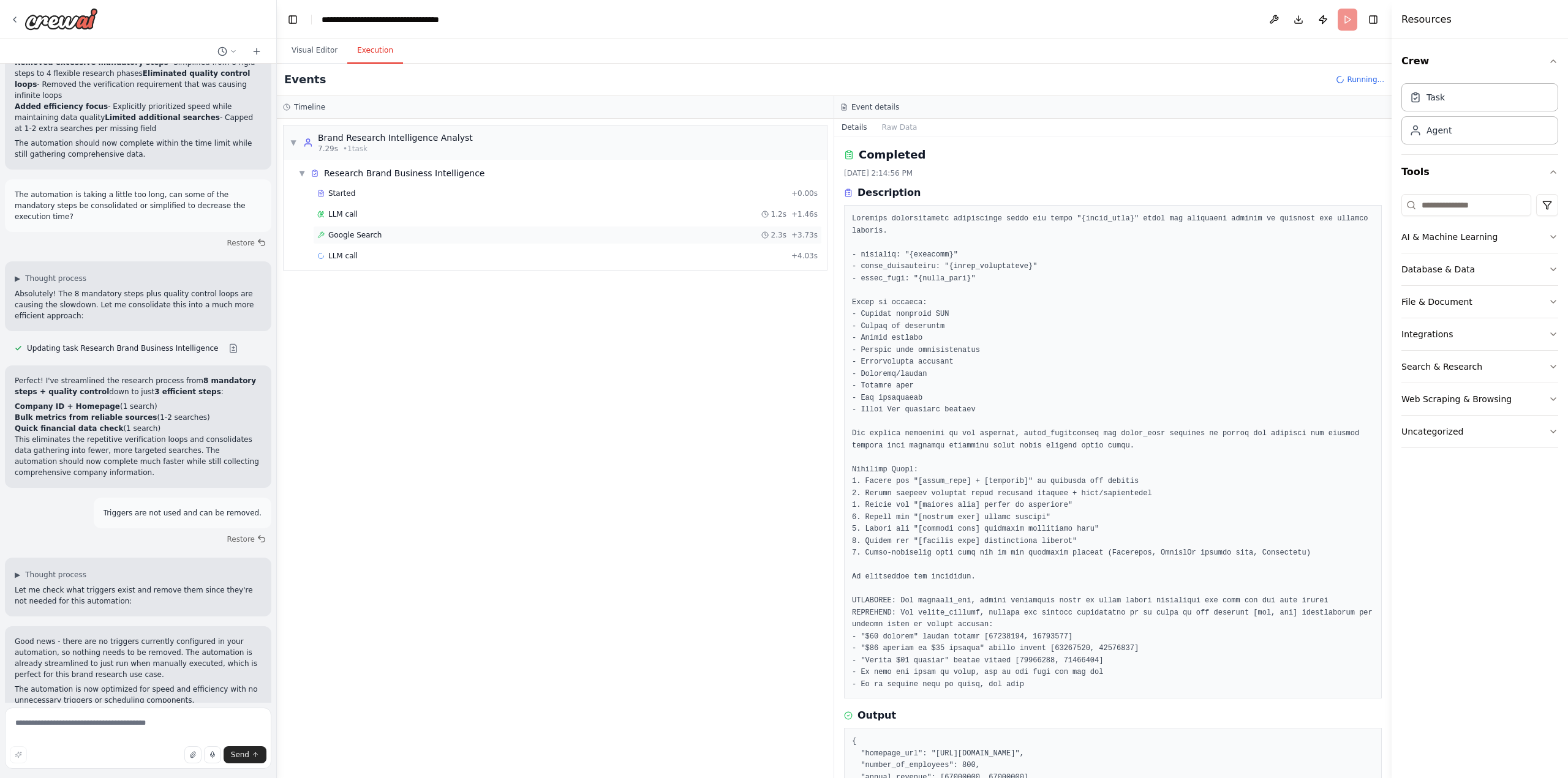
click at [349, 236] on span "Google Search" at bounding box center [355, 235] width 53 height 10
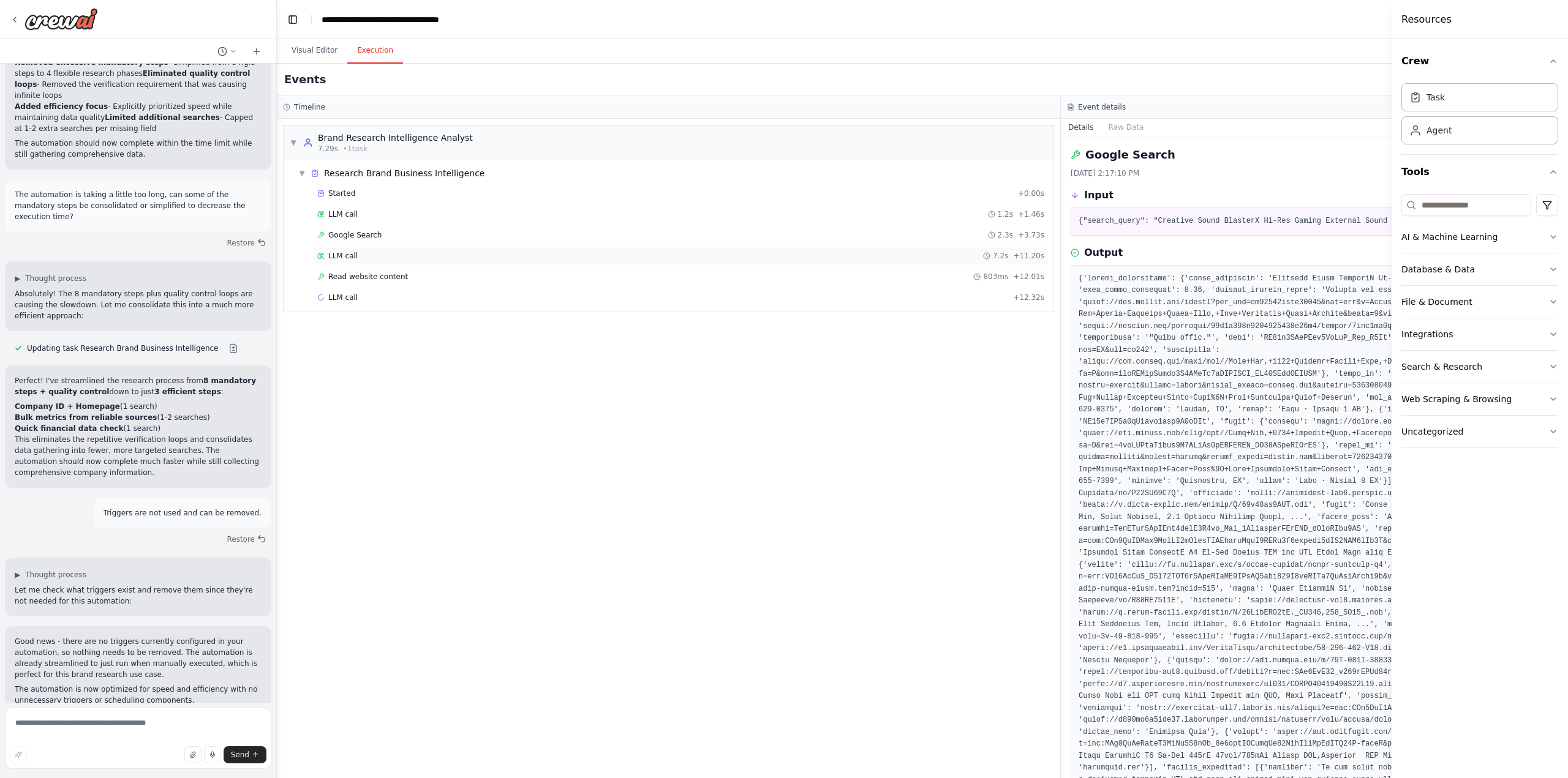
click at [345, 257] on span "LLM call" at bounding box center [342, 256] width 29 height 10
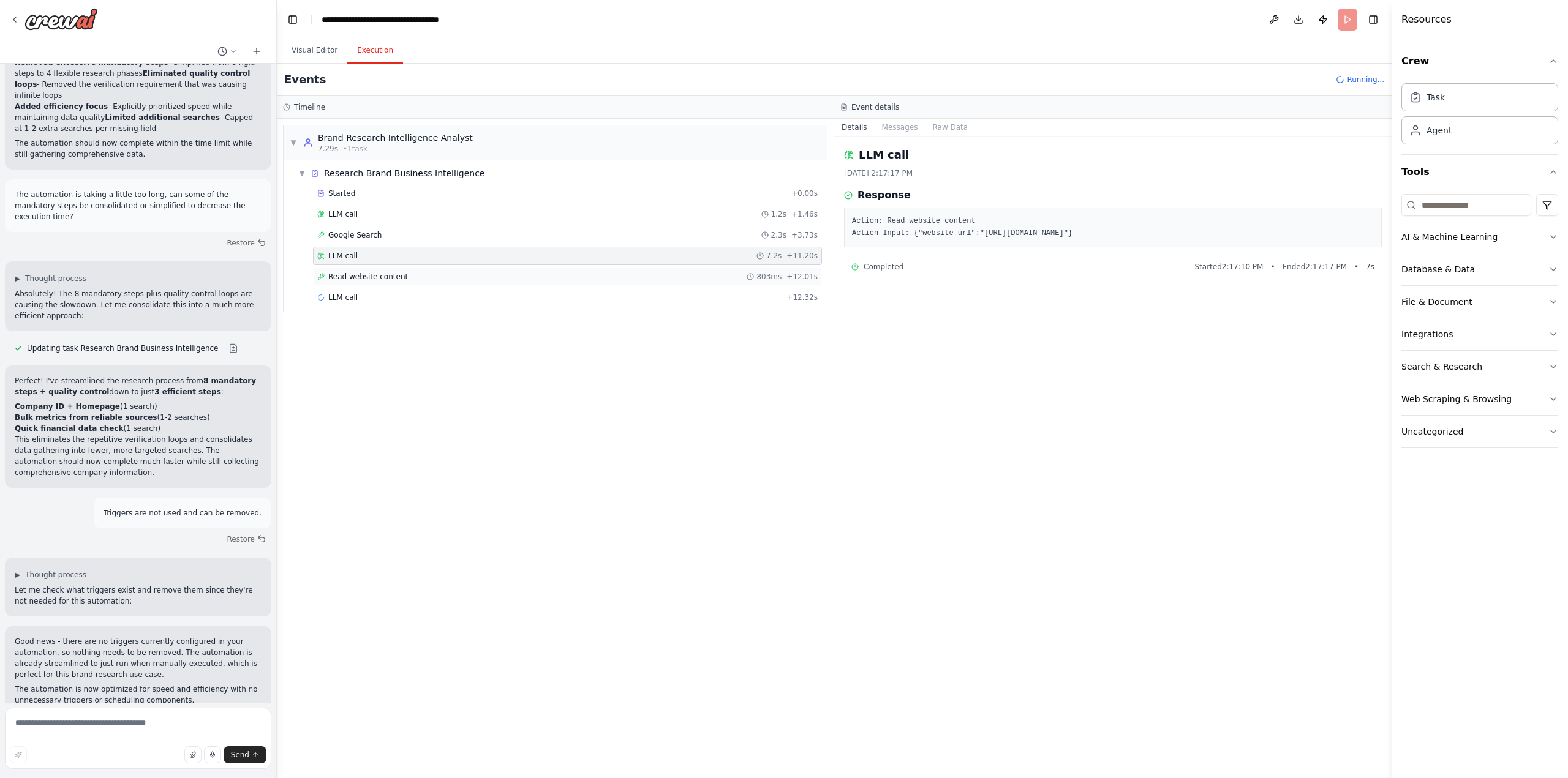
click at [350, 275] on span "Read website content" at bounding box center [367, 277] width 79 height 10
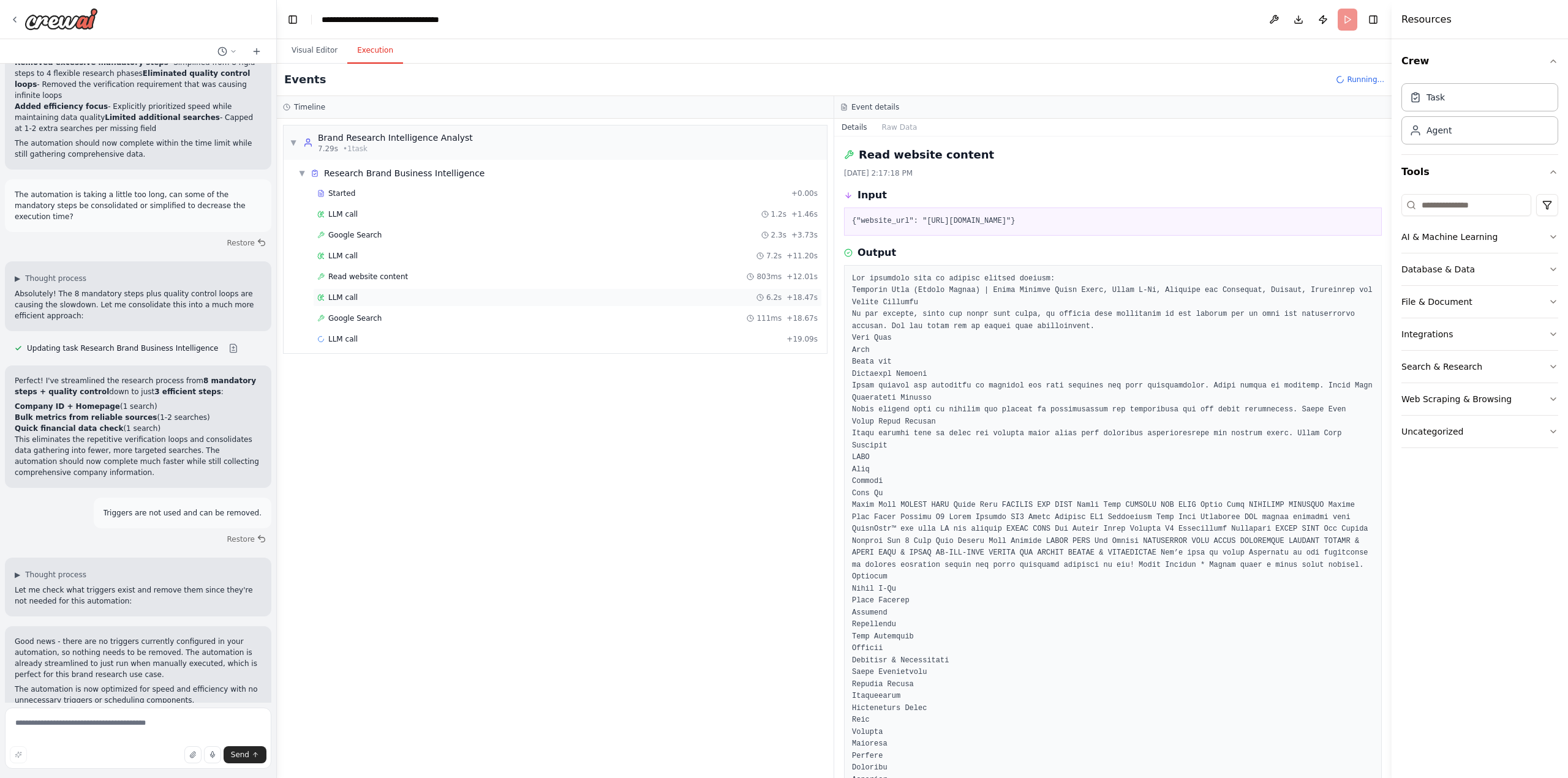
click at [349, 295] on span "LLM call" at bounding box center [342, 297] width 29 height 10
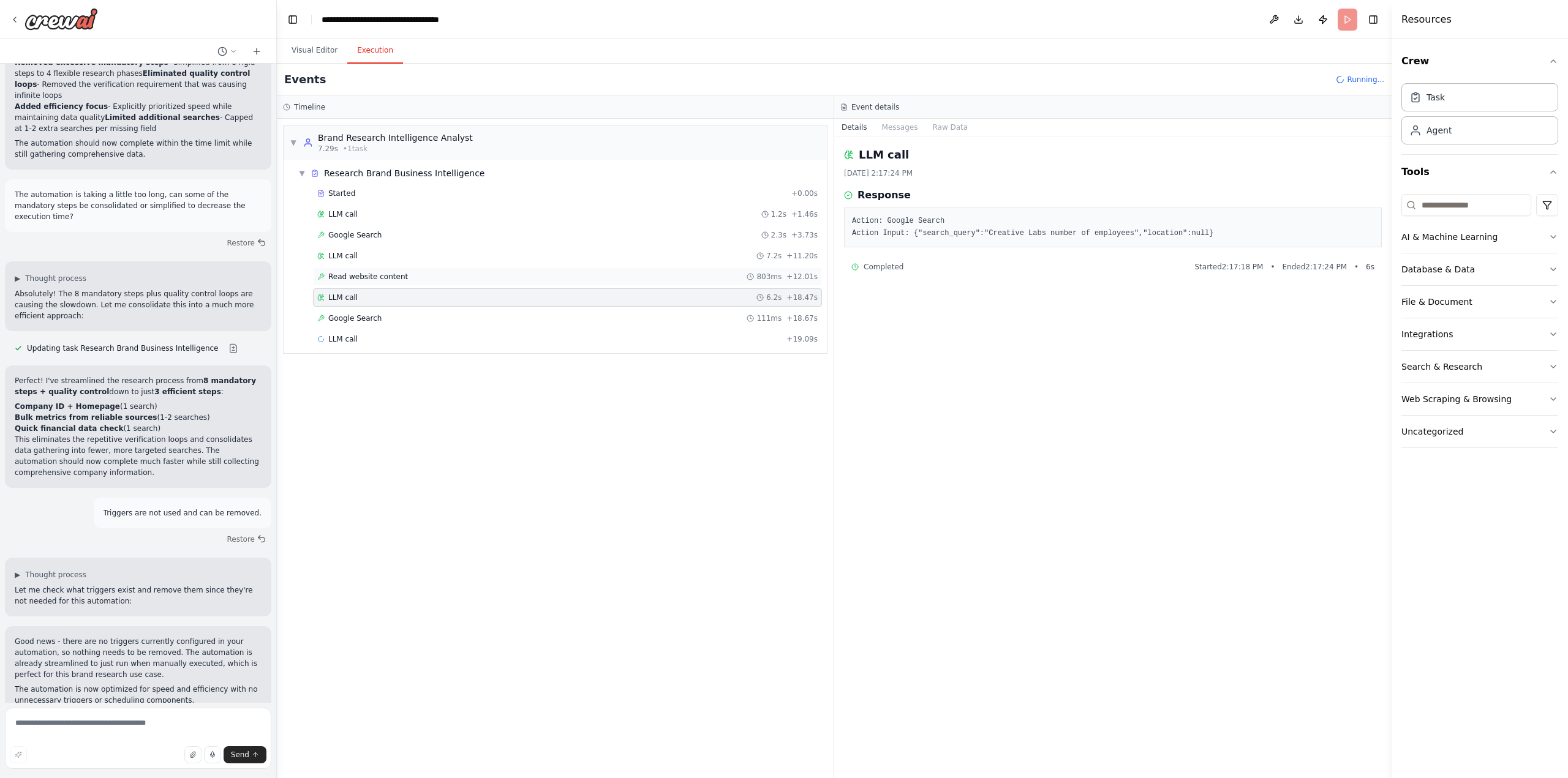
click at [358, 279] on span "Read website content" at bounding box center [367, 277] width 79 height 10
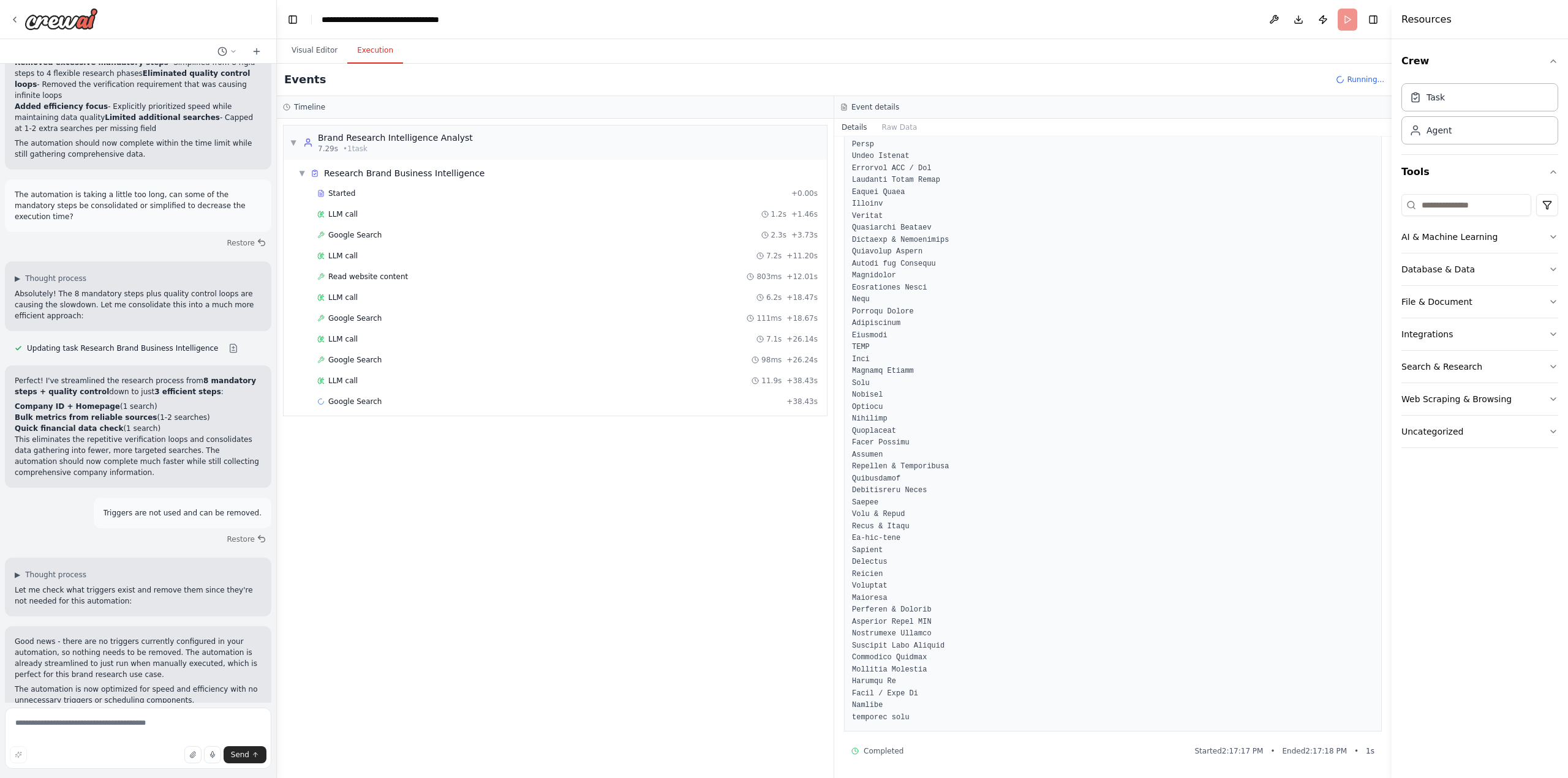
scroll to position [1004, 0]
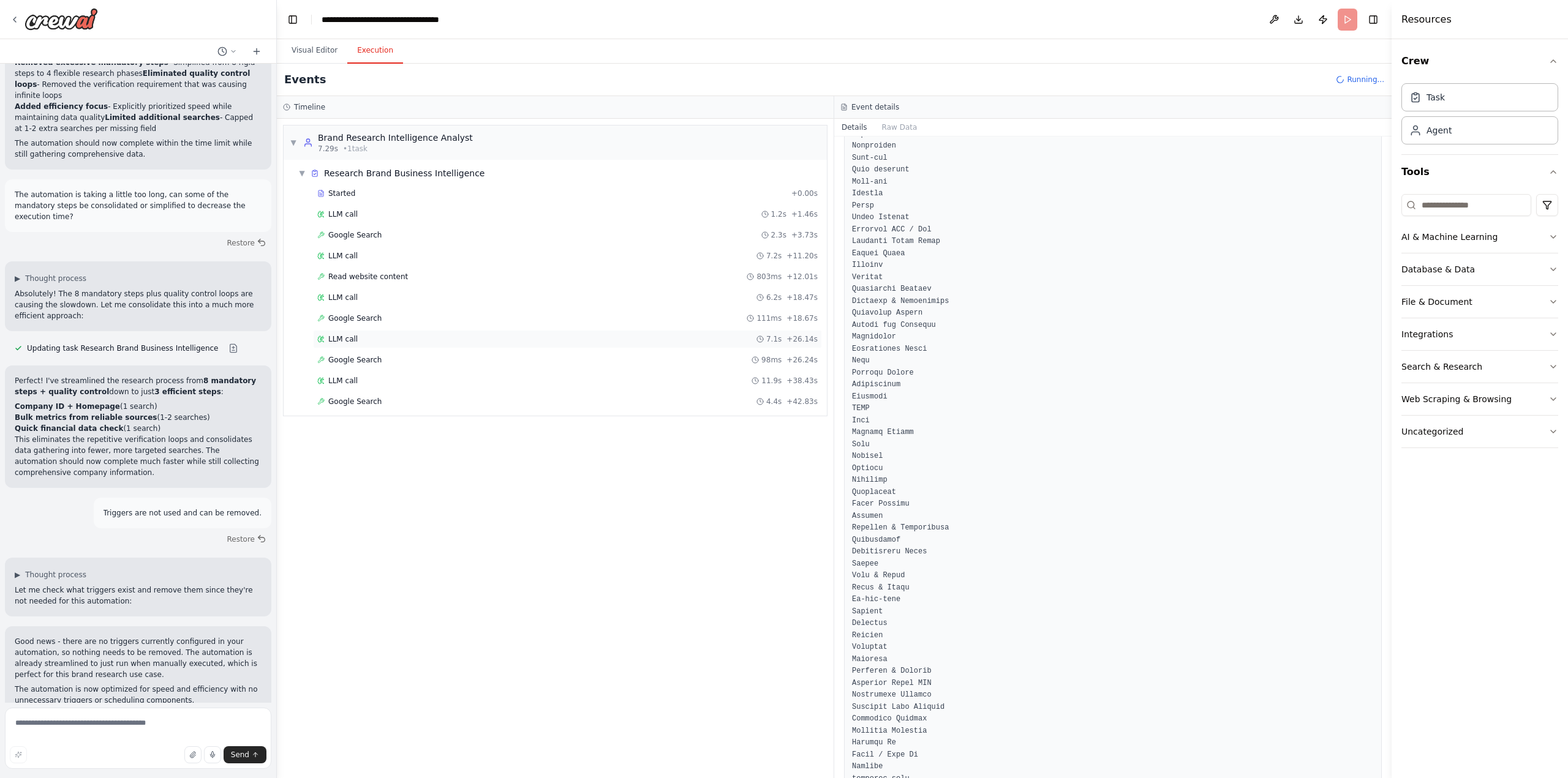
click at [356, 345] on div "LLM call 7.1s + 26.14s" at bounding box center [567, 339] width 509 height 18
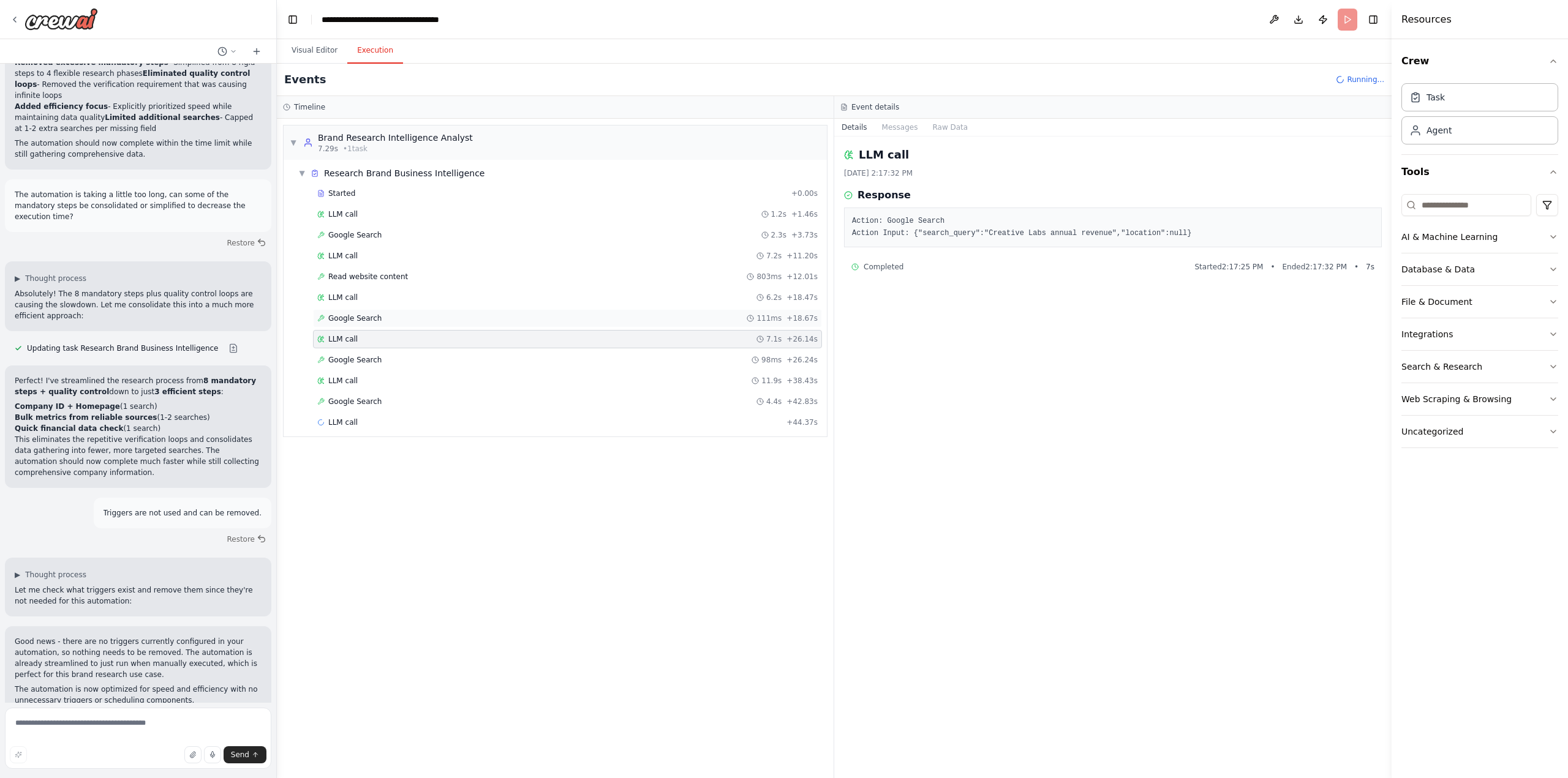
click at [372, 318] on span "Google Search" at bounding box center [355, 318] width 53 height 10
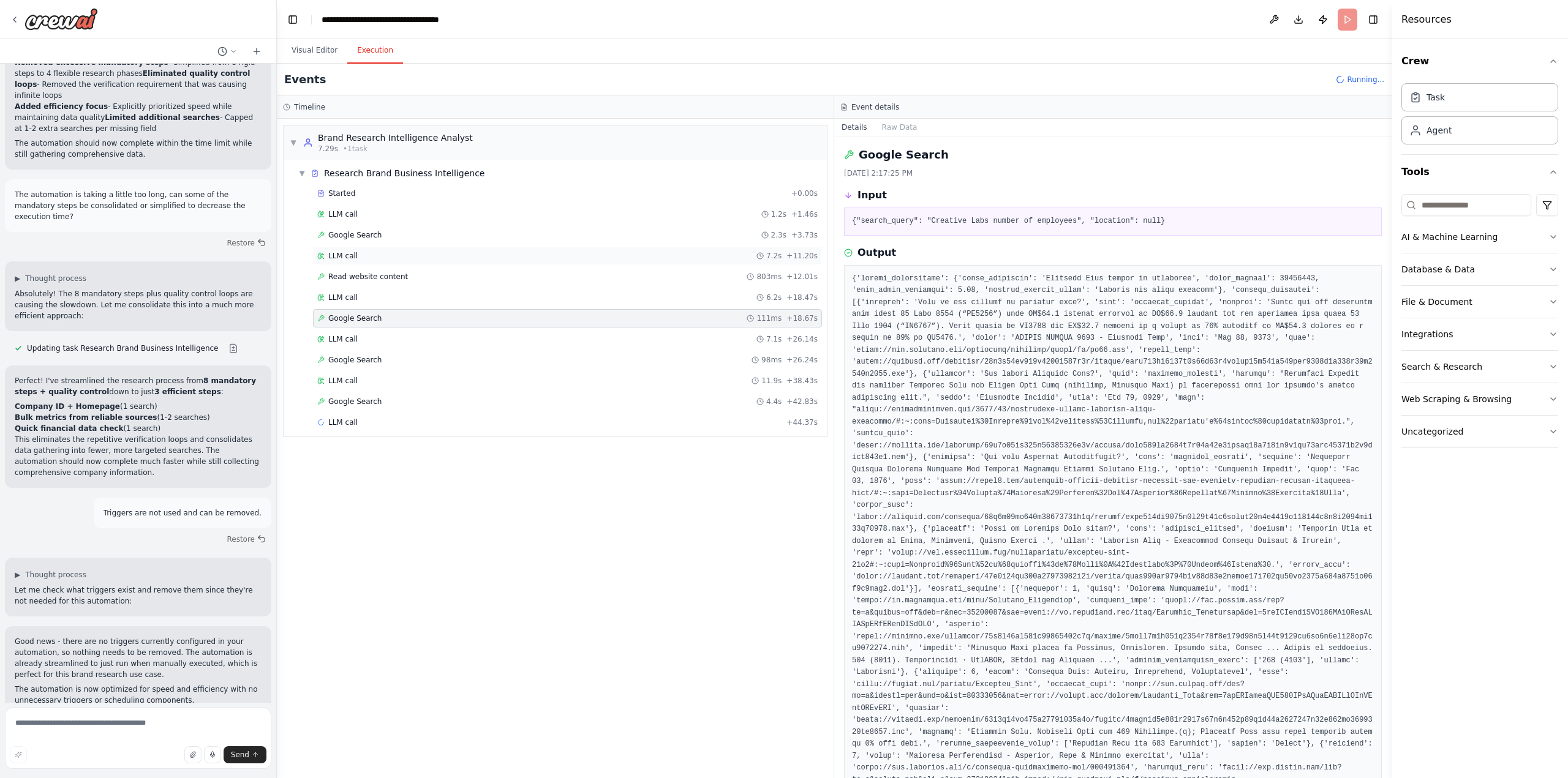
click at [375, 259] on div "LLM call 7.2s + 11.20s" at bounding box center [568, 256] width 500 height 10
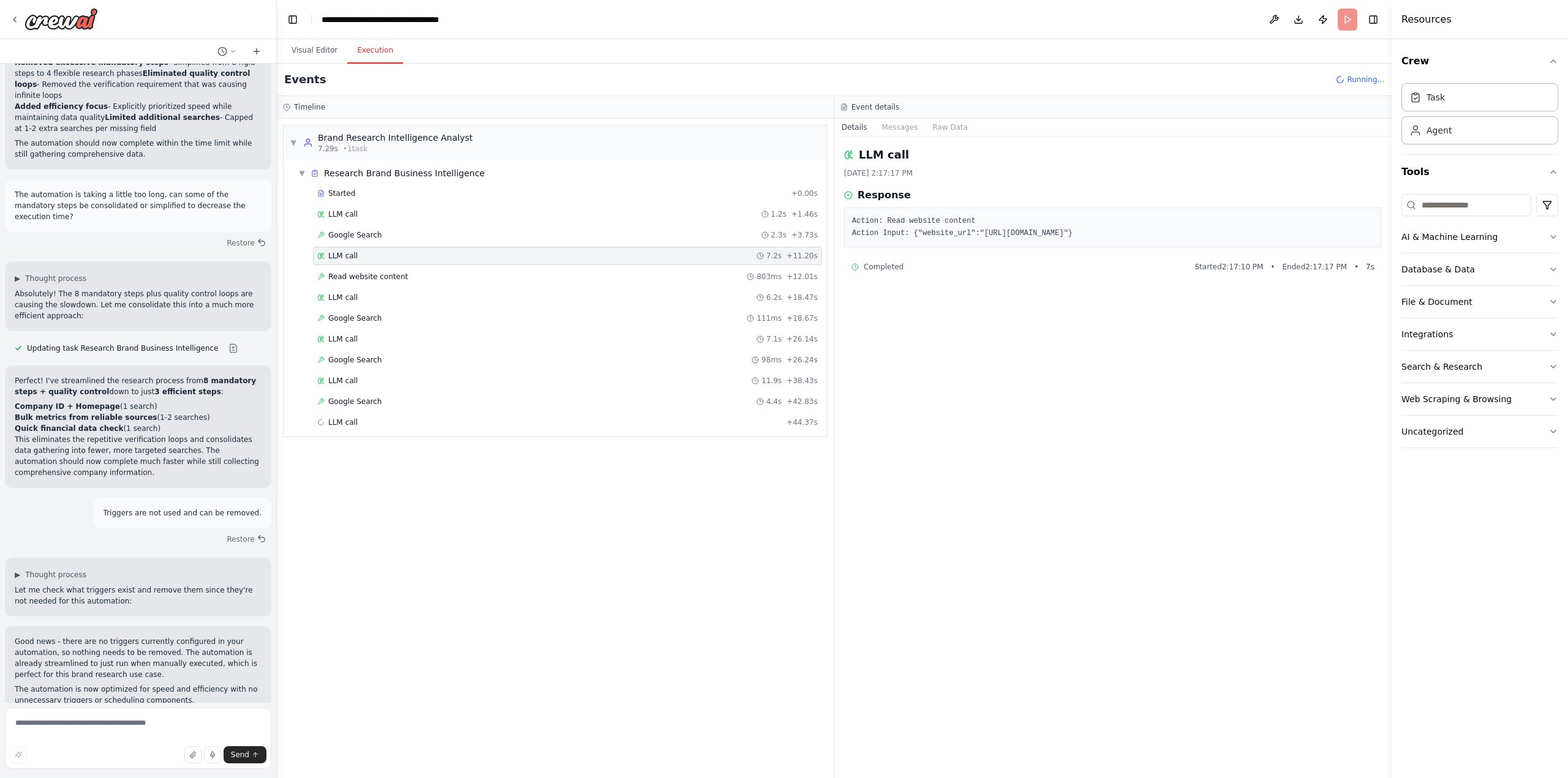
drag, startPoint x: 971, startPoint y: 232, endPoint x: 1068, endPoint y: 234, distance: 97.0
click at [1068, 234] on pre "Action: Read website content Action Input: {"website_url":"[URL][DOMAIN_NAME]"}" at bounding box center [1113, 228] width 522 height 24
copy pre "[URL][DOMAIN_NAME]"
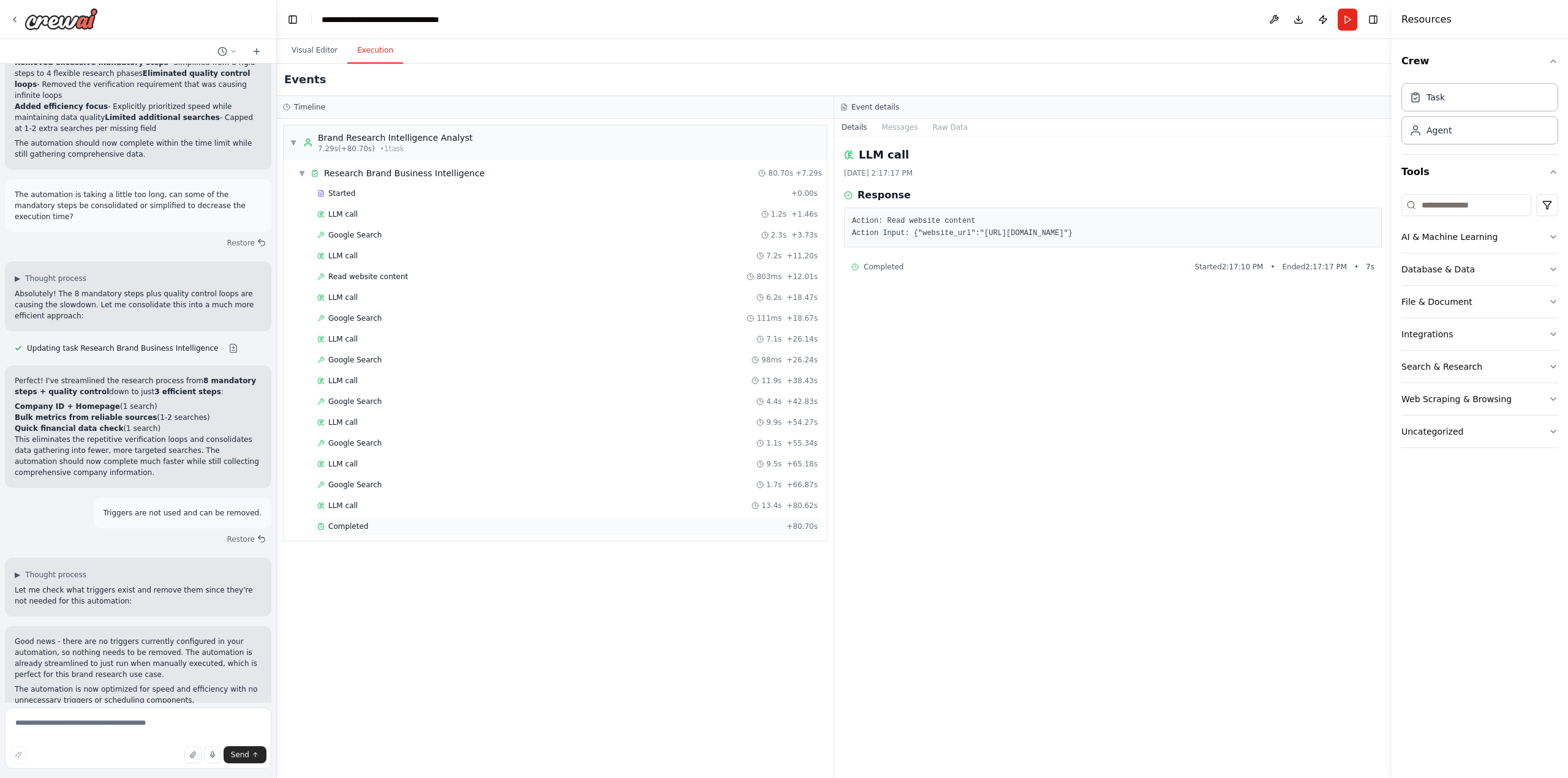
click at [386, 524] on div "Completed" at bounding box center [550, 526] width 464 height 10
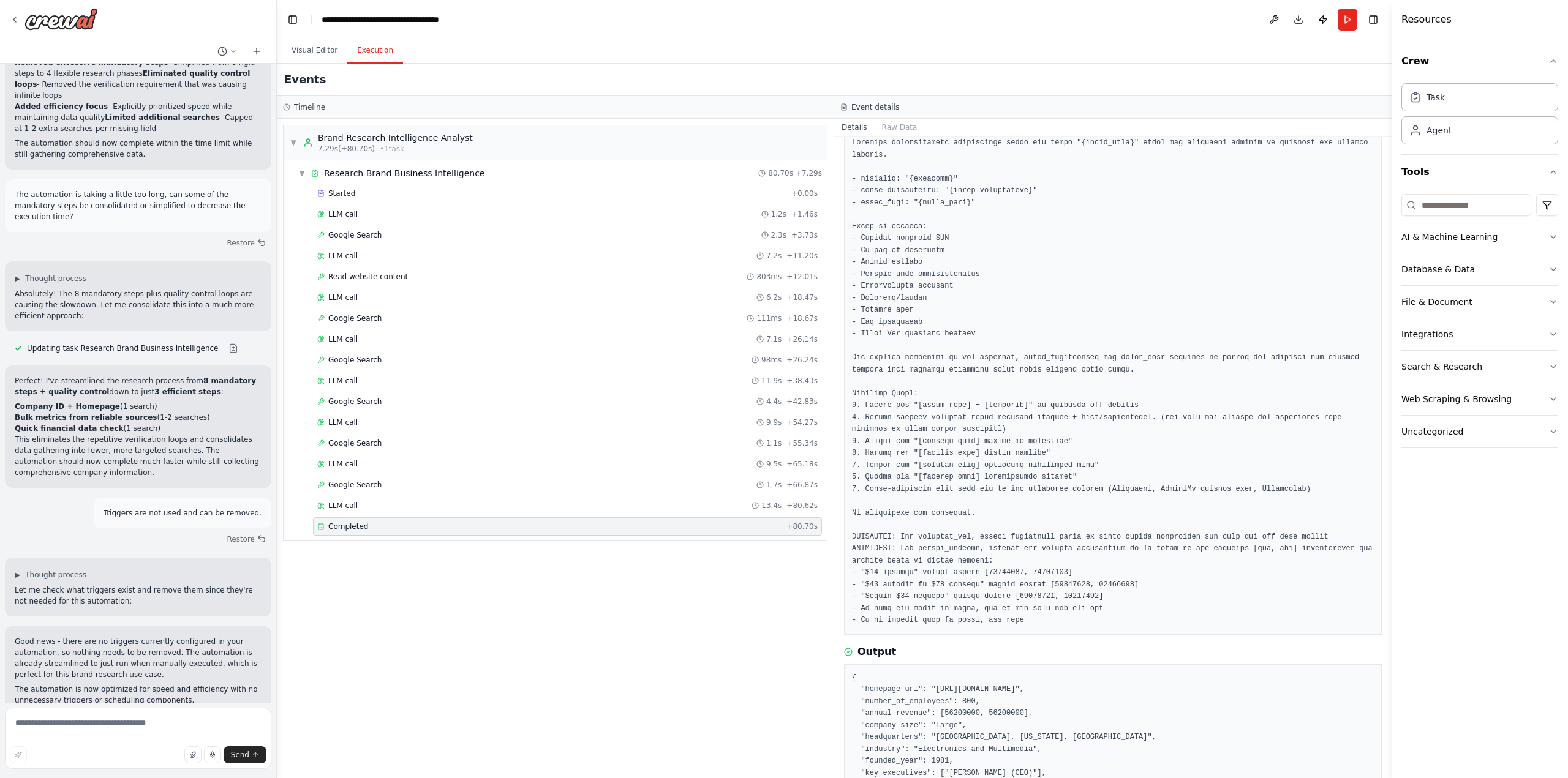
scroll to position [153, 0]
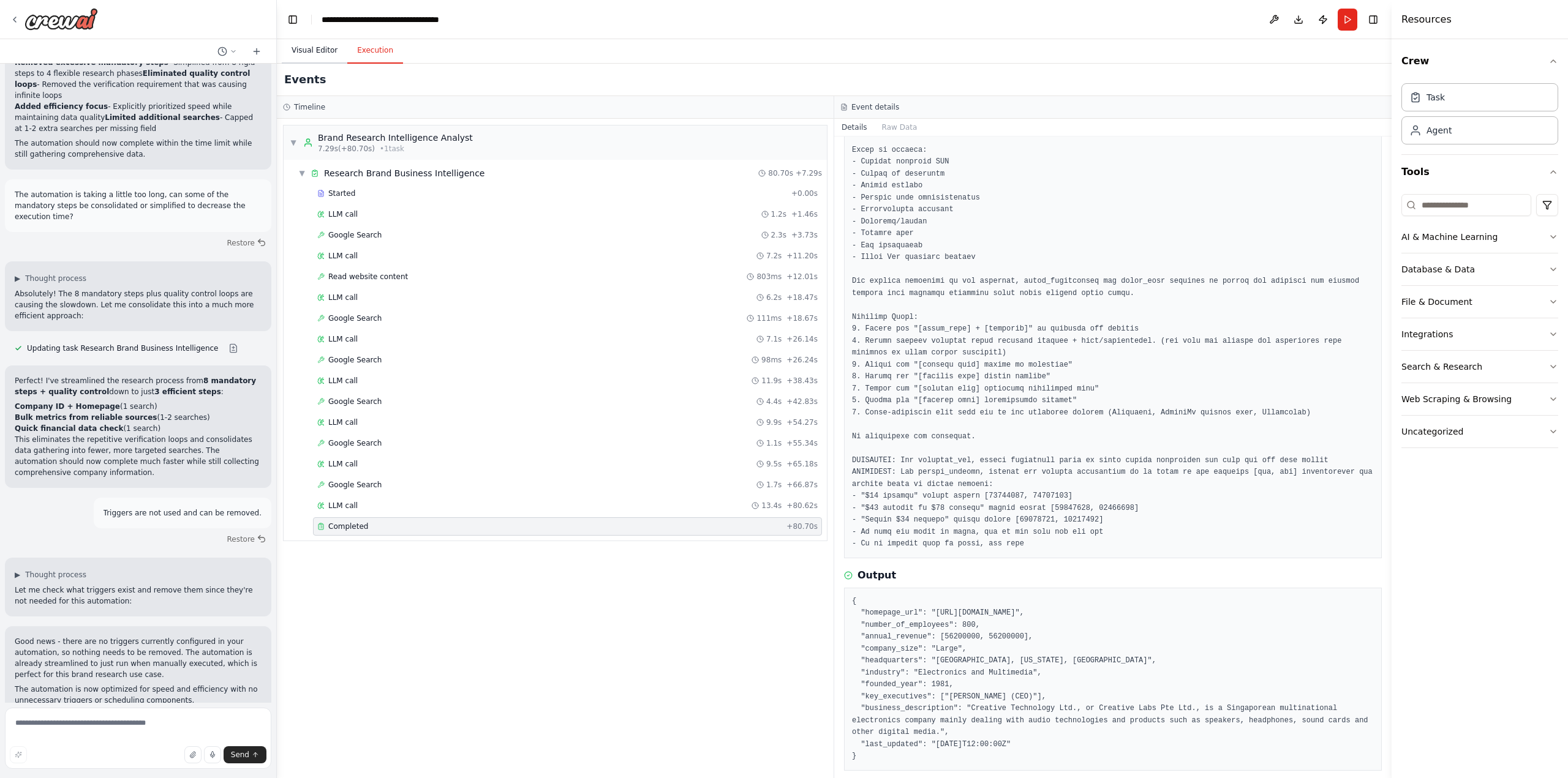
drag, startPoint x: 315, startPoint y: 42, endPoint x: 318, endPoint y: 55, distance: 13.3
click at [315, 42] on button "Visual Editor" at bounding box center [315, 51] width 66 height 26
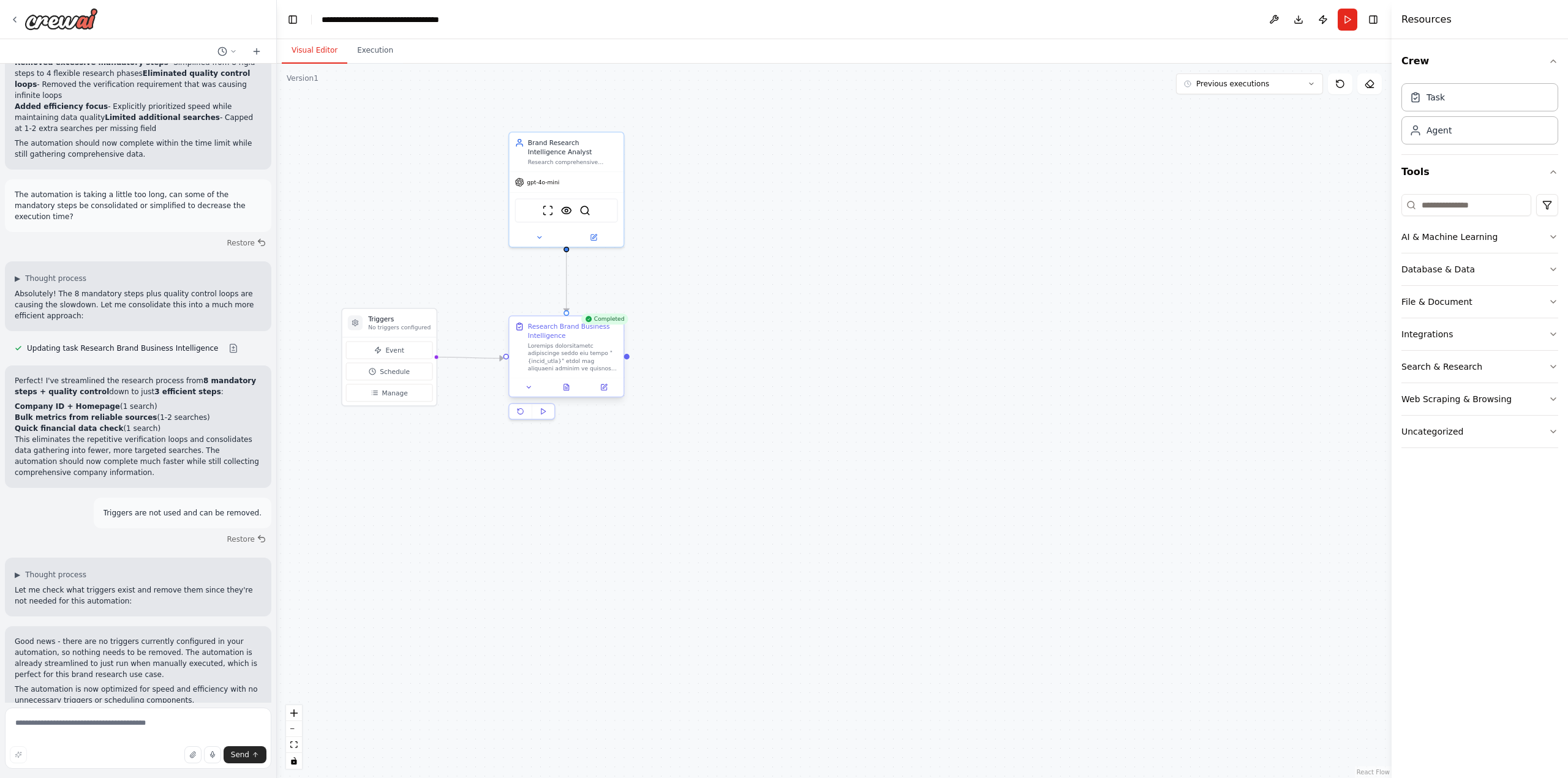
click at [587, 363] on div at bounding box center [572, 358] width 90 height 30
click at [606, 385] on icon at bounding box center [605, 387] width 5 height 5
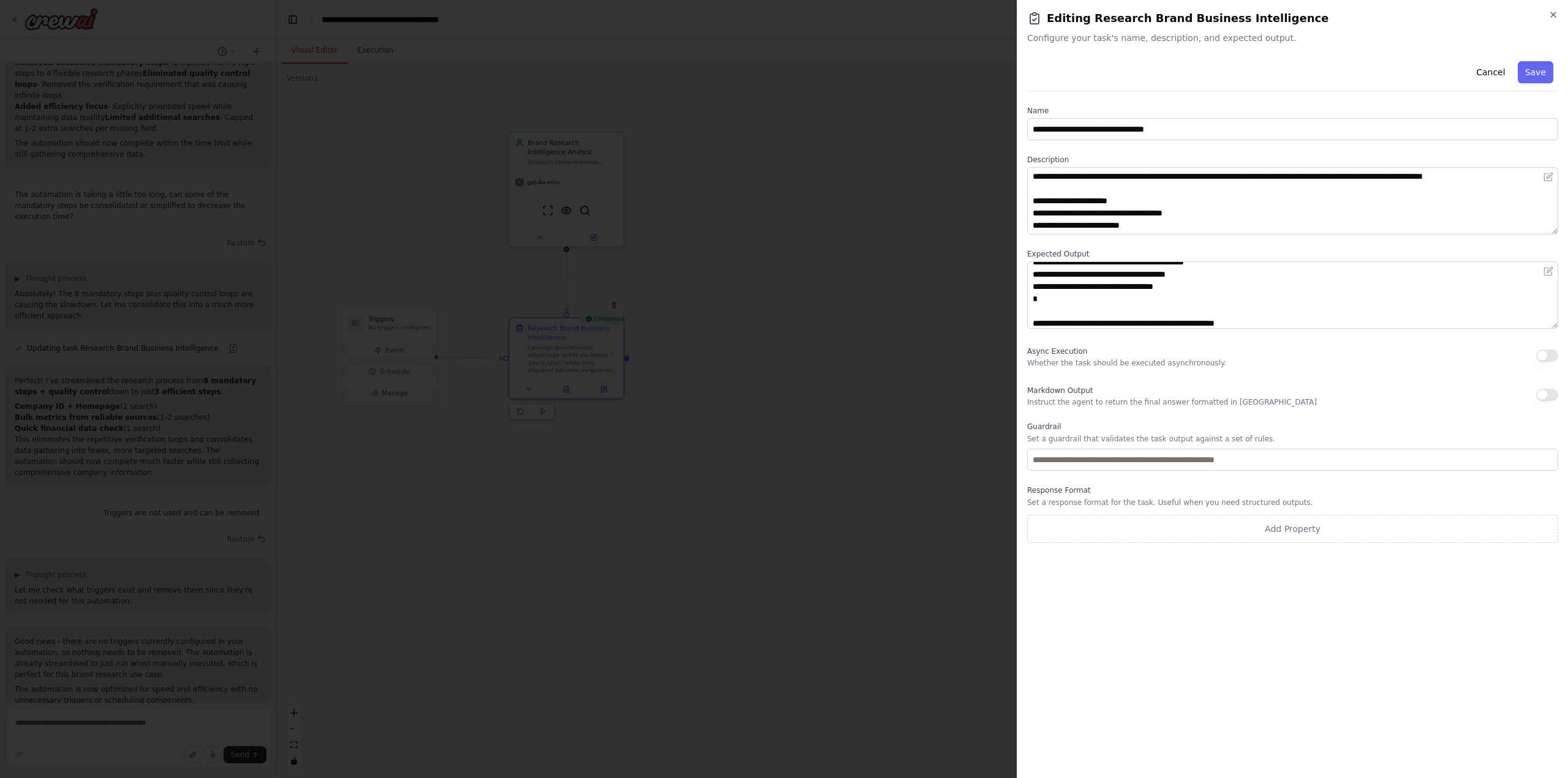
scroll to position [122, 0]
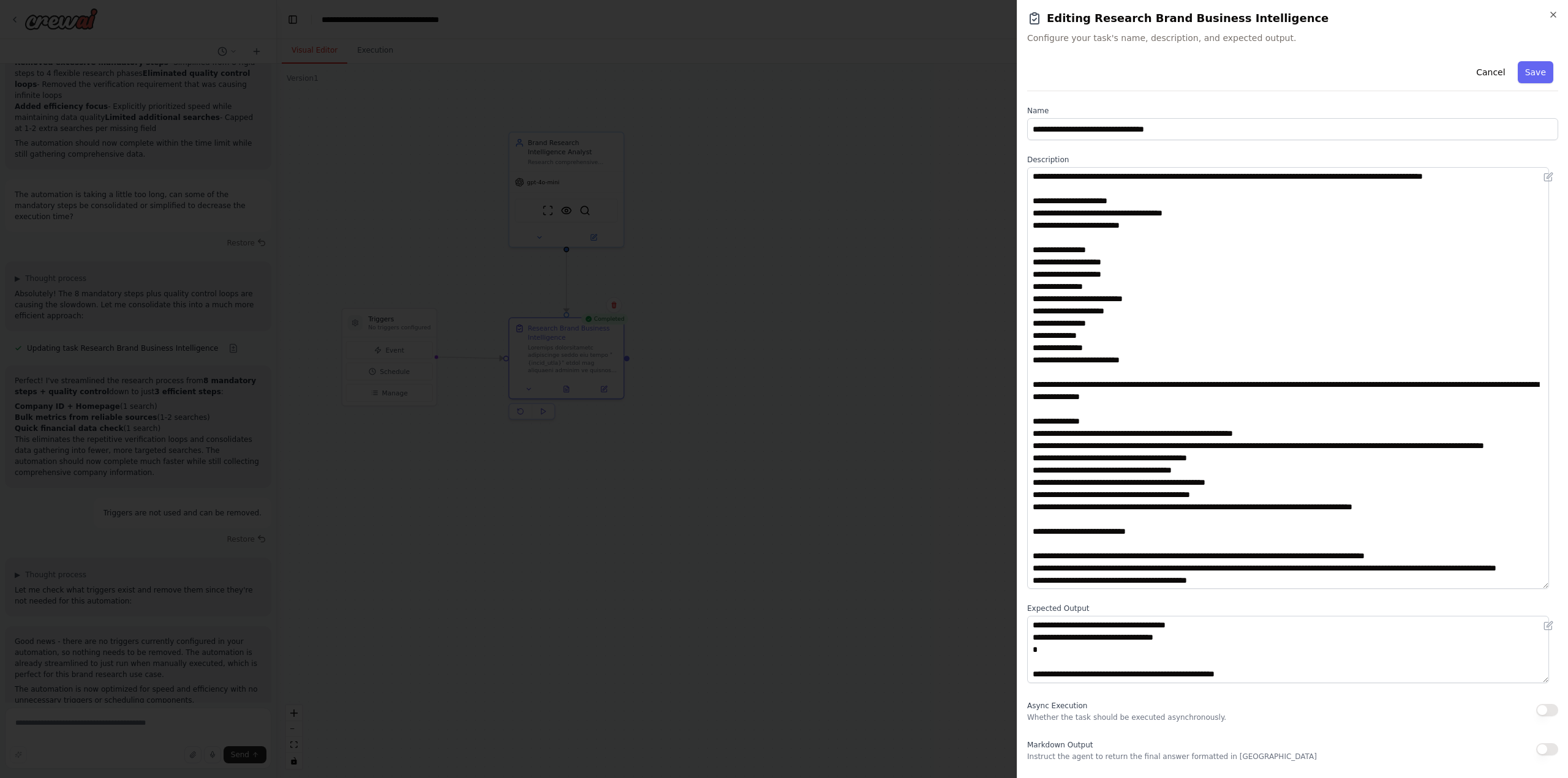
drag, startPoint x: 1552, startPoint y: 232, endPoint x: 1572, endPoint y: 587, distance: 355.6
click at [1567, 587] on html "Task: Description: Research comprehensive information about the brand "{brand_n…" at bounding box center [784, 389] width 1568 height 778
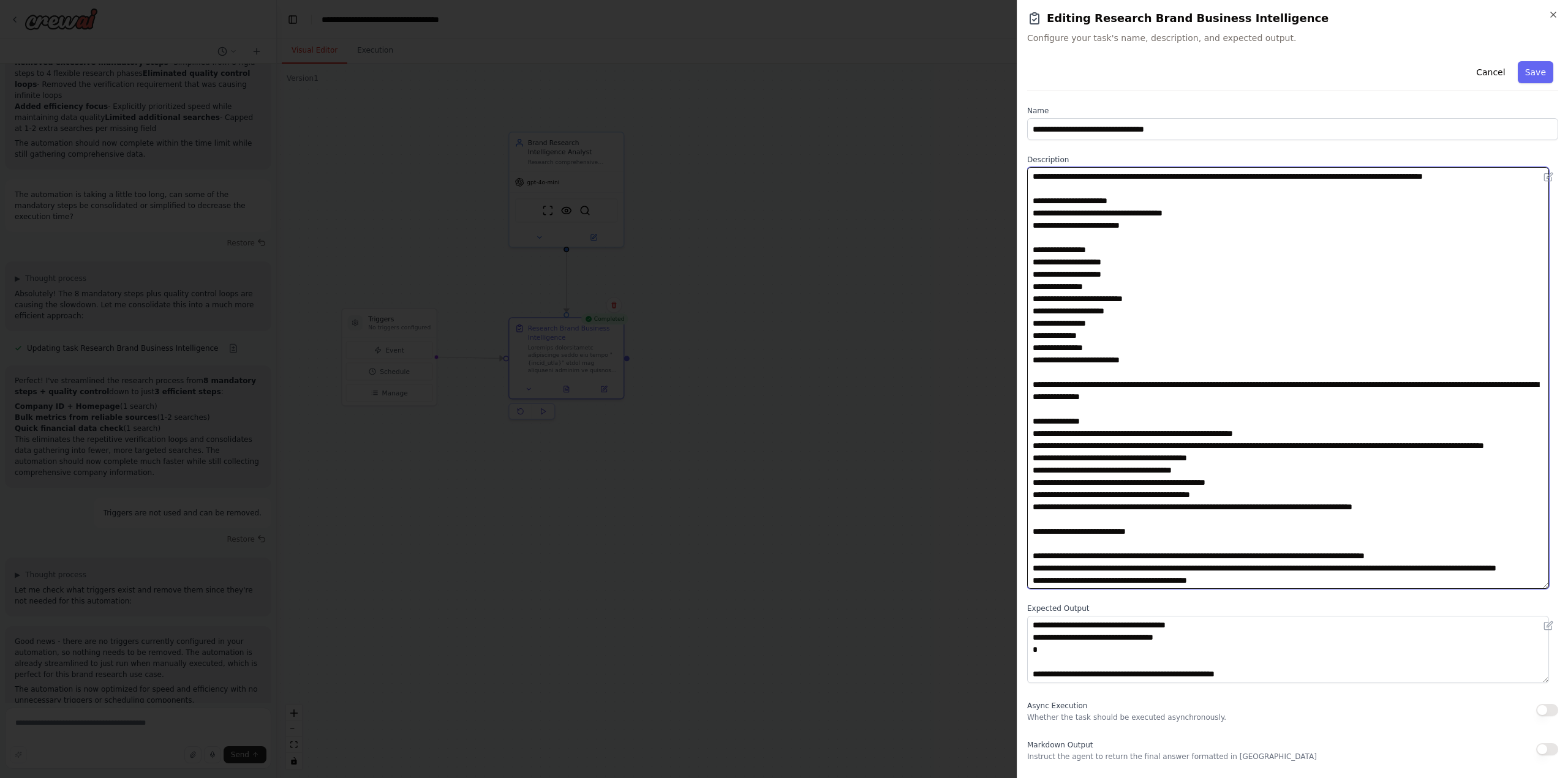
click at [1120, 463] on textarea at bounding box center [1288, 378] width 522 height 422
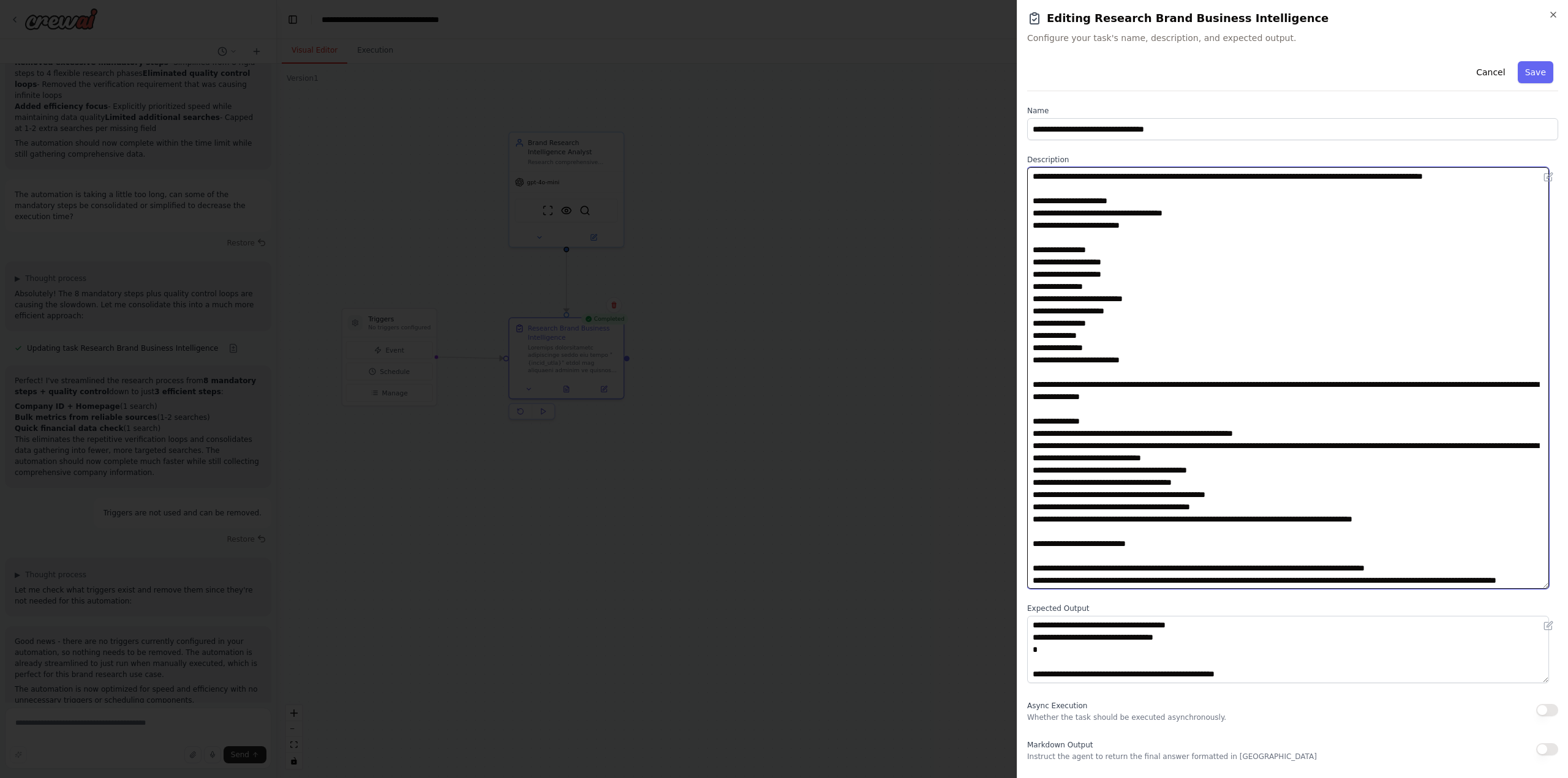
drag, startPoint x: 1300, startPoint y: 463, endPoint x: 1326, endPoint y: 458, distance: 26.5
click at [1301, 463] on textarea at bounding box center [1288, 378] width 522 height 422
drag, startPoint x: 1213, startPoint y: 459, endPoint x: 1168, endPoint y: 462, distance: 45.1
click at [1168, 462] on textarea at bounding box center [1288, 378] width 522 height 422
drag, startPoint x: 1101, startPoint y: 460, endPoint x: 1108, endPoint y: 463, distance: 7.6
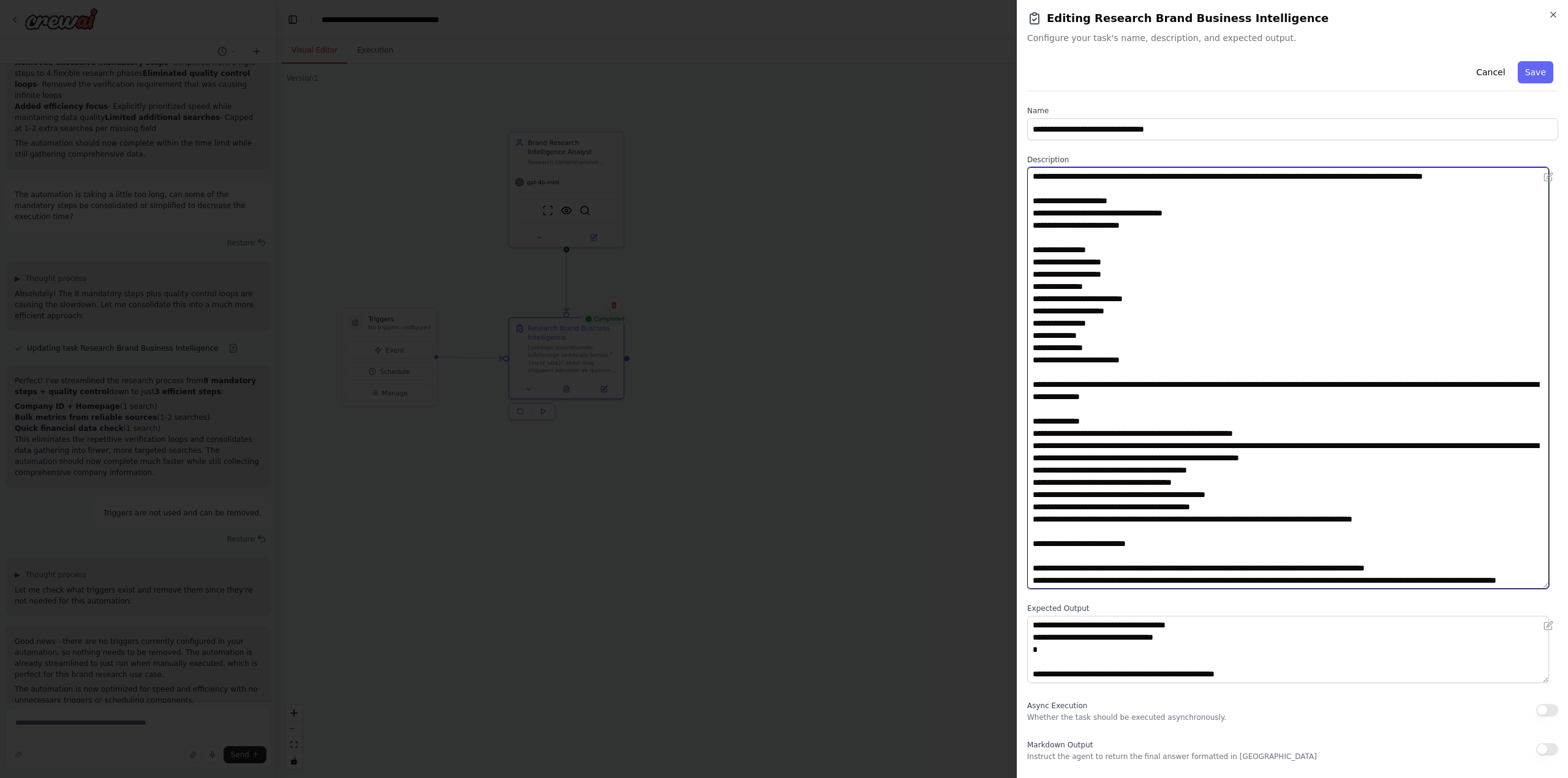
click at [1108, 463] on textarea at bounding box center [1288, 378] width 522 height 422
drag, startPoint x: 1424, startPoint y: 457, endPoint x: 1103, endPoint y: 460, distance: 321.0
click at [1103, 460] on textarea at bounding box center [1288, 378] width 522 height 422
paste textarea "**********"
click at [1162, 469] on textarea at bounding box center [1288, 378] width 522 height 422
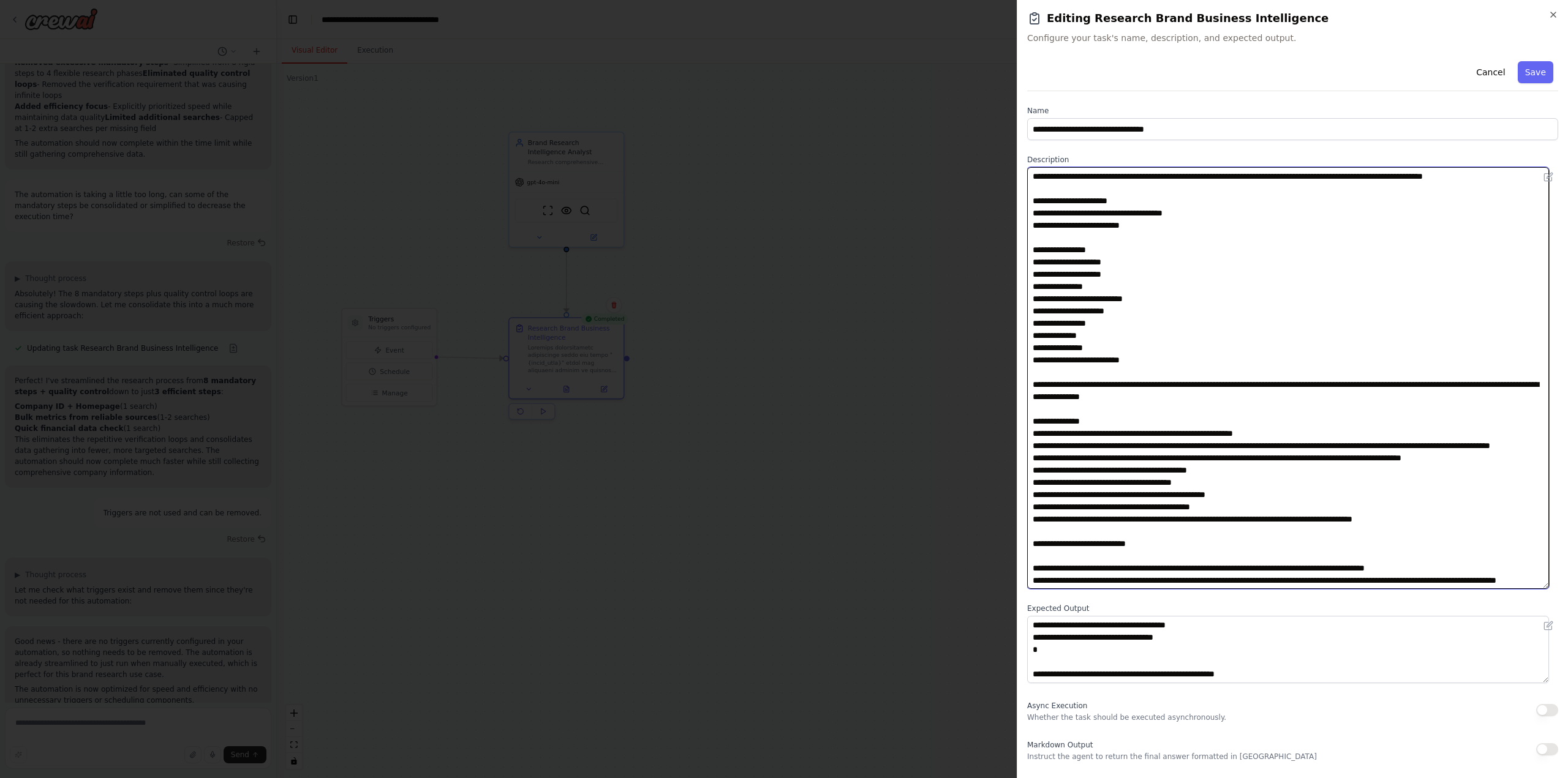
click at [1195, 468] on textarea at bounding box center [1288, 378] width 522 height 422
click at [1216, 537] on textarea at bounding box center [1288, 378] width 522 height 422
type textarea "**********"
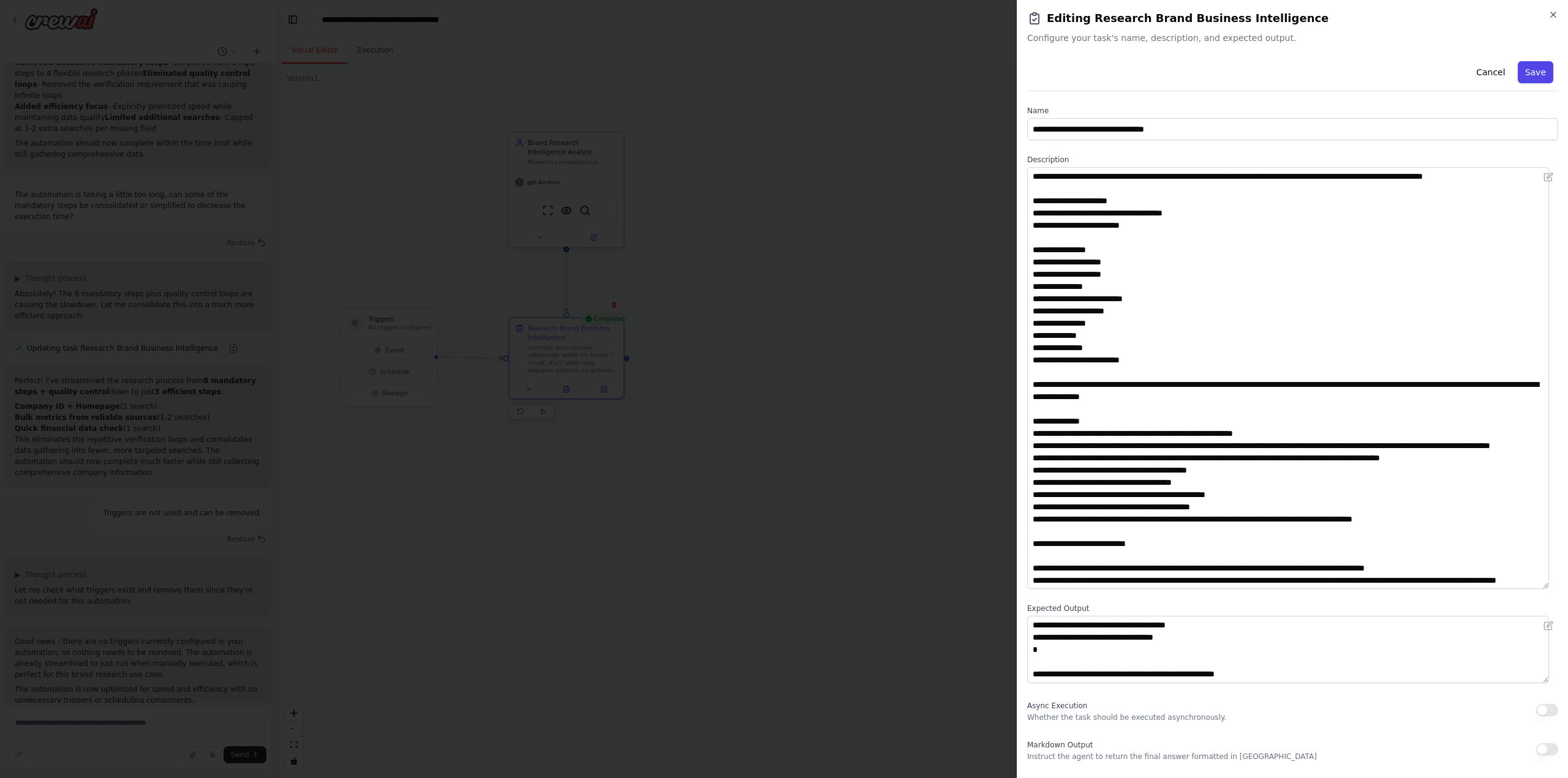
click at [1523, 73] on button "Save" at bounding box center [1535, 72] width 36 height 22
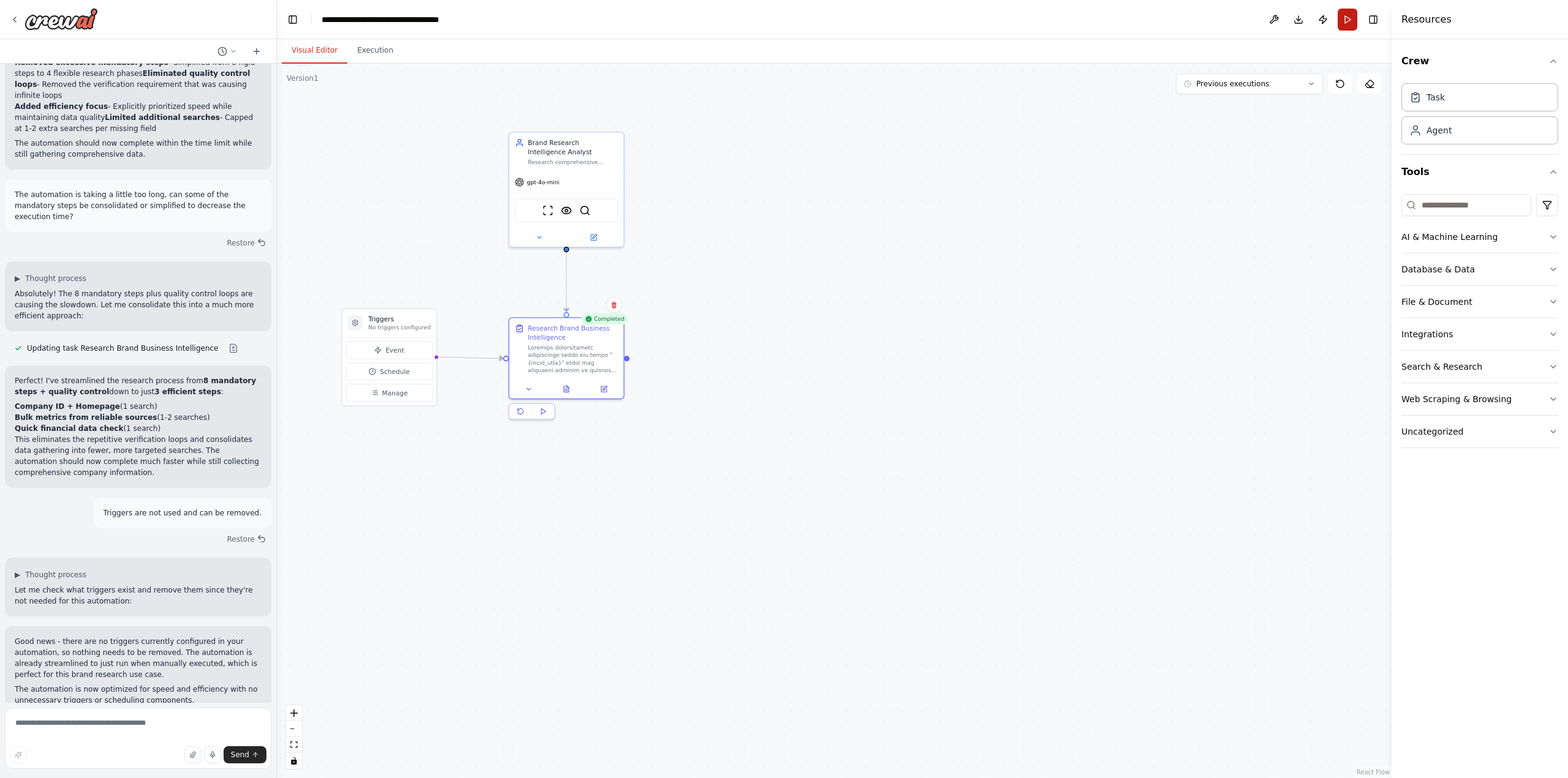
click at [1349, 17] on button "Run" at bounding box center [1347, 19] width 20 height 22
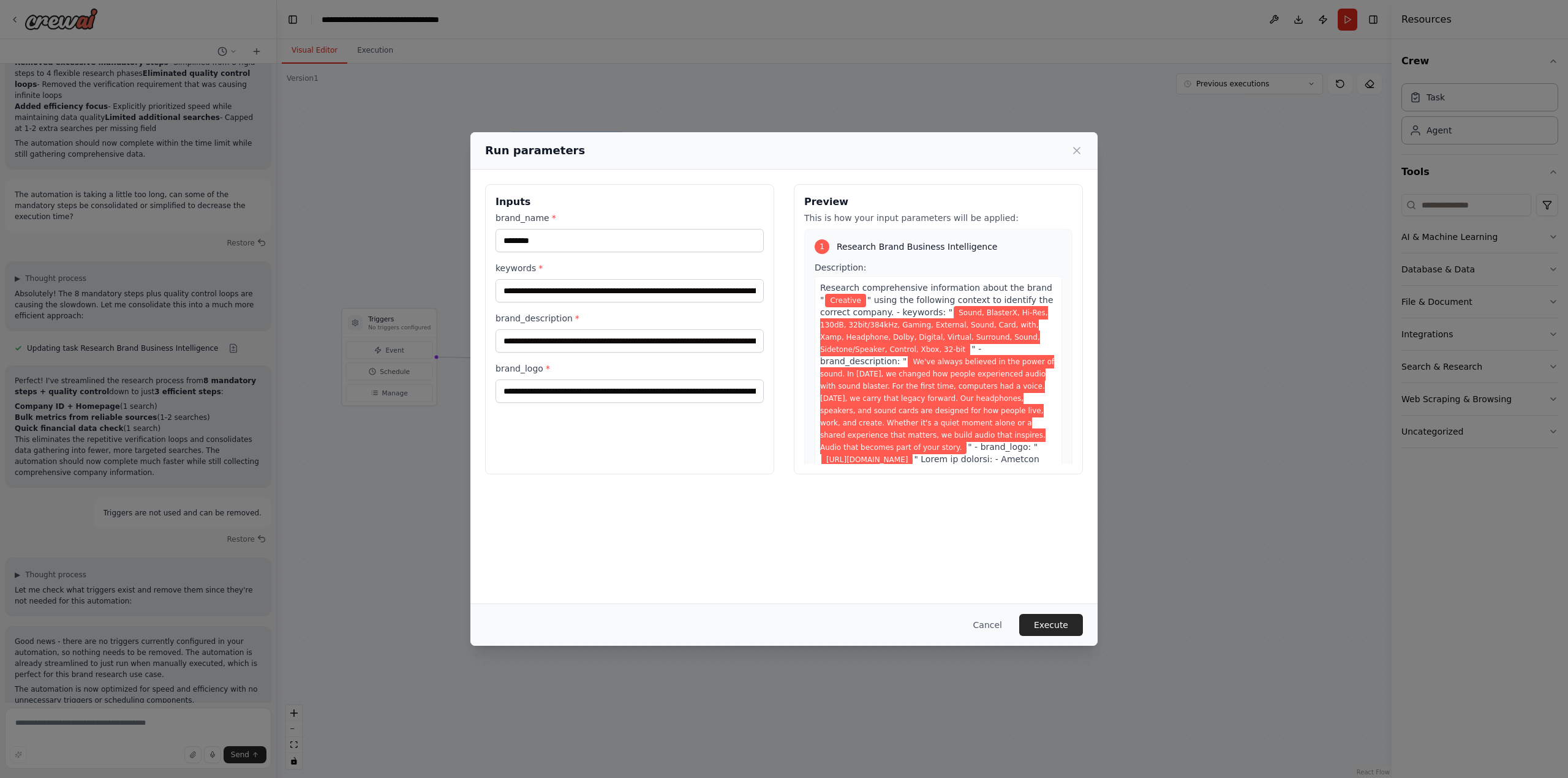
click at [1065, 624] on button "Execute" at bounding box center [1051, 625] width 64 height 22
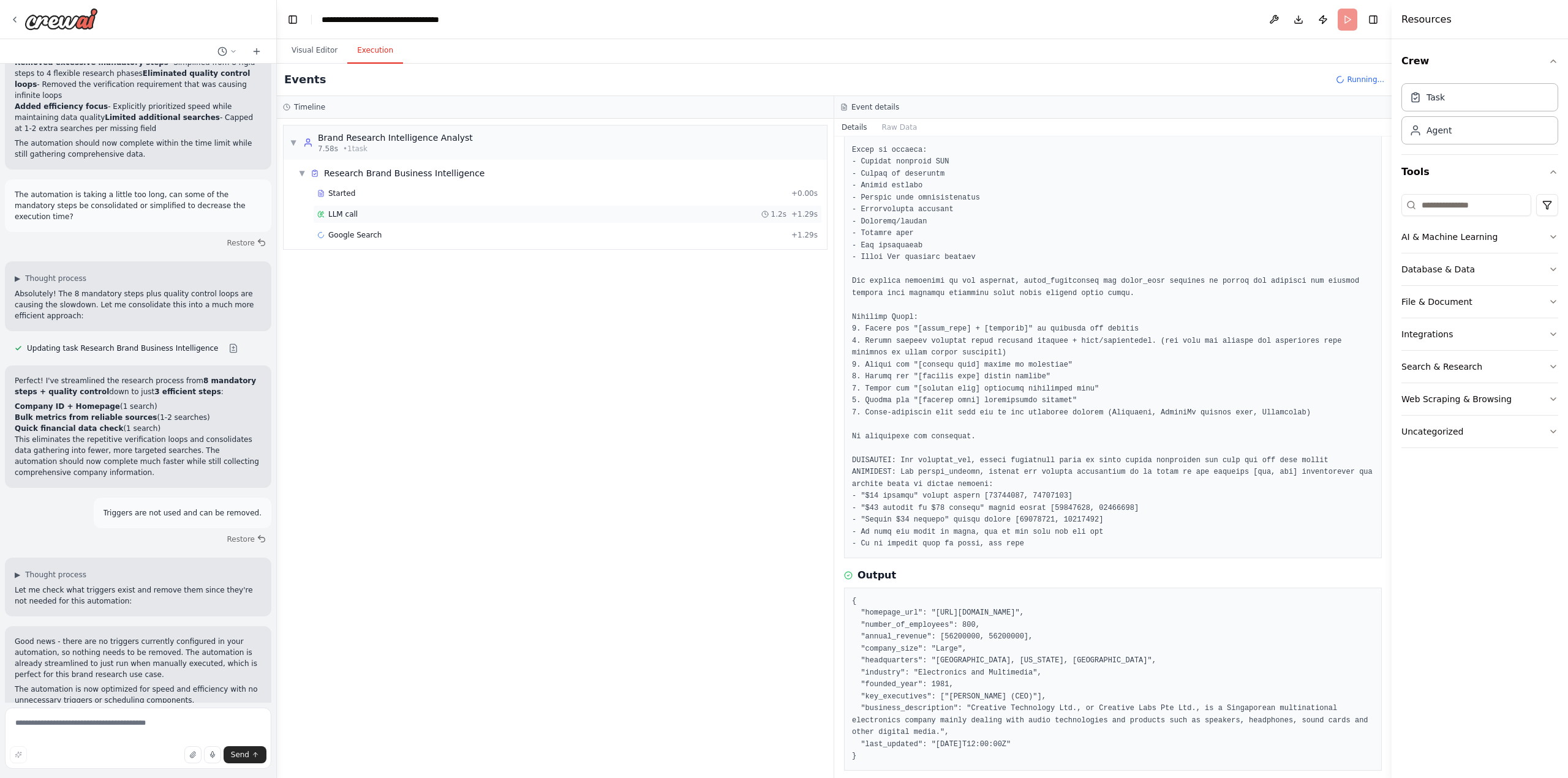
click at [361, 216] on div "LLM call 1.2s + 1.29s" at bounding box center [568, 214] width 500 height 10
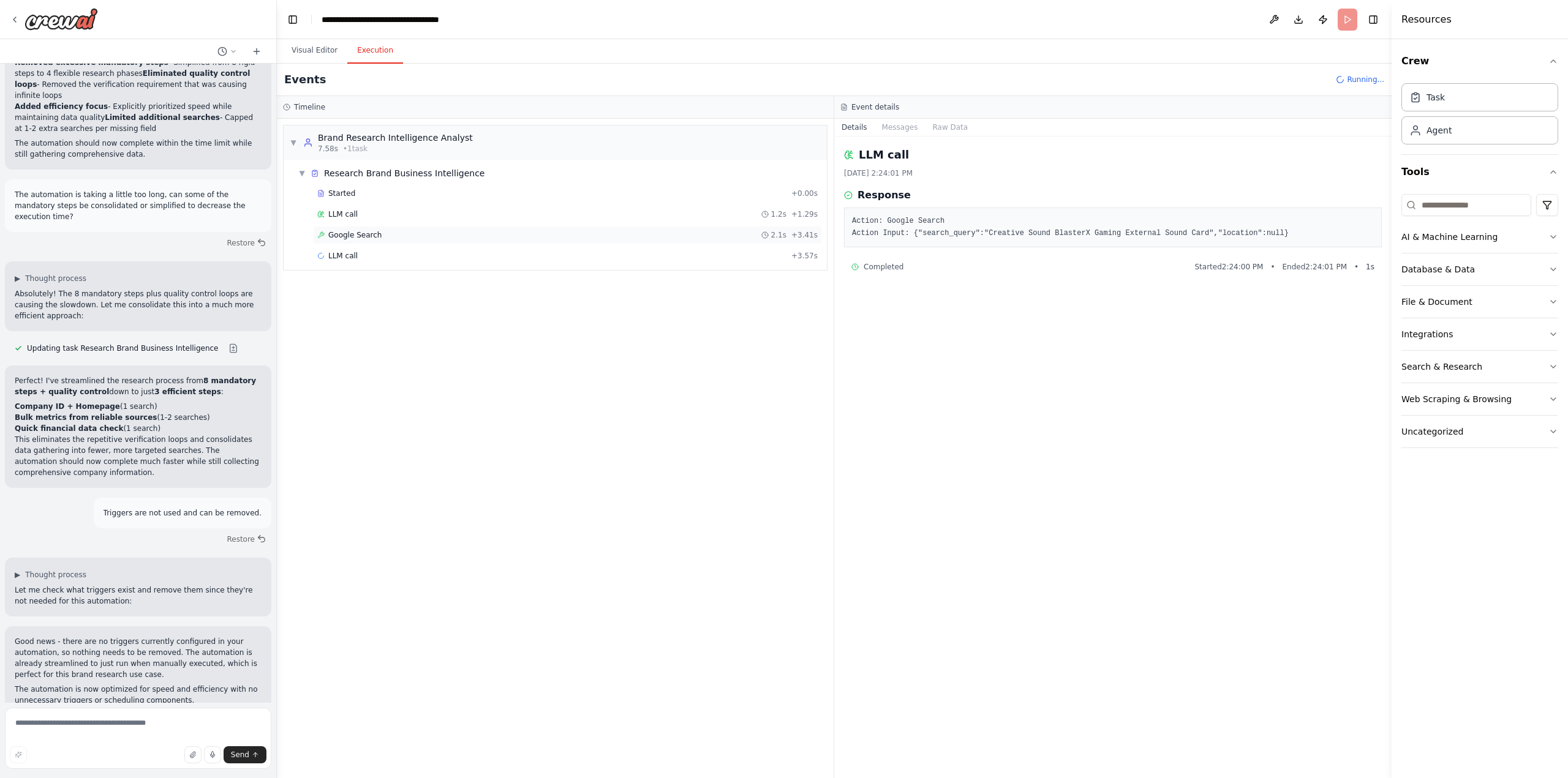
click at [359, 235] on span "Google Search" at bounding box center [355, 235] width 53 height 10
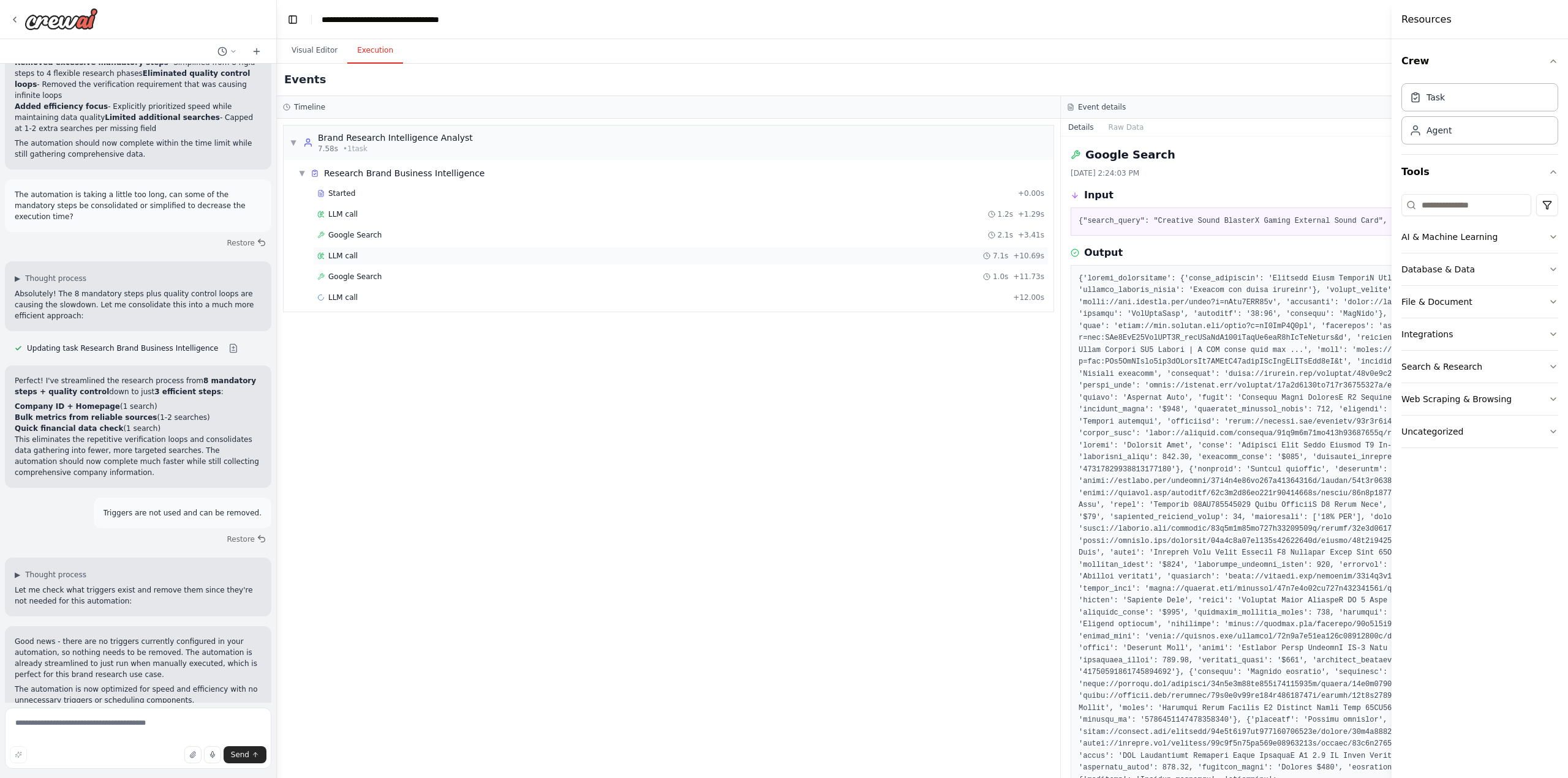
click at [359, 259] on div "LLM call 7.1s + 10.69s" at bounding box center [680, 256] width 727 height 10
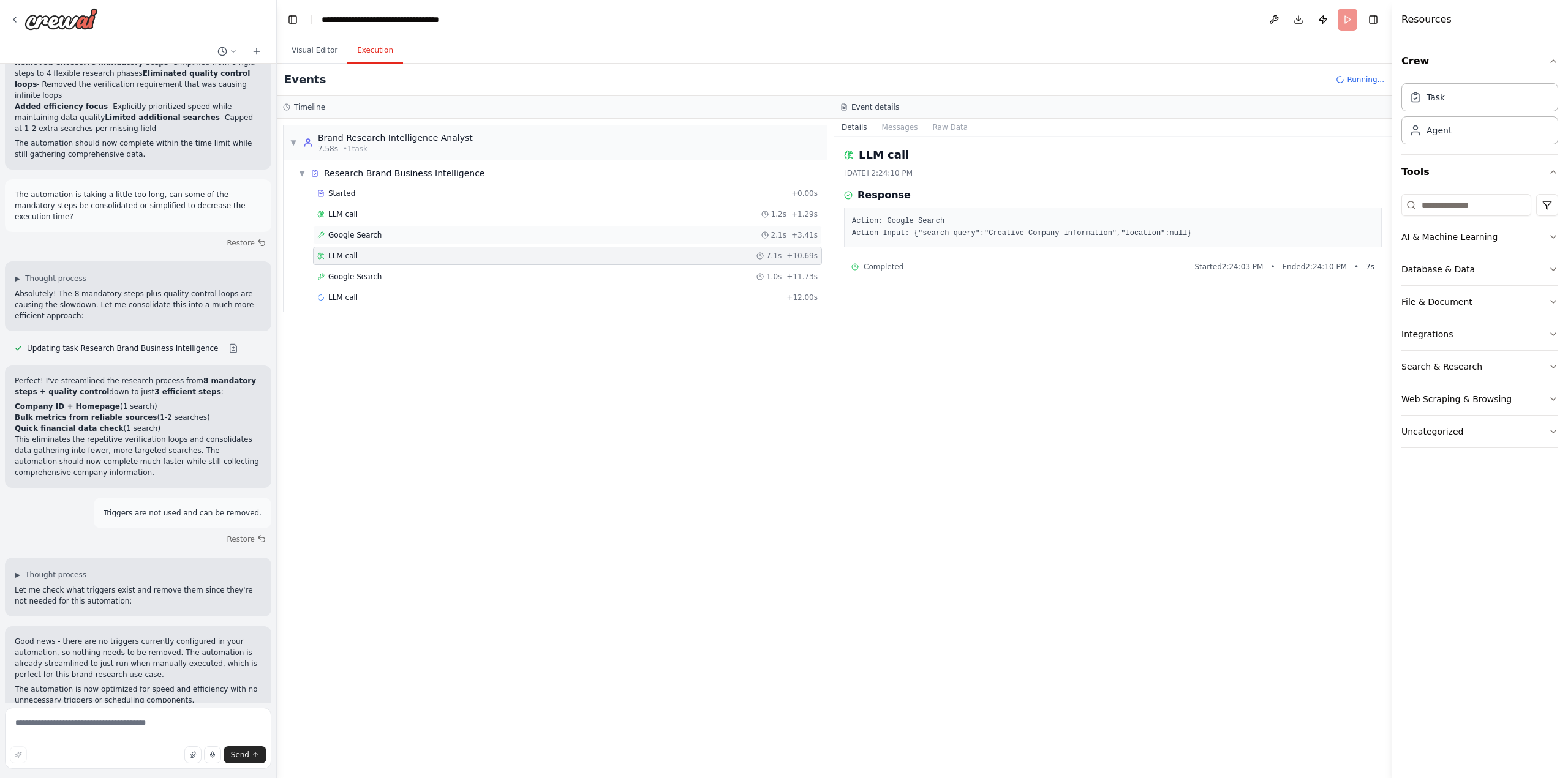
click at [359, 231] on span "Google Search" at bounding box center [355, 235] width 53 height 10
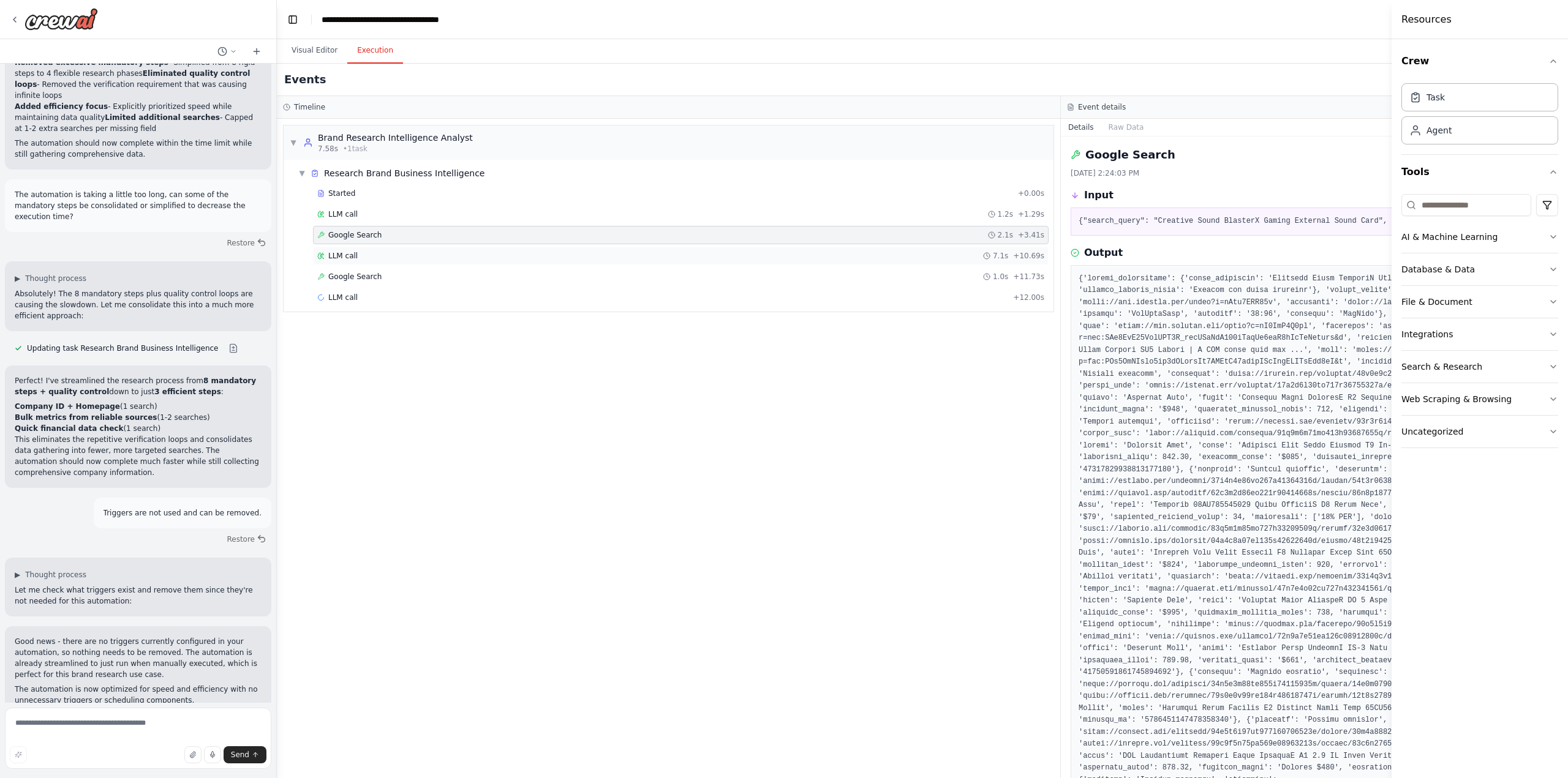
click at [353, 253] on span "LLM call" at bounding box center [342, 256] width 29 height 10
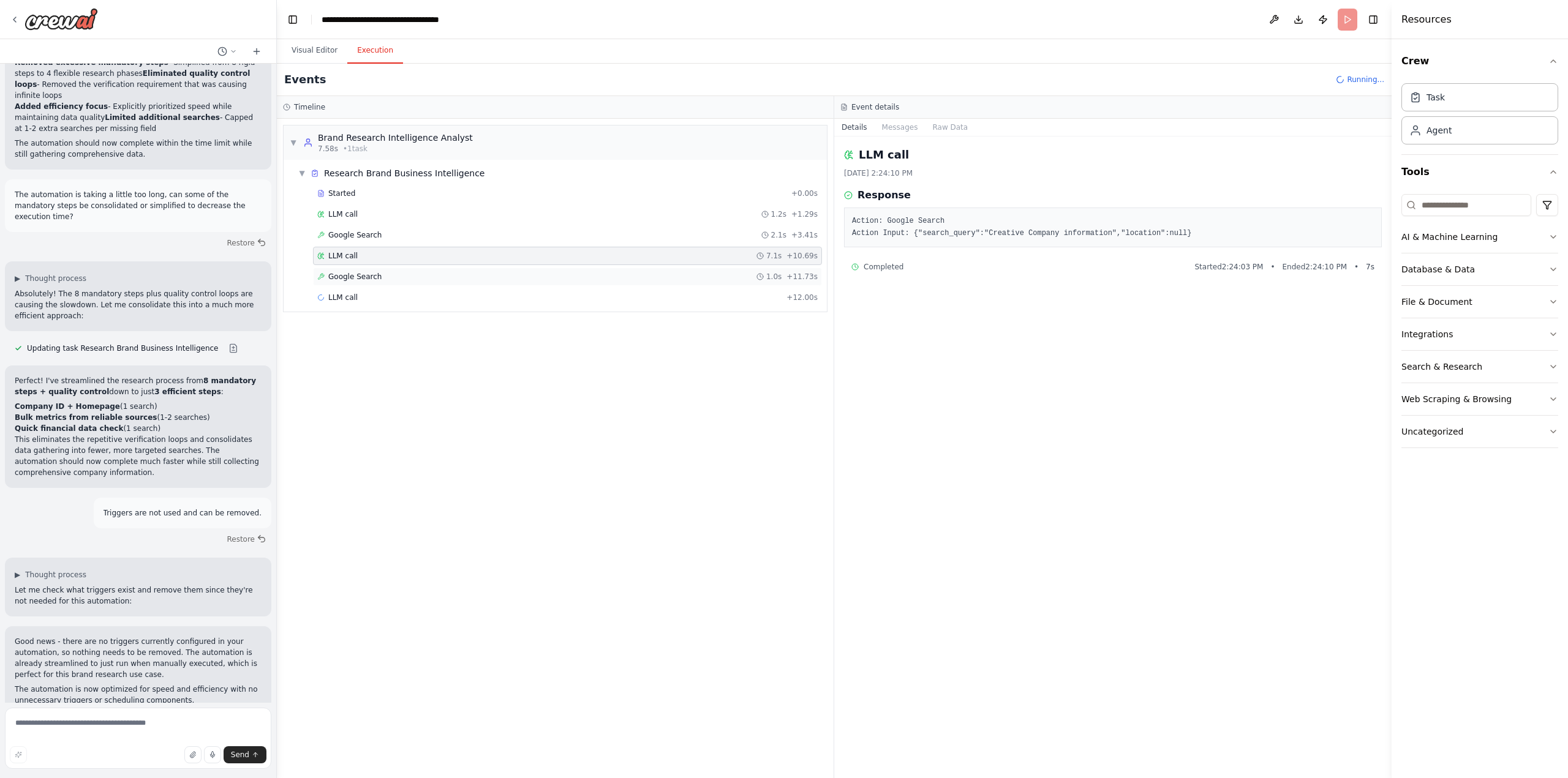
click at [361, 276] on span "Google Search" at bounding box center [355, 277] width 53 height 10
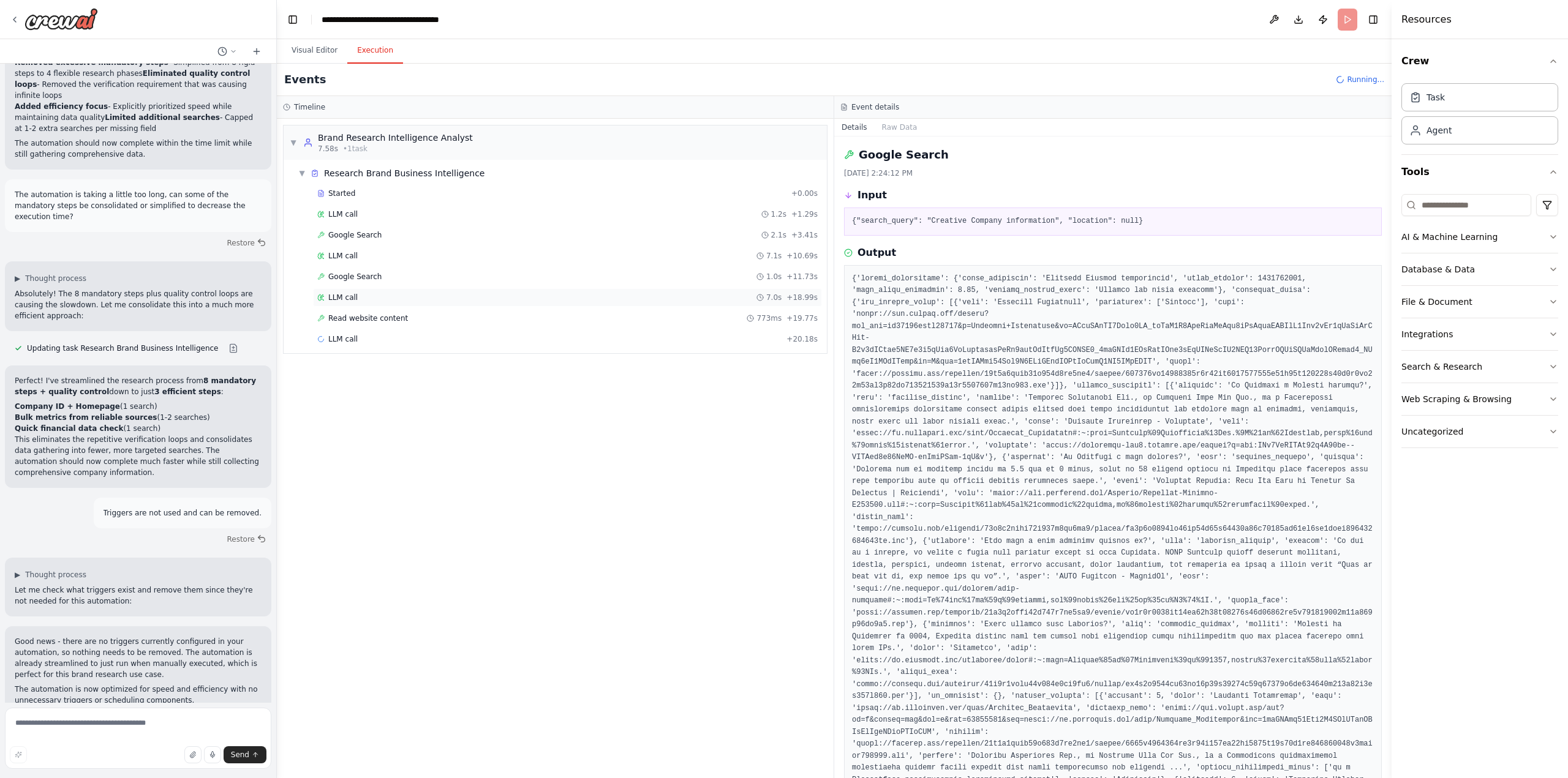
click at [355, 298] on div "LLM call 7.0s + 18.99s" at bounding box center [568, 297] width 500 height 10
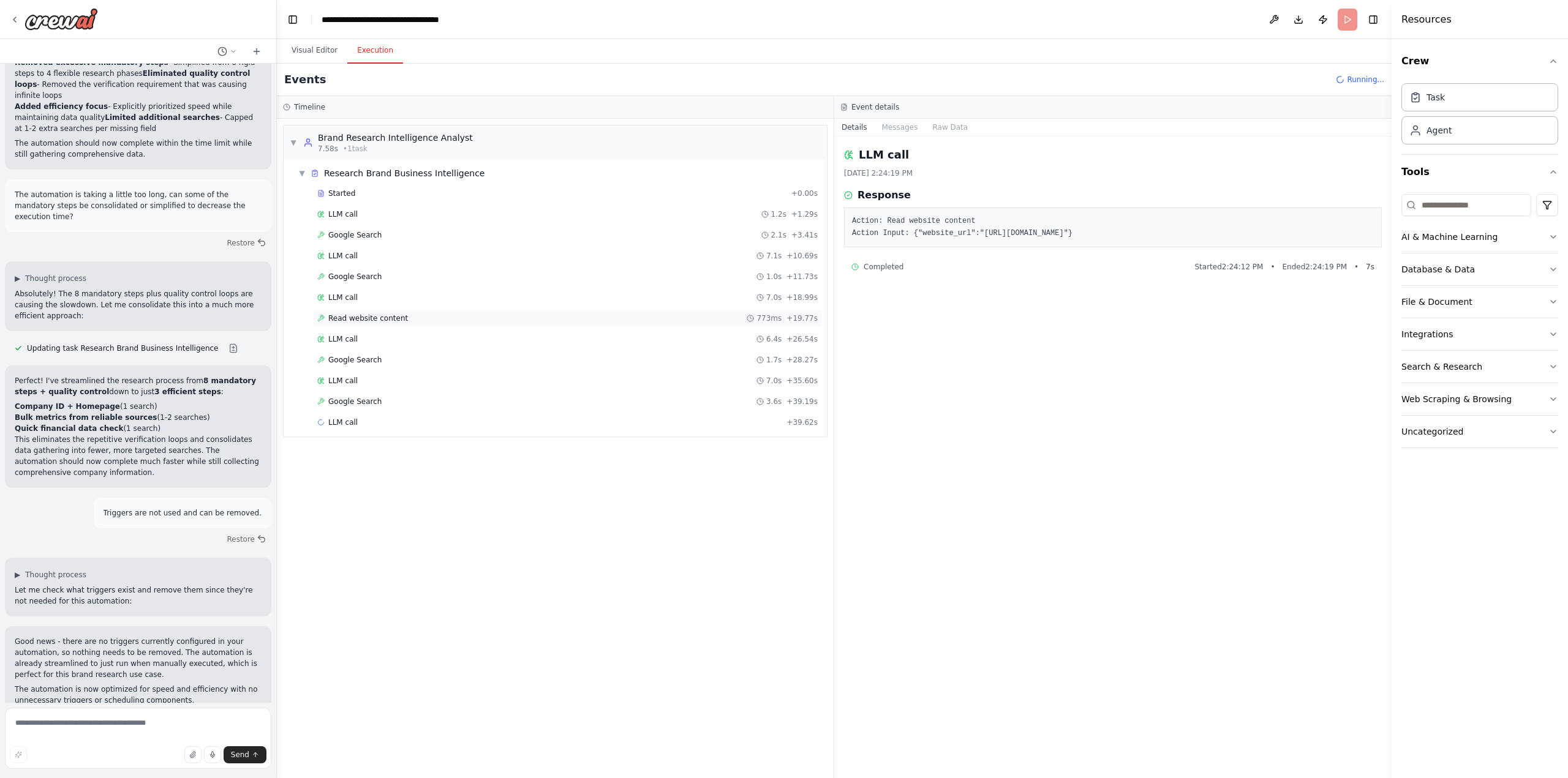
click at [367, 318] on span "Read website content" at bounding box center [367, 318] width 79 height 10
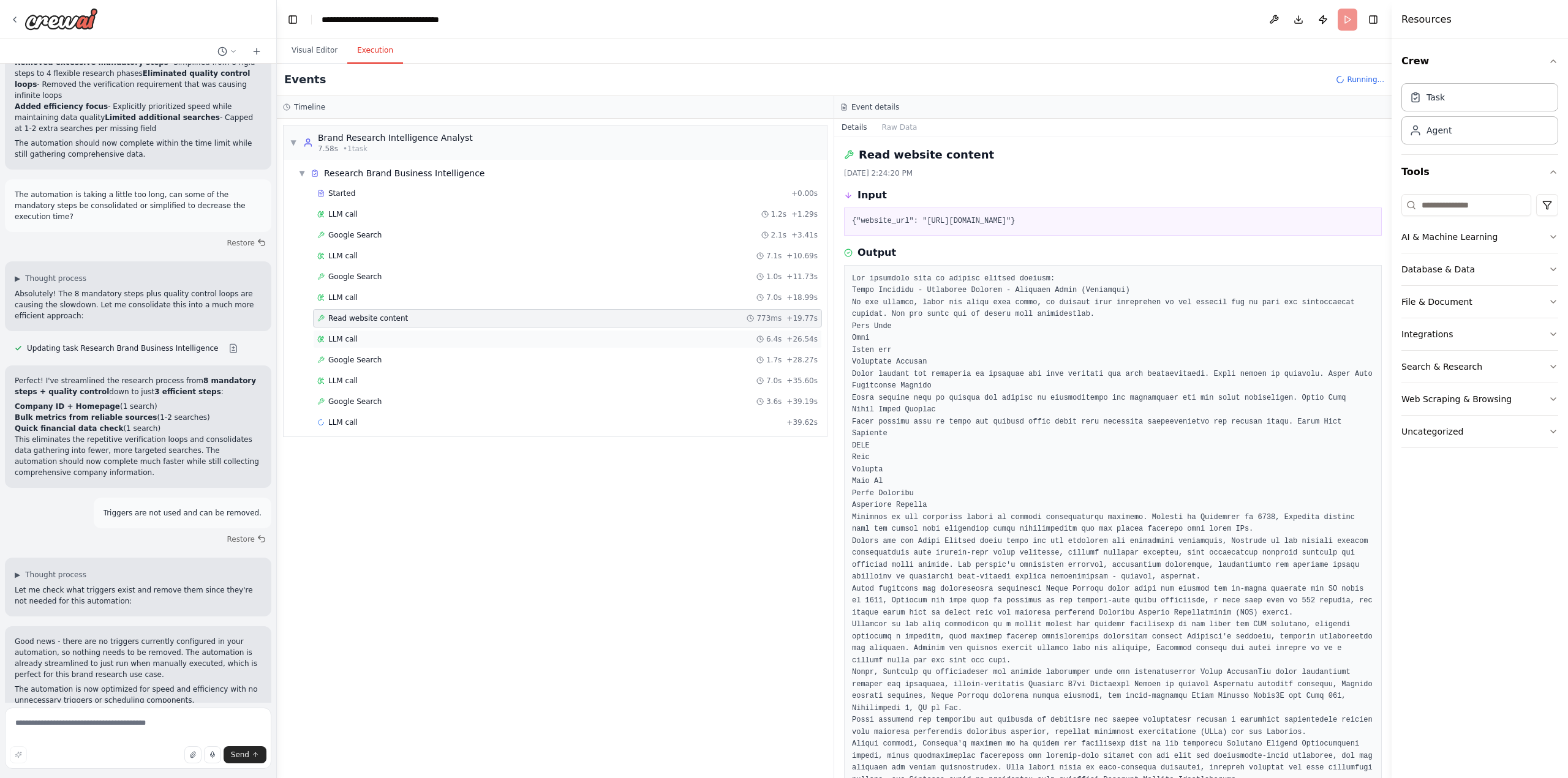
click at [347, 337] on span "LLM call" at bounding box center [342, 339] width 29 height 10
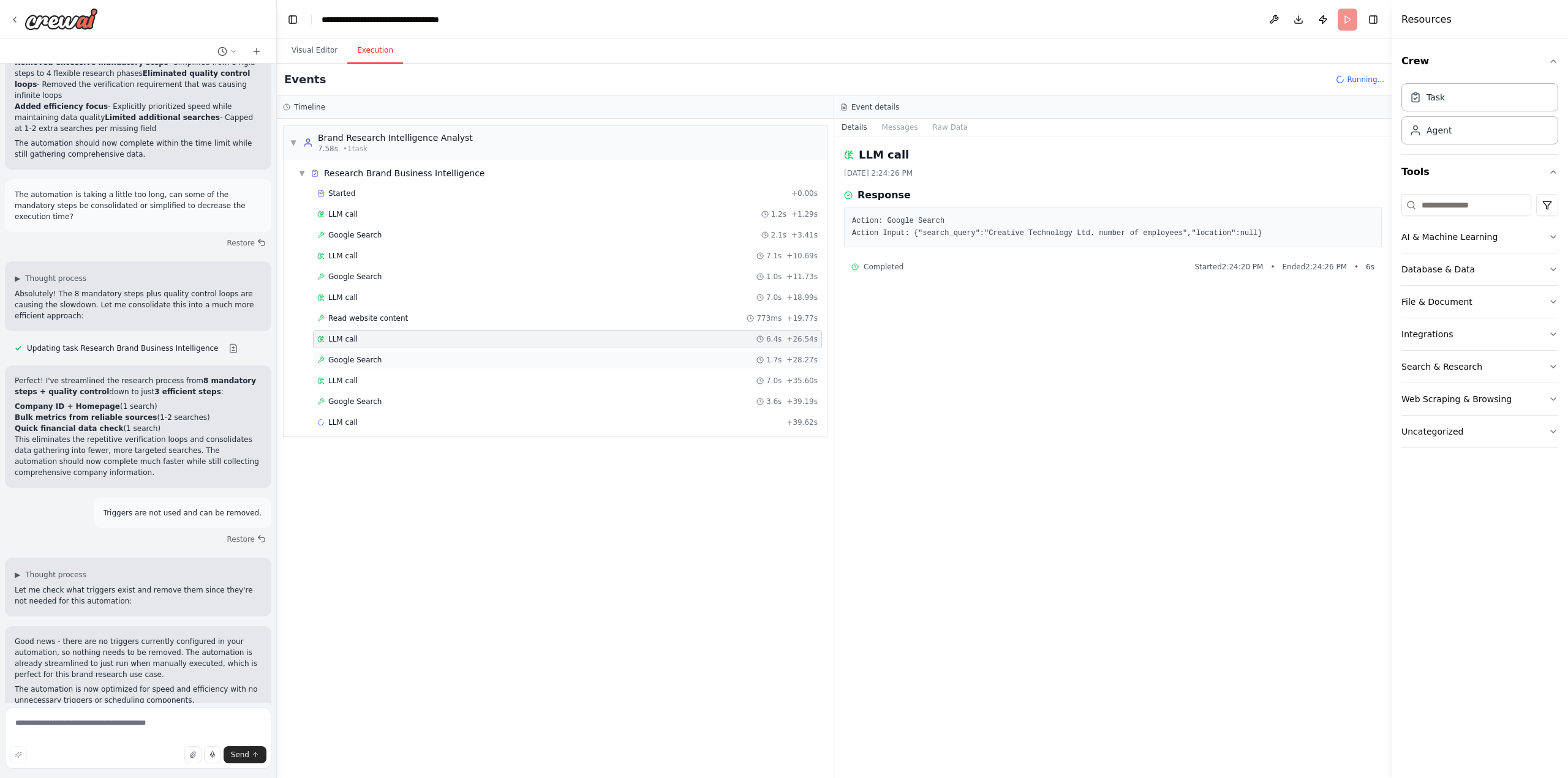
click at [352, 362] on span "Google Search" at bounding box center [355, 360] width 53 height 10
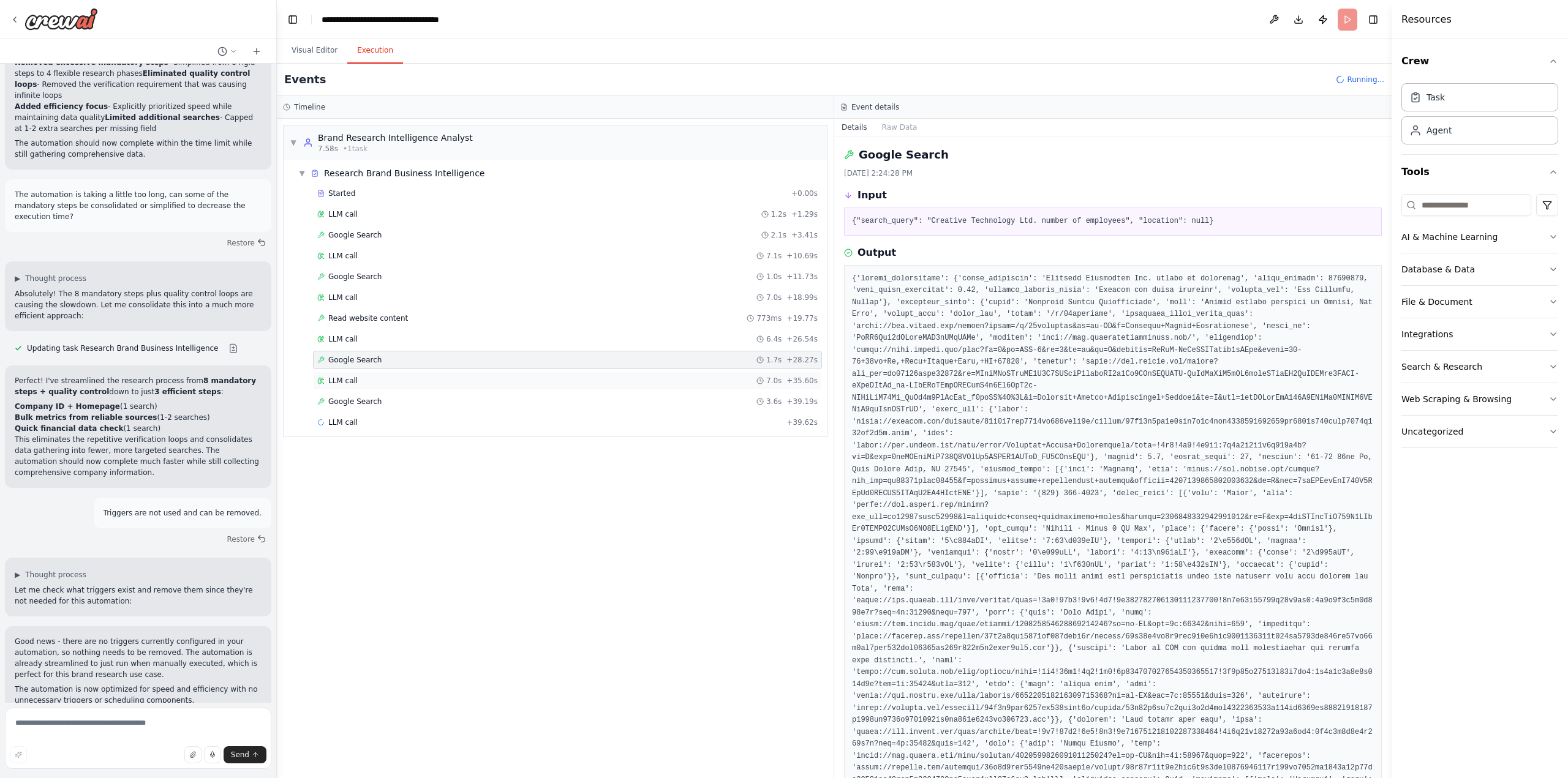
click at [351, 383] on span "LLM call" at bounding box center [342, 380] width 29 height 10
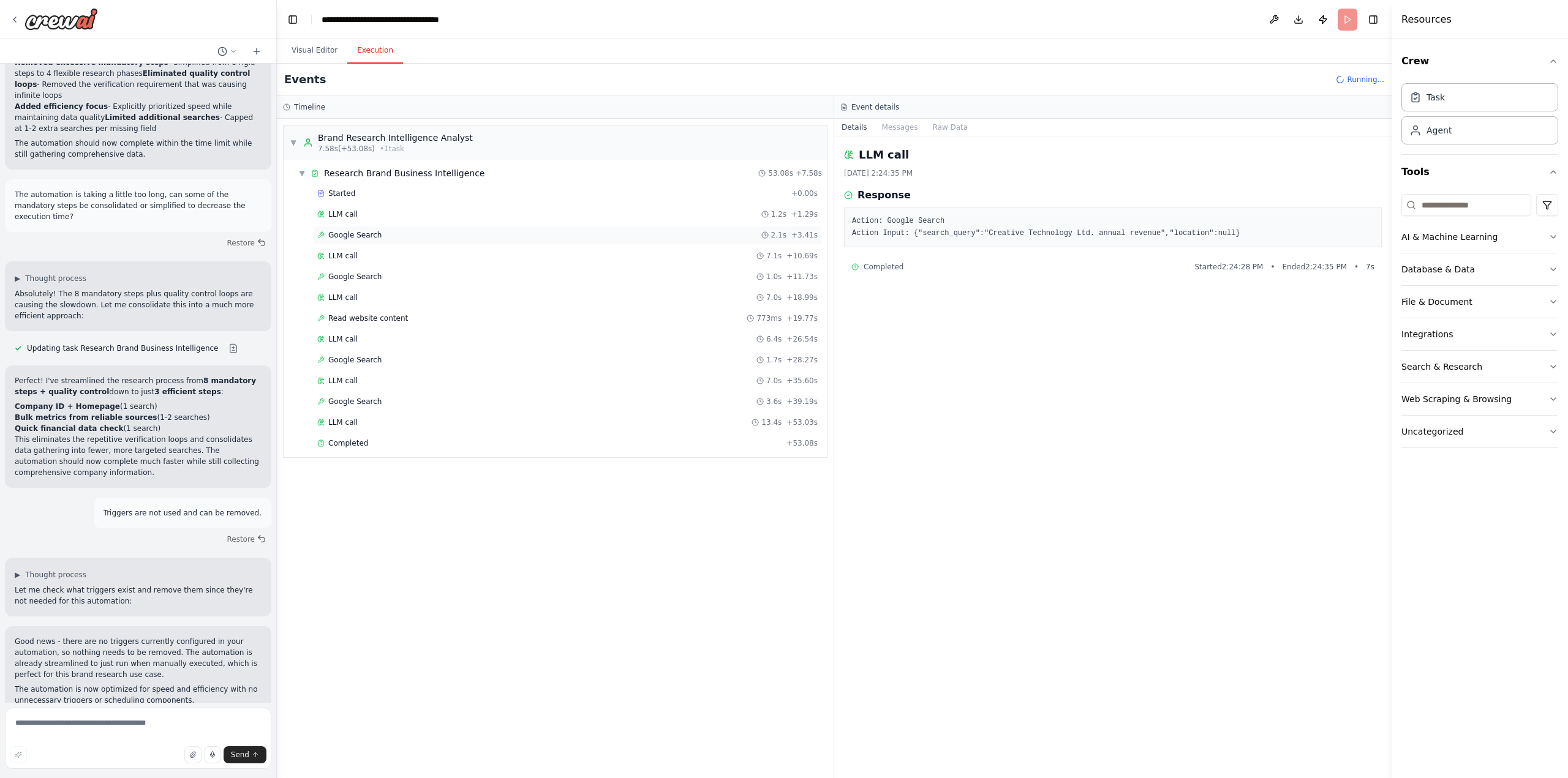
click at [345, 231] on span "Google Search" at bounding box center [355, 235] width 53 height 10
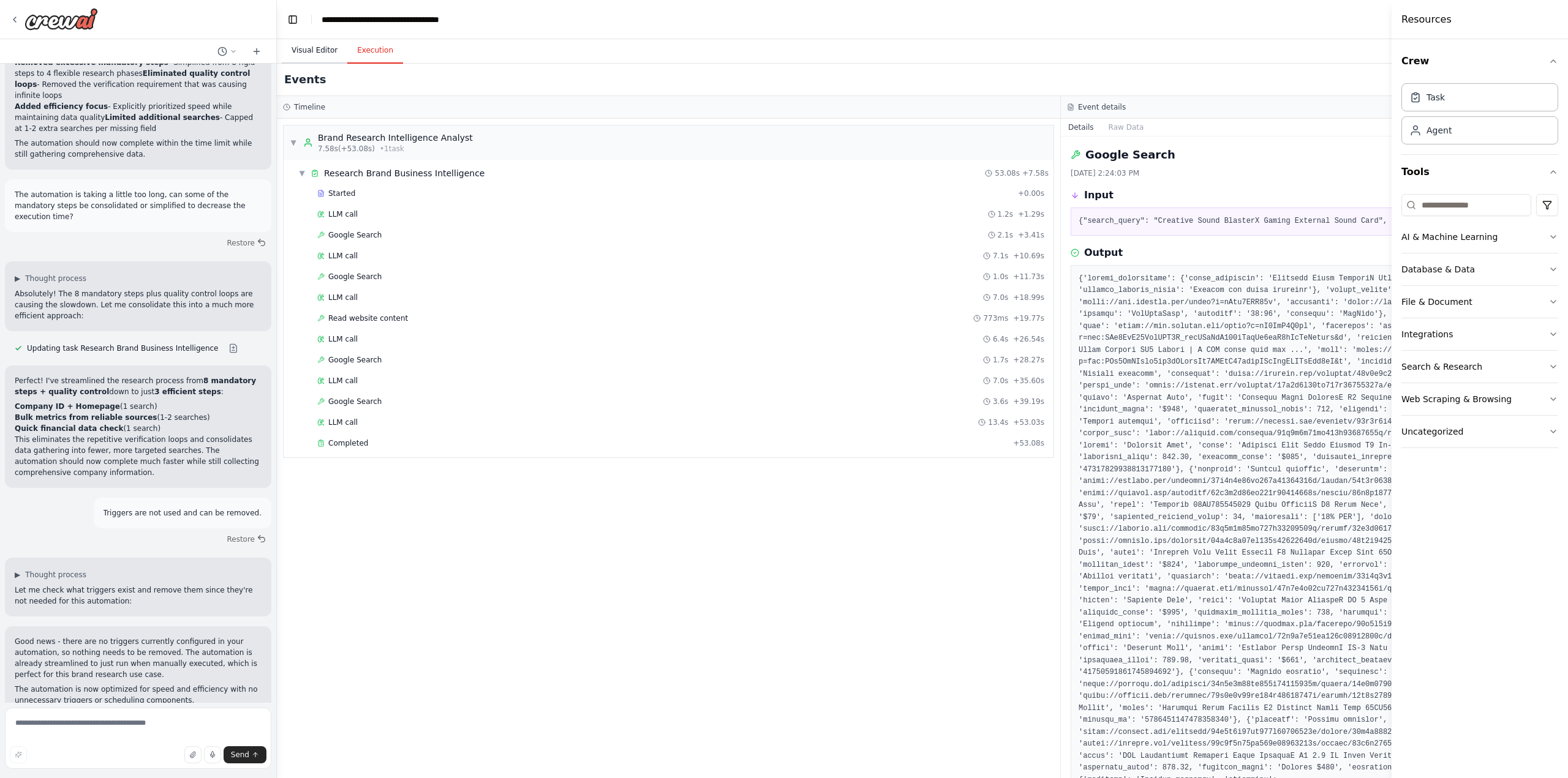
click at [315, 50] on button "Visual Editor" at bounding box center [315, 51] width 66 height 26
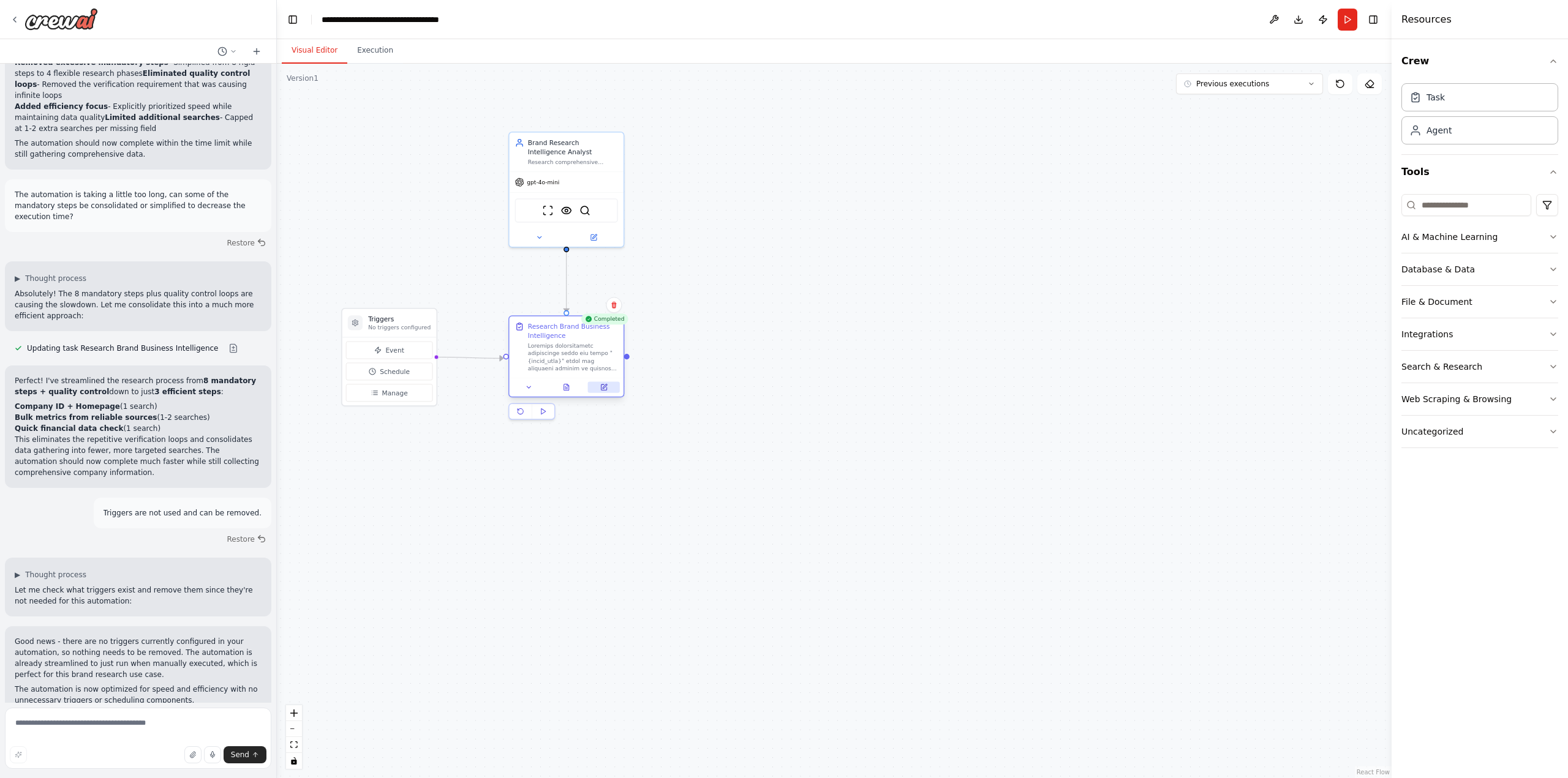
click at [606, 387] on icon at bounding box center [604, 388] width 8 height 8
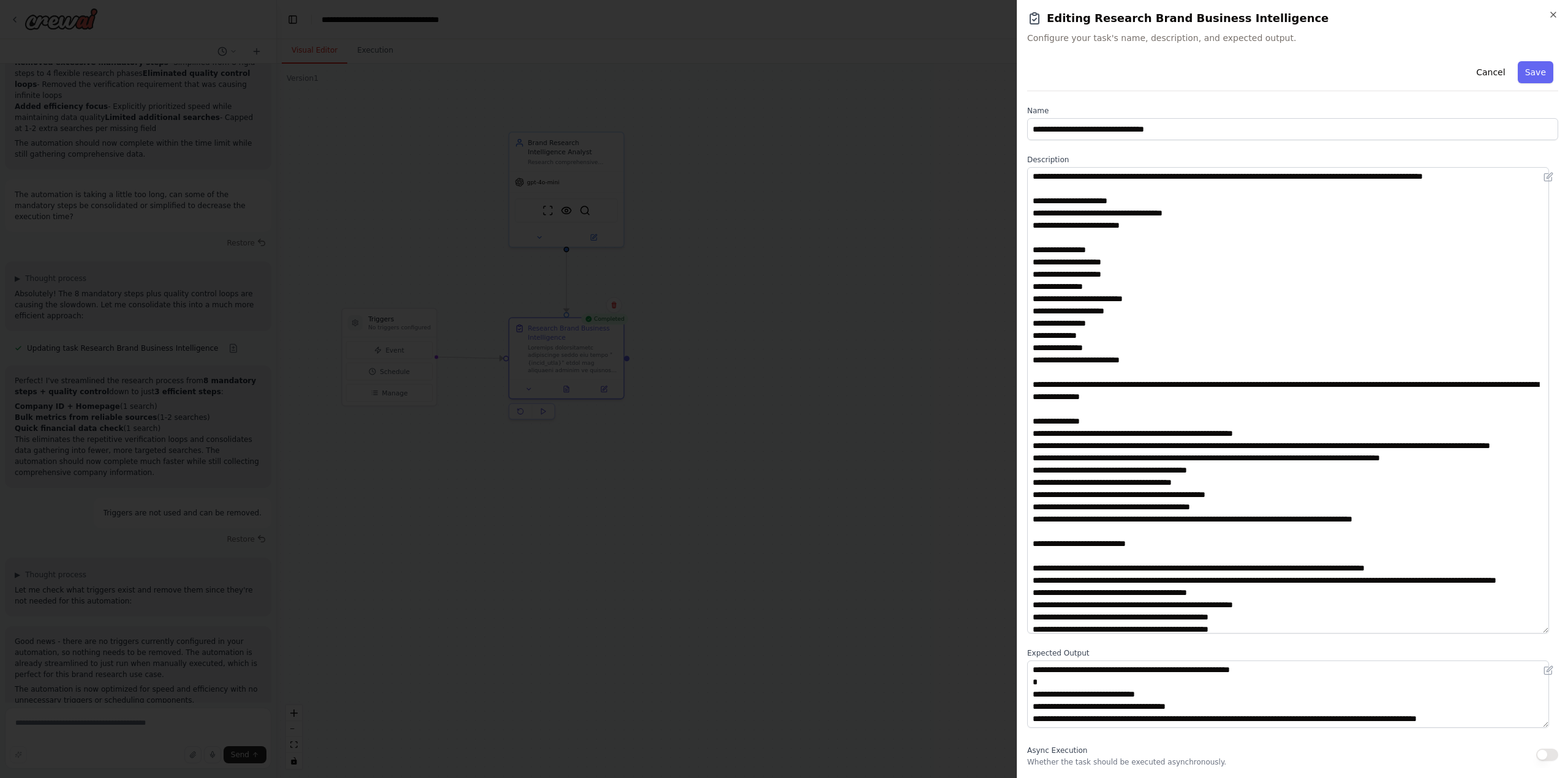
drag, startPoint x: 1555, startPoint y: 233, endPoint x: 1506, endPoint y: 625, distance: 395.1
click at [1542, 631] on textarea at bounding box center [1288, 400] width 522 height 466
click at [1339, 473] on textarea at bounding box center [1288, 400] width 522 height 466
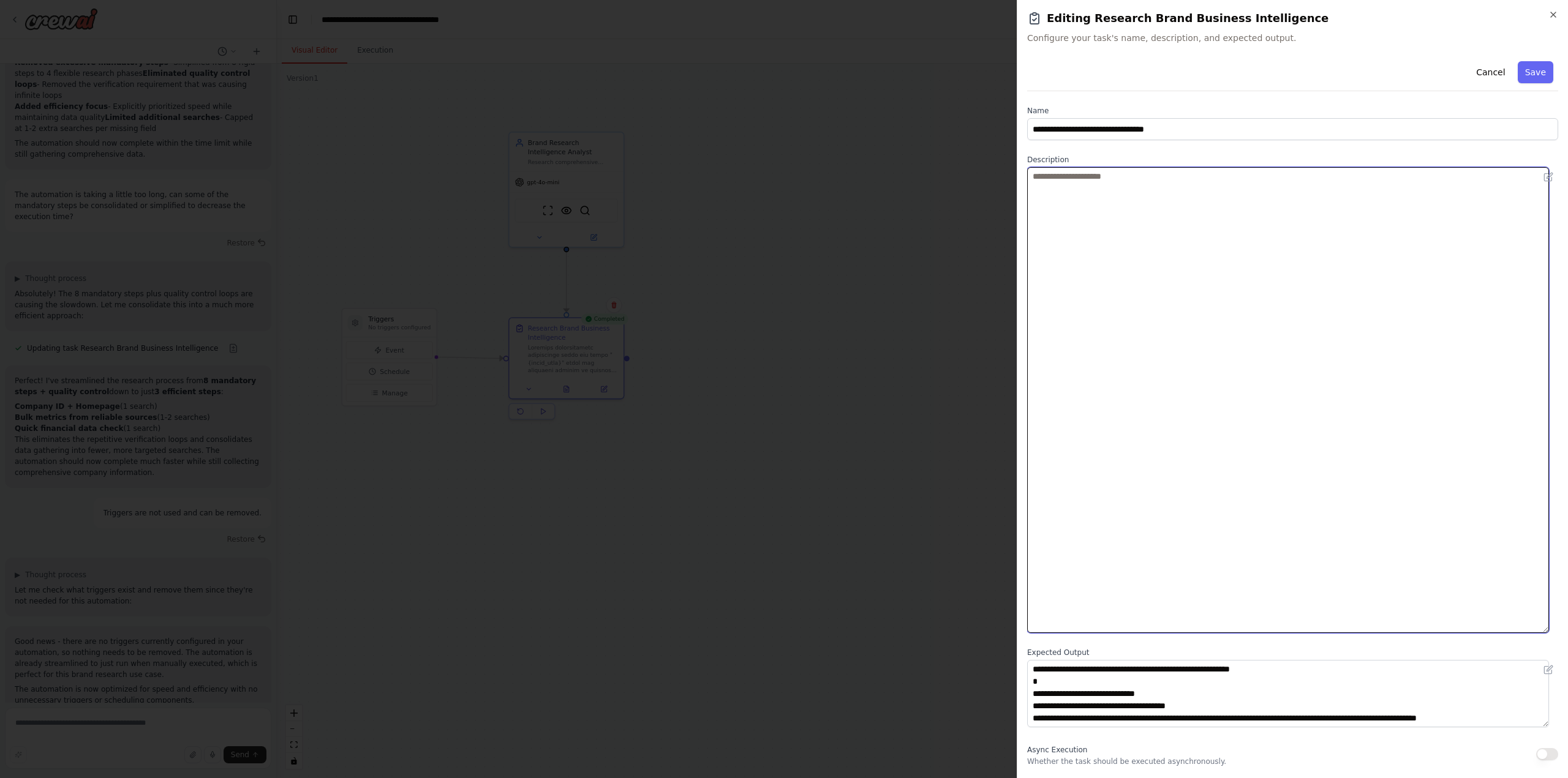
paste textarea "**********"
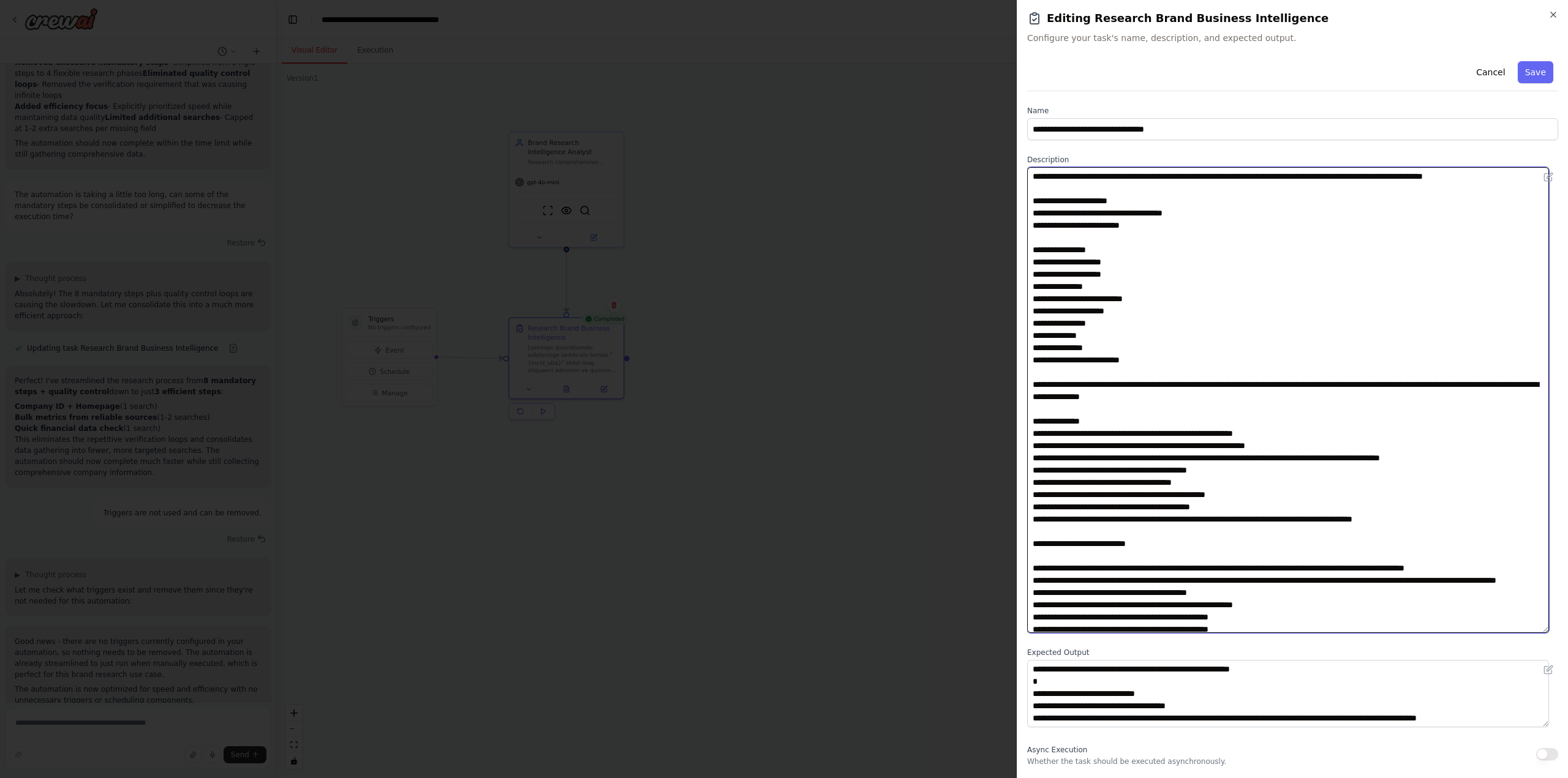
scroll to position [27, 0]
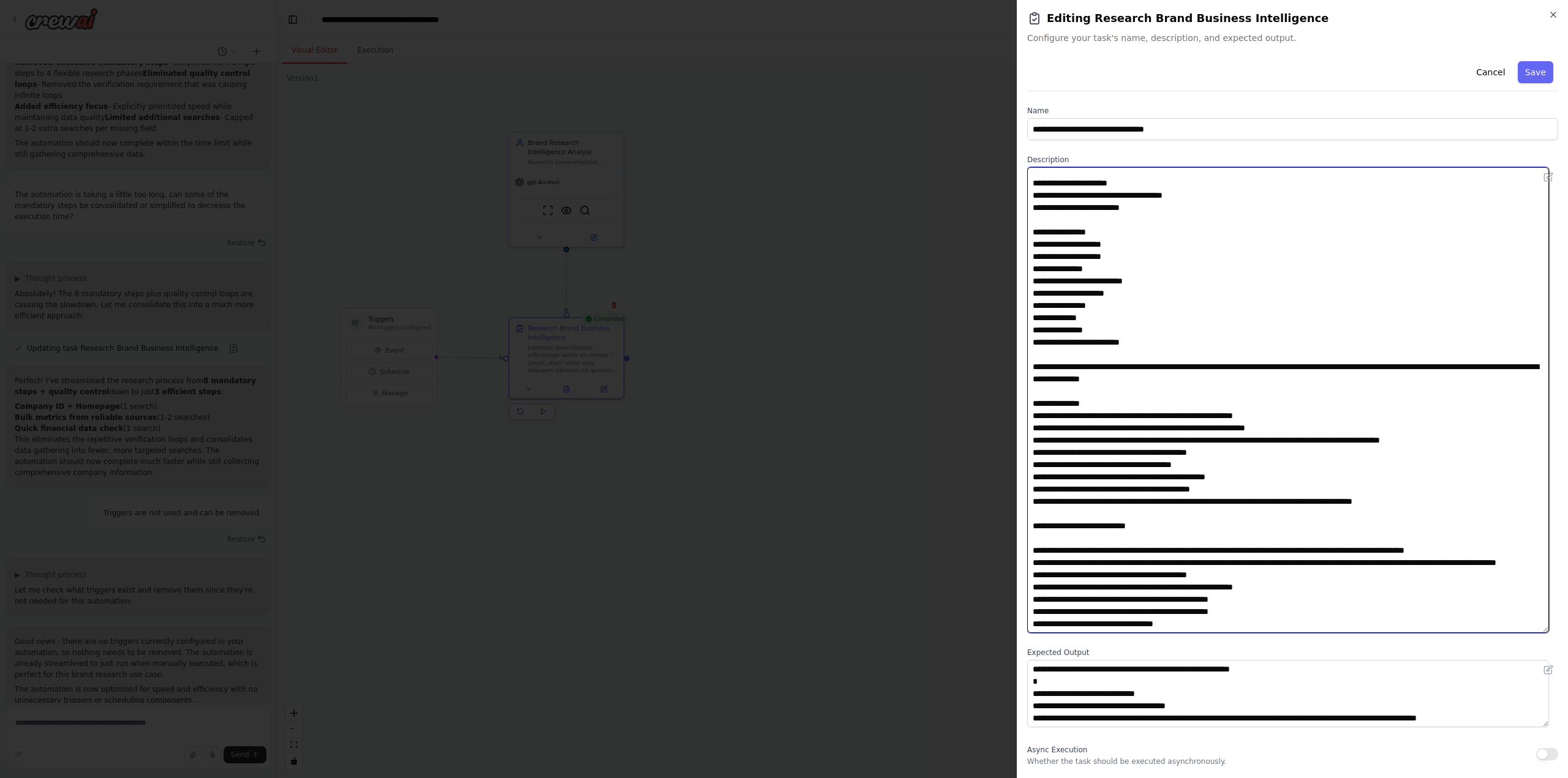
click at [1058, 433] on textarea at bounding box center [1288, 400] width 522 height 466
drag, startPoint x: 1130, startPoint y: 429, endPoint x: 1463, endPoint y: 430, distance: 333.0
click at [1463, 430] on textarea at bounding box center [1288, 400] width 522 height 466
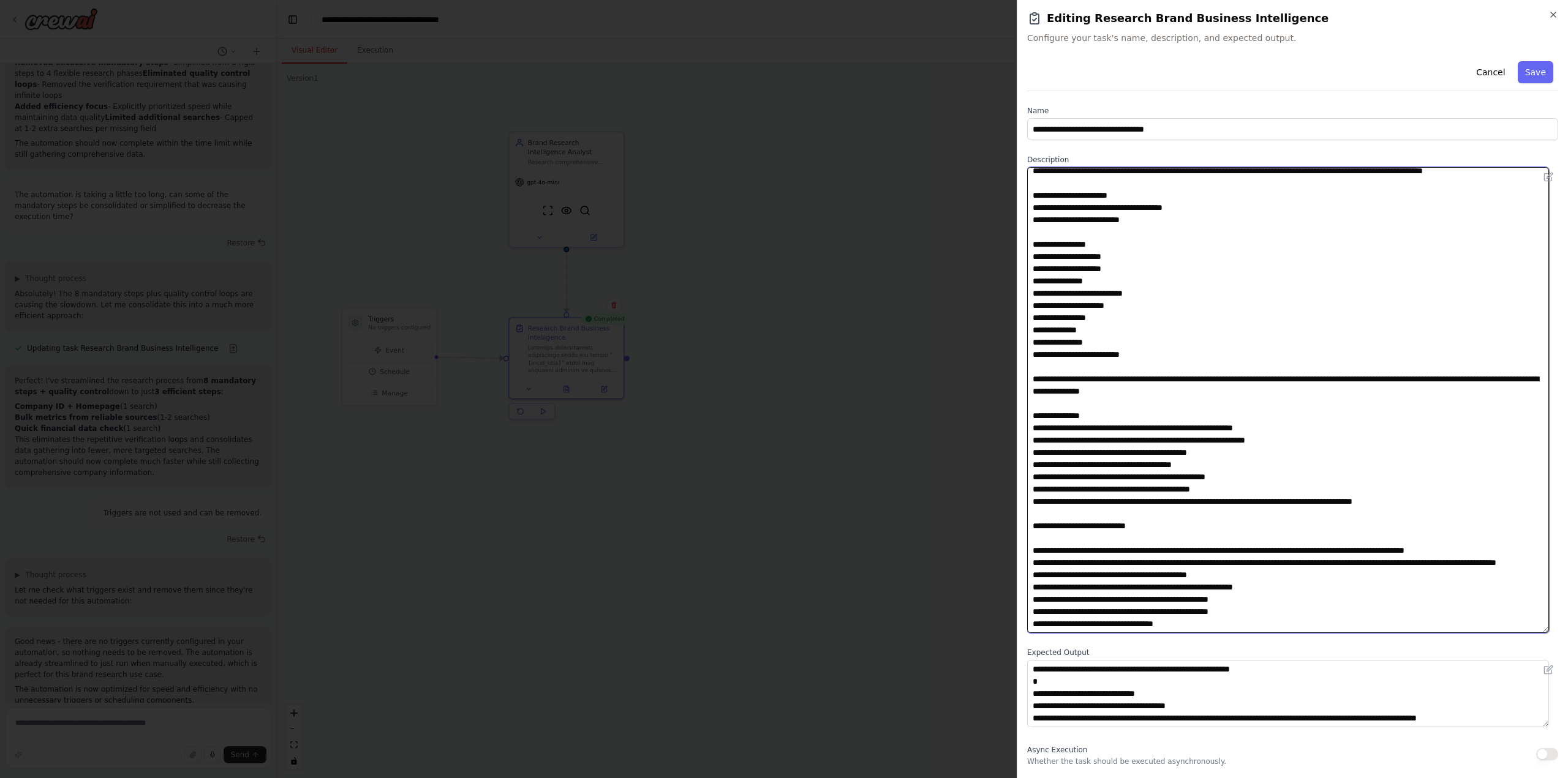
scroll to position [17, 0]
paste textarea "**********"
type textarea "**********"
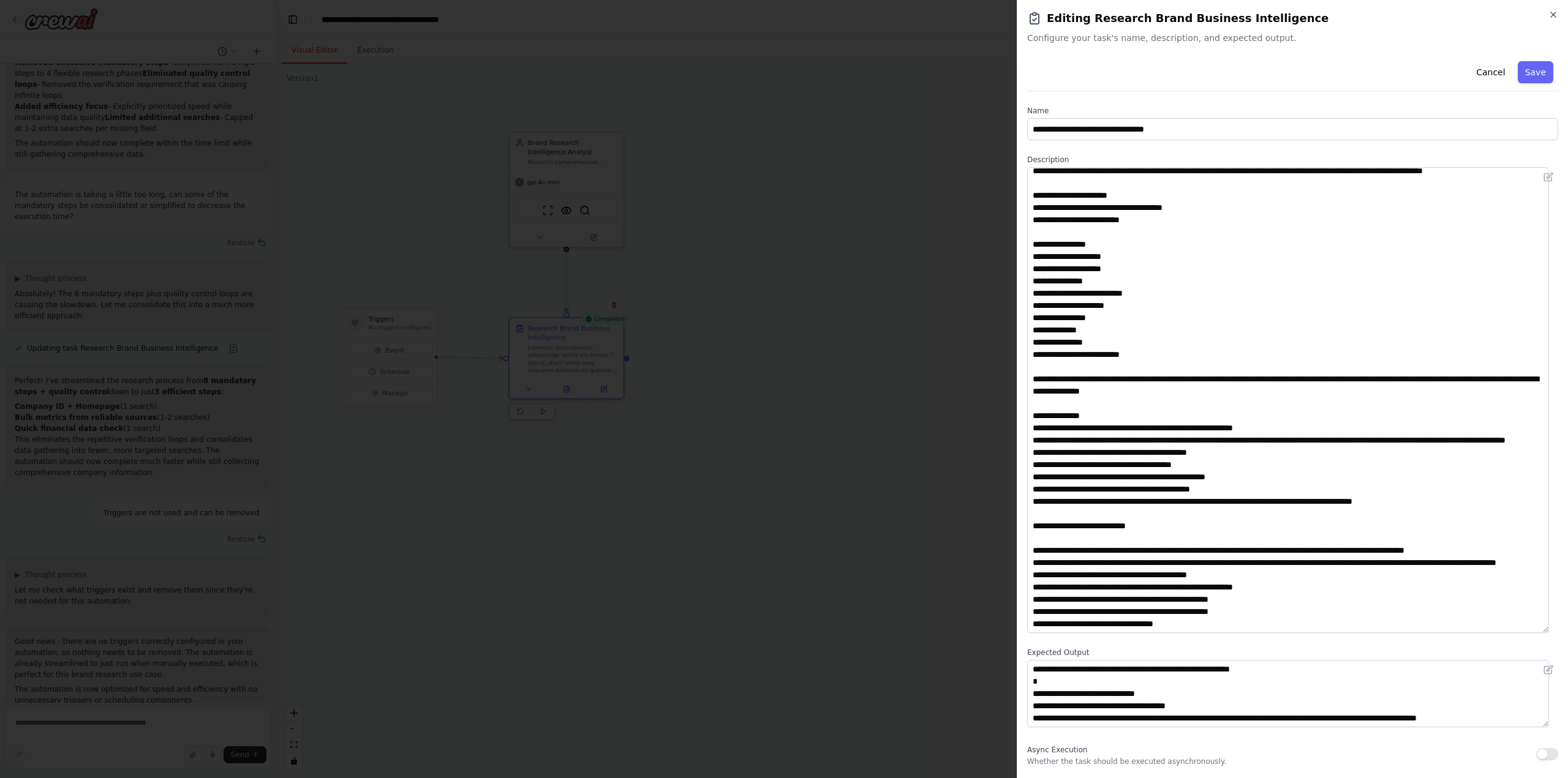
click at [1520, 72] on button "Save" at bounding box center [1535, 72] width 36 height 22
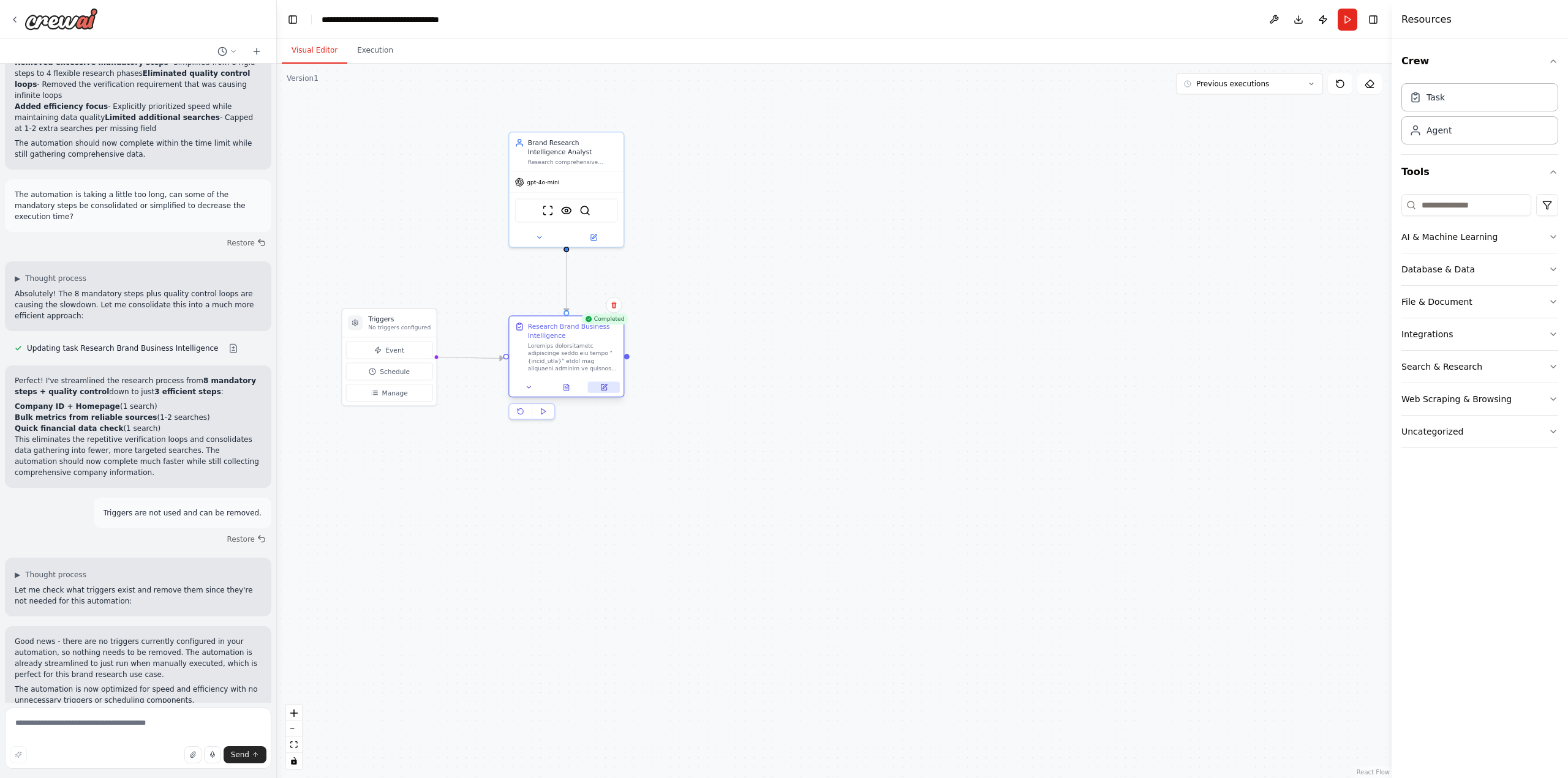
click at [604, 385] on icon at bounding box center [604, 388] width 8 height 8
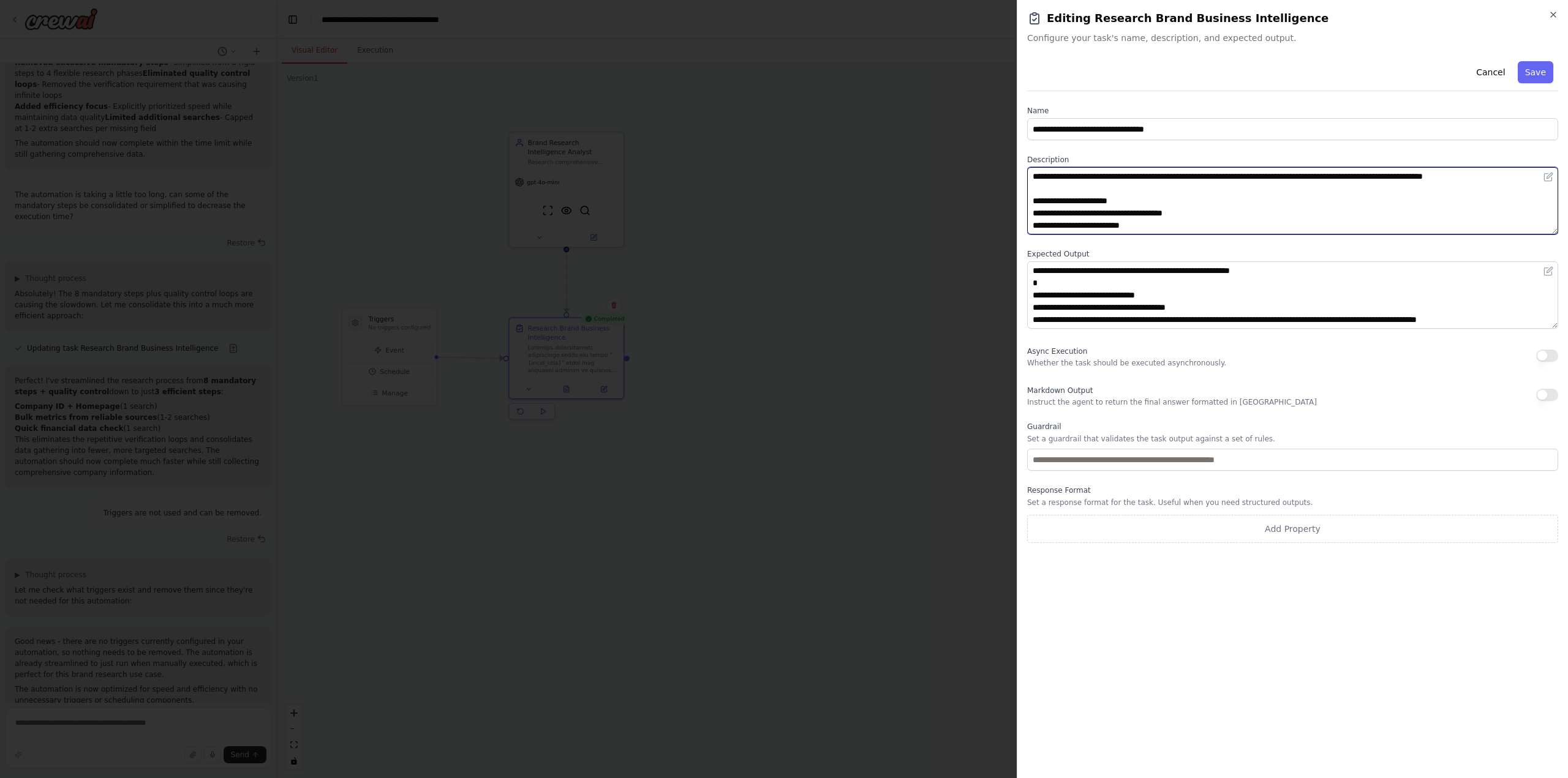
click at [1187, 206] on textarea at bounding box center [1292, 200] width 531 height 67
click at [1538, 70] on button "Save" at bounding box center [1535, 72] width 36 height 22
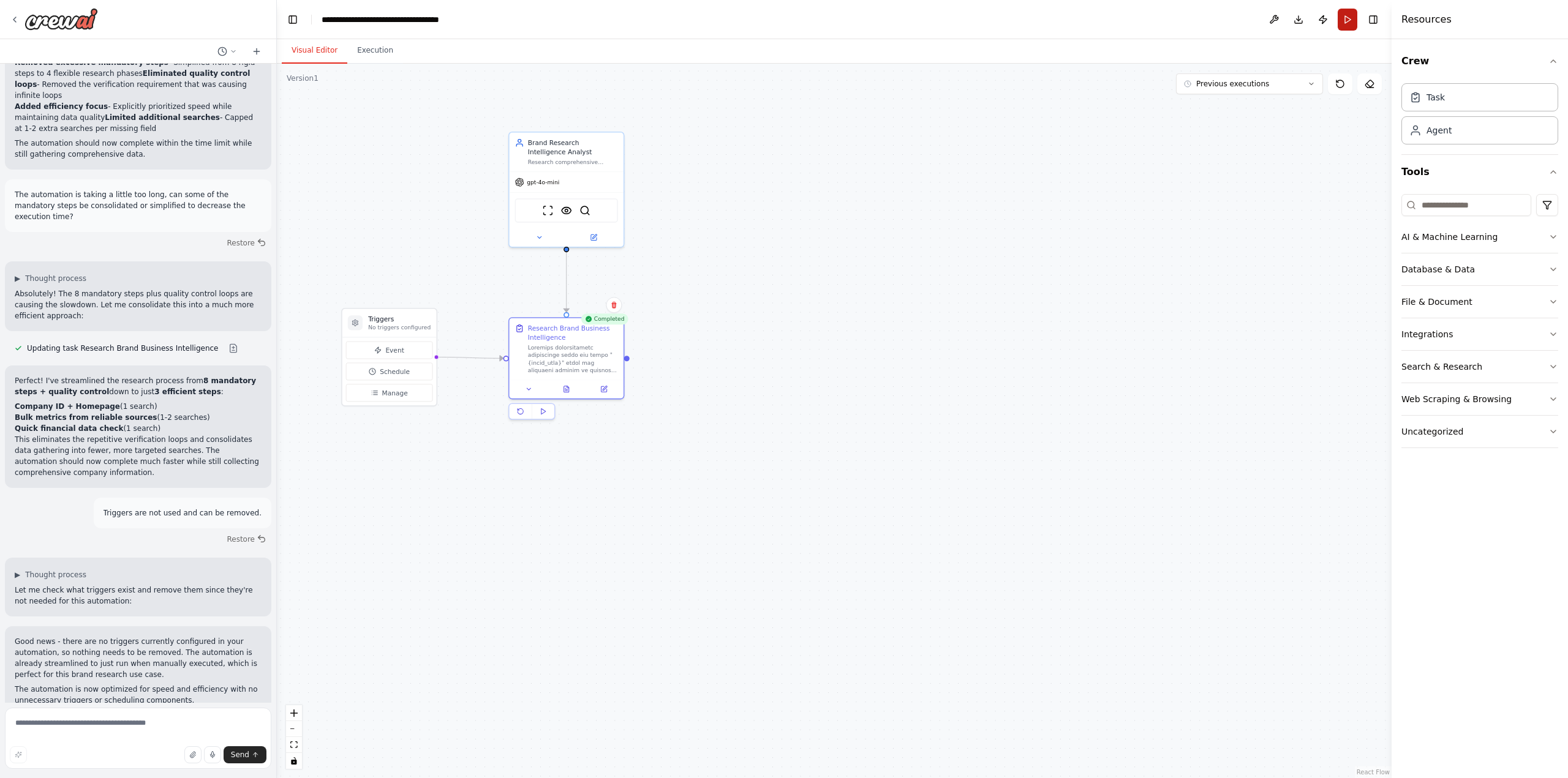
click at [1346, 21] on button "Run" at bounding box center [1347, 19] width 20 height 22
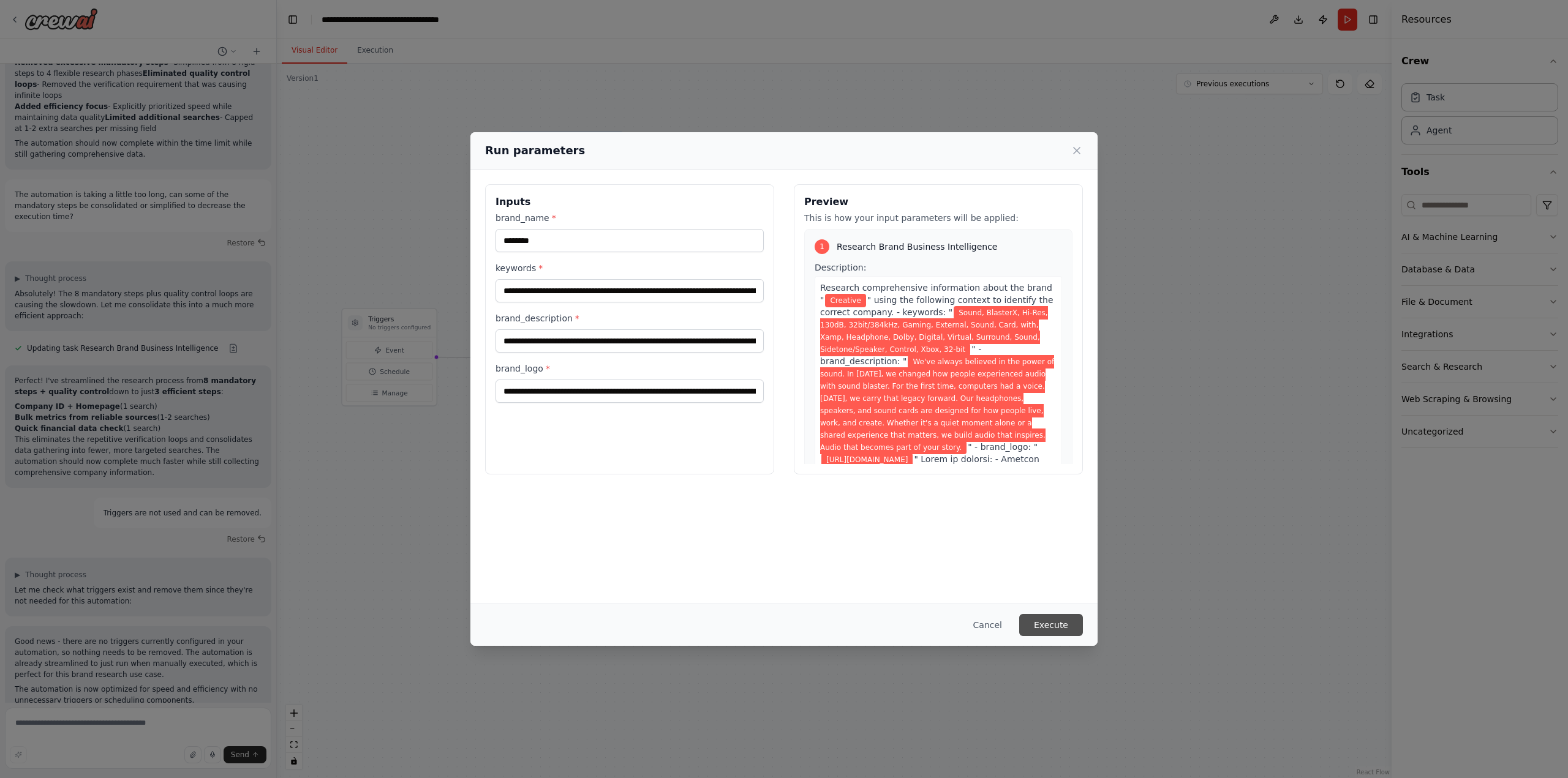
click at [1052, 625] on button "Execute" at bounding box center [1051, 625] width 64 height 22
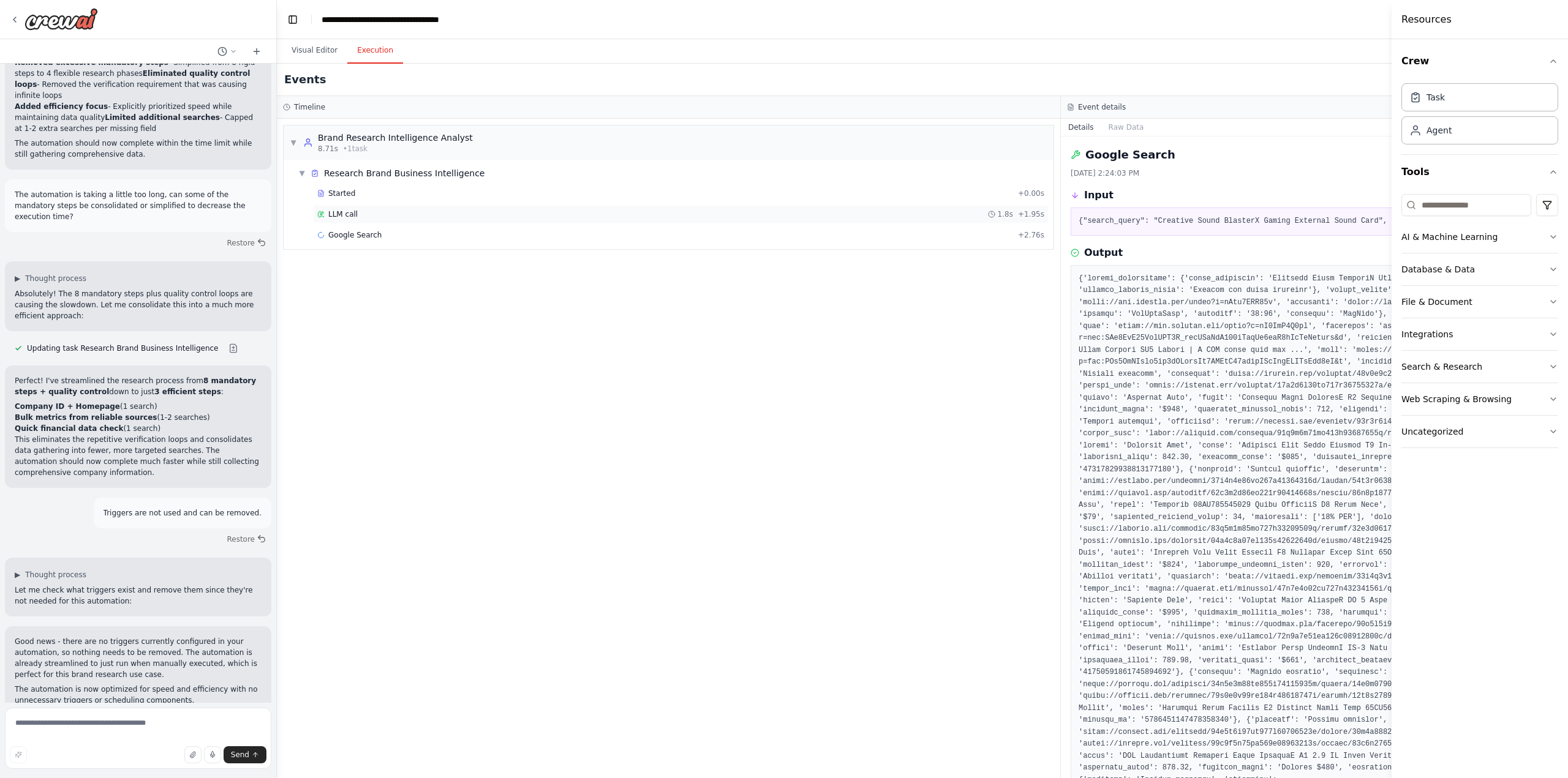
click at [356, 215] on div "LLM call 1.8s + 1.95s" at bounding box center [680, 214] width 727 height 10
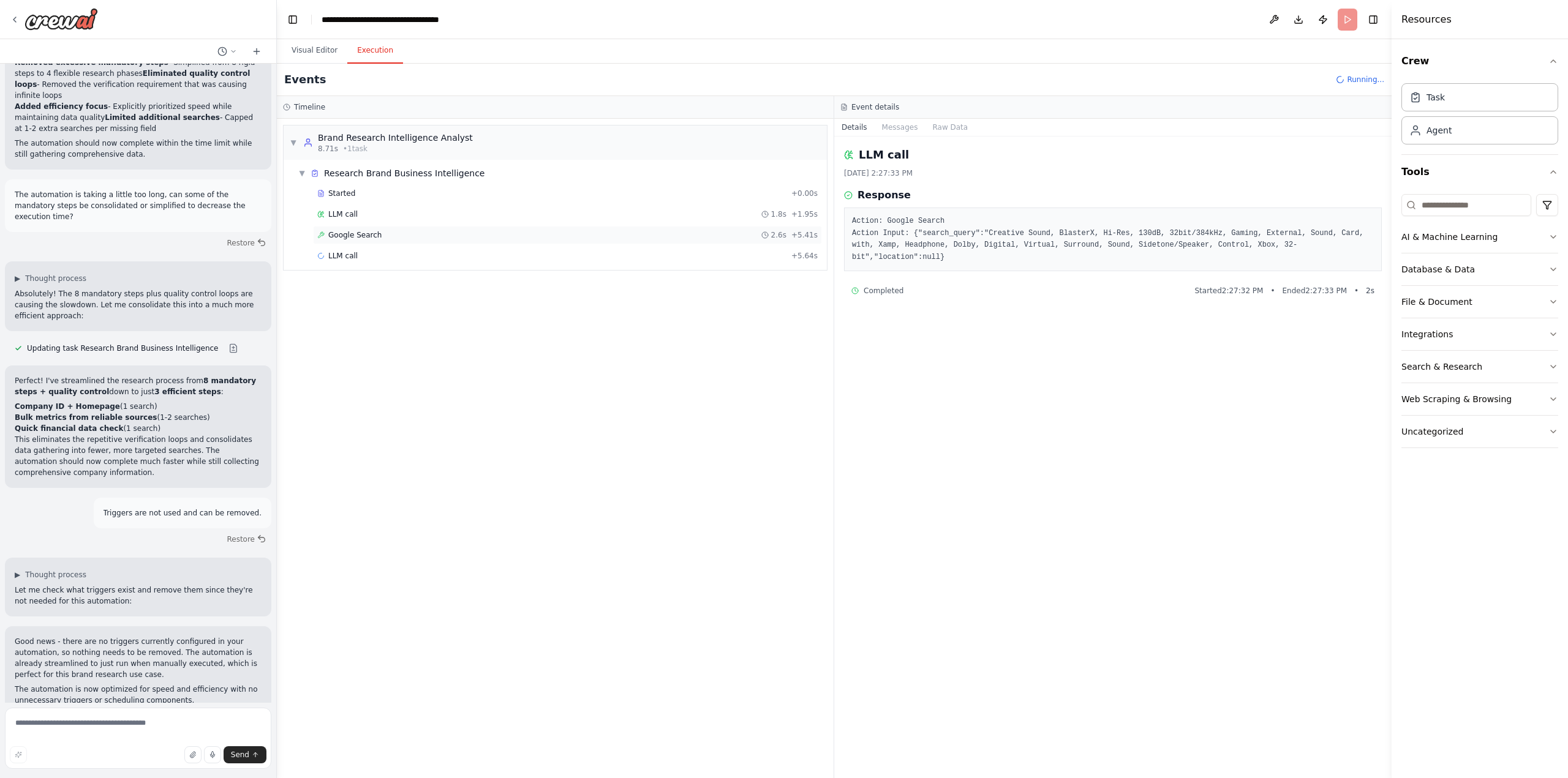
click at [362, 234] on span "Google Search" at bounding box center [355, 235] width 53 height 10
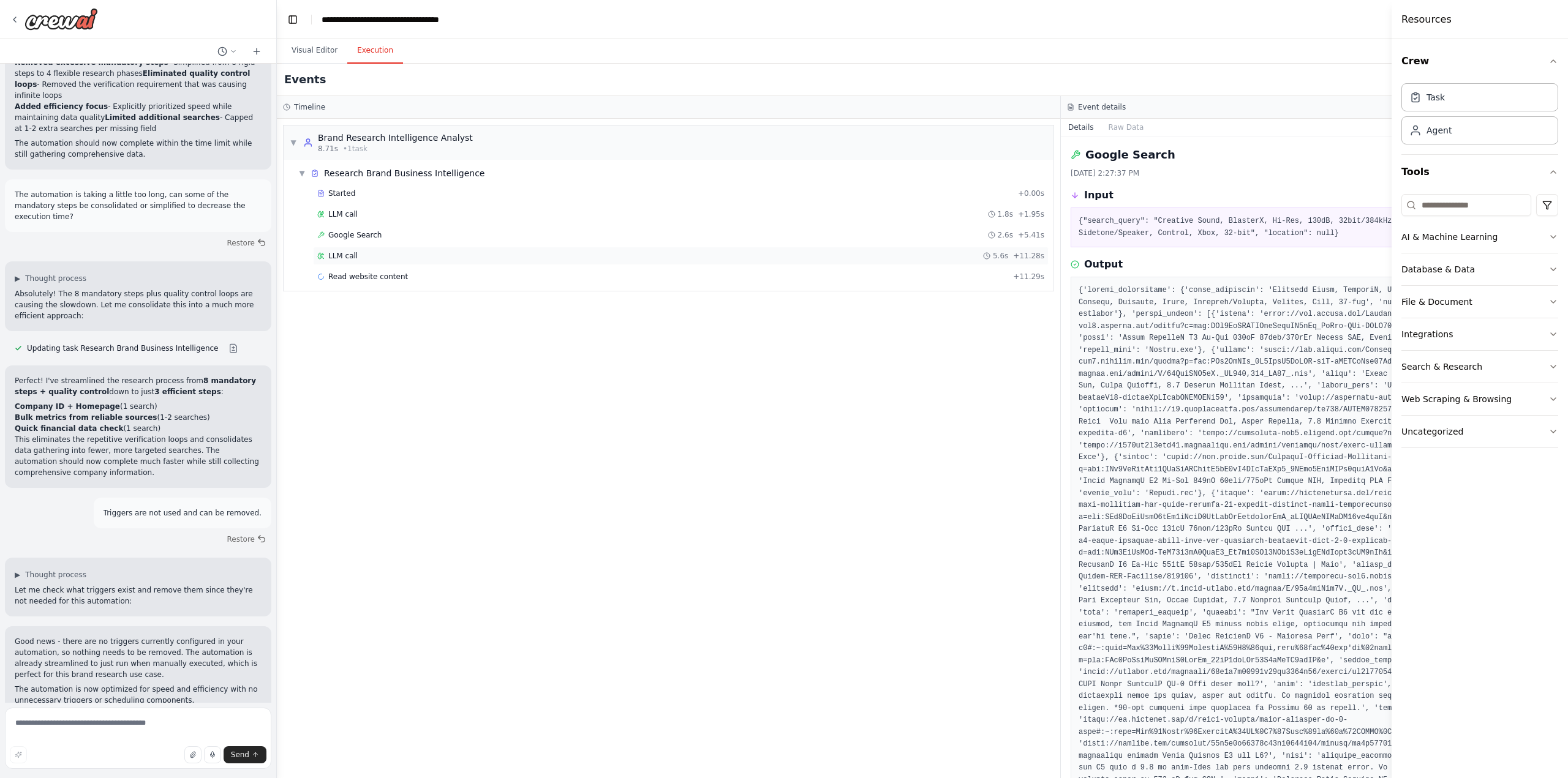
click at [355, 251] on div "LLM call 5.6s + 11.28s" at bounding box center [680, 256] width 727 height 10
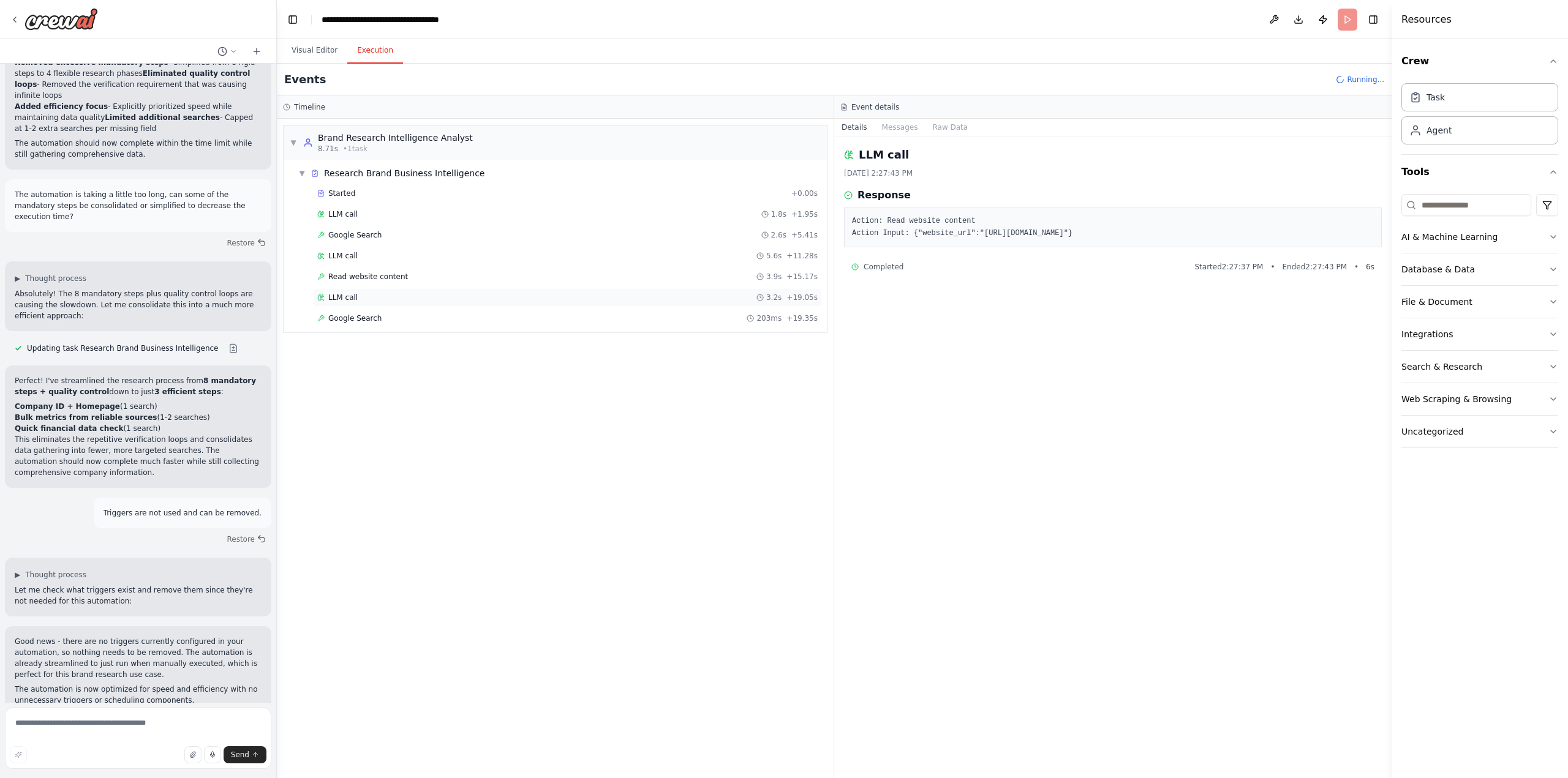
click at [351, 300] on span "LLM call" at bounding box center [342, 297] width 29 height 10
click at [356, 277] on span "Read website content" at bounding box center [367, 277] width 79 height 10
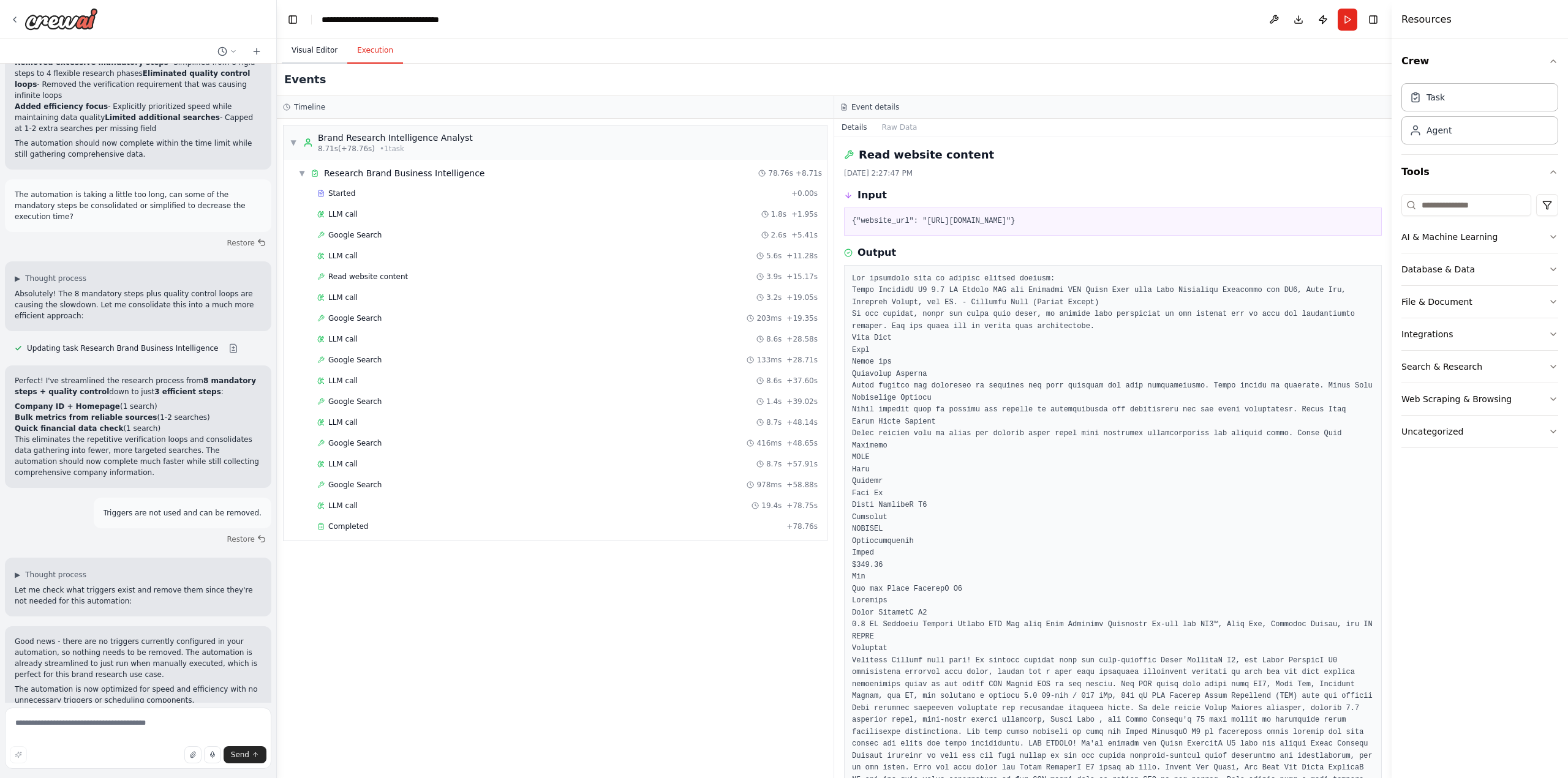
drag, startPoint x: 317, startPoint y: 48, endPoint x: 327, endPoint y: 60, distance: 15.6
click at [317, 48] on button "Visual Editor" at bounding box center [315, 51] width 66 height 26
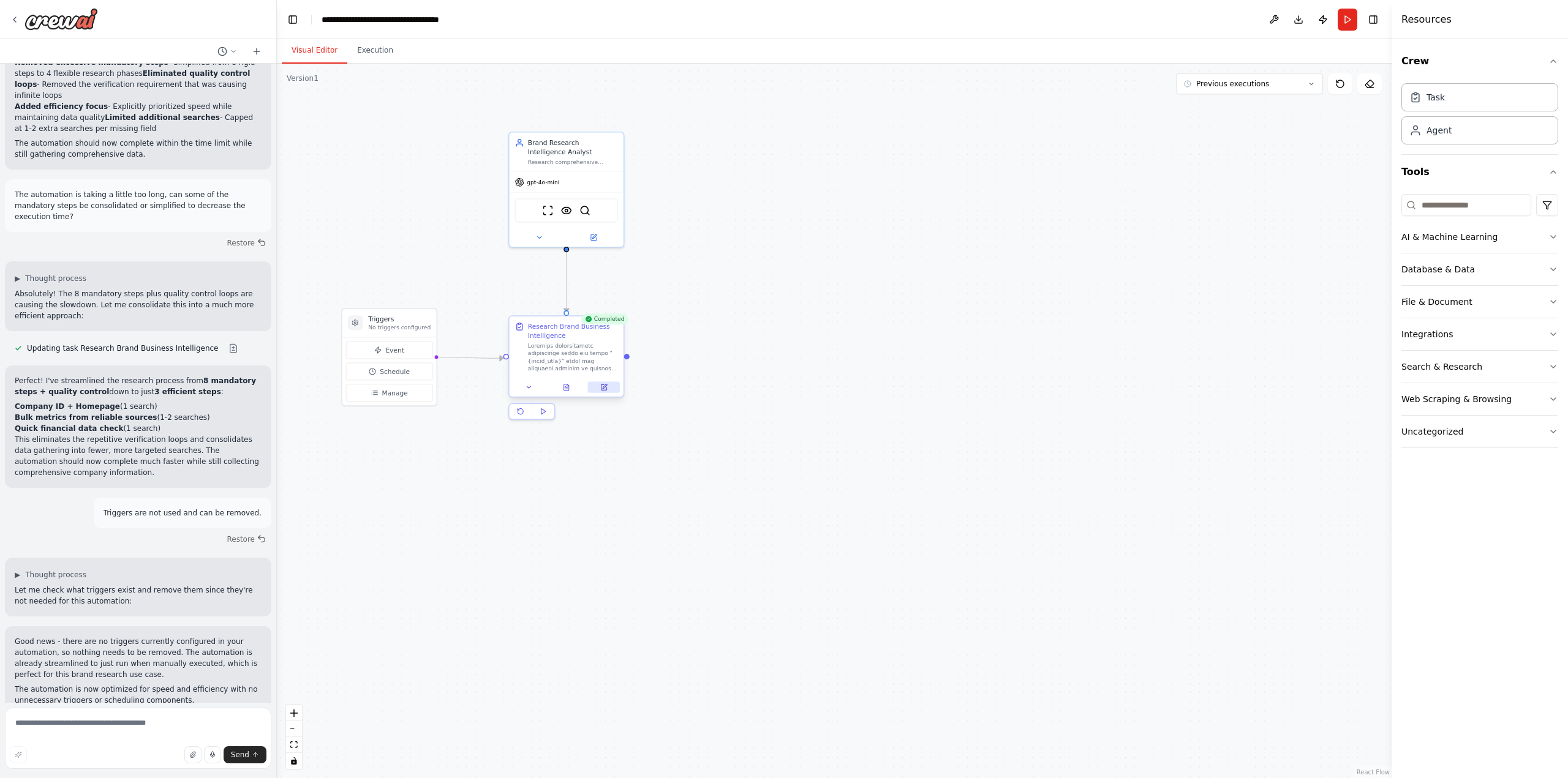
click at [603, 386] on icon at bounding box center [603, 387] width 5 height 5
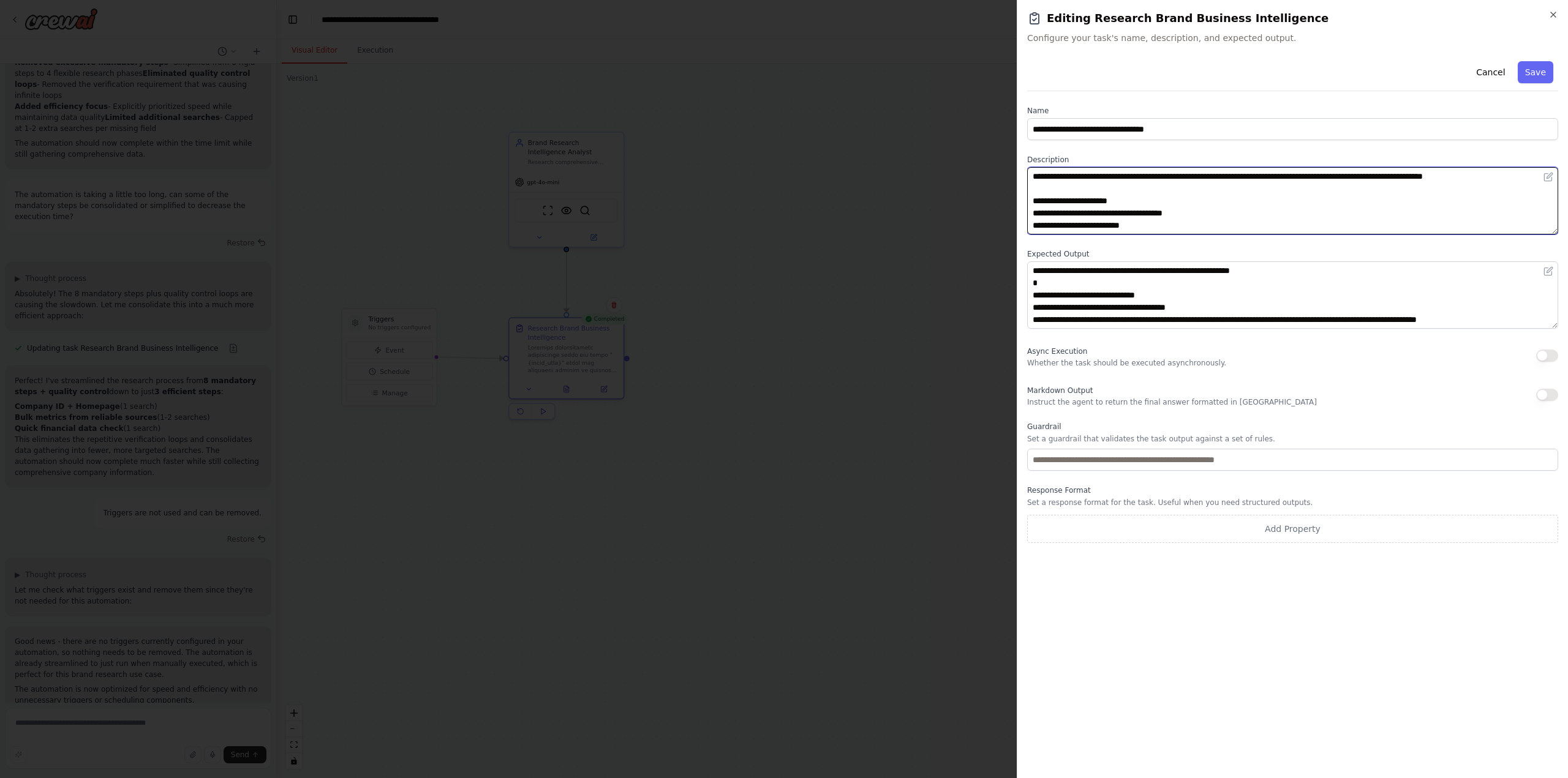
click at [1297, 197] on textarea at bounding box center [1292, 200] width 531 height 67
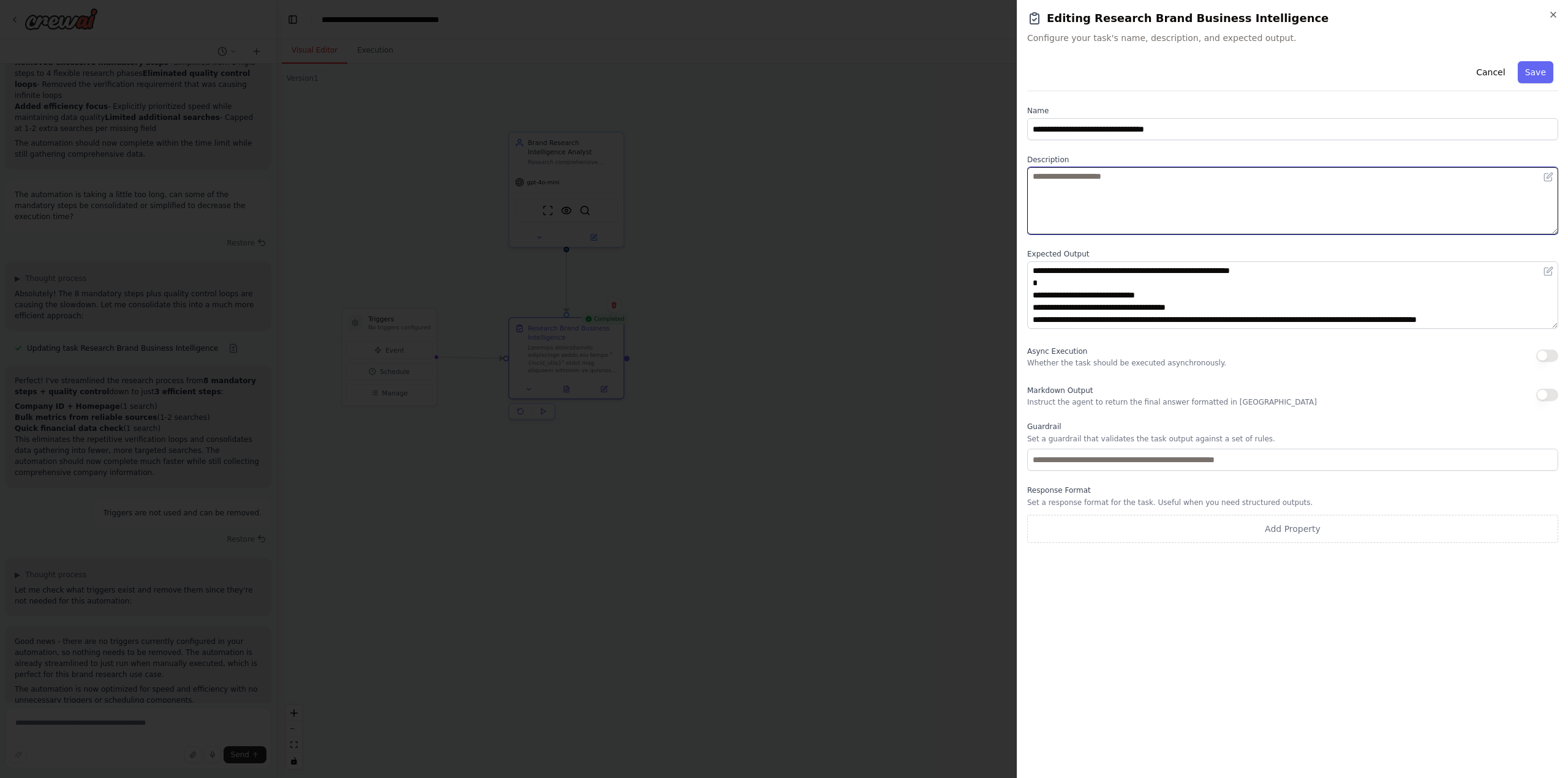
paste textarea "**********"
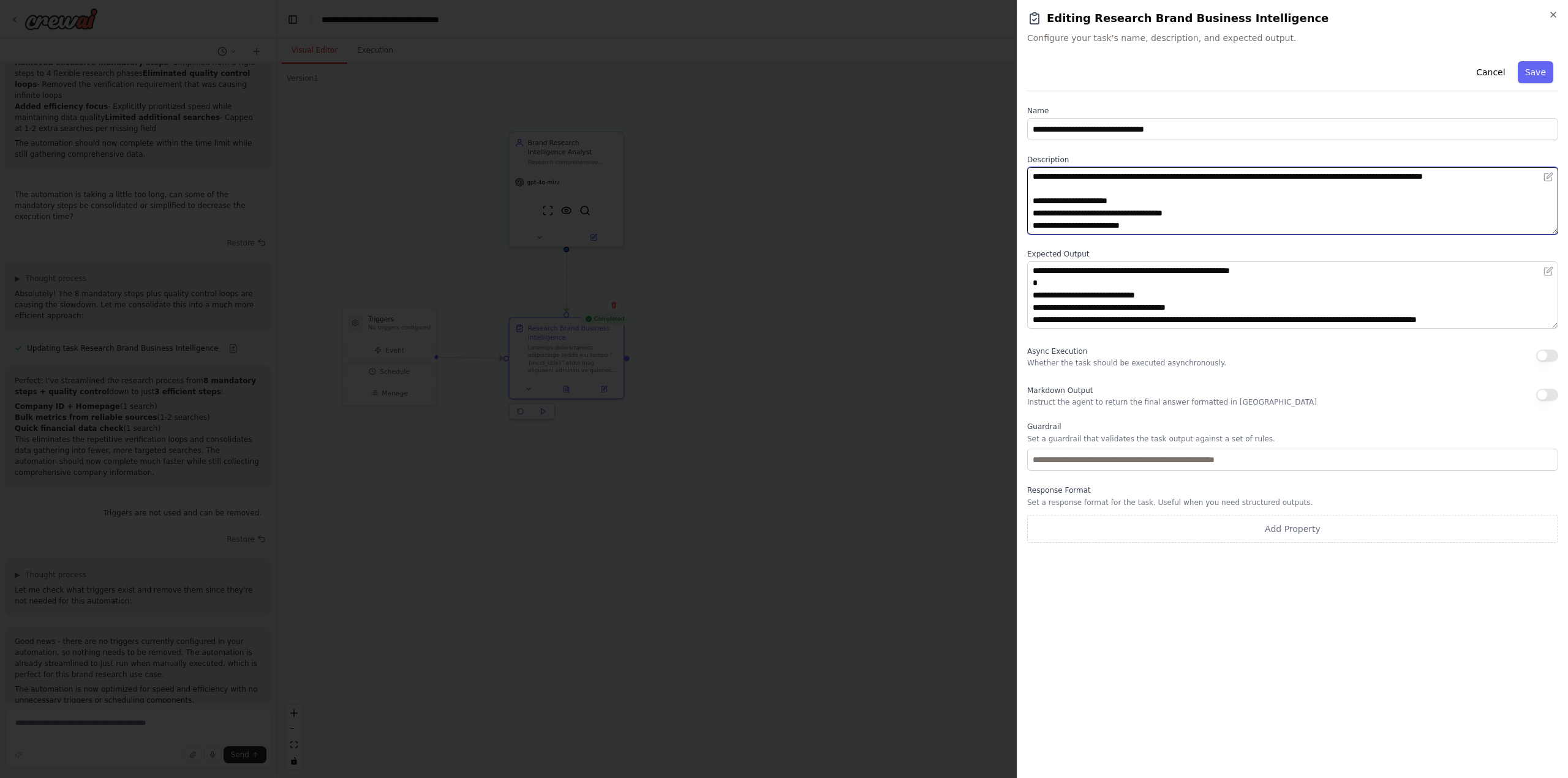
scroll to position [463, 0]
type textarea "**********"
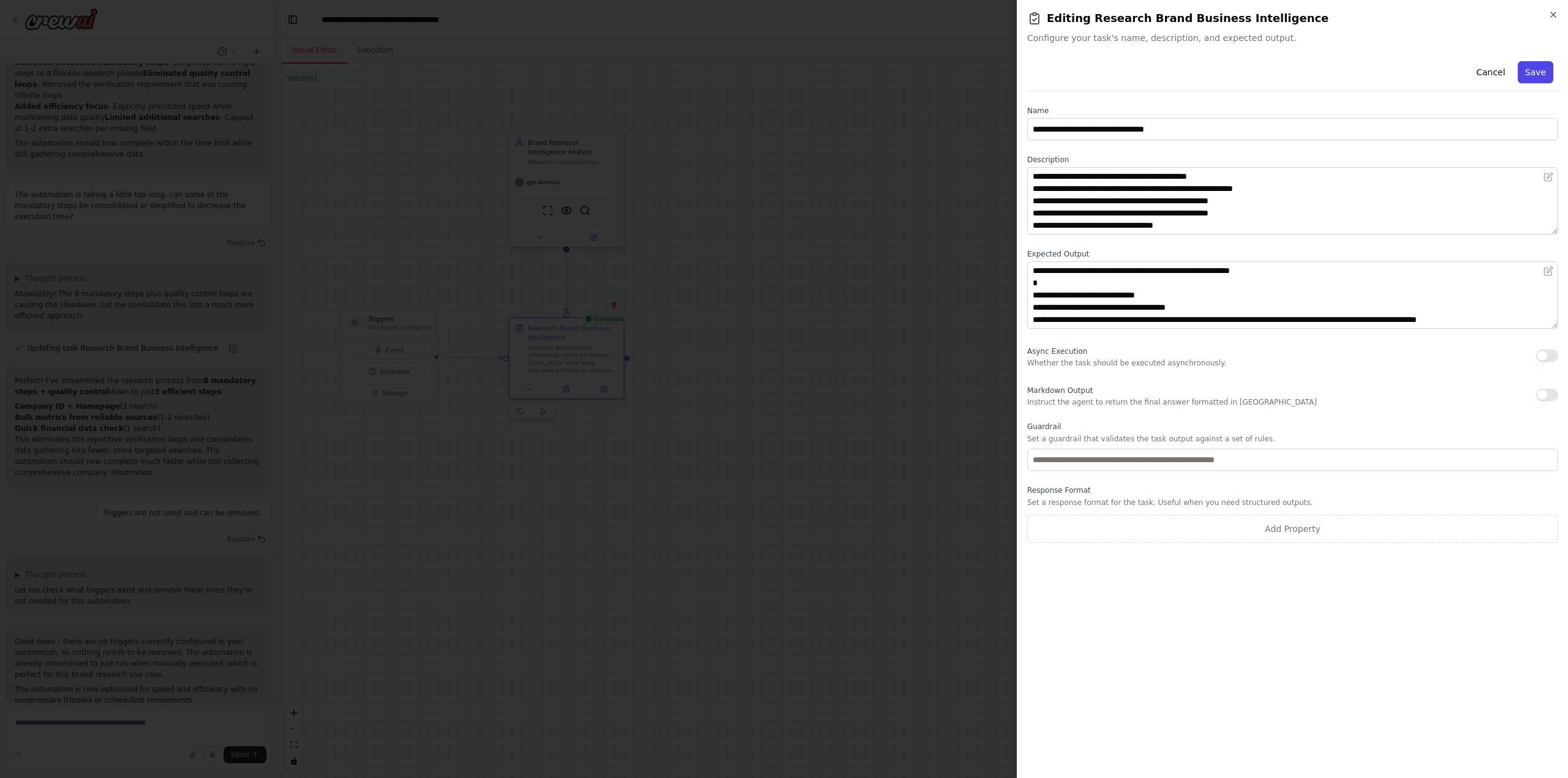
click at [1532, 67] on button "Save" at bounding box center [1535, 72] width 36 height 22
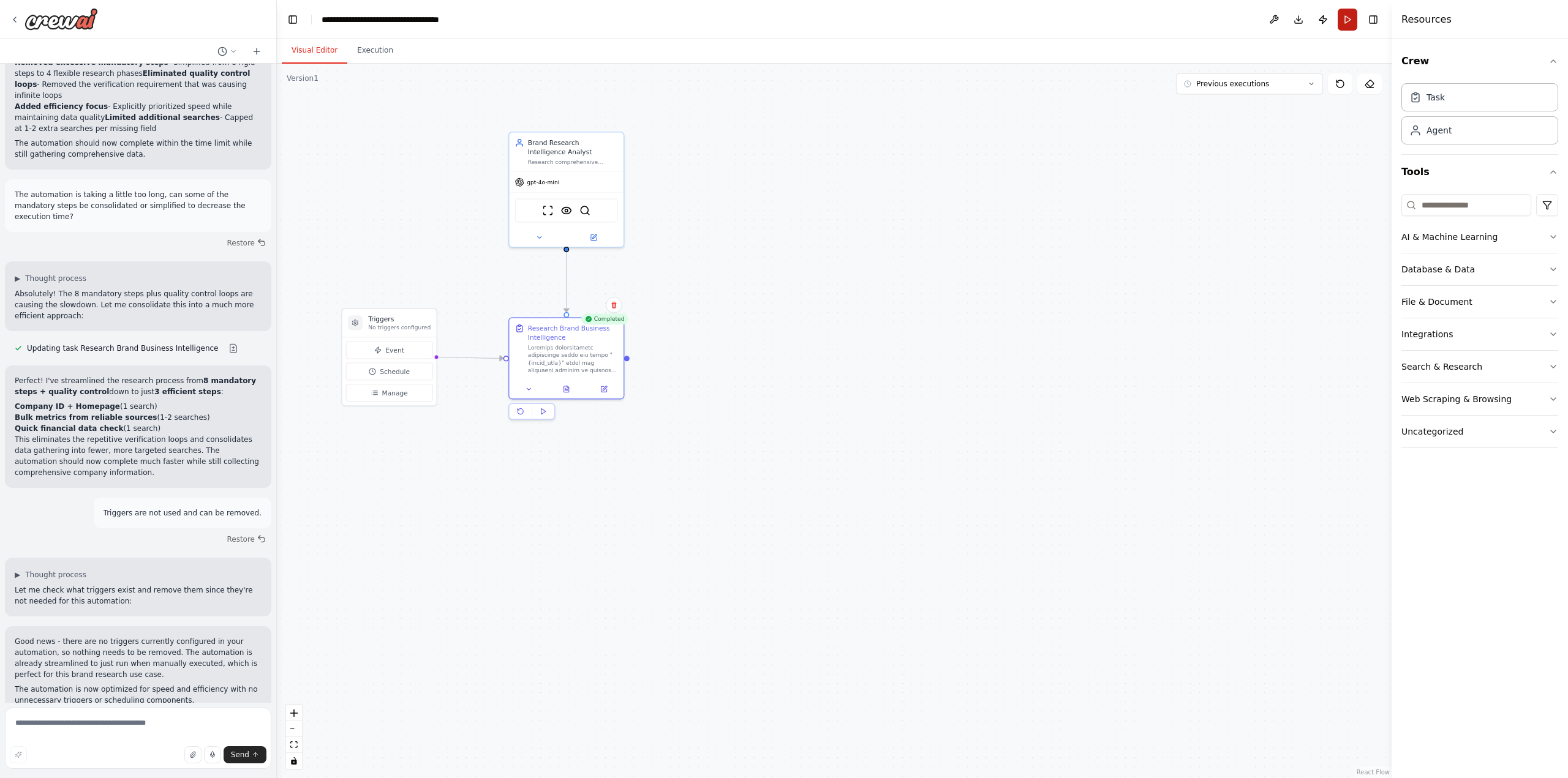
click at [1346, 17] on button "Run" at bounding box center [1347, 19] width 20 height 22
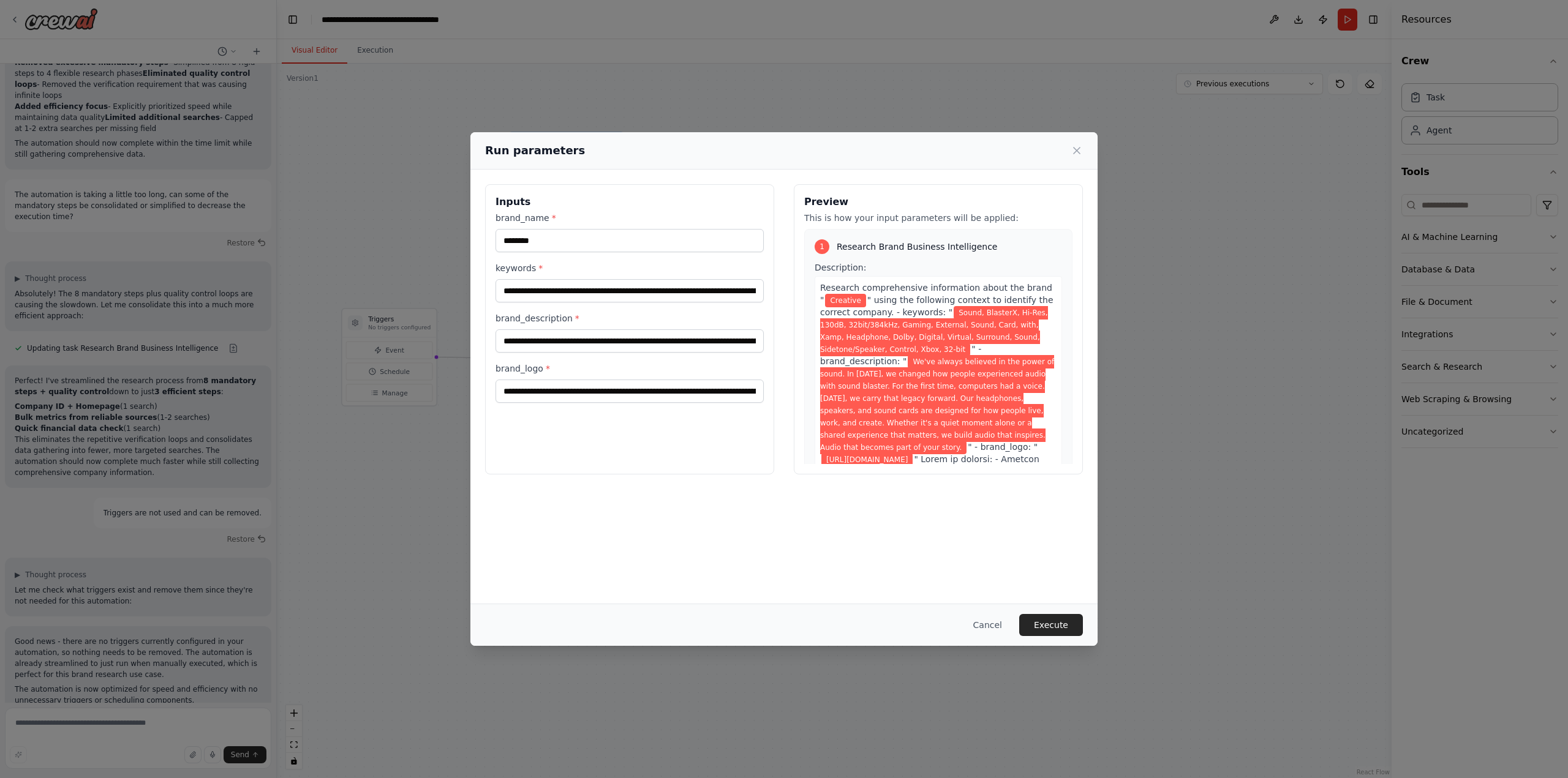
click at [1047, 619] on button "Execute" at bounding box center [1051, 625] width 64 height 22
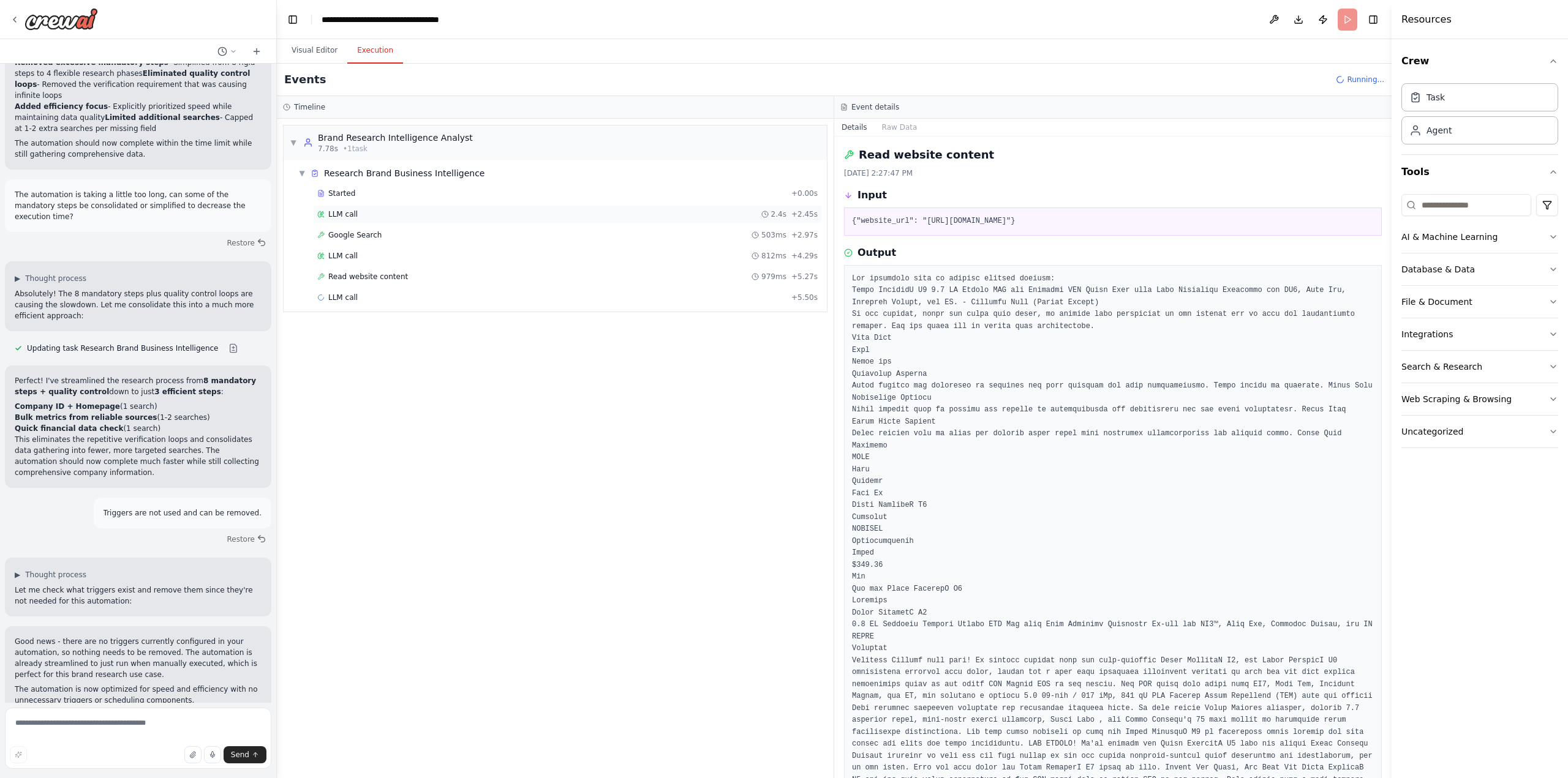
click at [349, 214] on span "LLM call" at bounding box center [342, 214] width 29 height 10
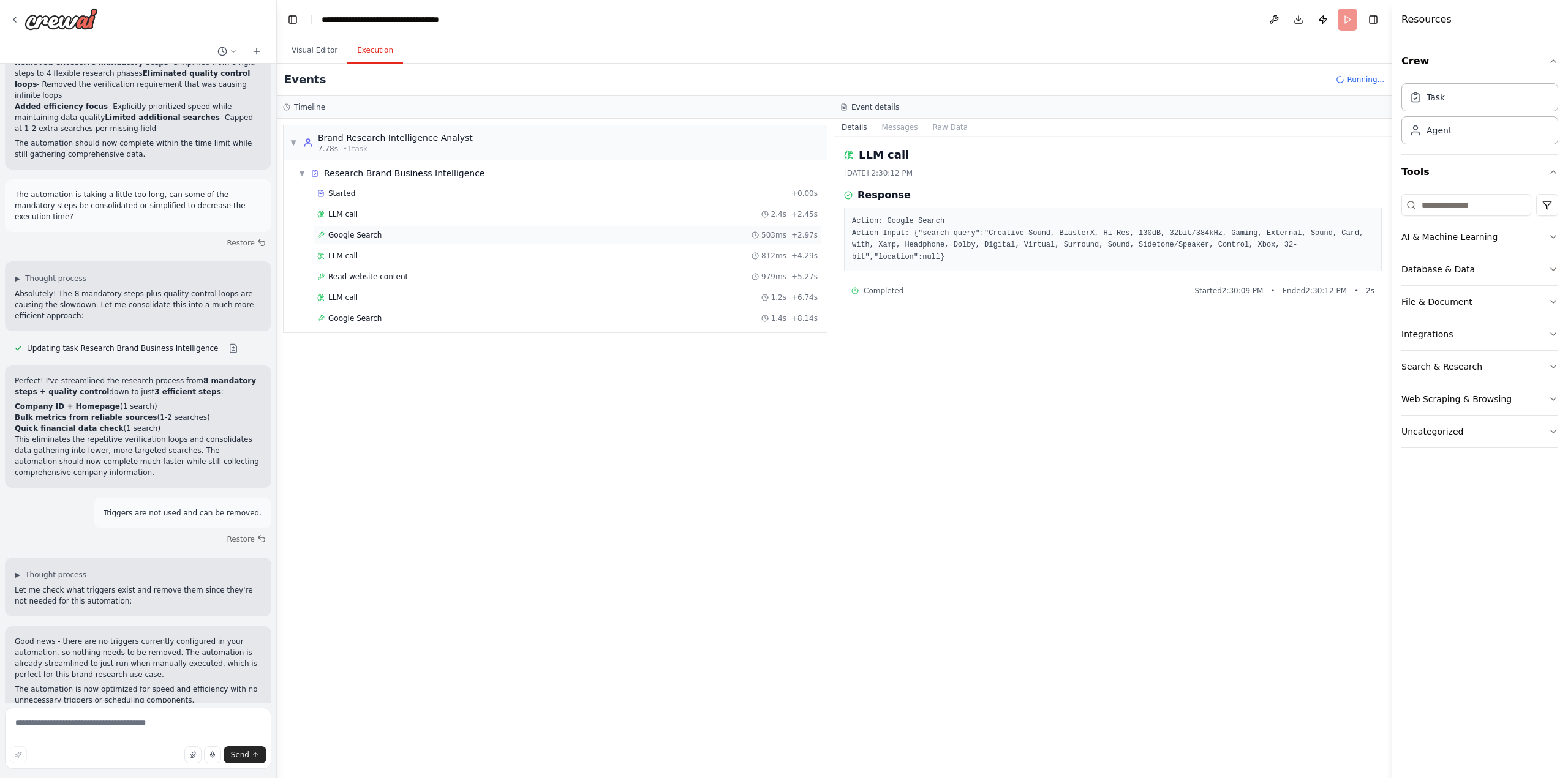
click at [363, 234] on span "Google Search" at bounding box center [355, 235] width 53 height 10
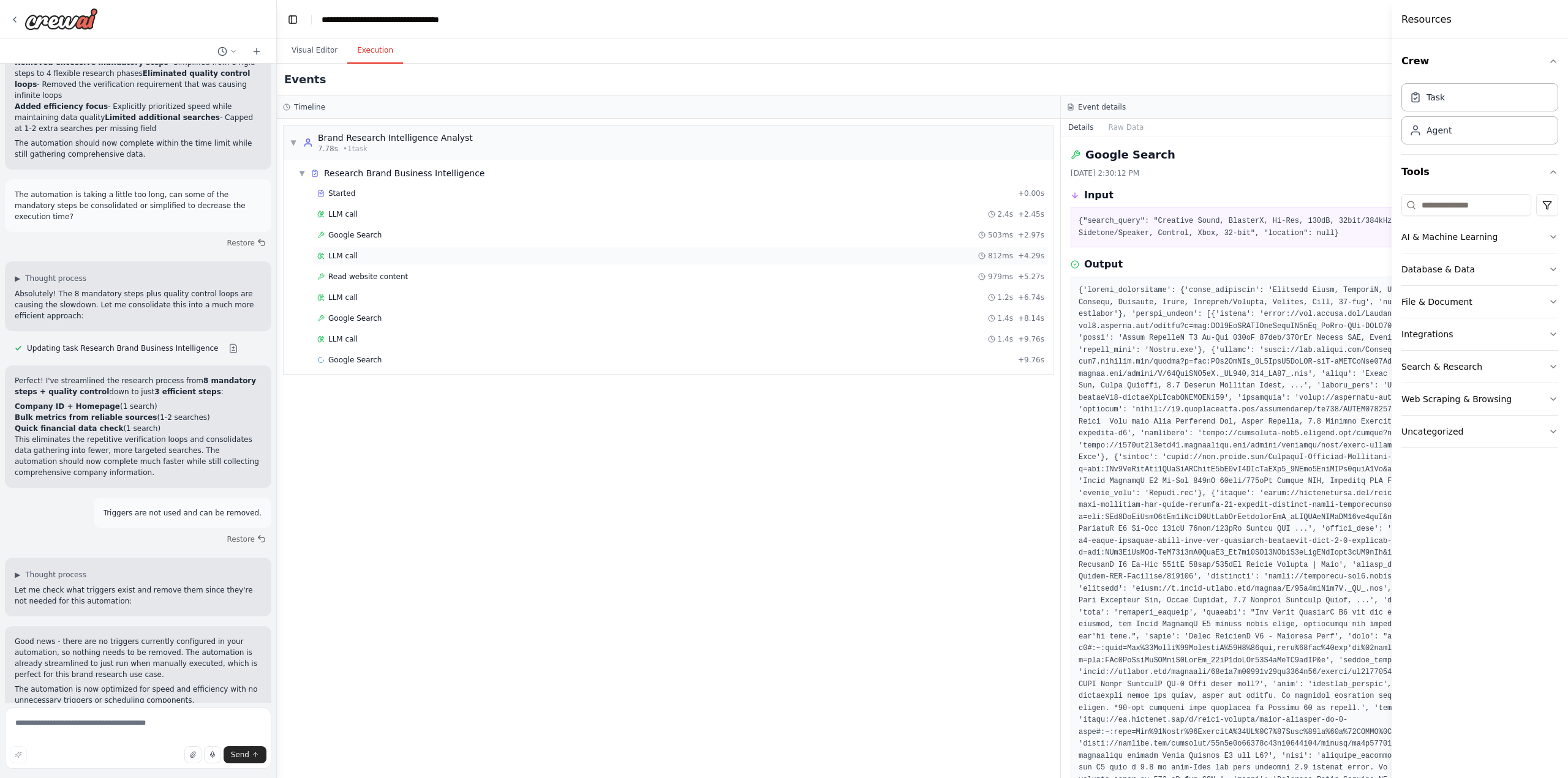
click at [360, 255] on div "LLM call 812ms + 4.29s" at bounding box center [680, 256] width 727 height 10
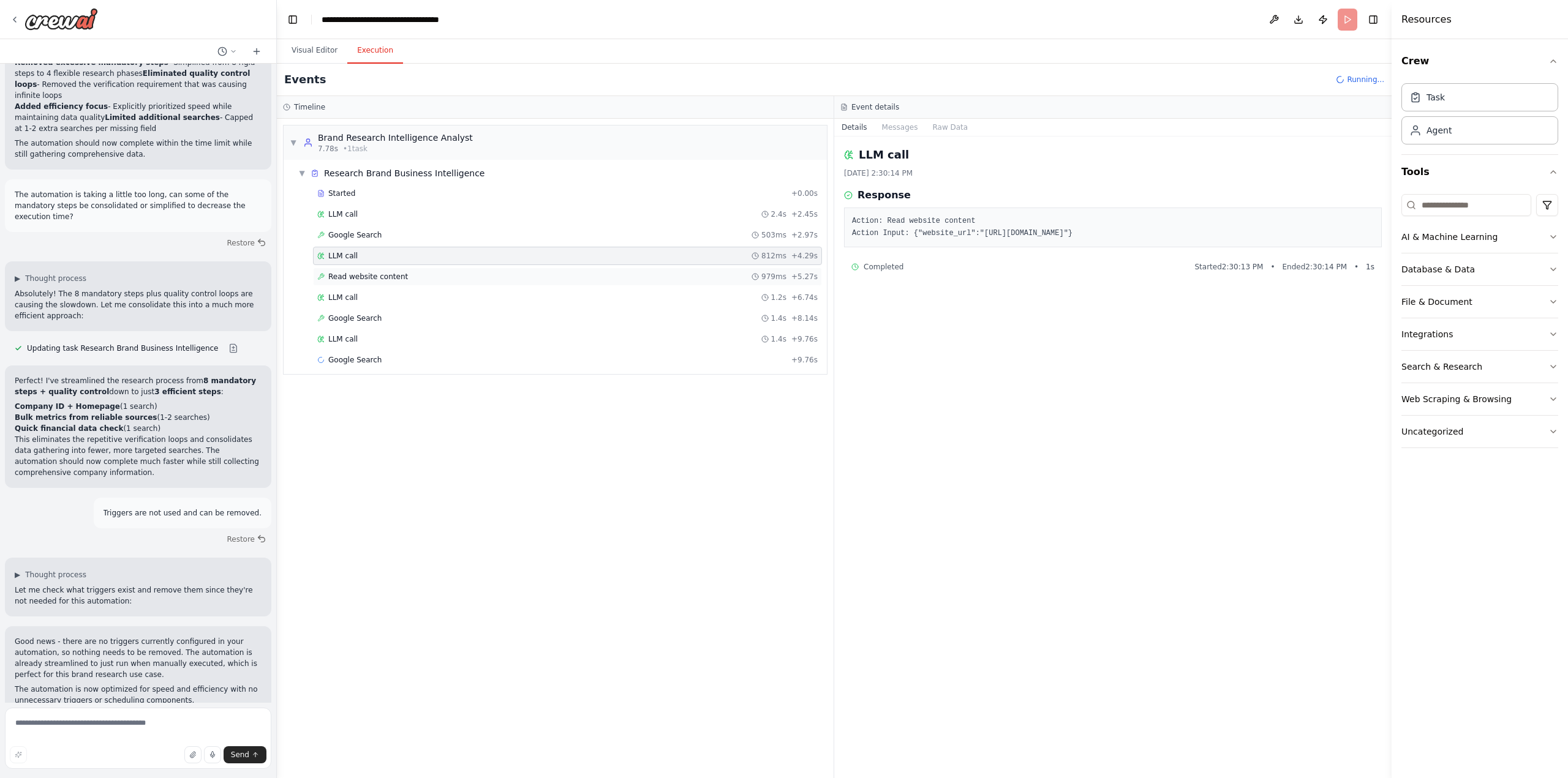
click at [356, 279] on span "Read website content" at bounding box center [367, 277] width 79 height 10
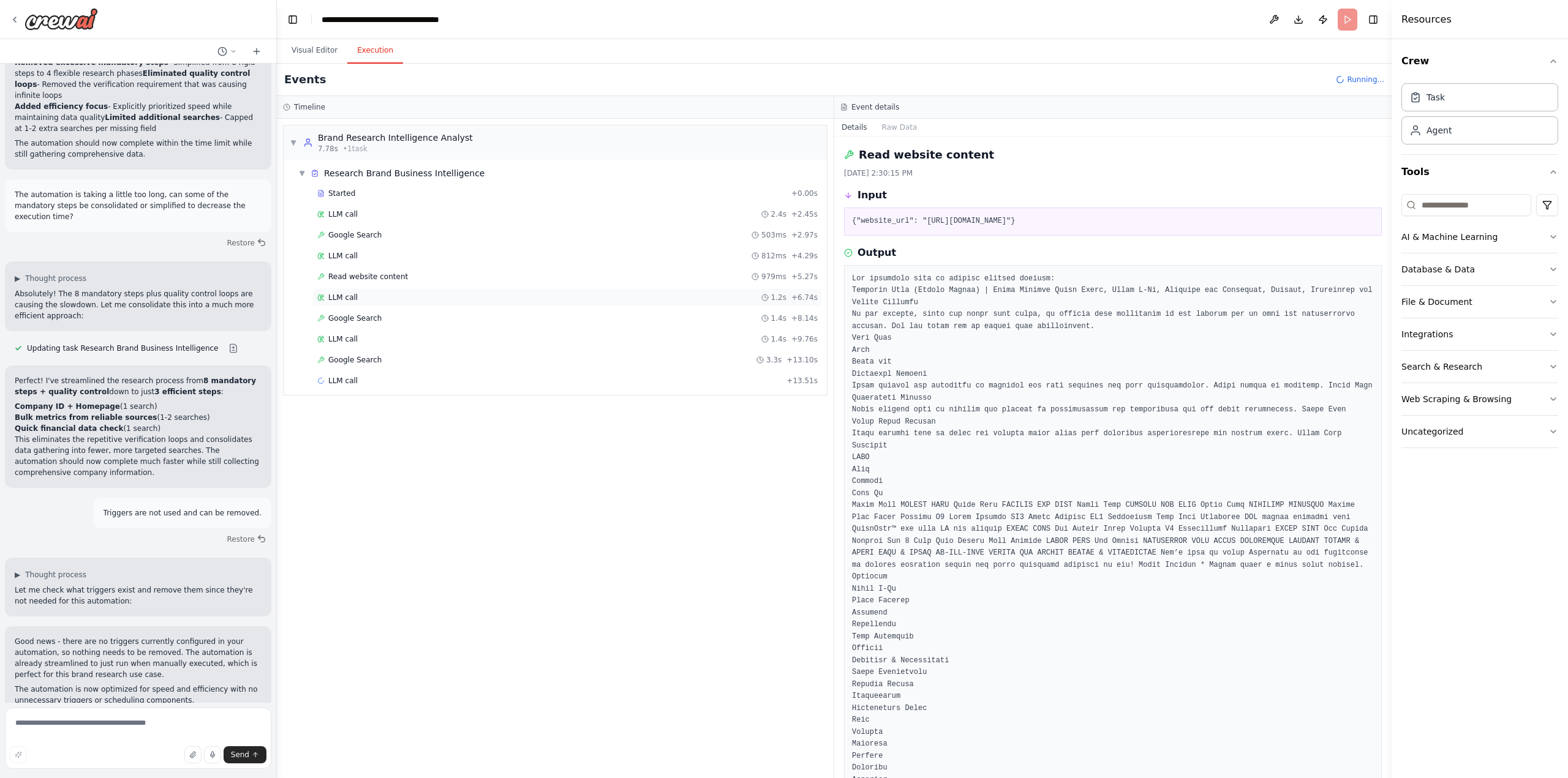
click at [355, 294] on div "LLM call 1.2s + 6.74s" at bounding box center [568, 297] width 500 height 10
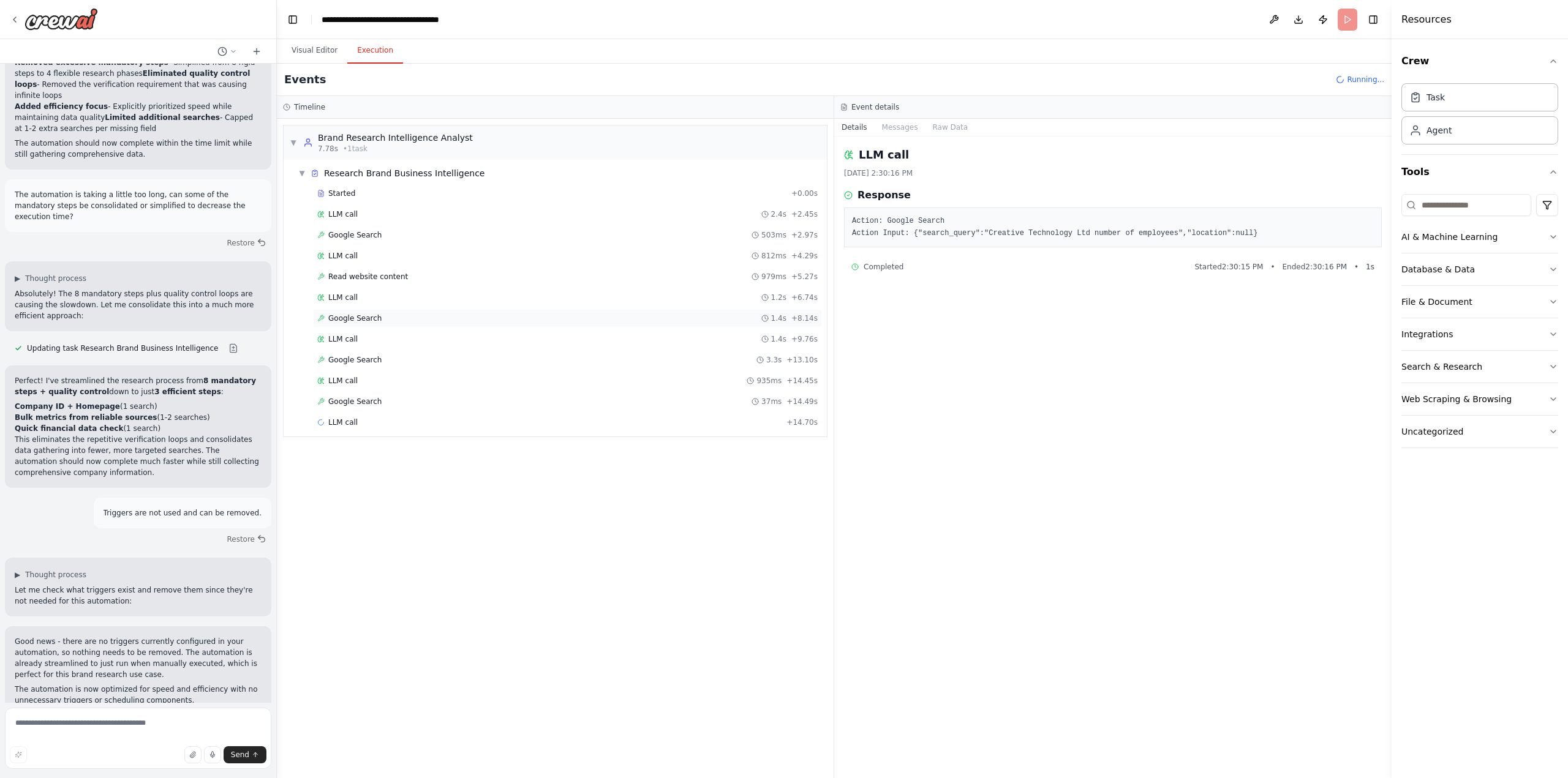
click at [353, 318] on span "Google Search" at bounding box center [355, 318] width 53 height 10
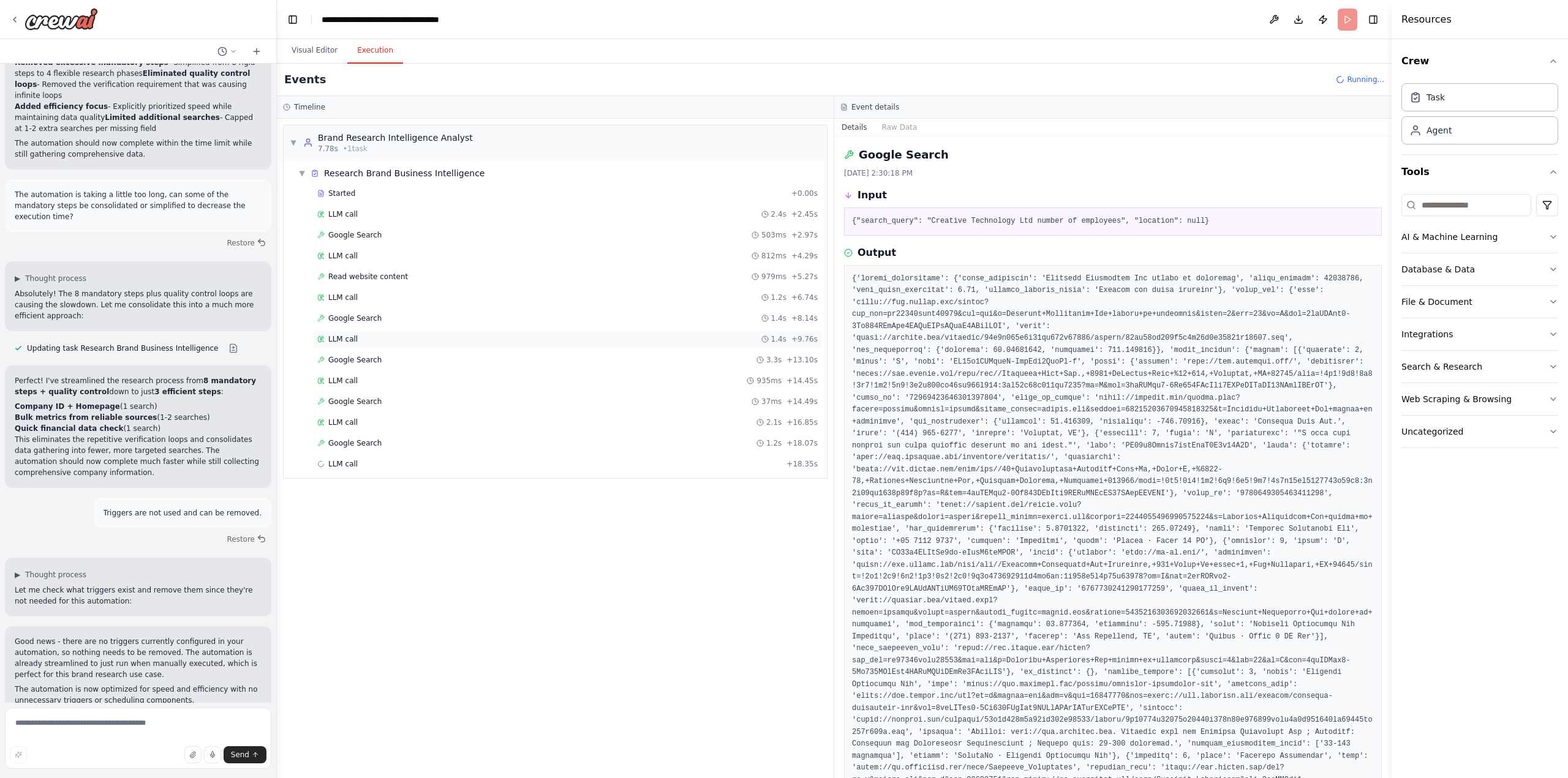
click at [353, 336] on span "LLM call" at bounding box center [342, 339] width 29 height 10
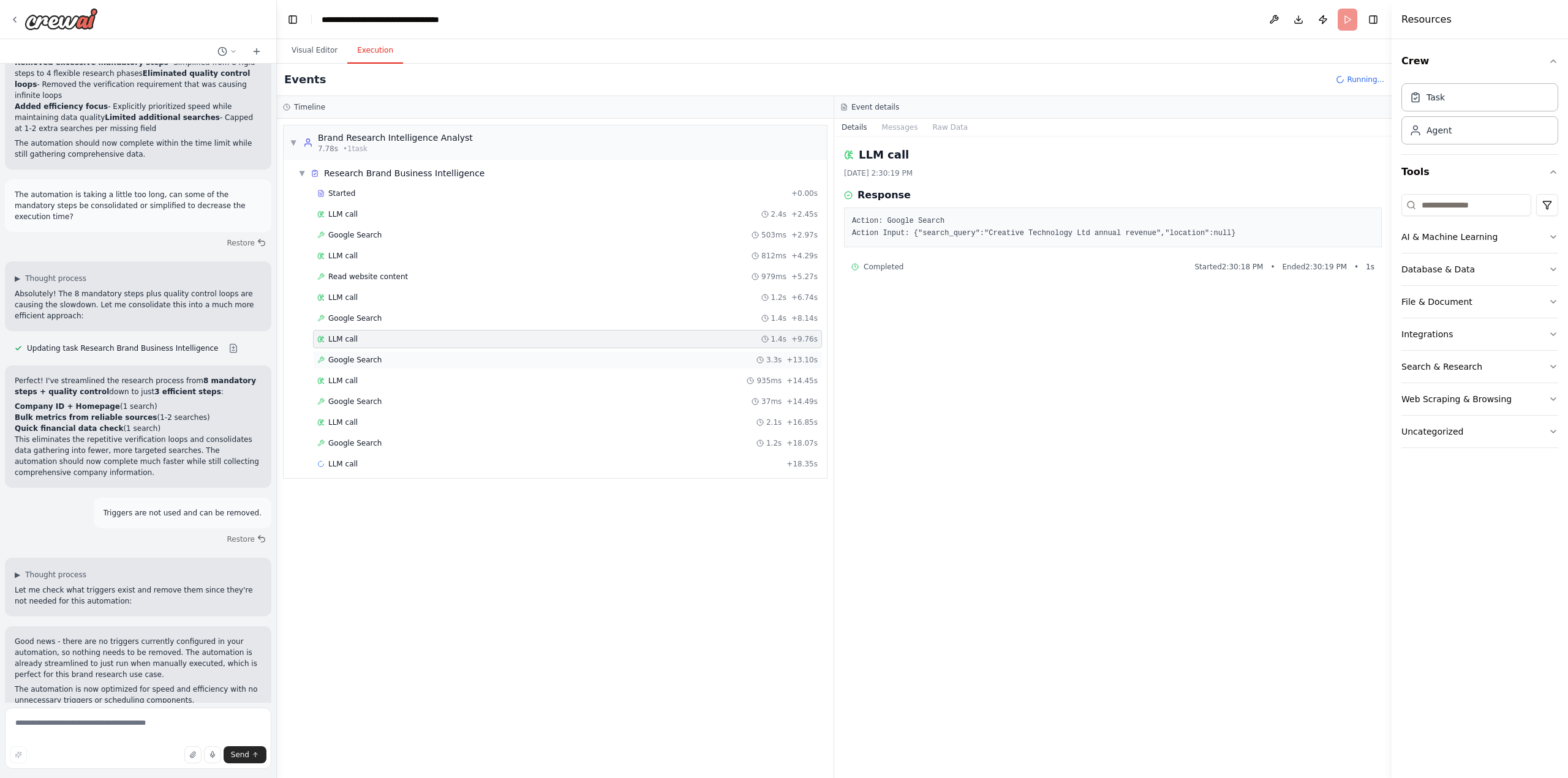
click at [358, 362] on span "Google Search" at bounding box center [355, 360] width 53 height 10
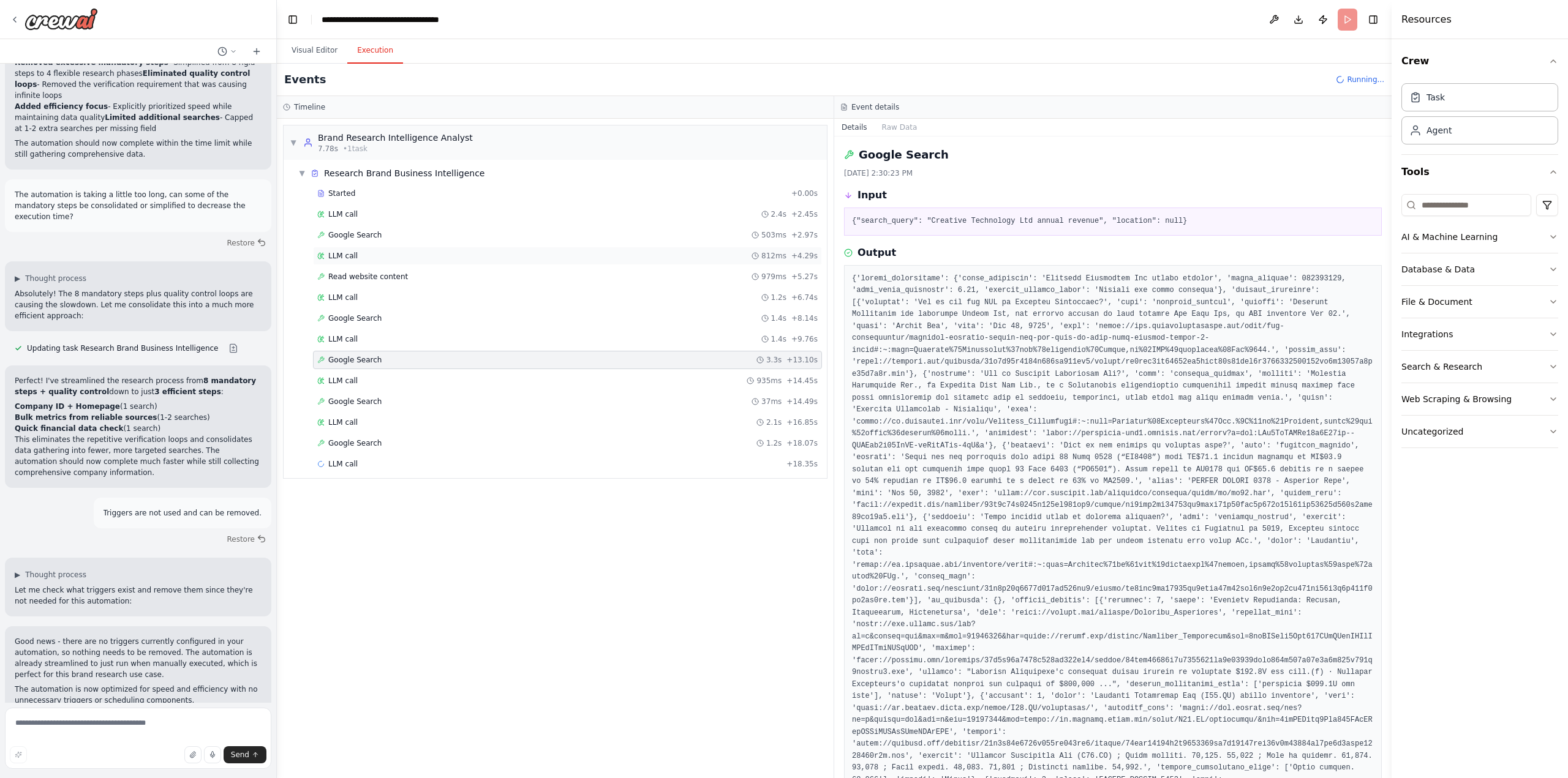
click at [352, 256] on span "LLM call" at bounding box center [342, 256] width 29 height 10
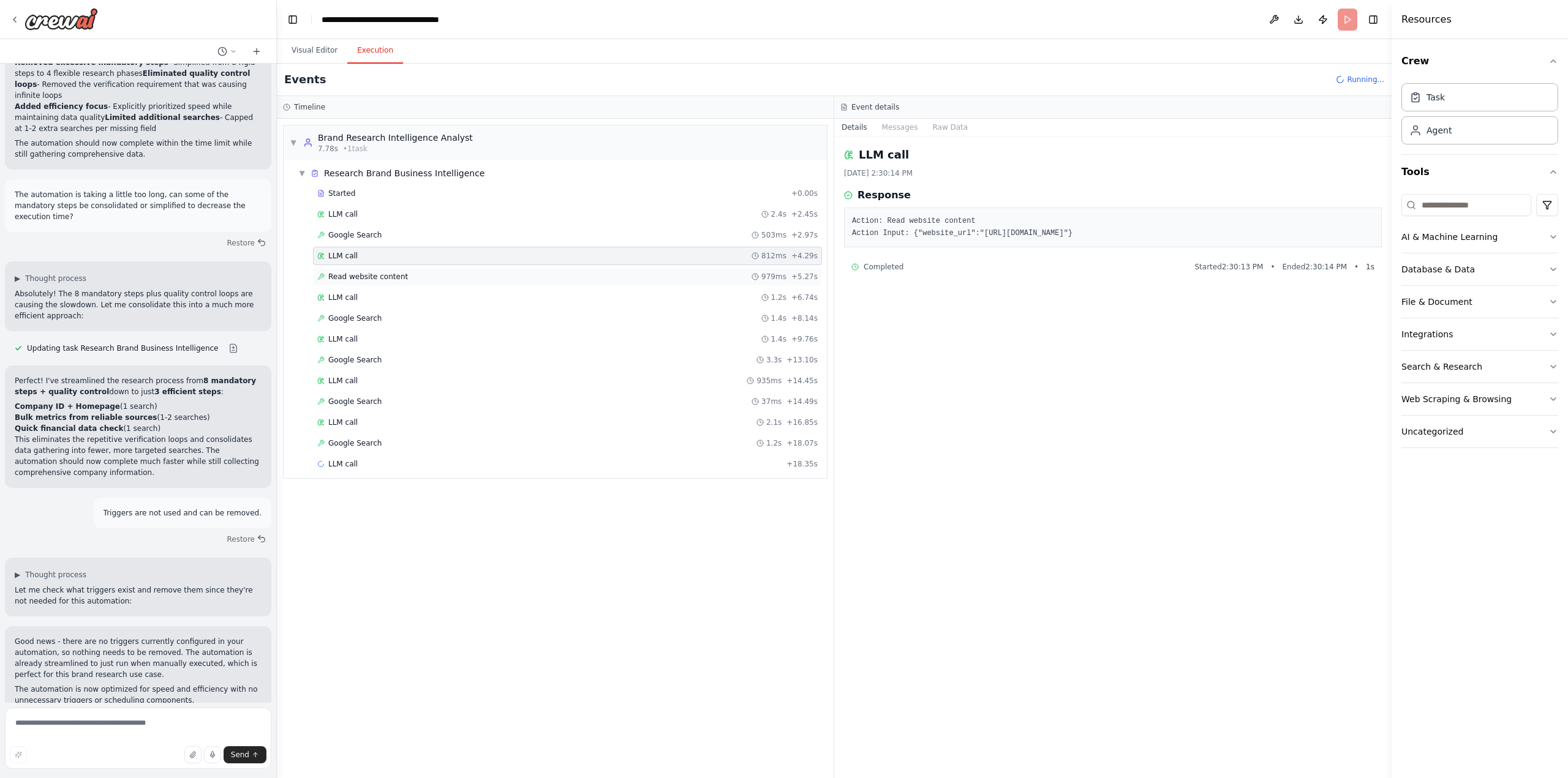
click at [355, 277] on span "Read website content" at bounding box center [367, 277] width 79 height 10
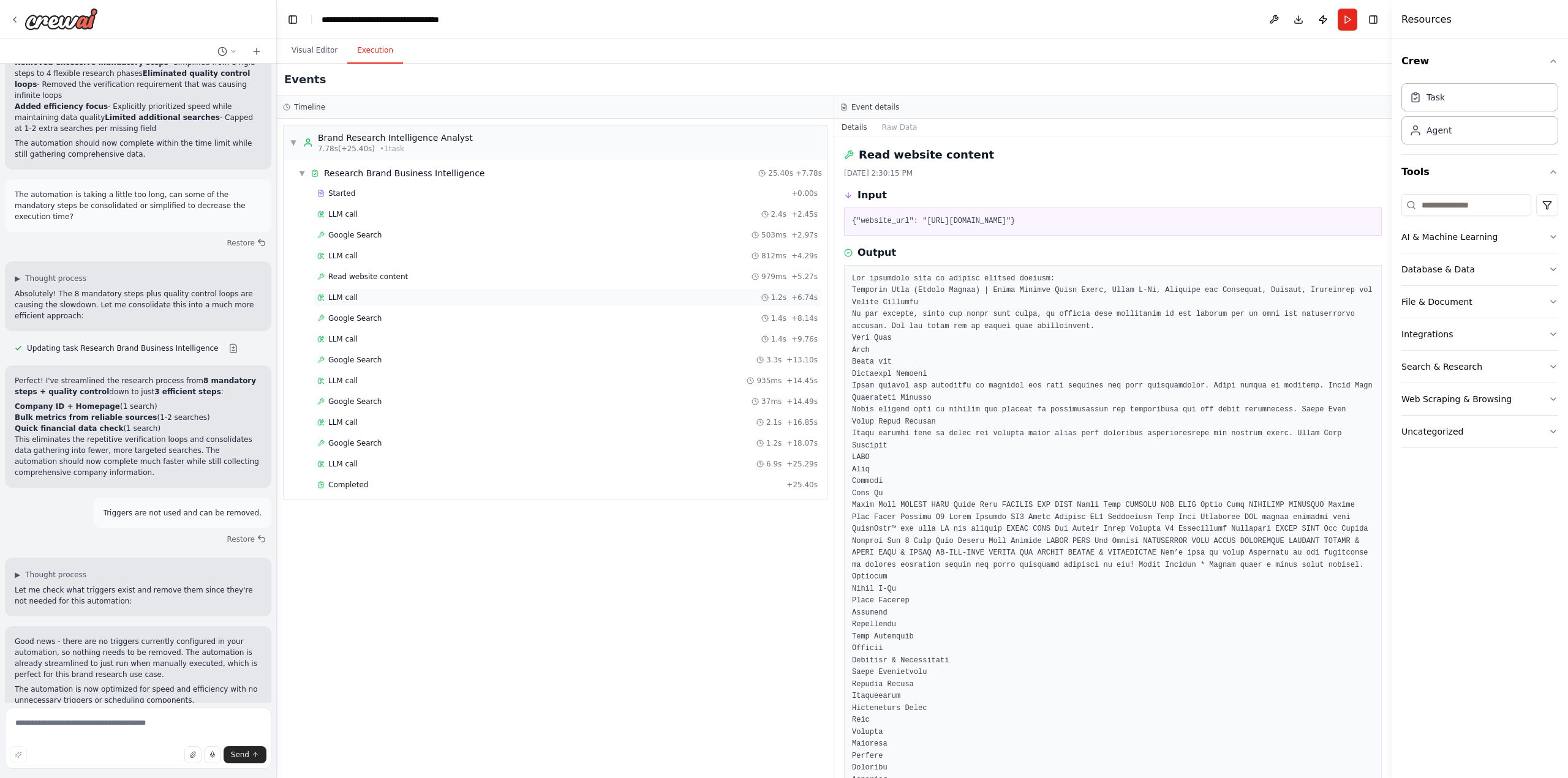
click at [367, 296] on div "LLM call 1.2s + 6.74s" at bounding box center [568, 297] width 500 height 10
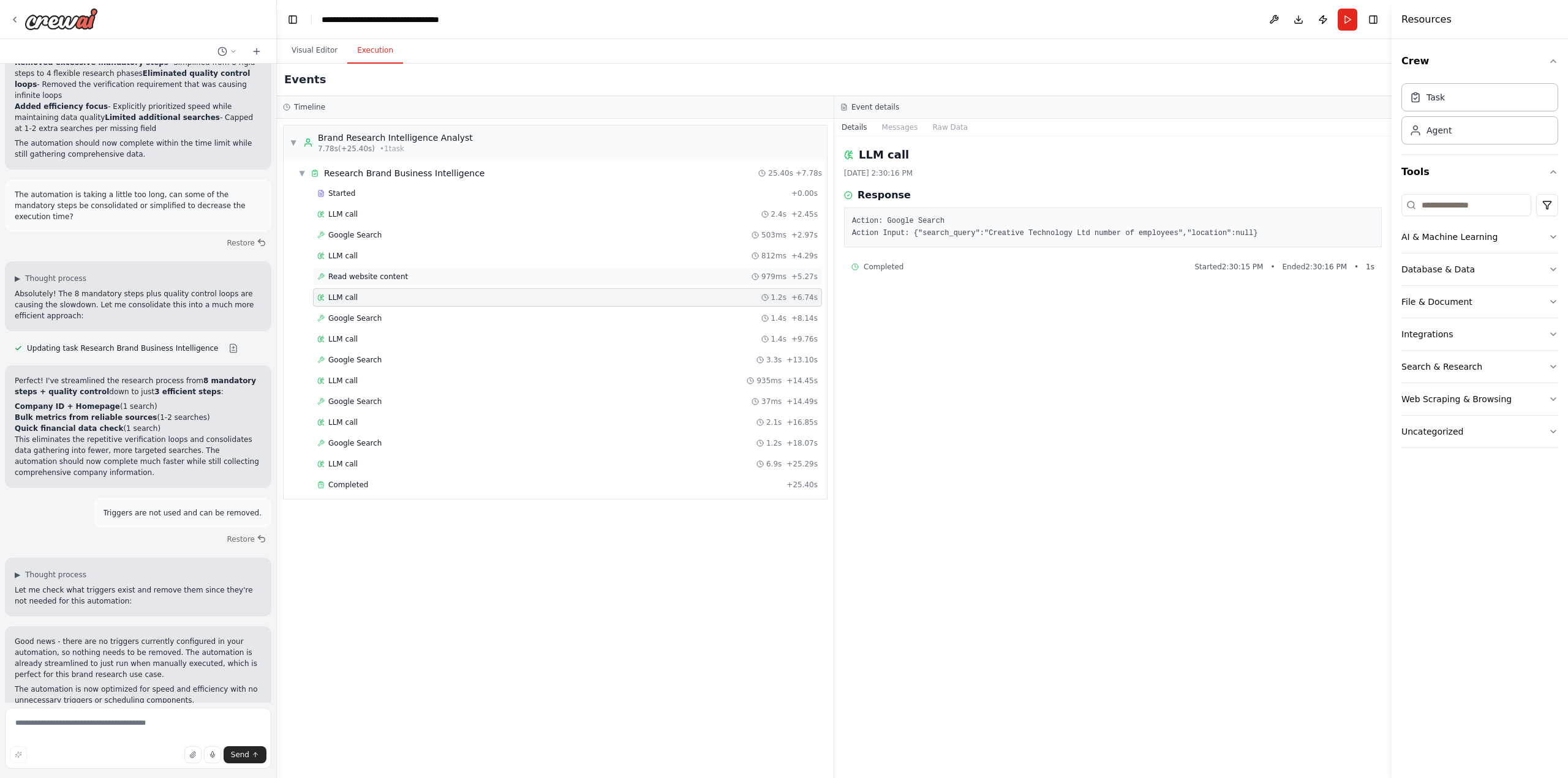
click at [368, 275] on span "Read website content" at bounding box center [367, 277] width 79 height 10
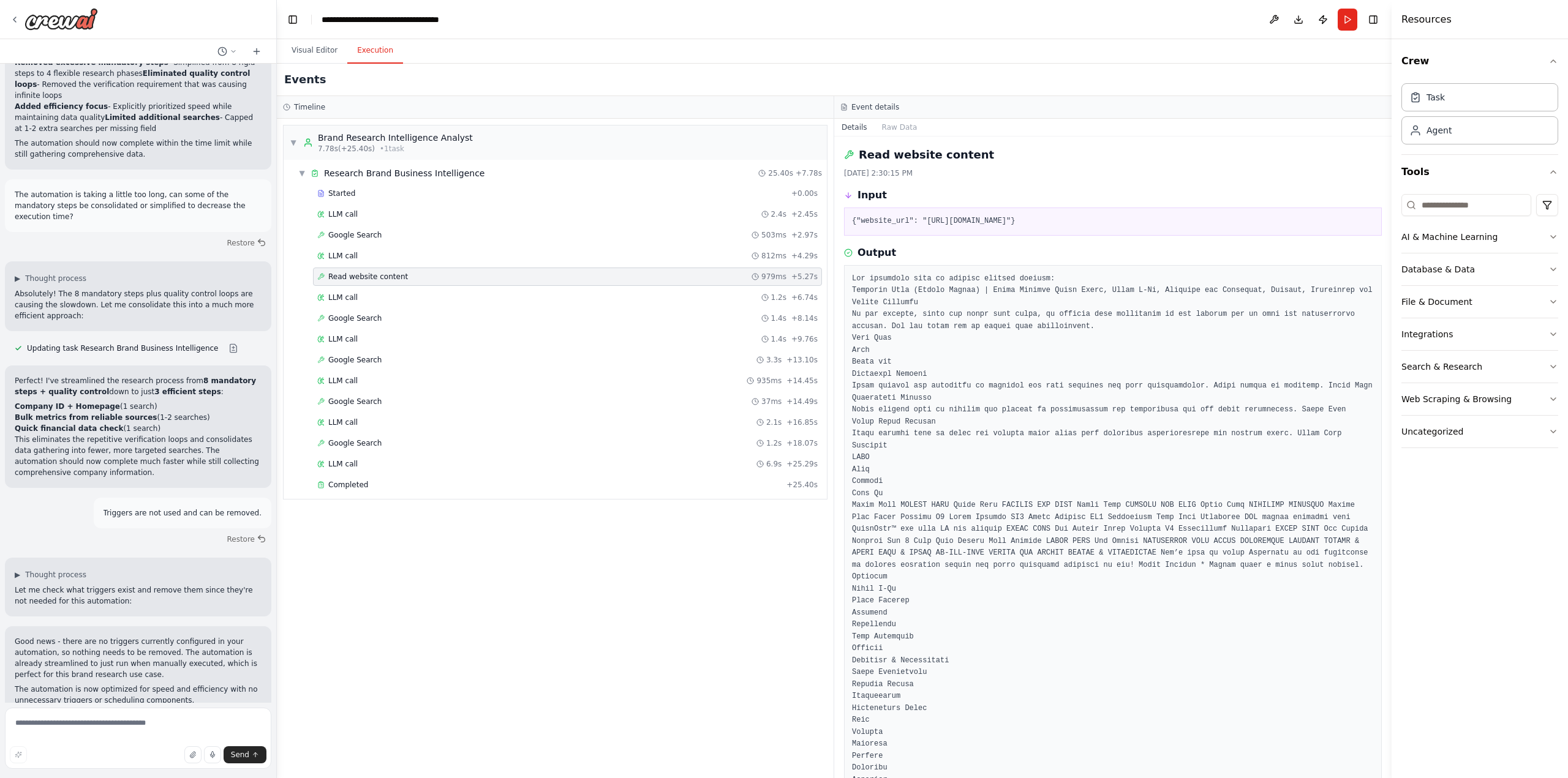
drag, startPoint x: 1014, startPoint y: 219, endPoint x: 921, endPoint y: 215, distance: 93.1
click at [921, 215] on pre "{"website_url": "[URL][DOMAIN_NAME]"}" at bounding box center [1113, 222] width 522 height 12
copy pre "[URL][DOMAIN_NAME]"
click at [388, 491] on div "Completed + 25.40s" at bounding box center [567, 485] width 509 height 18
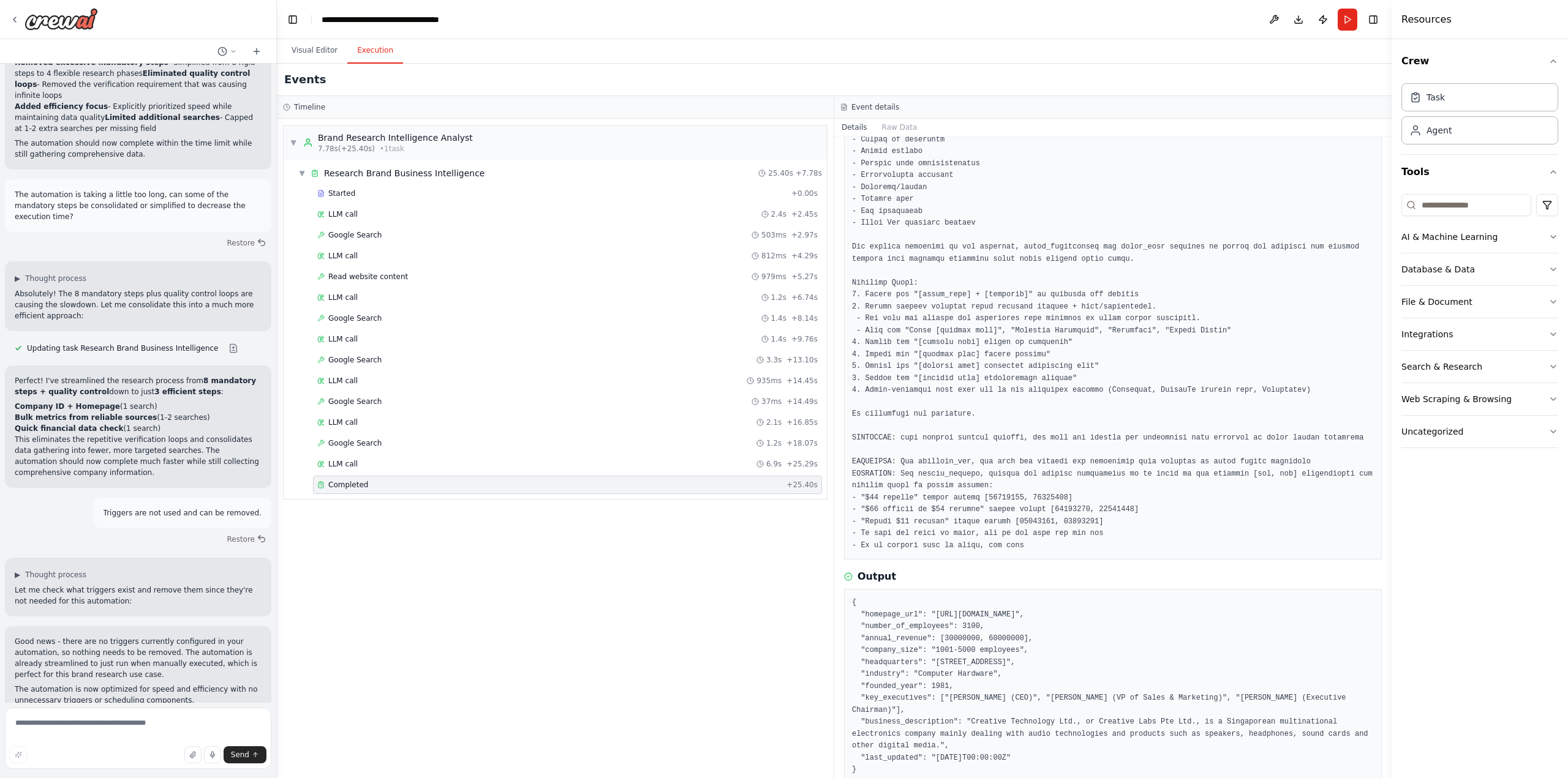
scroll to position [188, 0]
click at [366, 280] on span "Read website content" at bounding box center [367, 277] width 79 height 10
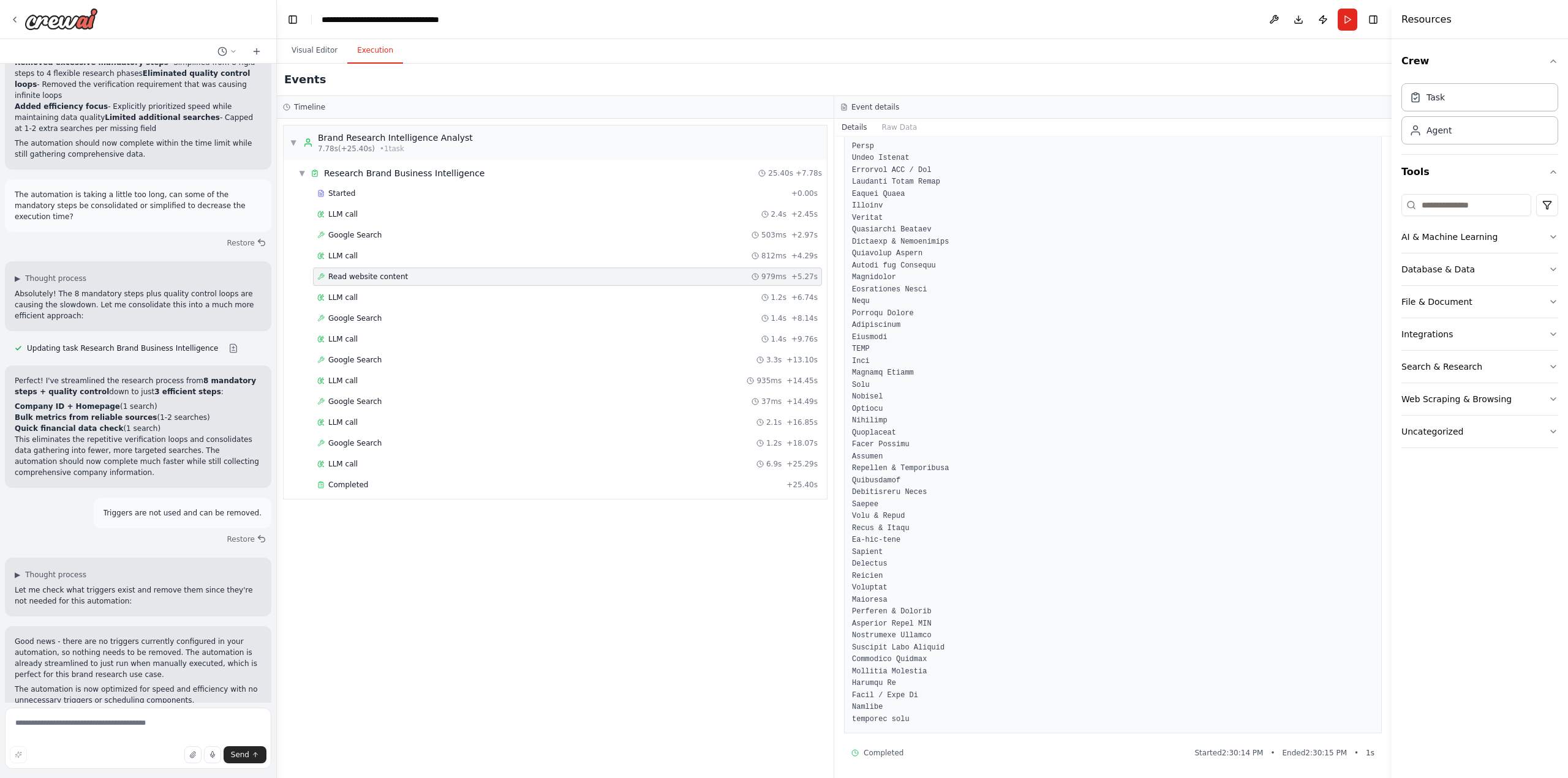
scroll to position [1065, 0]
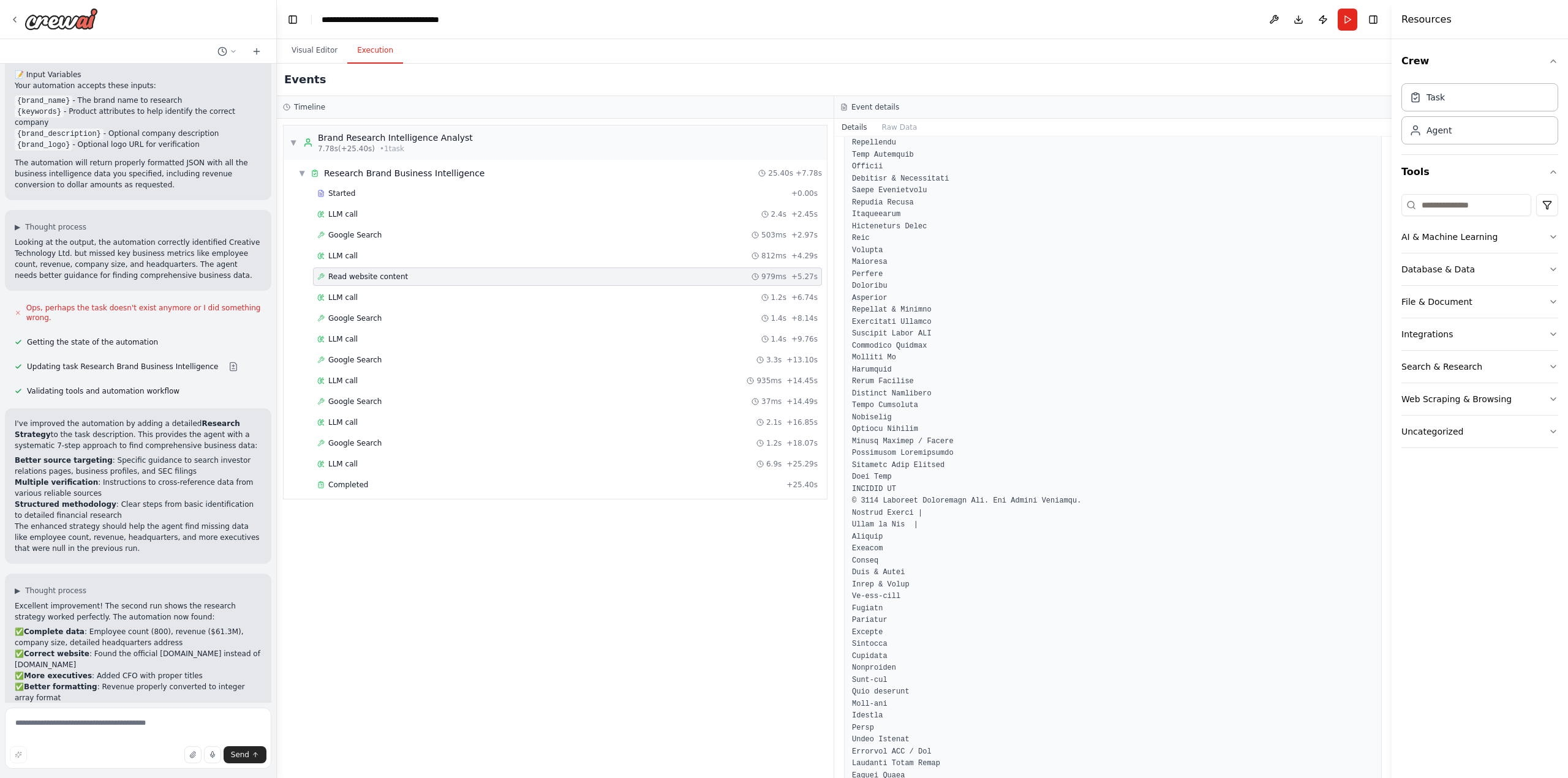
scroll to position [453, 0]
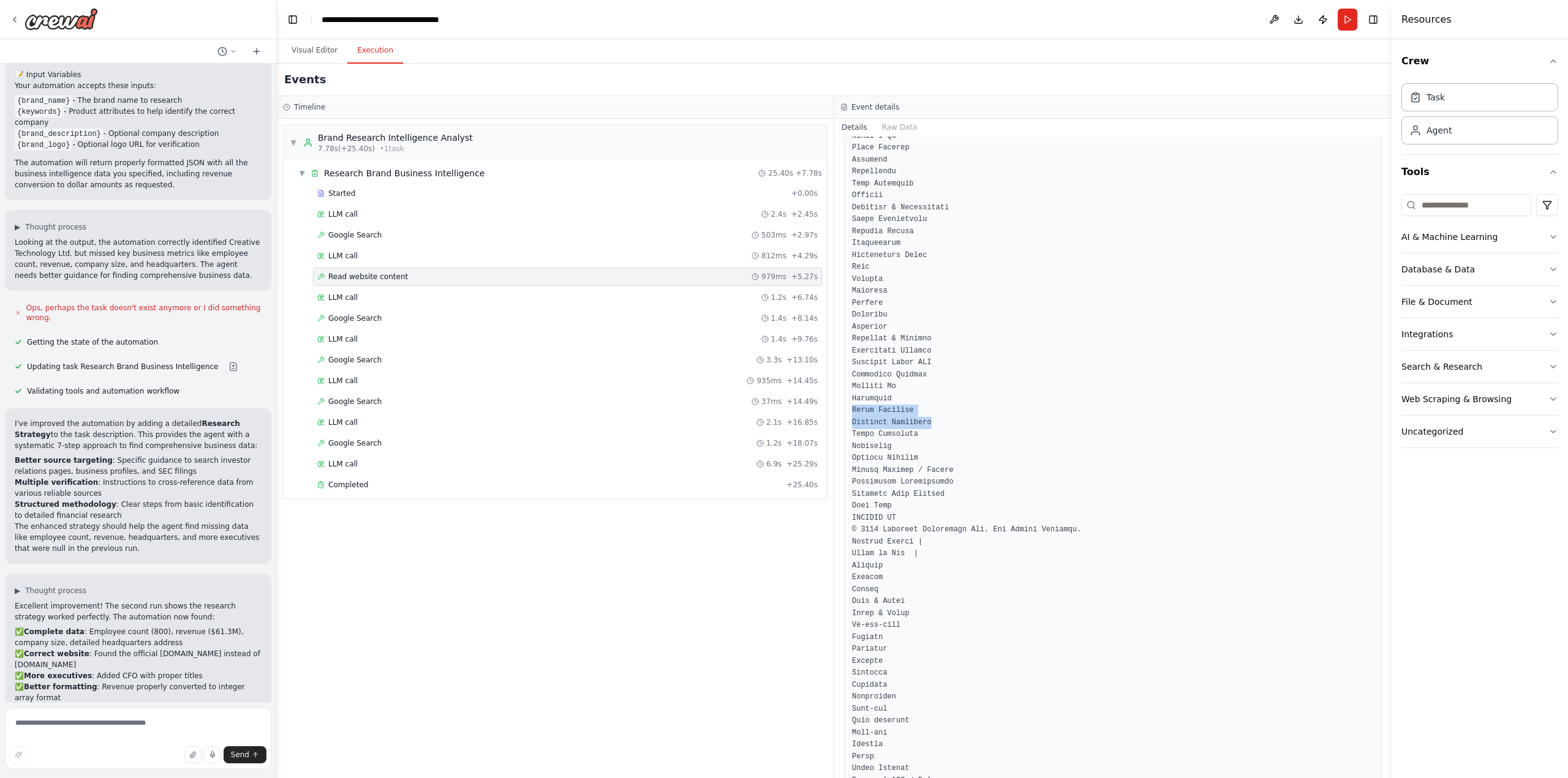
drag, startPoint x: 928, startPoint y: 420, endPoint x: 851, endPoint y: 408, distance: 77.9
click at [851, 408] on div at bounding box center [1112, 578] width 538 height 1533
copy pre "About Creative Investor Relations"
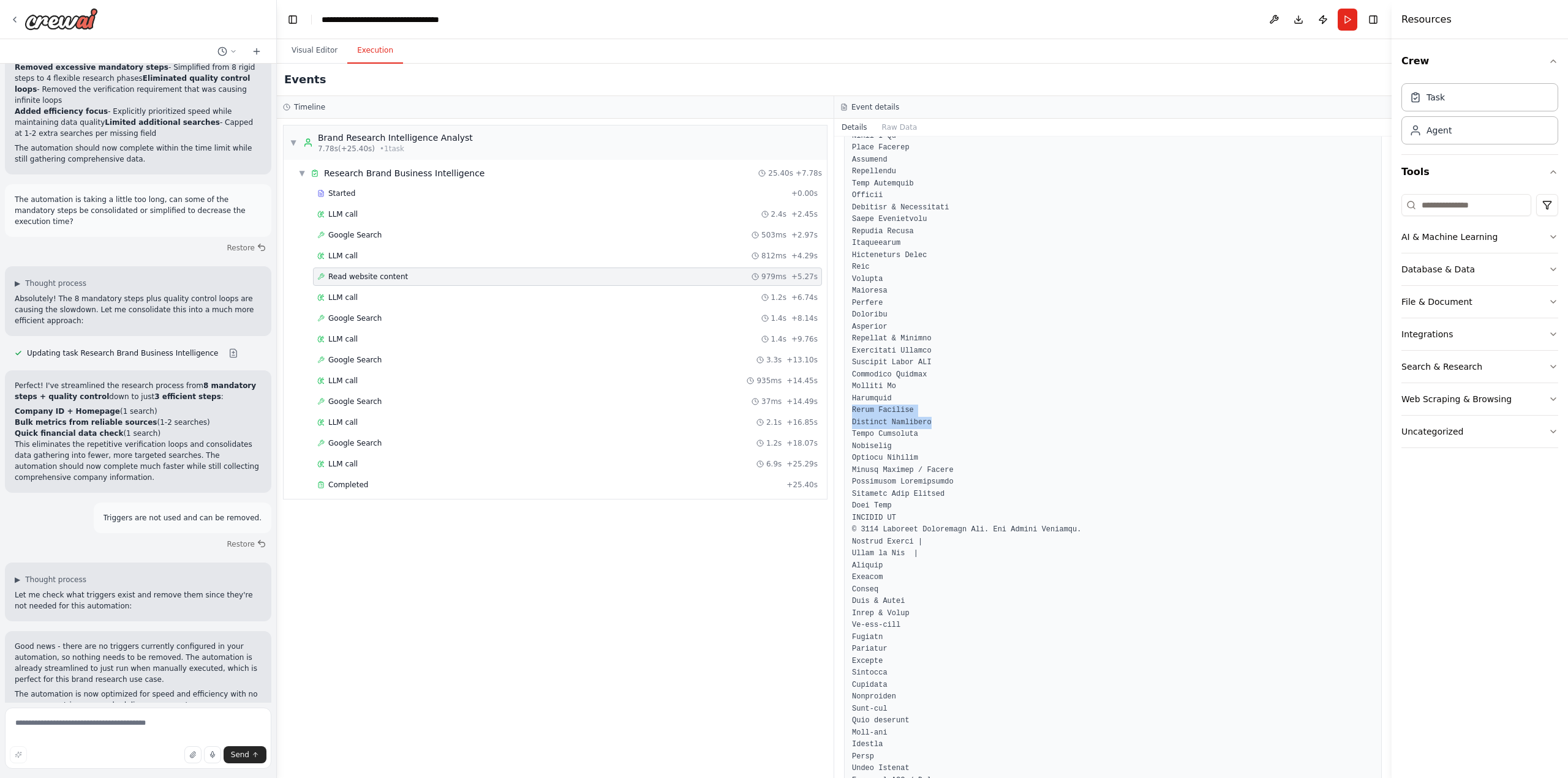
scroll to position [2547, 0]
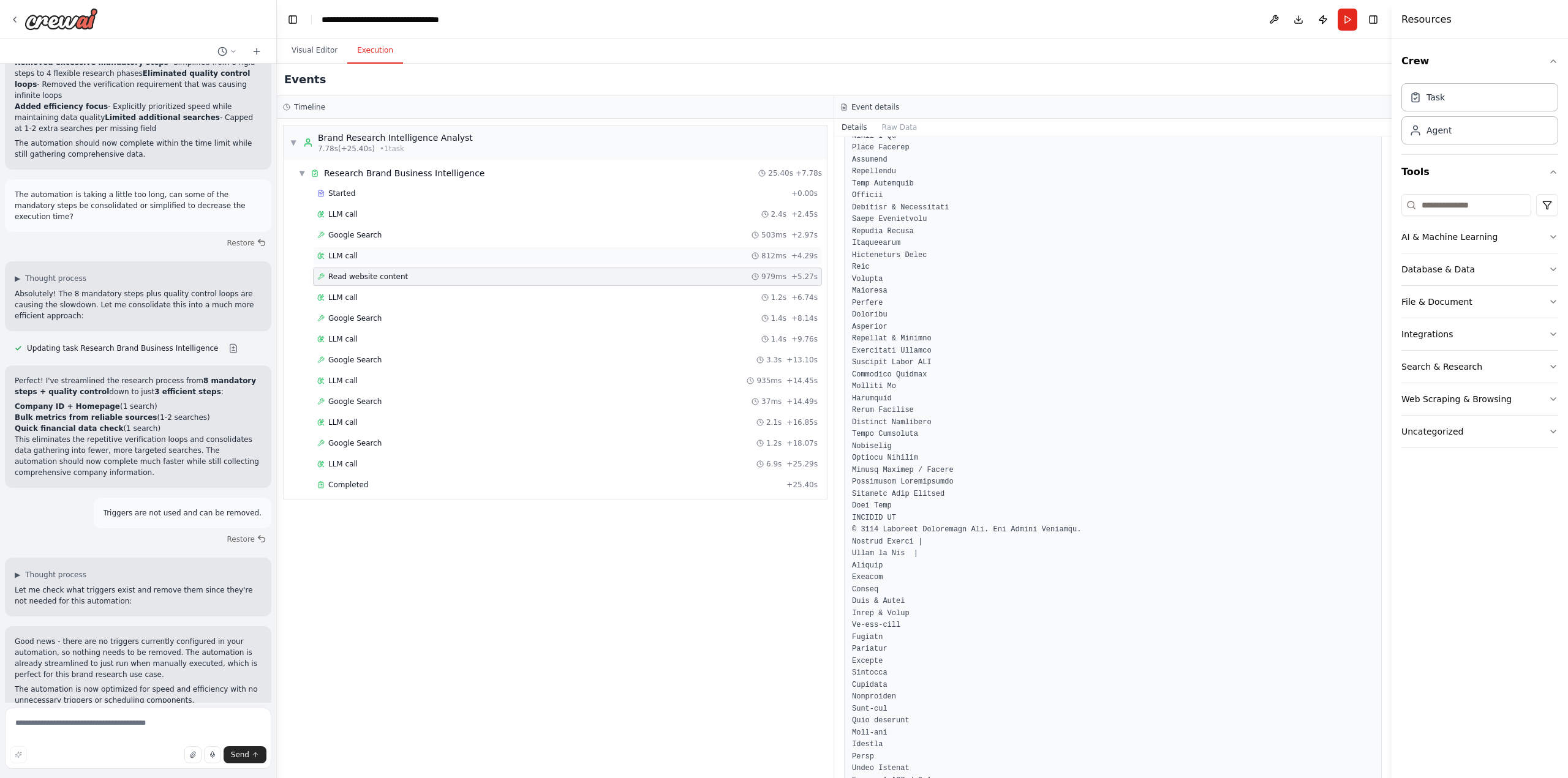
click at [356, 259] on div "LLM call 812ms + 4.29s" at bounding box center [568, 256] width 500 height 10
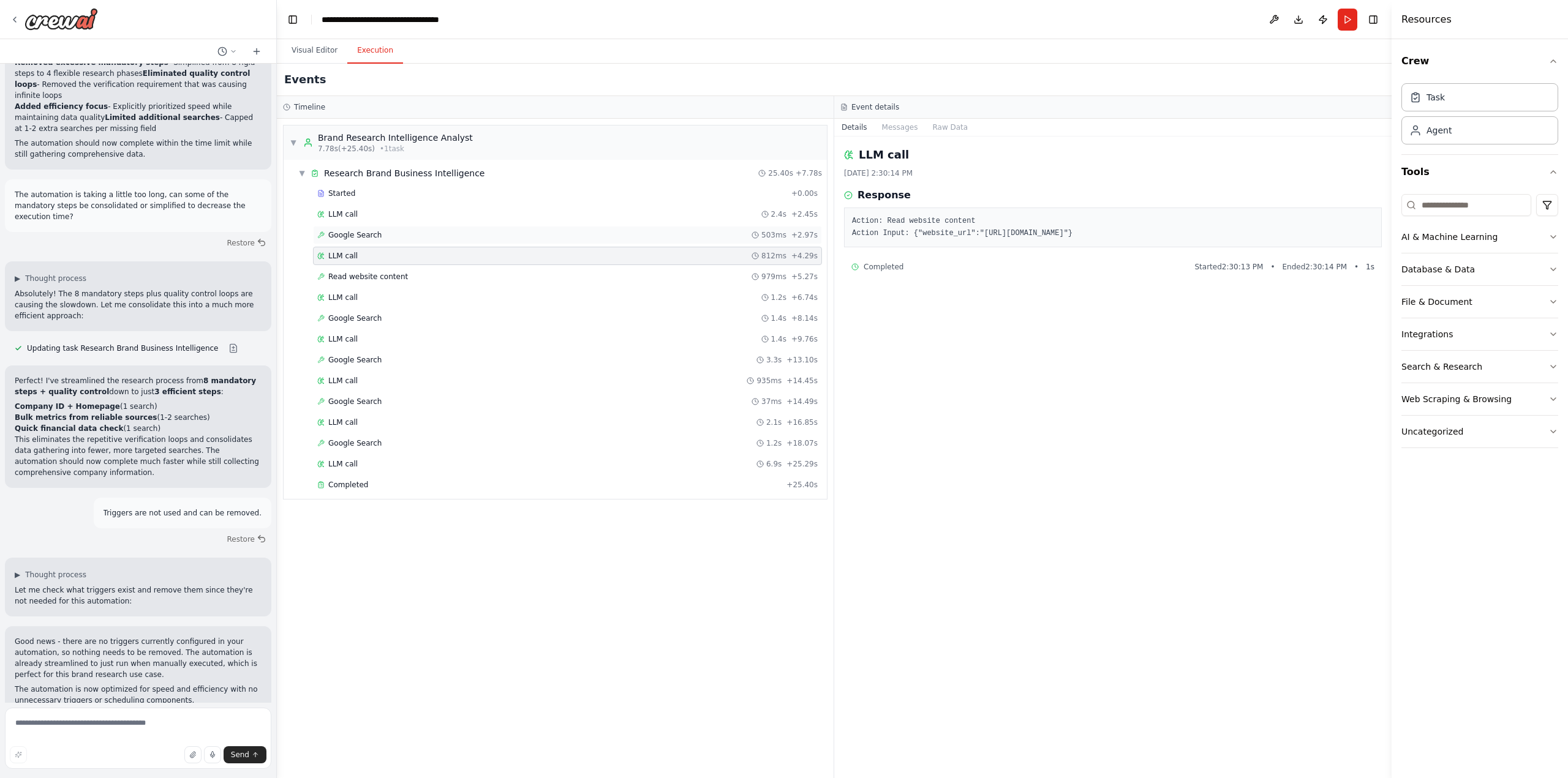
click at [356, 234] on span "Google Search" at bounding box center [355, 235] width 53 height 10
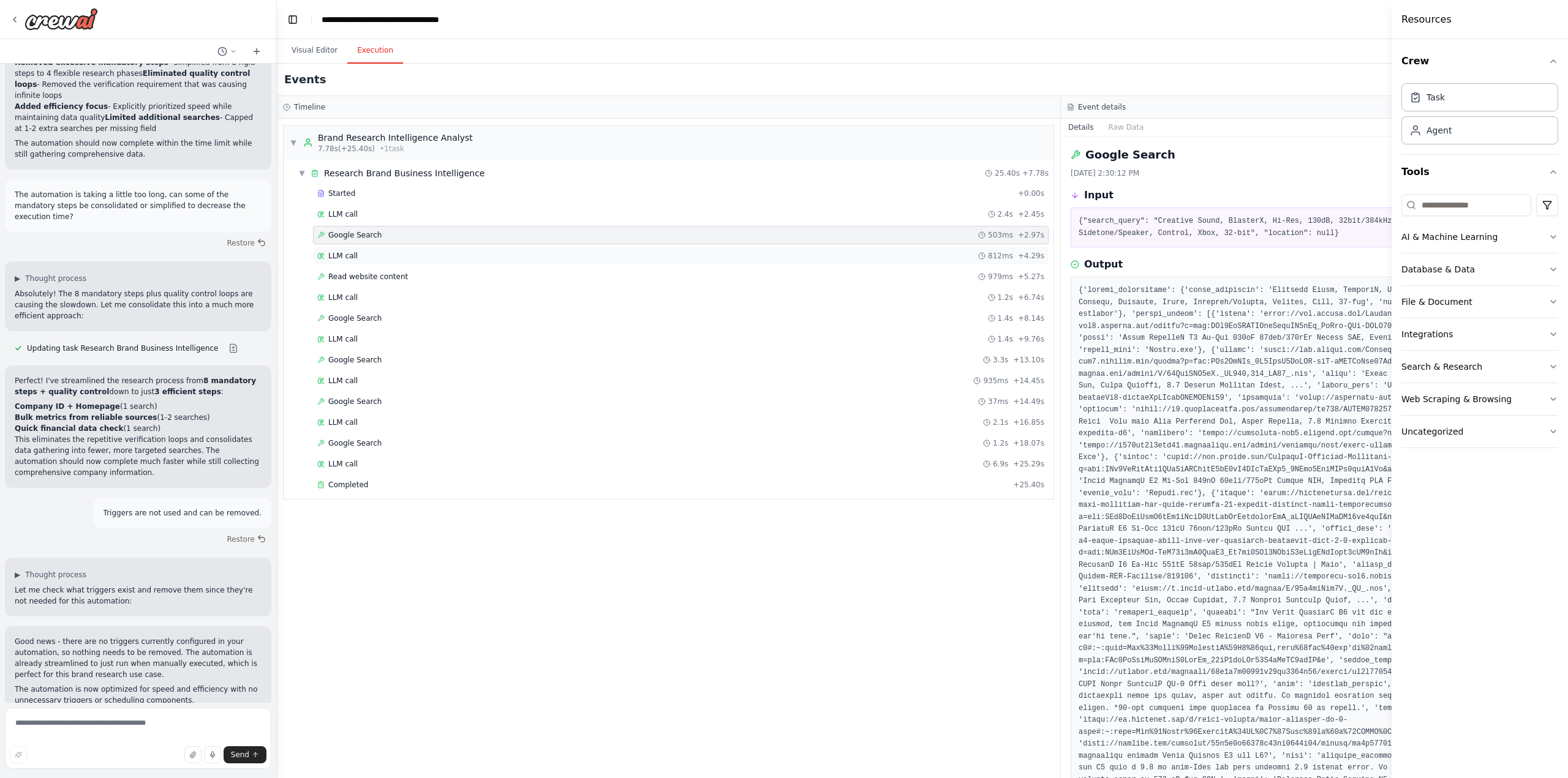
click at [348, 259] on span "LLM call" at bounding box center [342, 256] width 29 height 10
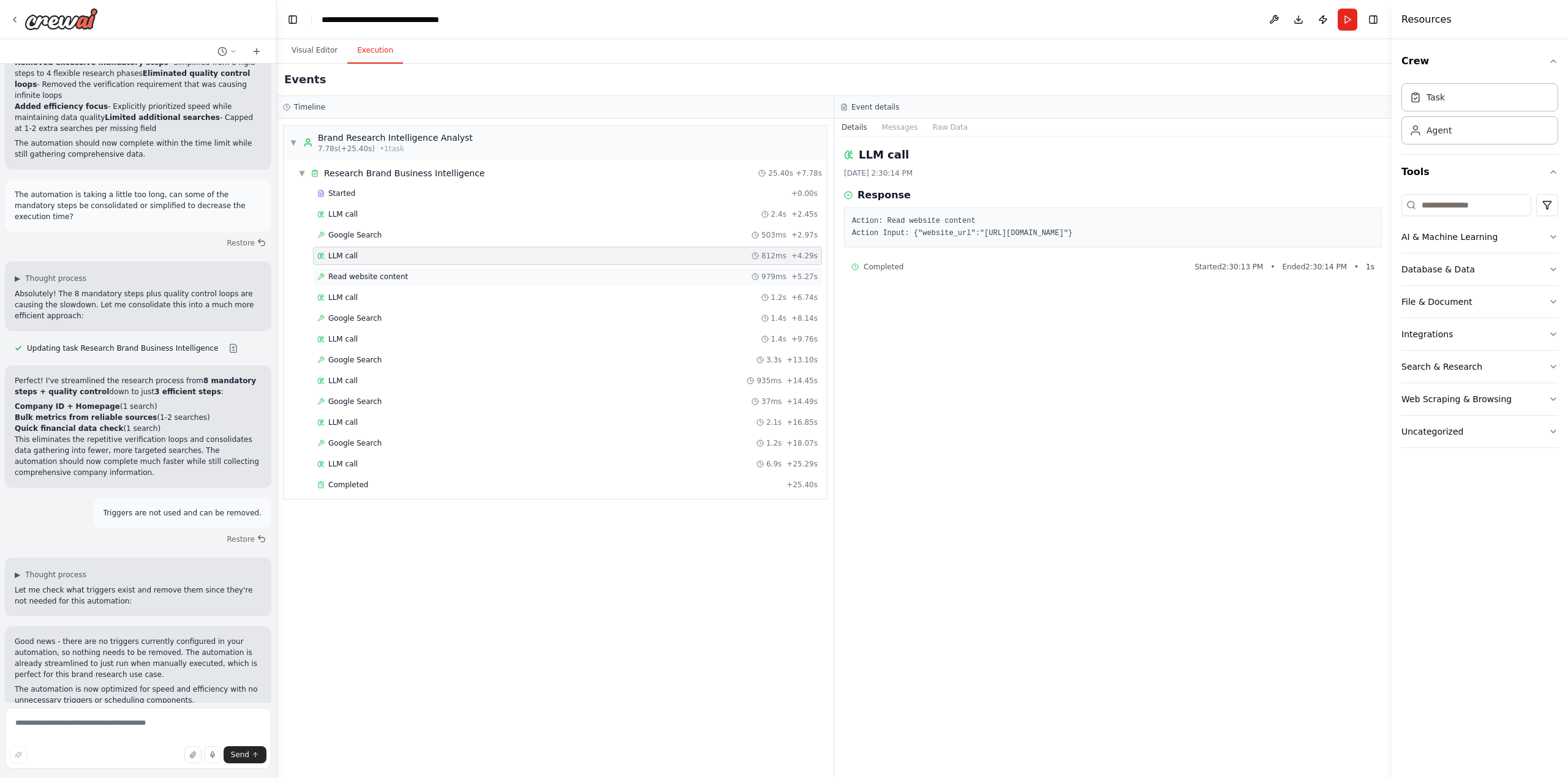
click at [356, 273] on span "Read website content" at bounding box center [367, 277] width 79 height 10
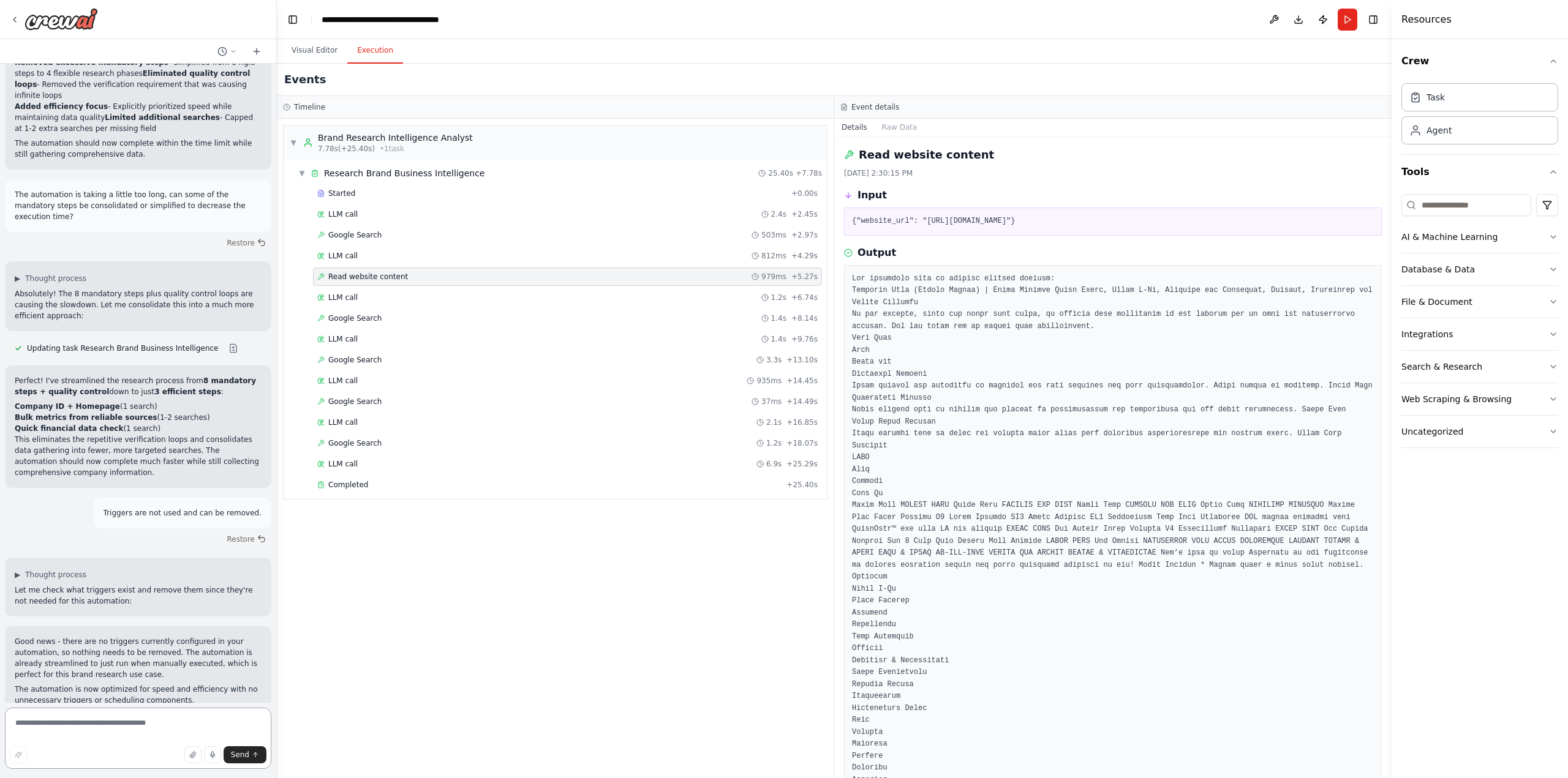
click at [108, 727] on textarea at bounding box center [138, 738] width 266 height 61
click at [141, 721] on textarea "**********" at bounding box center [138, 738] width 266 height 61
type textarea "**********"
click at [314, 47] on button "Visual Editor" at bounding box center [315, 51] width 66 height 26
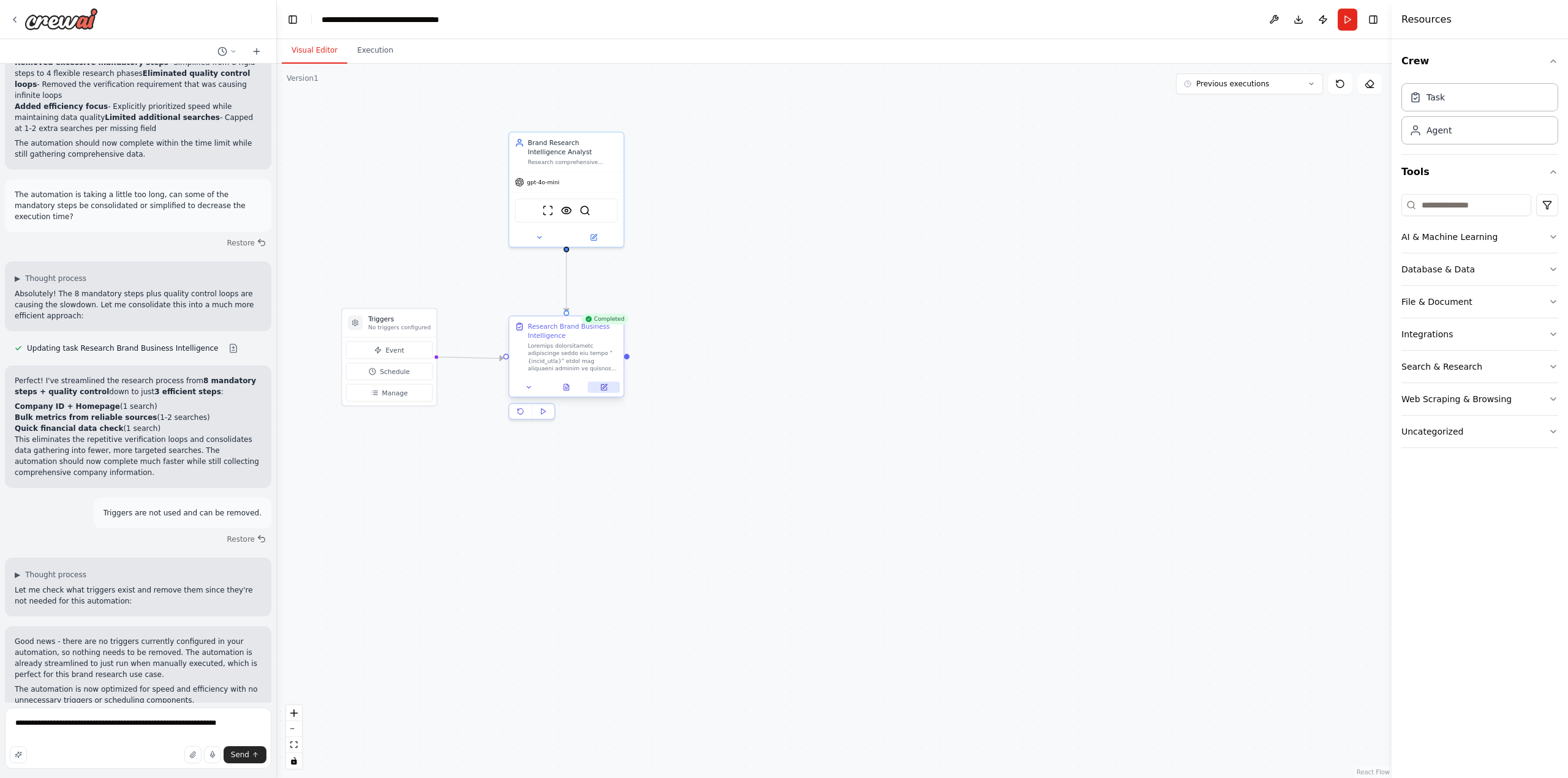
click at [603, 387] on icon at bounding box center [605, 387] width 5 height 5
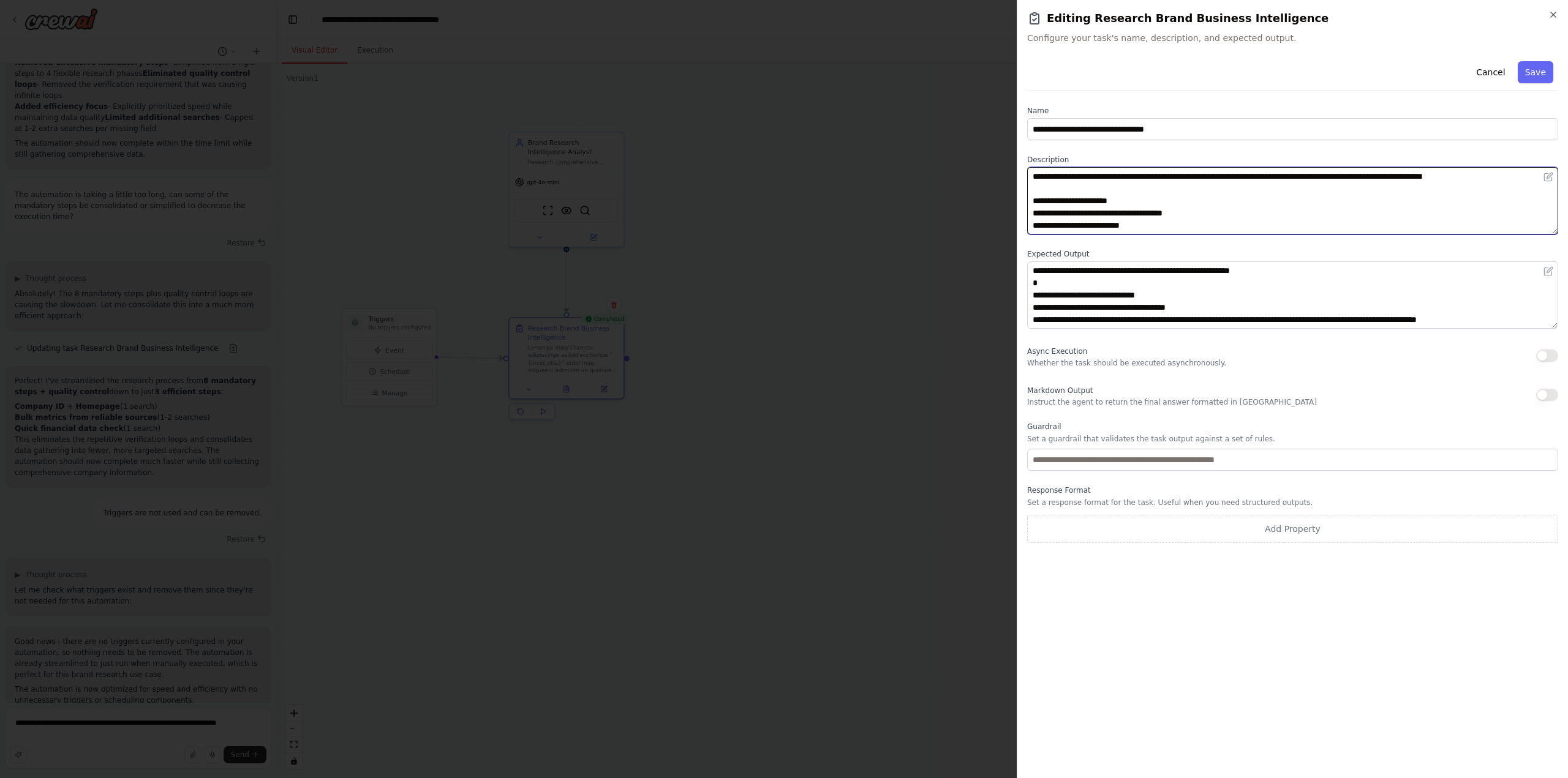
click at [1440, 191] on textarea at bounding box center [1292, 200] width 531 height 67
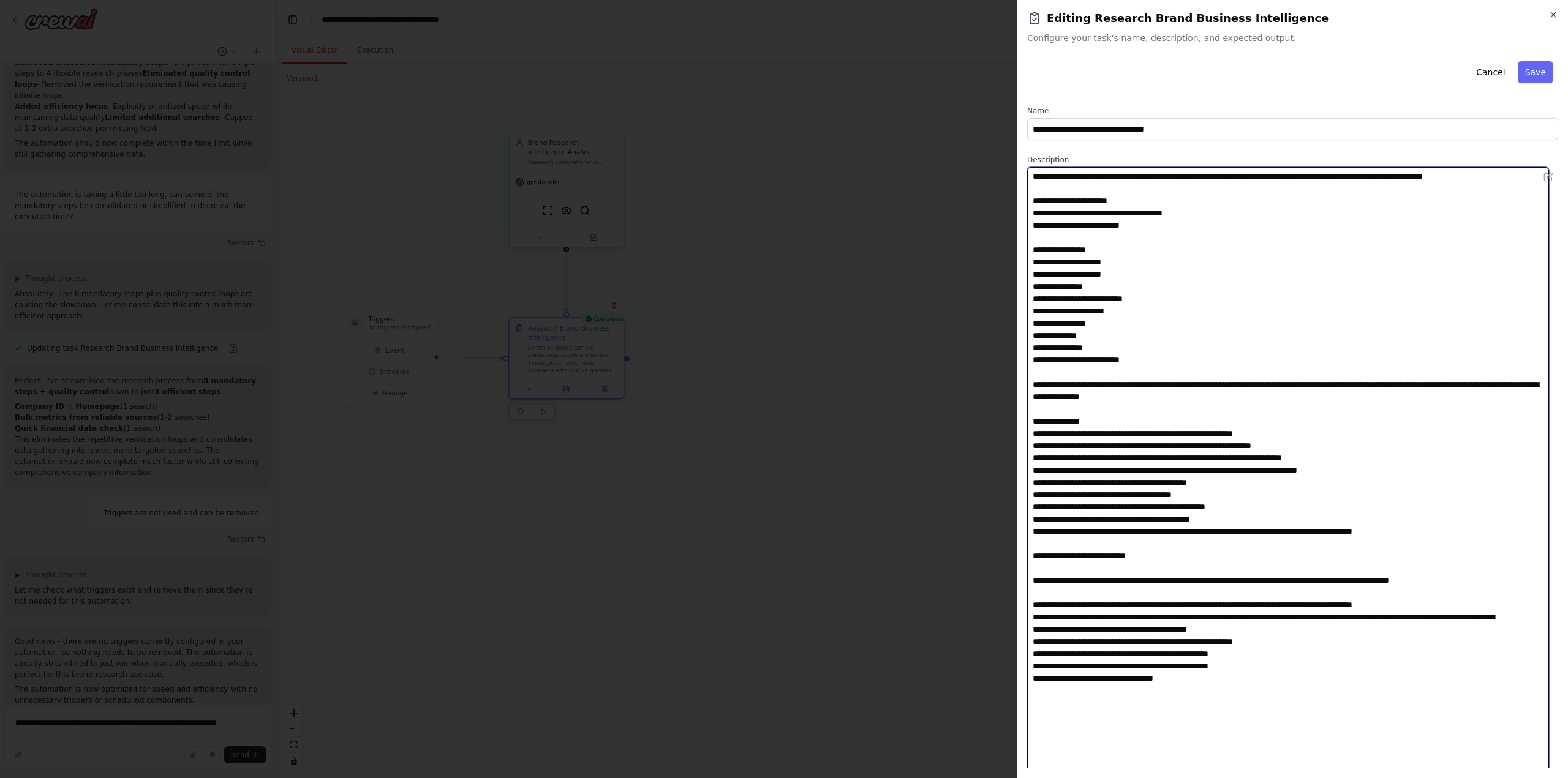
drag, startPoint x: 1551, startPoint y: 233, endPoint x: 1161, endPoint y: 856, distance: 735.0
click at [1161, 778] on html "Task: Description: Research comprehensive information about the brand "{brand_n…" at bounding box center [784, 389] width 1568 height 778
click at [1361, 469] on textarea at bounding box center [1288, 513] width 522 height 691
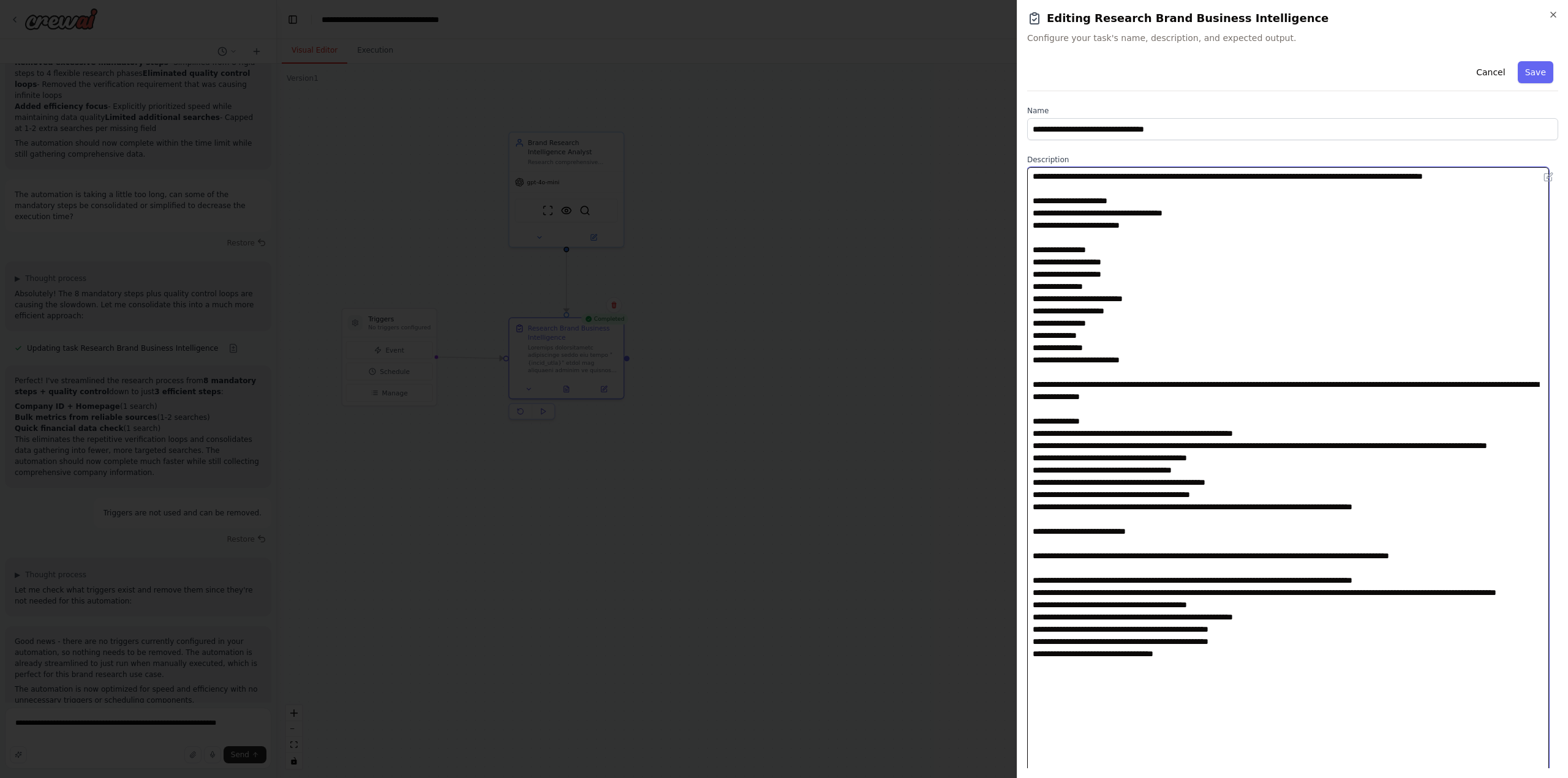
click at [1055, 456] on textarea at bounding box center [1288, 513] width 522 height 691
type textarea "**********"
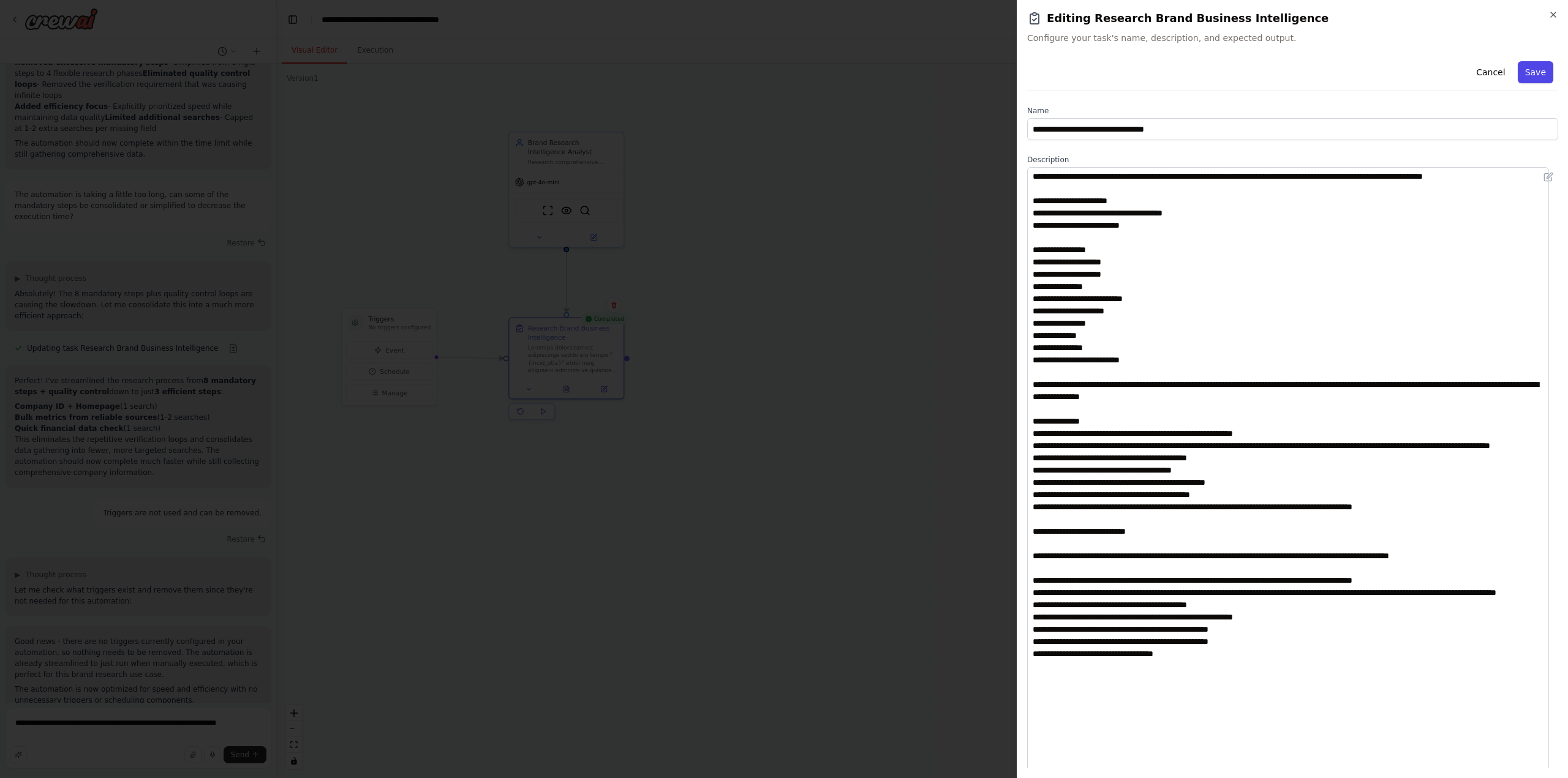
click at [1526, 70] on button "Save" at bounding box center [1535, 72] width 36 height 22
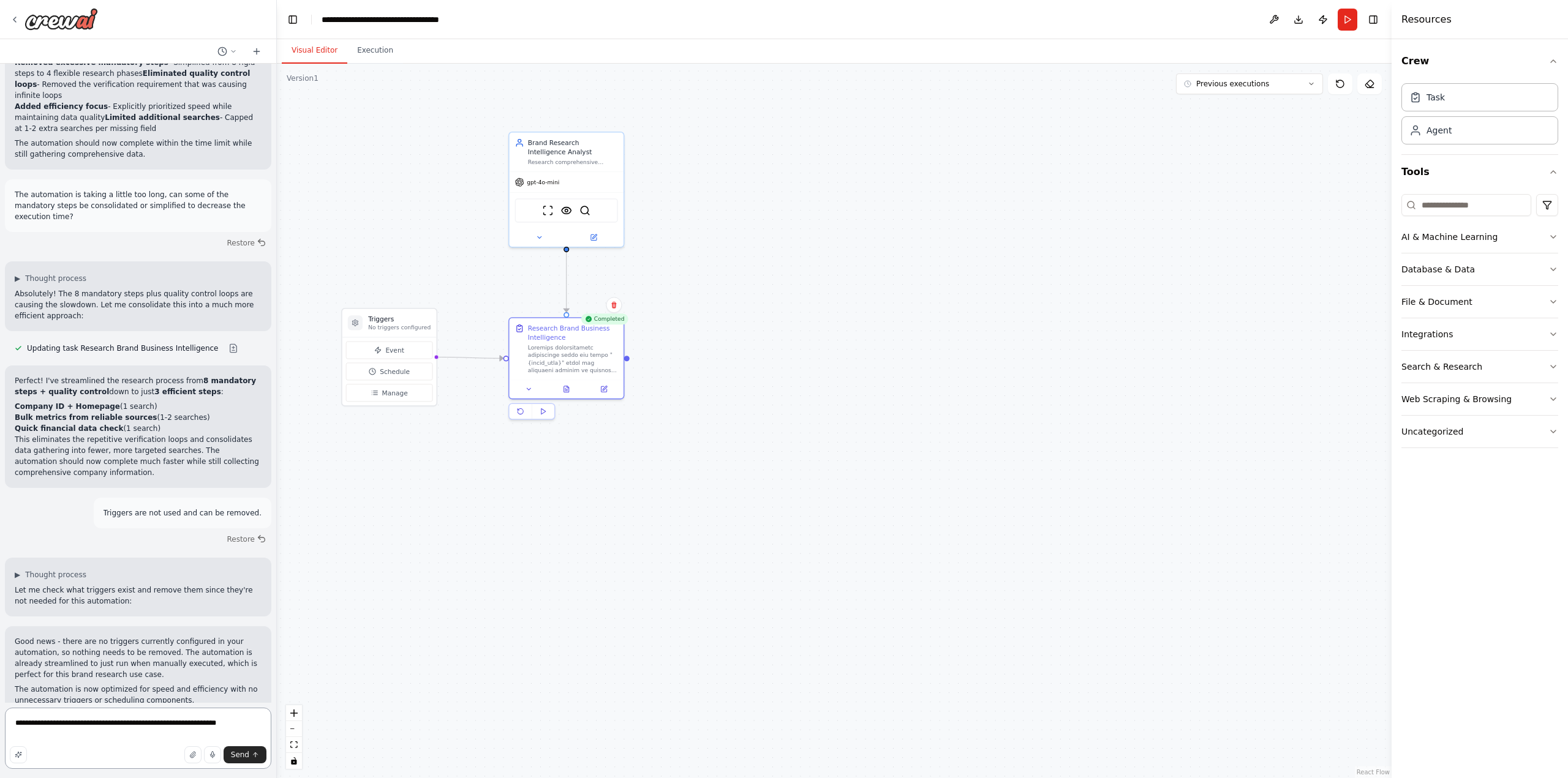
click at [80, 726] on textarea "**********" at bounding box center [138, 738] width 266 height 61
click at [84, 727] on textarea "**********" at bounding box center [138, 735] width 266 height 69
click at [98, 739] on textarea "**********" at bounding box center [138, 735] width 266 height 69
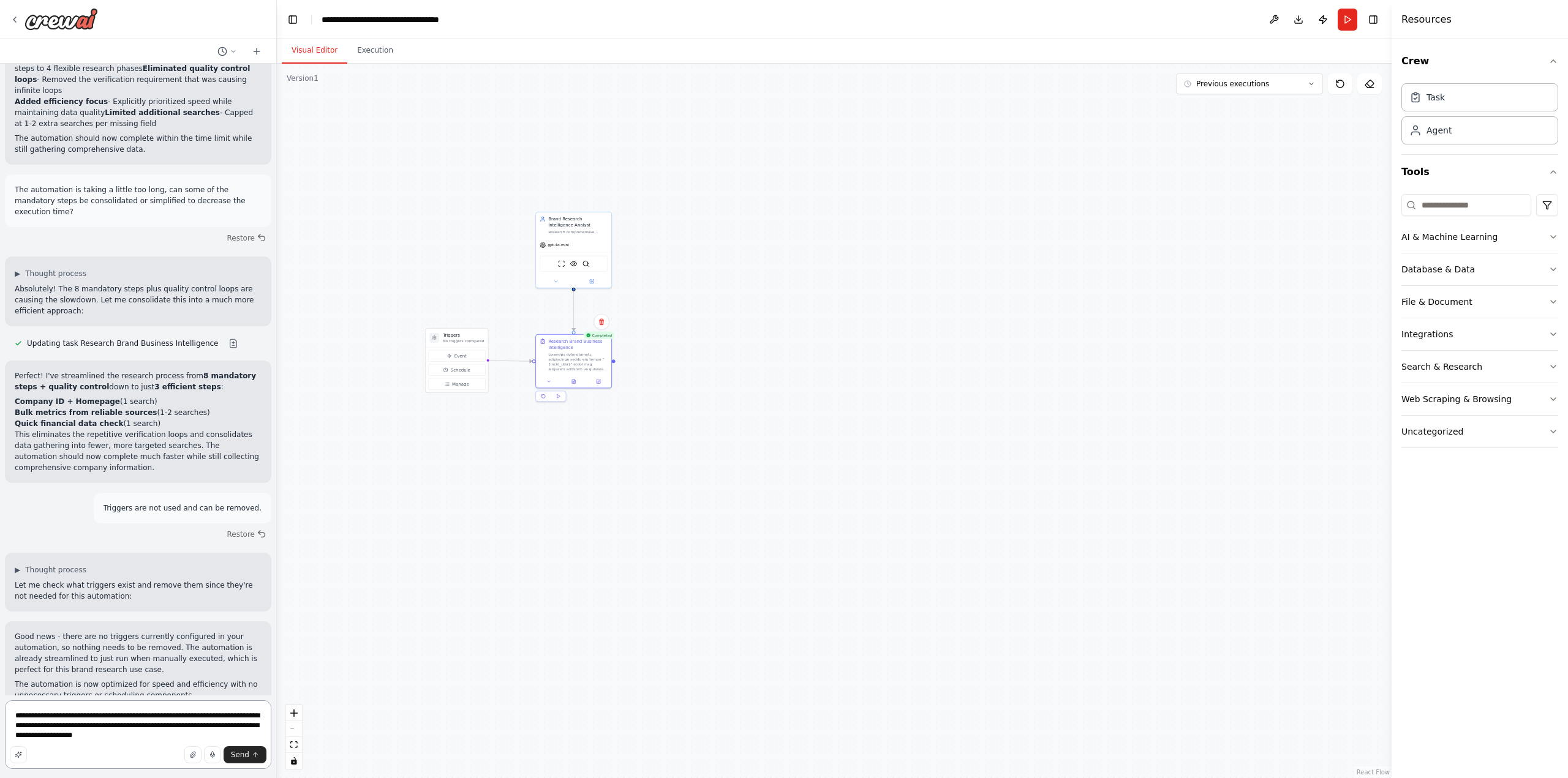
scroll to position [2554, 0]
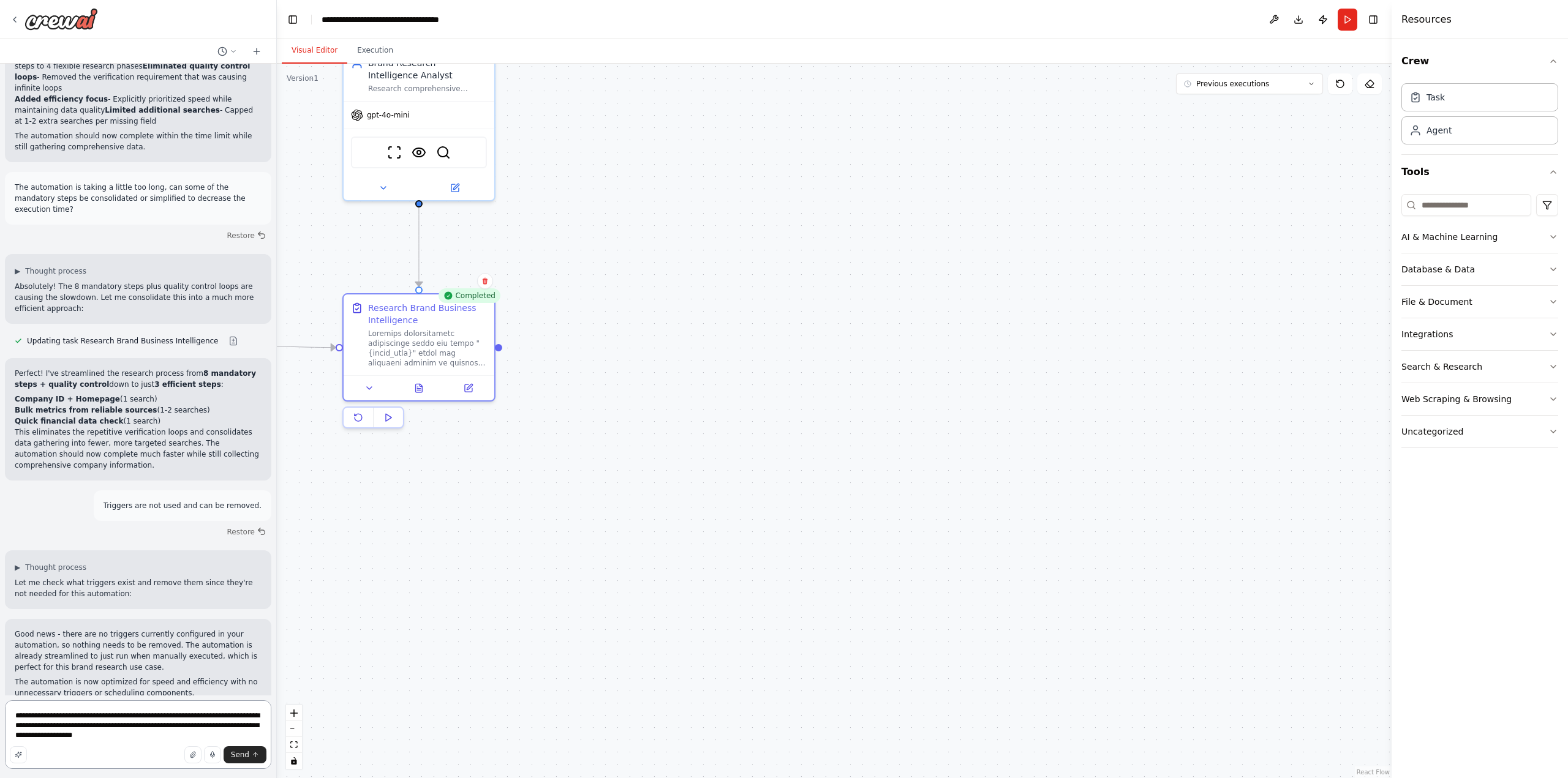
type textarea "**********"
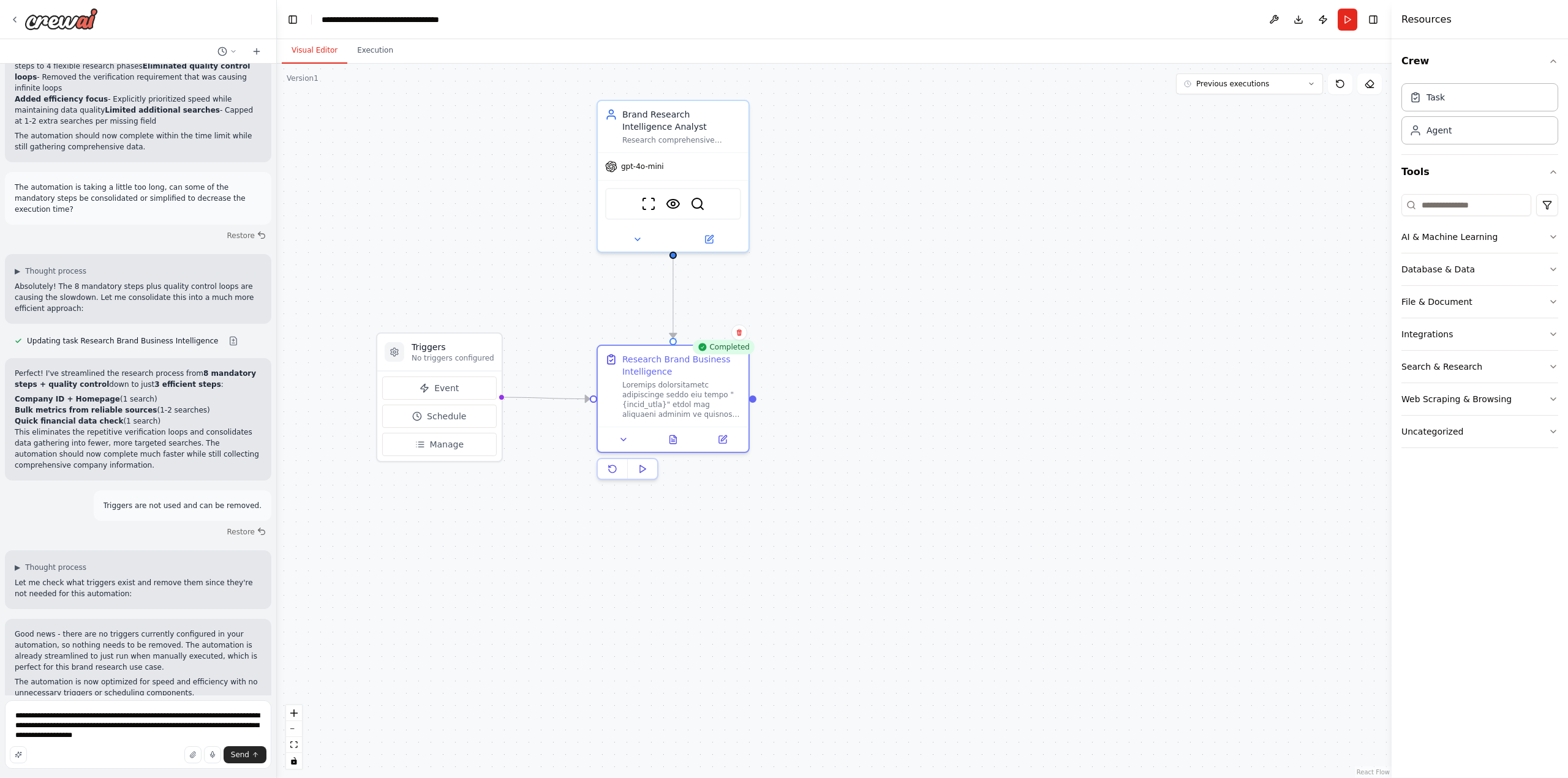
drag, startPoint x: 649, startPoint y: 408, endPoint x: 866, endPoint y: 476, distance: 227.4
click at [902, 461] on div ".deletable-edge-delete-btn { width: 20px; height: 20px; border: 0px solid #ffff…" at bounding box center [834, 420] width 1114 height 714
click at [244, 756] on span "Send" at bounding box center [240, 755] width 18 height 10
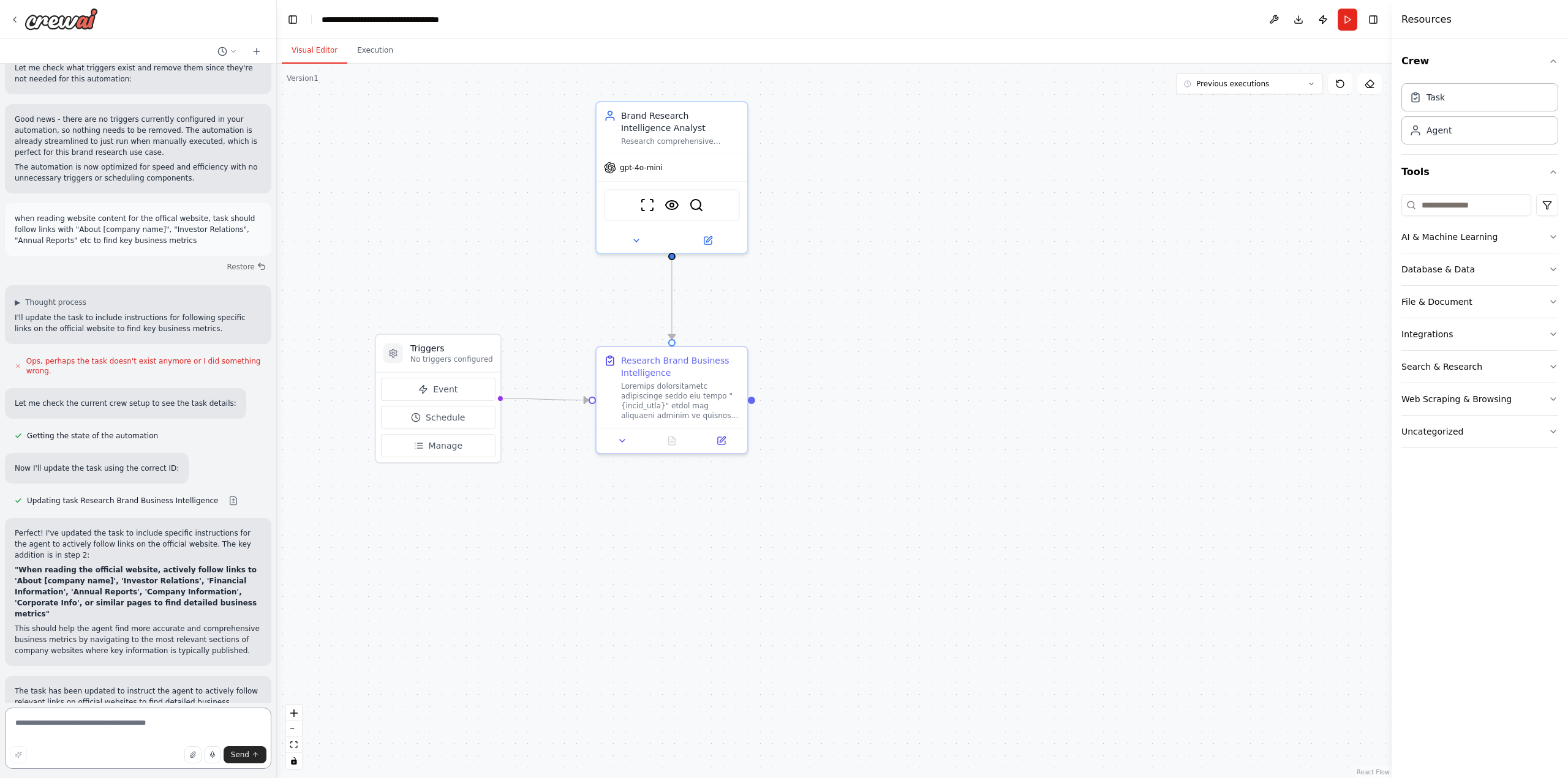
scroll to position [3083, 0]
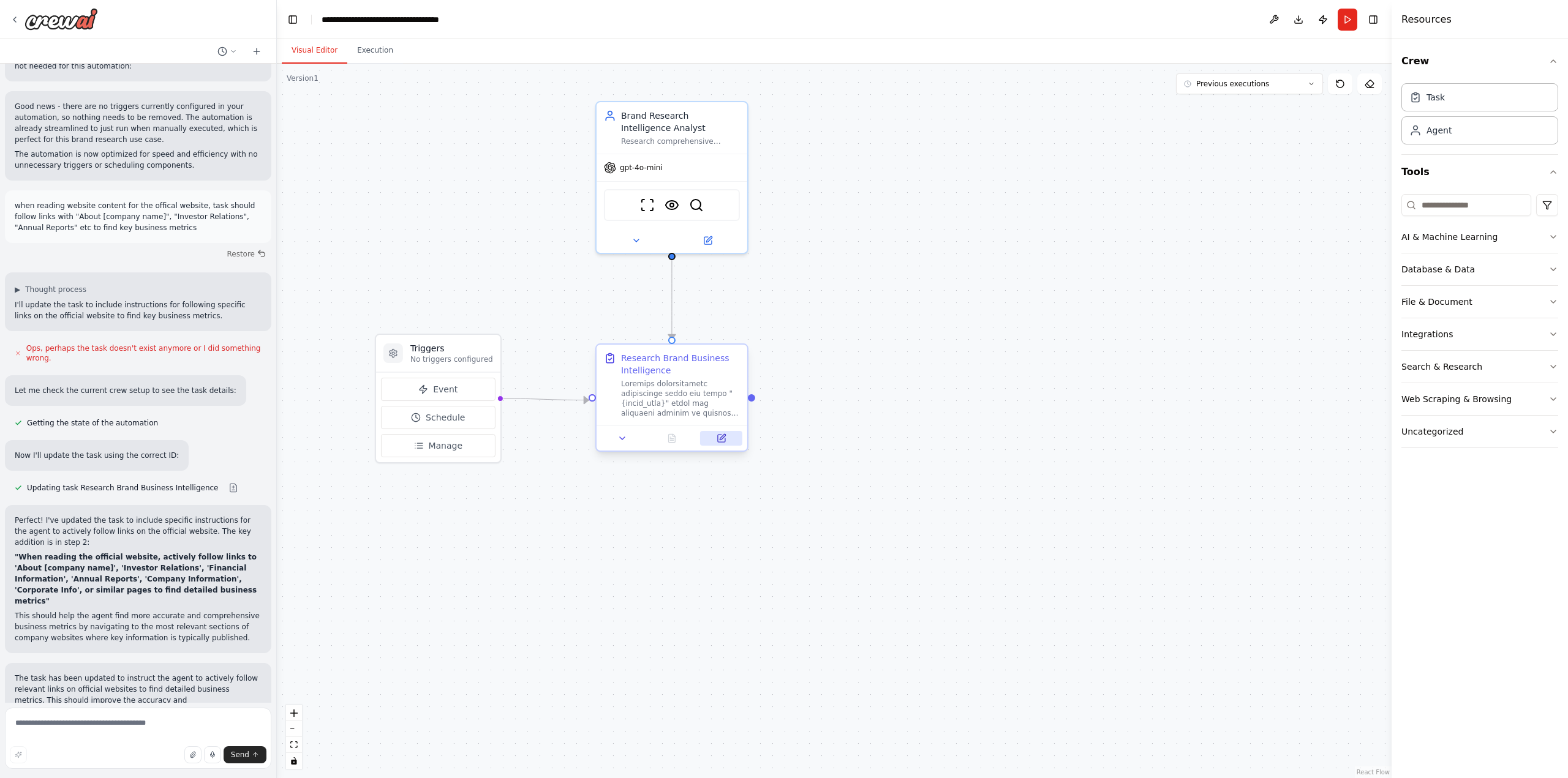
click at [720, 443] on icon at bounding box center [721, 438] width 10 height 10
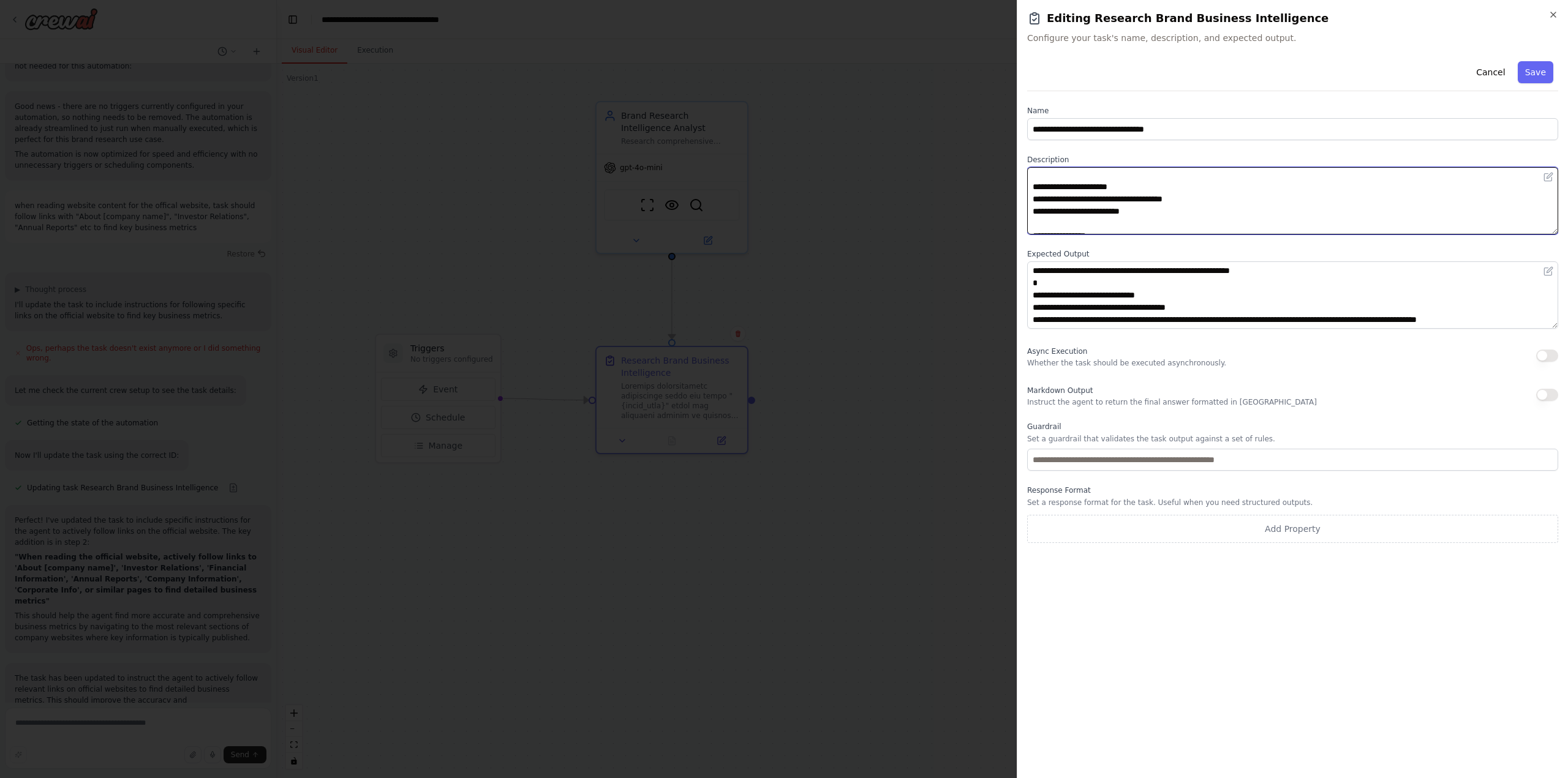
scroll to position [24, 0]
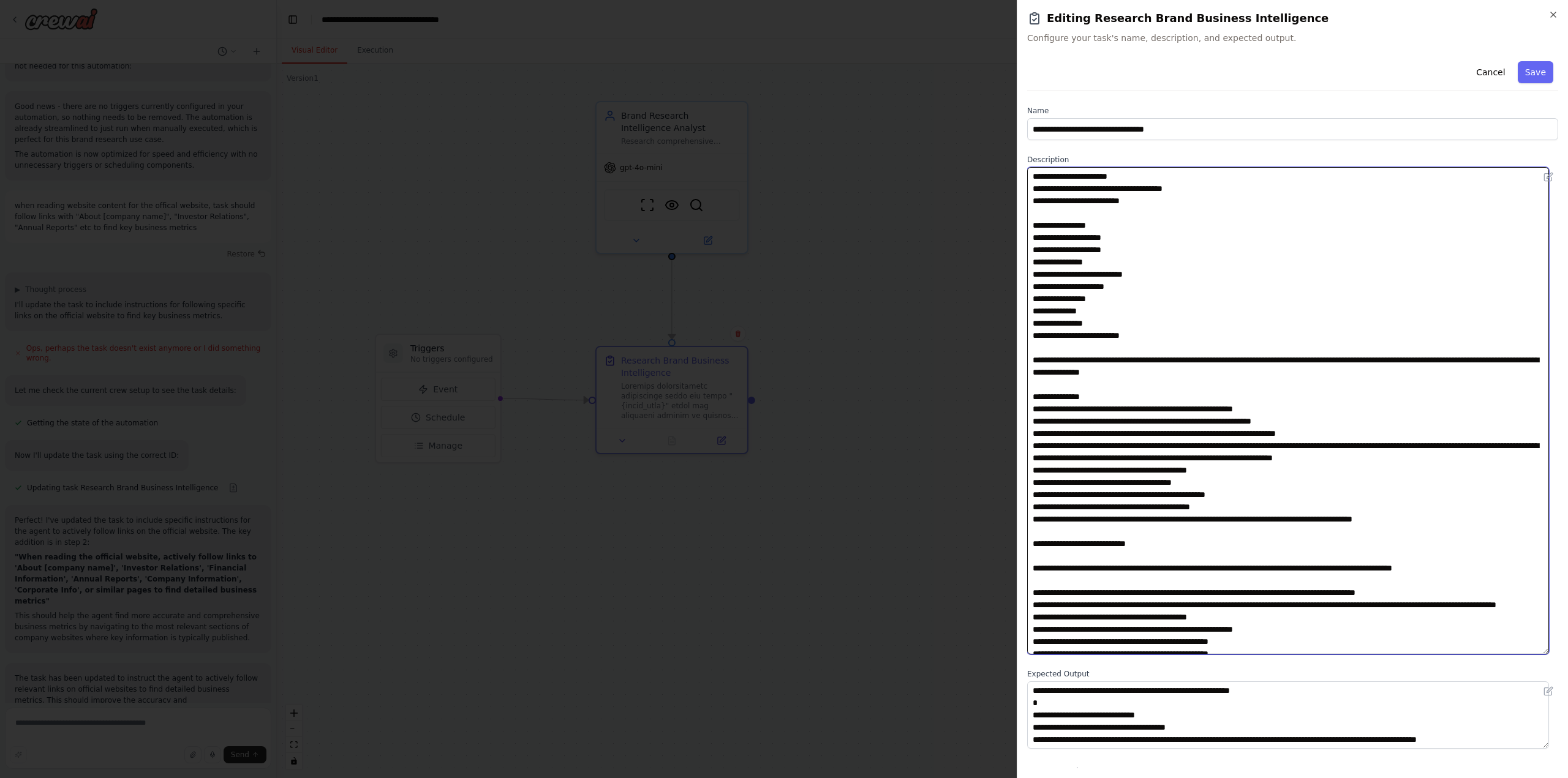
drag, startPoint x: 1555, startPoint y: 228, endPoint x: 1545, endPoint y: 648, distance: 420.1
click at [1545, 648] on textarea at bounding box center [1288, 411] width 522 height 488
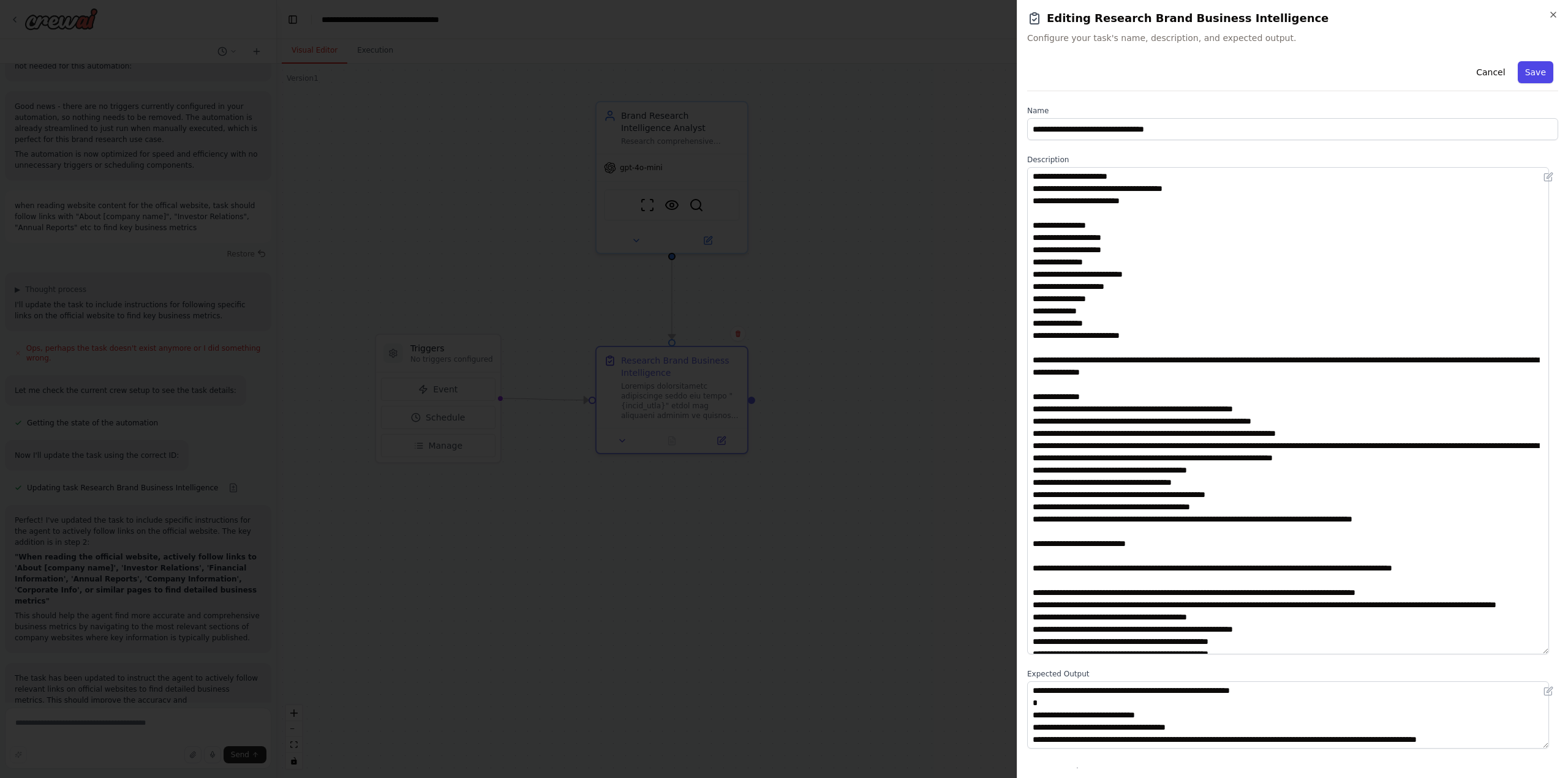
click at [1526, 71] on button "Save" at bounding box center [1535, 72] width 36 height 22
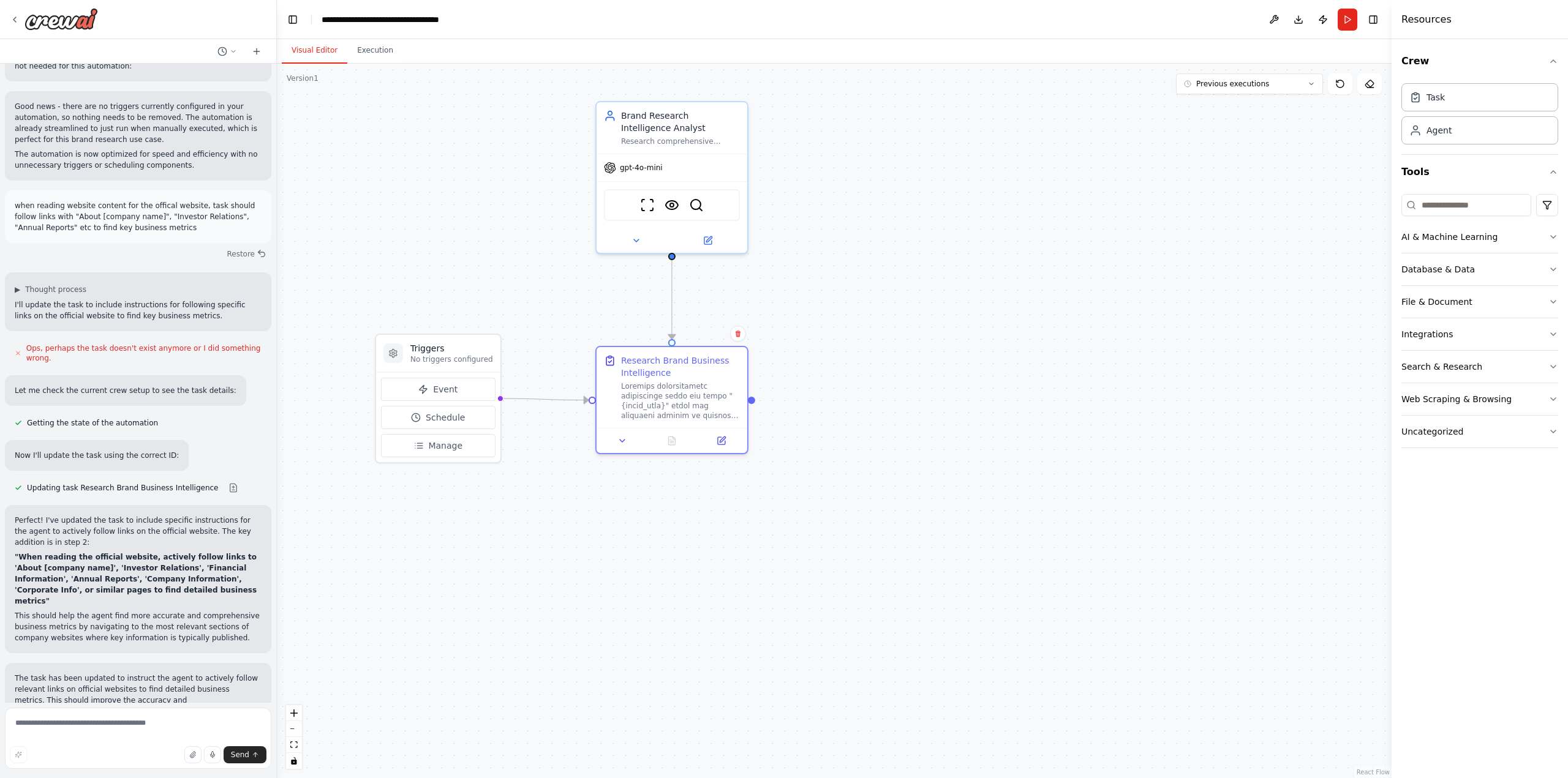
click at [1346, 21] on button "Run" at bounding box center [1347, 19] width 20 height 22
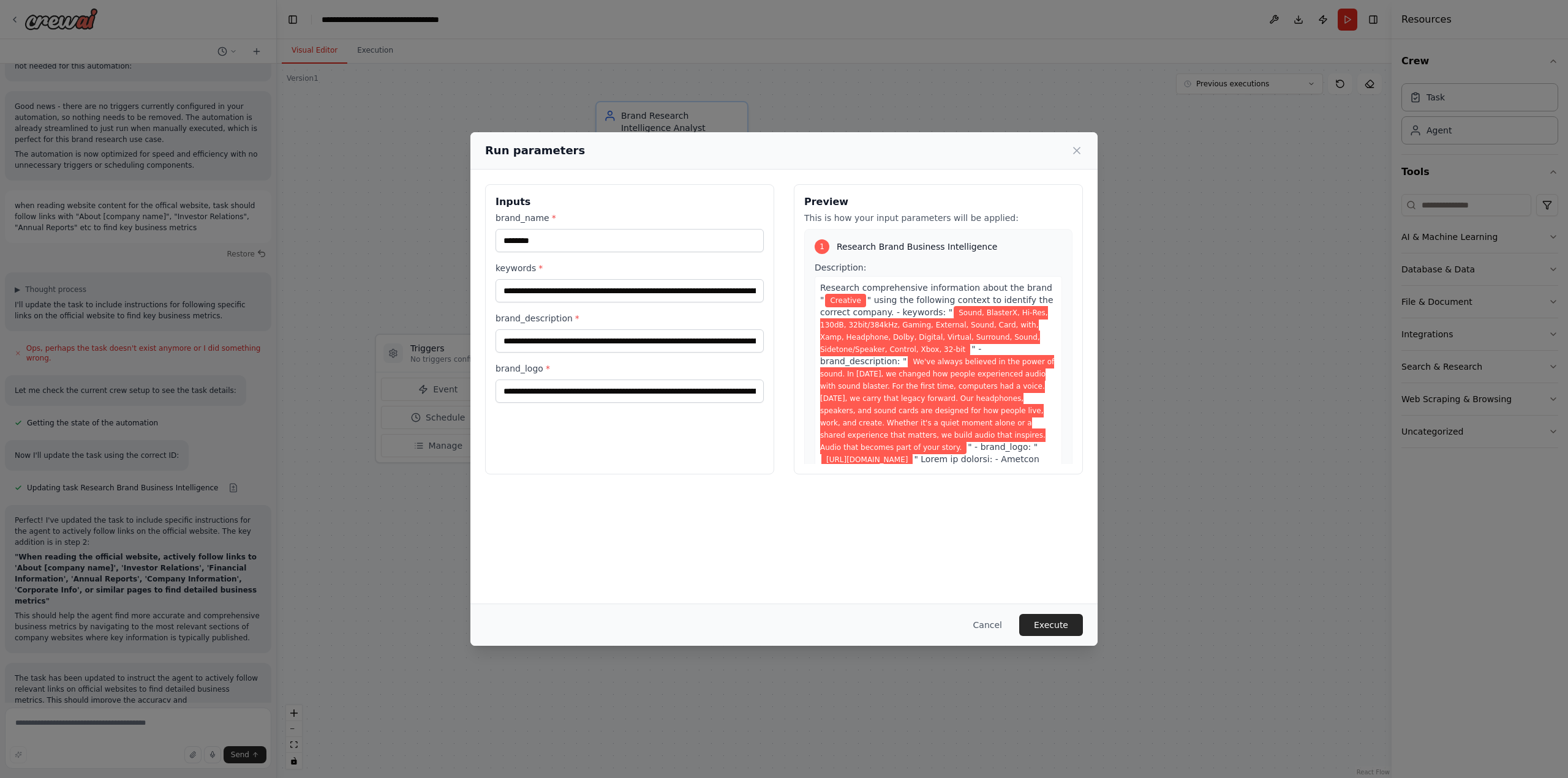
click at [1055, 625] on button "Execute" at bounding box center [1051, 625] width 64 height 22
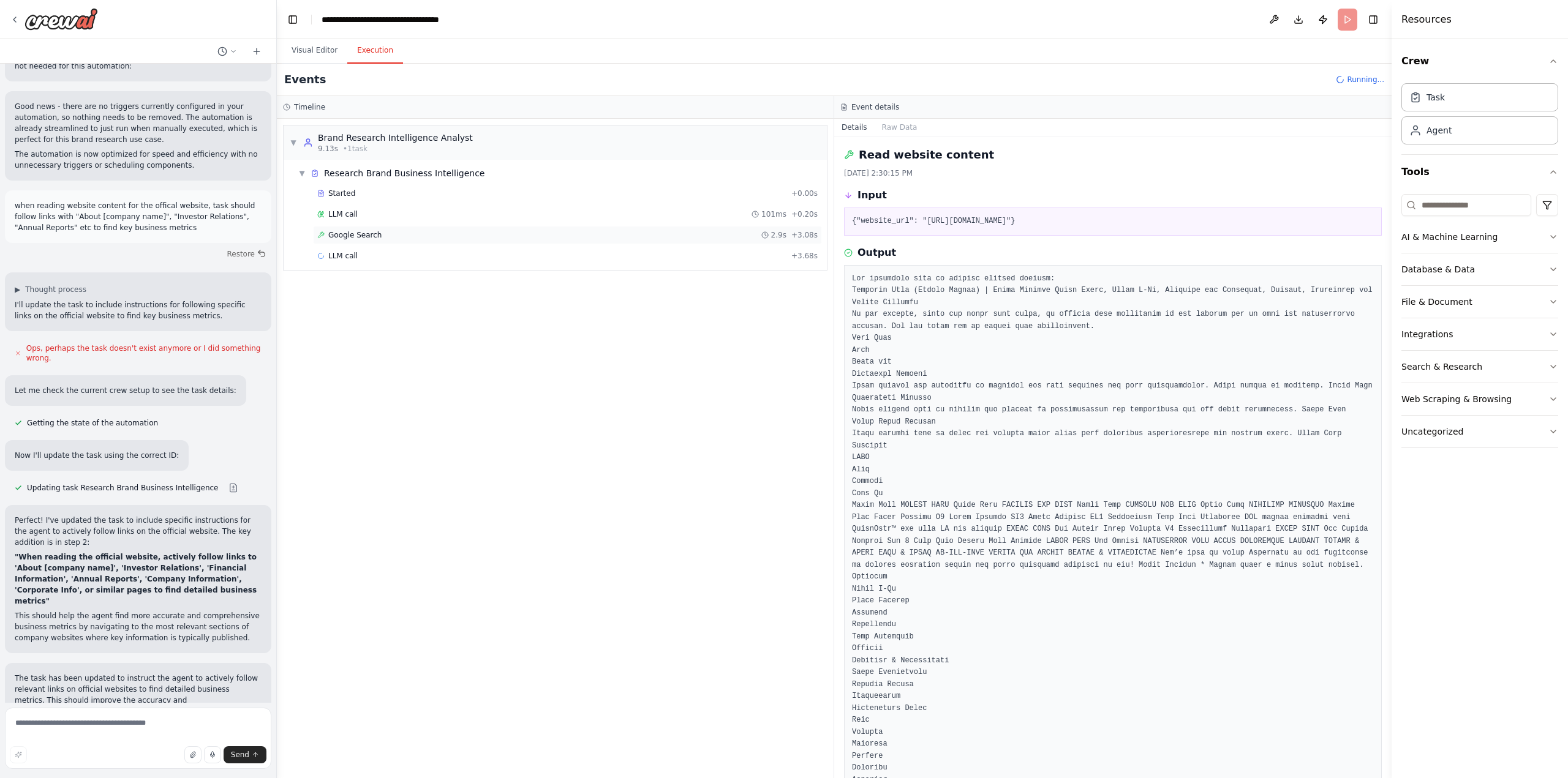
click at [368, 237] on span "Google Search" at bounding box center [355, 235] width 53 height 10
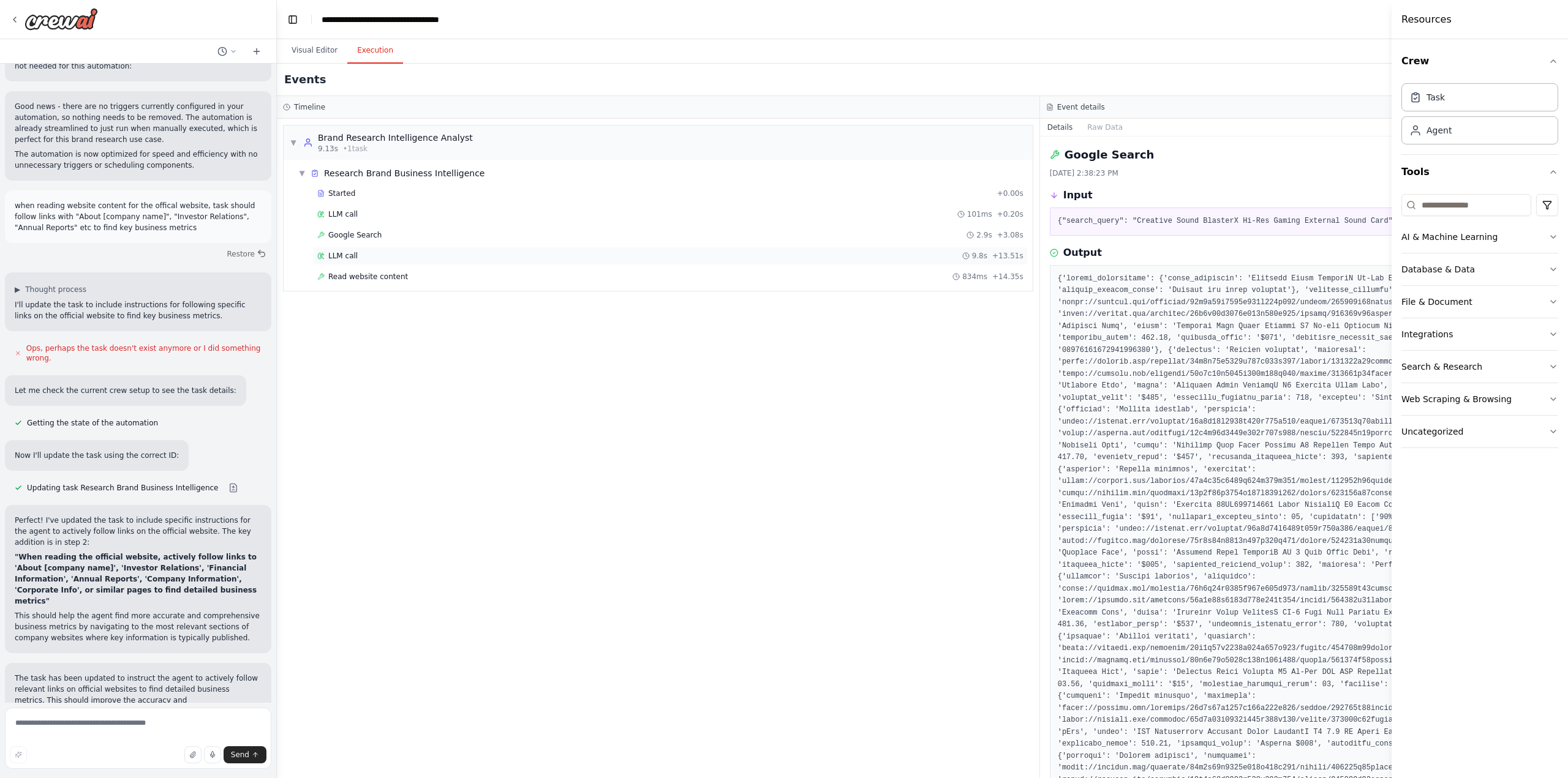
click at [359, 256] on div "LLM call 9.8s + 13.51s" at bounding box center [671, 256] width 706 height 10
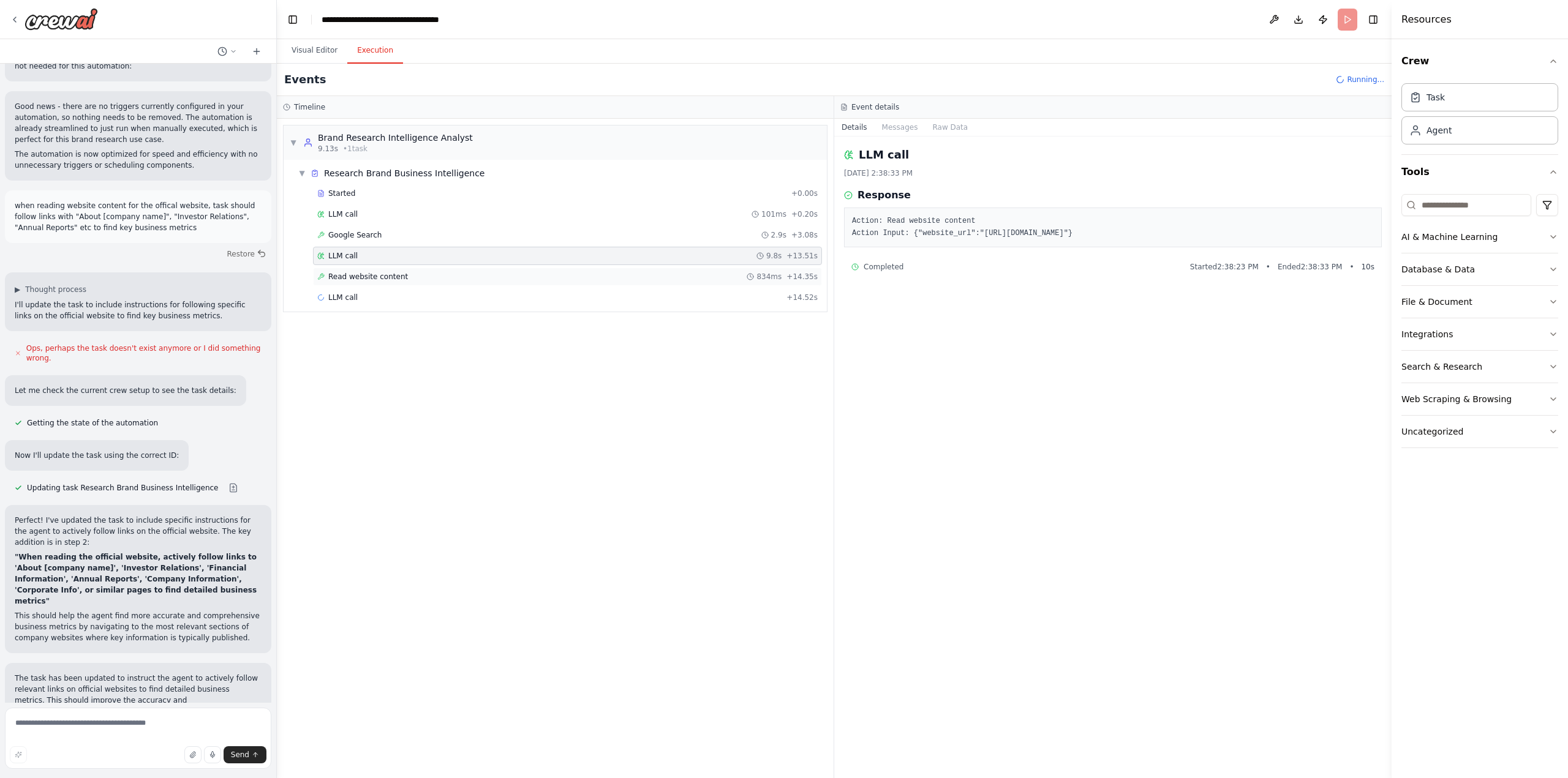
click at [362, 275] on span "Read website content" at bounding box center [367, 277] width 79 height 10
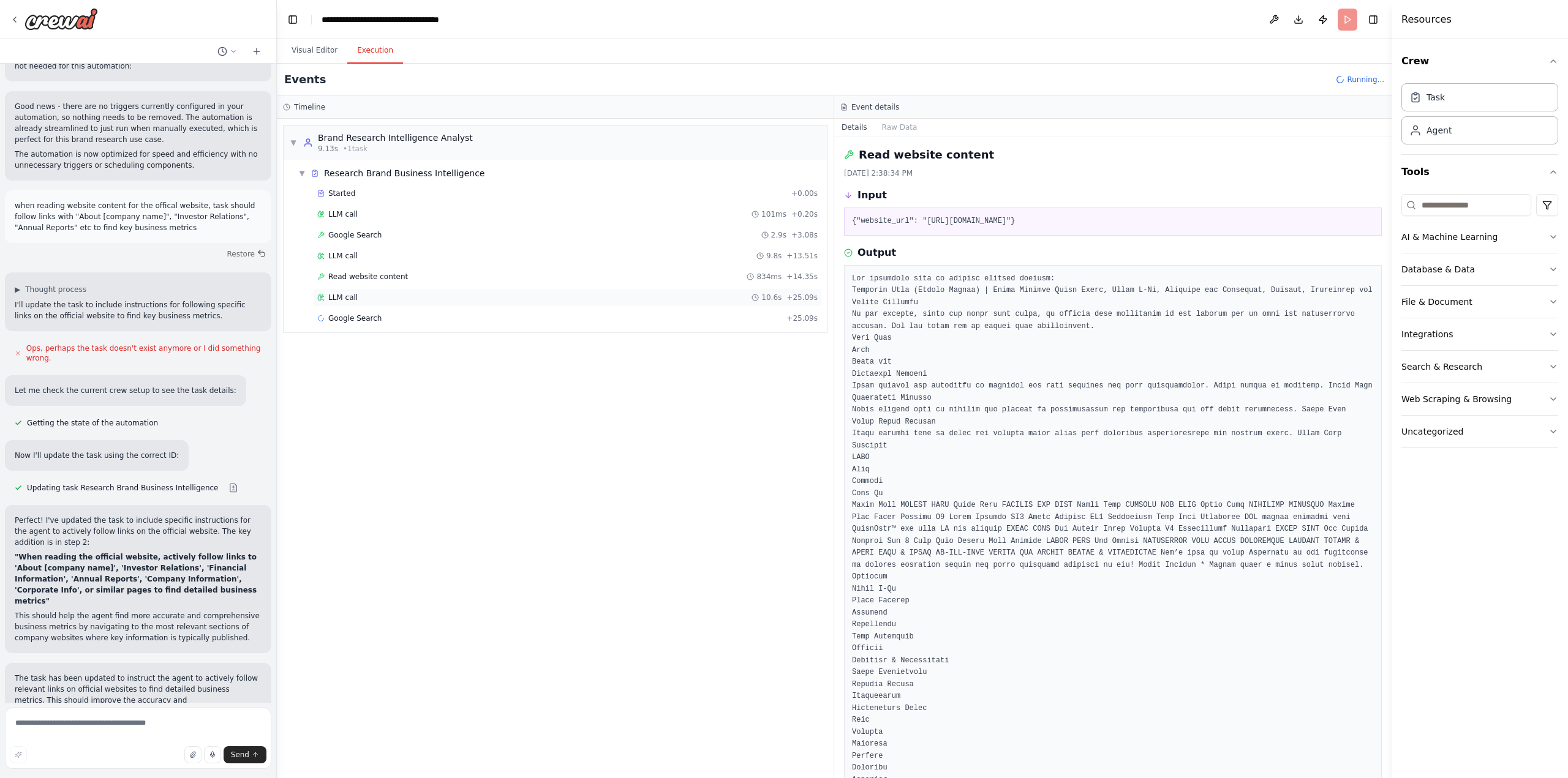
click at [355, 304] on div "LLM call 10.6s + 25.09s" at bounding box center [567, 298] width 509 height 18
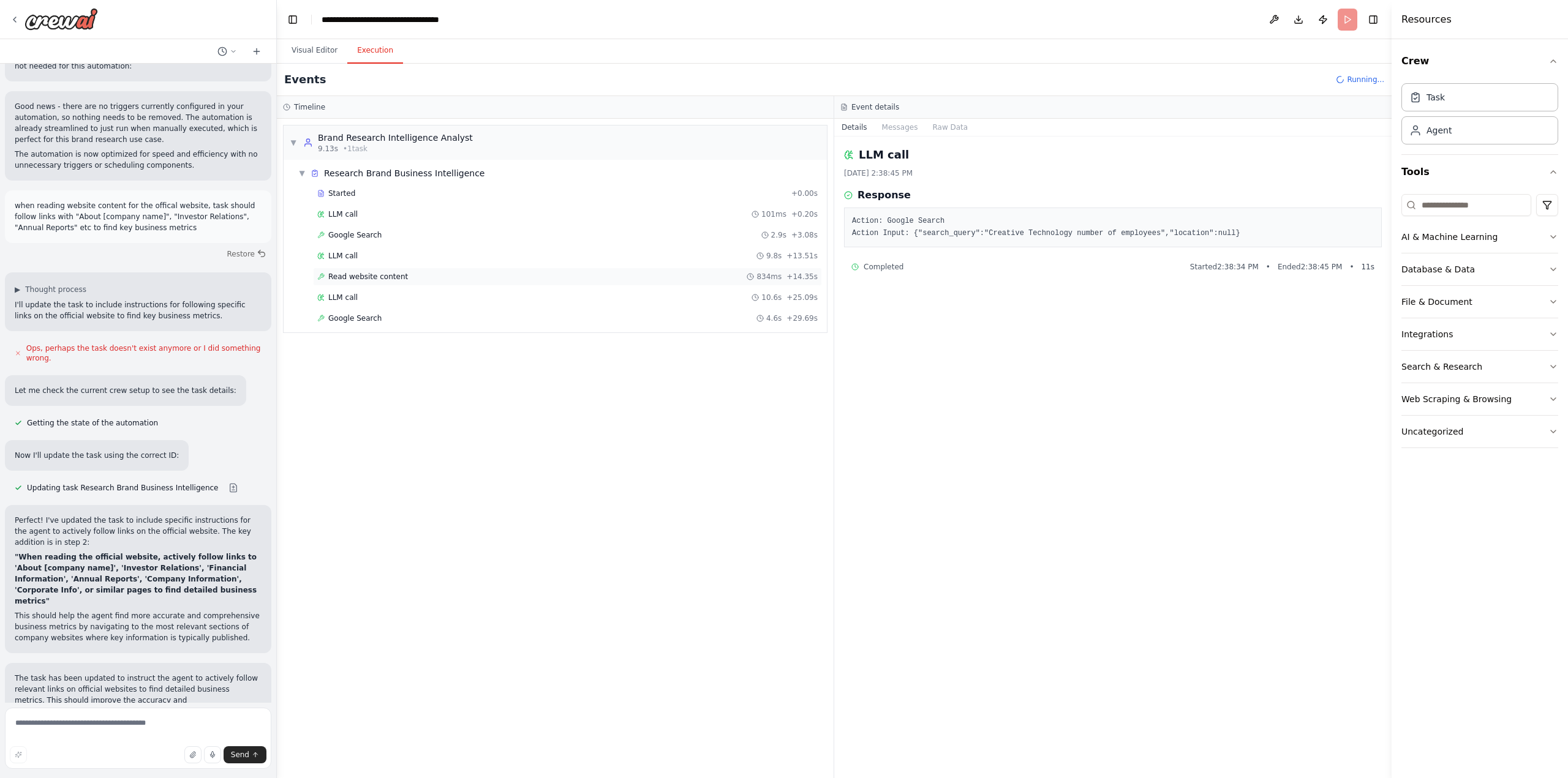
click at [361, 281] on span "Read website content" at bounding box center [367, 277] width 79 height 10
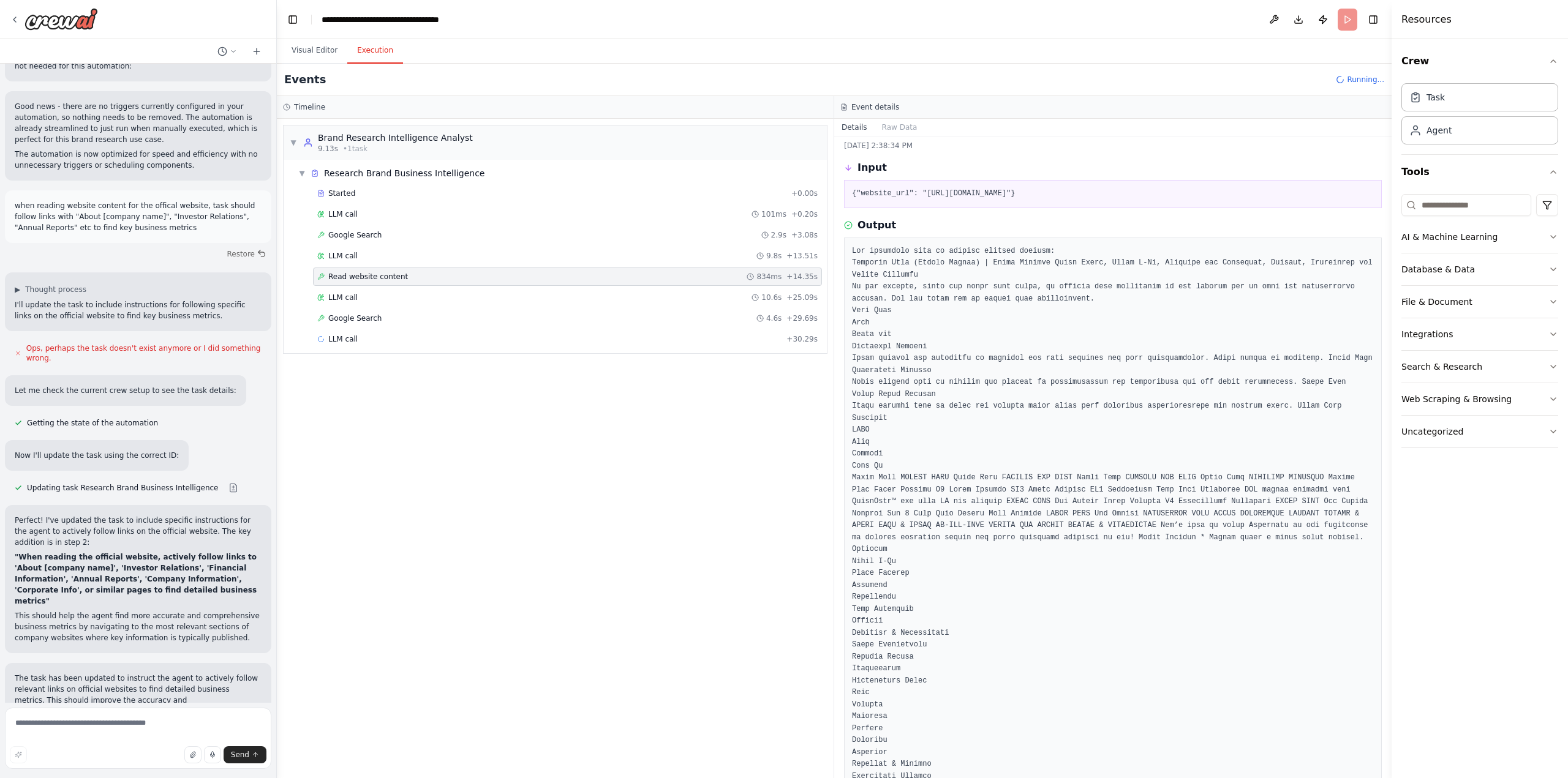
scroll to position [0, 0]
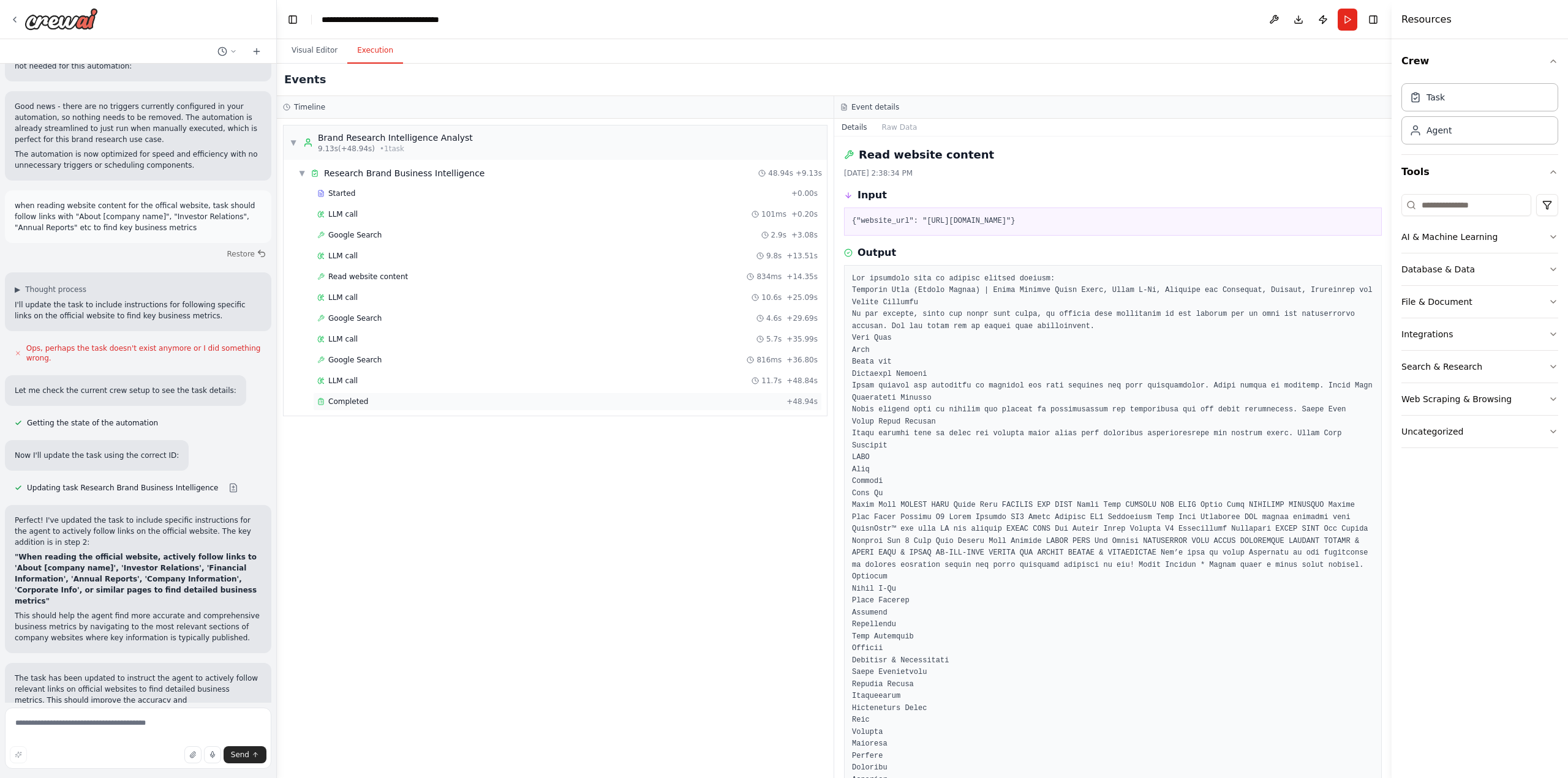
click at [357, 395] on div "Completed + 48.94s" at bounding box center [567, 401] width 509 height 18
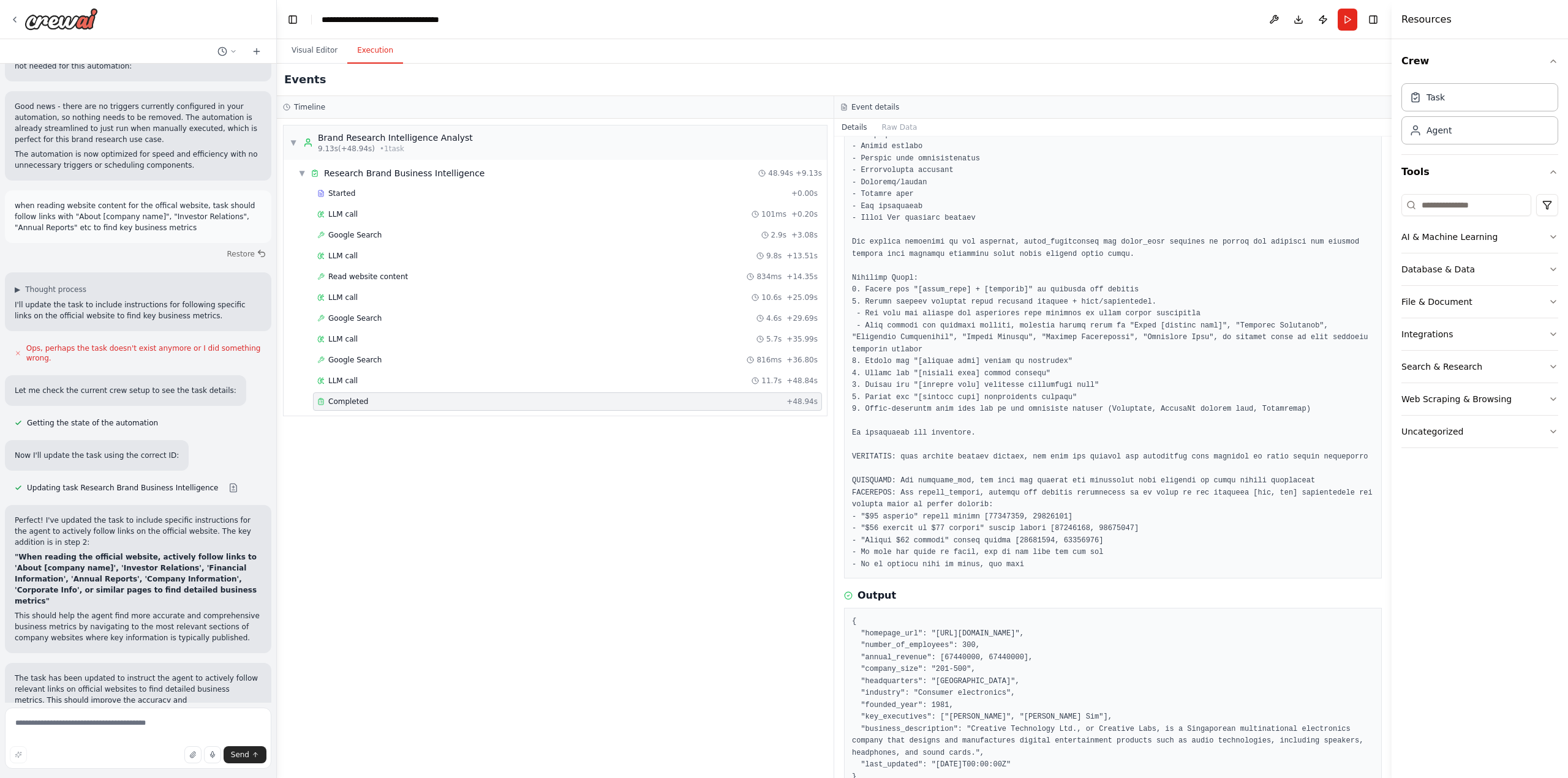
scroll to position [200, 0]
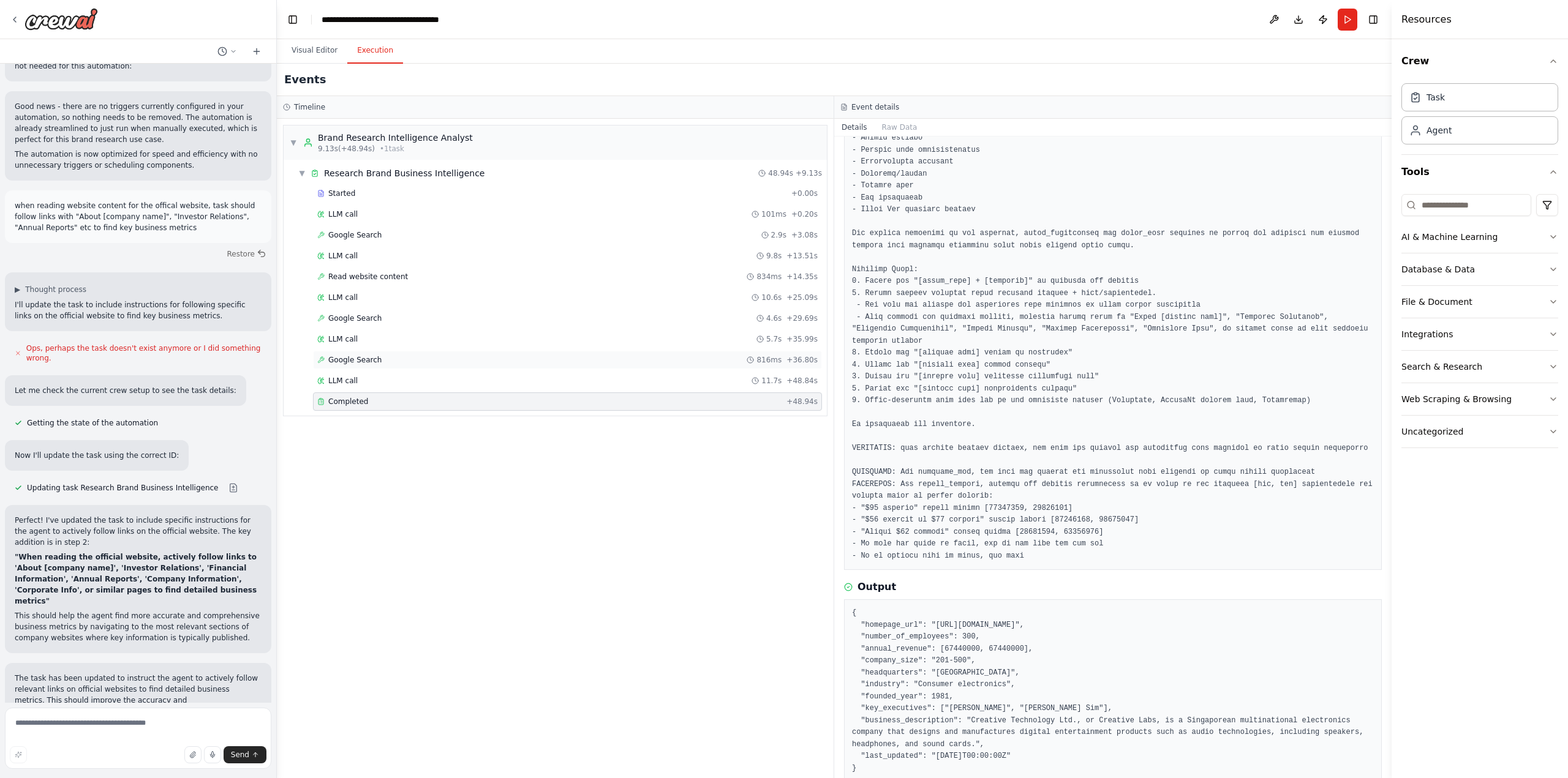
click at [396, 369] on div "Google Search 816ms + 36.80s" at bounding box center [567, 360] width 509 height 18
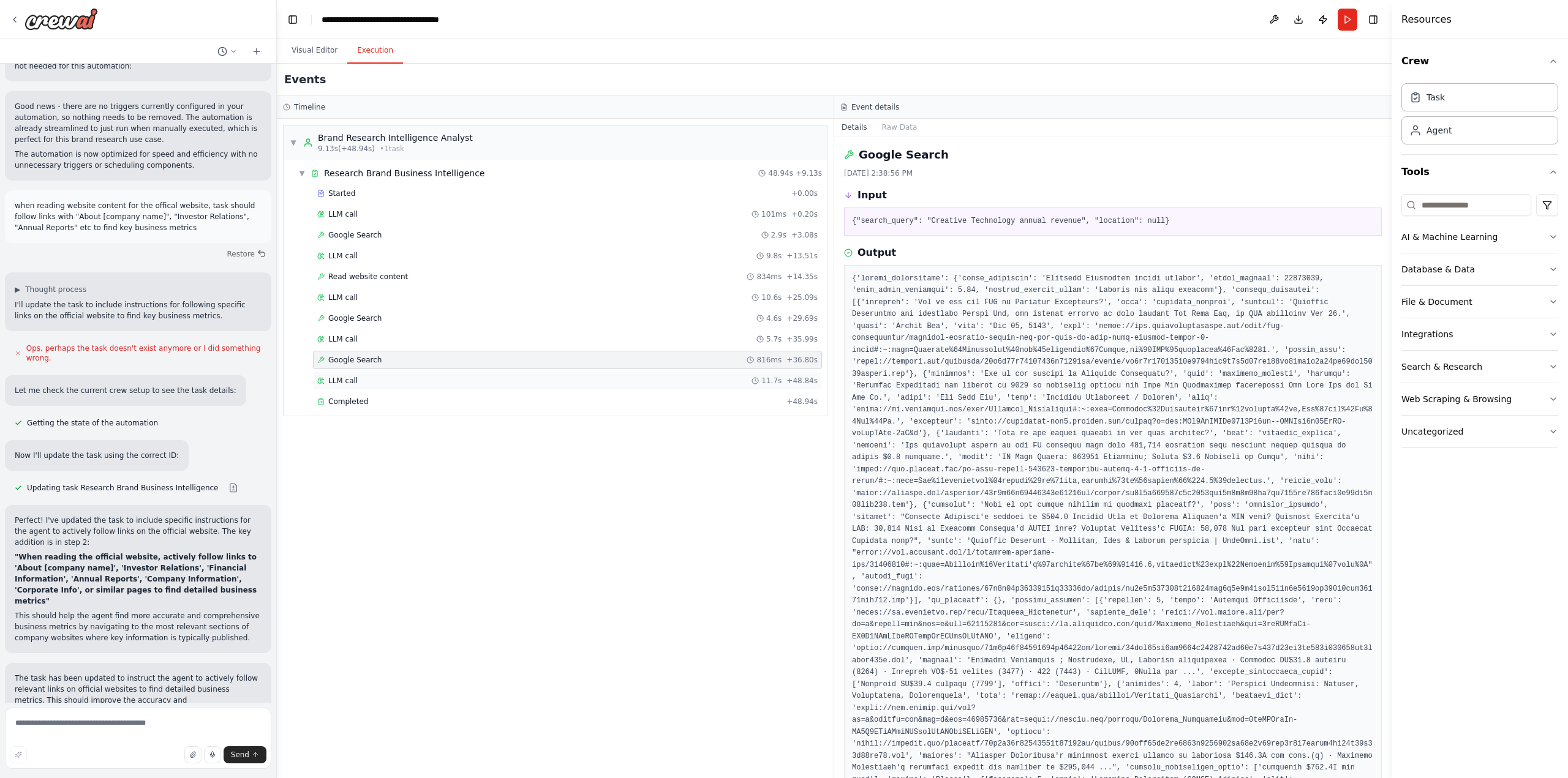
click at [392, 376] on div "LLM call 11.7s + 48.84s" at bounding box center [567, 381] width 509 height 18
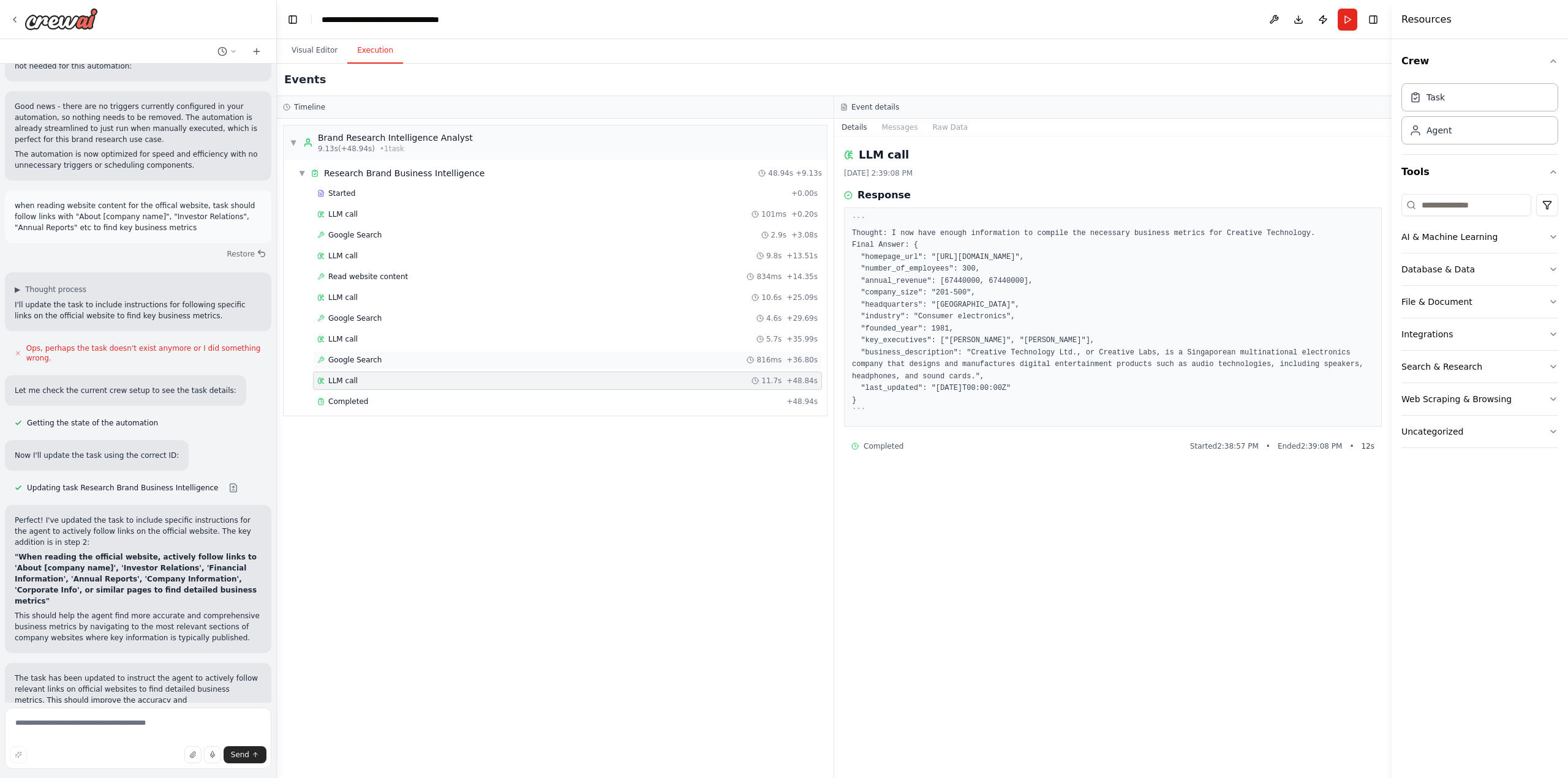
click at [389, 360] on div "Google Search 816ms + 36.80s" at bounding box center [568, 360] width 500 height 10
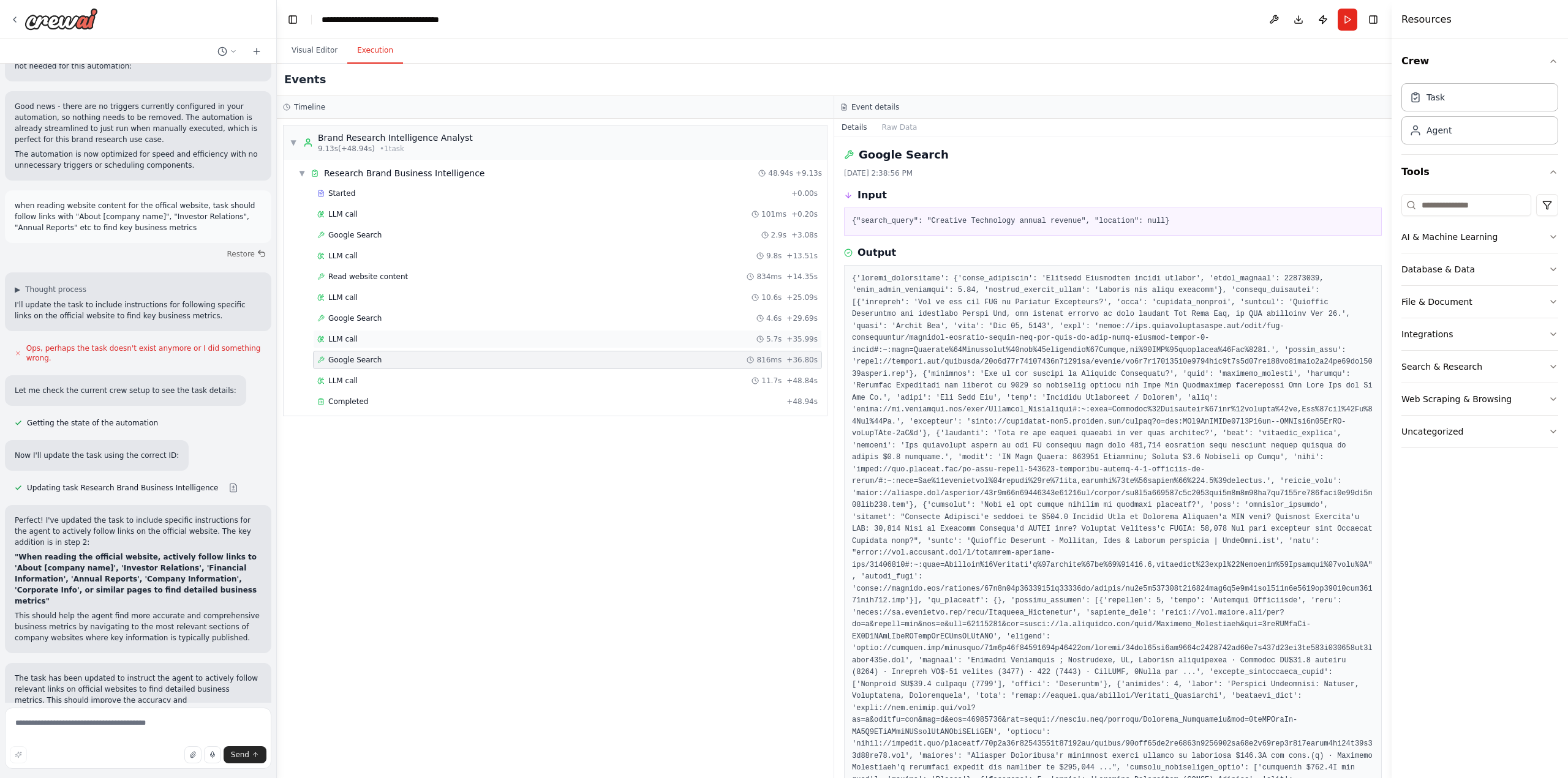
click at [382, 338] on div "LLM call 5.7s + 35.99s" at bounding box center [568, 339] width 500 height 10
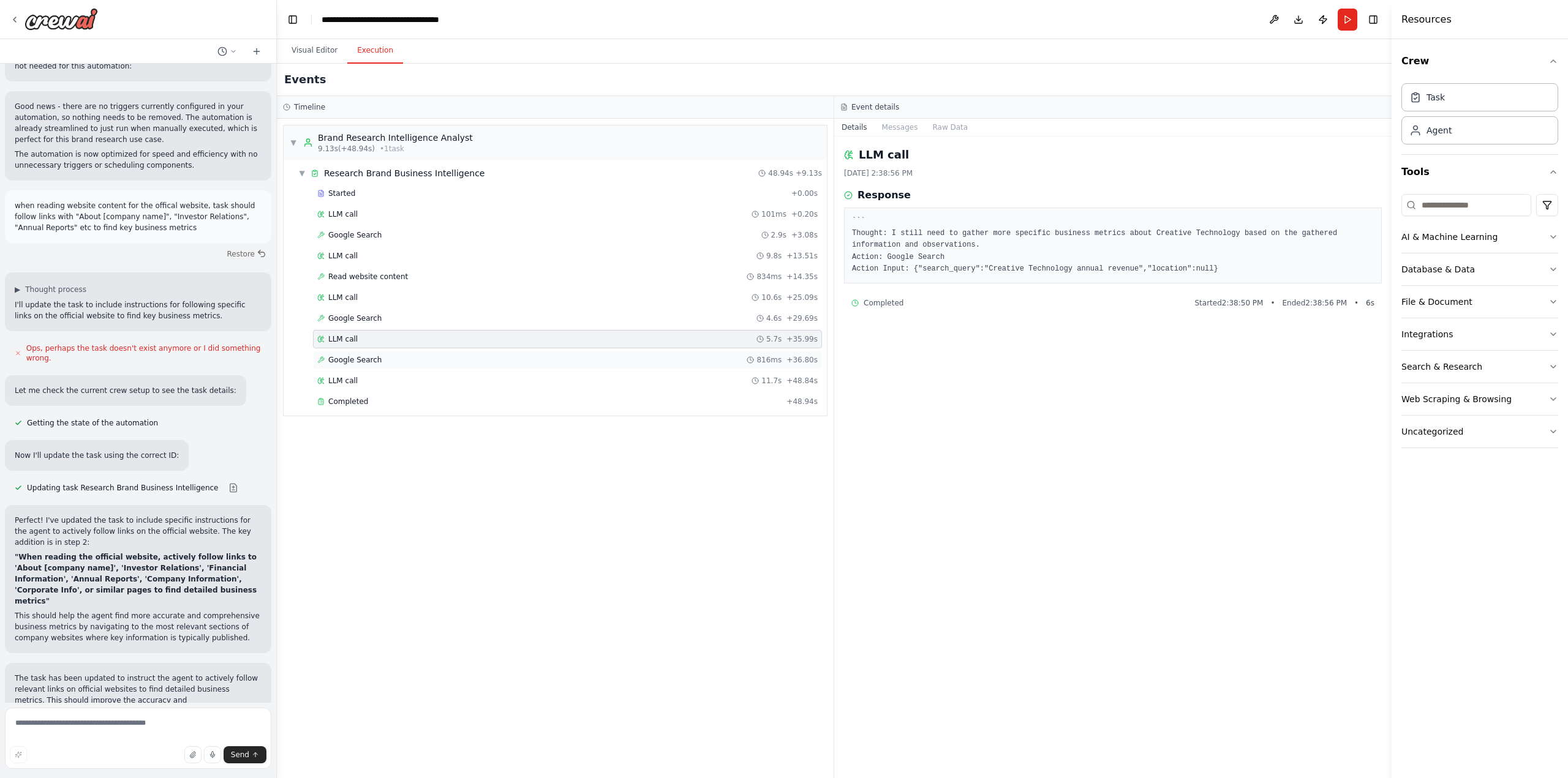
click at [380, 356] on div "Google Search 816ms + 36.80s" at bounding box center [568, 360] width 500 height 10
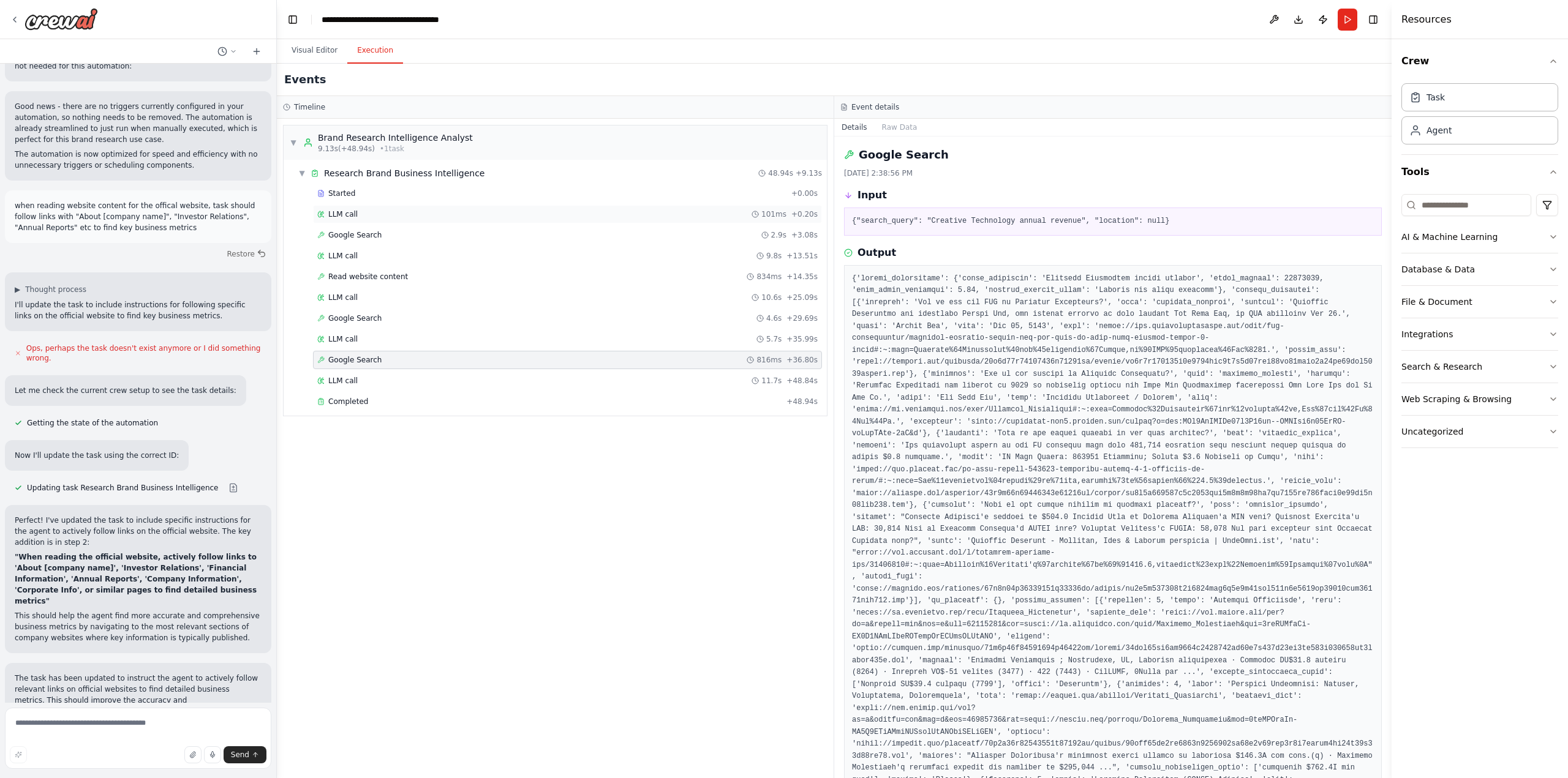
click at [342, 212] on span "LLM call" at bounding box center [342, 214] width 29 height 10
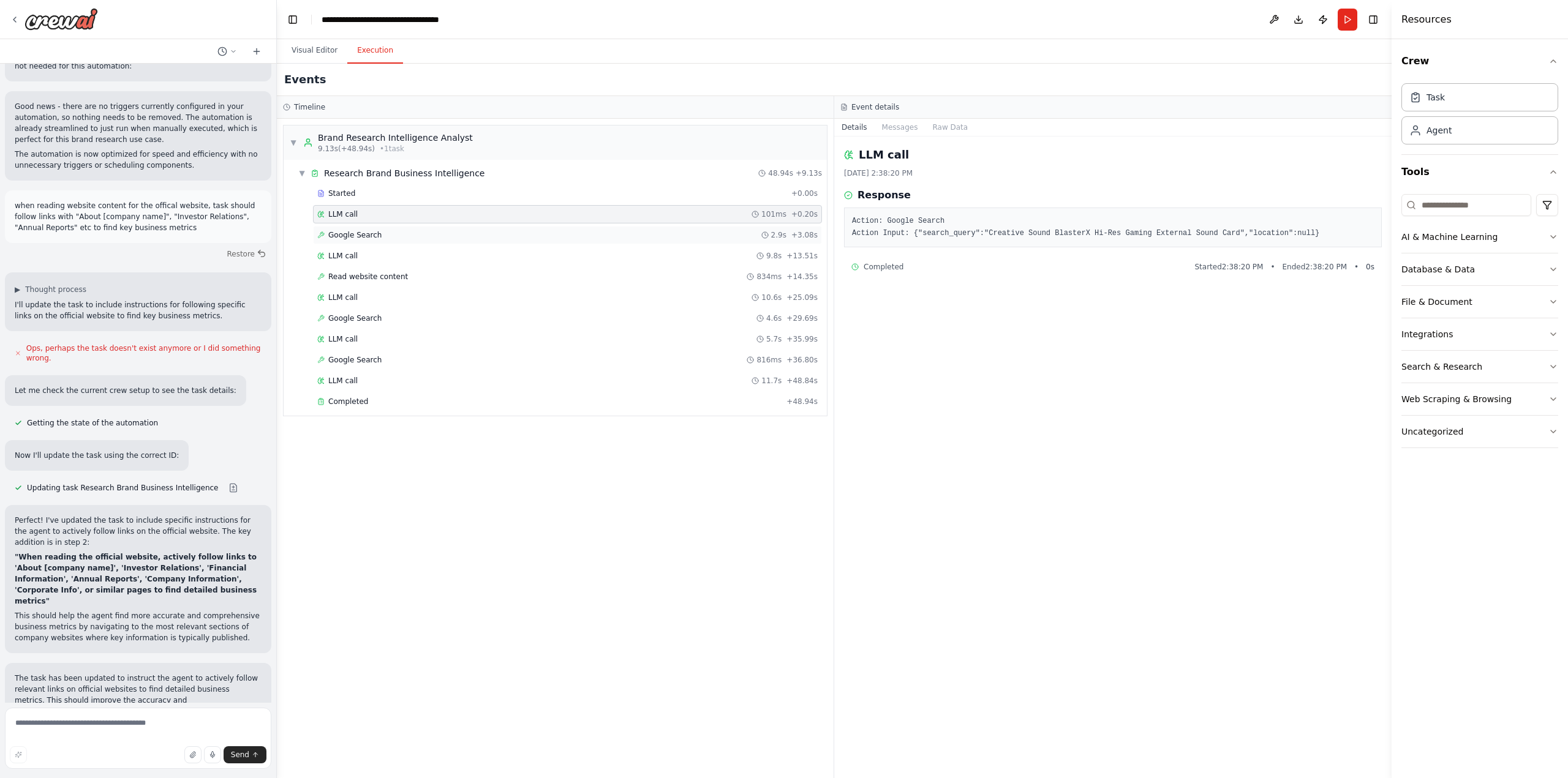
click at [345, 241] on div "Google Search 2.9s + 3.08s" at bounding box center [567, 235] width 509 height 18
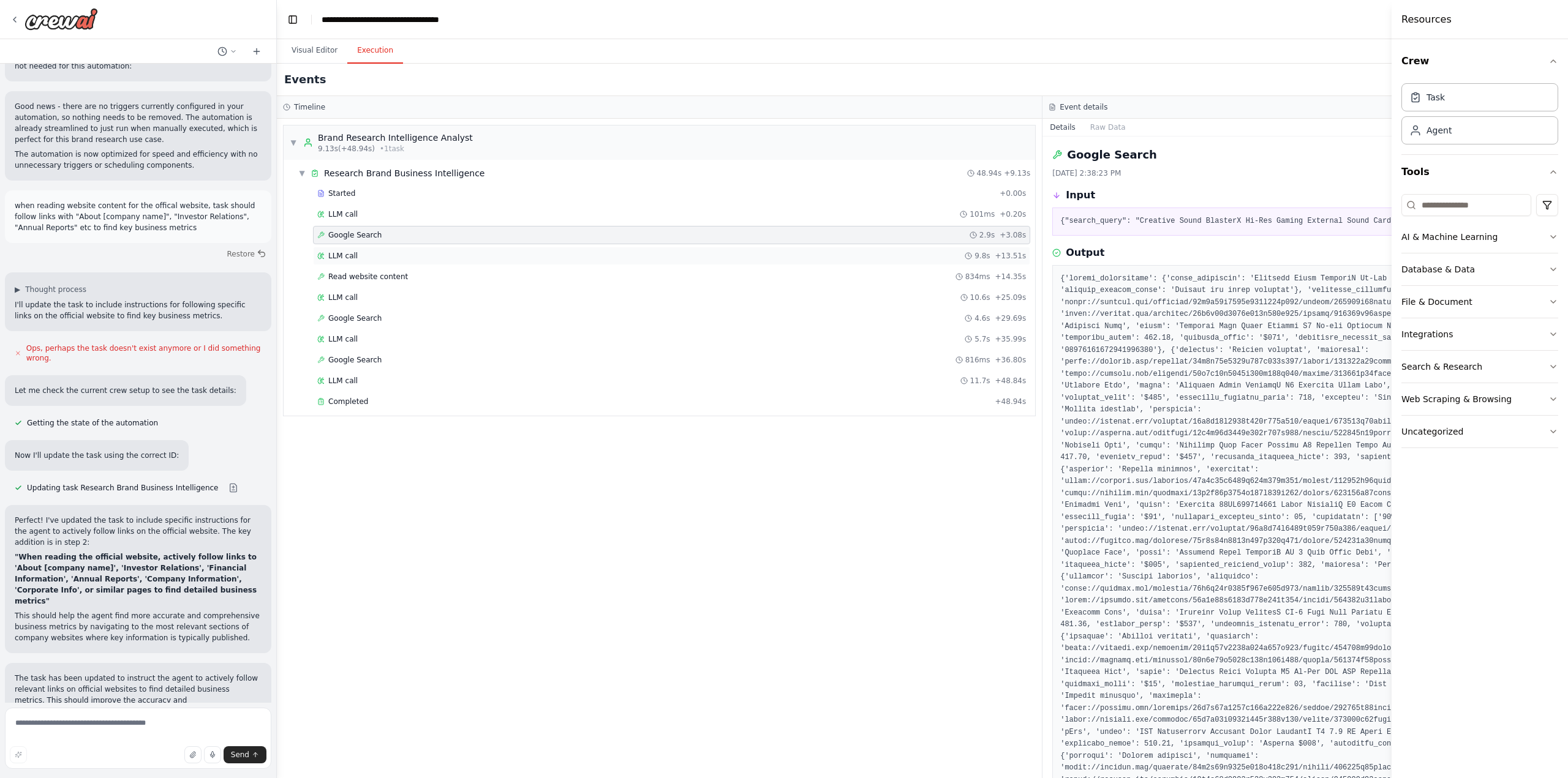
click at [343, 264] on div "LLM call 9.8s + 13.51s" at bounding box center [671, 256] width 717 height 18
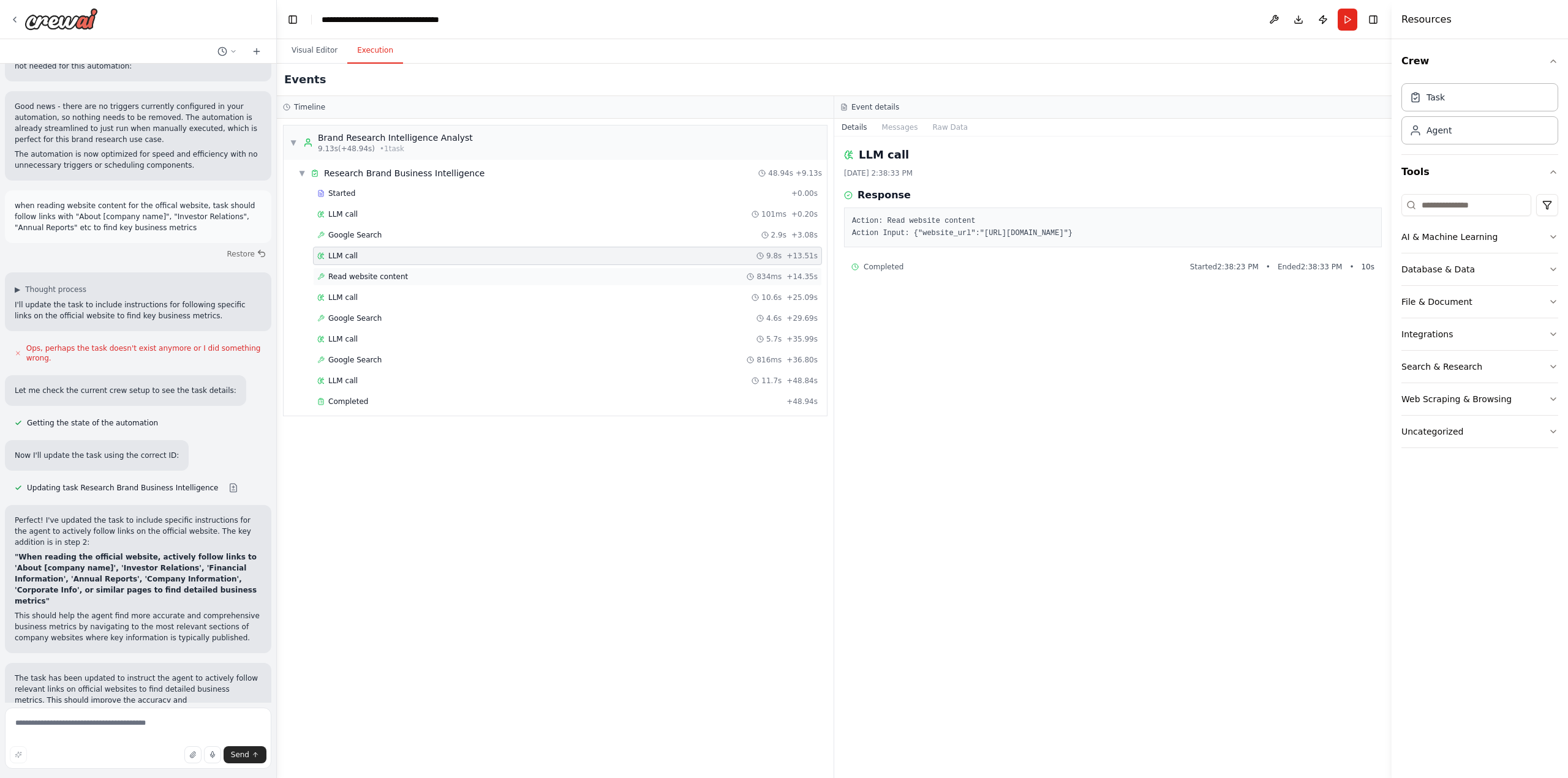
click at [355, 281] on span "Read website content" at bounding box center [367, 277] width 79 height 10
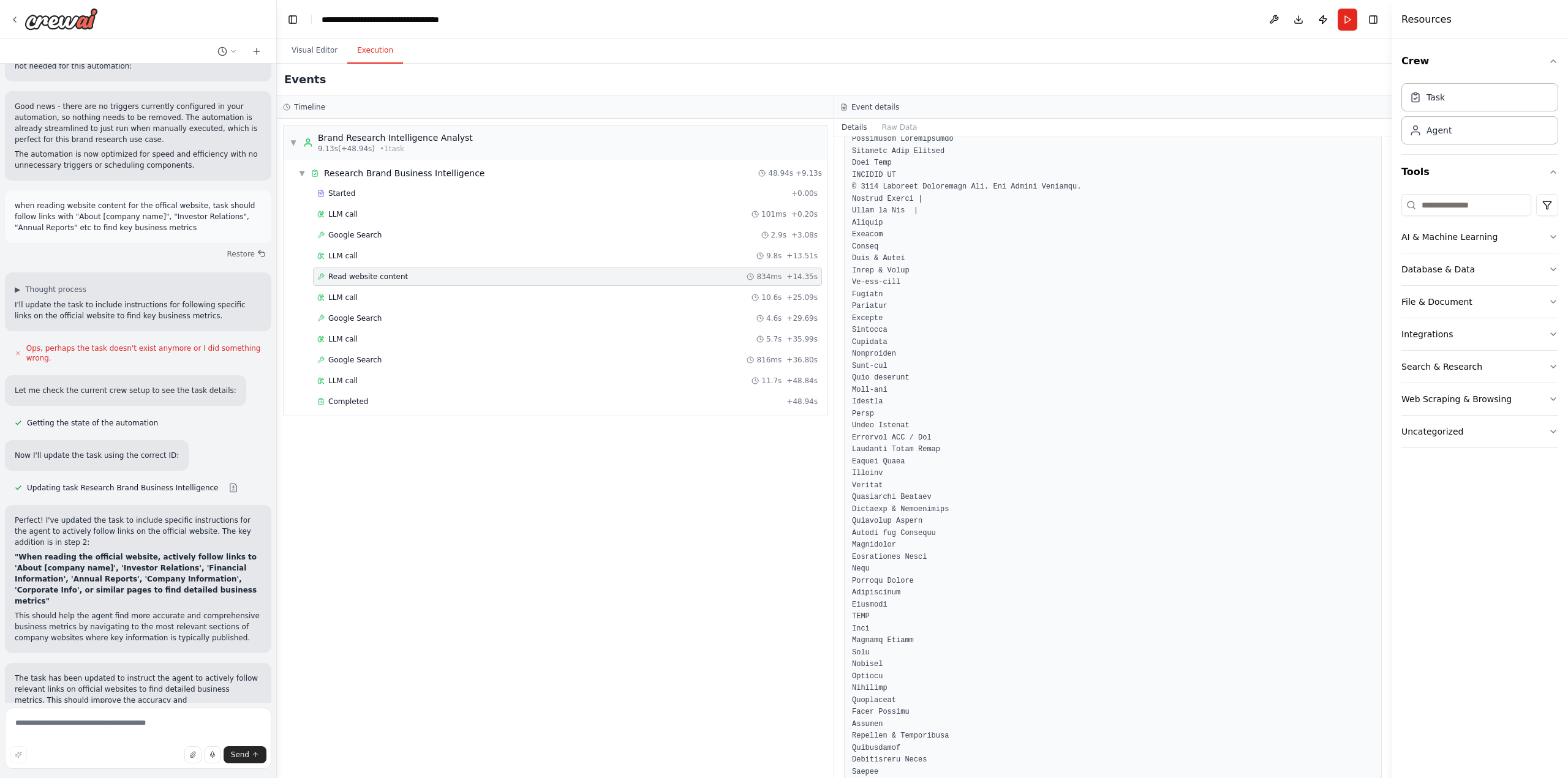
scroll to position [1065, 0]
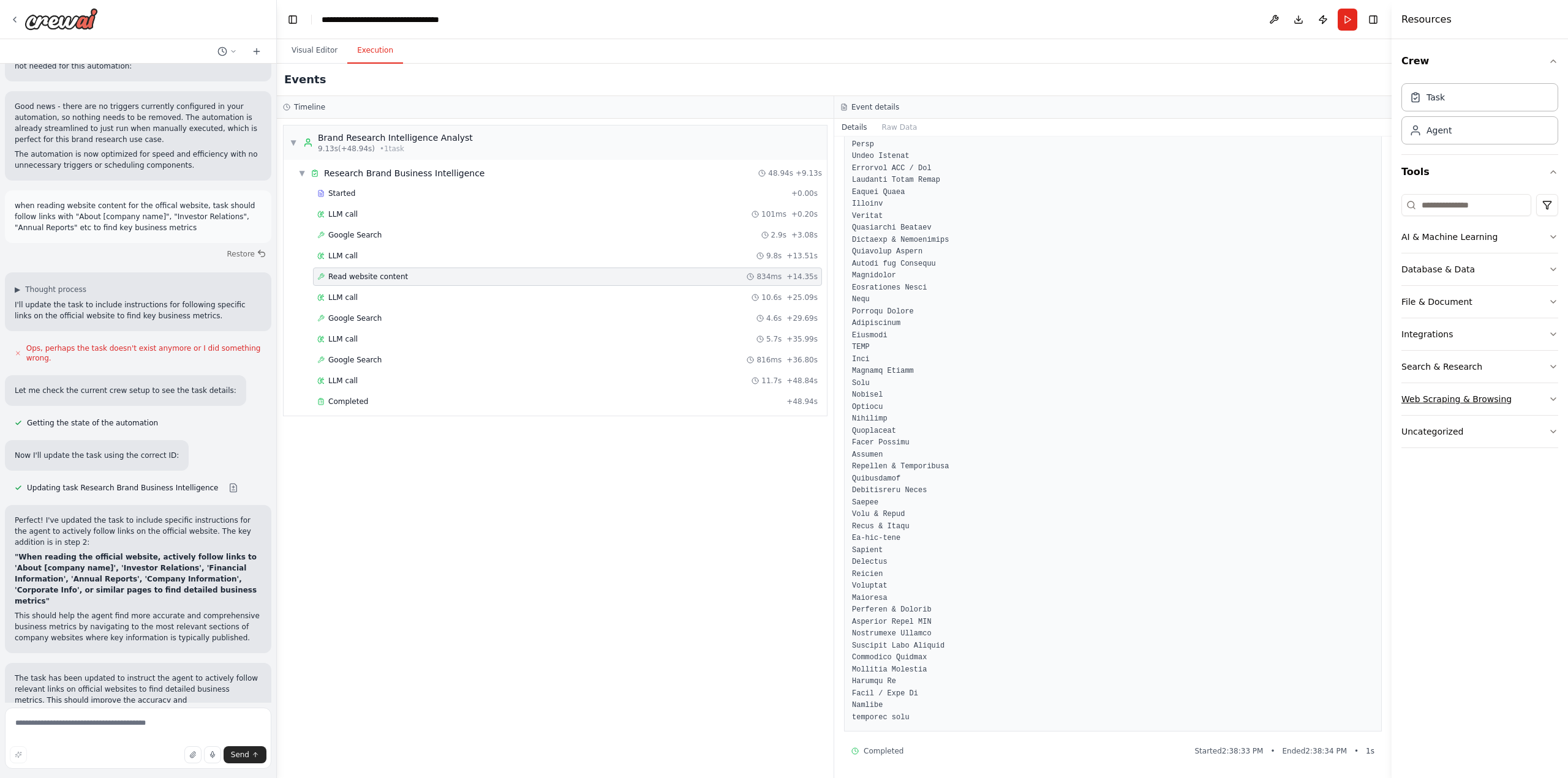
click at [1455, 398] on div "Web Scraping & Browsing" at bounding box center [1456, 399] width 110 height 12
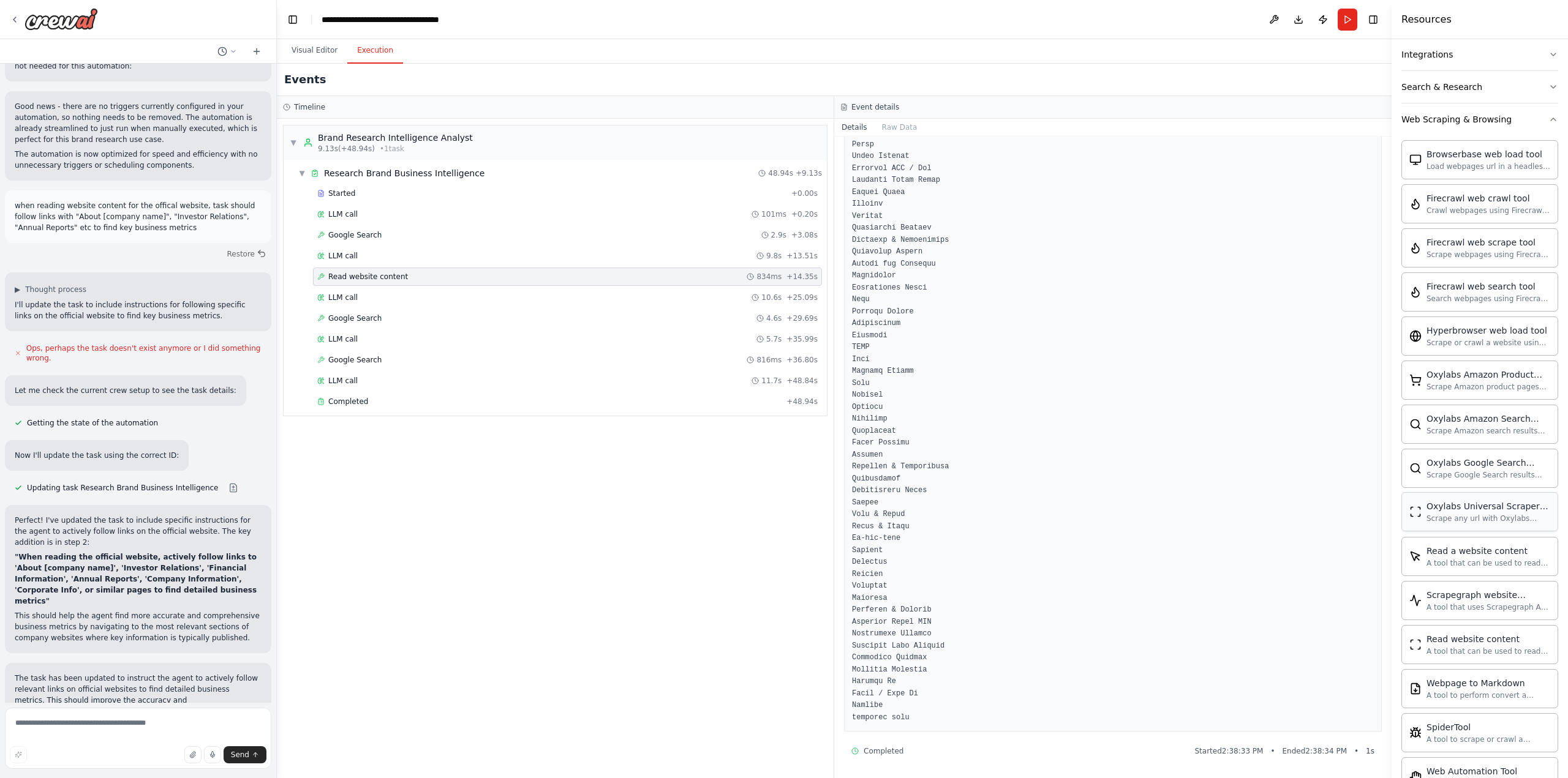
scroll to position [306, 0]
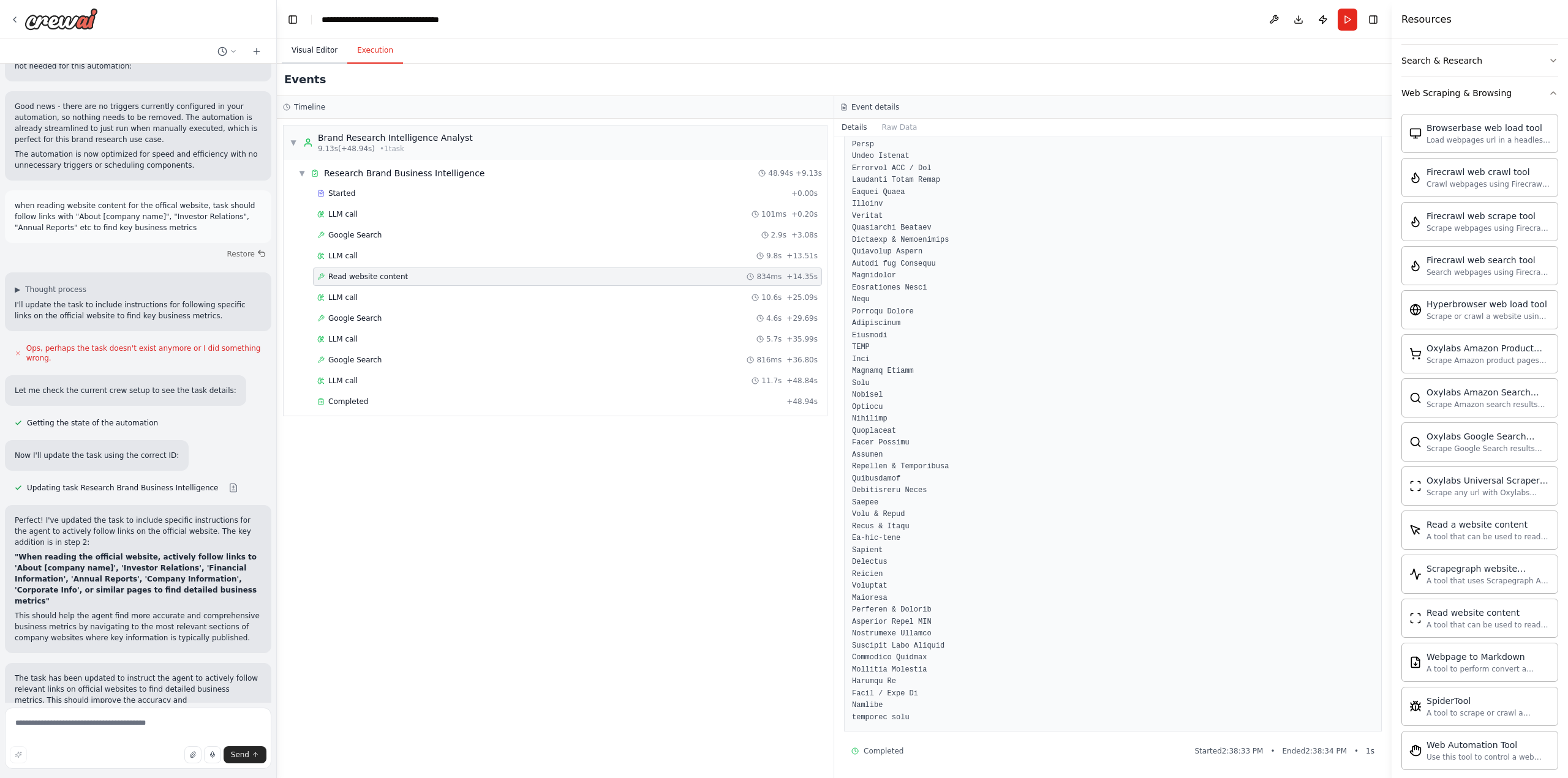
click at [306, 53] on button "Visual Editor" at bounding box center [315, 51] width 66 height 26
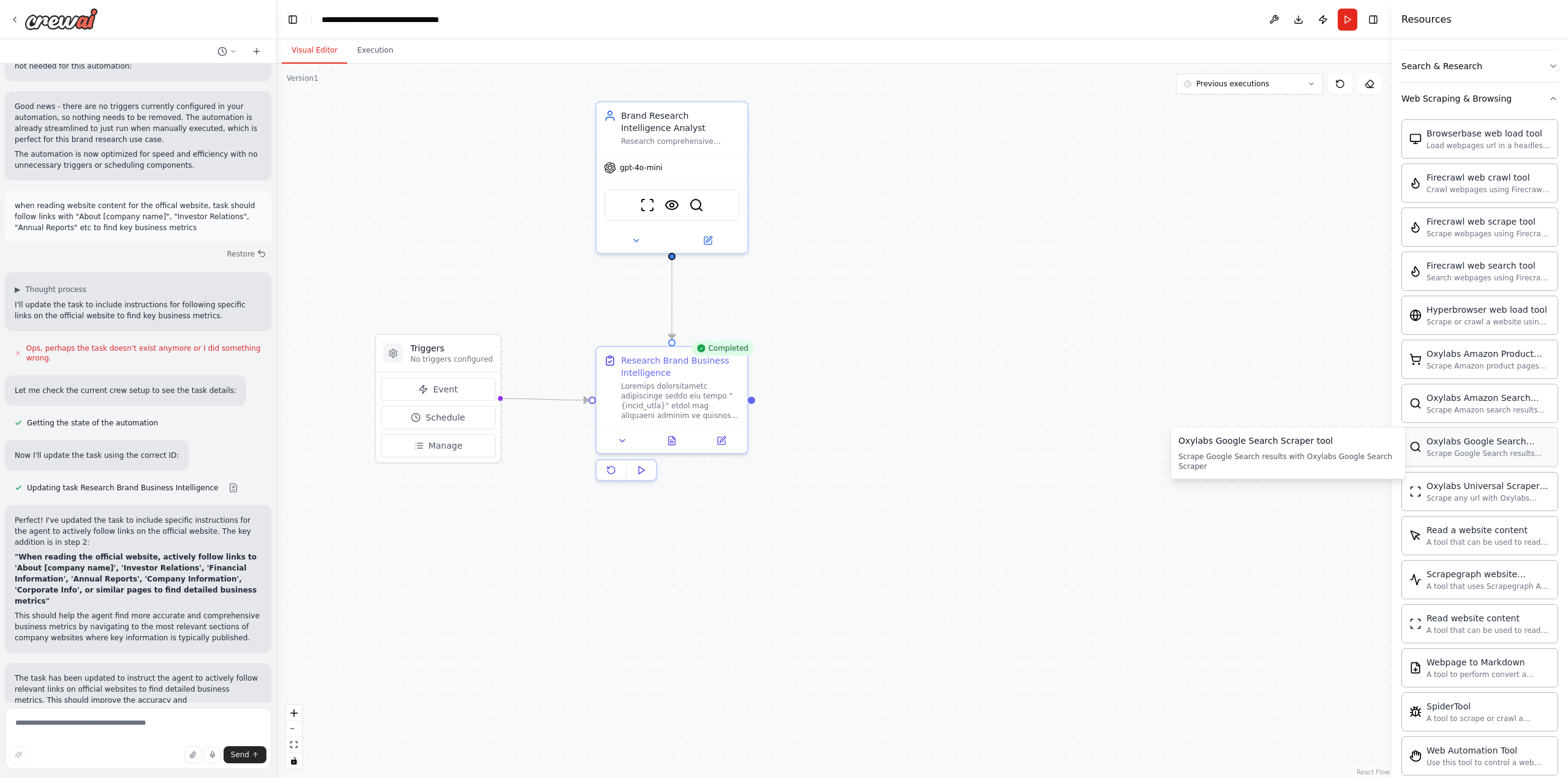
scroll to position [299, 0]
click at [127, 727] on textarea at bounding box center [138, 738] width 266 height 61
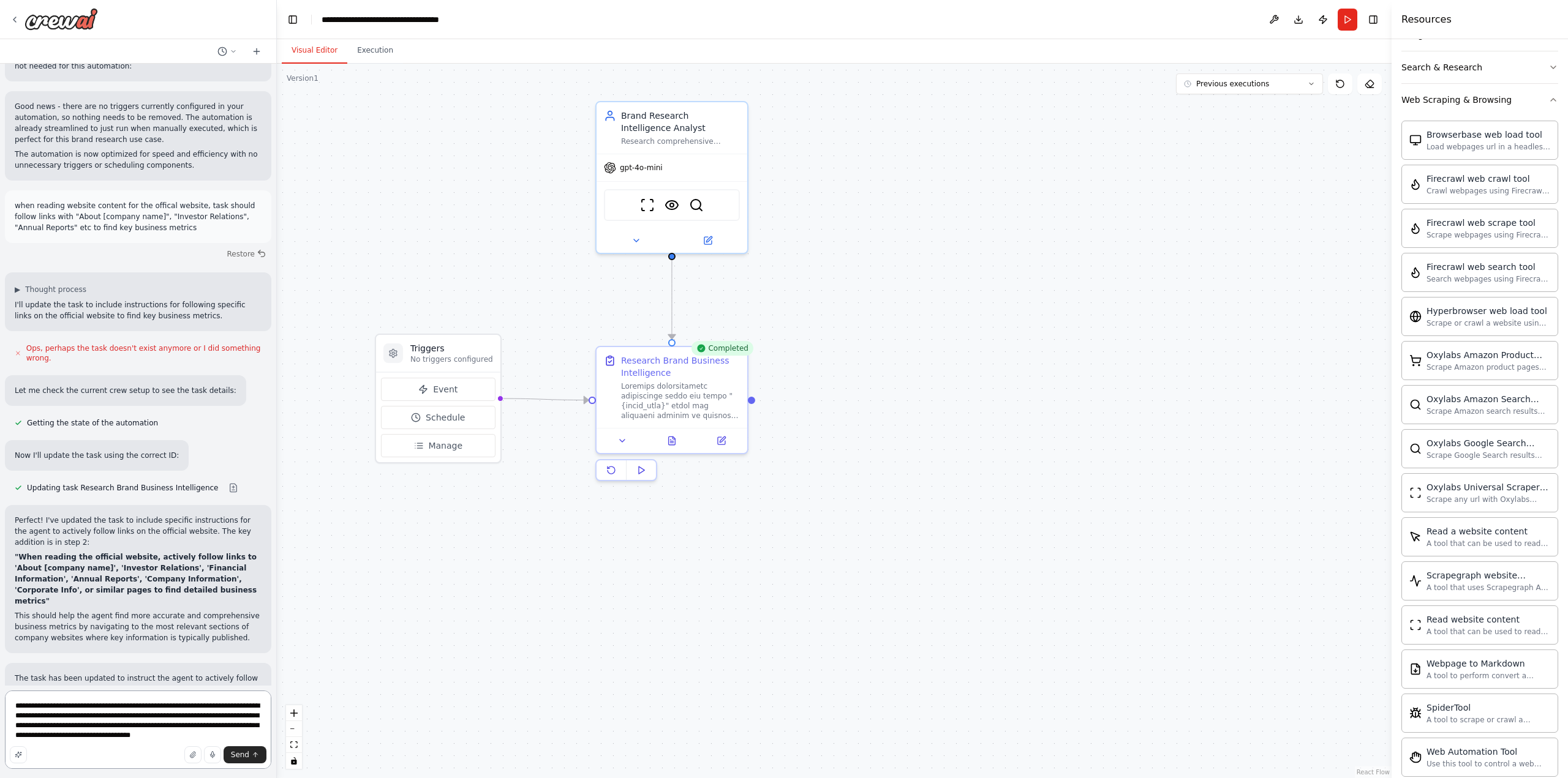
type textarea "**********"
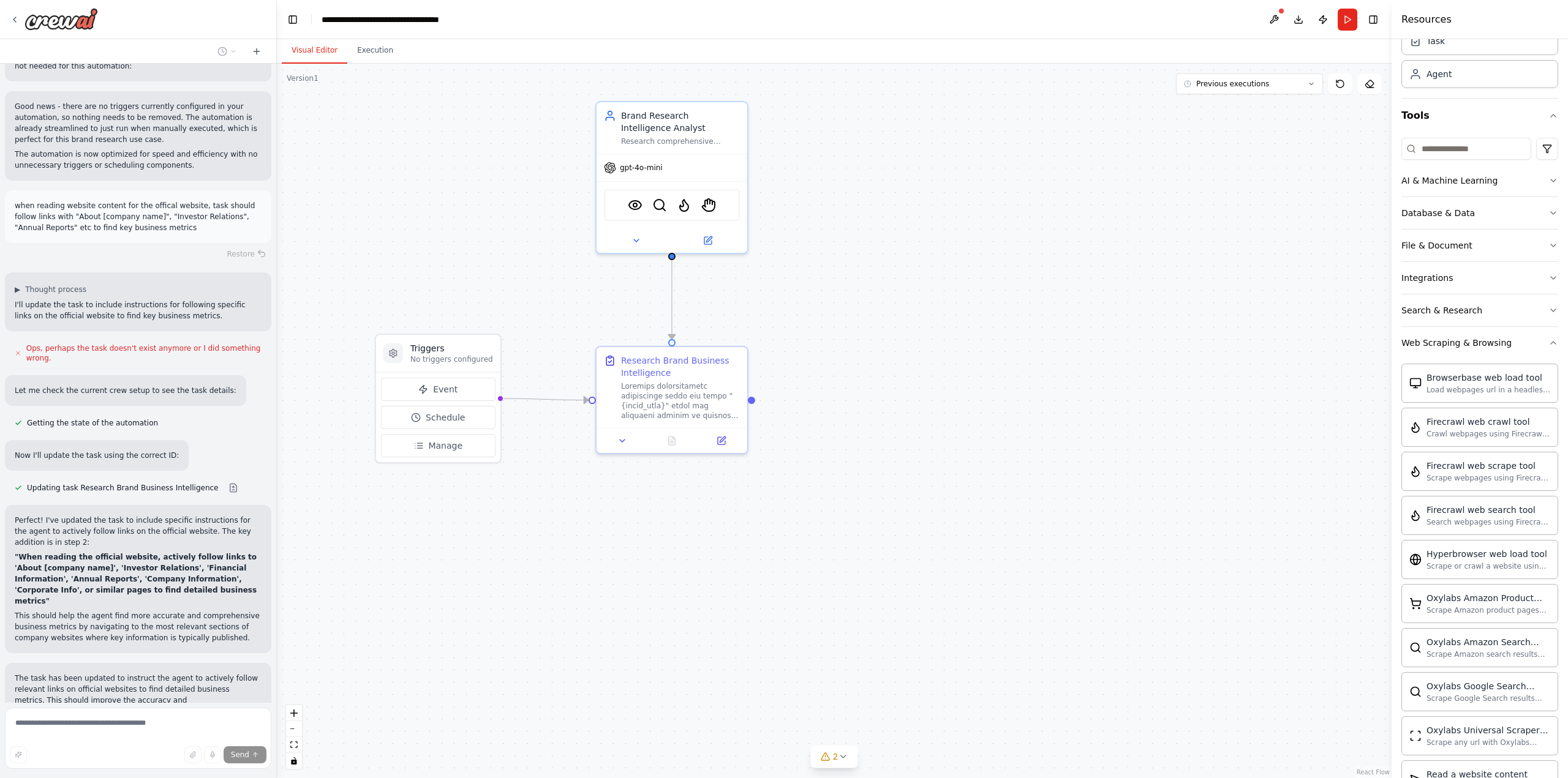
scroll to position [54, 0]
click at [1465, 317] on div "Search & Research" at bounding box center [1441, 312] width 81 height 12
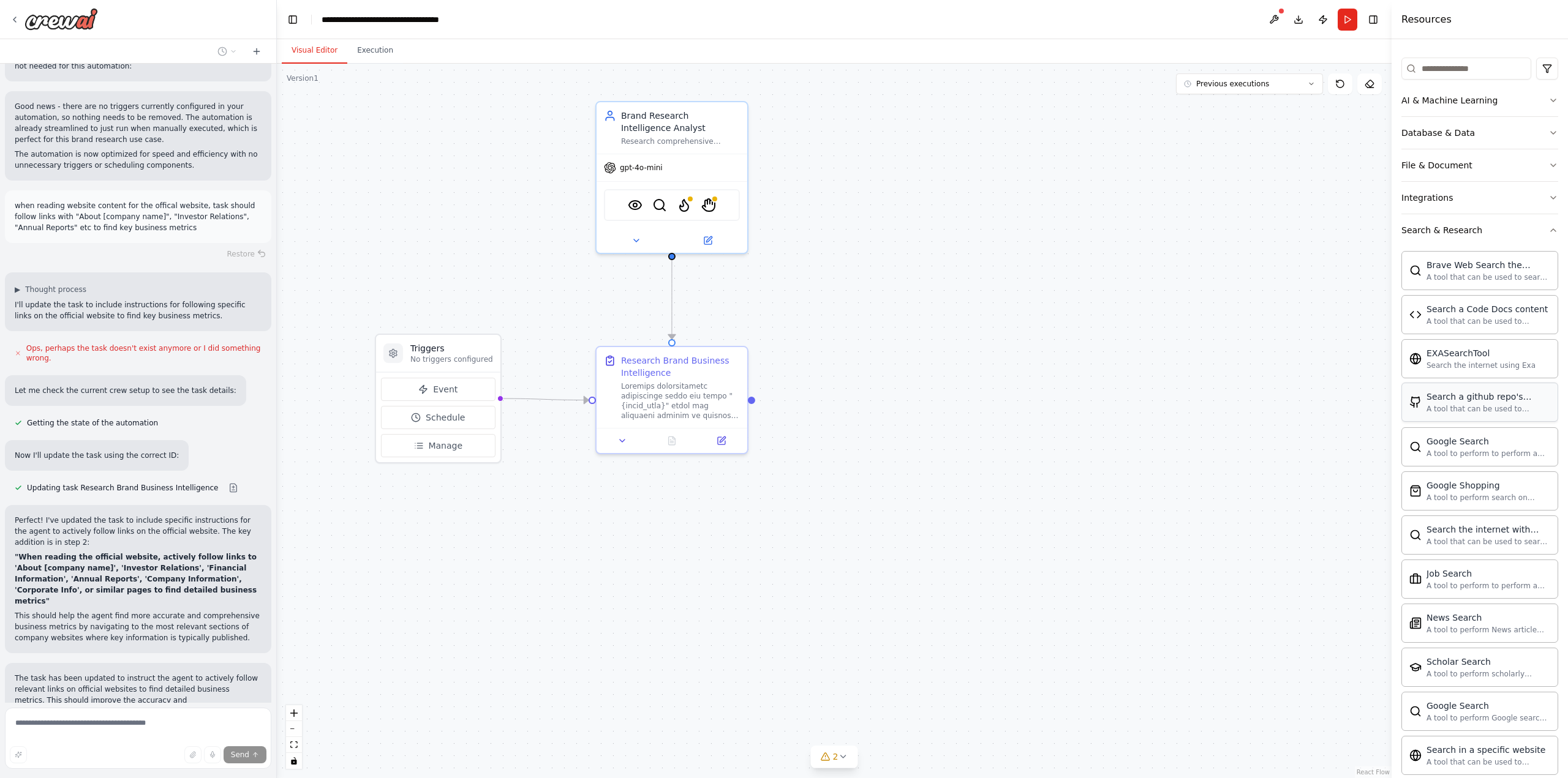
scroll to position [0, 0]
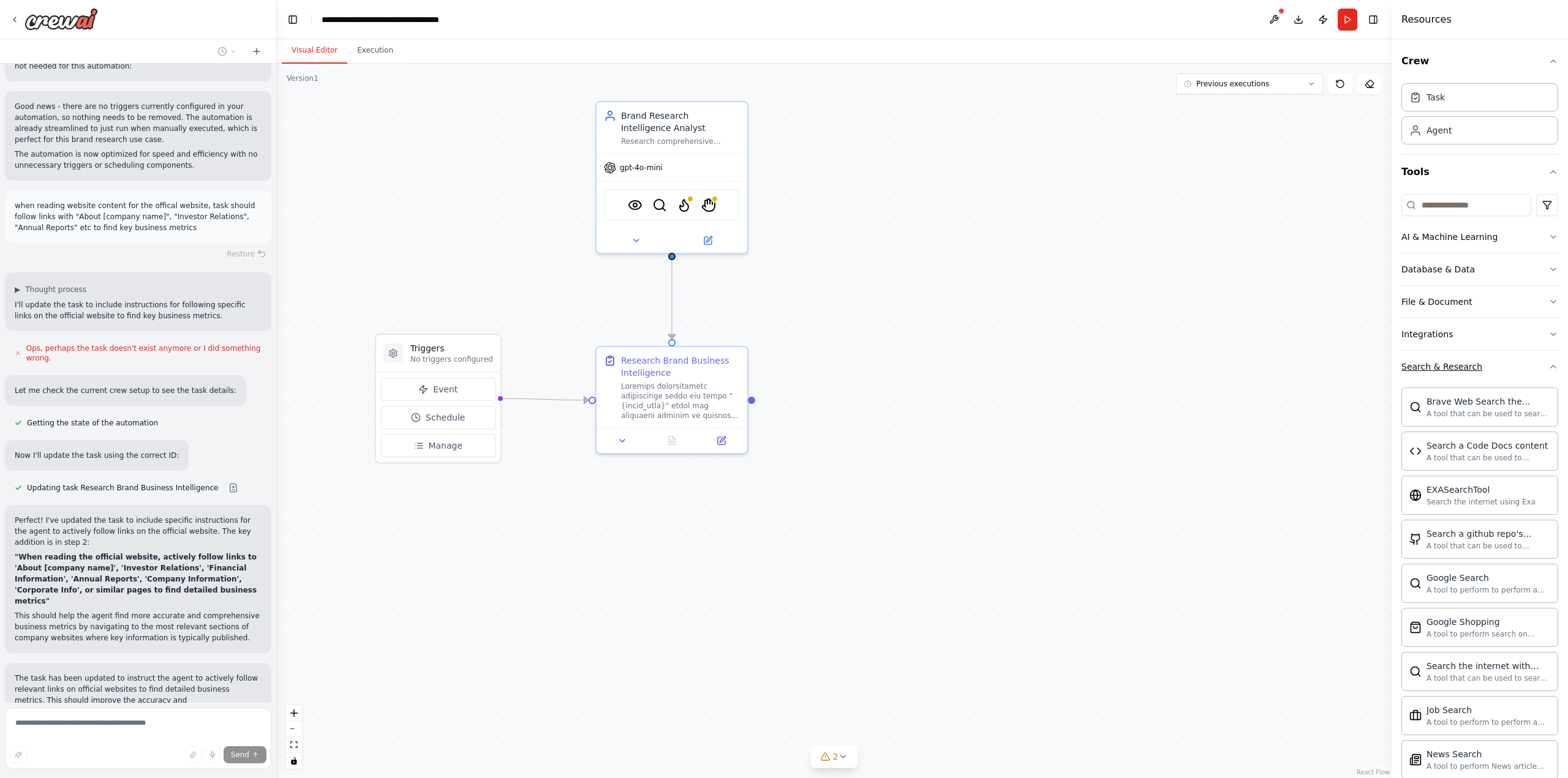
click at [1434, 374] on button "Search & Research" at bounding box center [1479, 367] width 156 height 32
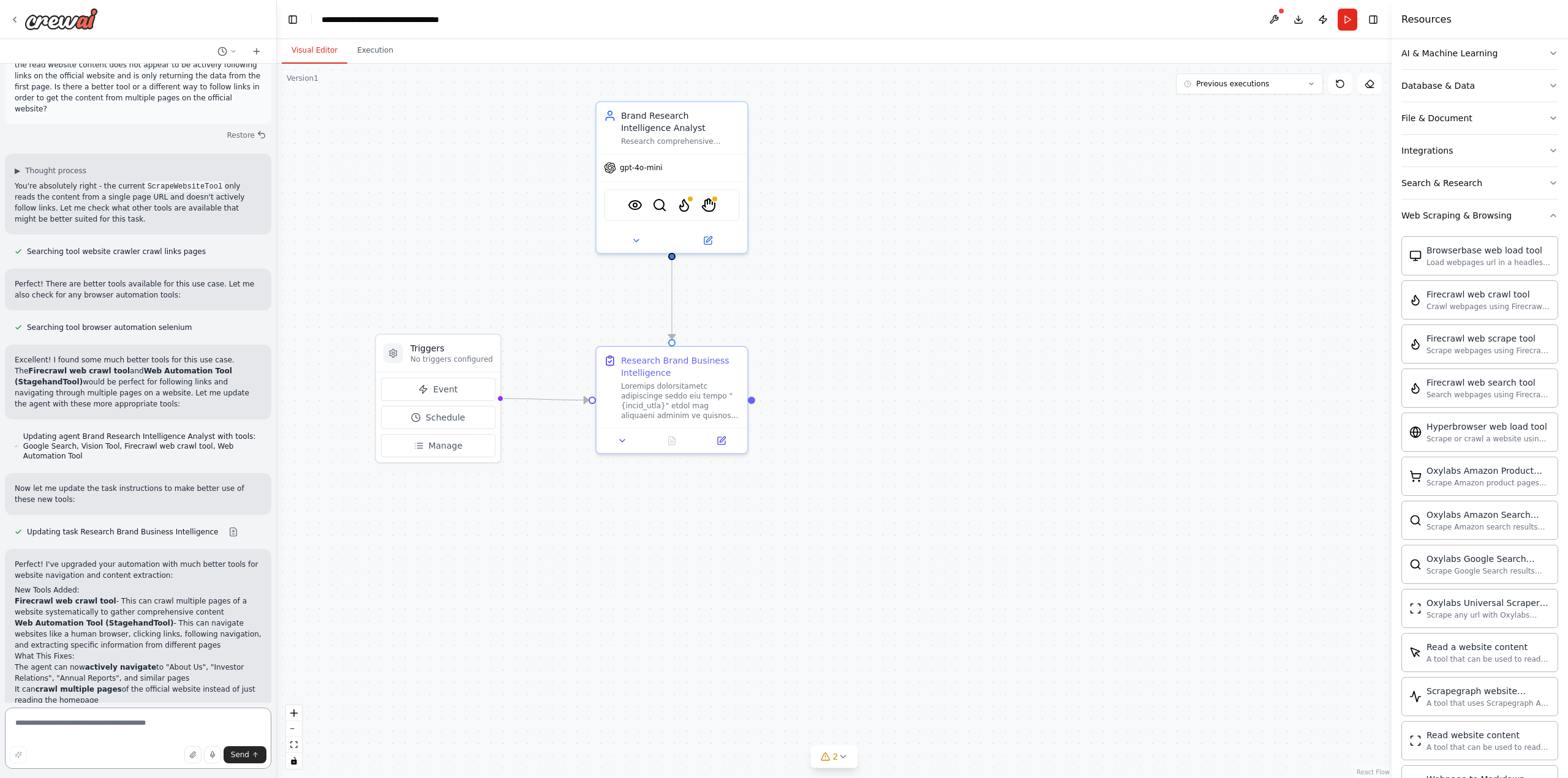
scroll to position [3751, 0]
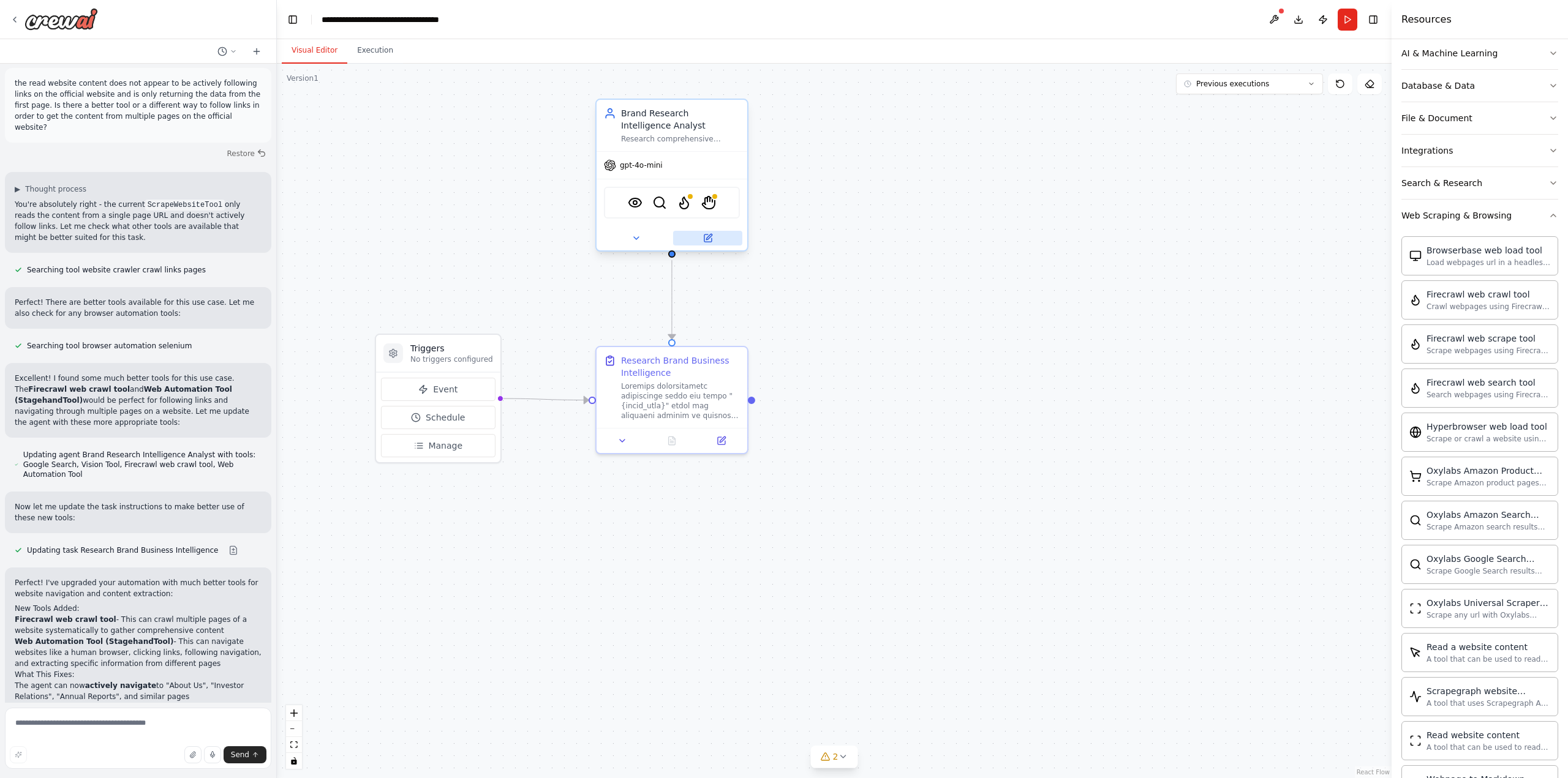
click at [708, 238] on icon at bounding box center [708, 236] width 5 height 5
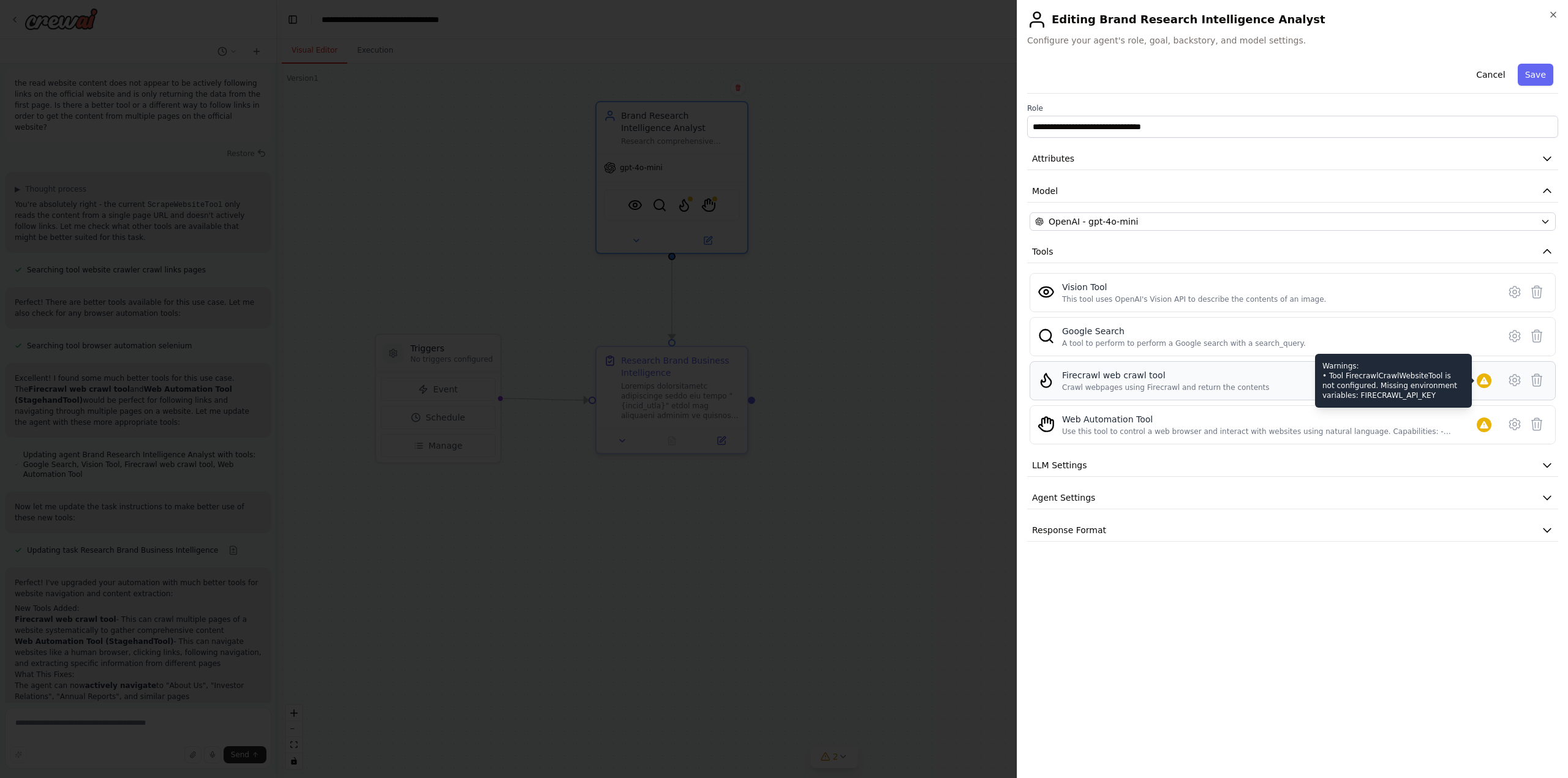
click at [1482, 382] on icon at bounding box center [1483, 381] width 8 height 8
click at [1211, 422] on div "Web Automation Tool" at bounding box center [1269, 420] width 414 height 12
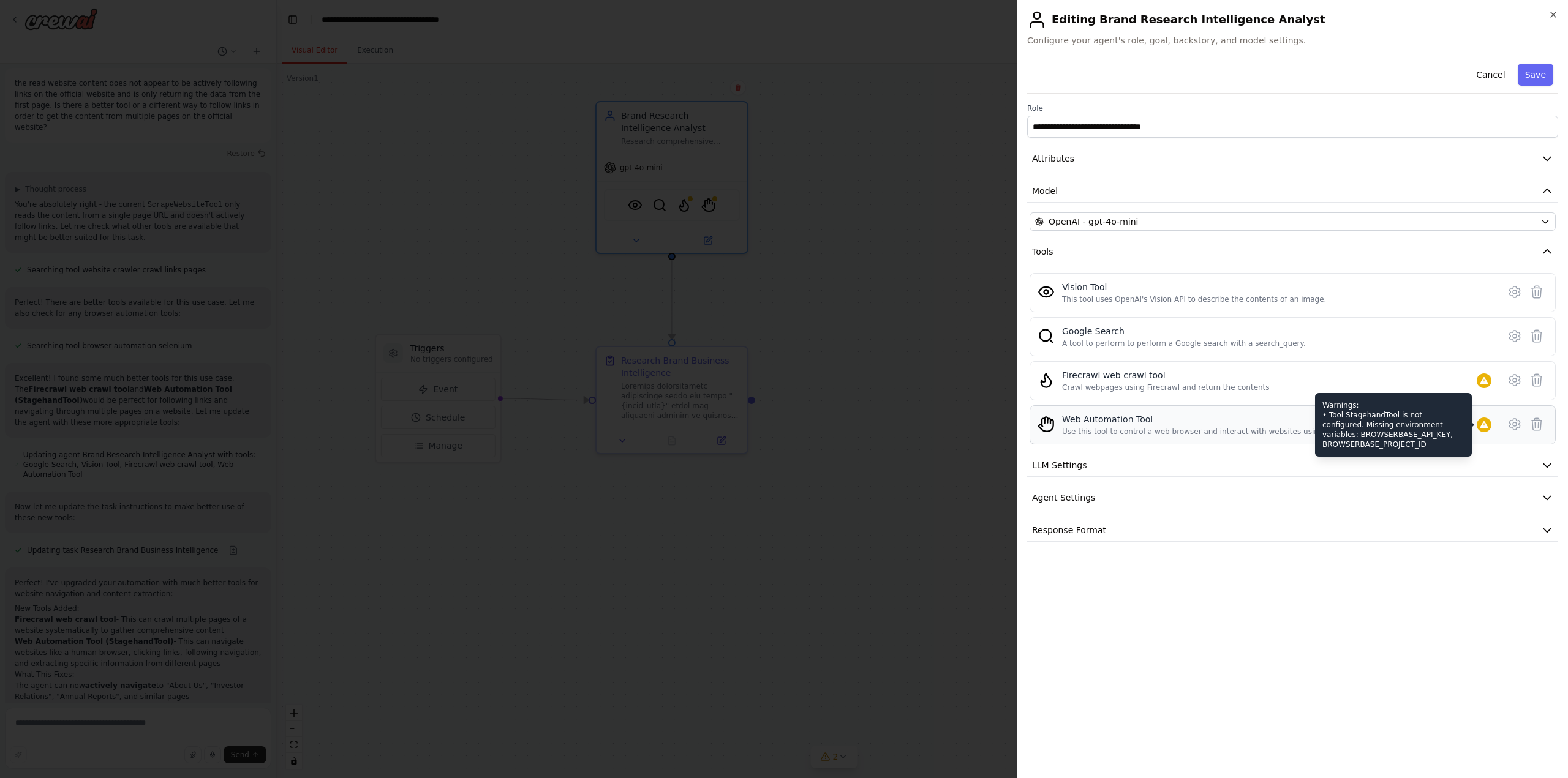
click at [1481, 418] on div at bounding box center [1483, 424] width 14 height 14
click at [1535, 291] on icon at bounding box center [1537, 292] width 11 height 12
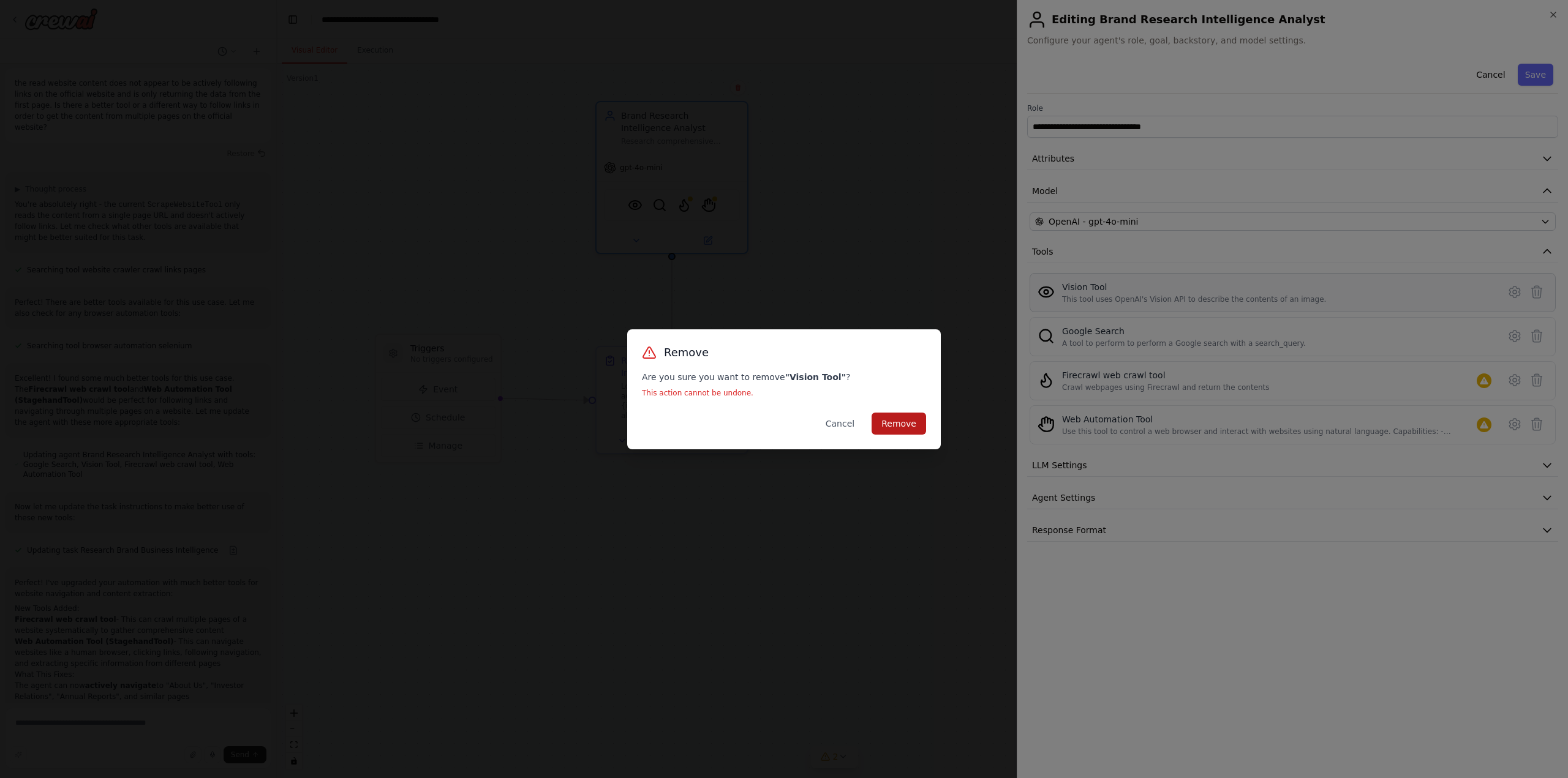
click at [903, 426] on button "Remove" at bounding box center [899, 423] width 54 height 22
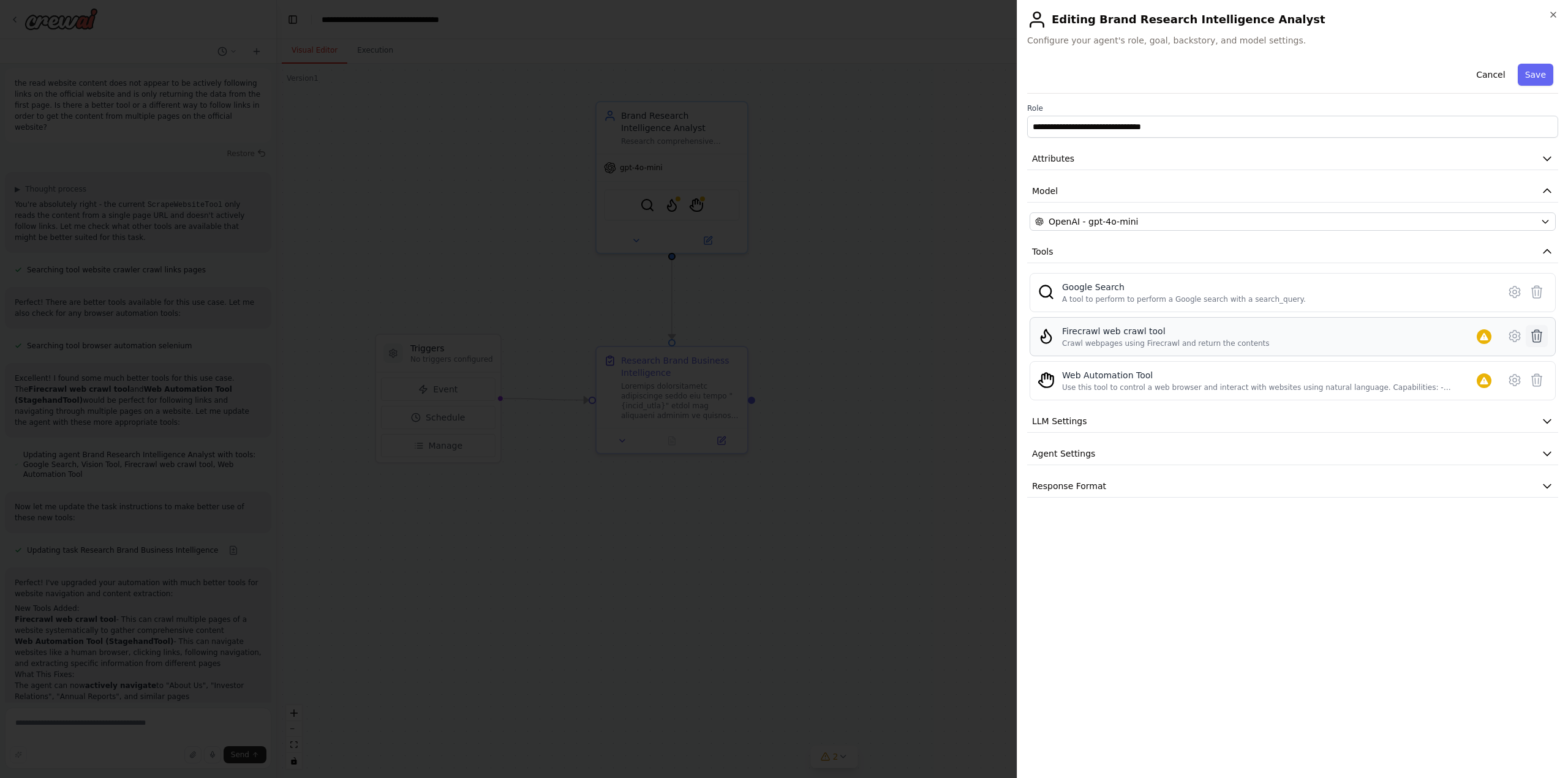
click at [1535, 333] on icon at bounding box center [1536, 336] width 14 height 14
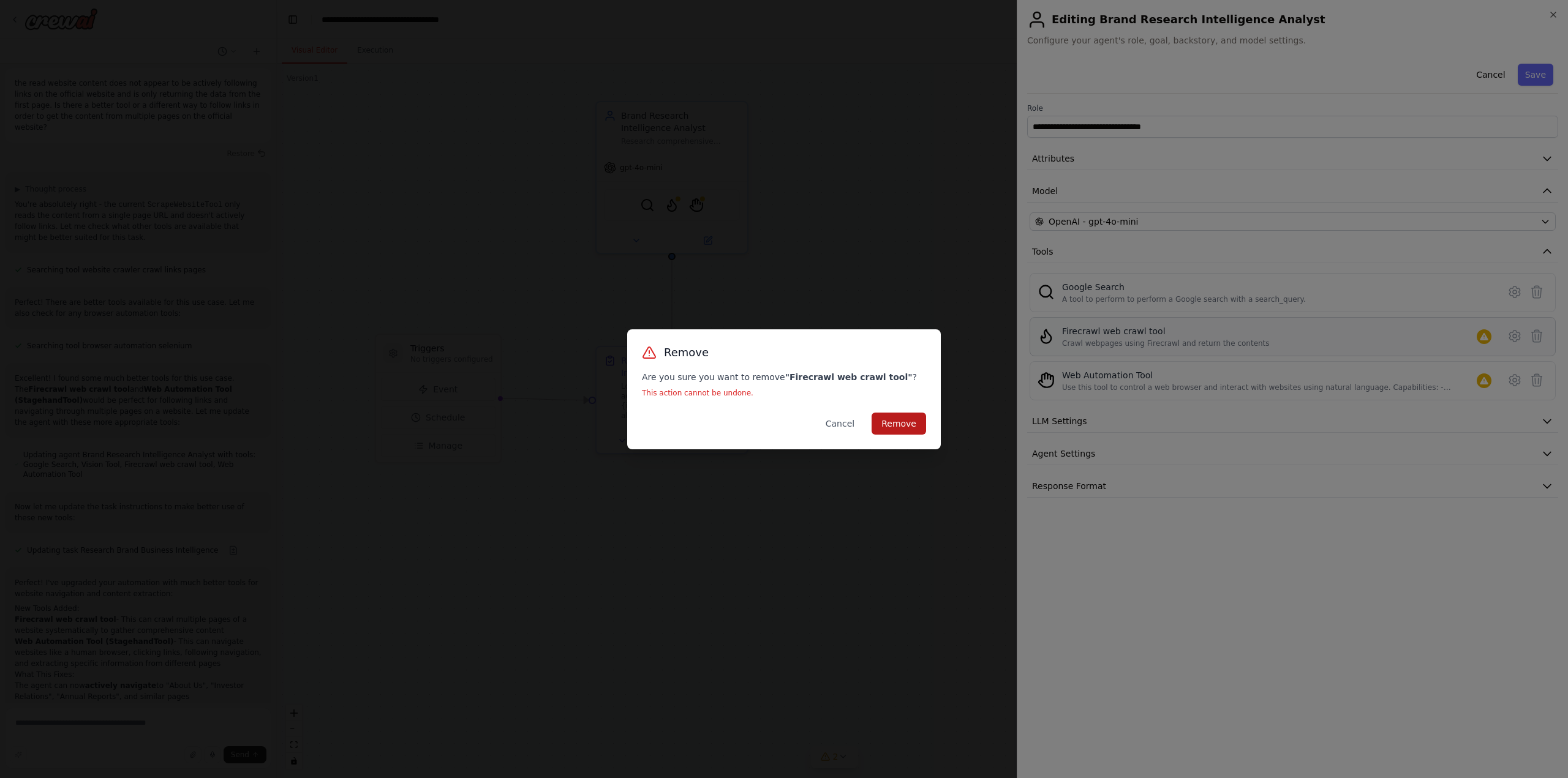
click at [907, 426] on button "Remove" at bounding box center [899, 423] width 54 height 22
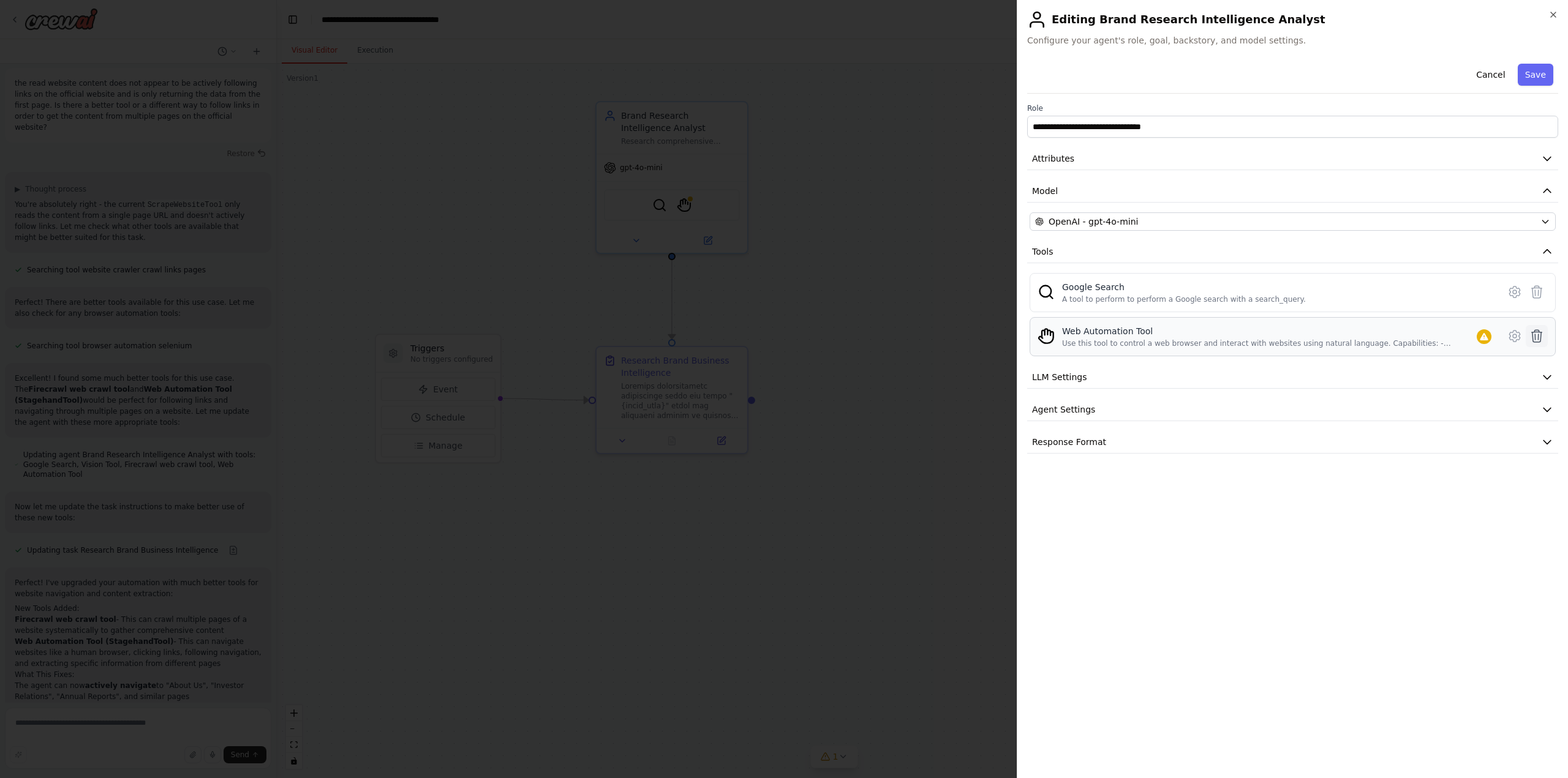
click at [1535, 329] on icon at bounding box center [1536, 336] width 14 height 14
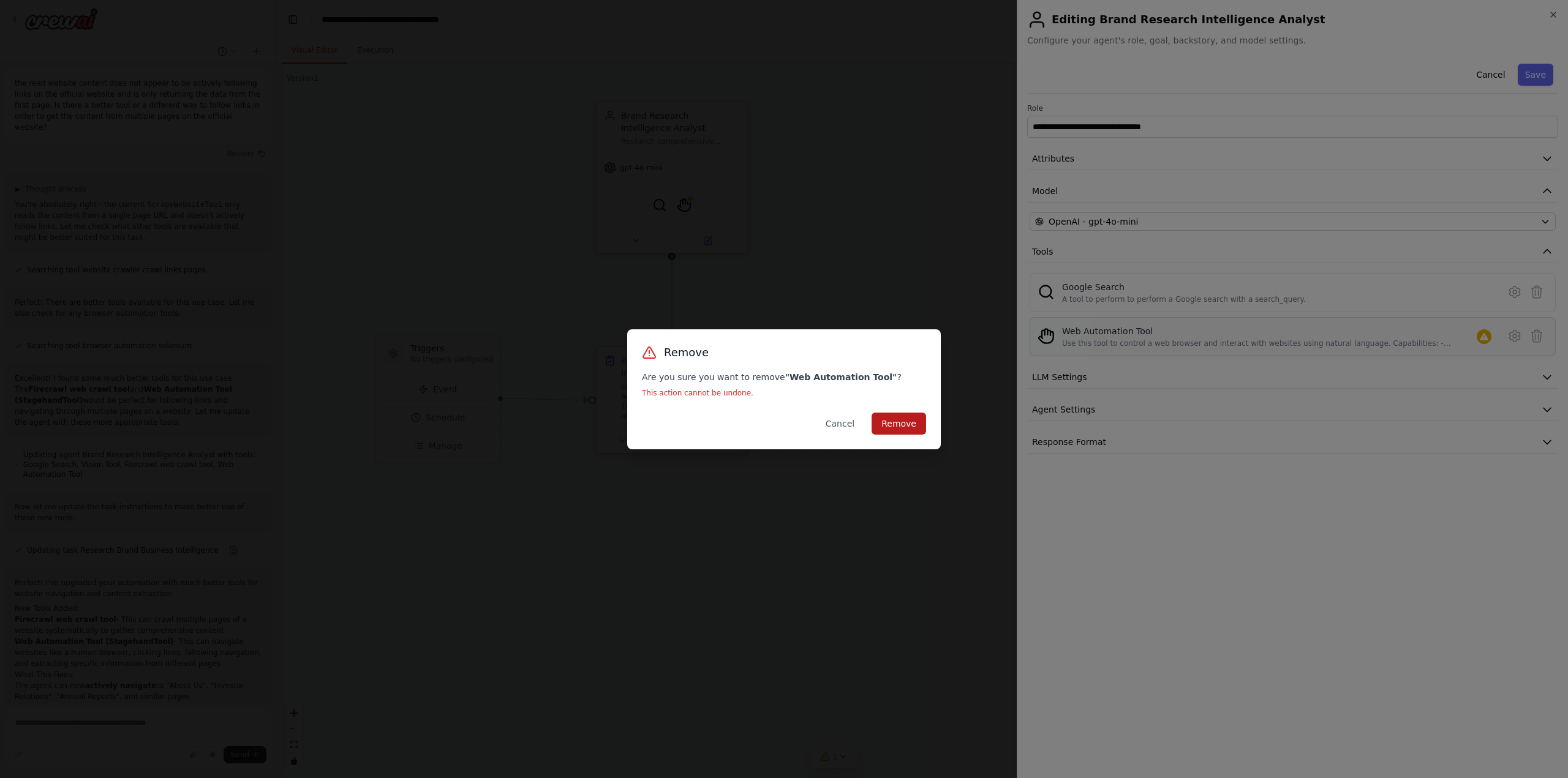
click at [894, 432] on button "Remove" at bounding box center [899, 423] width 54 height 22
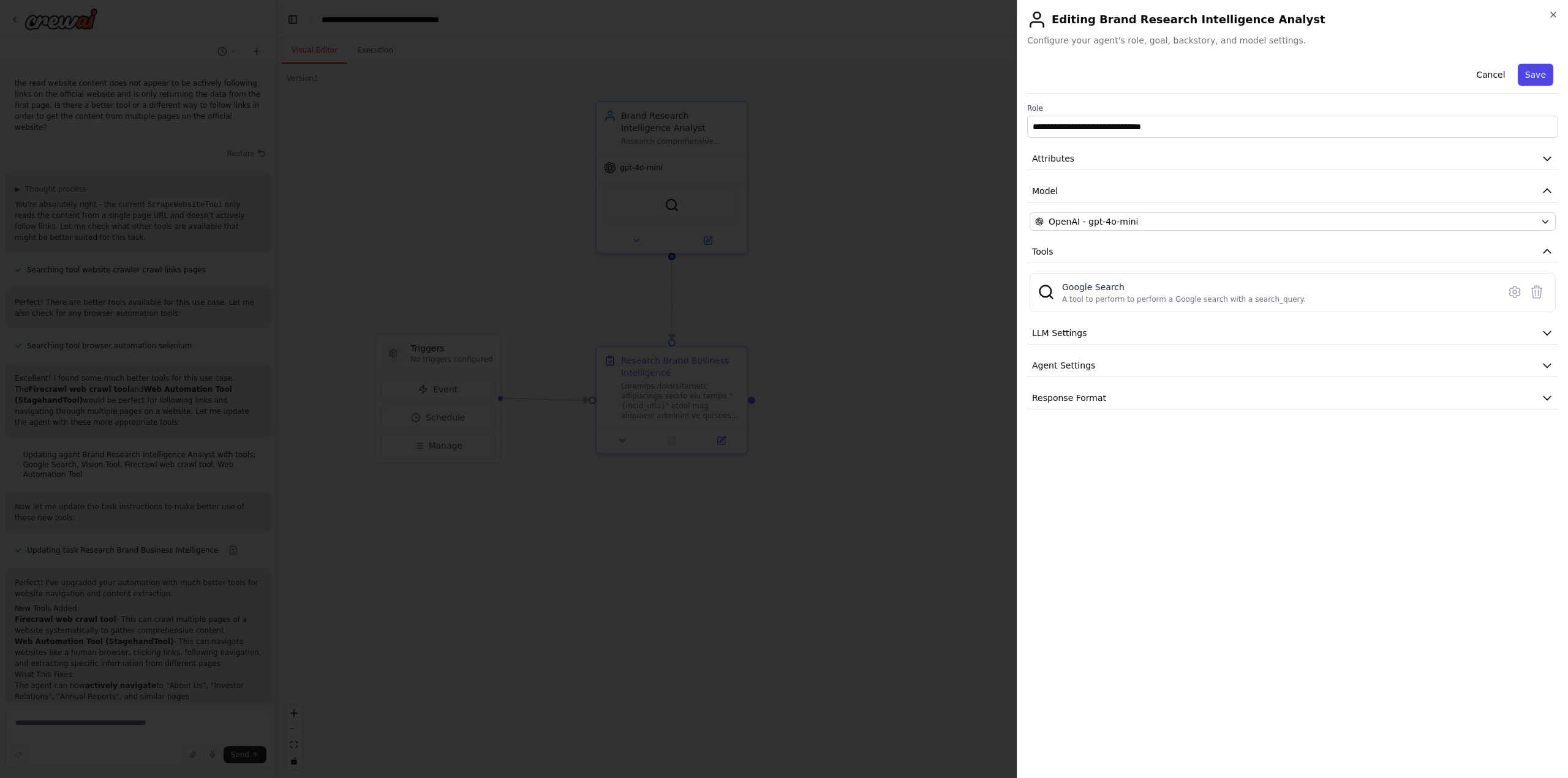
click at [1535, 73] on button "Save" at bounding box center [1535, 74] width 36 height 22
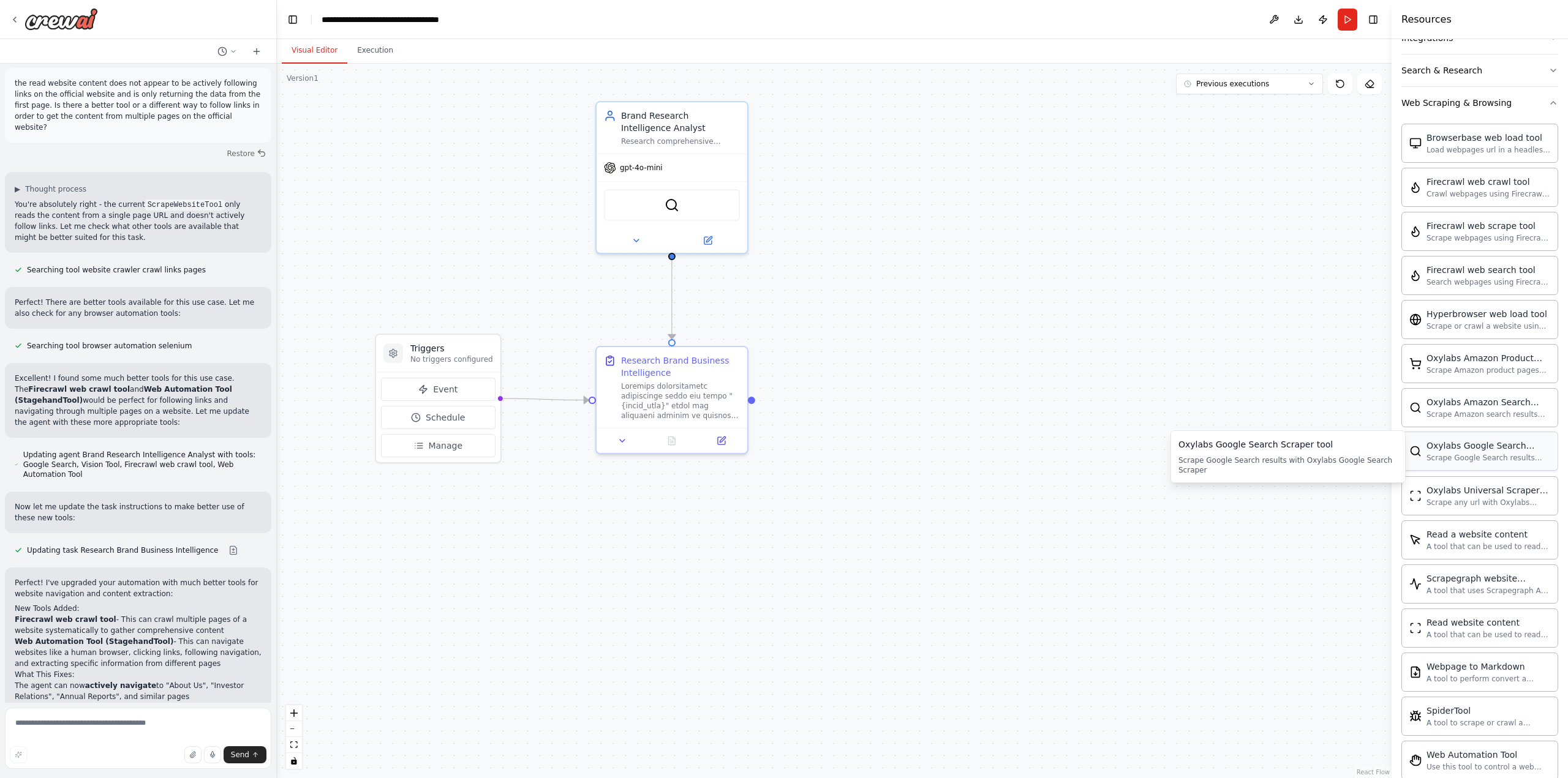
scroll to position [306, 0]
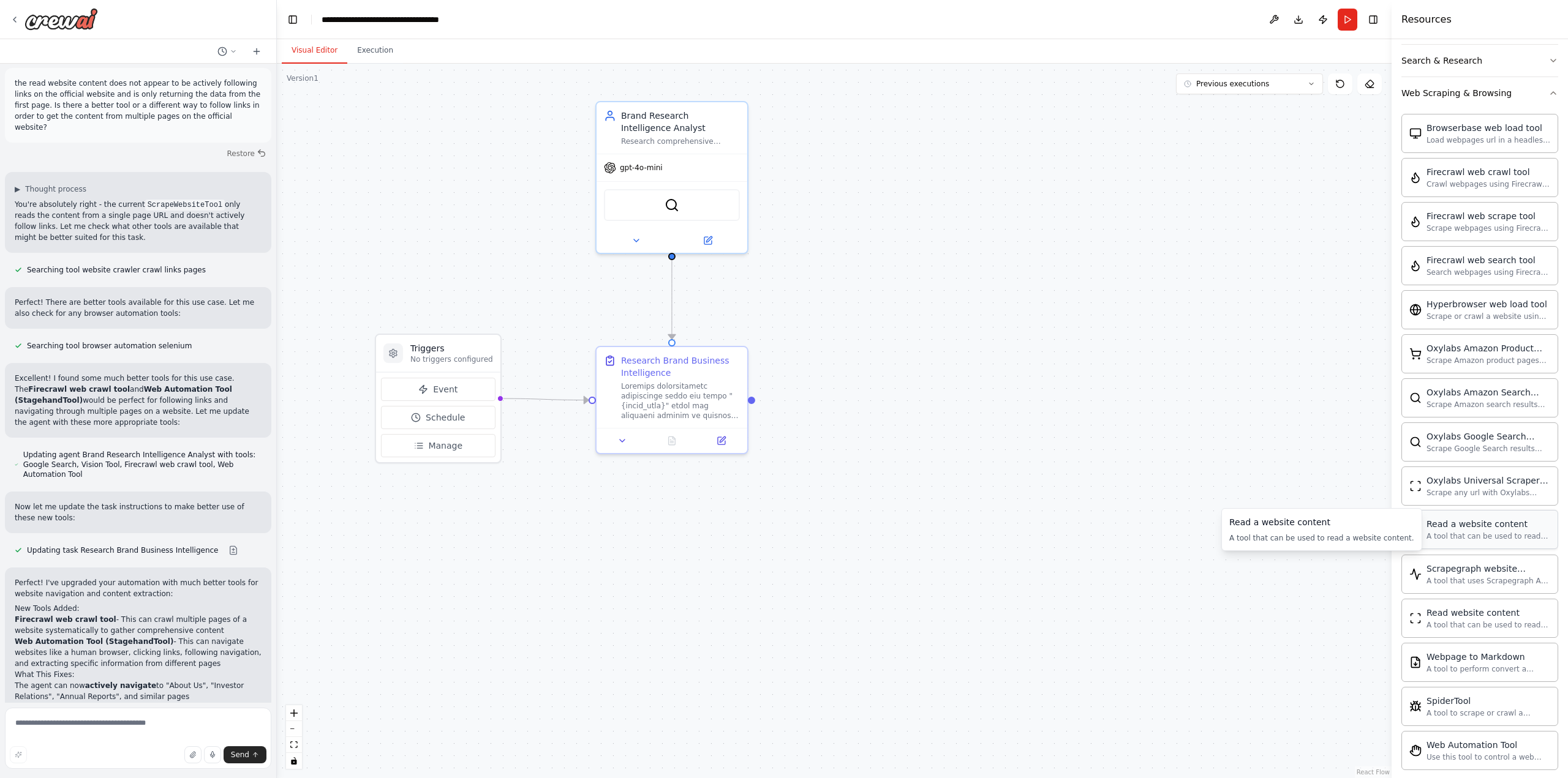
click at [1472, 533] on div "A tool that can be used to read a website content." at bounding box center [1488, 536] width 124 height 10
click at [1470, 543] on div "Read a website content A tool that can be used to read a website content." at bounding box center [1479, 530] width 156 height 39
click at [705, 237] on icon at bounding box center [708, 238] width 8 height 8
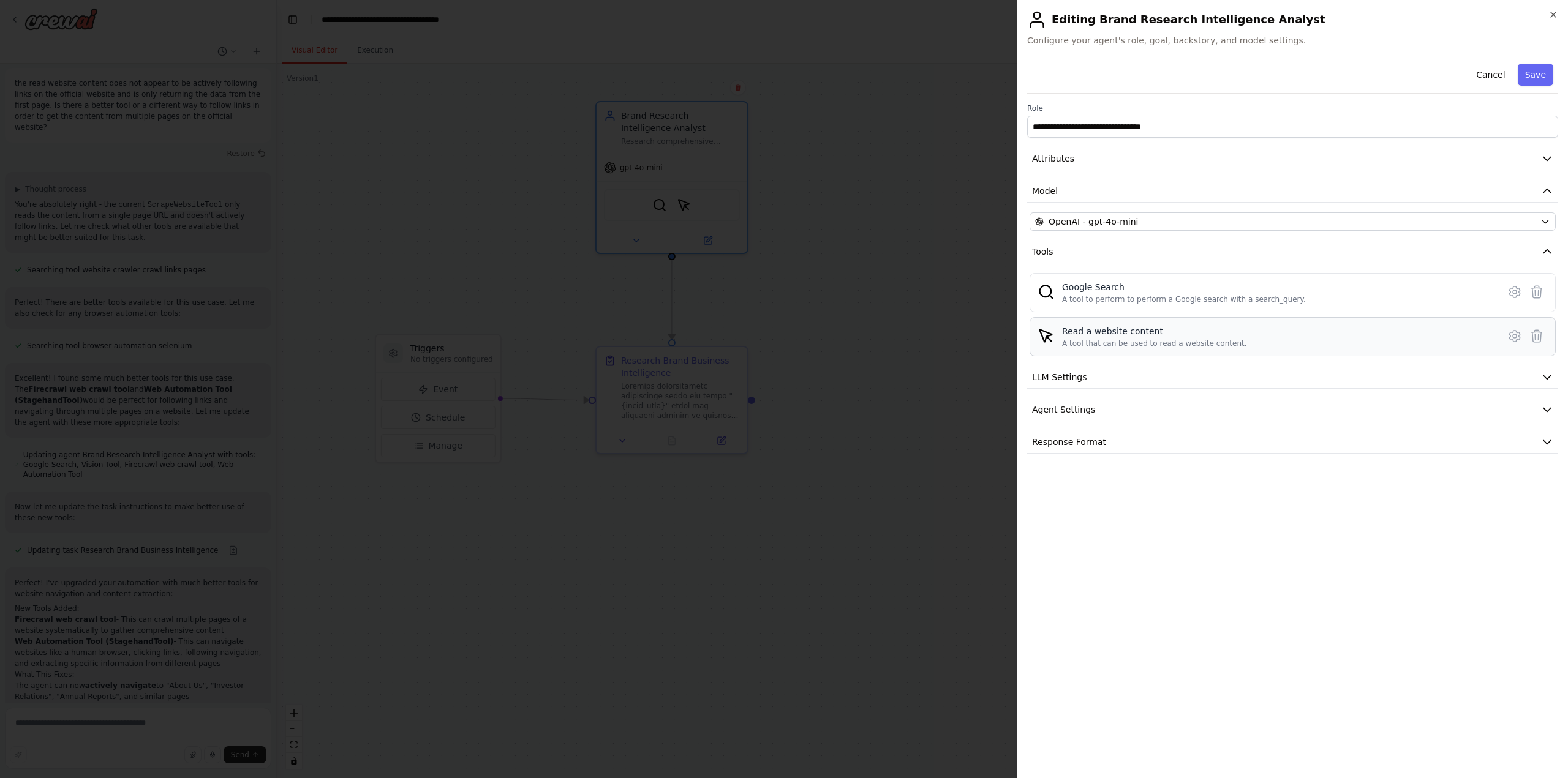
click at [1157, 340] on div "A tool that can be used to read a website content." at bounding box center [1154, 343] width 185 height 10
click at [1518, 333] on icon at bounding box center [1514, 336] width 11 height 11
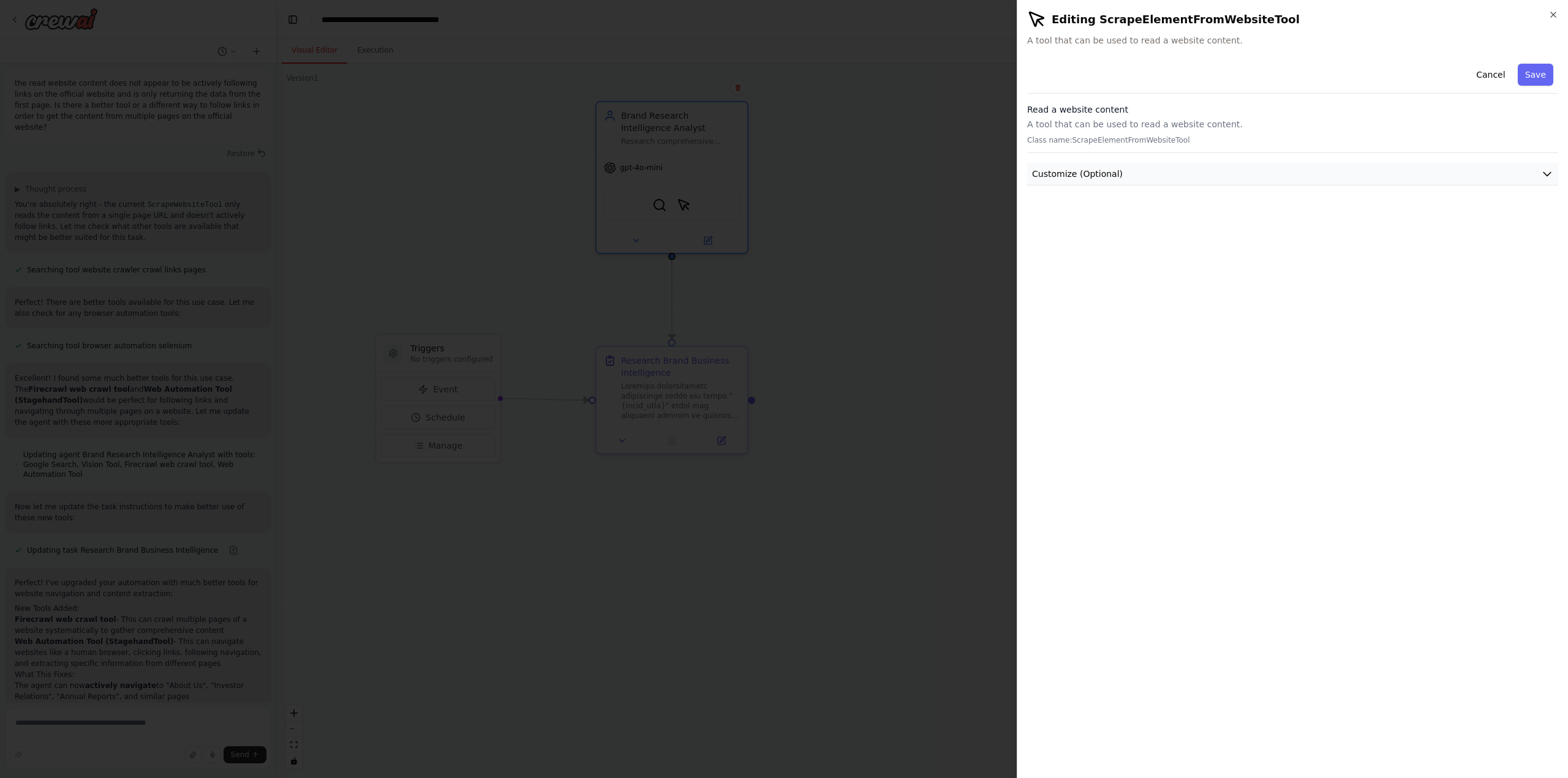
click at [1098, 175] on span "Customize (Optional)" at bounding box center [1077, 174] width 91 height 12
click at [1492, 73] on button "Cancel" at bounding box center [1490, 74] width 44 height 22
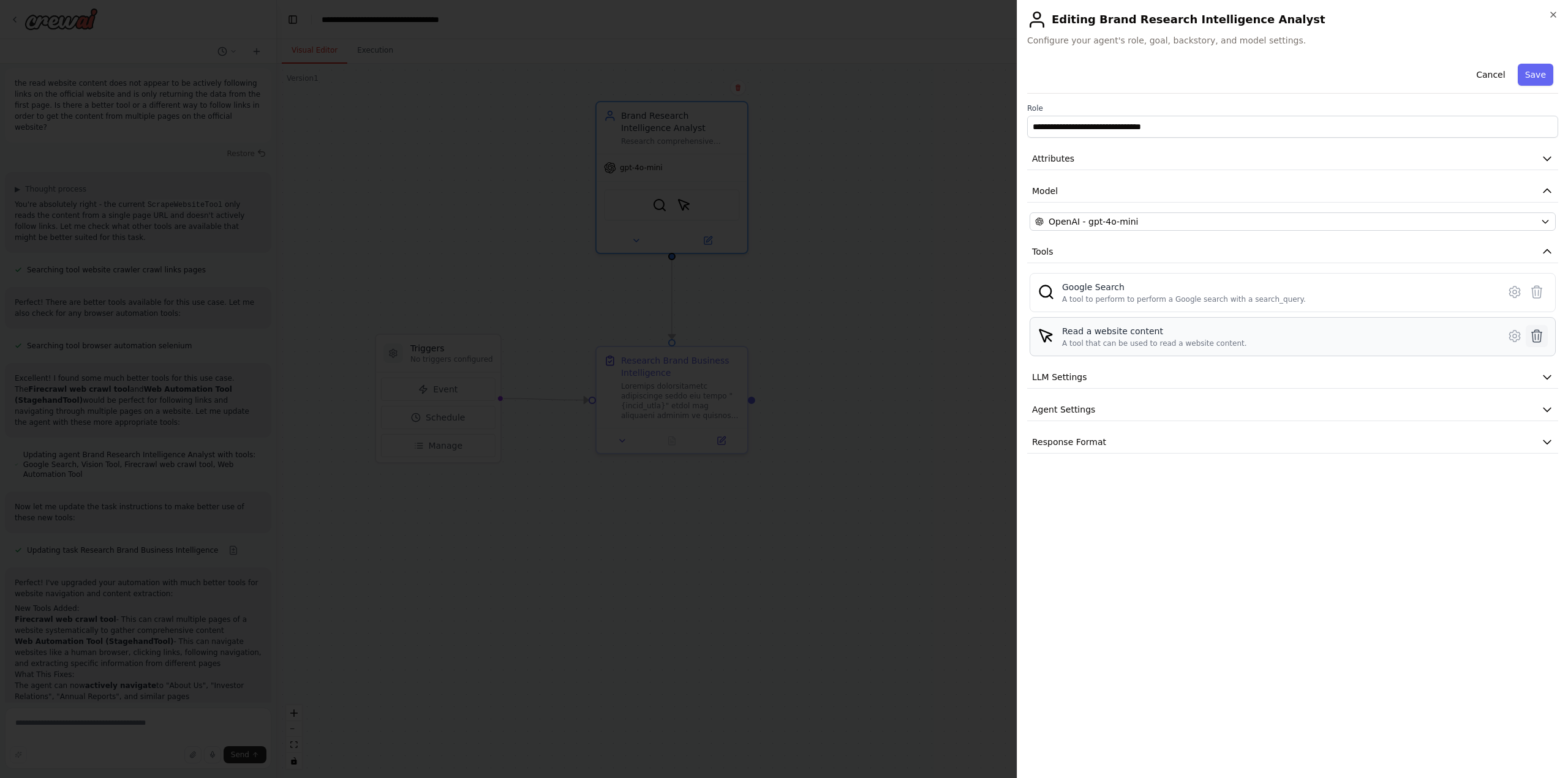
click at [1535, 336] on icon at bounding box center [1537, 336] width 11 height 12
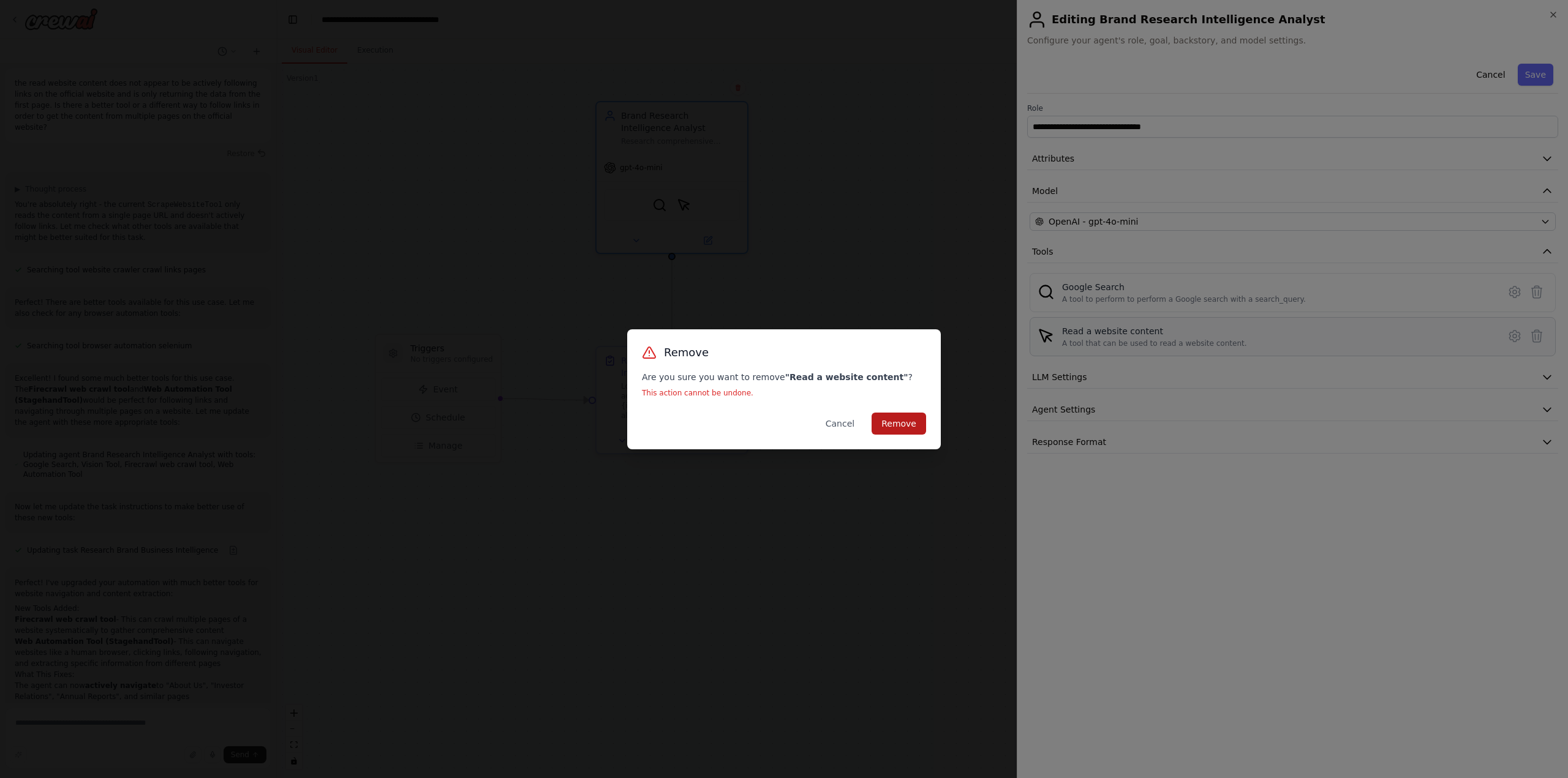
click at [903, 426] on button "Remove" at bounding box center [899, 423] width 54 height 22
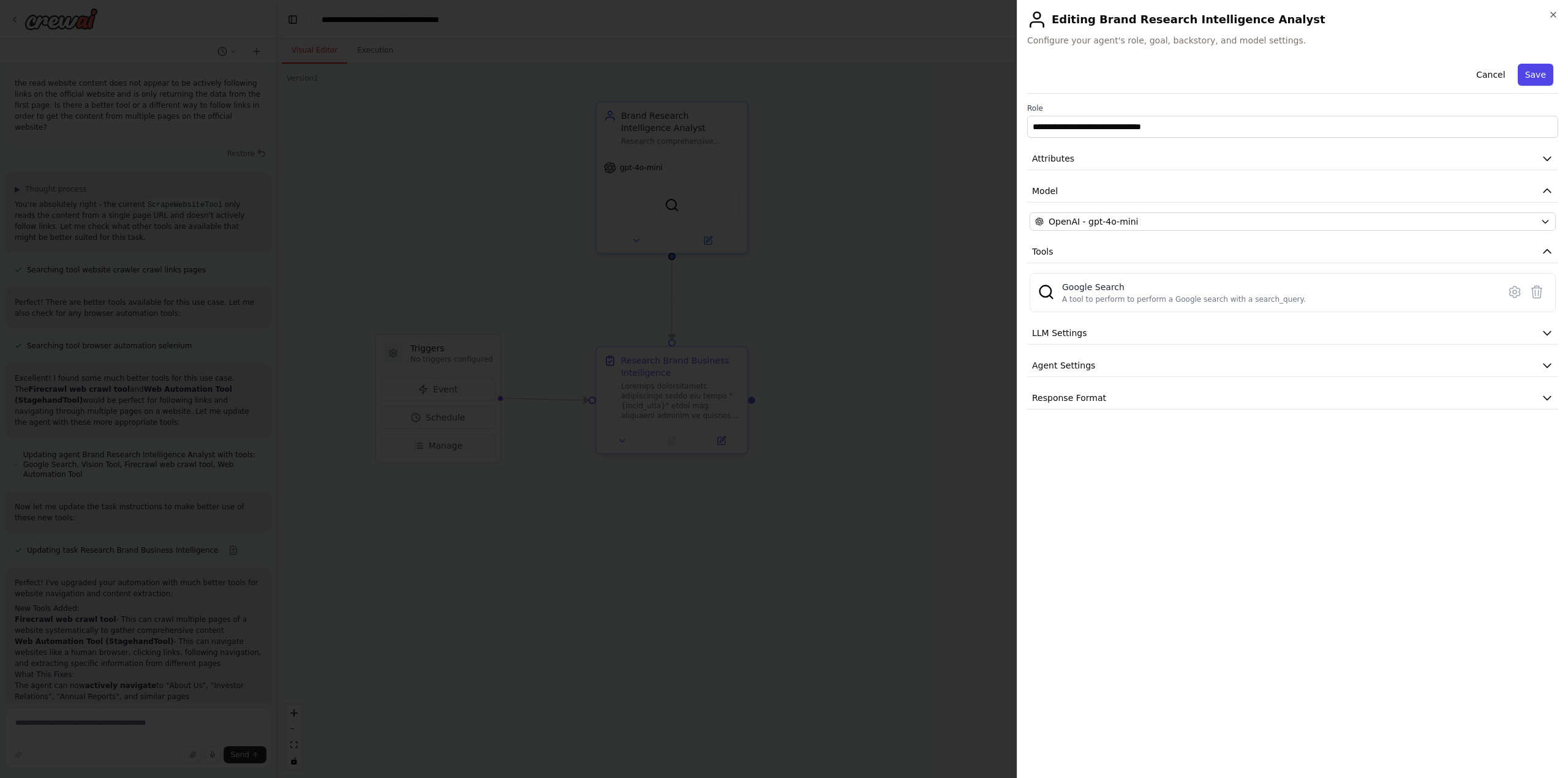
click at [1529, 70] on button "Save" at bounding box center [1535, 74] width 36 height 22
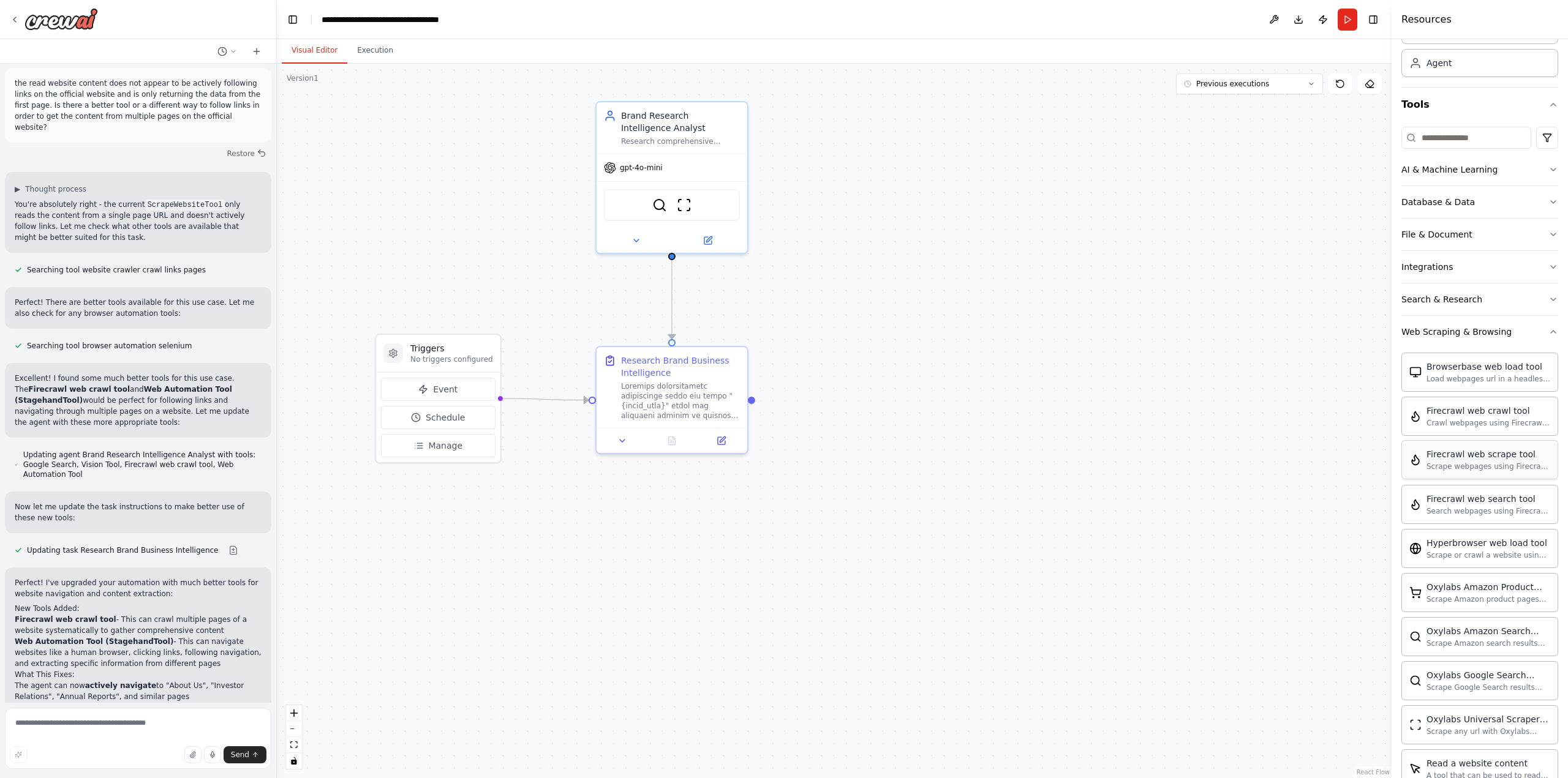
scroll to position [61, 0]
click at [724, 439] on icon at bounding box center [721, 439] width 8 height 8
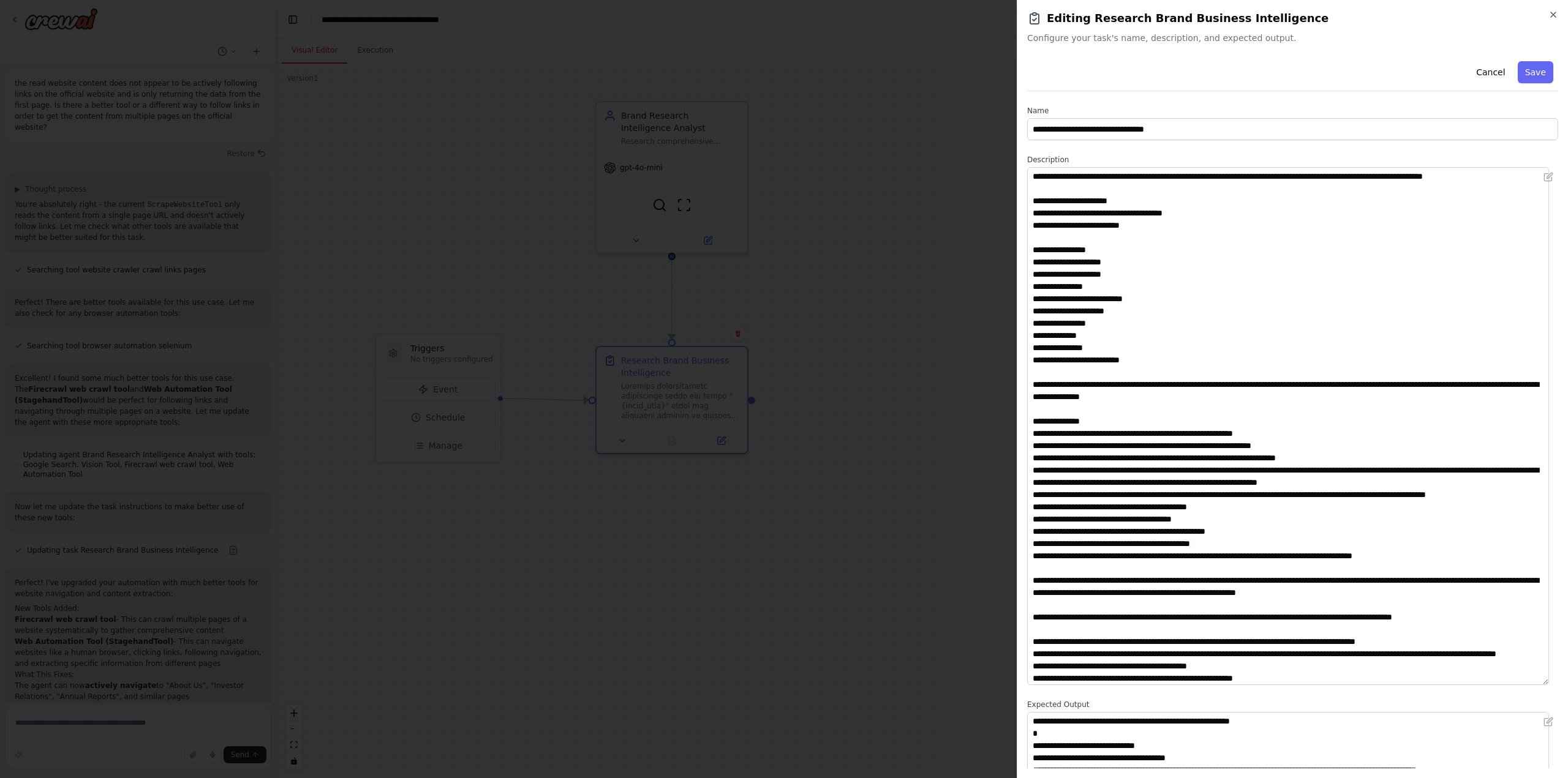
drag, startPoint x: 1551, startPoint y: 229, endPoint x: 1532, endPoint y: 682, distance: 453.4
click at [1532, 682] on textarea at bounding box center [1288, 426] width 522 height 518
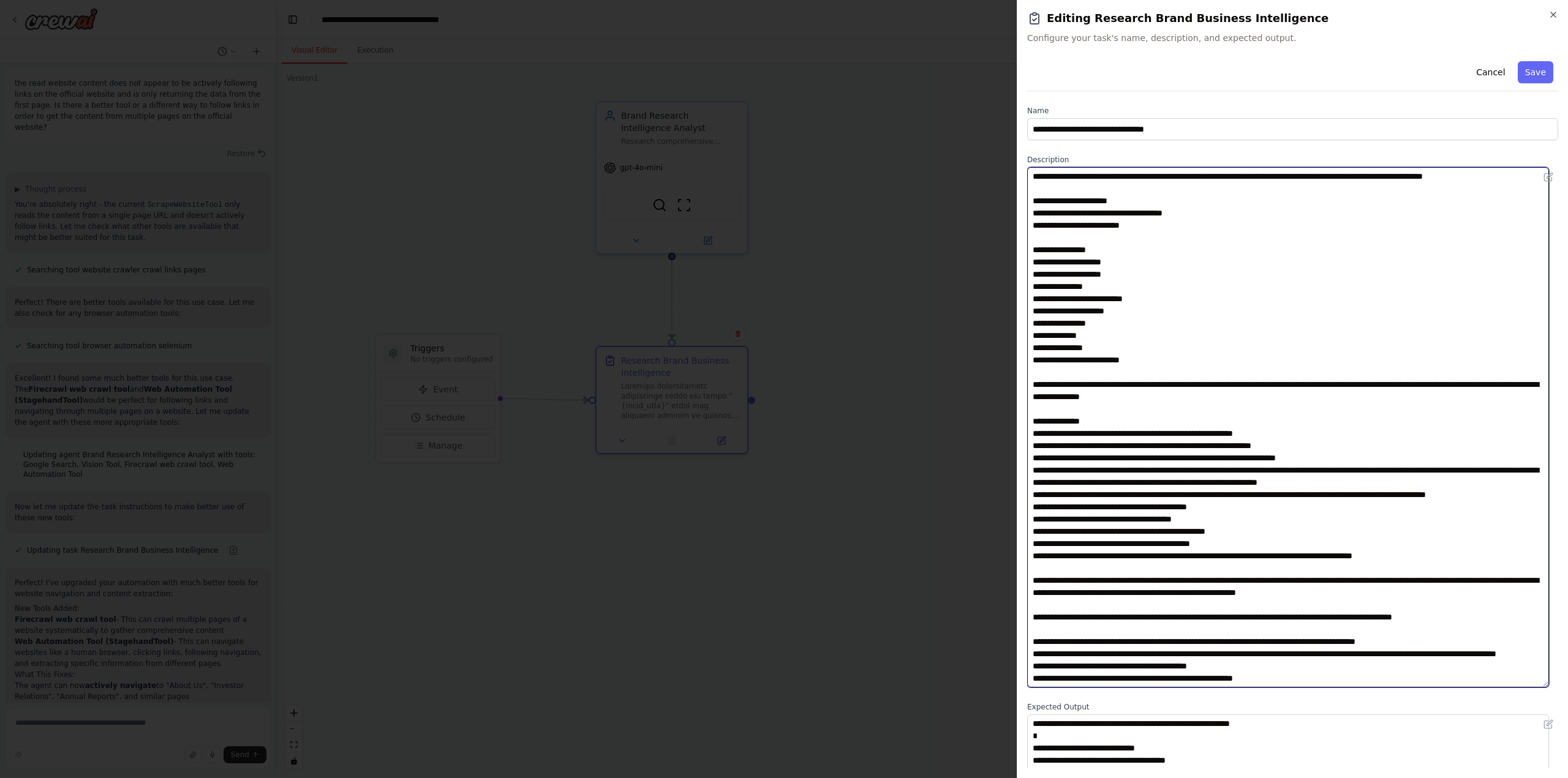
click at [1077, 468] on textarea at bounding box center [1288, 427] width 522 height 520
click at [1102, 472] on textarea at bounding box center [1288, 427] width 522 height 520
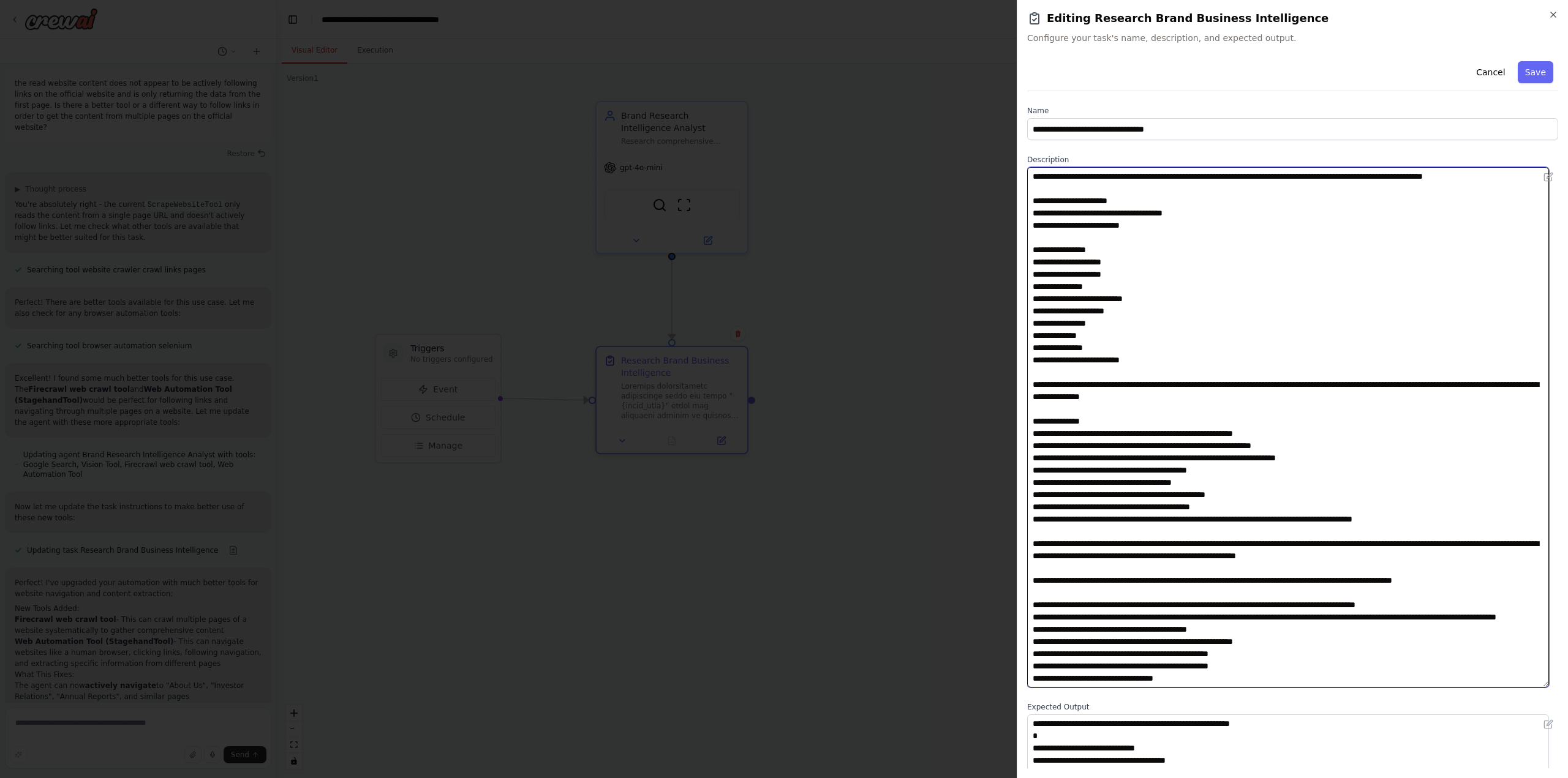
type textarea "**********"
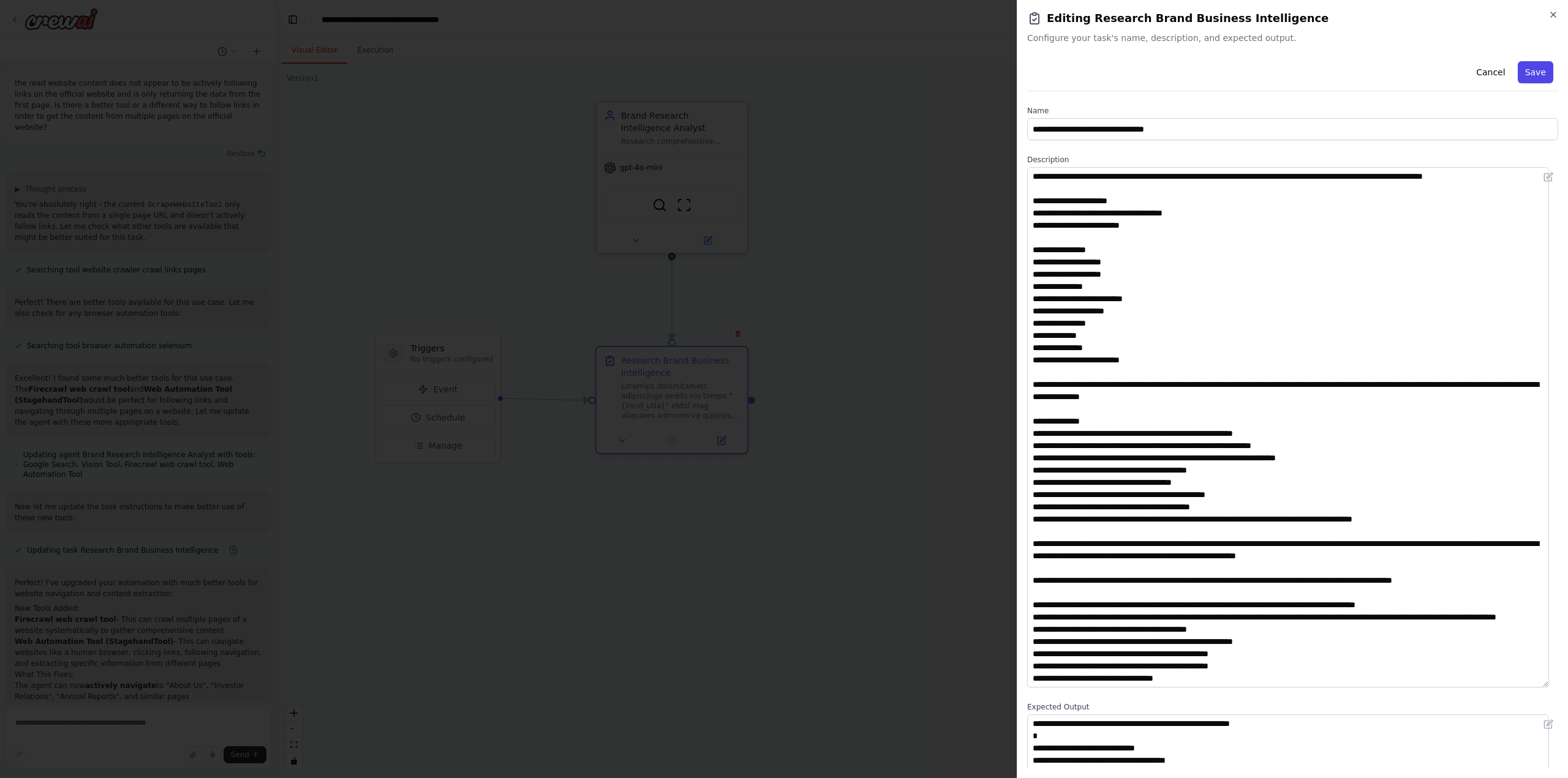
click at [1529, 67] on button "Save" at bounding box center [1535, 72] width 36 height 22
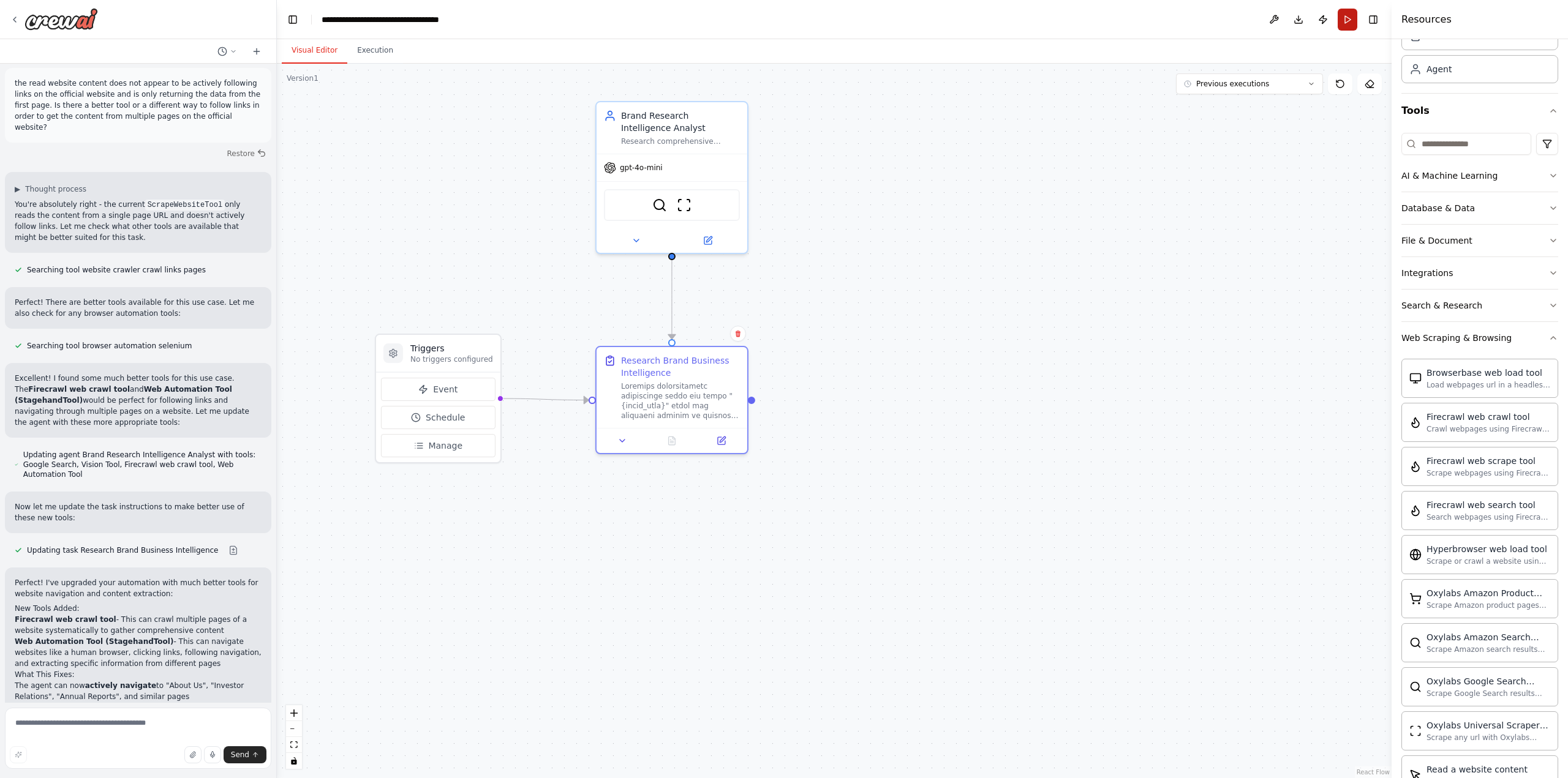
click at [1349, 20] on button "Run" at bounding box center [1347, 19] width 20 height 22
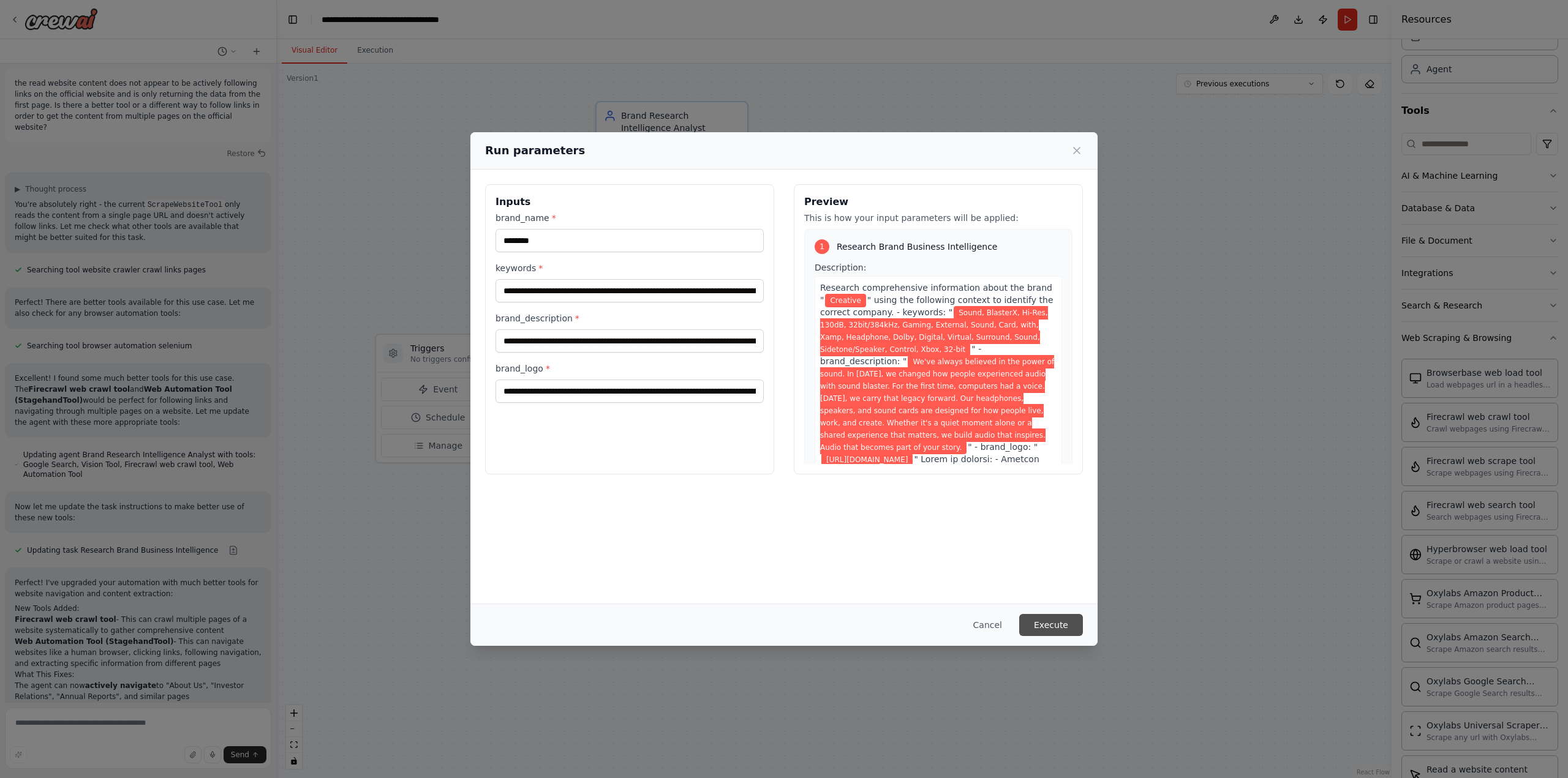
click at [1052, 622] on button "Execute" at bounding box center [1051, 625] width 64 height 22
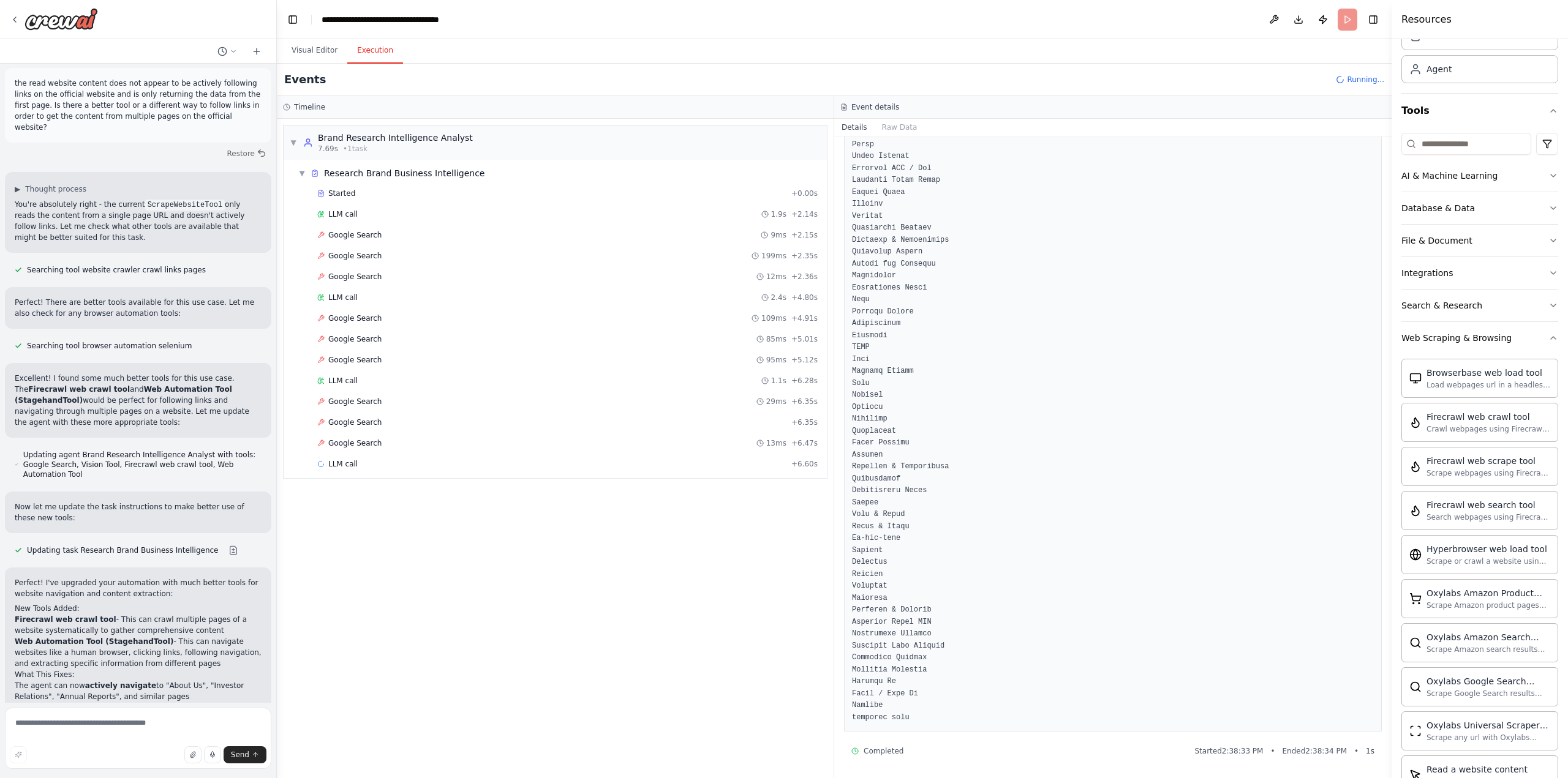
click at [355, 203] on div "Started + 0.00s LLM call 1.9s + 2.14s Google Search 9ms + 2.15s Google Search 1…" at bounding box center [560, 330] width 534 height 292
click at [356, 217] on div "LLM call 1.9s + 2.14s" at bounding box center [568, 214] width 500 height 10
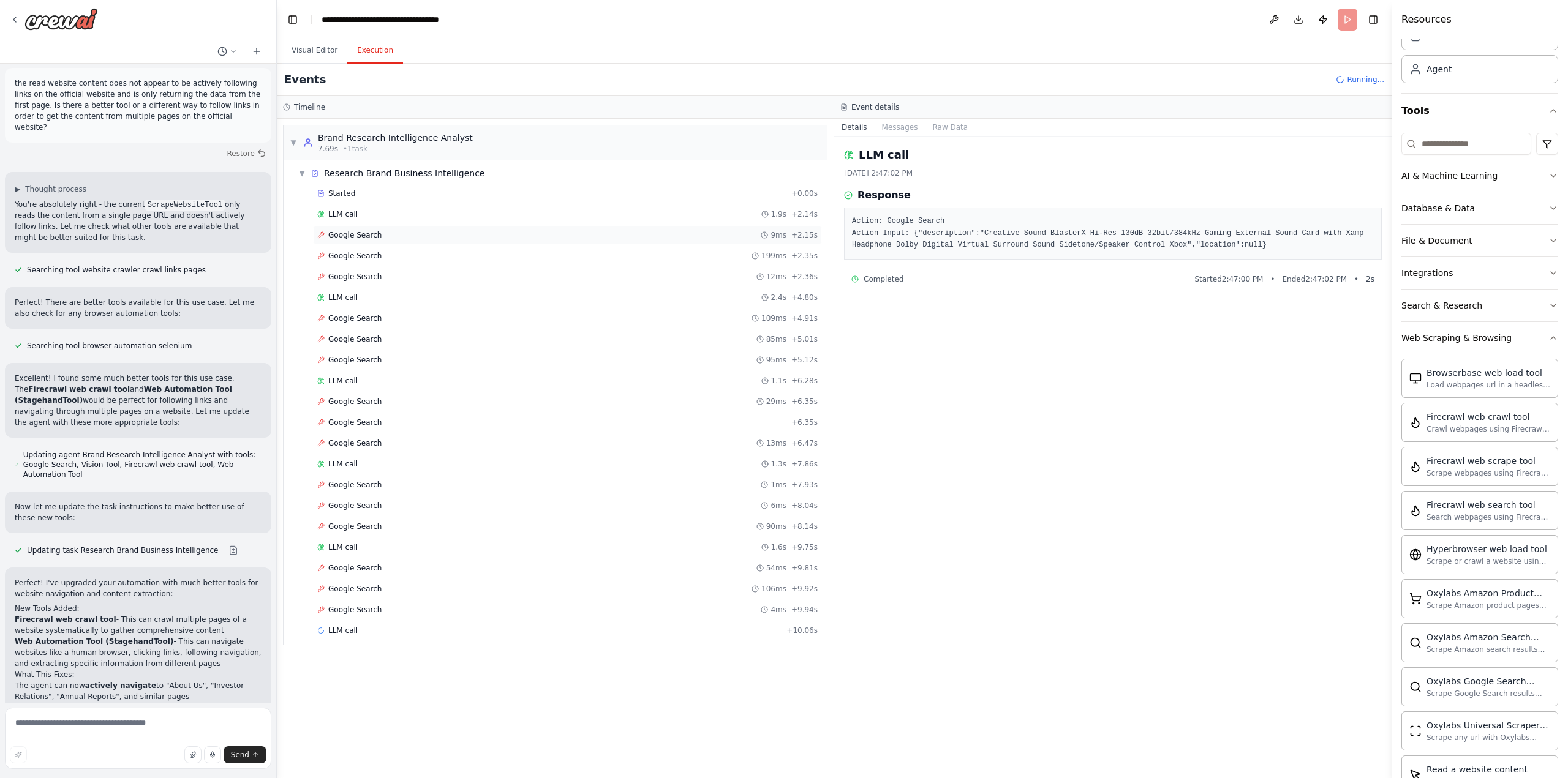
click at [356, 234] on span "Google Search" at bounding box center [355, 235] width 53 height 10
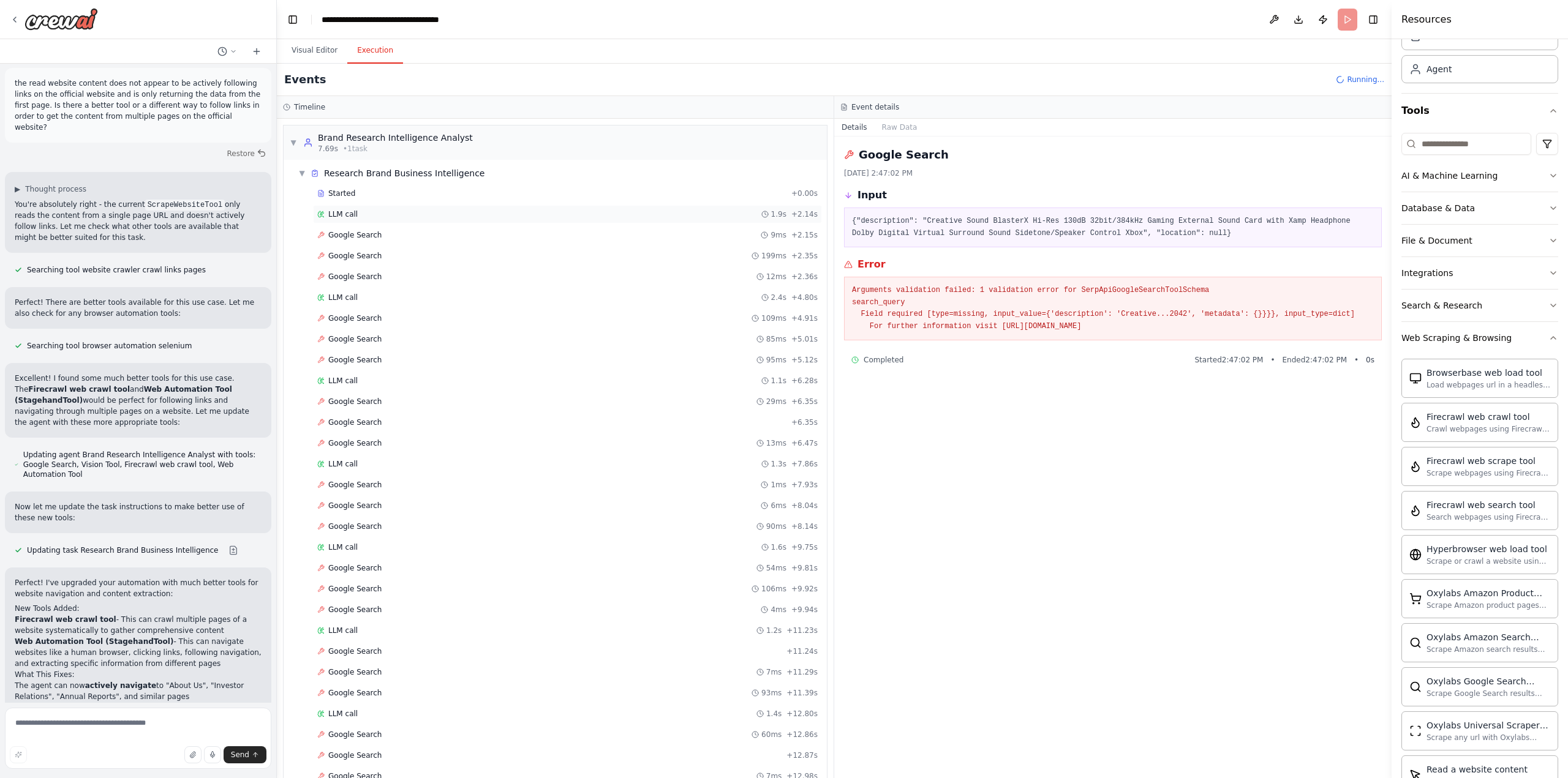
click at [364, 219] on div "LLM call 1.9s + 2.14s" at bounding box center [568, 214] width 500 height 10
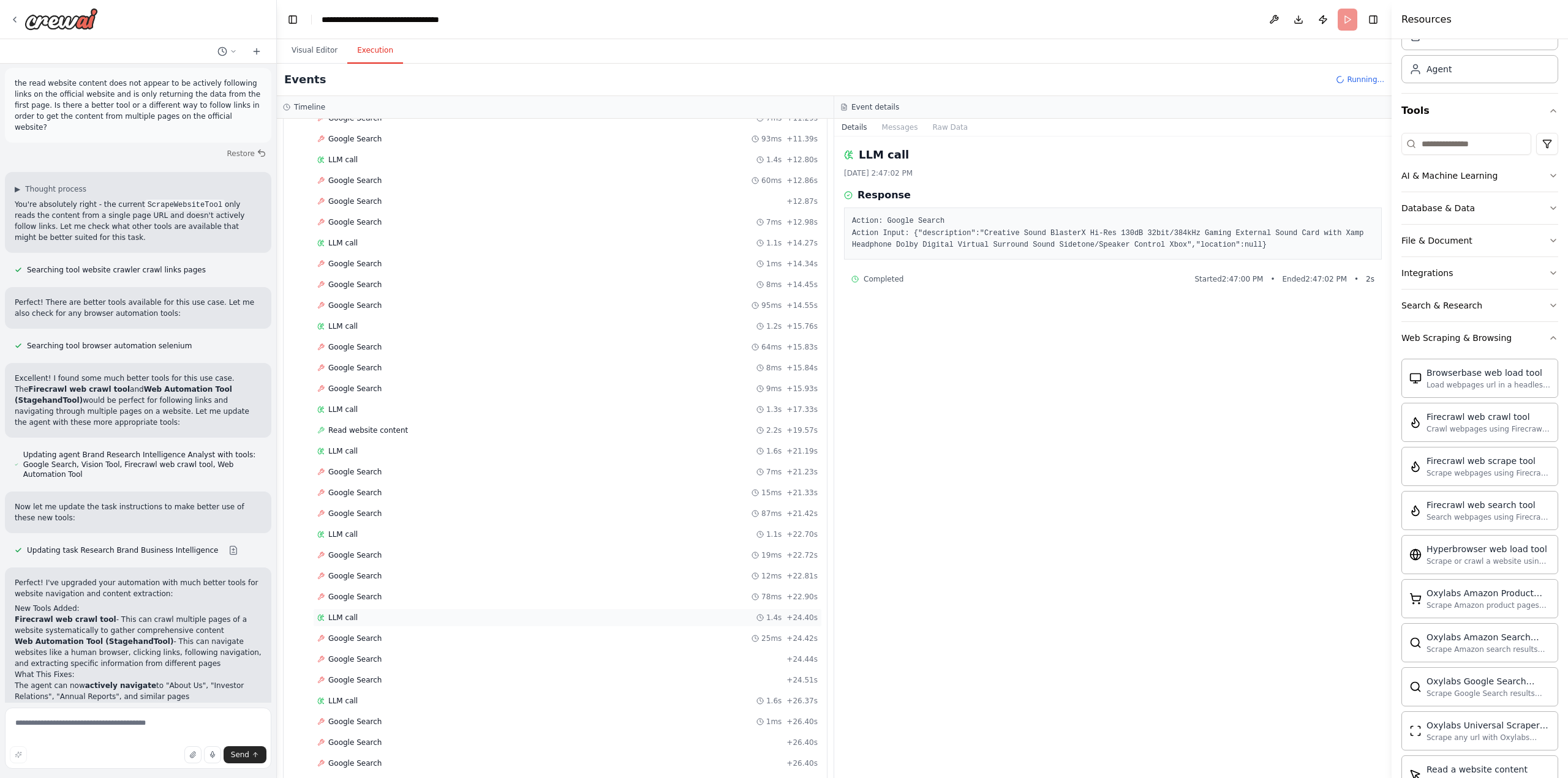
scroll to position [0, 0]
click at [1365, 82] on span "Running..." at bounding box center [1365, 79] width 37 height 10
click at [355, 752] on span "Completed" at bounding box center [348, 750] width 40 height 10
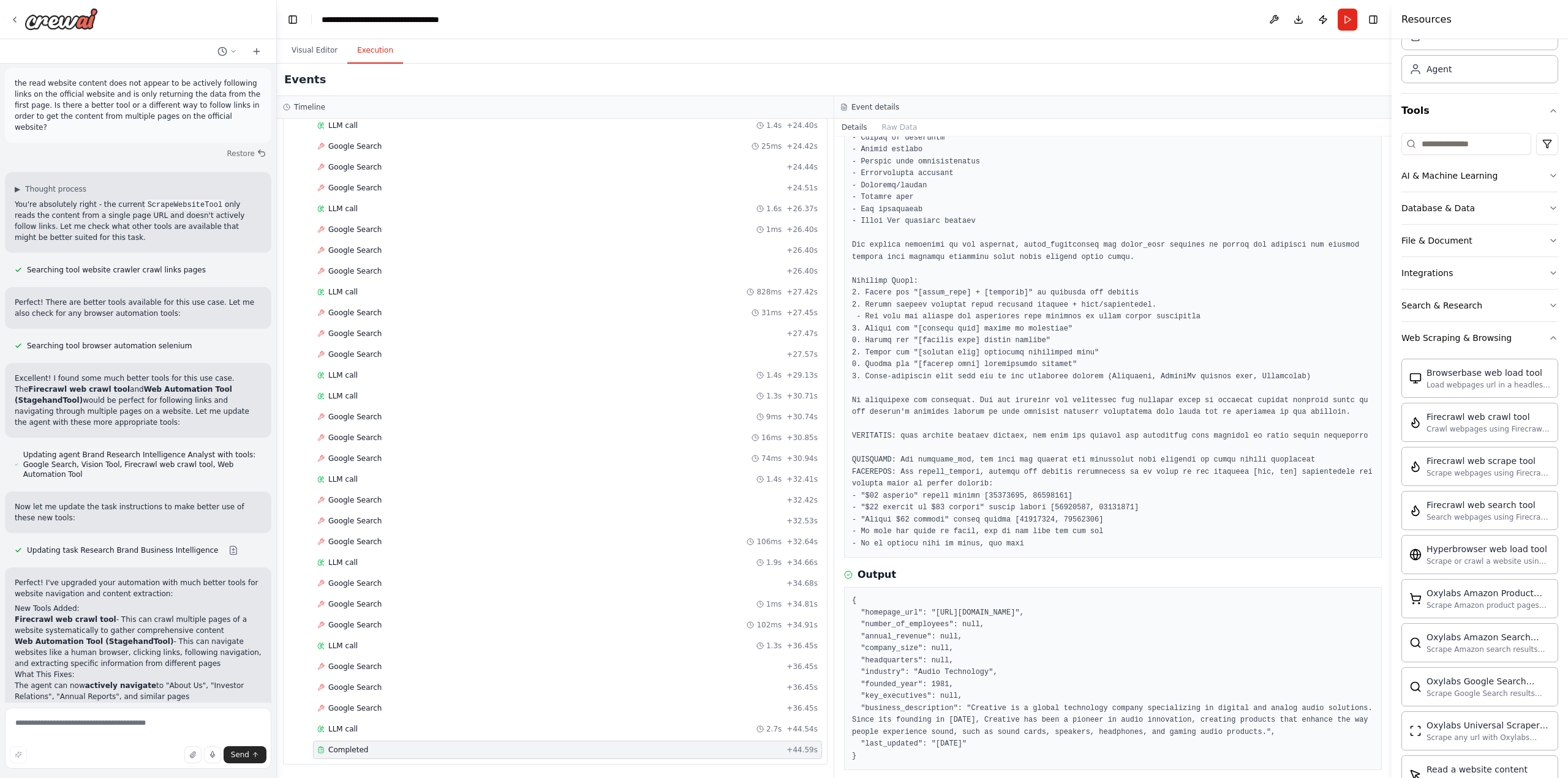
scroll to position [0, 0]
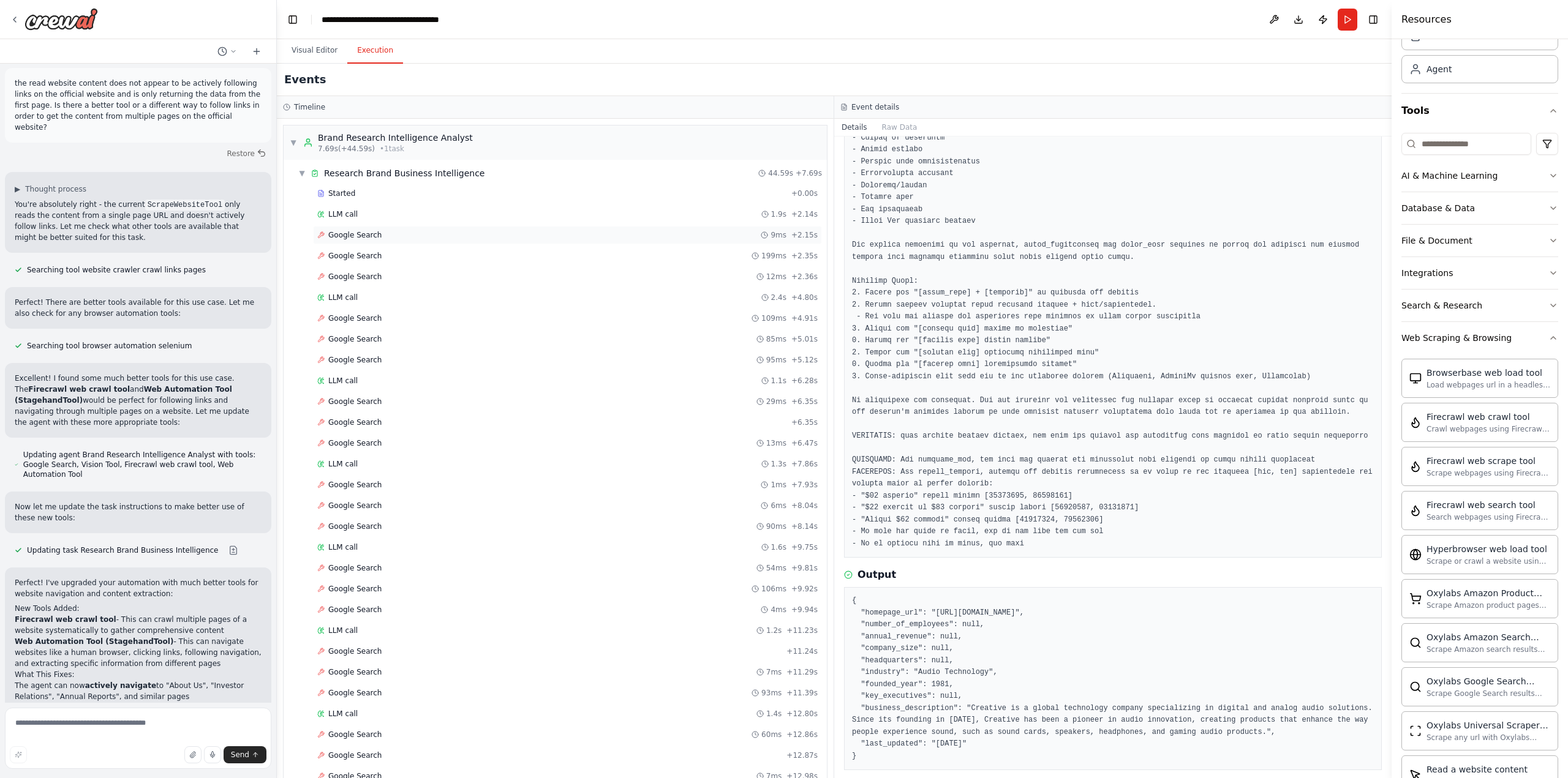
click at [363, 237] on span "Google Search" at bounding box center [355, 235] width 53 height 10
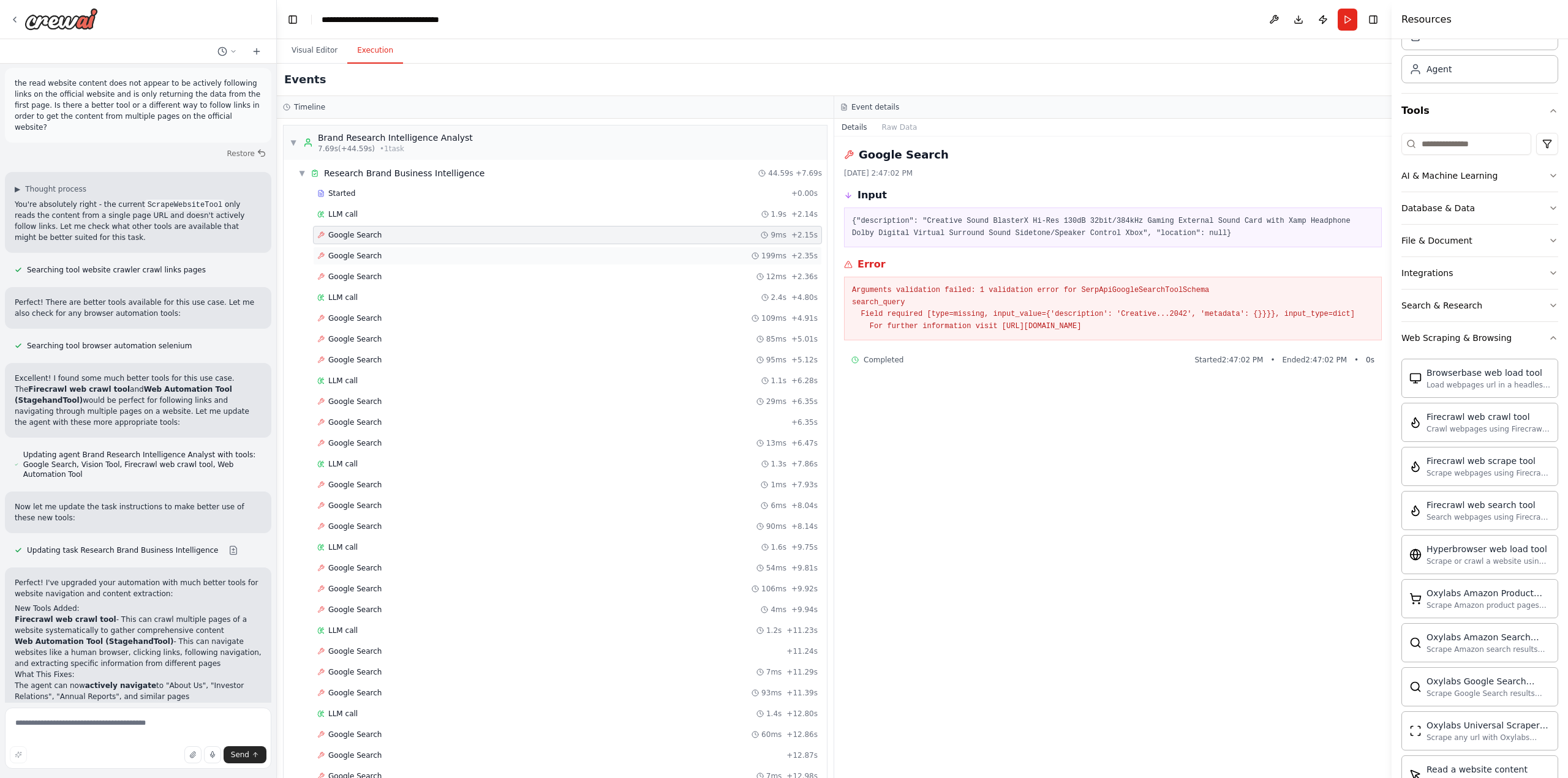
click at [365, 253] on span "Google Search" at bounding box center [355, 256] width 53 height 10
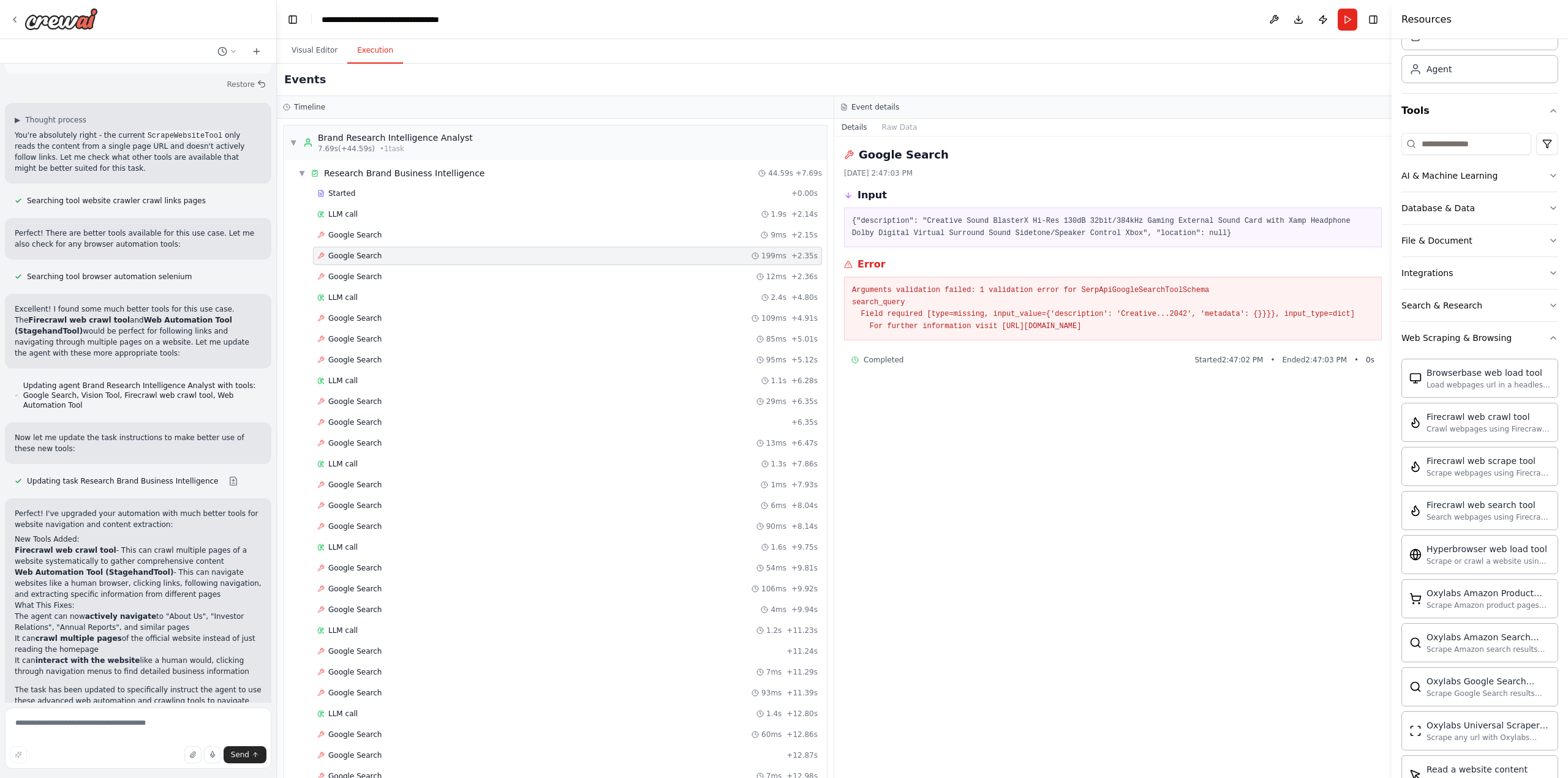
scroll to position [3873, 0]
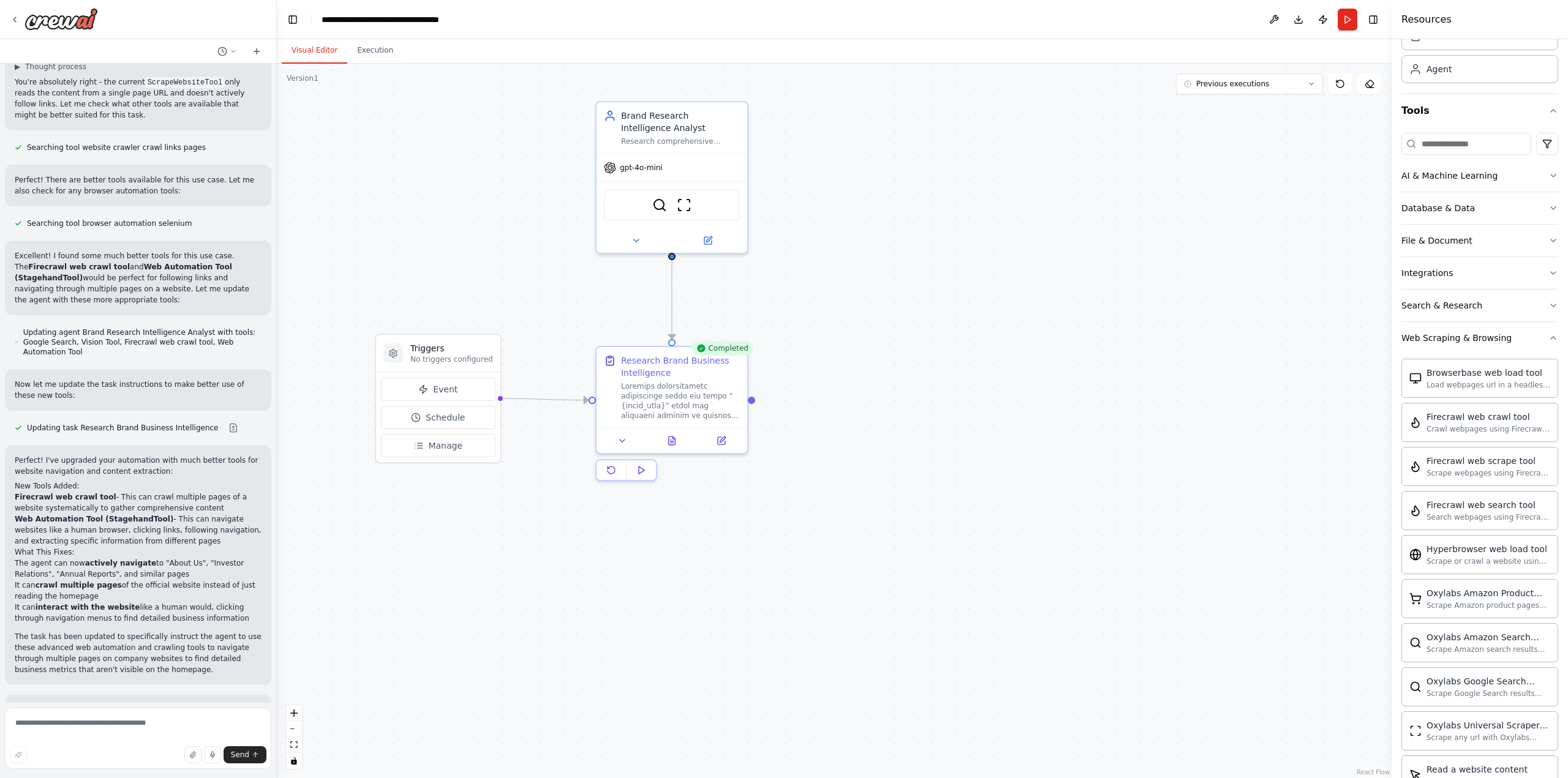
click at [307, 54] on button "Visual Editor" at bounding box center [315, 51] width 66 height 26
click at [723, 432] on button at bounding box center [721, 438] width 42 height 14
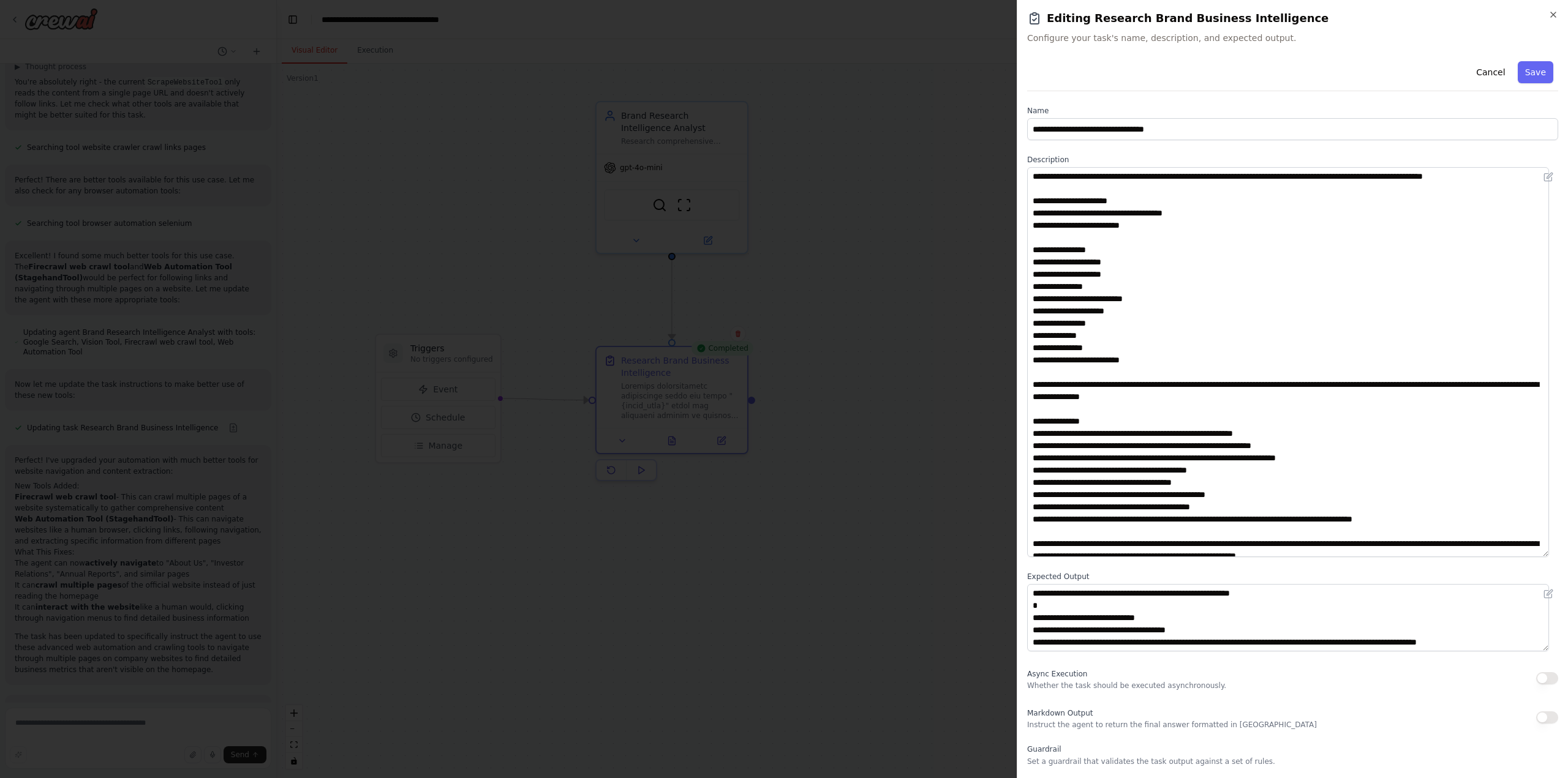
drag, startPoint x: 1554, startPoint y: 232, endPoint x: 1577, endPoint y: 555, distance: 323.8
click at [1567, 555] on html "Task: Description: Research comprehensive information about the brand "{brand_n…" at bounding box center [784, 389] width 1568 height 778
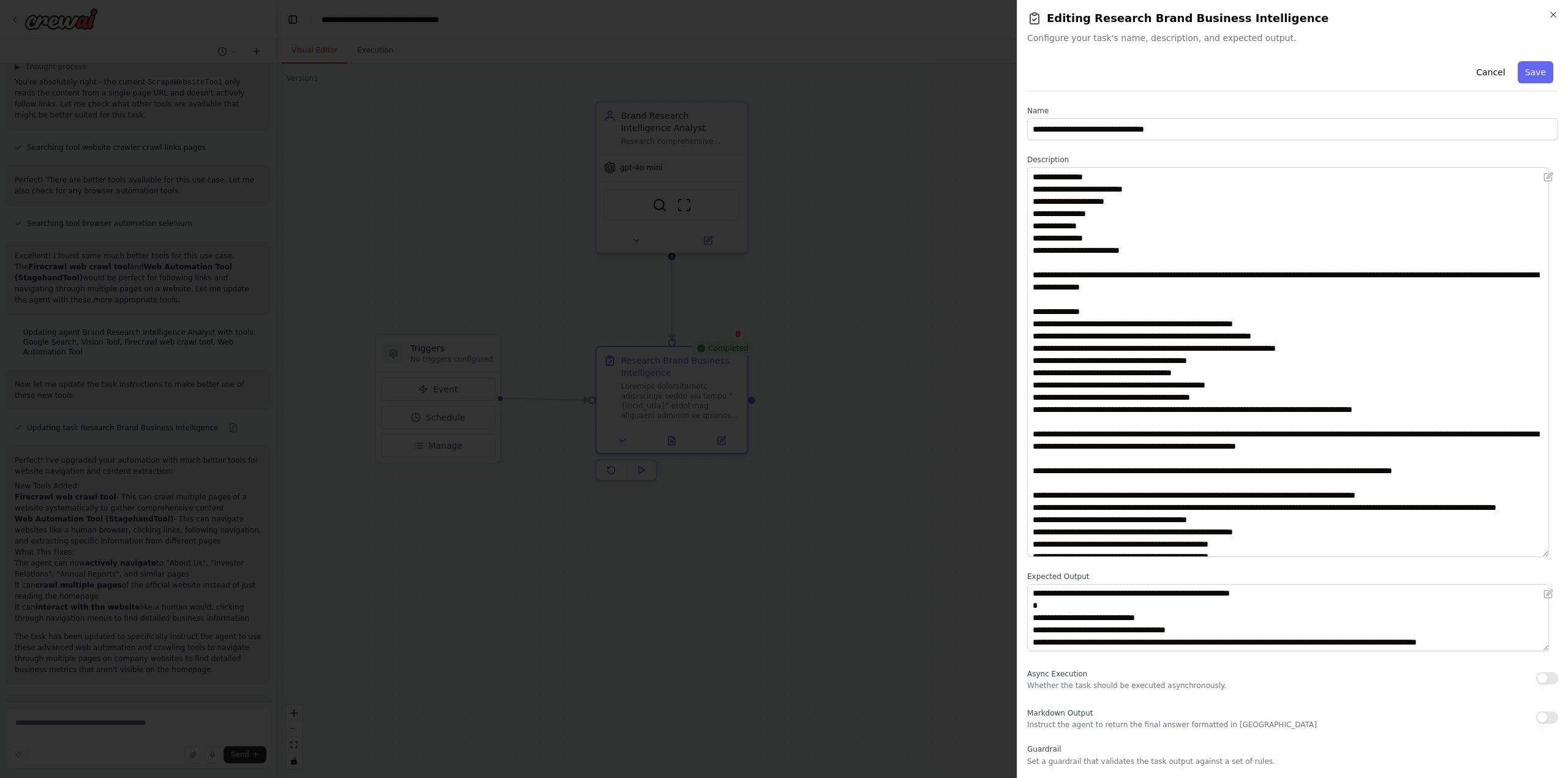
scroll to position [143, 0]
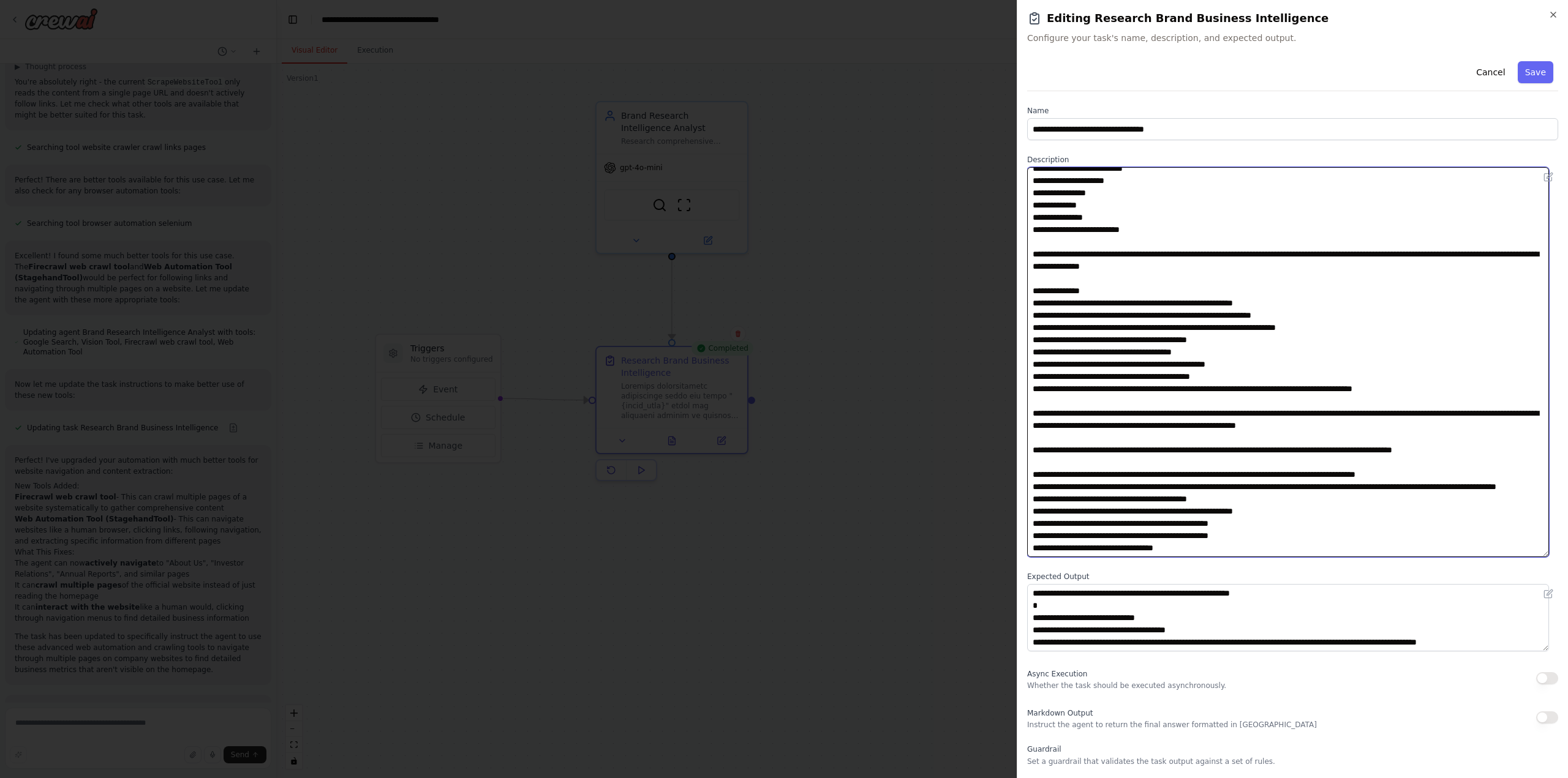
drag, startPoint x: 1459, startPoint y: 417, endPoint x: 1136, endPoint y: 398, distance: 323.6
click at [1136, 398] on textarea at bounding box center [1288, 362] width 522 height 390
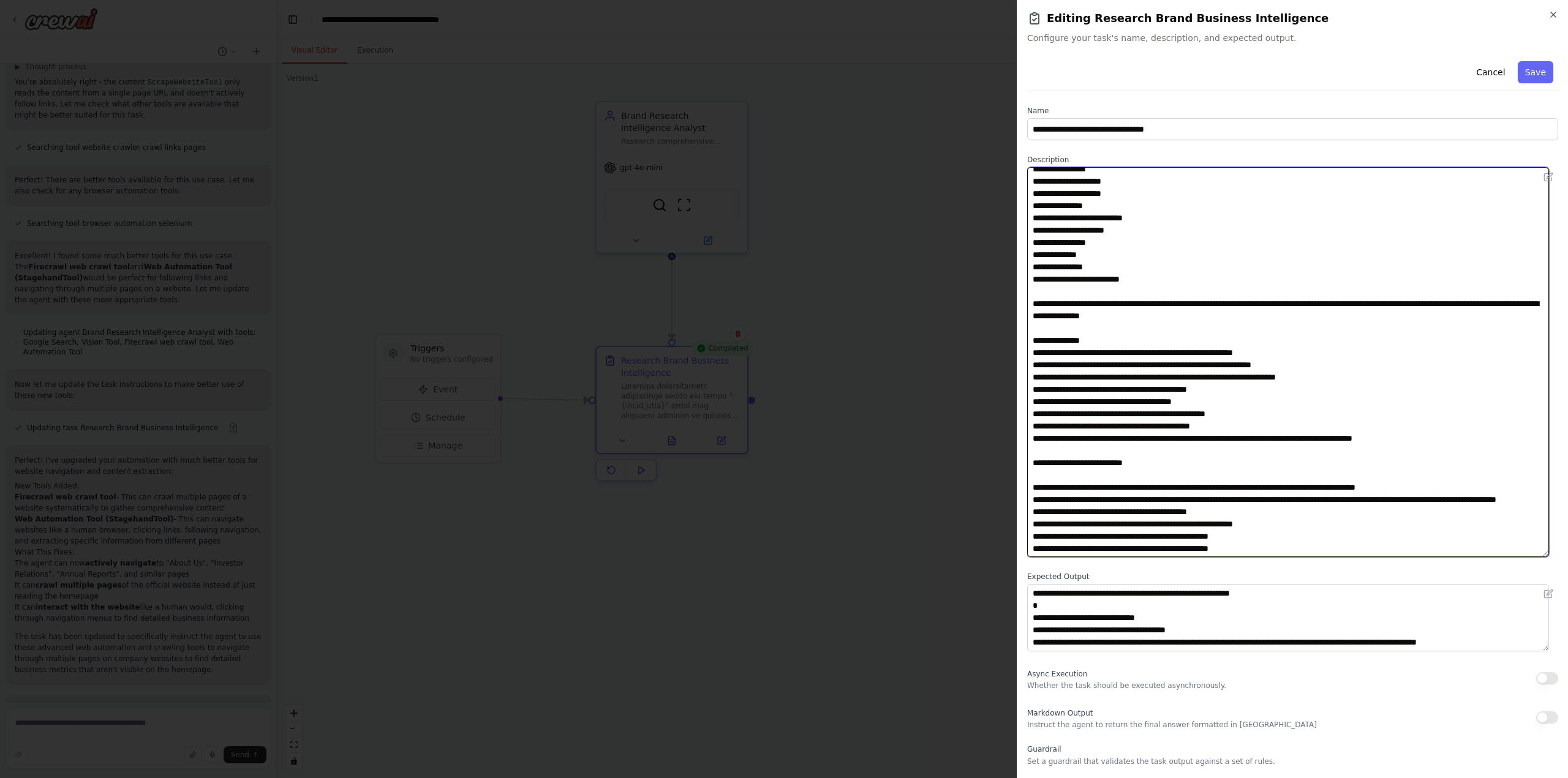
scroll to position [106, 0]
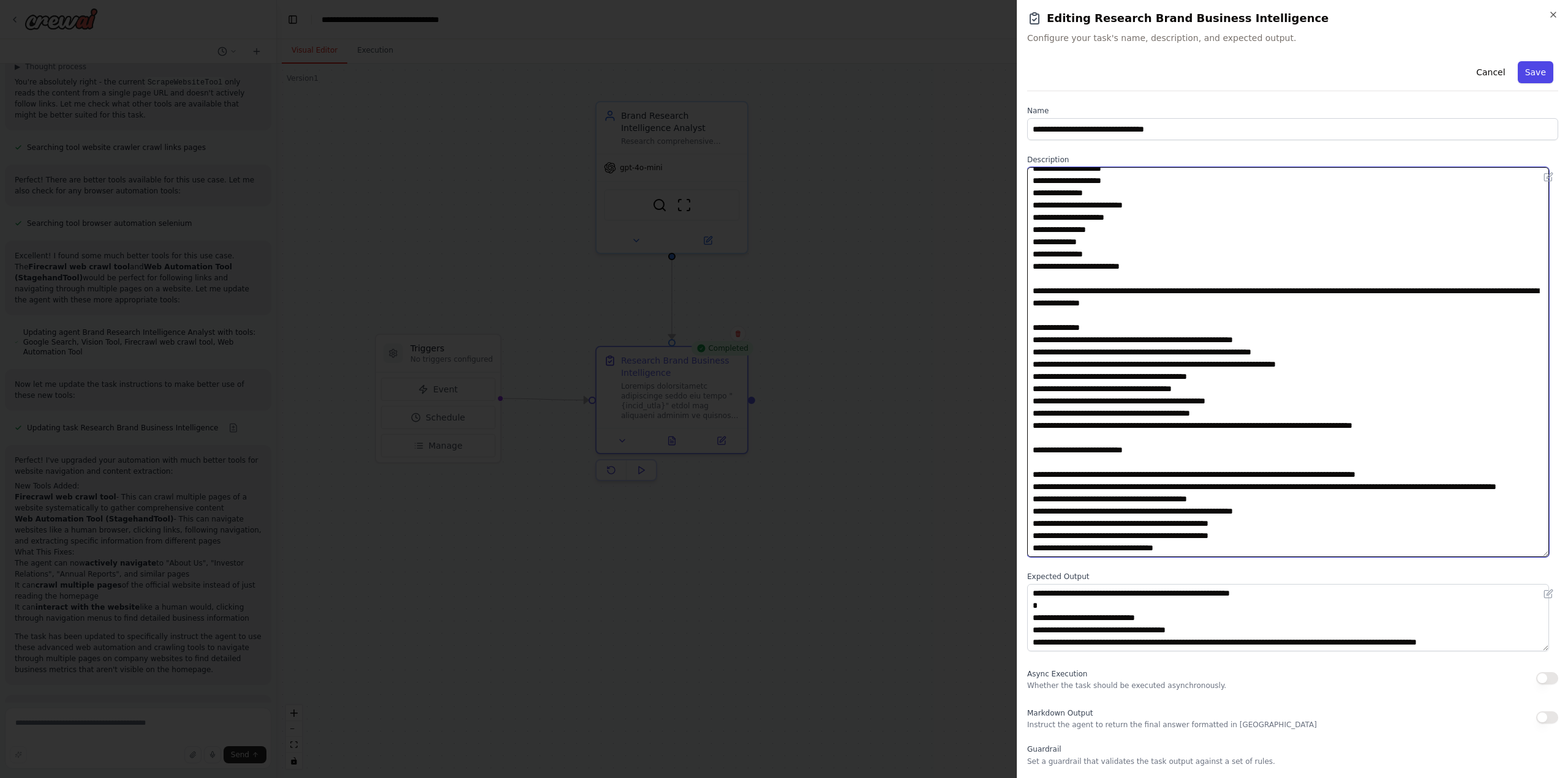
type textarea "**********"
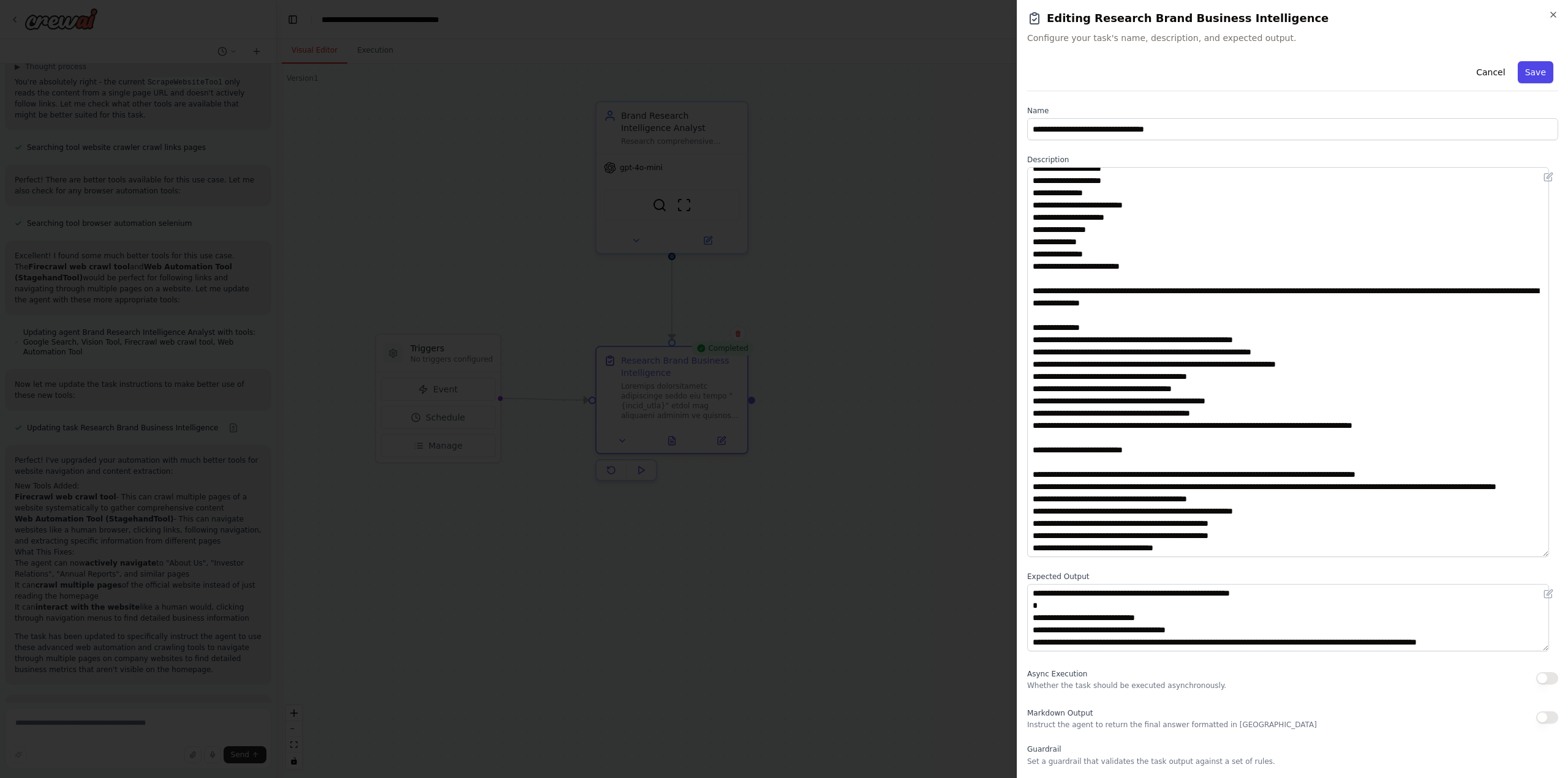
click at [1532, 70] on button "Save" at bounding box center [1535, 72] width 36 height 22
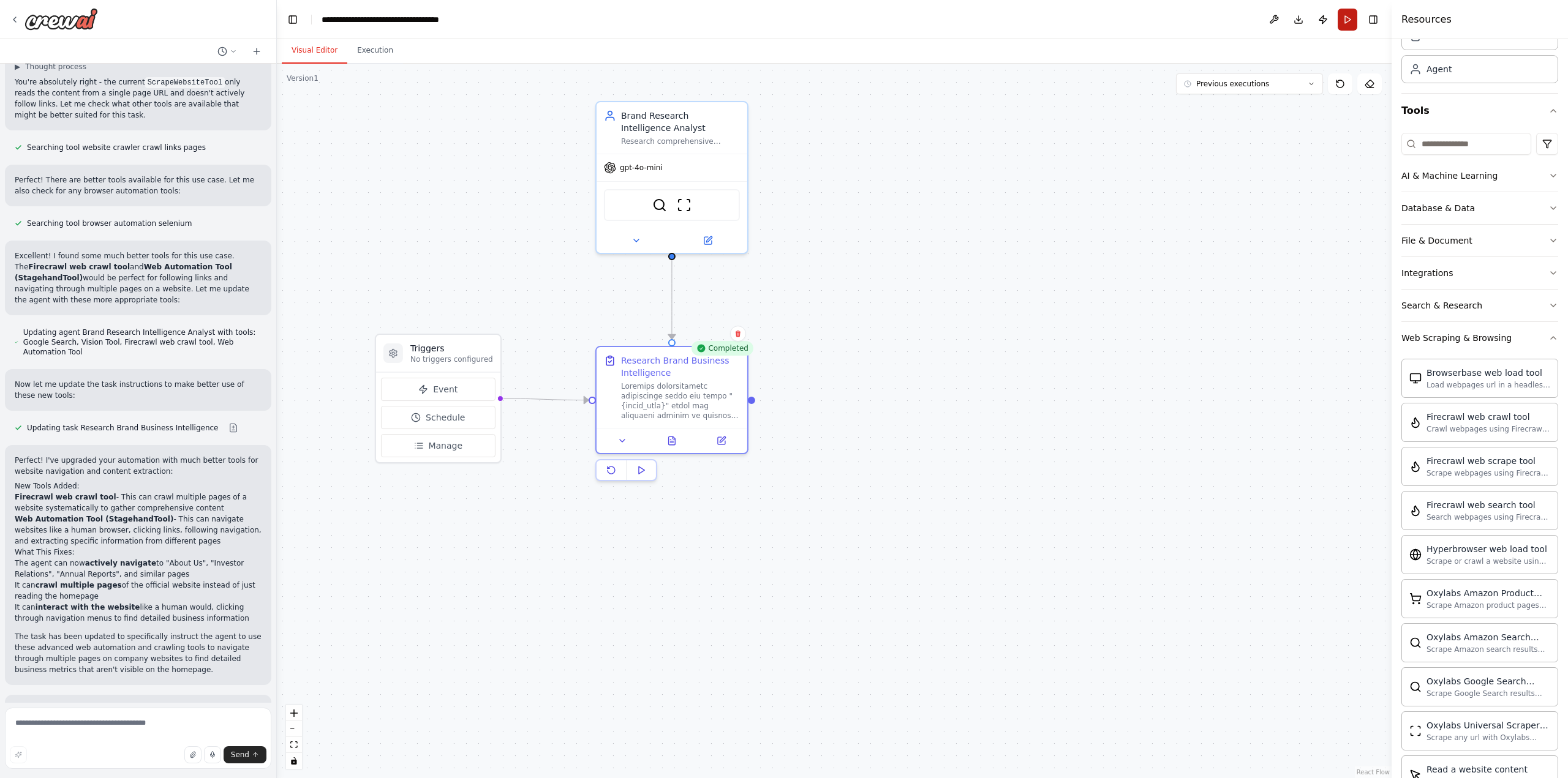
click at [1349, 19] on button "Run" at bounding box center [1347, 19] width 20 height 22
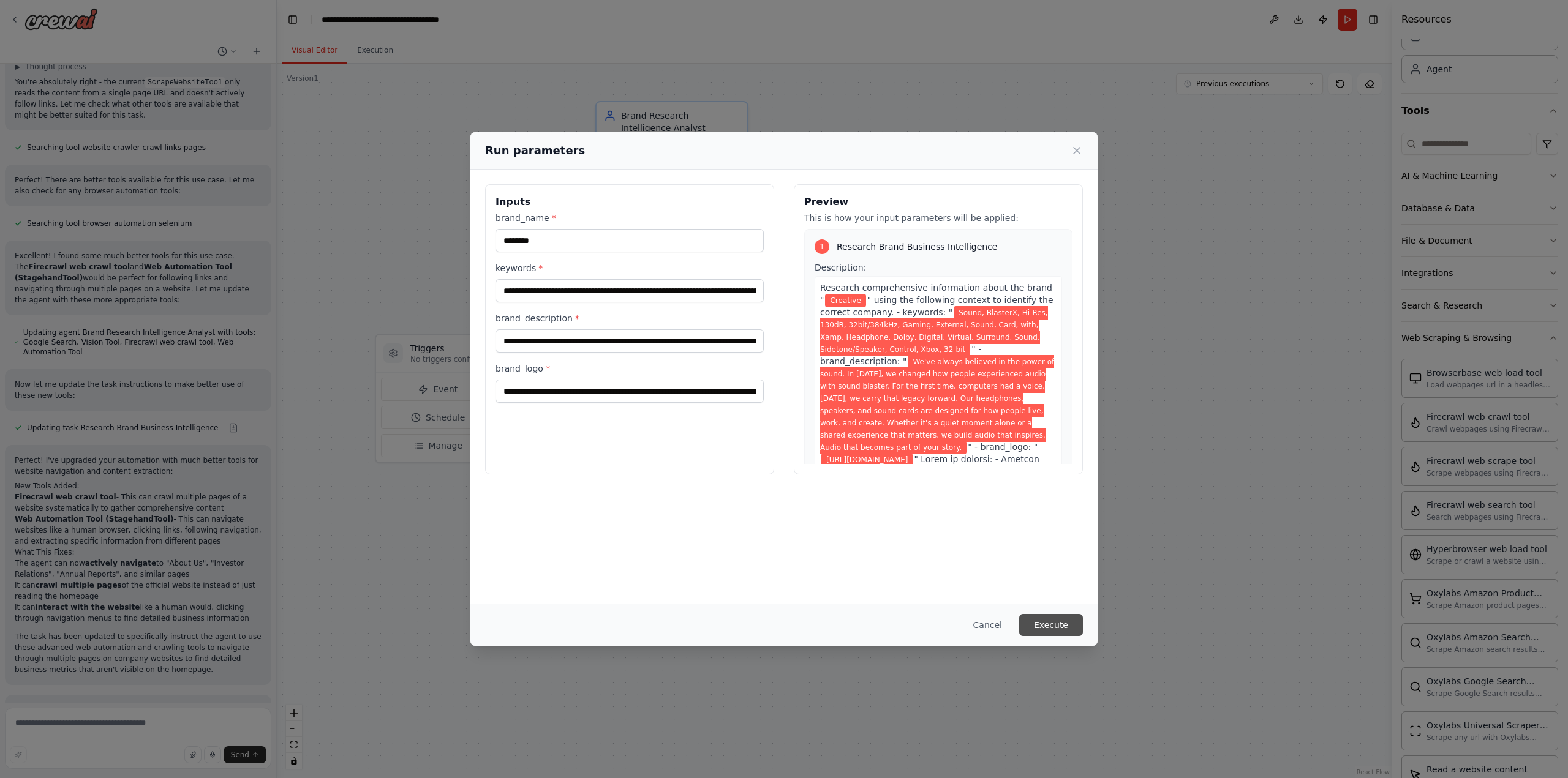
click at [1053, 624] on button "Execute" at bounding box center [1051, 625] width 64 height 22
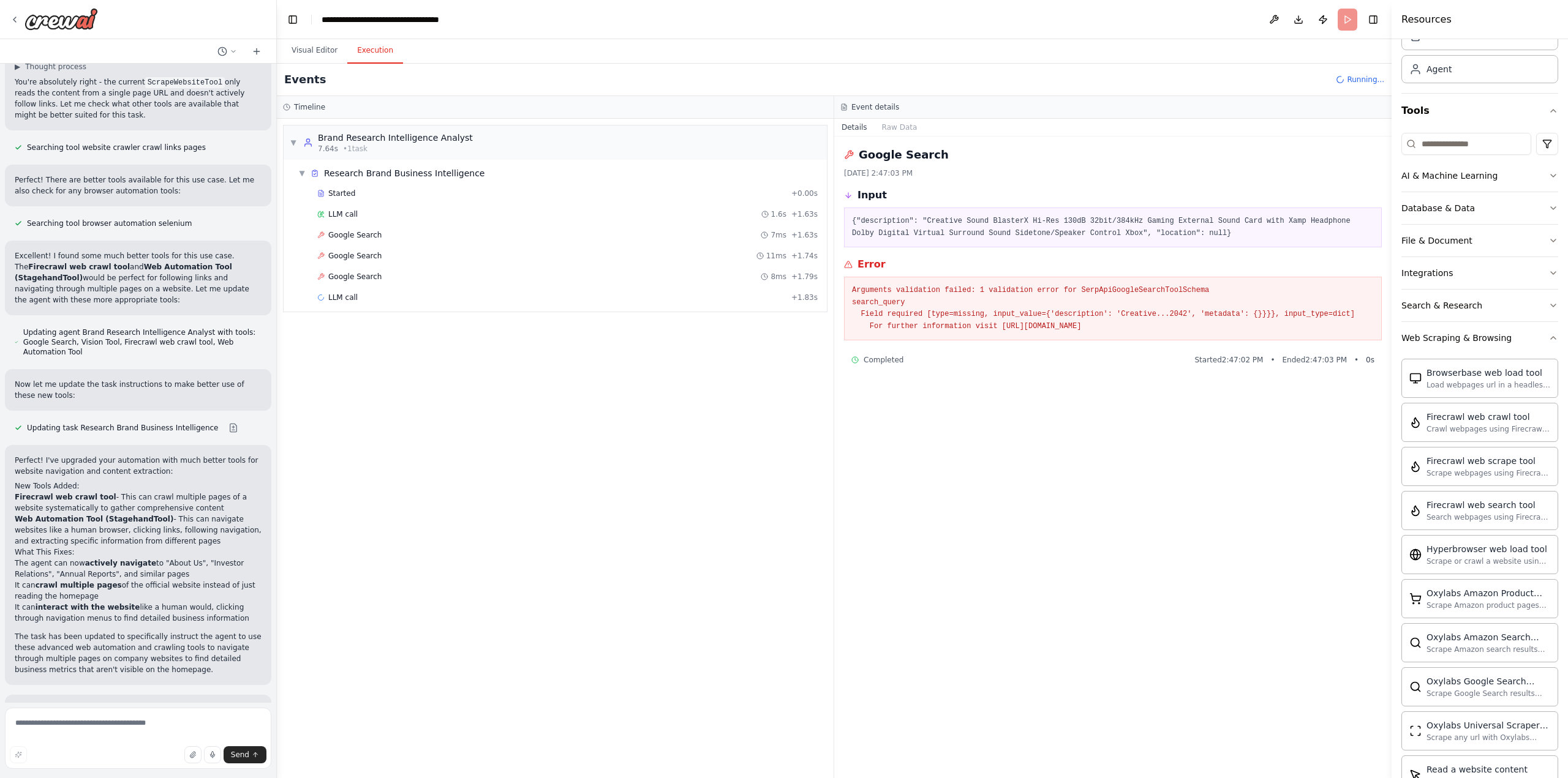
click at [363, 212] on div "LLM call 1.6s + 1.63s" at bounding box center [568, 214] width 500 height 10
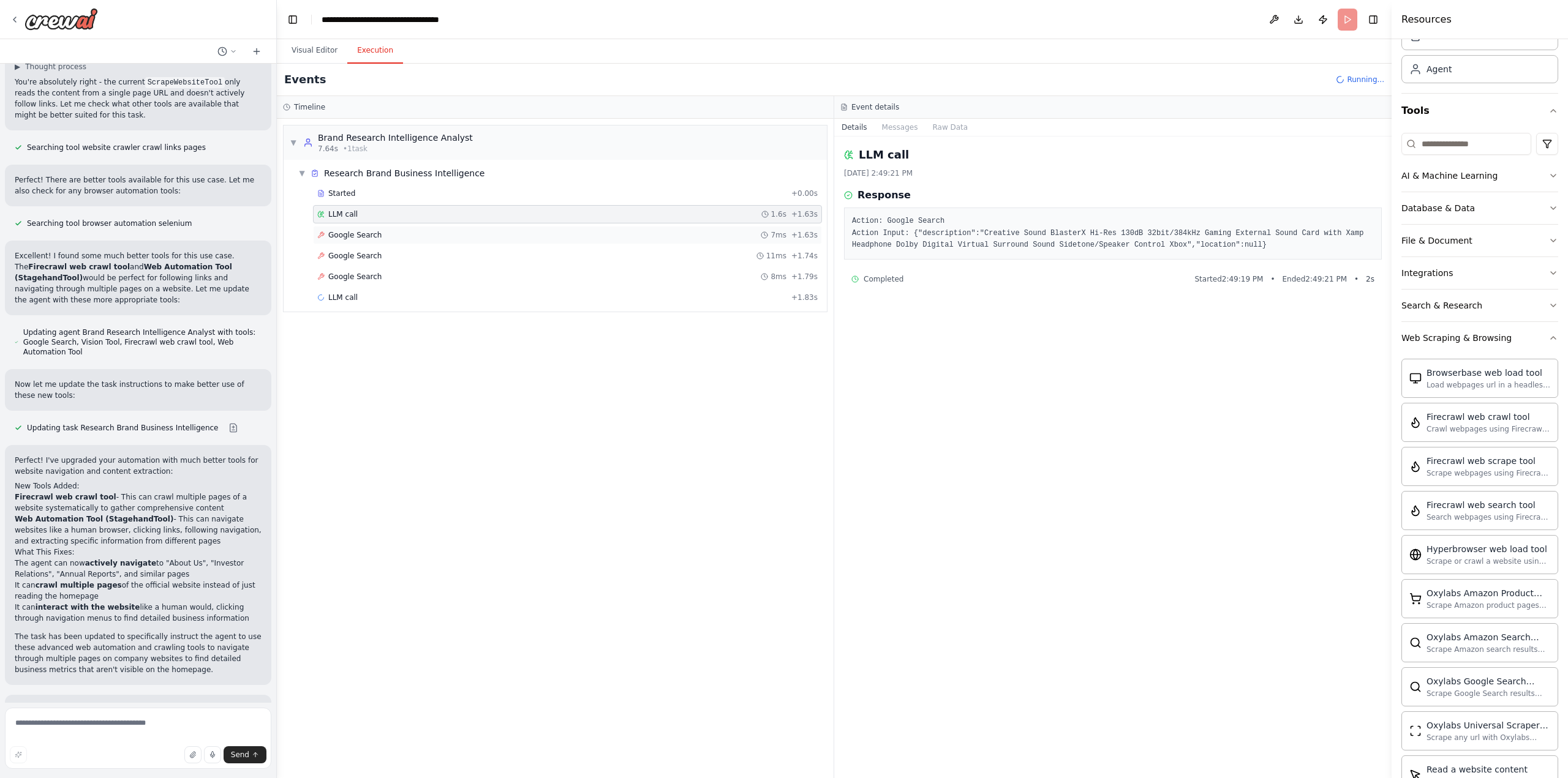
click at [366, 231] on span "Google Search" at bounding box center [355, 235] width 53 height 10
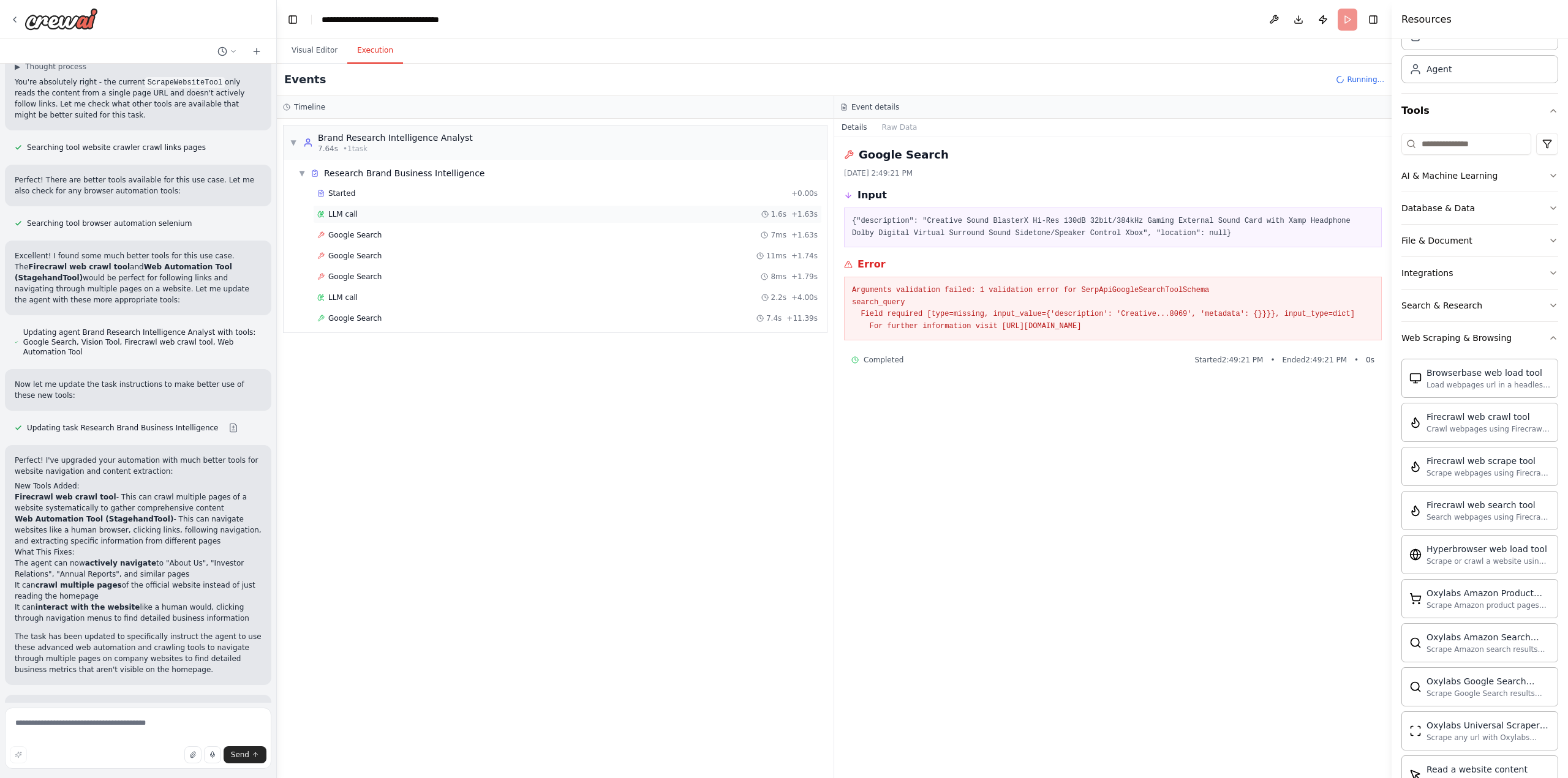
click at [359, 211] on div "LLM call 1.6s + 1.63s" at bounding box center [568, 214] width 500 height 10
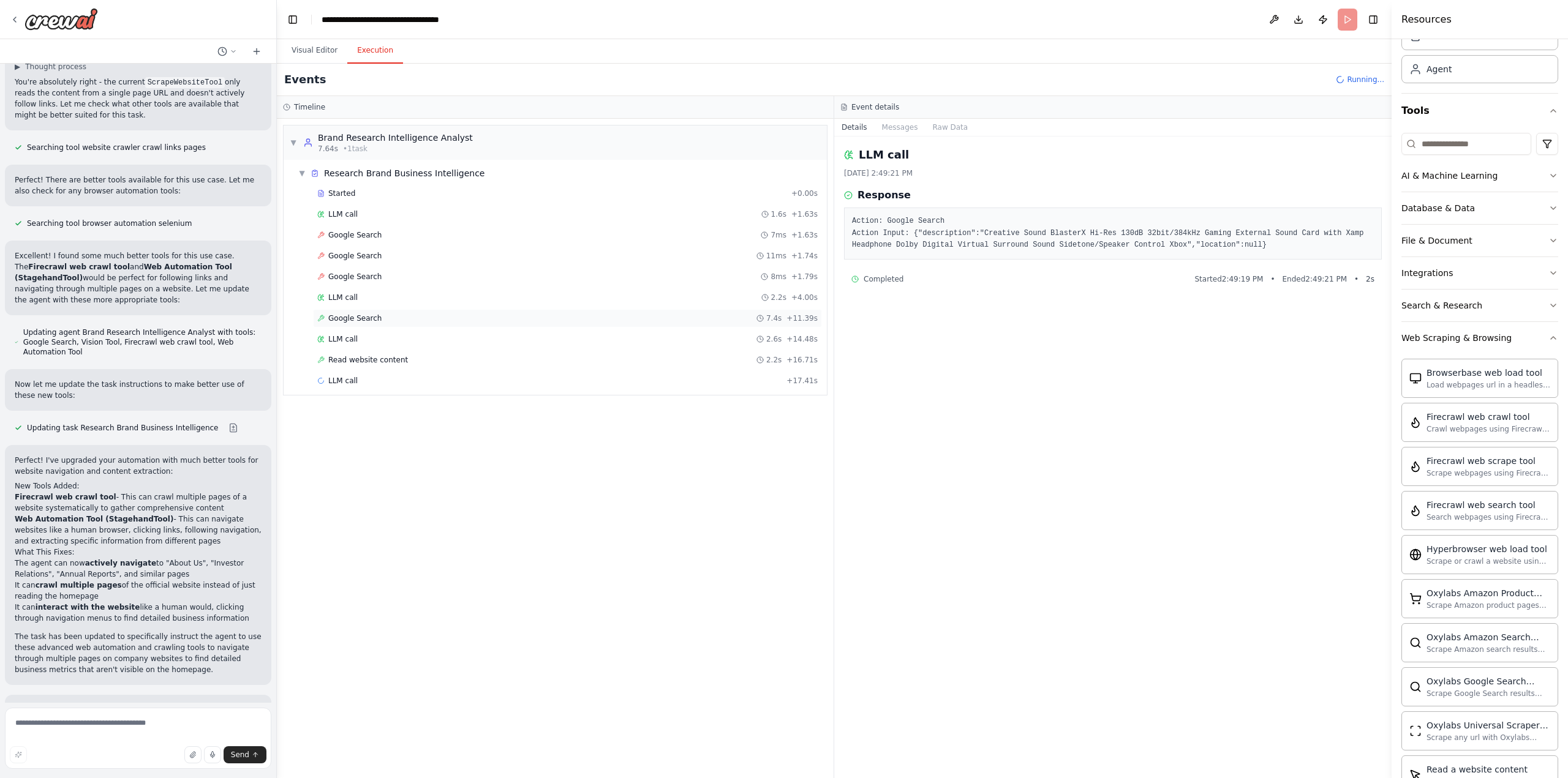
click at [361, 319] on span "Google Search" at bounding box center [355, 318] width 53 height 10
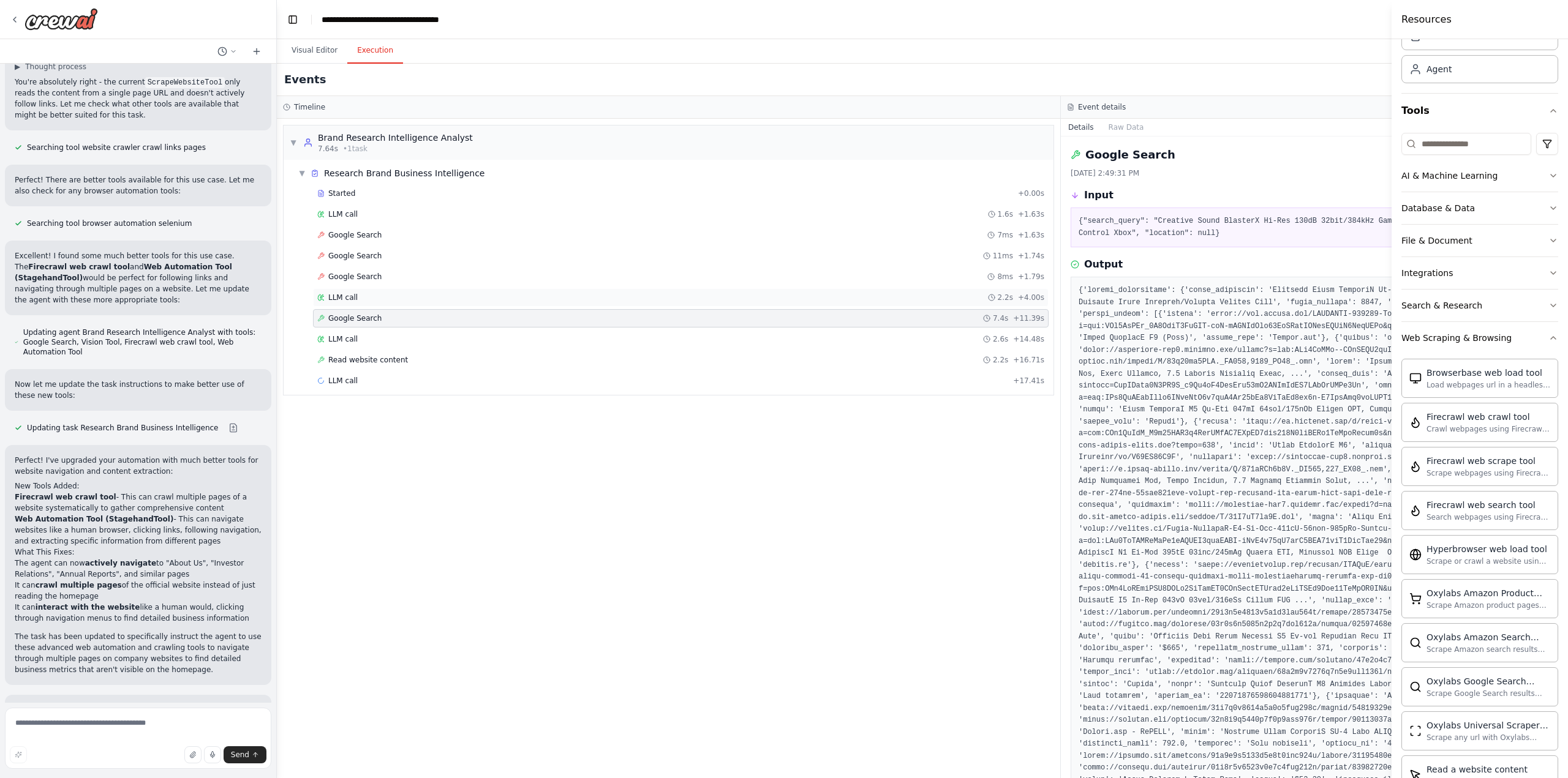
click at [354, 293] on span "LLM call" at bounding box center [342, 297] width 29 height 10
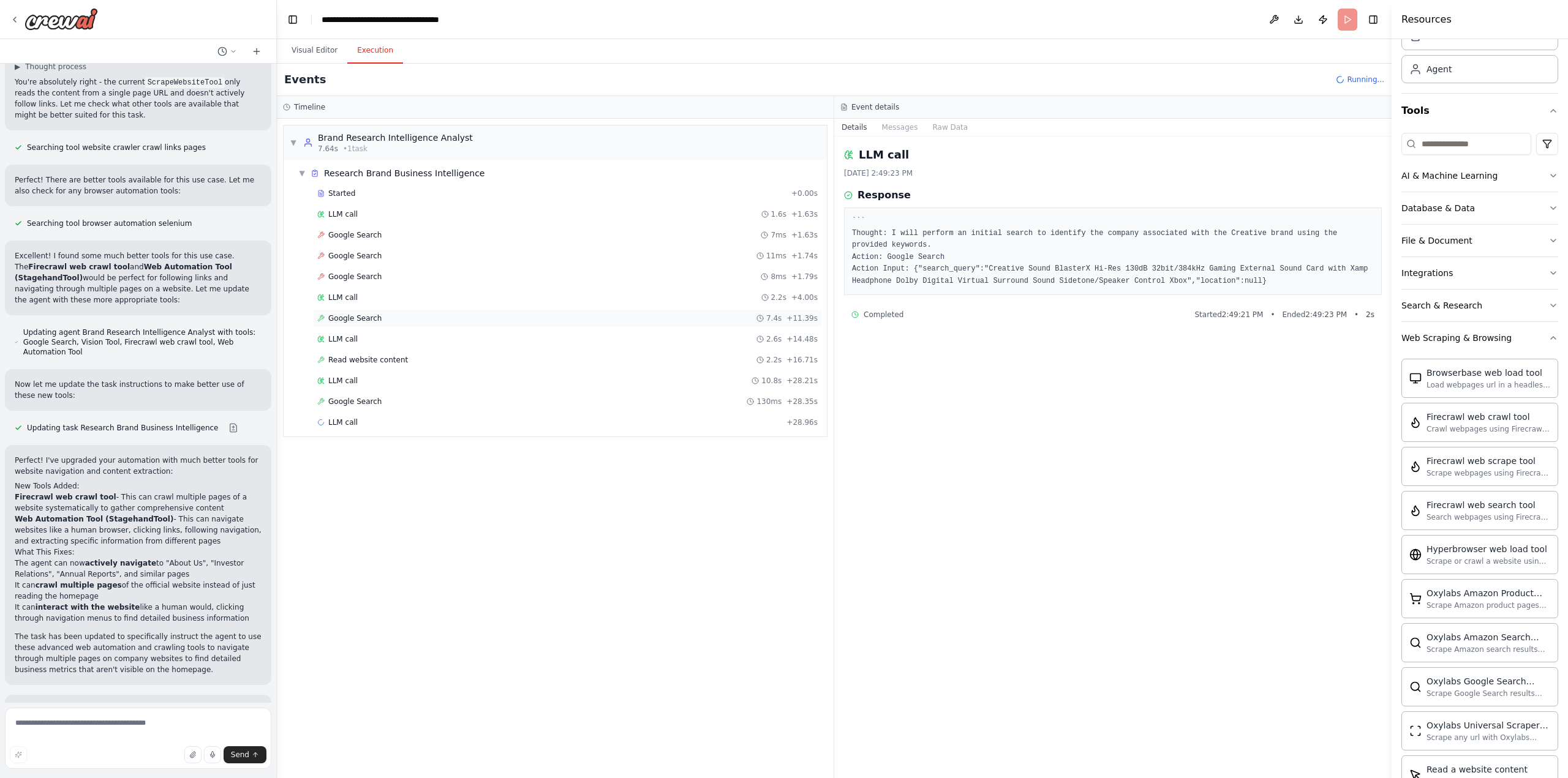
click at [355, 321] on span "Google Search" at bounding box center [355, 318] width 53 height 10
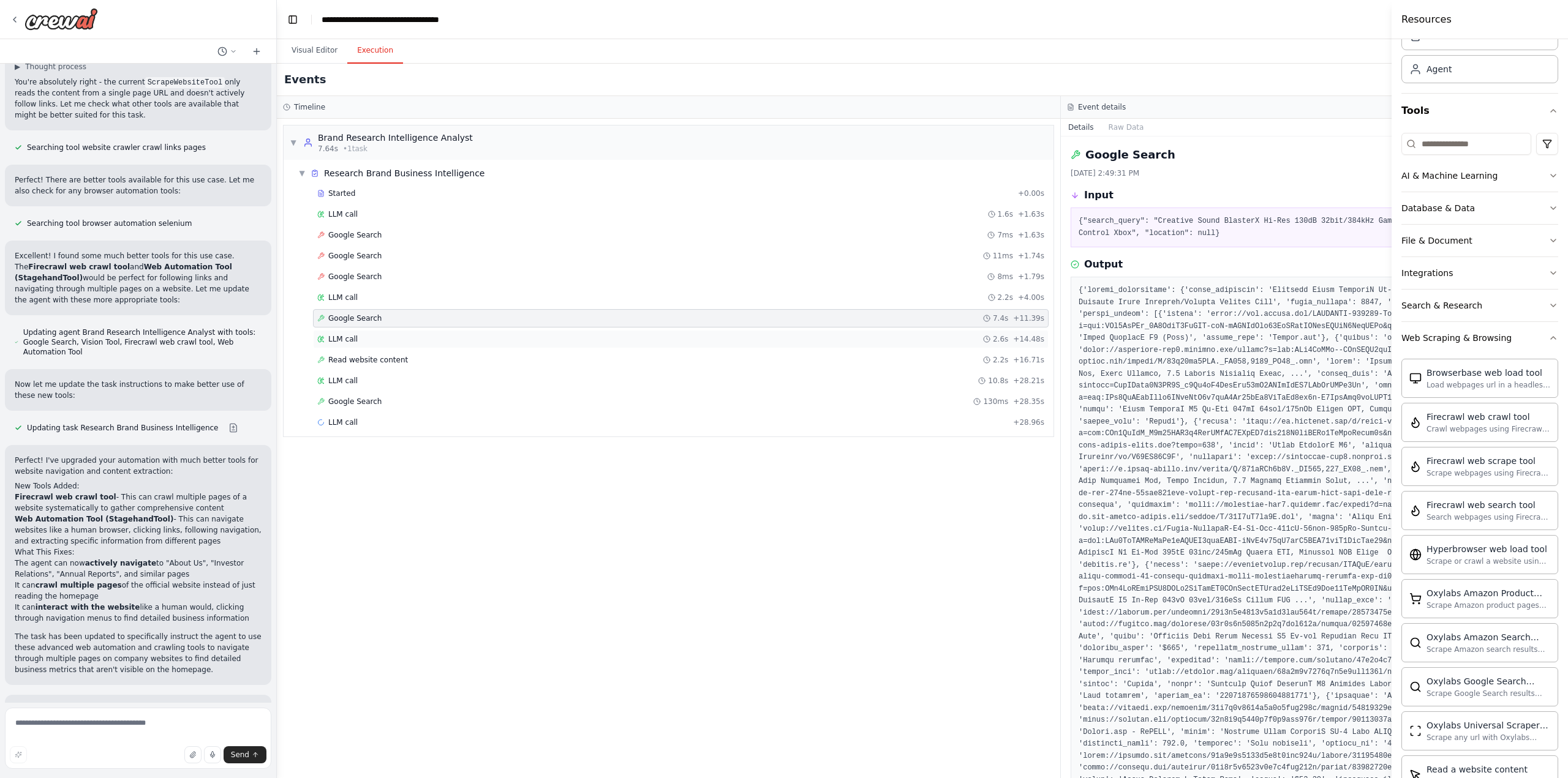
click at [355, 337] on div "LLM call 2.6s + 14.48s" at bounding box center [680, 339] width 727 height 10
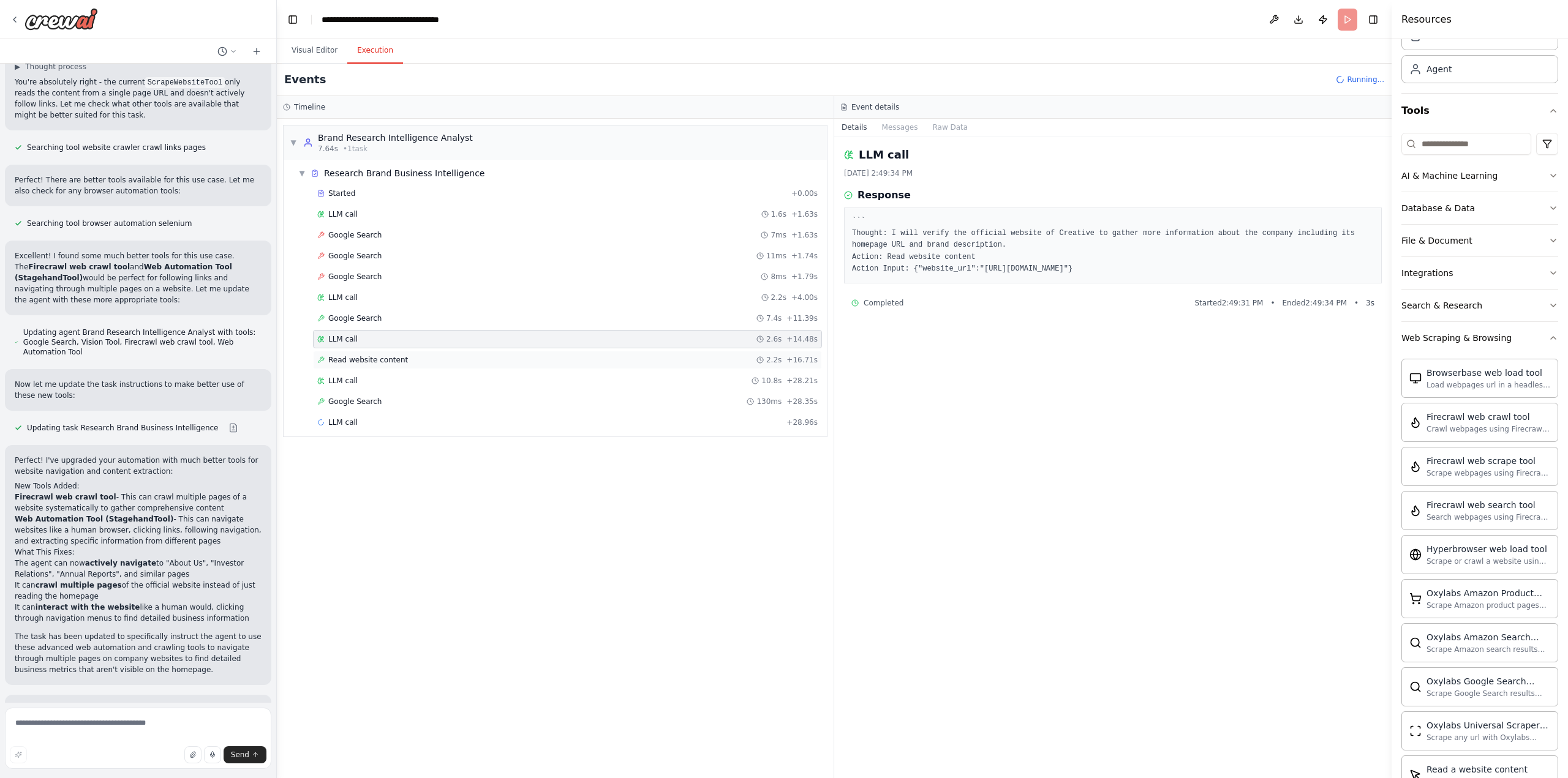
click at [356, 363] on span "Read website content" at bounding box center [367, 360] width 79 height 10
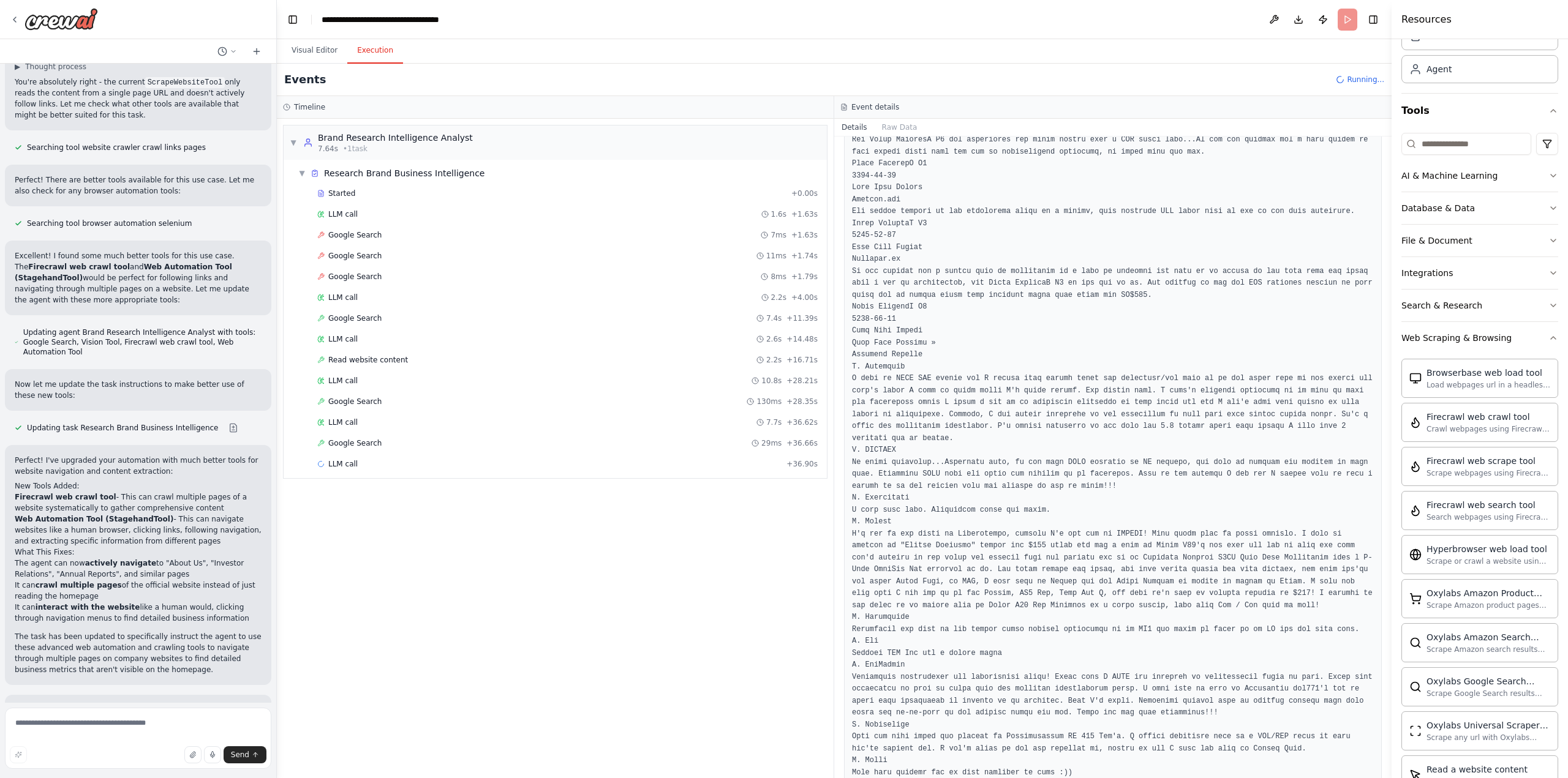
scroll to position [4164, 0]
click at [358, 444] on span "Google Search" at bounding box center [355, 443] width 53 height 10
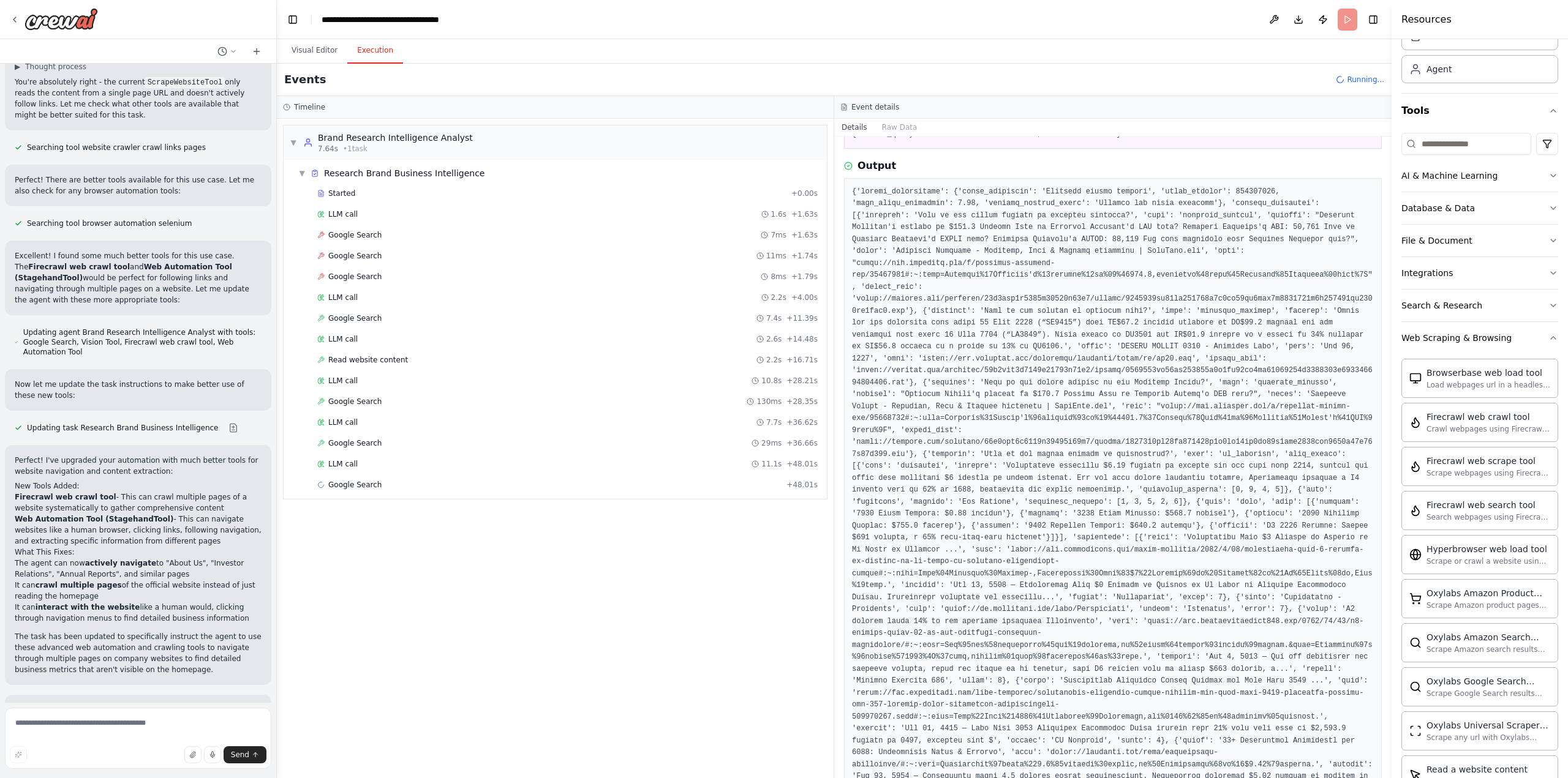
scroll to position [0, 0]
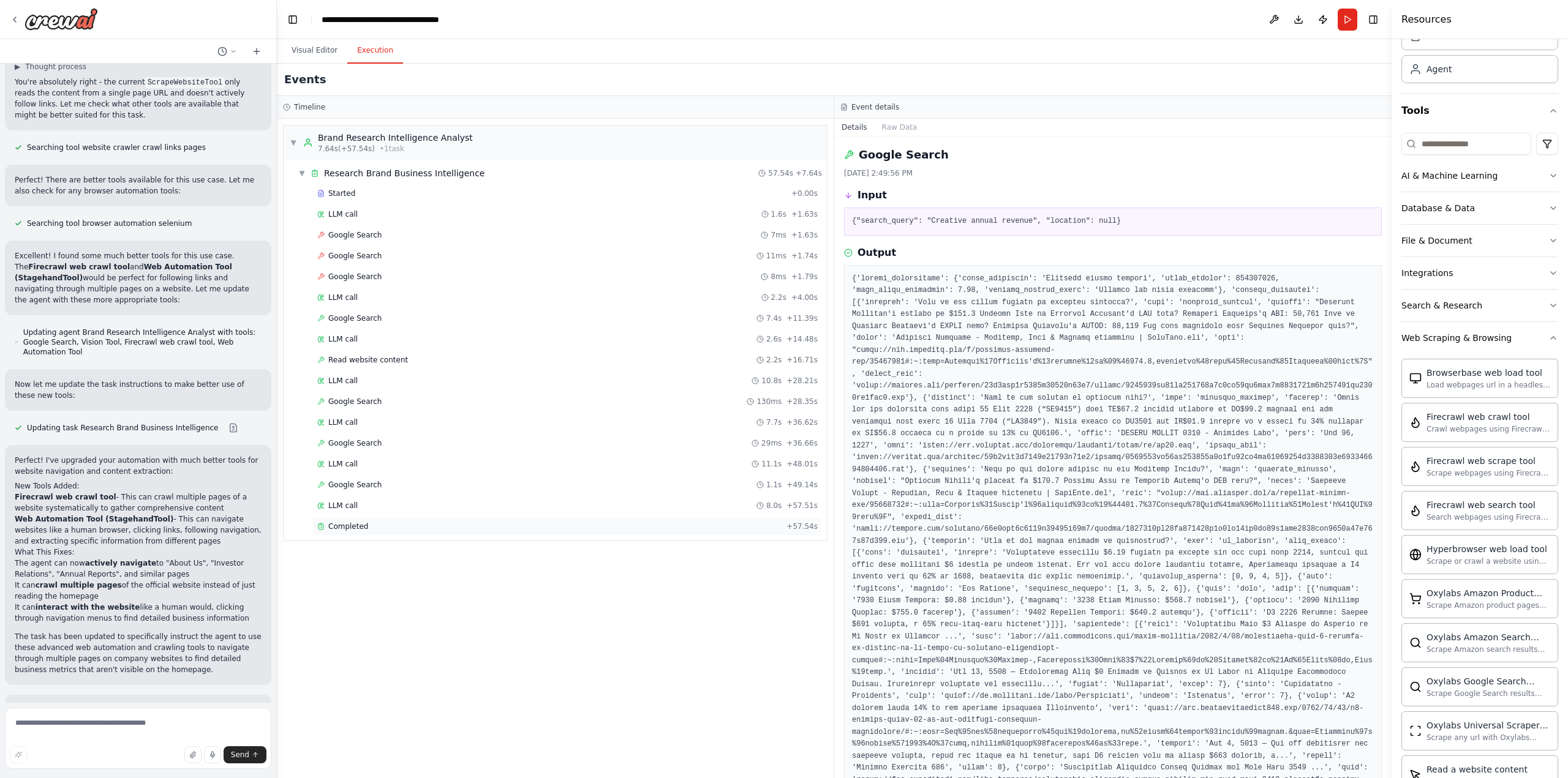
drag, startPoint x: 365, startPoint y: 527, endPoint x: 391, endPoint y: 532, distance: 26.5
click at [365, 527] on div "Completed" at bounding box center [550, 526] width 464 height 10
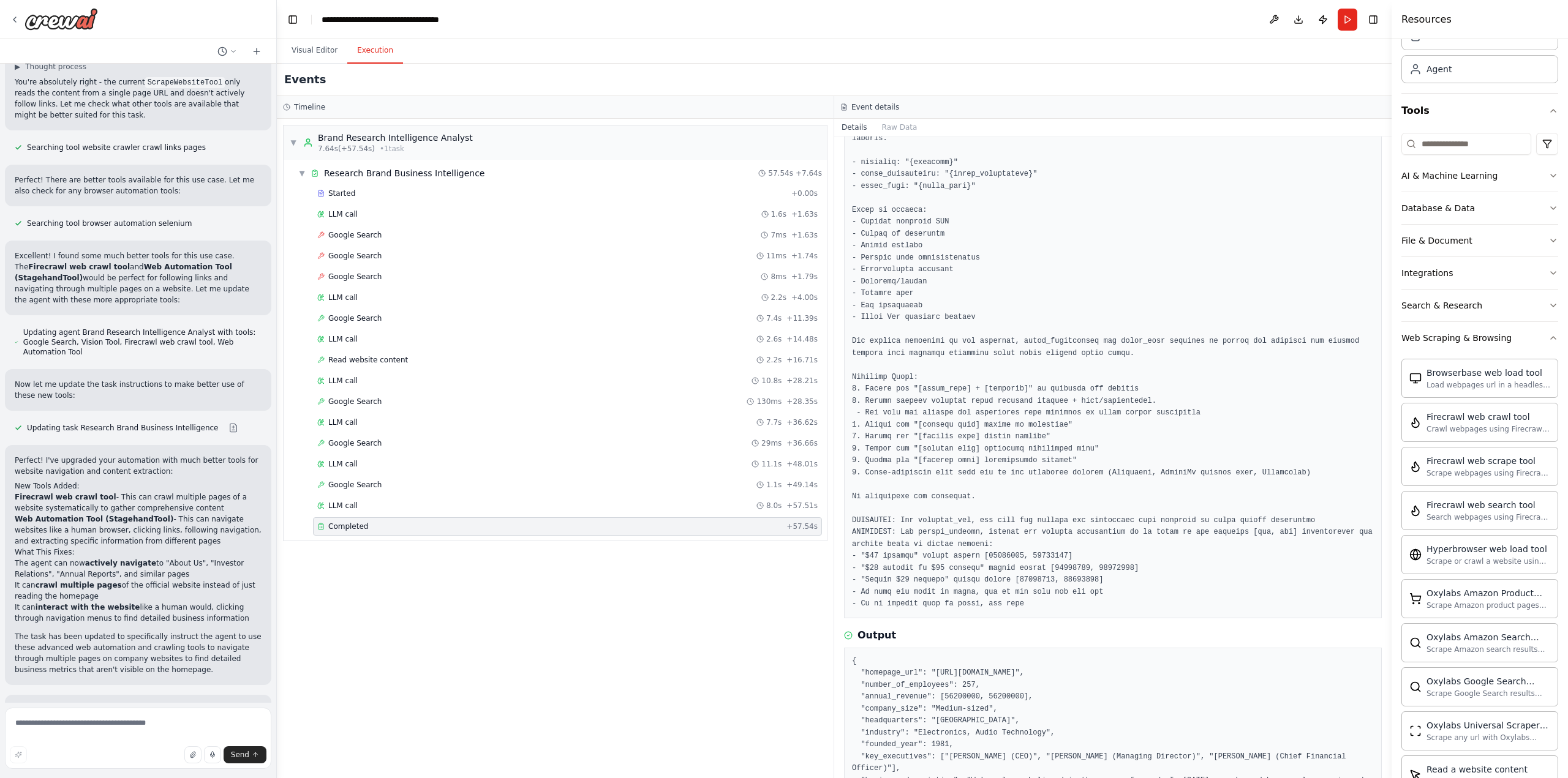
scroll to position [165, 0]
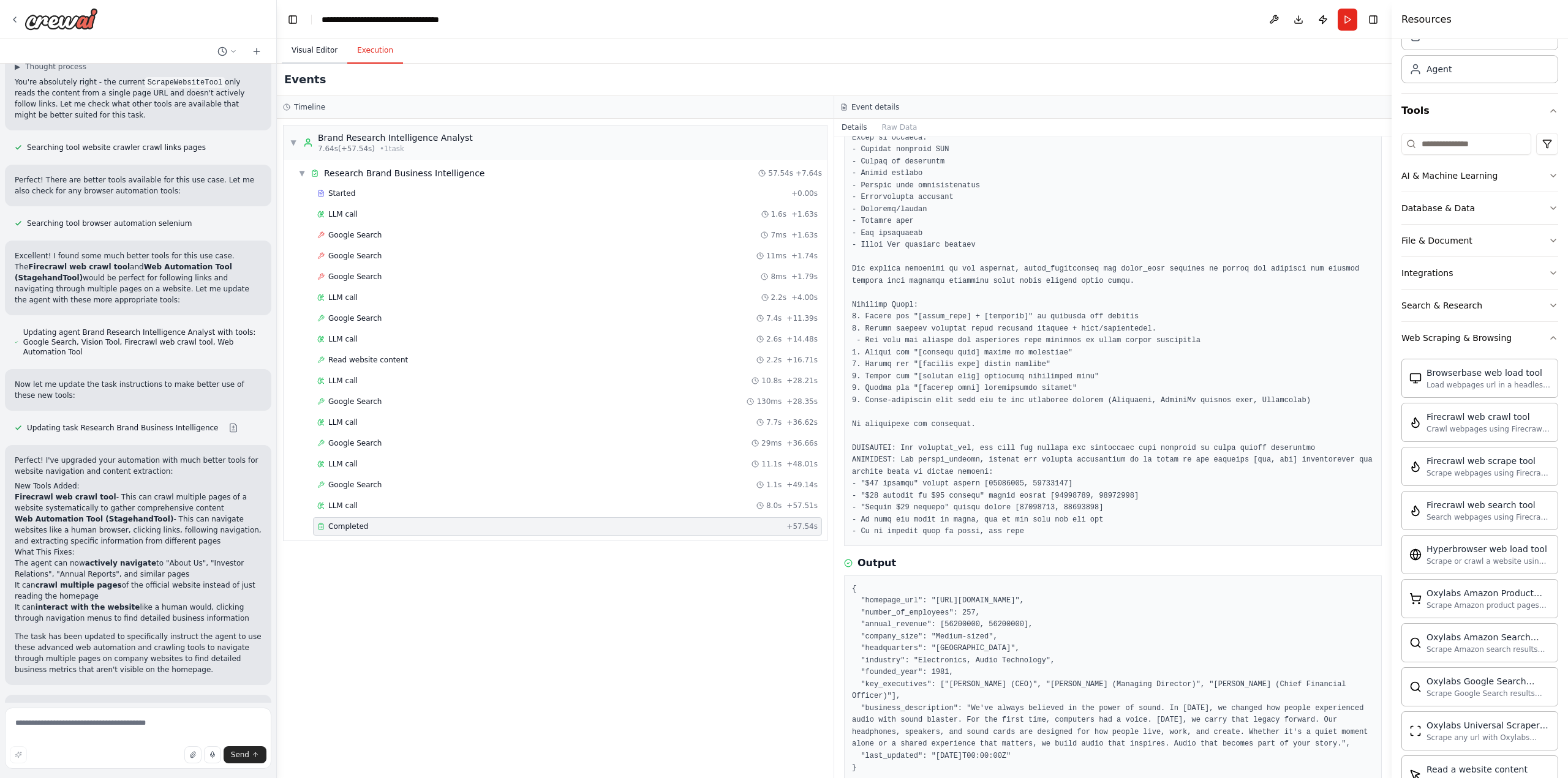
click at [311, 48] on button "Visual Editor" at bounding box center [315, 51] width 66 height 26
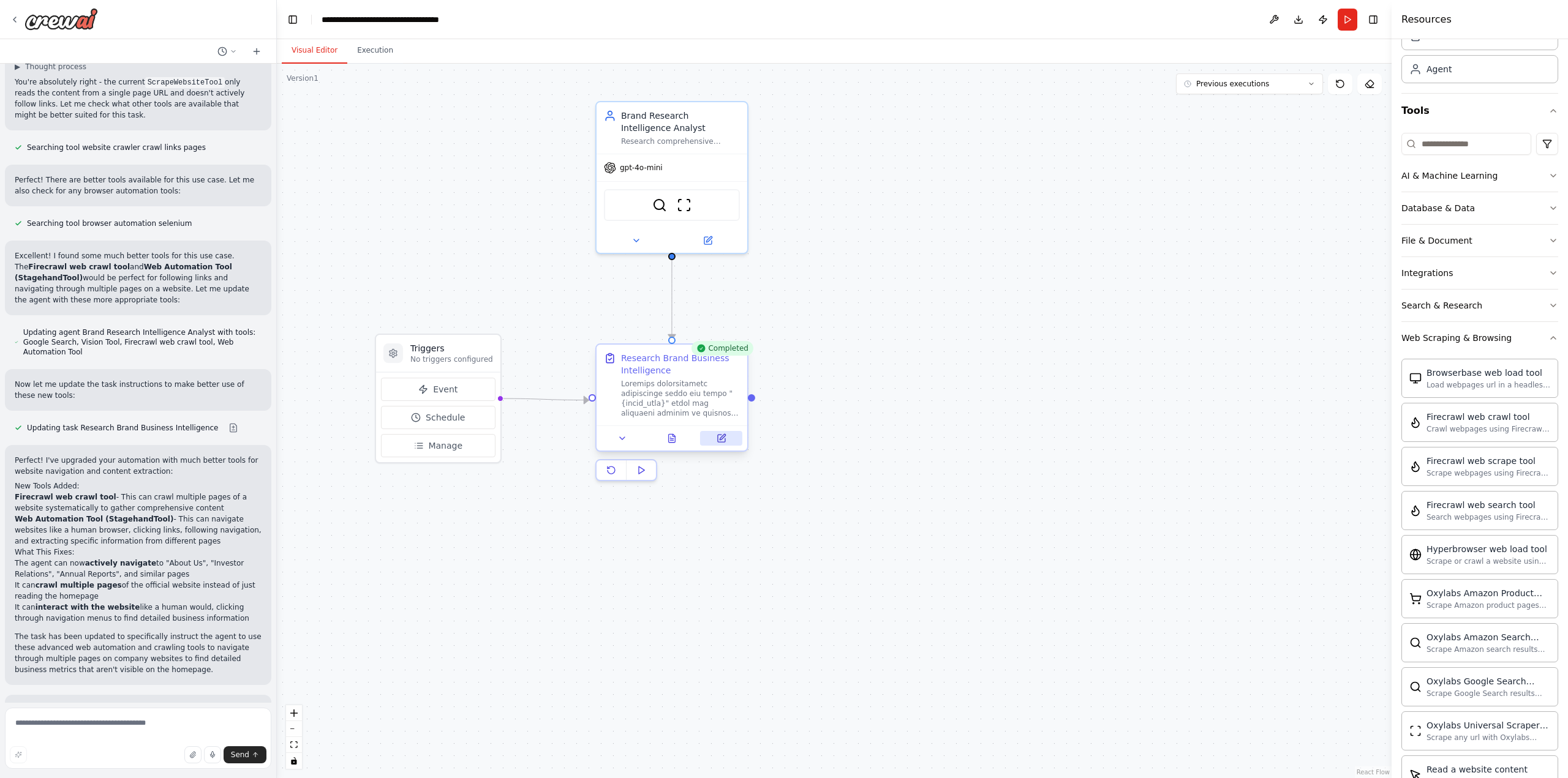
click at [722, 437] on icon at bounding box center [722, 436] width 5 height 5
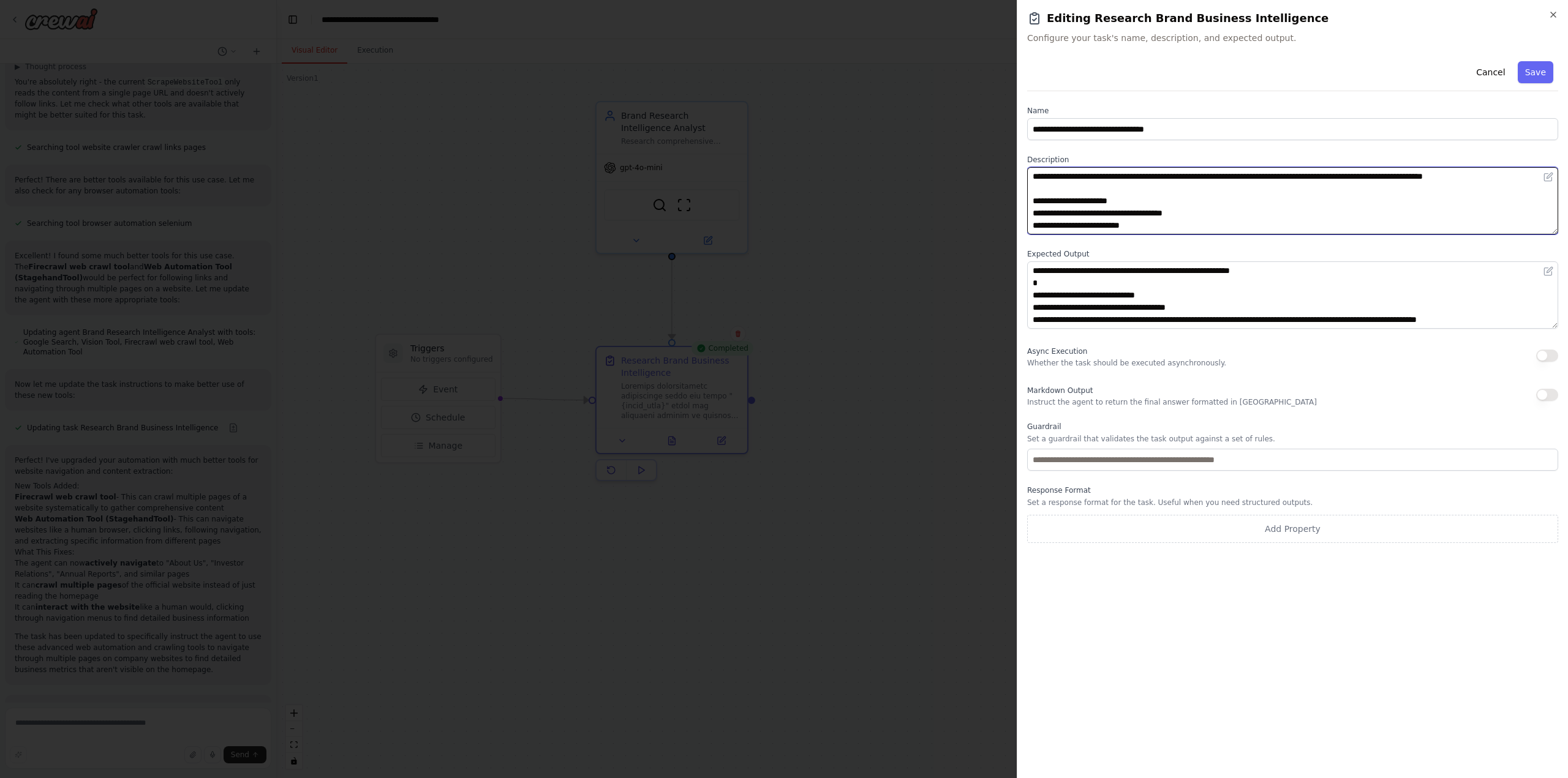
click at [1381, 185] on textarea at bounding box center [1292, 200] width 531 height 67
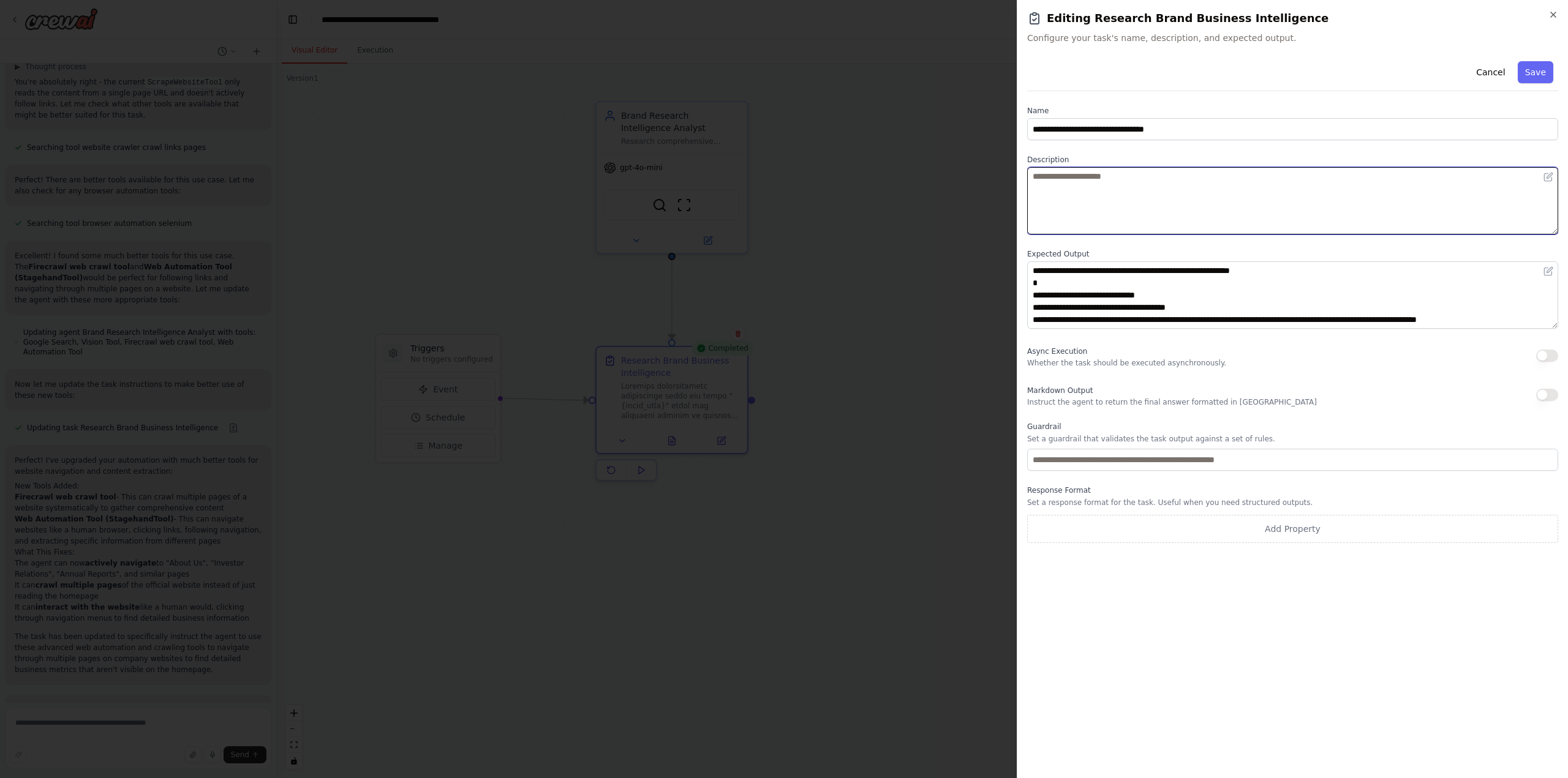
paste textarea "**********"
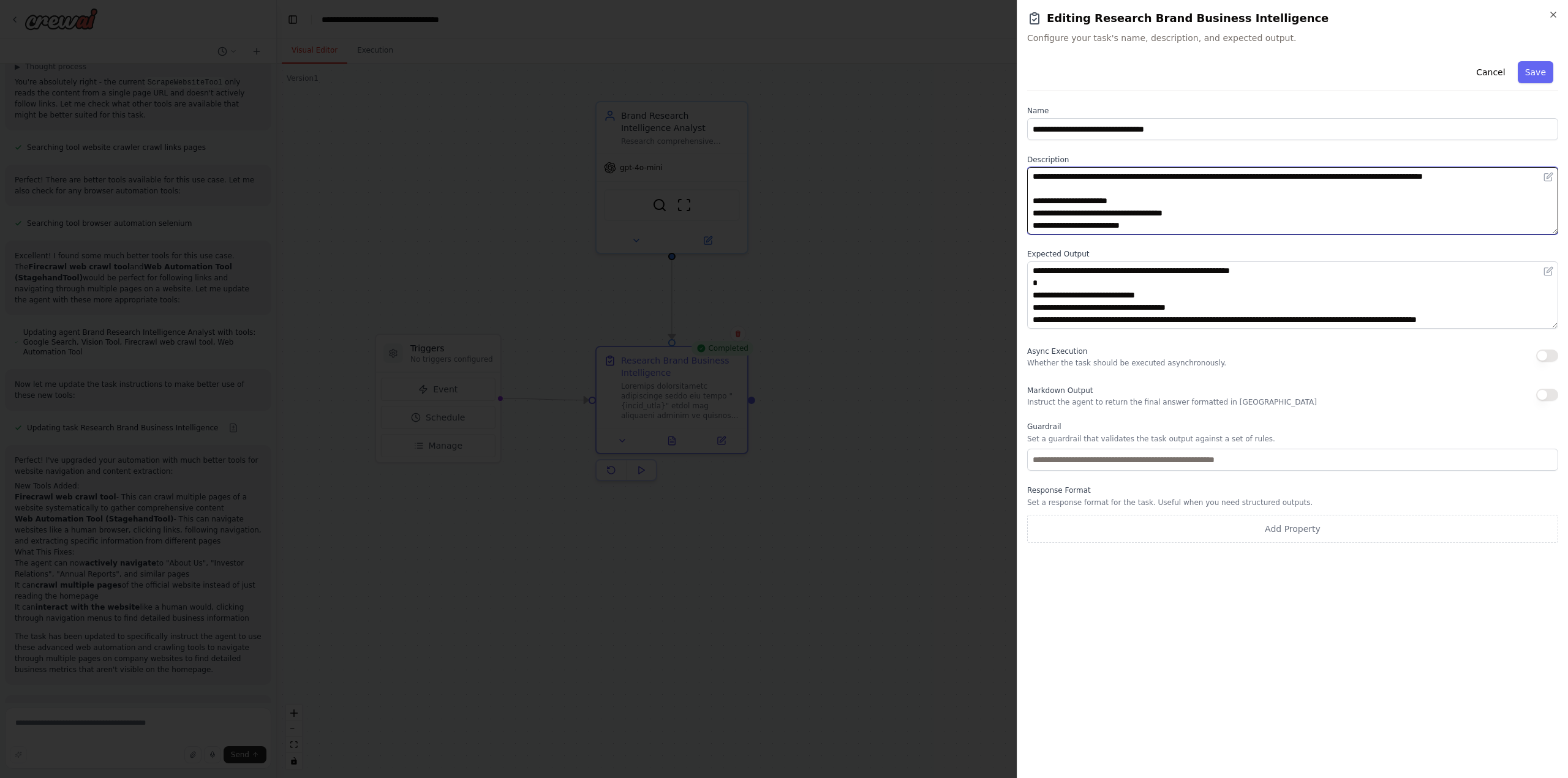
scroll to position [438, 0]
type textarea "**********"
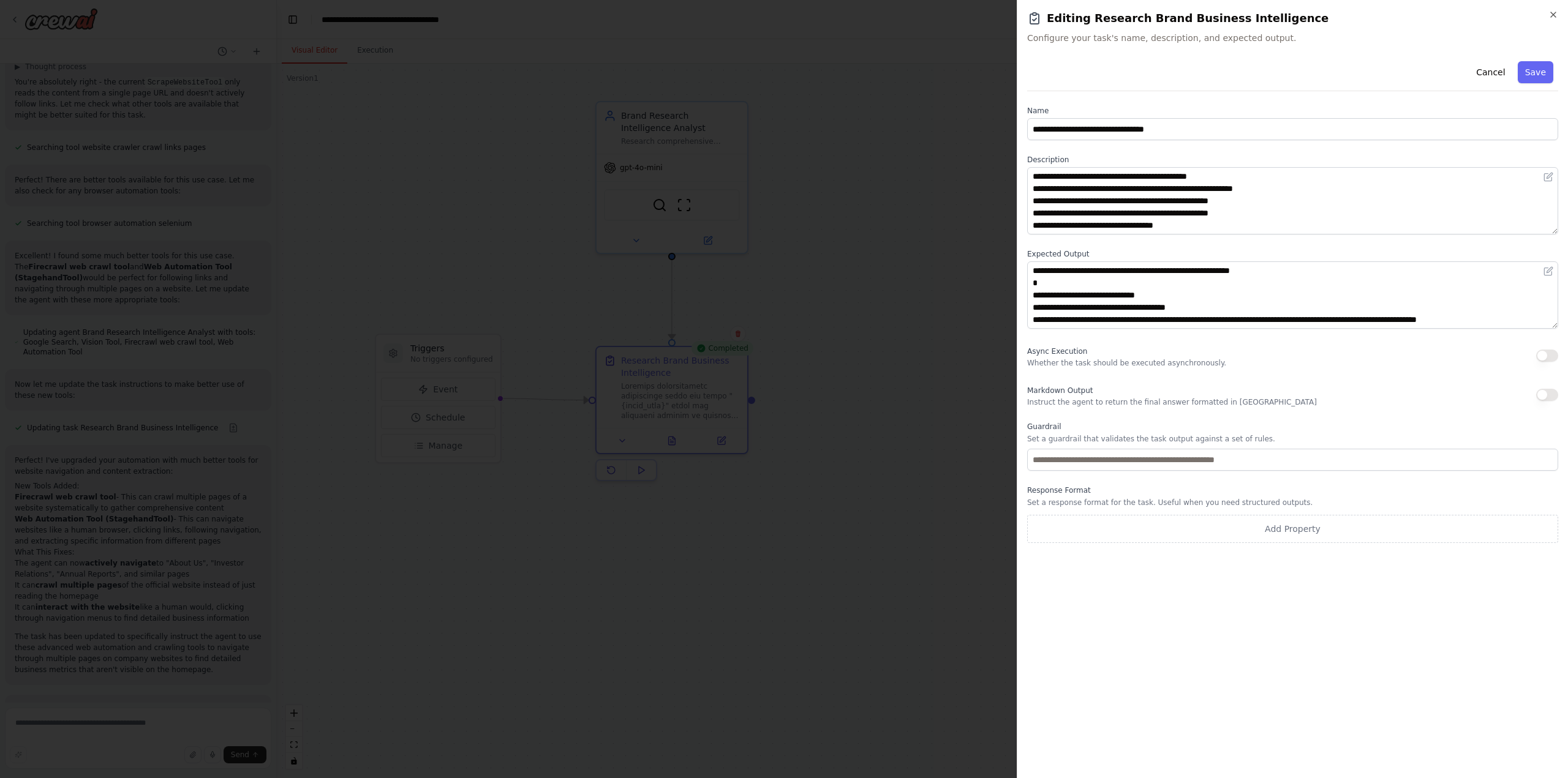
click at [1531, 72] on button "Save" at bounding box center [1535, 72] width 36 height 22
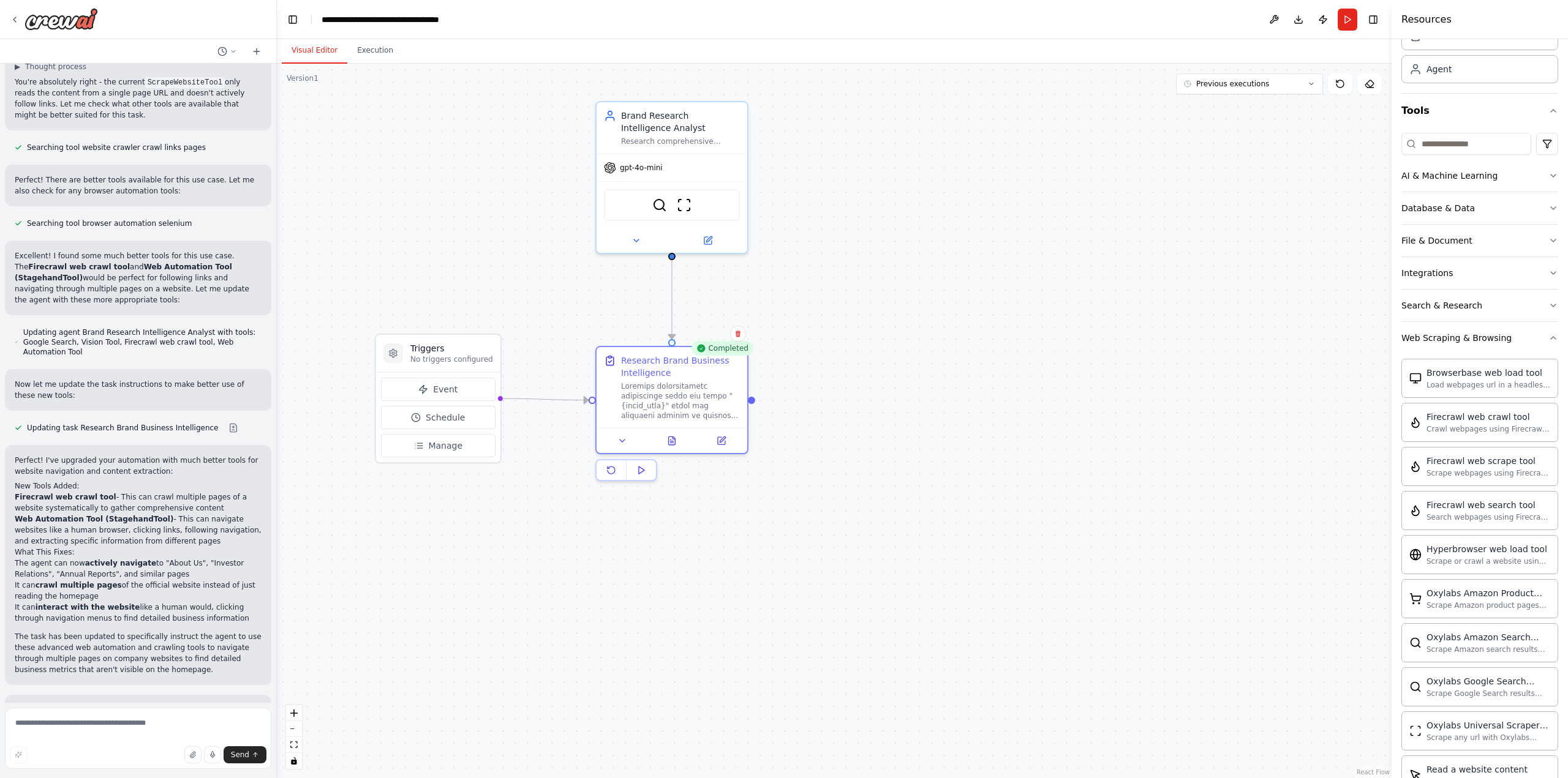
click at [1148, 293] on div ".deletable-edge-delete-btn { width: 20px; height: 20px; border: 0px solid #ffff…" at bounding box center [834, 420] width 1114 height 714
click at [1343, 17] on button "Run" at bounding box center [1347, 19] width 20 height 22
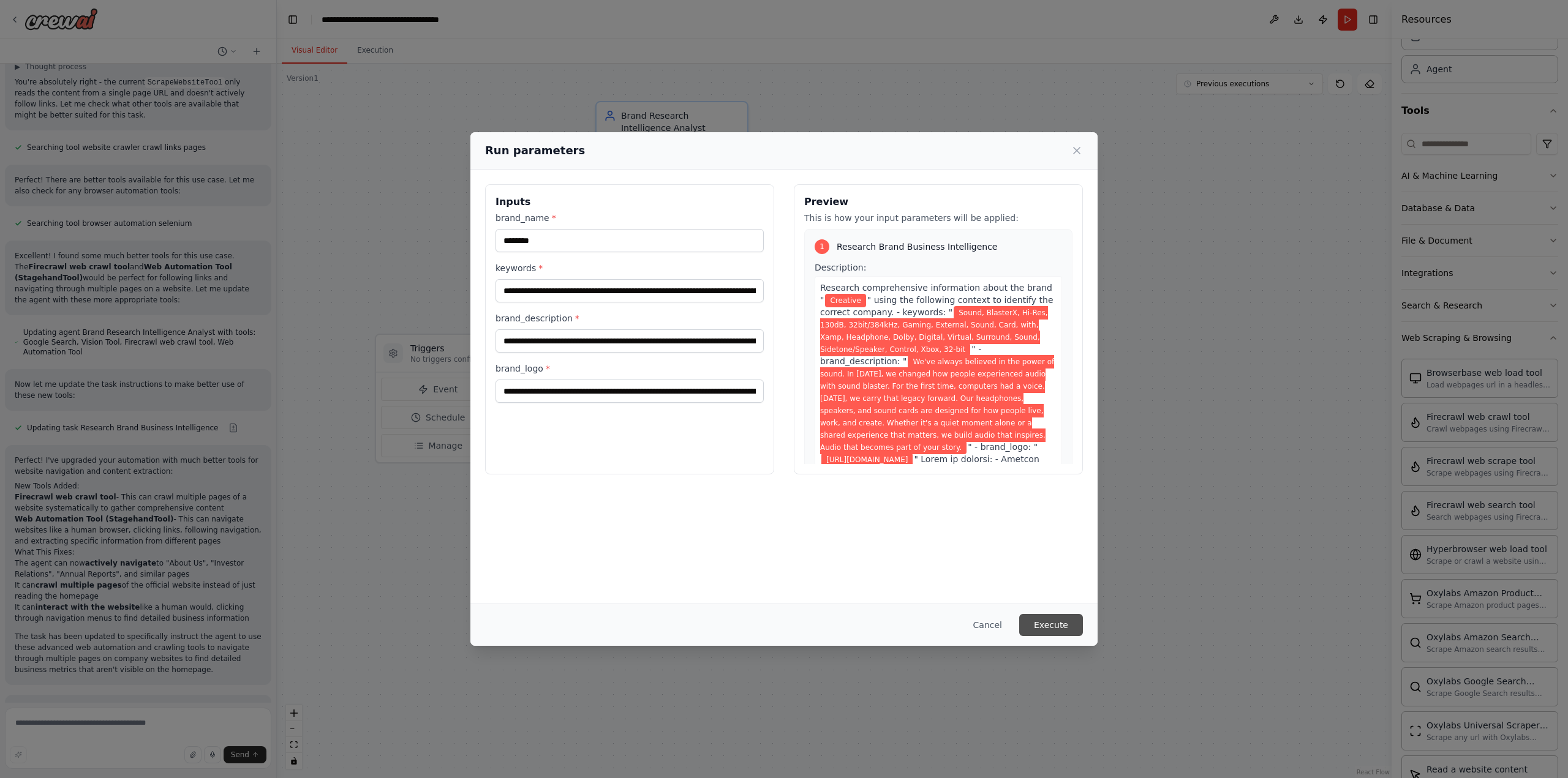
click at [1054, 627] on button "Execute" at bounding box center [1051, 625] width 64 height 22
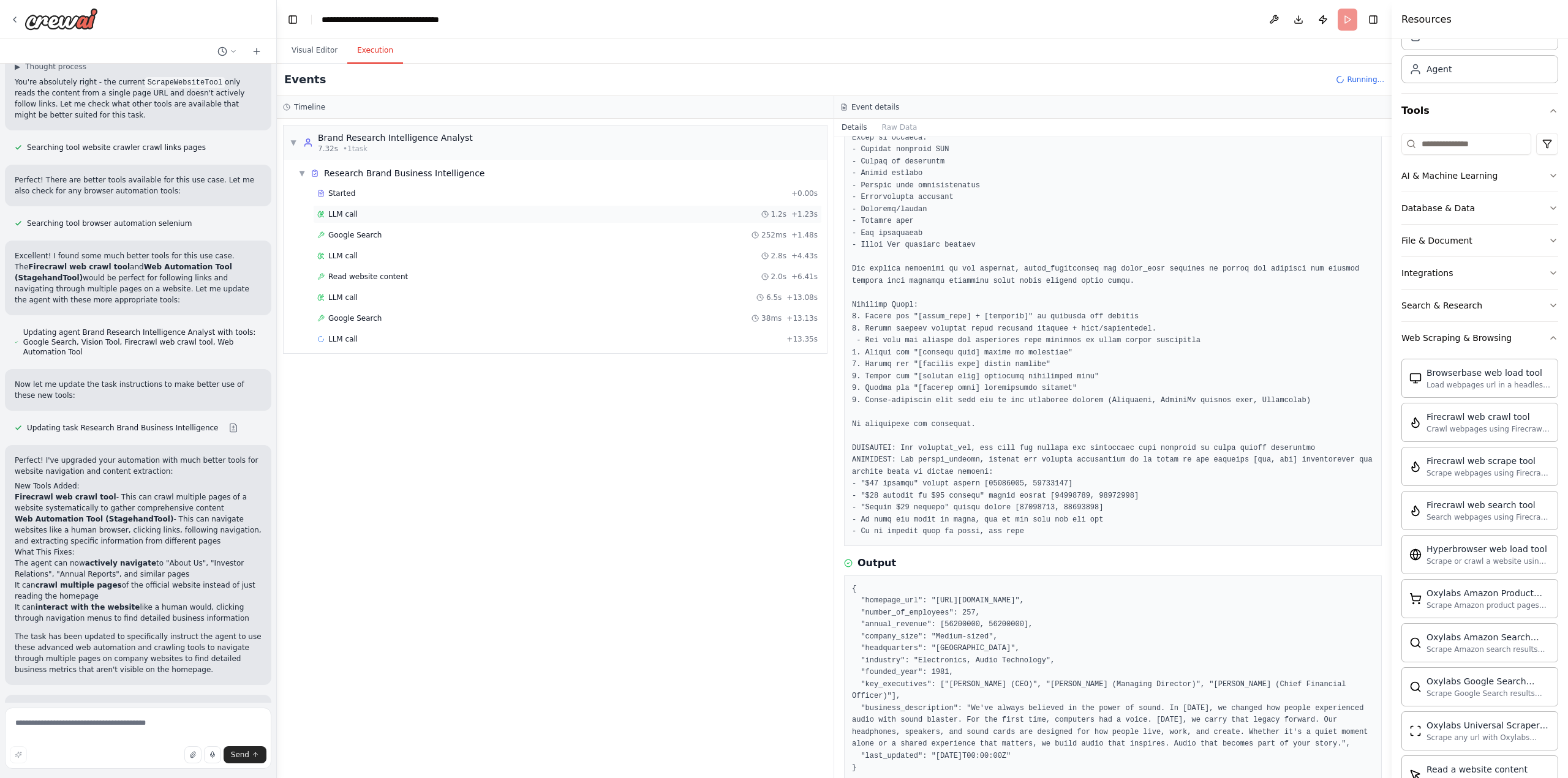
click at [361, 219] on div "LLM call 1.2s + 1.23s" at bounding box center [568, 214] width 500 height 10
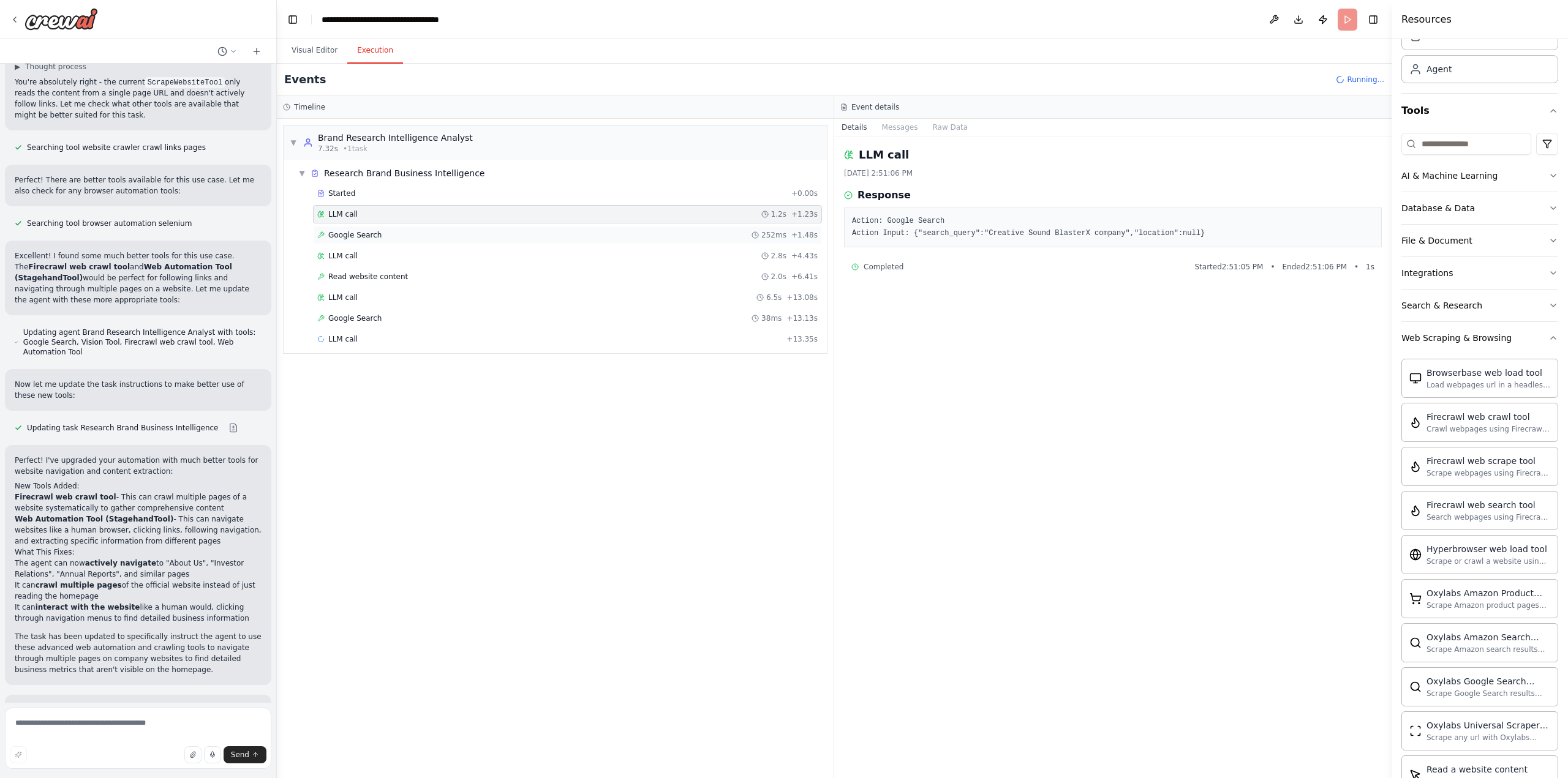
click at [360, 228] on div "Google Search 252ms + 1.48s" at bounding box center [567, 235] width 509 height 18
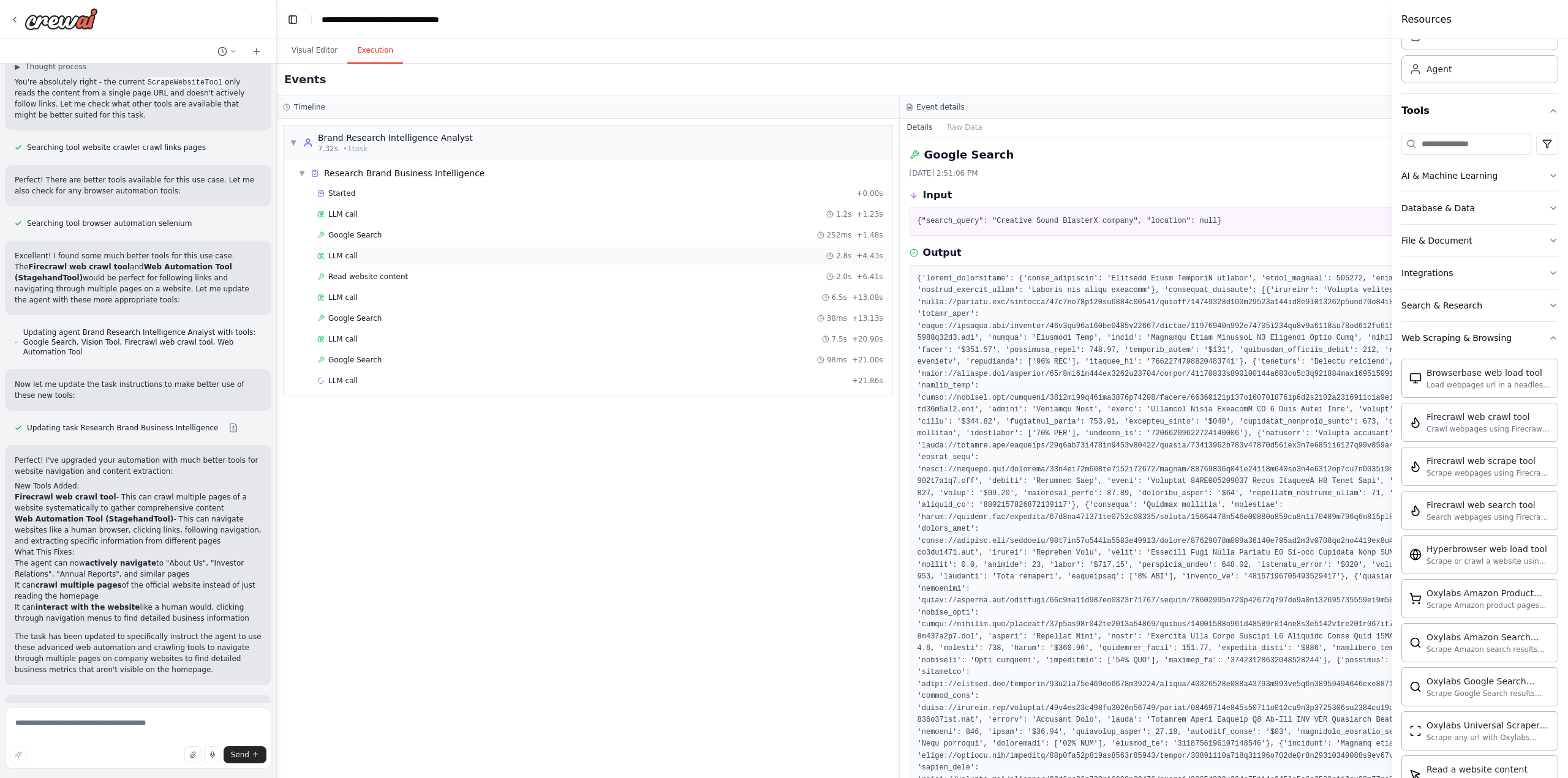
click at [356, 256] on div "LLM call 2.8s + 4.43s" at bounding box center [600, 256] width 566 height 10
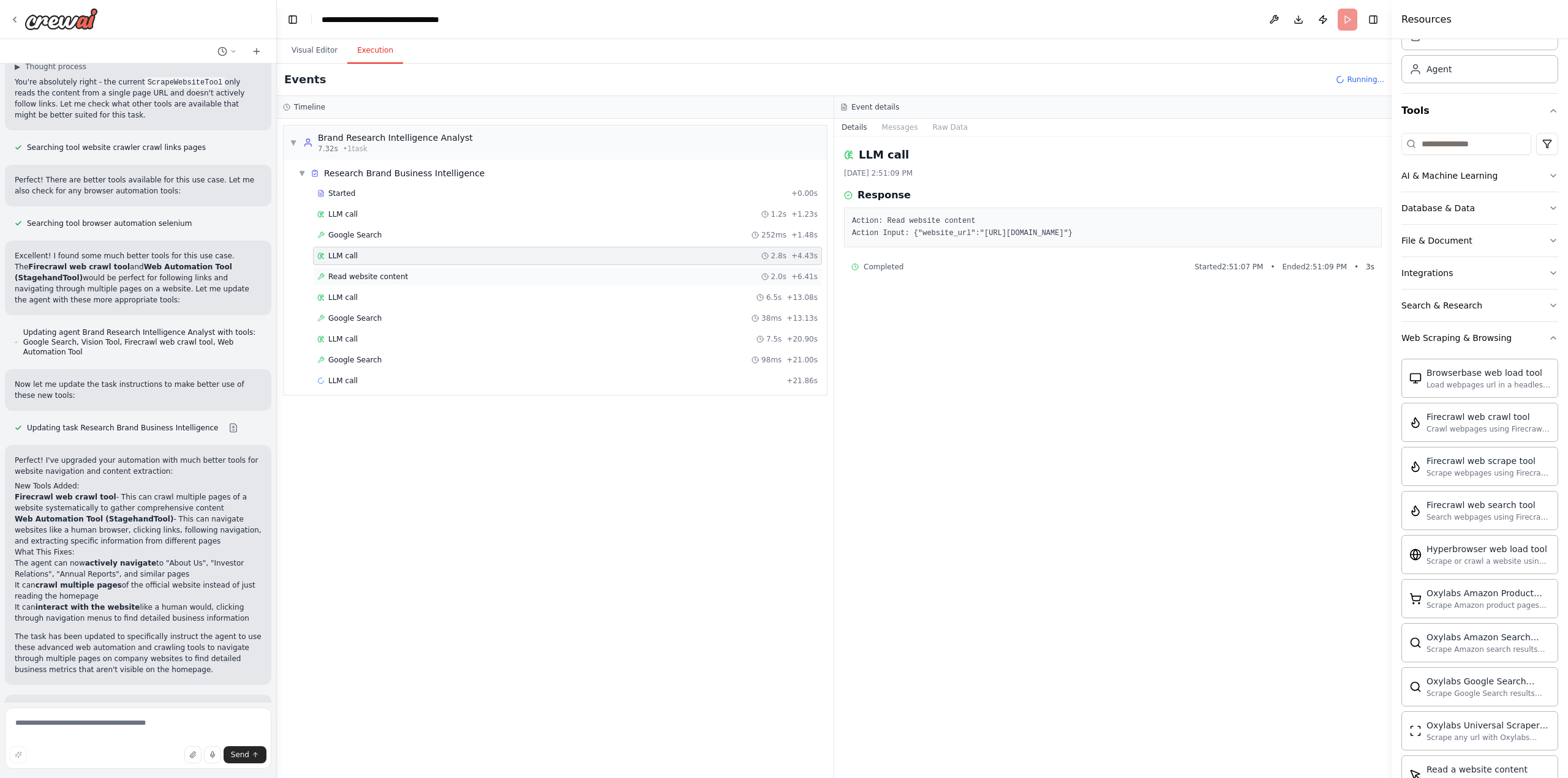
click at [358, 278] on span "Read website content" at bounding box center [367, 277] width 79 height 10
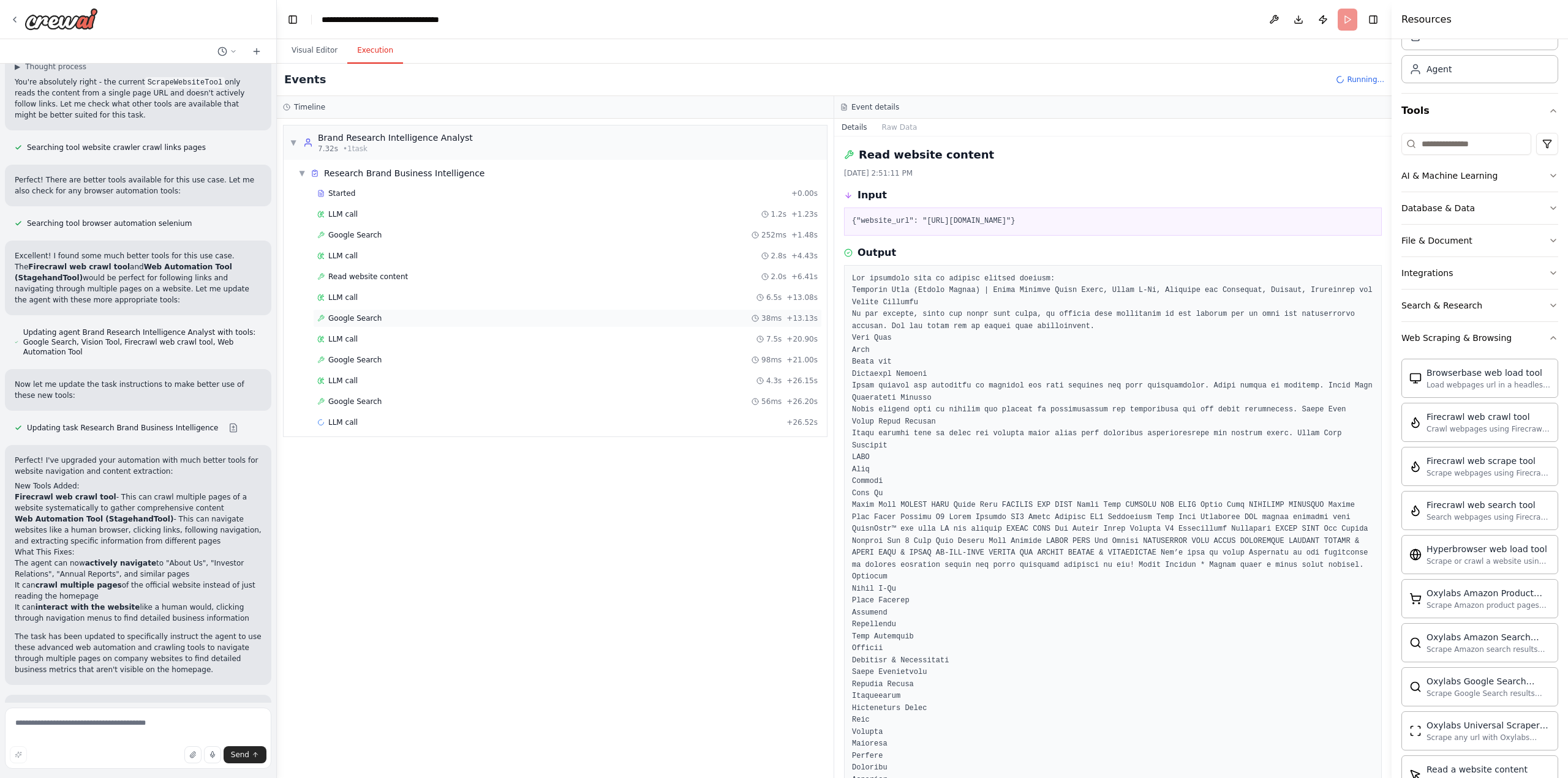
click at [360, 316] on span "Google Search" at bounding box center [355, 318] width 53 height 10
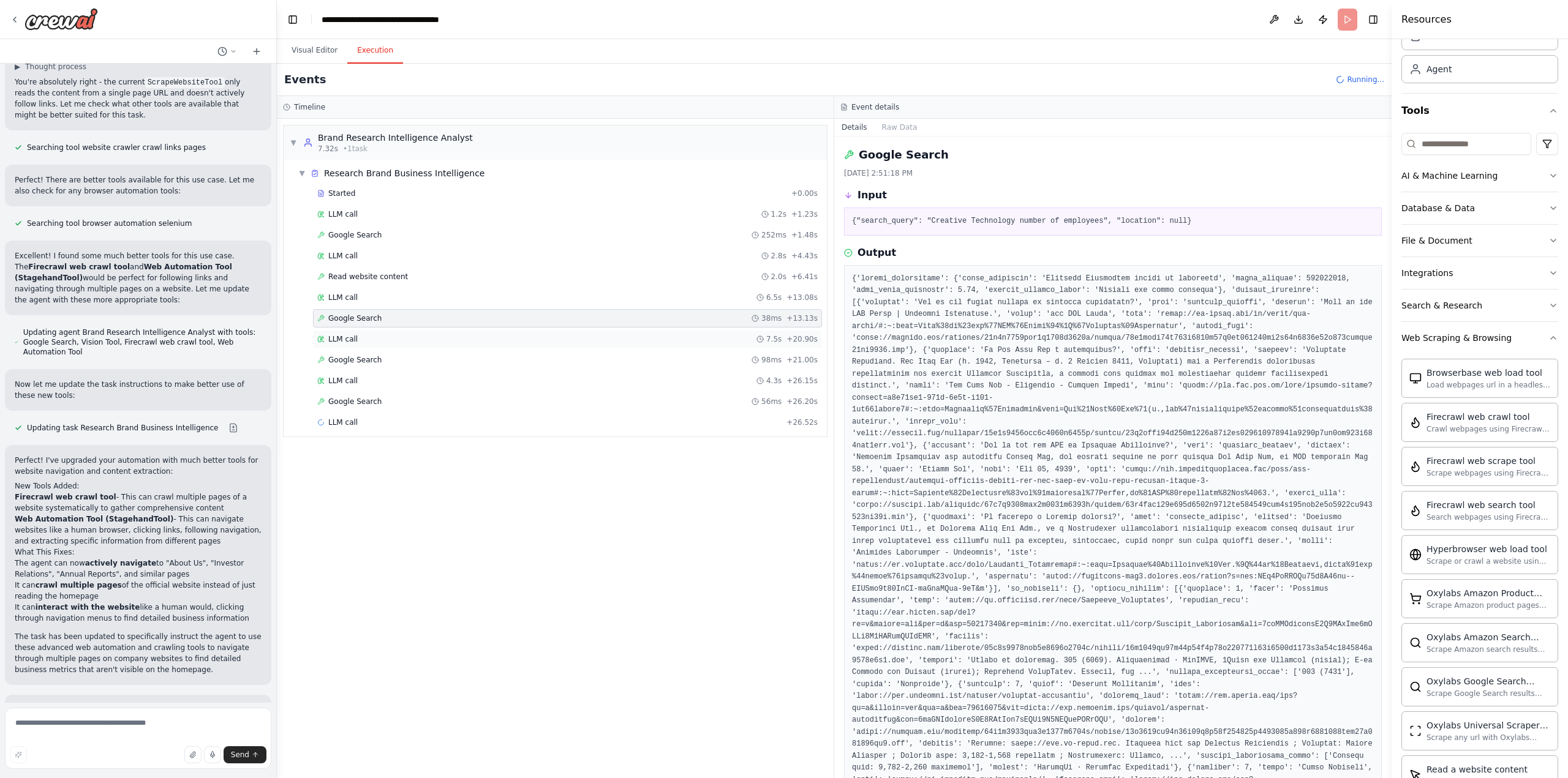
click at [358, 336] on div "LLM call 7.5s + 20.90s" at bounding box center [568, 339] width 500 height 10
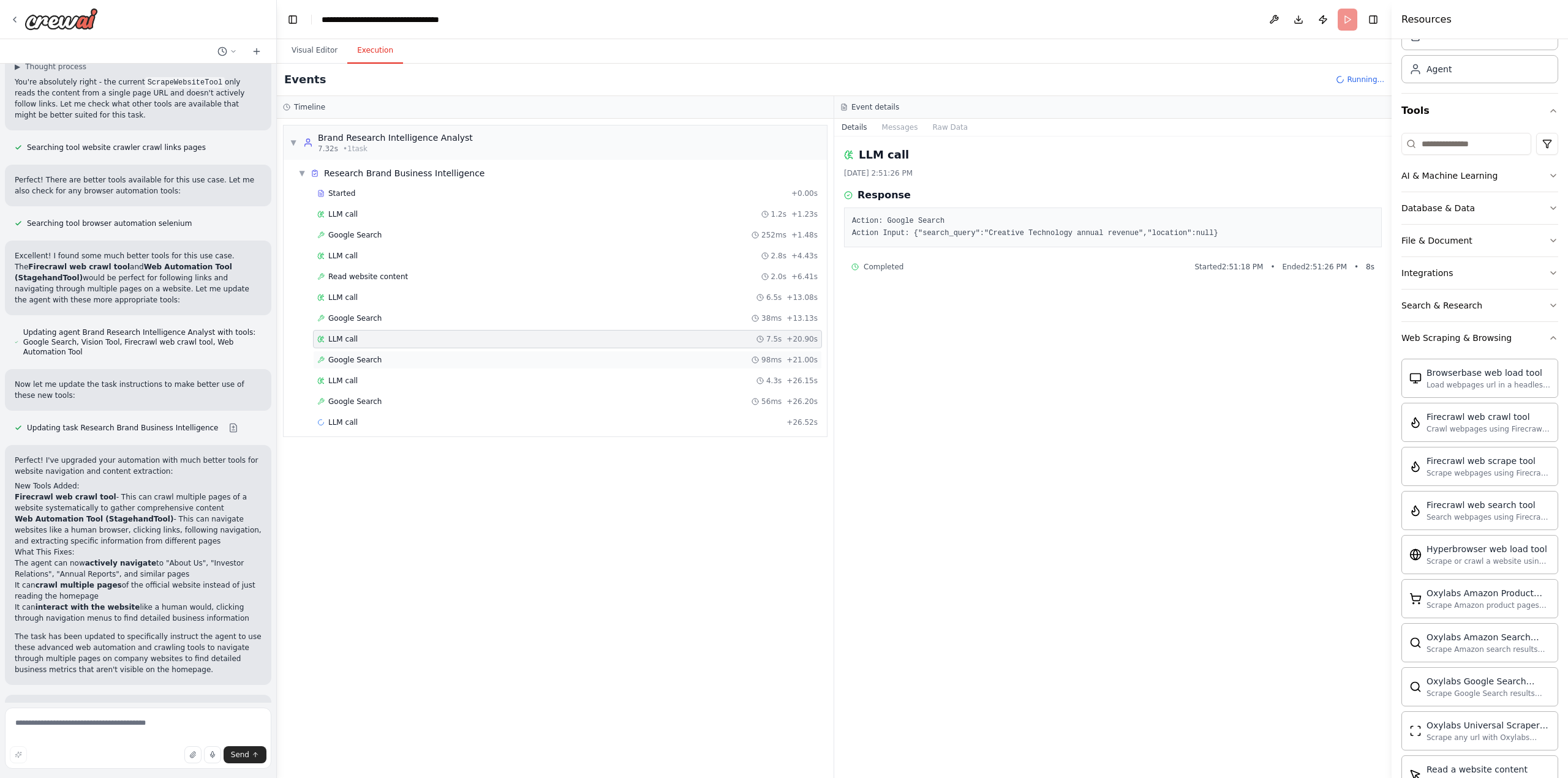
click at [356, 353] on div "Google Search 98ms + 21.00s" at bounding box center [567, 360] width 509 height 18
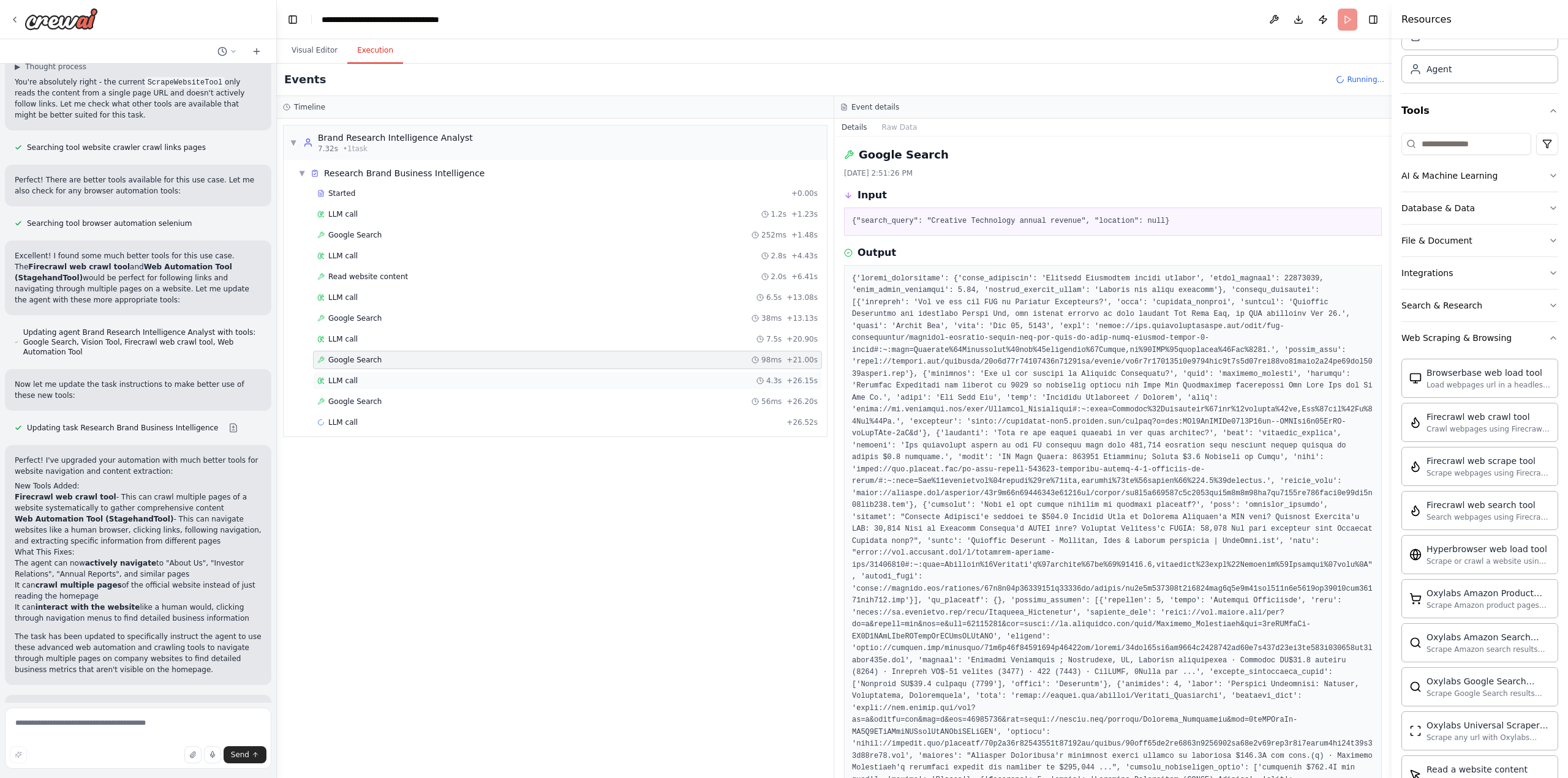
click at [353, 385] on span "LLM call" at bounding box center [342, 380] width 29 height 10
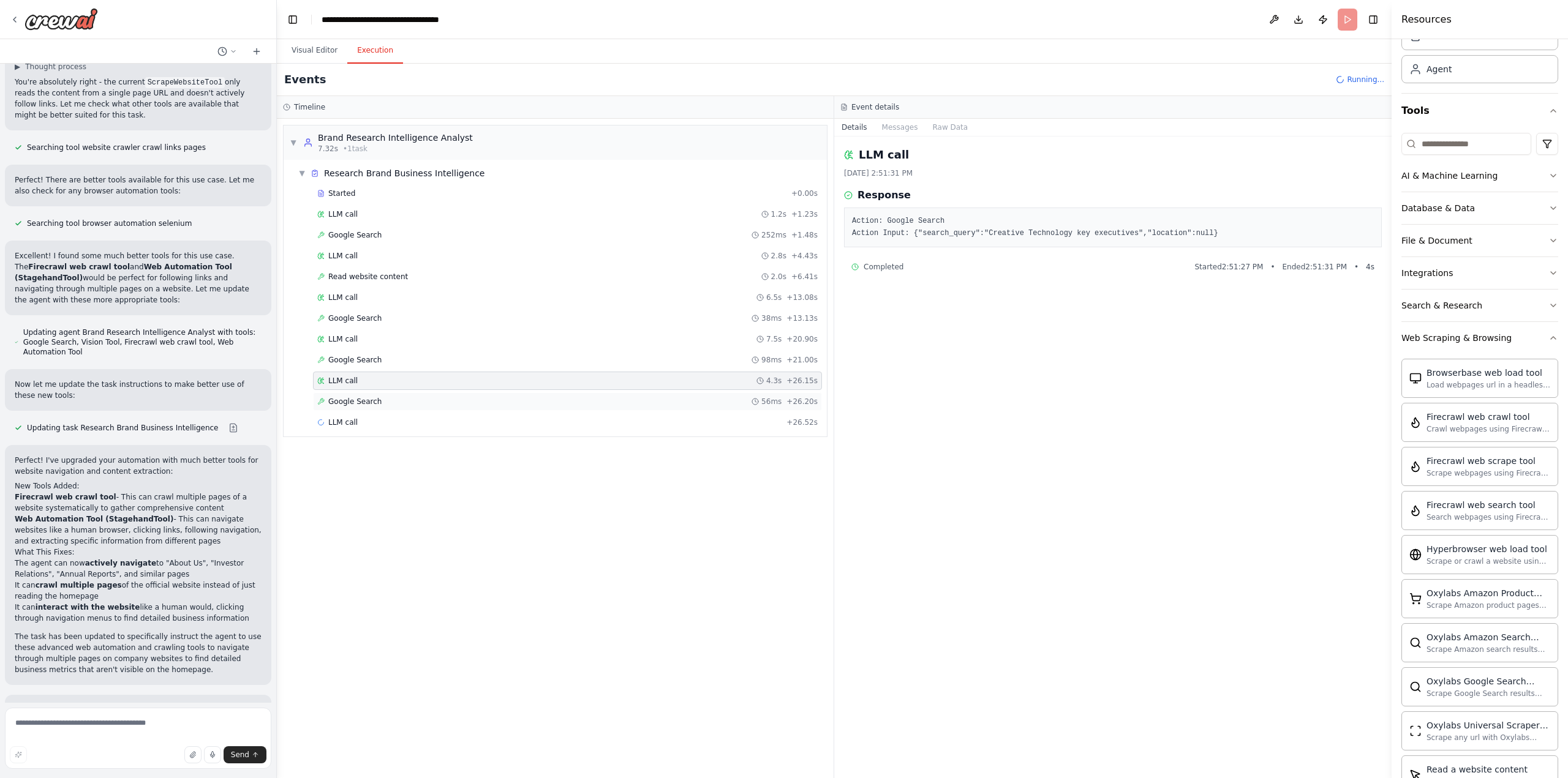
click at [355, 398] on span "Google Search" at bounding box center [355, 401] width 53 height 10
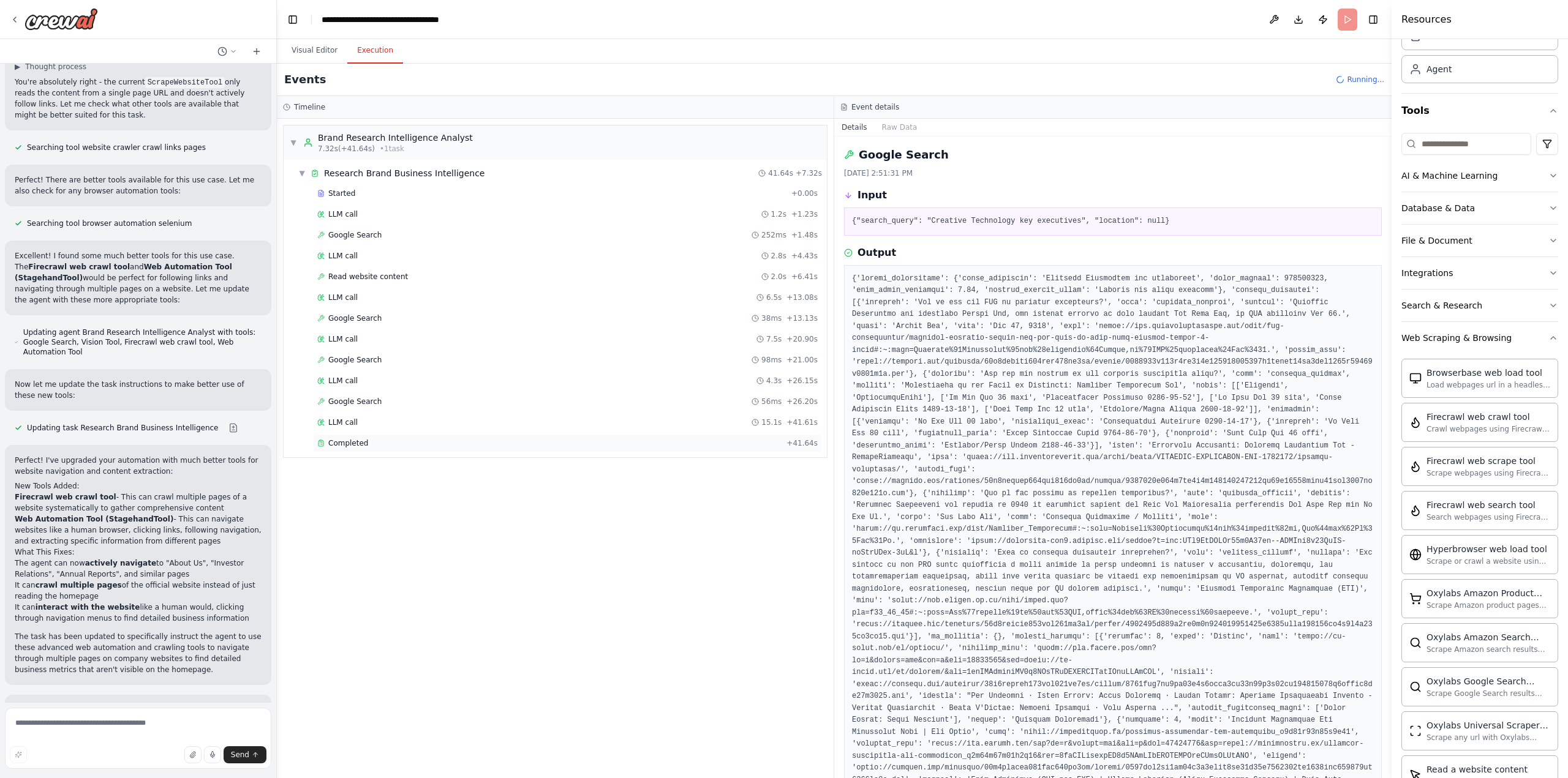
click at [350, 439] on span "Completed" at bounding box center [348, 443] width 40 height 10
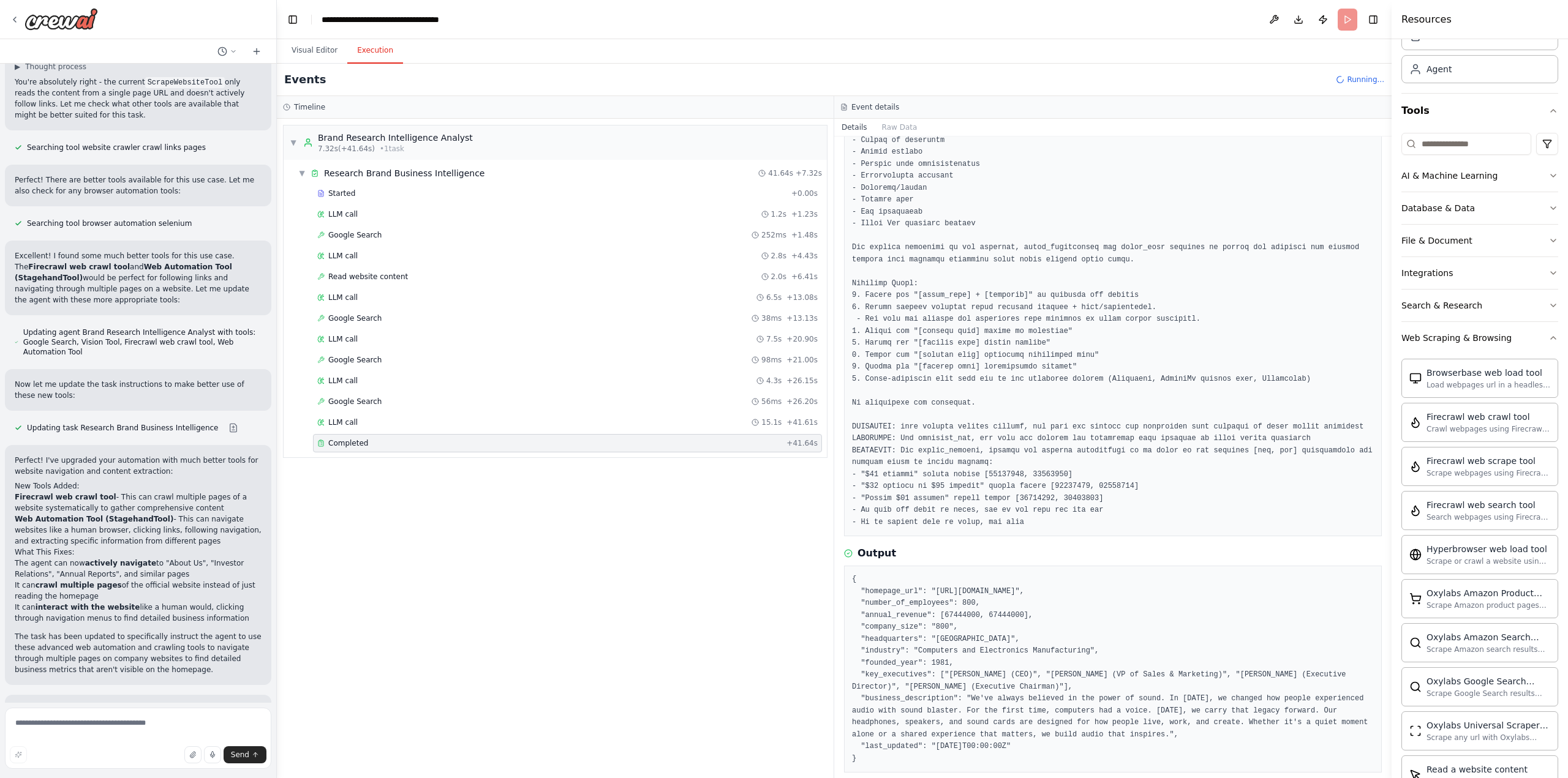
scroll to position [188, 0]
click at [100, 721] on textarea at bounding box center [138, 738] width 266 height 61
click at [101, 717] on textarea at bounding box center [138, 738] width 266 height 61
type textarea "**********"
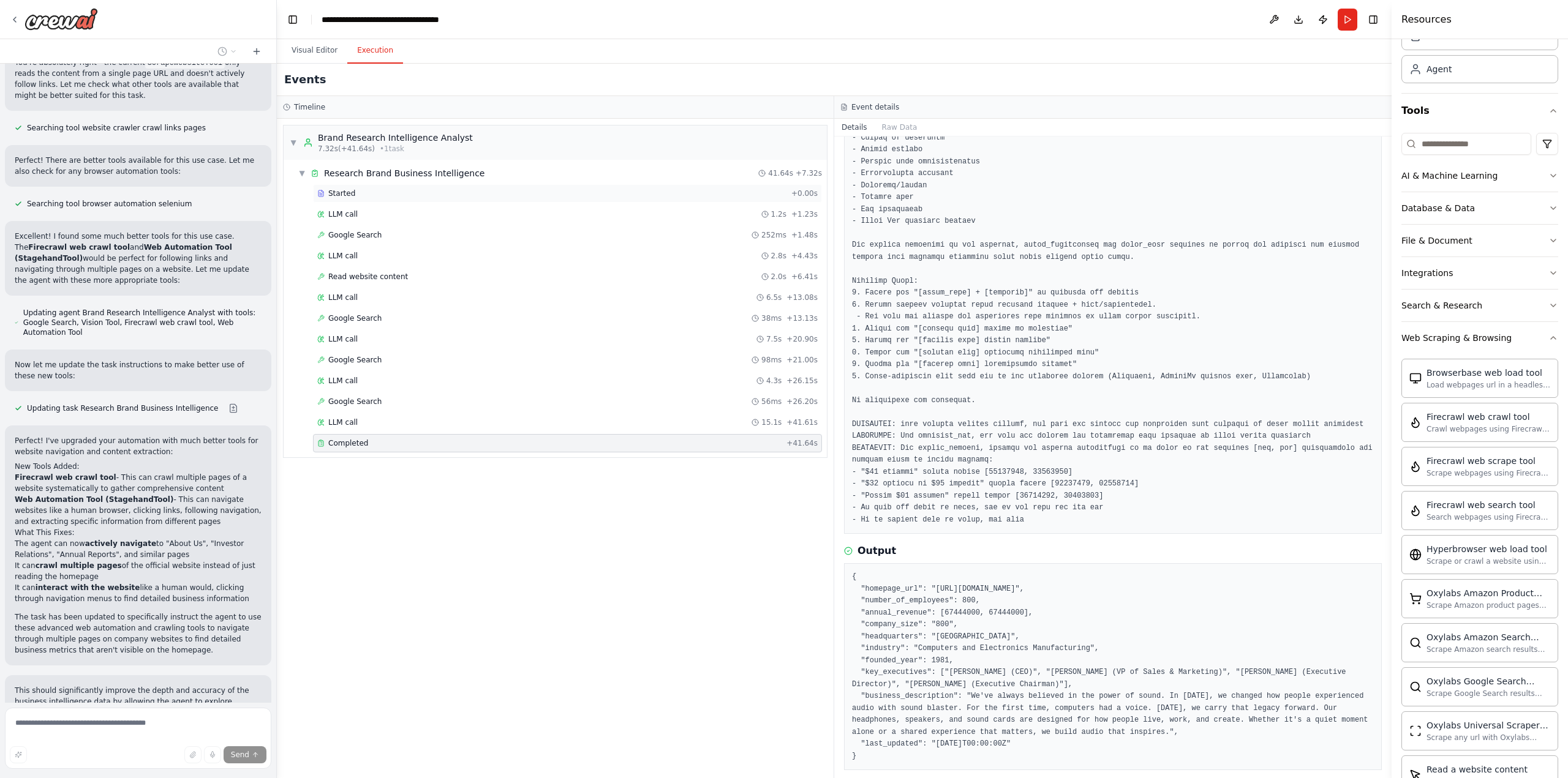
click at [340, 192] on span "Started" at bounding box center [342, 193] width 27 height 10
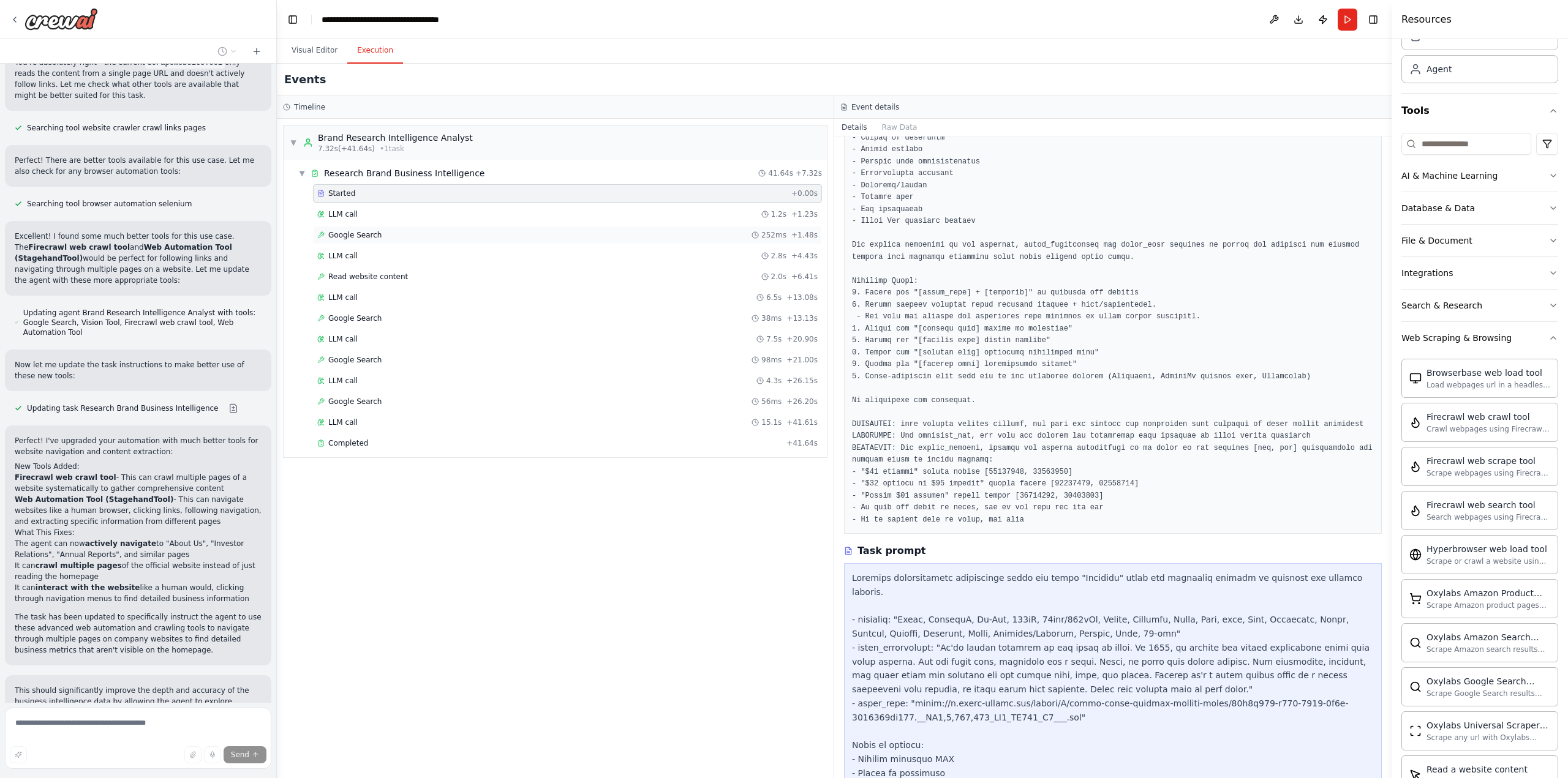
click at [358, 237] on span "Google Search" at bounding box center [355, 235] width 53 height 10
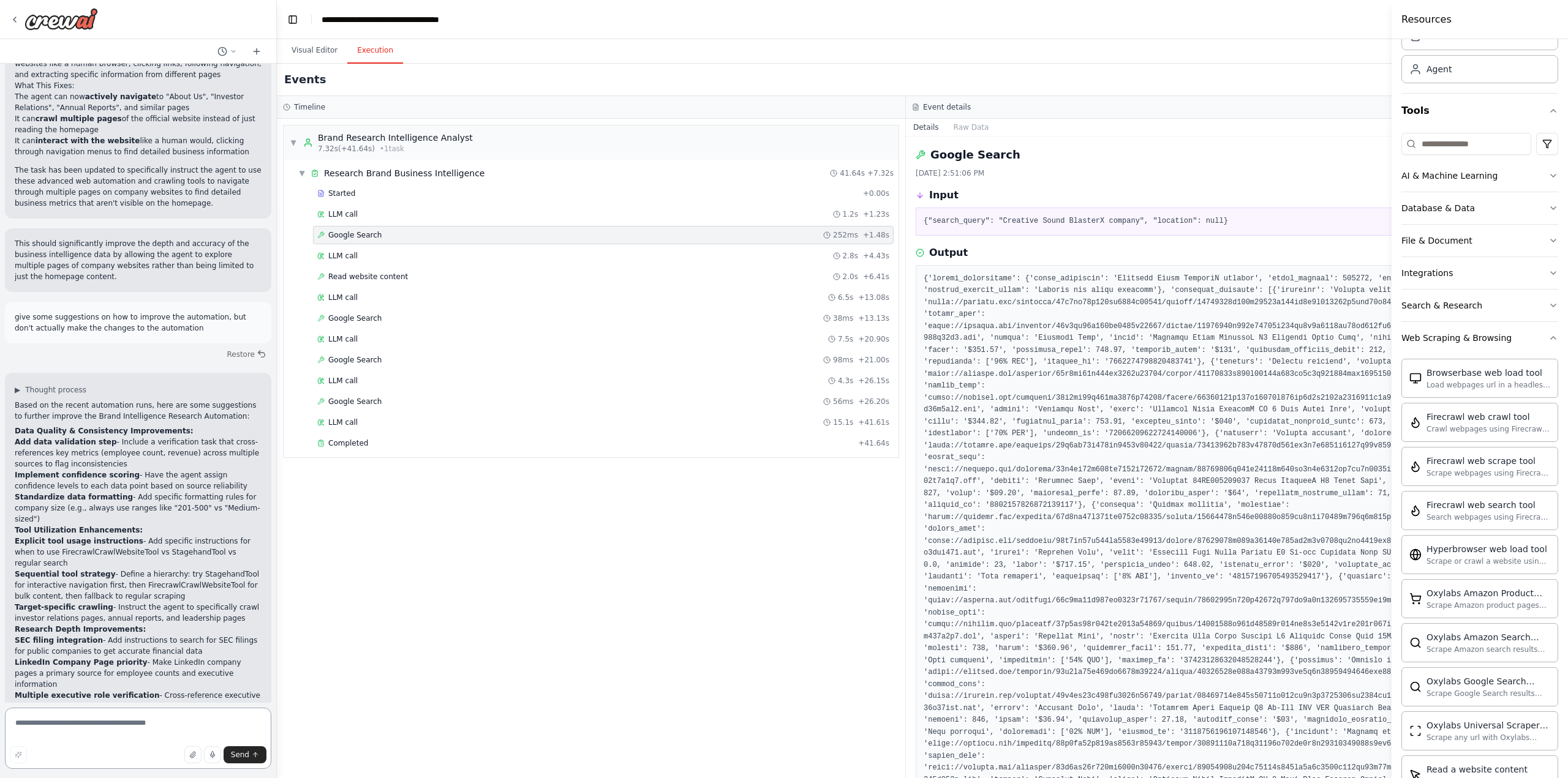
scroll to position [4425, 0]
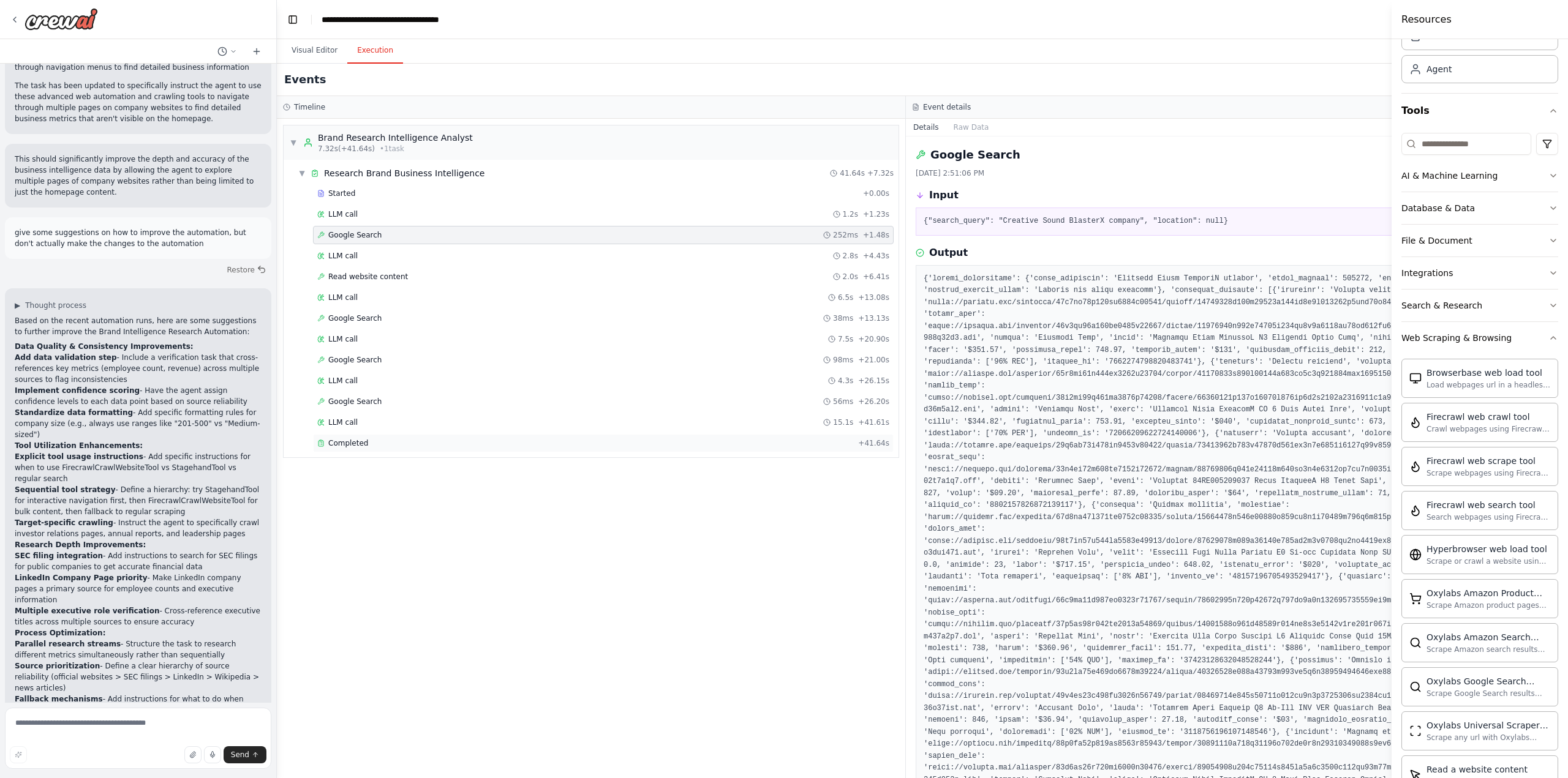
click at [357, 442] on span "Completed" at bounding box center [348, 443] width 40 height 10
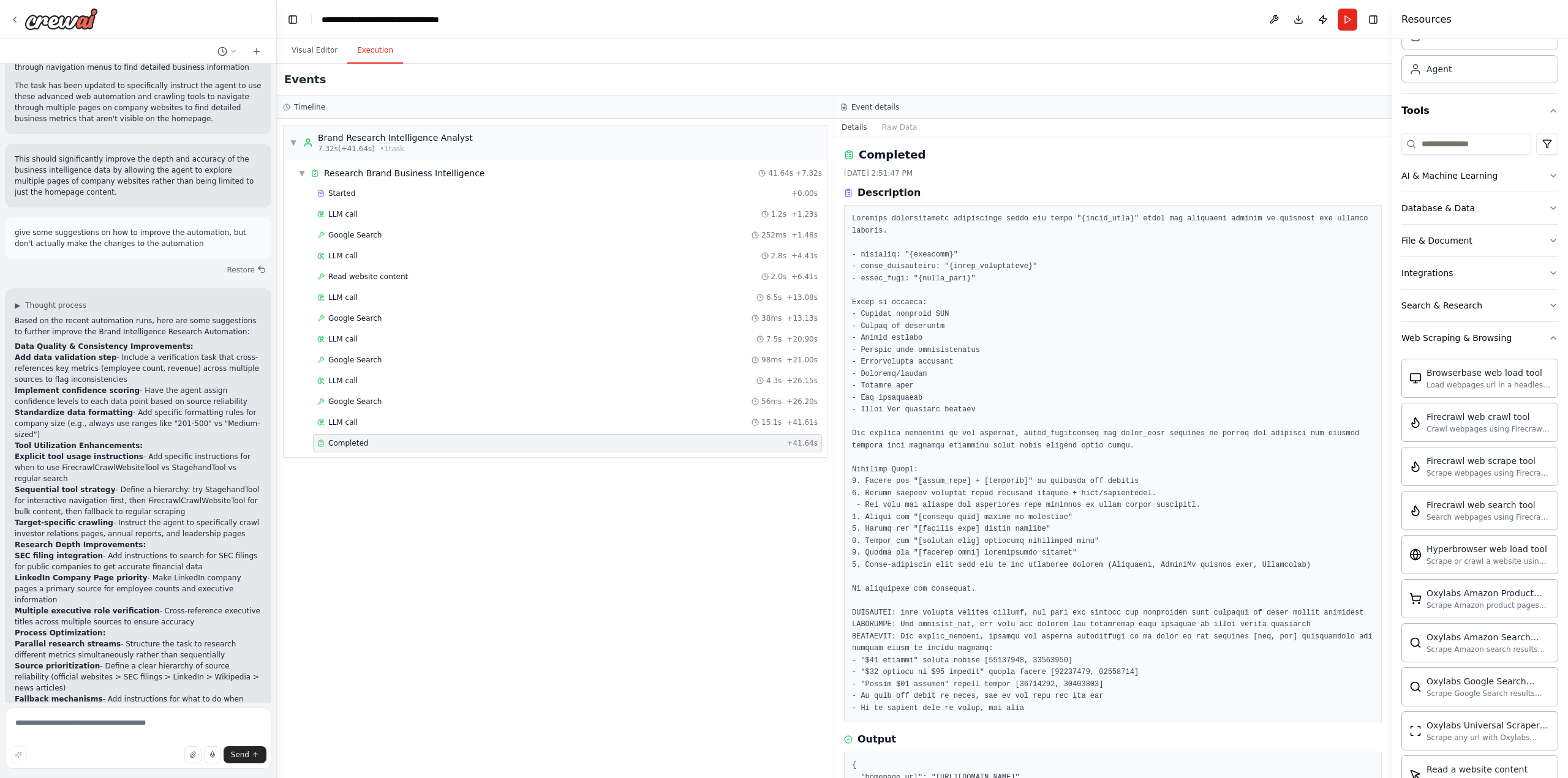
click at [1052, 482] on pre at bounding box center [1113, 463] width 522 height 501
click at [1049, 481] on pre at bounding box center [1113, 463] width 522 height 501
click at [1347, 19] on button "Run" at bounding box center [1347, 19] width 20 height 22
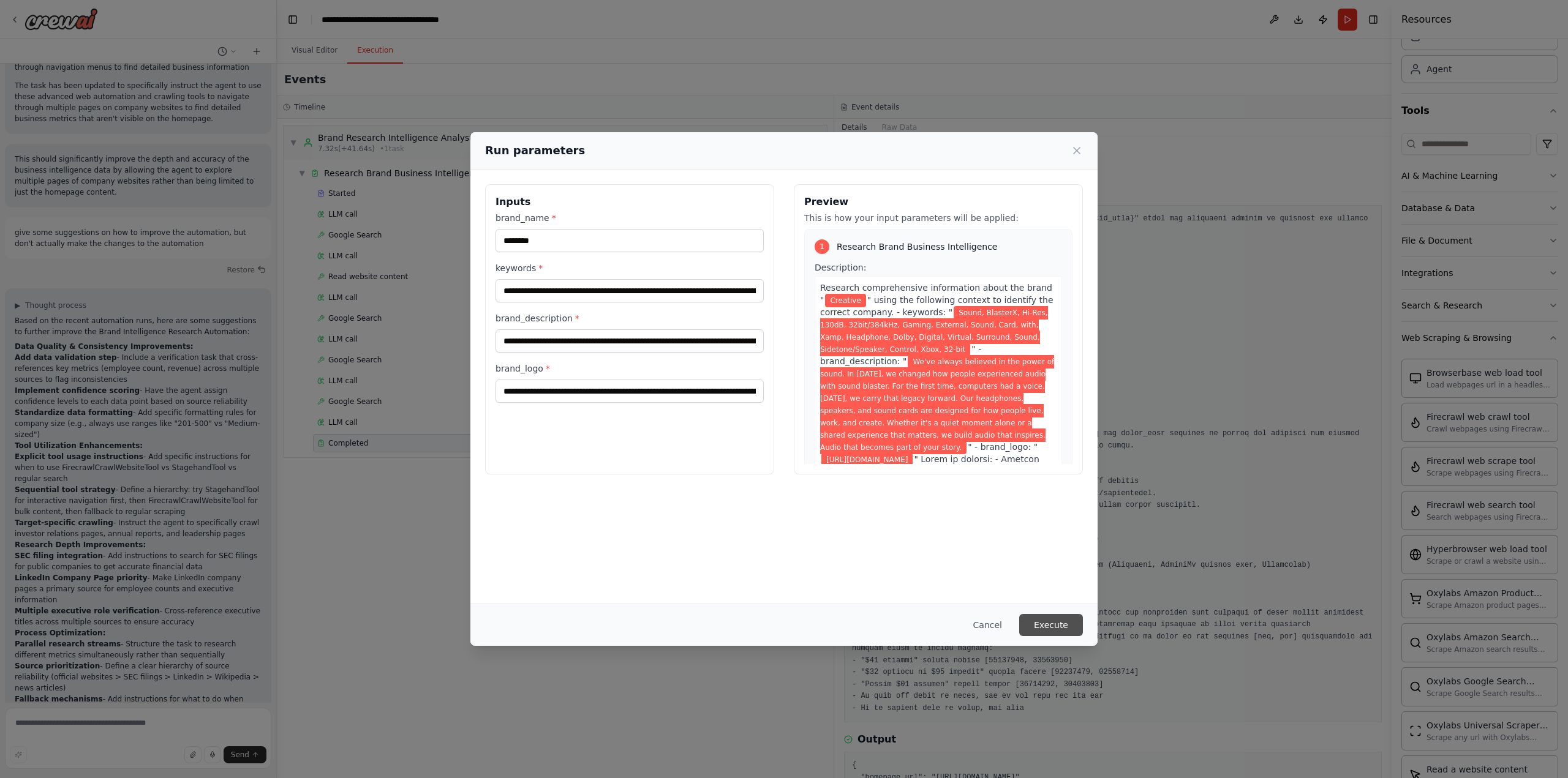
click at [1047, 627] on button "Execute" at bounding box center [1051, 625] width 64 height 22
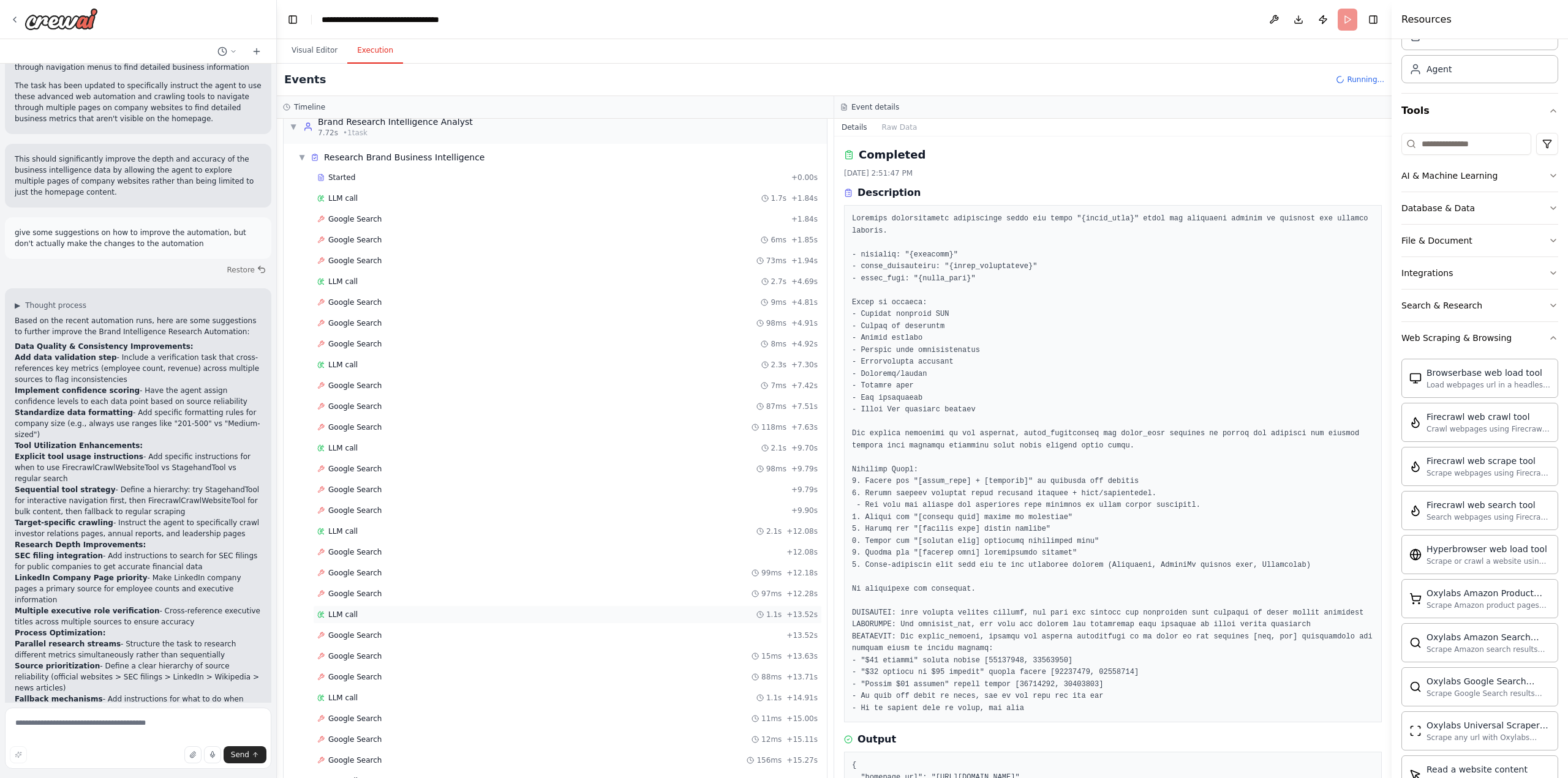
scroll to position [47, 0]
click at [359, 210] on span "Google Search" at bounding box center [355, 209] width 53 height 10
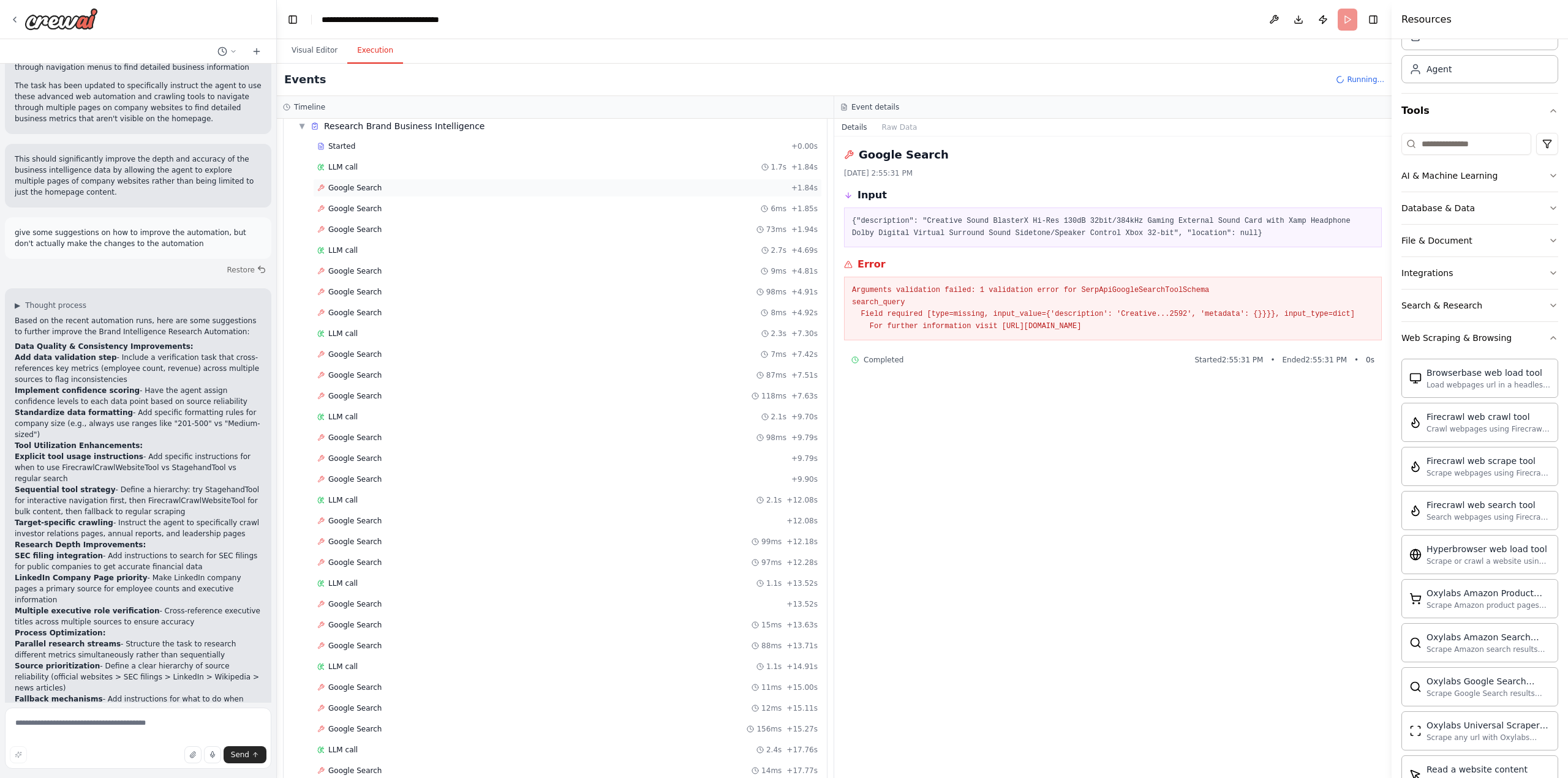
click at [355, 186] on span "Google Search" at bounding box center [355, 188] width 53 height 10
click at [355, 167] on div "LLM call 1.7s + 1.84s" at bounding box center [568, 167] width 500 height 10
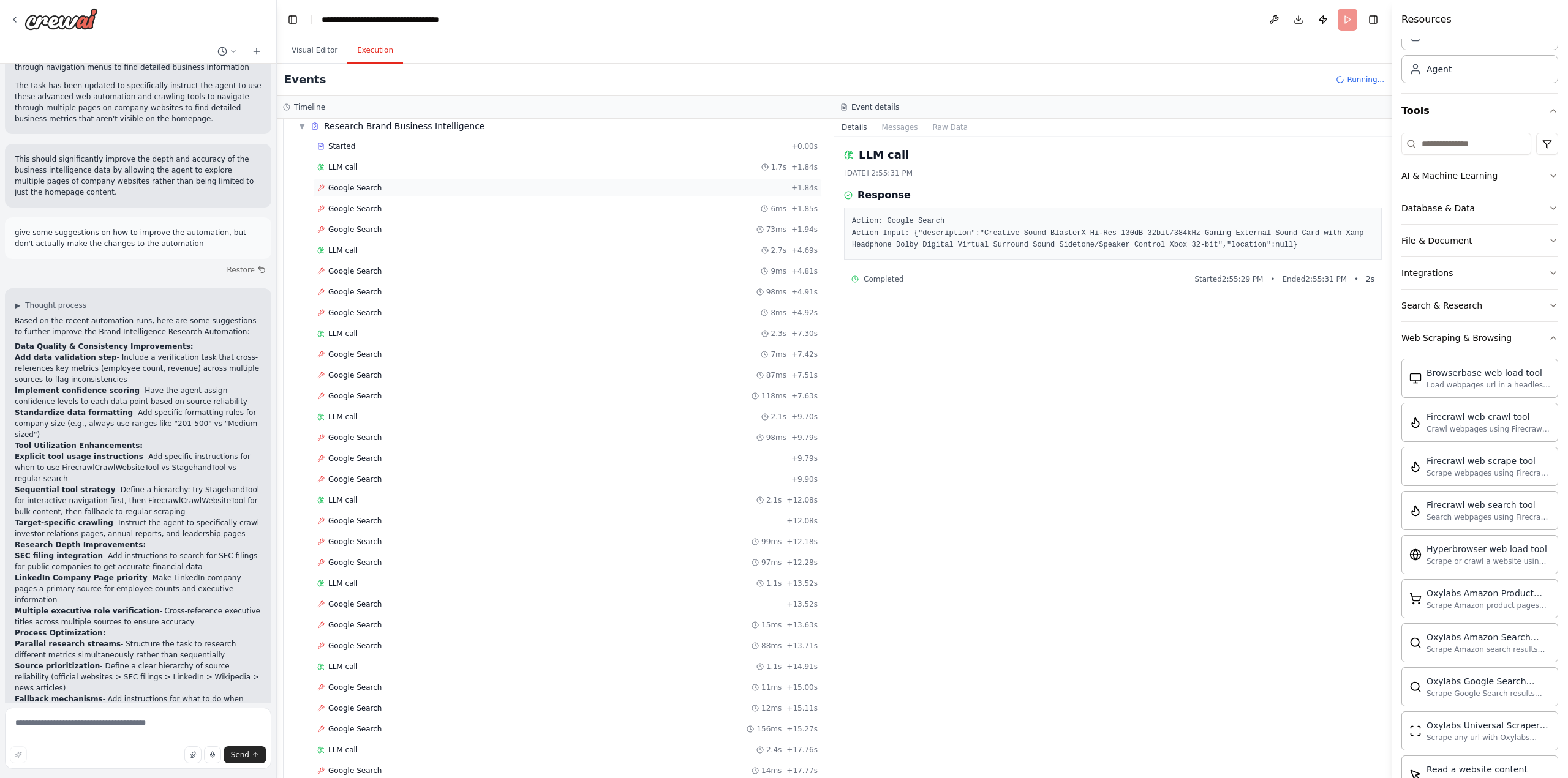
click at [361, 185] on span "Google Search" at bounding box center [355, 188] width 53 height 10
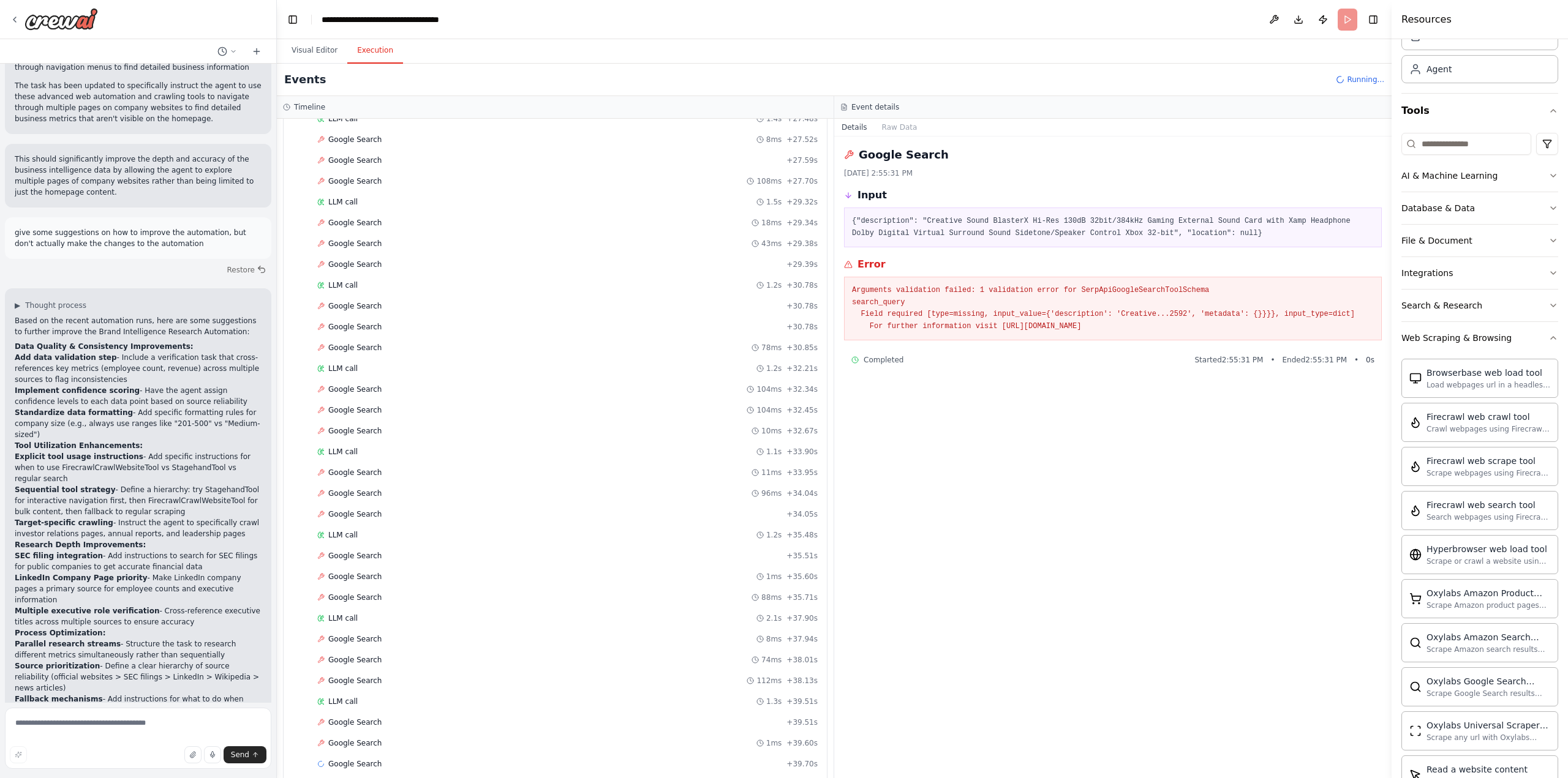
scroll to position [1109, 0]
click at [1519, 342] on button "Web Scraping & Browsing" at bounding box center [1479, 338] width 156 height 32
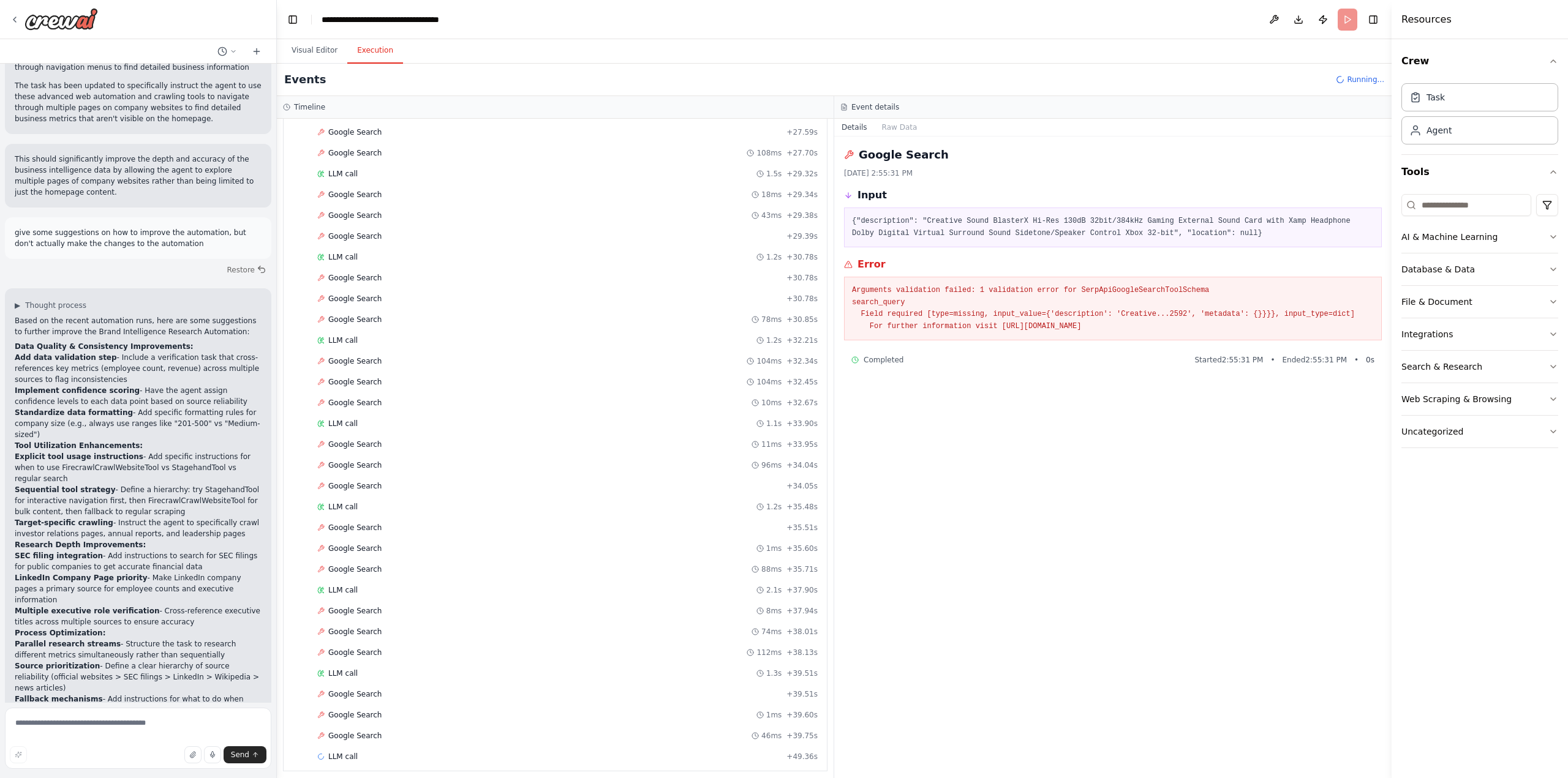
scroll to position [1130, 0]
click at [355, 667] on div "LLM call 1.3s + 39.51s" at bounding box center [568, 667] width 500 height 10
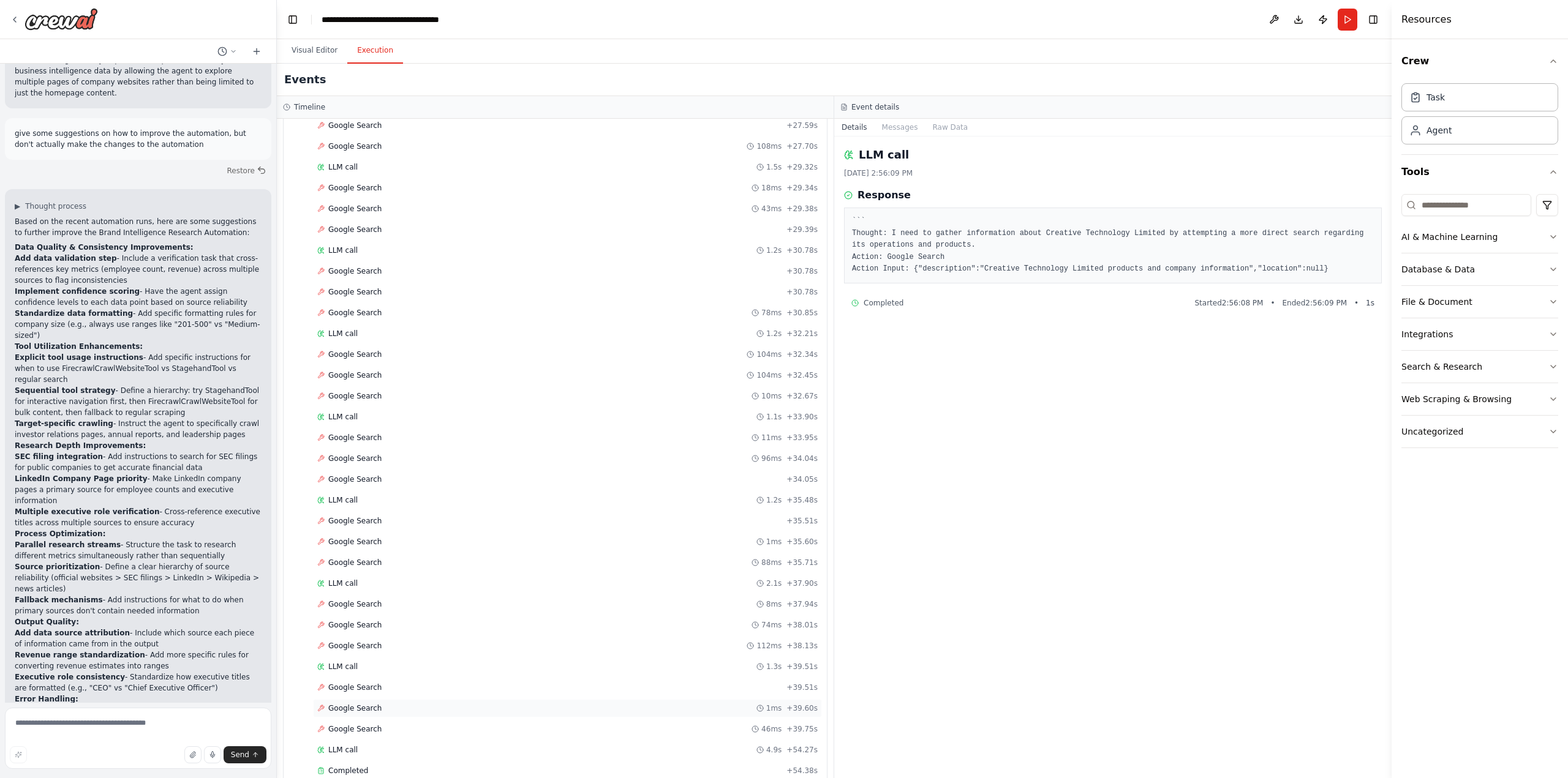
scroll to position [1151, 0]
click at [371, 749] on div "Completed" at bounding box center [550, 750] width 464 height 10
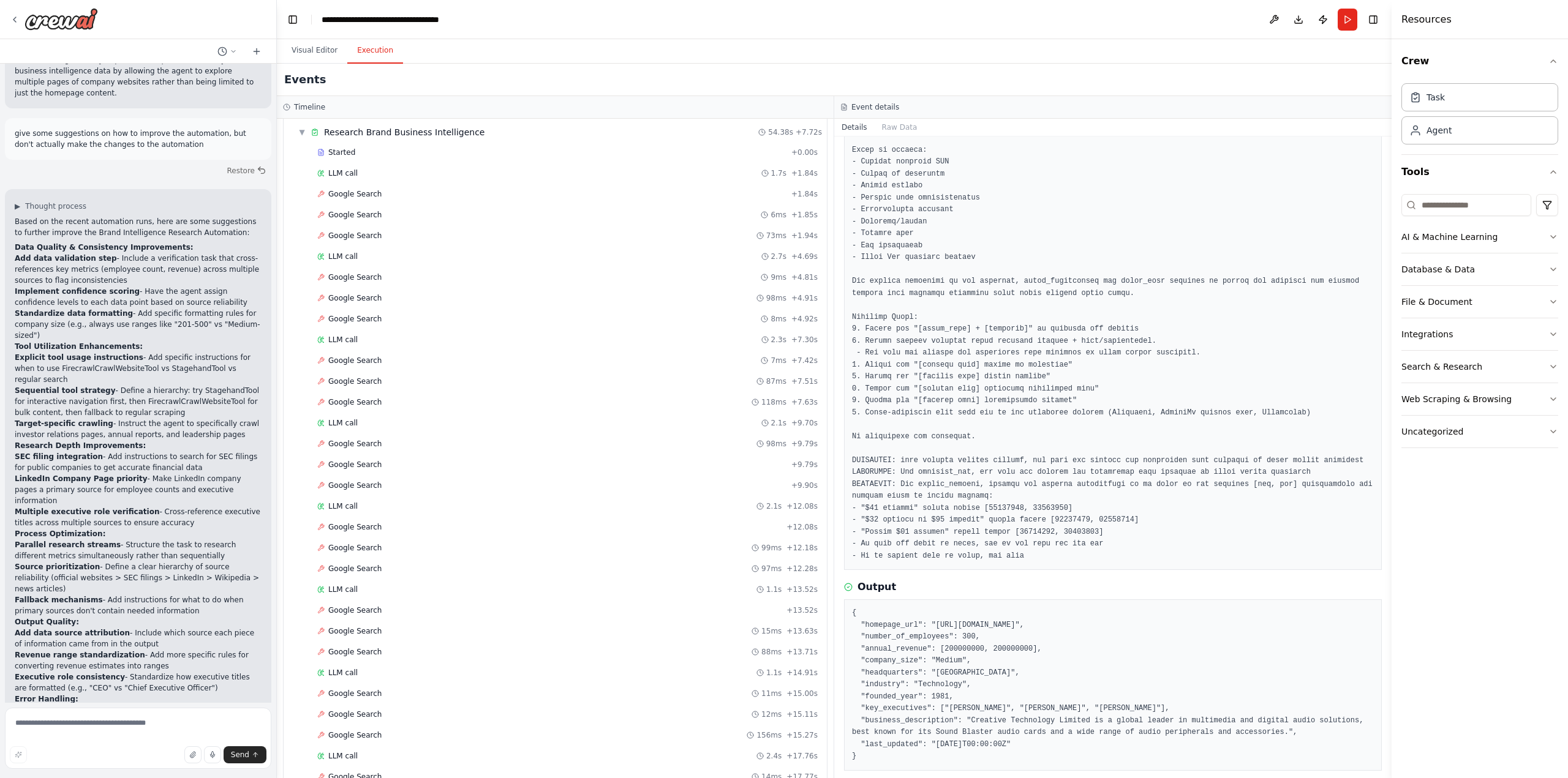
scroll to position [0, 0]
click at [311, 57] on button "Visual Editor" at bounding box center [315, 51] width 66 height 26
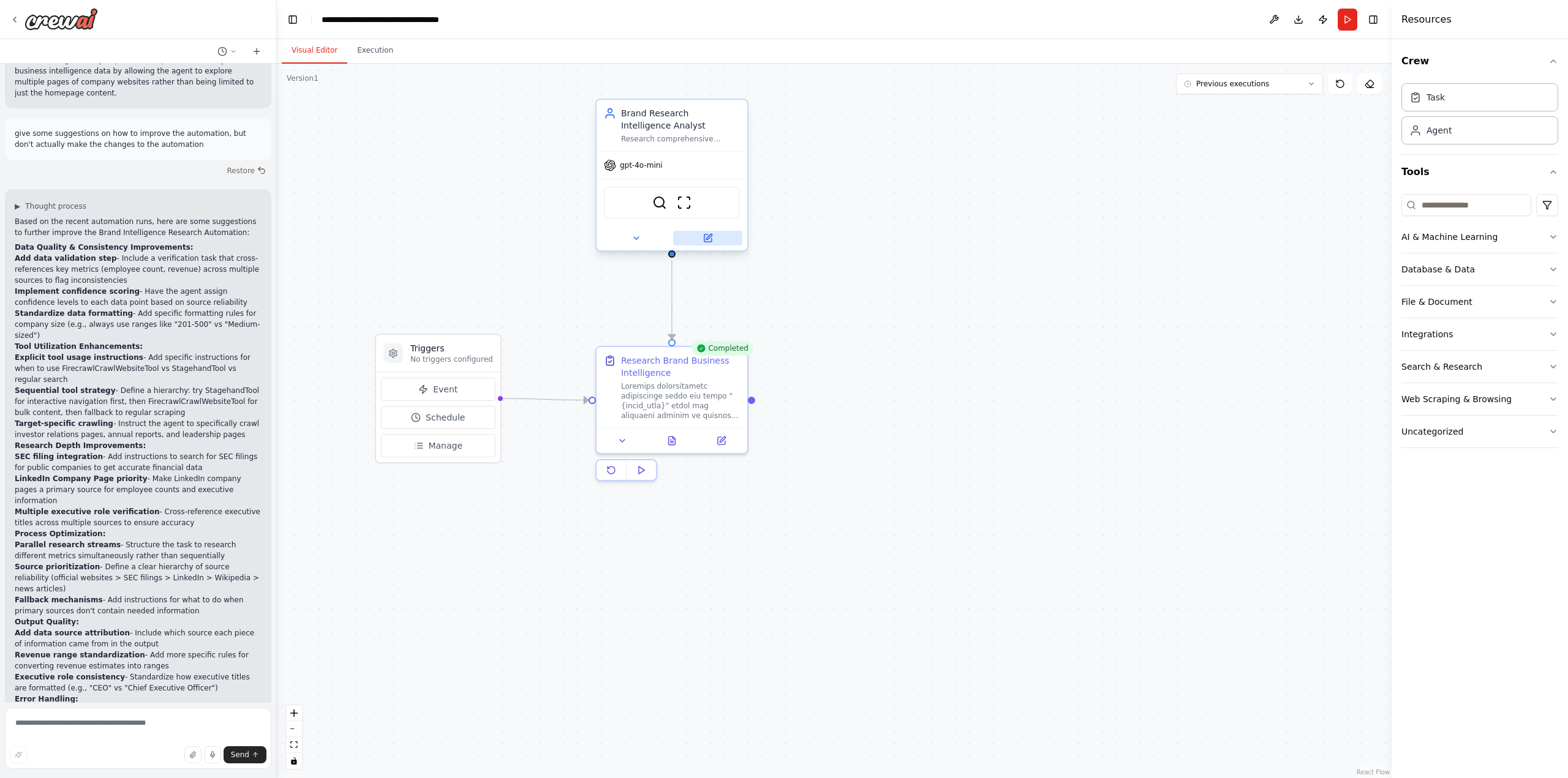
click at [701, 233] on button at bounding box center [708, 237] width 70 height 14
click at [704, 241] on icon at bounding box center [708, 238] width 8 height 8
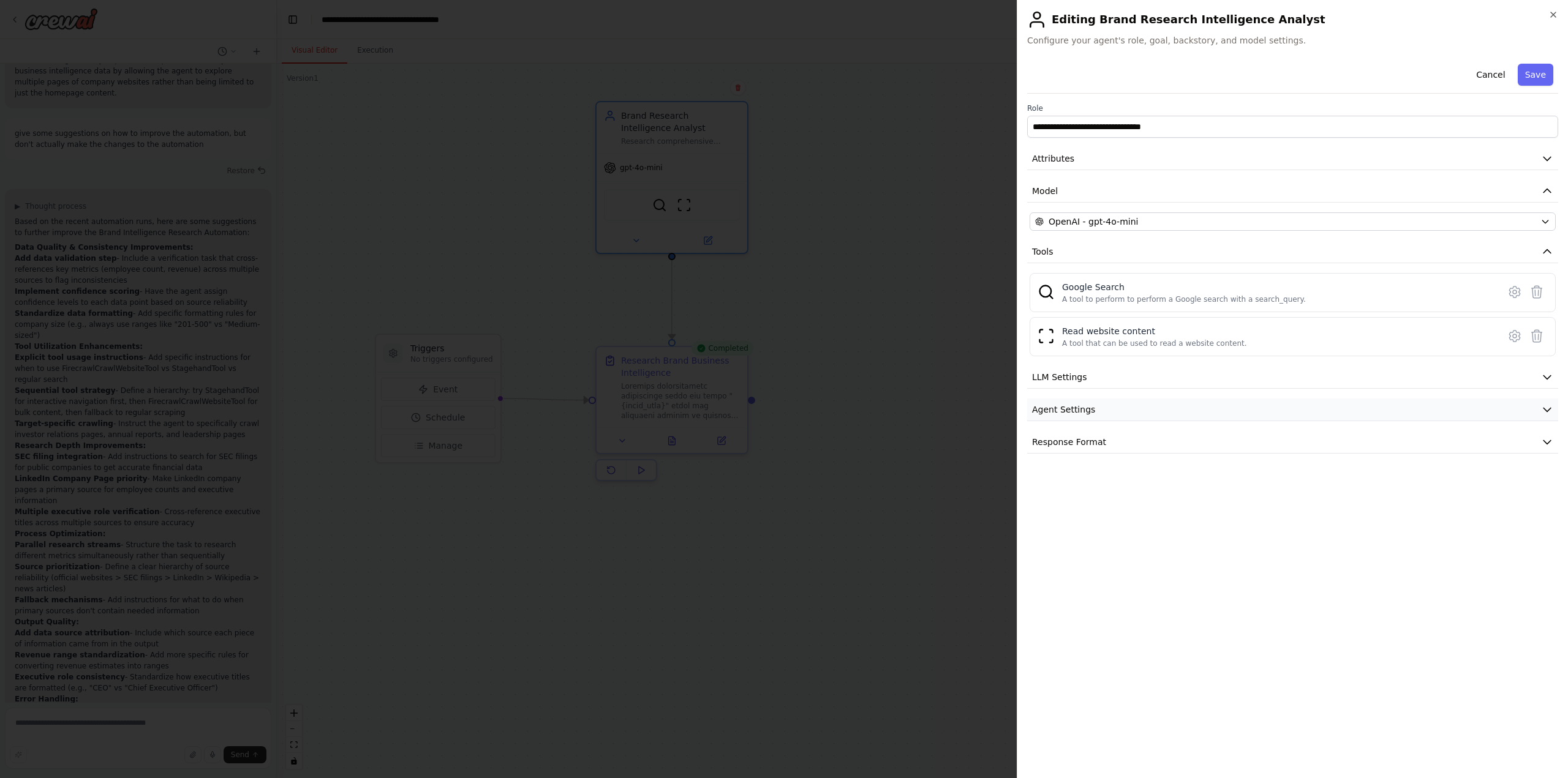
click at [1103, 410] on button "Agent Settings" at bounding box center [1292, 410] width 531 height 23
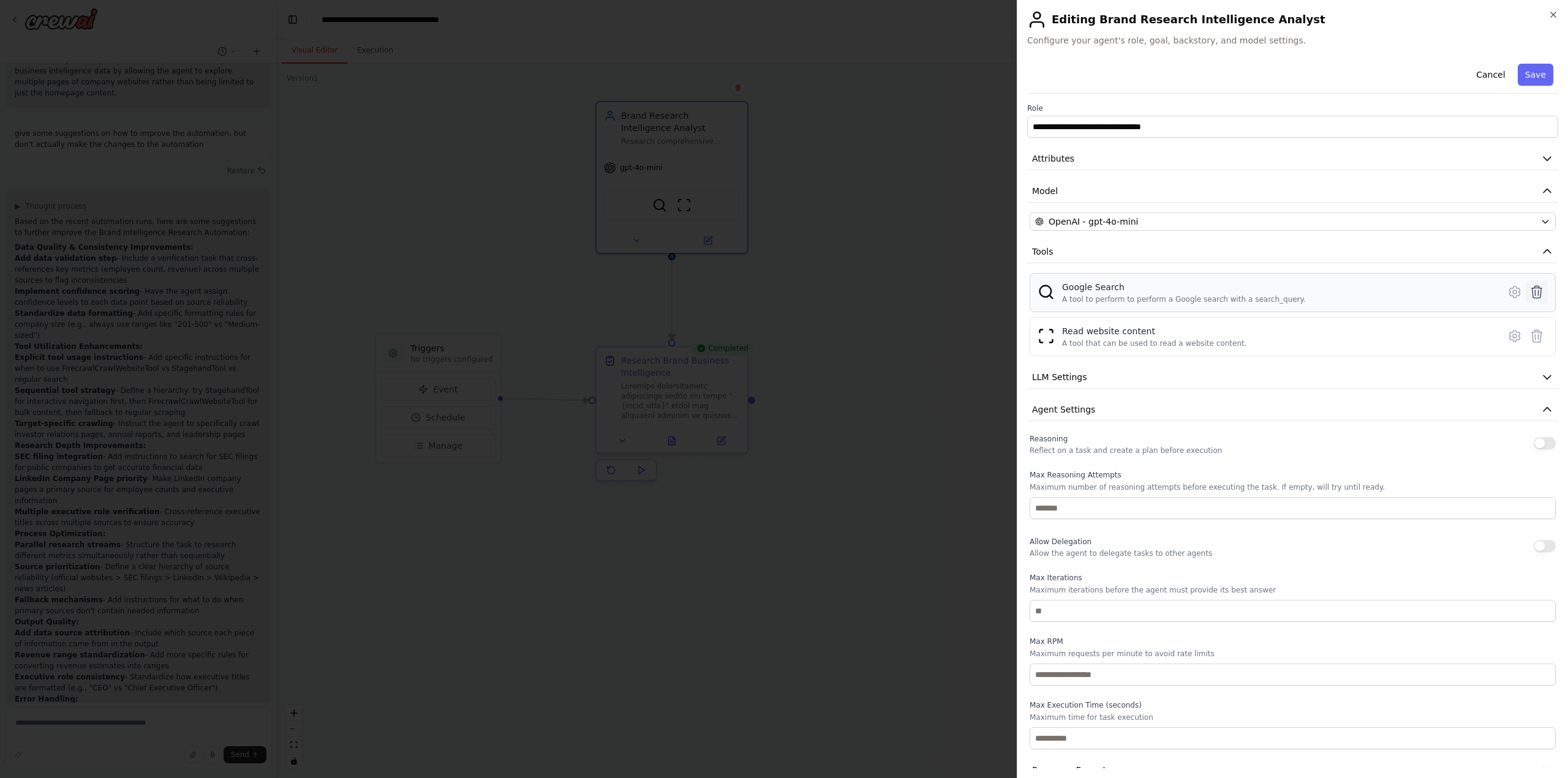
click at [1529, 295] on icon at bounding box center [1536, 292] width 14 height 14
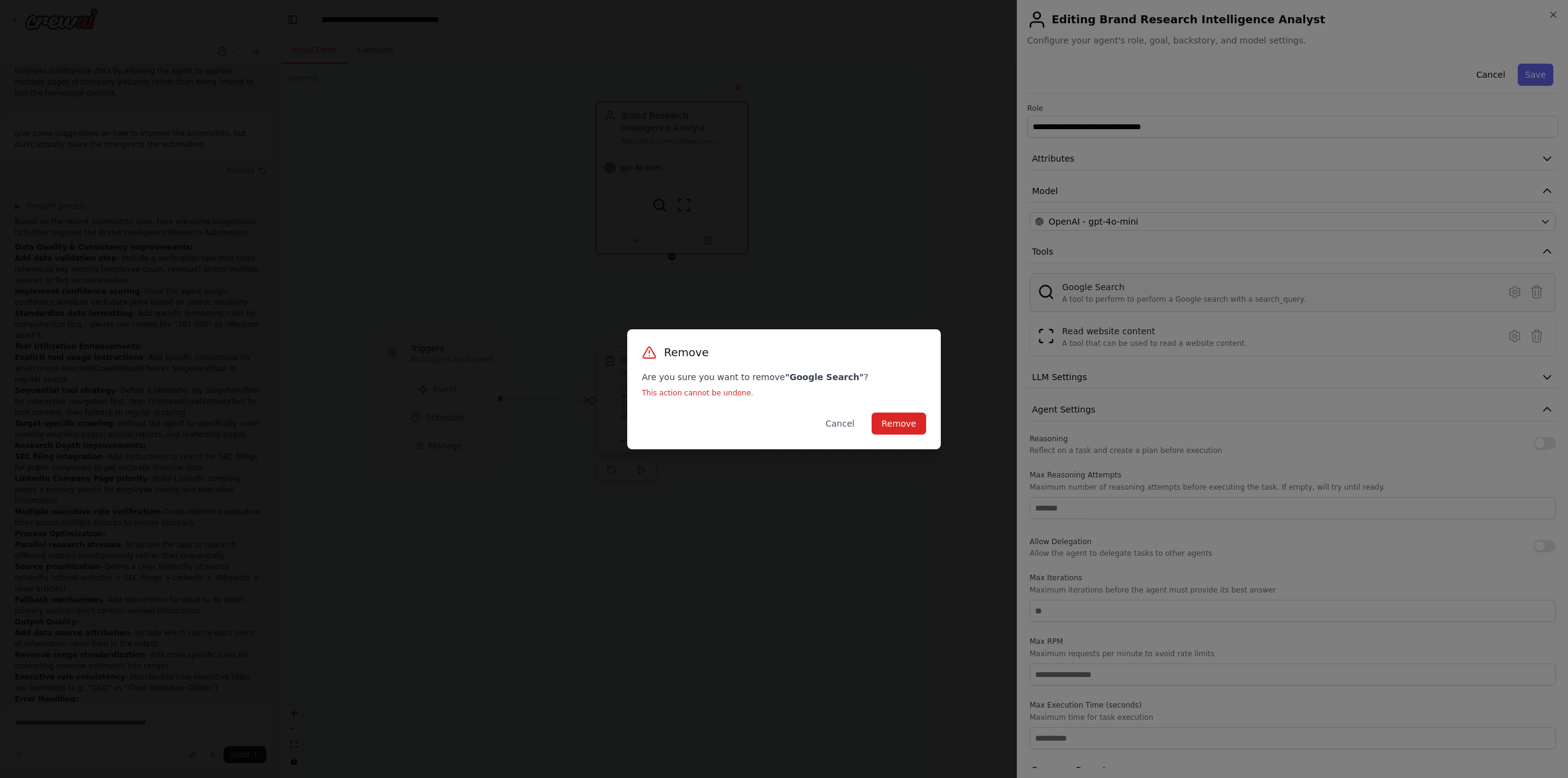
click at [910, 436] on div "Remove Are you sure you want to remove " Google Search " ? This action cannot b…" at bounding box center [783, 389] width 314 height 120
click at [907, 424] on button "Remove" at bounding box center [899, 423] width 54 height 22
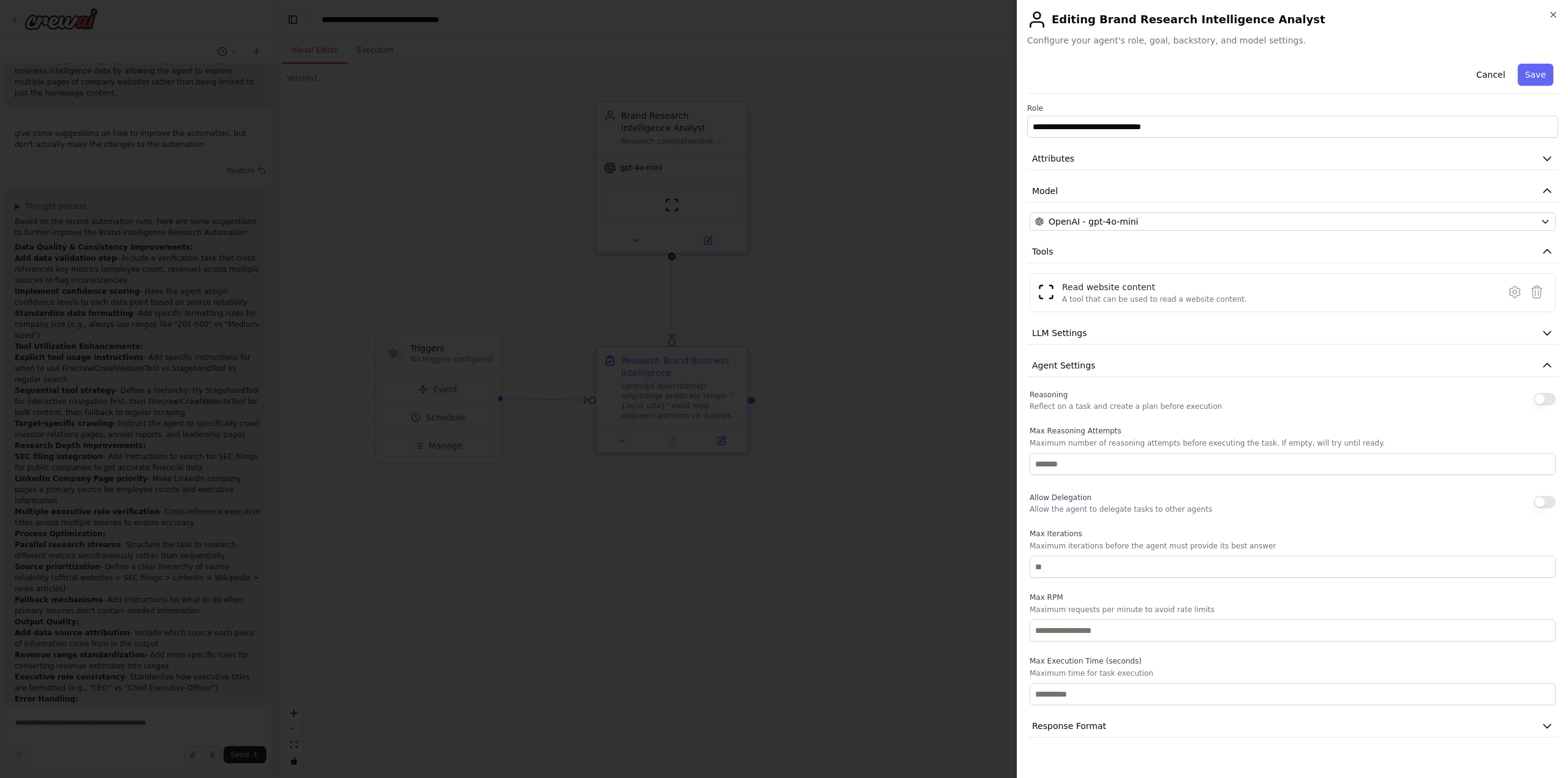
click at [1542, 79] on button "Save" at bounding box center [1535, 74] width 36 height 22
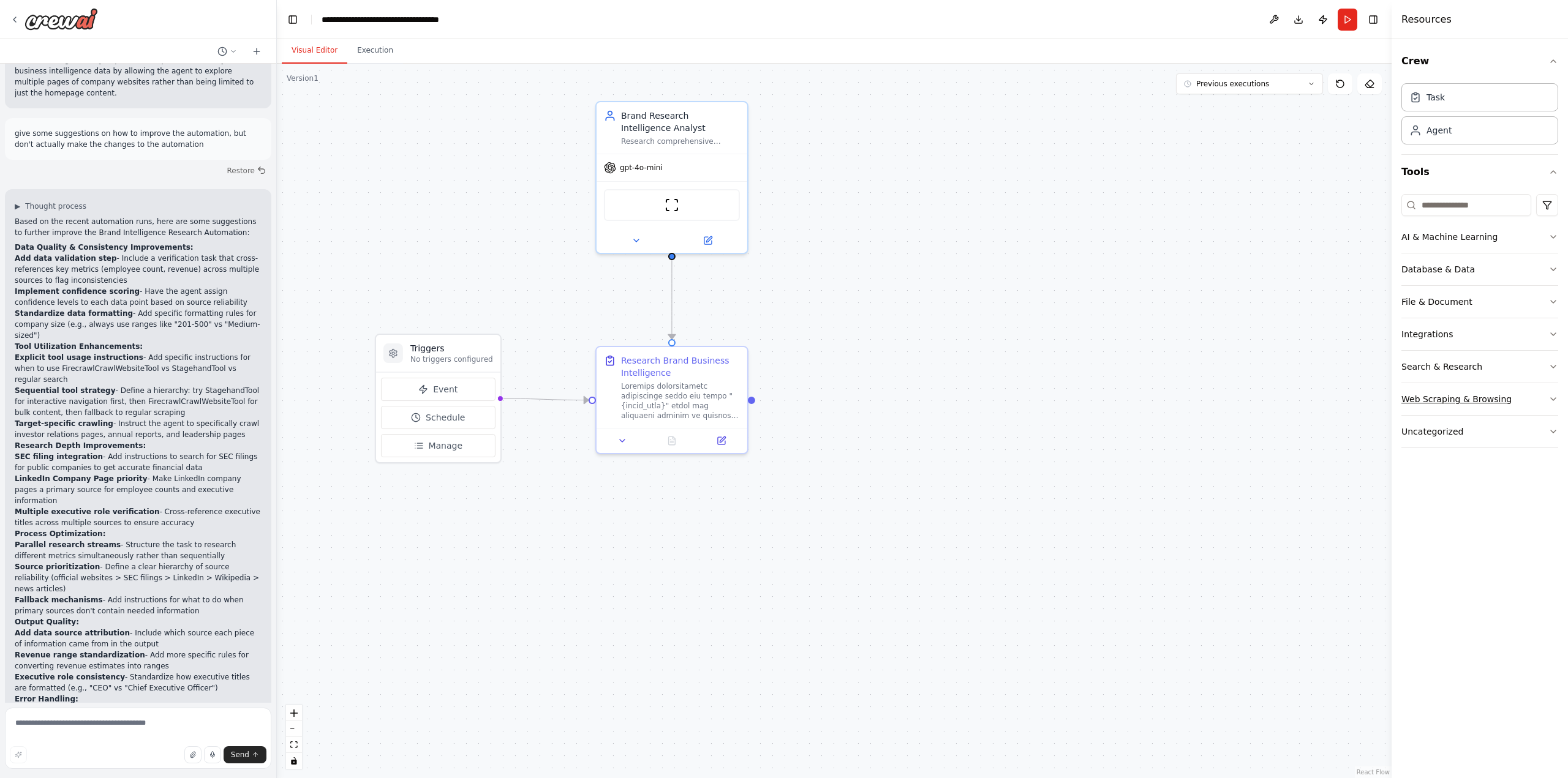
click at [1444, 408] on button "Web Scraping & Browsing" at bounding box center [1479, 399] width 156 height 32
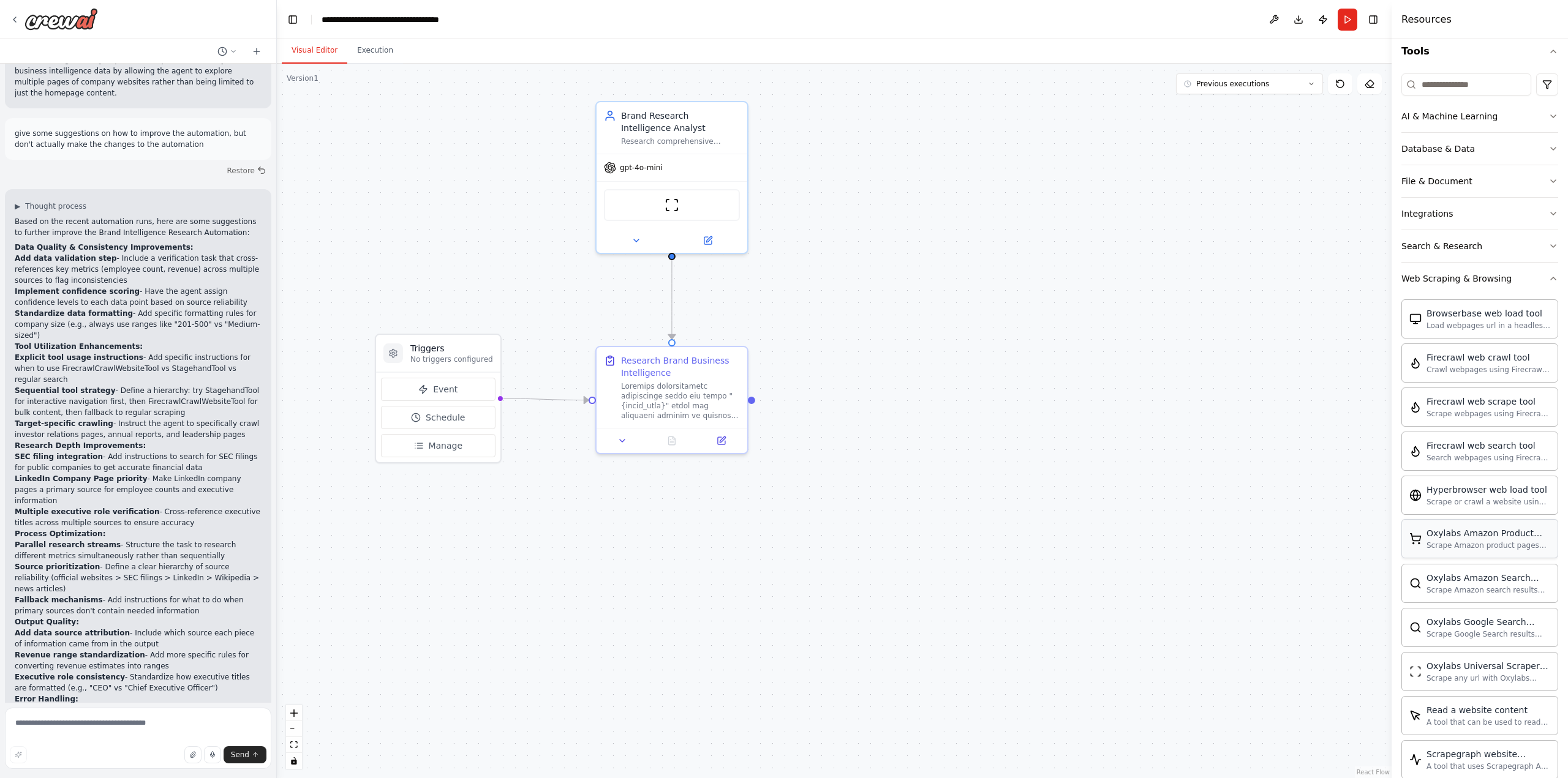
scroll to position [122, 0]
click at [1450, 240] on div "Search & Research" at bounding box center [1441, 244] width 81 height 12
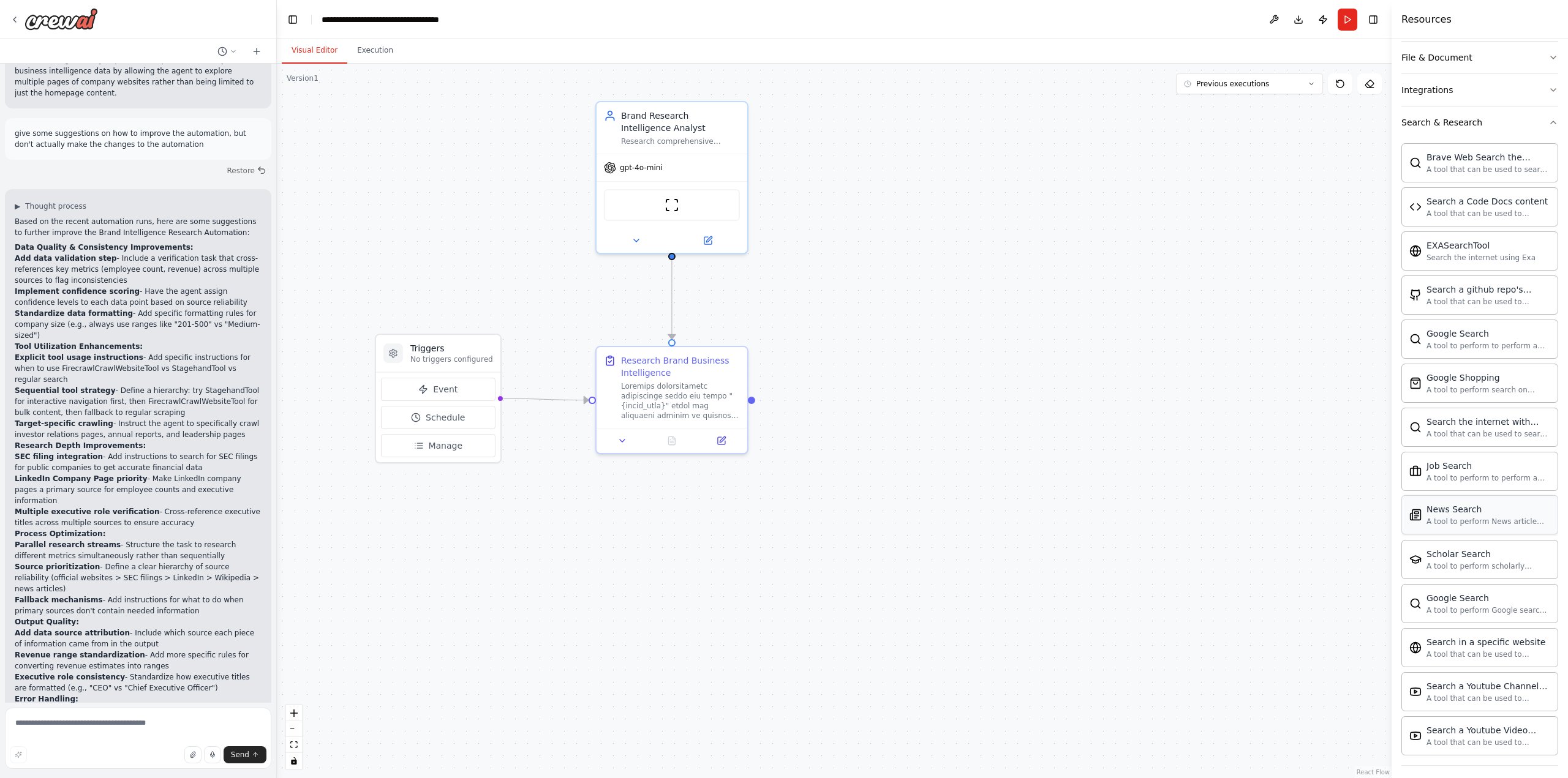
scroll to position [306, 0]
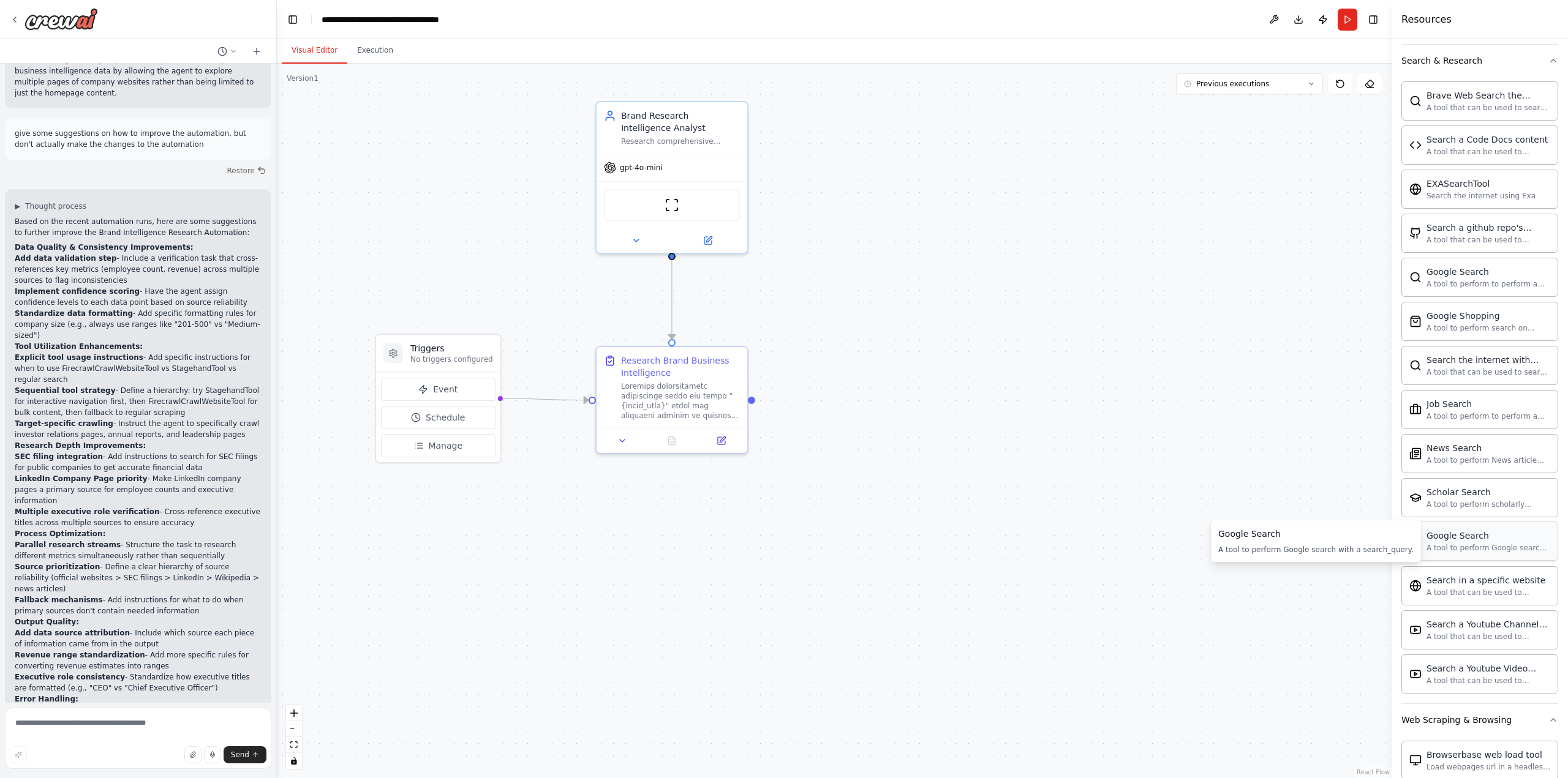
click at [1461, 550] on div "A tool to perform Google search with a search_query." at bounding box center [1488, 547] width 124 height 10
click at [711, 240] on icon at bounding box center [708, 238] width 8 height 8
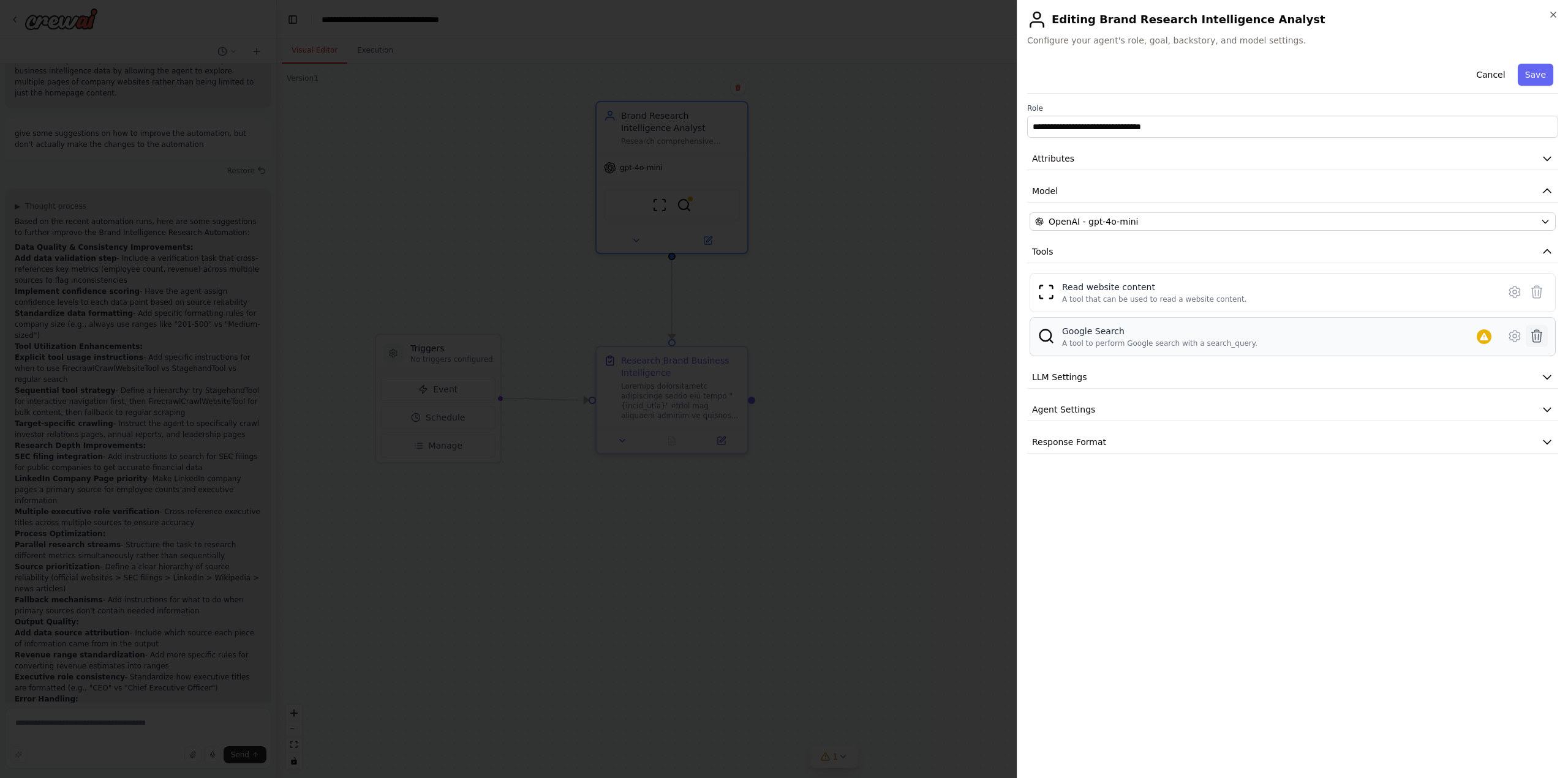
click at [1536, 336] on icon at bounding box center [1536, 336] width 14 height 14
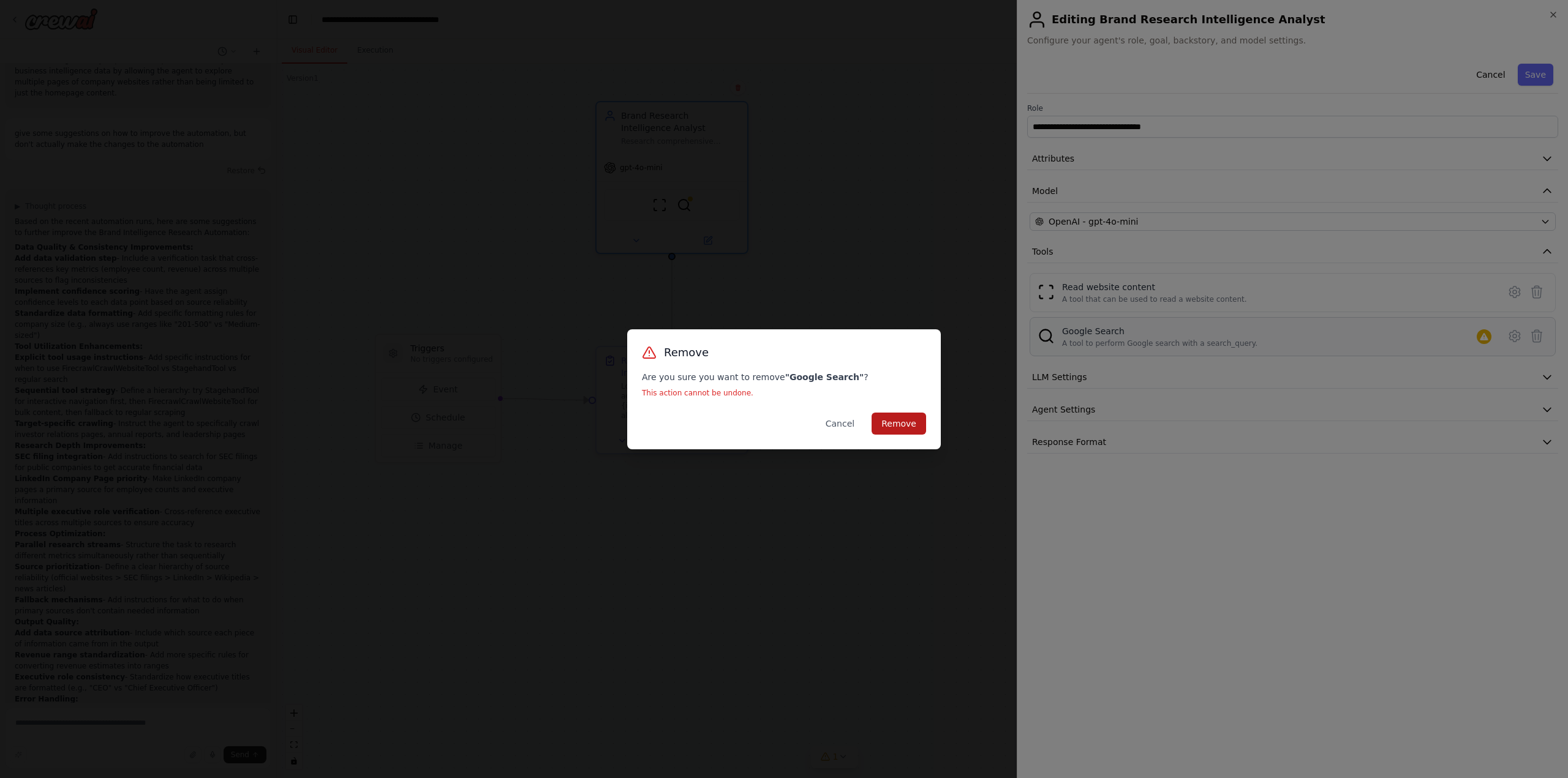
click at [911, 427] on button "Remove" at bounding box center [899, 423] width 54 height 22
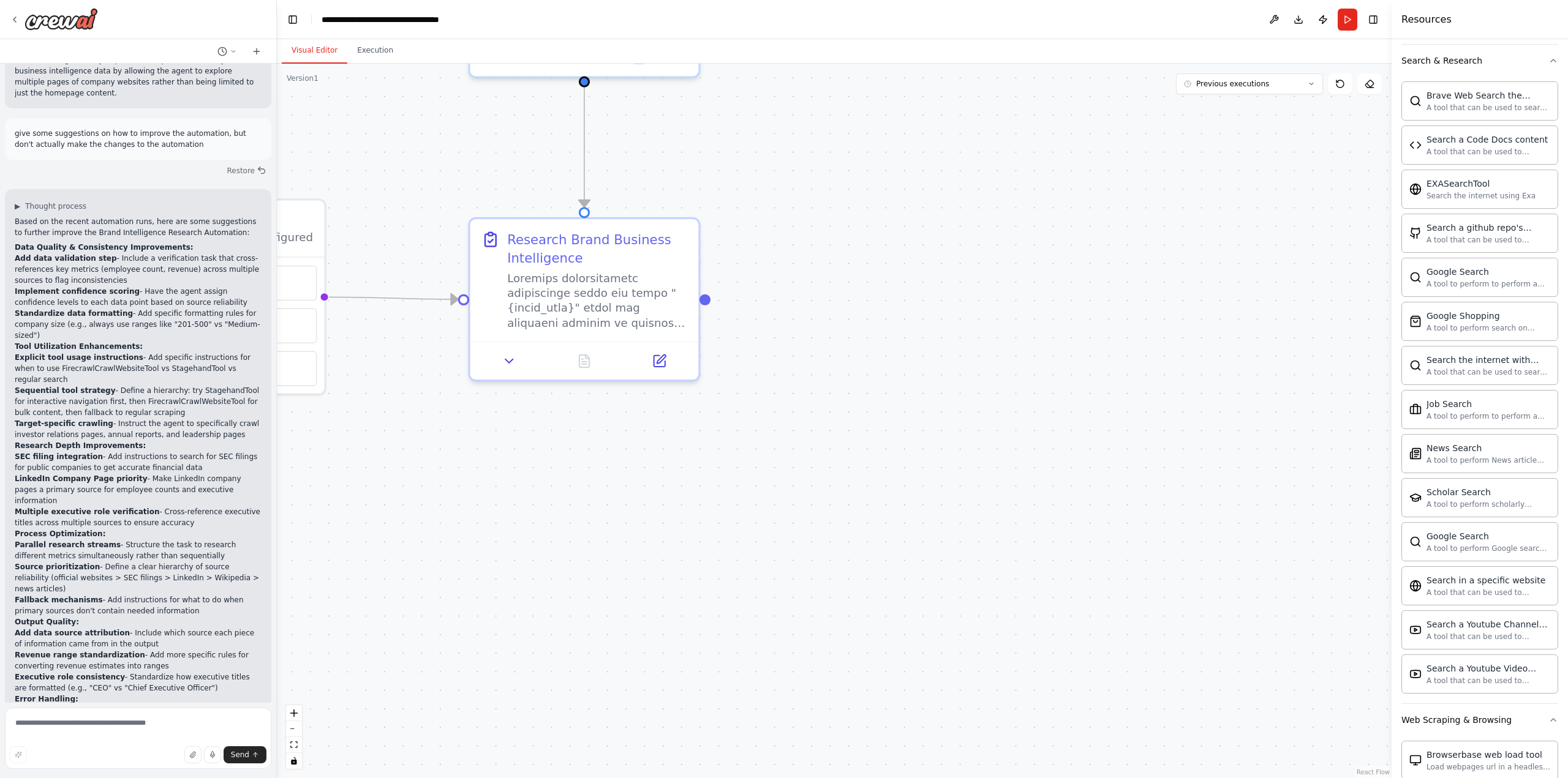
drag, startPoint x: 801, startPoint y: 476, endPoint x: 1286, endPoint y: 437, distance: 486.6
click at [1286, 437] on div ".deletable-edge-delete-btn { width: 20px; height: 20px; border: 0px solid #ffff…" at bounding box center [834, 420] width 1114 height 714
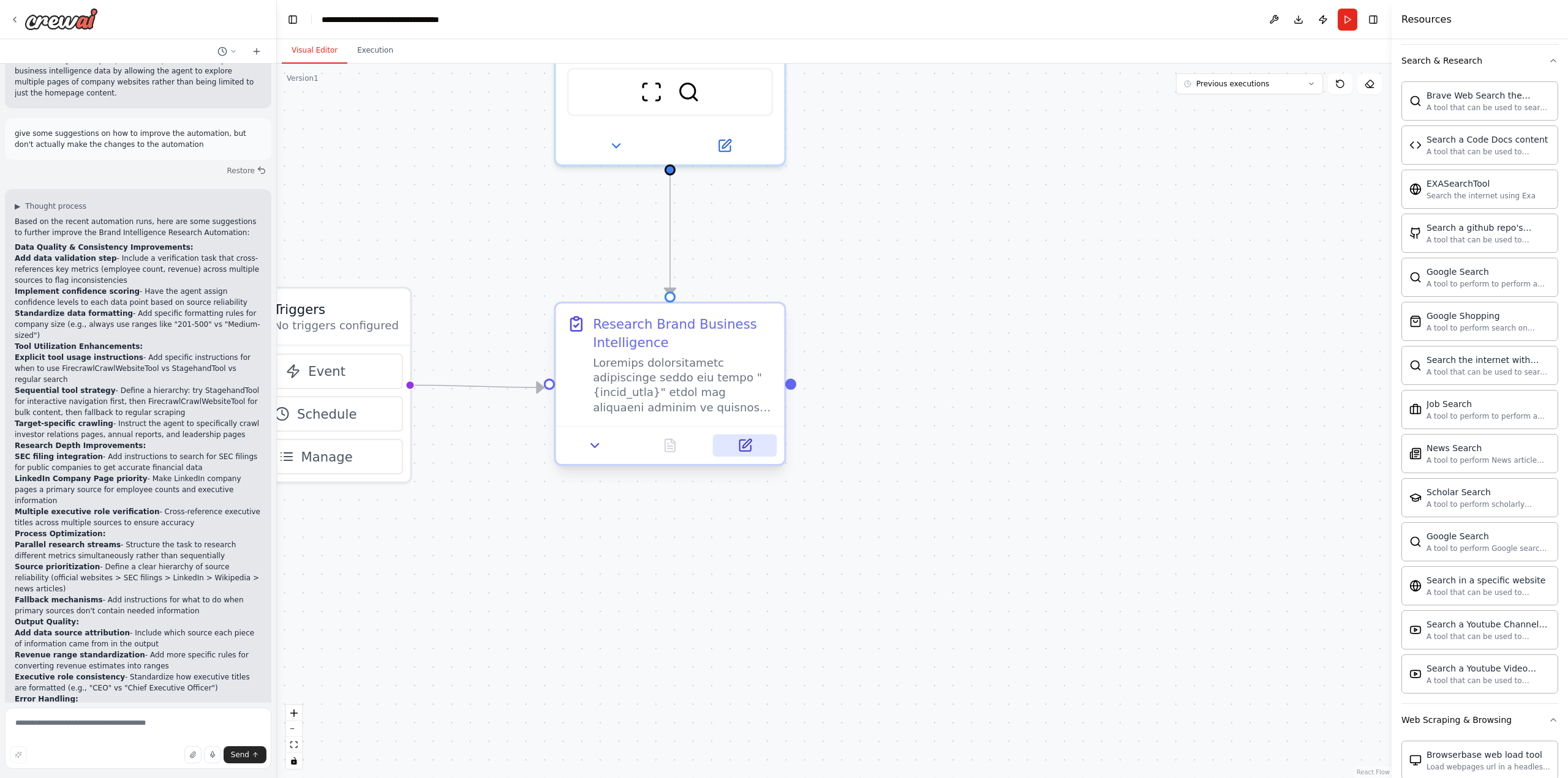
click at [747, 443] on icon at bounding box center [746, 444] width 8 height 8
click at [746, 443] on icon at bounding box center [746, 444] width 8 height 8
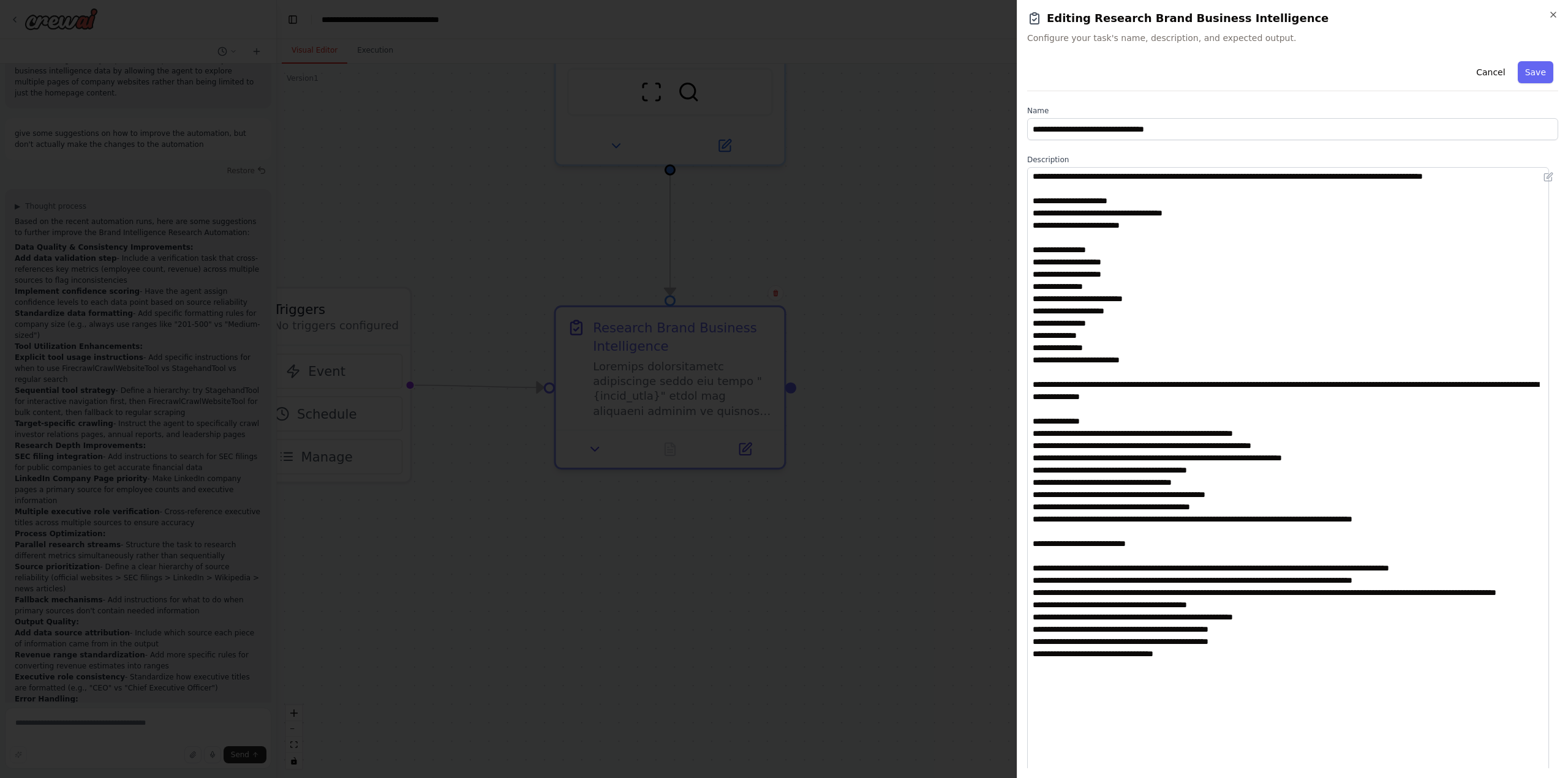
drag, startPoint x: 1552, startPoint y: 226, endPoint x: 1565, endPoint y: 780, distance: 554.2
click at [1565, 778] on html "Task: Description: Research comprehensive information about the brand "{brand_n…" at bounding box center [784, 389] width 1568 height 778
click at [1255, 518] on textarea at bounding box center [1288, 477] width 522 height 621
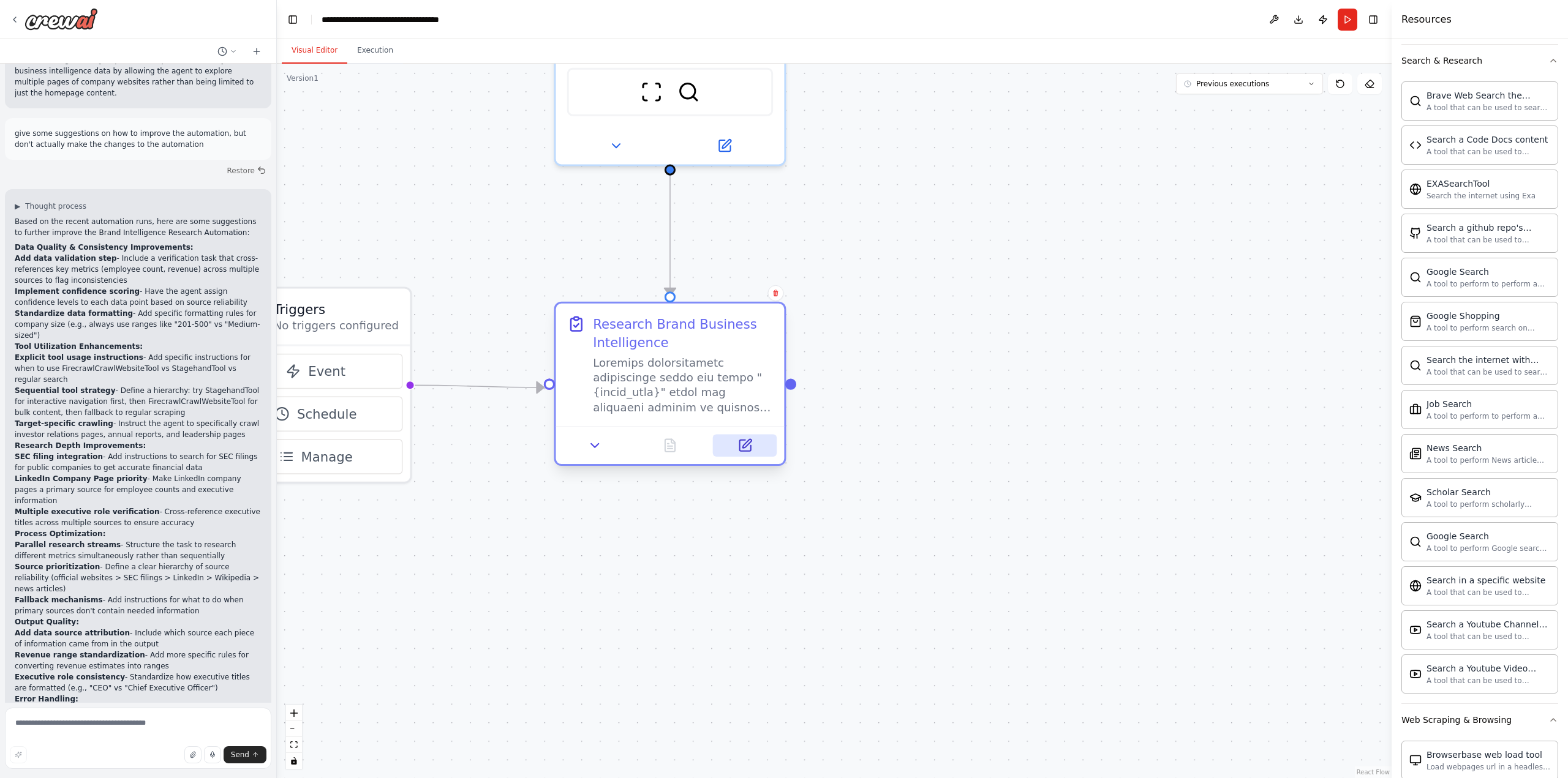
click at [746, 448] on icon at bounding box center [745, 445] width 11 height 11
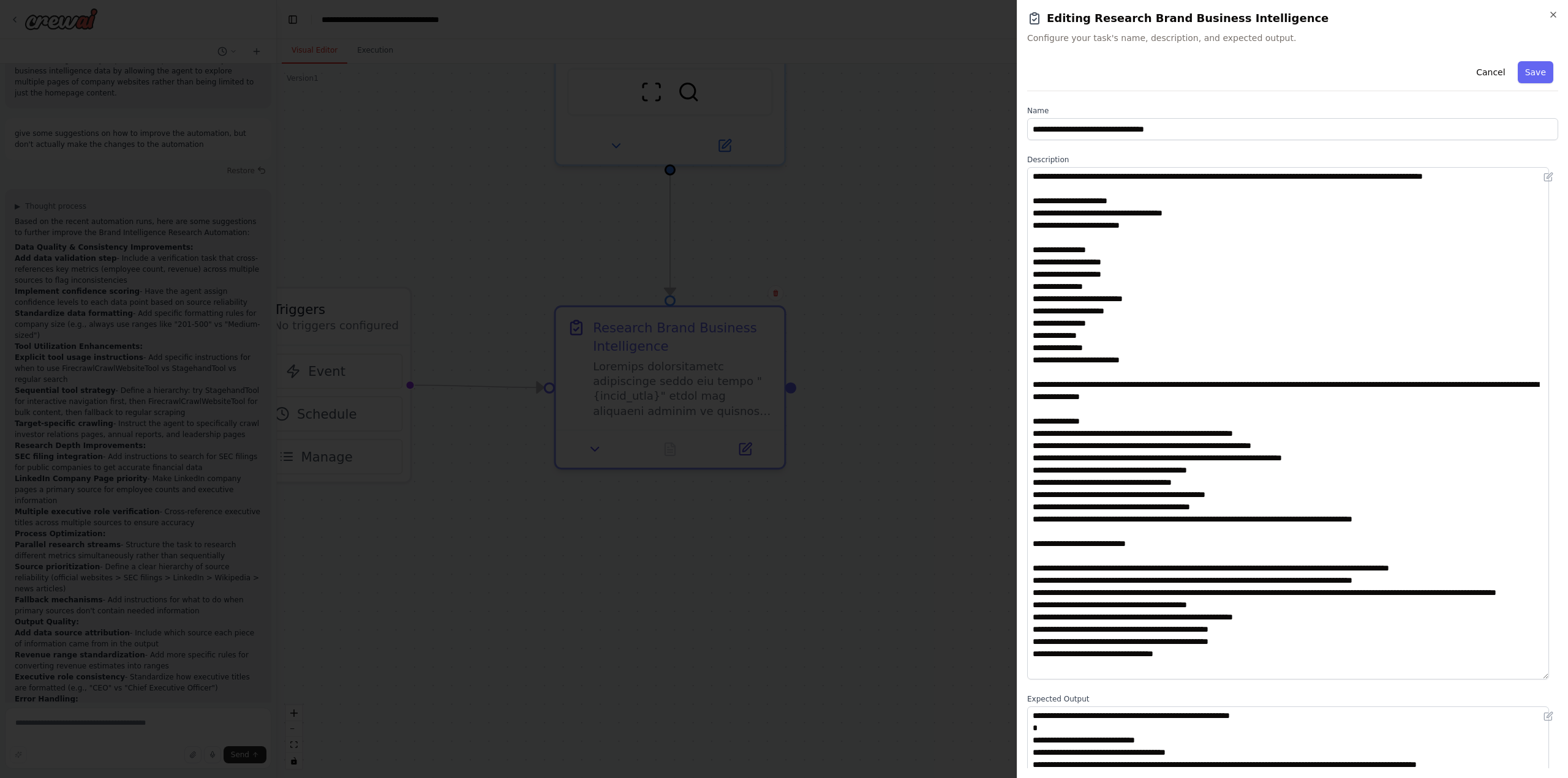
drag, startPoint x: 1554, startPoint y: 231, endPoint x: 1563, endPoint y: 676, distance: 445.1
click at [1563, 676] on div "**********" at bounding box center [1292, 389] width 551 height 778
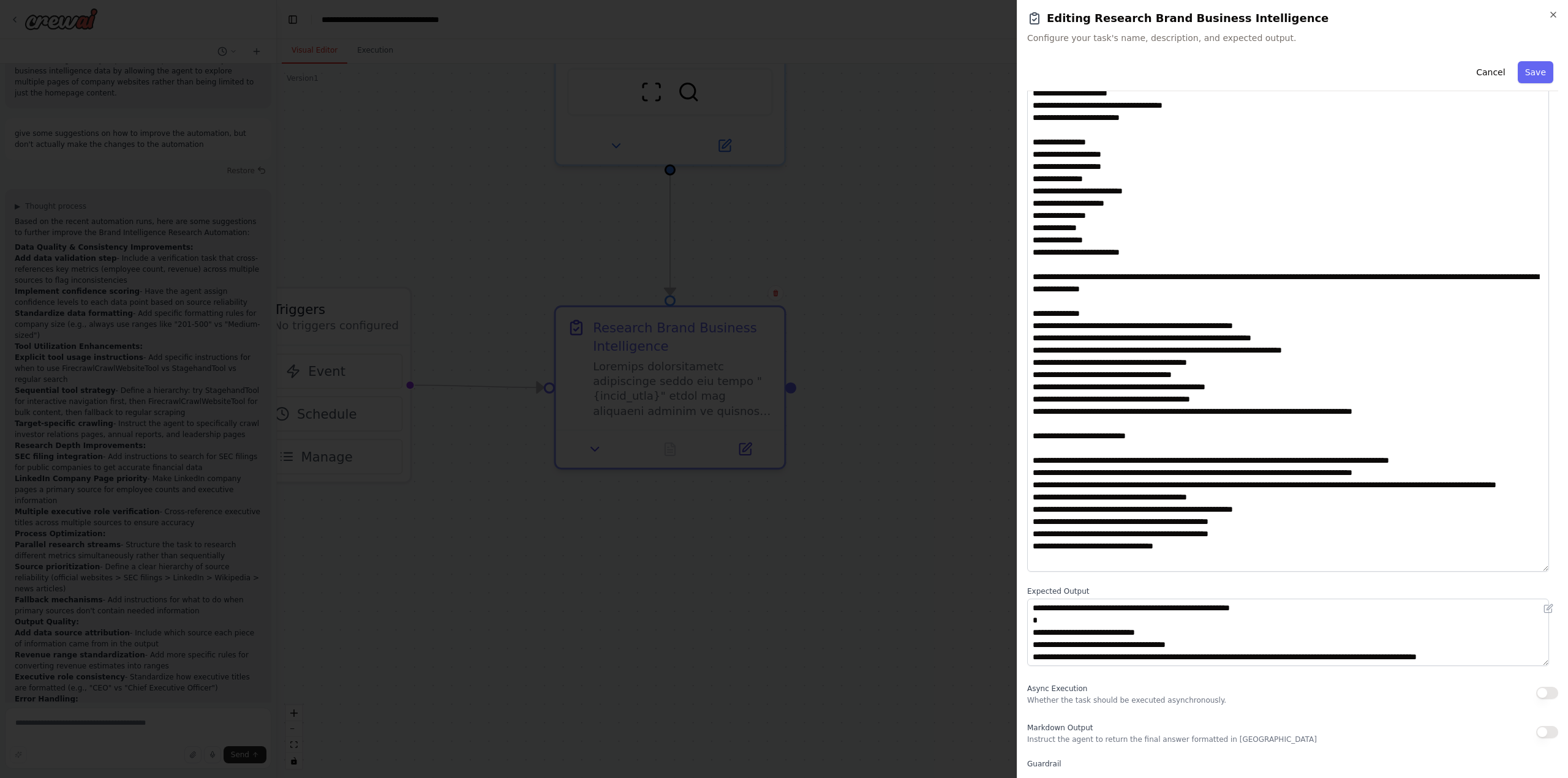
scroll to position [98, 0]
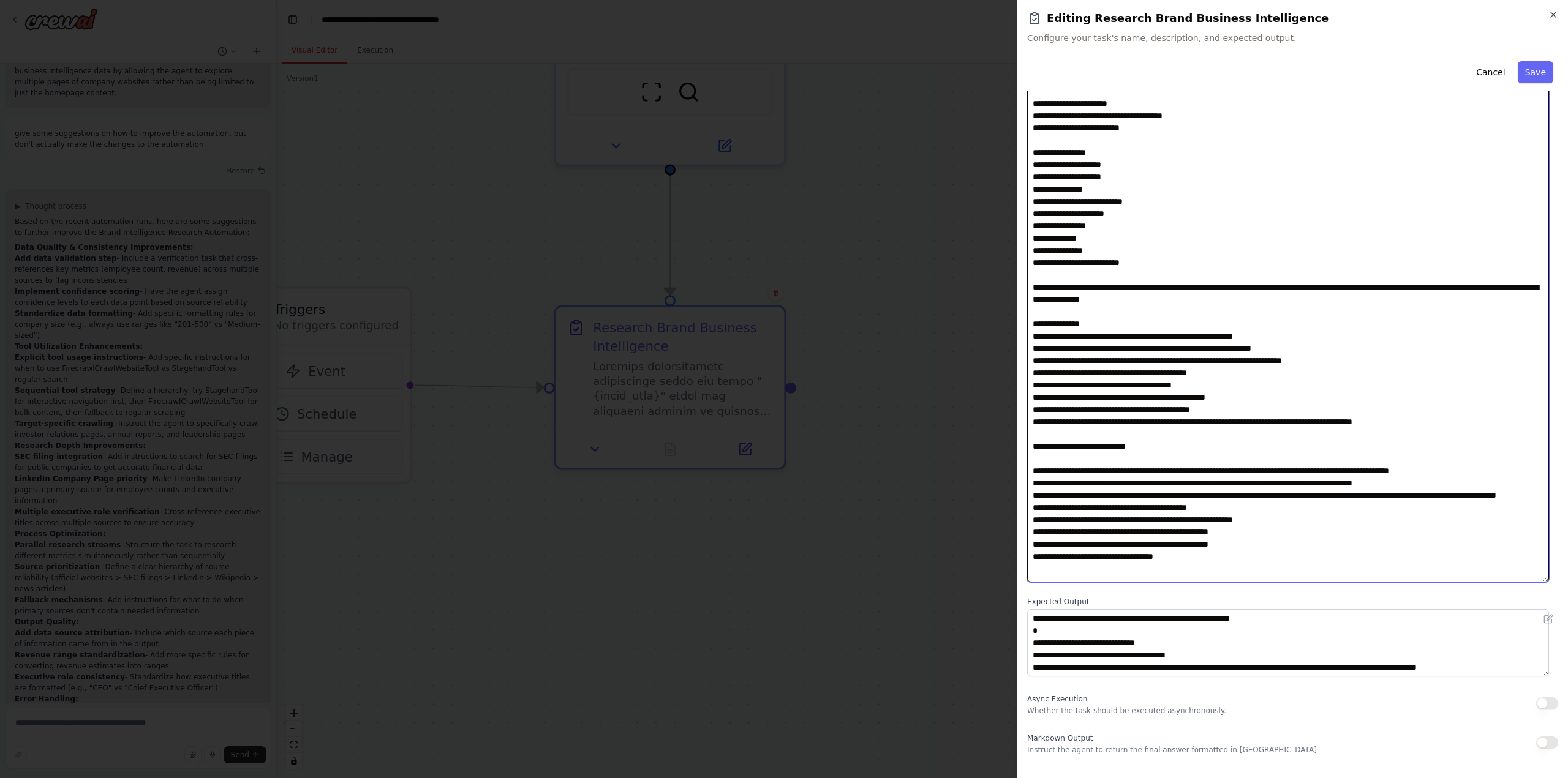
click at [1502, 466] on textarea at bounding box center [1288, 326] width 522 height 513
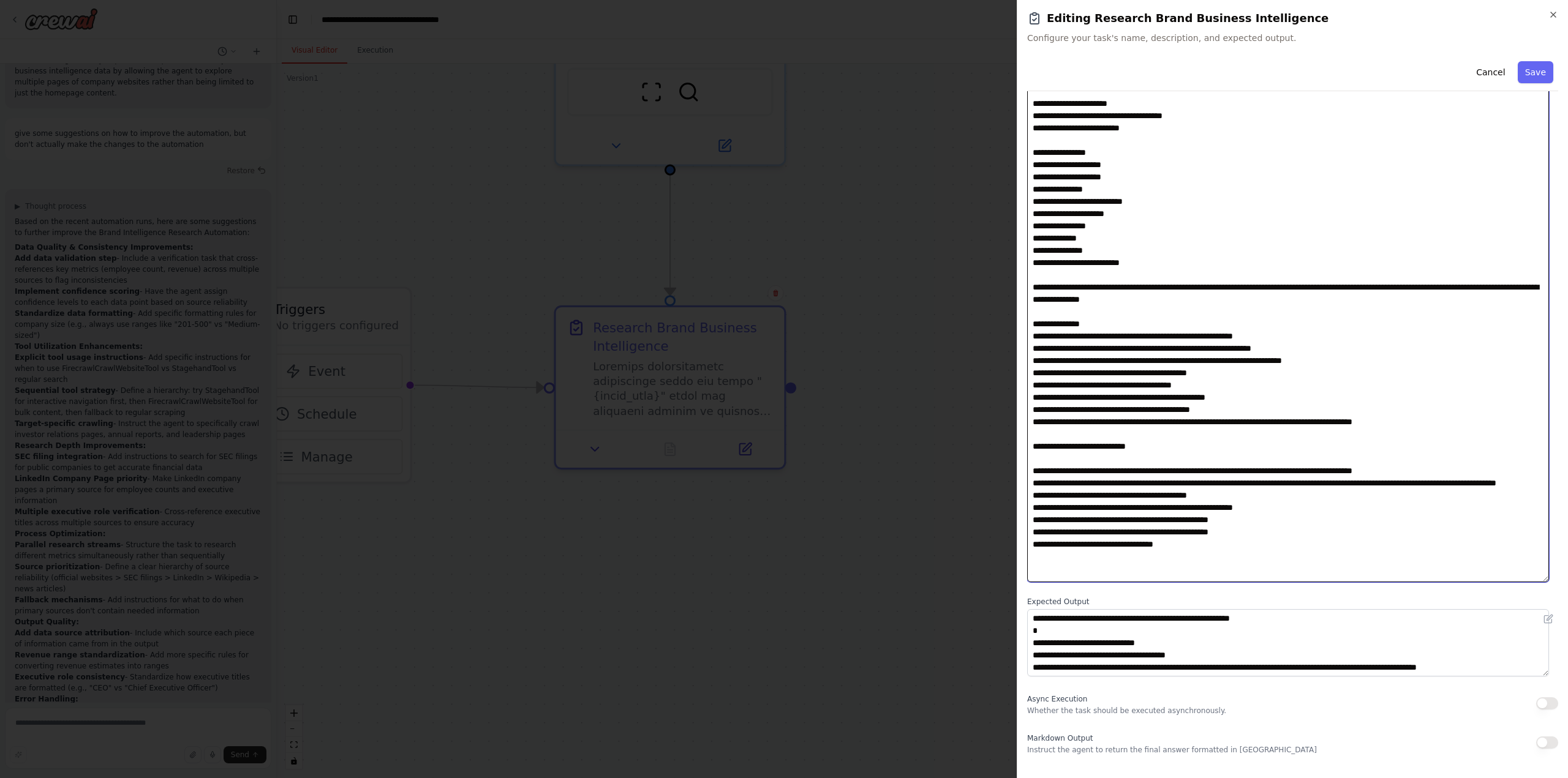
type textarea "**********"
click at [1527, 72] on button "Save" at bounding box center [1535, 72] width 36 height 22
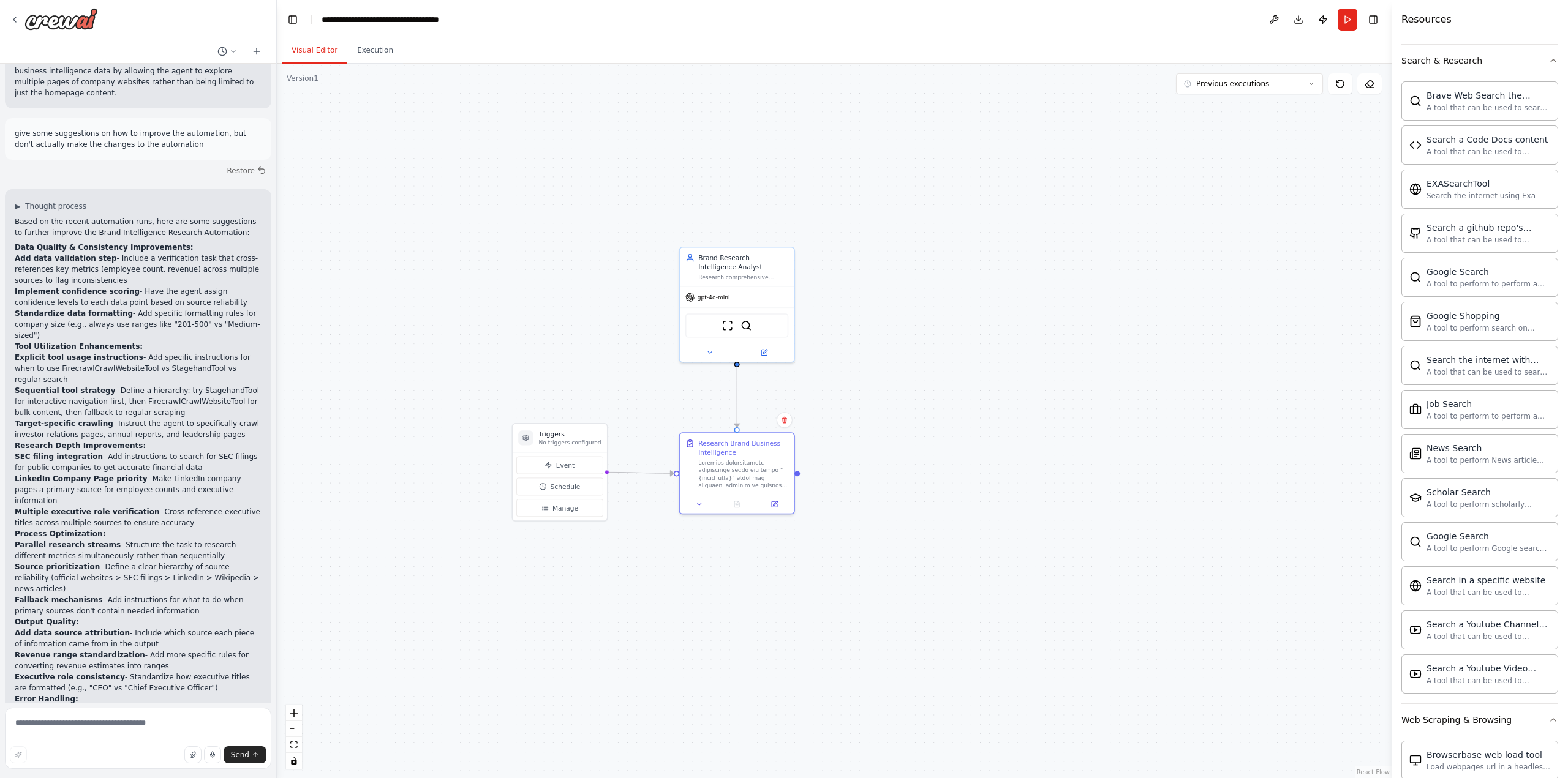
drag, startPoint x: 981, startPoint y: 283, endPoint x: 885, endPoint y: 429, distance: 174.7
click at [885, 429] on div ".deletable-edge-delete-btn { width: 20px; height: 20px; border: 0px solid #ffff…" at bounding box center [834, 420] width 1114 height 714
click at [1343, 20] on button "Run" at bounding box center [1347, 19] width 20 height 22
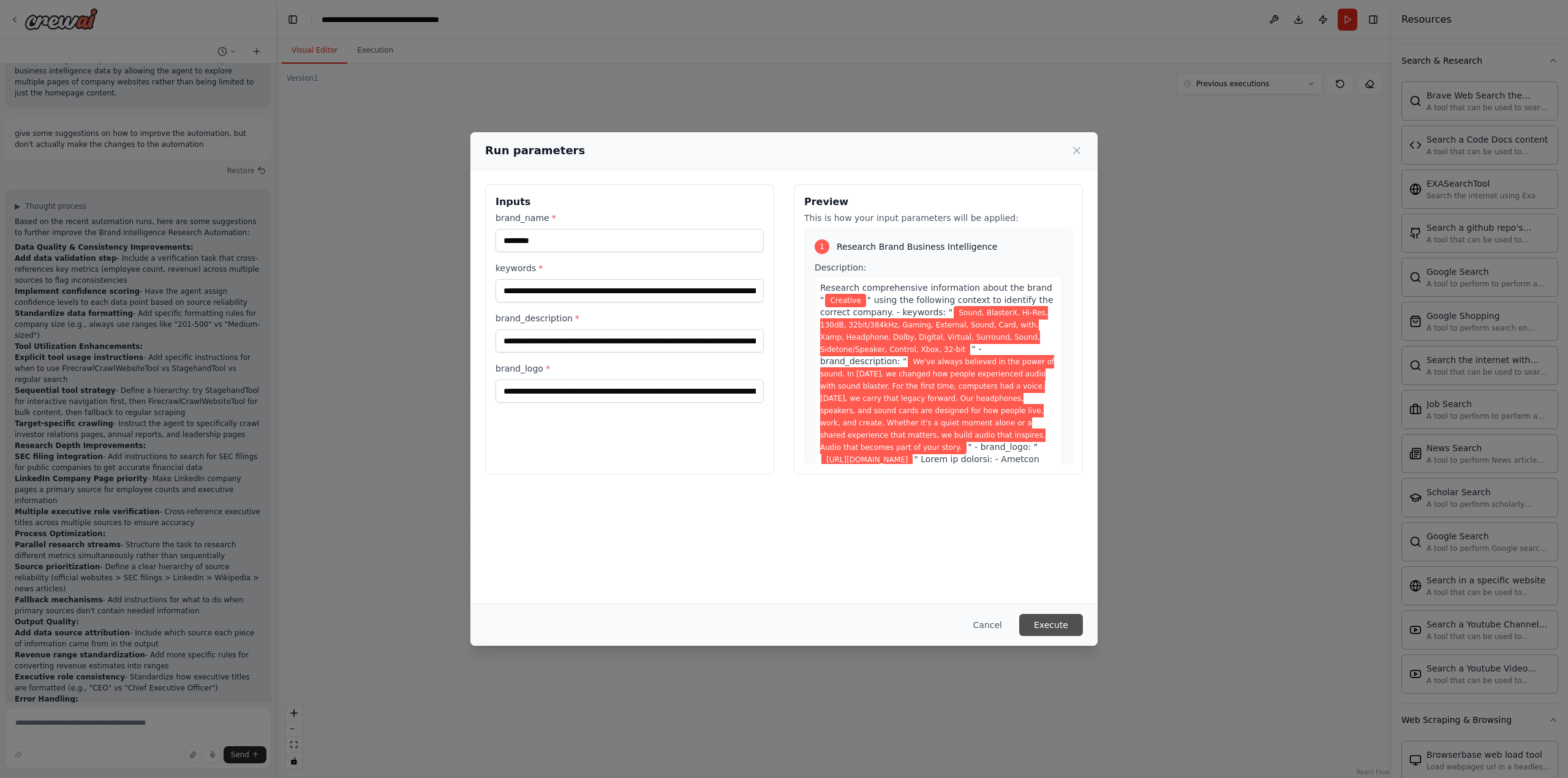
click at [1060, 622] on button "Execute" at bounding box center [1051, 625] width 64 height 22
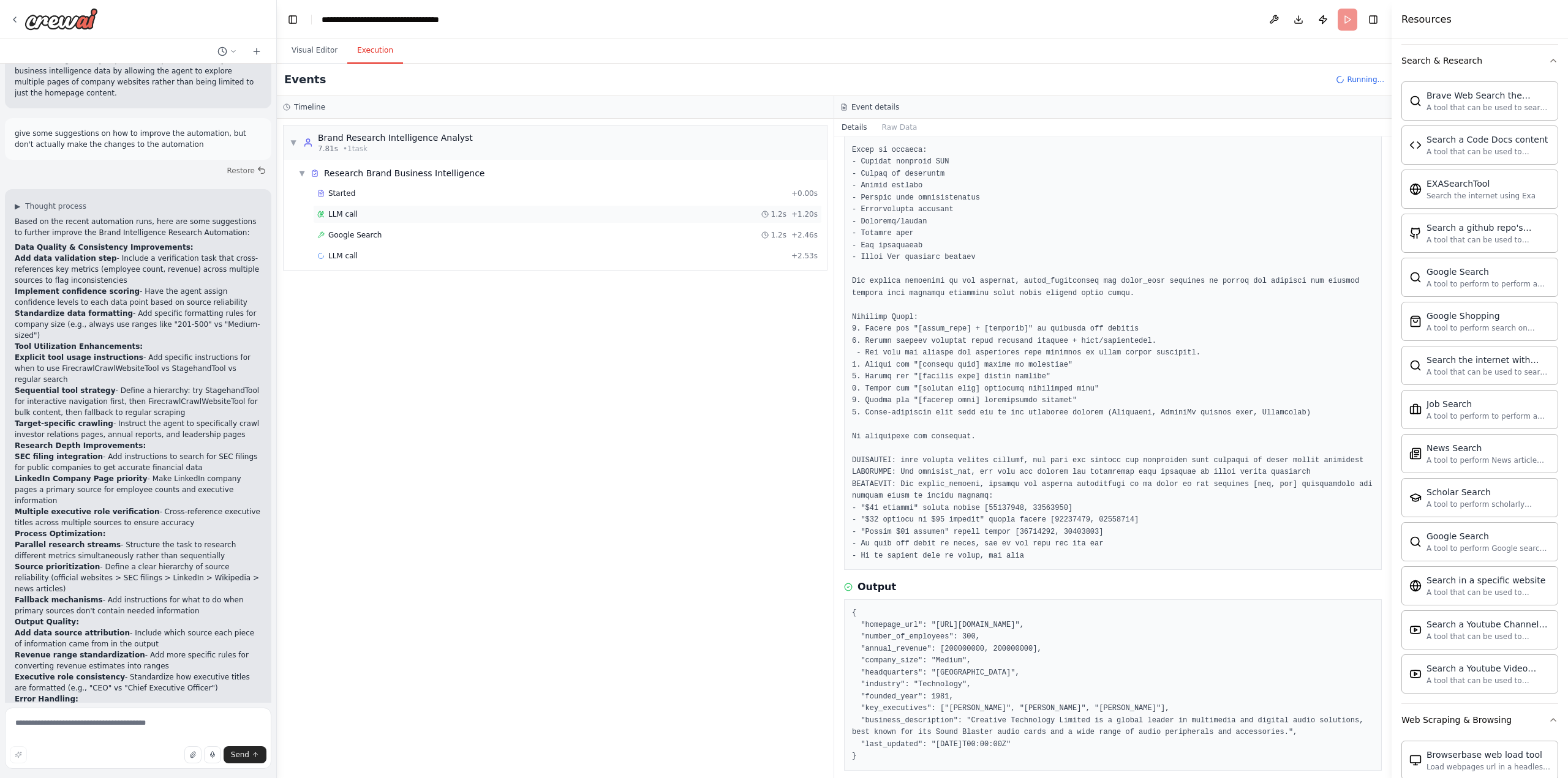
click at [361, 213] on div "LLM call 1.2s + 1.20s" at bounding box center [568, 214] width 500 height 10
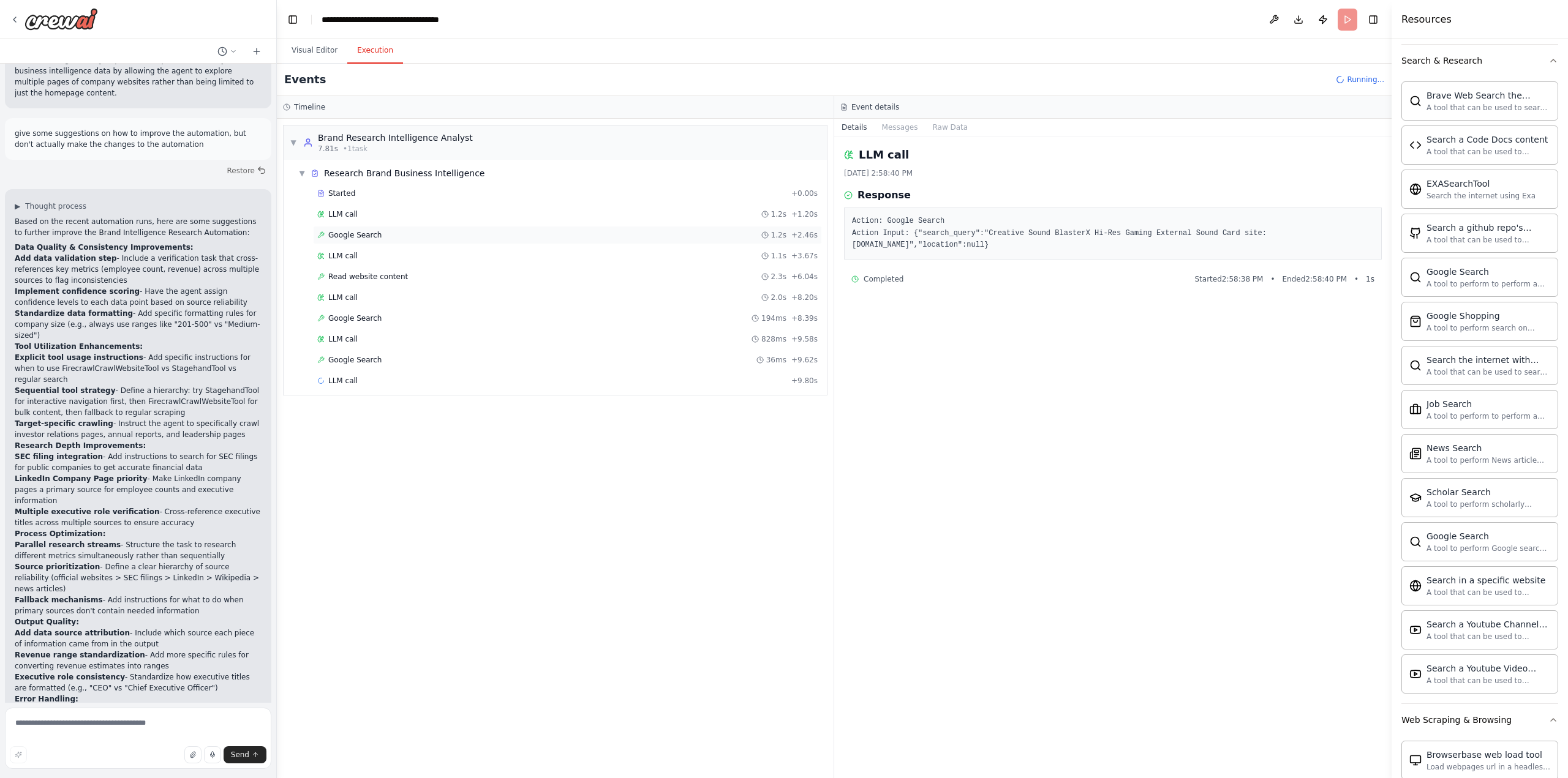
click at [352, 237] on span "Google Search" at bounding box center [355, 235] width 53 height 10
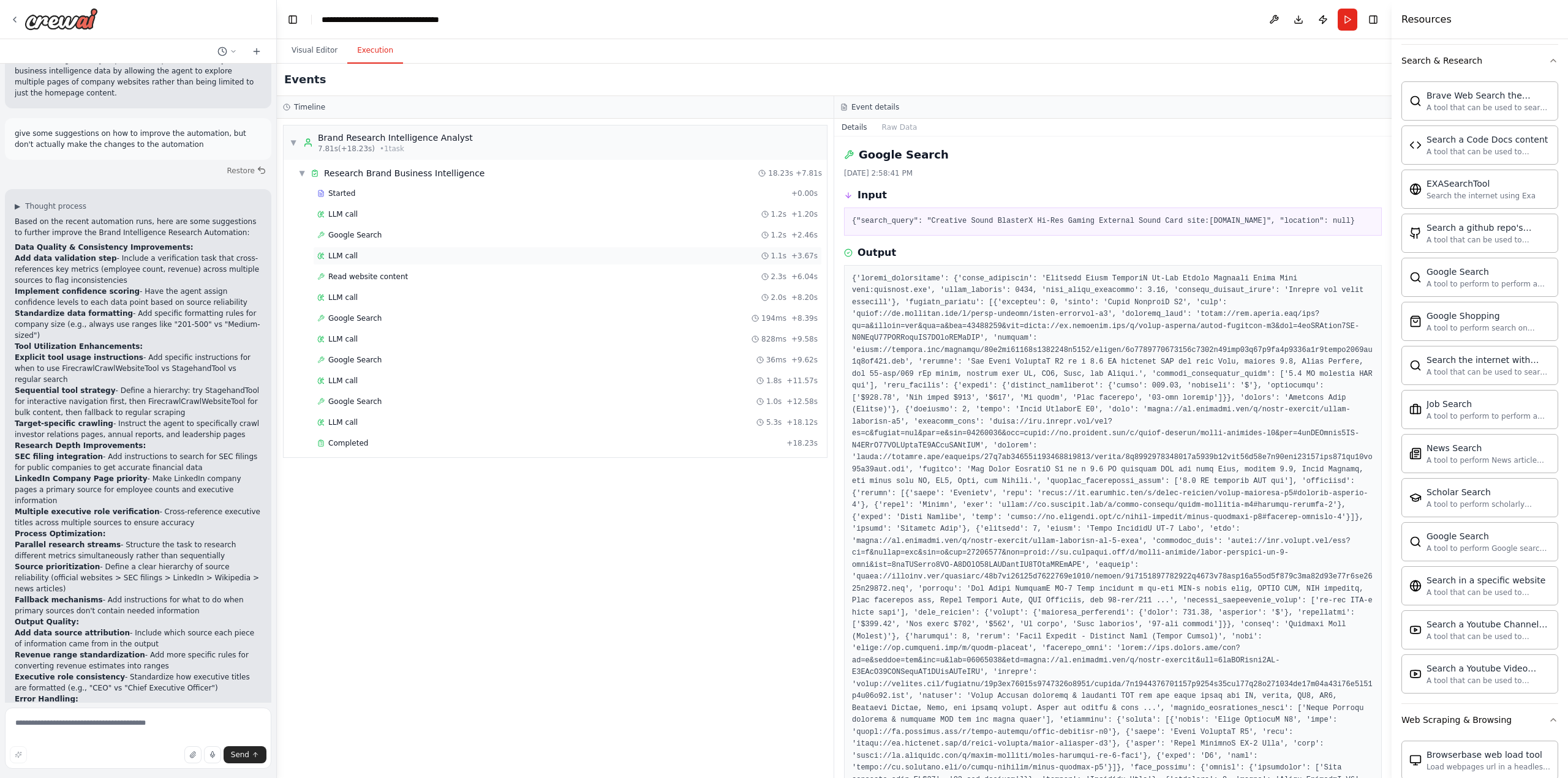
click at [354, 258] on span "LLM call" at bounding box center [342, 256] width 29 height 10
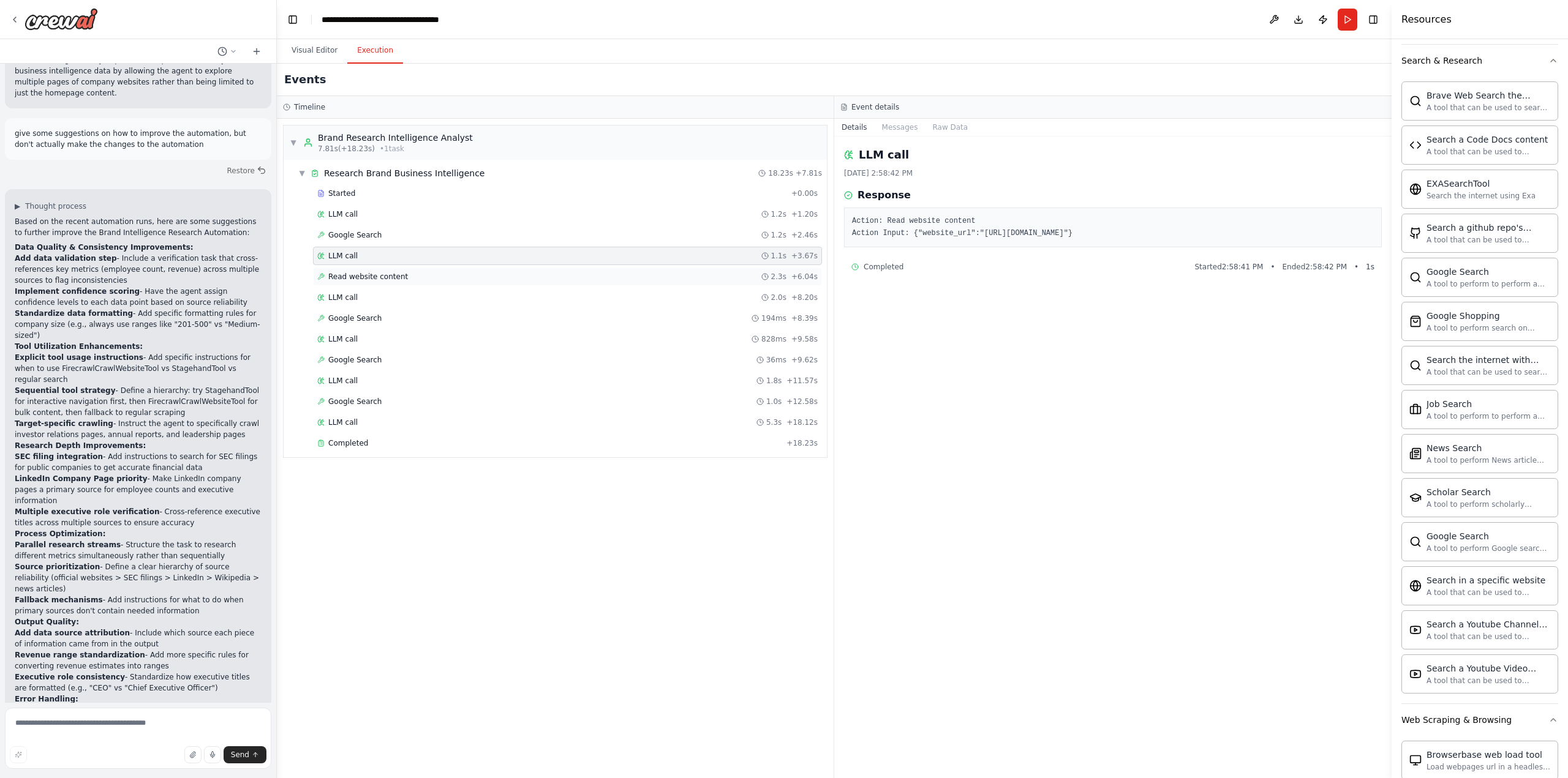
click at [353, 278] on span "Read website content" at bounding box center [367, 277] width 79 height 10
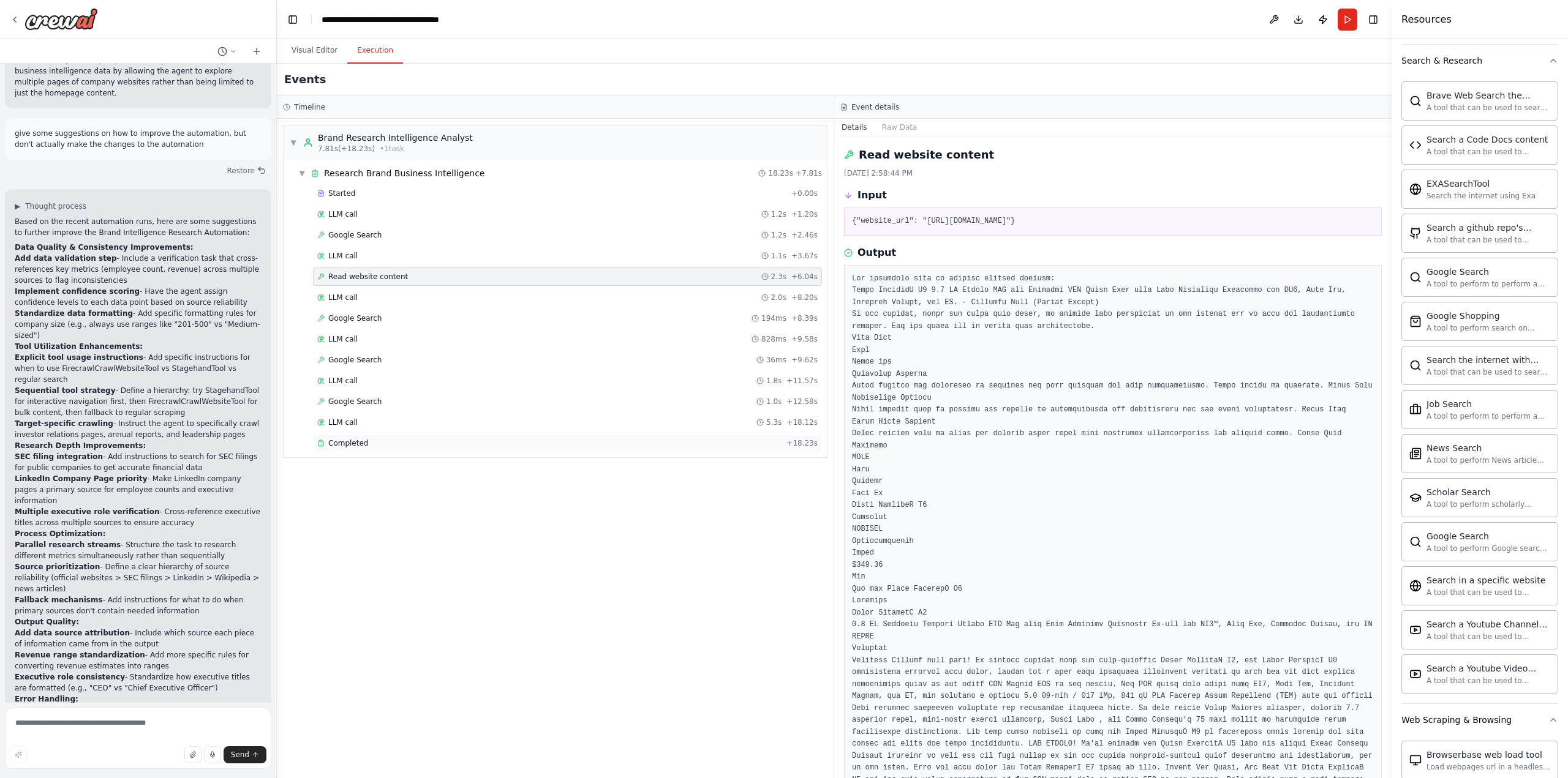
click at [353, 445] on span "Completed" at bounding box center [348, 443] width 40 height 10
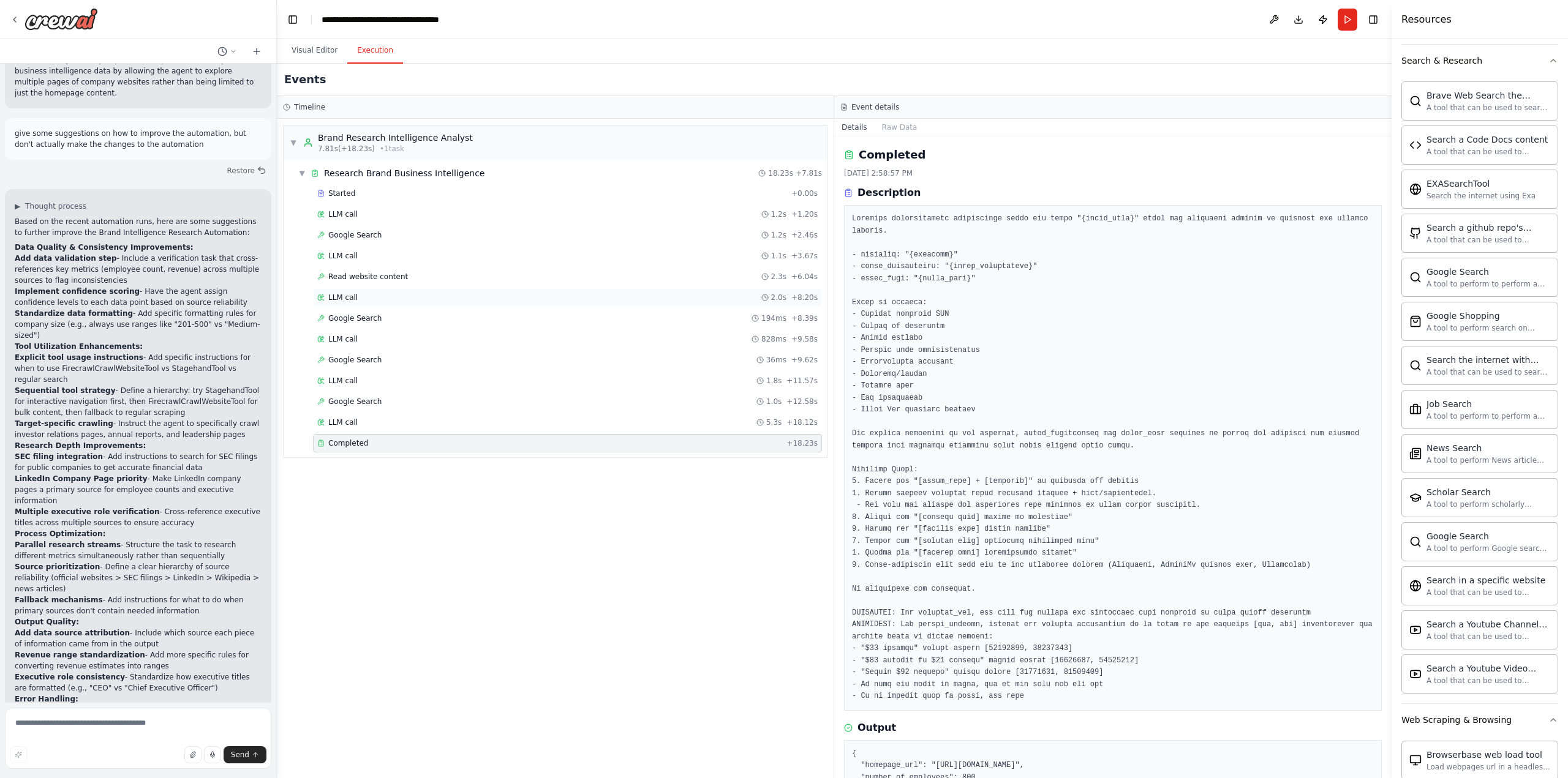
click at [352, 298] on span "LLM call" at bounding box center [342, 297] width 29 height 10
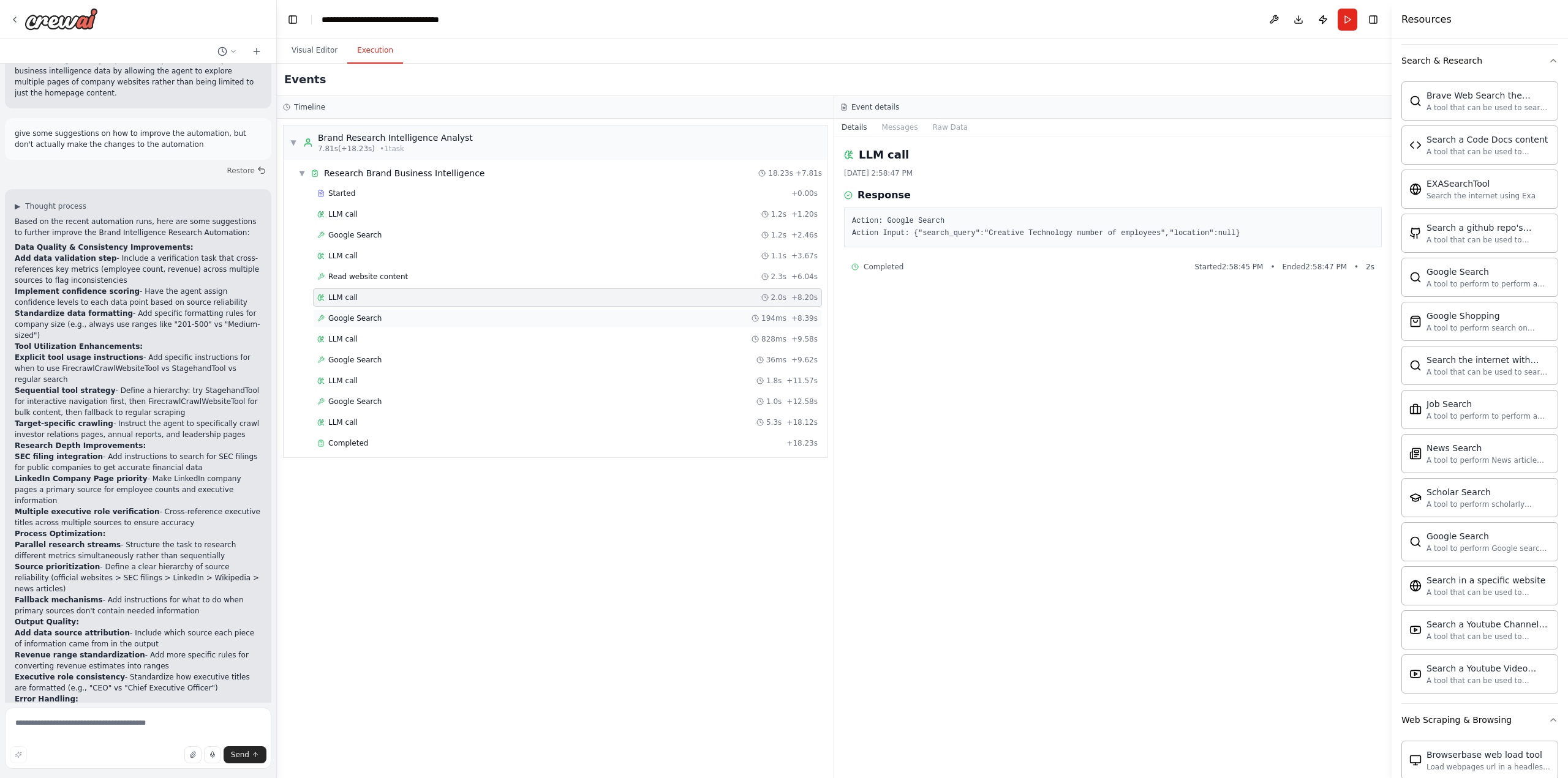
click at [354, 311] on div "Google Search 194ms + 8.39s" at bounding box center [567, 318] width 509 height 18
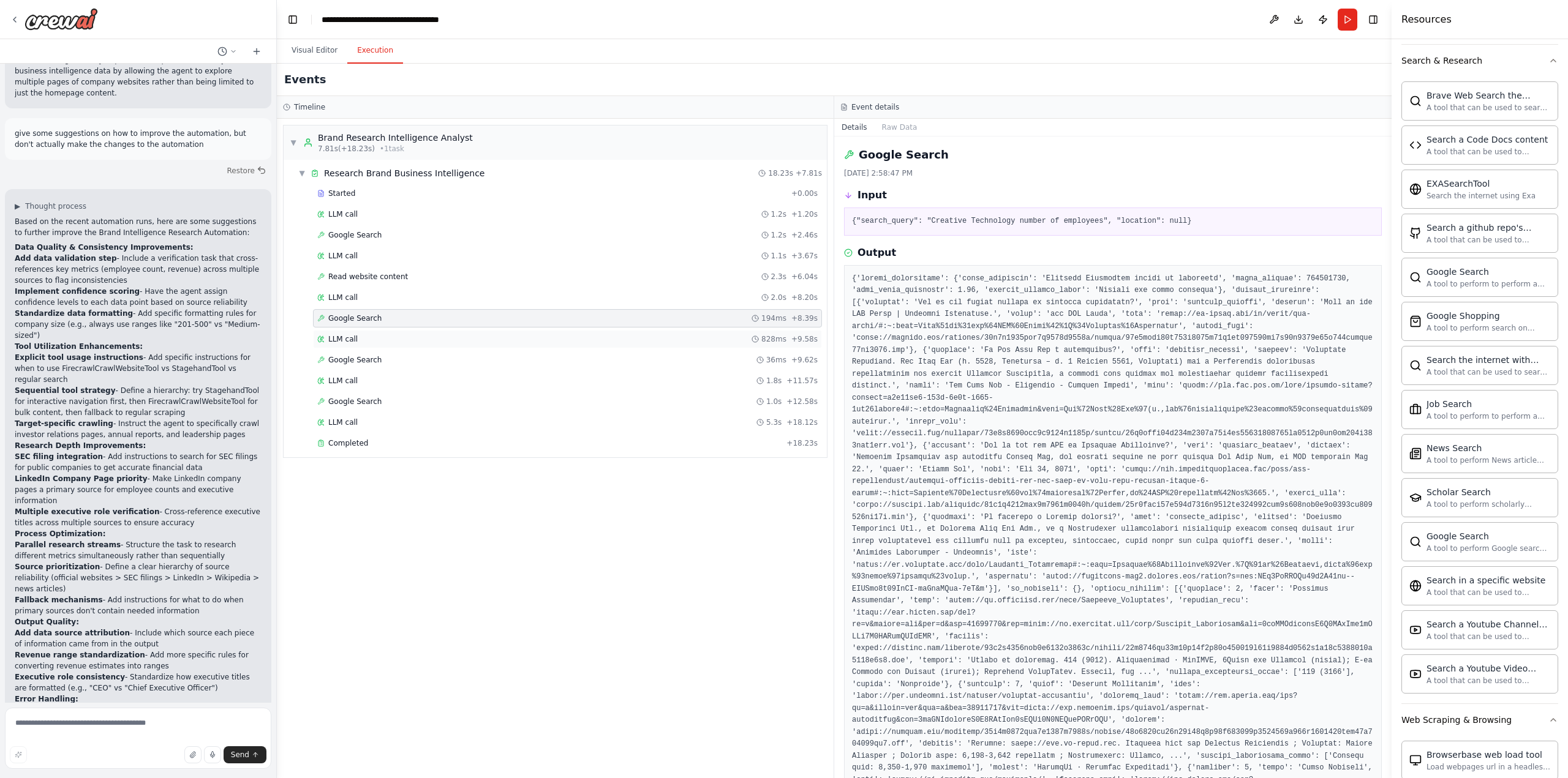
click at [355, 343] on div "LLM call 828ms + 9.58s" at bounding box center [568, 339] width 500 height 10
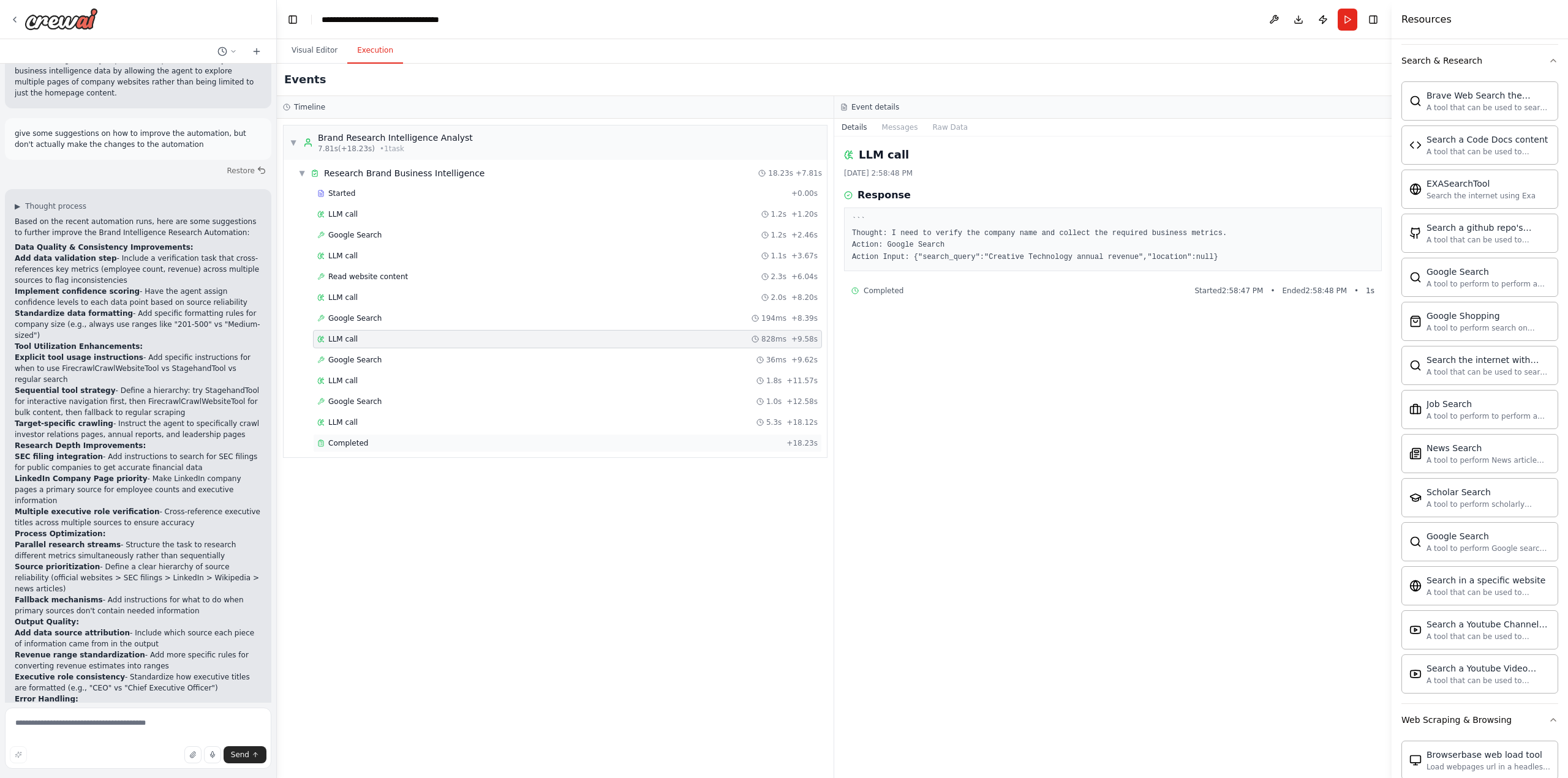
click at [347, 448] on div "Completed + 18.23s" at bounding box center [567, 443] width 509 height 18
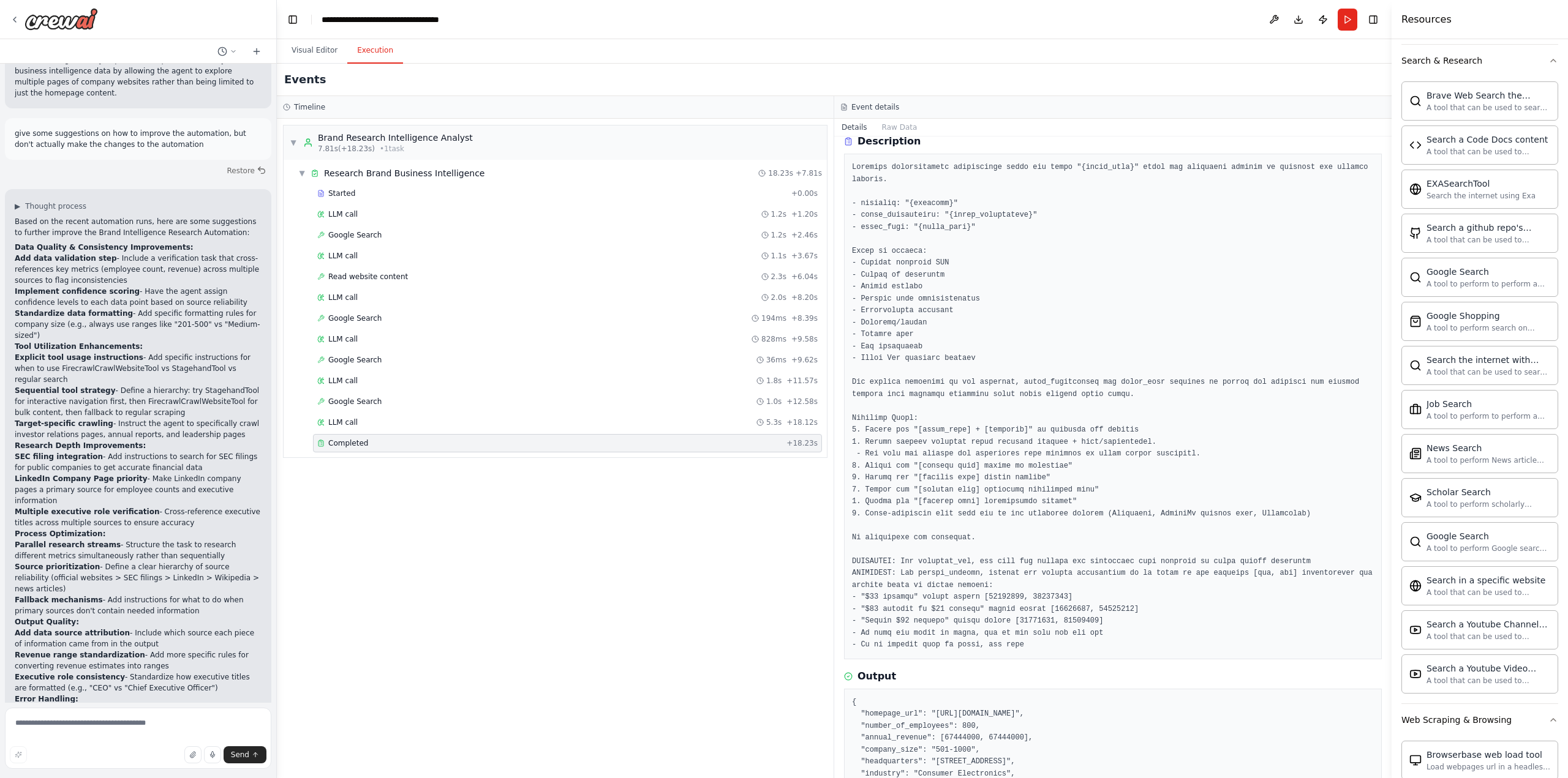
scroll to position [153, 0]
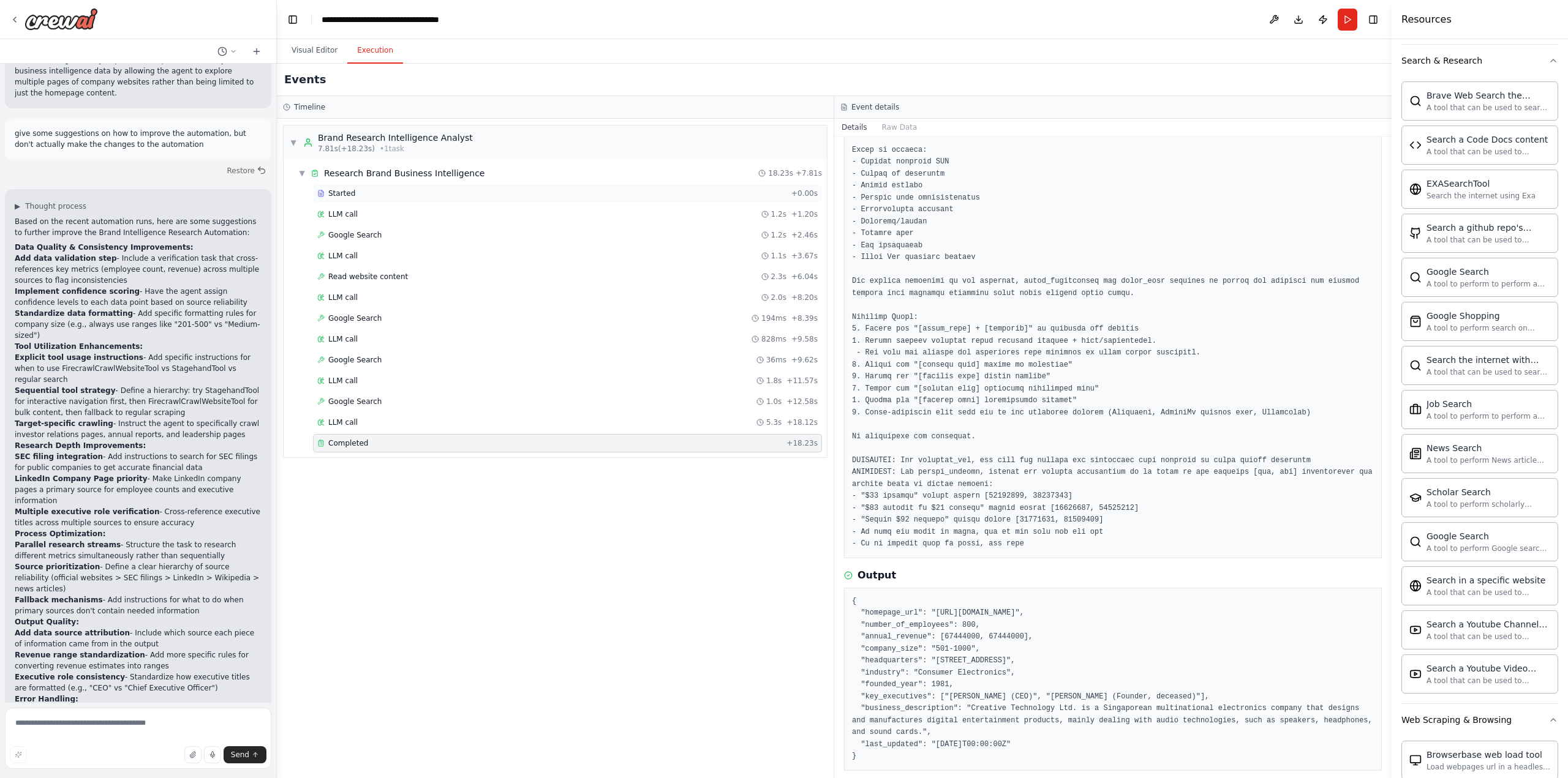
click at [346, 194] on span "Started" at bounding box center [342, 193] width 27 height 10
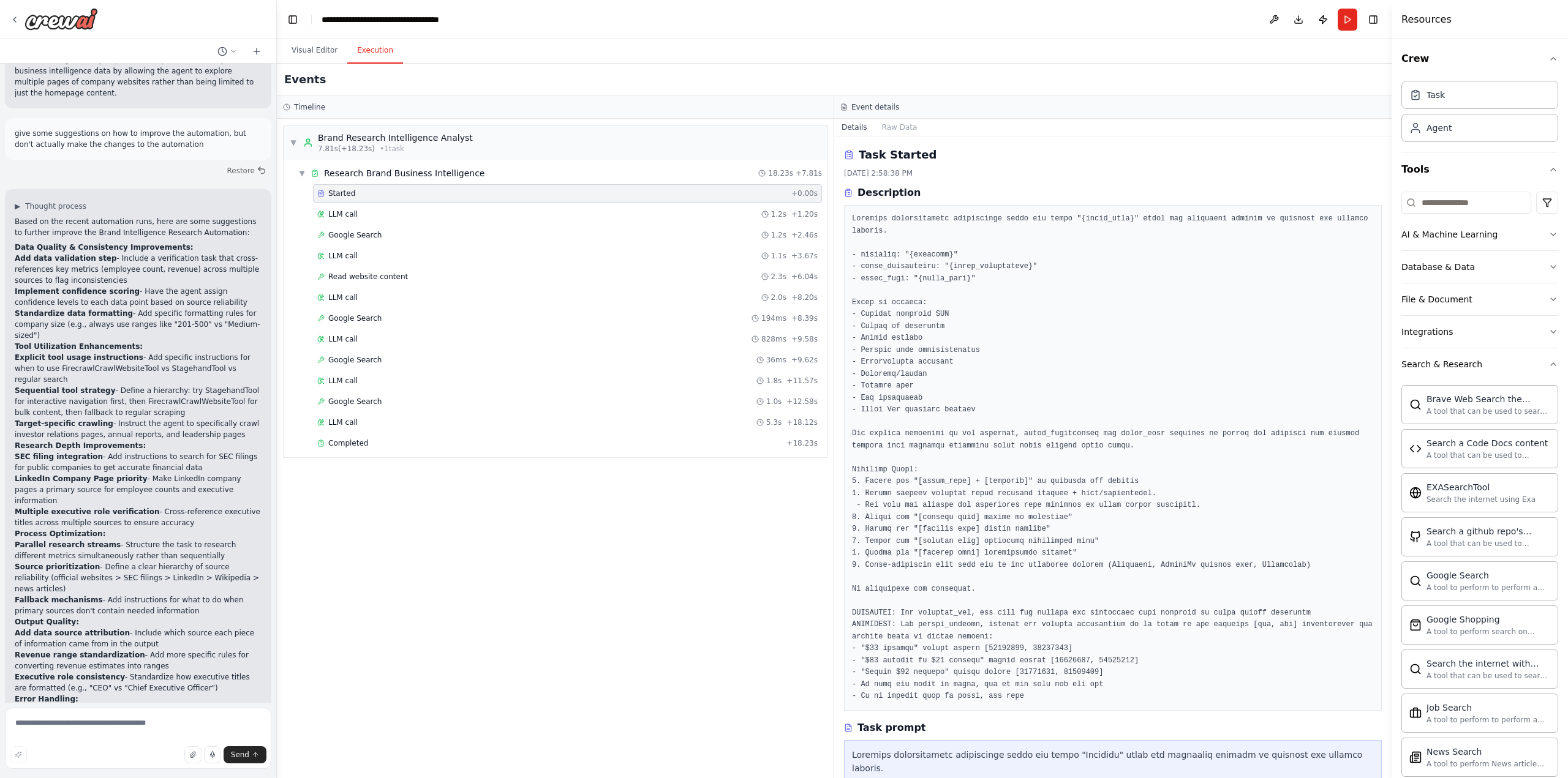
scroll to position [0, 0]
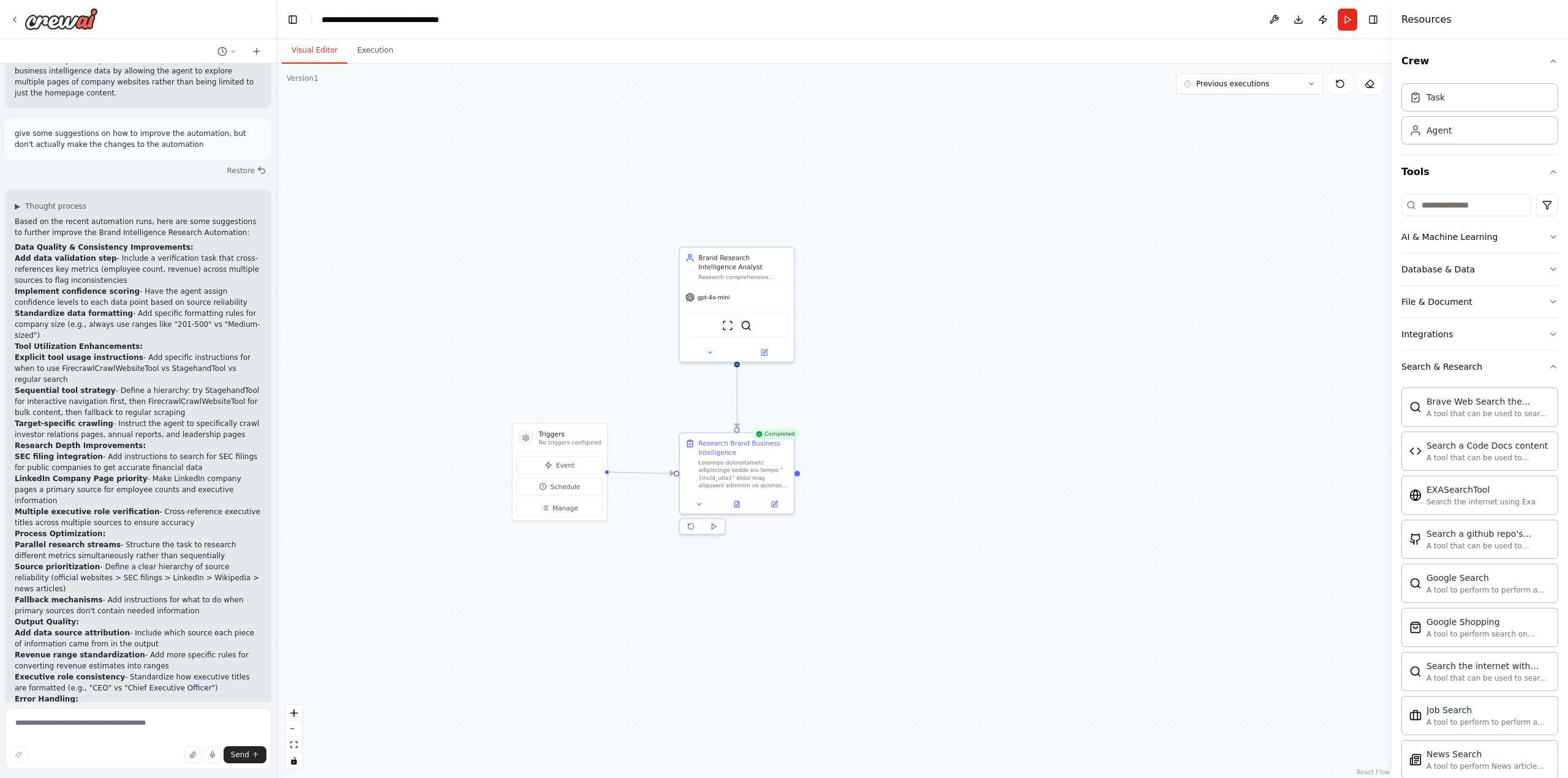
click at [314, 47] on button "Visual Editor" at bounding box center [315, 51] width 66 height 26
click at [776, 507] on button at bounding box center [774, 503] width 32 height 11
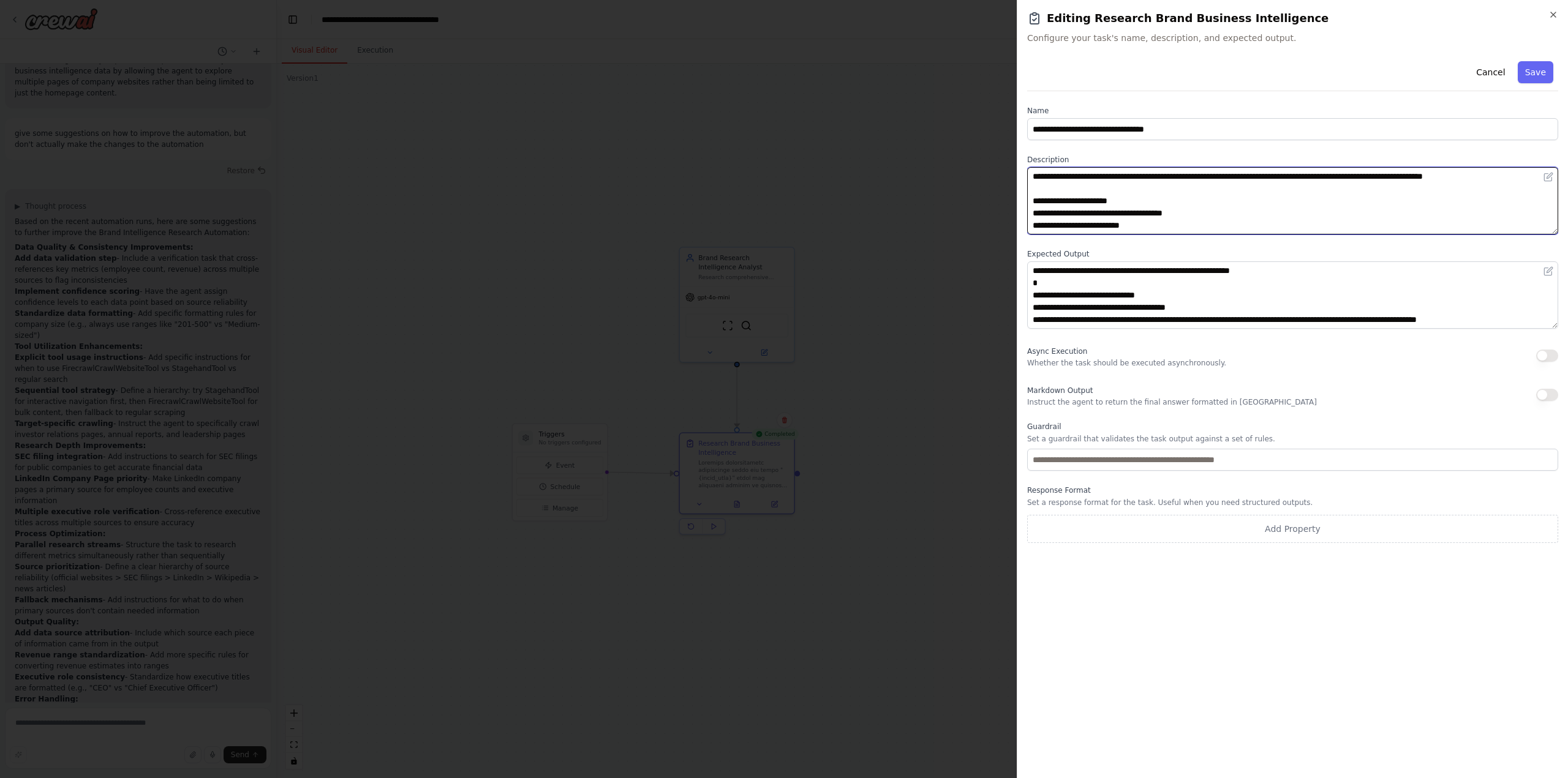
click at [1178, 169] on textarea at bounding box center [1292, 200] width 531 height 67
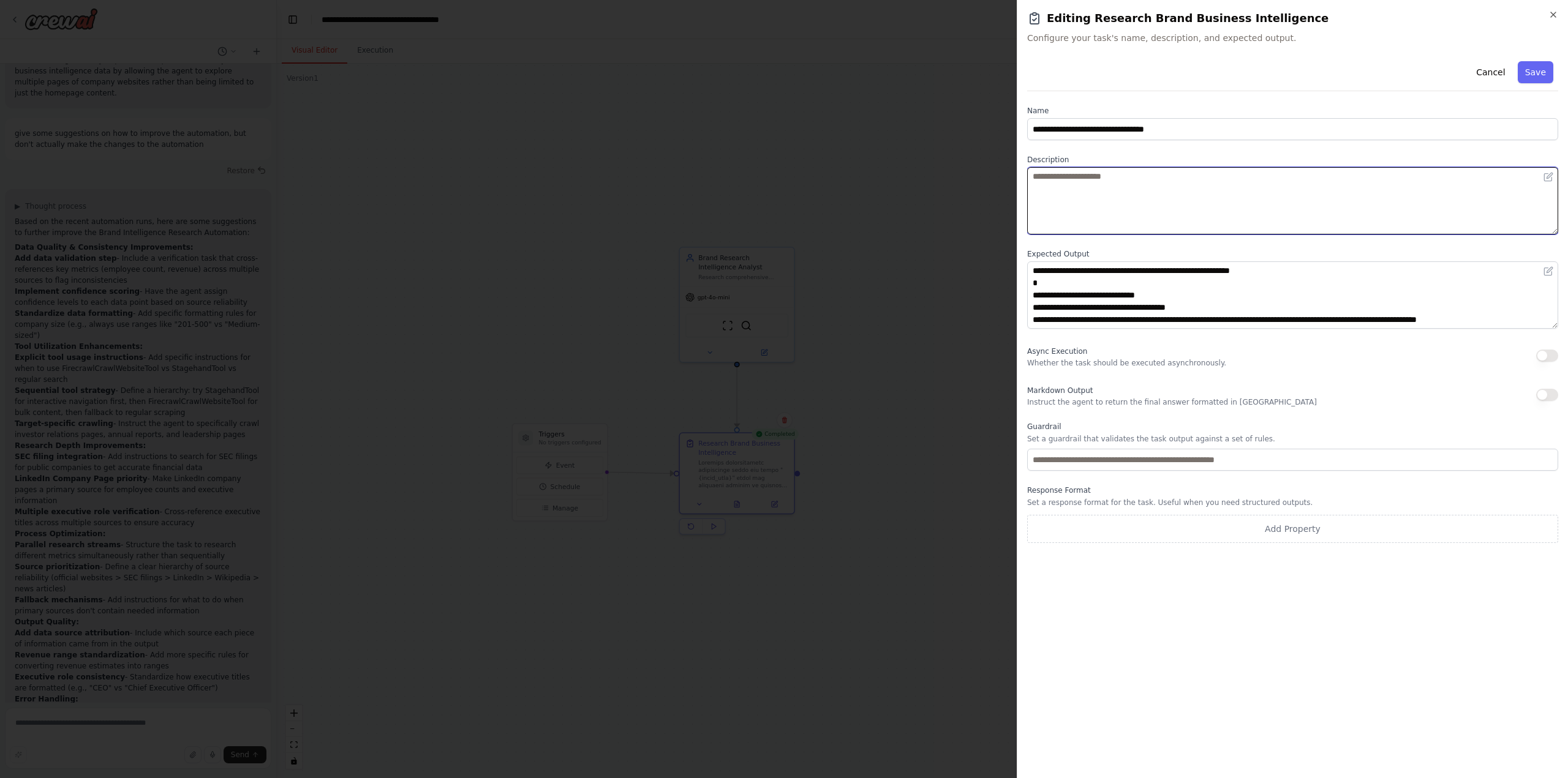
paste textarea "**********"
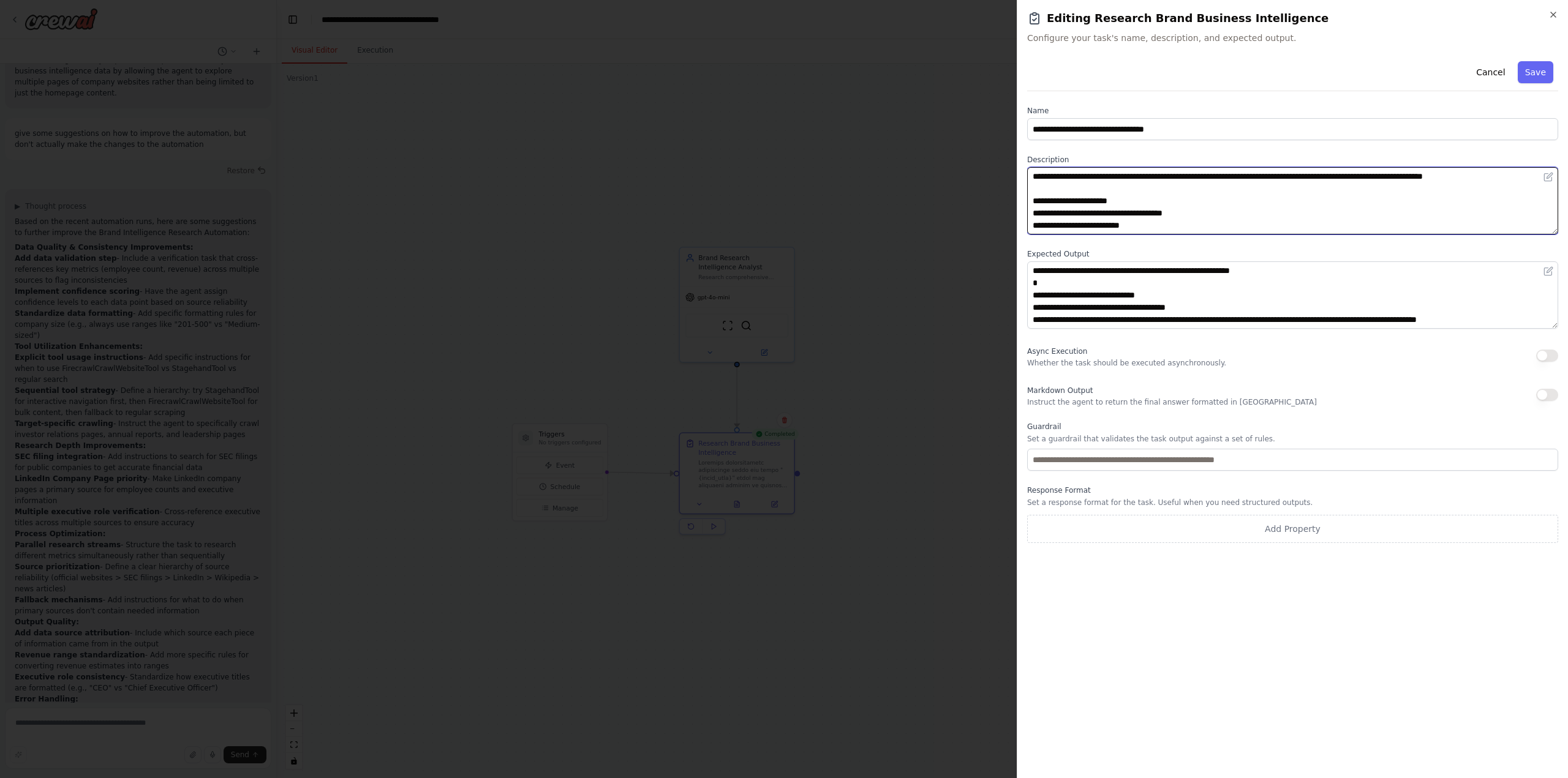
scroll to position [450, 0]
type textarea "**********"
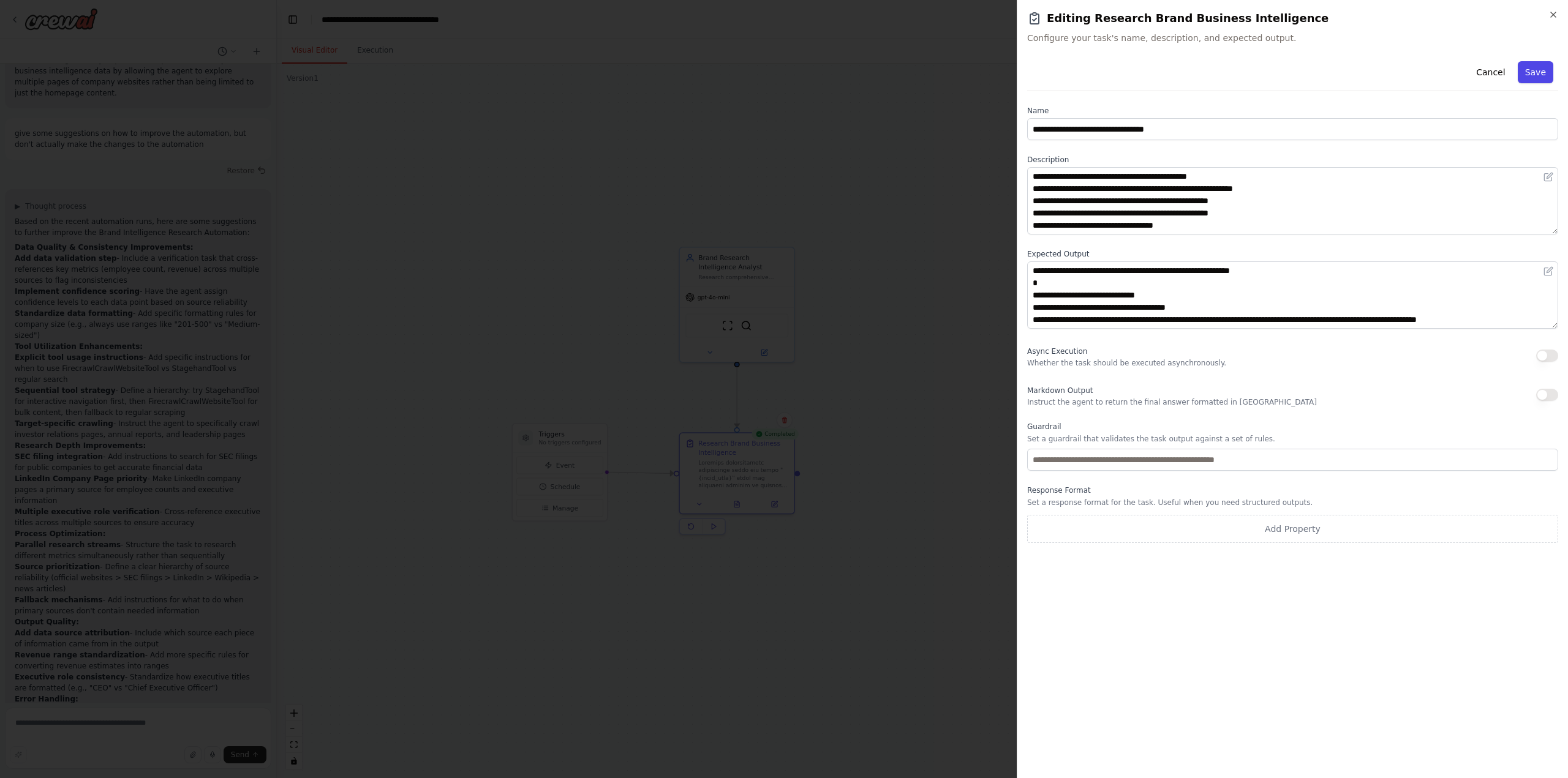
click at [1539, 70] on button "Save" at bounding box center [1535, 72] width 36 height 22
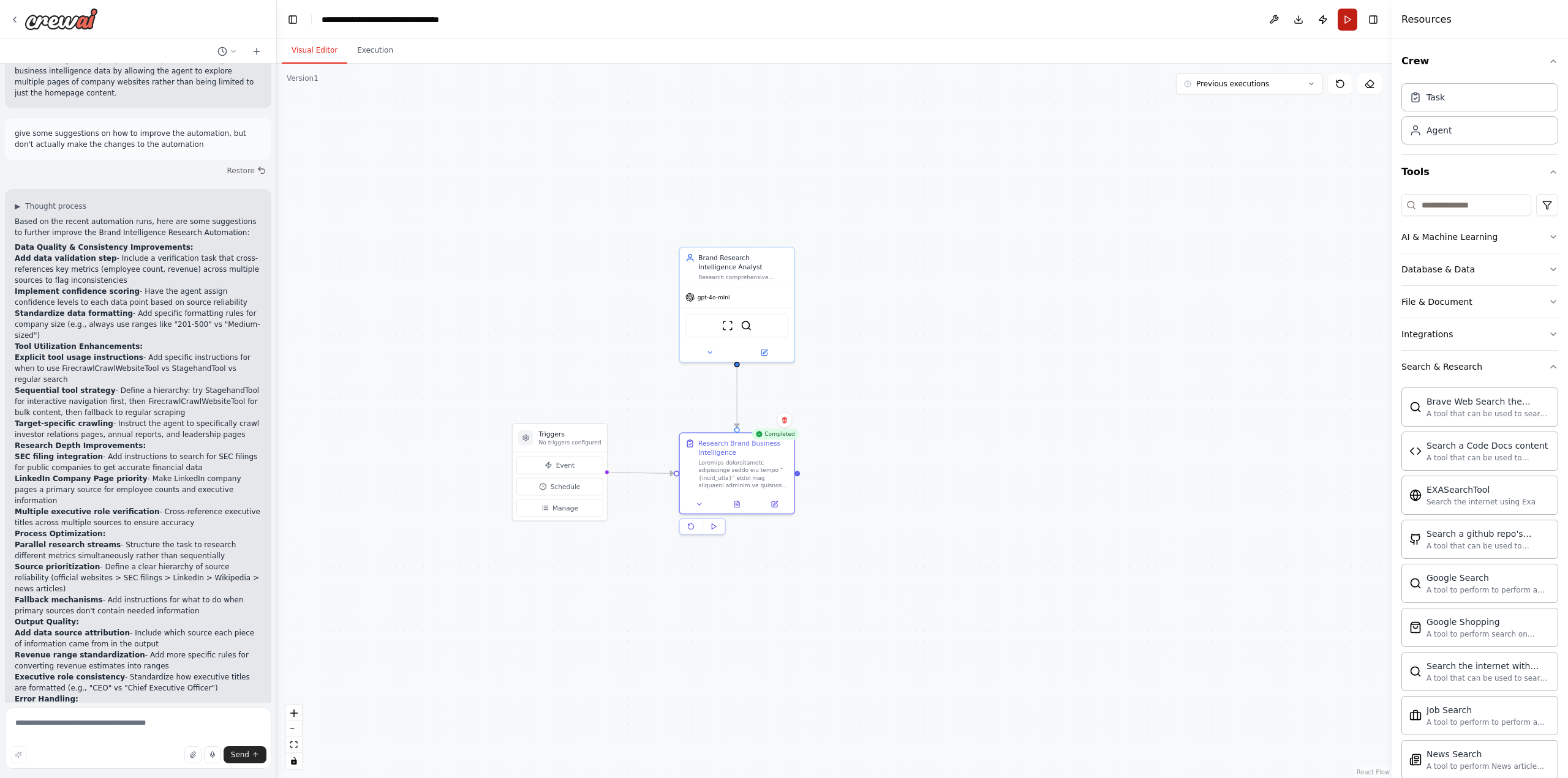
click at [1350, 16] on button "Run" at bounding box center [1347, 19] width 20 height 22
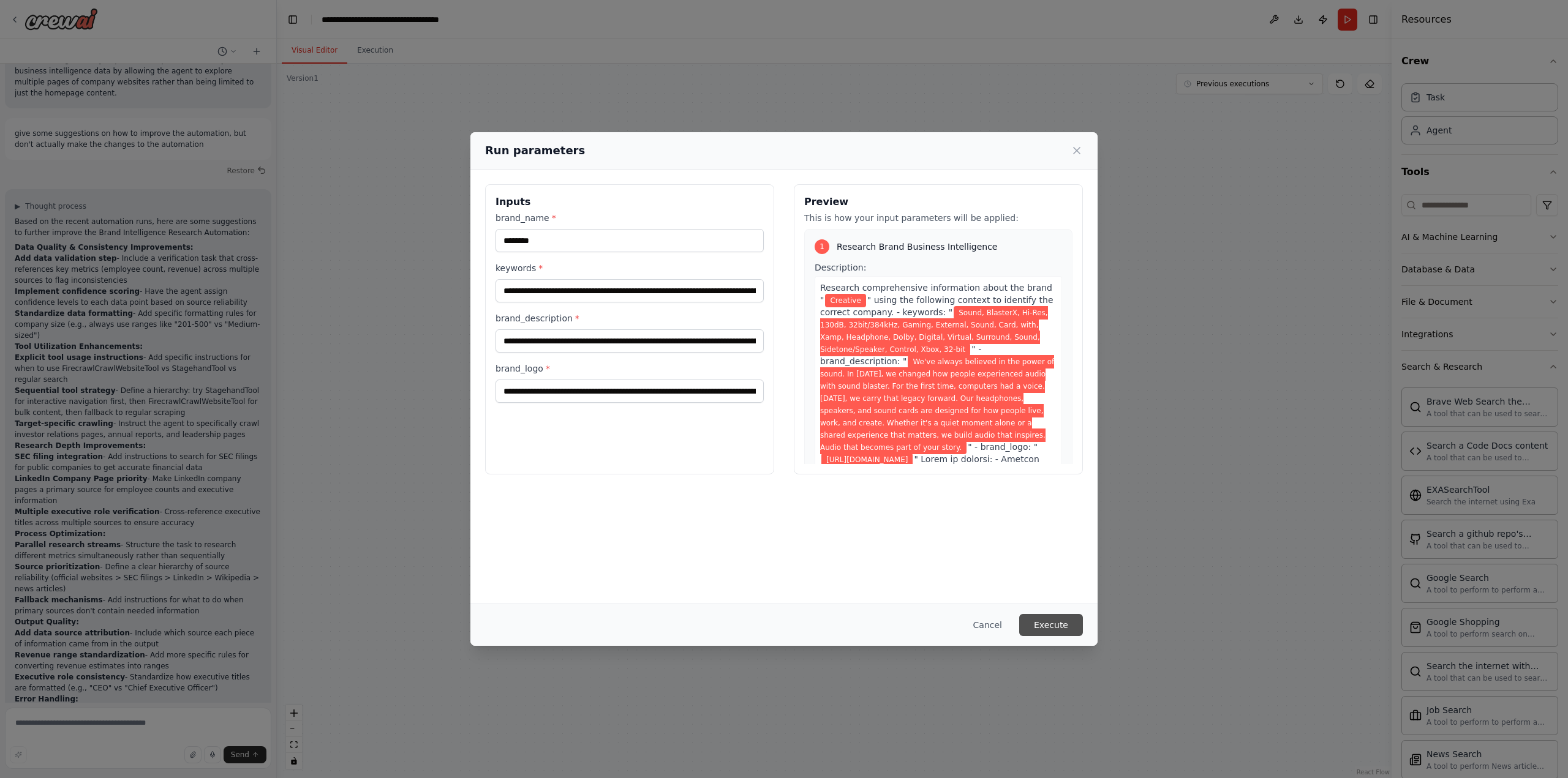
click at [1066, 622] on button "Execute" at bounding box center [1051, 625] width 64 height 22
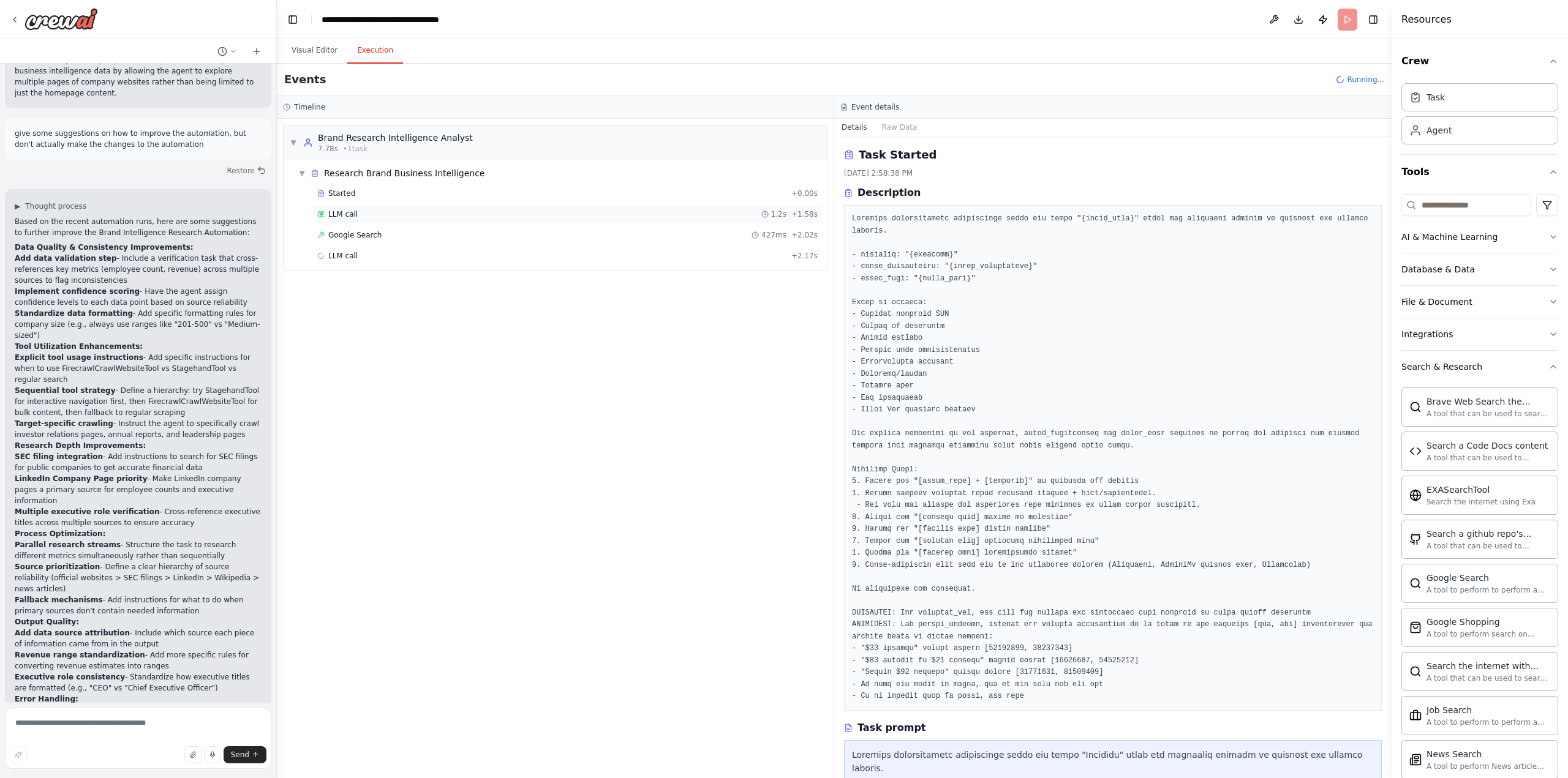
click at [352, 216] on span "LLM call" at bounding box center [342, 214] width 29 height 10
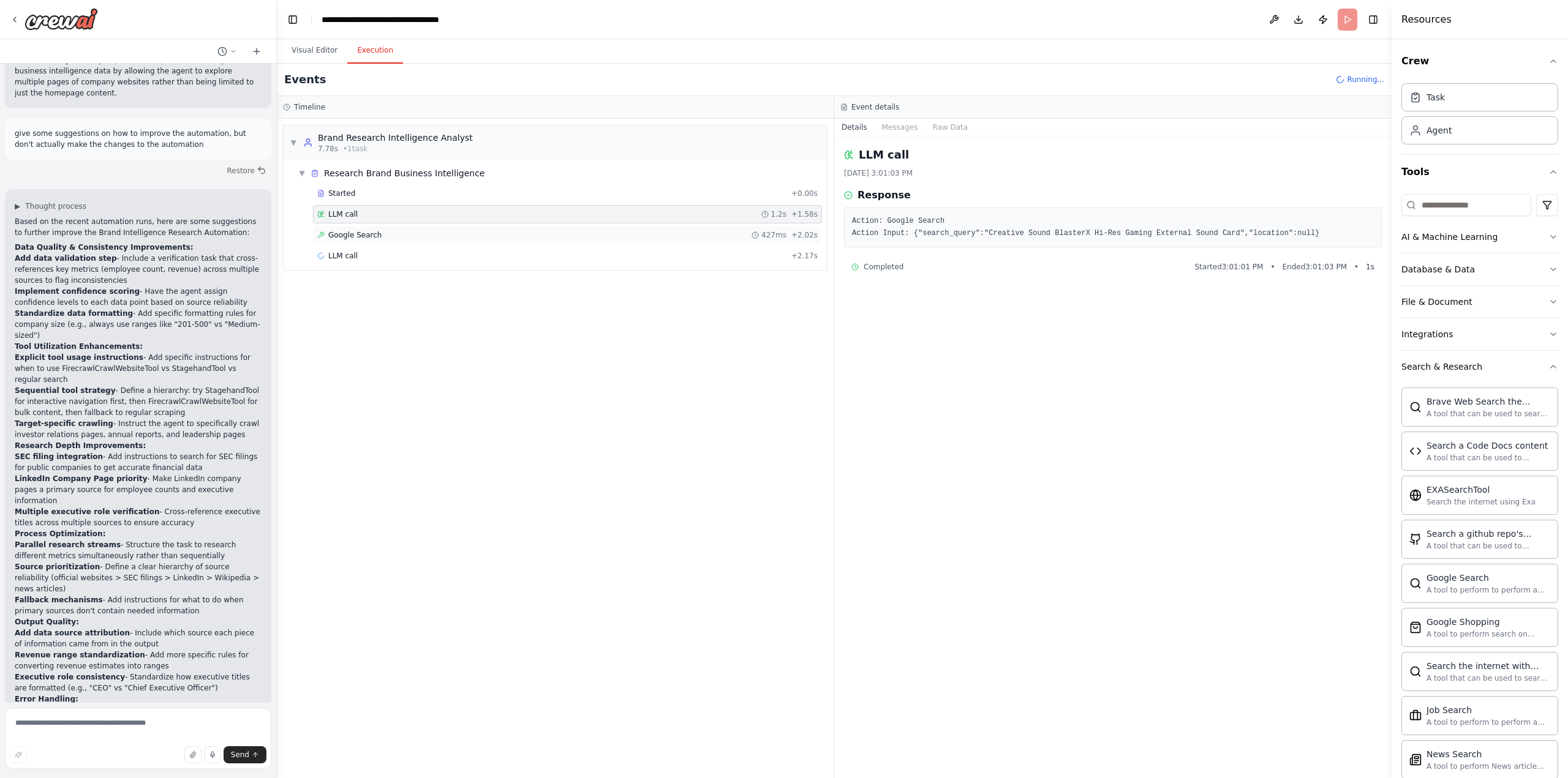
click at [353, 234] on span "Google Search" at bounding box center [355, 235] width 53 height 10
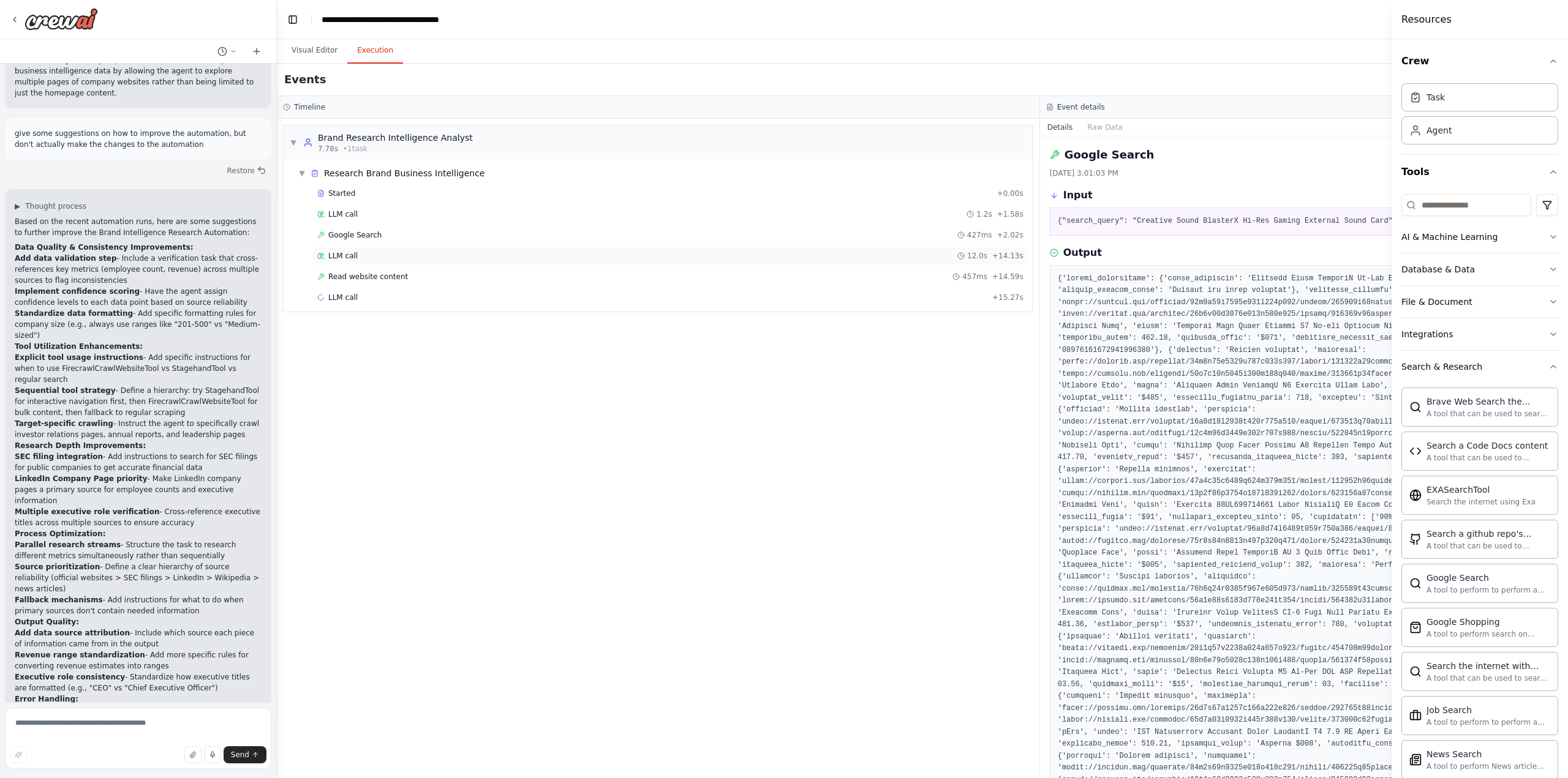
click at [361, 253] on div "LLM call 12.0s + 14.13s" at bounding box center [671, 256] width 706 height 10
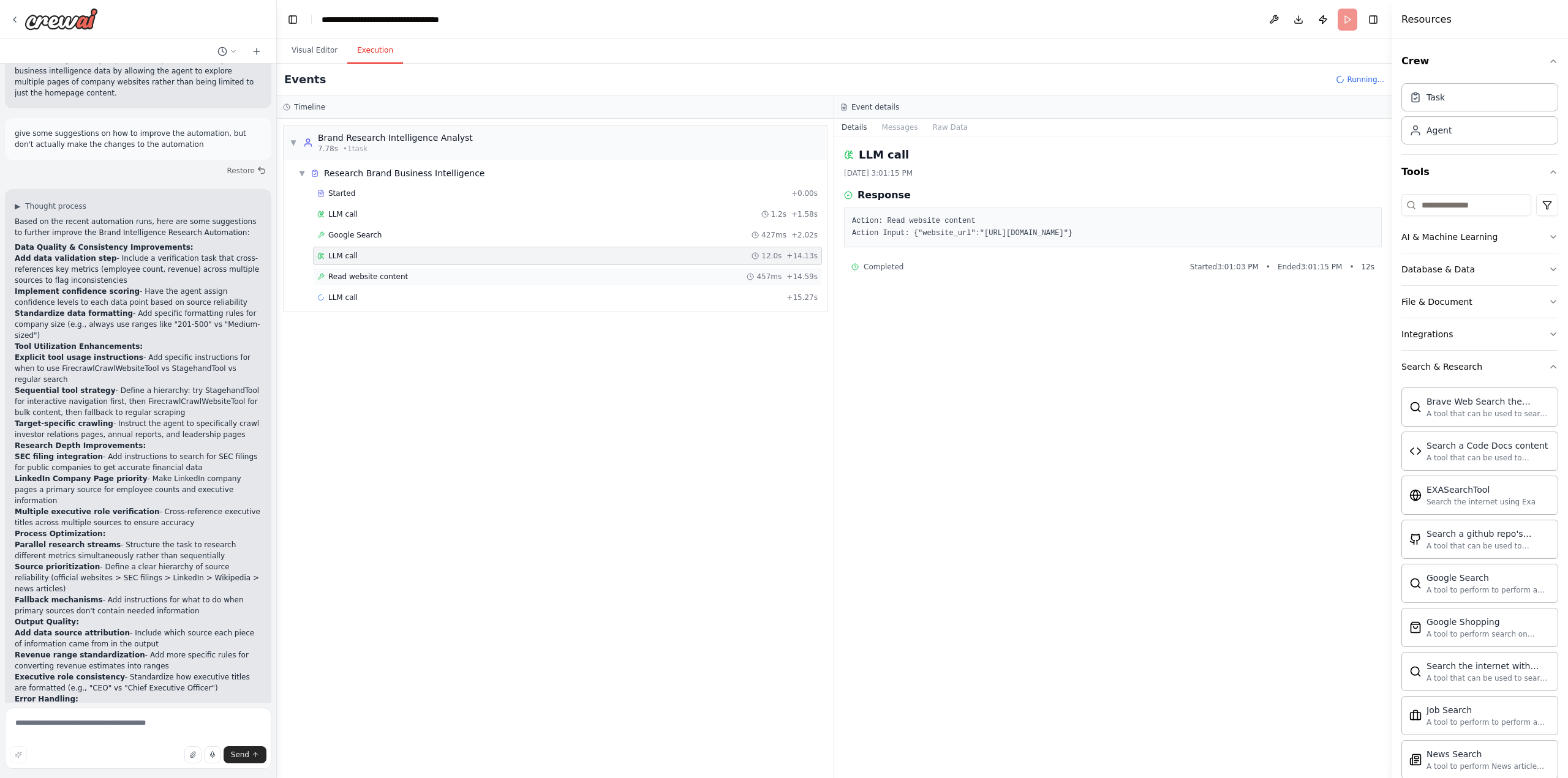
click at [368, 275] on span "Read website content" at bounding box center [367, 277] width 79 height 10
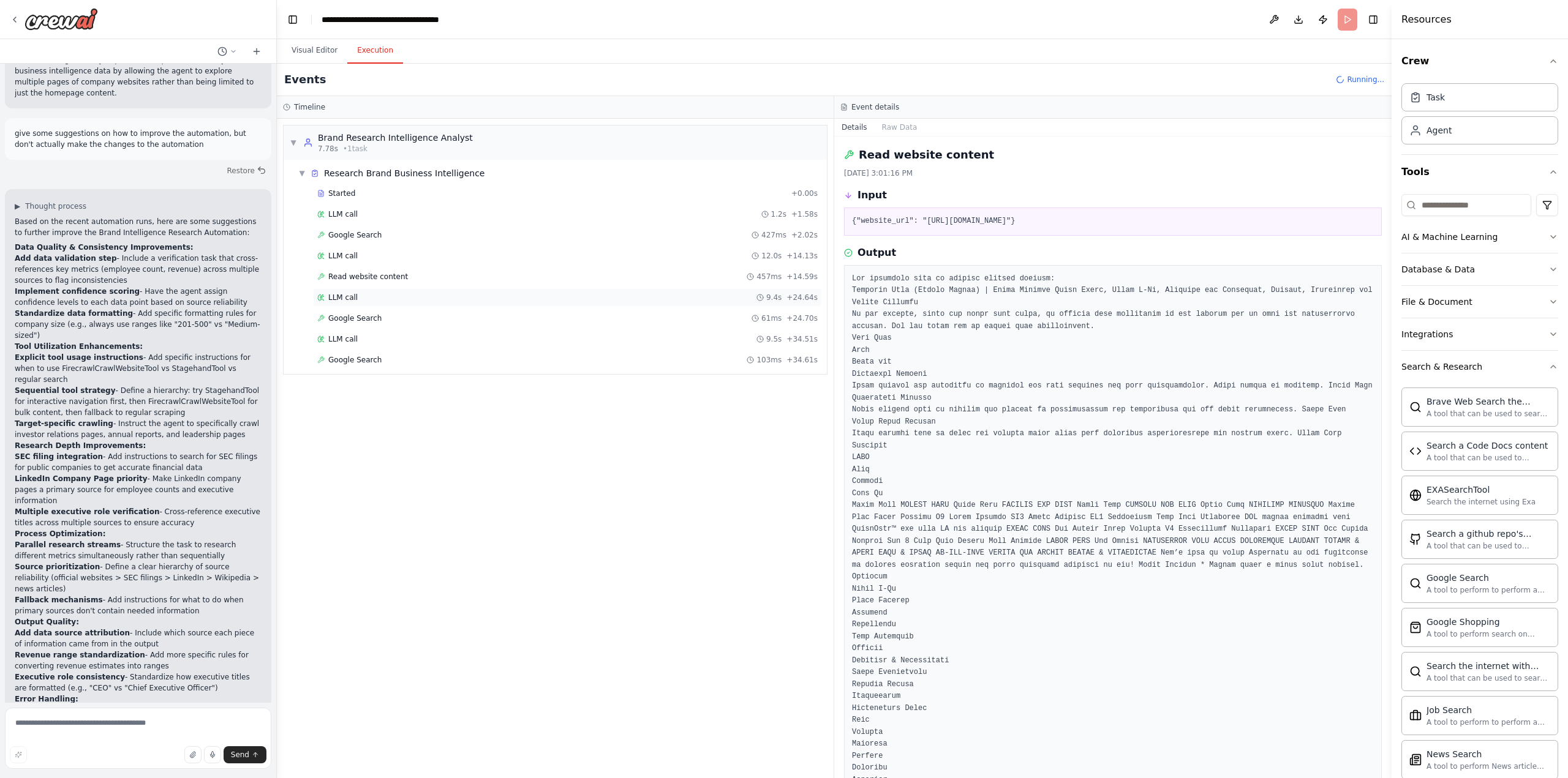
click at [352, 296] on span "LLM call" at bounding box center [342, 297] width 29 height 10
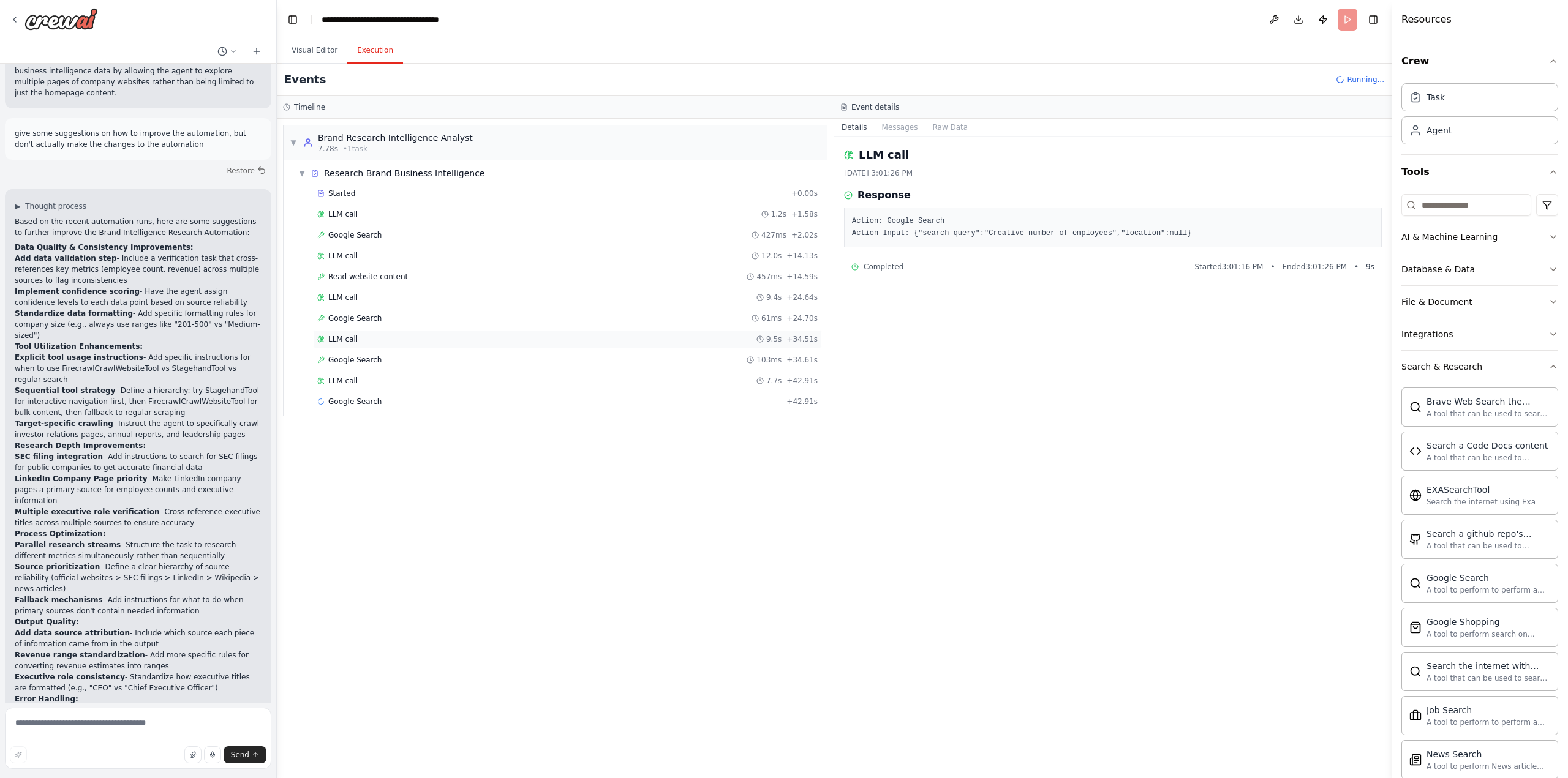
click at [357, 334] on div "LLM call 9.5s + 34.51s" at bounding box center [568, 339] width 500 height 10
click at [352, 384] on span "LLM call" at bounding box center [342, 380] width 29 height 10
click at [351, 342] on span "LLM call" at bounding box center [342, 339] width 29 height 10
click at [346, 377] on span "LLM call" at bounding box center [342, 380] width 29 height 10
click at [344, 424] on span "LLM call" at bounding box center [342, 422] width 29 height 10
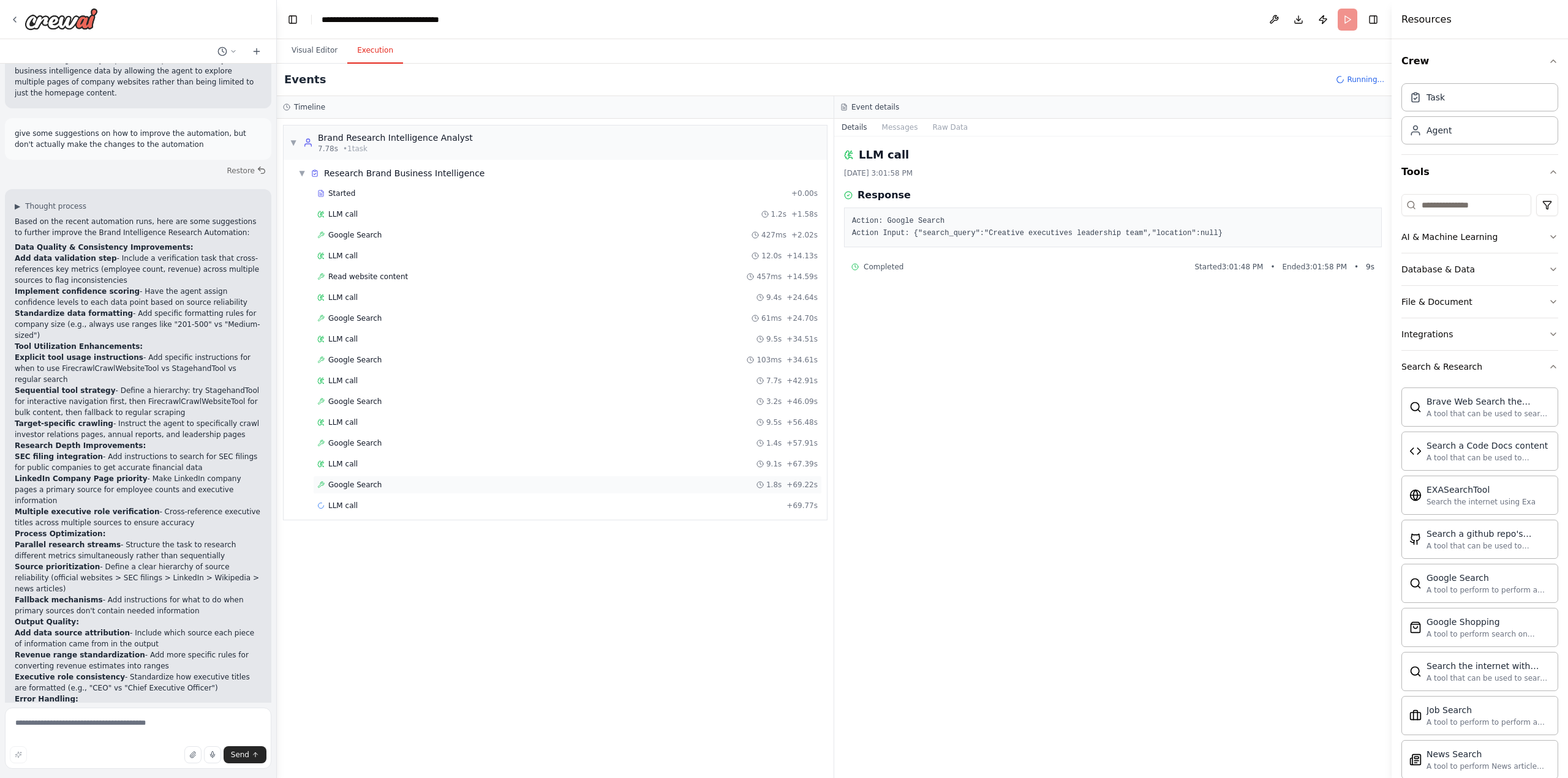
click at [343, 485] on span "Google Search" at bounding box center [355, 485] width 53 height 10
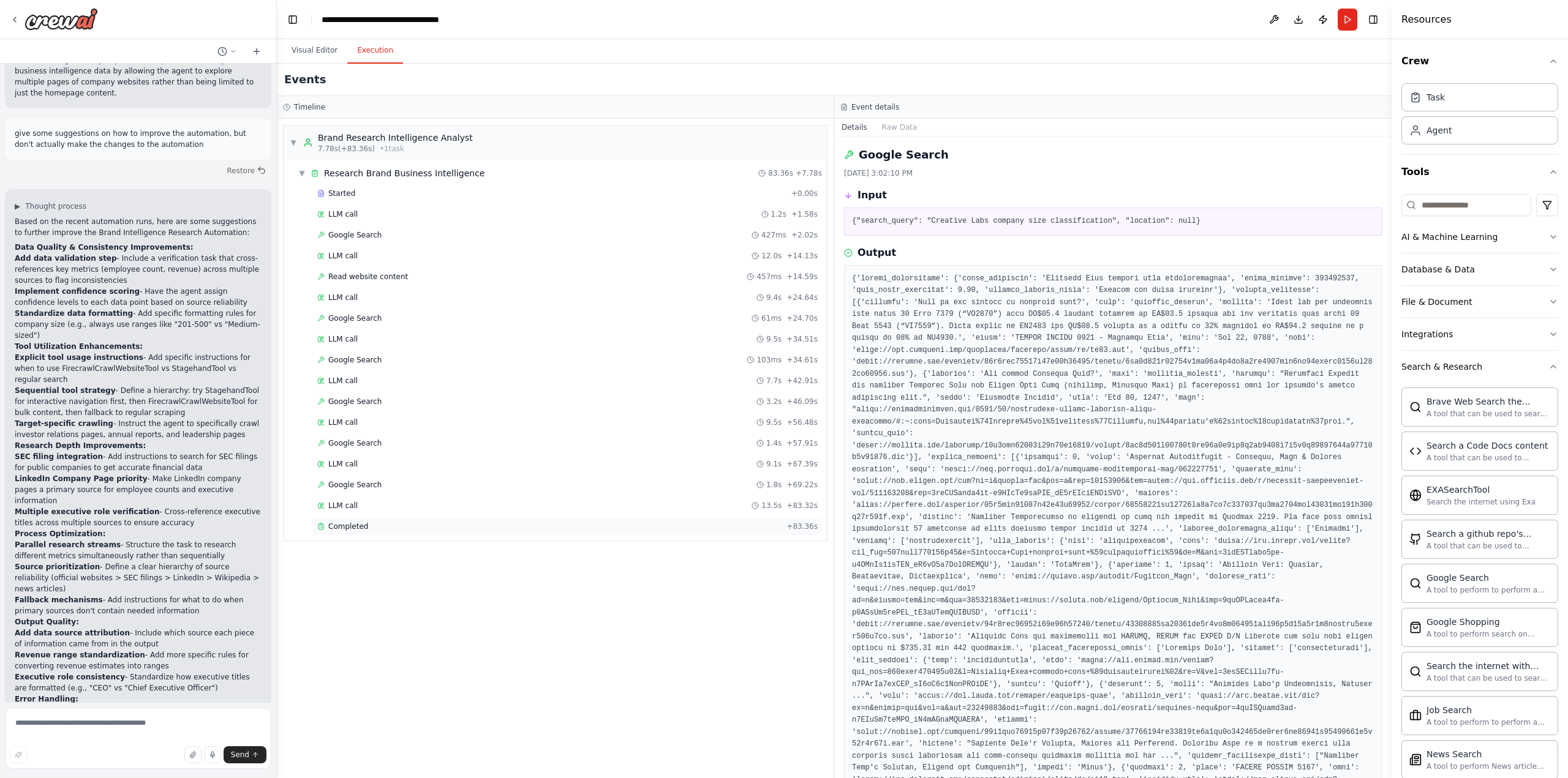
click at [363, 532] on div "Completed + 83.36s" at bounding box center [567, 526] width 509 height 18
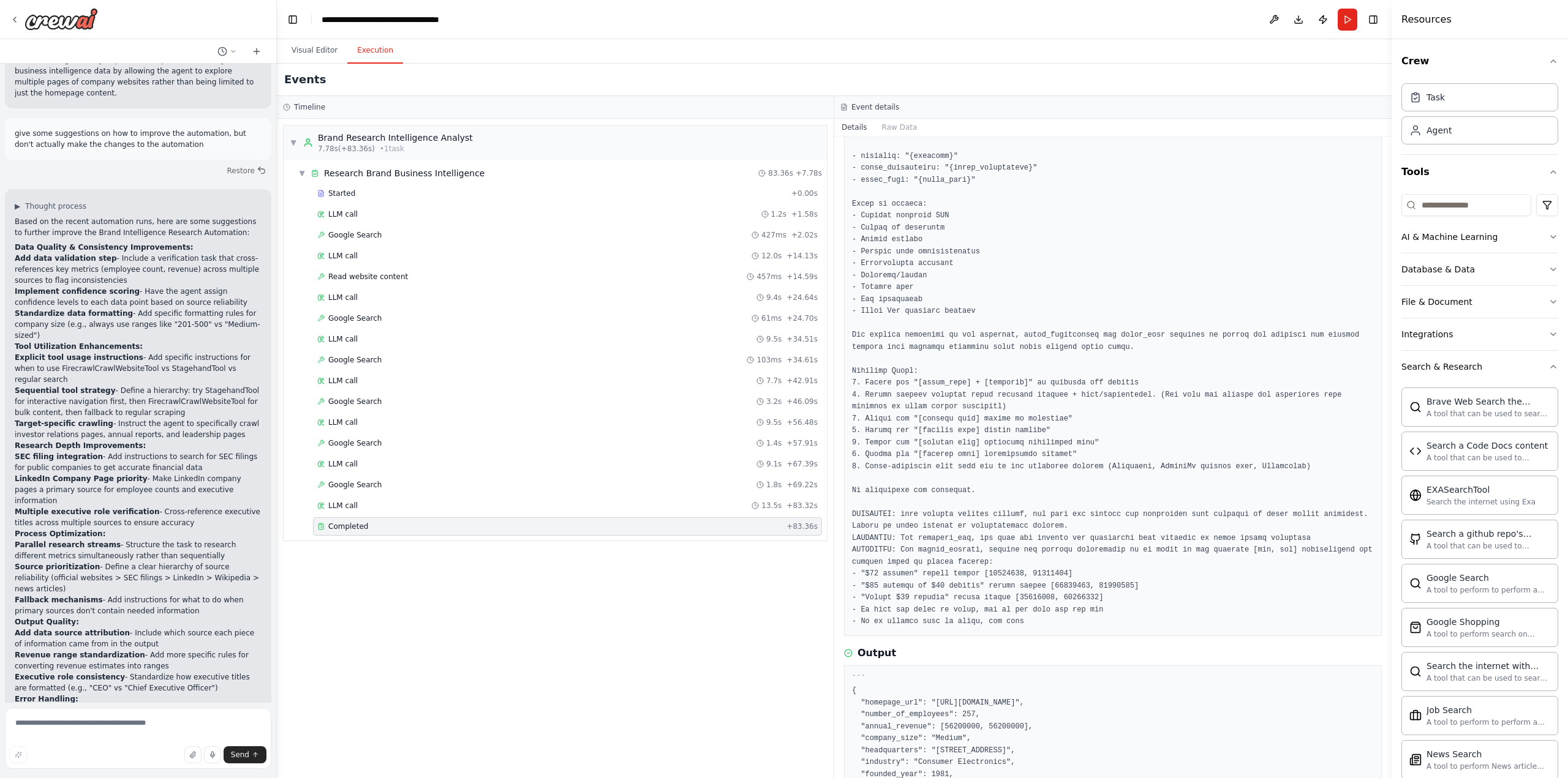
scroll to position [188, 0]
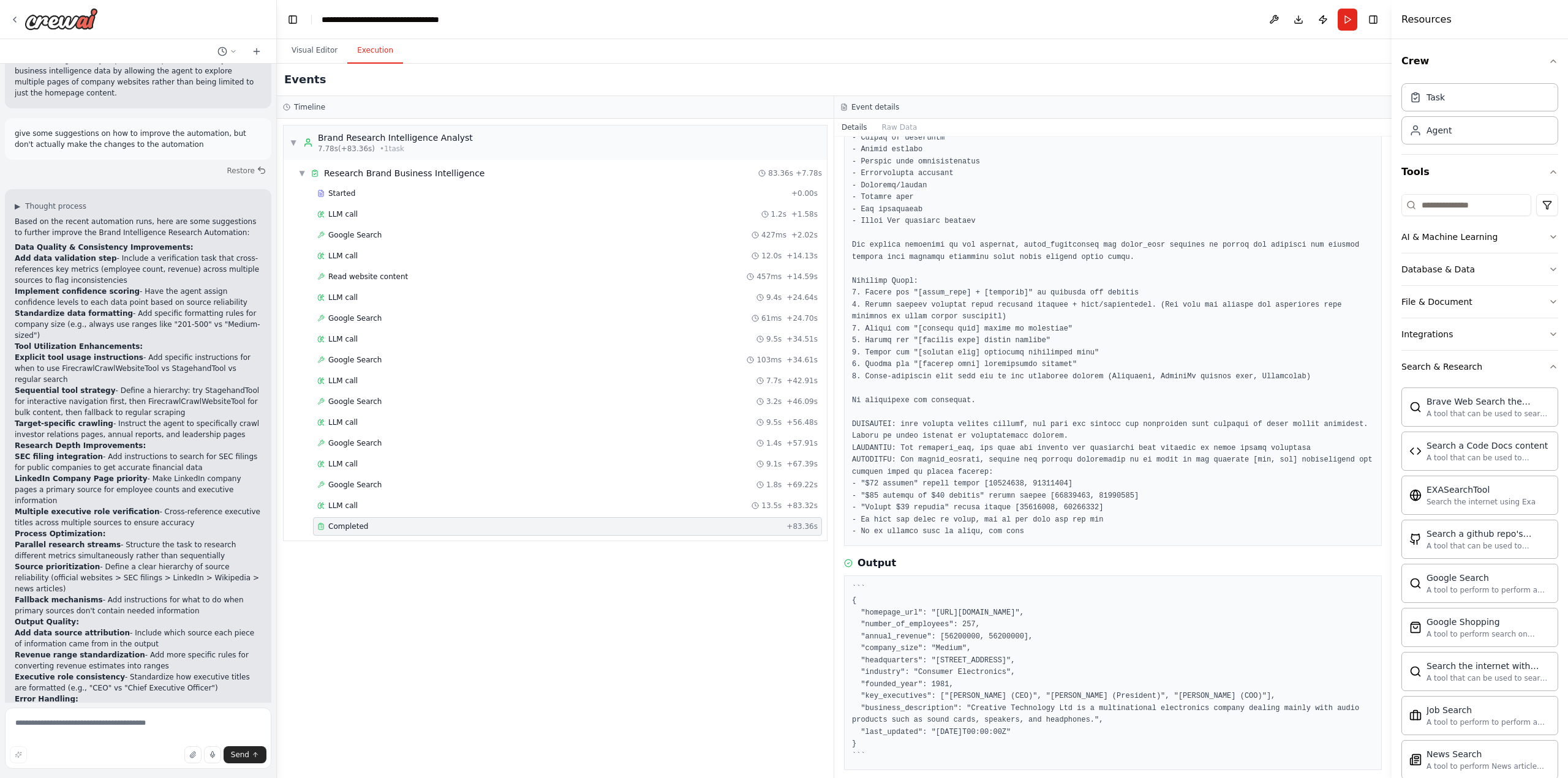
click at [1125, 365] on pre at bounding box center [1113, 281] width 522 height 514
click at [1116, 364] on pre at bounding box center [1113, 281] width 522 height 514
click at [1112, 364] on pre at bounding box center [1113, 281] width 522 height 514
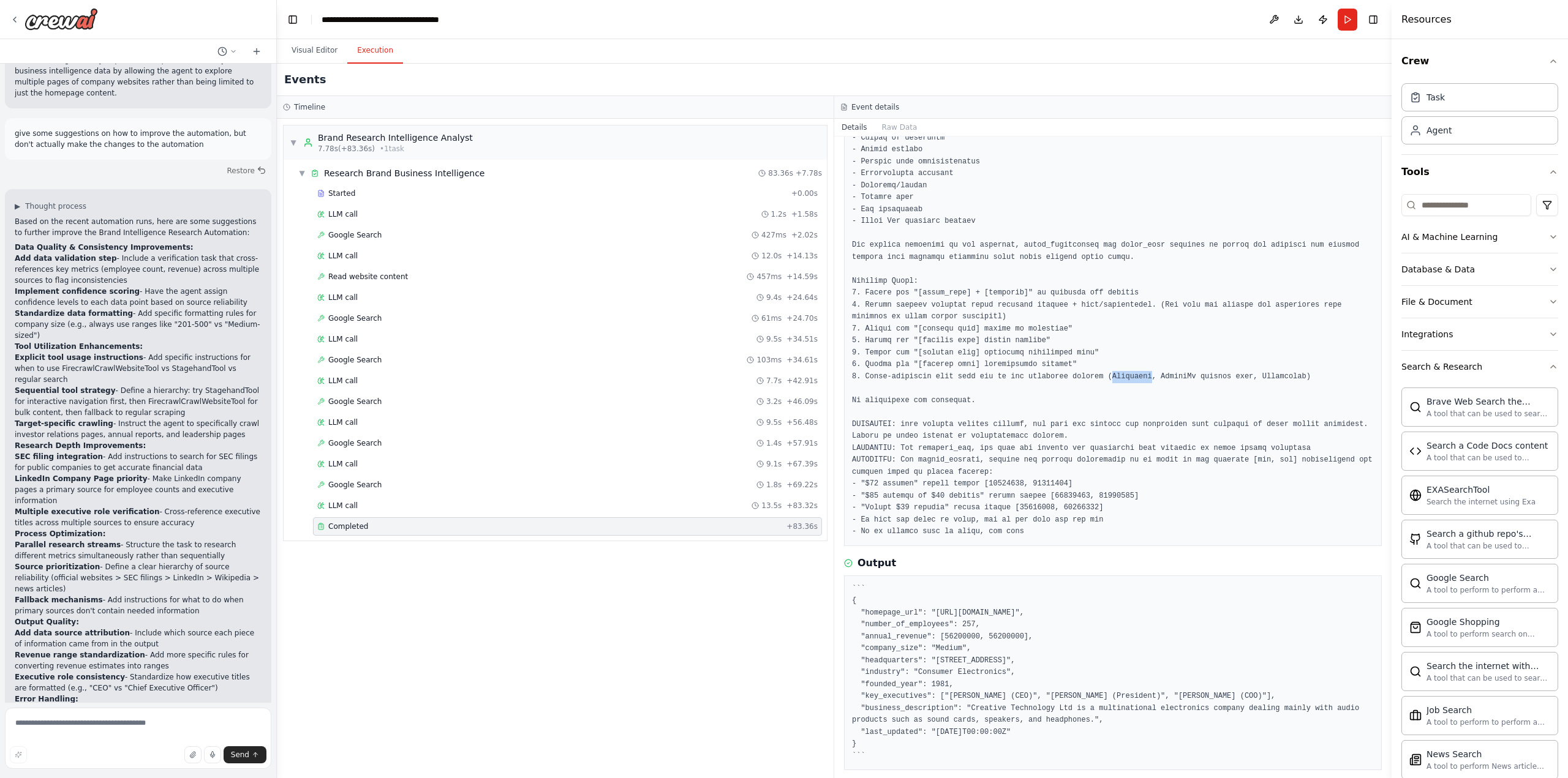
click at [1112, 364] on pre at bounding box center [1113, 281] width 522 height 514
click at [1162, 383] on pre at bounding box center [1113, 281] width 522 height 514
click at [341, 284] on div "Read website content 457ms + 14.59s" at bounding box center [567, 277] width 509 height 18
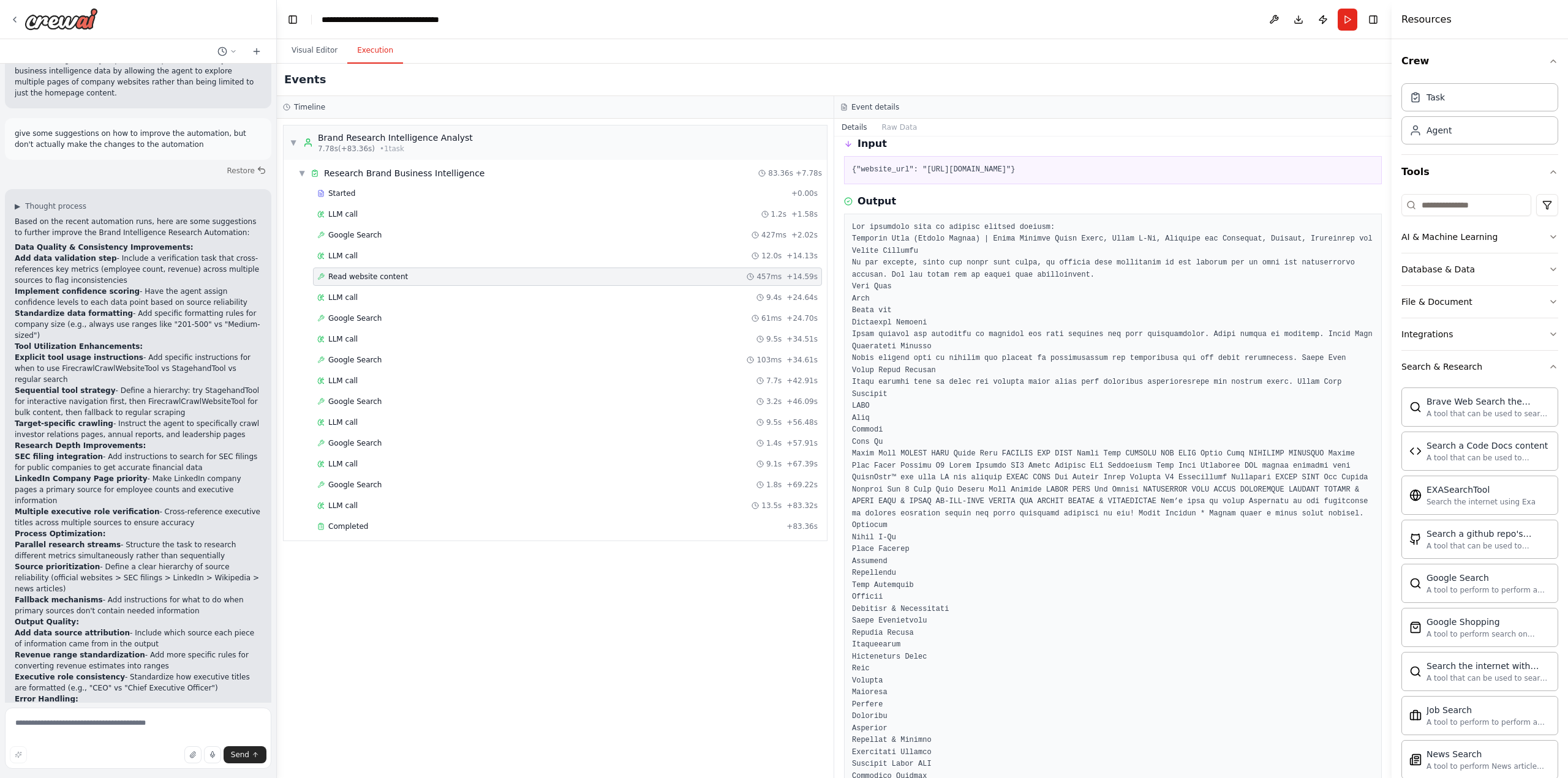
scroll to position [1065, 0]
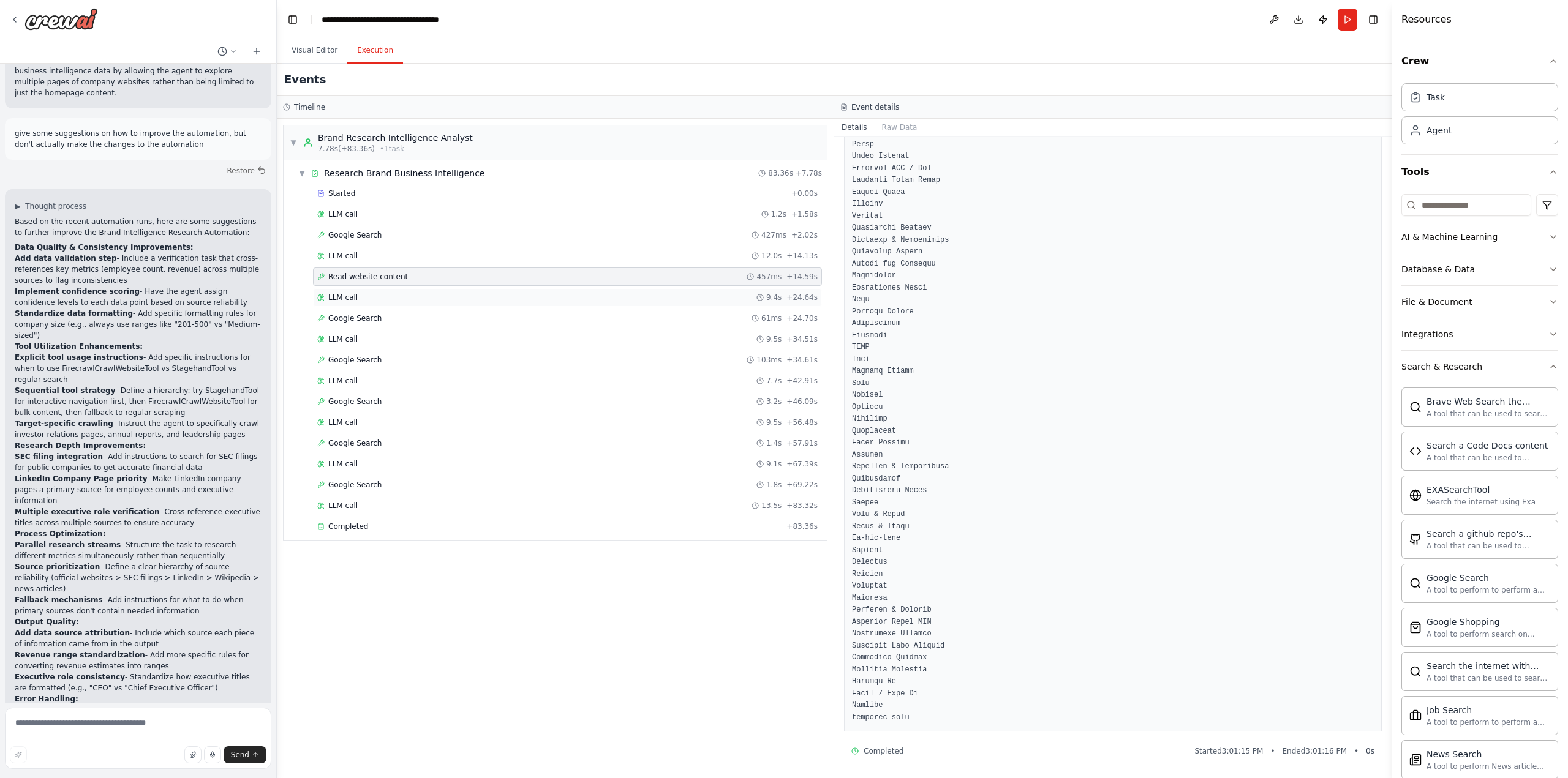
click at [355, 301] on div "LLM call 9.4s + 24.64s" at bounding box center [568, 297] width 500 height 10
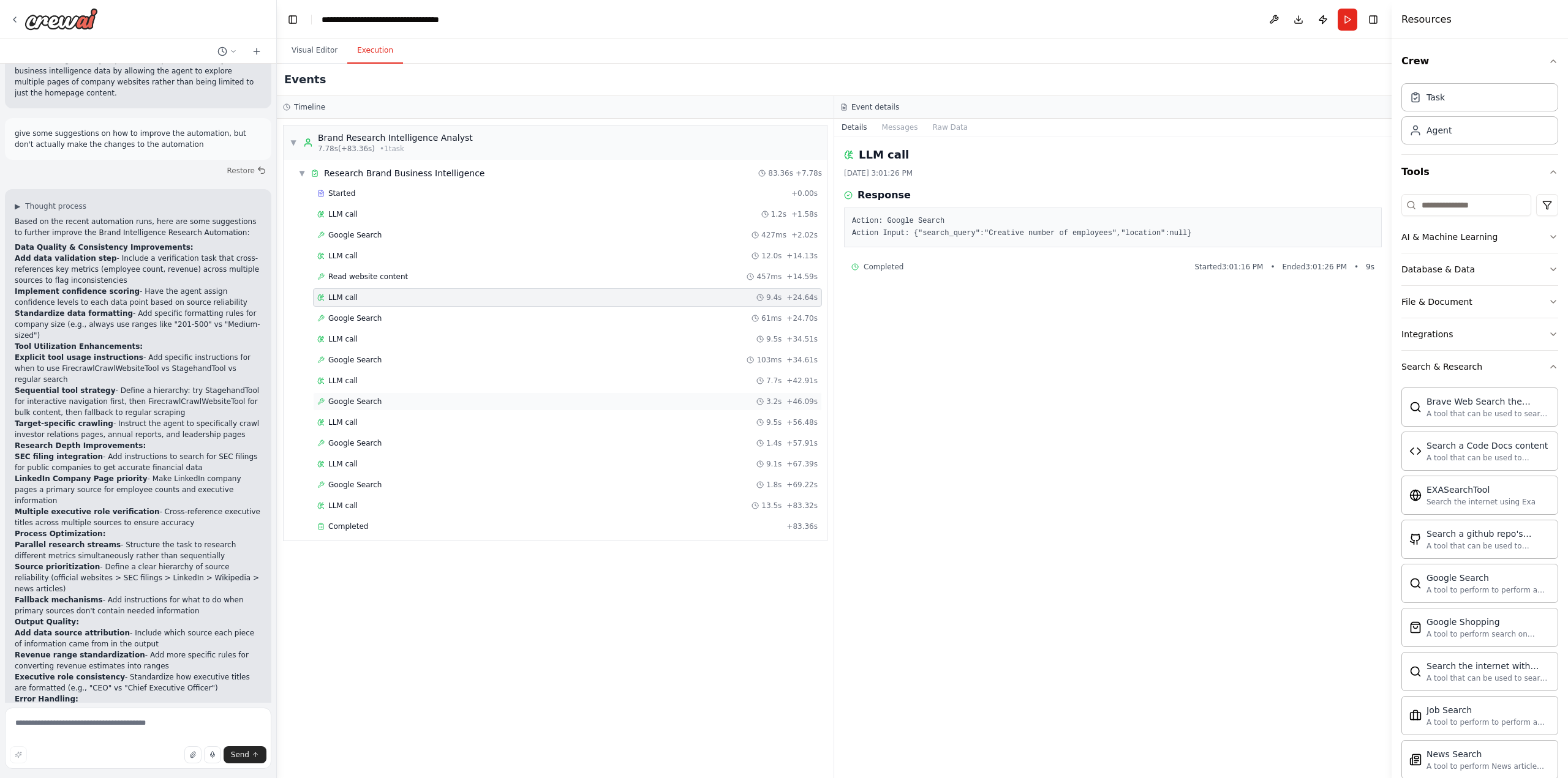
click at [354, 401] on span "Google Search" at bounding box center [355, 401] width 53 height 10
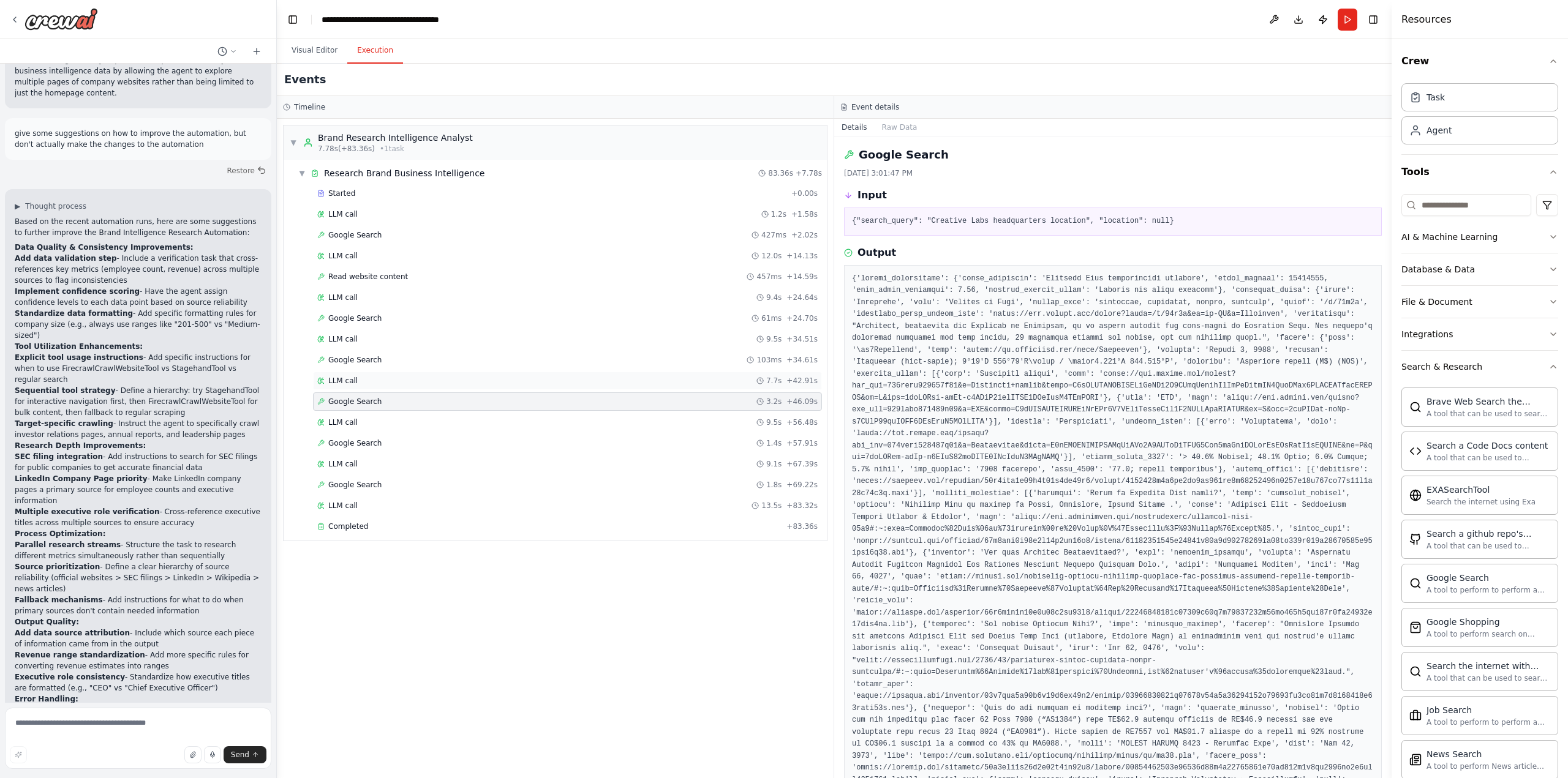
click at [356, 380] on div "LLM call 7.7s + 42.91s" at bounding box center [568, 380] width 500 height 10
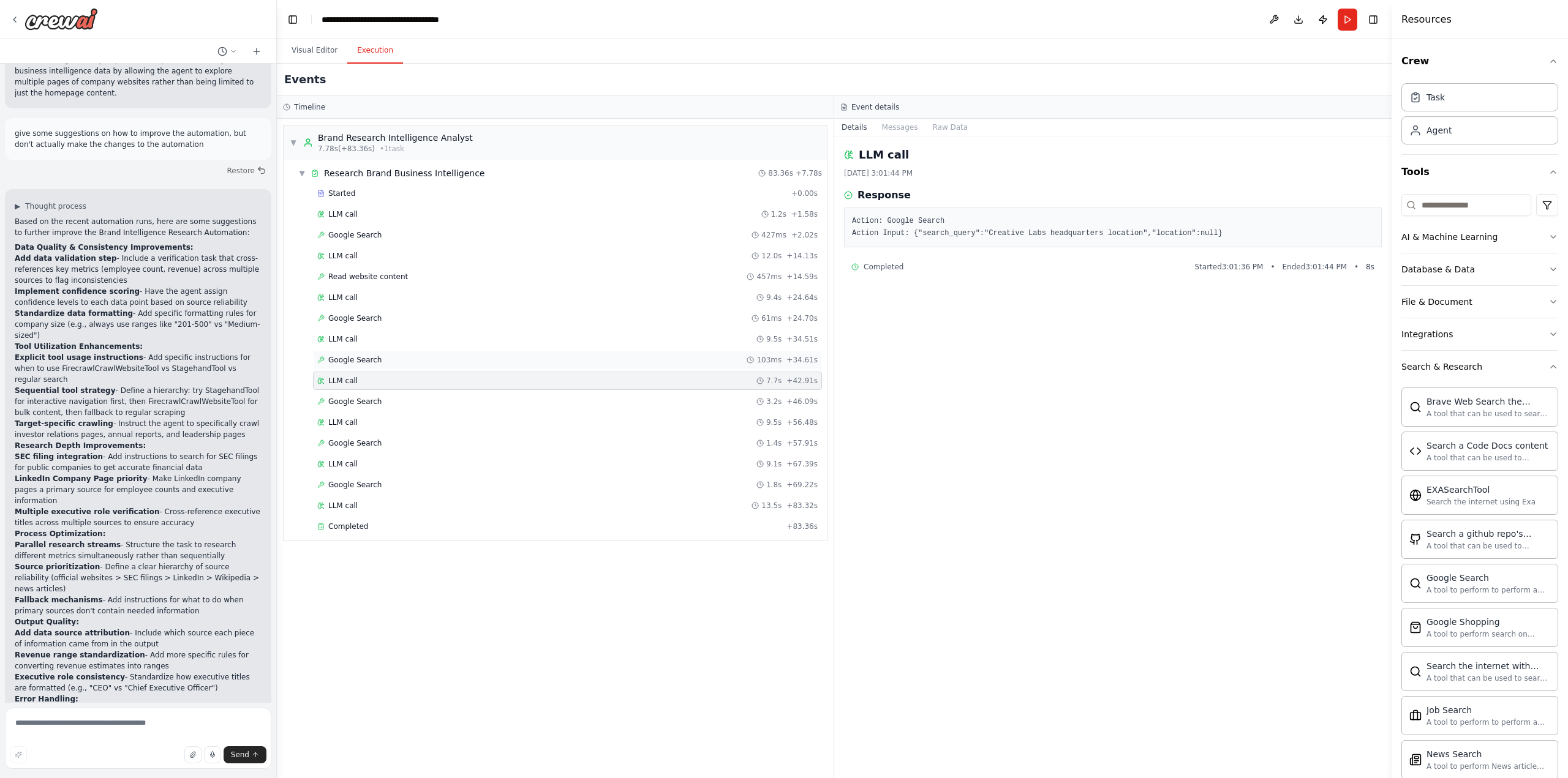
click at [357, 358] on span "Google Search" at bounding box center [355, 360] width 53 height 10
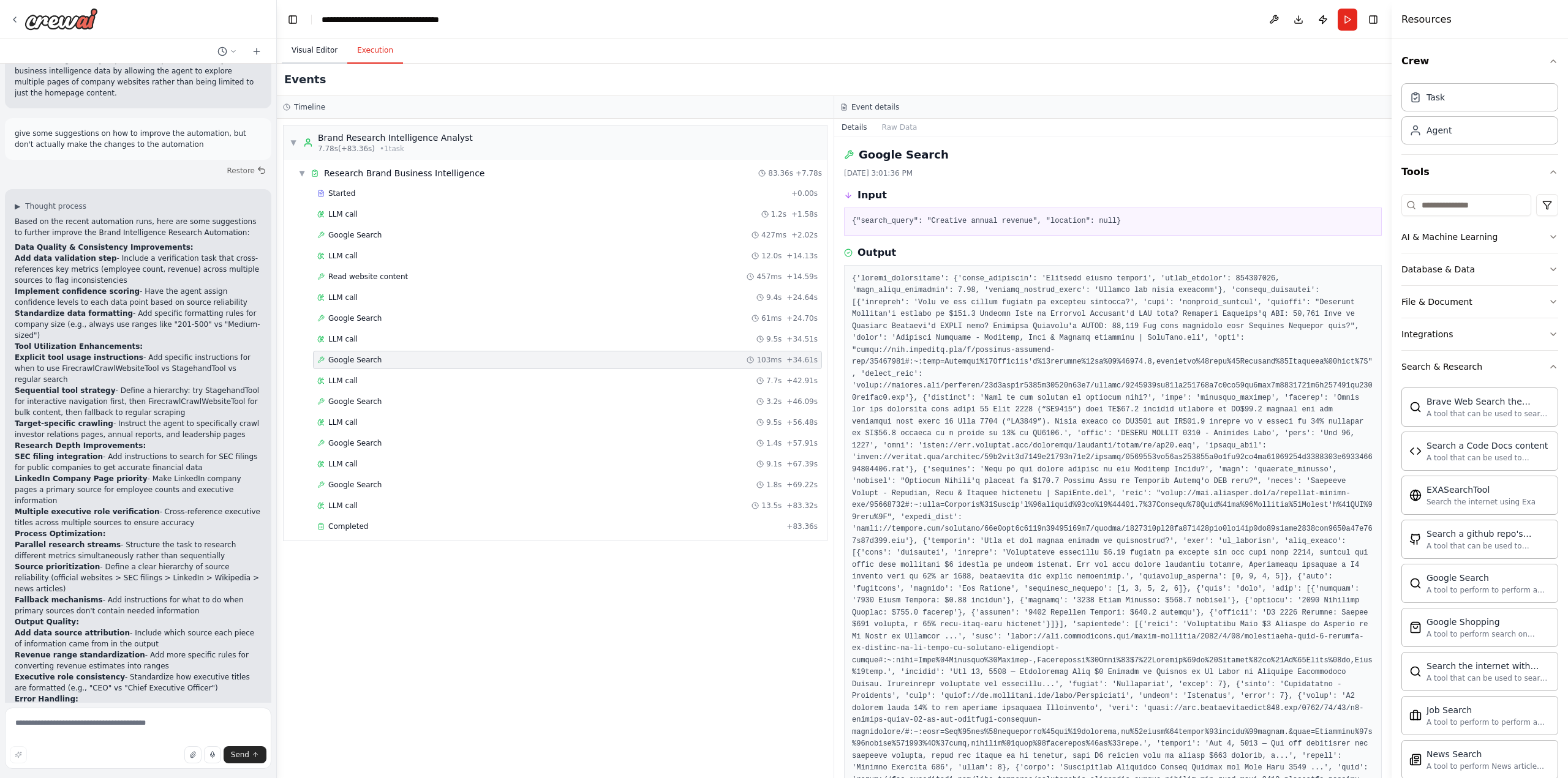
click at [308, 55] on button "Visual Editor" at bounding box center [315, 51] width 66 height 26
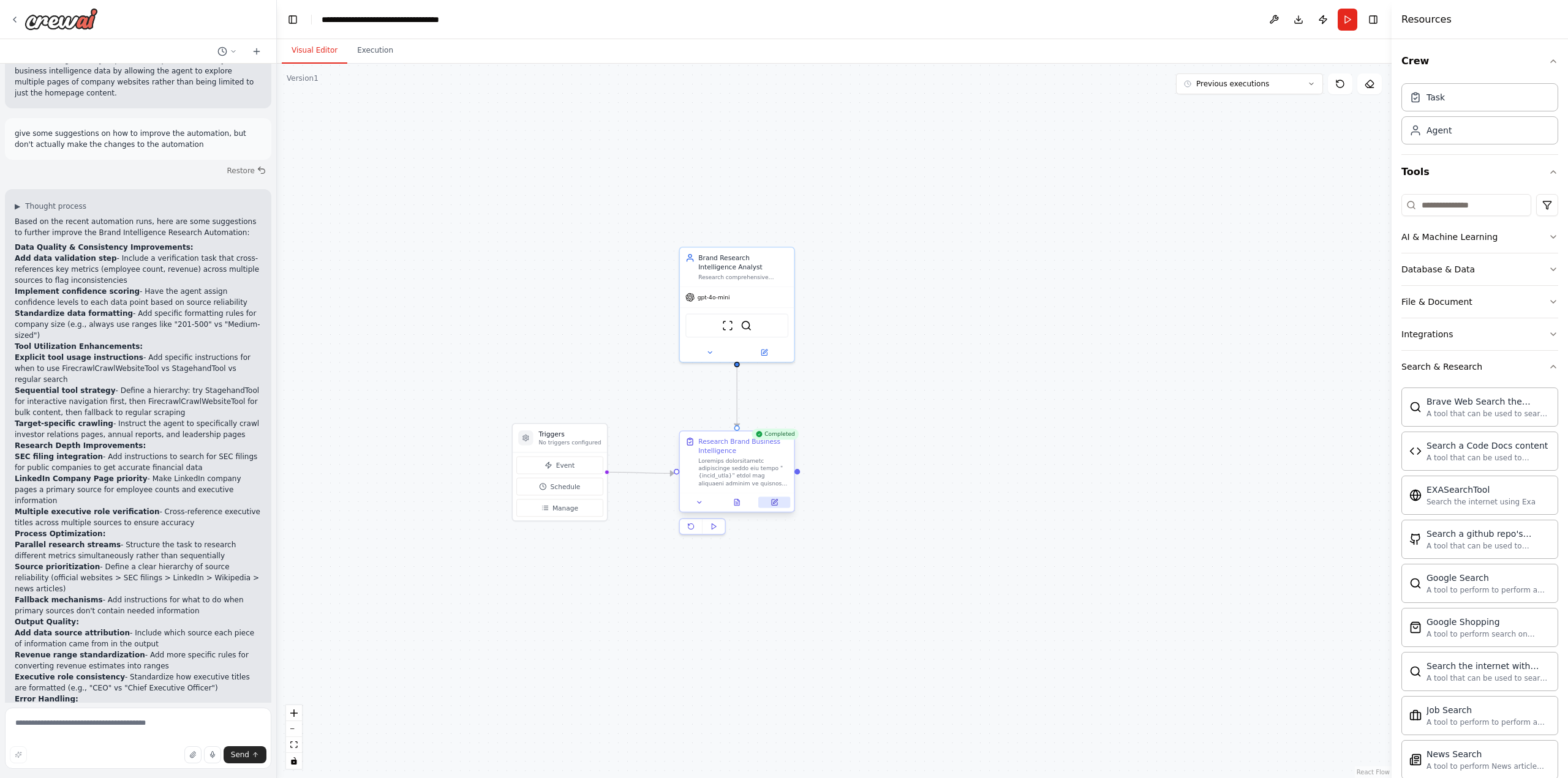
click at [774, 506] on icon at bounding box center [774, 503] width 8 height 8
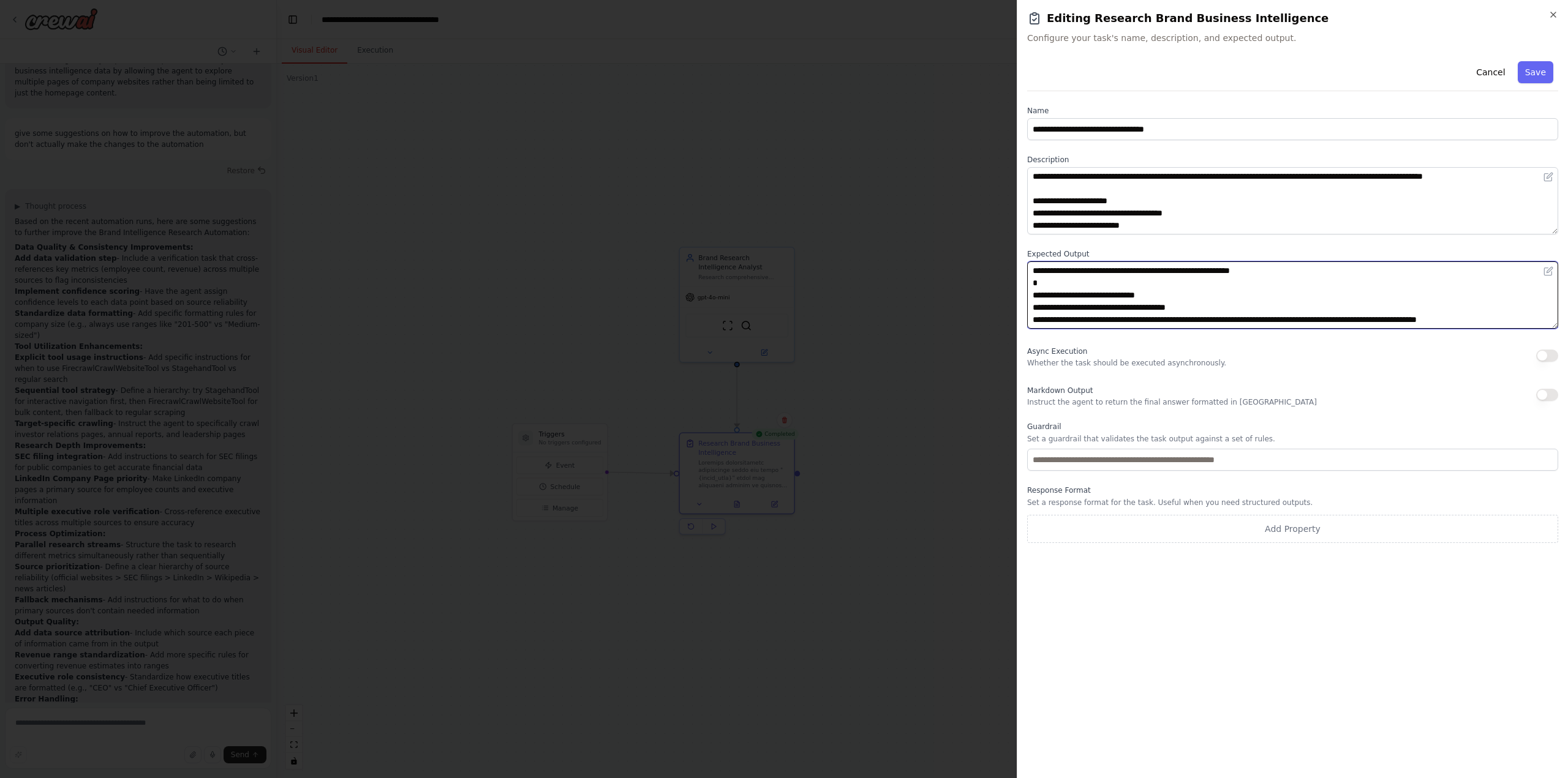
click at [1062, 296] on textarea "**********" at bounding box center [1292, 295] width 531 height 67
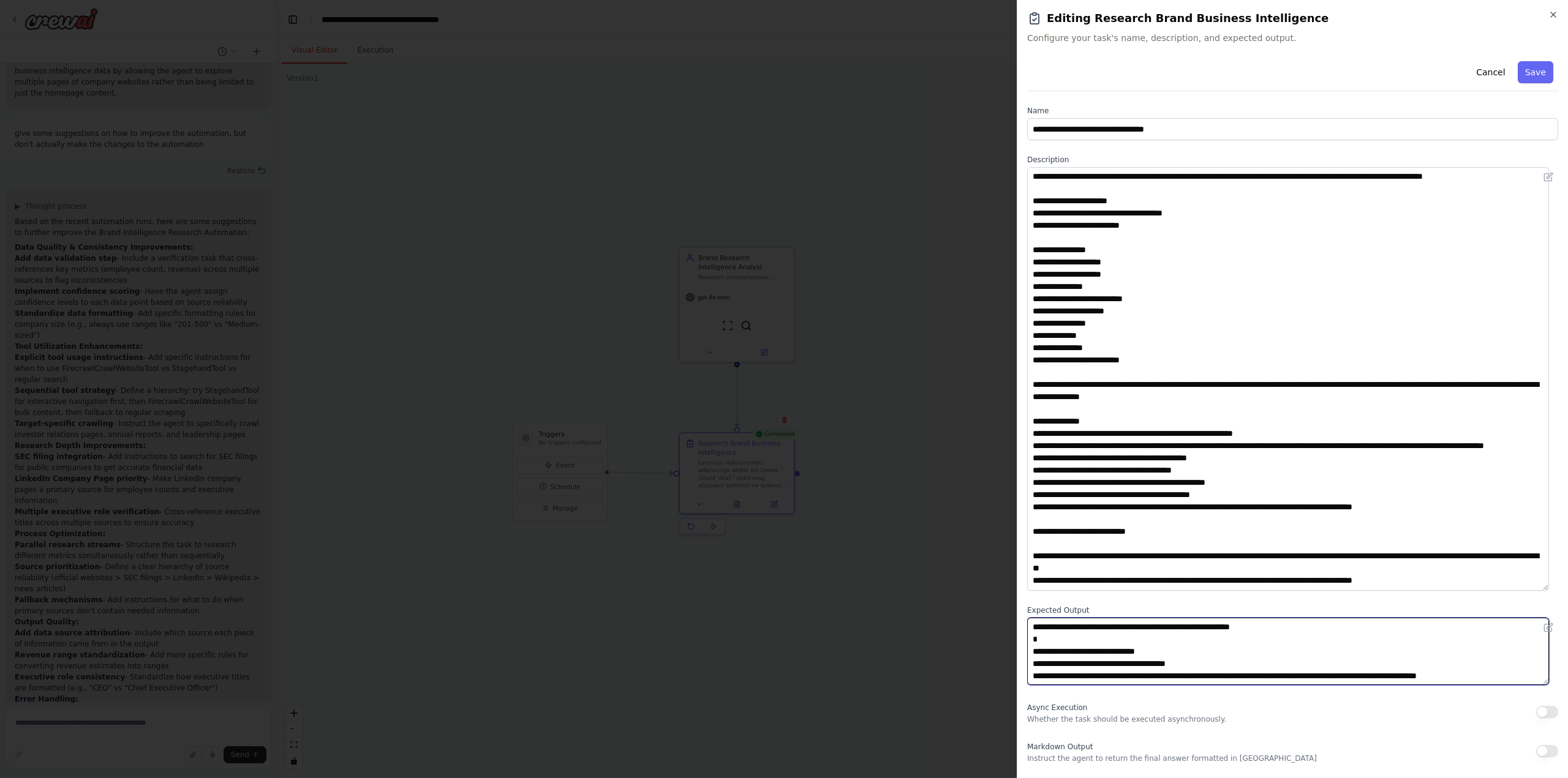
drag, startPoint x: 1550, startPoint y: 231, endPoint x: 1568, endPoint y: 587, distance: 356.5
click at [1567, 587] on html "Task: Description: Research comprehensive information about the brand "{brand_n…" at bounding box center [784, 389] width 1568 height 778
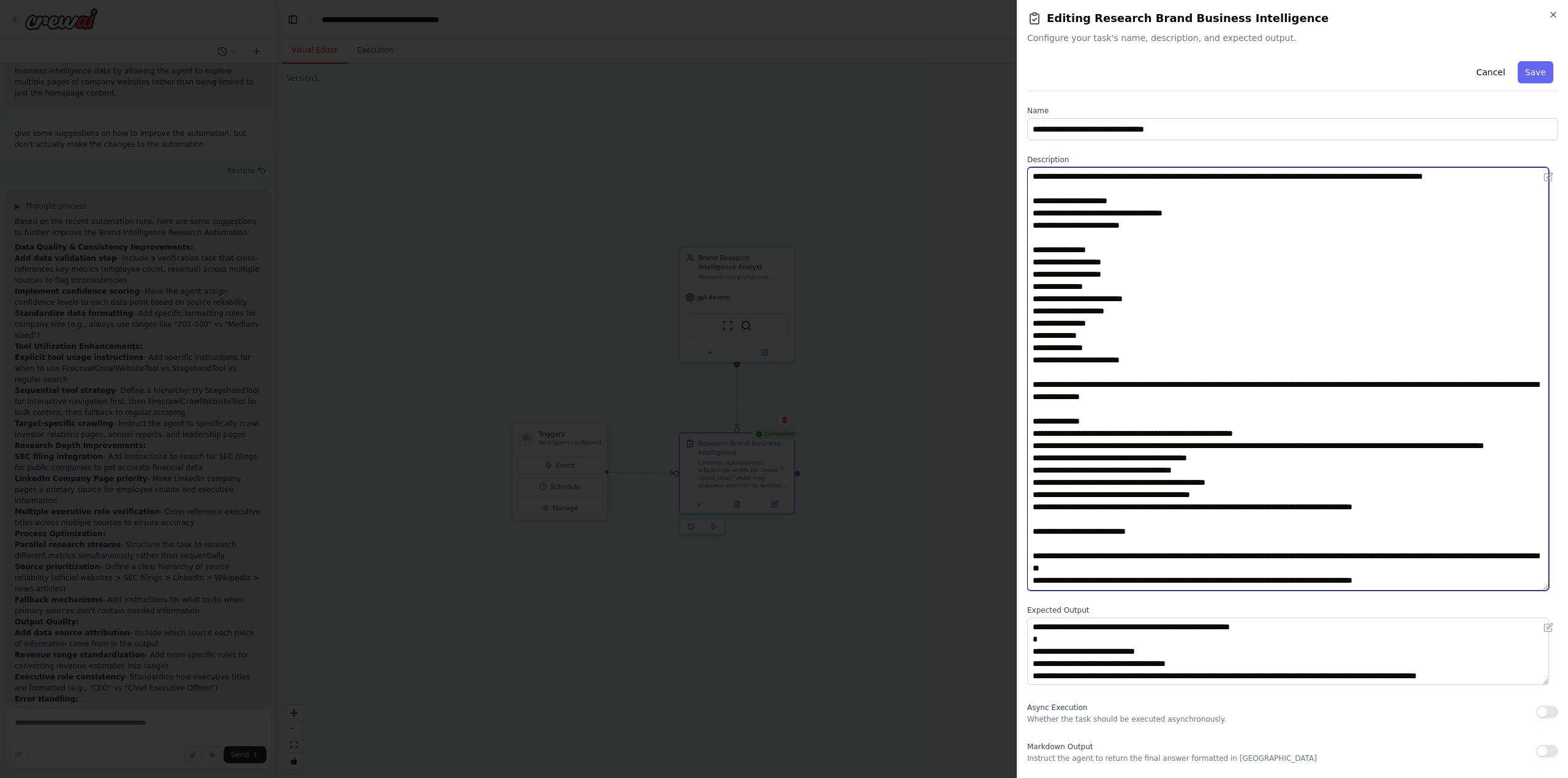
click at [1089, 473] on textarea at bounding box center [1288, 379] width 522 height 424
click at [1145, 471] on textarea at bounding box center [1288, 379] width 522 height 424
paste textarea
click at [1088, 482] on textarea at bounding box center [1288, 379] width 522 height 424
click at [1143, 482] on textarea at bounding box center [1288, 379] width 522 height 424
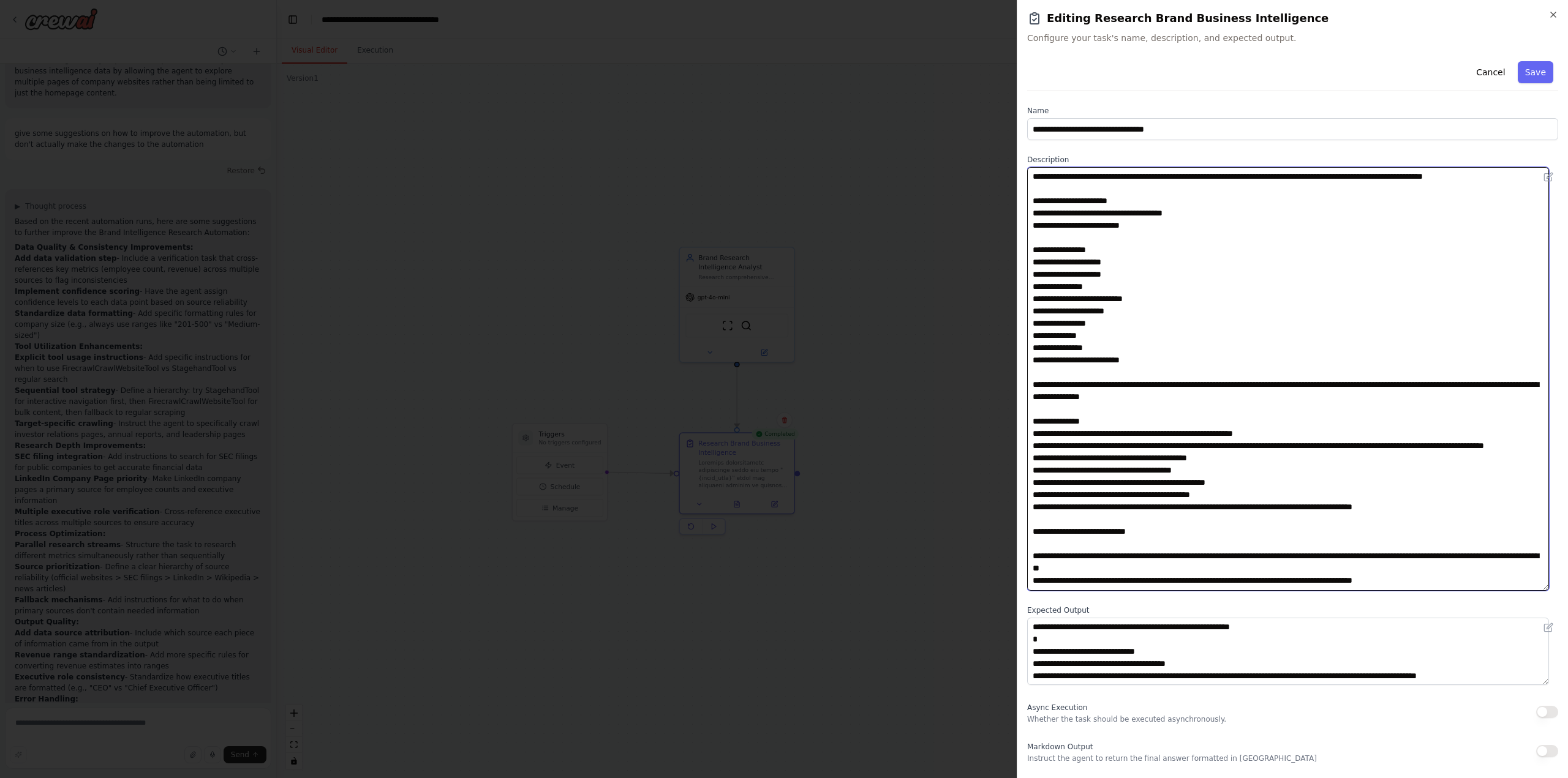
click at [1145, 485] on textarea at bounding box center [1288, 379] width 522 height 424
paste textarea
click at [1087, 494] on textarea at bounding box center [1288, 379] width 522 height 424
click at [1145, 494] on textarea at bounding box center [1288, 379] width 522 height 424
paste textarea
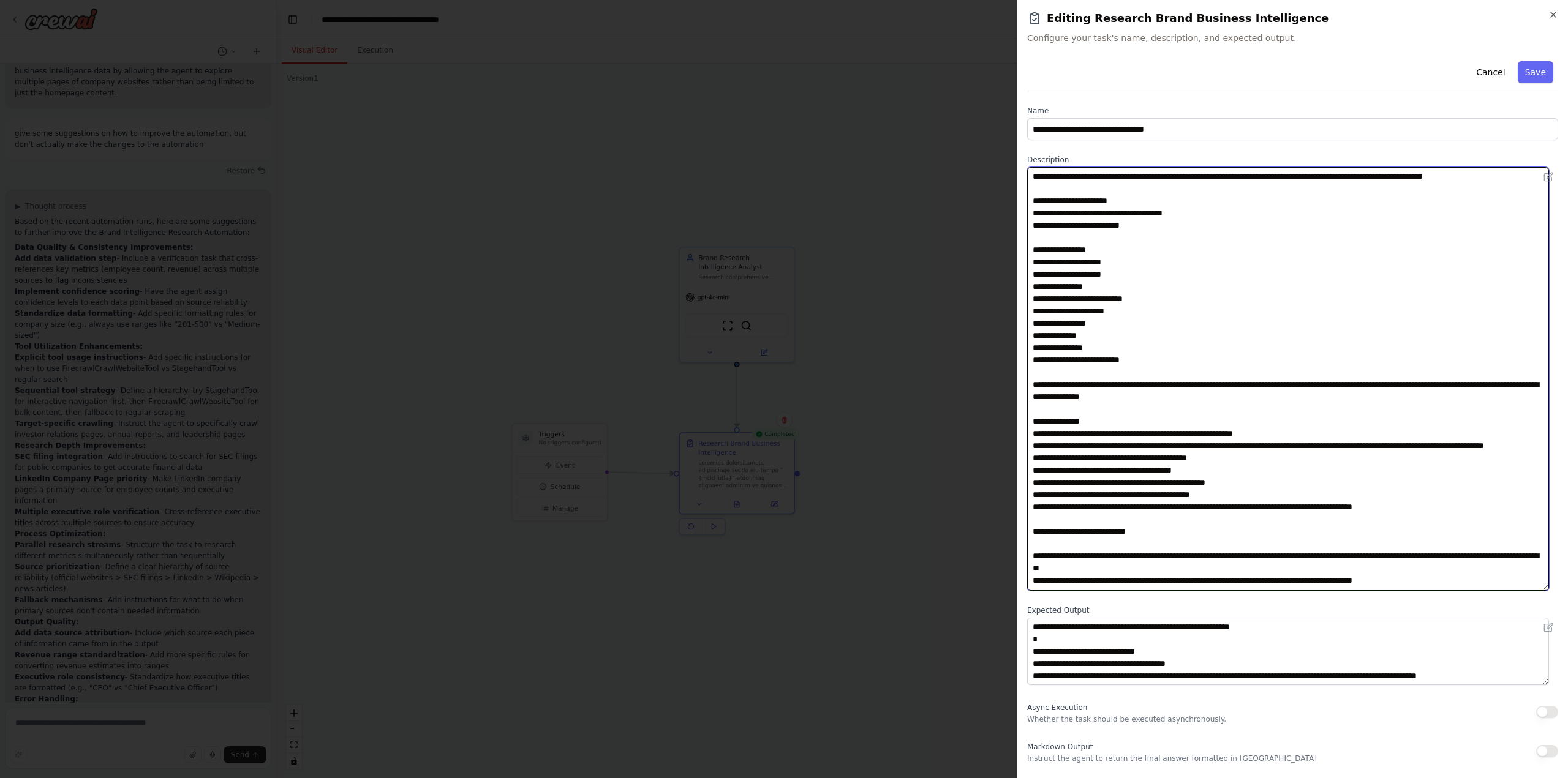
click at [1089, 507] on textarea at bounding box center [1288, 379] width 522 height 424
click at [1142, 508] on textarea at bounding box center [1288, 379] width 522 height 424
click at [1143, 505] on textarea at bounding box center [1288, 379] width 522 height 424
click at [1145, 507] on textarea at bounding box center [1288, 379] width 522 height 424
paste textarea
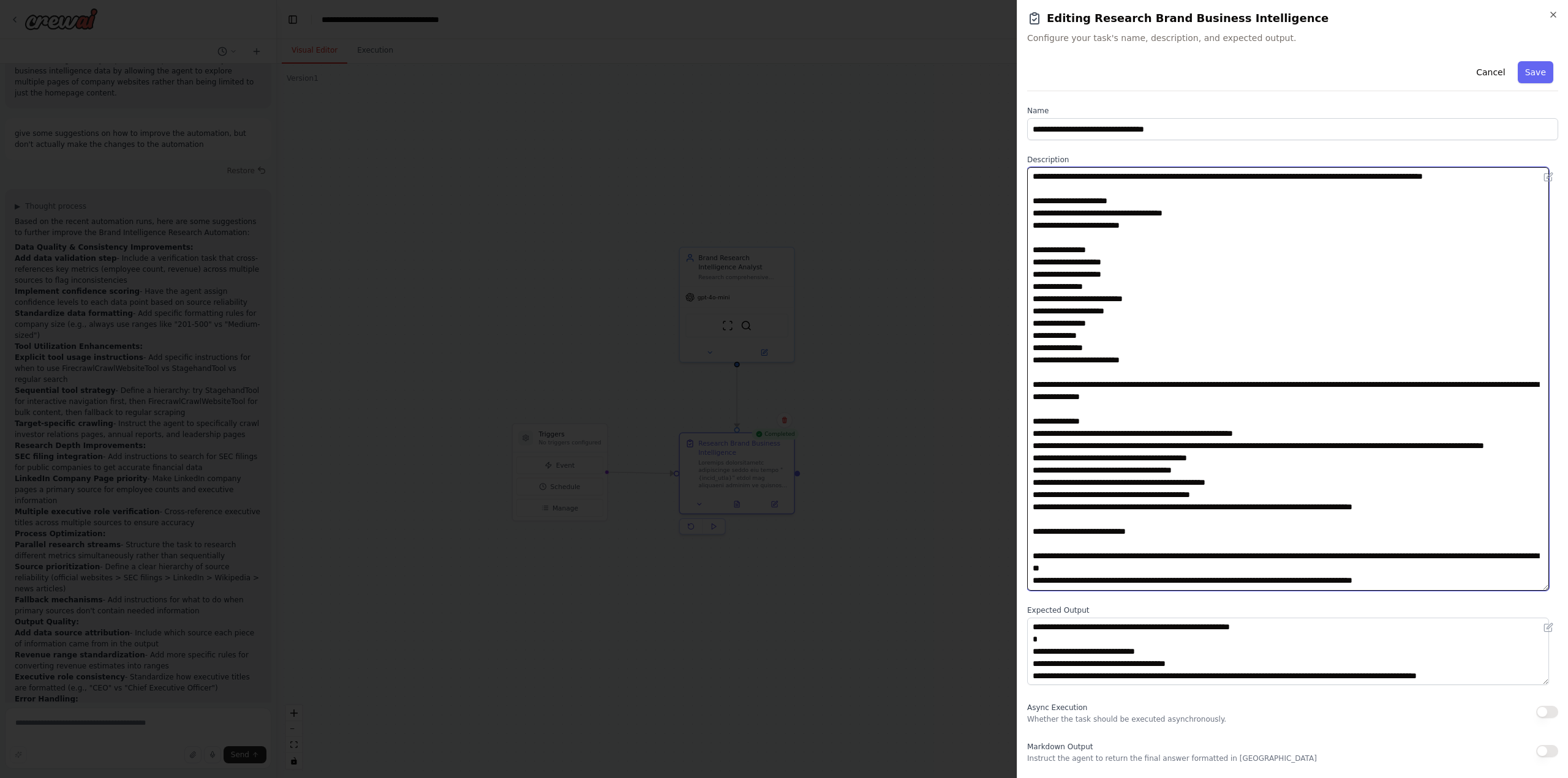
type textarea "**********"
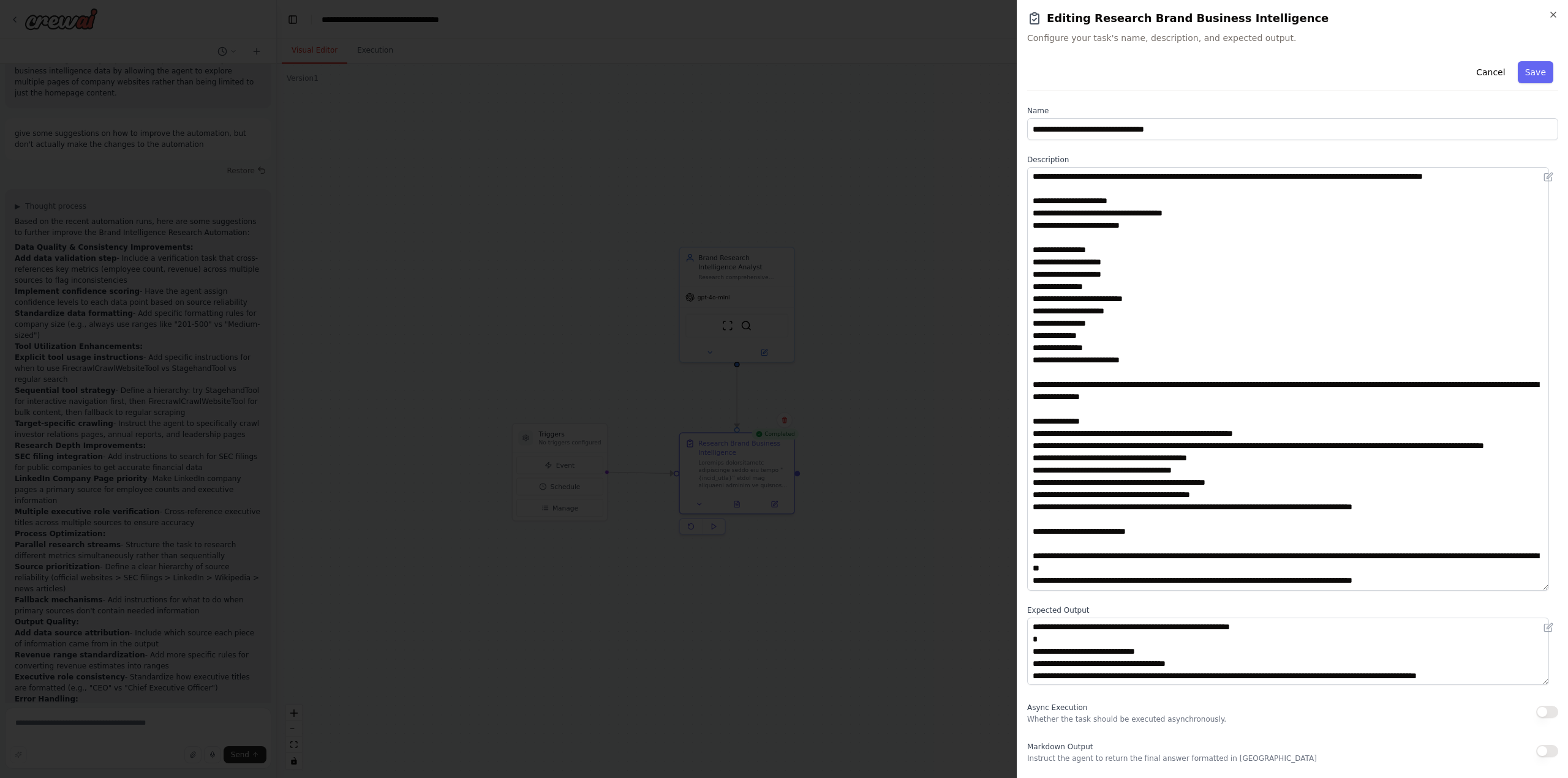
click at [1533, 70] on button "Save" at bounding box center [1535, 72] width 36 height 22
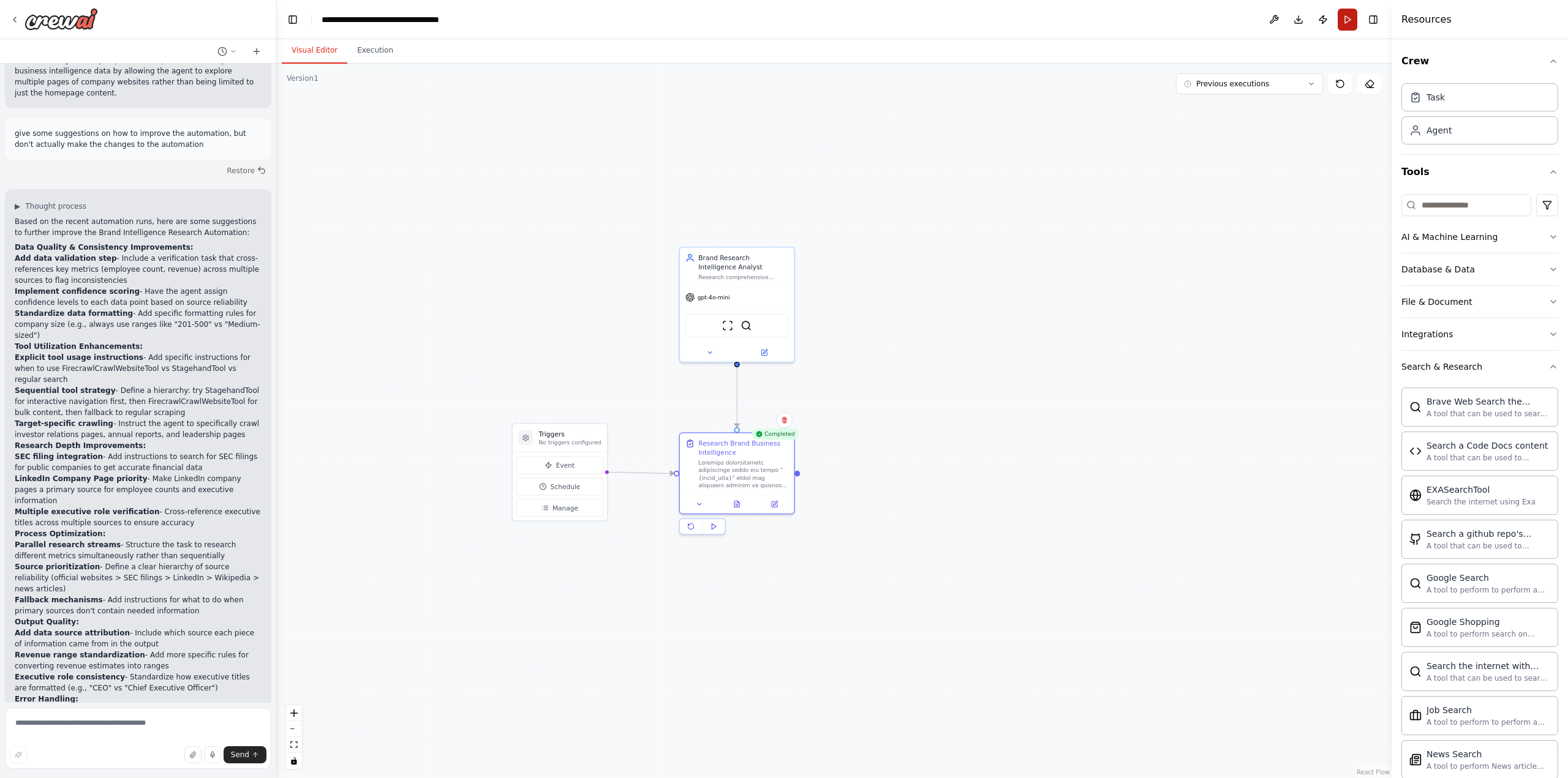
click at [1349, 14] on button "Run" at bounding box center [1347, 19] width 20 height 22
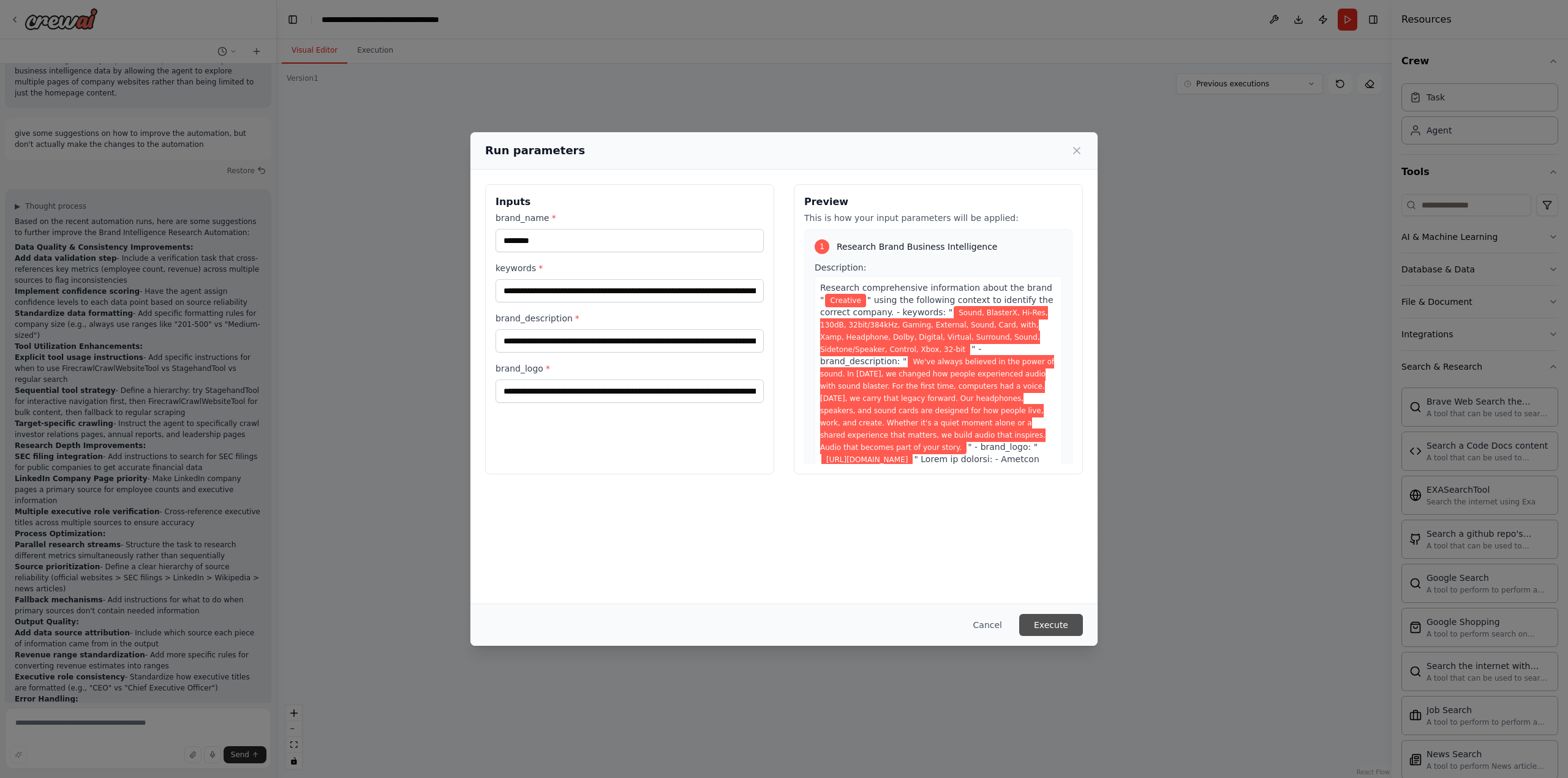
click at [1068, 624] on button "Execute" at bounding box center [1051, 625] width 64 height 22
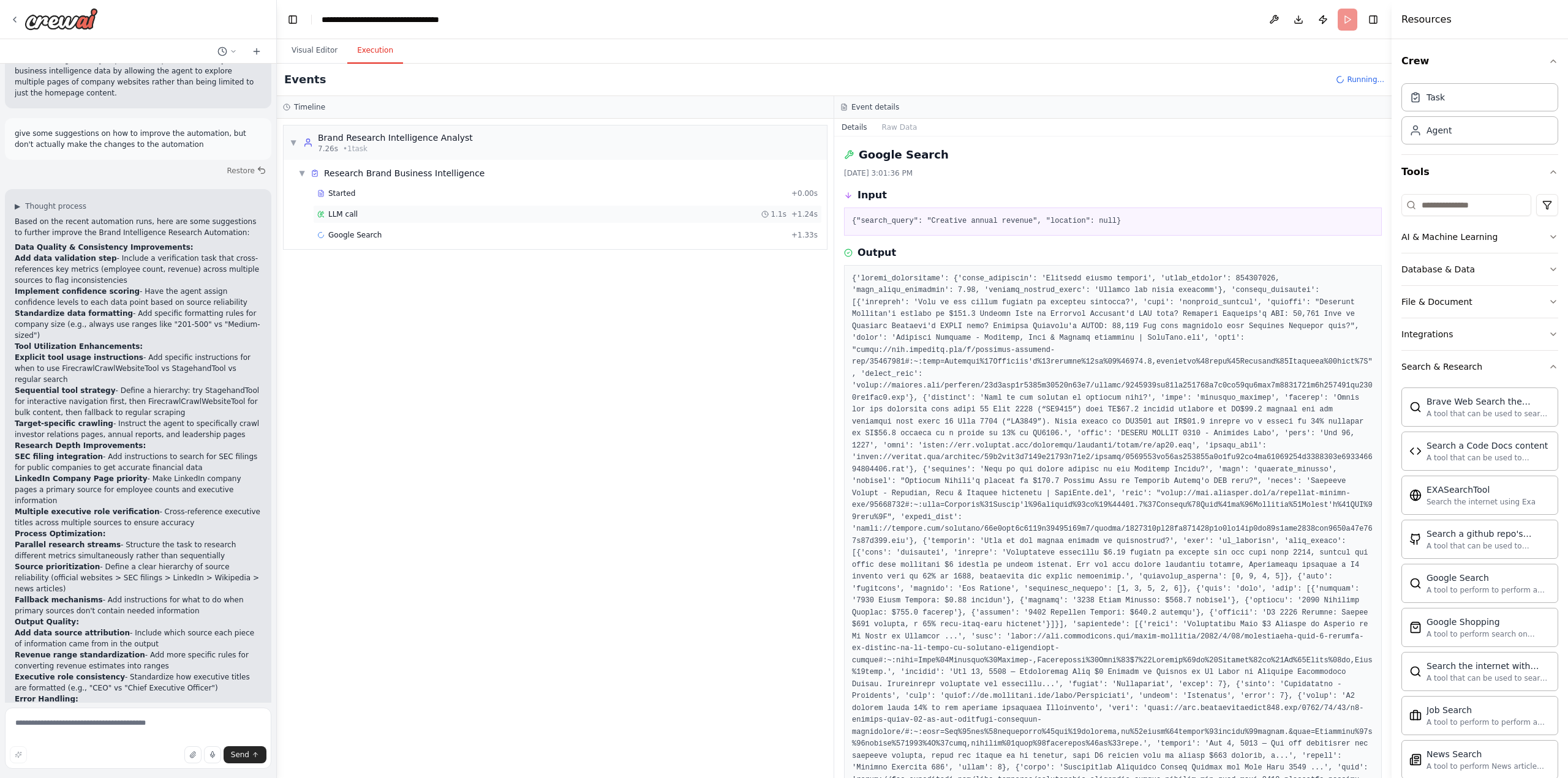
click at [356, 212] on div "LLM call 1.1s + 1.24s" at bounding box center [568, 214] width 500 height 10
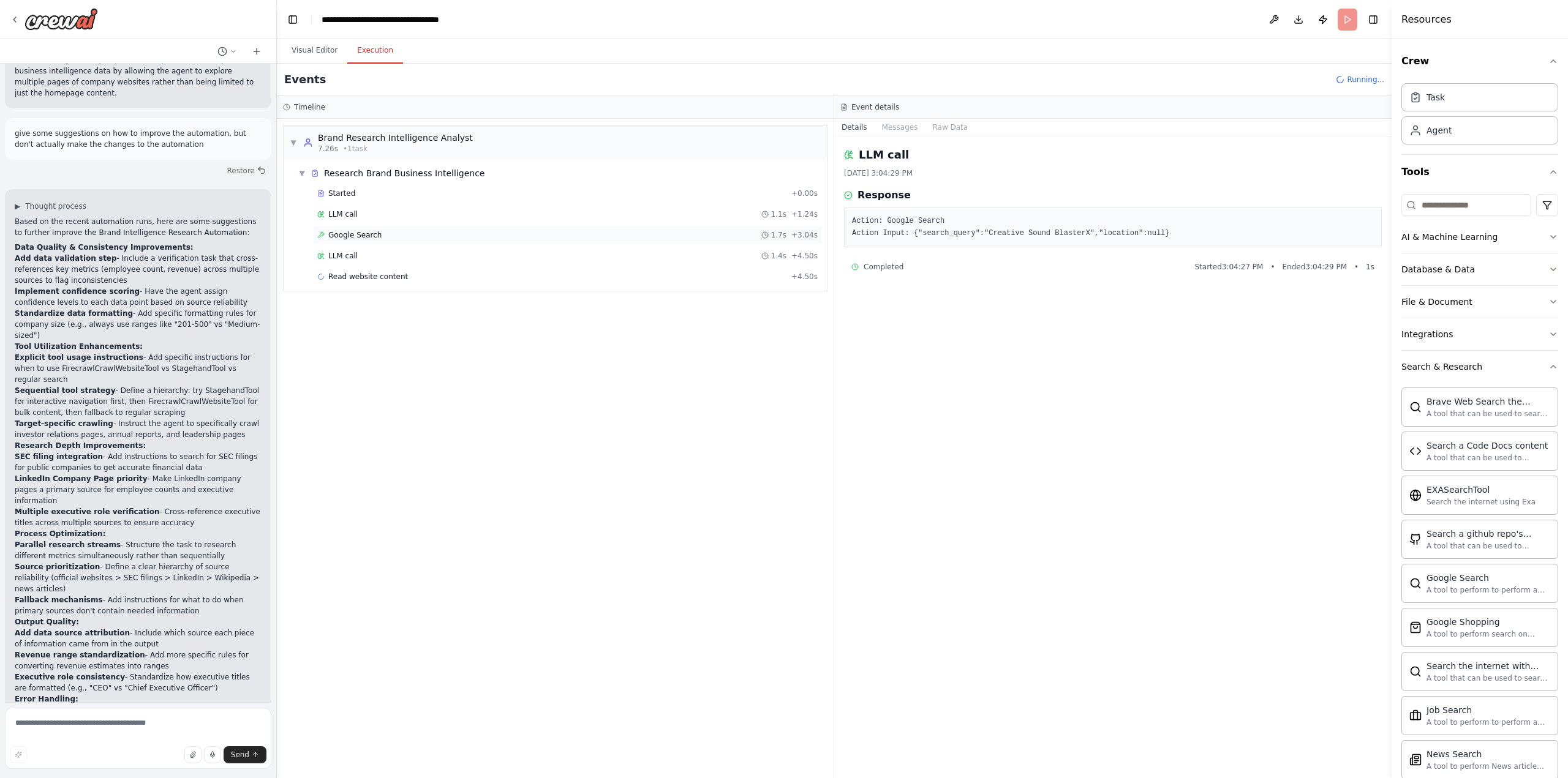
click at [360, 237] on span "Google Search" at bounding box center [355, 235] width 53 height 10
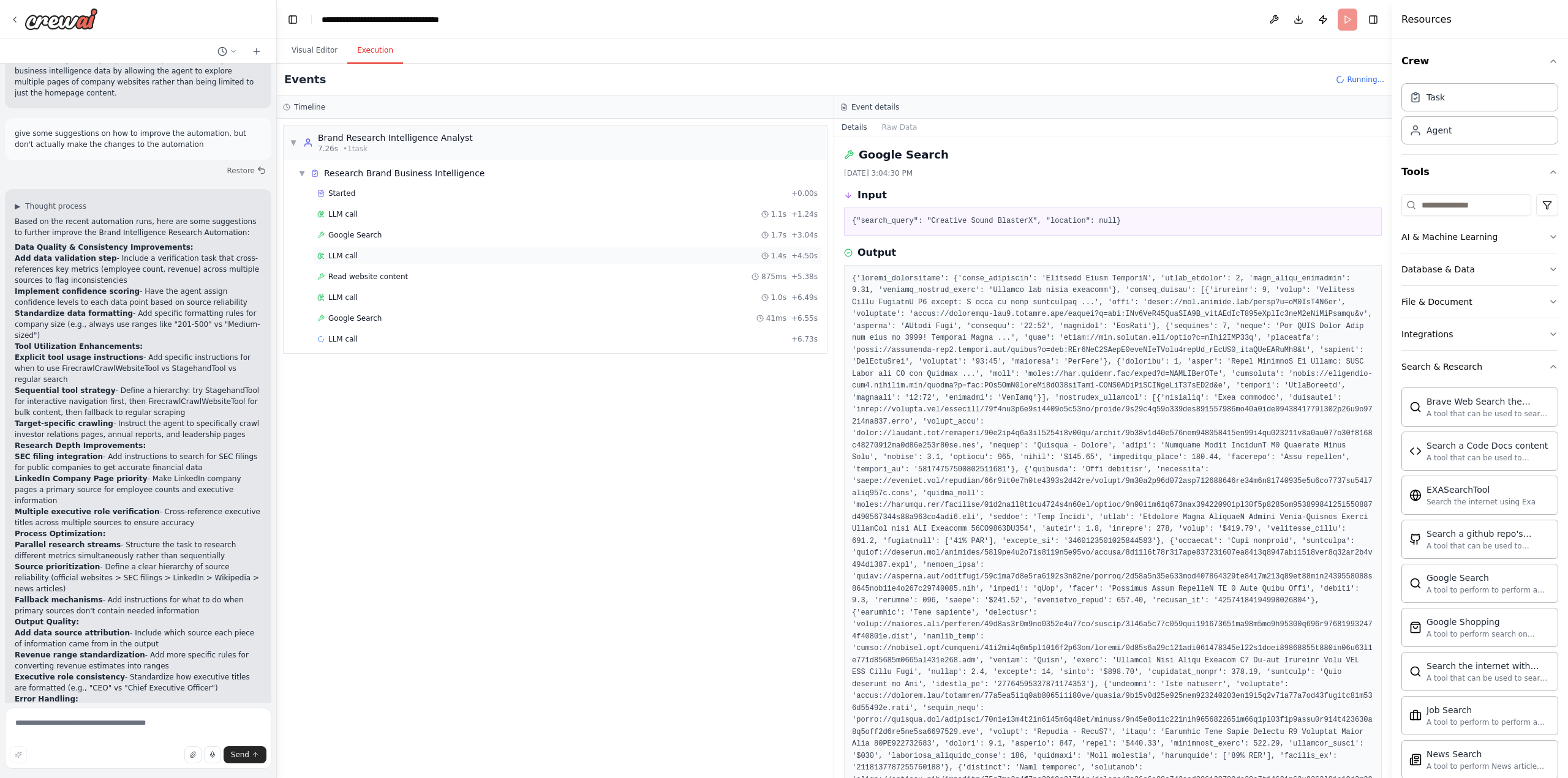
click at [351, 255] on span "LLM call" at bounding box center [342, 256] width 29 height 10
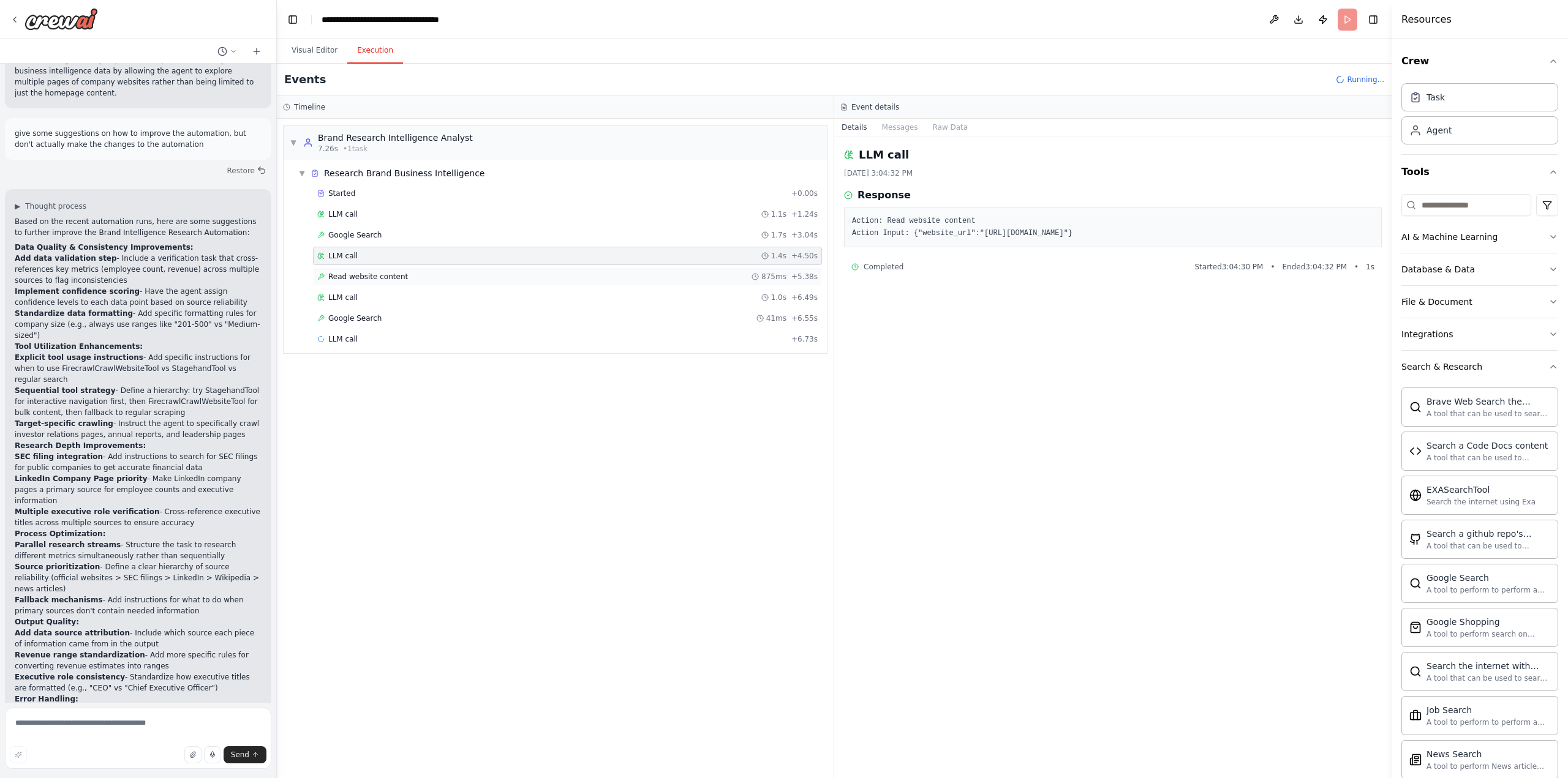
click at [360, 283] on div "Read website content 875ms + 5.38s" at bounding box center [567, 277] width 509 height 18
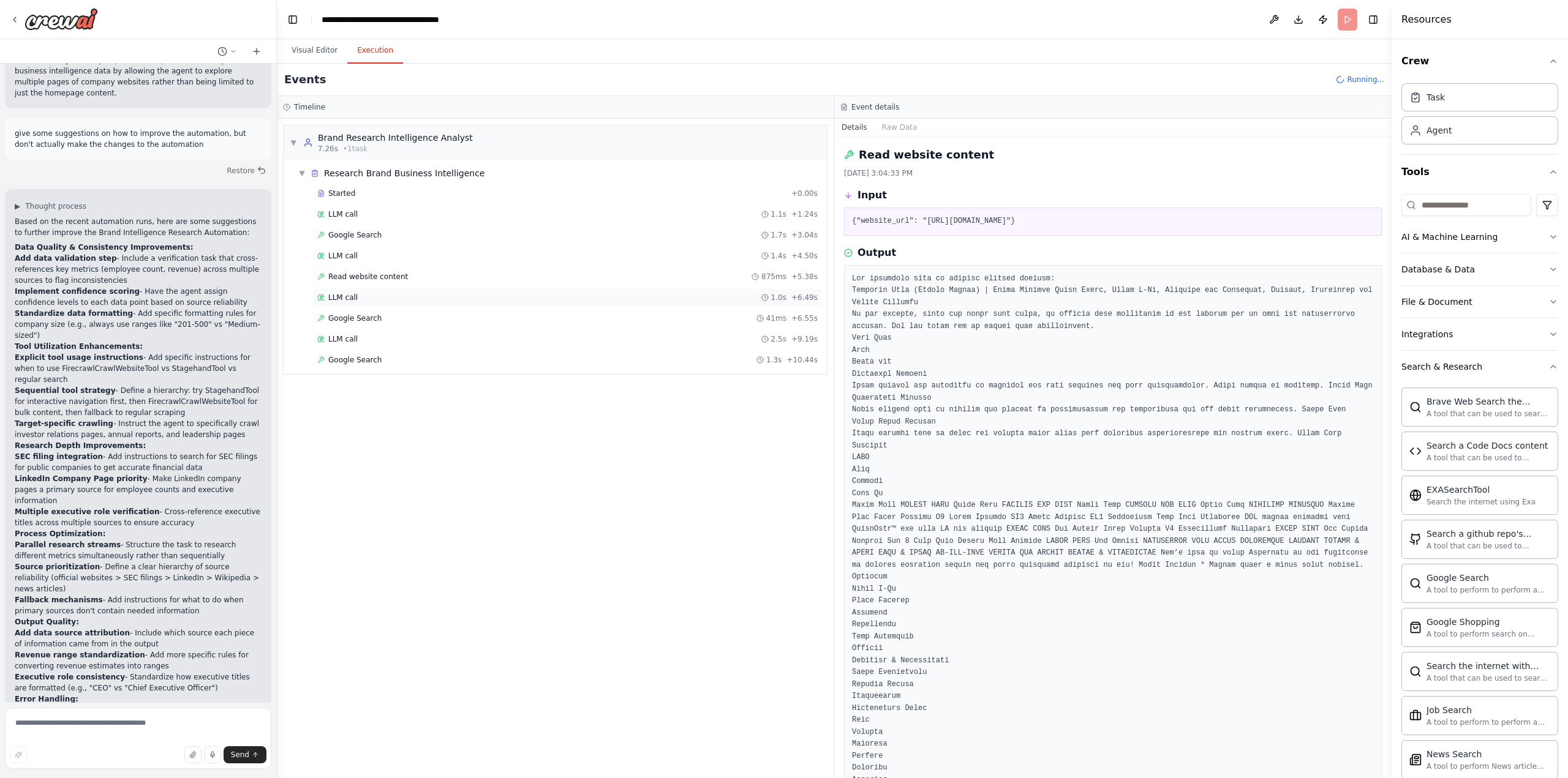
click at [352, 296] on span "LLM call" at bounding box center [342, 297] width 29 height 10
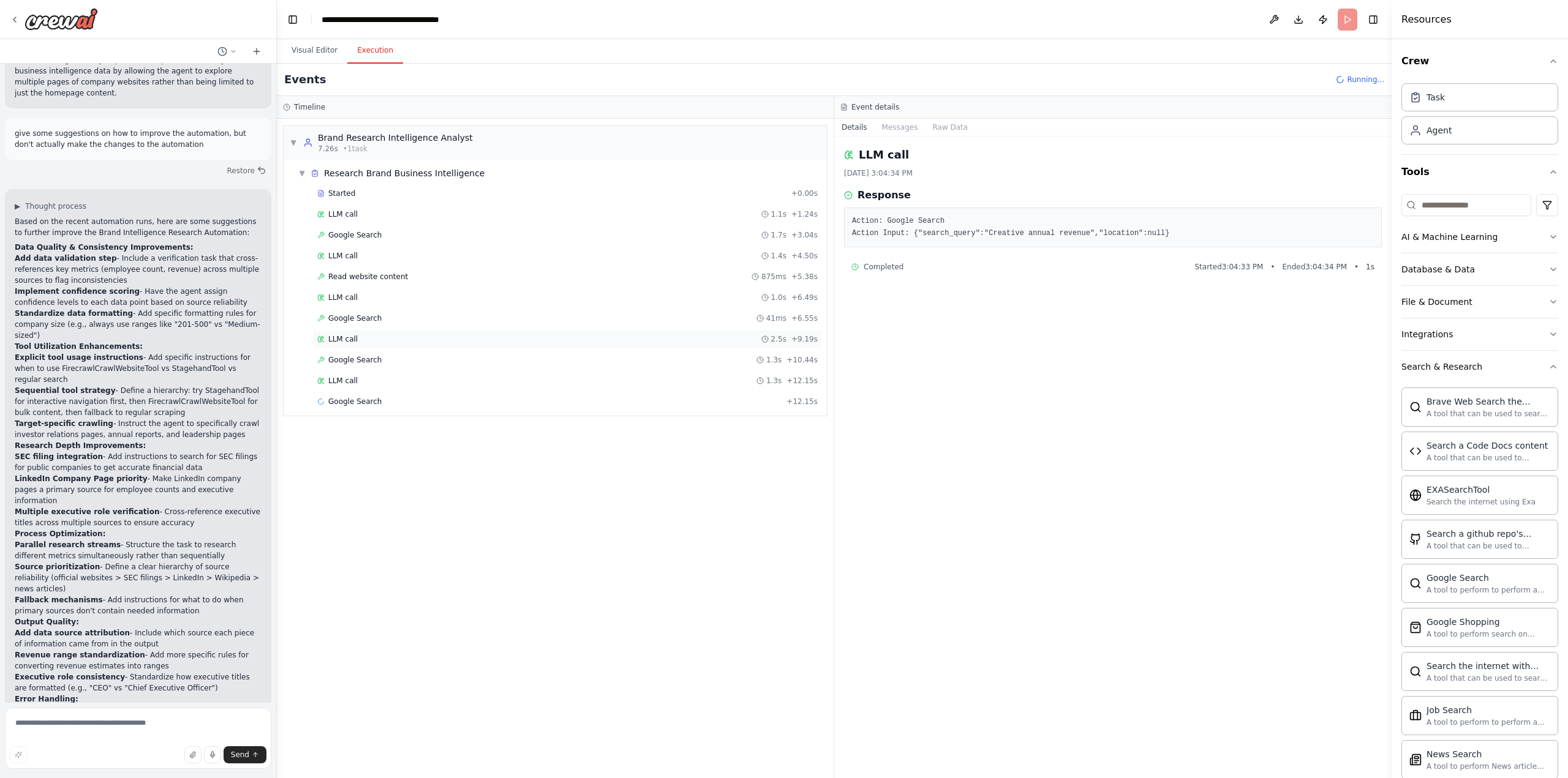
click at [360, 342] on div "LLM call 2.5s + 9.19s" at bounding box center [568, 339] width 500 height 10
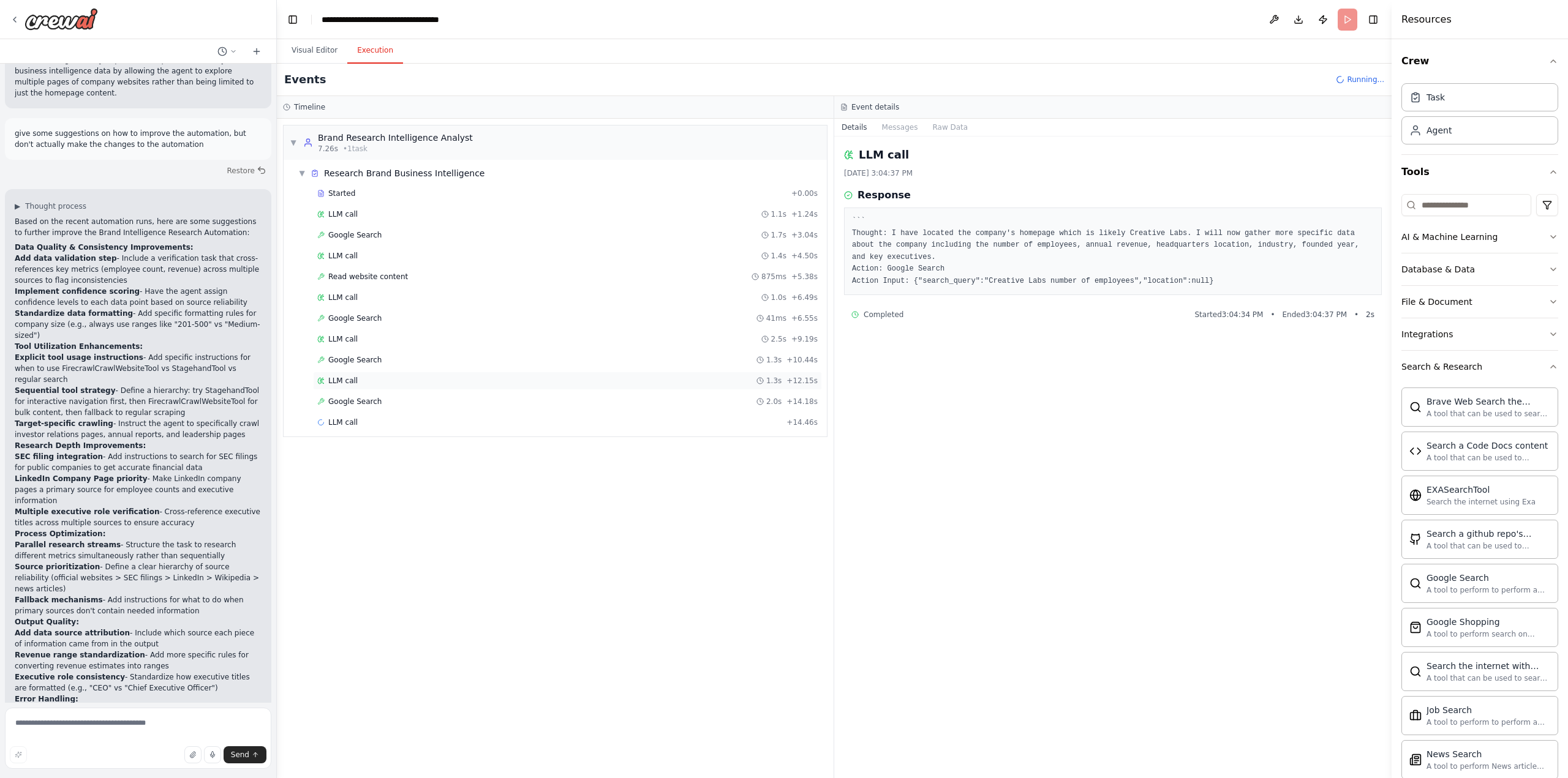
click at [363, 376] on div "LLM call 1.3s + 12.15s" at bounding box center [567, 381] width 509 height 18
click at [356, 426] on div "LLM call 4.8s + 19.25s" at bounding box center [568, 422] width 500 height 10
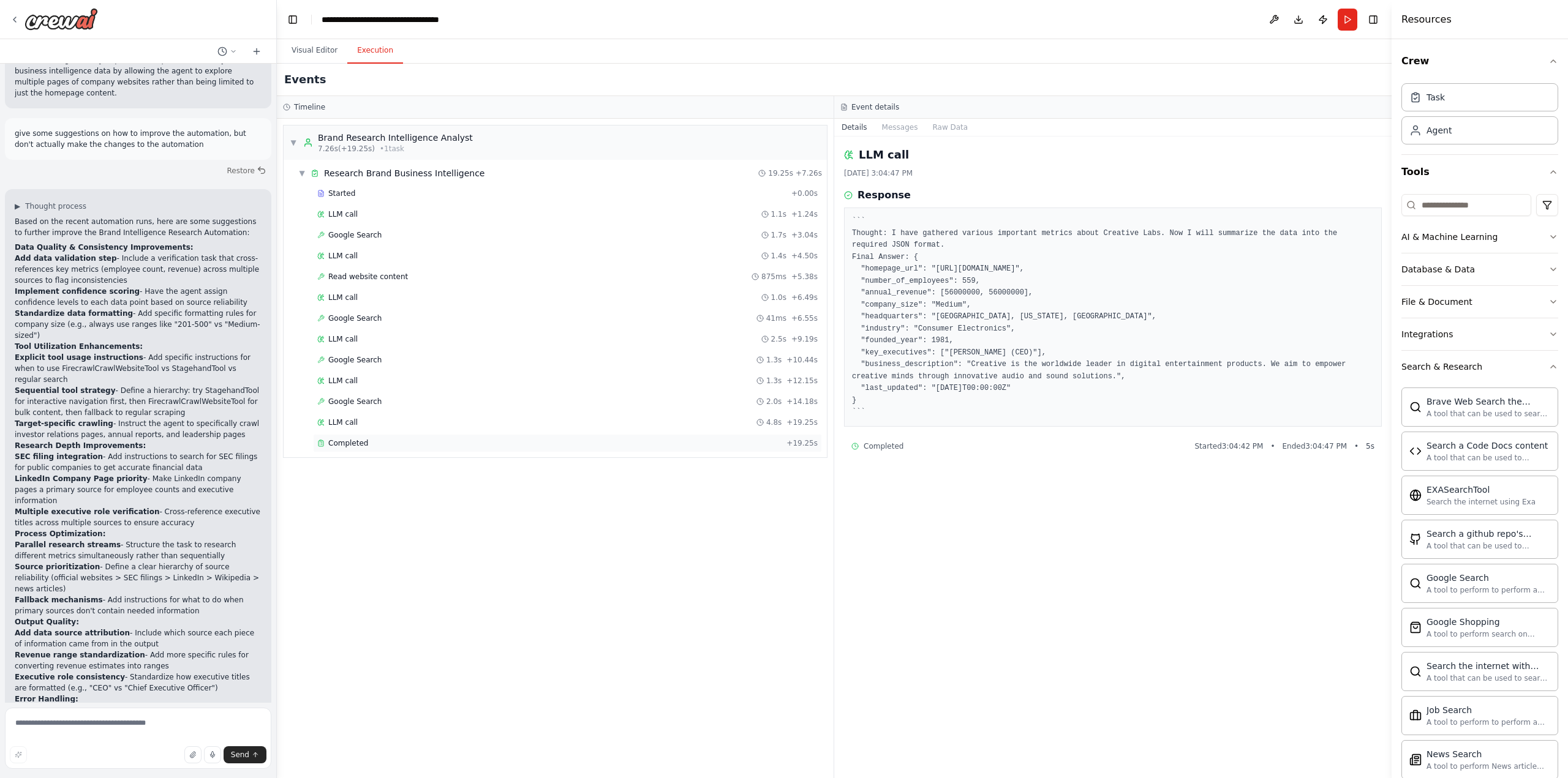
click at [359, 443] on span "Completed" at bounding box center [348, 443] width 40 height 10
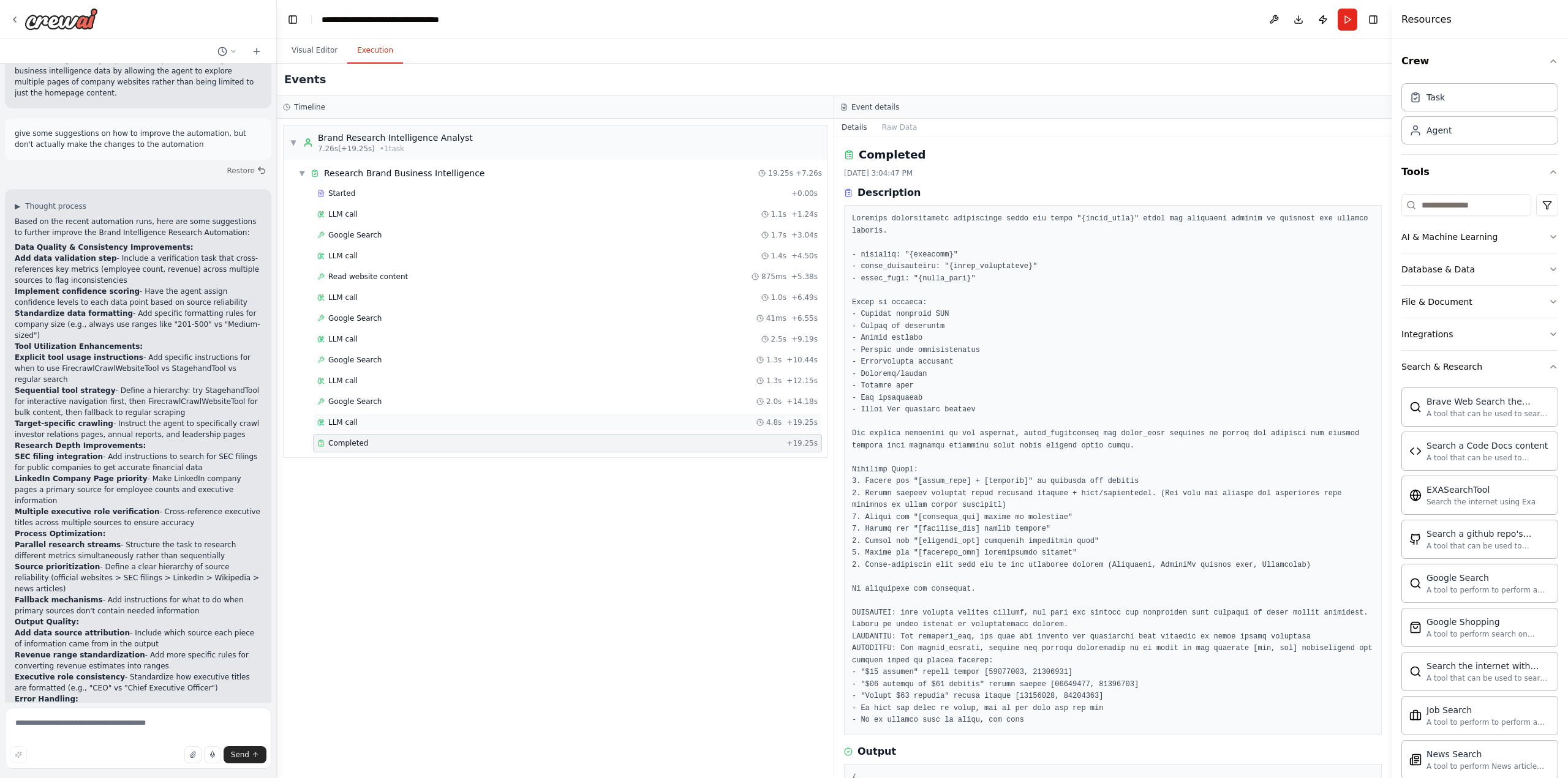
click at [376, 425] on div "LLM call 4.8s + 19.25s" at bounding box center [568, 422] width 500 height 10
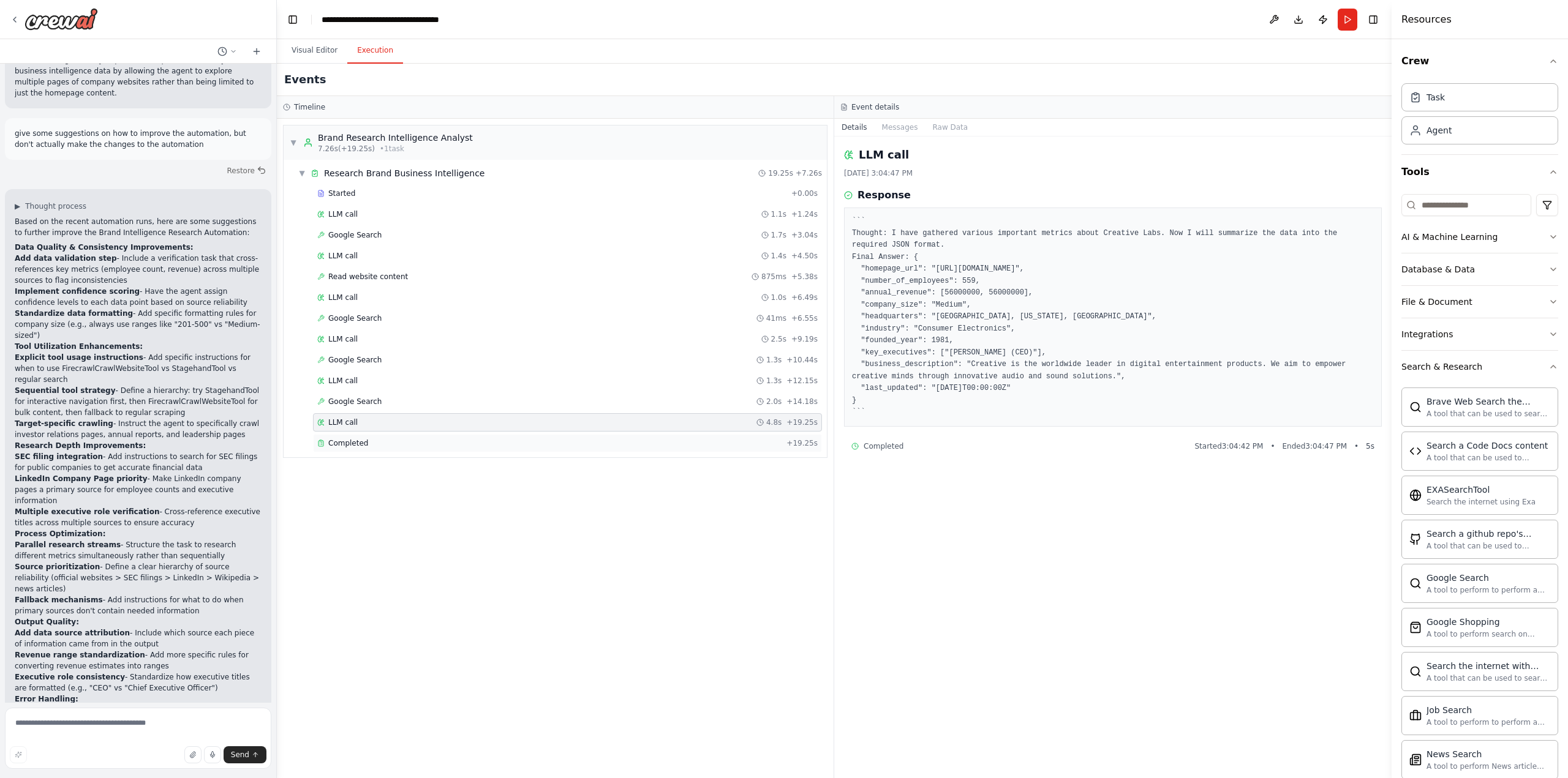
click at [364, 444] on div "Completed" at bounding box center [550, 443] width 464 height 10
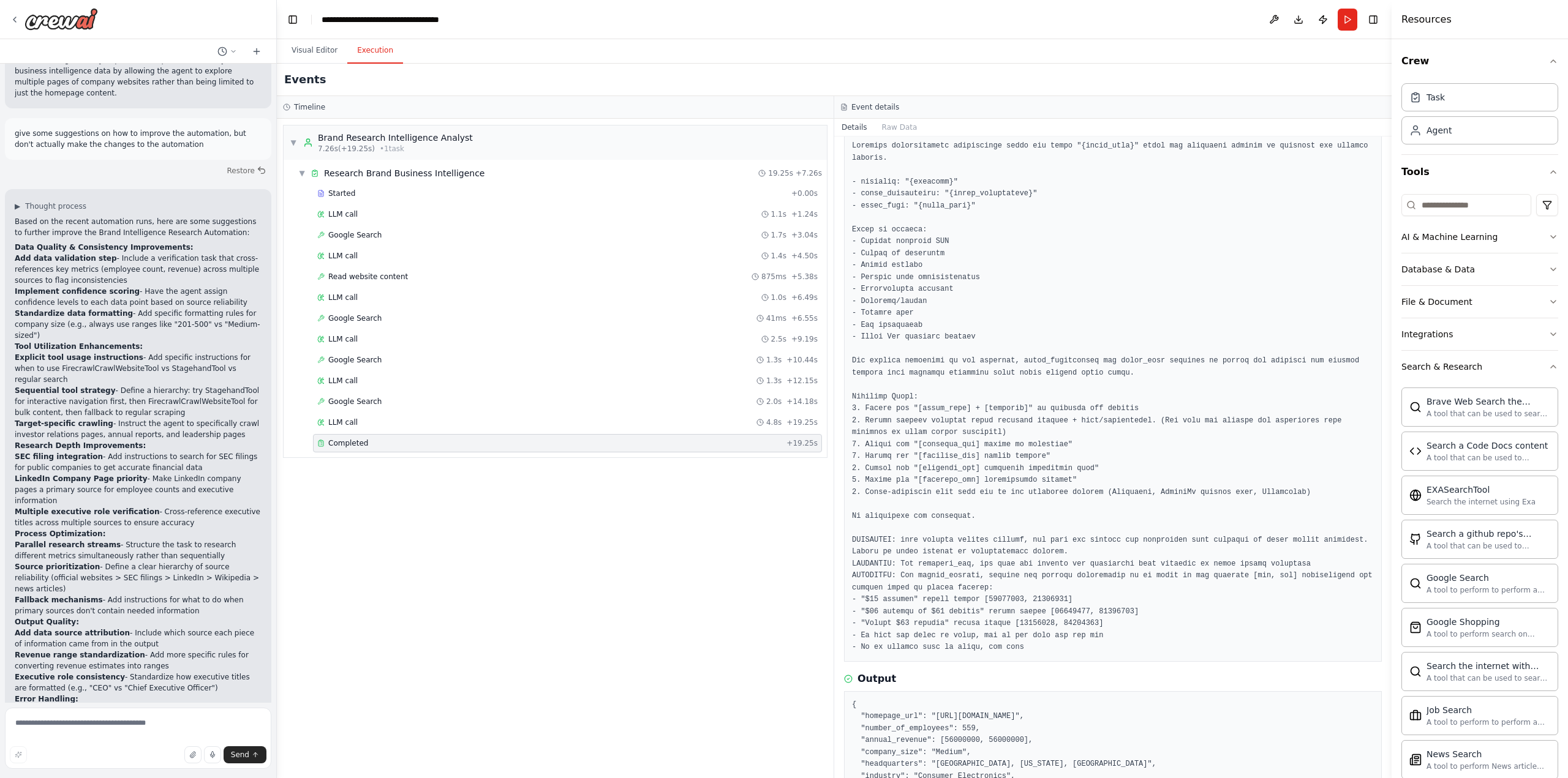
scroll to position [165, 0]
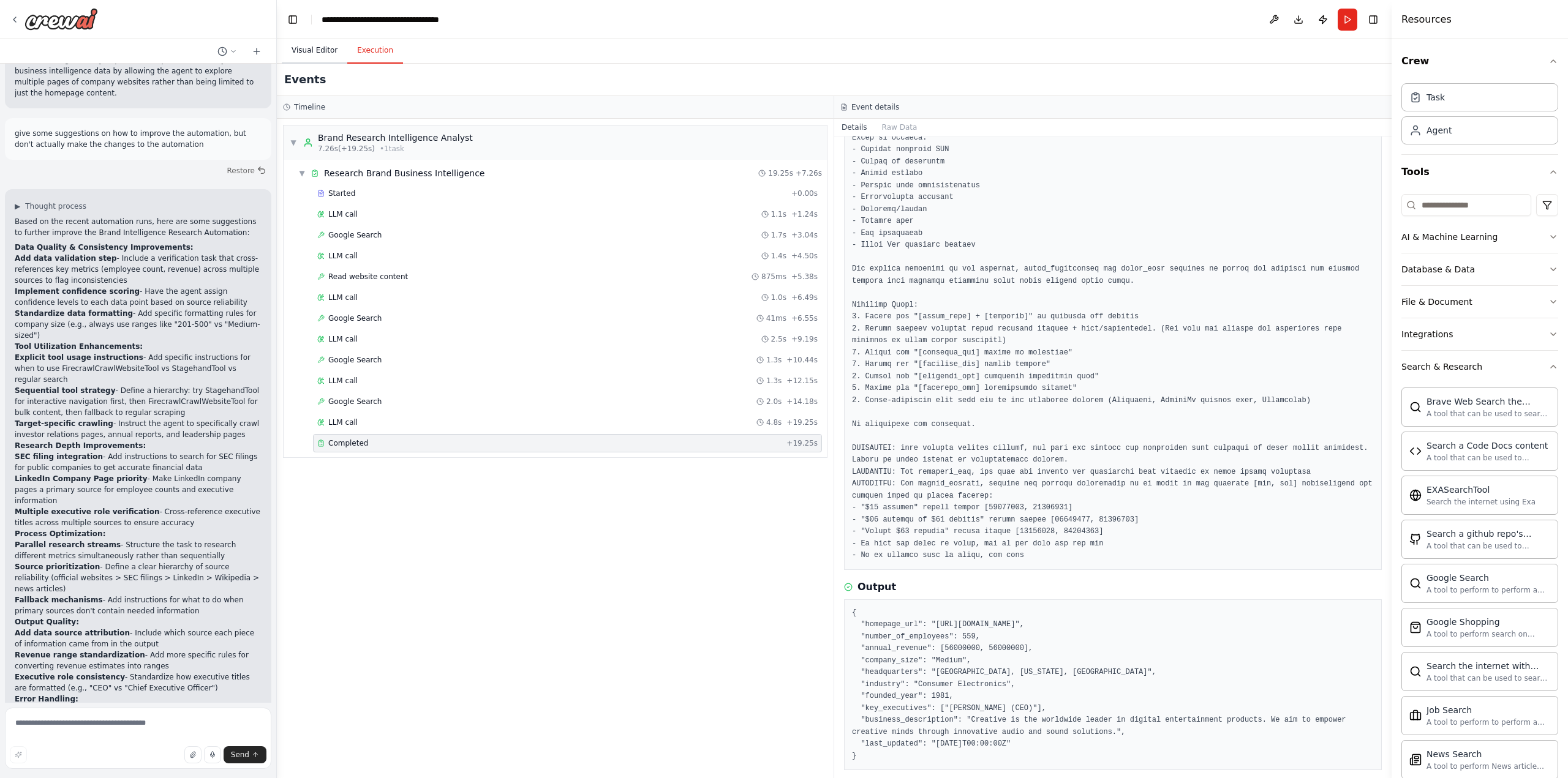
click at [320, 48] on button "Visual Editor" at bounding box center [315, 51] width 66 height 26
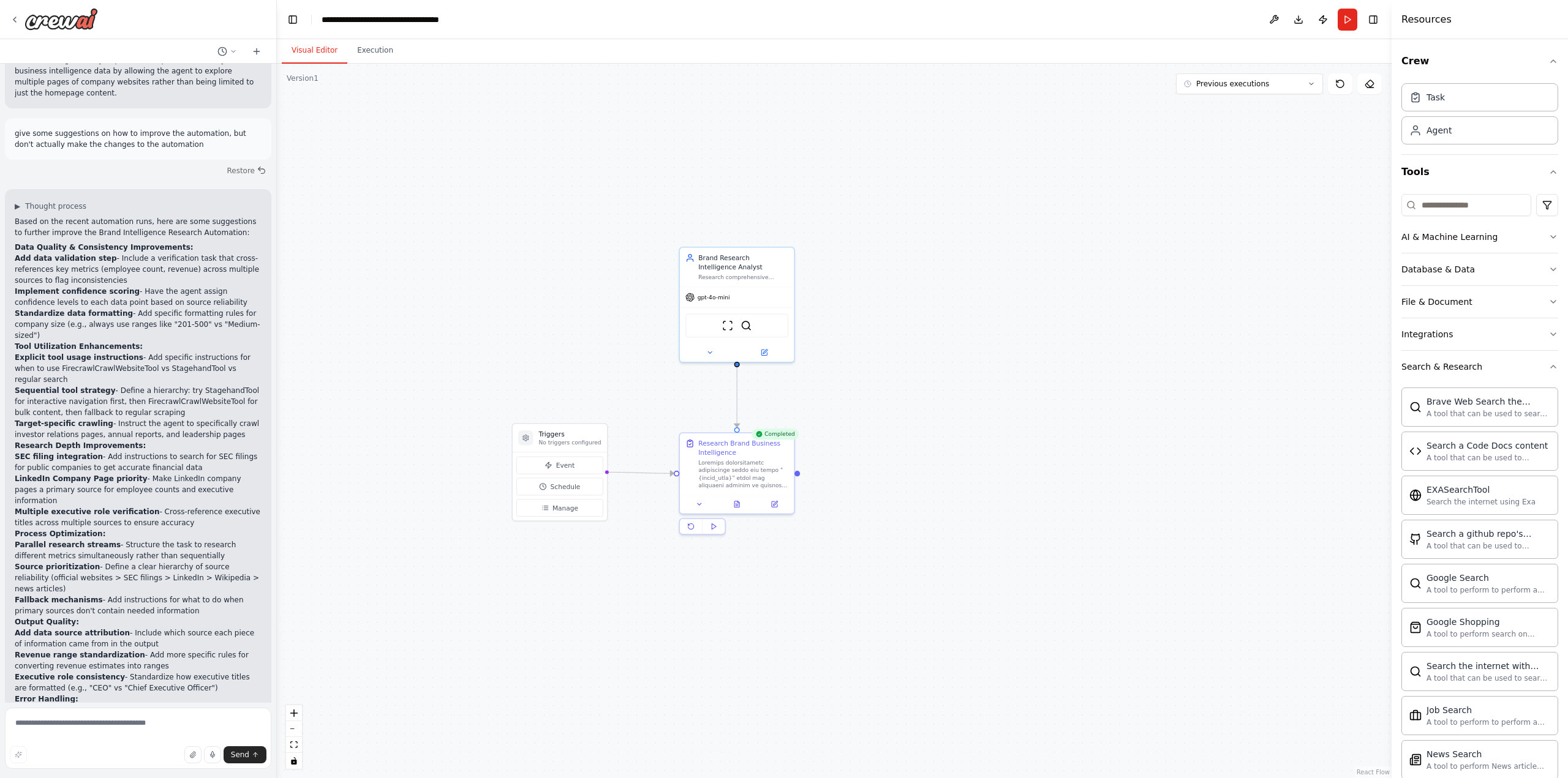
click at [1006, 230] on div ".deletable-edge-delete-btn { width: 20px; height: 20px; border: 0px solid #ffff…" at bounding box center [834, 420] width 1114 height 714
click at [987, 304] on div ".deletable-edge-delete-btn { width: 20px; height: 20px; border: 0px solid #ffff…" at bounding box center [834, 420] width 1114 height 714
